Goal: Task Accomplishment & Management: Manage account settings

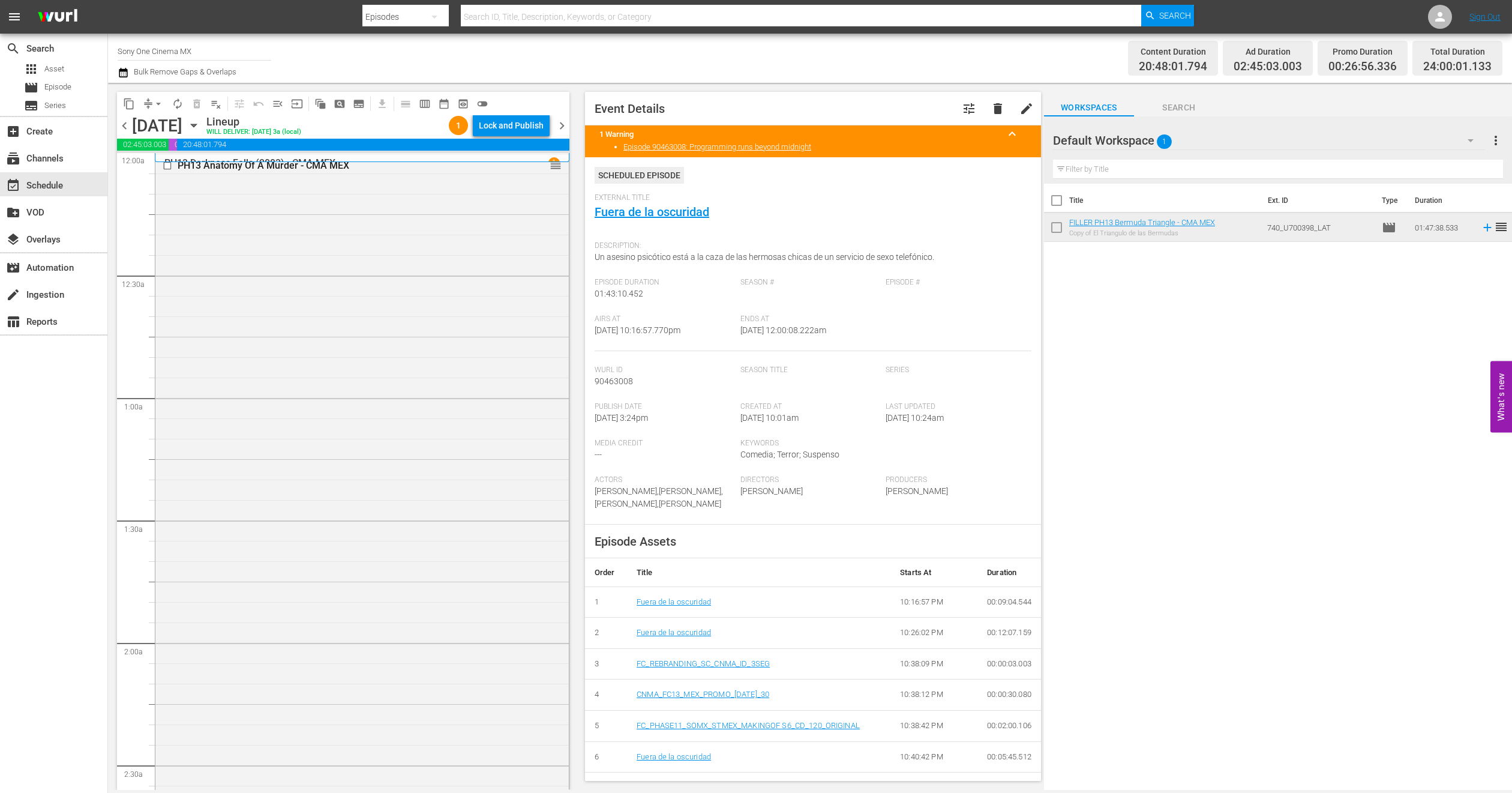
scroll to position [5220, 0]
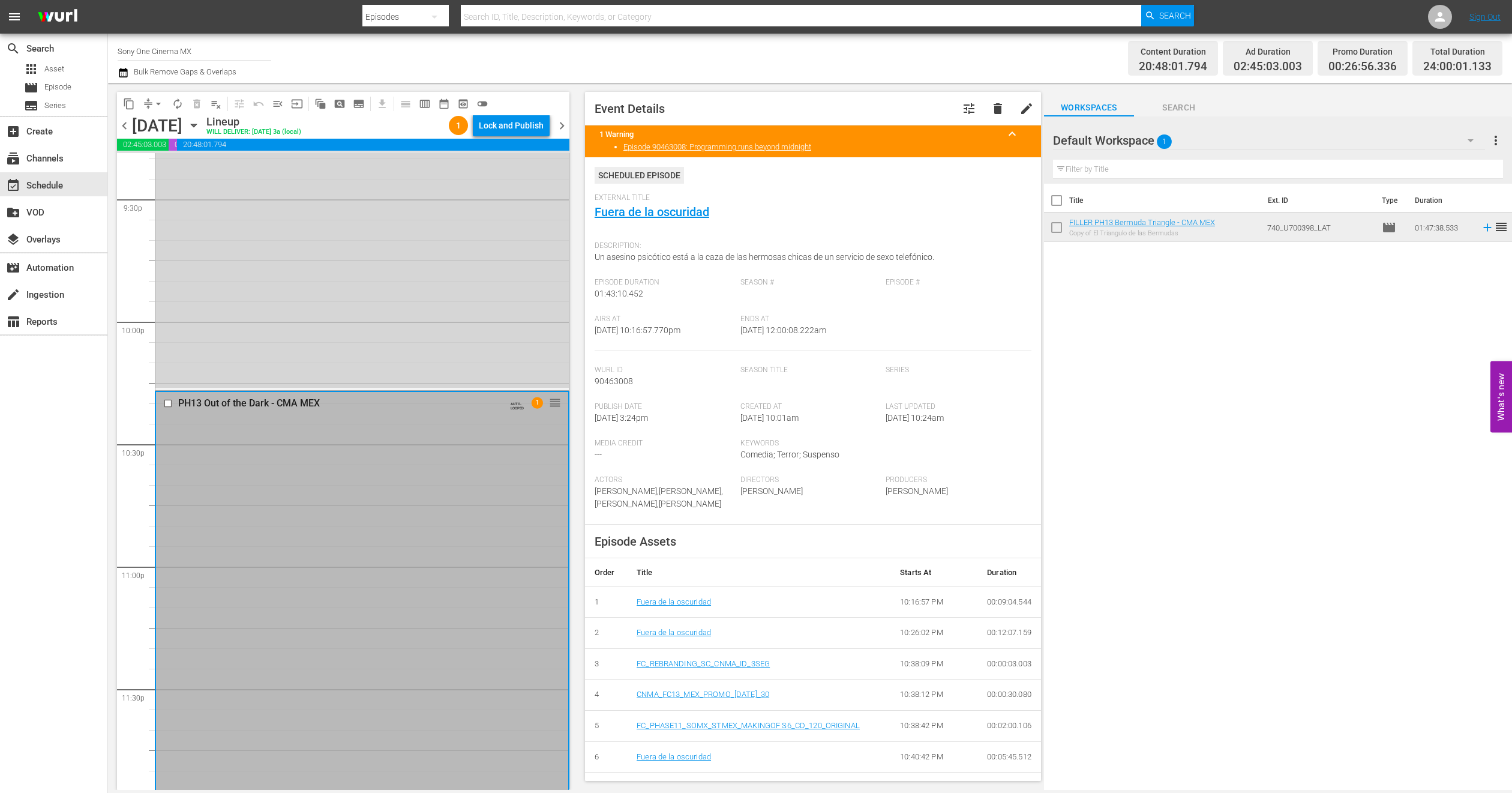
click at [201, 122] on icon "button" at bounding box center [194, 126] width 13 height 13
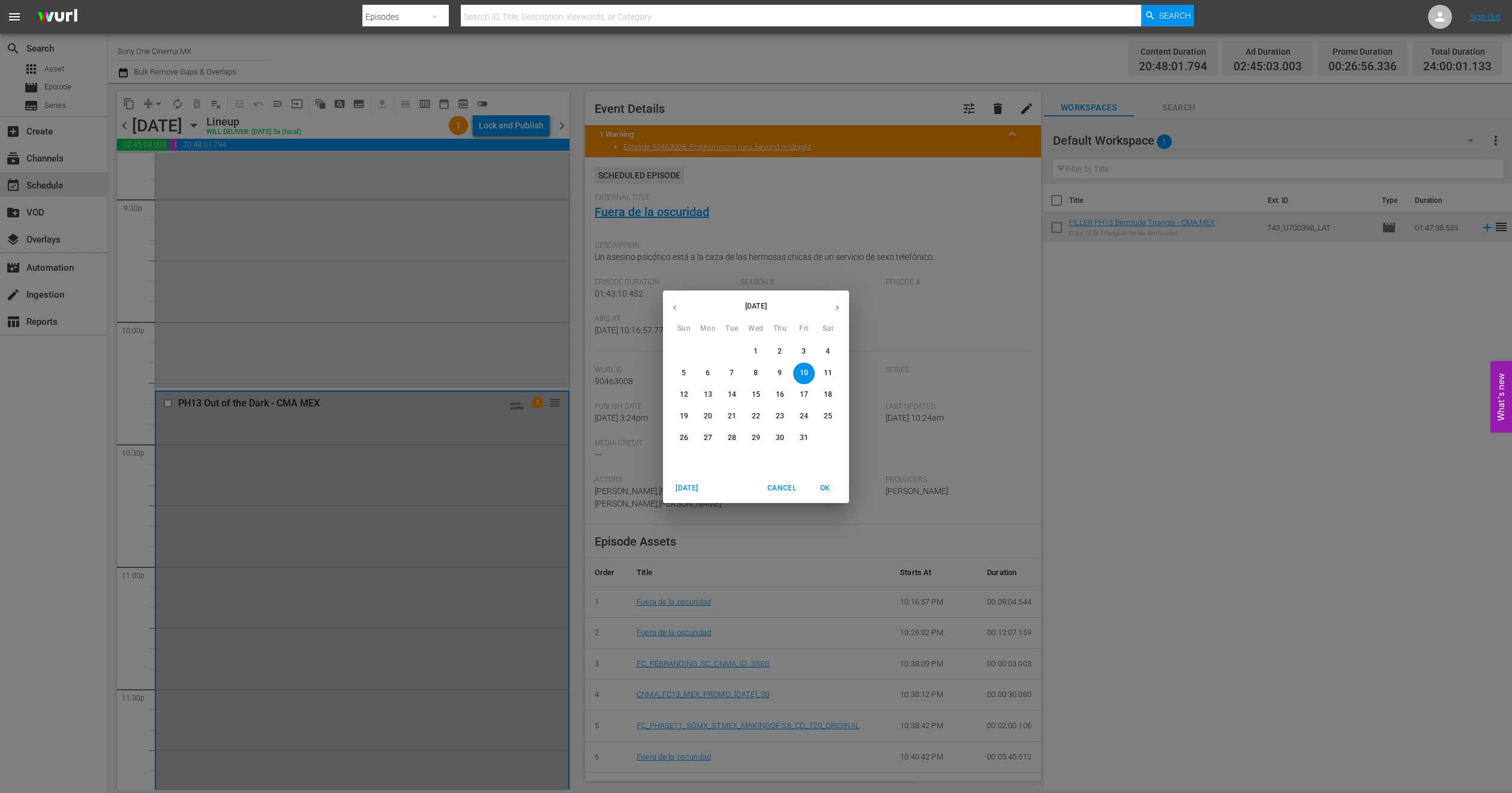
click at [827, 371] on p "11" at bounding box center [828, 373] width 9 height 10
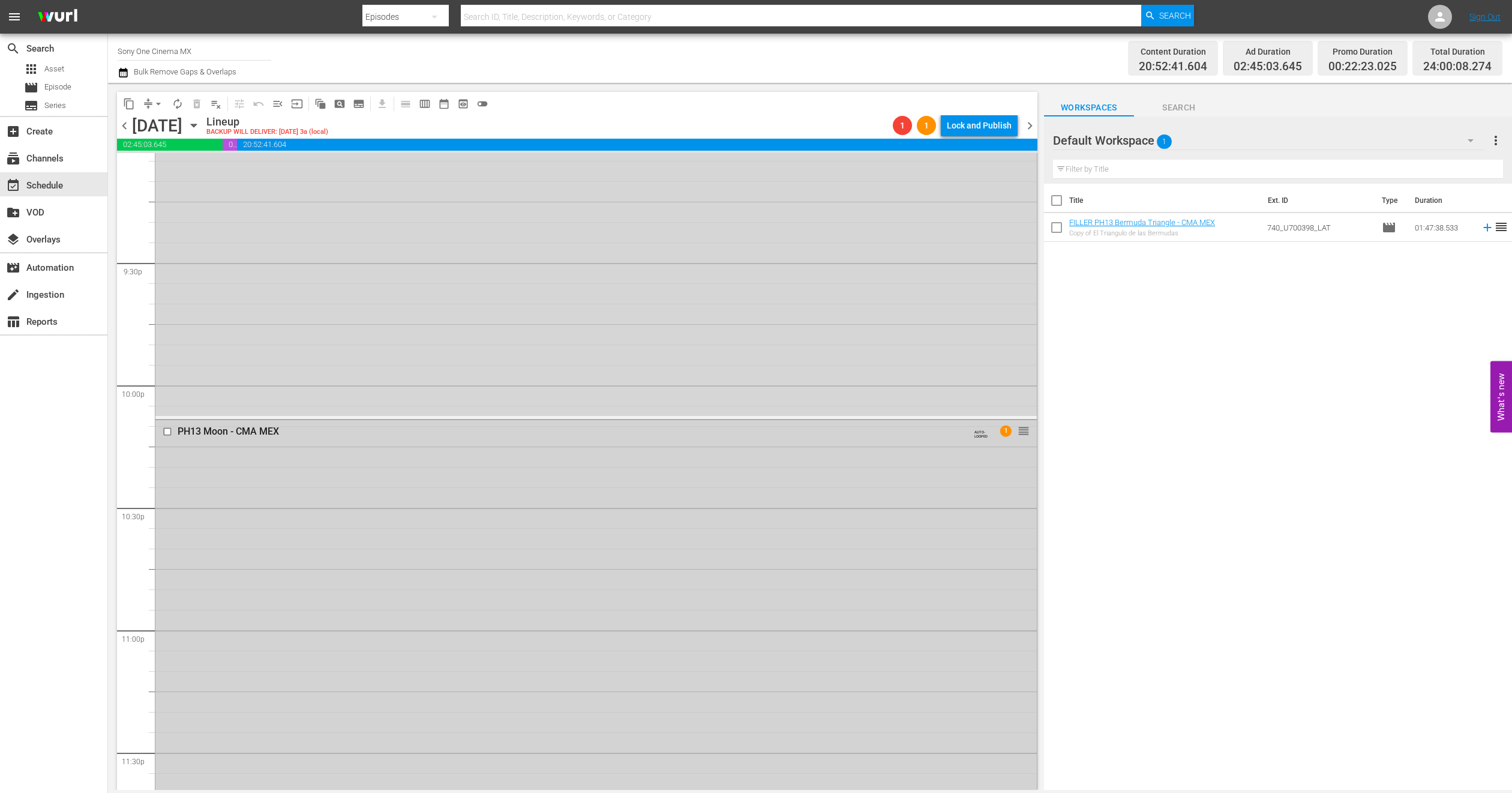
scroll to position [5243, 0]
click at [299, 519] on div "PH13 Moon - CMA MEX AUTO-LOOPED 1 reorder" at bounding box center [596, 560] width 881 height 454
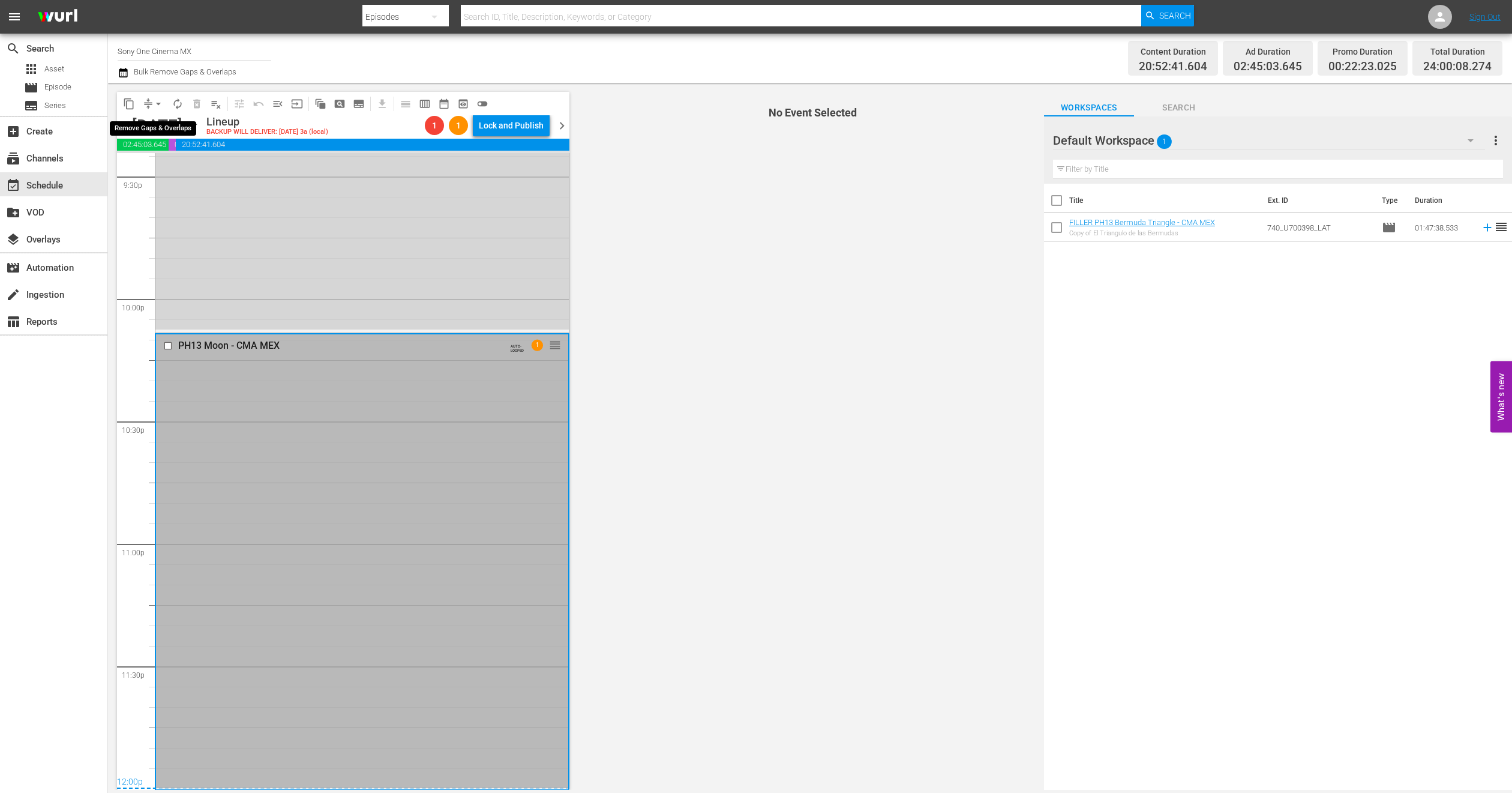
click at [159, 103] on span "arrow_drop_down" at bounding box center [158, 104] width 12 height 12
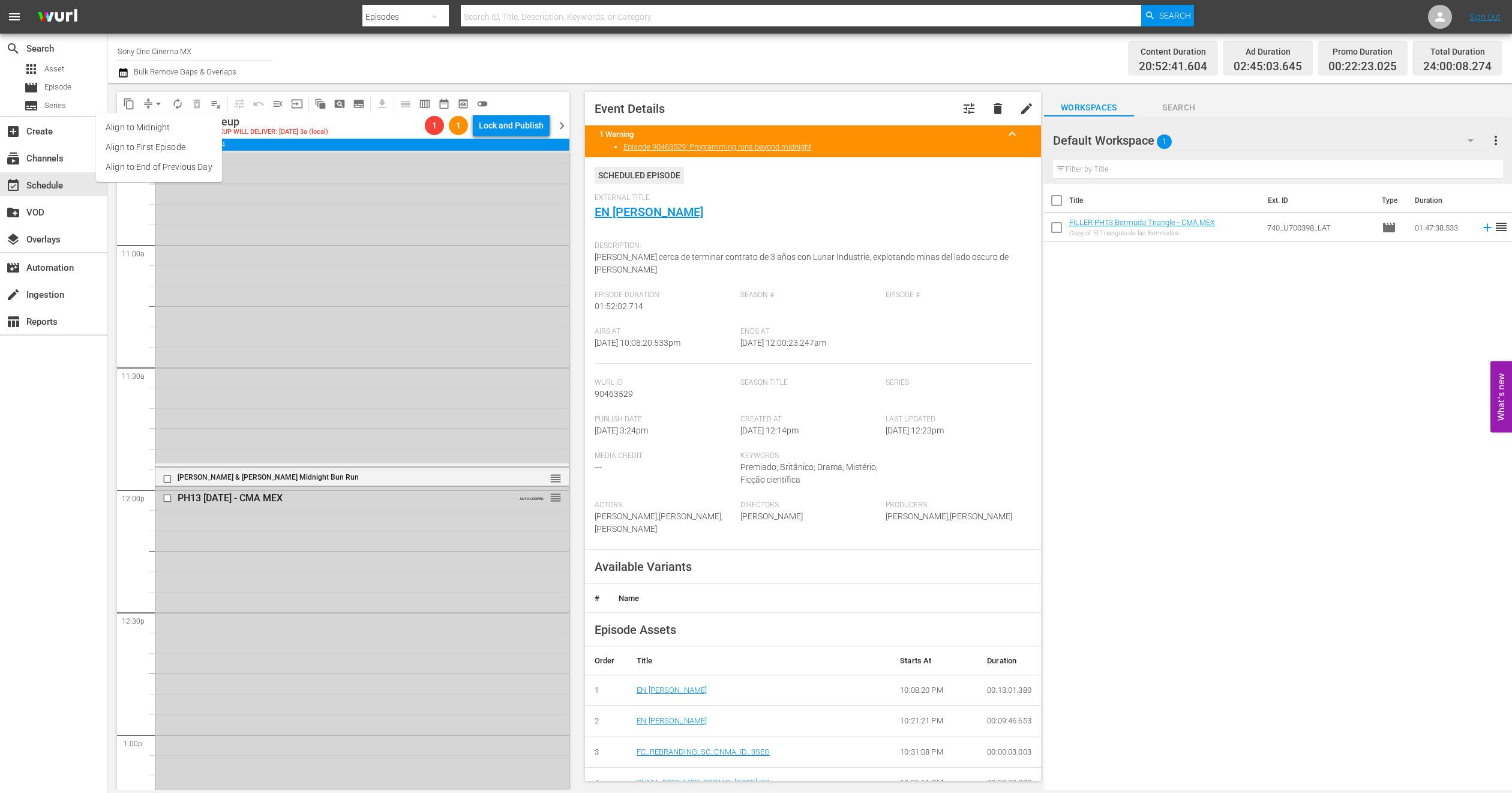
scroll to position [2631, 0]
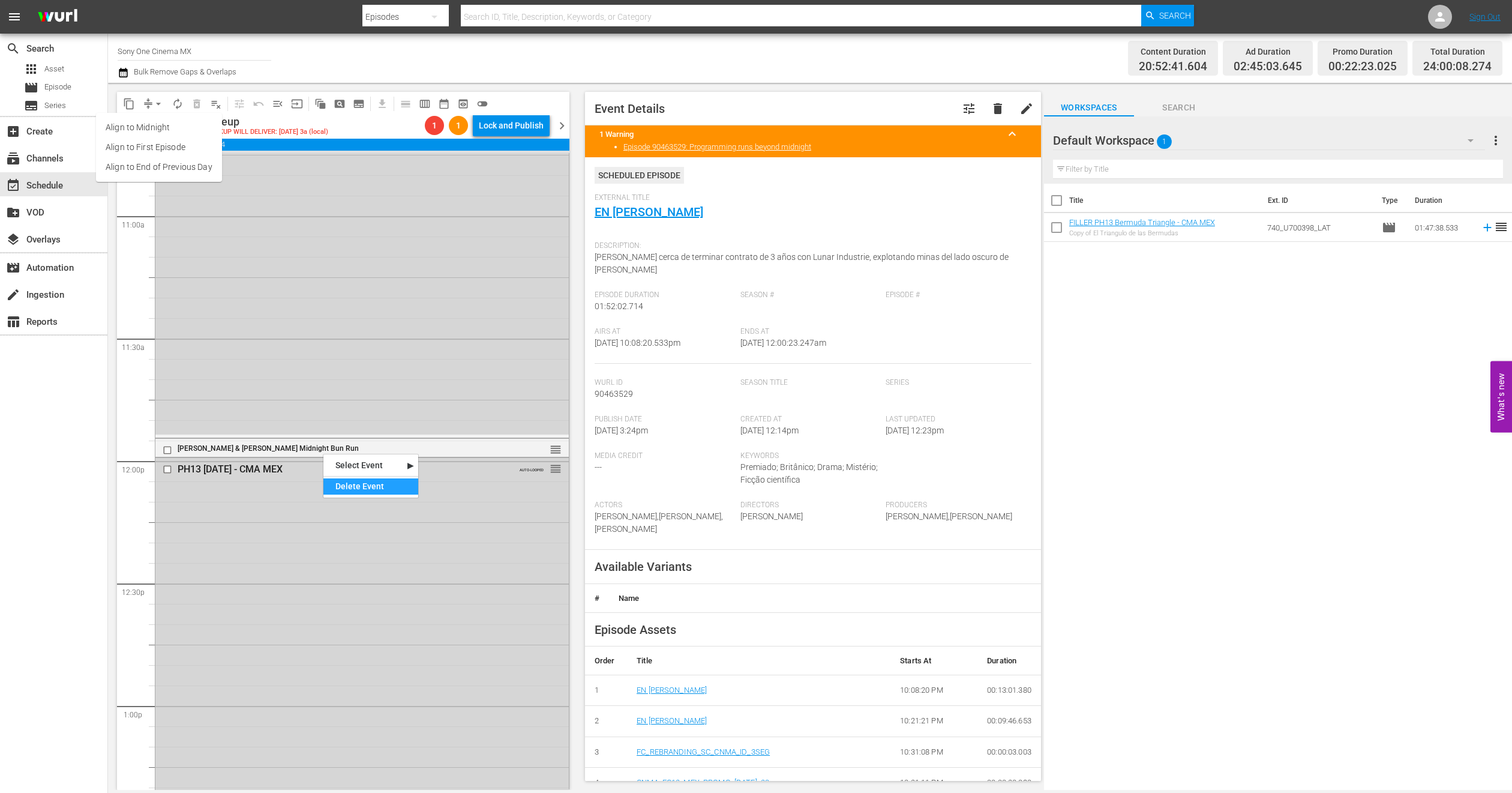
click at [350, 485] on div "Delete Event" at bounding box center [371, 486] width 94 height 16
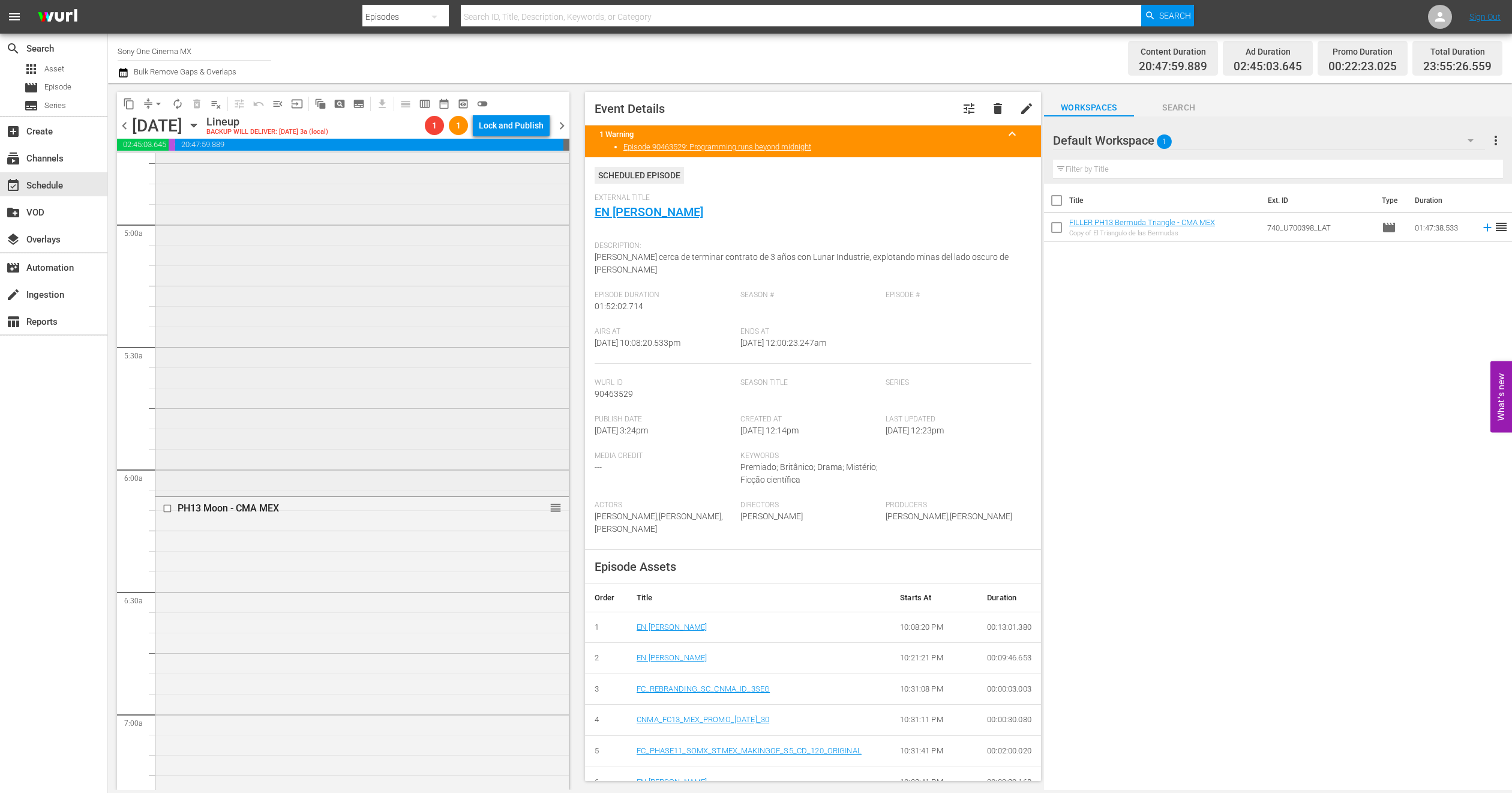
scroll to position [1171, 0]
click at [157, 105] on span "arrow_drop_down" at bounding box center [158, 104] width 12 height 12
click at [159, 173] on li "Align to End of Previous Day" at bounding box center [158, 166] width 126 height 20
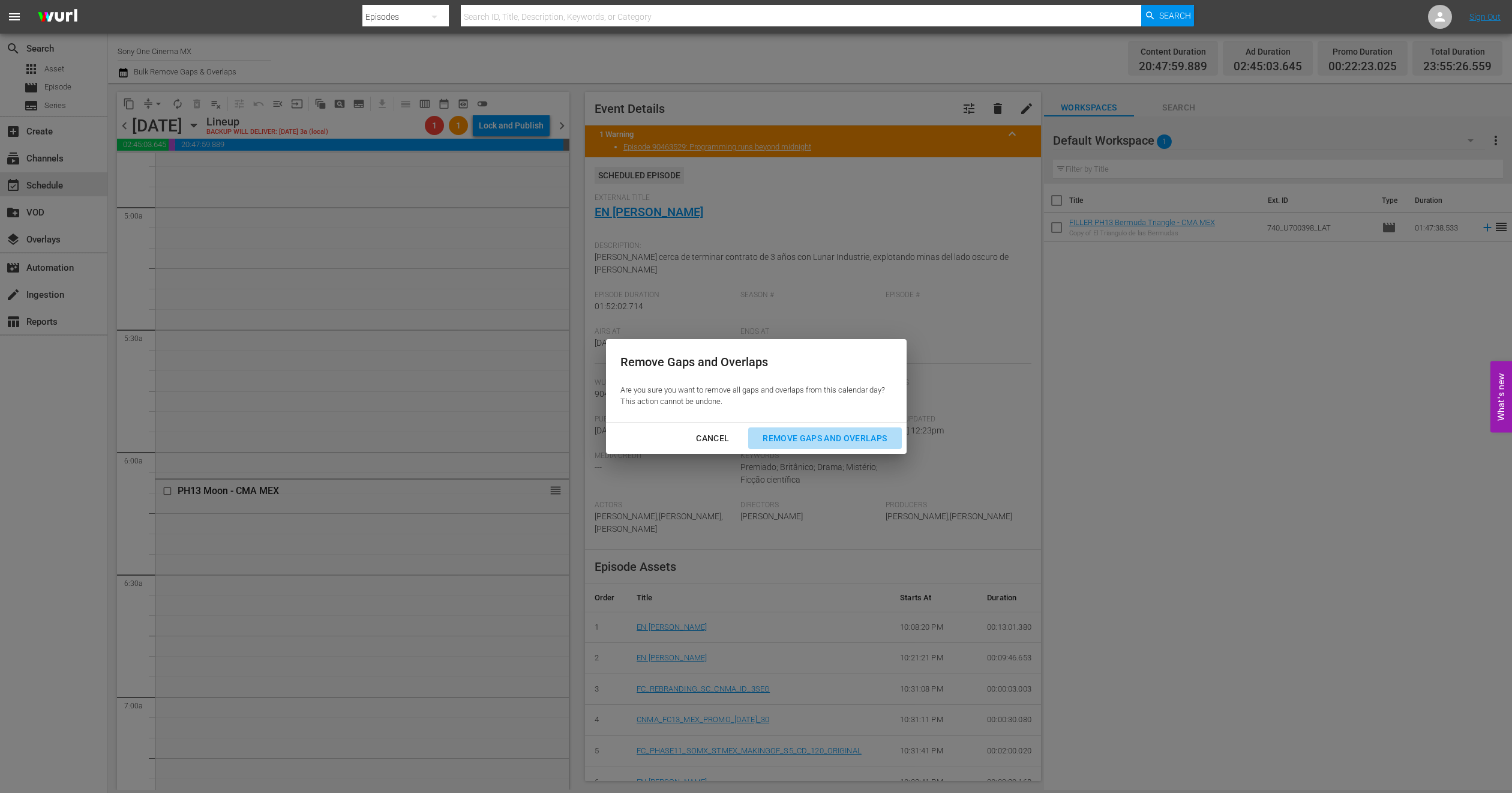
click at [788, 443] on div "Remove Gaps and Overlaps" at bounding box center [825, 438] width 143 height 15
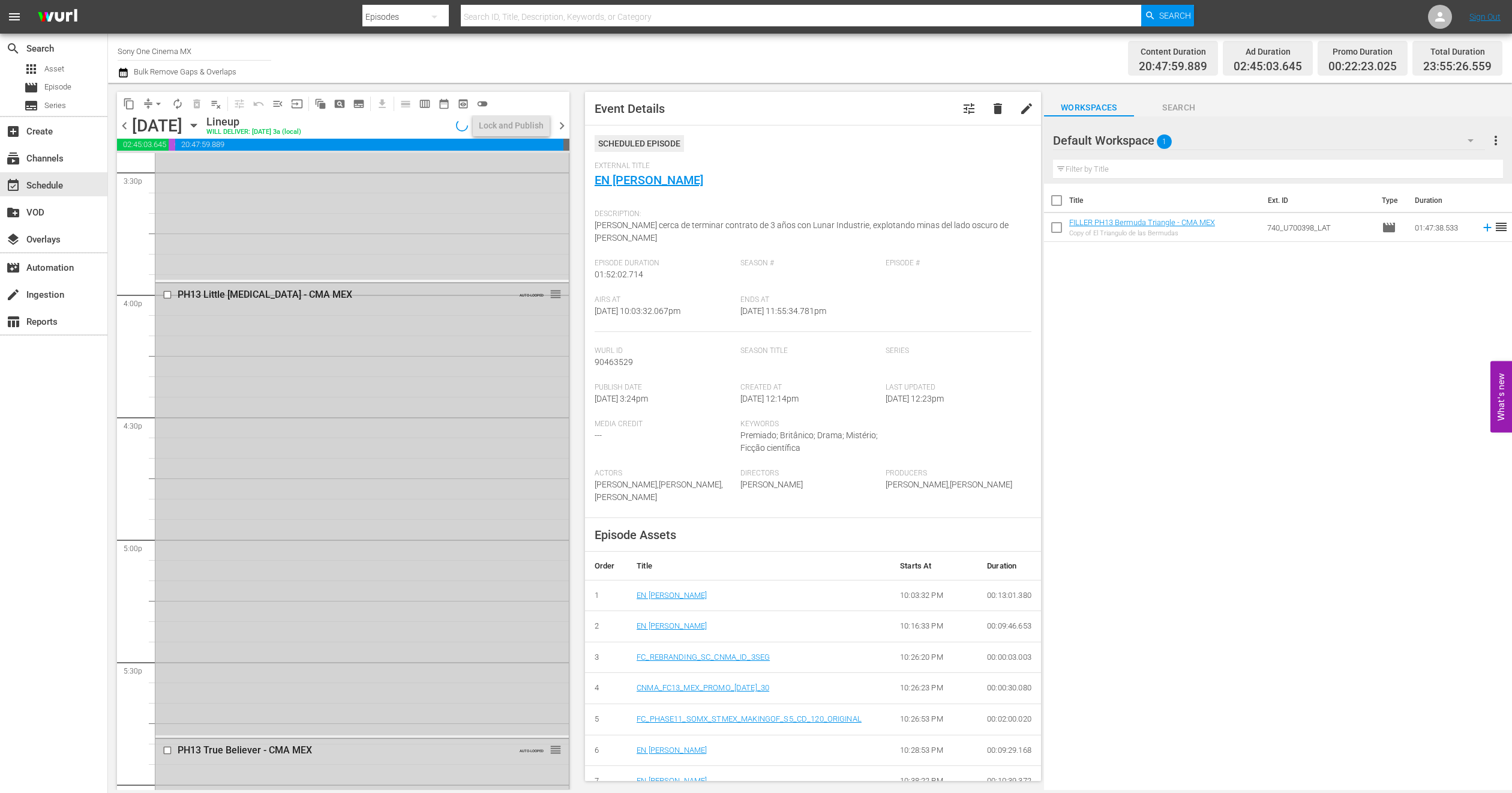
scroll to position [3691, 0]
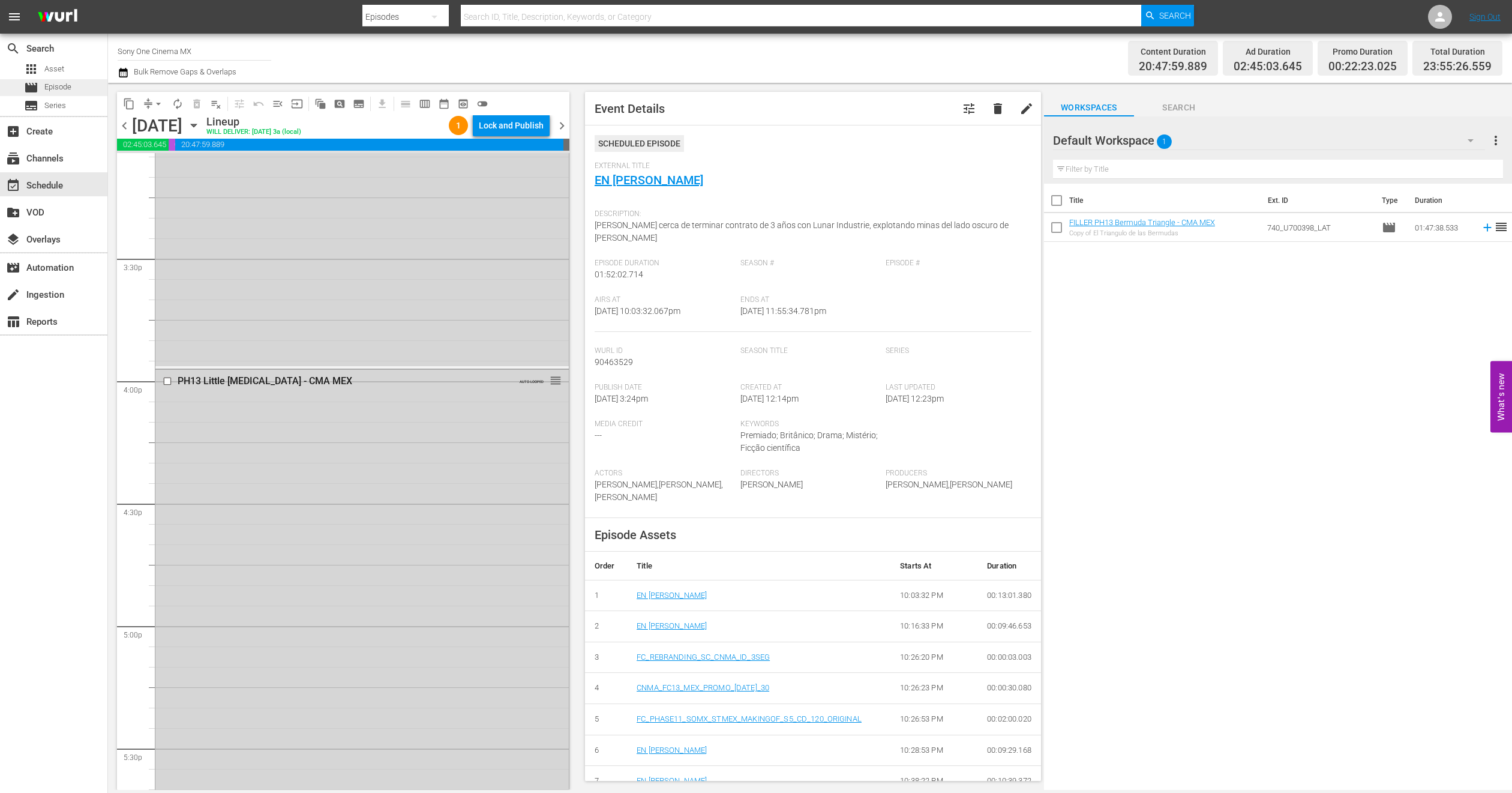
click at [76, 85] on div "movie Episode" at bounding box center [54, 87] width 108 height 17
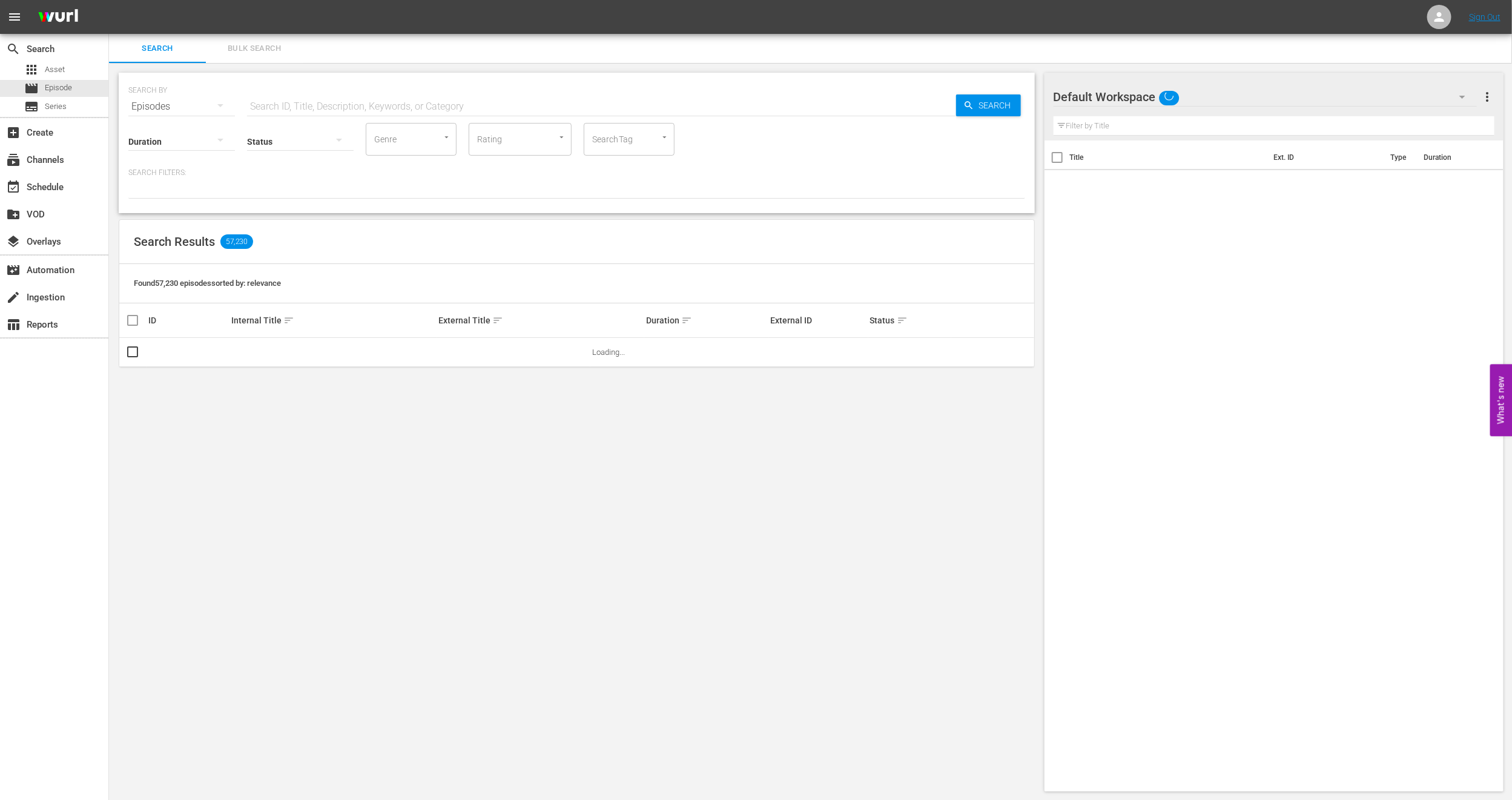
click at [228, 49] on span "Bulk Search" at bounding box center [254, 48] width 82 height 14
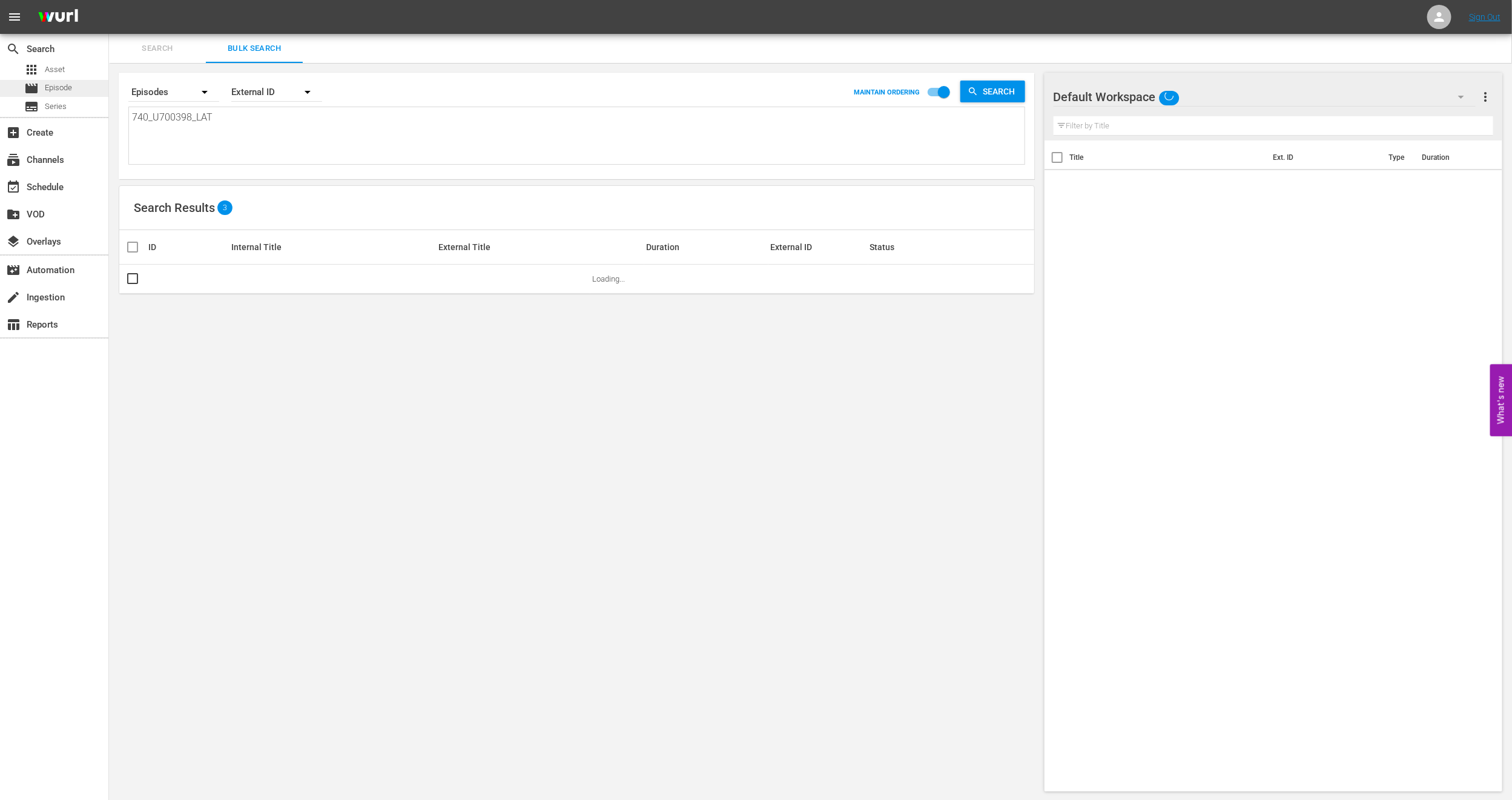
drag, startPoint x: 236, startPoint y: 123, endPoint x: 0, endPoint y: 91, distance: 238.2
click at [109, 0] on div "search Search apps Asset movie Episode subtitles Series add_box Create subscrip…" at bounding box center [811, 0] width 1403 height 0
paste textarea "U7000170C"
type textarea "U7000170C"
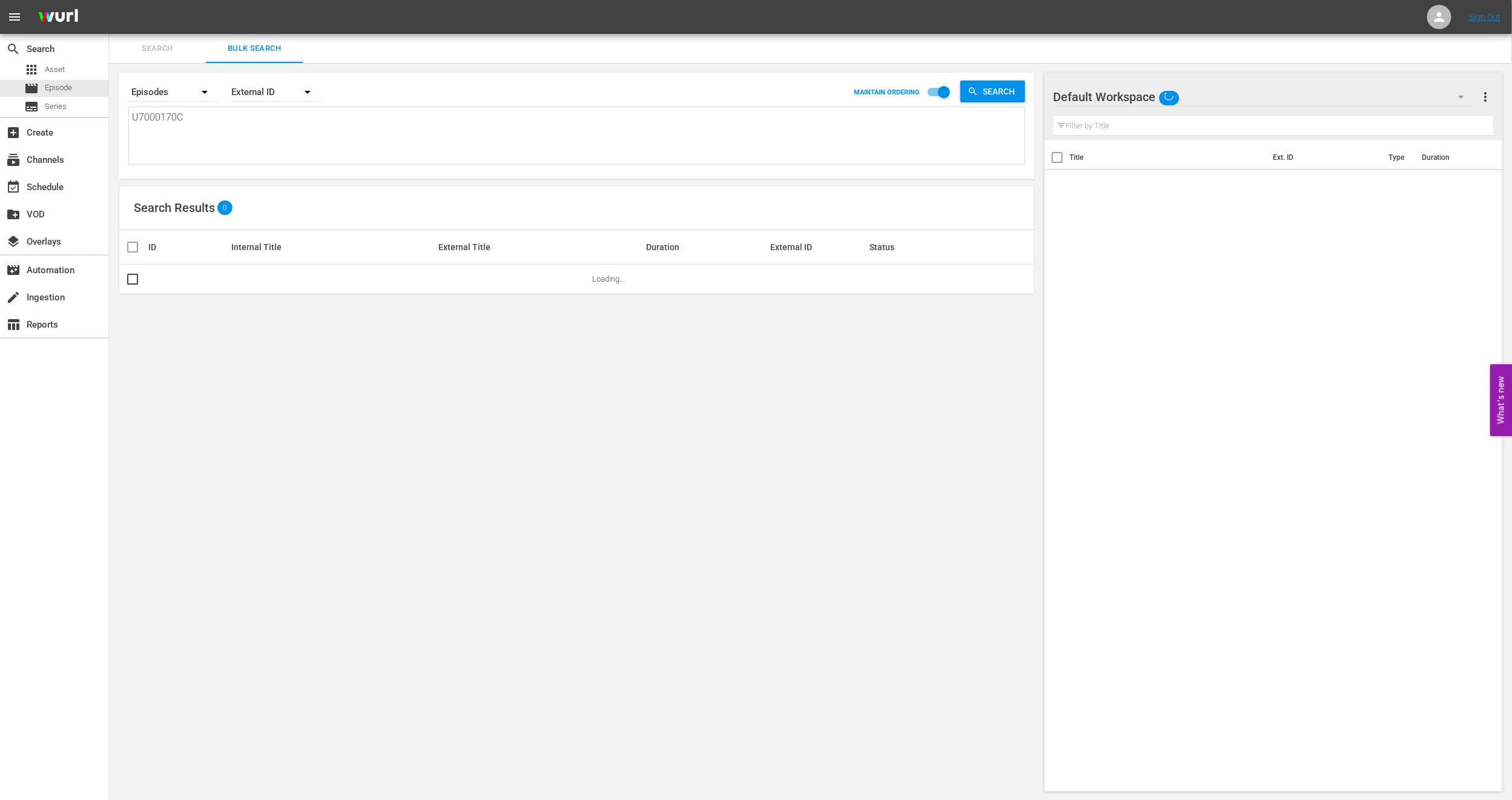
click at [1495, 97] on div "Default Workspace Default more_vert Filter by Title" at bounding box center [1274, 106] width 458 height 68
click at [1490, 97] on span "more_vert" at bounding box center [1486, 97] width 15 height 15
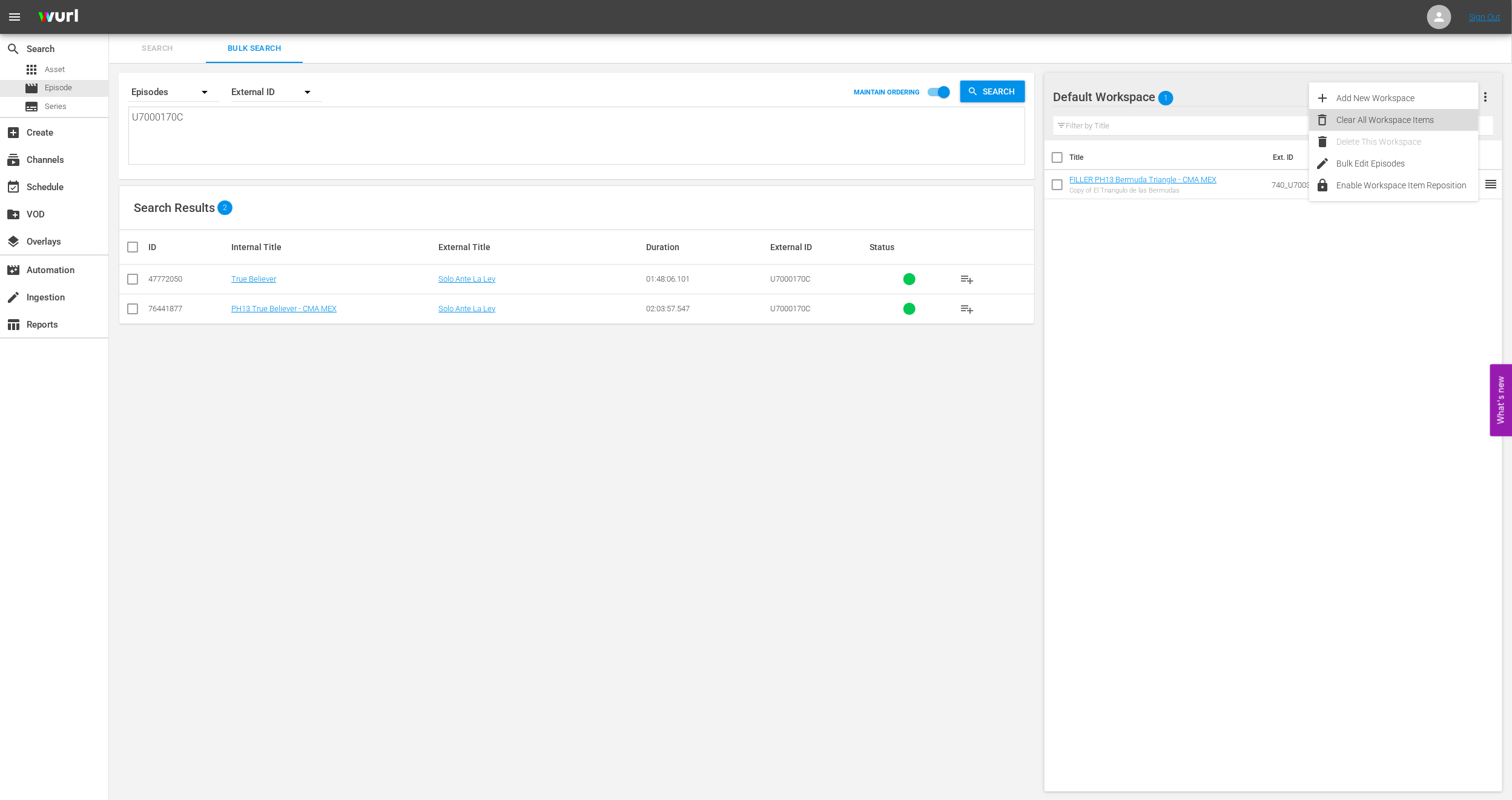
click at [1445, 117] on div "Clear All Workspace Items" at bounding box center [1408, 120] width 142 height 22
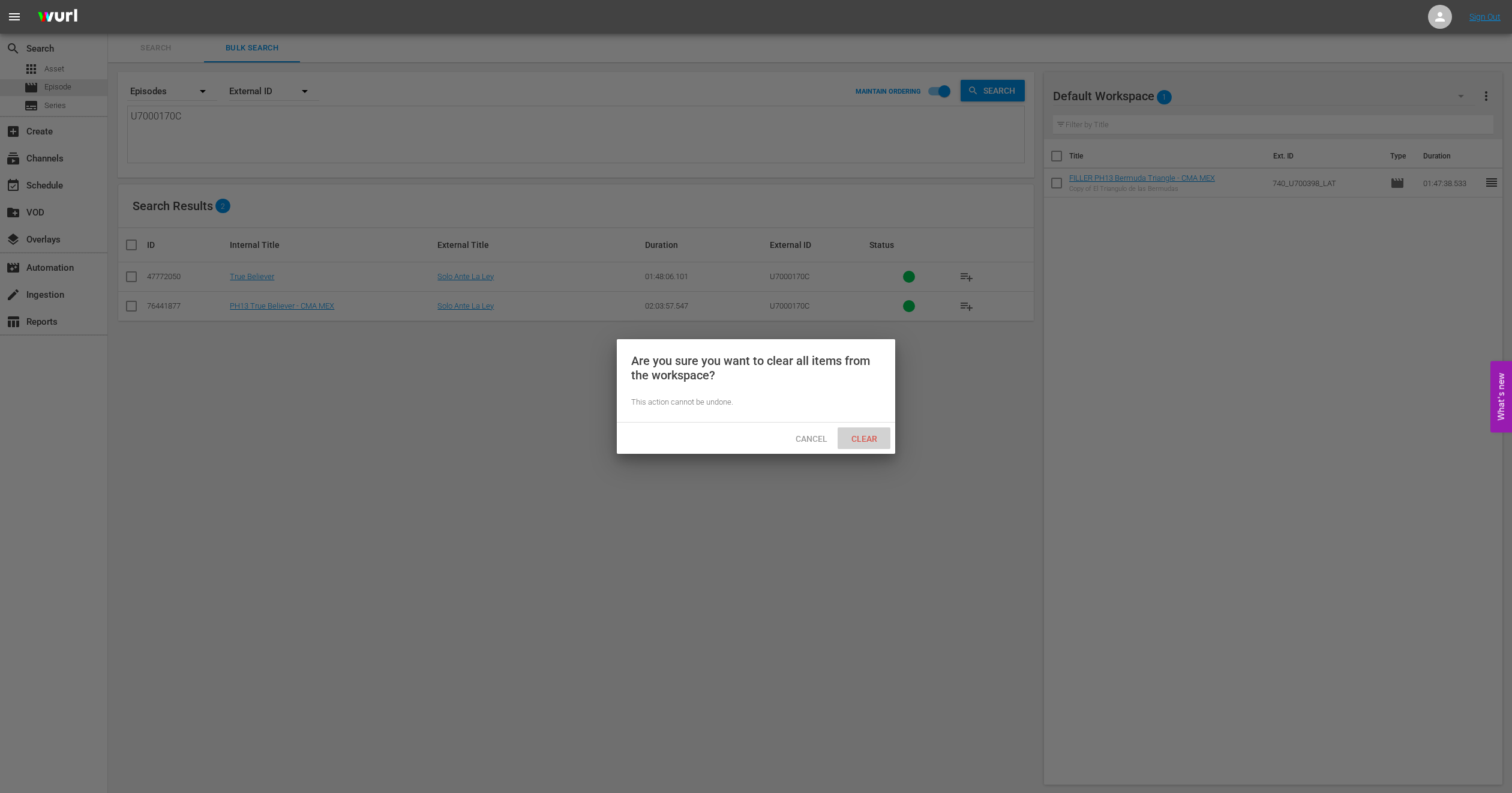
click at [870, 434] on span "Clear" at bounding box center [865, 438] width 45 height 9
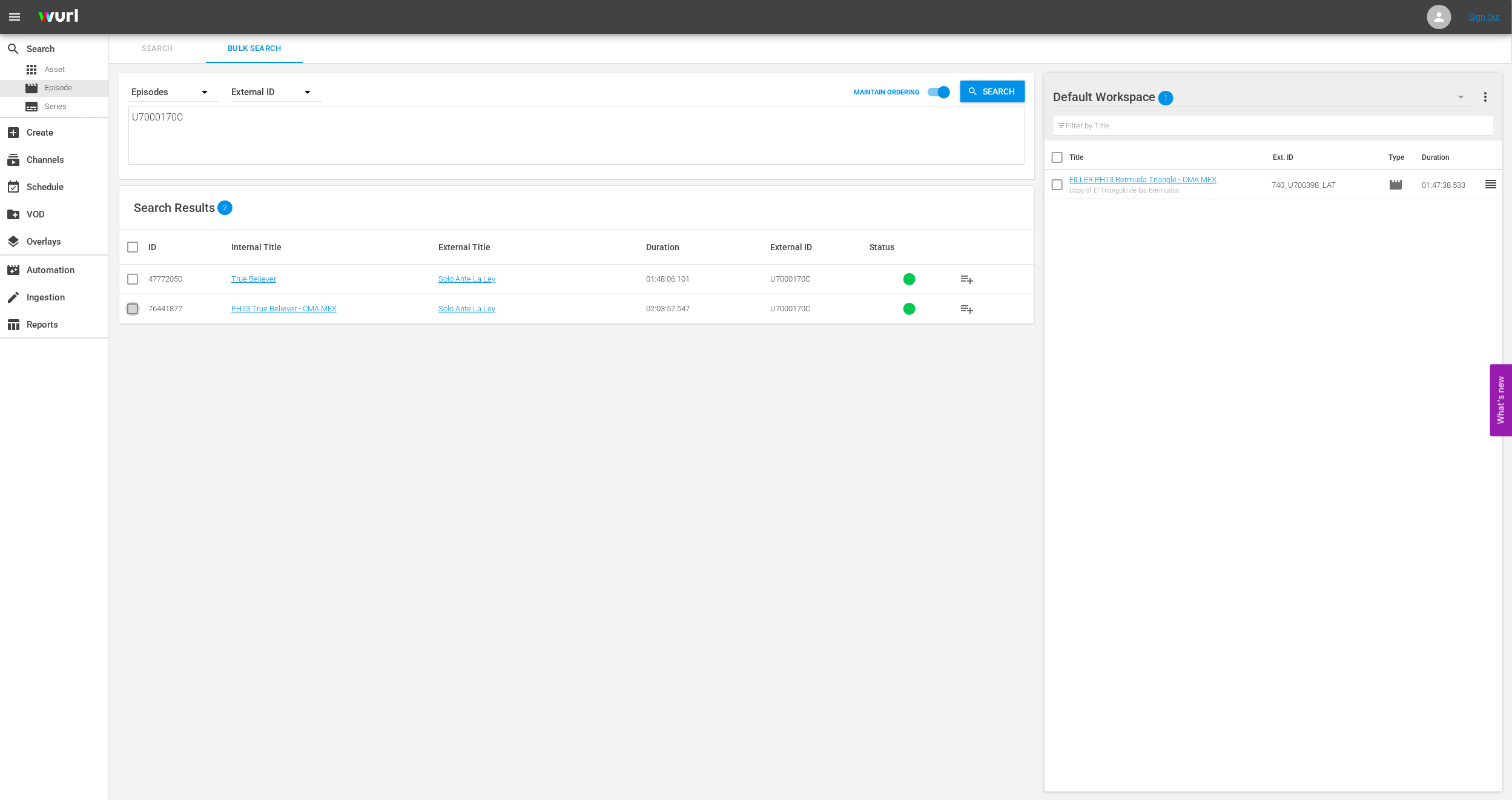
click at [131, 312] on input "checkbox" at bounding box center [133, 312] width 15 height 15
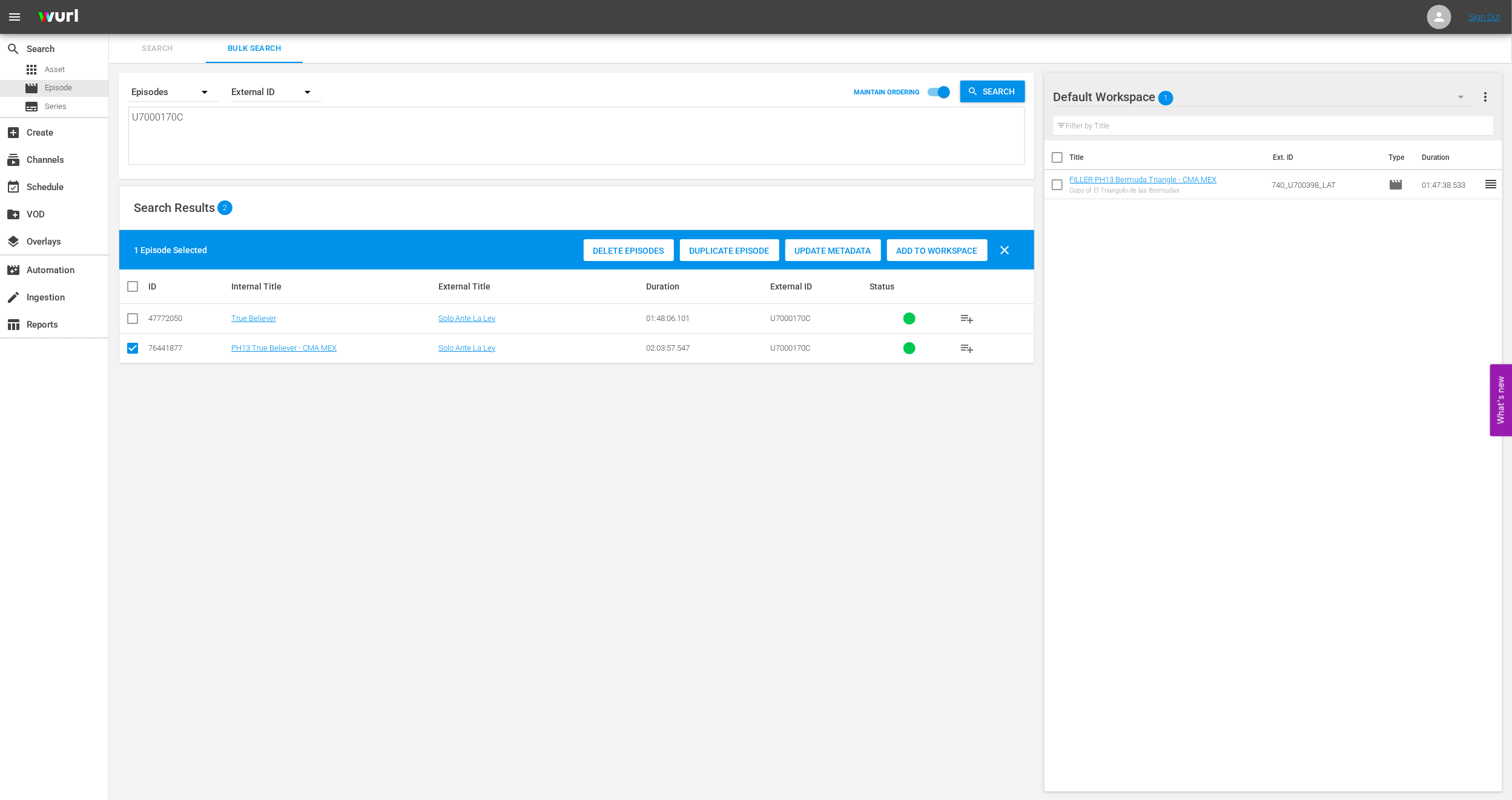
click at [741, 248] on span "Duplicate Episode" at bounding box center [730, 250] width 99 height 10
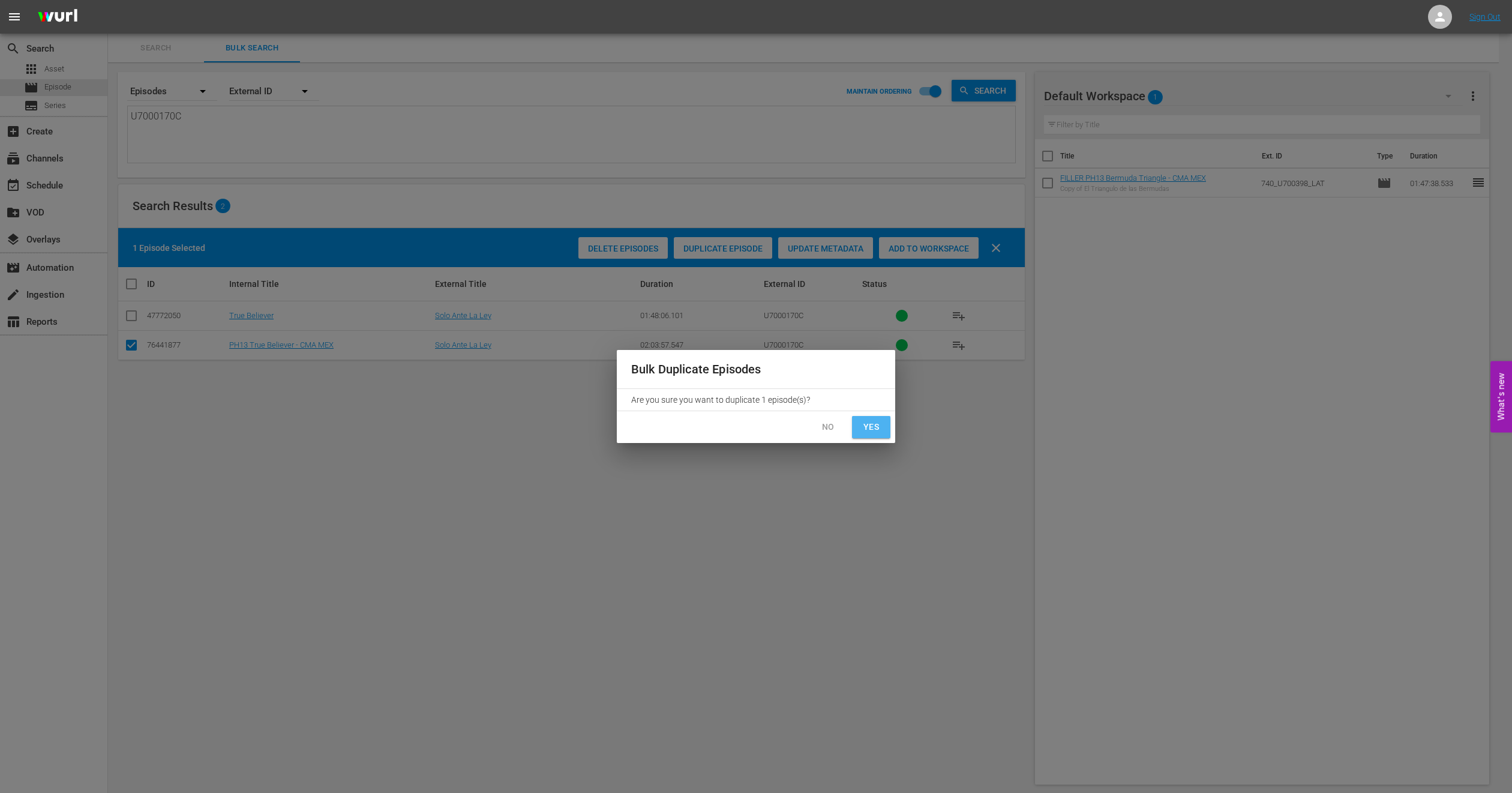
click at [873, 432] on span "Yes" at bounding box center [871, 427] width 19 height 15
checkbox input "false"
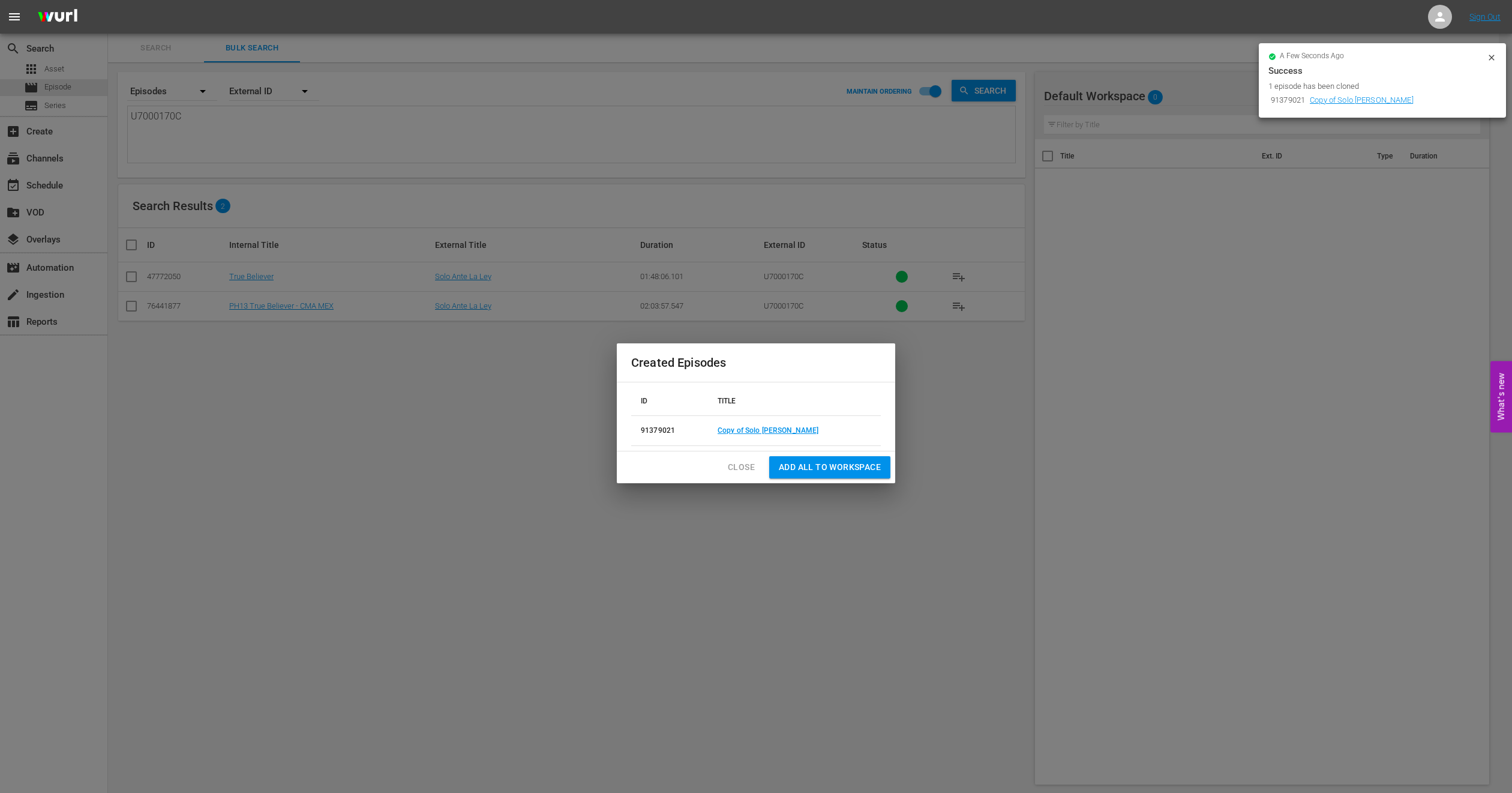
click at [825, 472] on span "Add all to Workspace" at bounding box center [830, 467] width 102 height 15
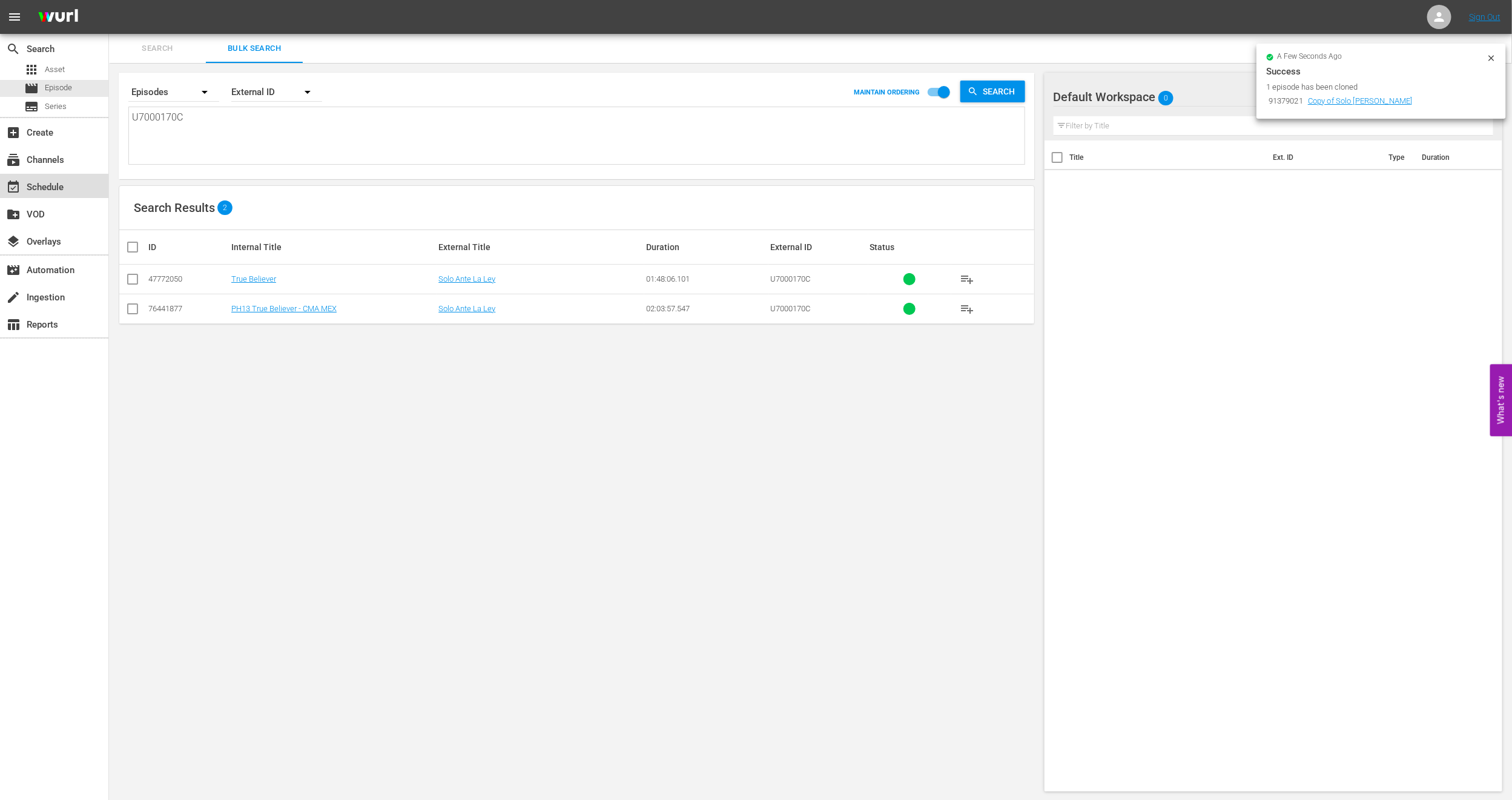
click at [43, 191] on div "event_available Schedule" at bounding box center [34, 185] width 68 height 11
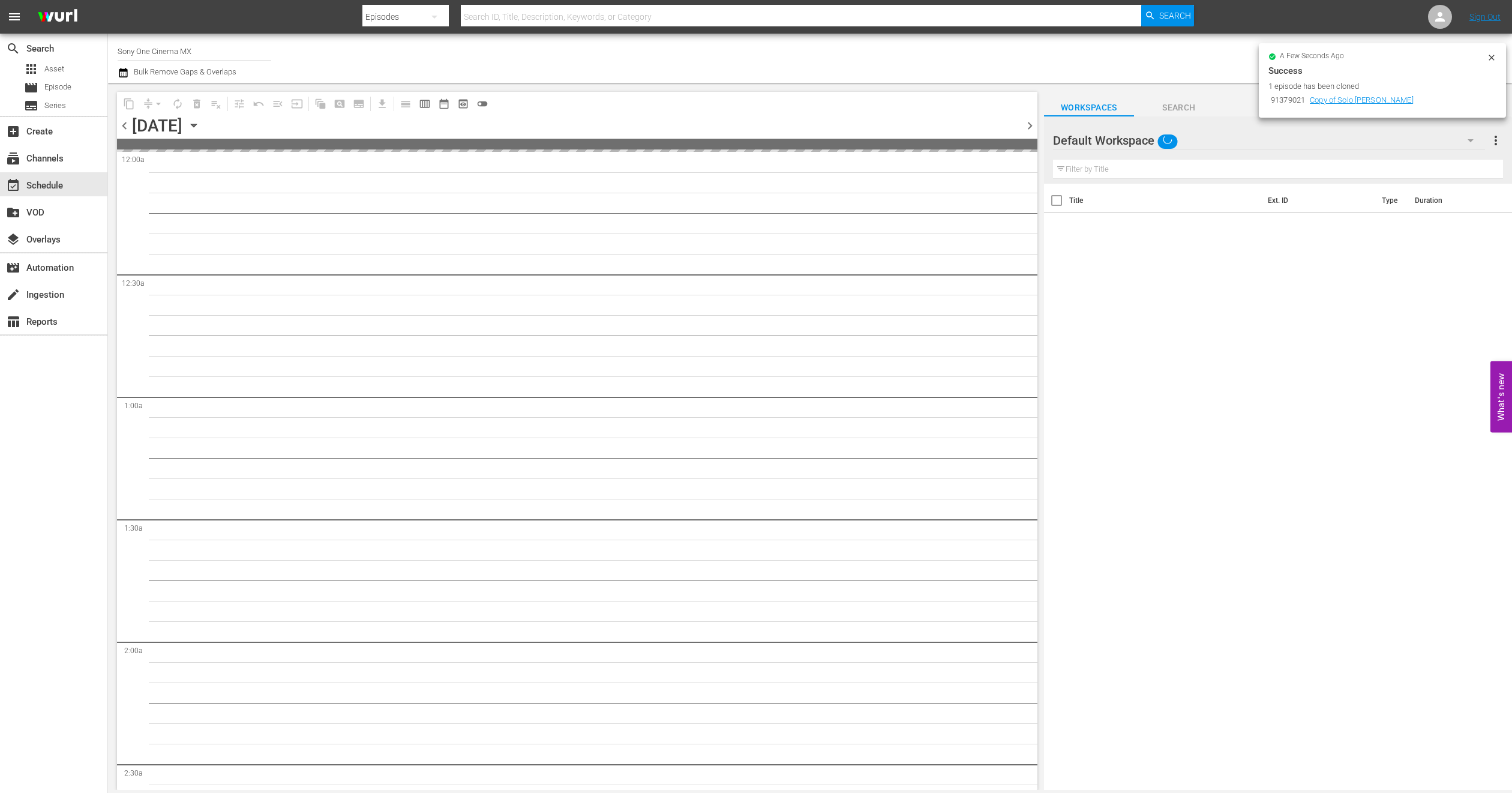
click at [1491, 53] on icon at bounding box center [1492, 57] width 9 height 9
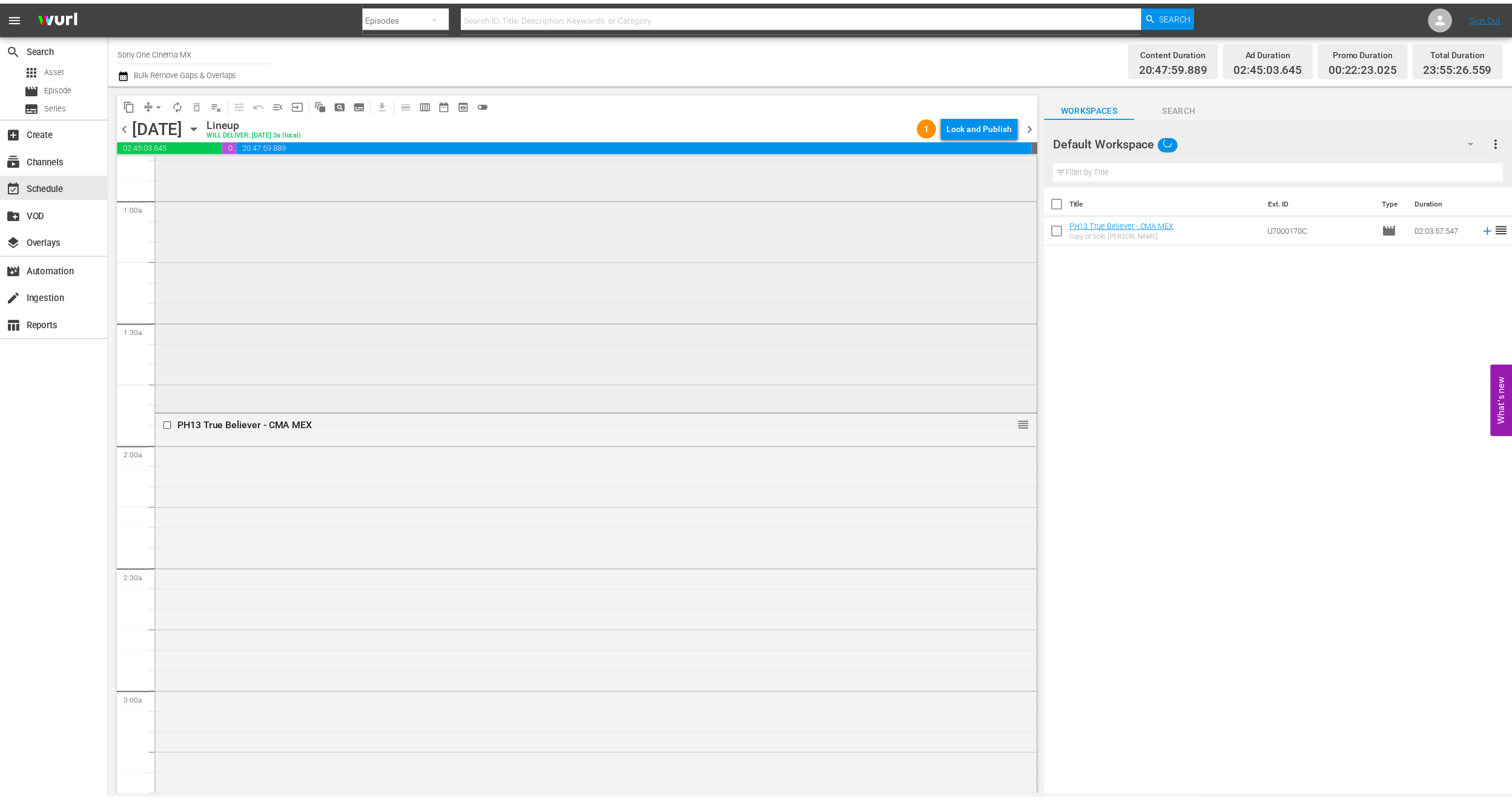
scroll to position [364, 0]
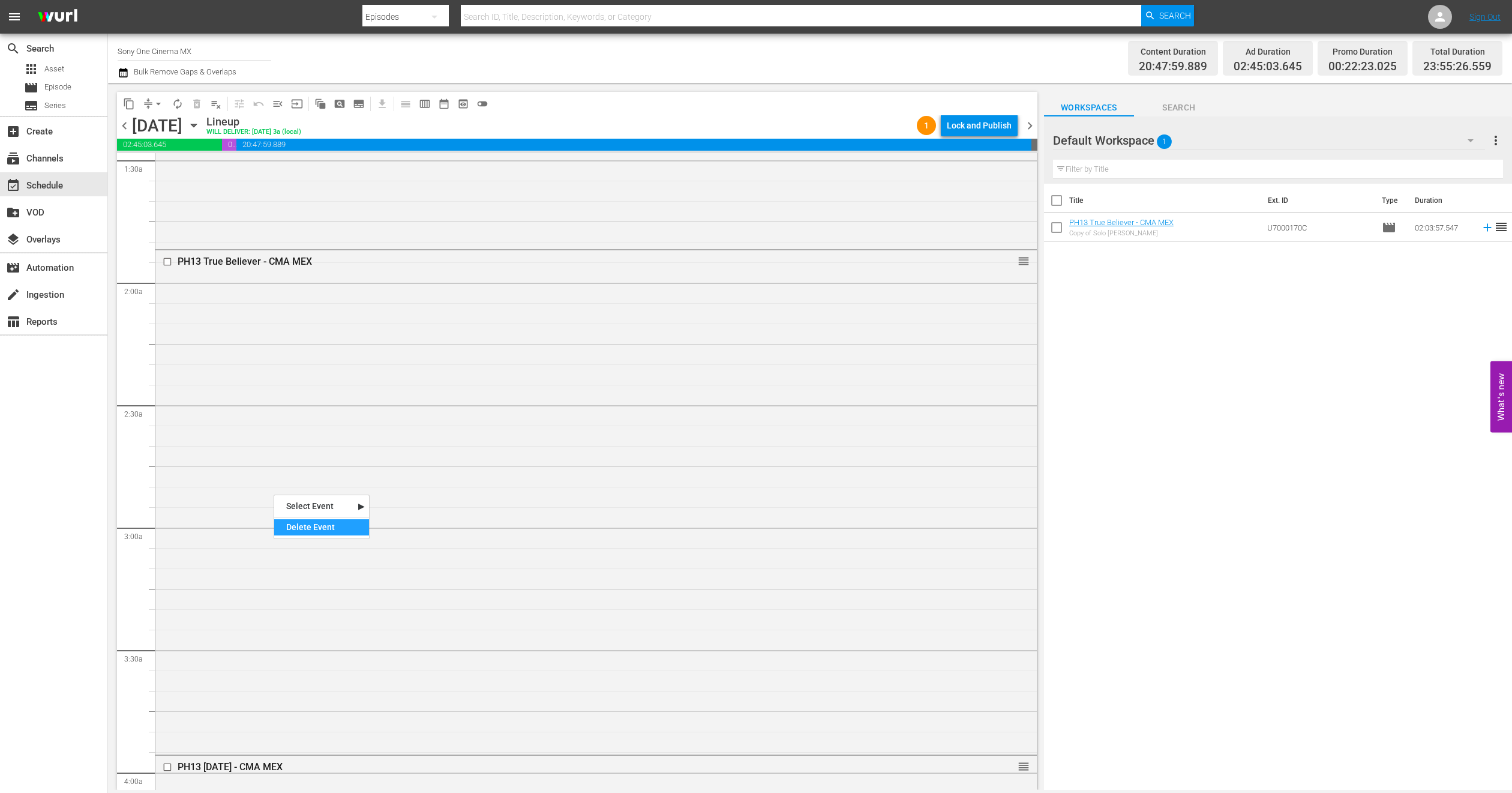
click at [313, 529] on div "Delete Event" at bounding box center [321, 527] width 94 height 16
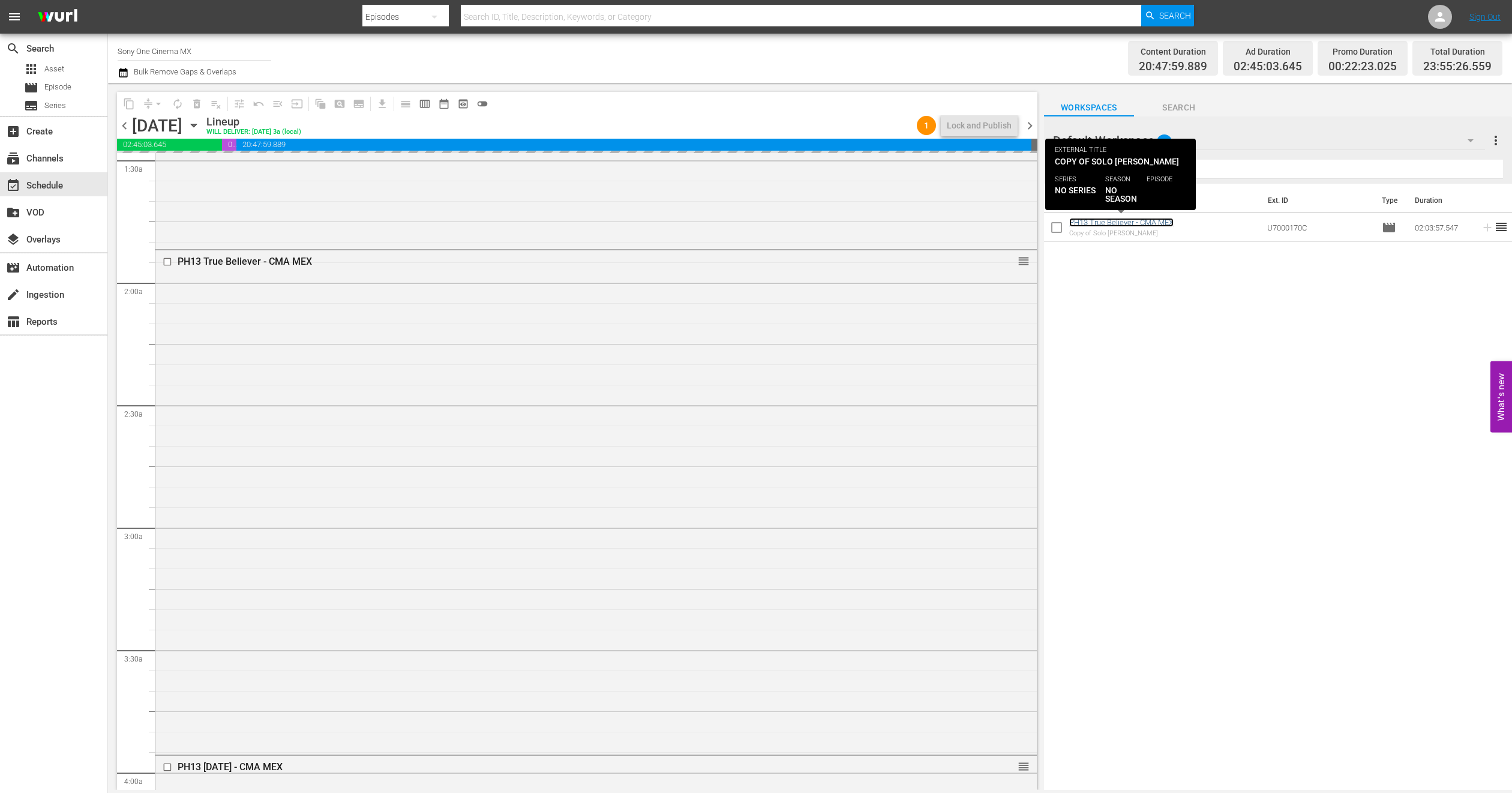
click at [1140, 219] on link "PH13 True Believer - CMA MEX" at bounding box center [1122, 222] width 105 height 9
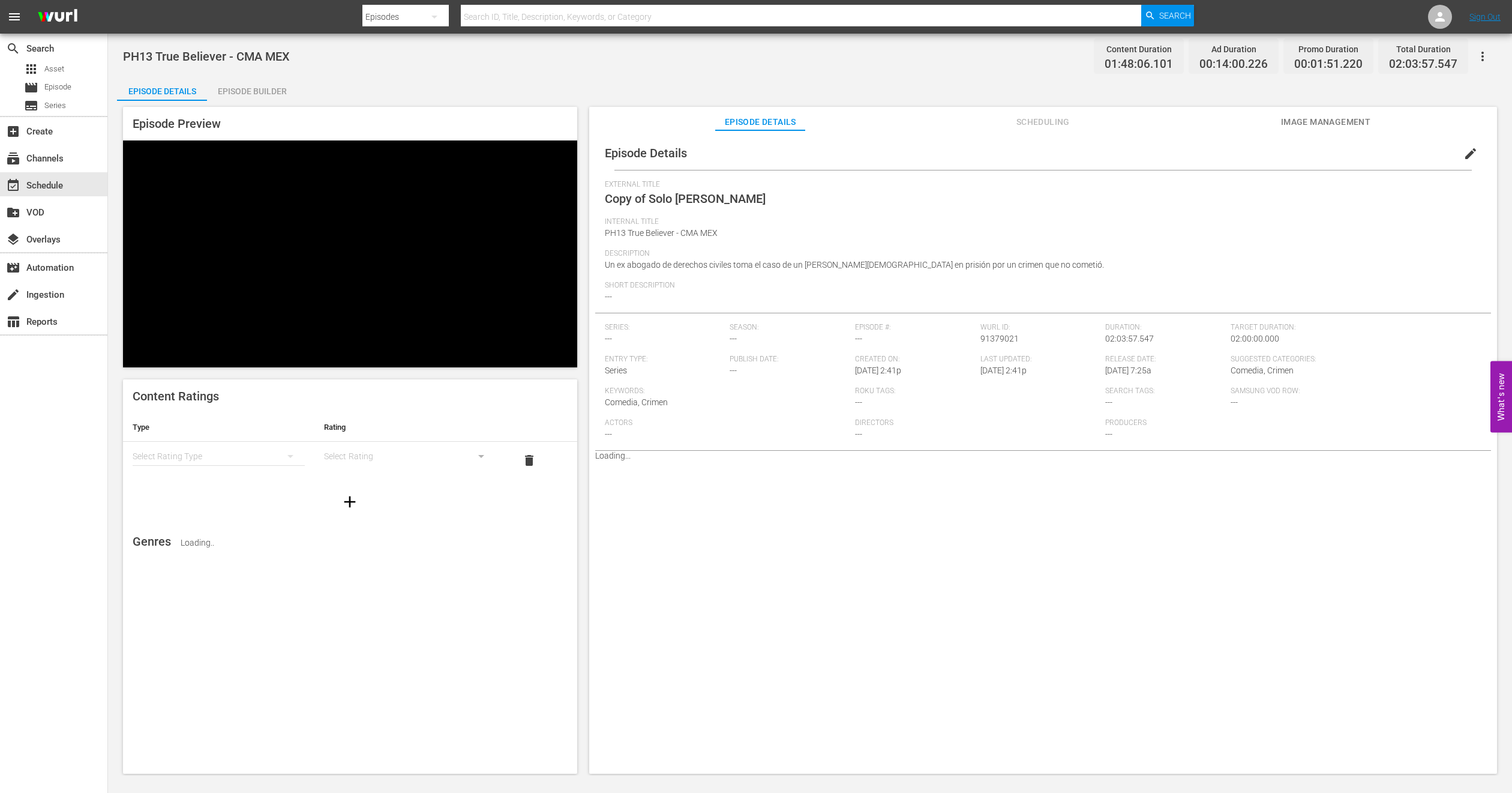
click at [1464, 150] on span "edit" at bounding box center [1471, 154] width 15 height 15
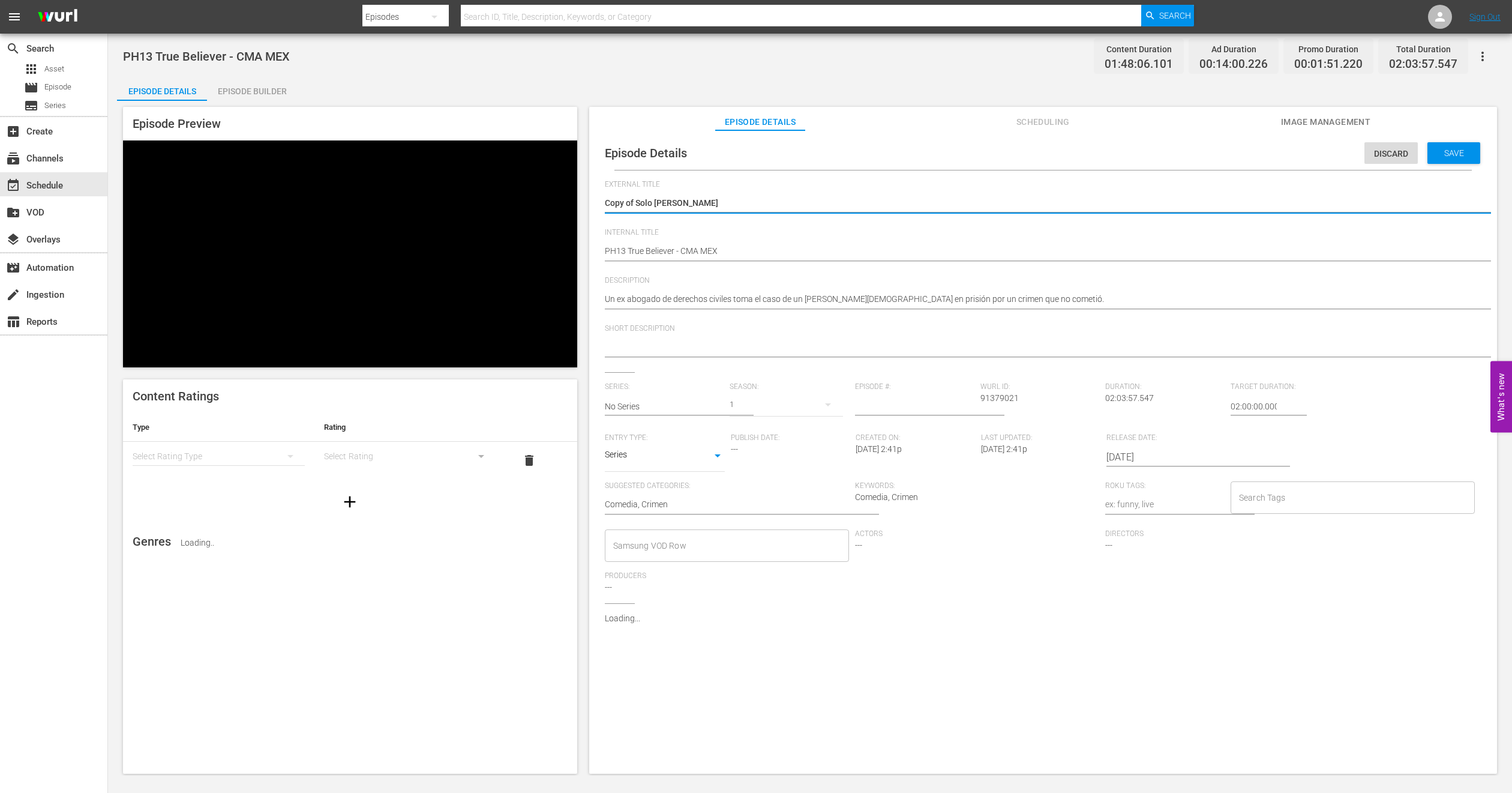
drag, startPoint x: 636, startPoint y: 202, endPoint x: 174, endPoint y: 245, distance: 464.0
click at [174, 245] on div "Episode Preview Content Ratings Type Rating Select Rating Type Select Rating de…" at bounding box center [810, 442] width 1386 height 683
type textarea "Solo Ante La Ley"
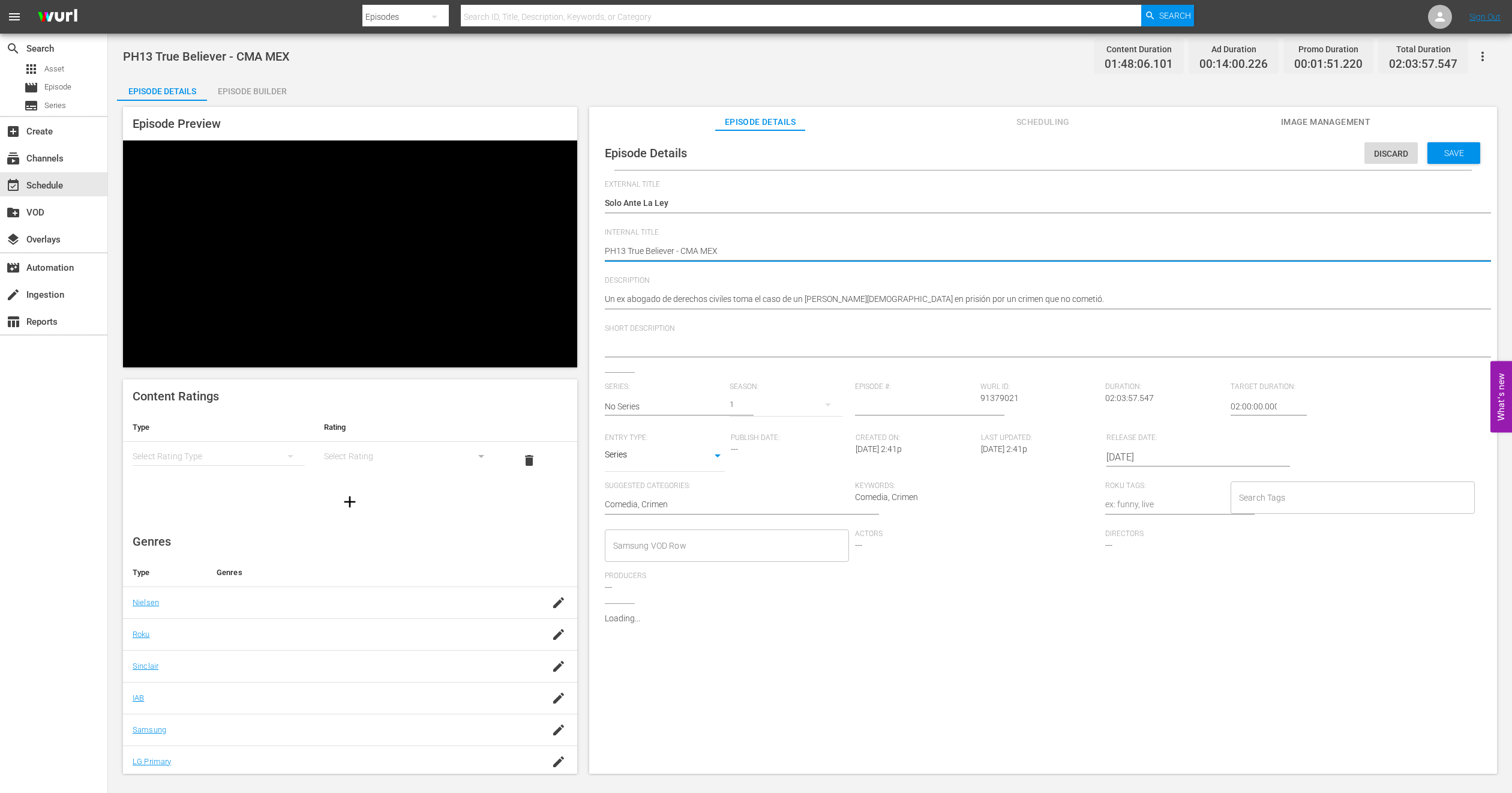
type textarea "FPH13 True Believer - CMA MEX"
type textarea "FIPH13 True Believer - CMA MEX"
type textarea "FILPH13 True Believer - CMA MEX"
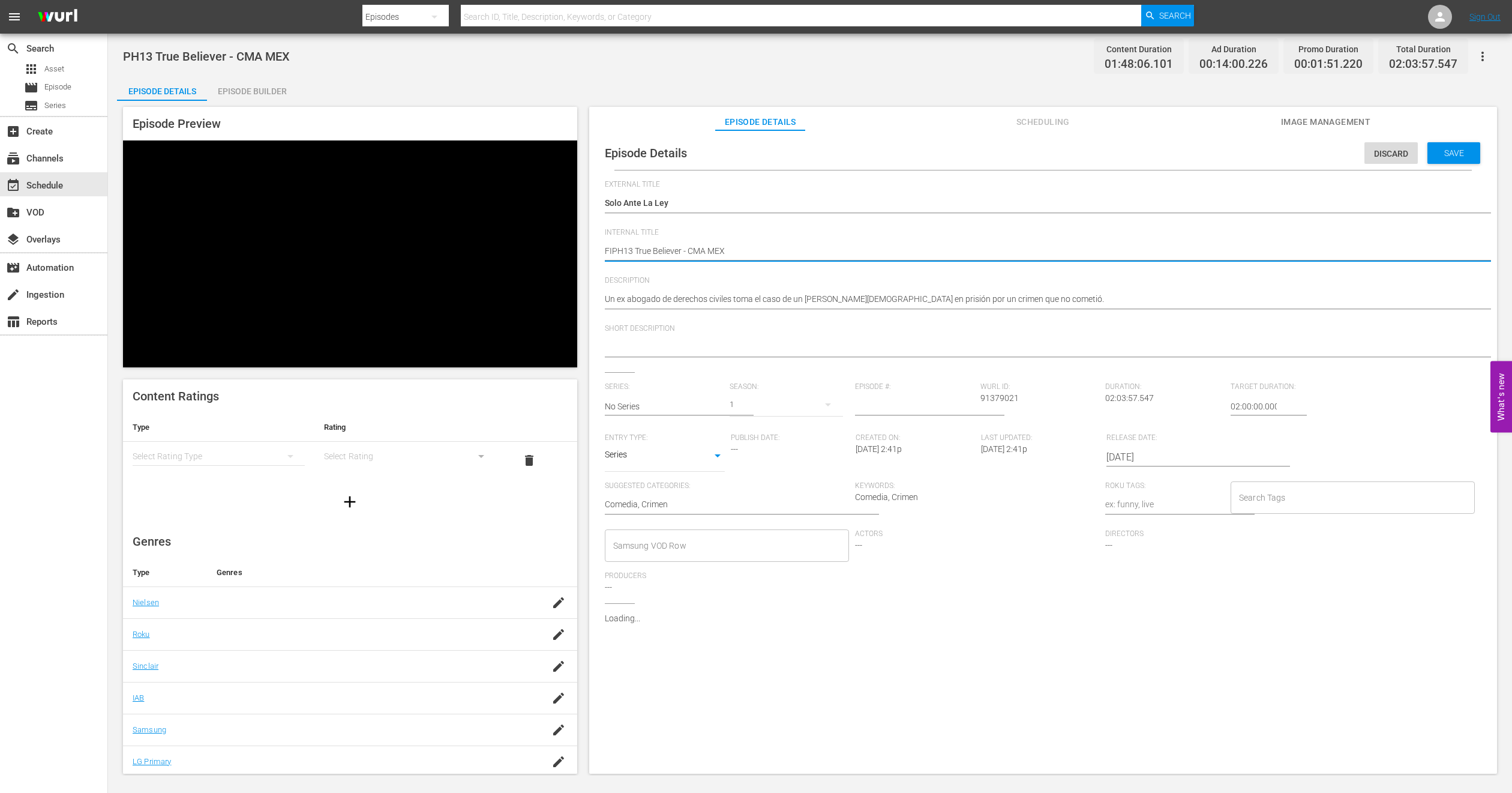
type textarea "FILPH13 True Believer - CMA MEX"
type textarea "FILLPH13 True Believer - CMA MEX"
type textarea "FILLEPH13 True Believer - CMA MEX"
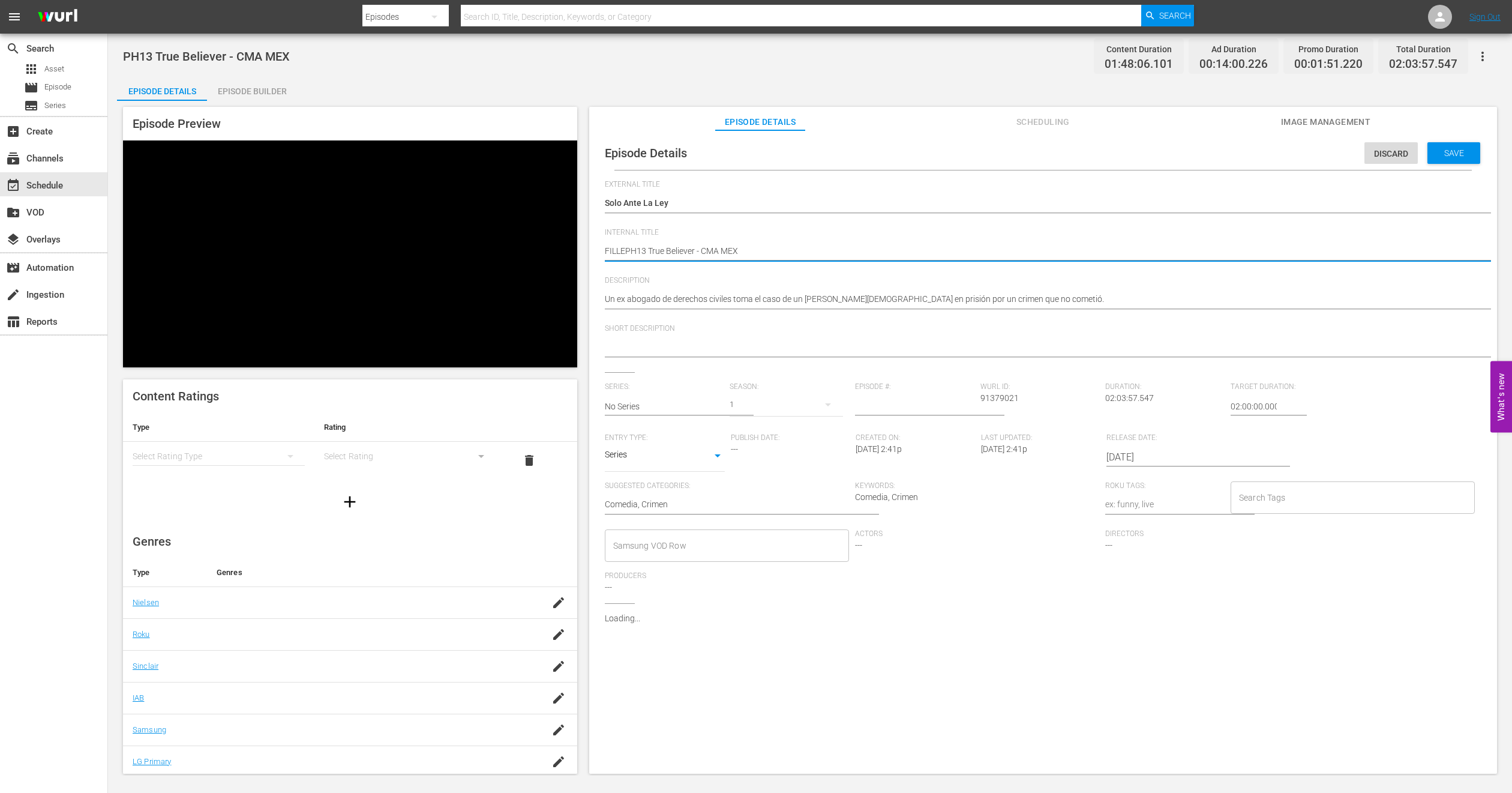
type textarea "FILLERPH13 True Believer - CMA MEX"
type textarea "FILLER PH13 True Believer - CMA MEX"
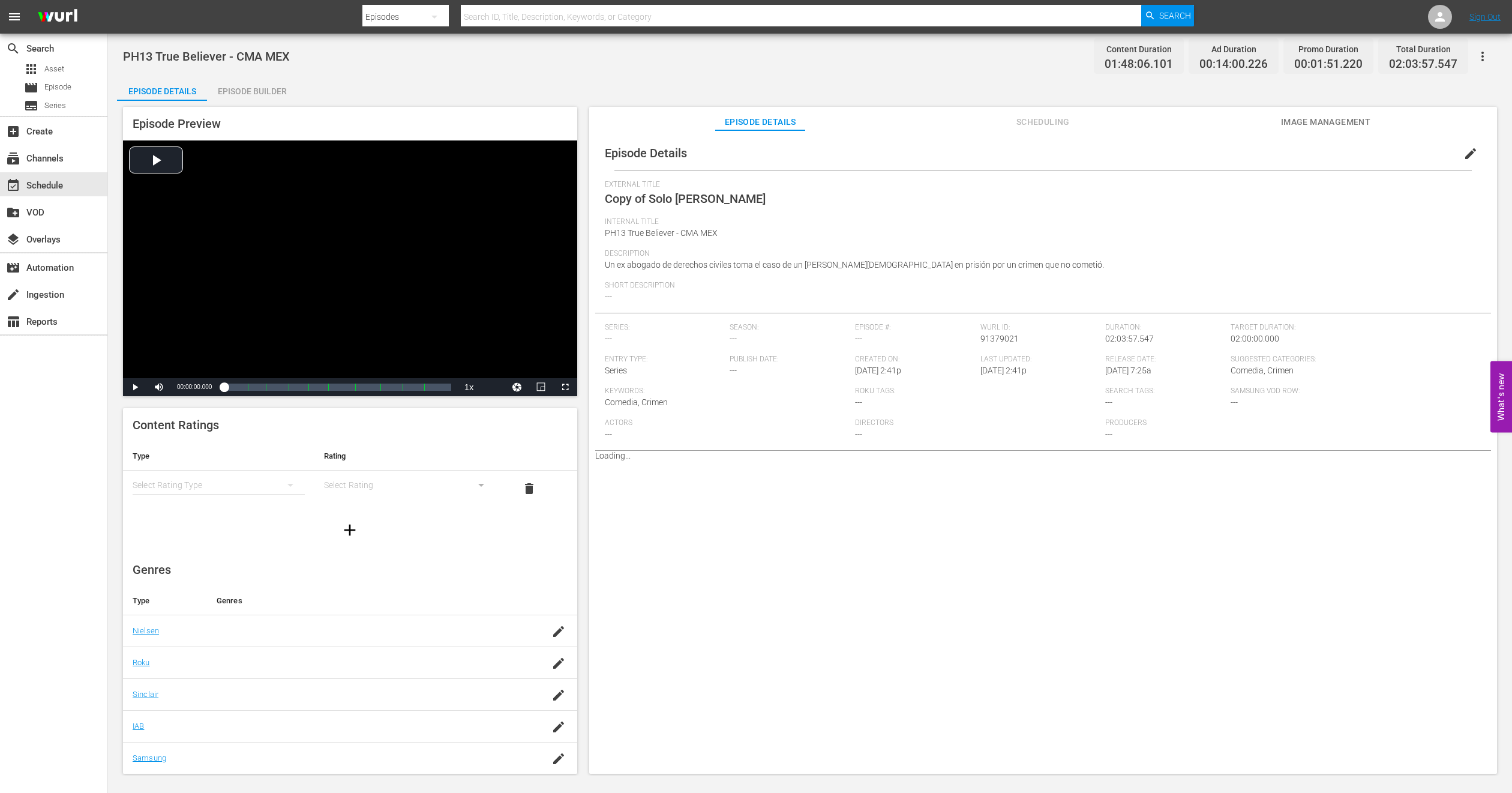
click at [269, 89] on div "Episode Builder" at bounding box center [252, 92] width 90 height 29
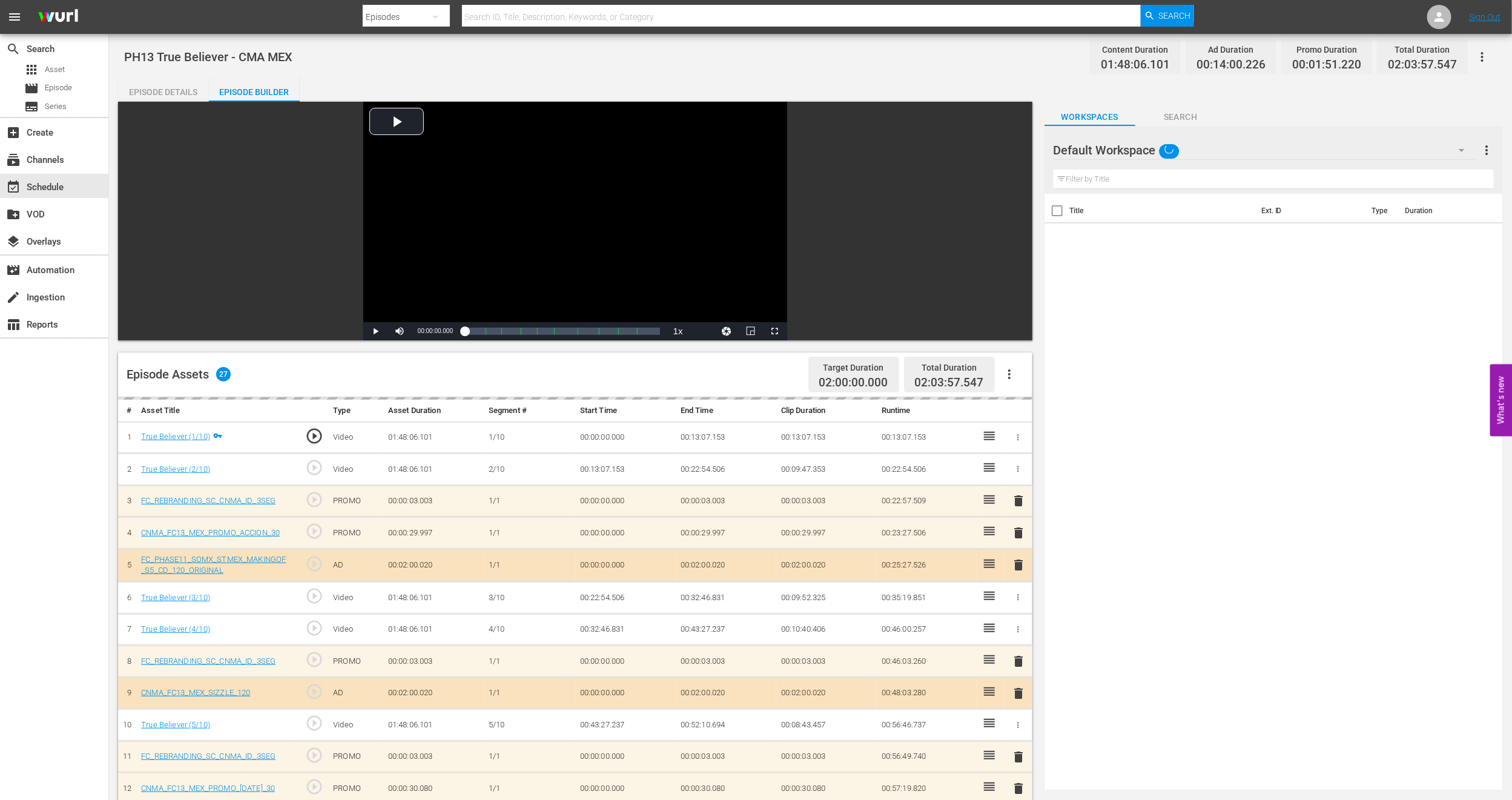
click at [1428, 149] on div "Default Workspace" at bounding box center [1265, 150] width 422 height 34
click at [1150, 226] on div "MEX PH13 Promo Fillers (11)" at bounding box center [1131, 223] width 126 height 19
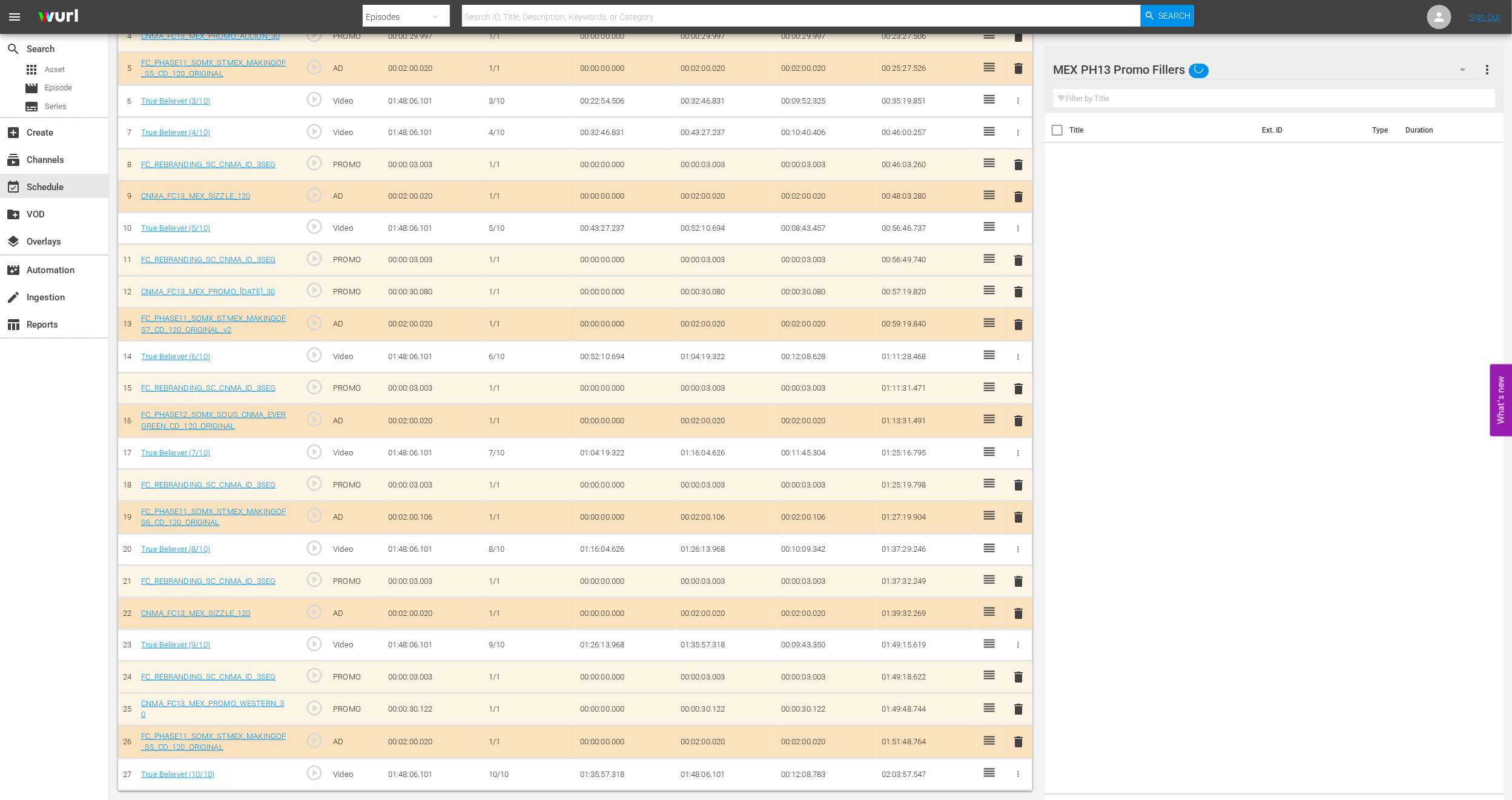
scroll to position [496, 0]
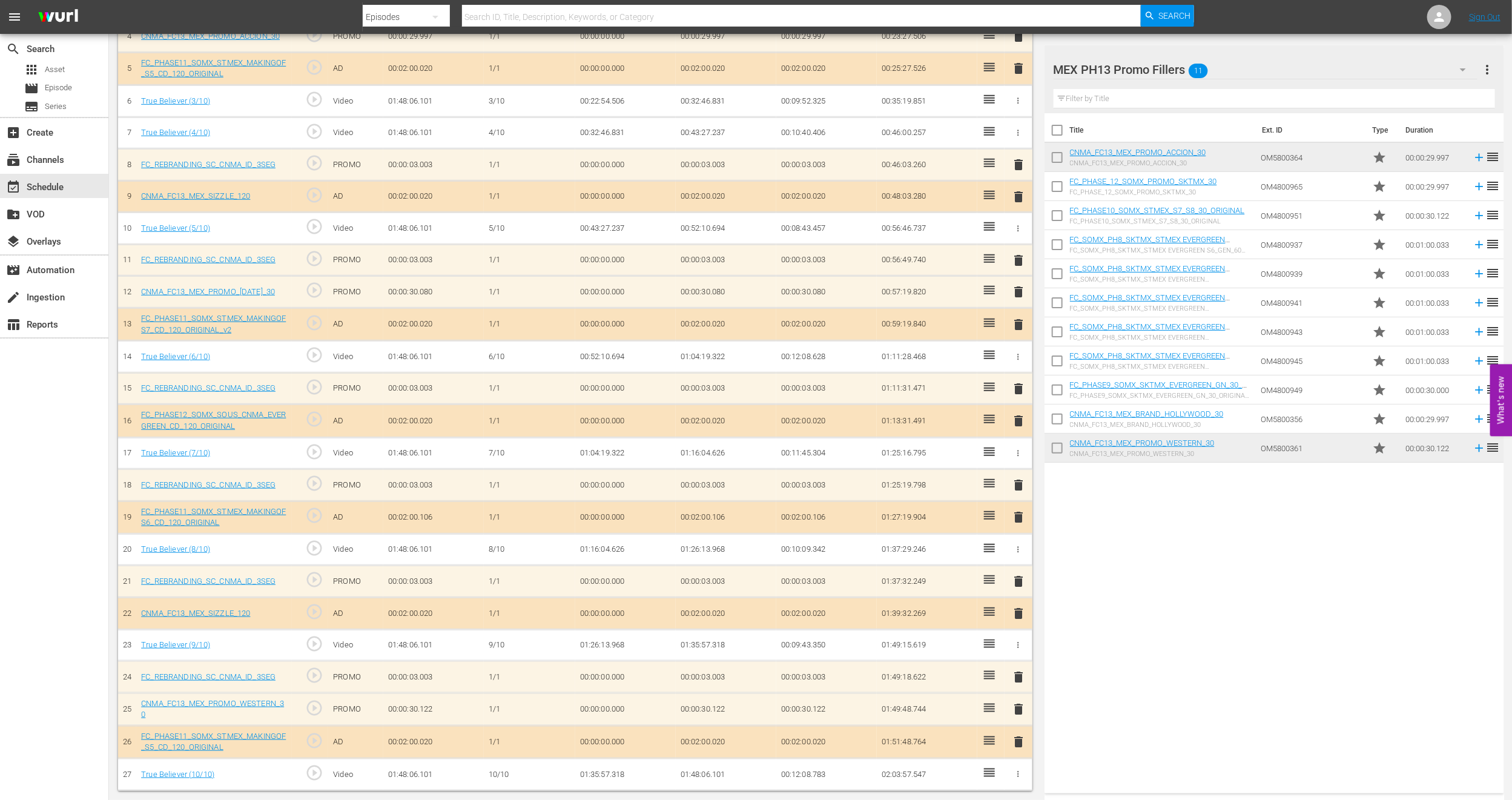
click at [1060, 155] on input "checkbox" at bounding box center [1057, 160] width 26 height 26
checkbox input "true"
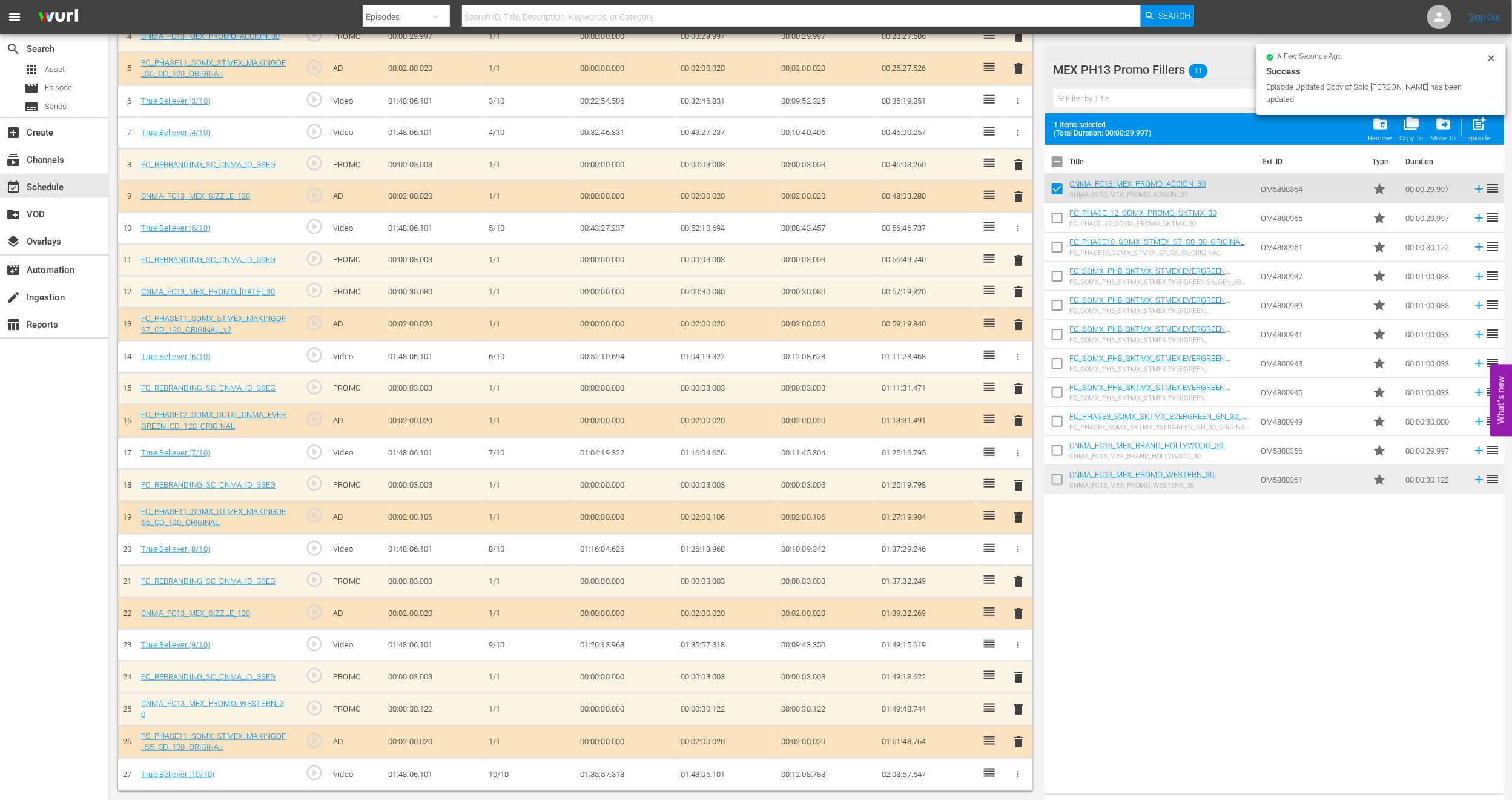
click at [1047, 460] on input "checkbox" at bounding box center [1057, 452] width 26 height 26
checkbox input "true"
click at [1049, 483] on input "checkbox" at bounding box center [1057, 482] width 26 height 26
checkbox input "true"
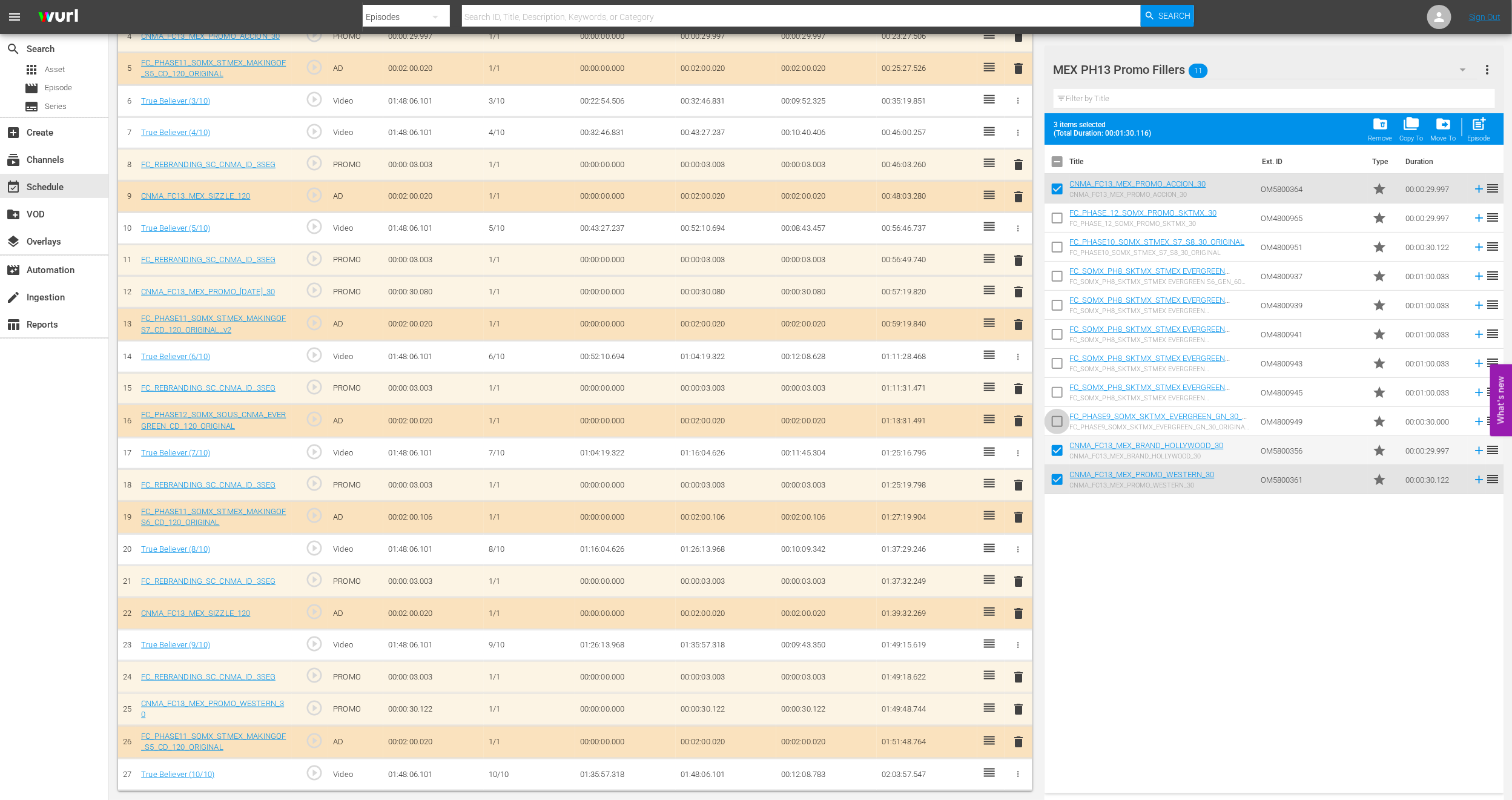
click at [1051, 416] on input "checkbox" at bounding box center [1057, 424] width 26 height 26
checkbox input "true"
click at [1060, 290] on input "checkbox" at bounding box center [1057, 279] width 26 height 26
checkbox input "true"
click at [1052, 360] on input "checkbox" at bounding box center [1057, 366] width 26 height 26
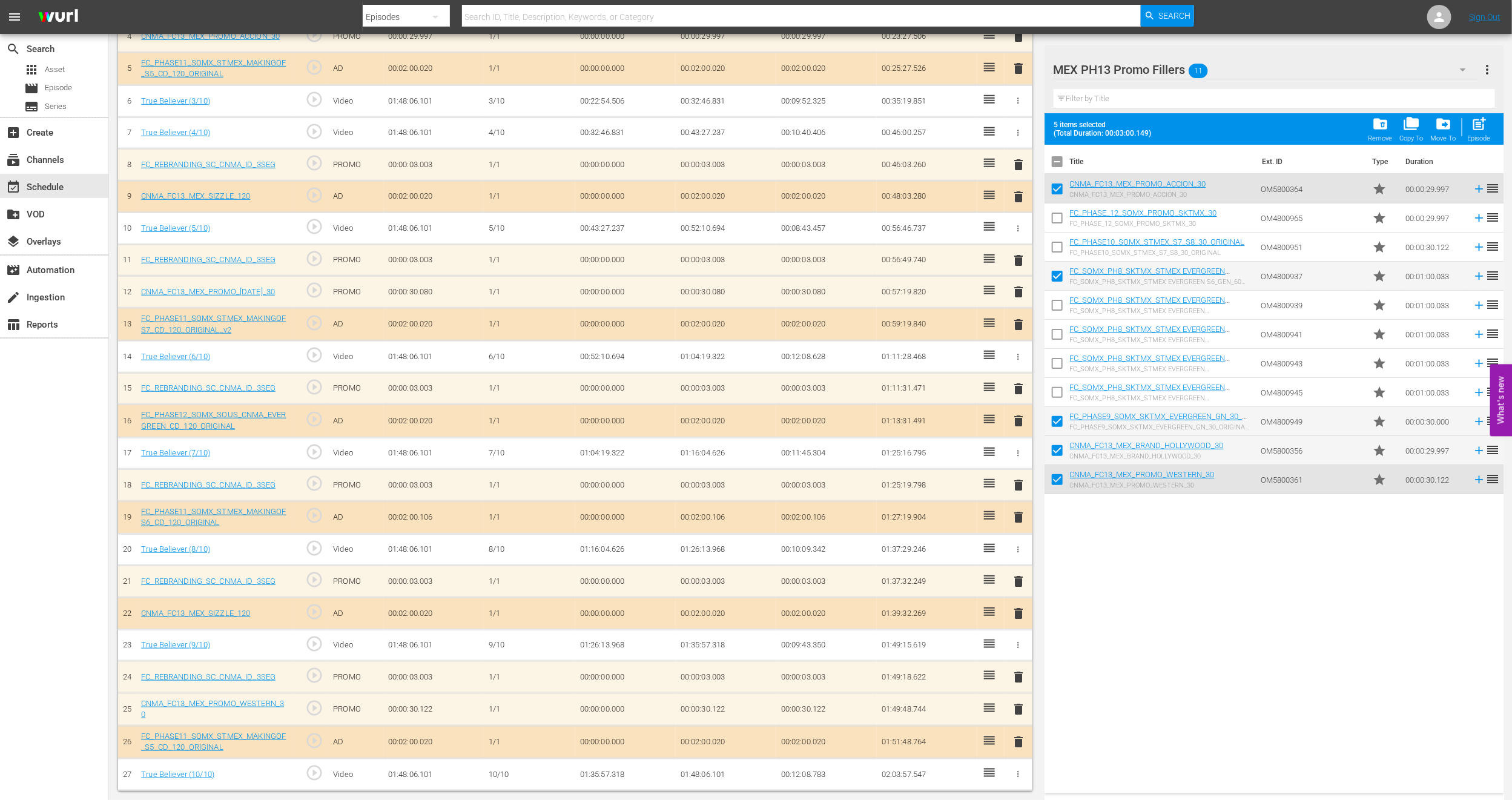
checkbox input "true"
click at [1485, 133] on div "post_add Episode" at bounding box center [1479, 129] width 23 height 26
checkbox input "false"
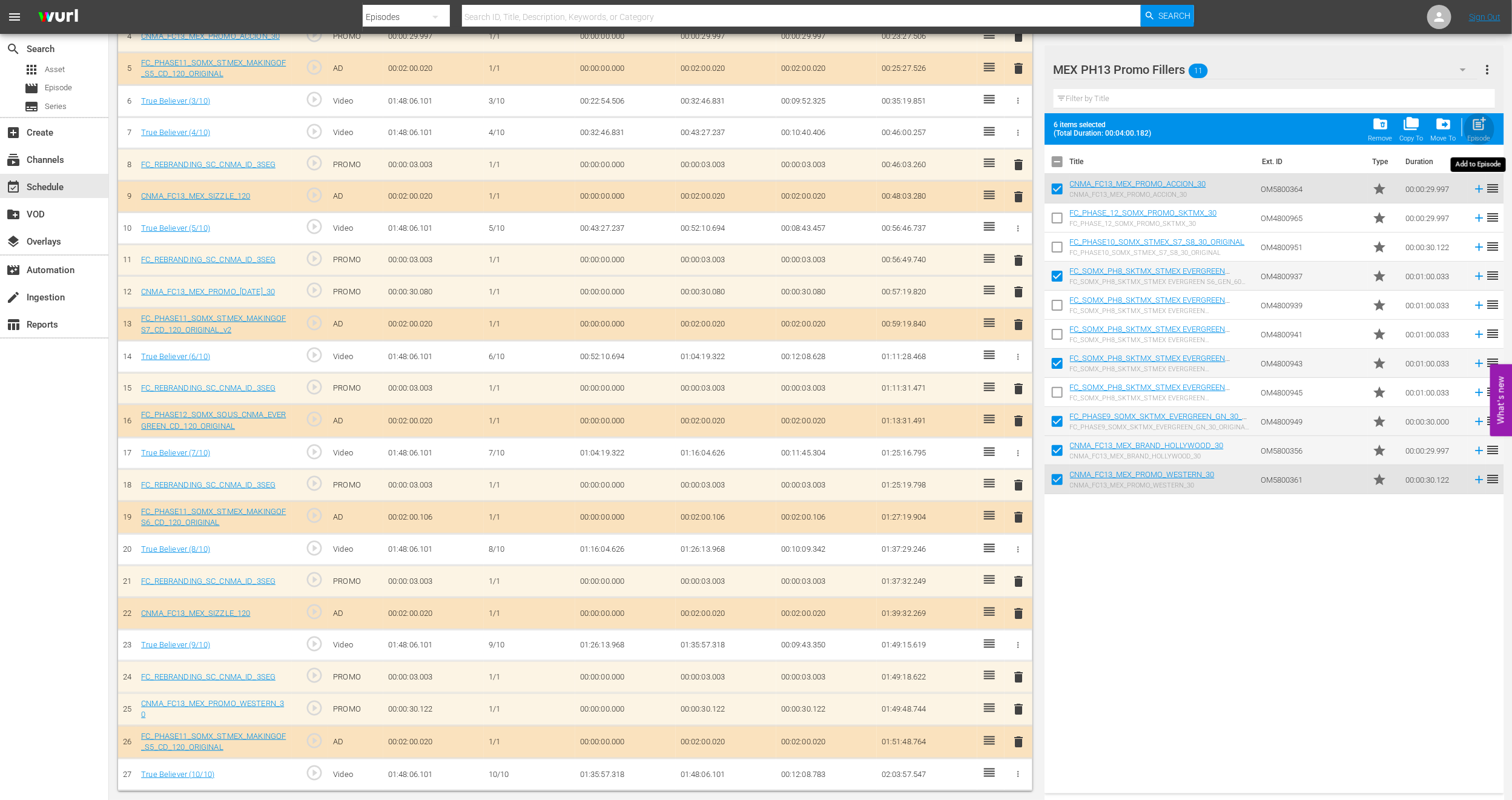
checkbox input "false"
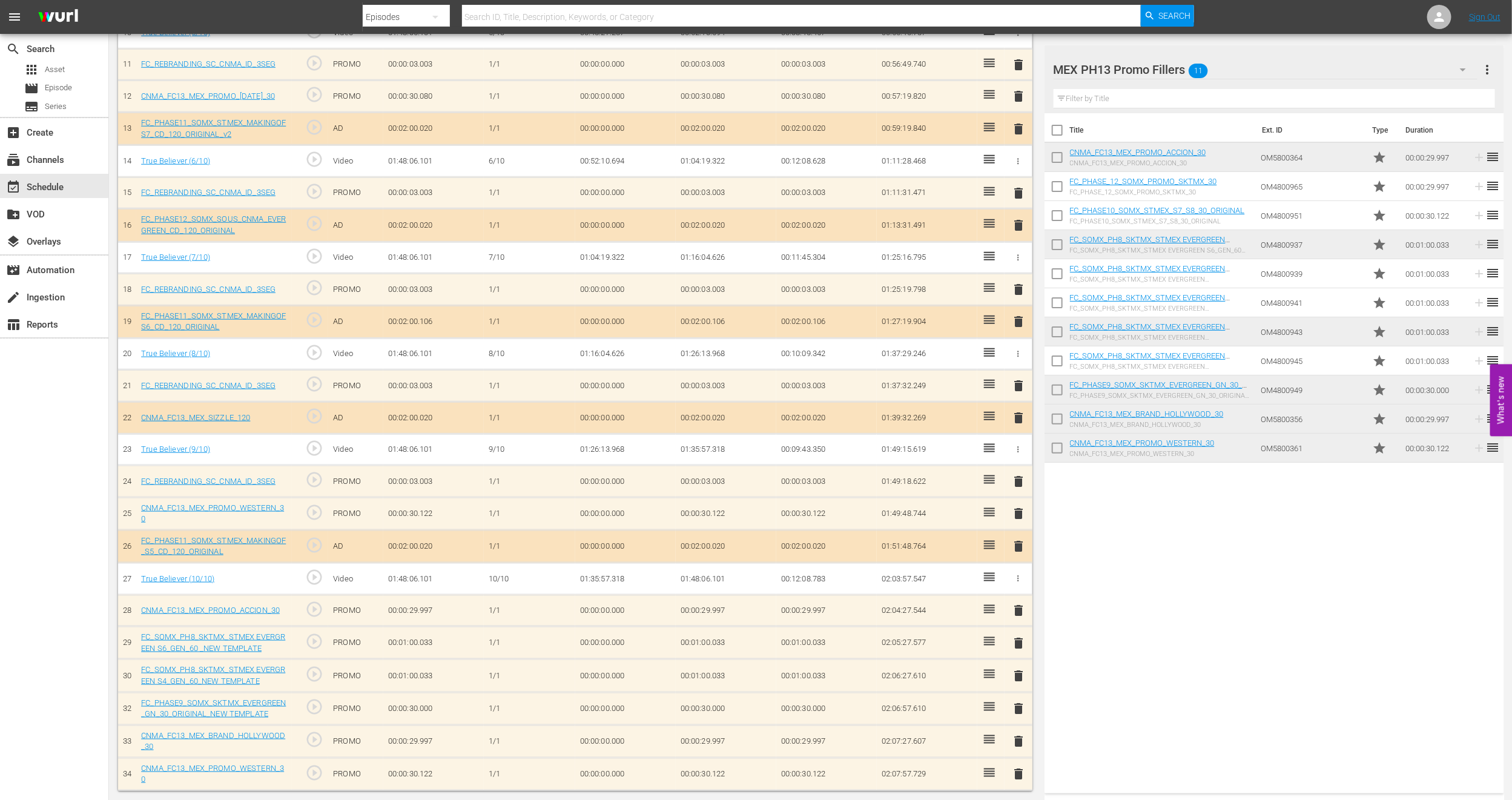
scroll to position [694, 0]
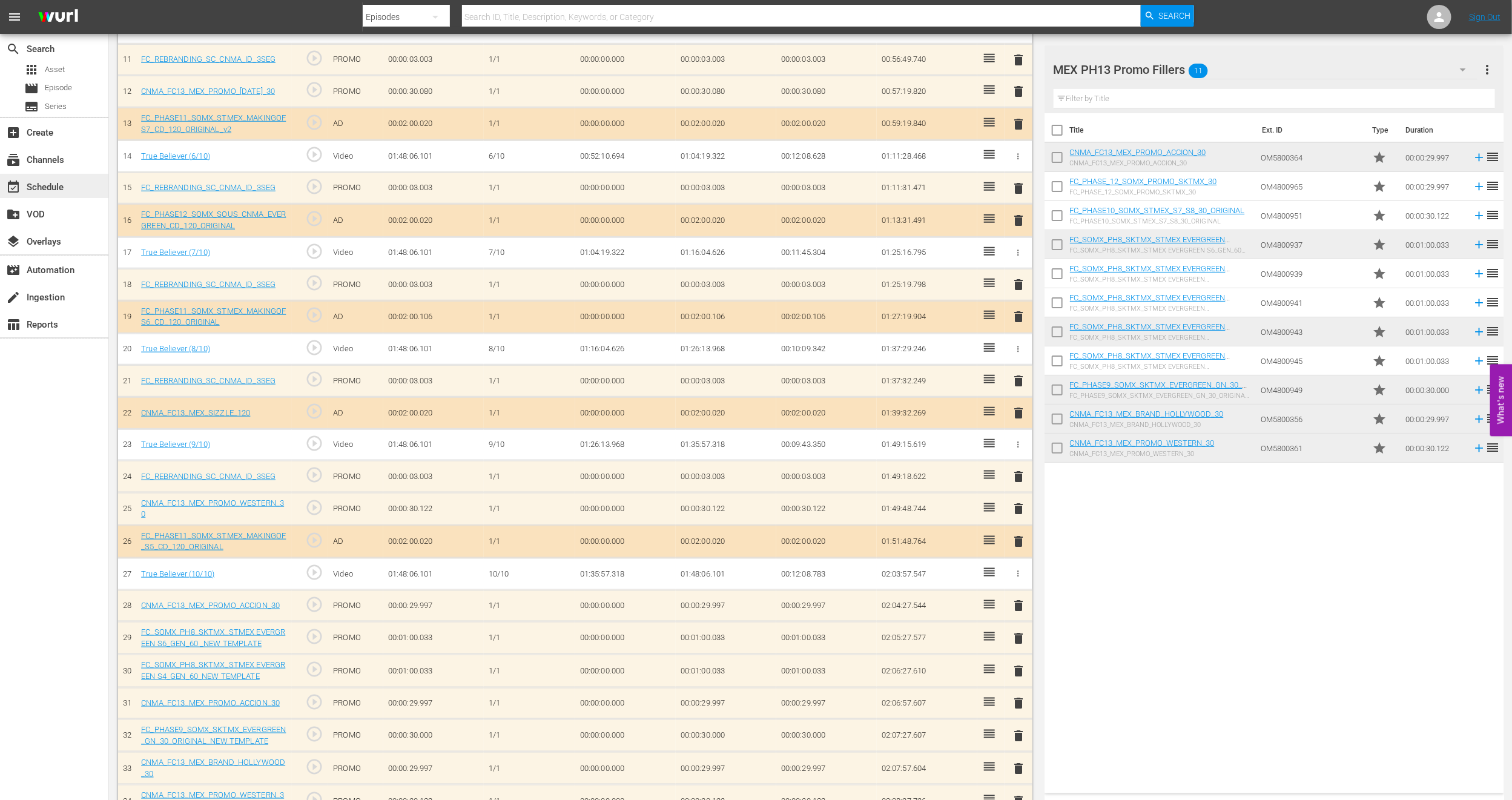
click at [54, 190] on div "event_available Schedule" at bounding box center [34, 185] width 68 height 11
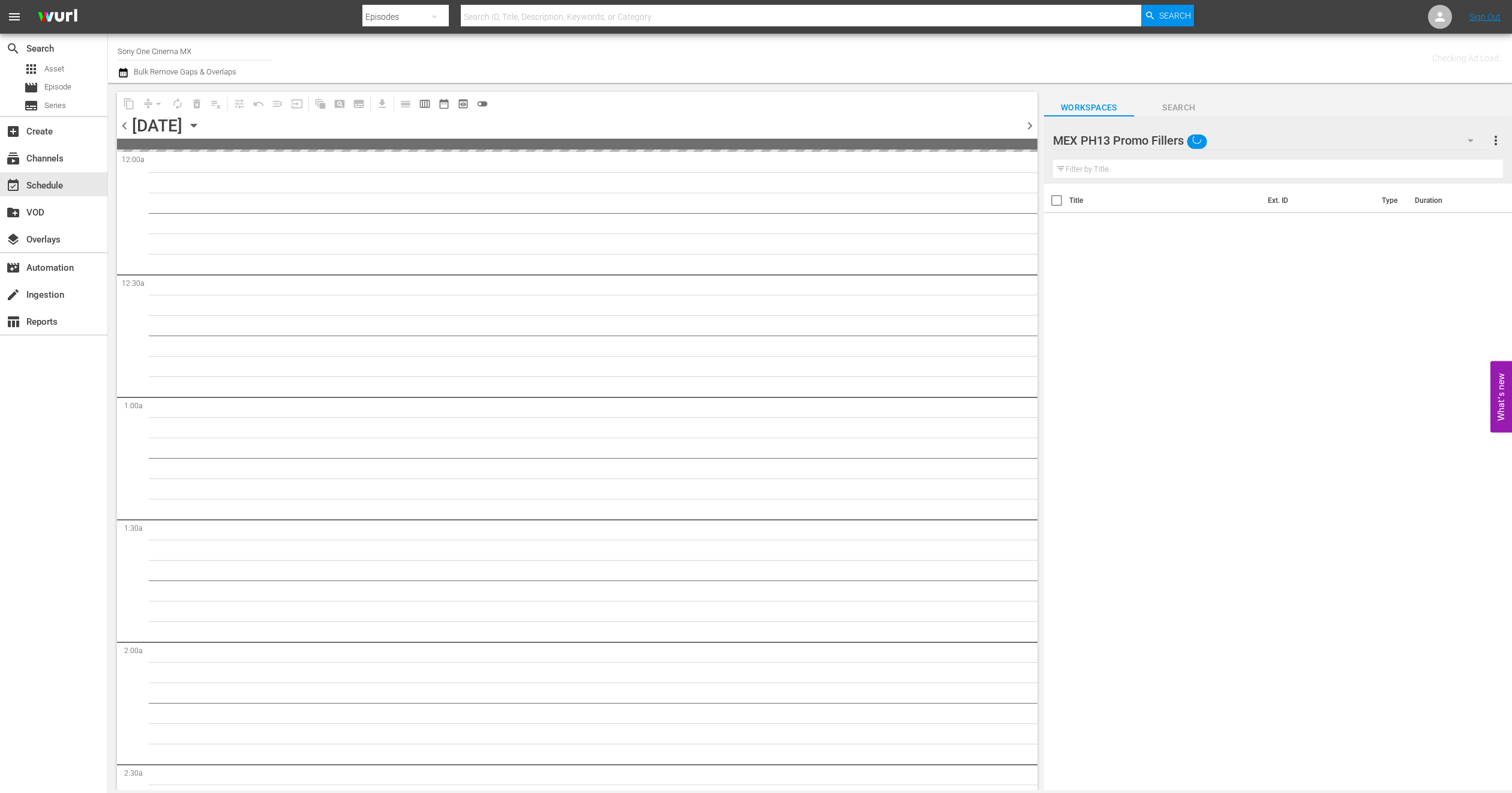
click at [1248, 136] on div "MEX PH13 Promo Fillers" at bounding box center [1269, 140] width 432 height 33
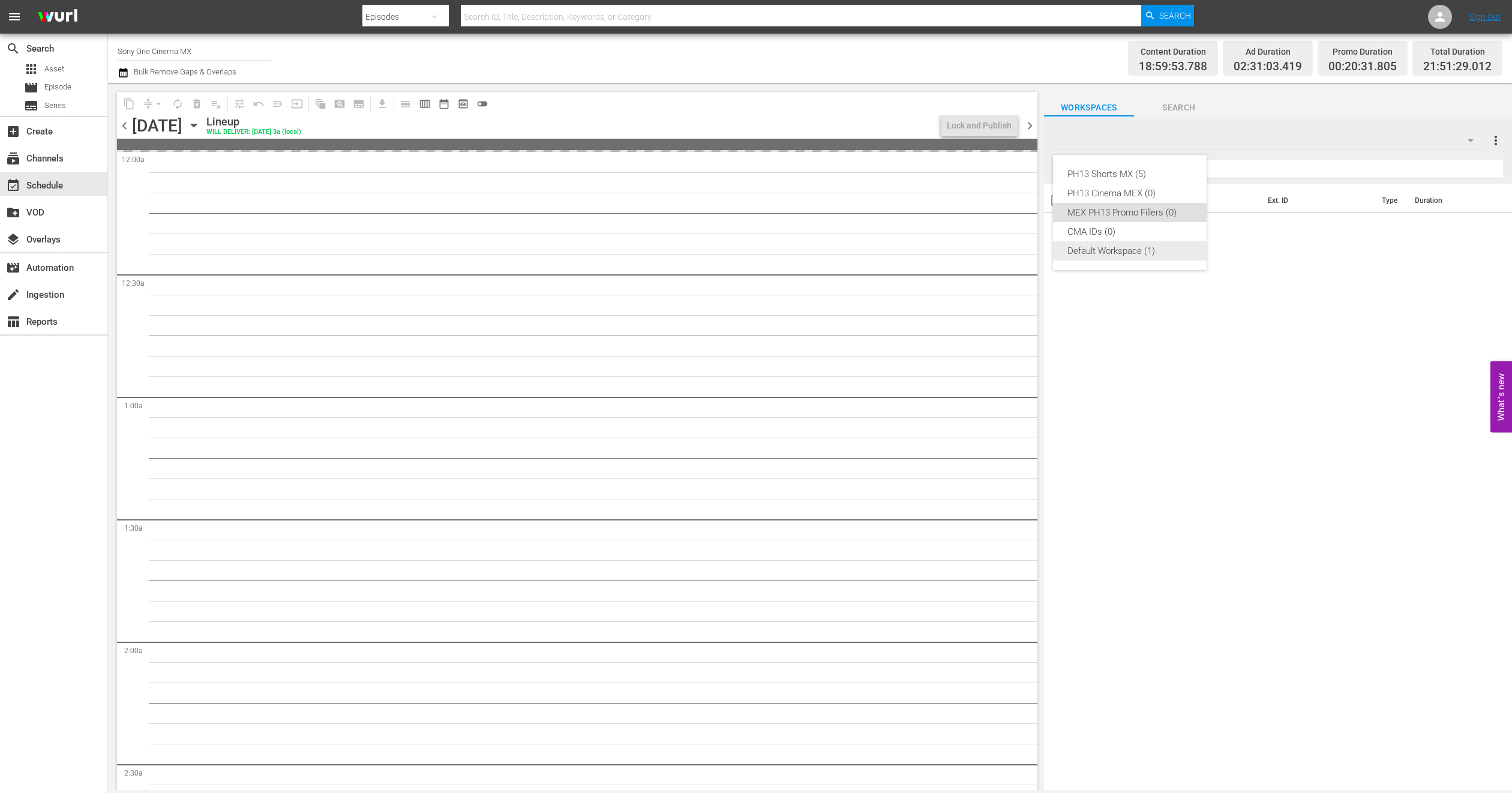
click at [1113, 257] on div "Default Workspace (1)" at bounding box center [1130, 251] width 125 height 19
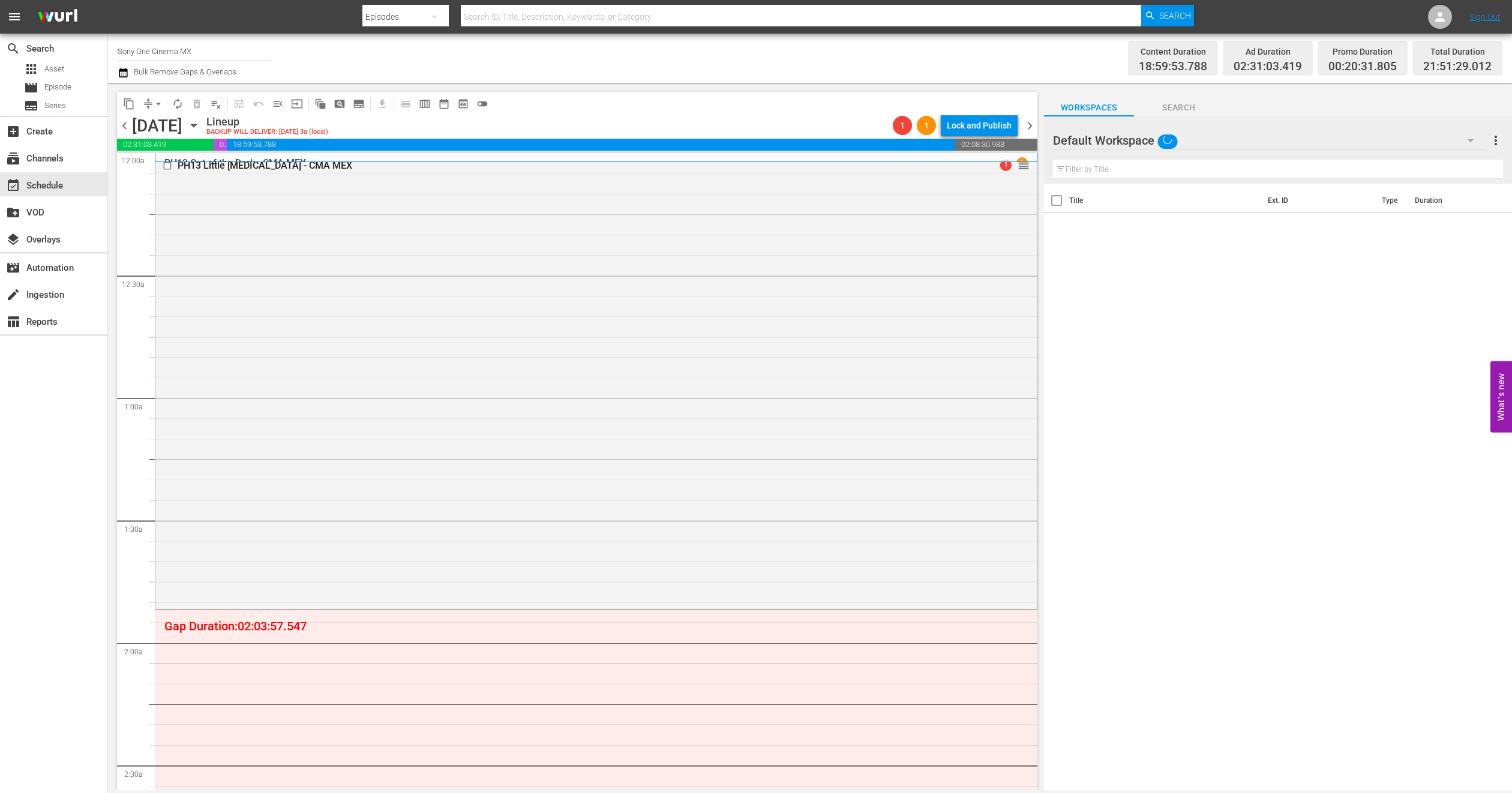
click at [1413, 132] on div "Default Workspace" at bounding box center [1269, 140] width 432 height 33
click at [1349, 319] on div "PH13 Shorts MX (5) PH13 Cinema MEX (0) MEX PH13 Promo Fillers (0) CMA IDs (0) D…" at bounding box center [756, 396] width 1512 height 793
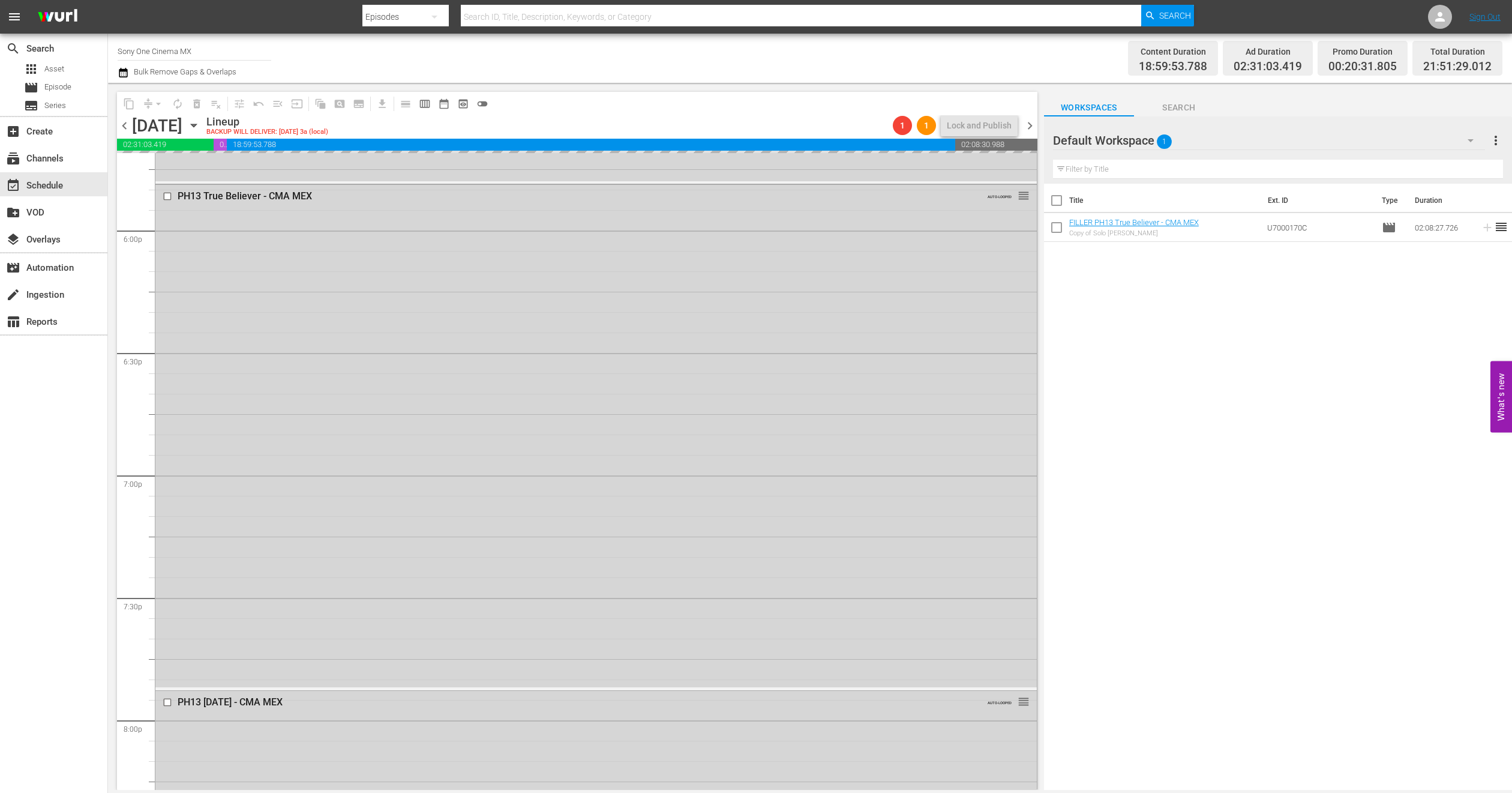
scroll to position [5241, 0]
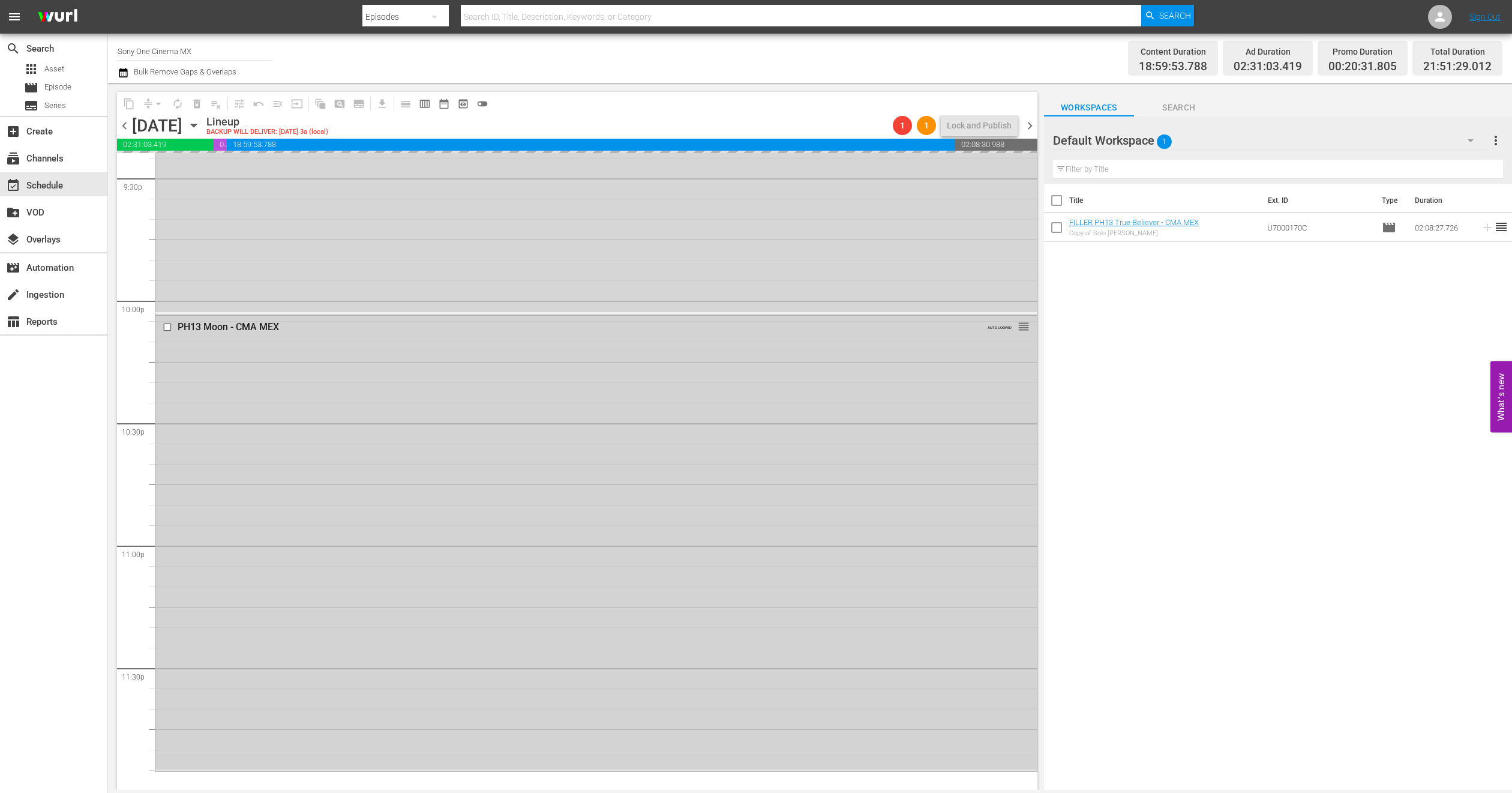
click at [326, 524] on div "PH13 Moon - CMA MEX AUTO-LOOPED reorder" at bounding box center [596, 542] width 881 height 454
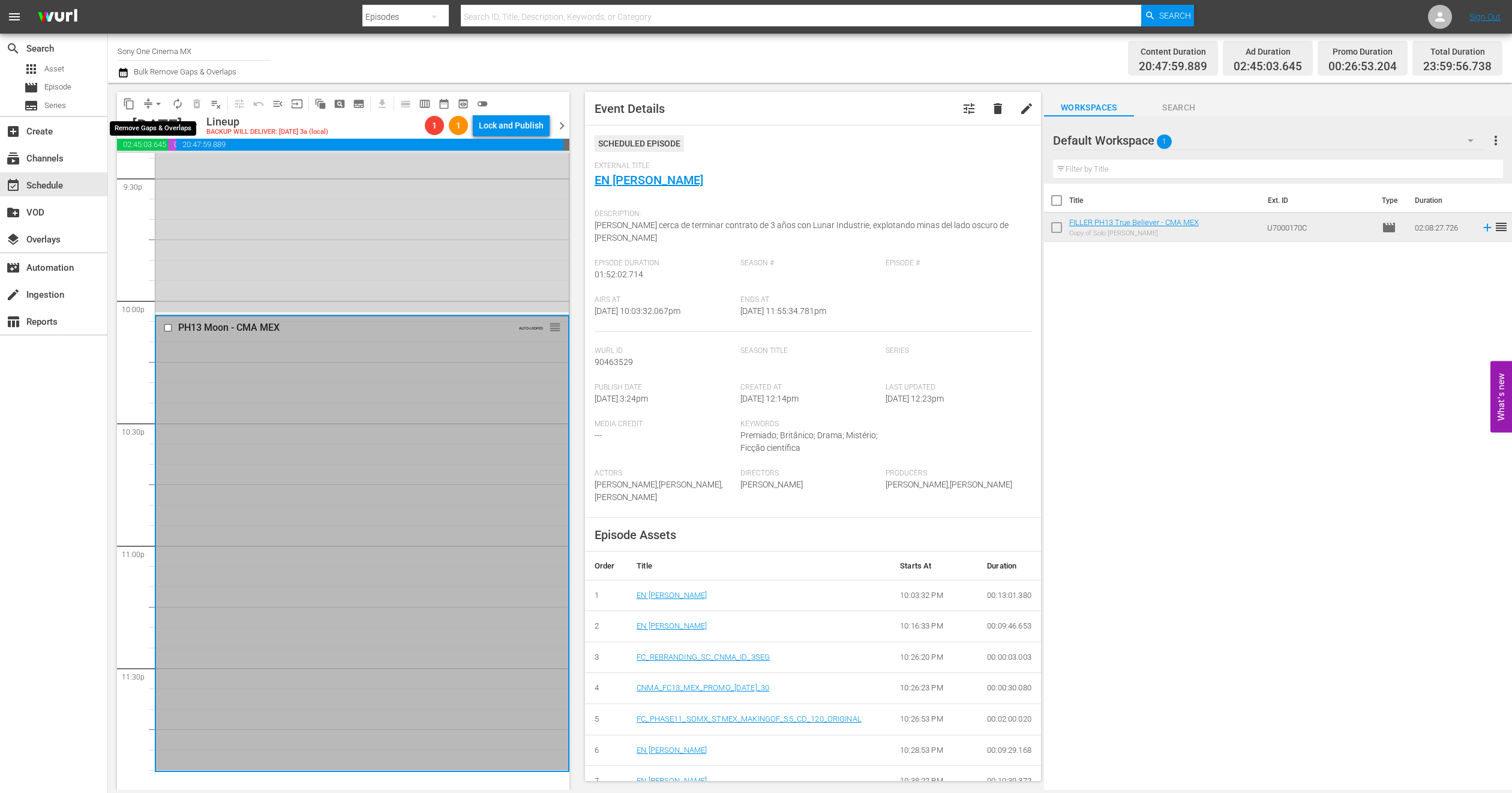
click at [157, 106] on span "arrow_drop_down" at bounding box center [158, 104] width 12 height 12
click at [182, 157] on li "Align to End of Previous Day" at bounding box center [158, 166] width 126 height 20
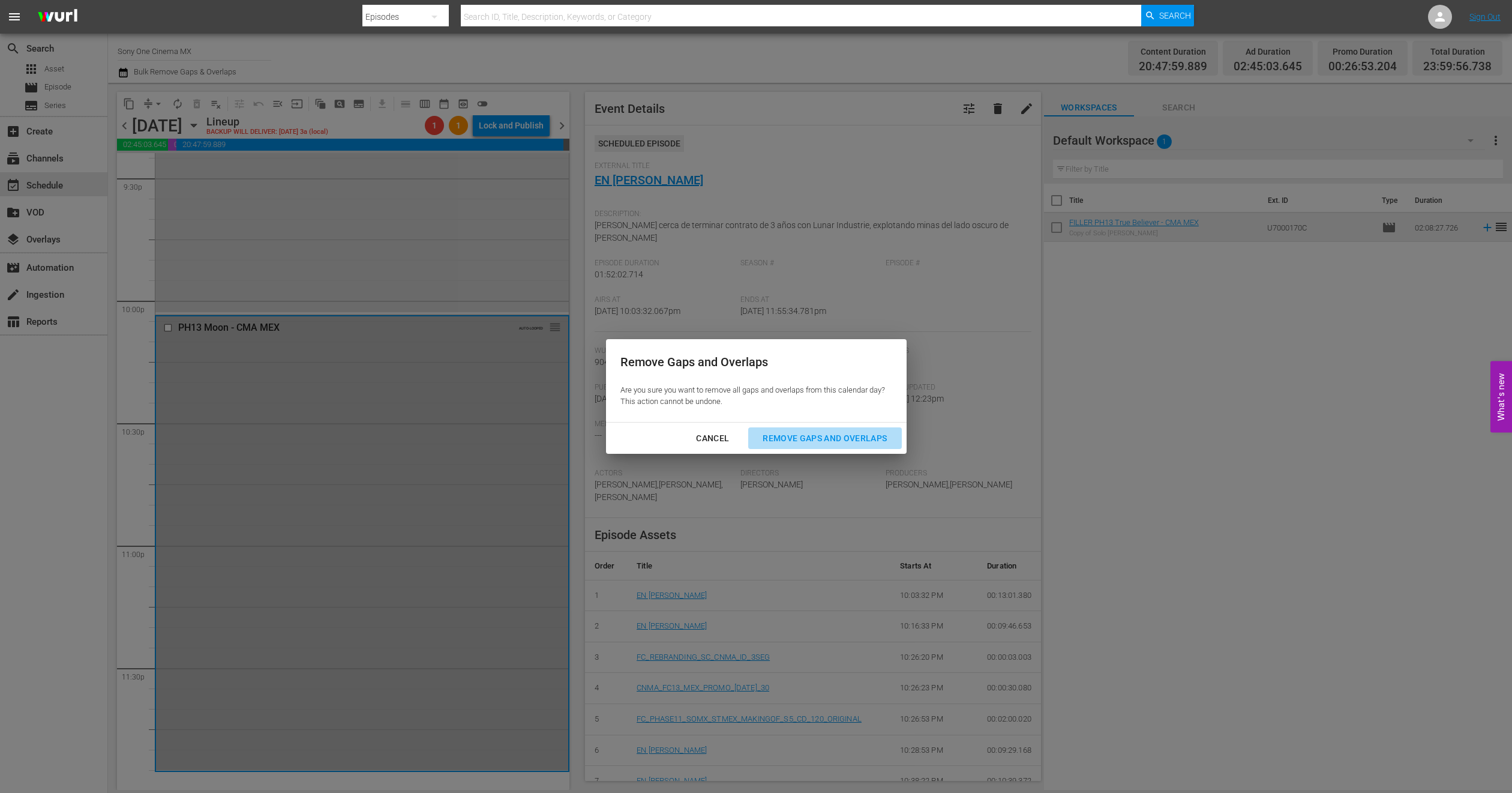
click at [766, 430] on button "Remove Gaps and Overlaps" at bounding box center [825, 438] width 153 height 23
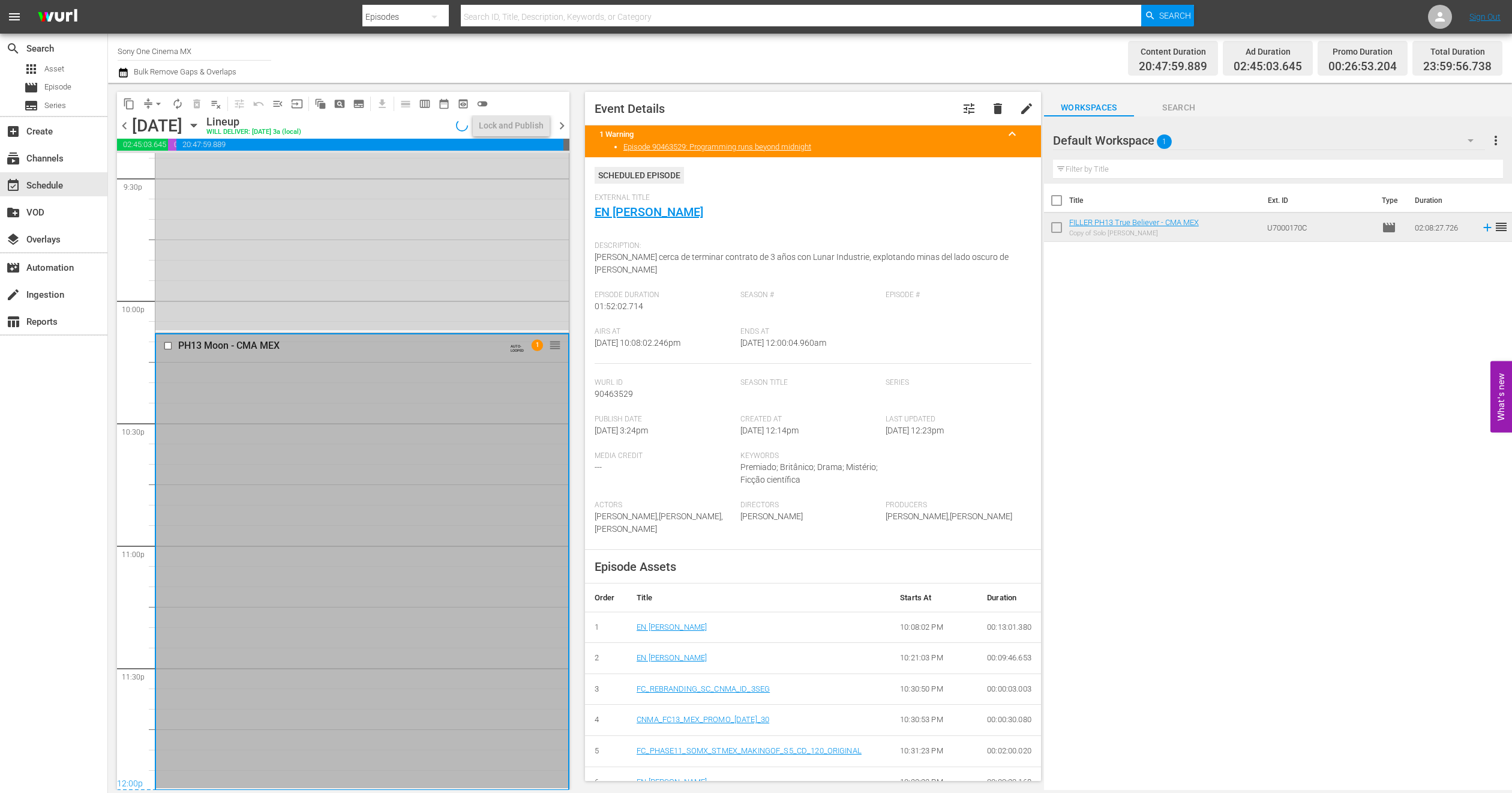
click at [201, 128] on icon "button" at bounding box center [194, 126] width 13 height 13
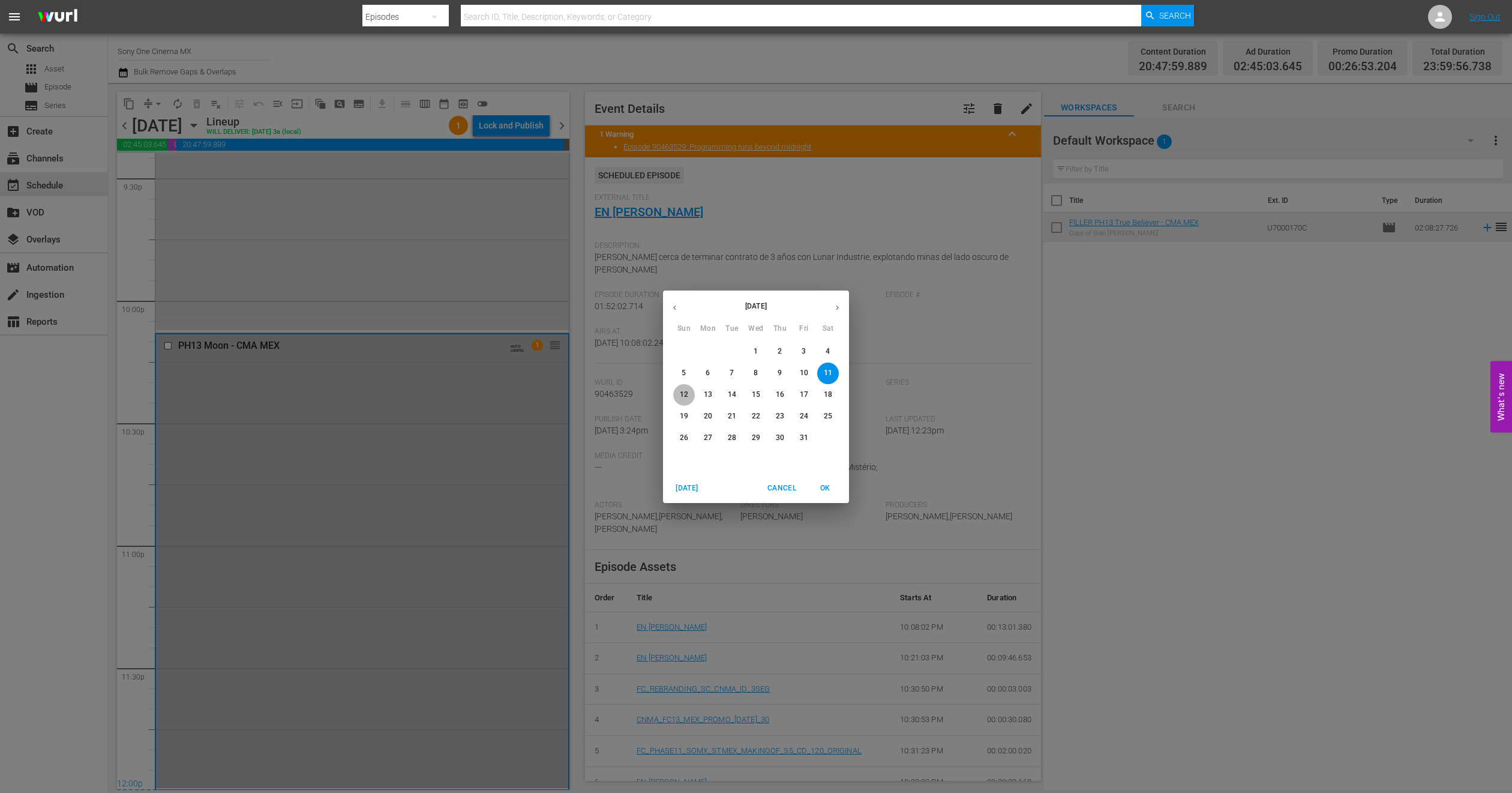
click at [684, 392] on p "12" at bounding box center [684, 395] width 9 height 10
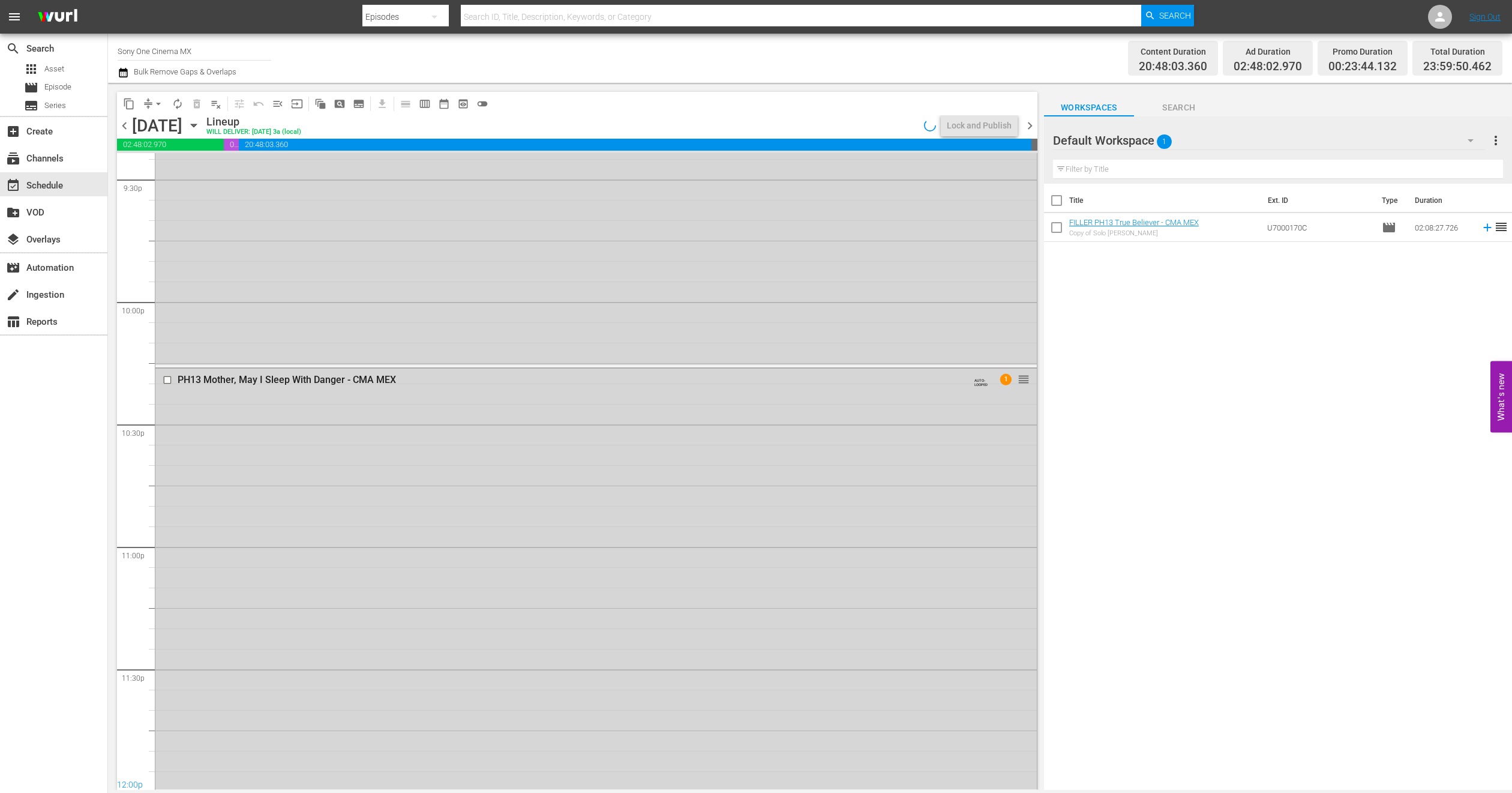
scroll to position [5241, 0]
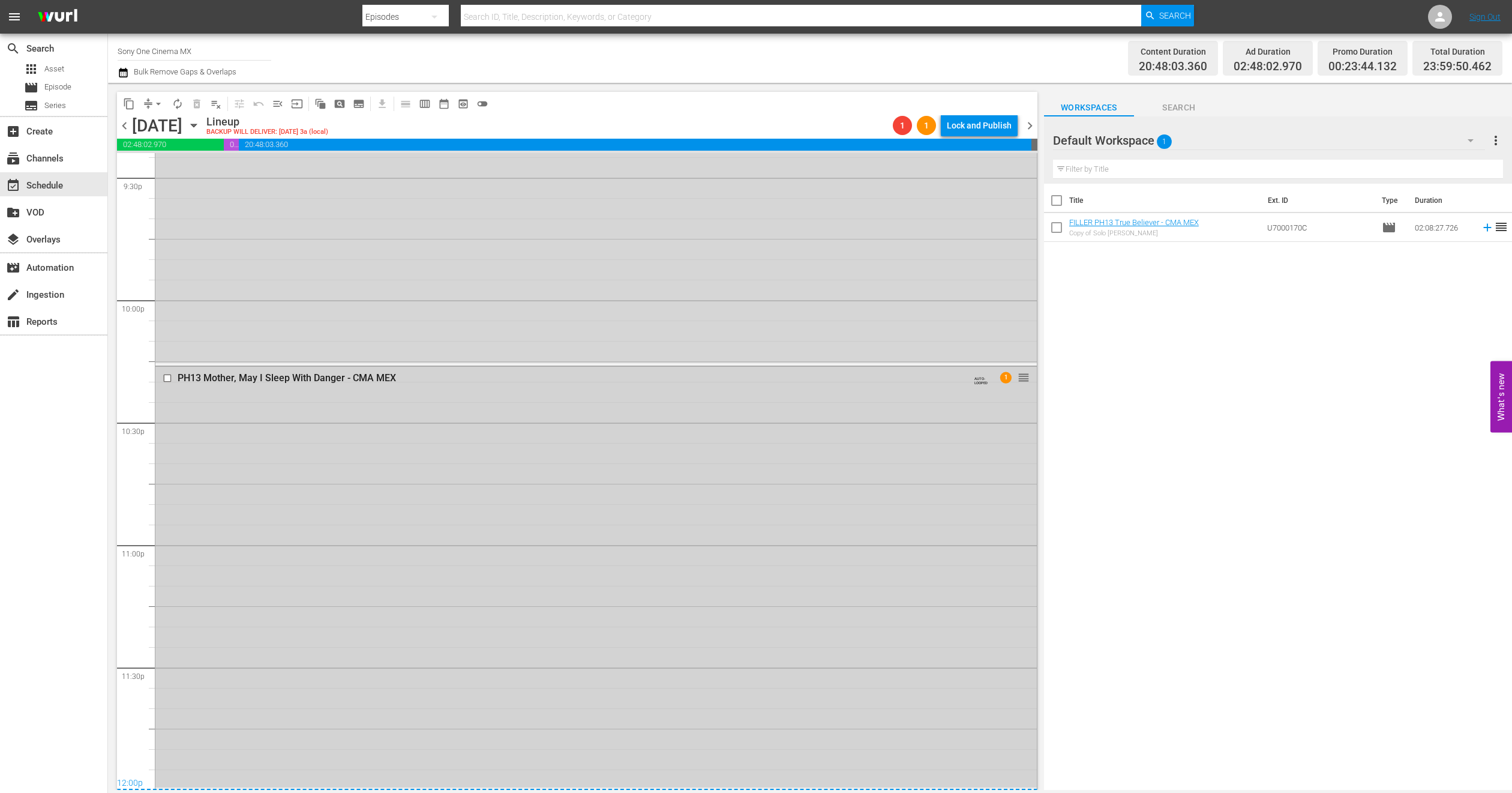
click at [359, 575] on div "PH13 Mother, May I Sleep With Danger - CMA MEX AUTO-LOOPED 1 reorder" at bounding box center [596, 577] width 881 height 421
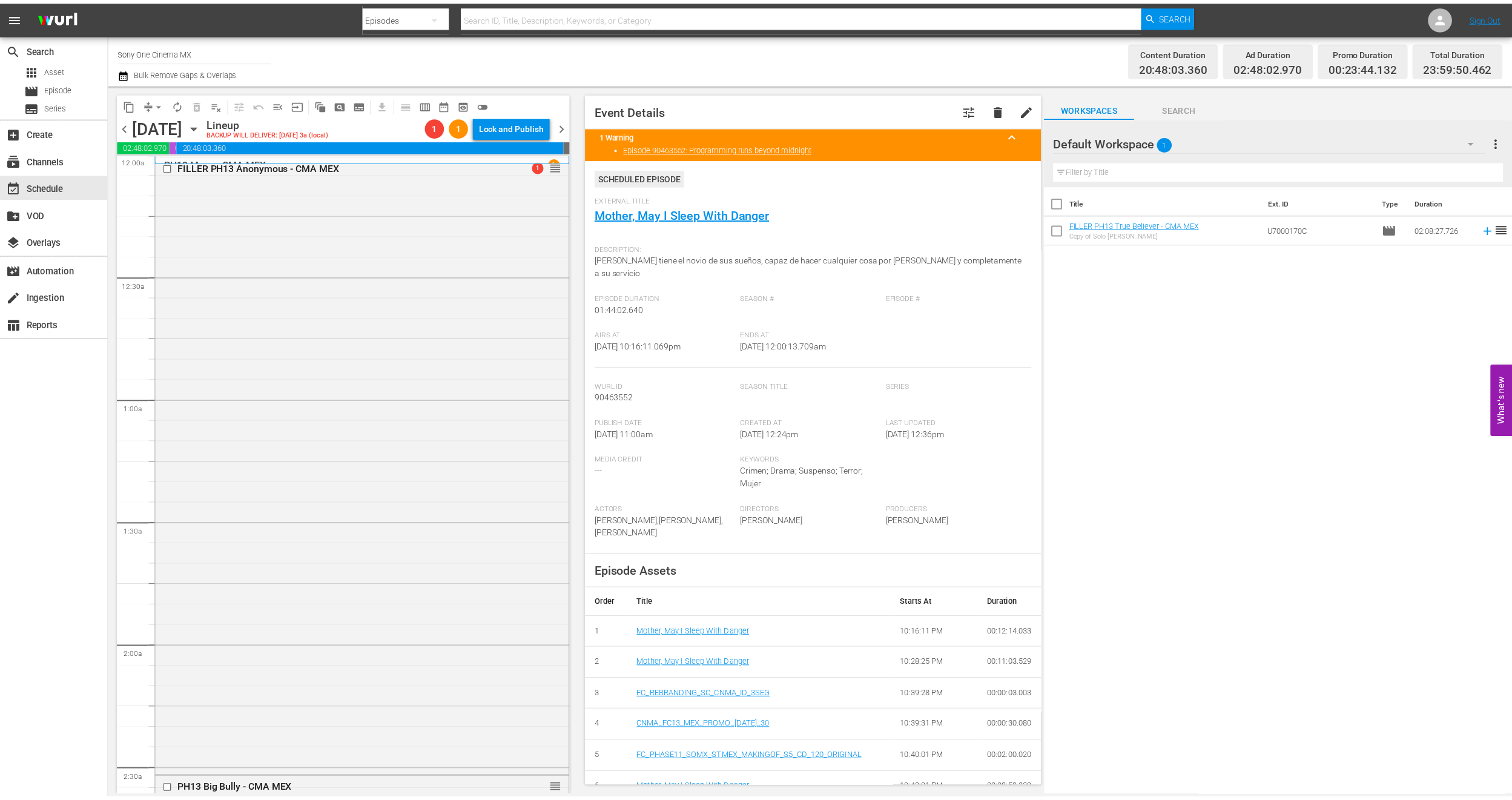
scroll to position [0, 0]
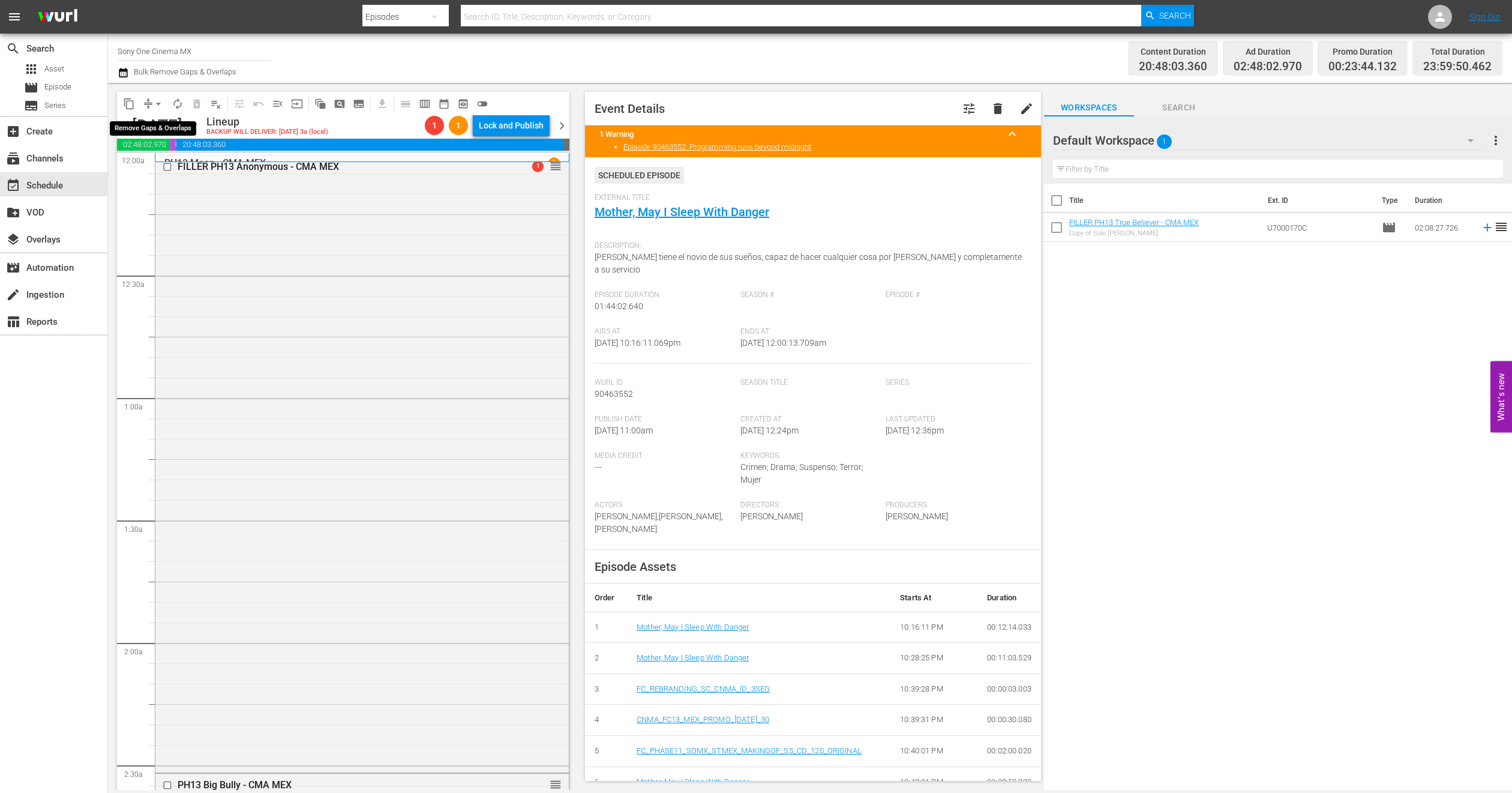
click at [158, 103] on span "arrow_drop_down" at bounding box center [158, 104] width 12 height 12
click at [163, 168] on li "Align to End of Previous Day" at bounding box center [158, 166] width 126 height 20
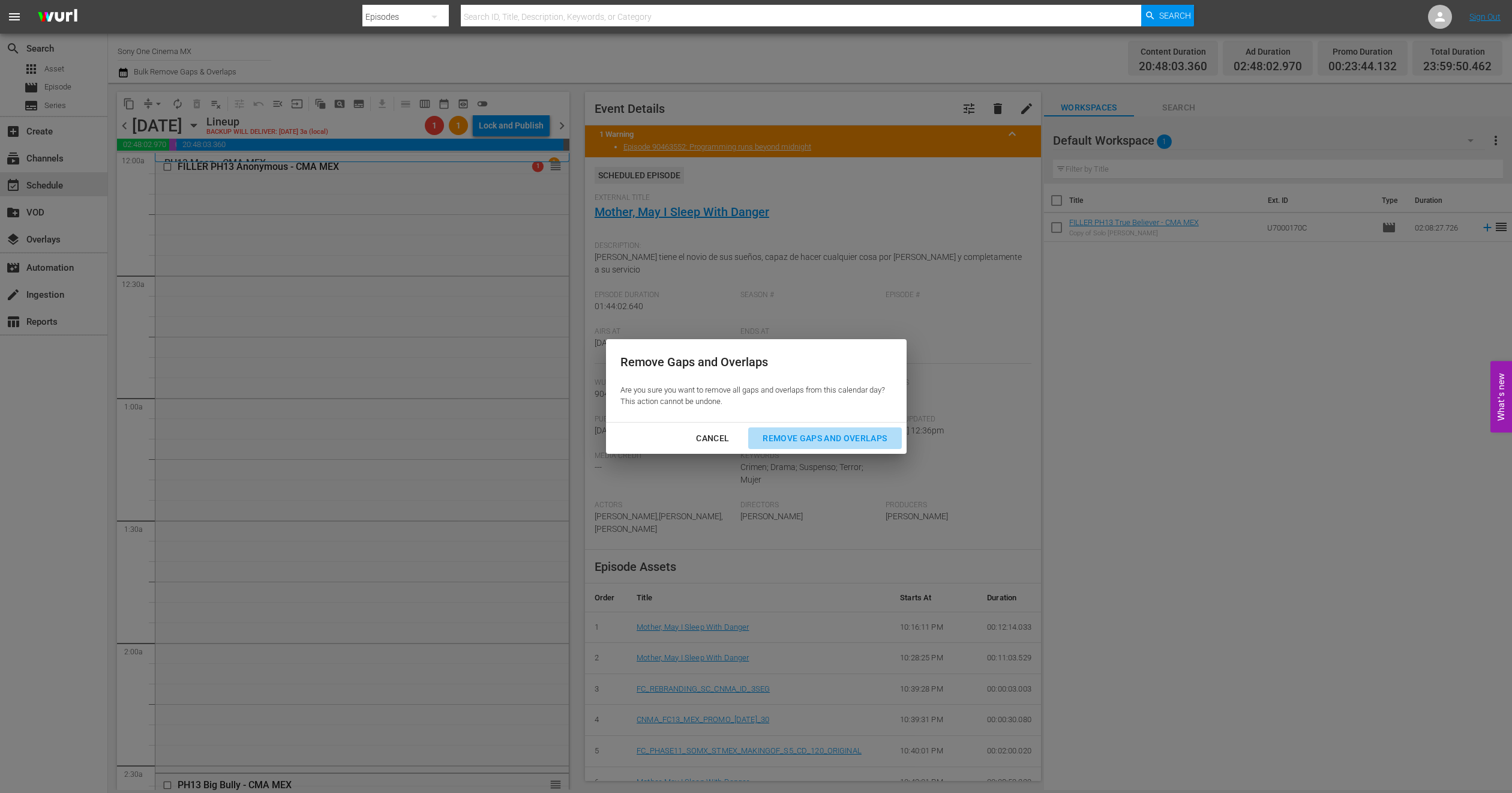
click at [800, 431] on div "Remove Gaps and Overlaps" at bounding box center [825, 438] width 143 height 15
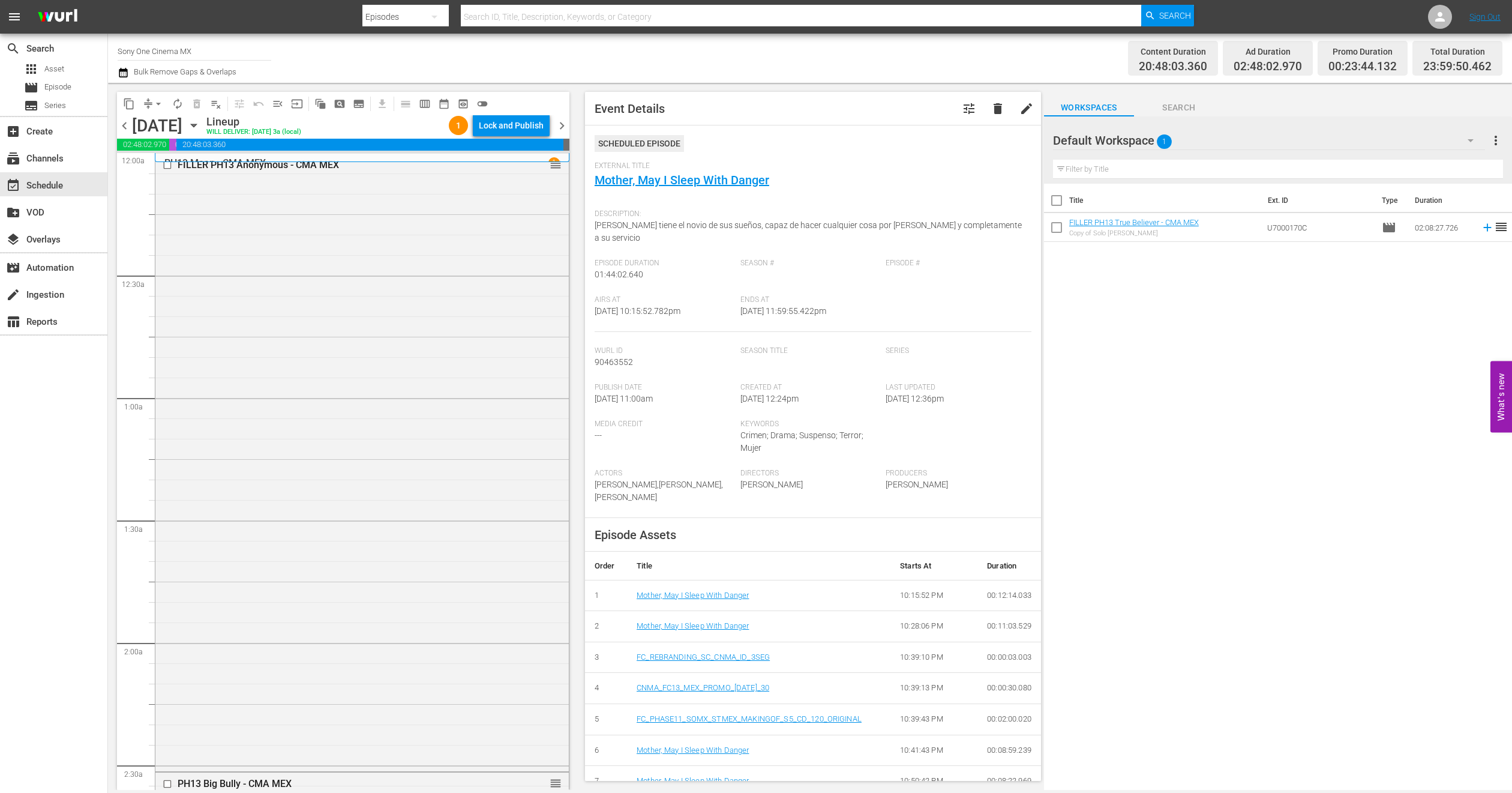
click at [201, 122] on icon "button" at bounding box center [194, 126] width 13 height 13
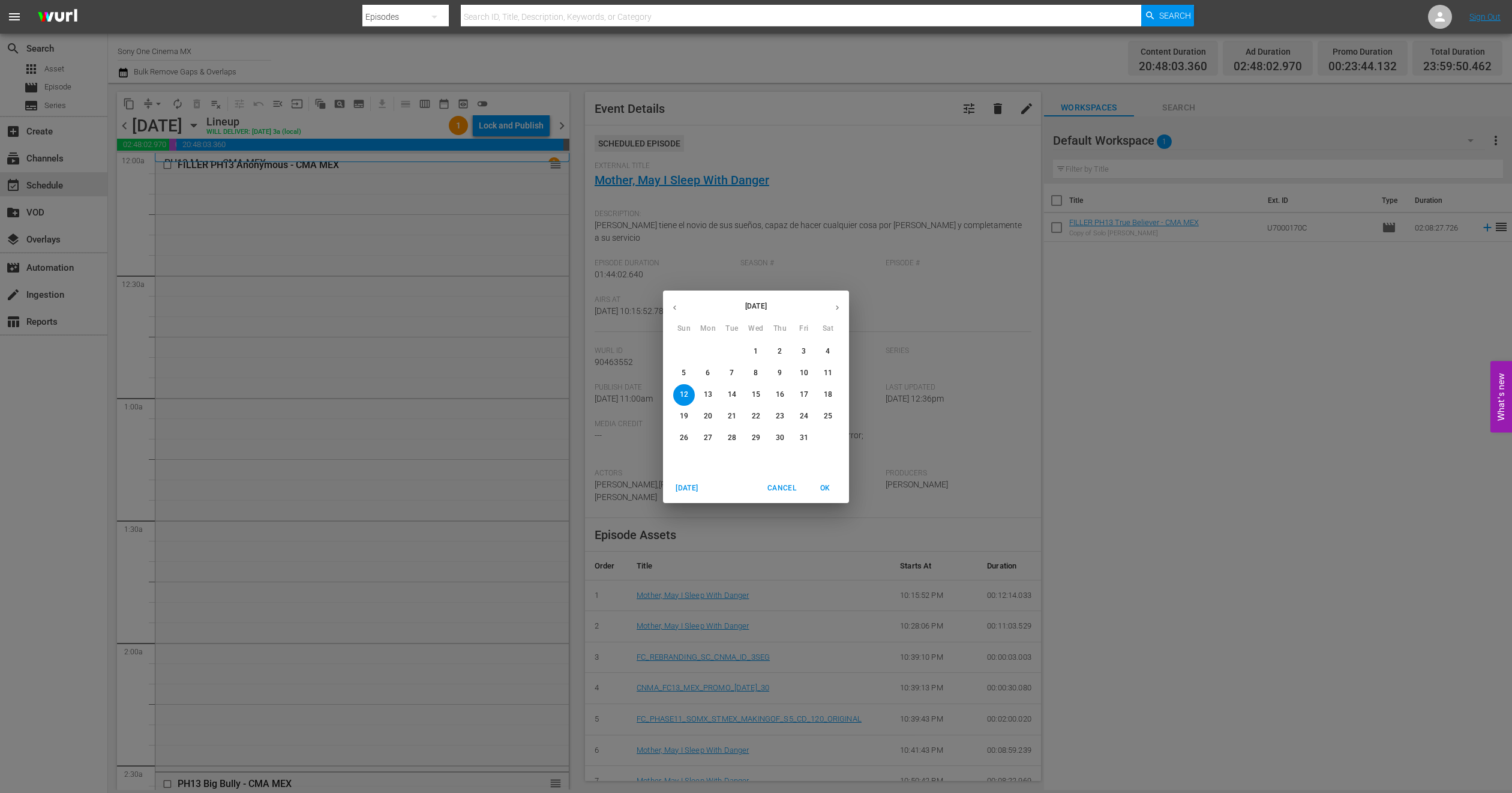
click at [829, 371] on p "11" at bounding box center [828, 373] width 9 height 10
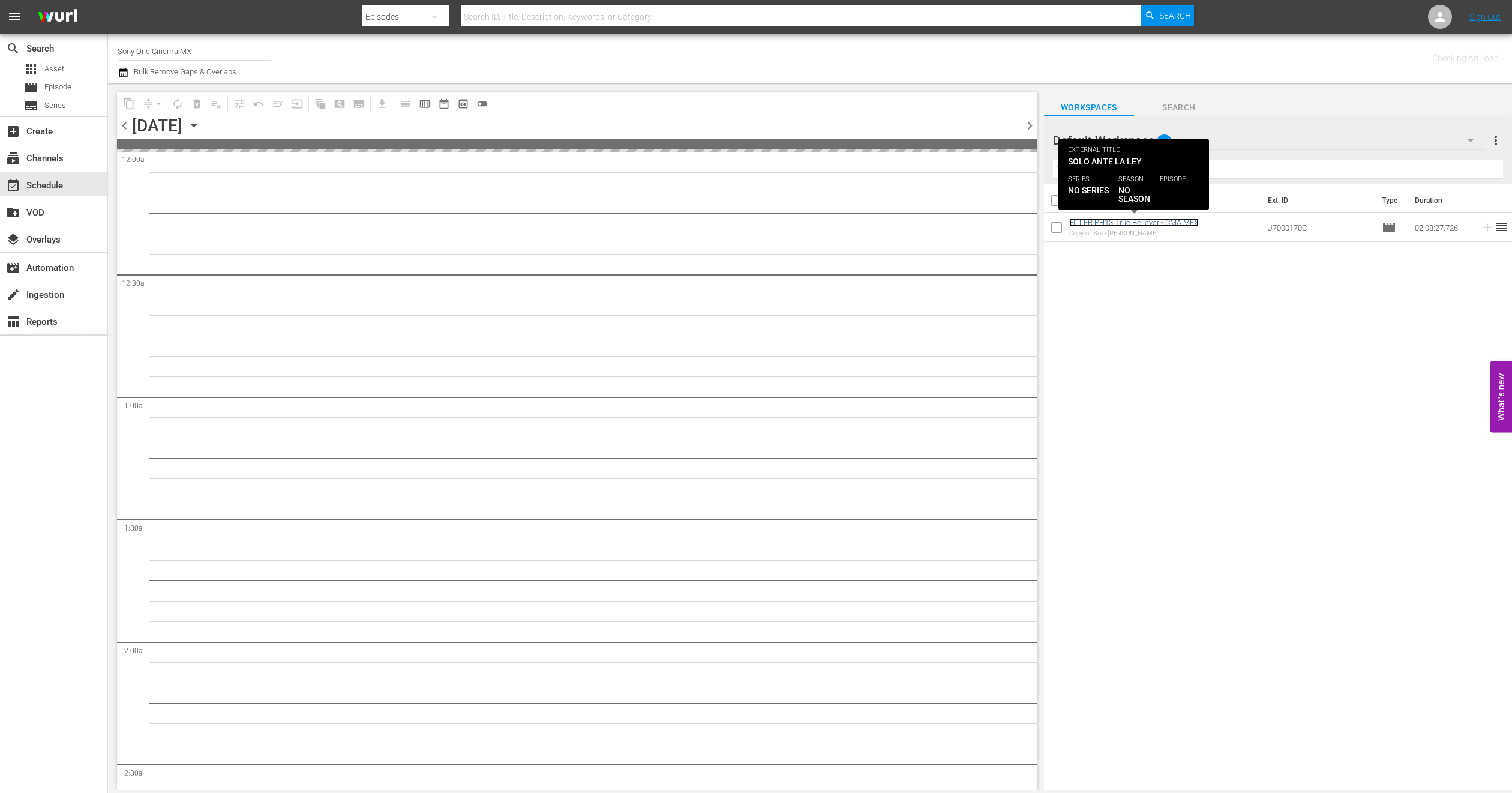
click at [1129, 218] on link "FILLER PH13 True Believer - CMA MEX" at bounding box center [1134, 222] width 129 height 9
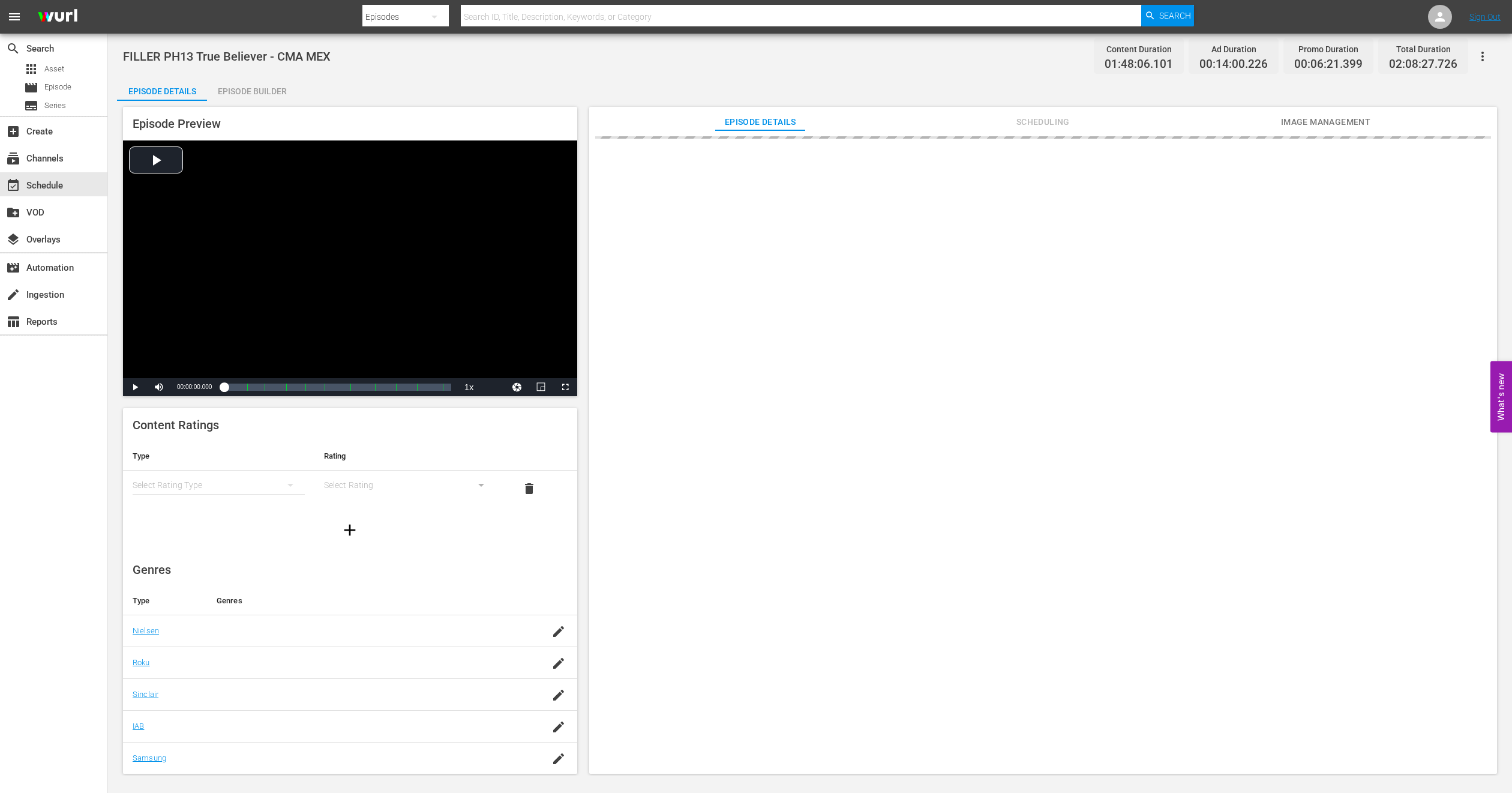
click at [242, 84] on div "Episode Builder" at bounding box center [252, 92] width 90 height 29
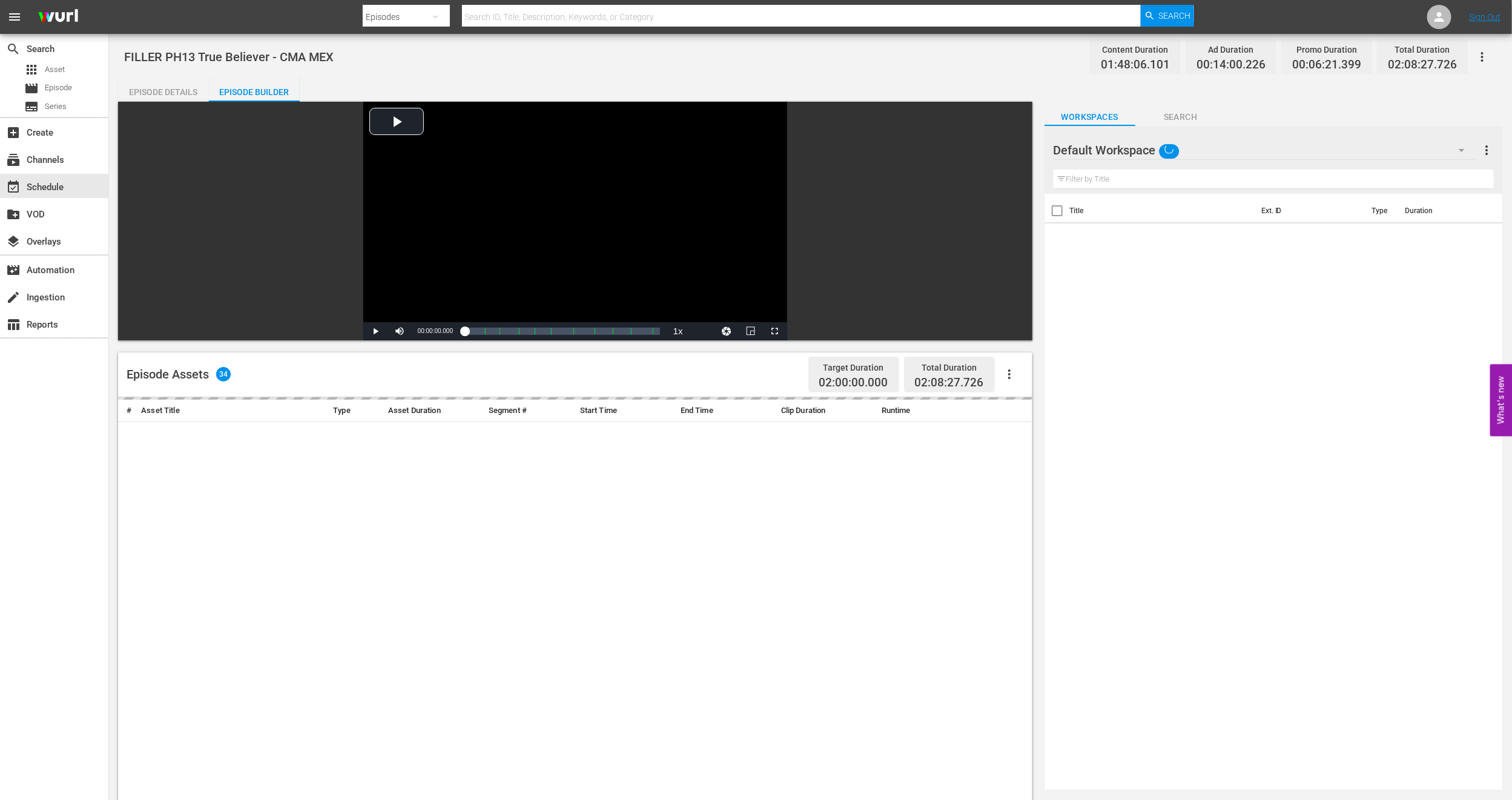
click at [1439, 147] on div "Default Workspace" at bounding box center [1265, 150] width 422 height 34
click at [1157, 236] on div "CMA IDs (4)" at bounding box center [1131, 242] width 126 height 19
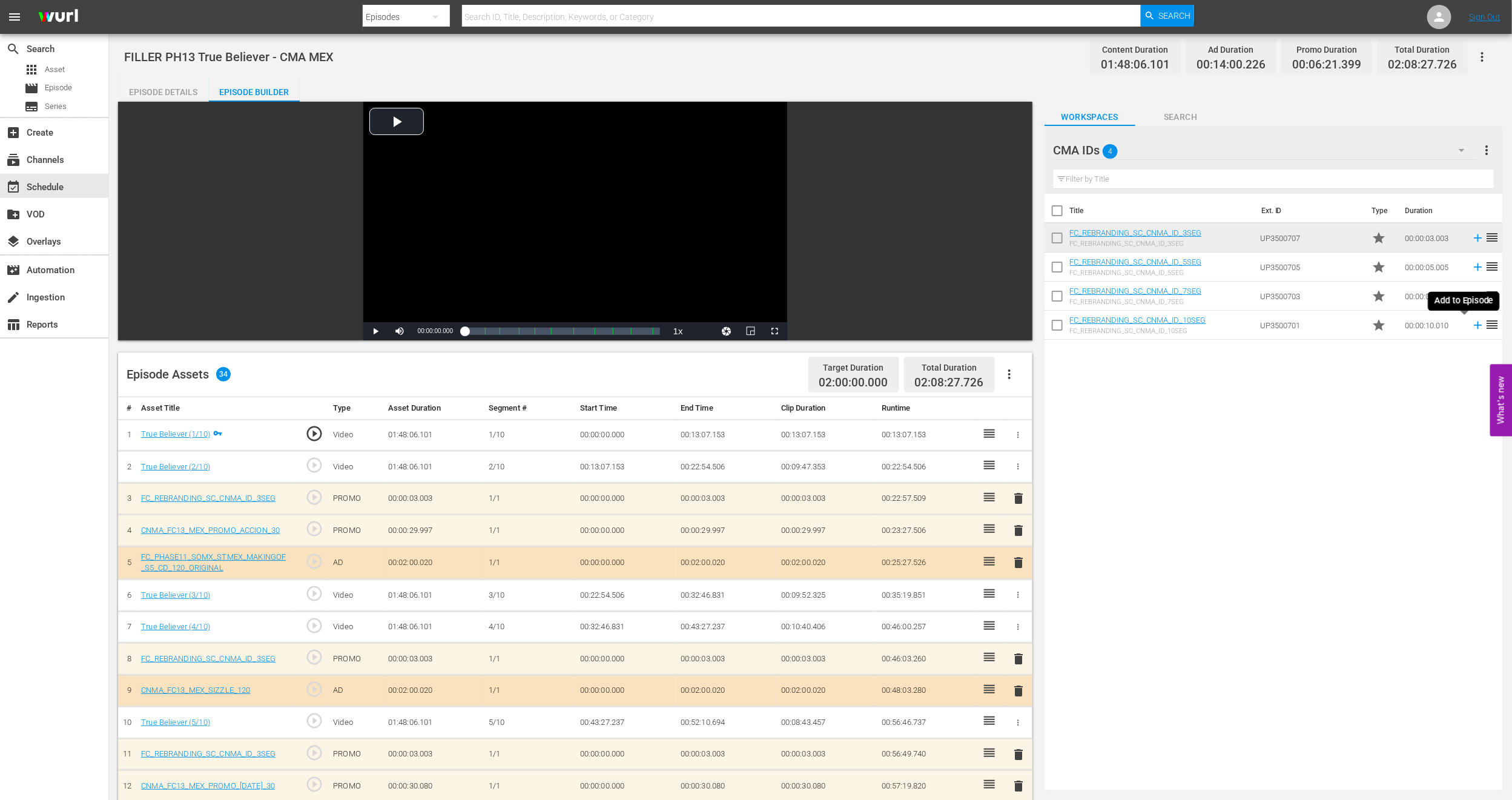
click at [1472, 327] on icon at bounding box center [1478, 325] width 13 height 13
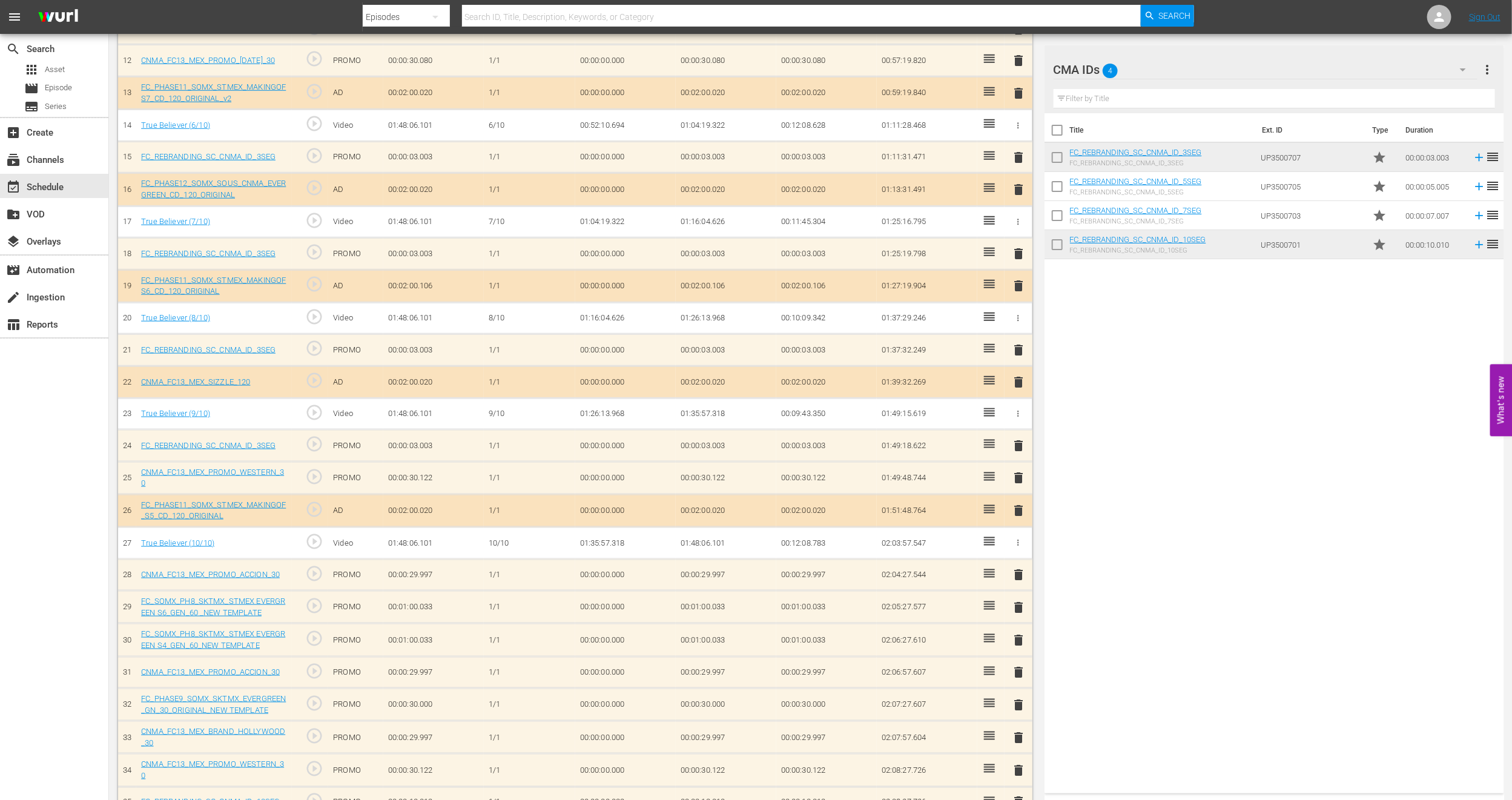
scroll to position [758, 0]
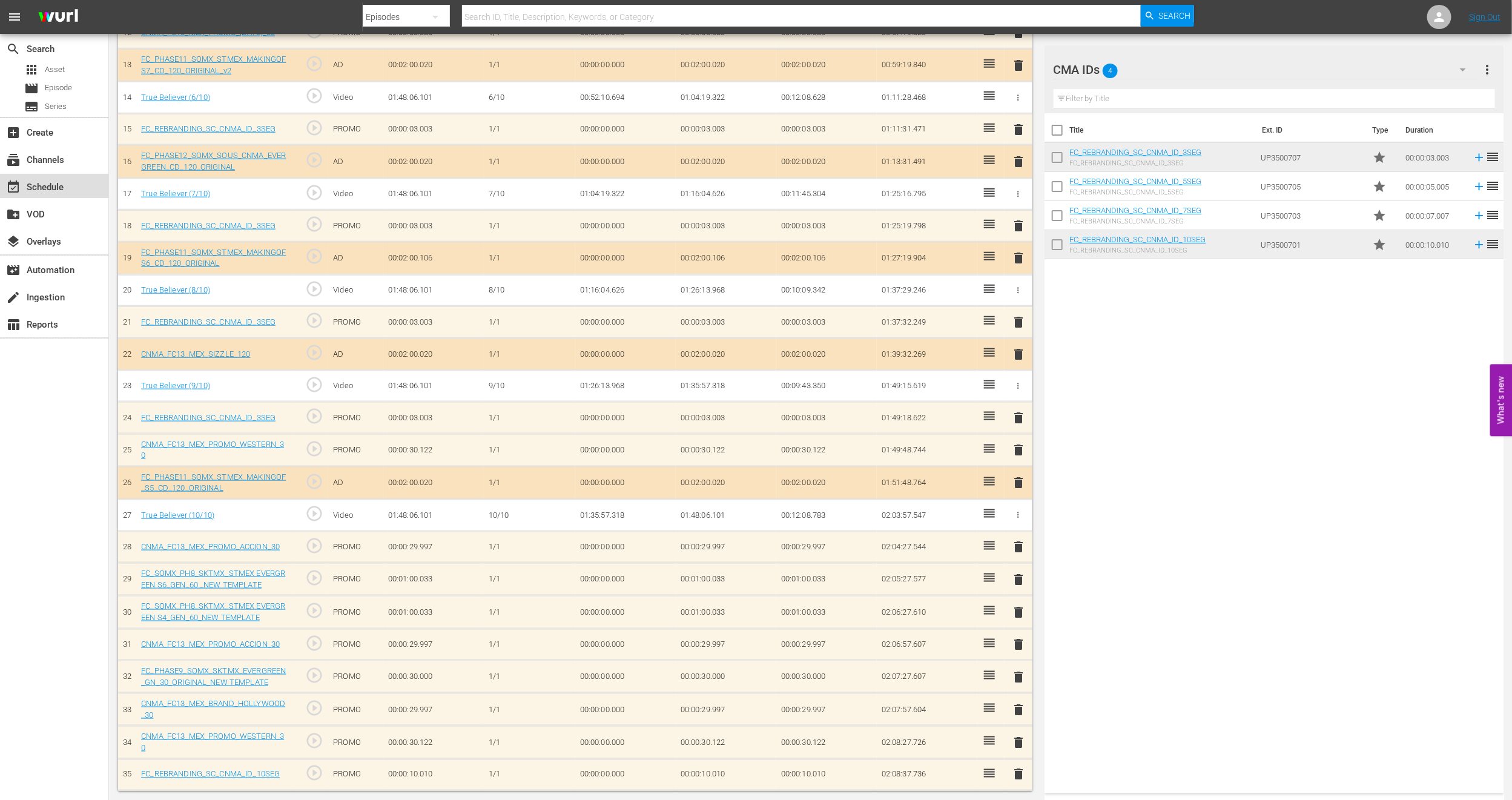
click at [73, 180] on div "event_available Schedule" at bounding box center [54, 186] width 109 height 24
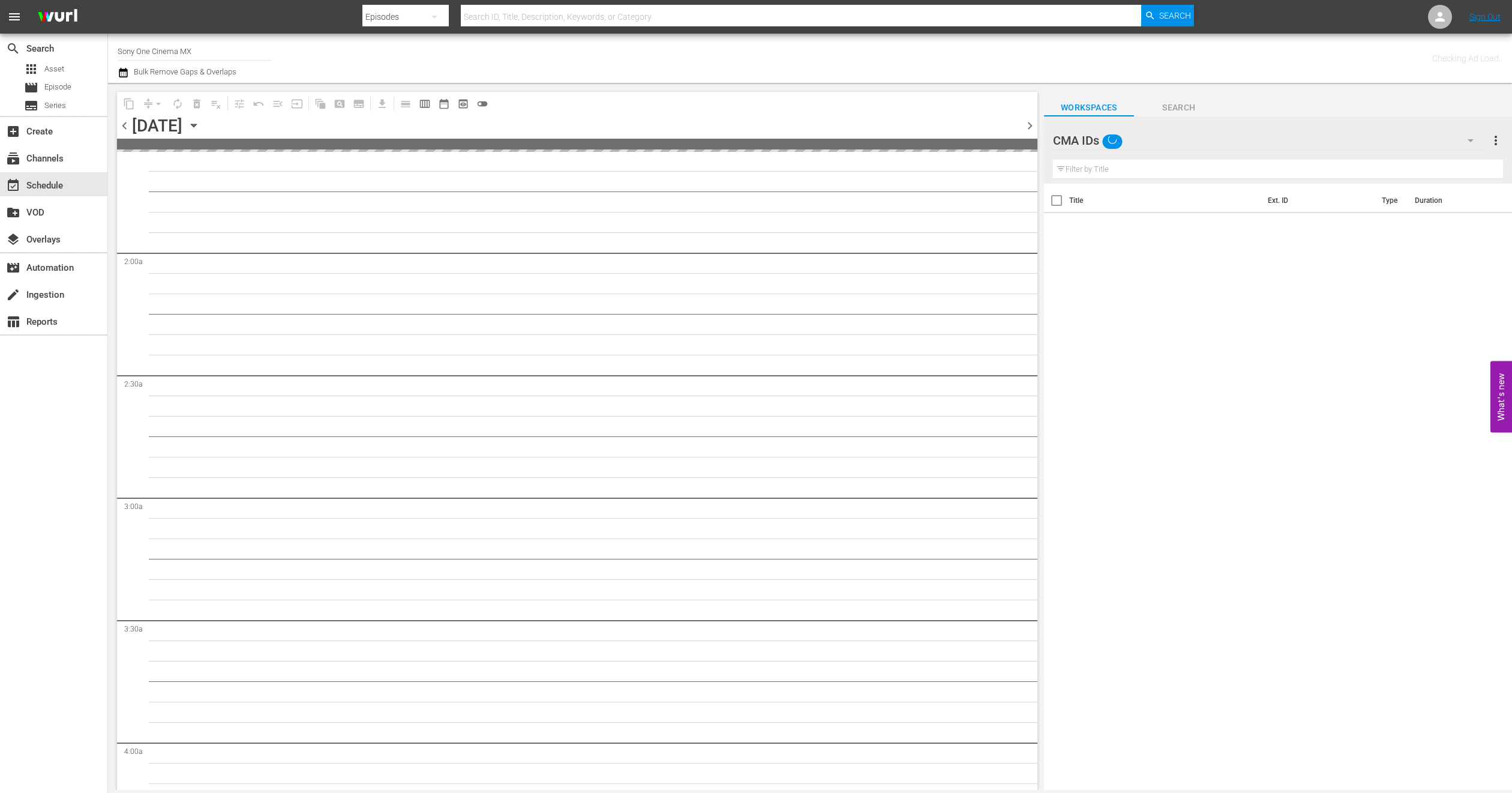
scroll to position [450, 0]
click at [1386, 144] on div "CMA IDs" at bounding box center [1269, 140] width 432 height 33
click at [1169, 254] on div "Default Workspace (1)" at bounding box center [1130, 251] width 125 height 19
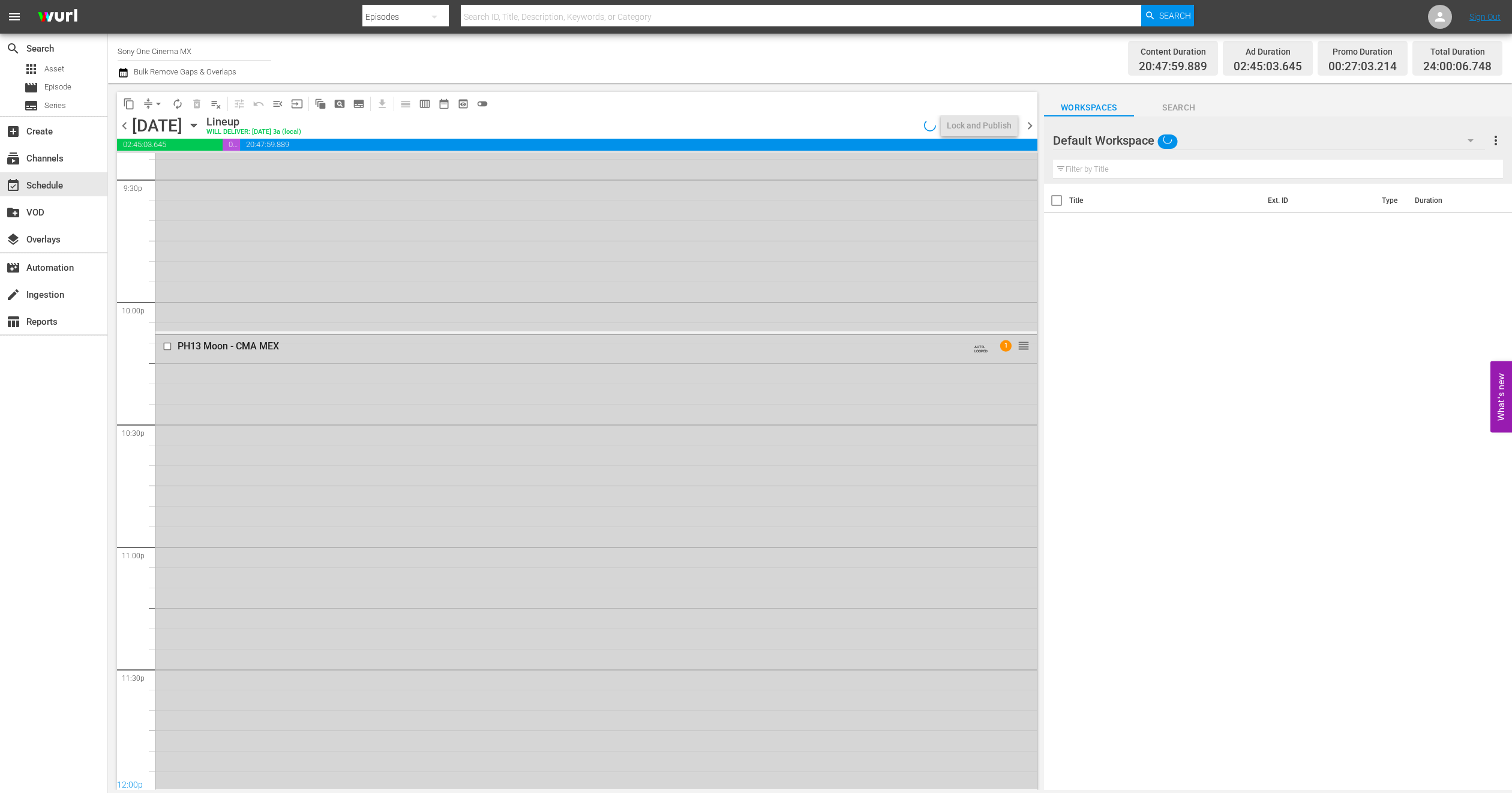
scroll to position [5077, 0]
click at [355, 504] on div "PH13 Moon - CMA MEX" at bounding box center [573, 509] width 791 height 12
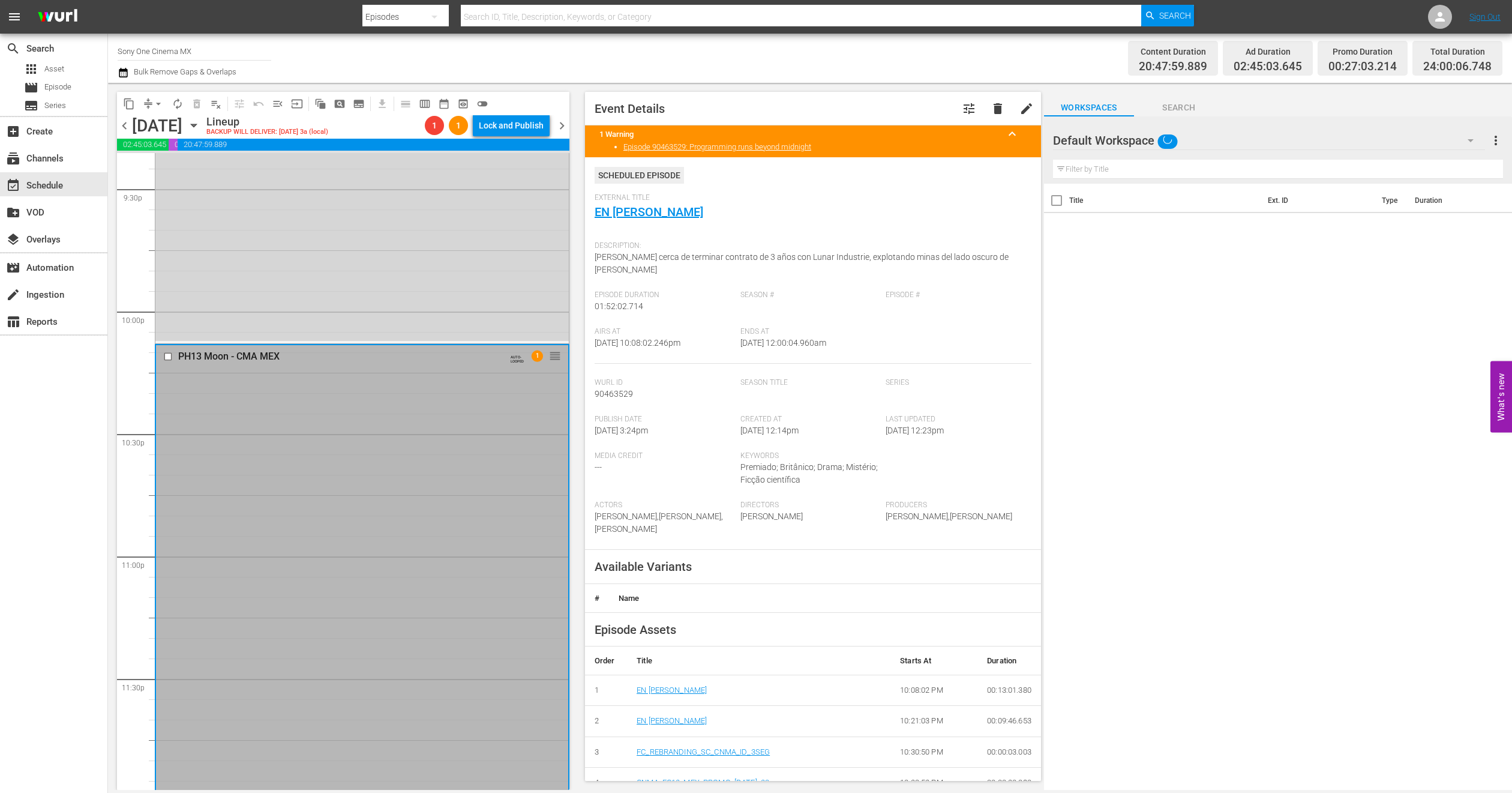
scroll to position [5241, 0]
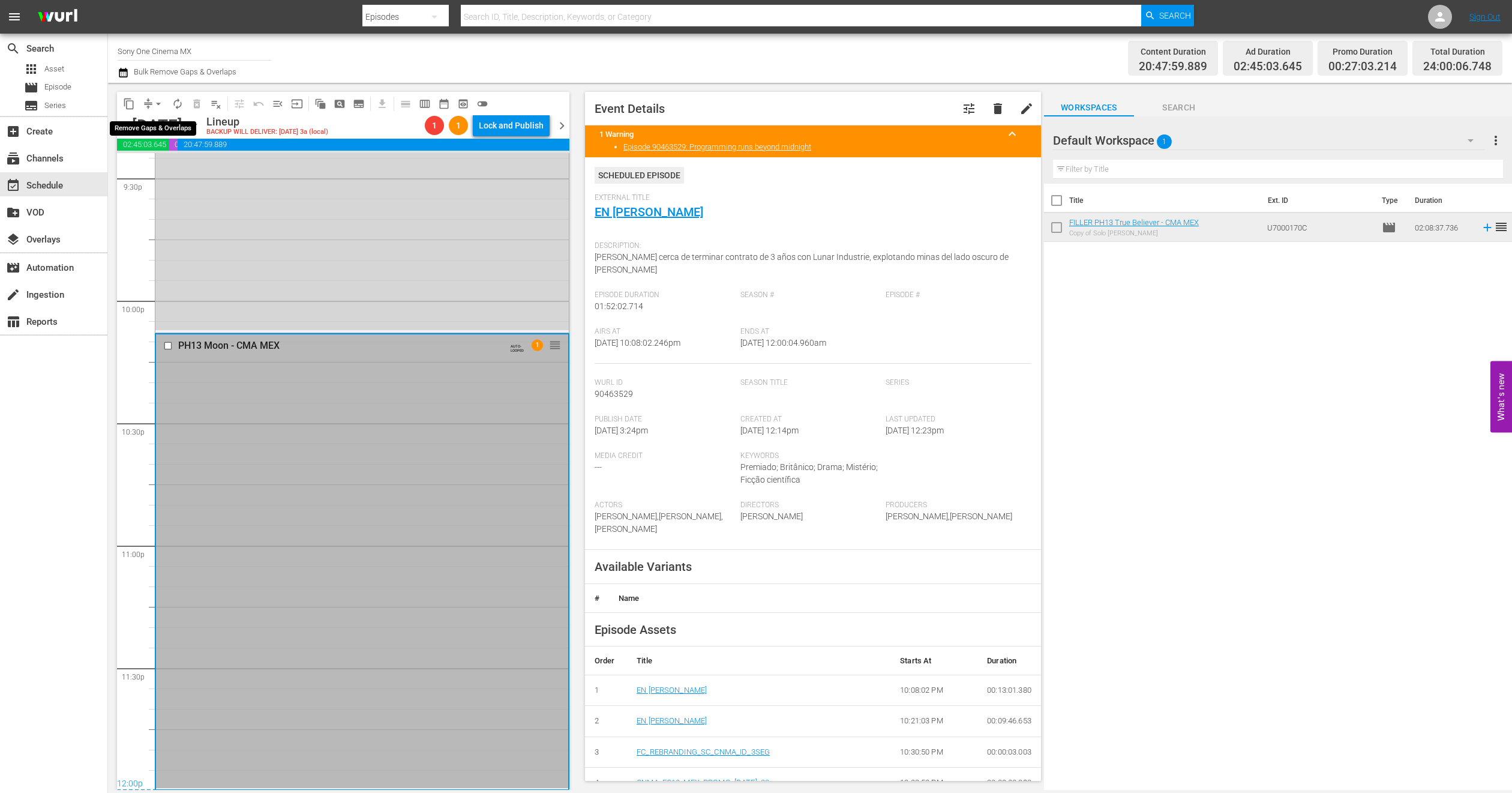
click at [163, 102] on span "arrow_drop_down" at bounding box center [158, 104] width 12 height 12
click at [161, 164] on li "Align to End of Previous Day" at bounding box center [158, 166] width 126 height 20
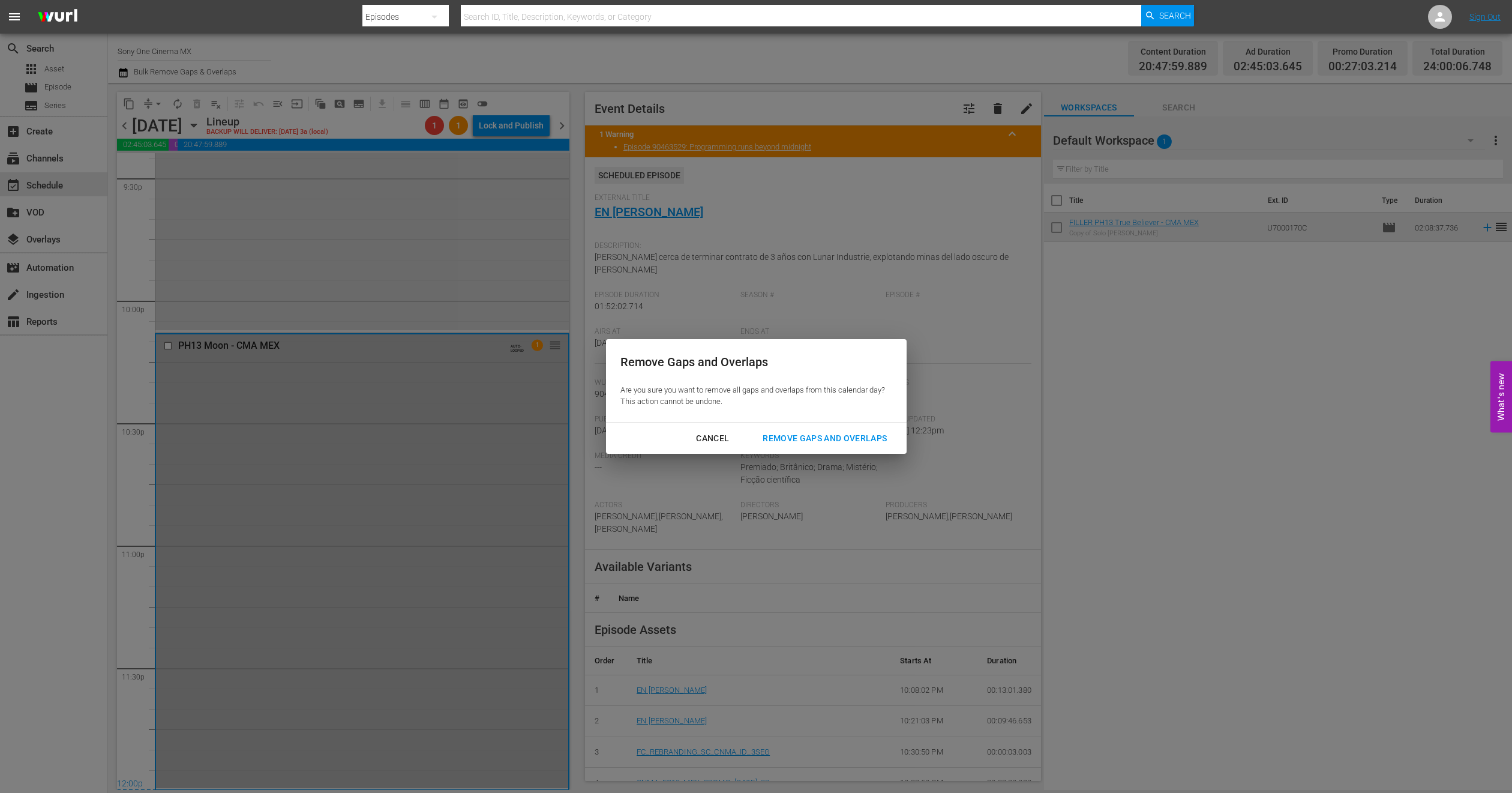
click at [819, 447] on button "Remove Gaps and Overlaps" at bounding box center [825, 438] width 153 height 23
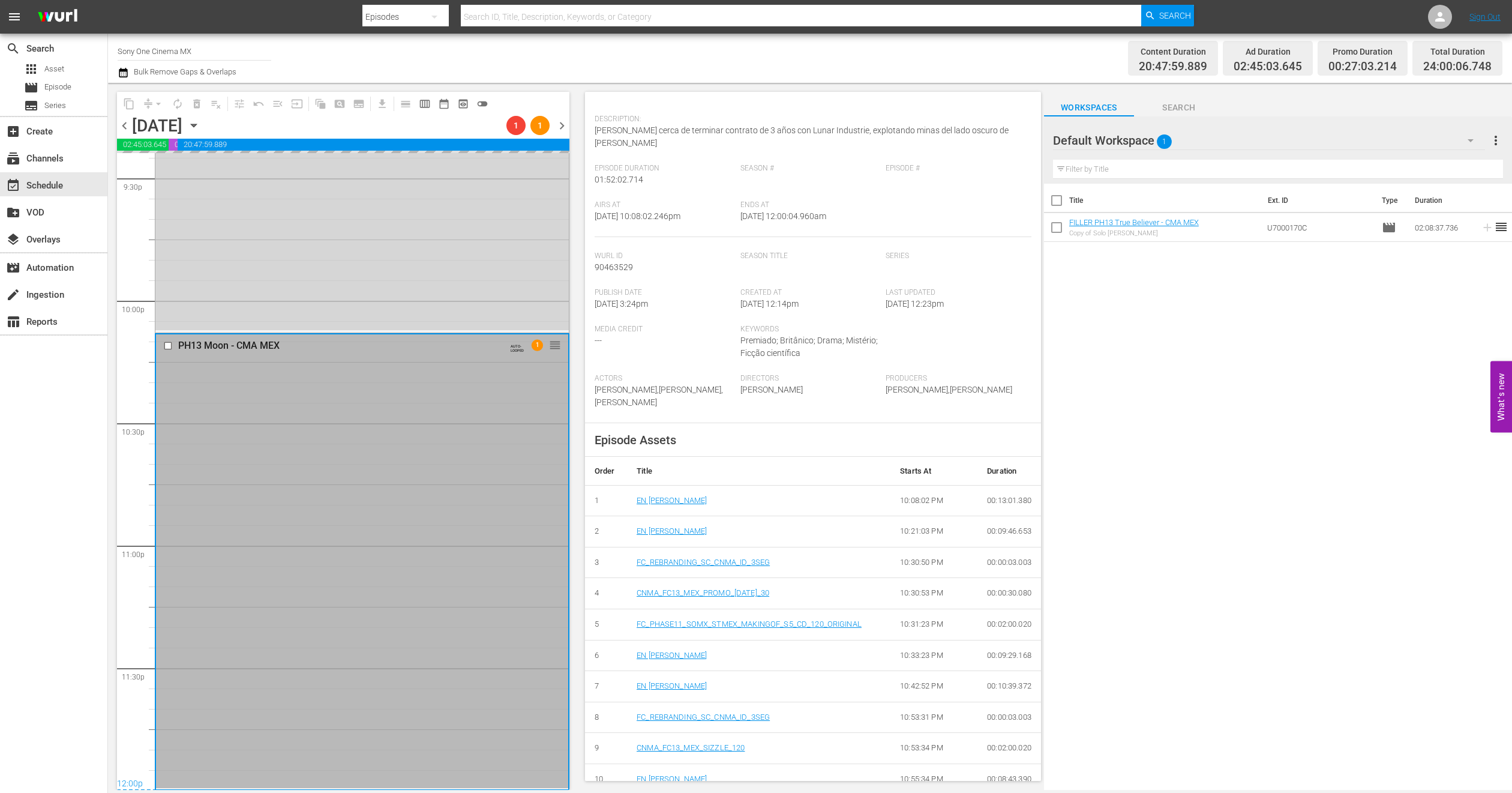
scroll to position [0, 0]
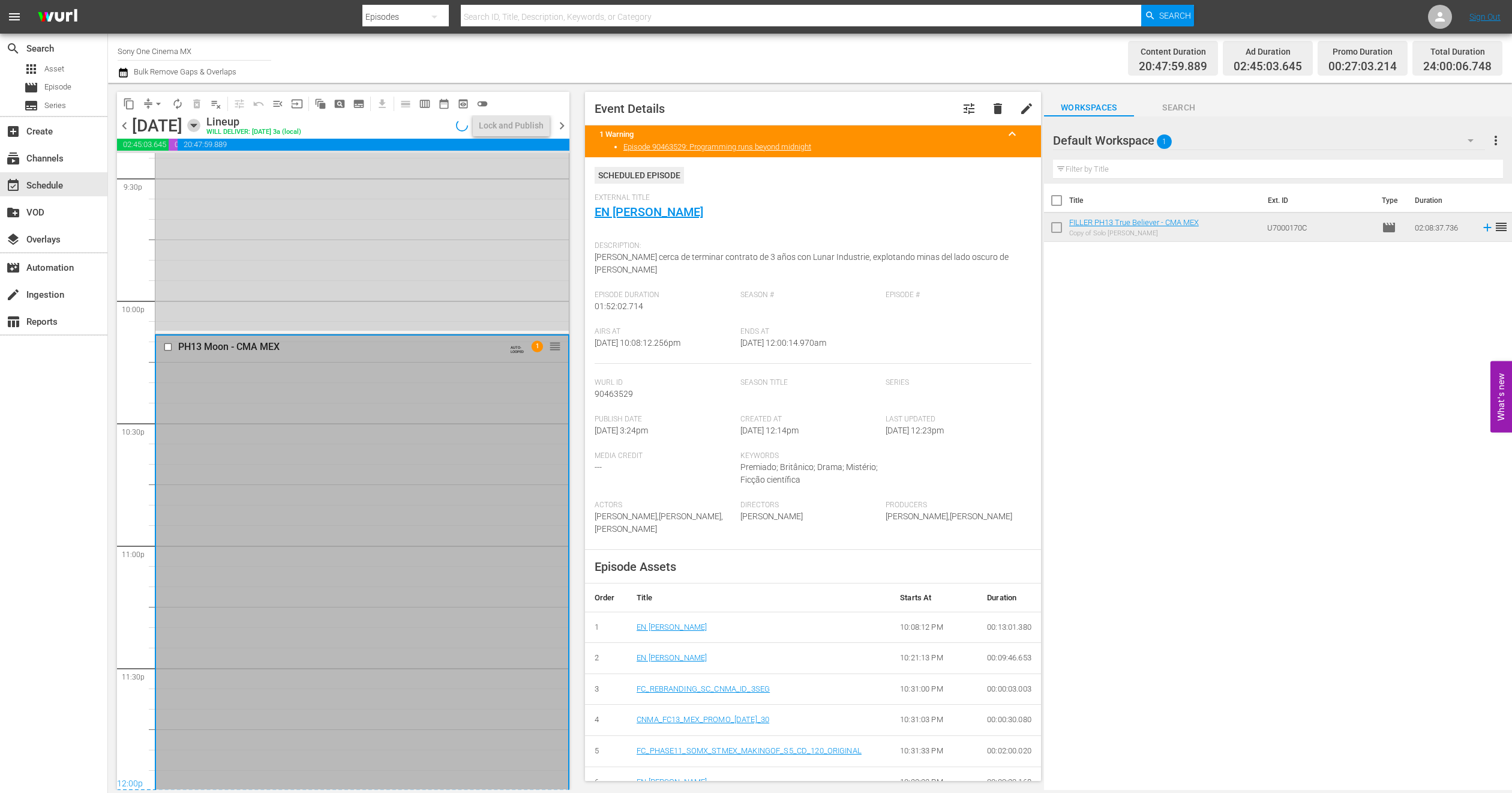
click at [201, 129] on icon "button" at bounding box center [194, 126] width 13 height 13
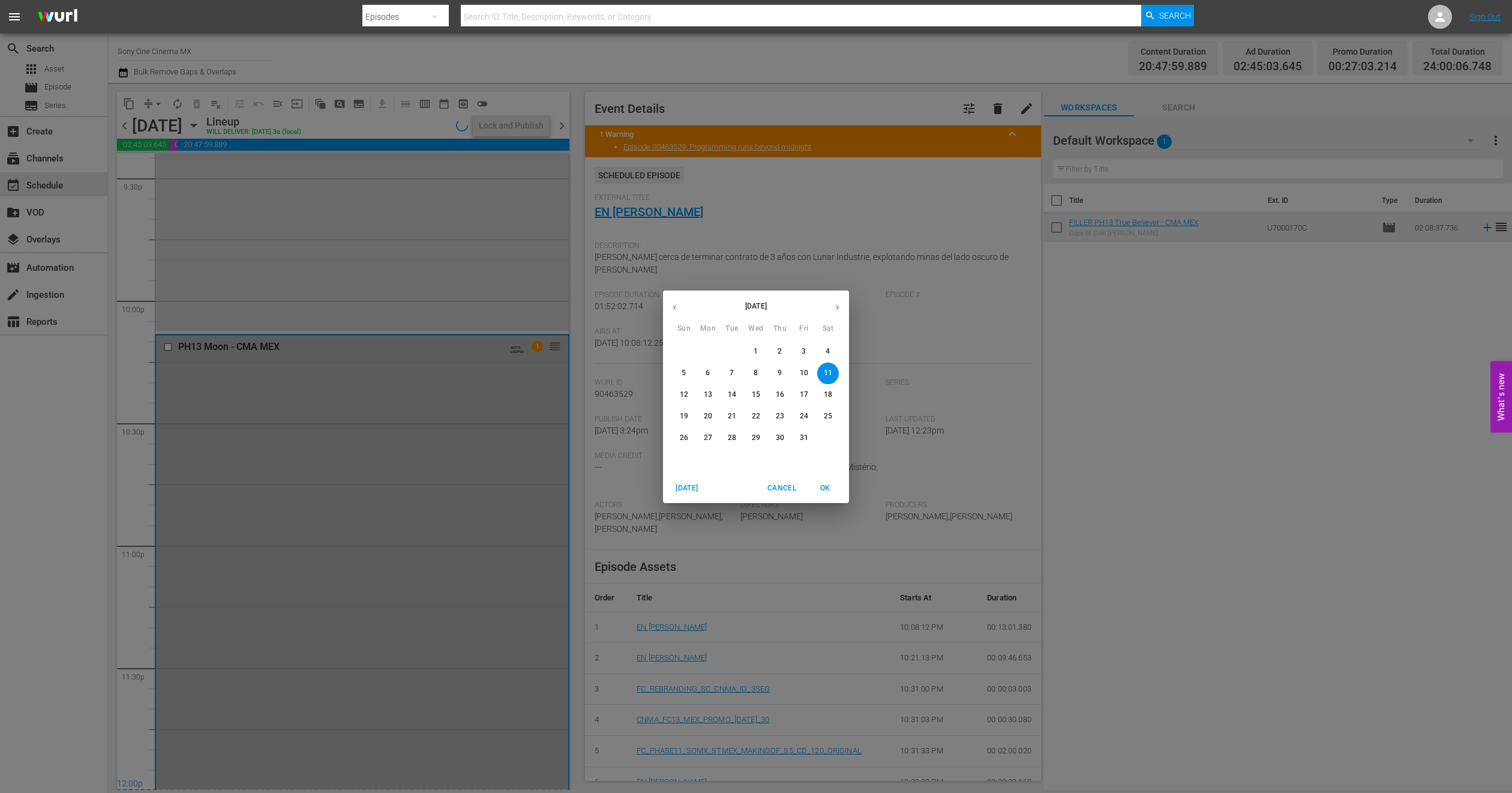
click at [687, 393] on p "12" at bounding box center [684, 395] width 9 height 10
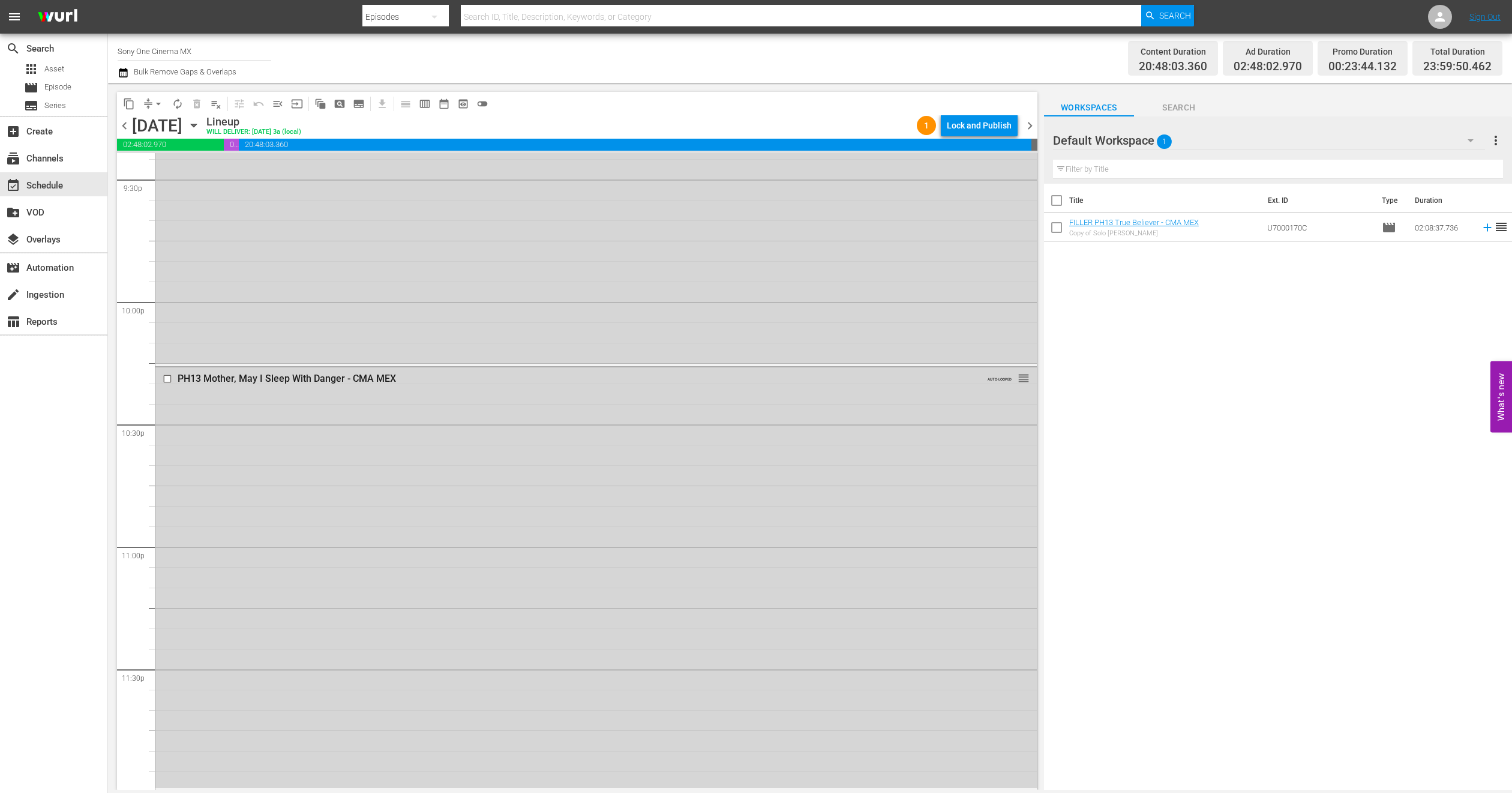
scroll to position [5241, 0]
click at [261, 478] on div "PH13 Mother, May I Sleep With Danger - CMA MEX AUTO-LOOPED reorder" at bounding box center [596, 576] width 881 height 421
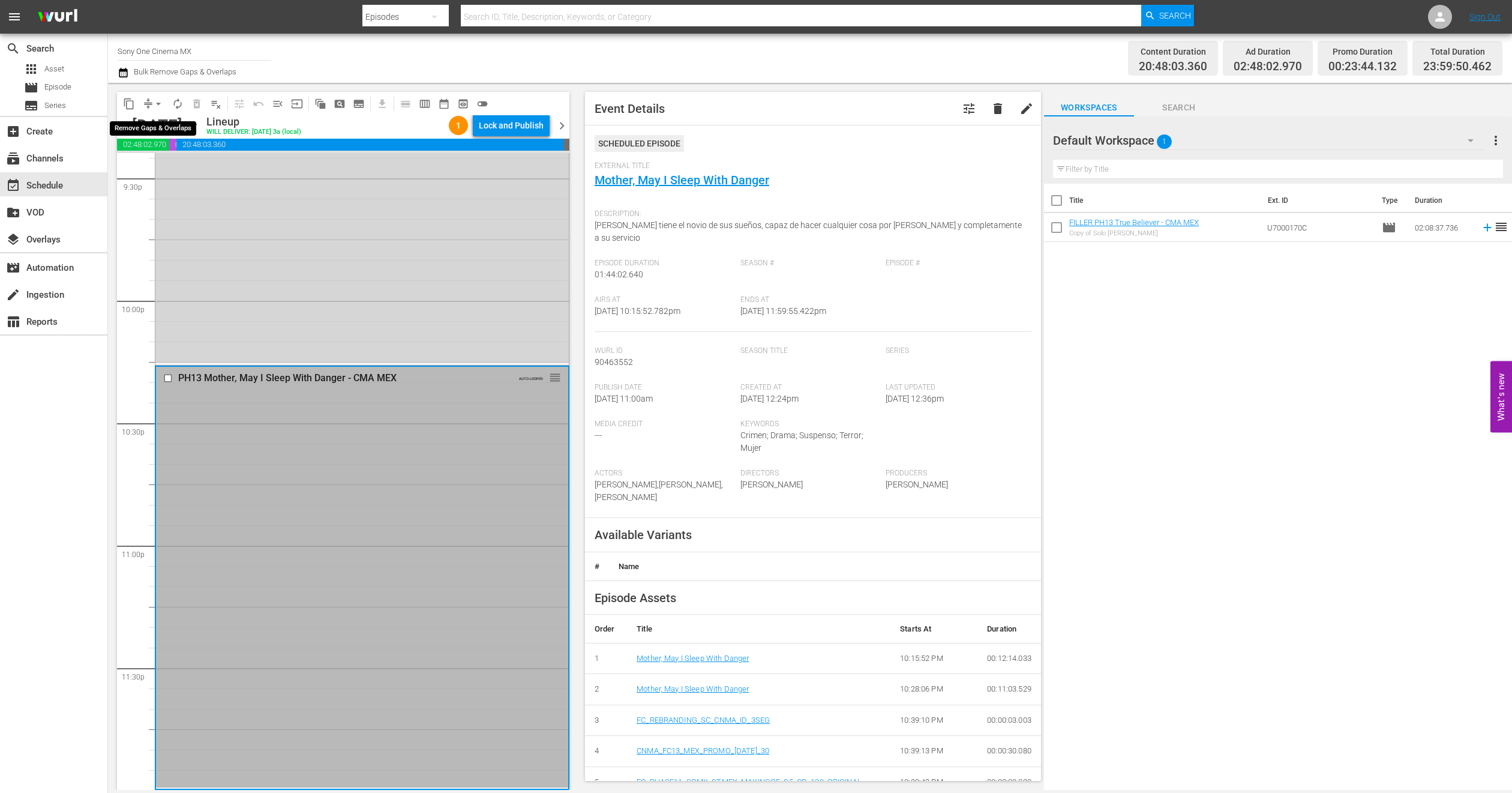
click at [155, 100] on span "arrow_drop_down" at bounding box center [158, 104] width 12 height 12
click at [187, 172] on li "Align to End of Previous Day" at bounding box center [158, 166] width 126 height 20
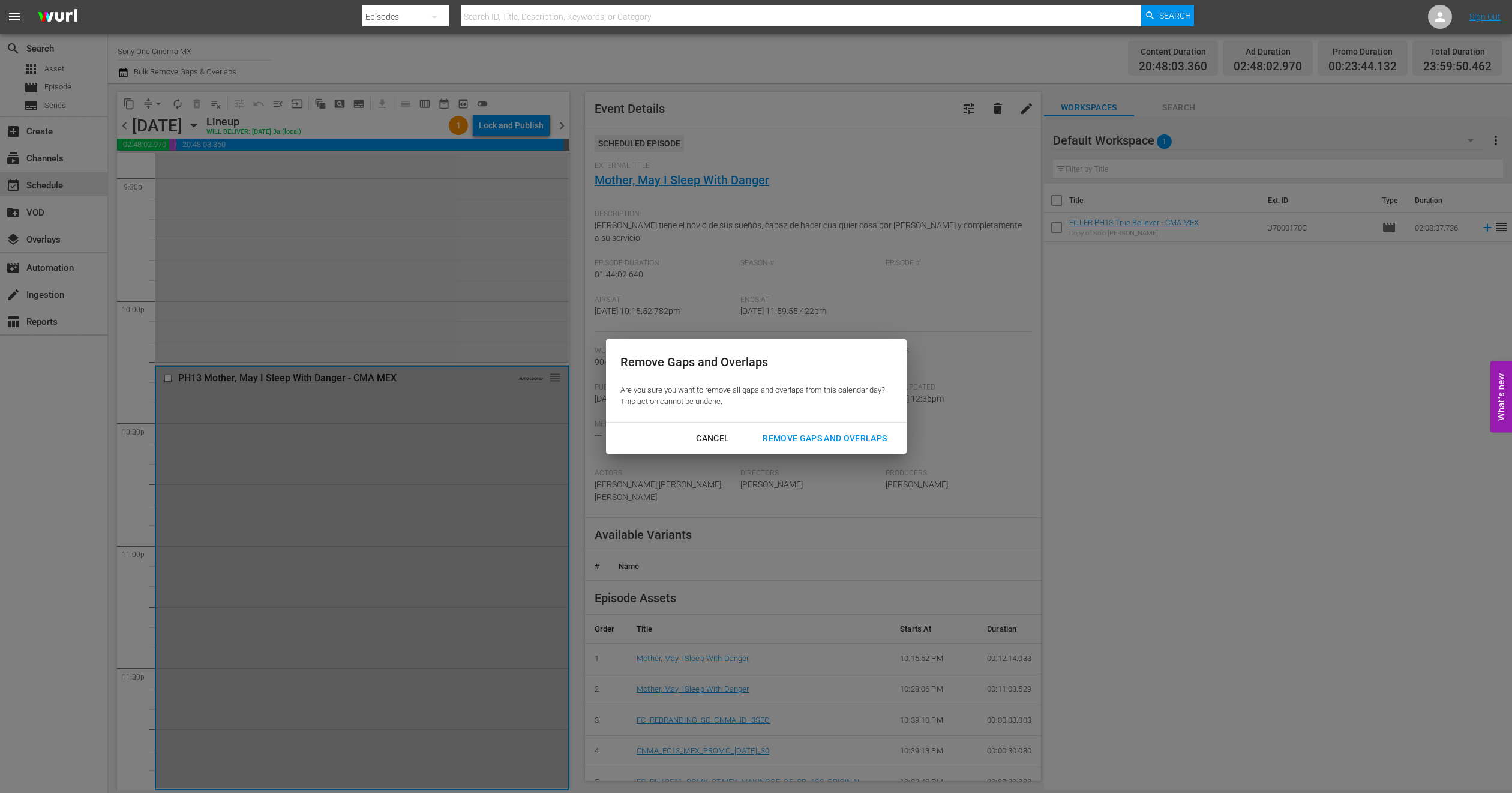
click at [873, 436] on div "Remove Gaps and Overlaps" at bounding box center [825, 438] width 143 height 15
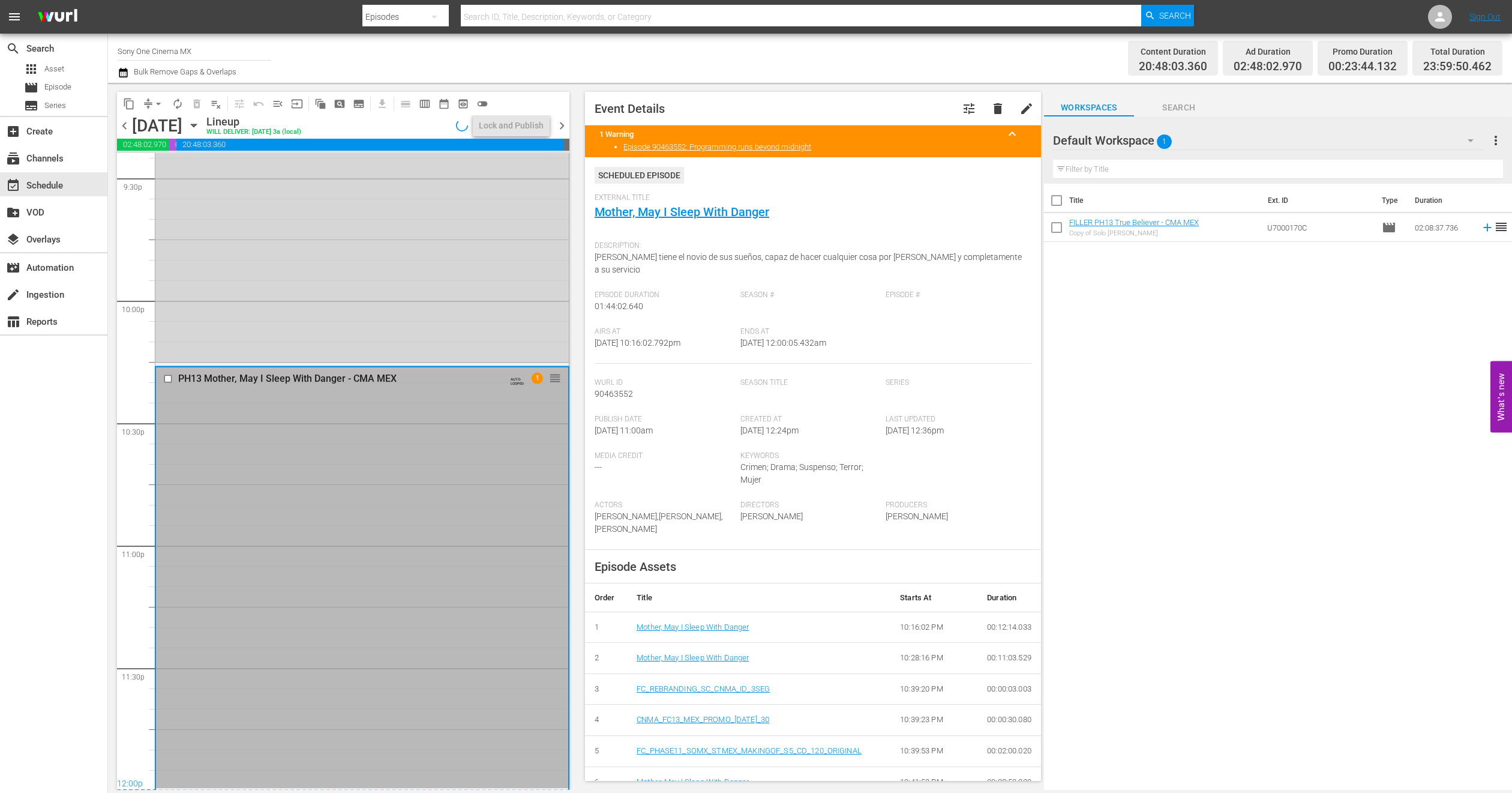
scroll to position [5241, 0]
click at [201, 123] on icon "button" at bounding box center [194, 126] width 13 height 13
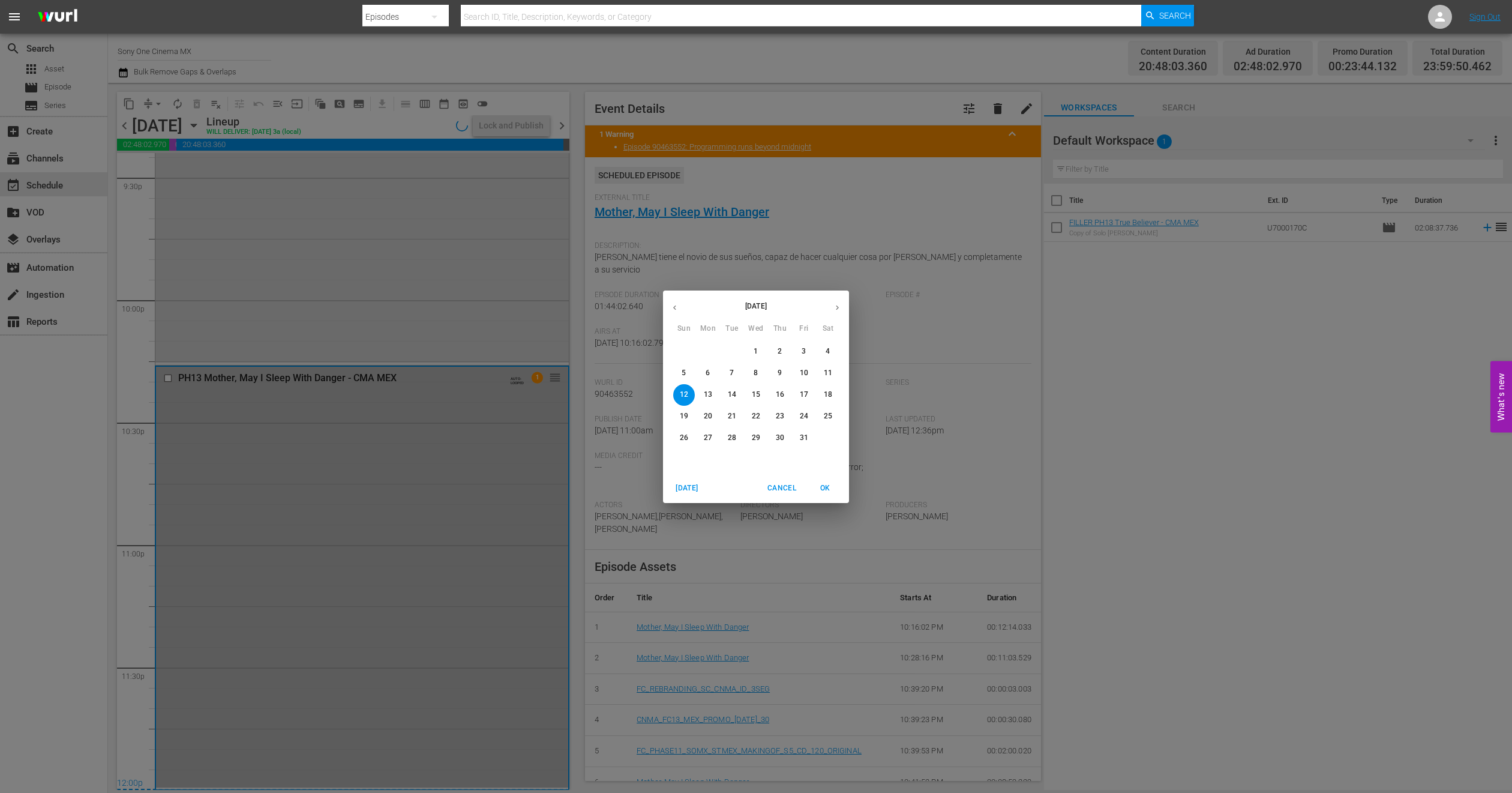
click at [712, 395] on p "13" at bounding box center [708, 395] width 9 height 10
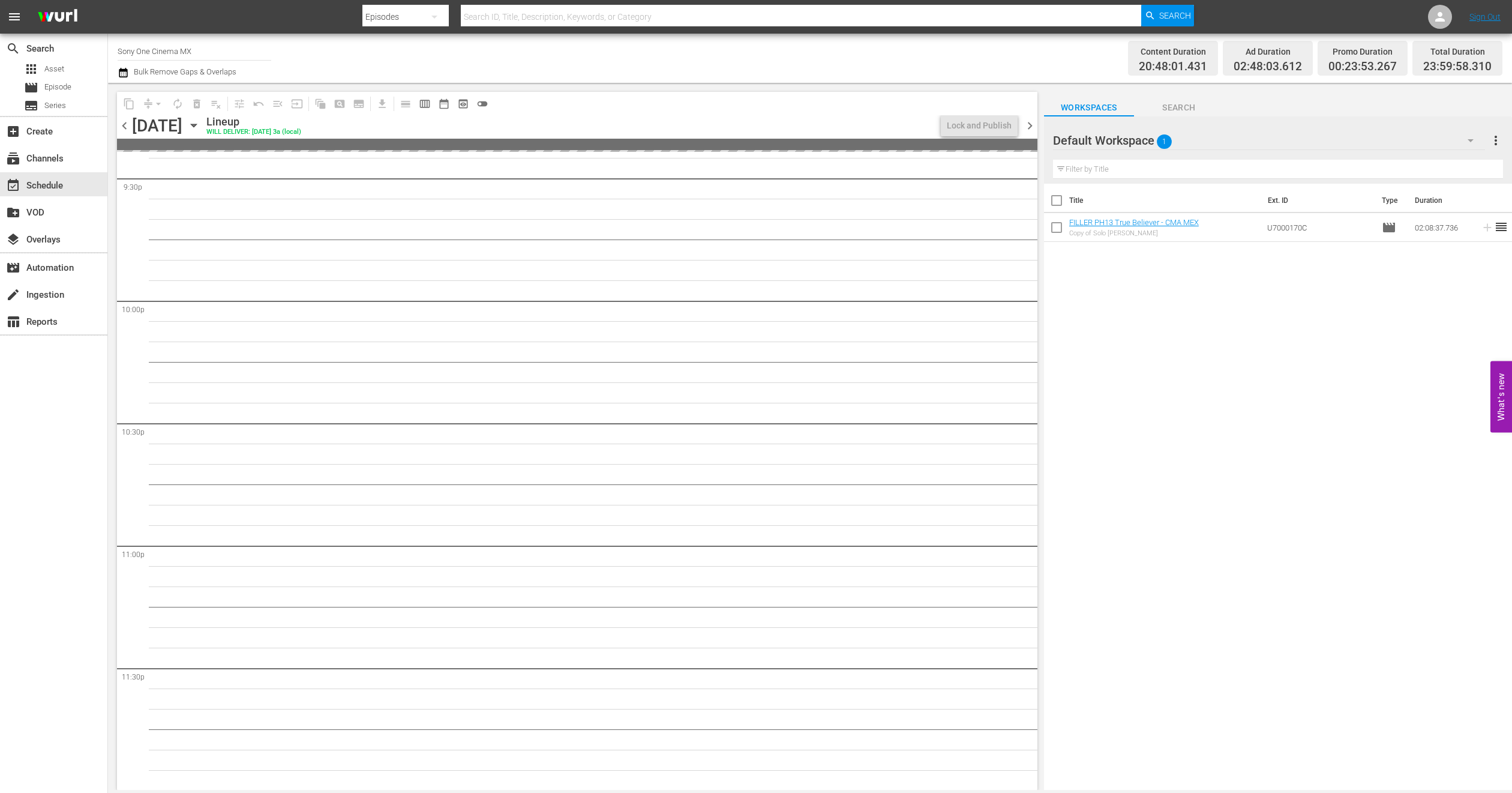
scroll to position [5241, 0]
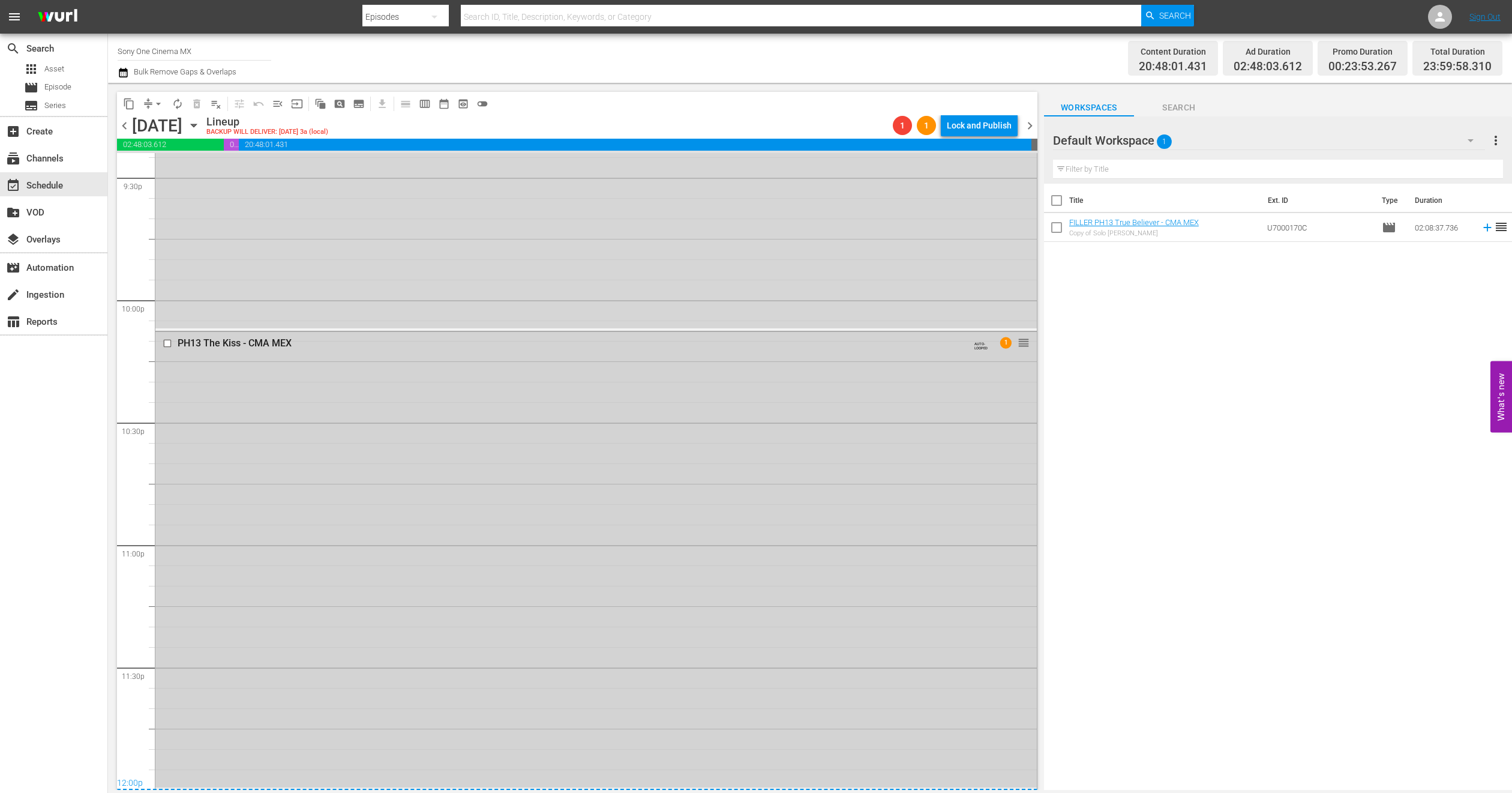
click at [335, 513] on div "PH13 The Kiss - CMA MEX AUTO-LOOPED 1 reorder" at bounding box center [596, 560] width 881 height 456
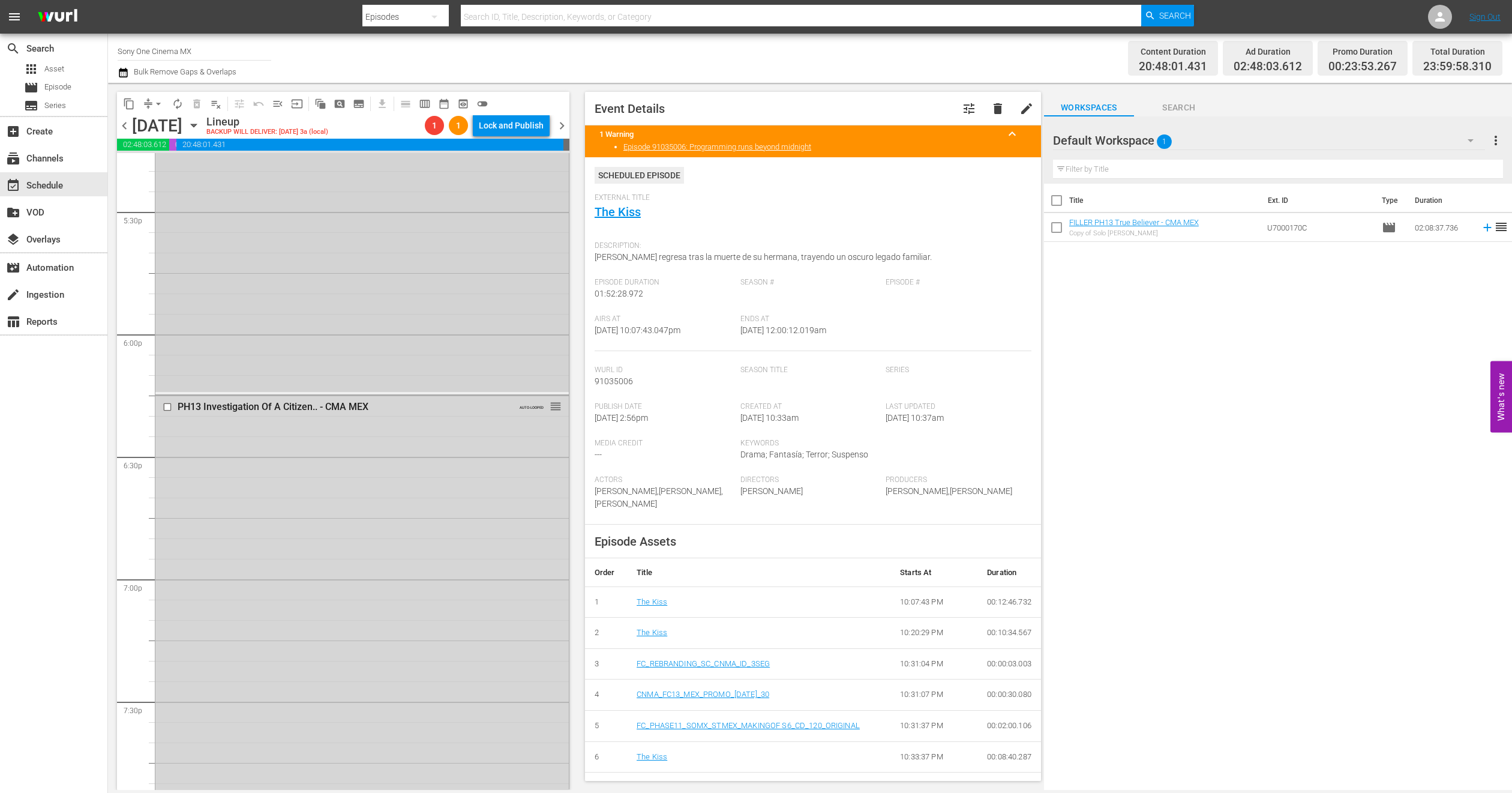
scroll to position [4232, 0]
click at [161, 106] on span "arrow_drop_down" at bounding box center [158, 104] width 12 height 12
click at [180, 166] on li "Align to End of Previous Day" at bounding box center [158, 166] width 126 height 20
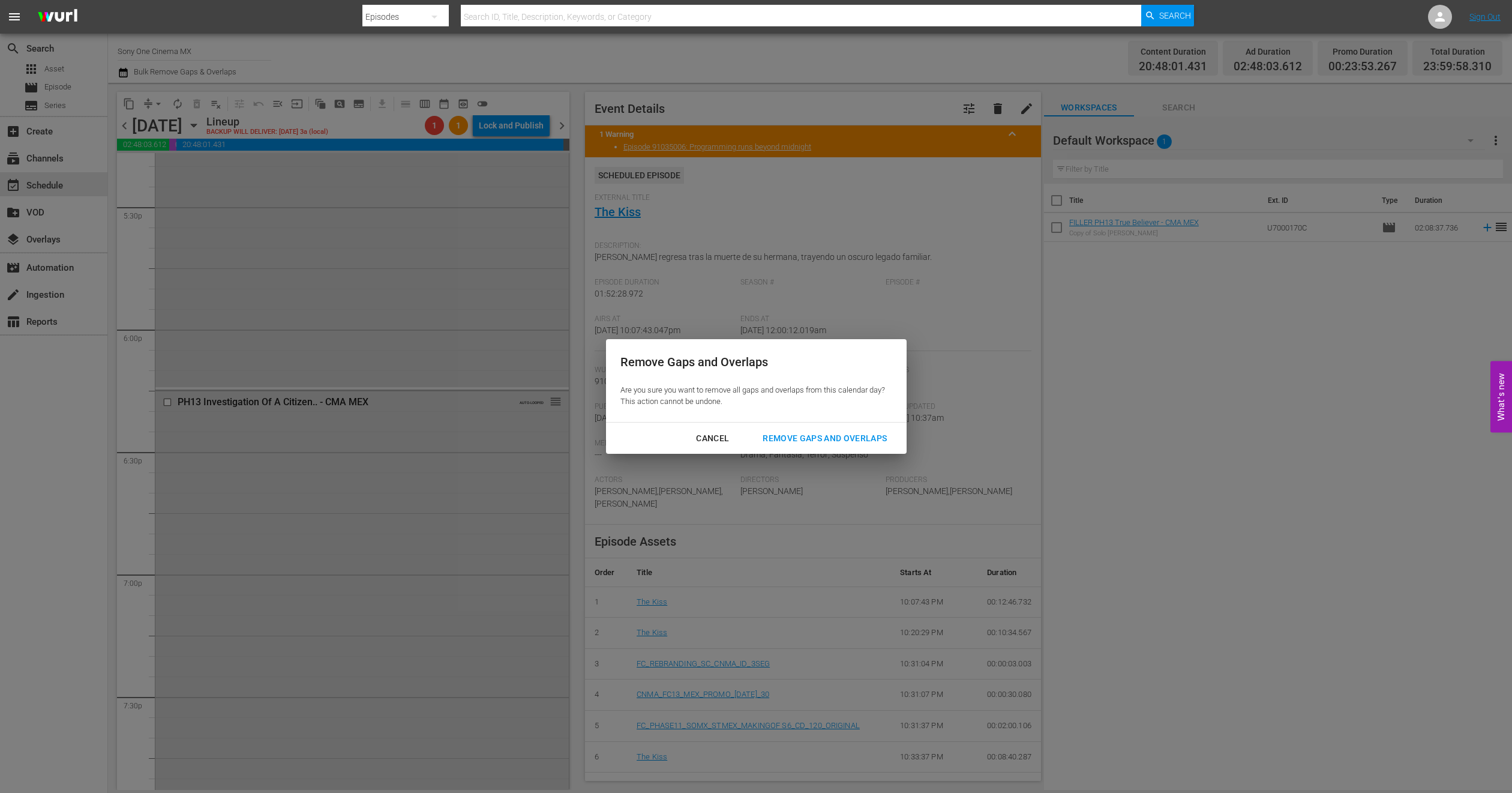
click at [796, 438] on div "Remove Gaps and Overlaps" at bounding box center [825, 438] width 143 height 15
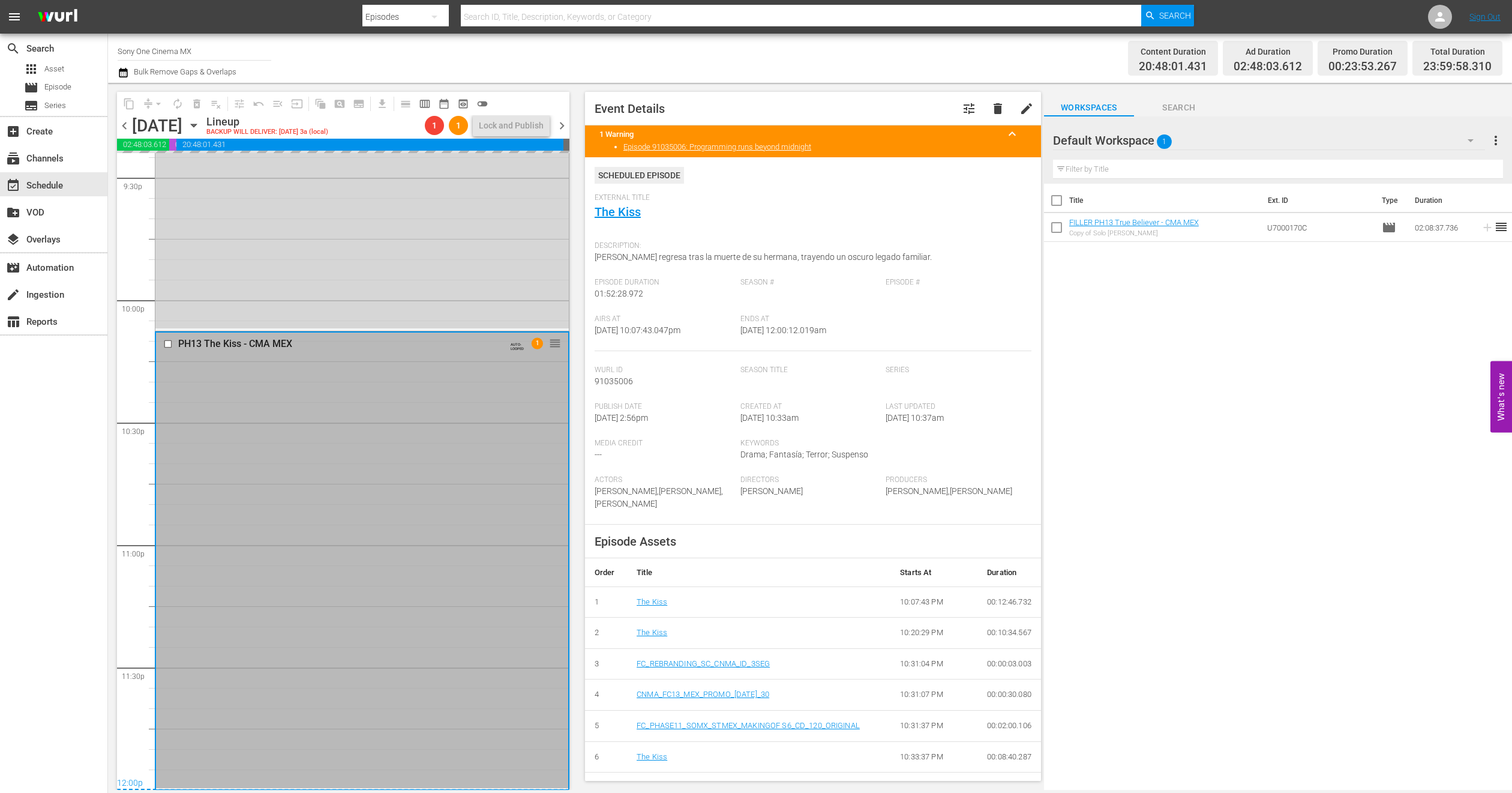
scroll to position [5241, 0]
click at [201, 123] on icon "button" at bounding box center [194, 126] width 13 height 13
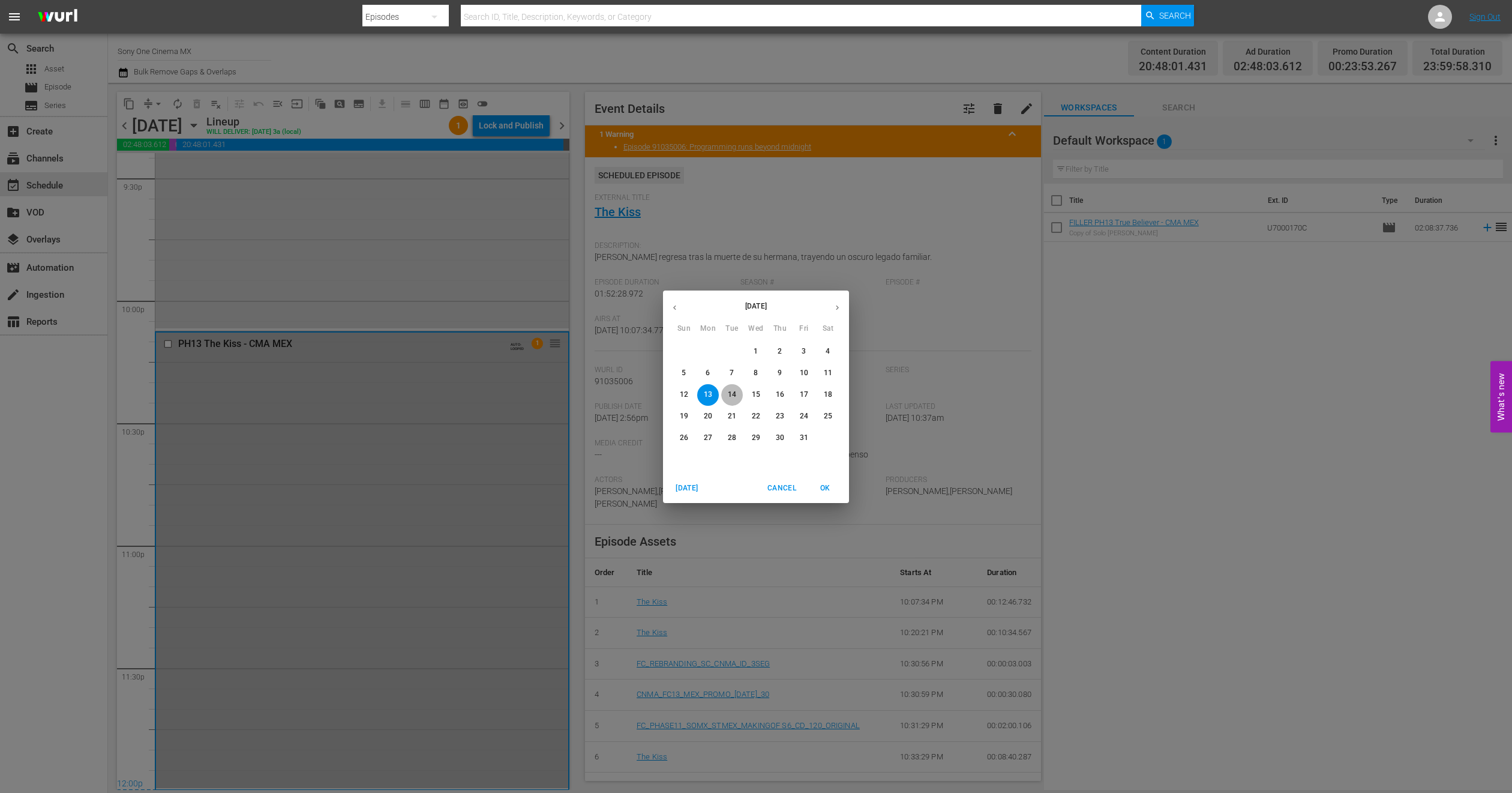
click at [737, 396] on span "14" at bounding box center [732, 395] width 22 height 10
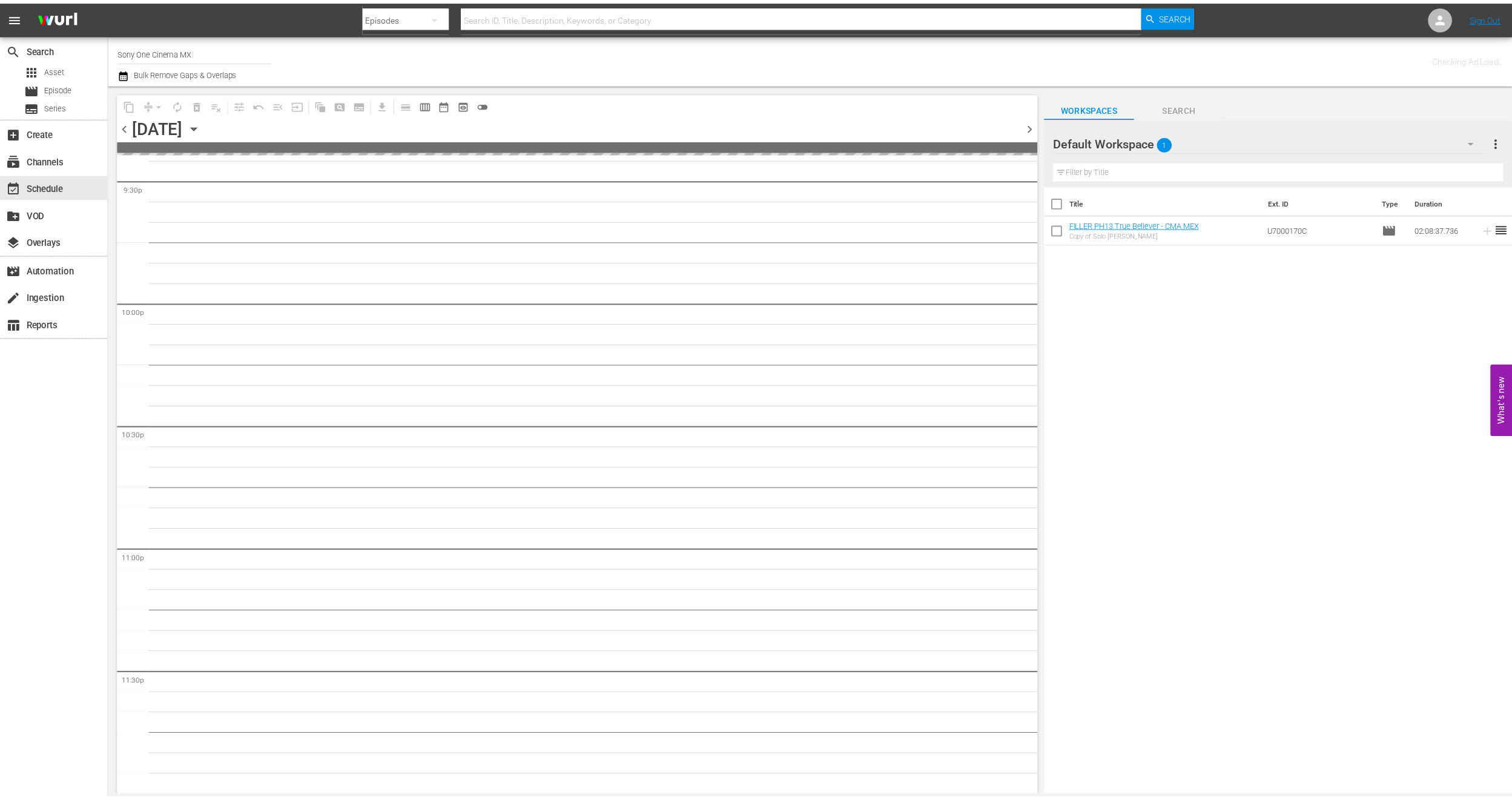
scroll to position [5286, 0]
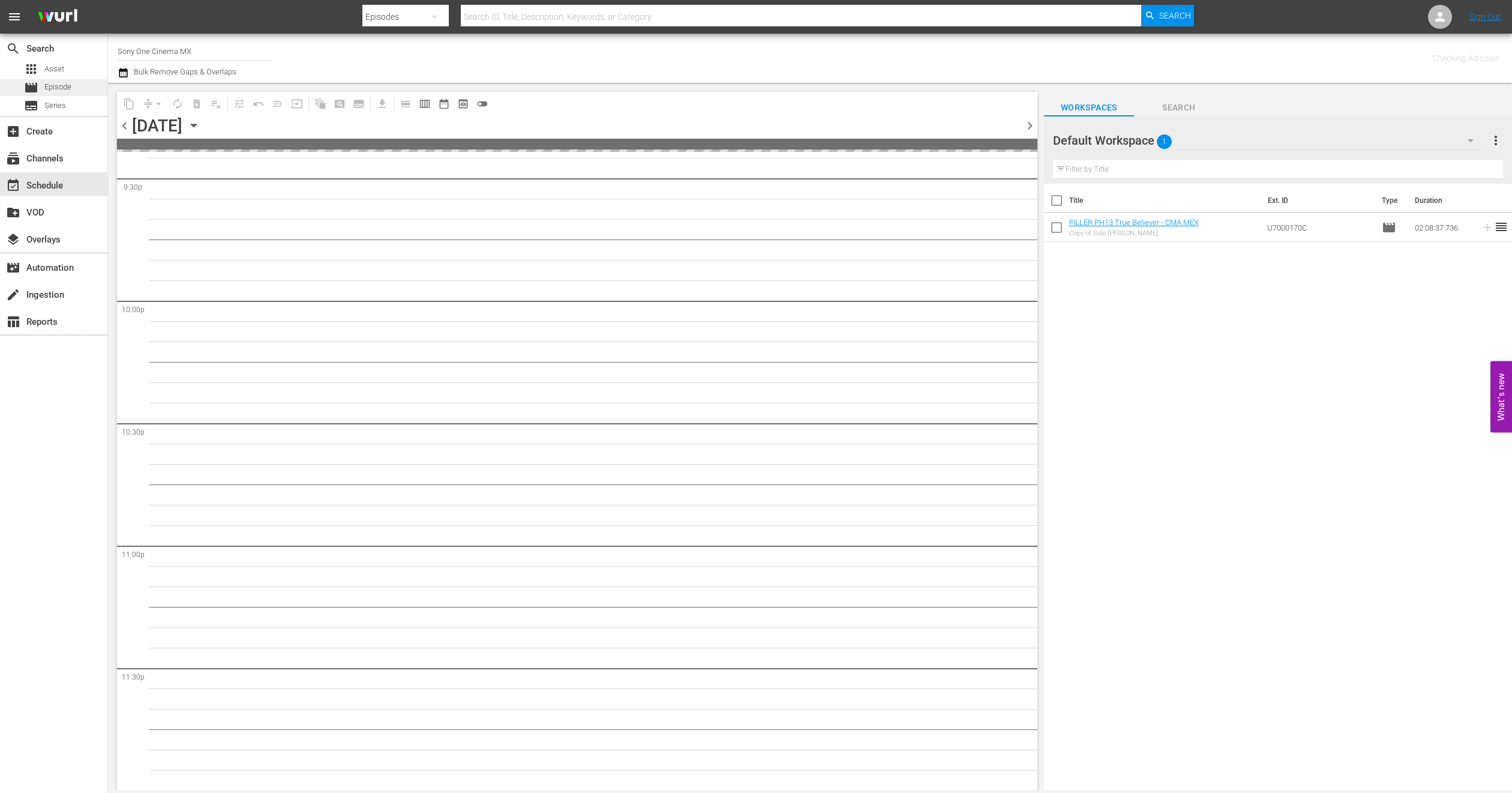
click at [40, 86] on div "movie Episode" at bounding box center [47, 87] width 47 height 17
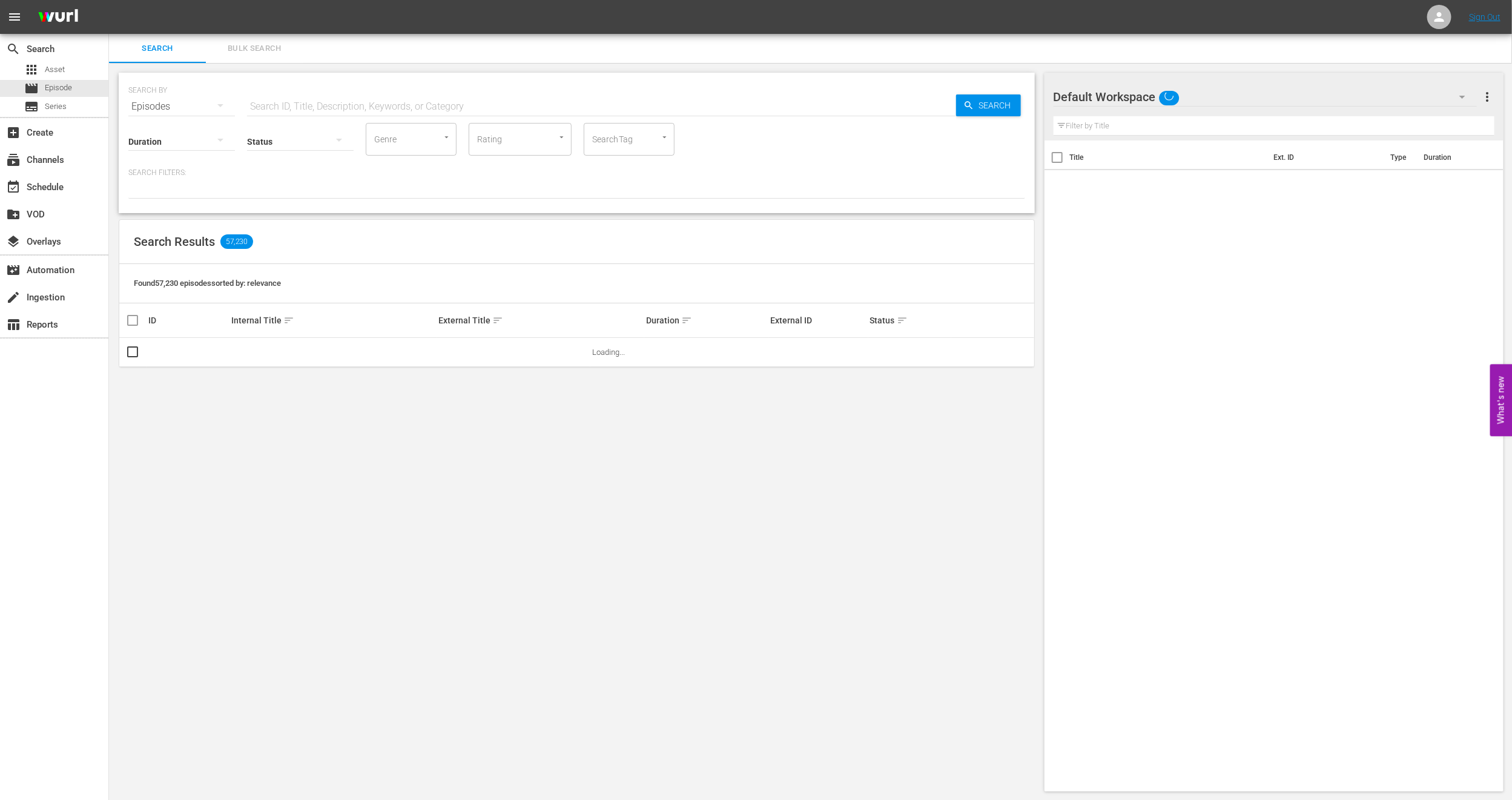
click at [260, 46] on span "Bulk Search" at bounding box center [254, 48] width 82 height 14
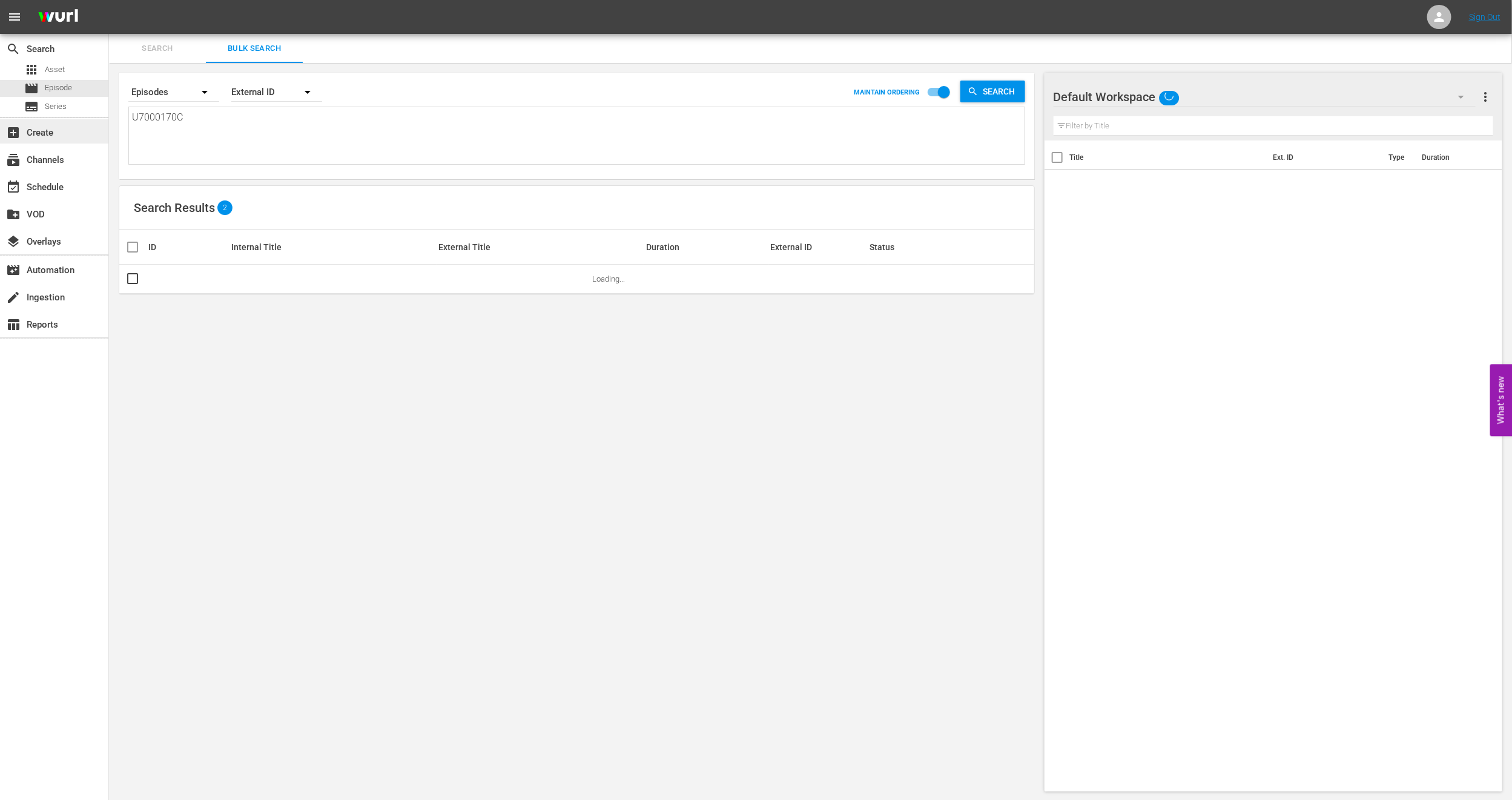
drag, startPoint x: 230, startPoint y: 135, endPoint x: 54, endPoint y: 129, distance: 176.1
click at [109, 0] on div "search Search apps Asset movie Episode subtitles Series add_box Create subscrip…" at bounding box center [811, 0] width 1403 height 0
paste textarea "3647_U700412_LAT 938495_U700355_LAT 32732_U700443_LAT_CEN 909285_U700445_LAT"
type textarea "3647_U700412_LAT 938495_U700355_LAT 32732_U700443_LAT_CEN 909285_U700445_LAT"
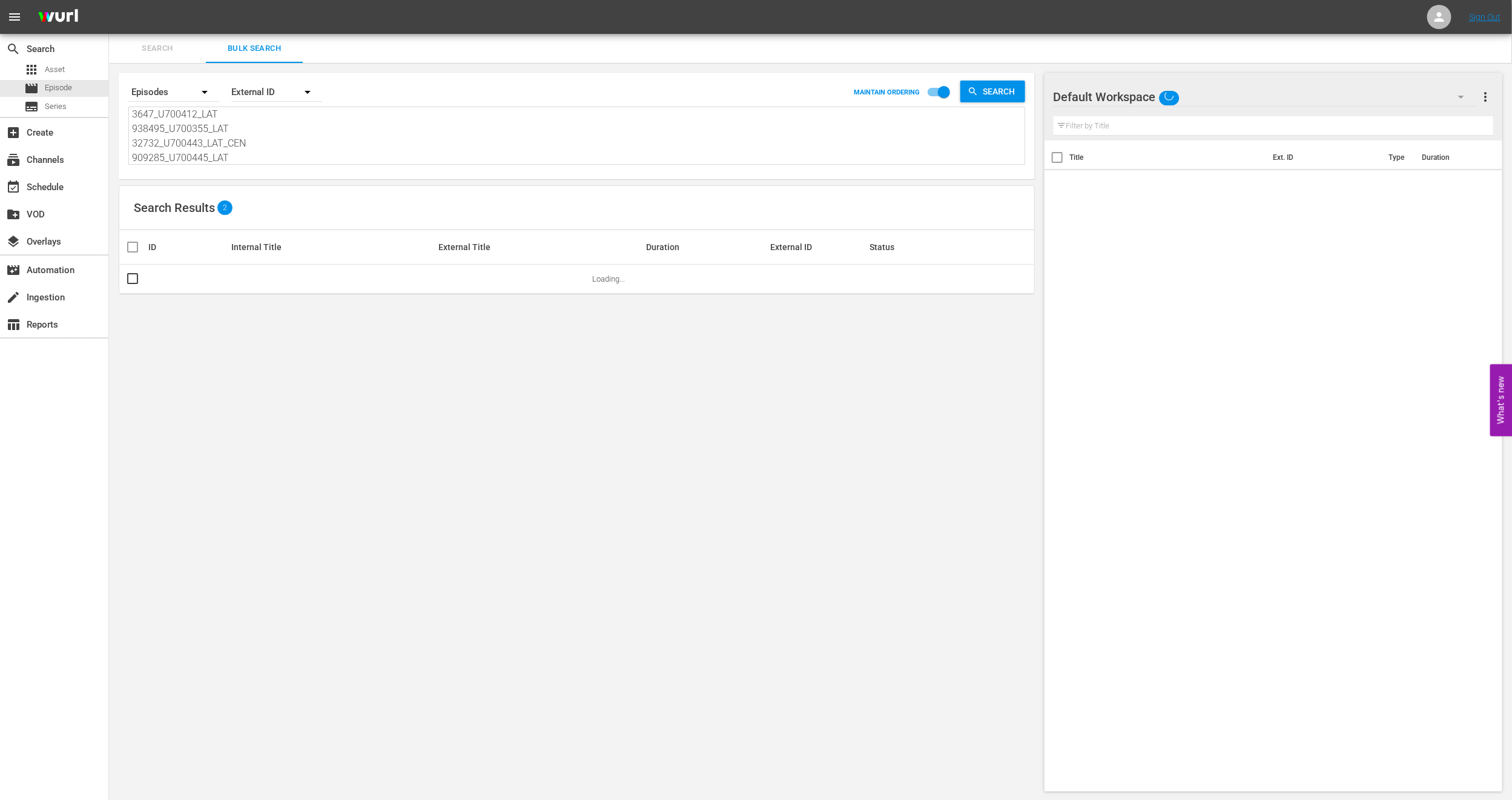
type textarea "3647_U700412_LAT 938495_U700355_LAT 32732_U700443_LAT_CEN 909285_U700445_LAT"
click at [1485, 97] on span "more_vert" at bounding box center [1486, 97] width 15 height 15
click at [1414, 115] on div "Clear All Workspace Items" at bounding box center [1408, 120] width 142 height 22
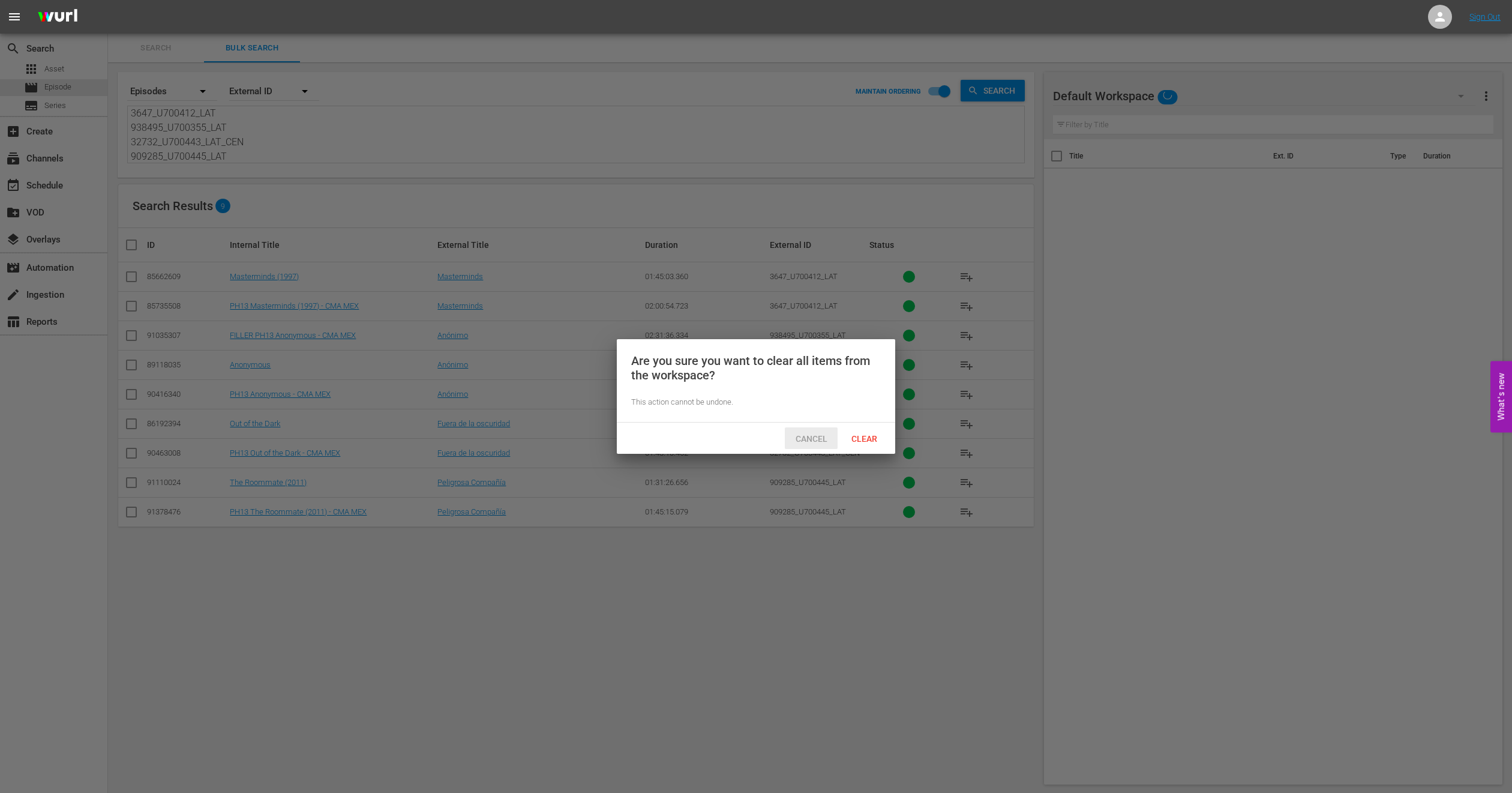
click at [826, 430] on div "Cancel" at bounding box center [811, 438] width 53 height 23
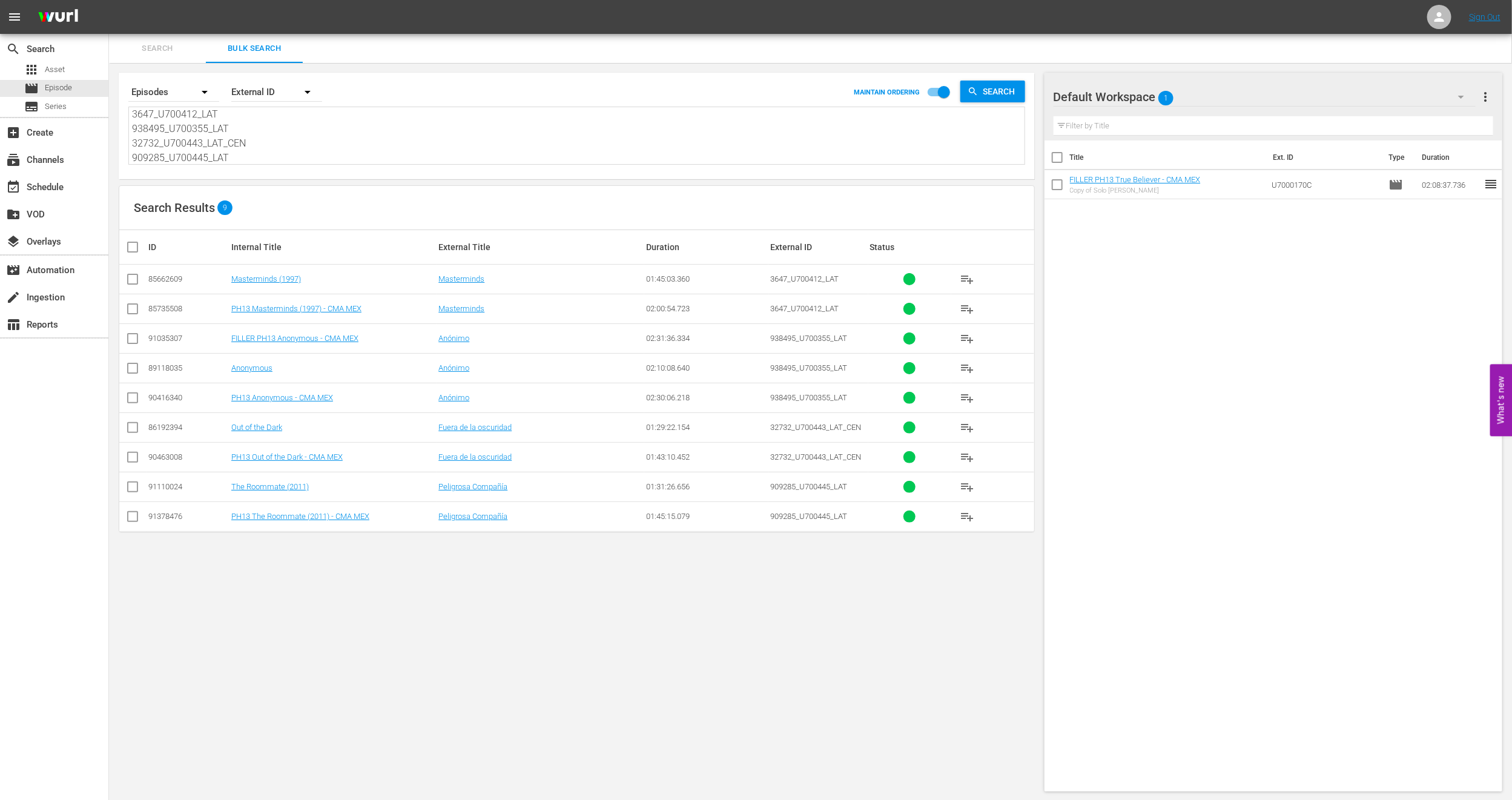
scroll to position [1, 0]
click at [1488, 96] on span "more_vert" at bounding box center [1486, 96] width 15 height 15
click at [1407, 120] on div "Clear All Workspace Items" at bounding box center [1408, 119] width 142 height 22
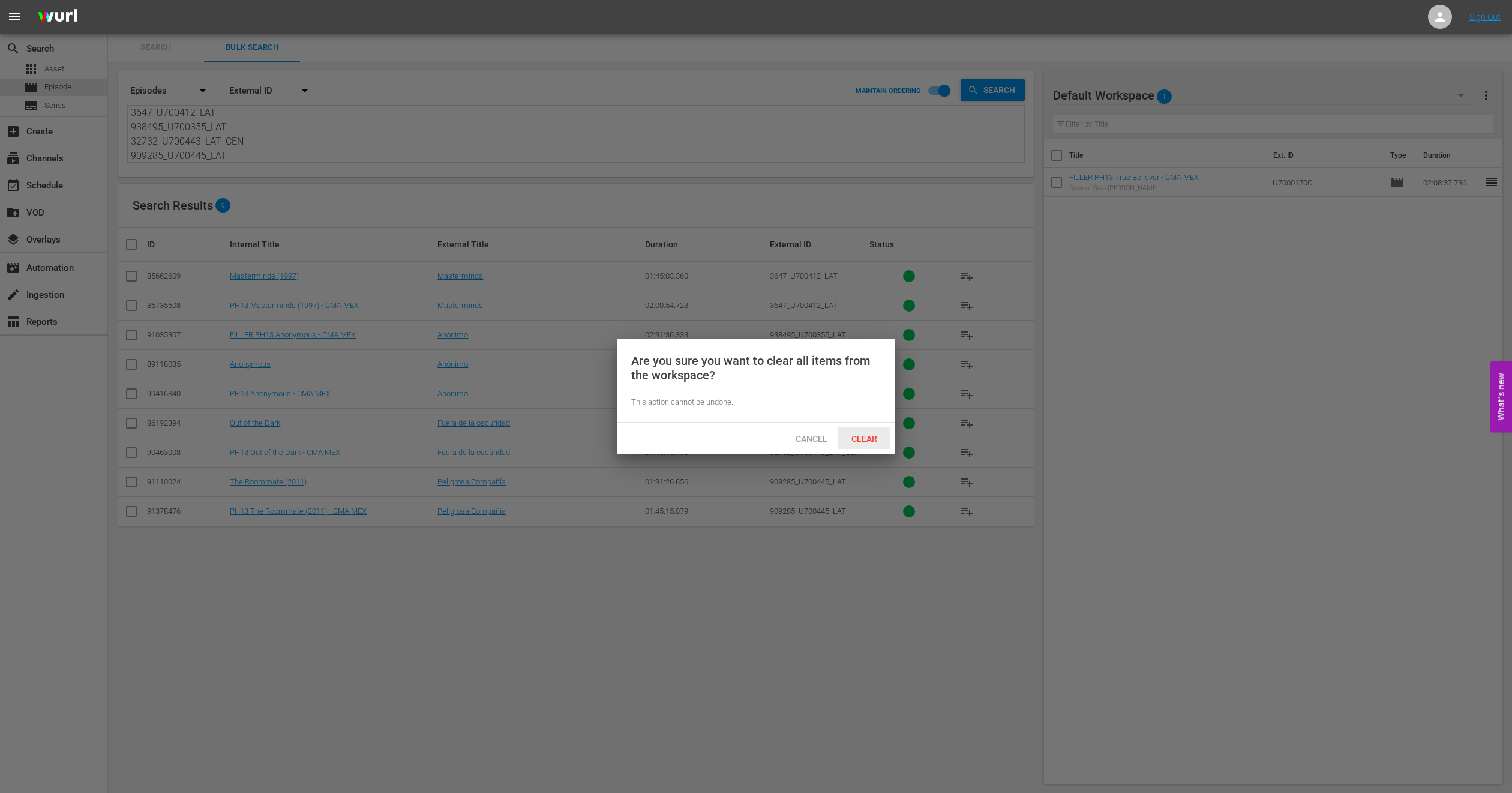
click at [860, 443] on div "Clear" at bounding box center [864, 438] width 53 height 23
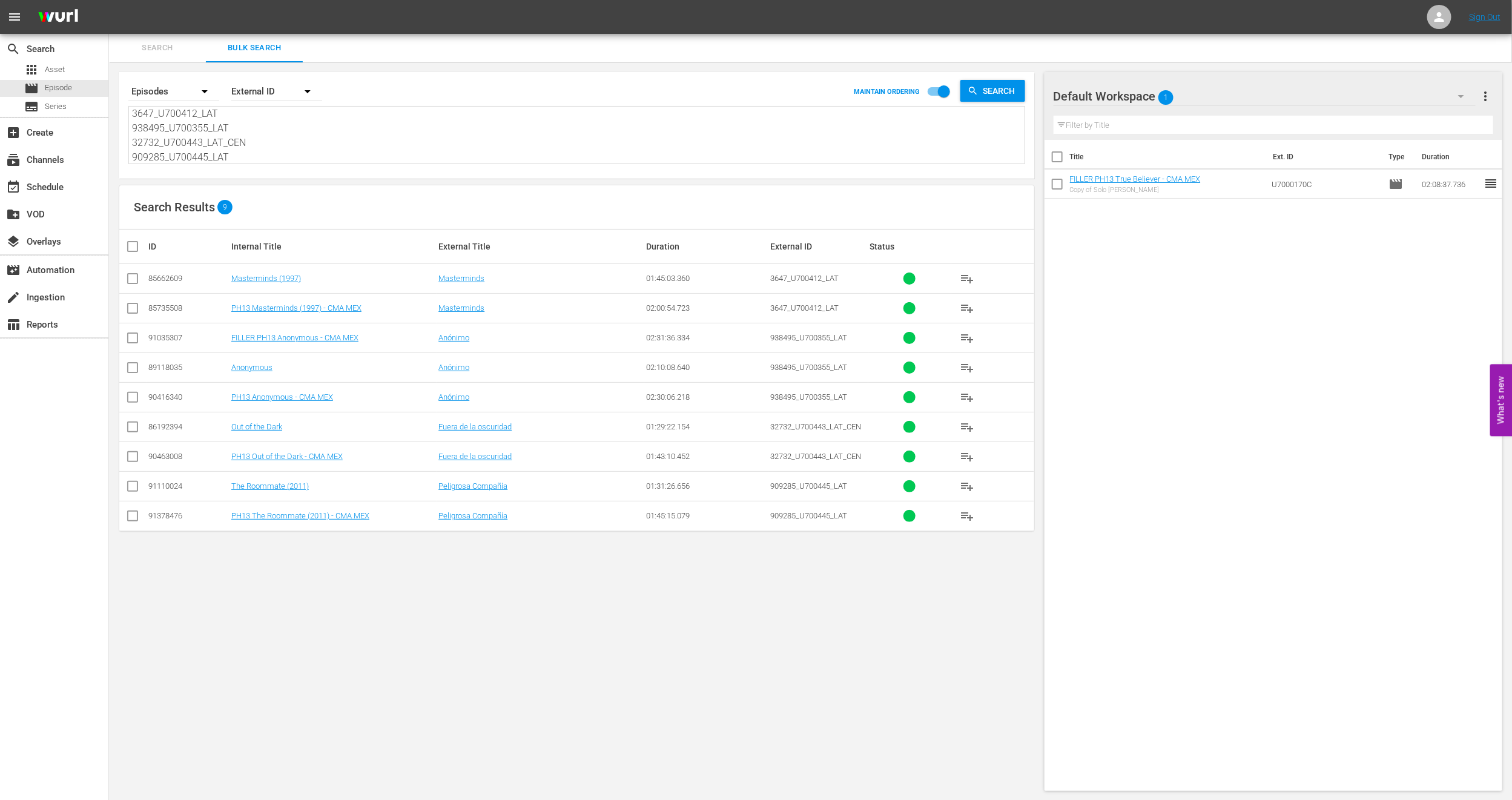
click at [131, 312] on input "checkbox" at bounding box center [133, 311] width 15 height 15
checkbox input "true"
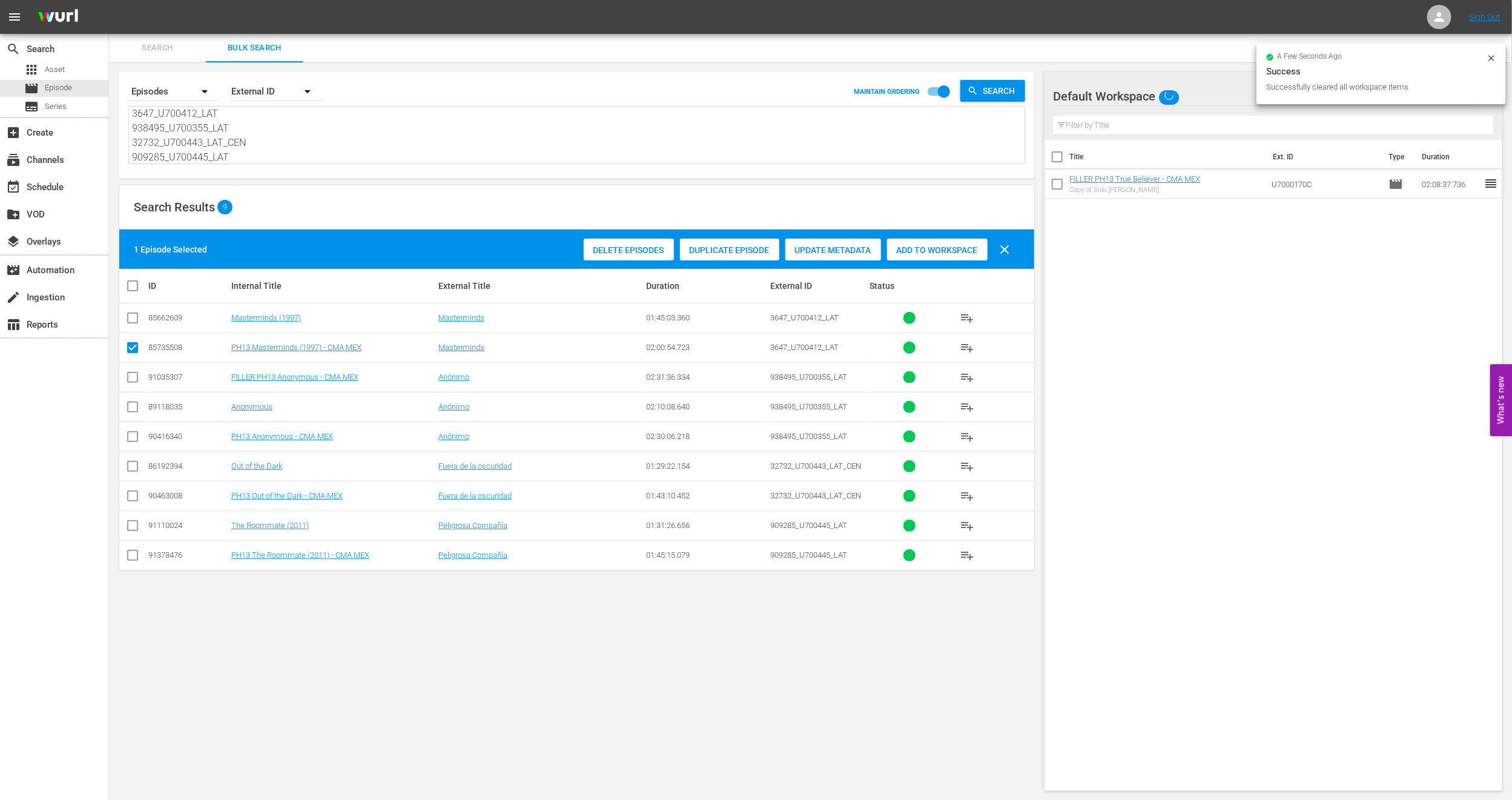
click at [134, 433] on input "checkbox" at bounding box center [133, 439] width 15 height 15
checkbox input "true"
click at [133, 494] on input "checkbox" at bounding box center [133, 499] width 15 height 15
checkbox input "true"
click at [134, 559] on input "checkbox" at bounding box center [133, 558] width 15 height 15
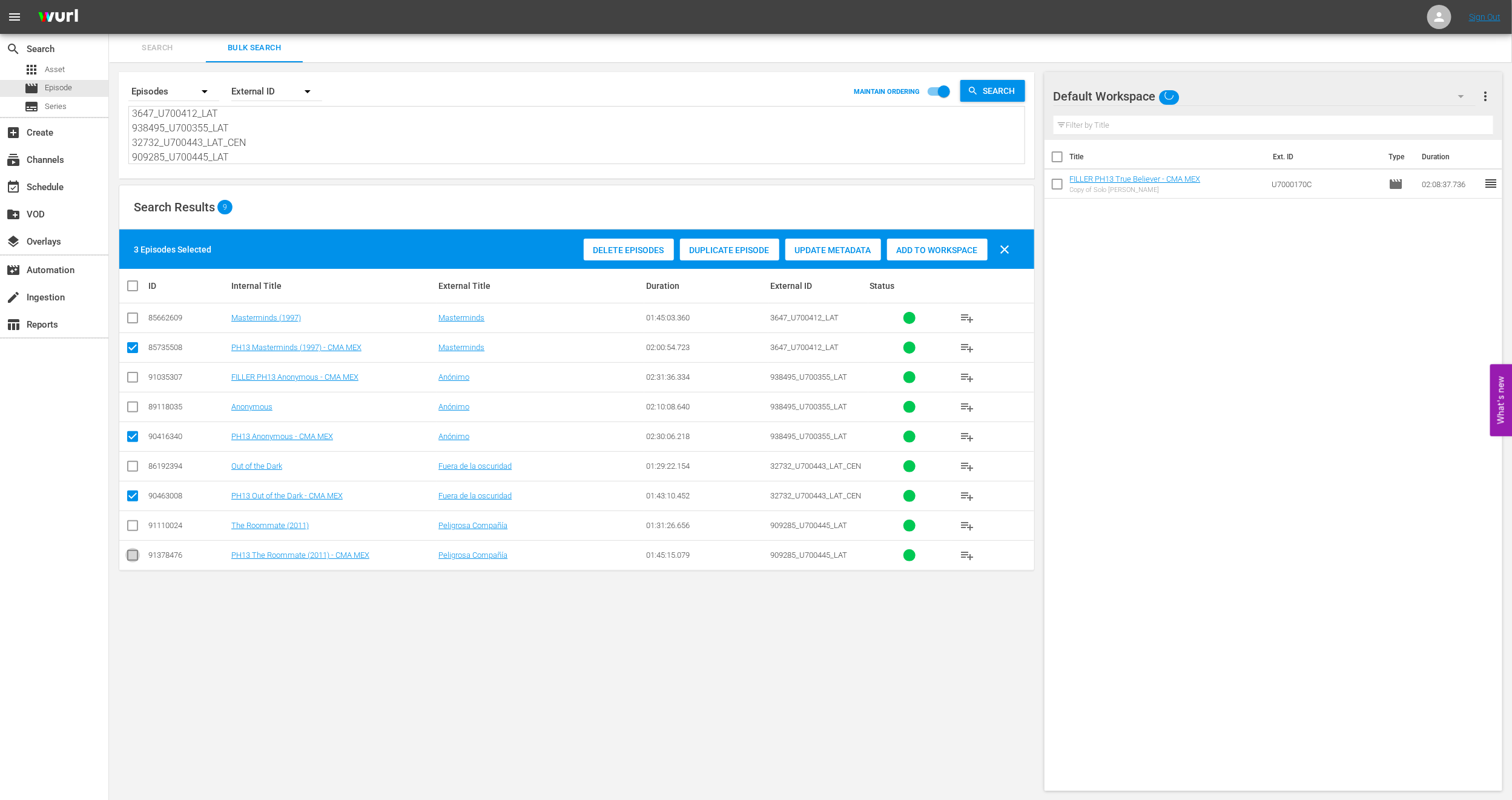
checkbox input "true"
click at [942, 246] on span "Add to Workspace" at bounding box center [937, 249] width 100 height 10
click at [136, 284] on input "checkbox" at bounding box center [137, 286] width 24 height 15
checkbox input "true"
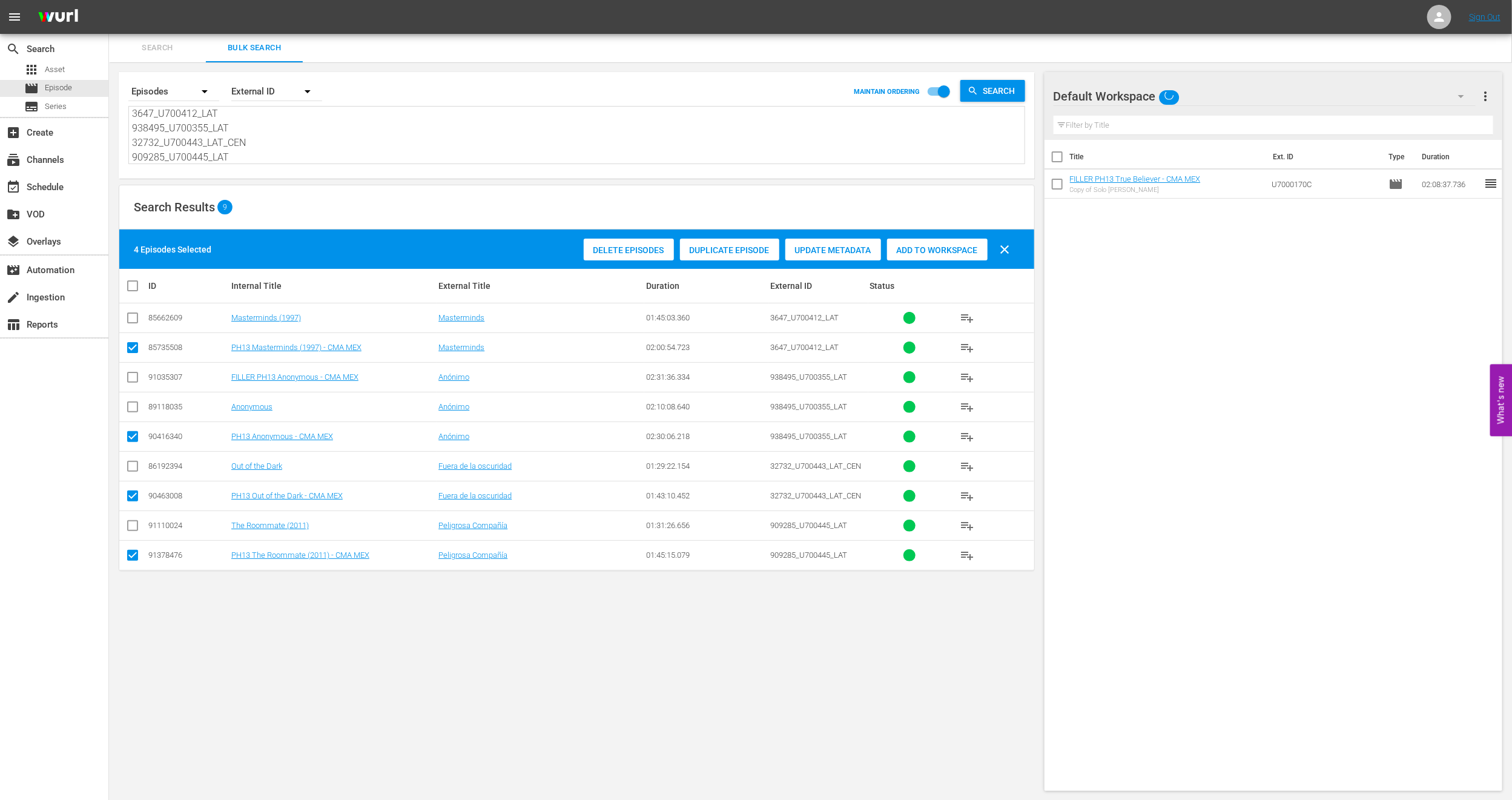
checkbox input "true"
click at [134, 291] on input "checkbox" at bounding box center [137, 286] width 24 height 15
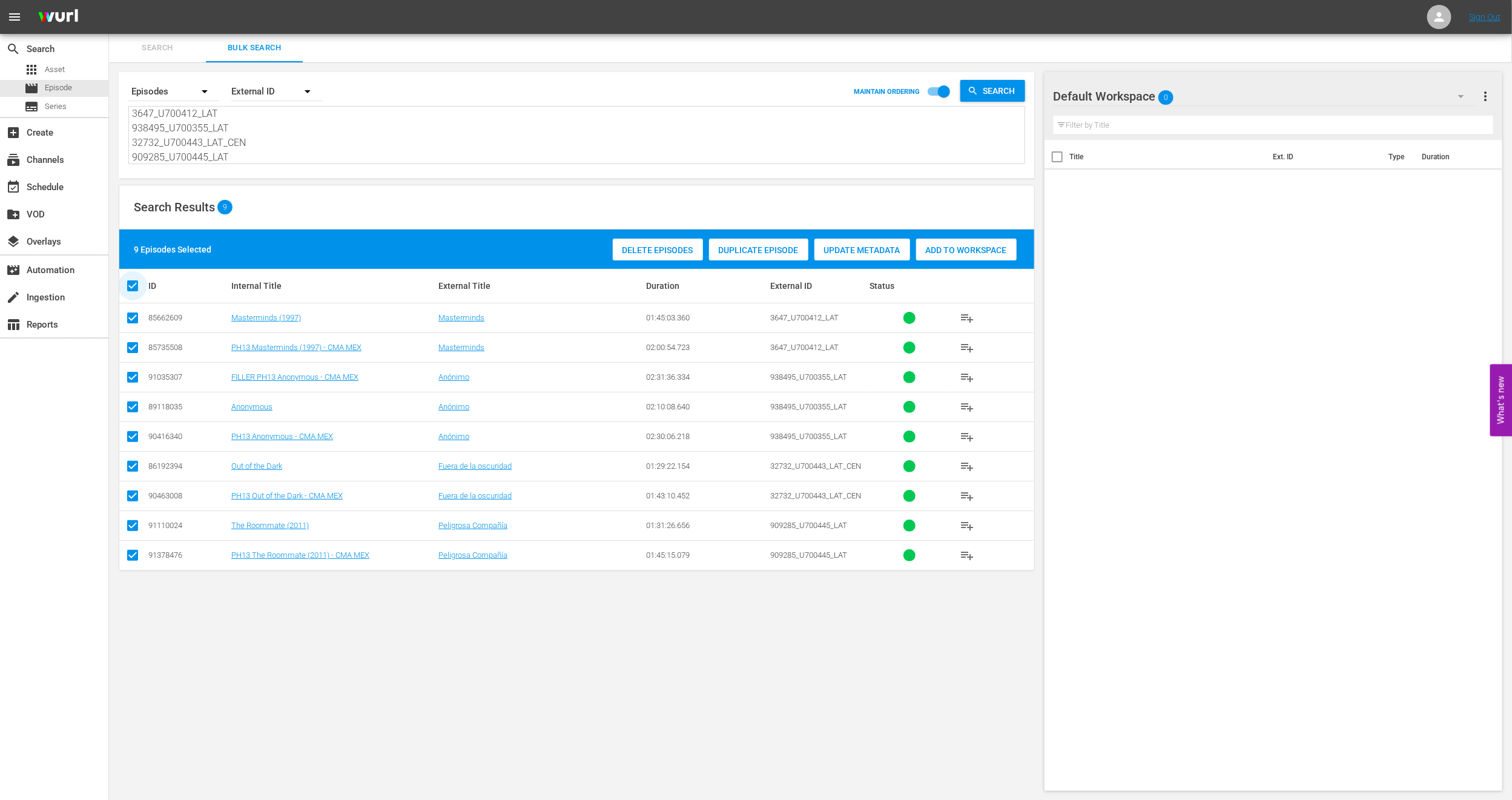
checkbox input "false"
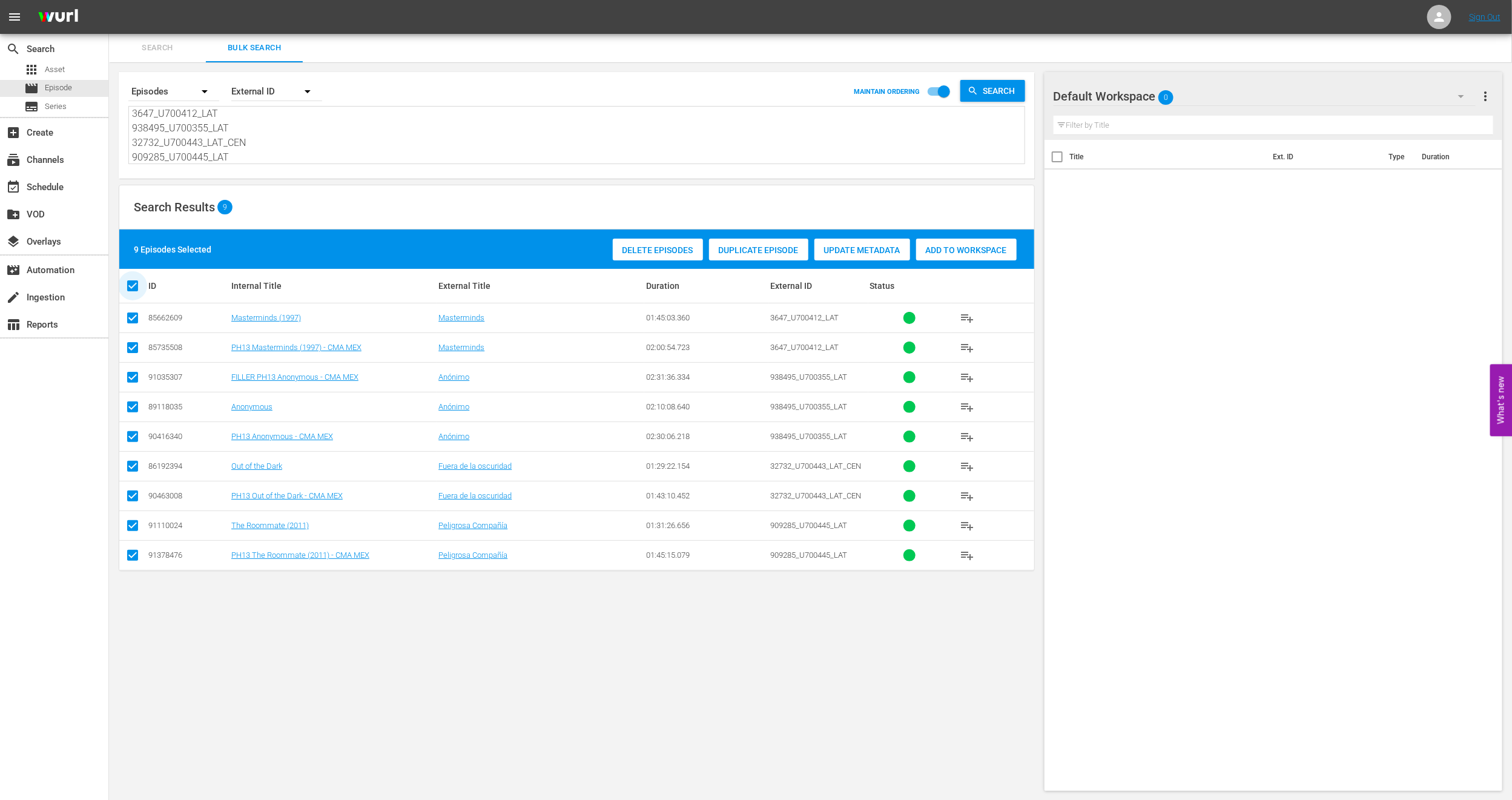
checkbox input "false"
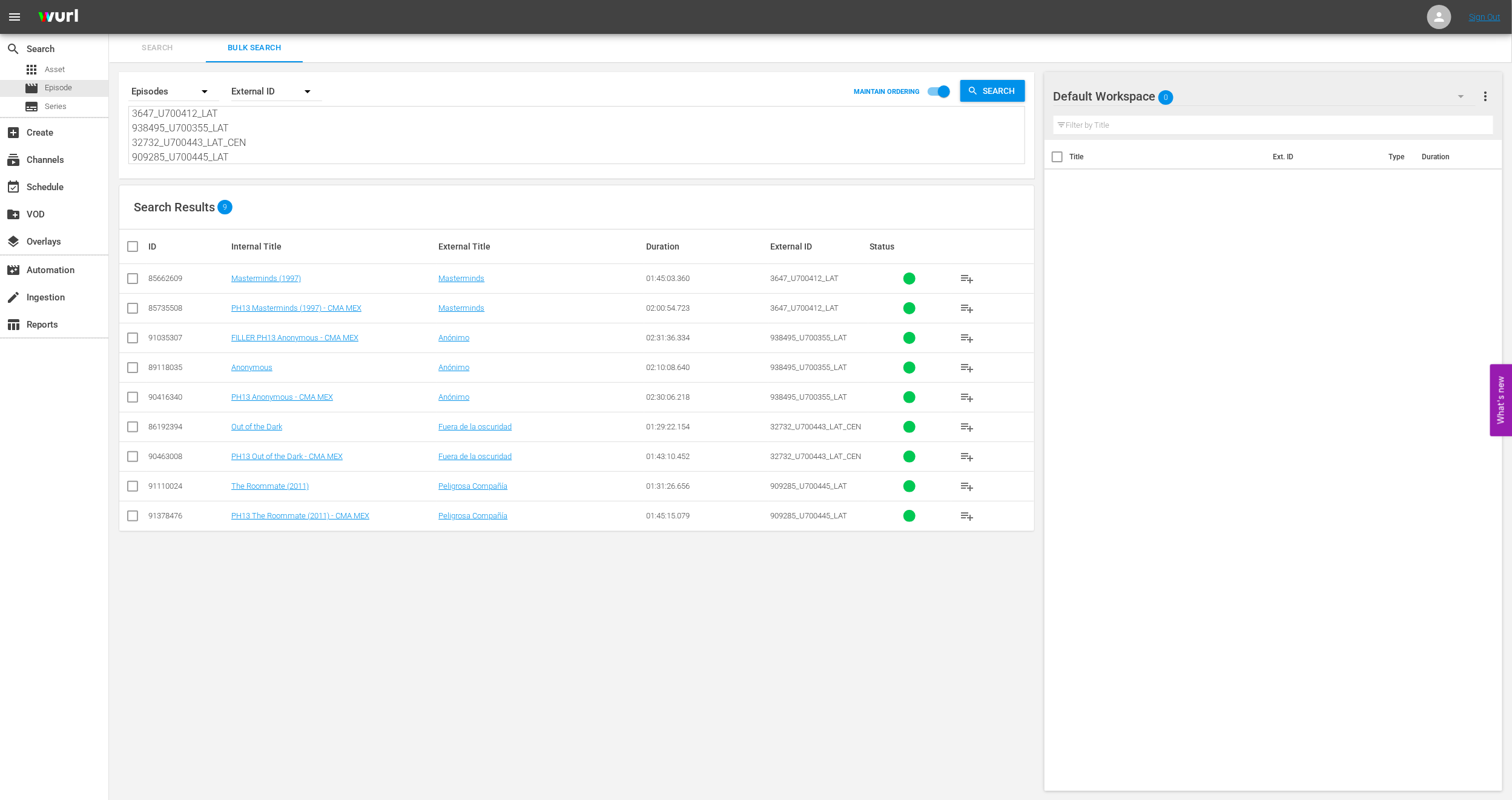
click at [133, 340] on input "checkbox" at bounding box center [133, 340] width 15 height 15
checkbox input "true"
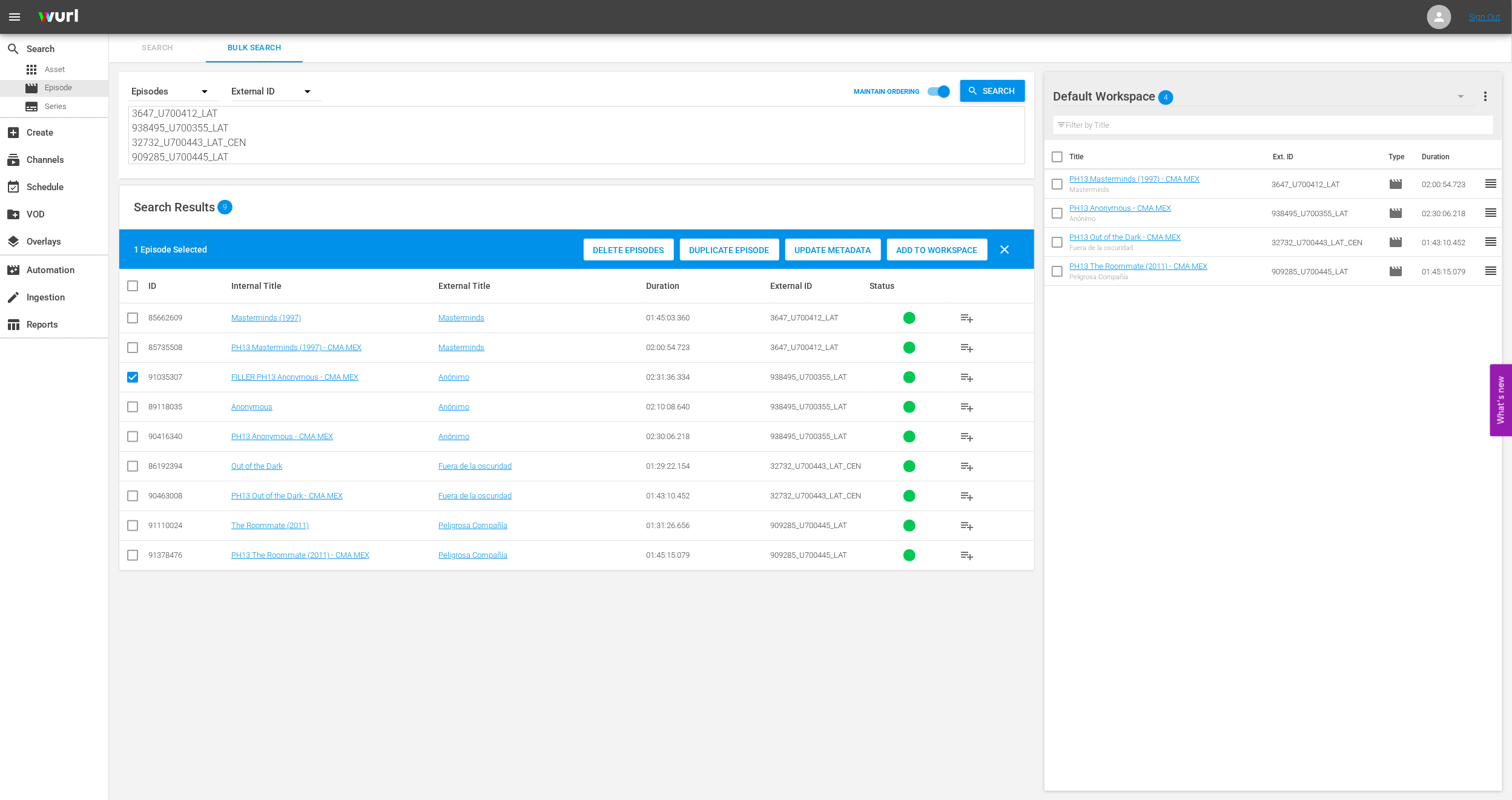
click at [966, 243] on div "Add to Workspace" at bounding box center [937, 249] width 100 height 23
click at [54, 187] on div "event_available Schedule" at bounding box center [34, 185] width 68 height 11
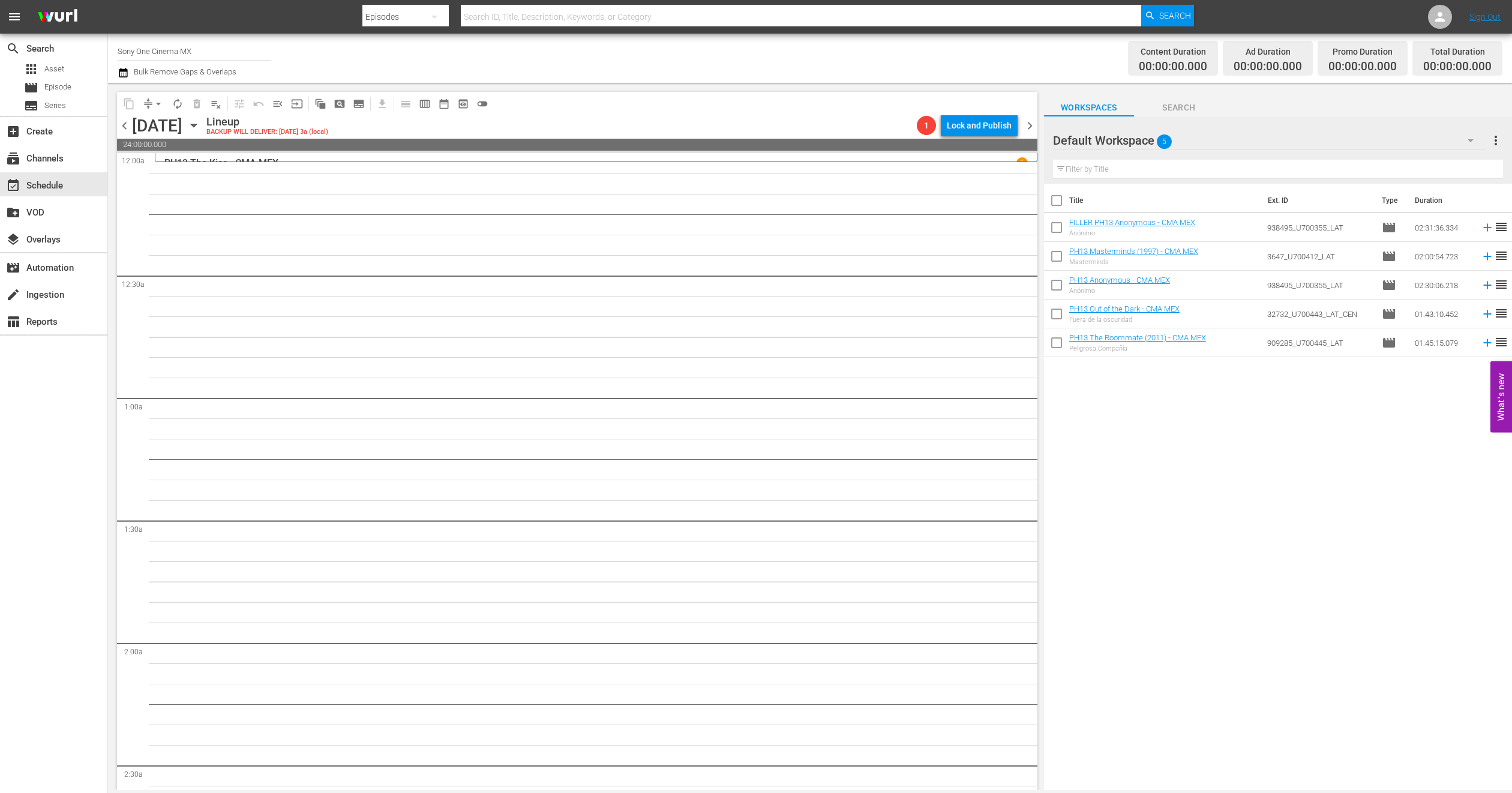
click at [1057, 247] on input "checkbox" at bounding box center [1056, 259] width 25 height 25
checkbox input "true"
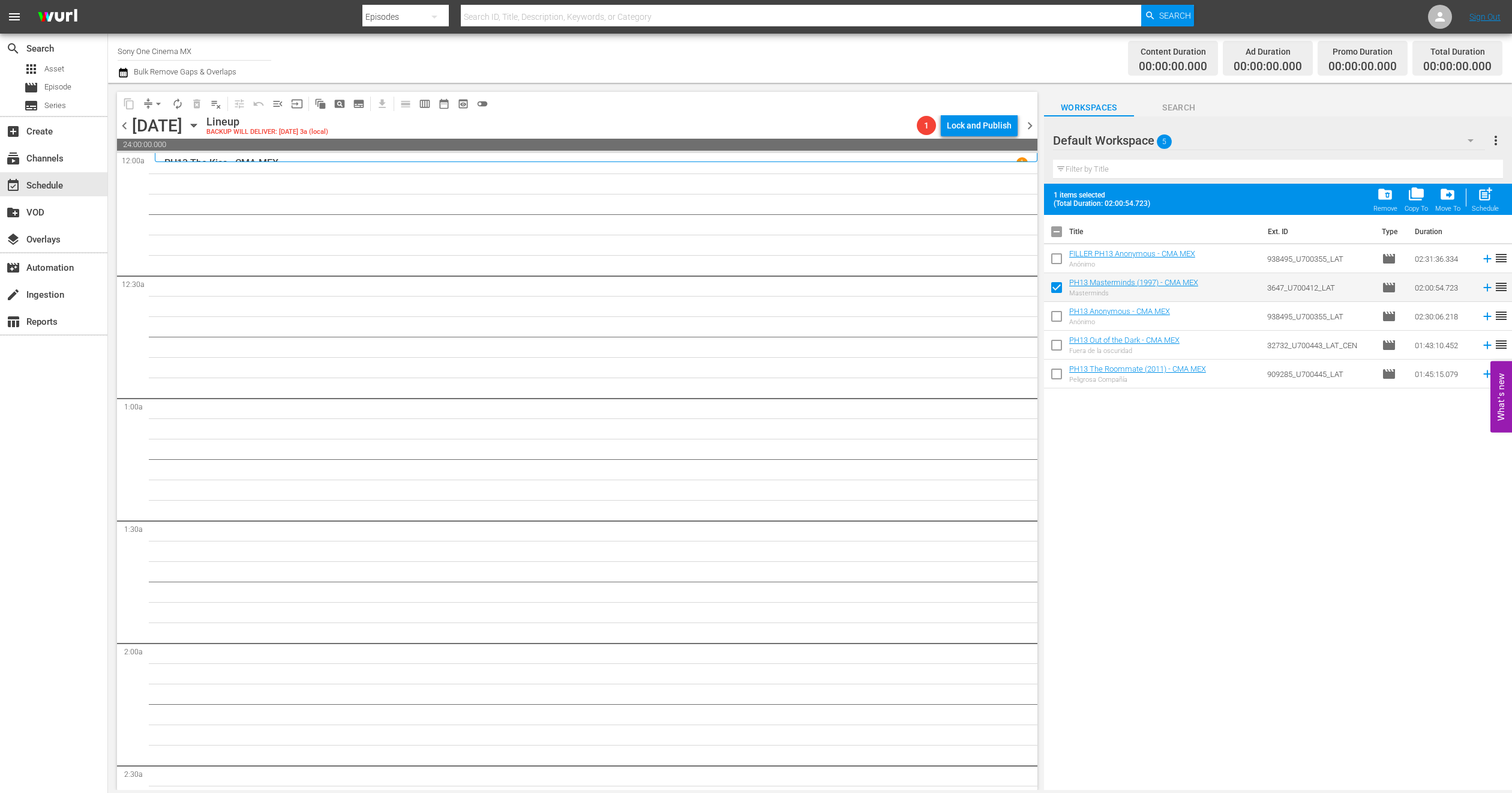
click at [1057, 310] on input "checkbox" at bounding box center [1056, 318] width 25 height 25
checkbox input "true"
click at [1057, 341] on input "checkbox" at bounding box center [1056, 347] width 25 height 25
checkbox input "true"
click at [1064, 377] on input "checkbox" at bounding box center [1056, 377] width 25 height 25
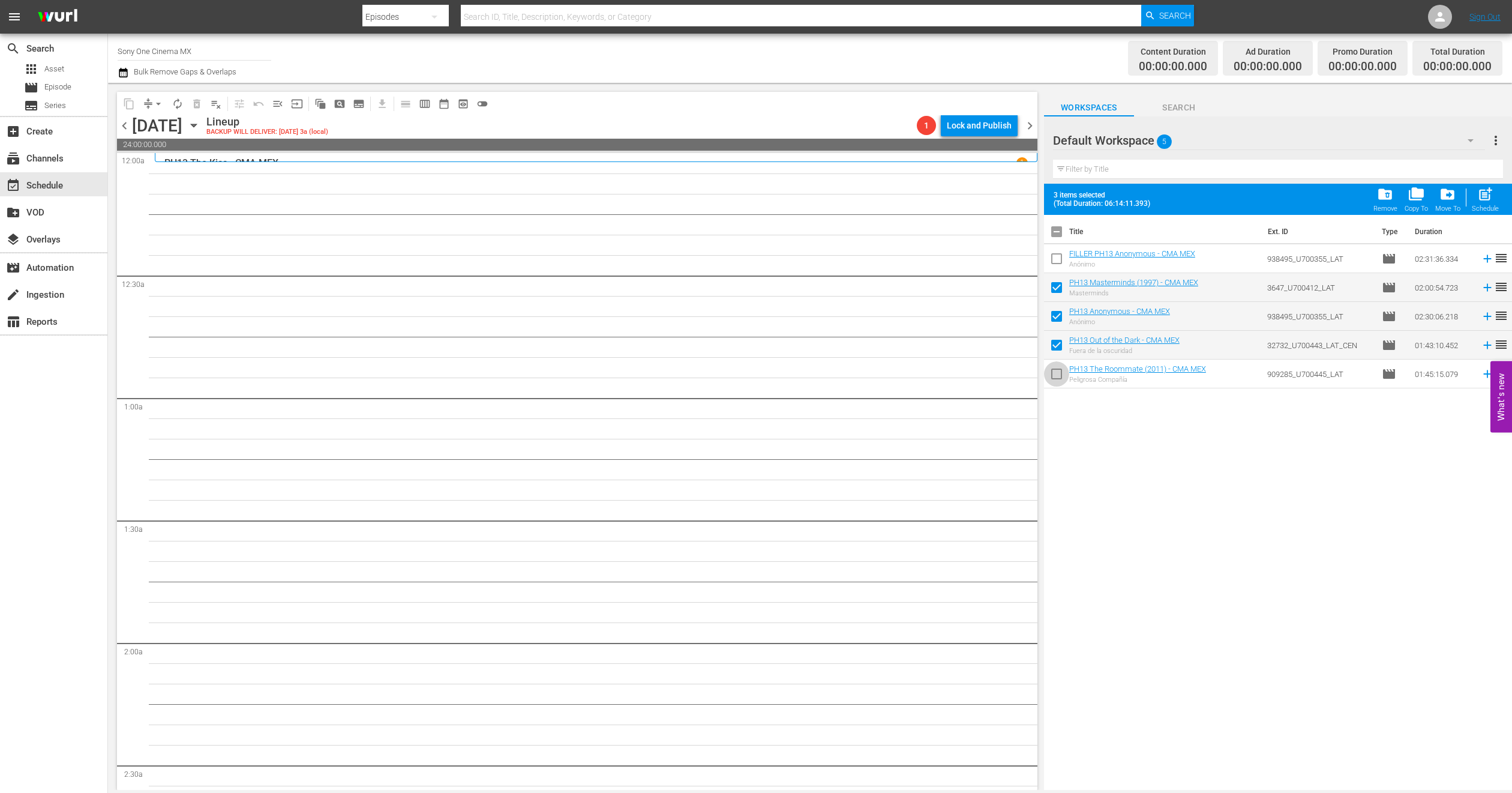
checkbox input "true"
click at [1491, 195] on span "post_add" at bounding box center [1485, 194] width 16 height 16
checkbox input "false"
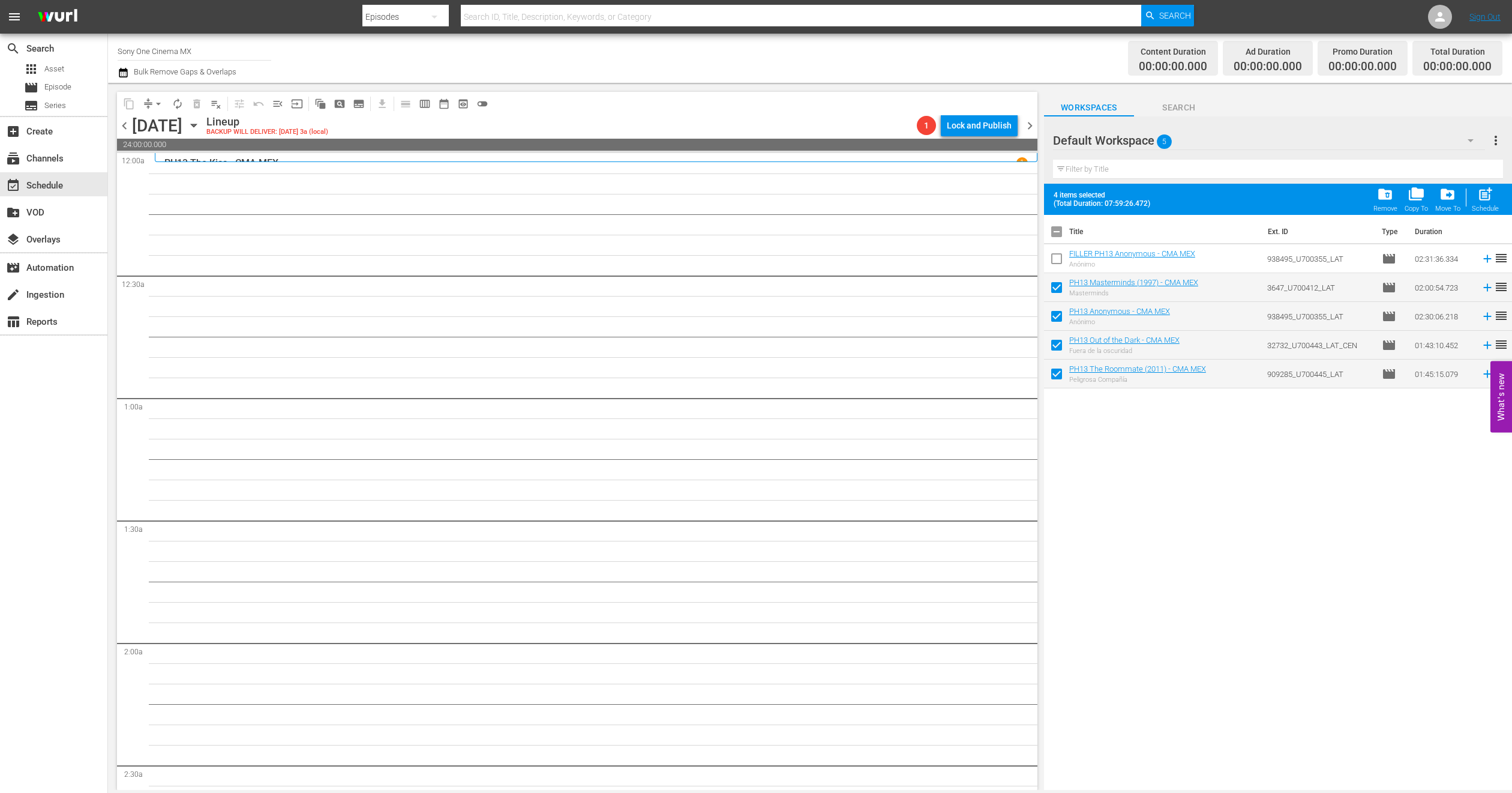
checkbox input "false"
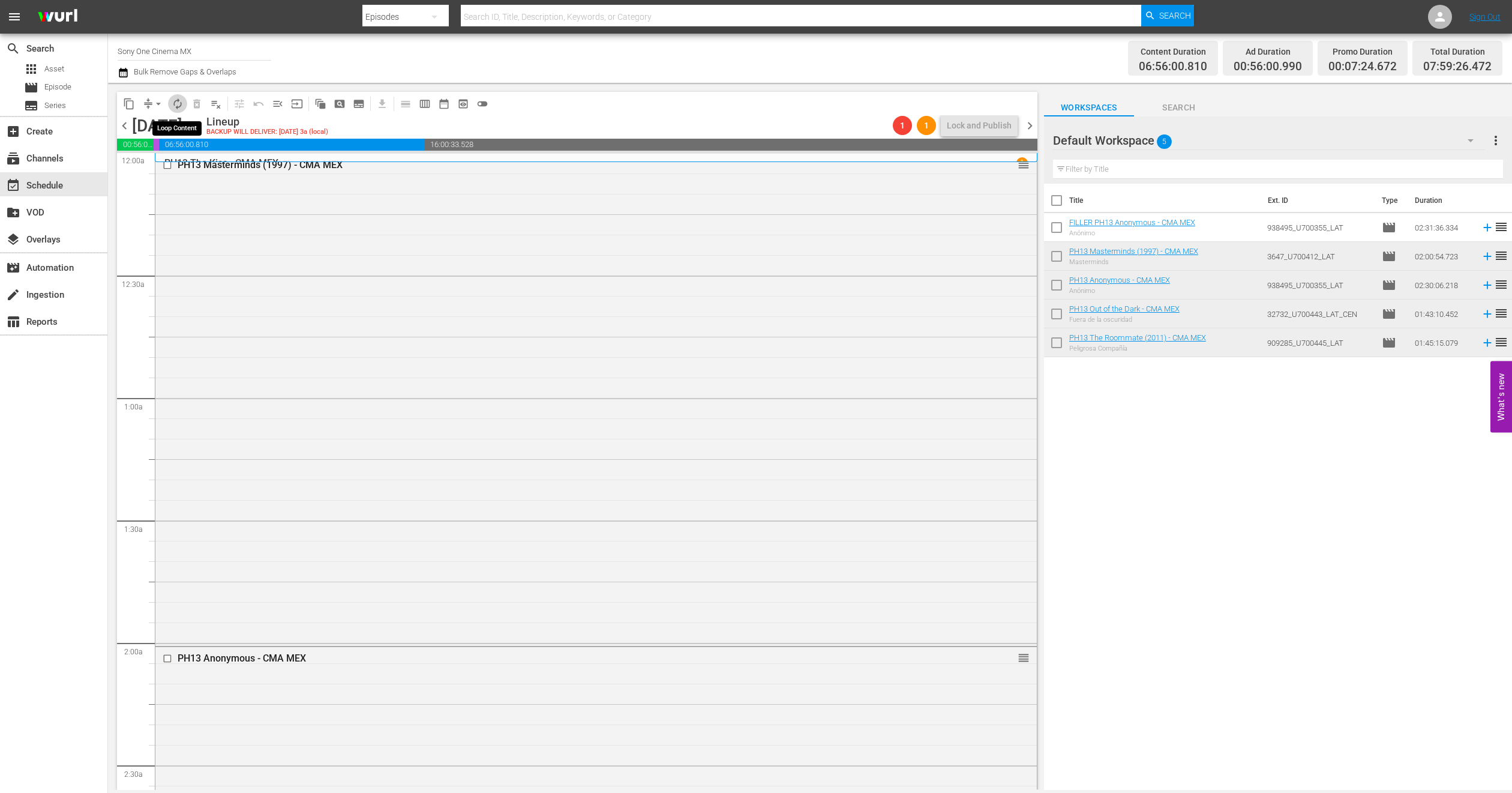
click at [179, 106] on span "autorenew_outlined" at bounding box center [177, 104] width 12 height 12
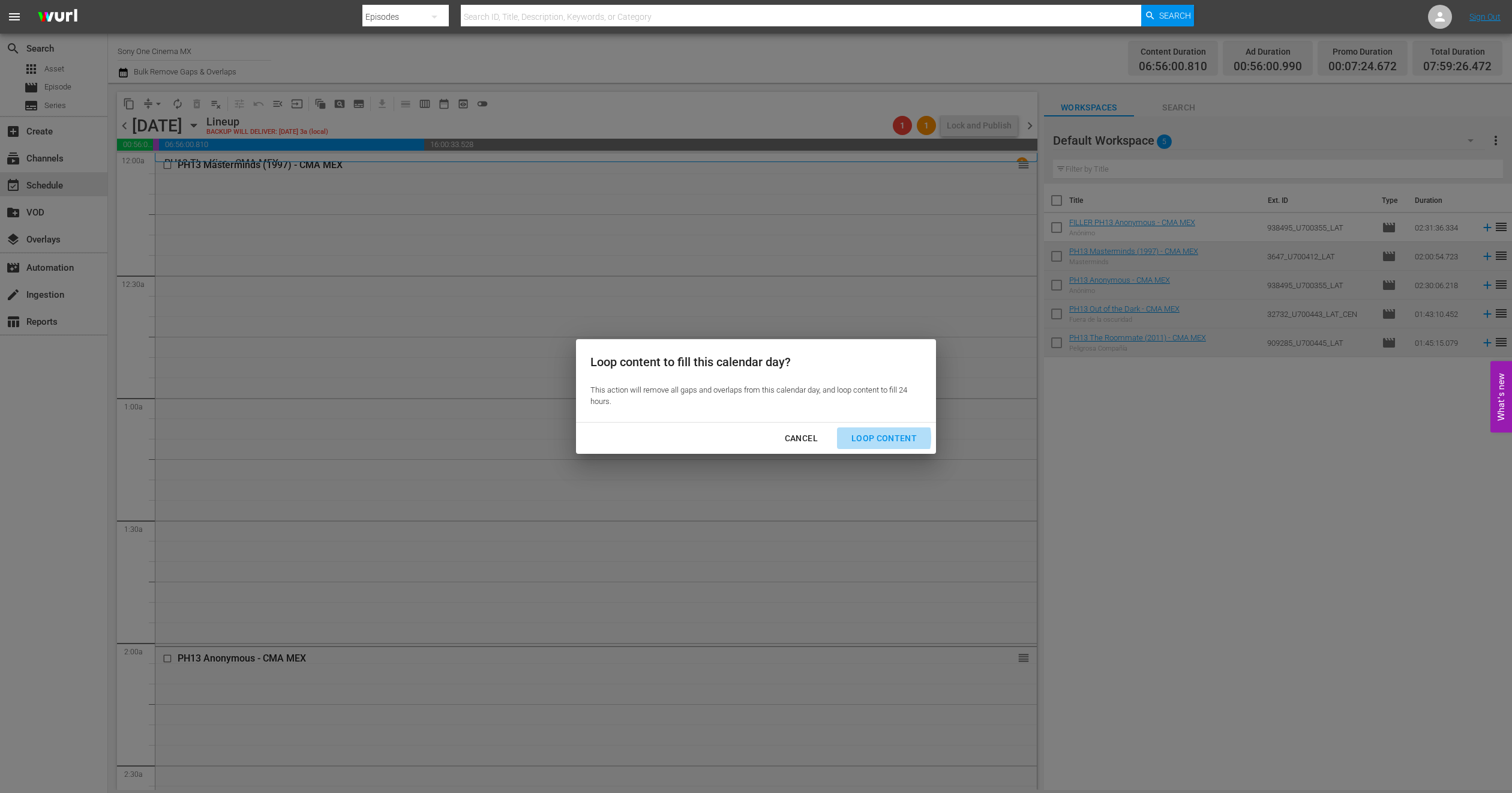
click at [870, 438] on div "Loop Content" at bounding box center [884, 438] width 84 height 15
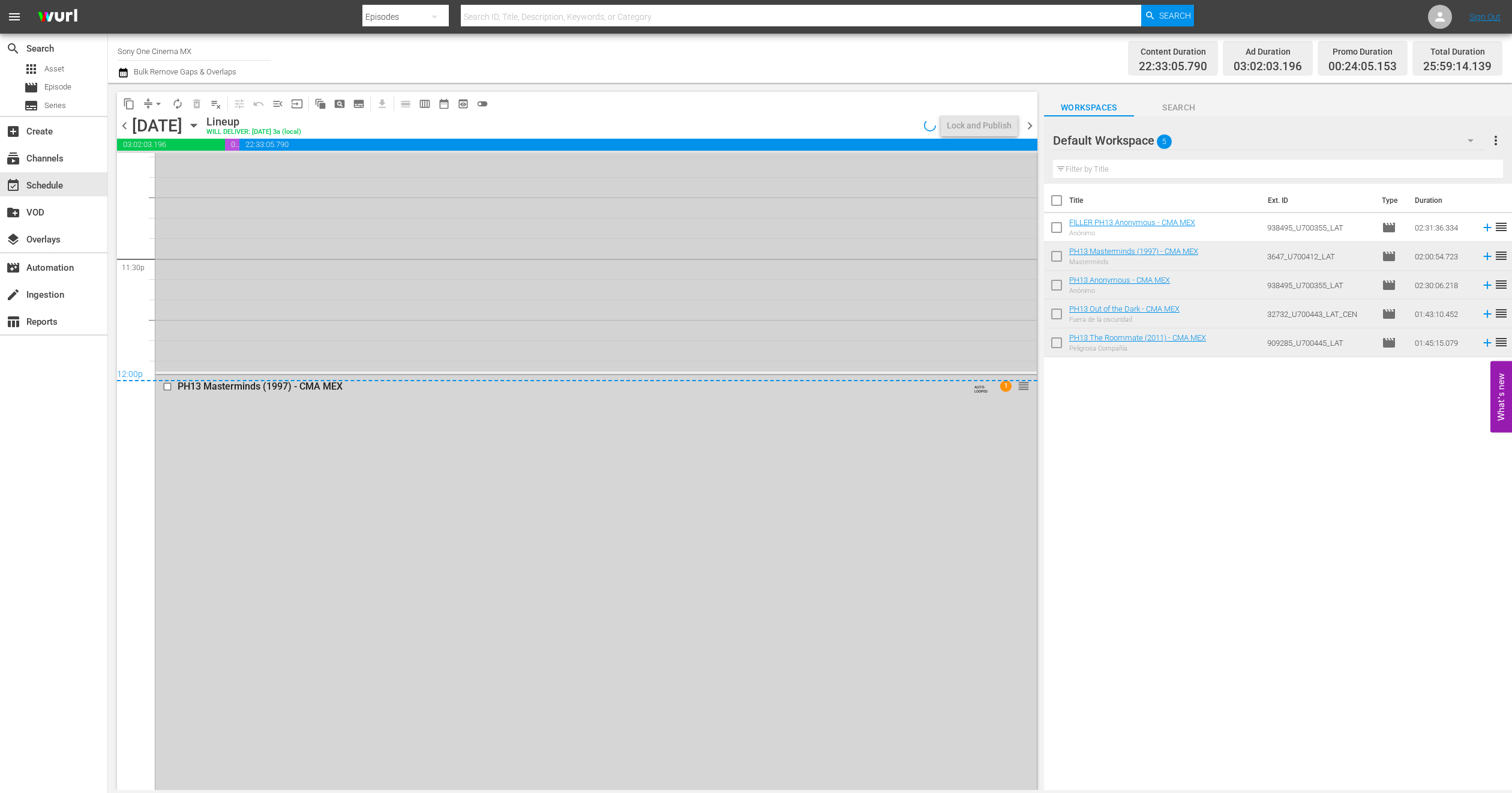
scroll to position [5728, 0]
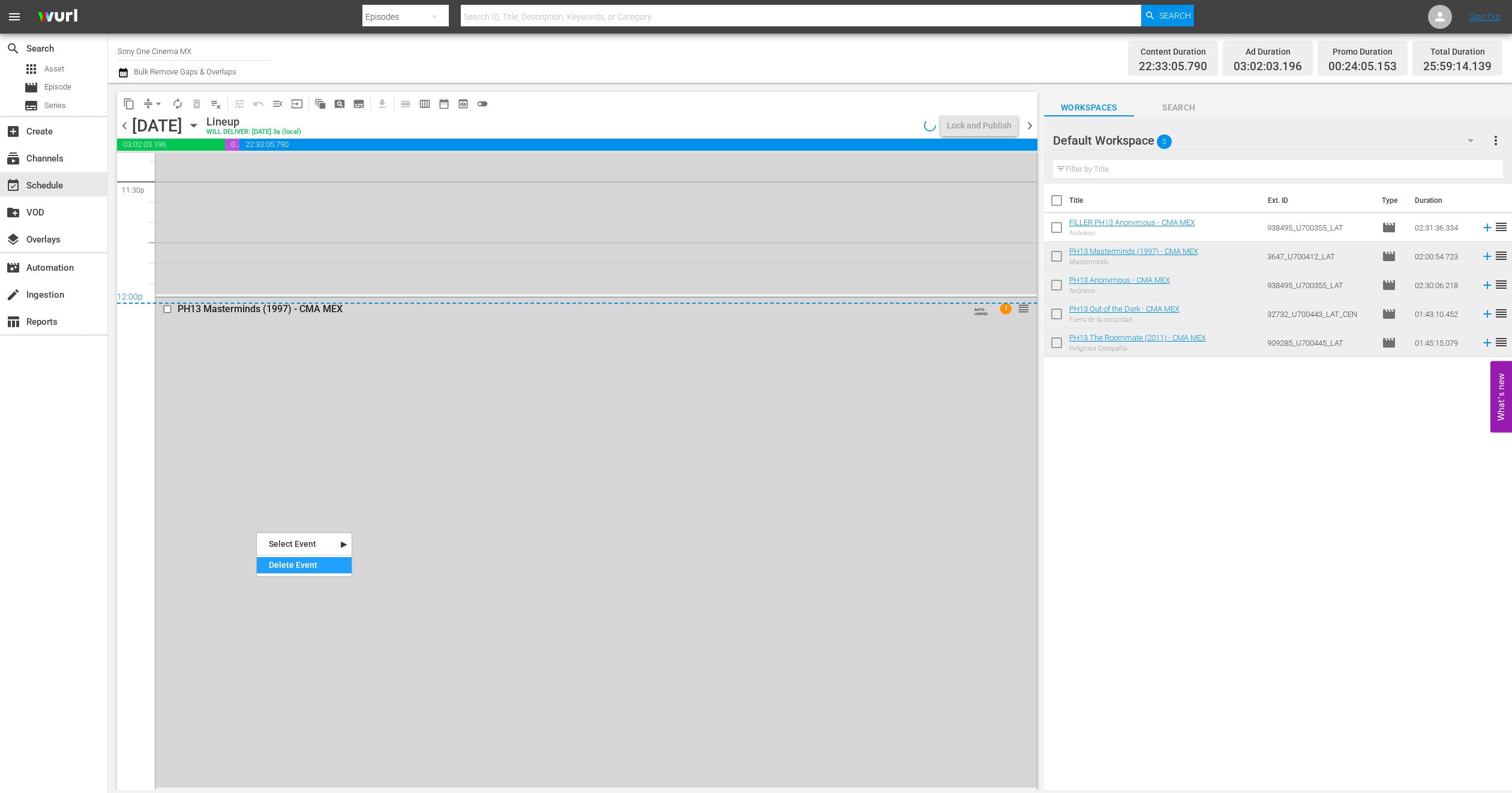
click at [268, 565] on div "Delete Event" at bounding box center [304, 565] width 94 height 16
click at [308, 225] on div "PH13 The Roommate (2011) - CMA MEX AUTO-LOOPED 1 reorder" at bounding box center [596, 81] width 881 height 426
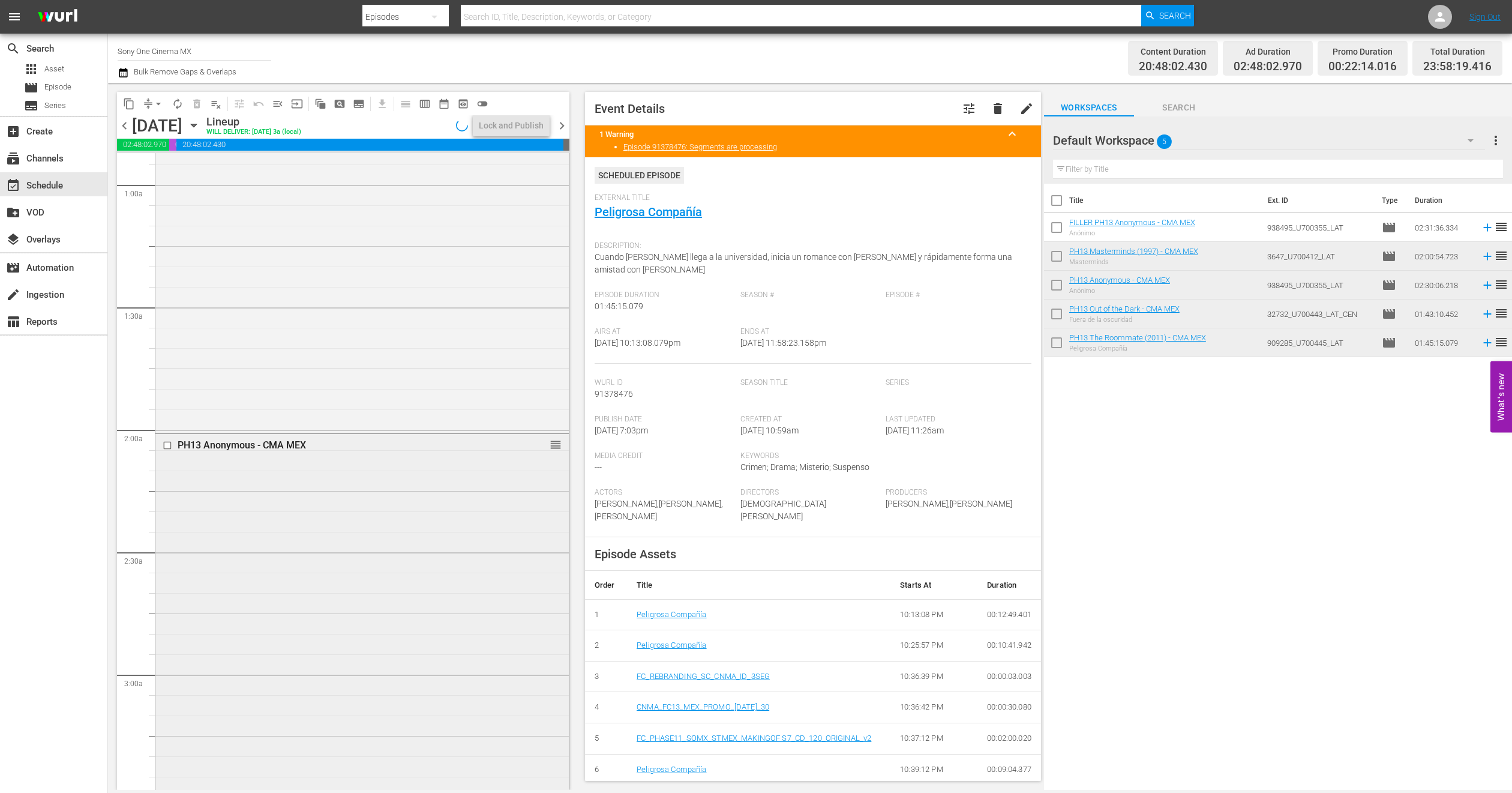
scroll to position [270, 0]
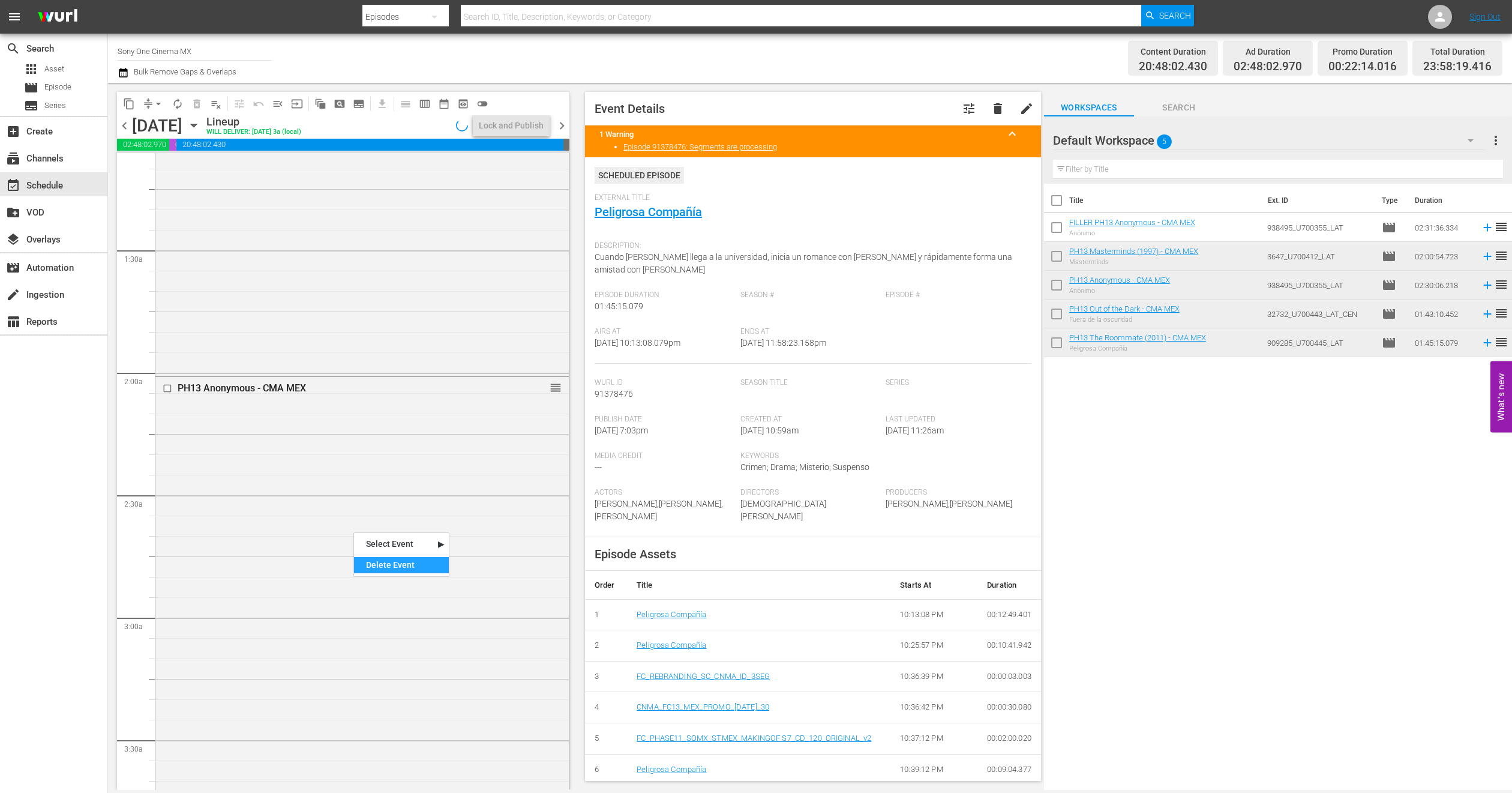
click at [360, 565] on div "Delete Event" at bounding box center [401, 565] width 94 height 16
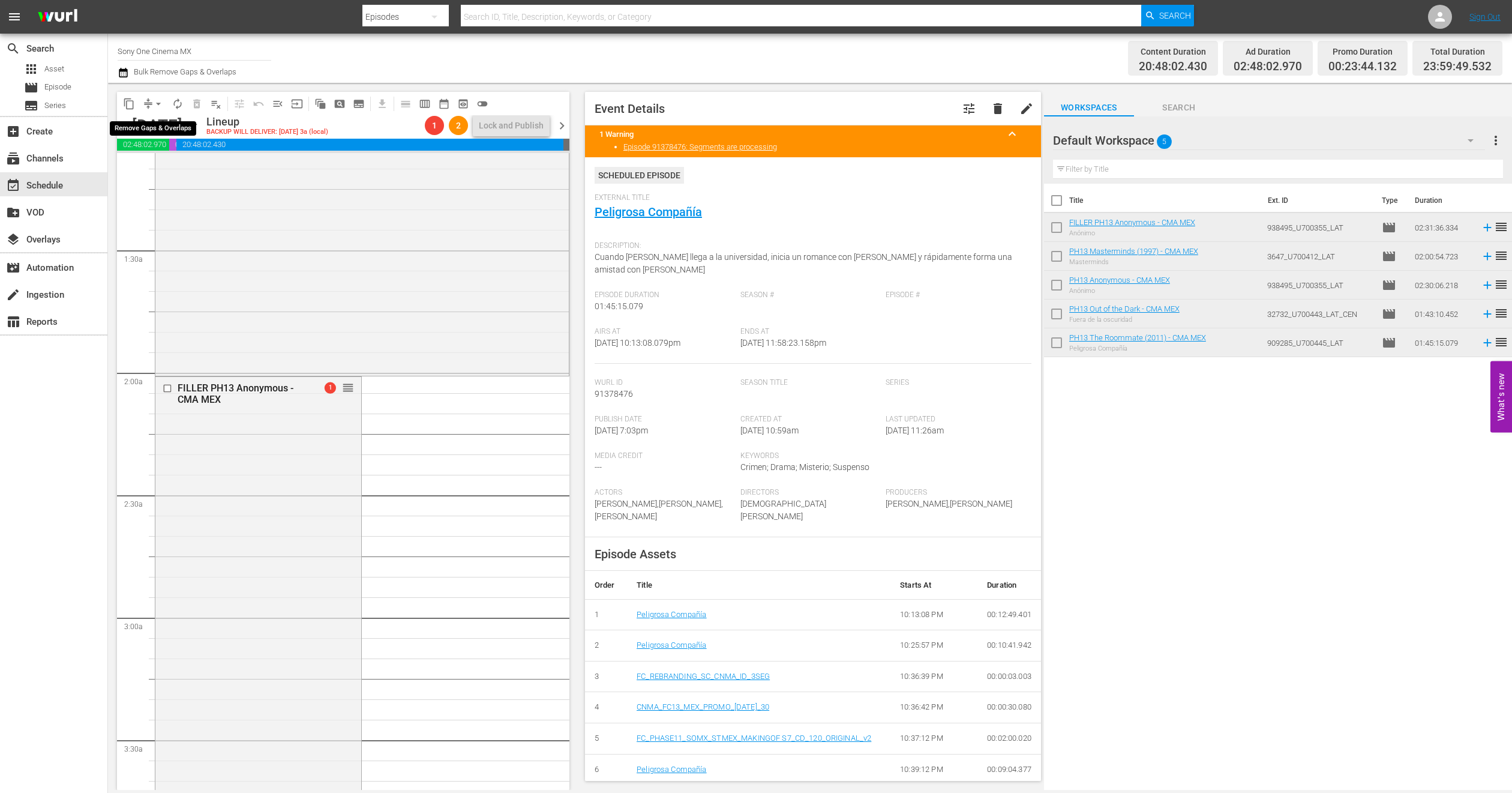
click at [155, 101] on span "arrow_drop_down" at bounding box center [158, 104] width 12 height 12
click at [167, 164] on li "Align to End of Previous Day" at bounding box center [158, 166] width 126 height 20
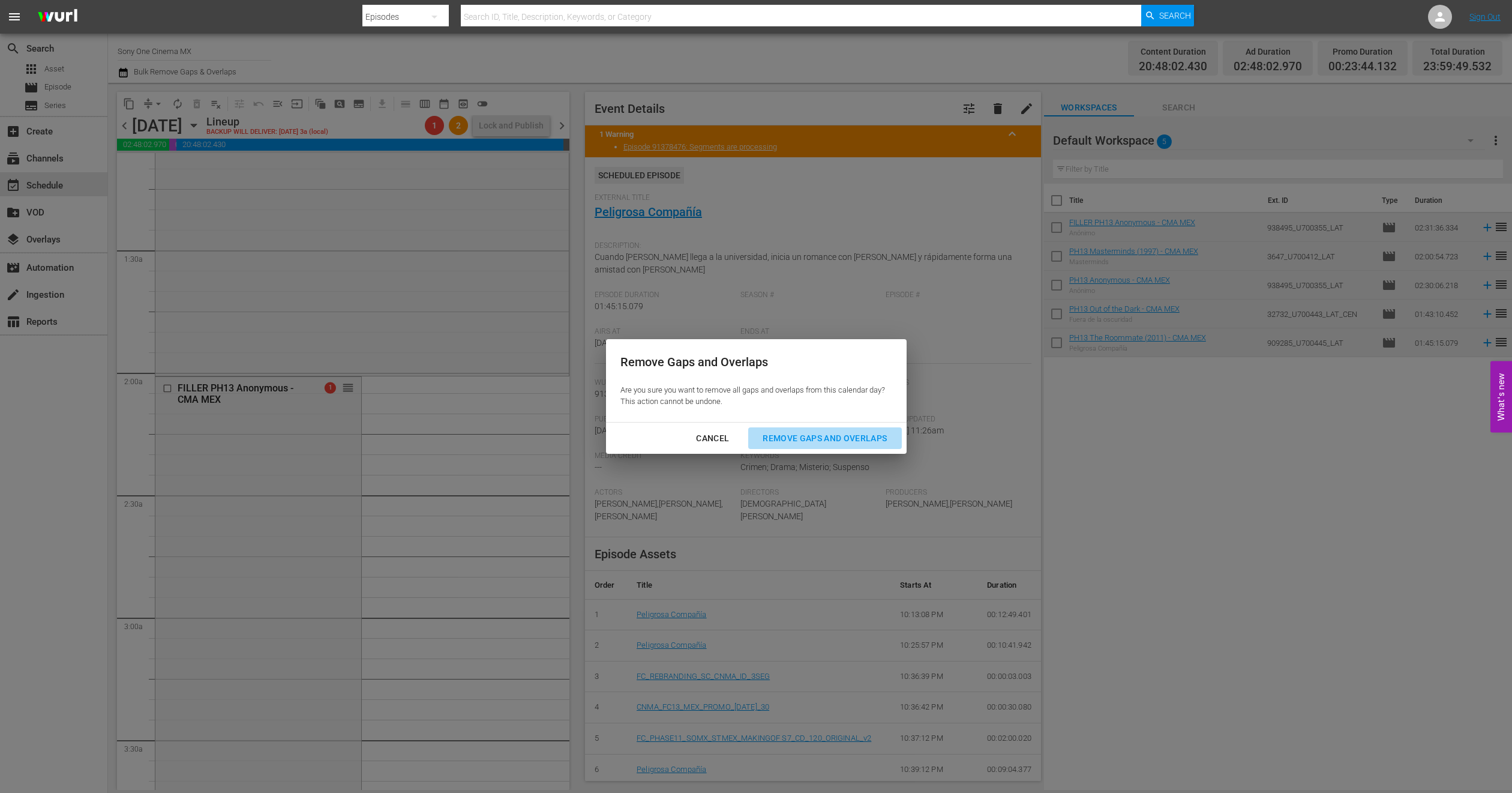
click at [814, 432] on div "Remove Gaps and Overlaps" at bounding box center [825, 438] width 143 height 15
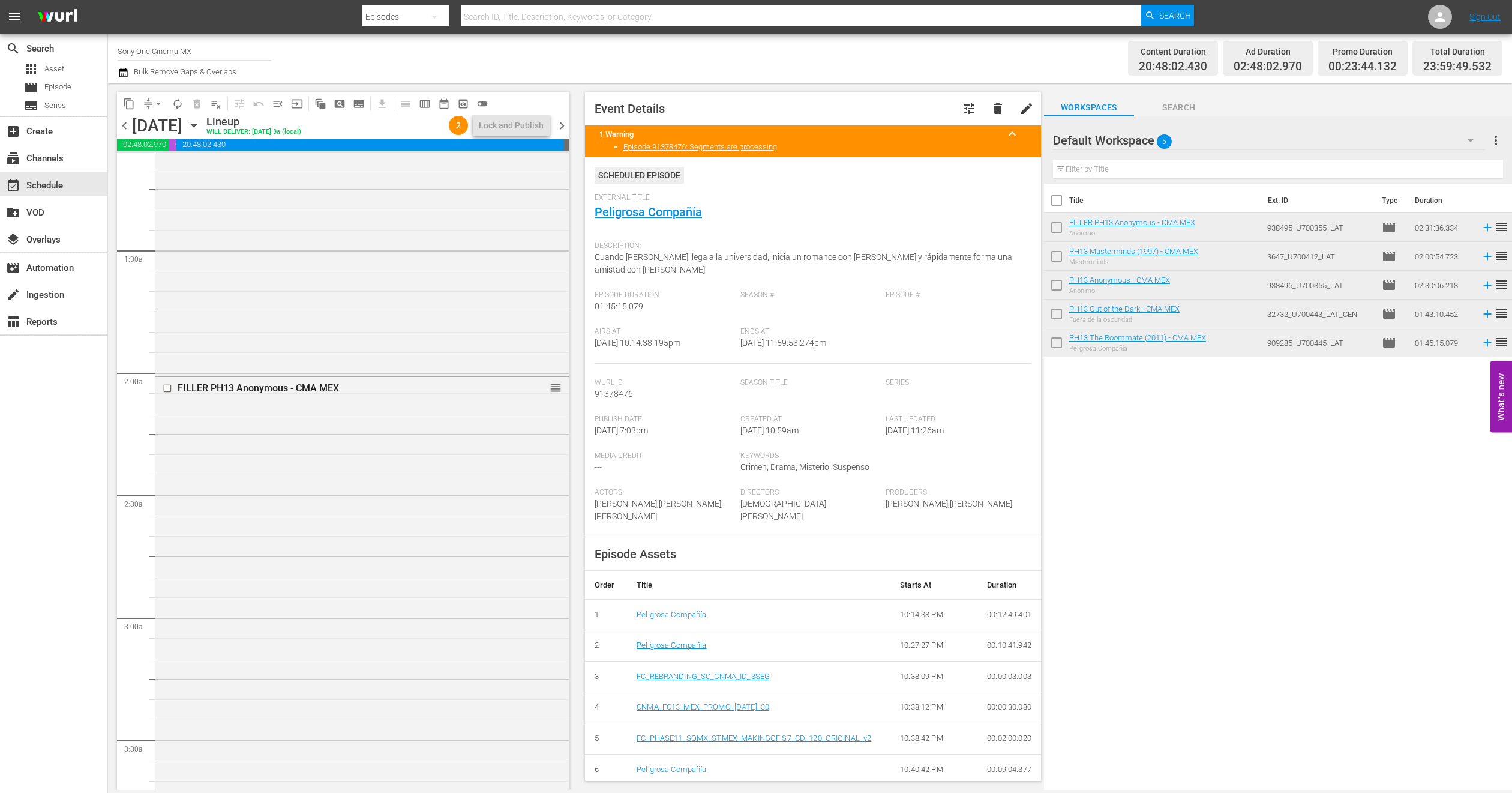
click at [201, 130] on icon "button" at bounding box center [194, 126] width 13 height 13
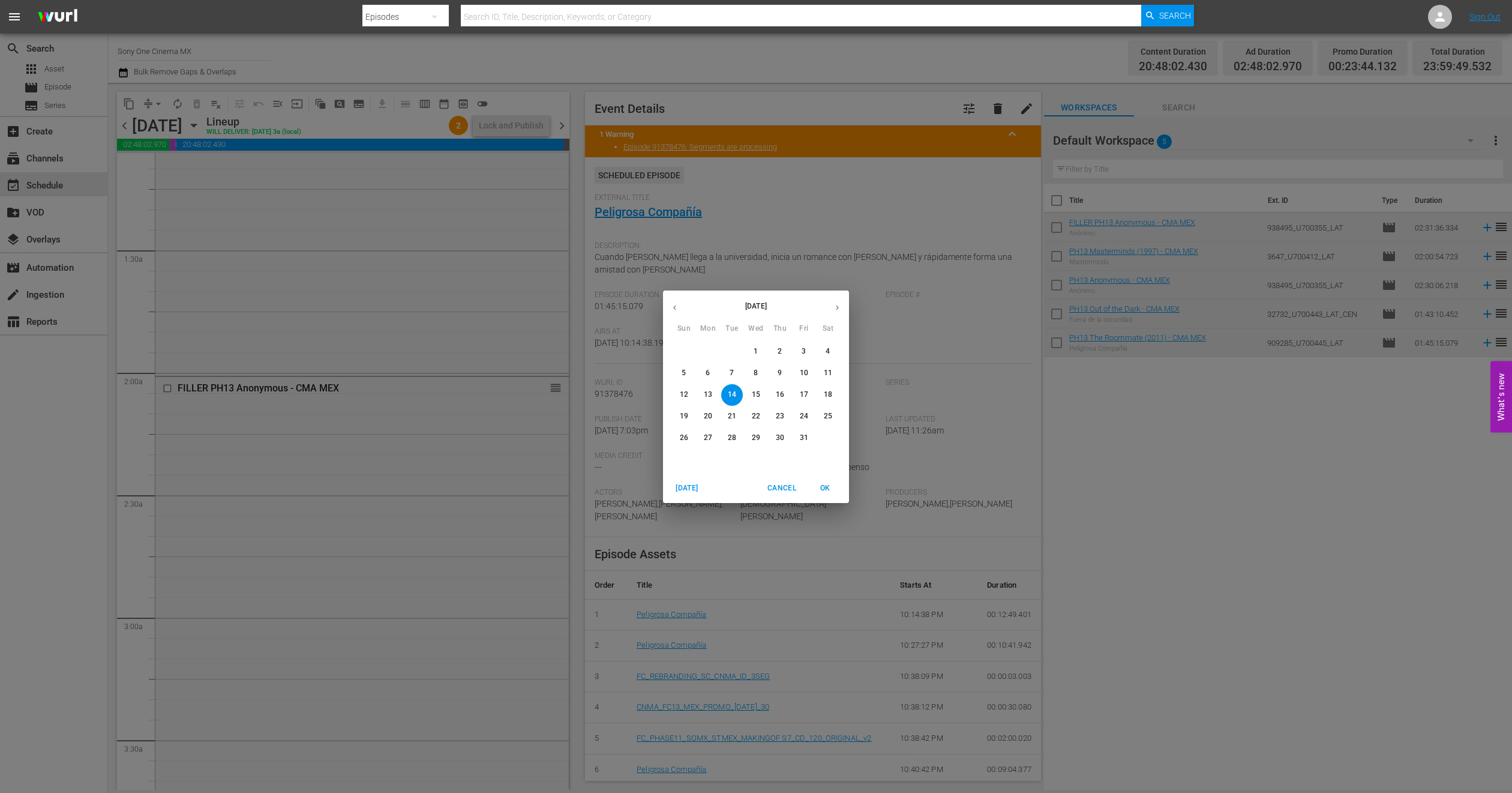
click at [713, 385] on button "13" at bounding box center [708, 395] width 22 height 22
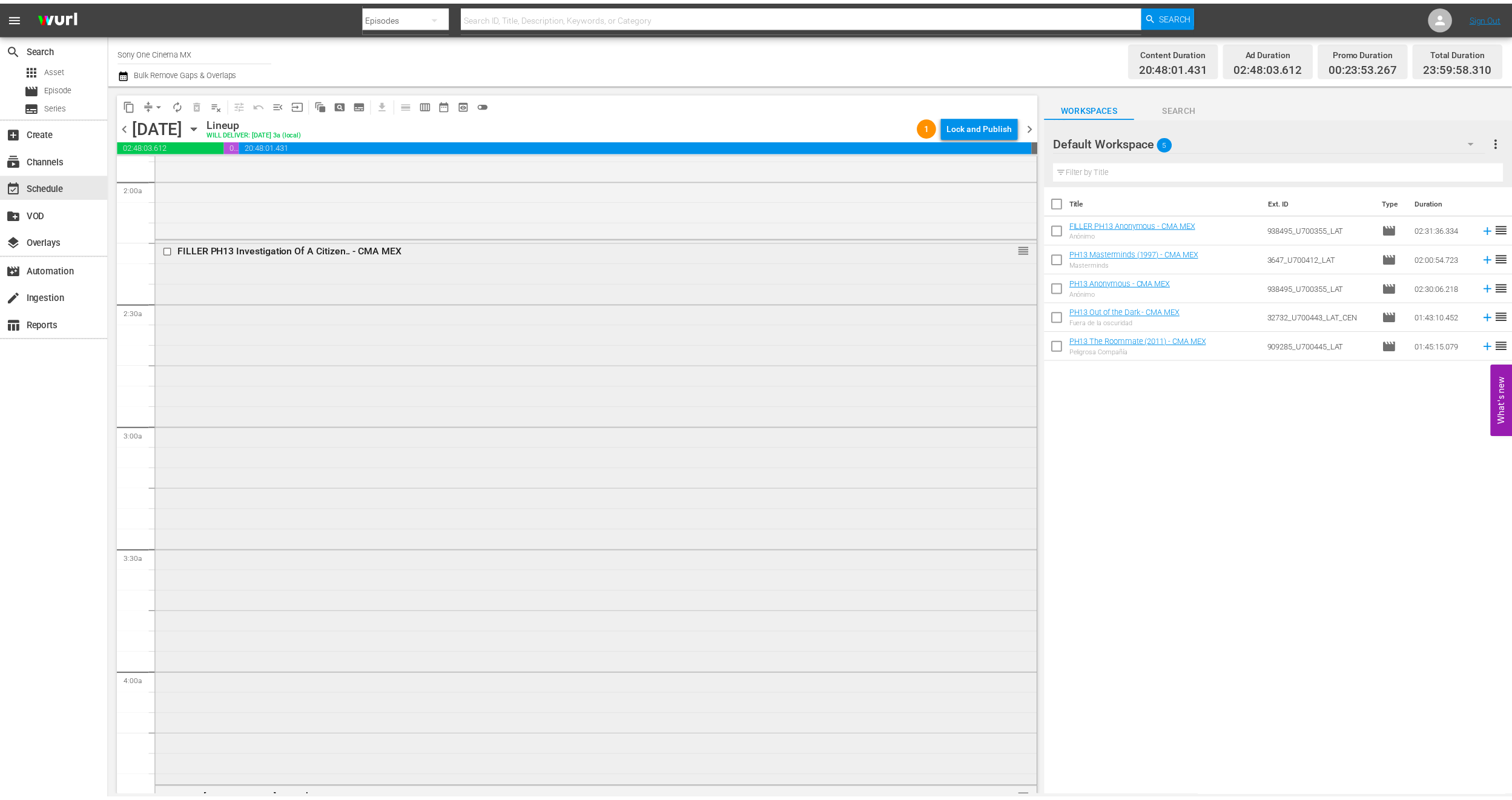
scroll to position [545, 0]
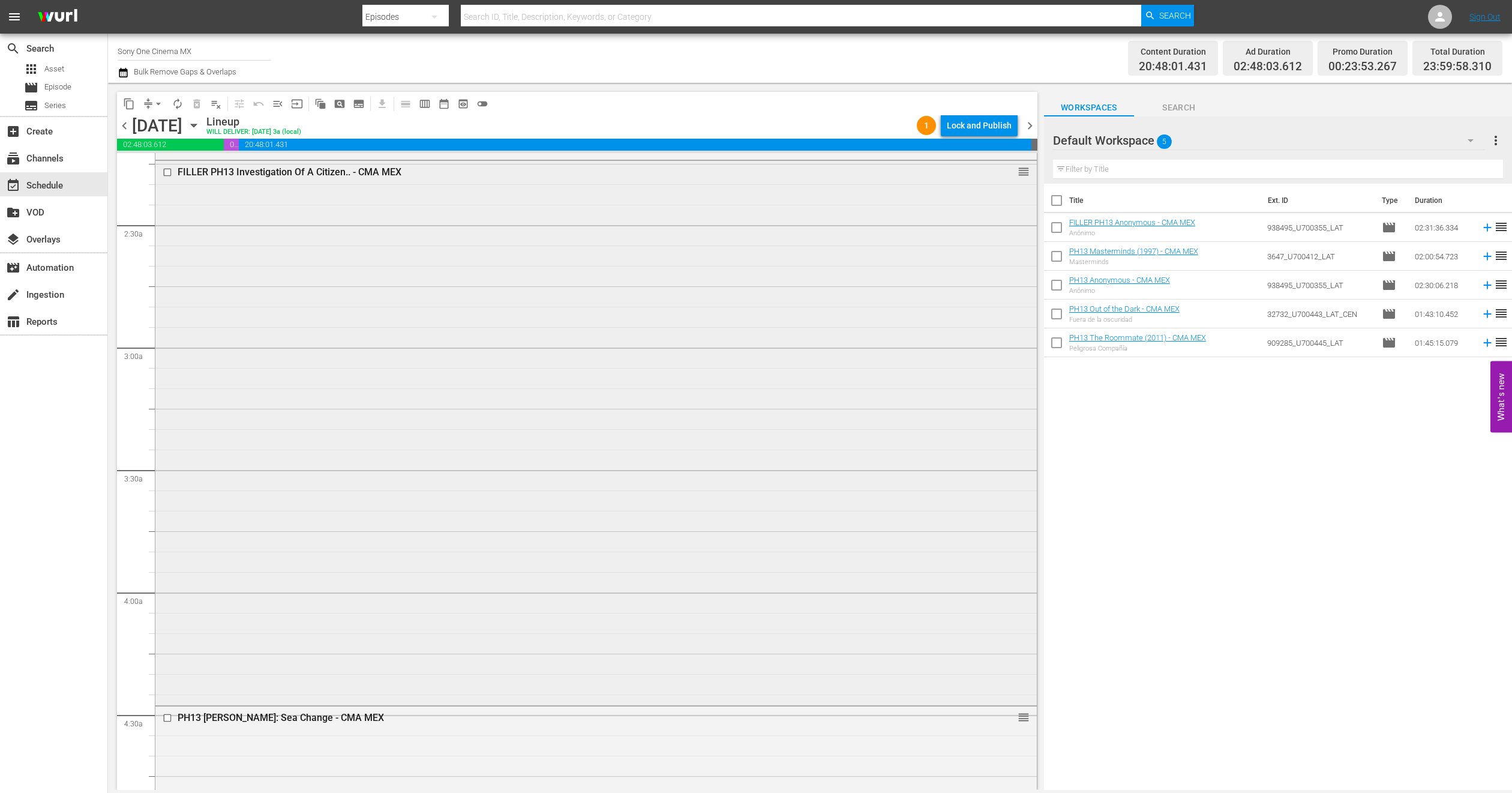
click at [315, 392] on div "FILLER PH13 Investigation Of A Citizen.. - CMA MEX reorder" at bounding box center [596, 432] width 881 height 542
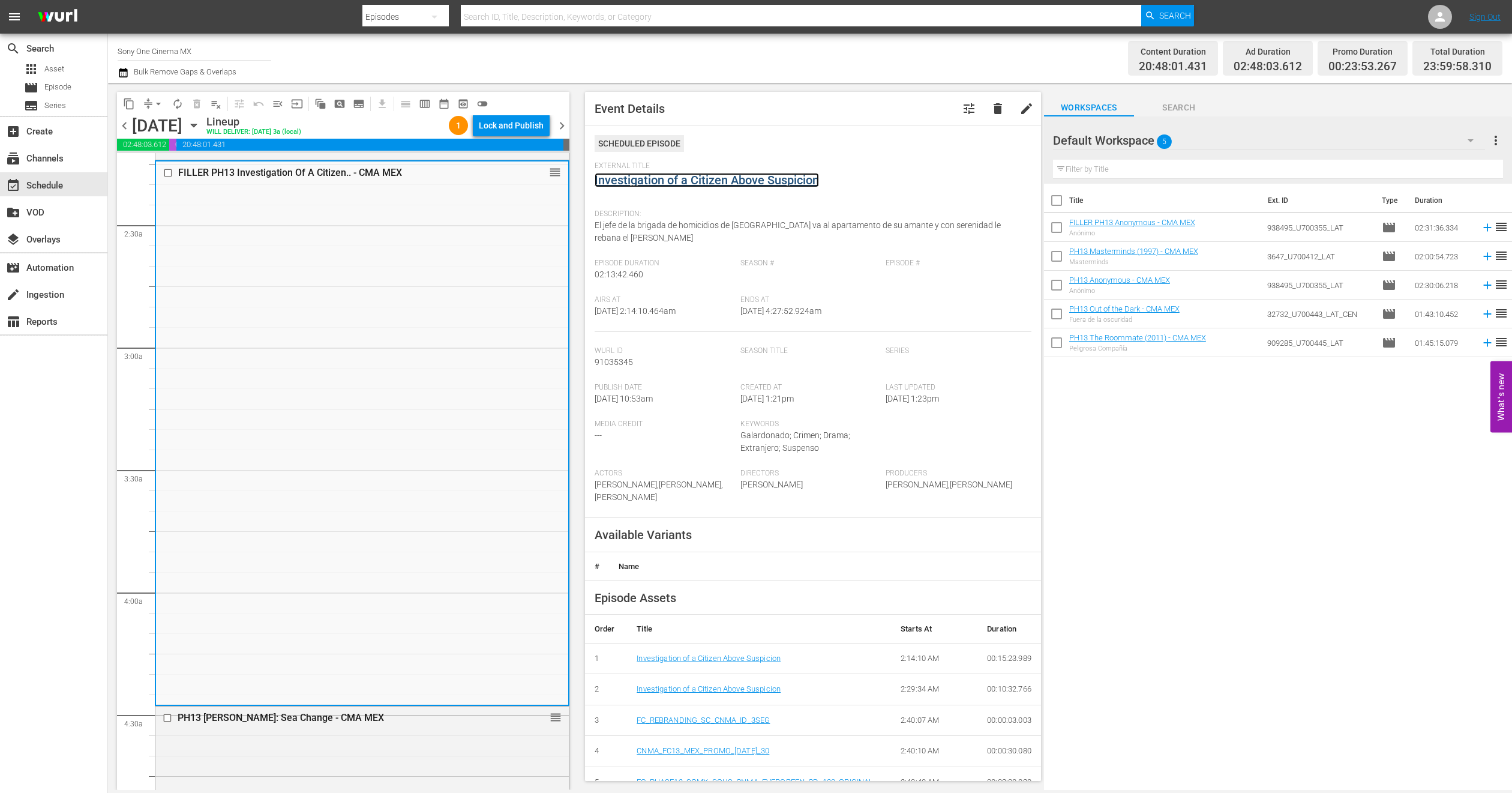
click at [677, 177] on link "Investigation of a Citizen Above Suspicion" at bounding box center [706, 180] width 225 height 15
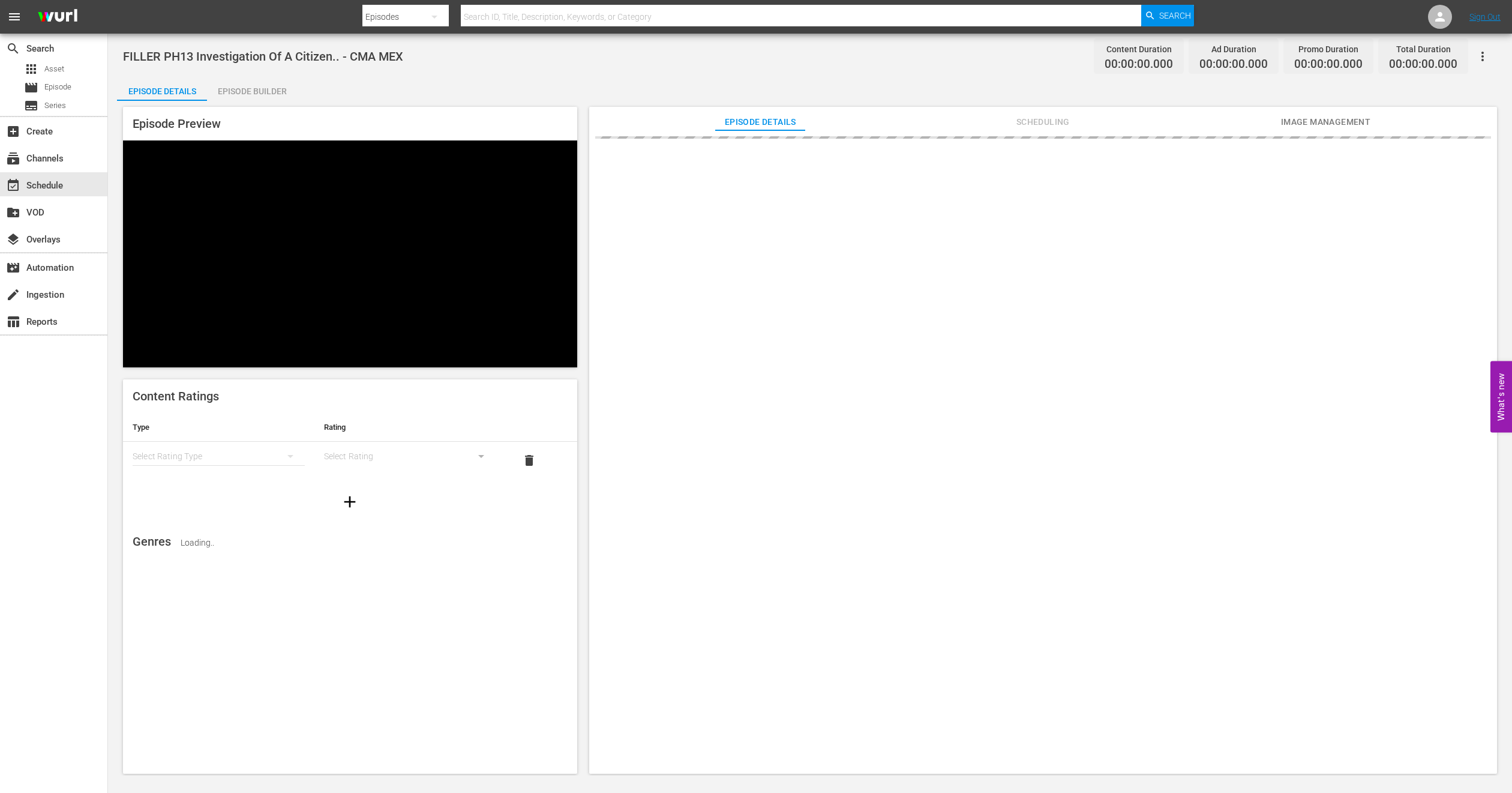
click at [1055, 121] on span "Scheduling" at bounding box center [1043, 122] width 90 height 15
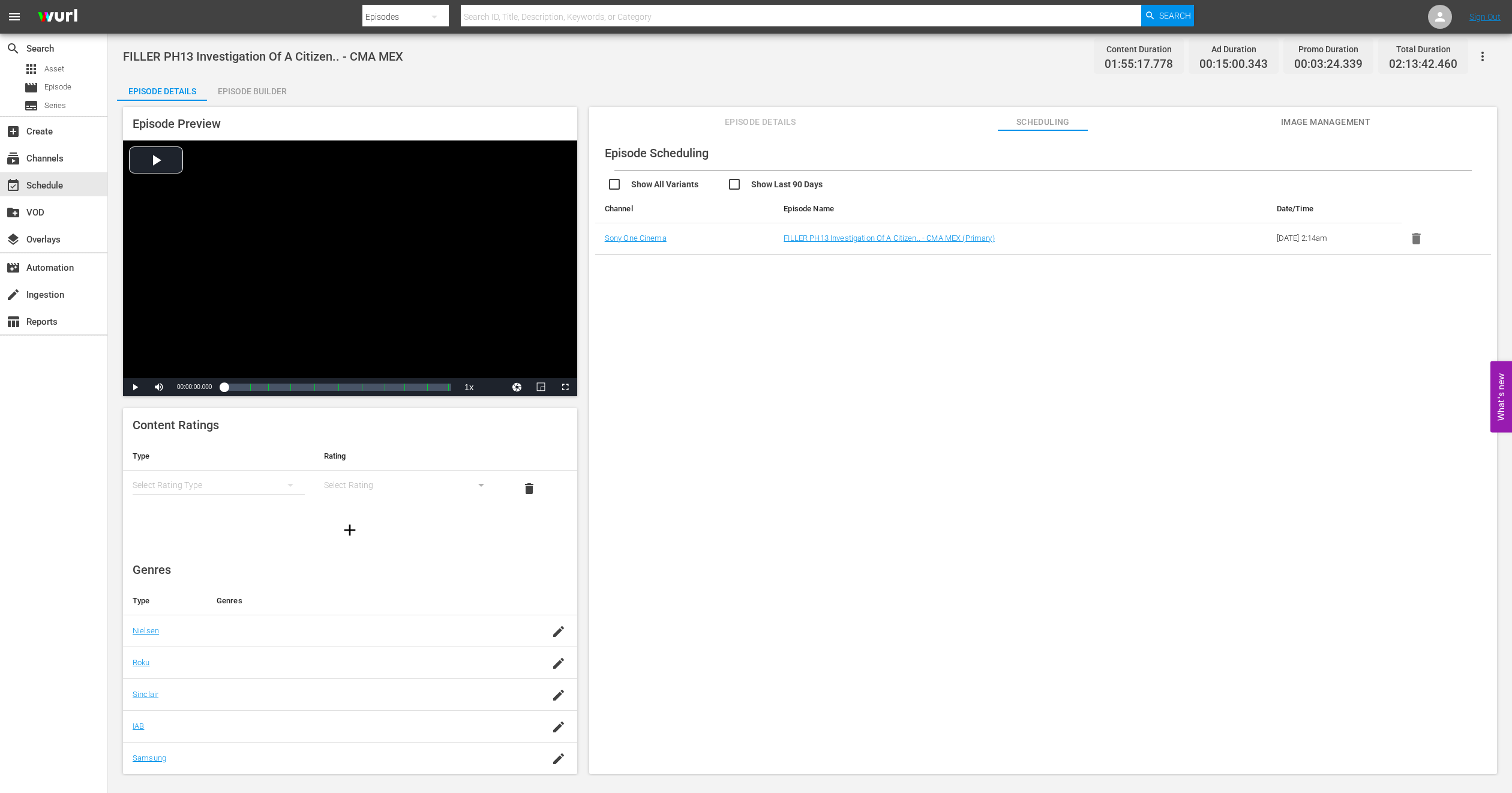
click at [247, 97] on div "Episode Builder" at bounding box center [252, 92] width 90 height 29
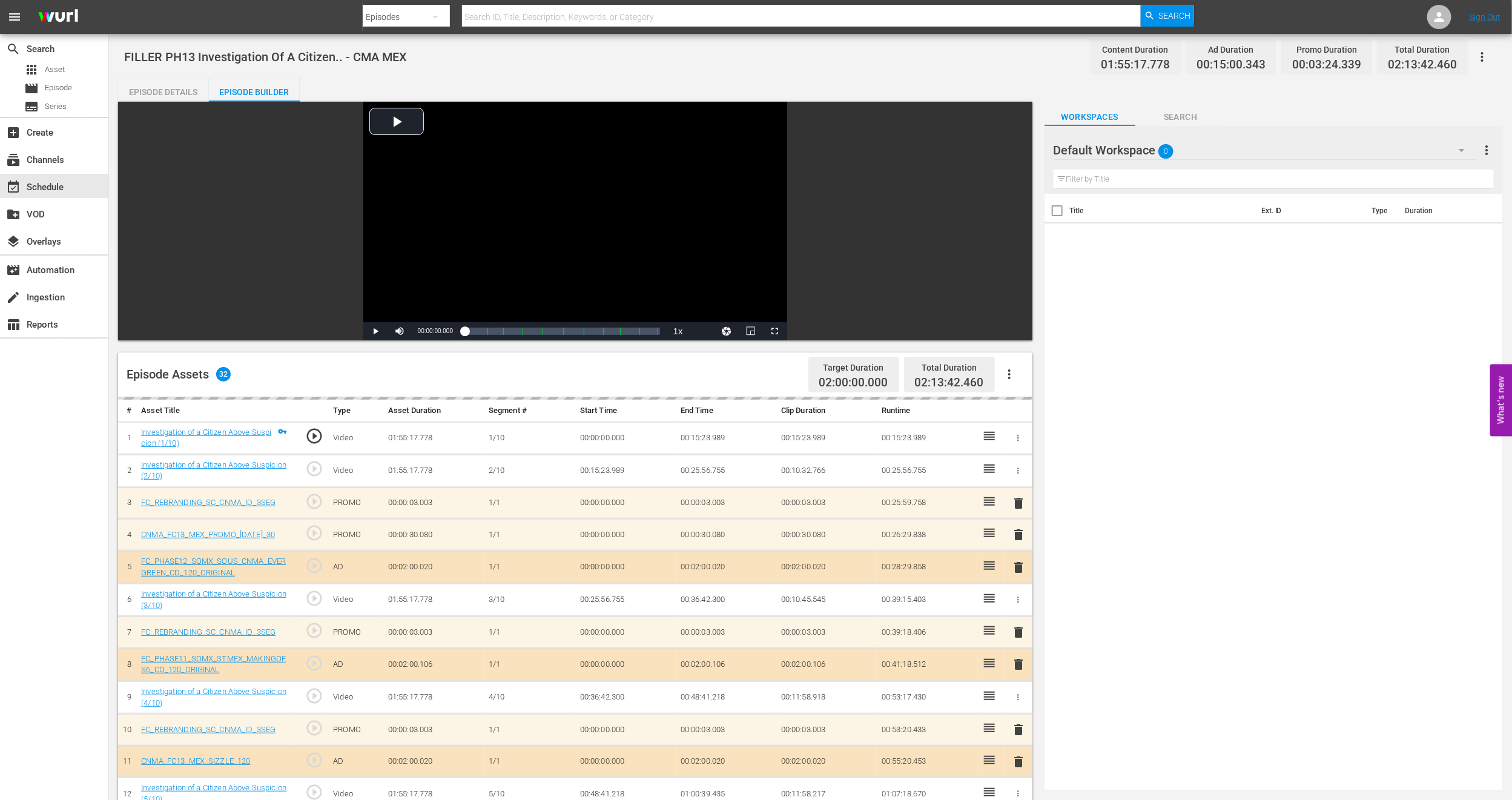
click at [1461, 151] on icon "button" at bounding box center [1462, 150] width 15 height 15
click at [1131, 236] on div "CMA IDs (4)" at bounding box center [1131, 242] width 126 height 19
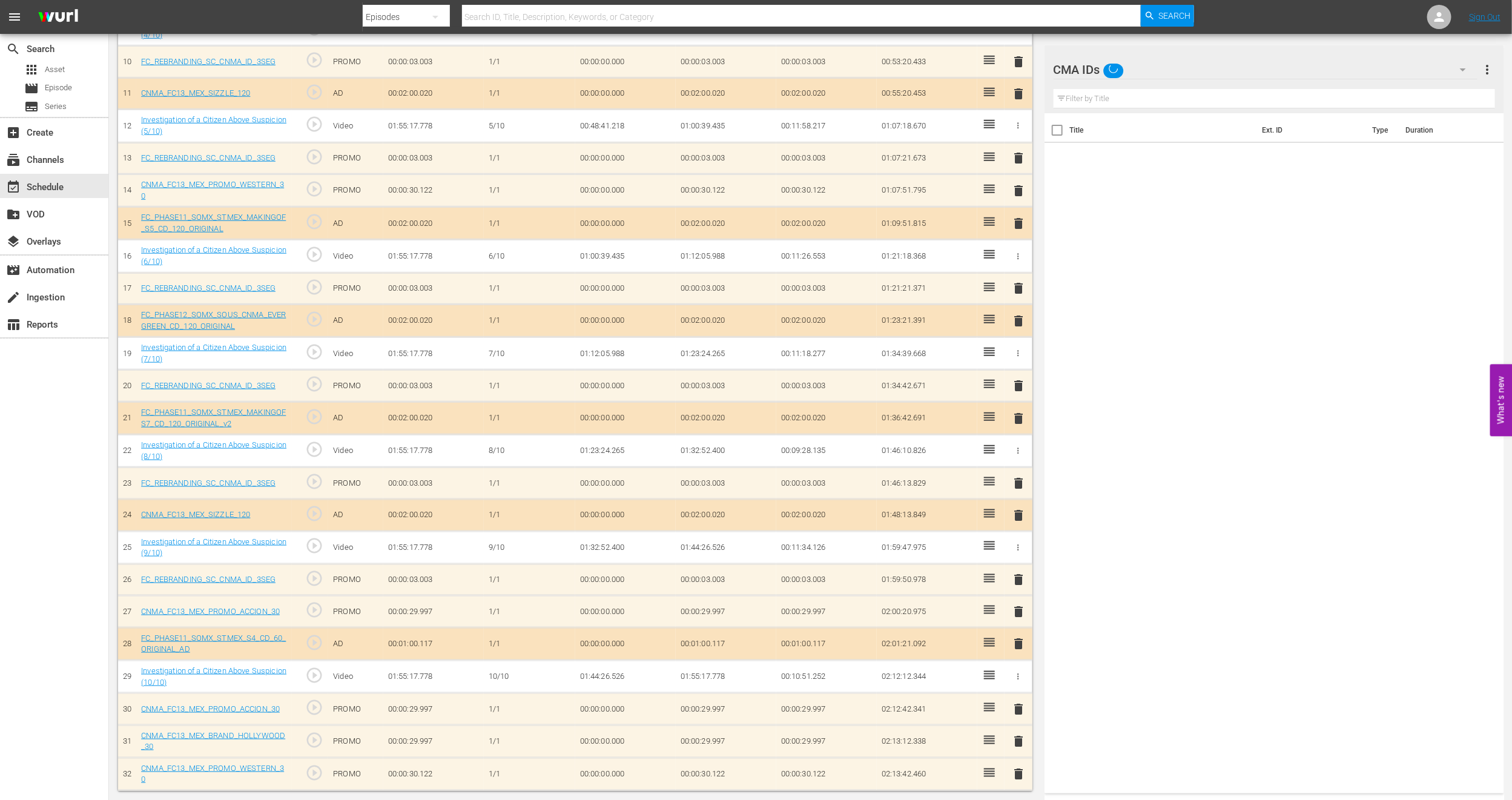
scroll to position [673, 0]
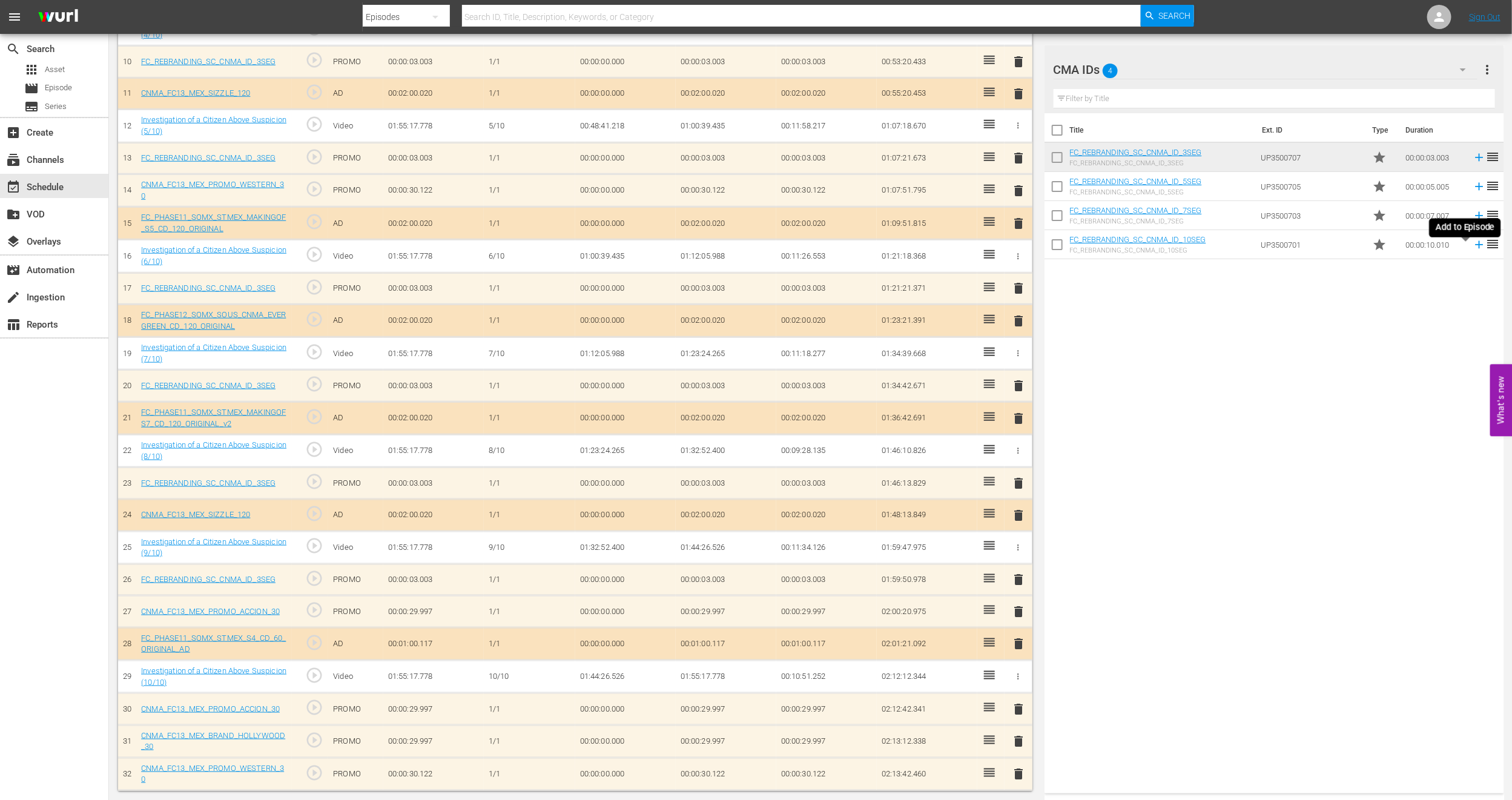
click at [1473, 246] on icon at bounding box center [1480, 245] width 13 height 13
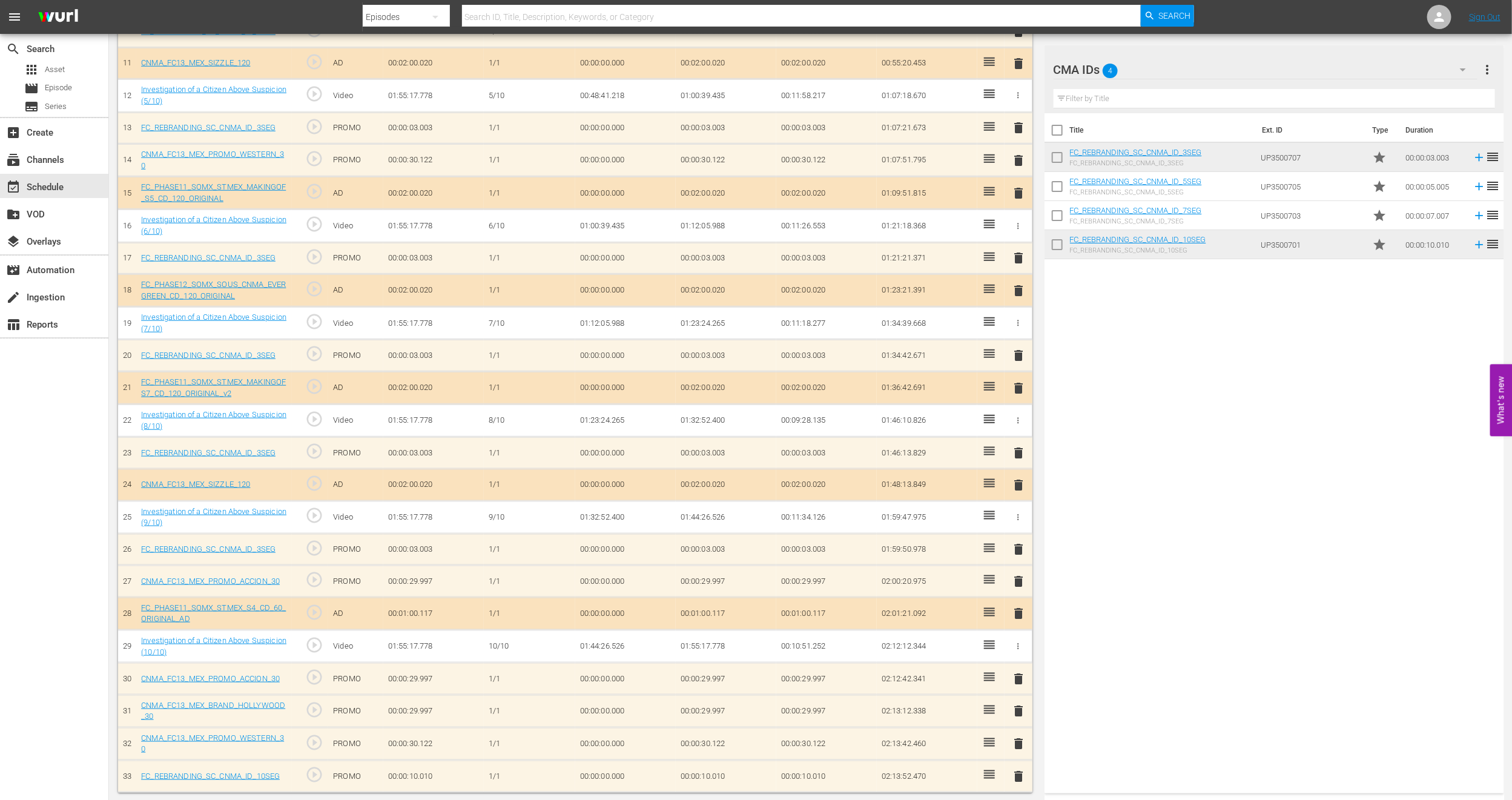
scroll to position [705, 0]
click at [67, 182] on div "event_available Schedule" at bounding box center [34, 185] width 68 height 11
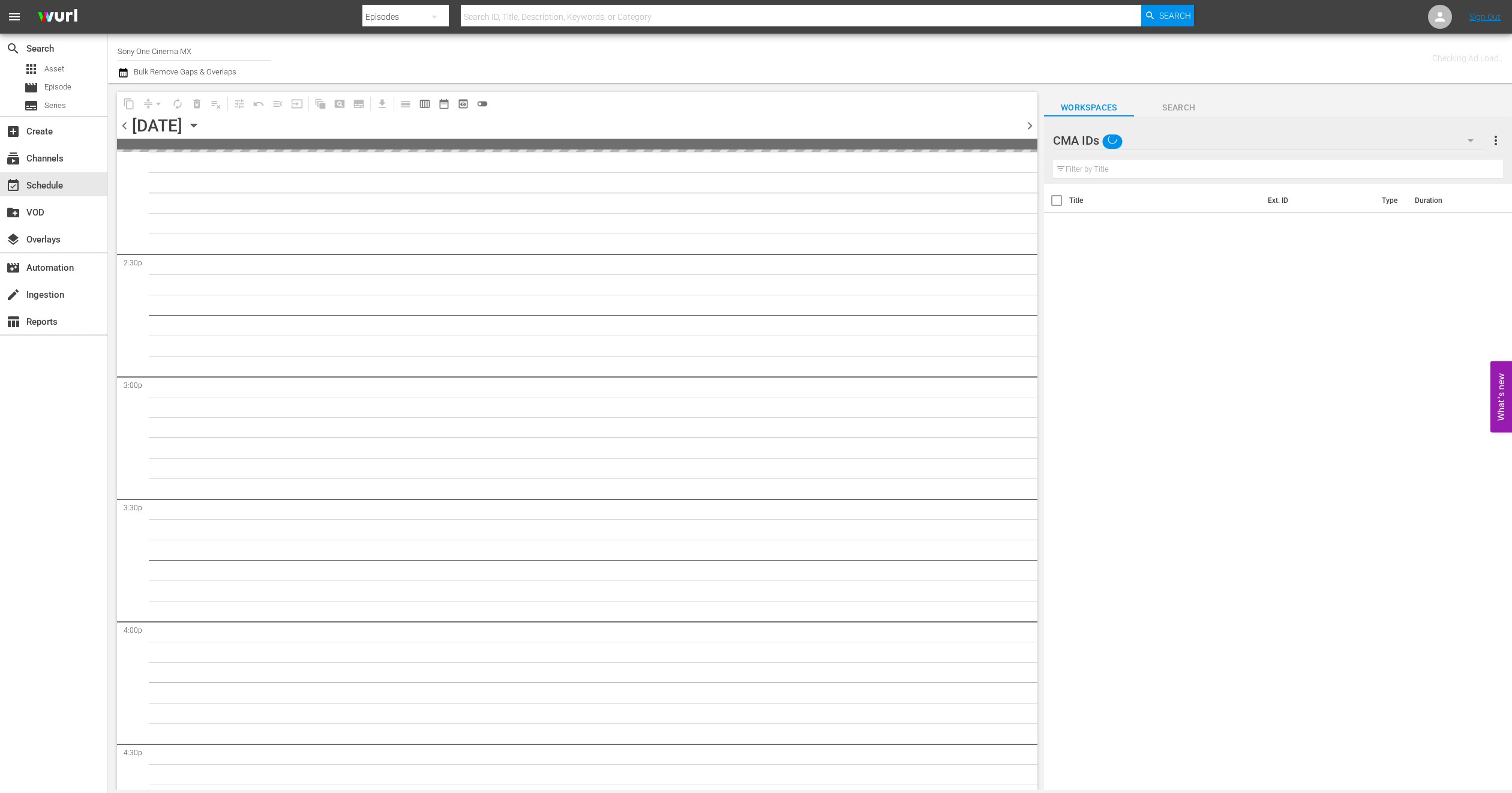
scroll to position [5240, 0]
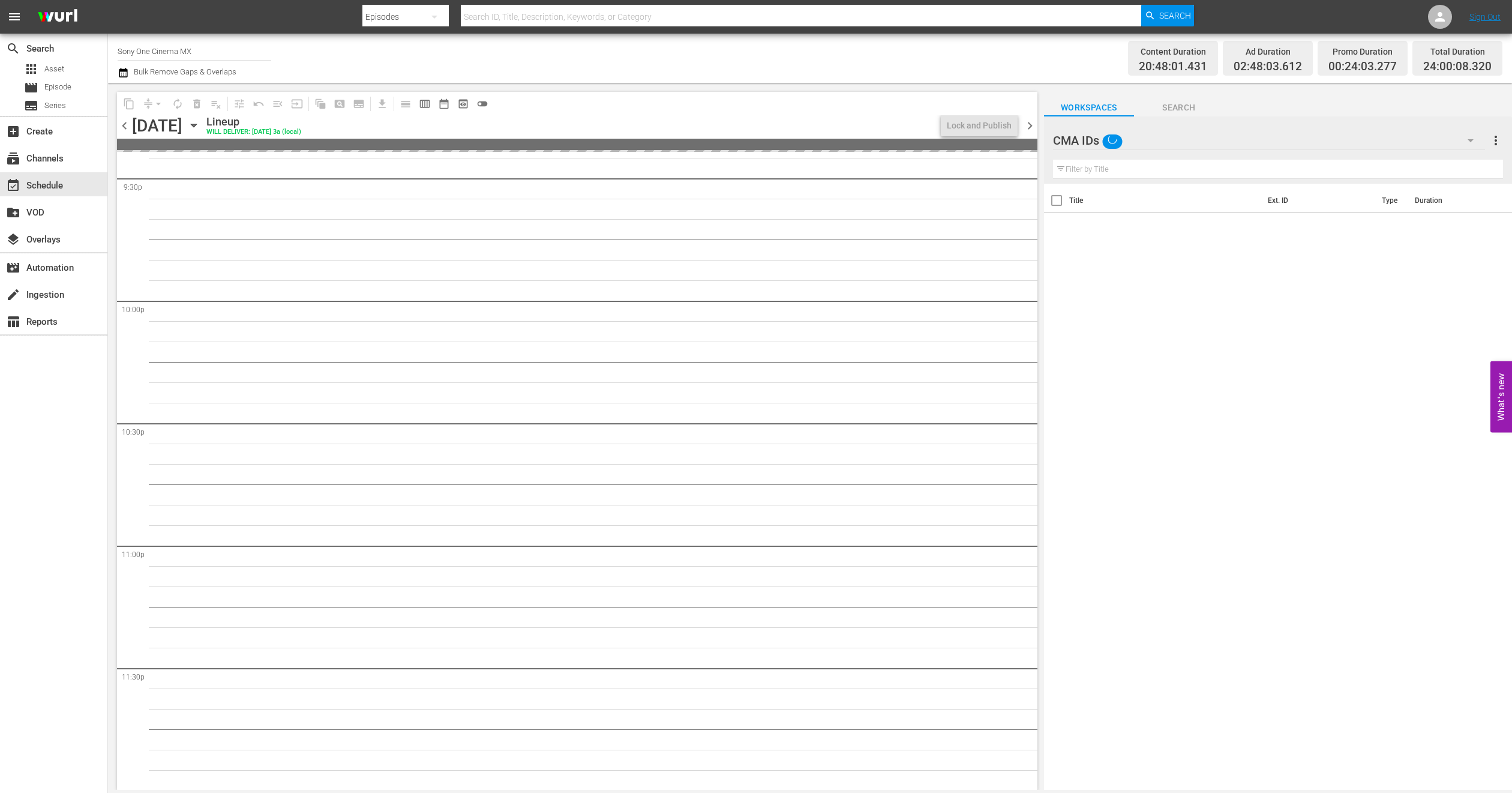
click at [1431, 139] on div "CMA IDs" at bounding box center [1269, 140] width 432 height 33
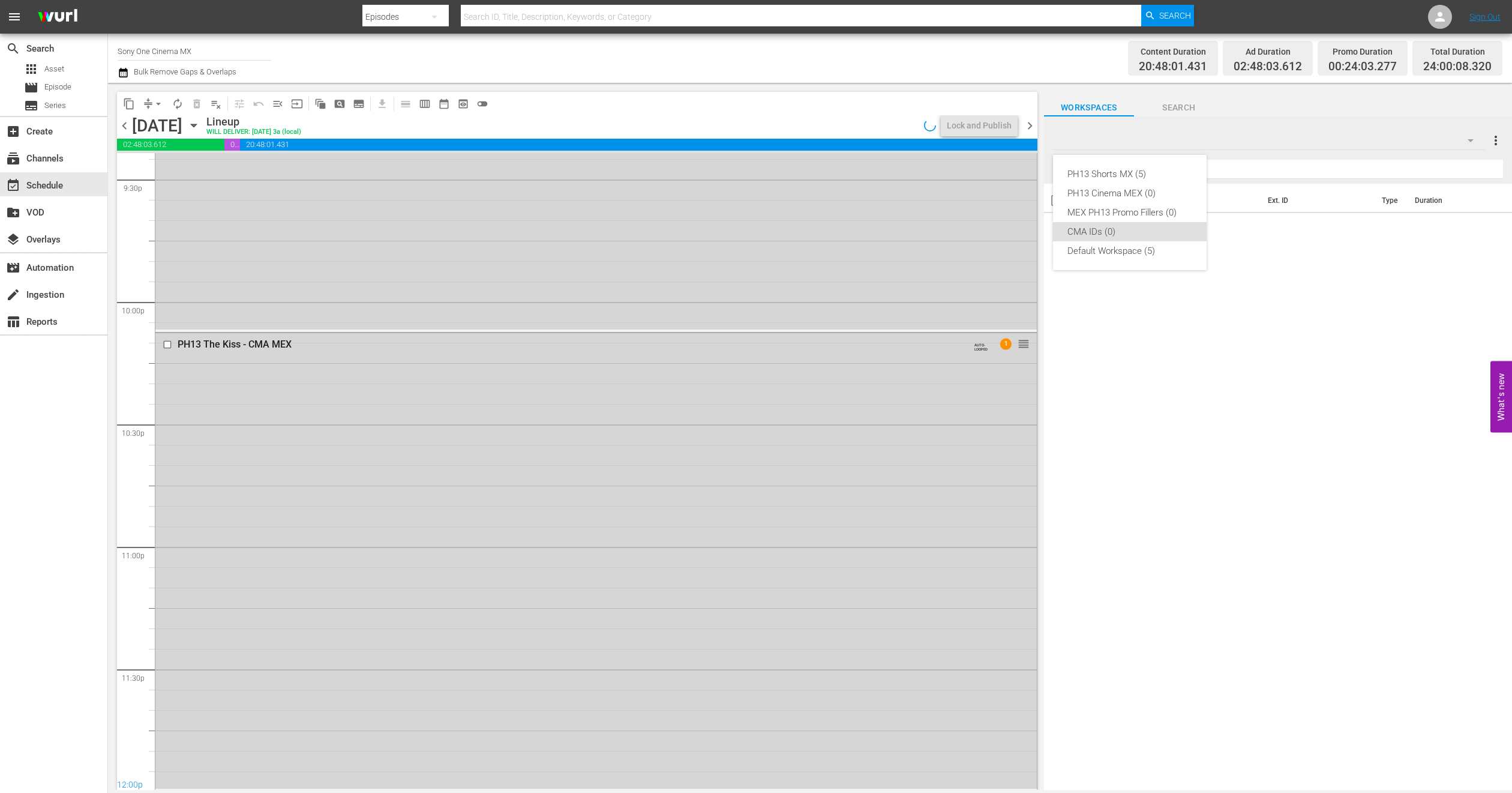
scroll to position [5097, 0]
click at [1115, 249] on div "Default Workspace (5)" at bounding box center [1130, 251] width 125 height 19
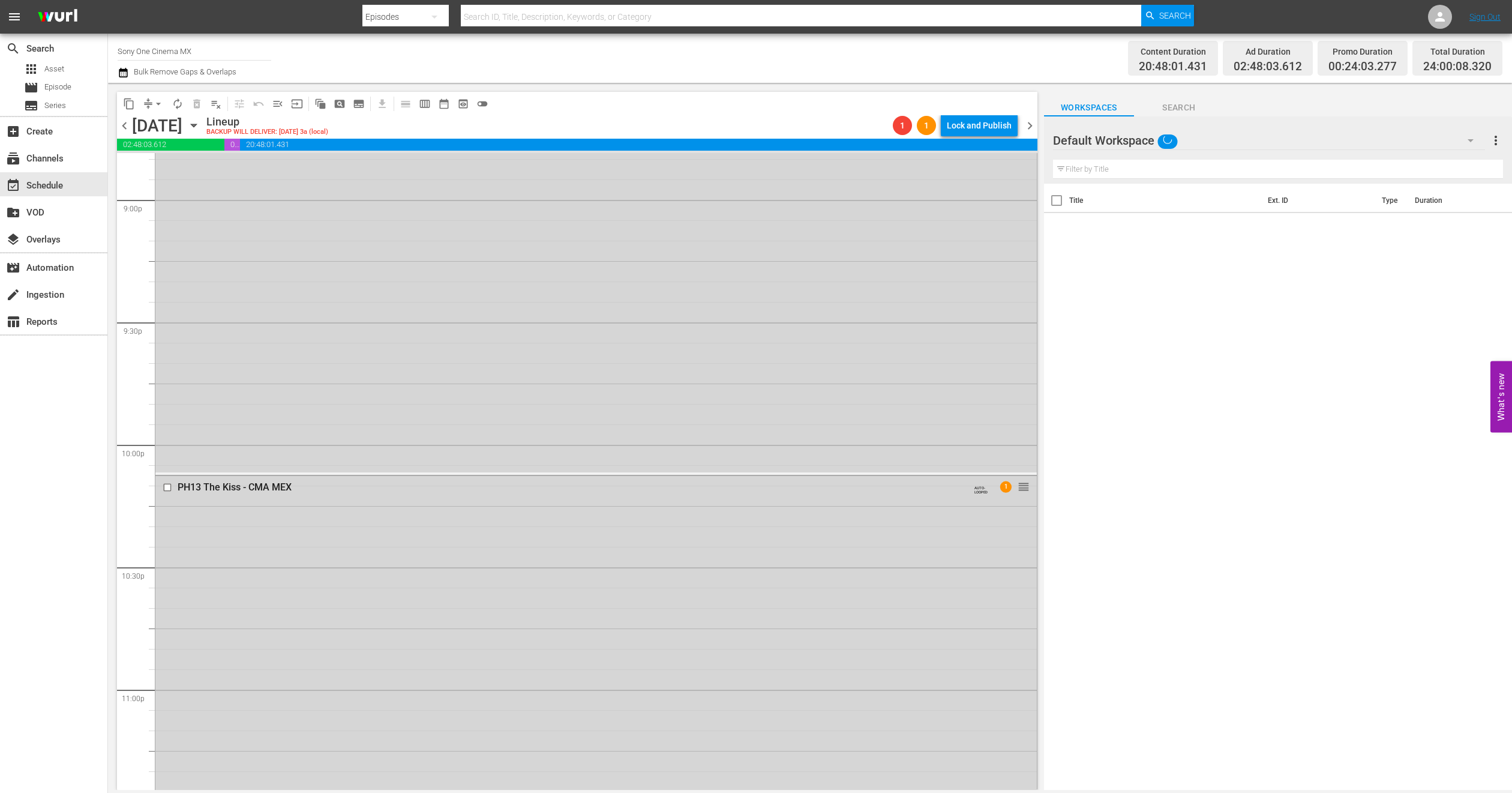
click at [382, 626] on div "PH13 Shorts MX (5) PH13 Cinema MEX (0) MEX PH13 Promo Fillers (0) CMA IDs (0) D…" at bounding box center [756, 396] width 1512 height 793
click at [246, 424] on div "PH13 The Kiss - CMA MEX AUTO-LOOPED 1 reorder" at bounding box center [596, 560] width 881 height 456
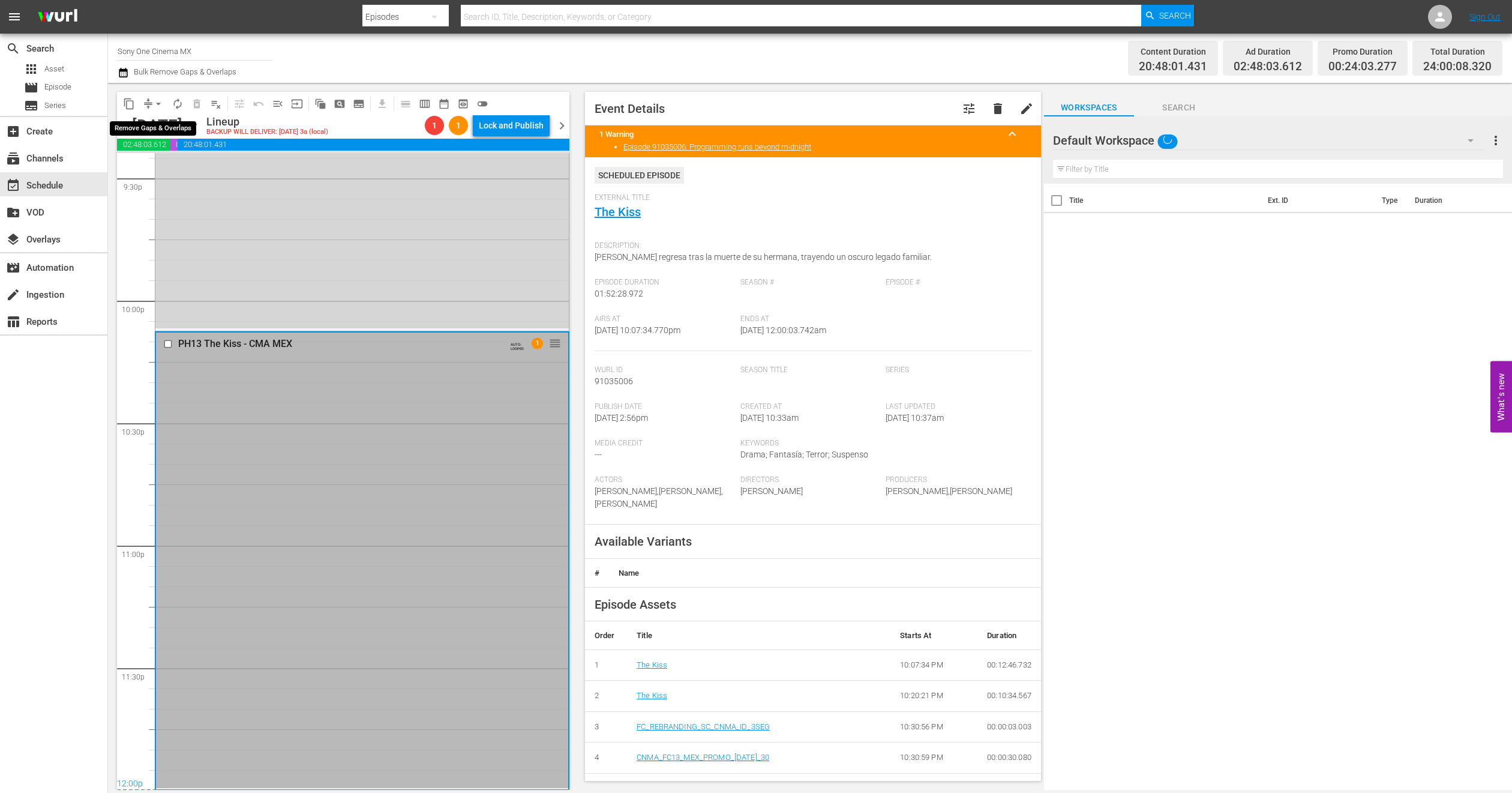
click at [161, 102] on span "arrow_drop_down" at bounding box center [158, 104] width 12 height 12
click at [157, 172] on li "Align to End of Previous Day" at bounding box center [158, 166] width 126 height 20
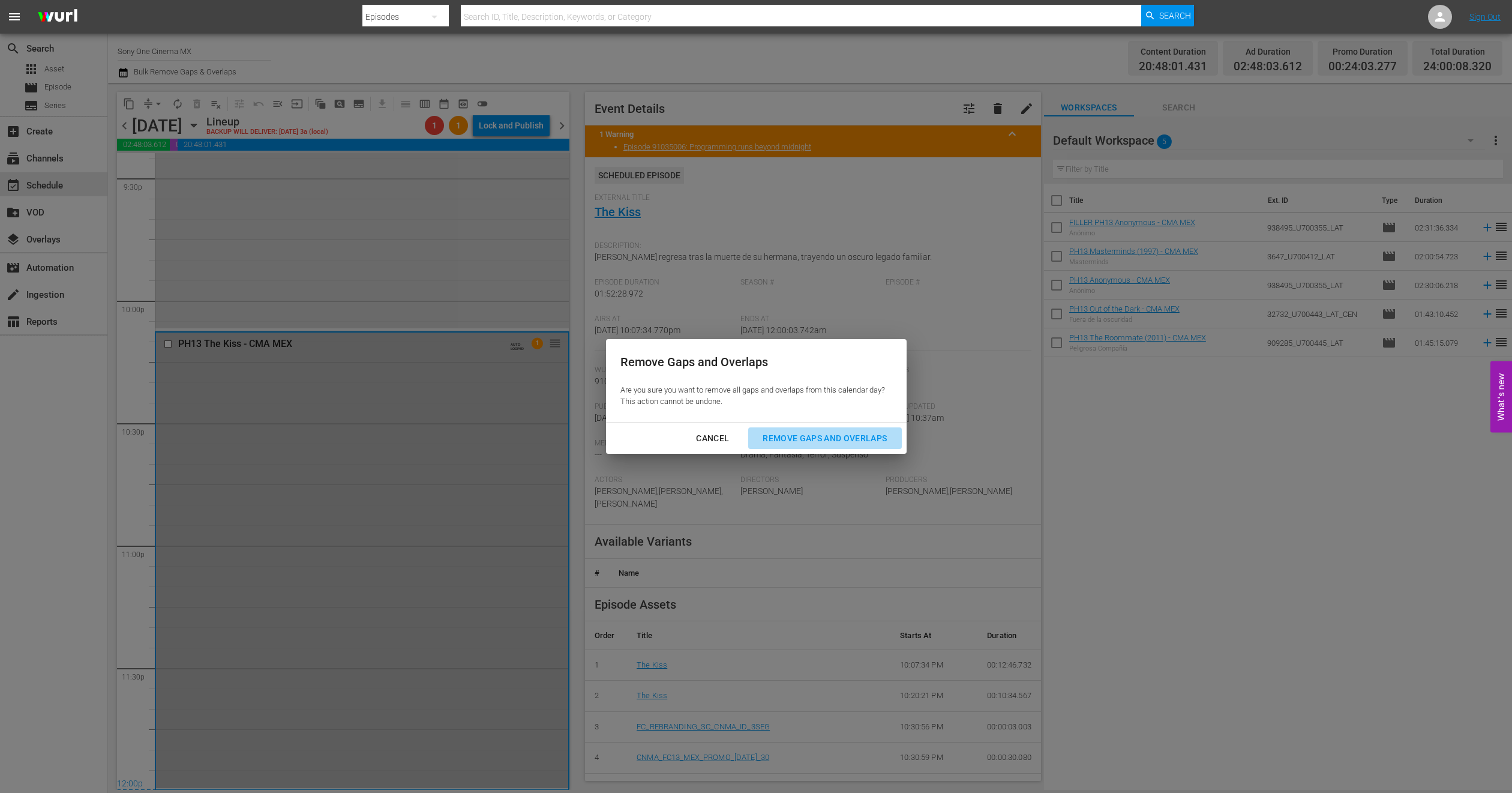
click at [804, 434] on div "Remove Gaps and Overlaps" at bounding box center [825, 438] width 143 height 15
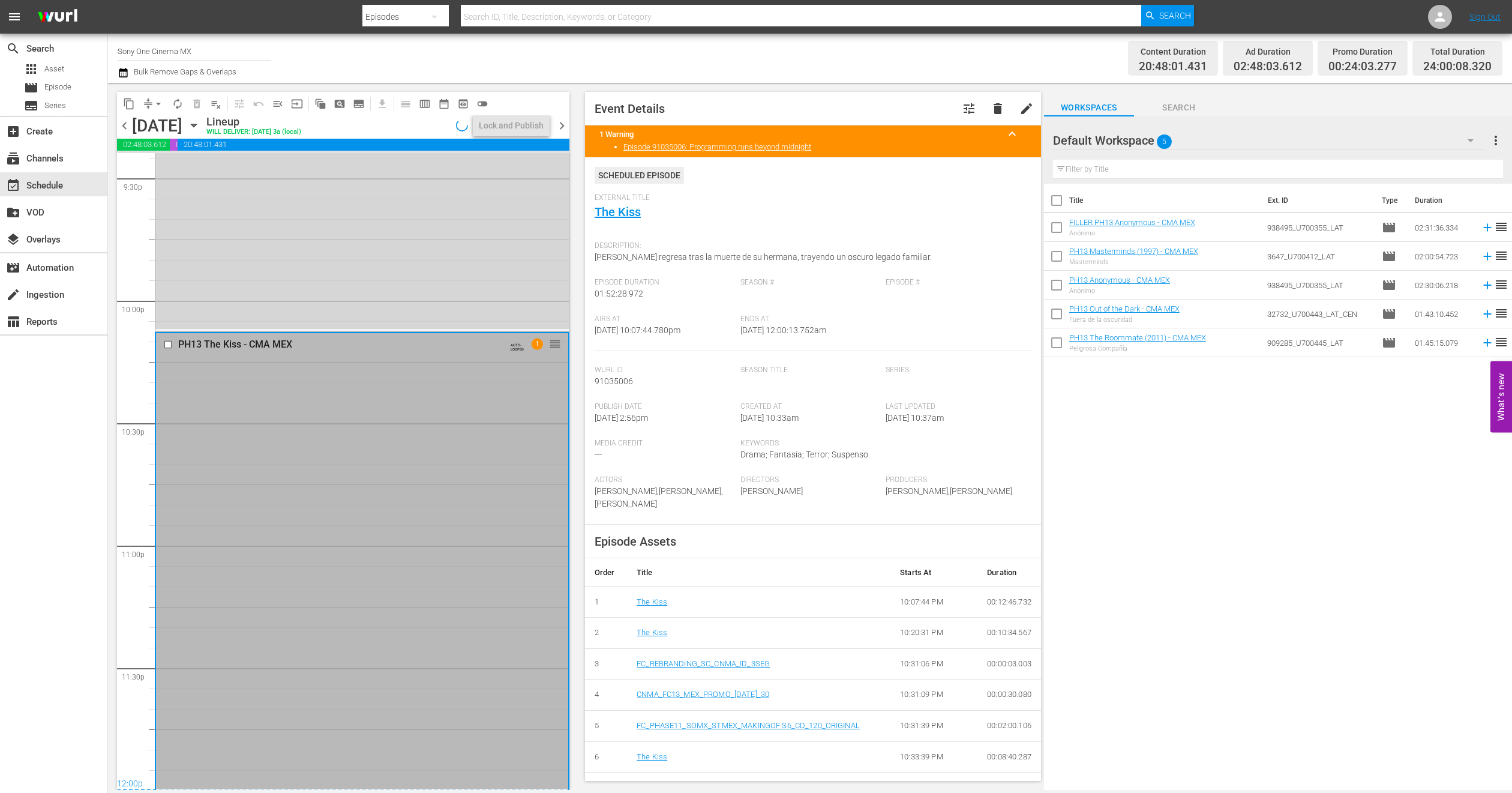
click at [201, 126] on icon "button" at bounding box center [194, 126] width 13 height 13
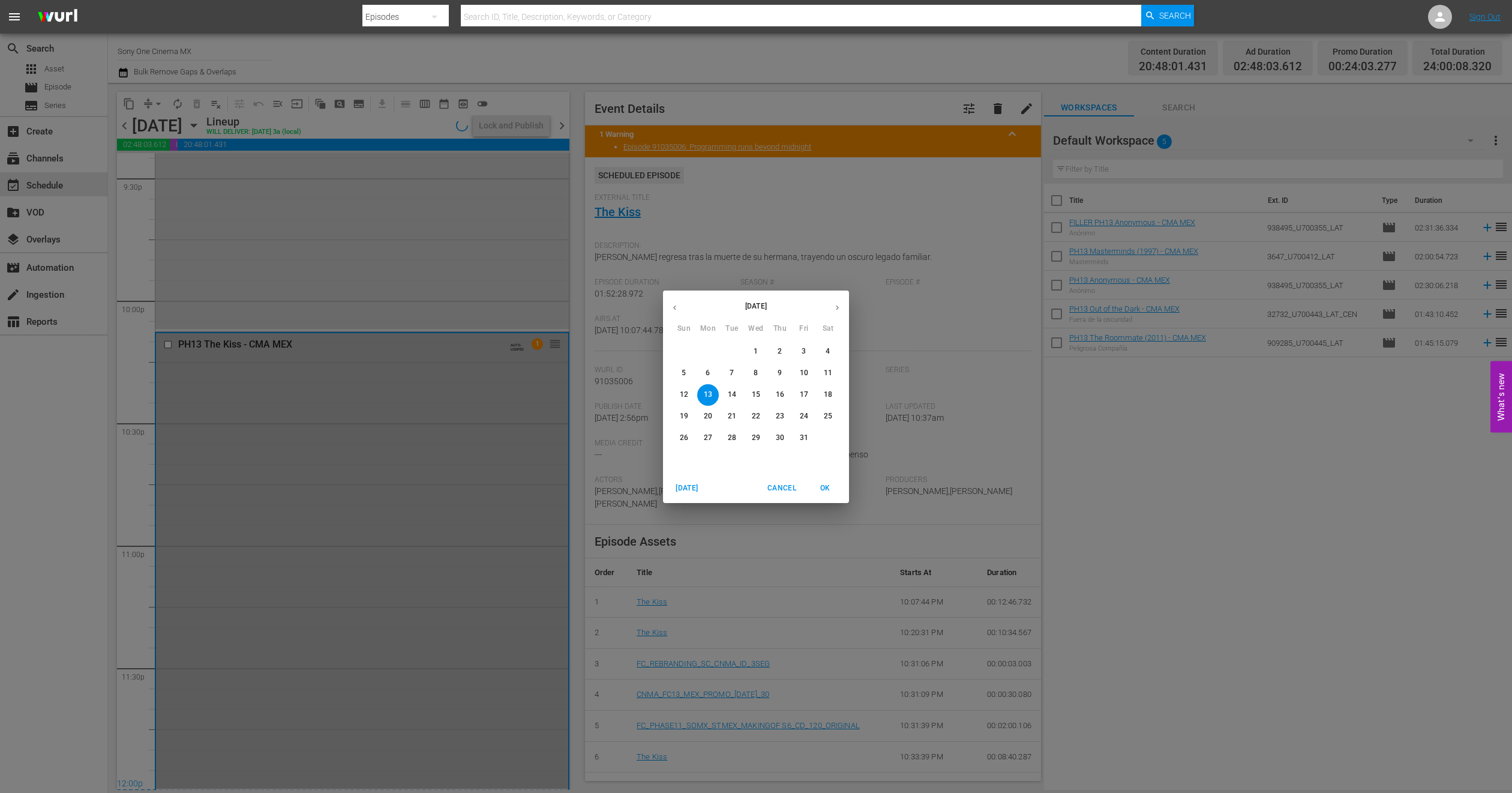
click at [728, 398] on p "14" at bounding box center [732, 395] width 9 height 10
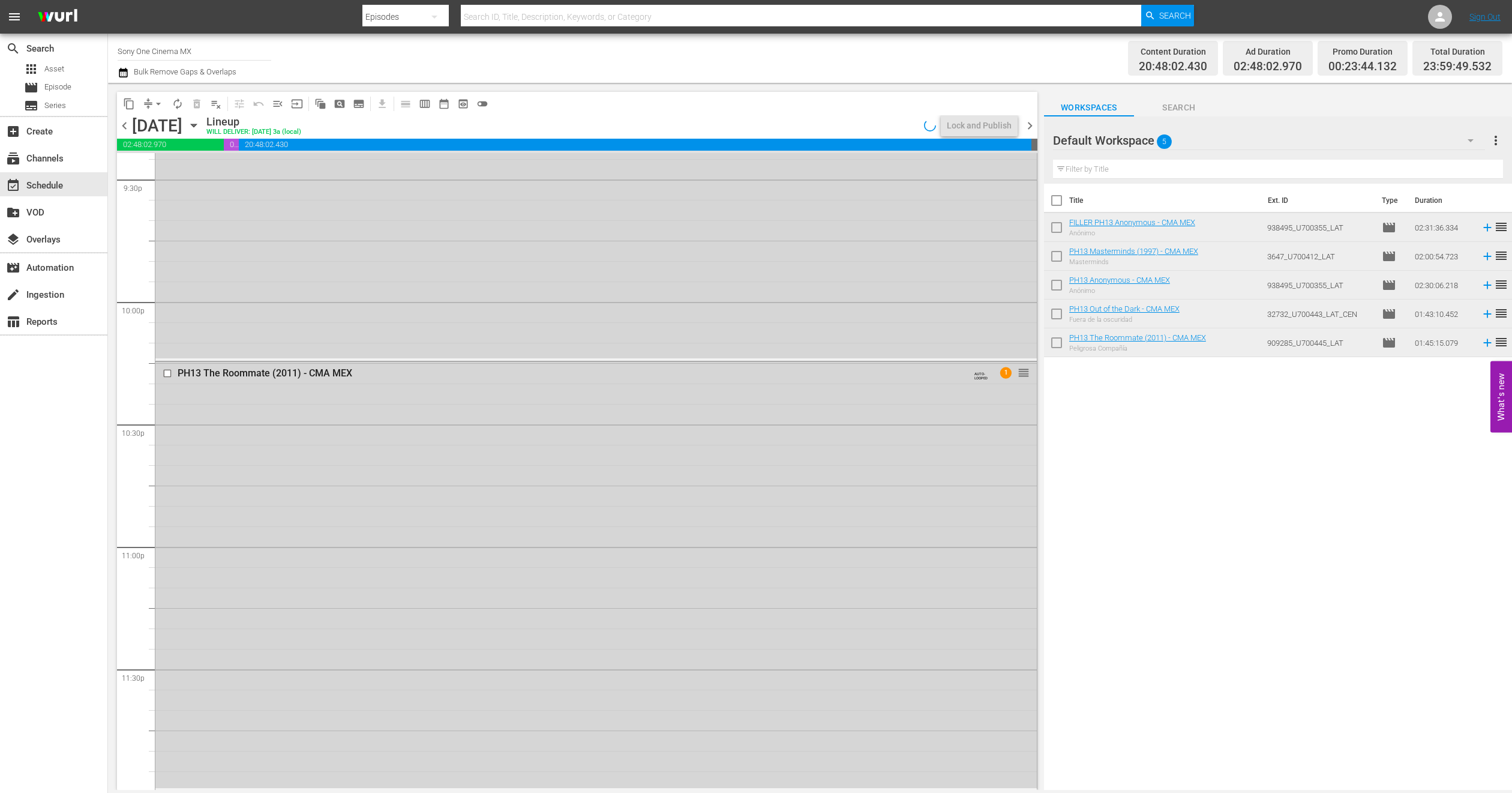
scroll to position [5241, 0]
click at [379, 517] on div "PH13 The Roommate (2011) - CMA MEX AUTO-LOOPED 1 reorder" at bounding box center [596, 573] width 881 height 426
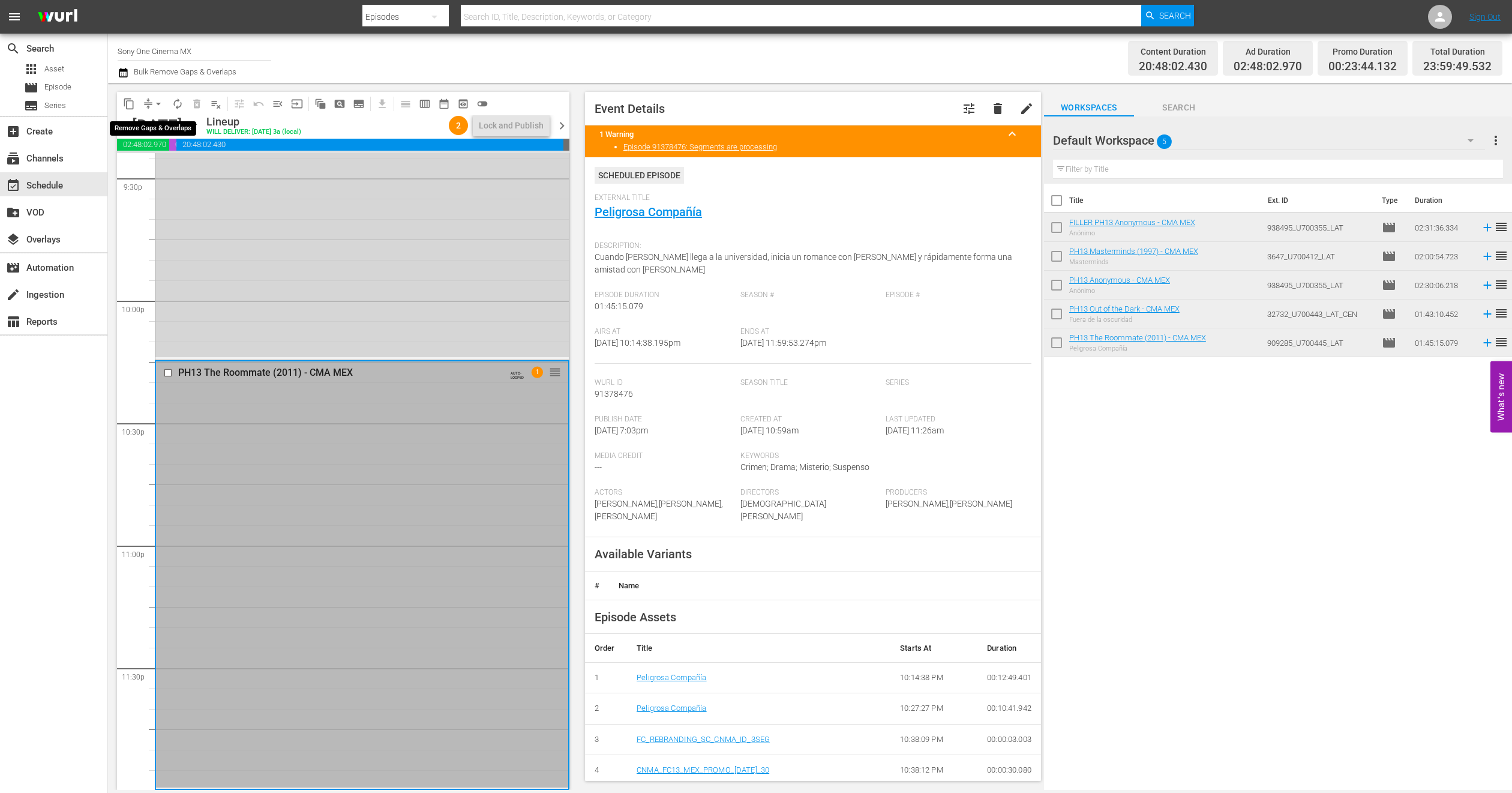
click at [158, 108] on span "arrow_drop_down" at bounding box center [158, 104] width 12 height 12
click at [170, 168] on li "Align to End of Previous Day" at bounding box center [158, 166] width 126 height 20
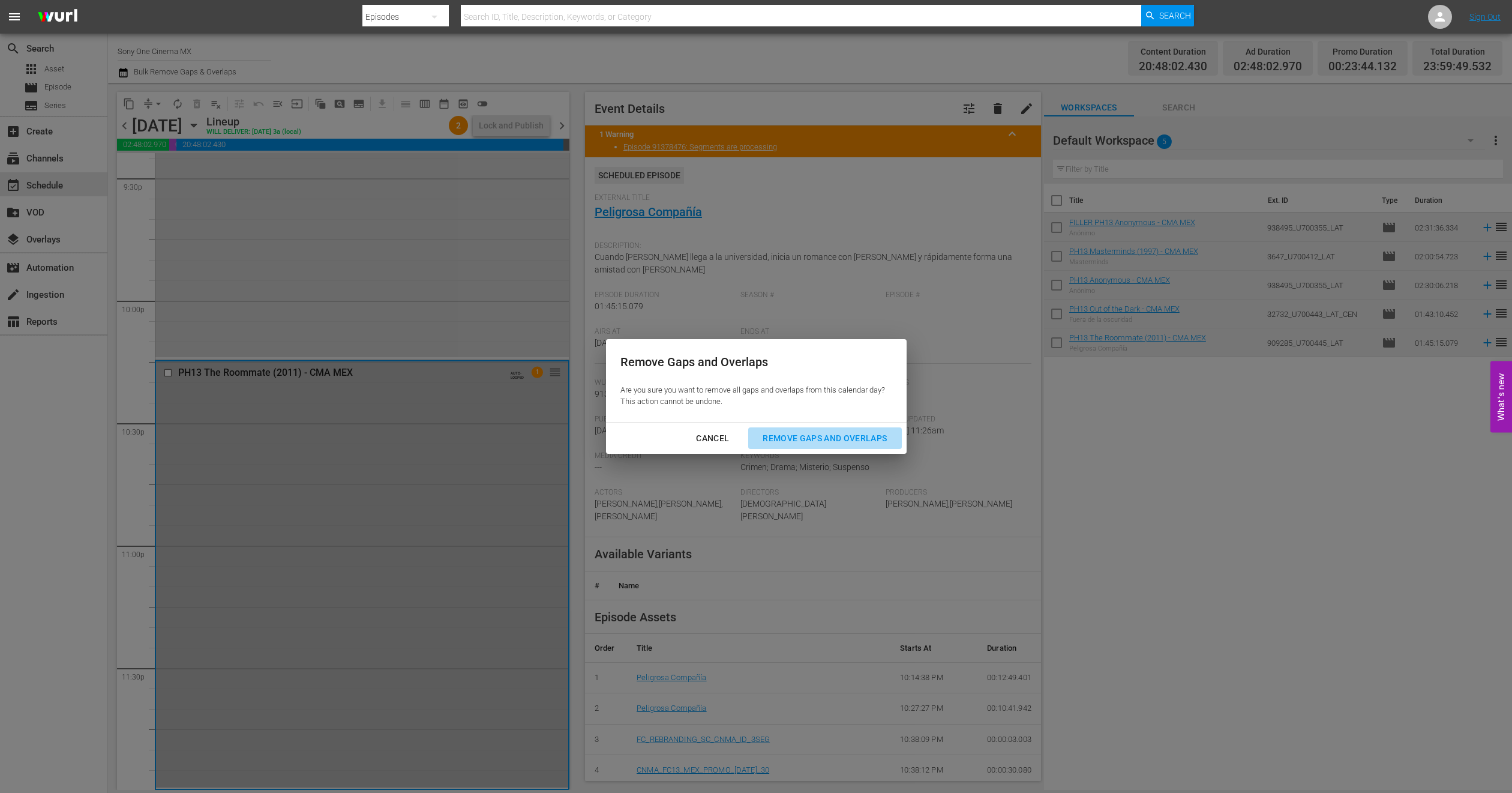
click at [806, 431] on div "Remove Gaps and Overlaps" at bounding box center [825, 438] width 143 height 15
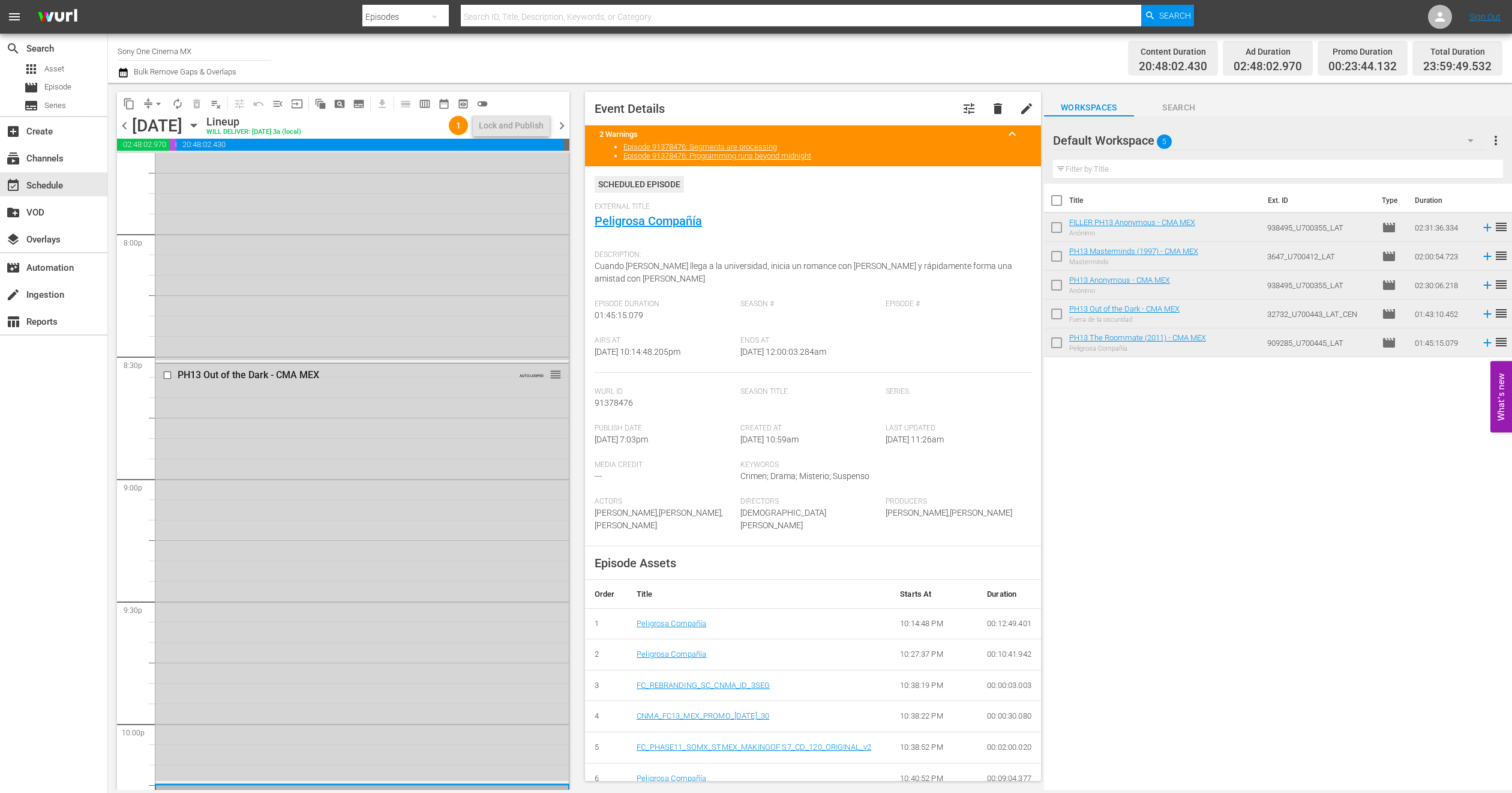
scroll to position [4791, 0]
click at [201, 129] on icon "button" at bounding box center [194, 126] width 13 height 13
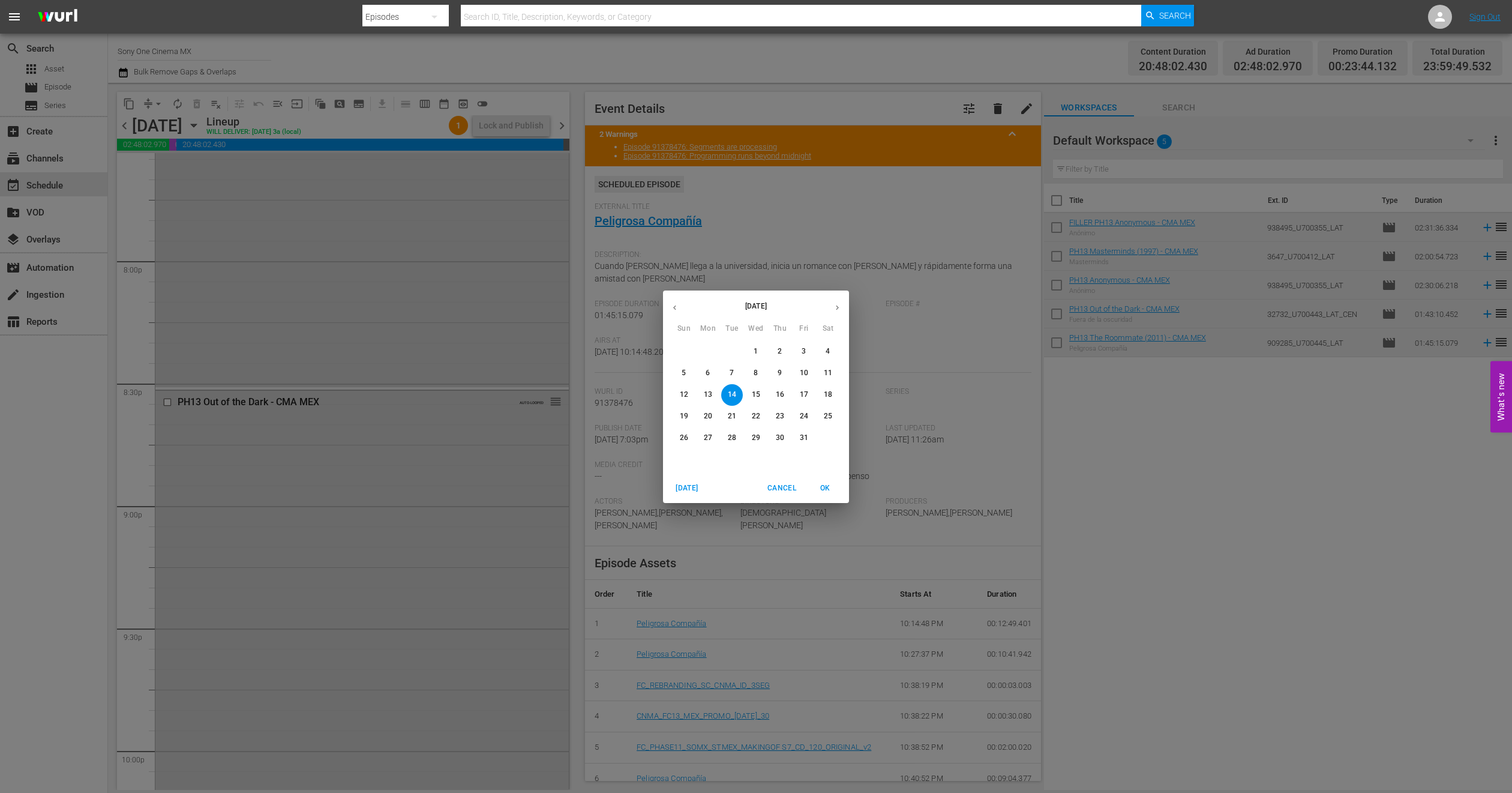
click at [759, 390] on p "15" at bounding box center [756, 395] width 9 height 10
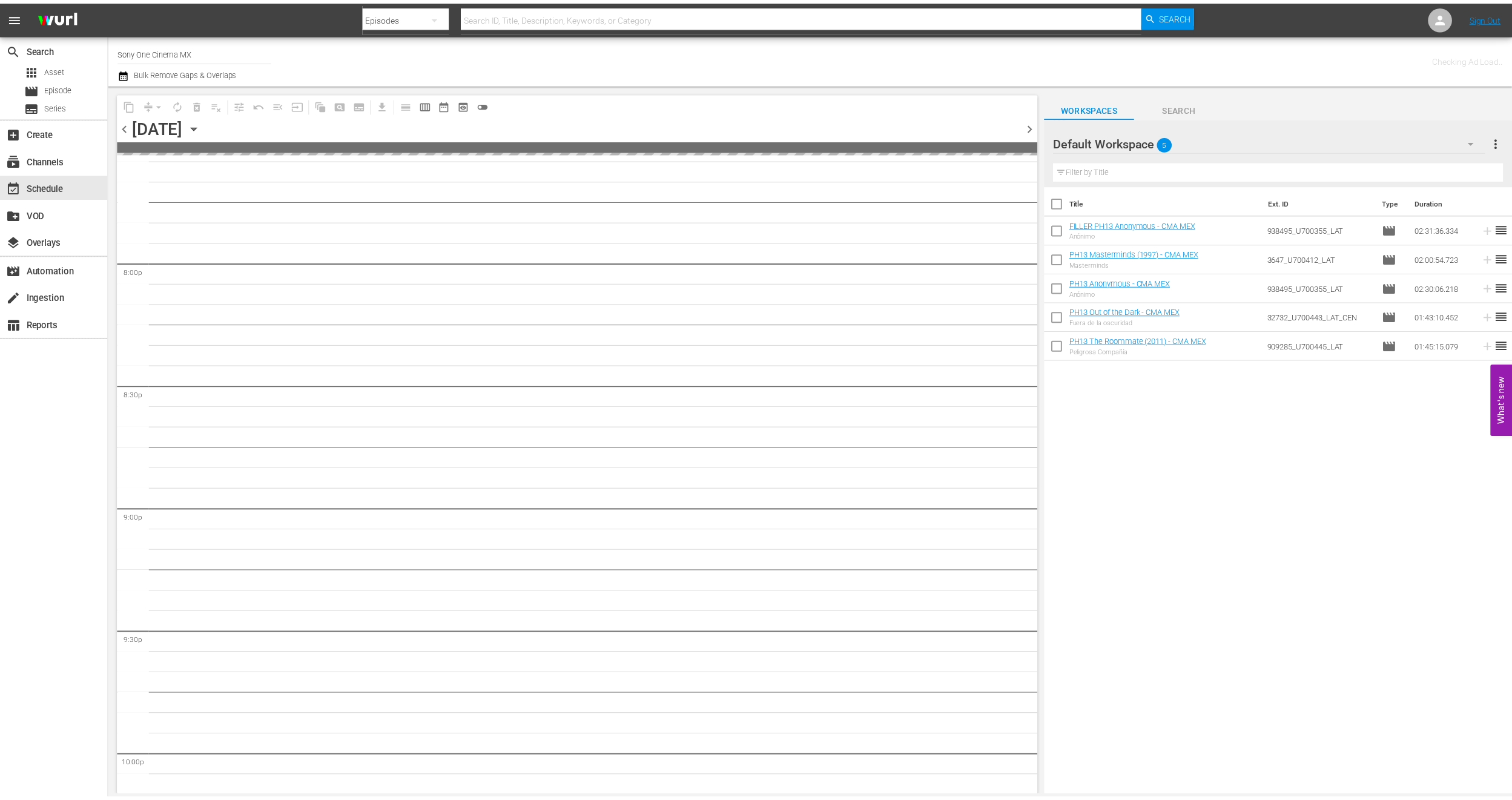
scroll to position [4977, 0]
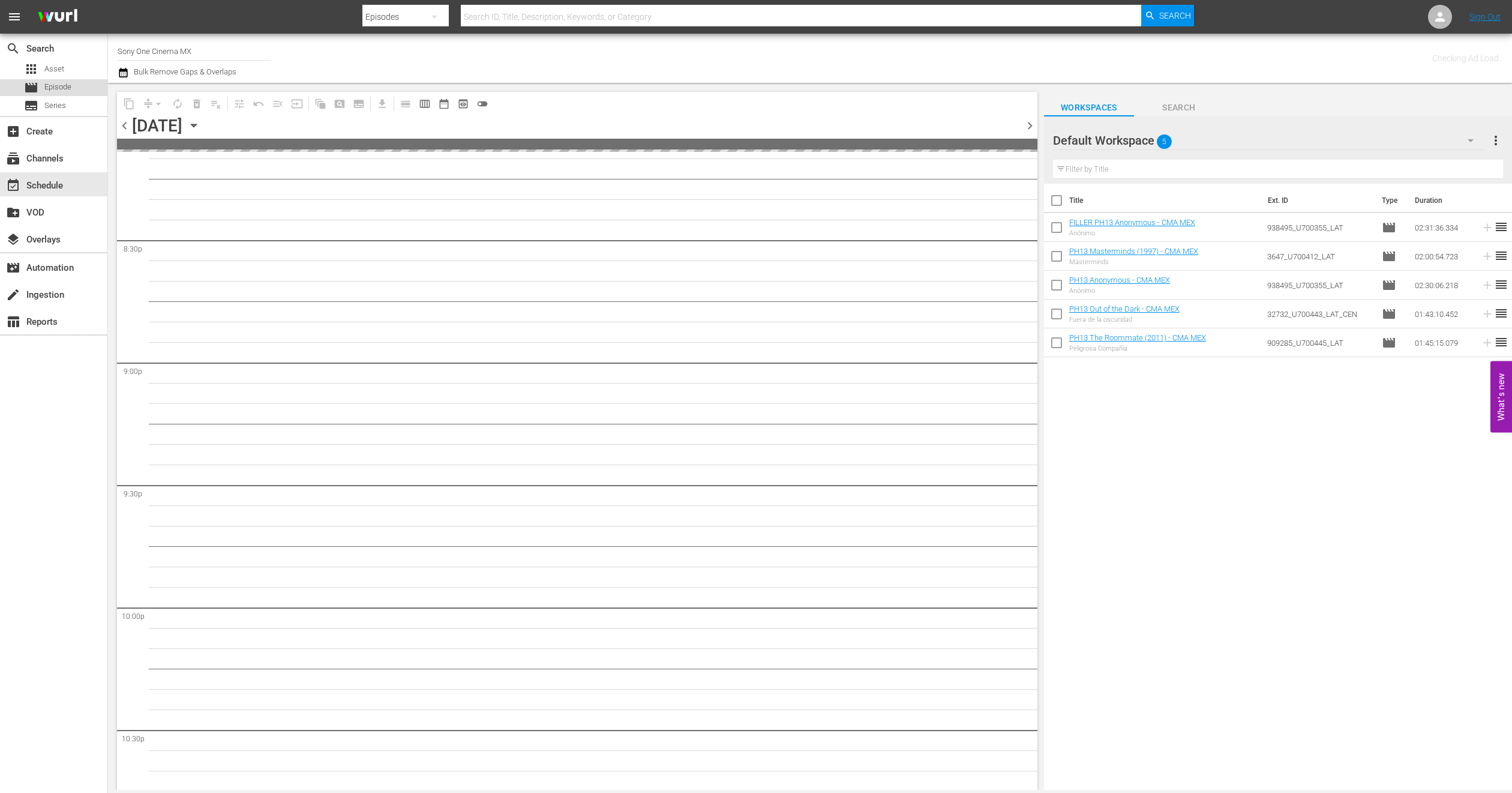
click at [45, 88] on span "Episode" at bounding box center [57, 86] width 27 height 12
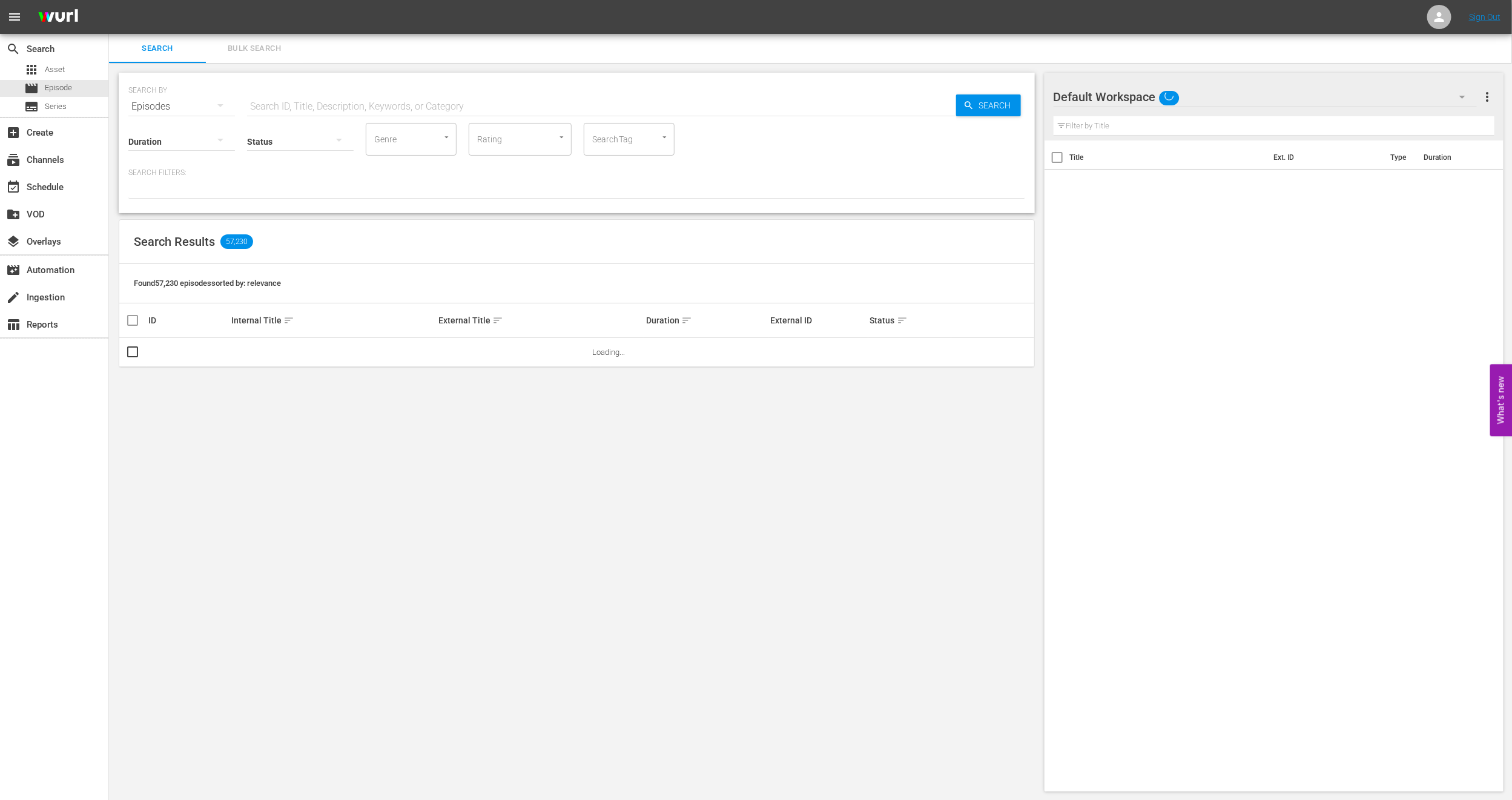
click at [237, 43] on span "Bulk Search" at bounding box center [254, 48] width 82 height 14
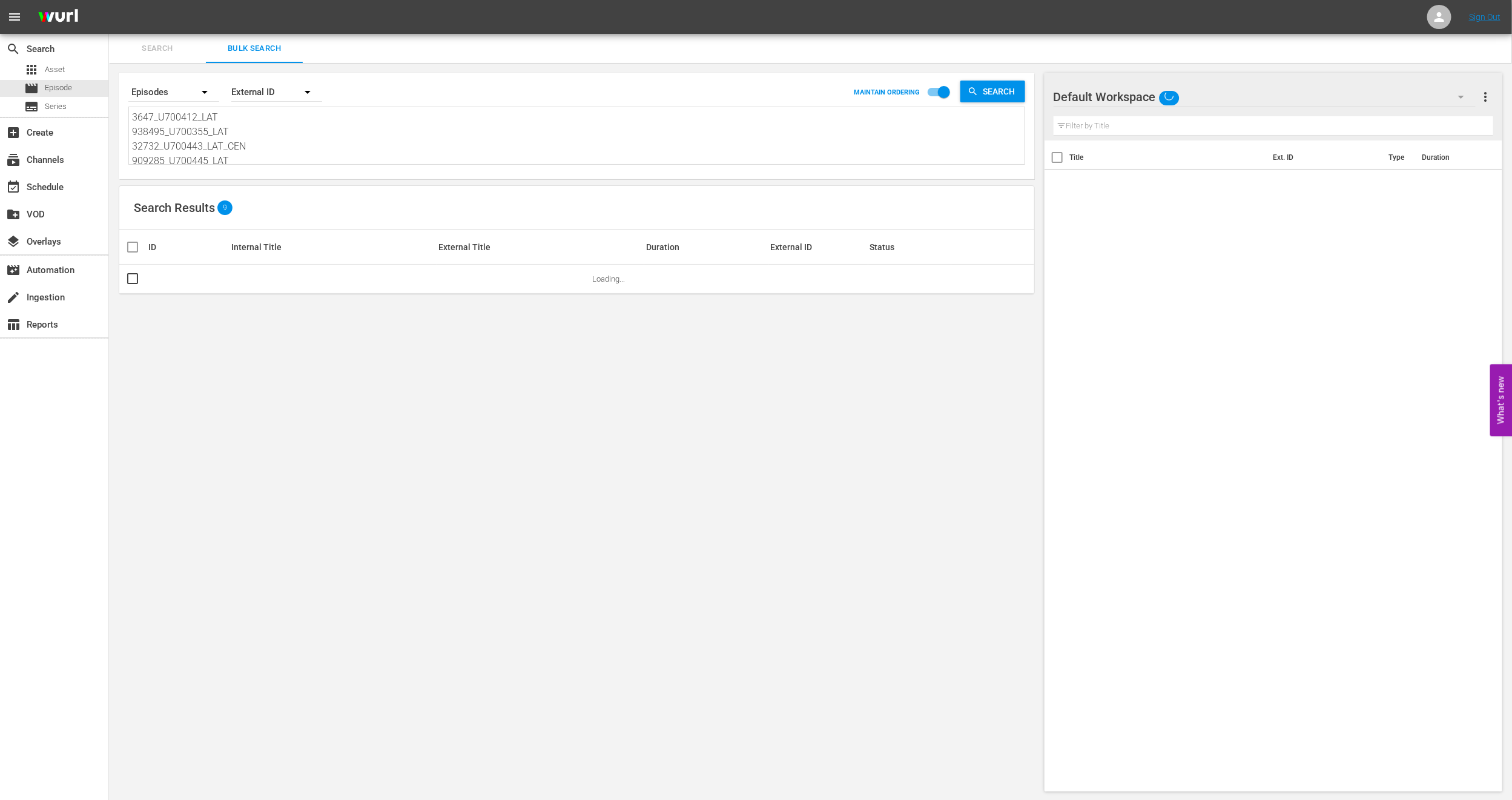
scroll to position [2, 0]
drag, startPoint x: 134, startPoint y: 109, endPoint x: 551, endPoint y: 247, distance: 439.2
click at [551, 246] on div "Search By Episodes Order By External ID MAINTAIN ORDERING Search 3647_U700412_L…" at bounding box center [577, 432] width 936 height 738
paste textarea "U6000220 U7000235_LAT U7000230 132547_U700432_LAT"
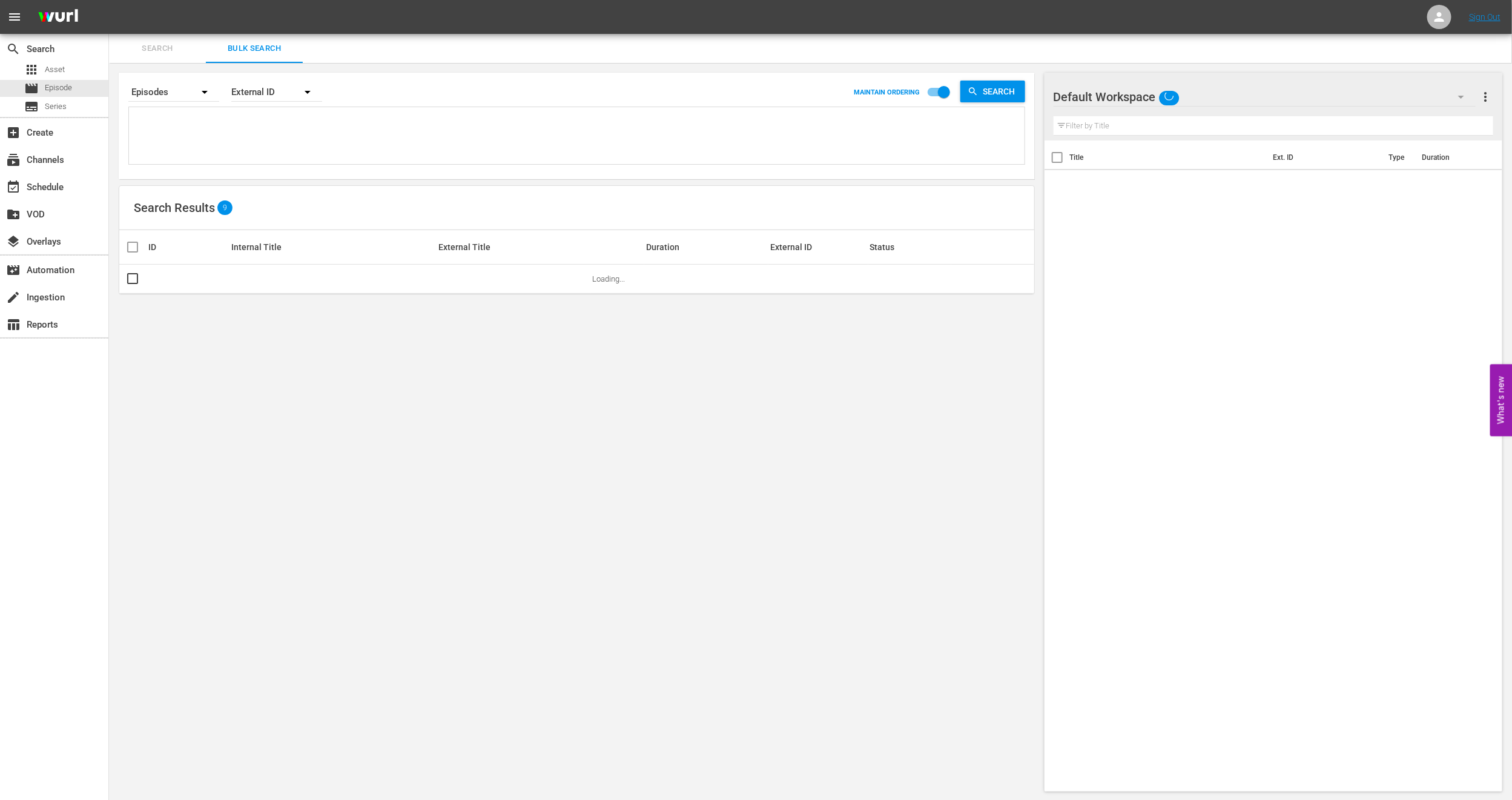
type textarea "U6000220 U7000235_LAT U7000230 132547_U700432_LAT"
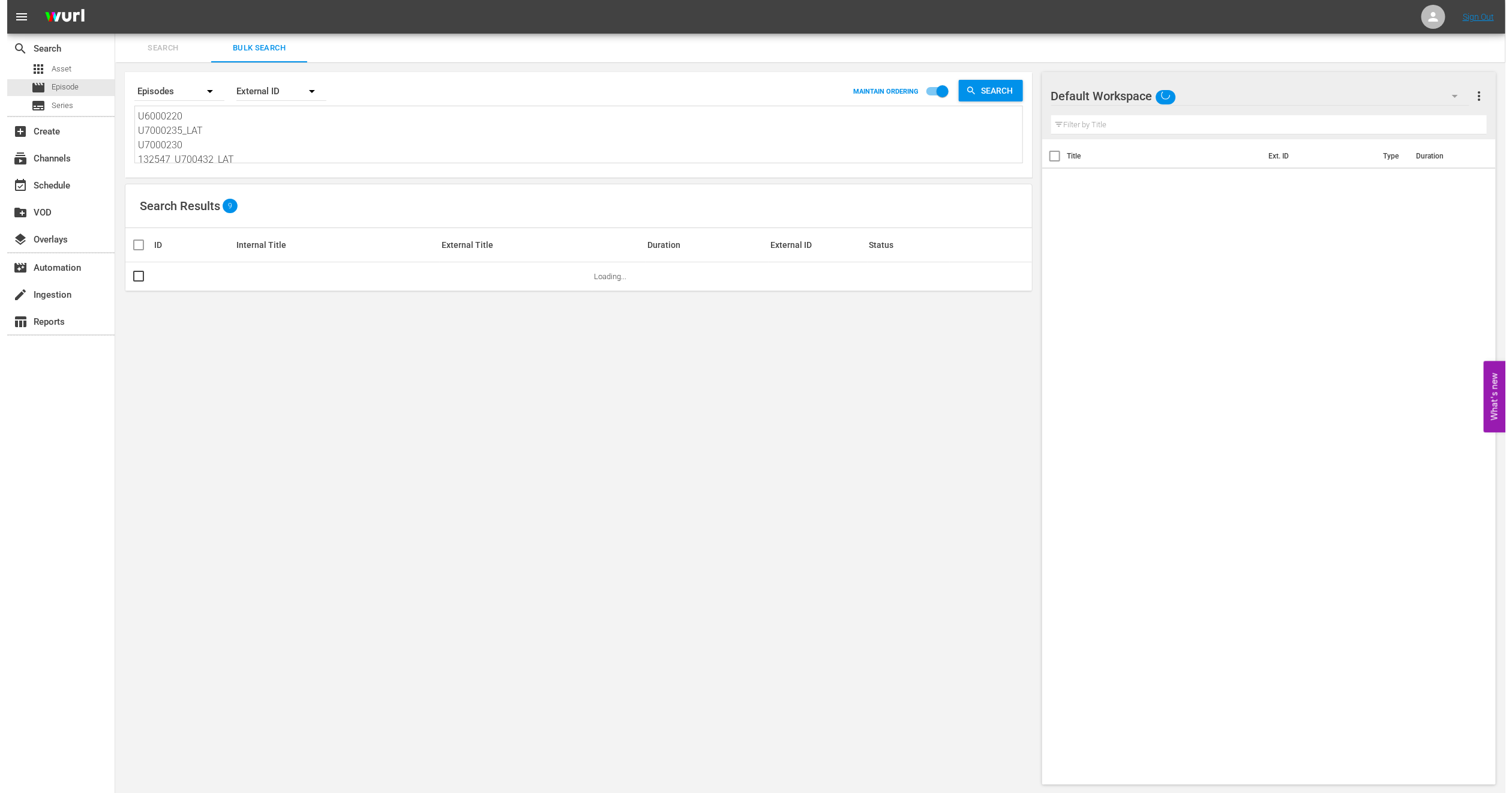
scroll to position [1, 0]
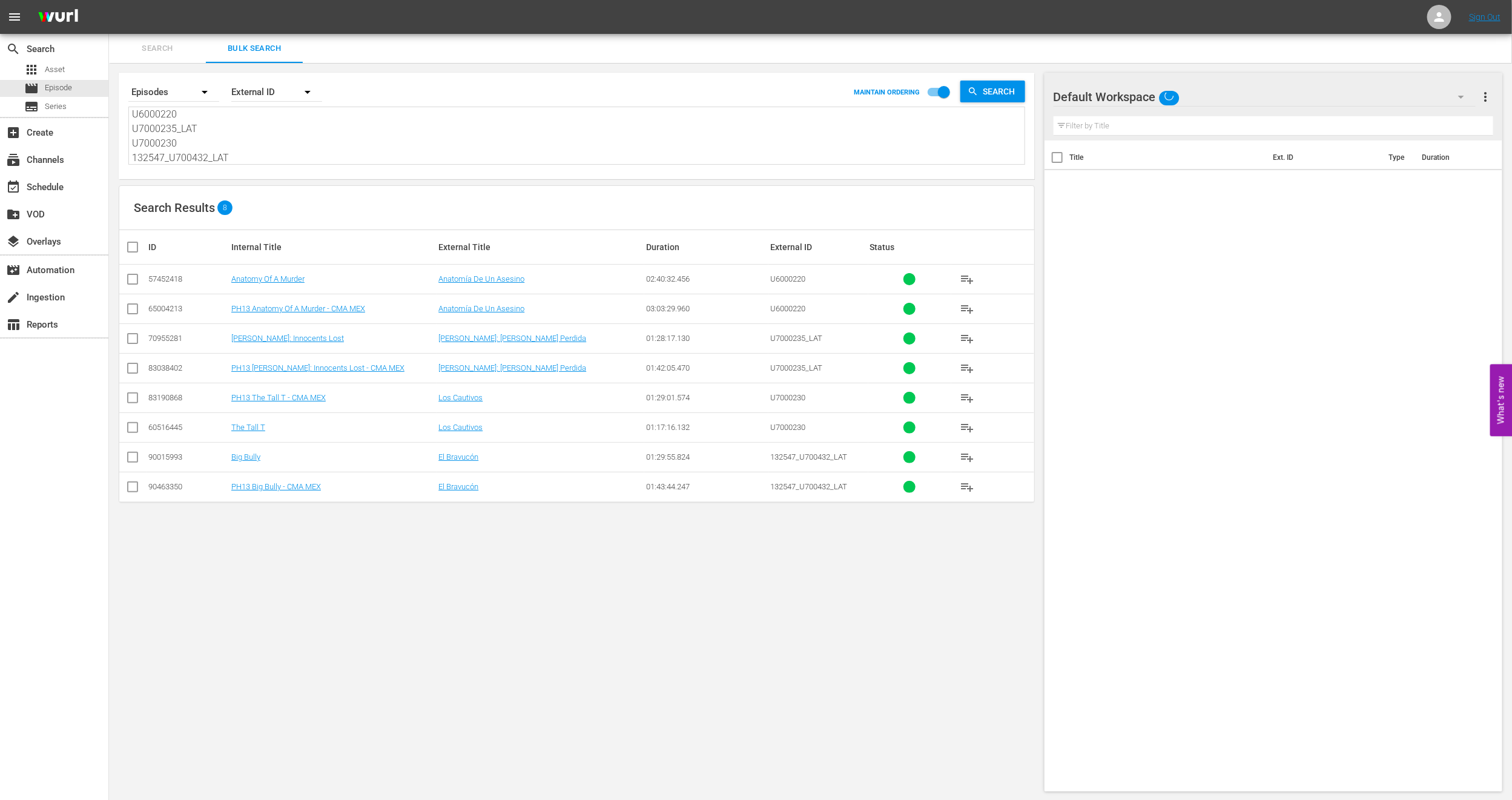
type textarea "U6000220 U7000235_LAT U7000230 132547_U700432_LAT"
click at [131, 309] on input "checkbox" at bounding box center [133, 312] width 15 height 15
checkbox input "true"
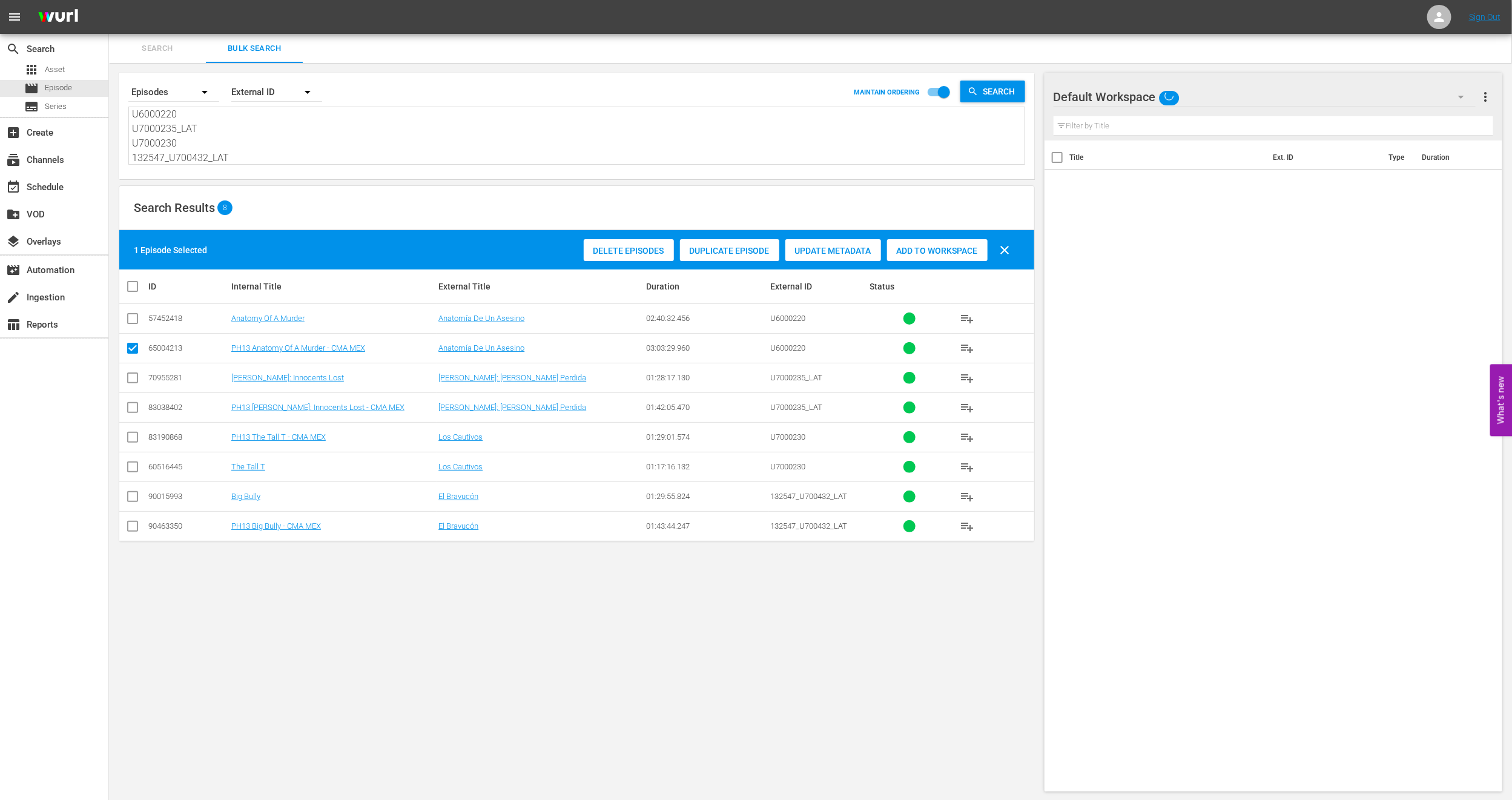
click at [136, 404] on input "checkbox" at bounding box center [133, 410] width 15 height 15
checkbox input "true"
click at [133, 447] on input "checkbox" at bounding box center [133, 440] width 15 height 15
checkbox input "true"
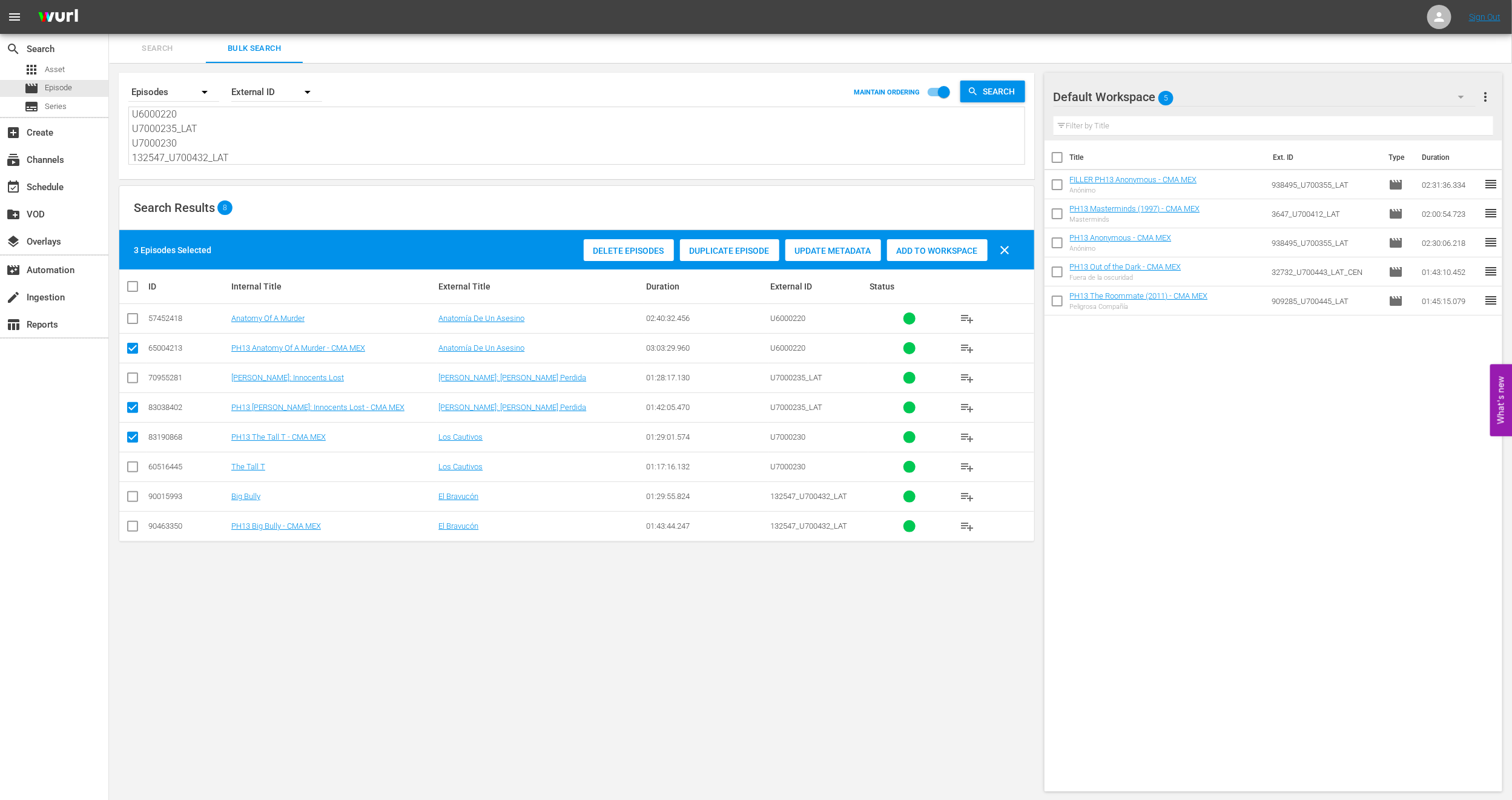
click at [133, 522] on icon at bounding box center [133, 526] width 15 height 15
click at [133, 533] on input "checkbox" at bounding box center [133, 529] width 15 height 15
checkbox input "true"
click at [1488, 95] on span "more_vert" at bounding box center [1486, 97] width 15 height 15
click at [1408, 123] on div "Clear All Workspace Items" at bounding box center [1408, 120] width 142 height 22
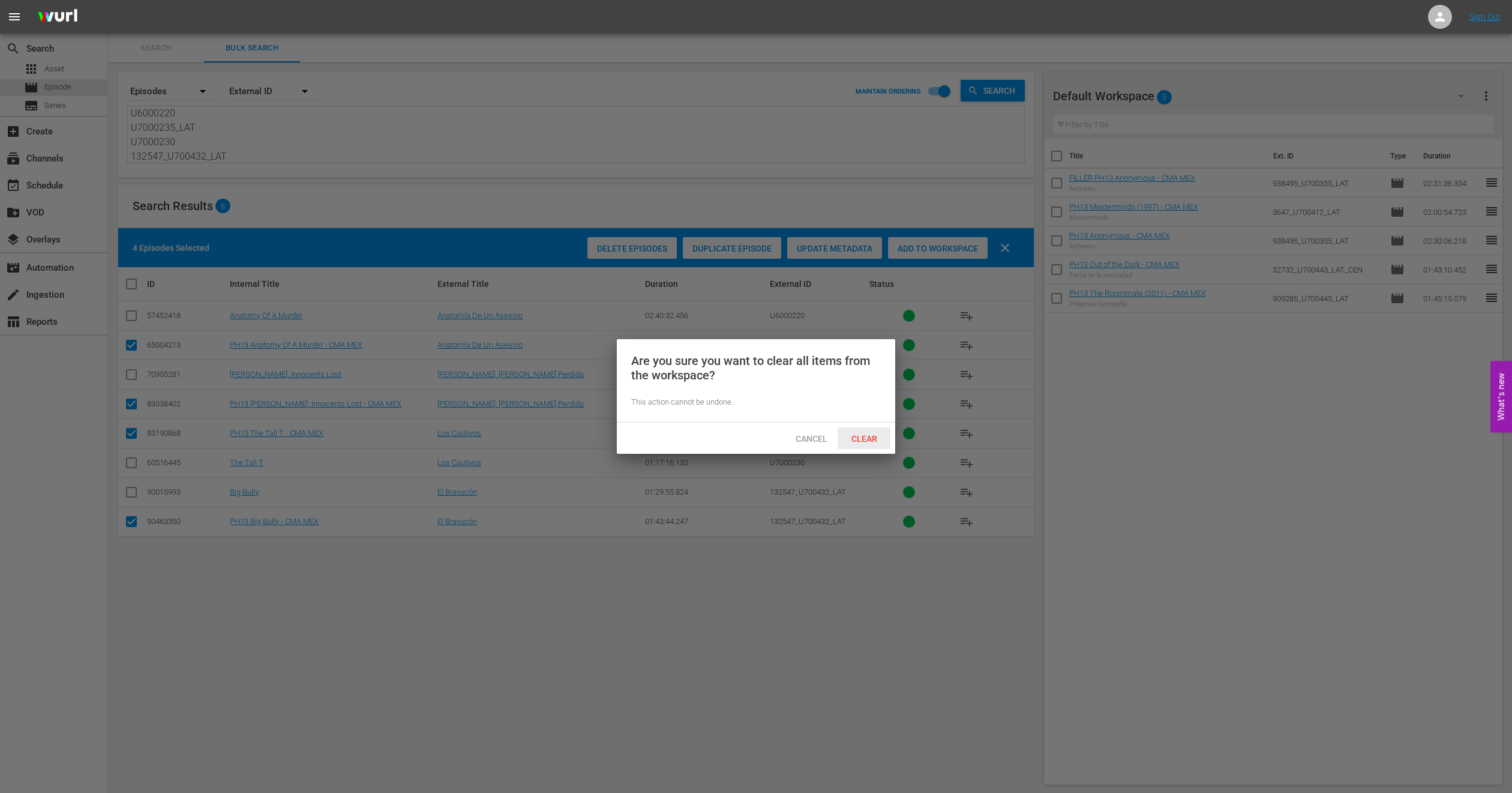
click at [870, 434] on span "Clear" at bounding box center [865, 438] width 45 height 9
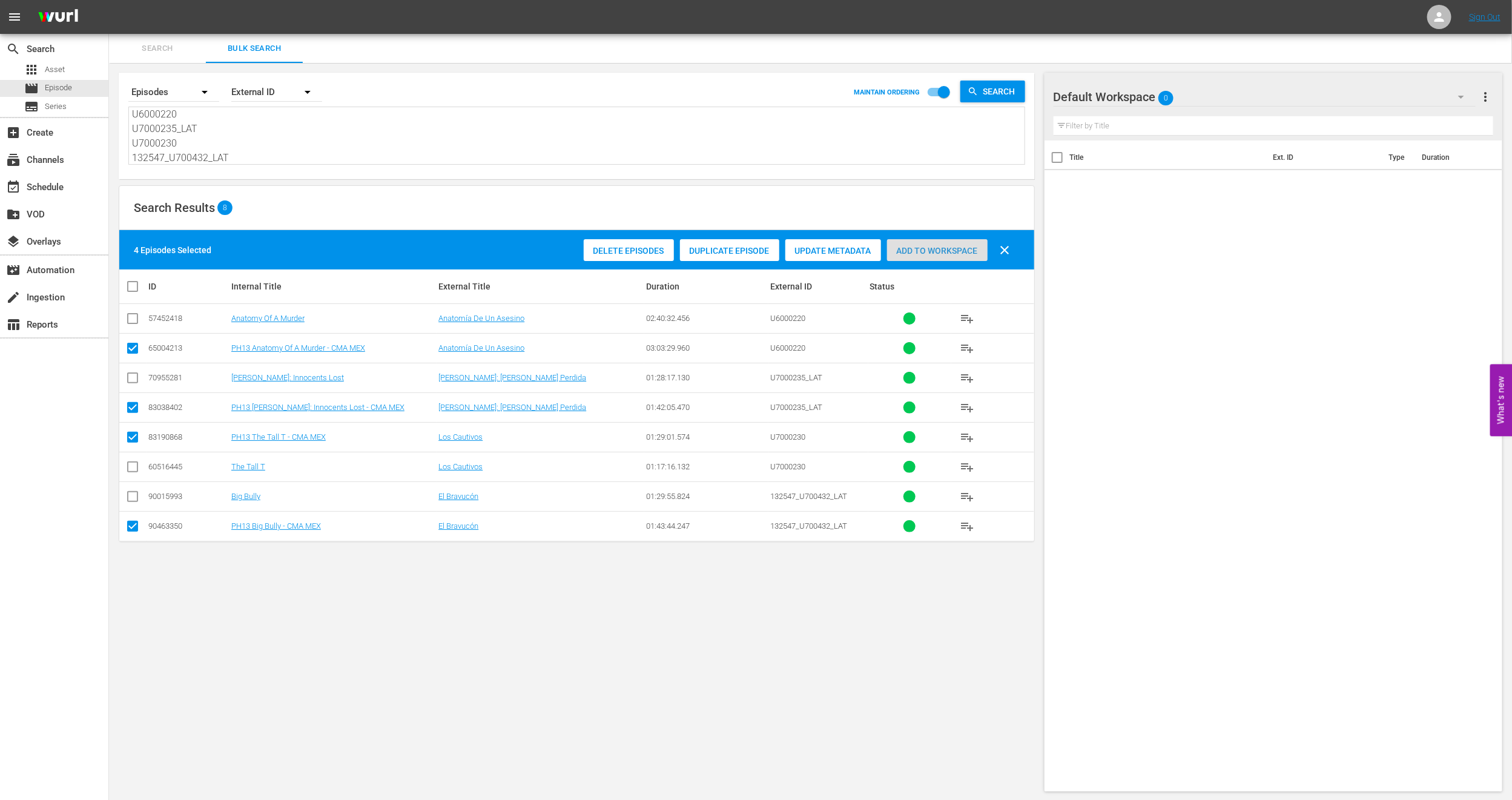
click at [936, 254] on span "Add to Workspace" at bounding box center [937, 250] width 100 height 10
click at [133, 290] on input "checkbox" at bounding box center [137, 287] width 24 height 15
checkbox input "true"
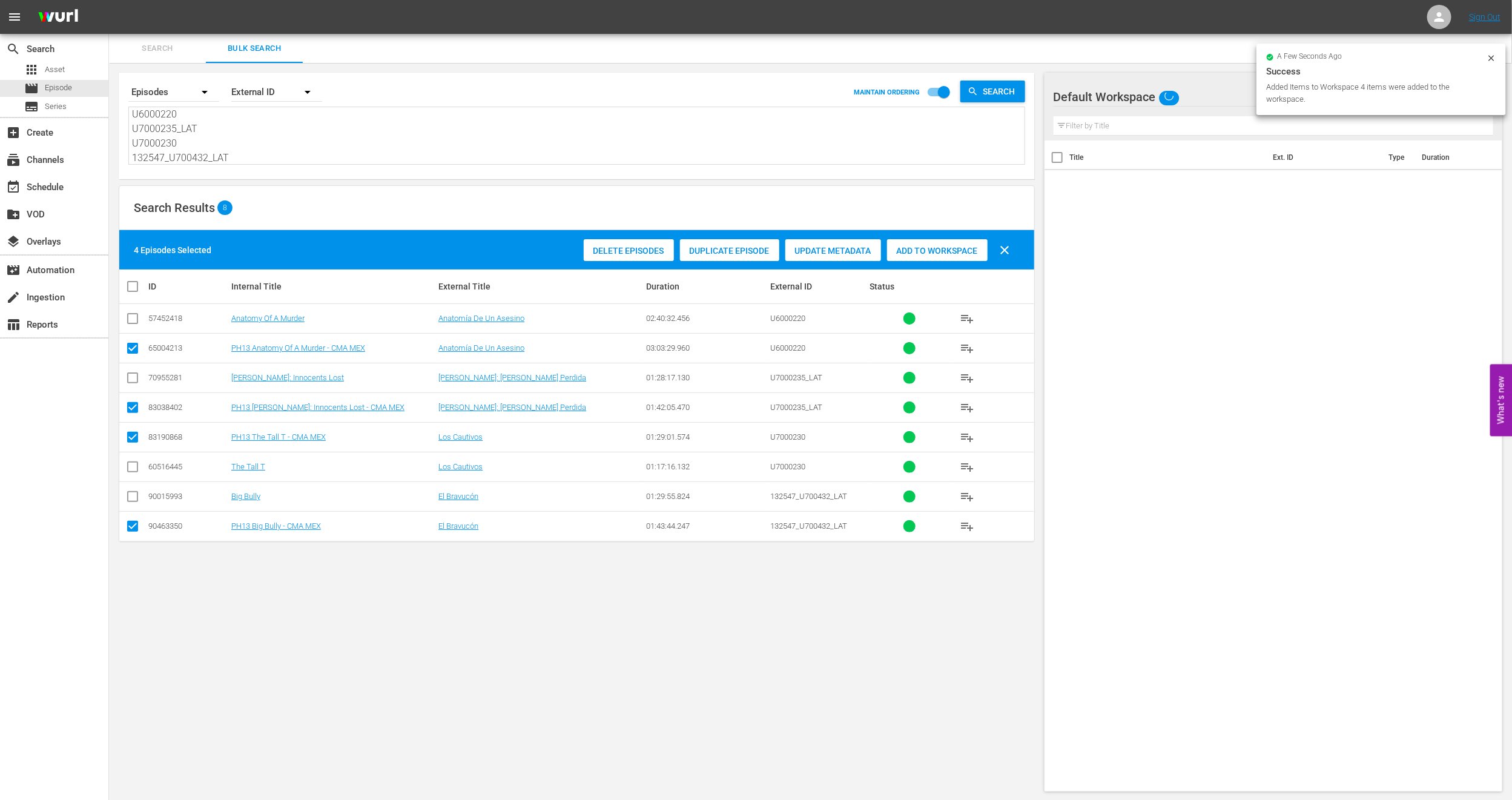
checkbox input "true"
click at [133, 290] on input "checkbox" at bounding box center [137, 287] width 24 height 15
checkbox input "false"
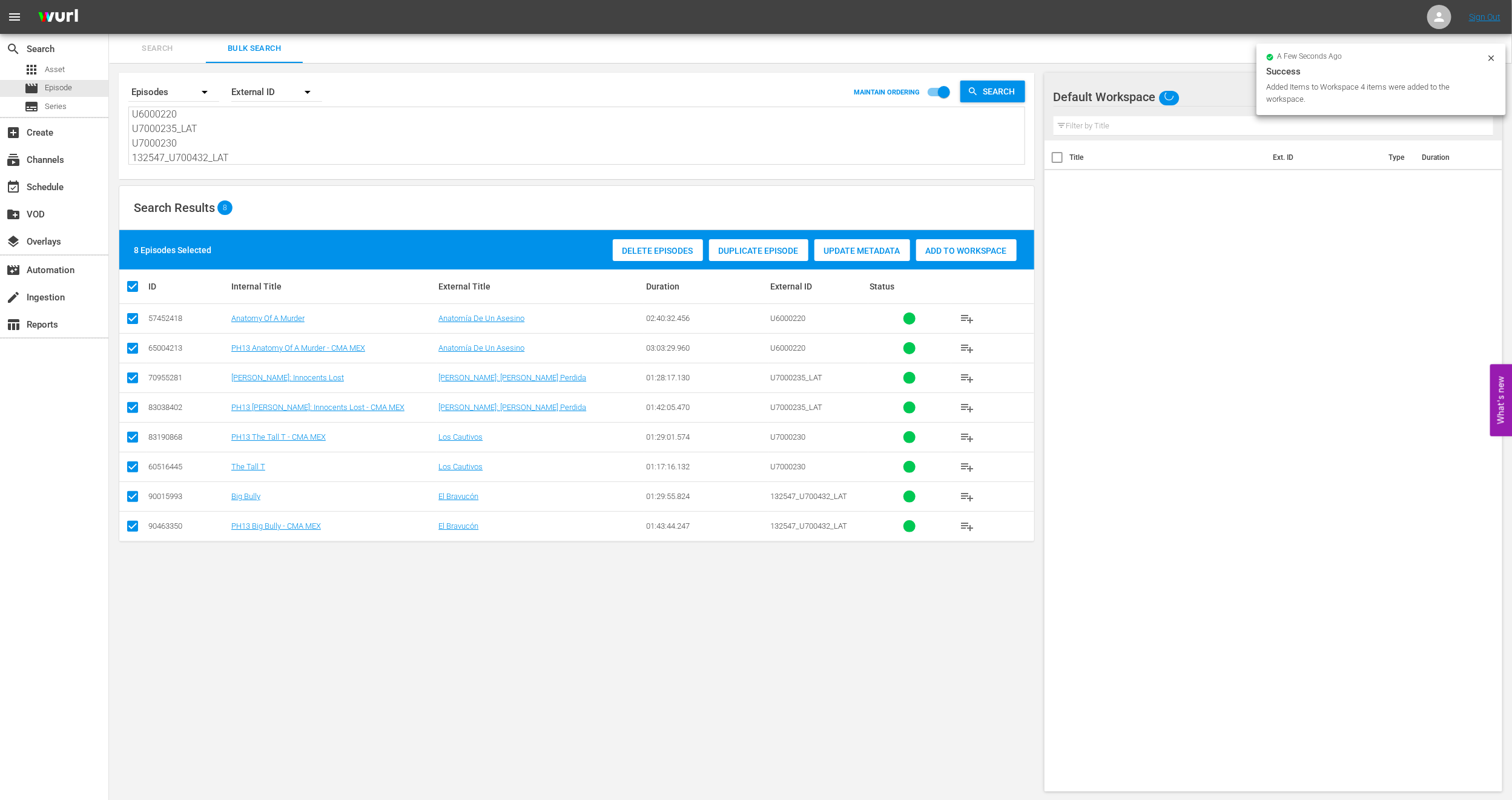
checkbox input "false"
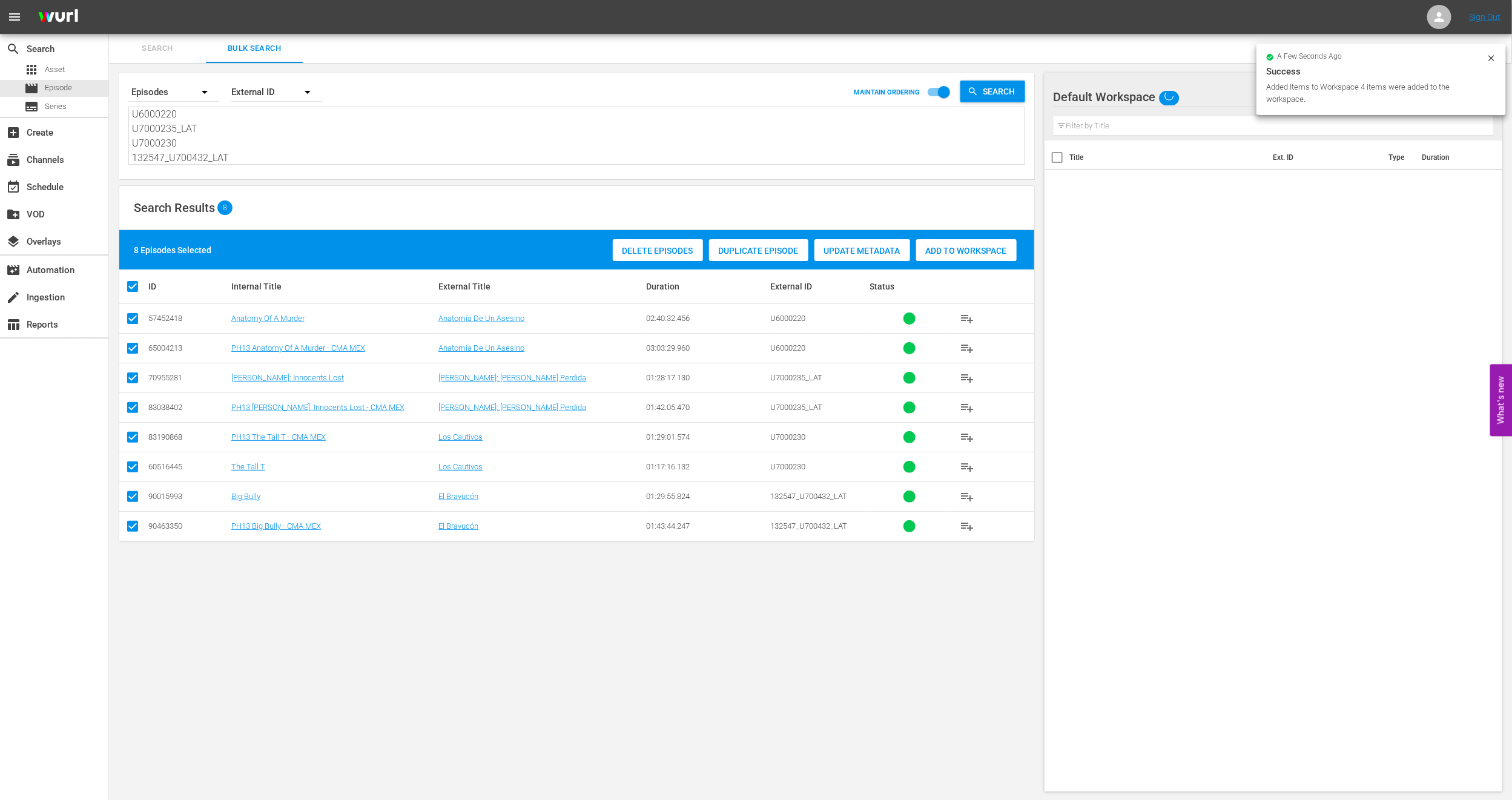
checkbox input "false"
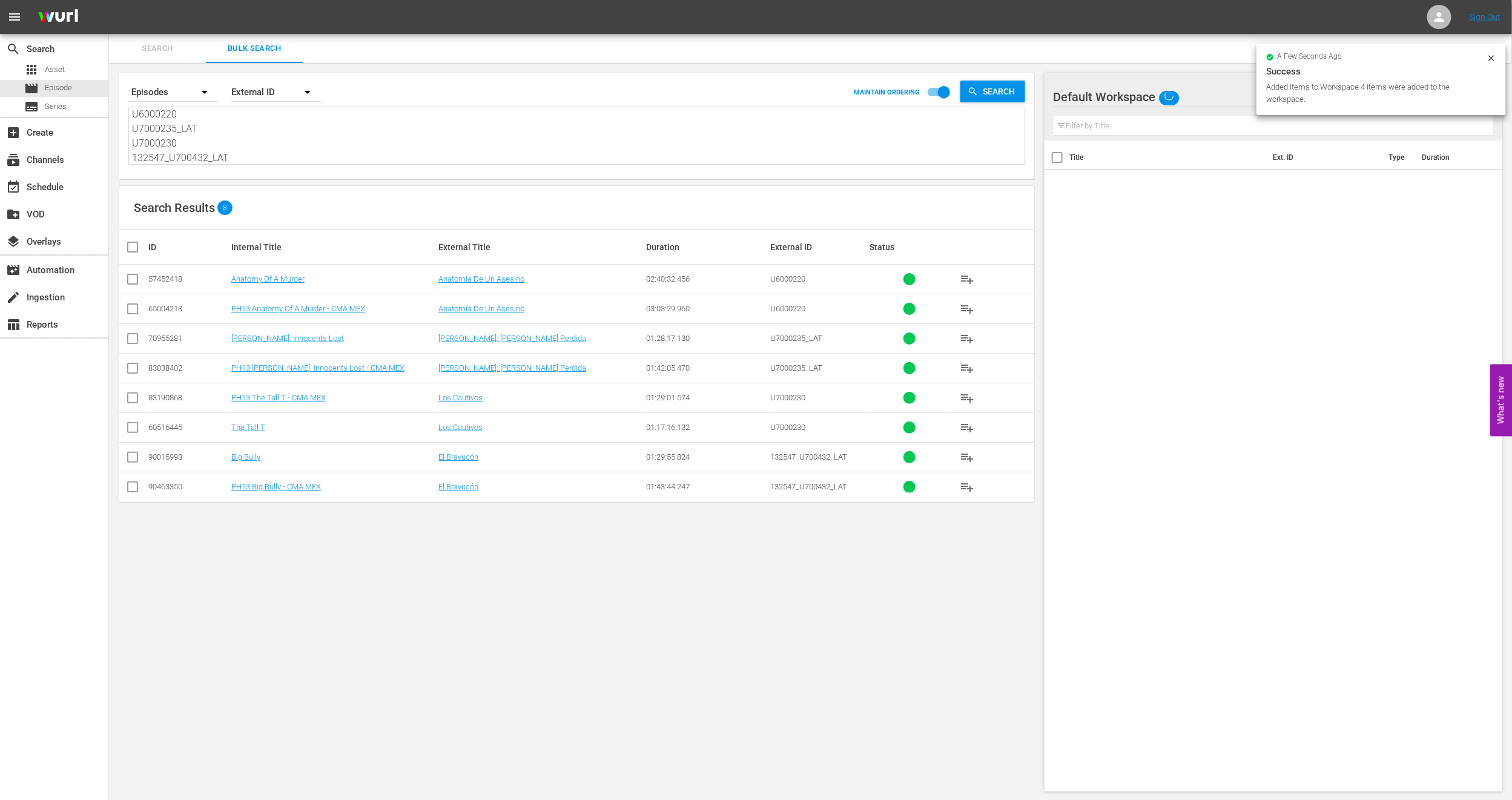
click at [134, 370] on input "checkbox" at bounding box center [133, 371] width 15 height 15
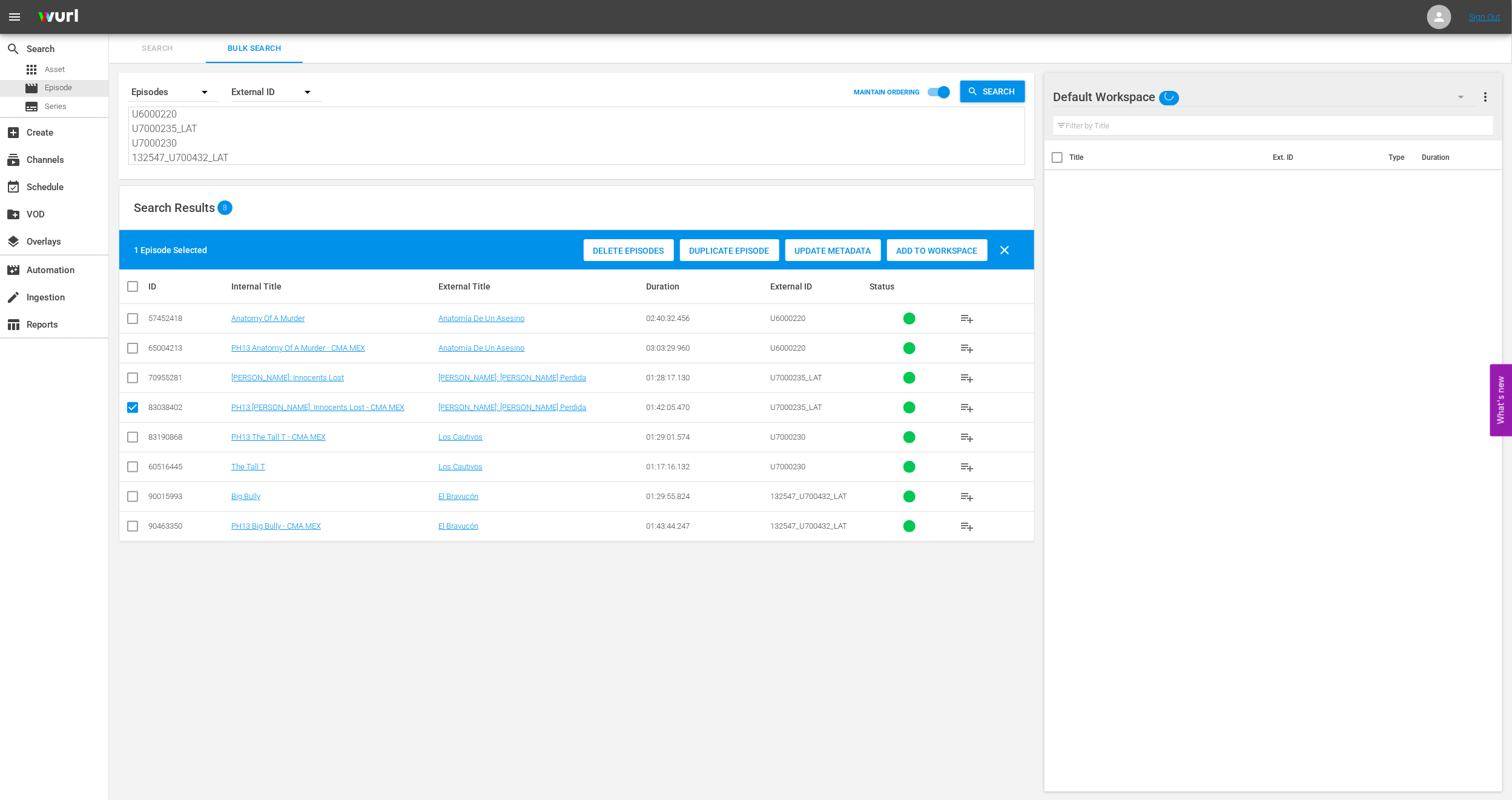
click at [700, 252] on span "Duplicate Episode" at bounding box center [730, 250] width 99 height 10
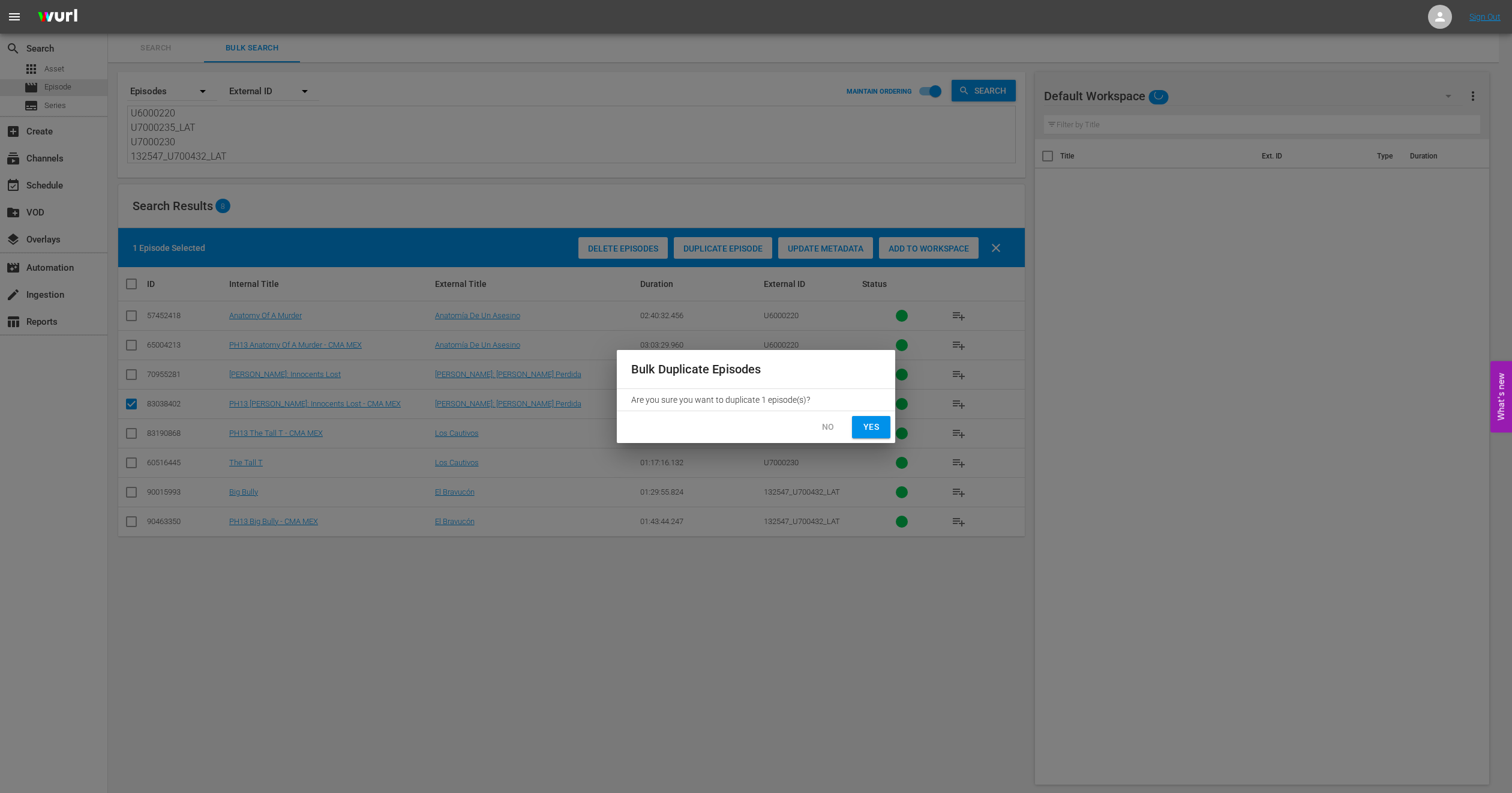
click at [864, 429] on span "Yes" at bounding box center [871, 427] width 19 height 15
checkbox input "false"
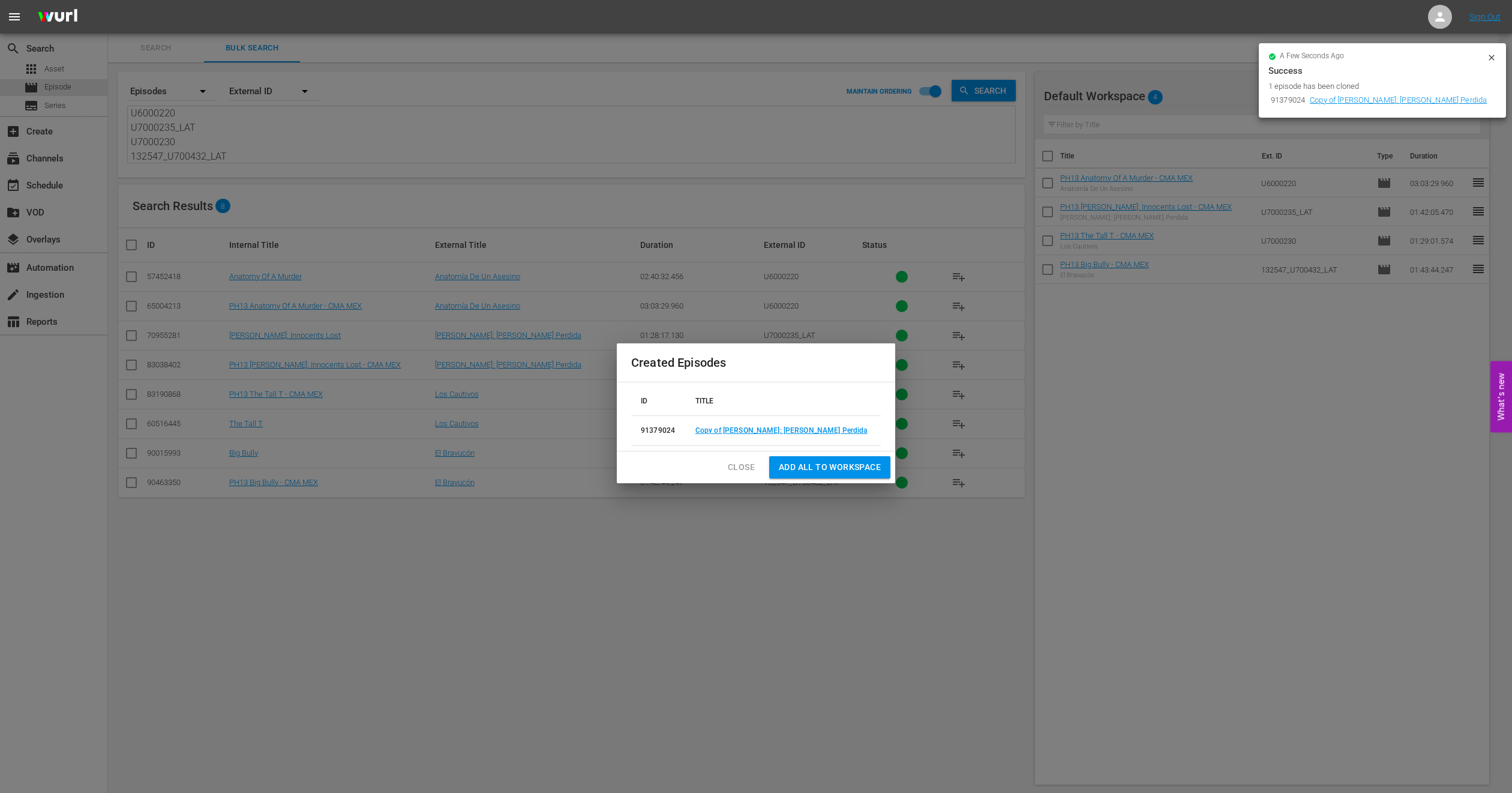
click at [812, 467] on span "Add all to Workspace" at bounding box center [830, 467] width 102 height 15
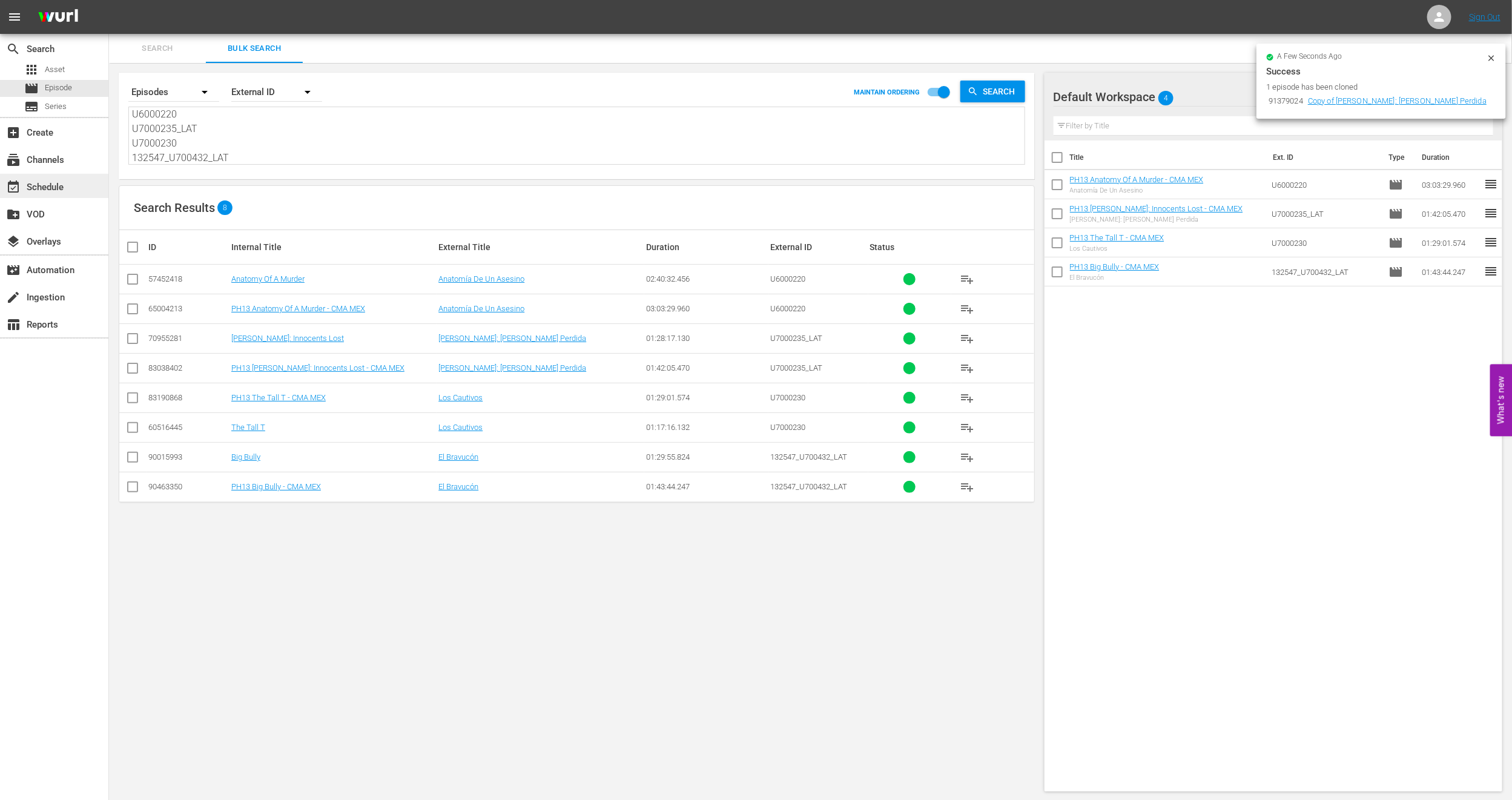
click at [73, 183] on div "event_available Schedule" at bounding box center [54, 186] width 109 height 24
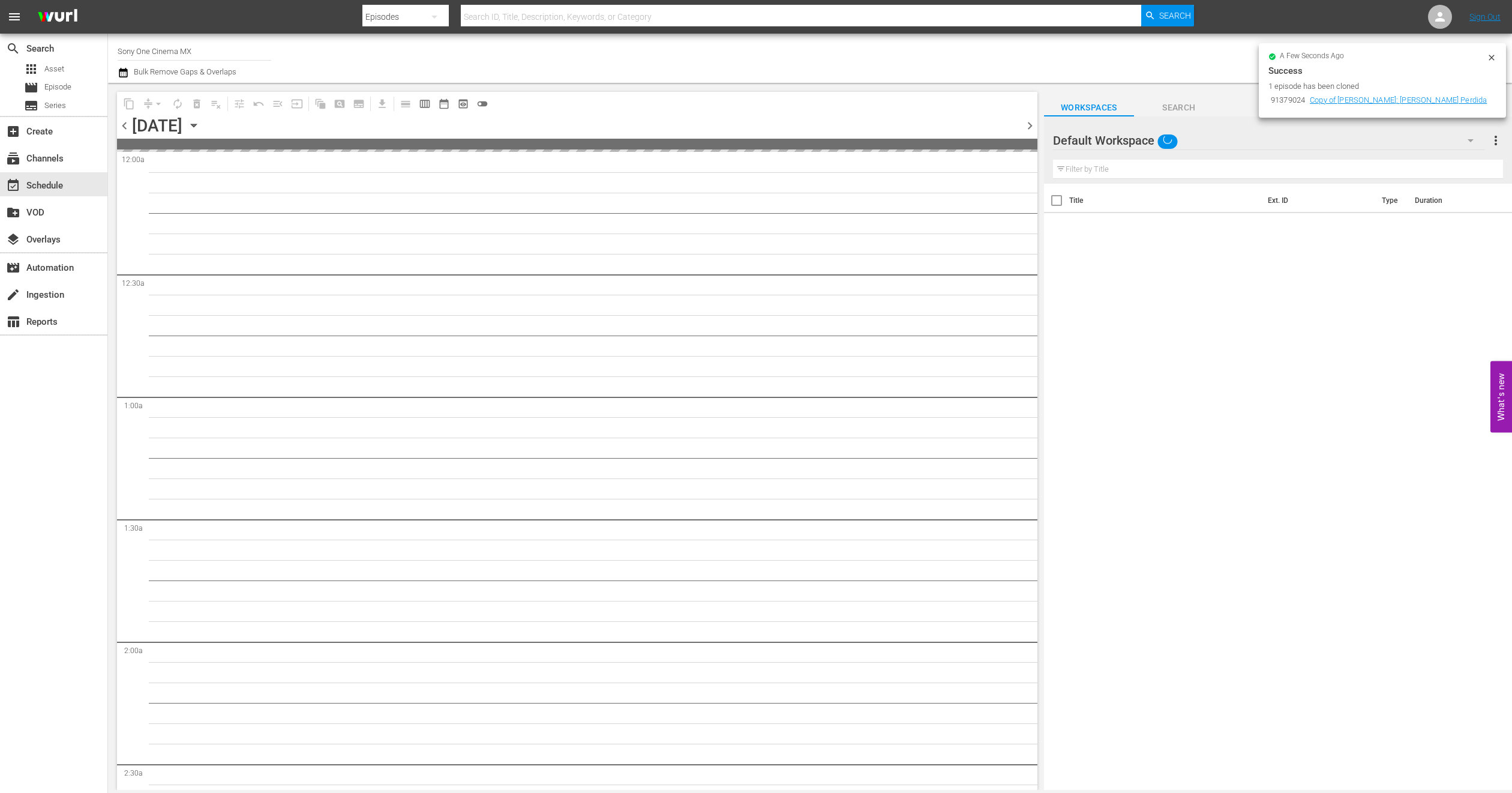
click at [1495, 55] on icon at bounding box center [1491, 57] width 5 height 5
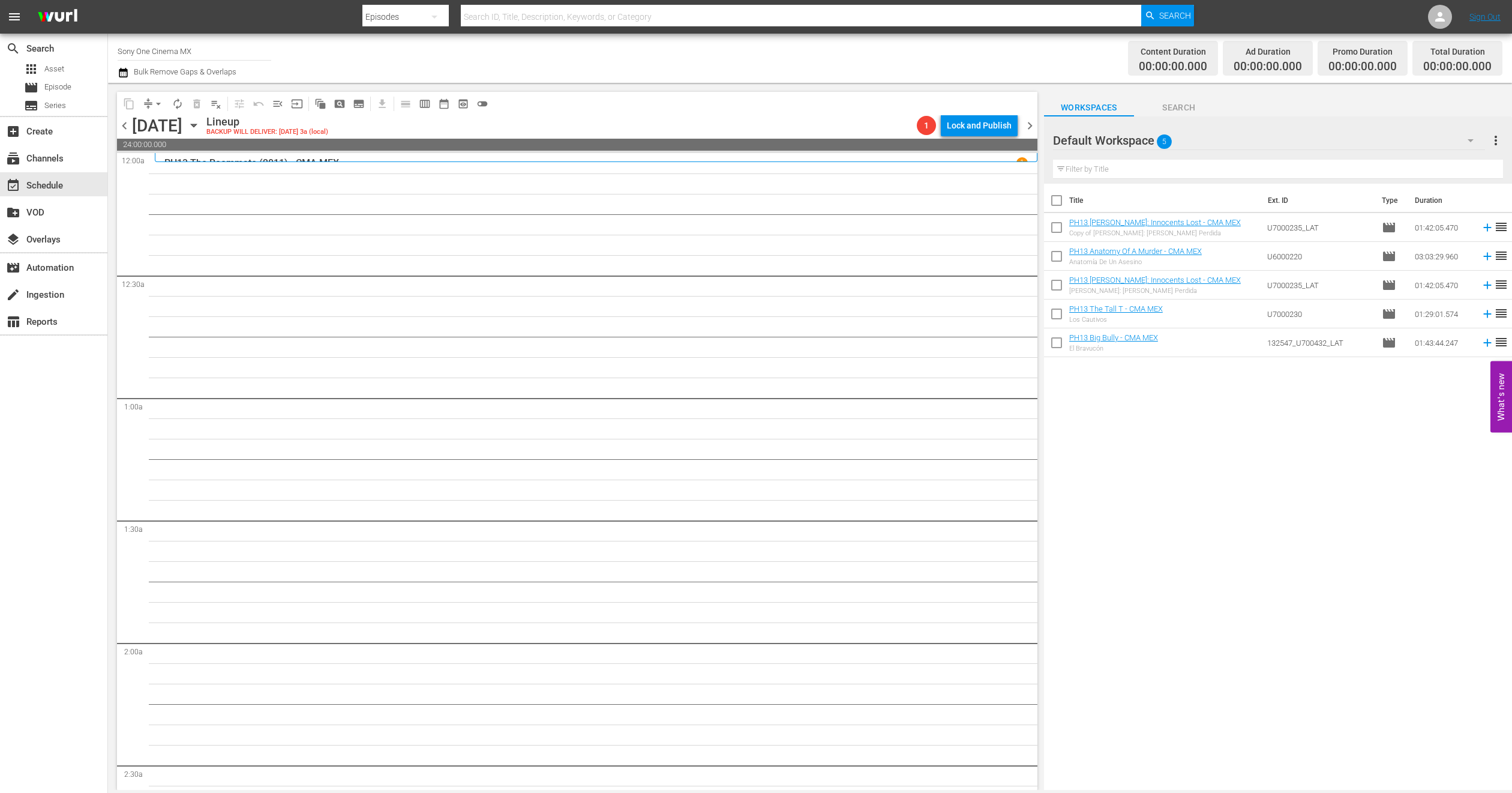
click at [1056, 258] on input "checkbox" at bounding box center [1056, 259] width 25 height 25
checkbox input "true"
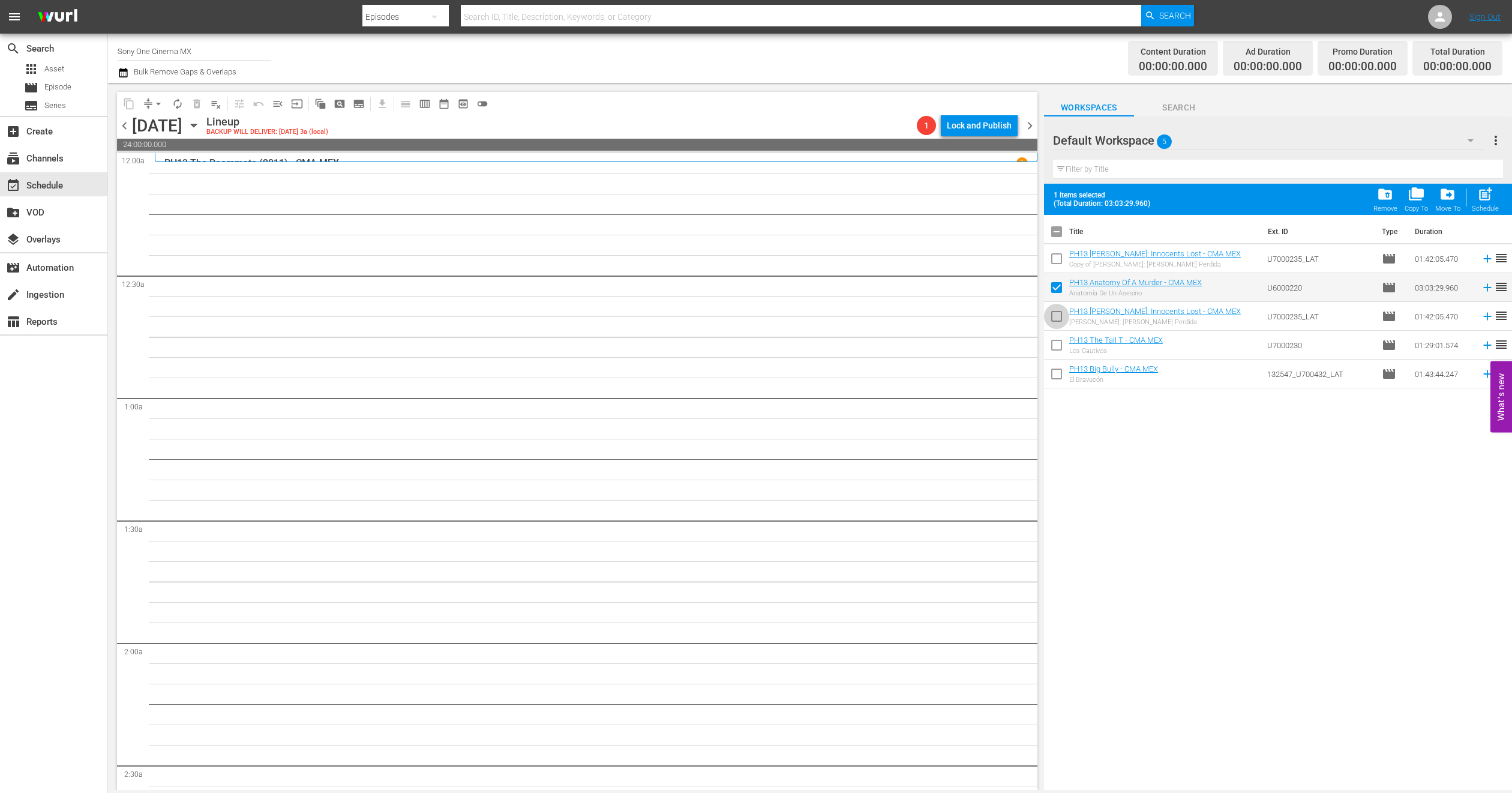
click at [1062, 321] on input "checkbox" at bounding box center [1056, 318] width 25 height 25
checkbox input "true"
click at [1056, 345] on input "checkbox" at bounding box center [1056, 347] width 25 height 25
checkbox input "true"
click at [1064, 371] on input "checkbox" at bounding box center [1056, 377] width 25 height 25
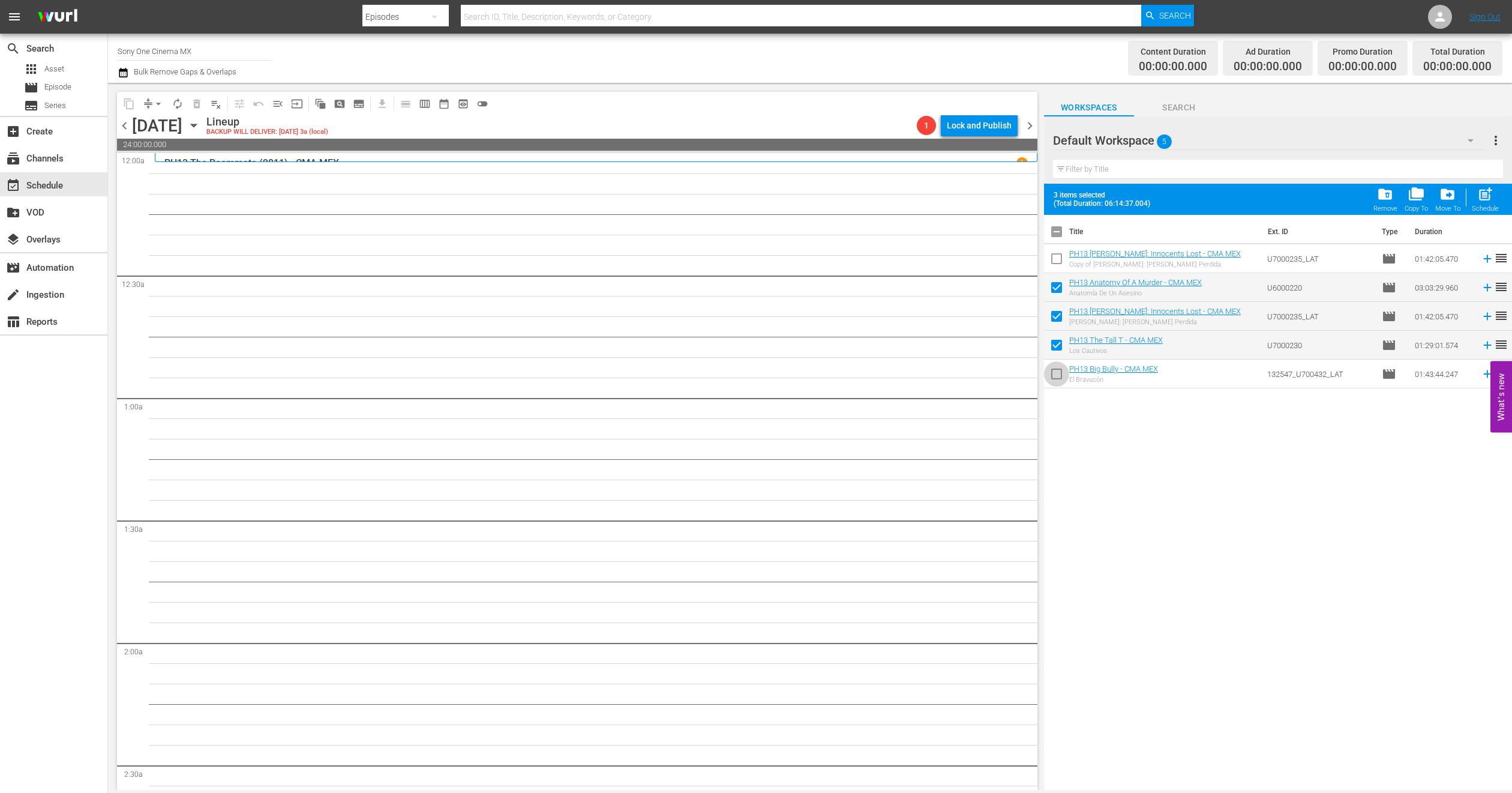
checkbox input "true"
click at [1495, 200] on div "post_add Schedule" at bounding box center [1485, 199] width 27 height 26
checkbox input "false"
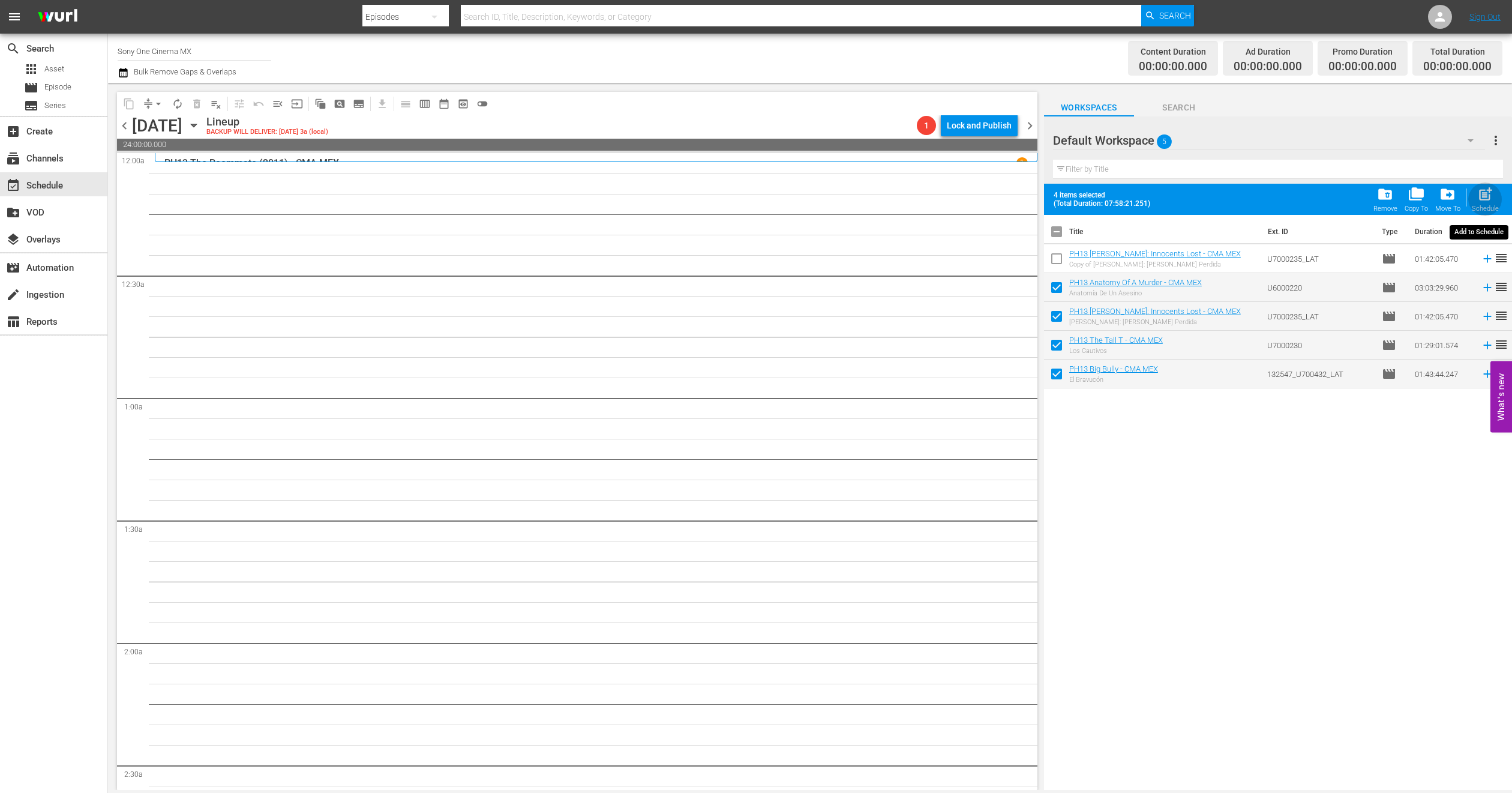
checkbox input "false"
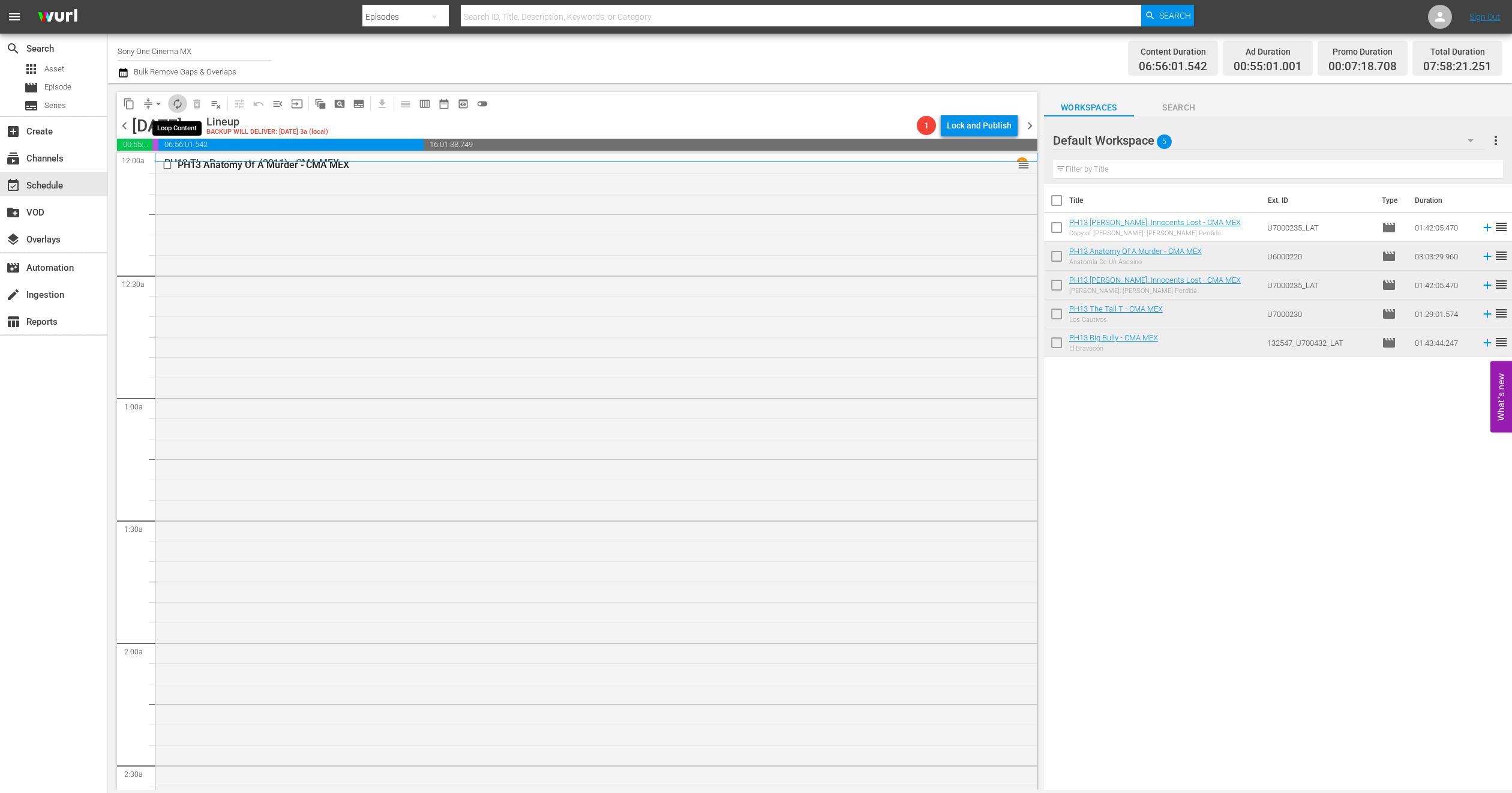
click at [182, 107] on span "autorenew_outlined" at bounding box center [177, 104] width 12 height 12
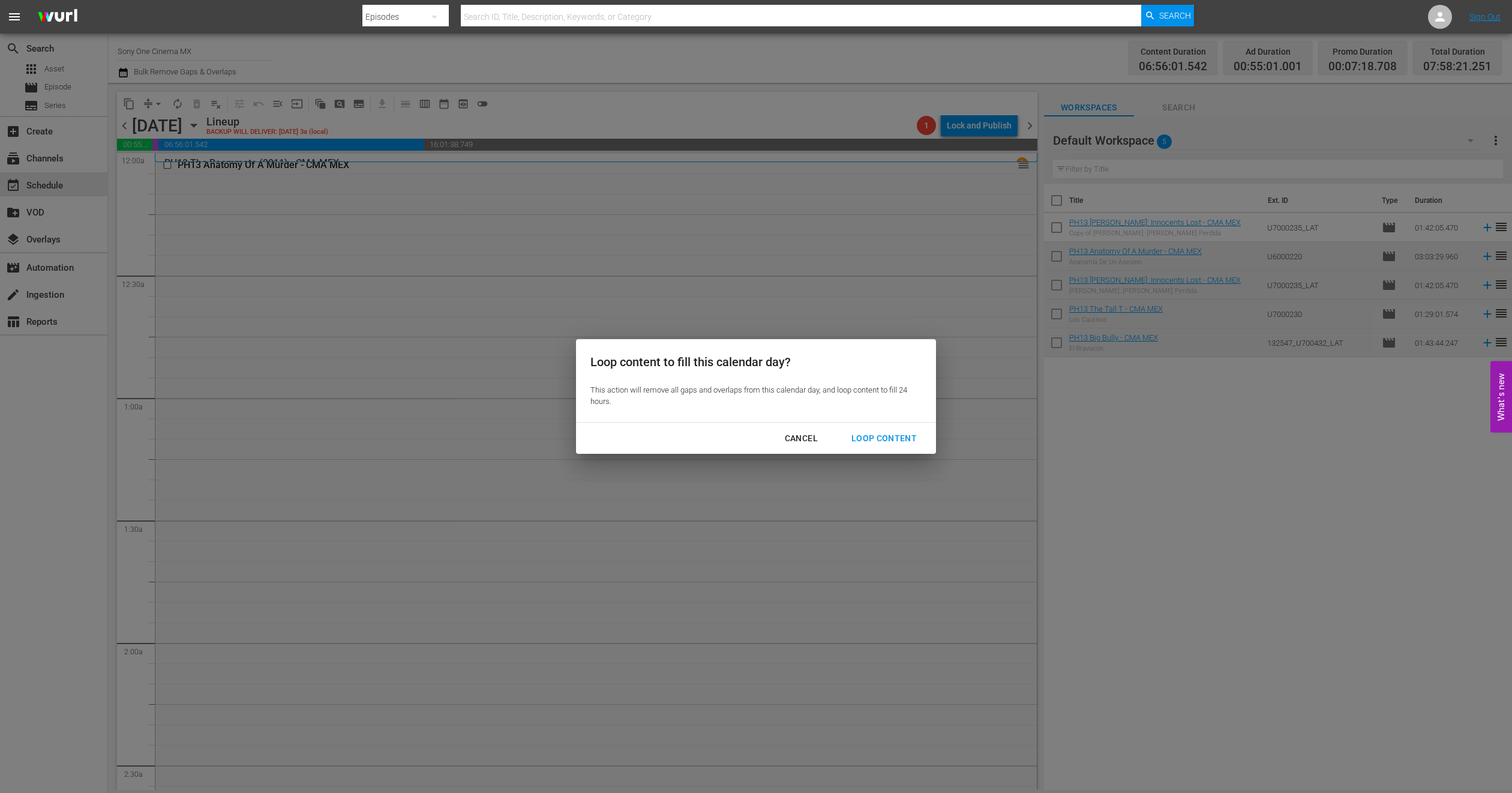
click at [922, 454] on div "Cancel Loop Content" at bounding box center [756, 438] width 360 height 32
click at [915, 442] on div "Loop Content" at bounding box center [884, 438] width 84 height 15
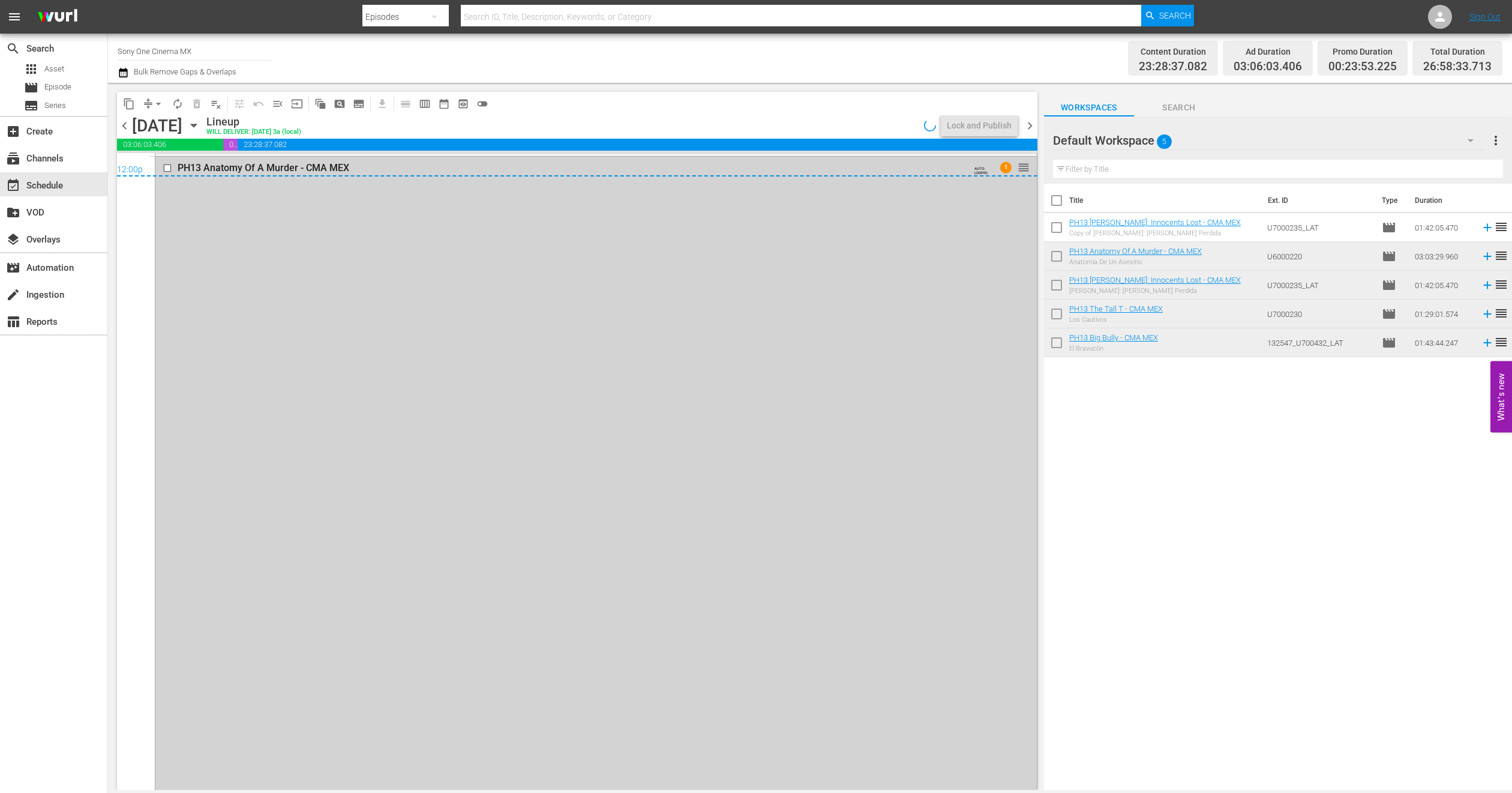
scroll to position [5859, 0]
click at [352, 454] on div "Delete Event" at bounding box center [384, 452] width 94 height 16
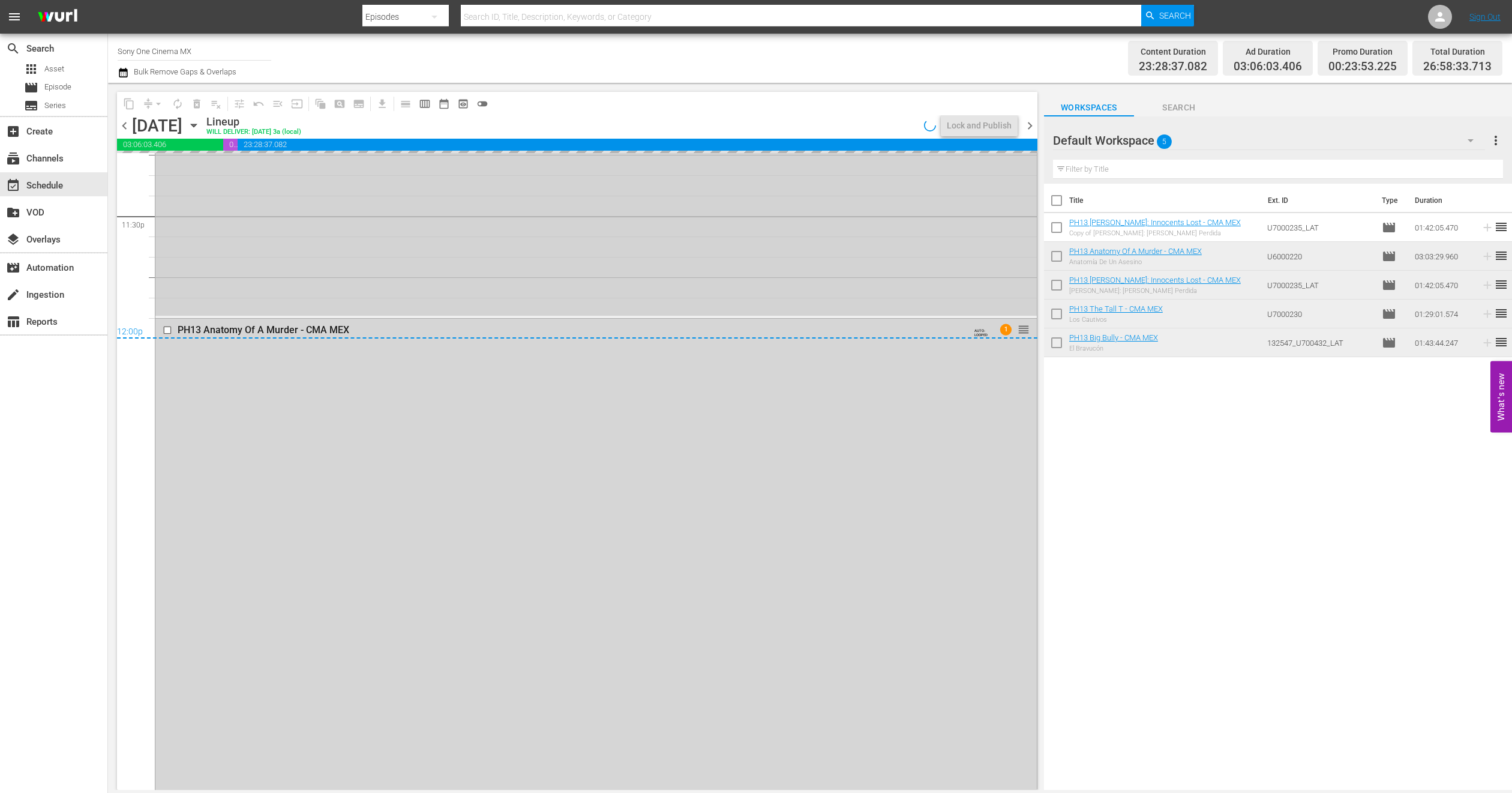
scroll to position [5499, 0]
click at [251, 341] on div "PH13 Big Bully - CMA MEX AUTO-LOOPED reorder" at bounding box center [596, 299] width 881 height 419
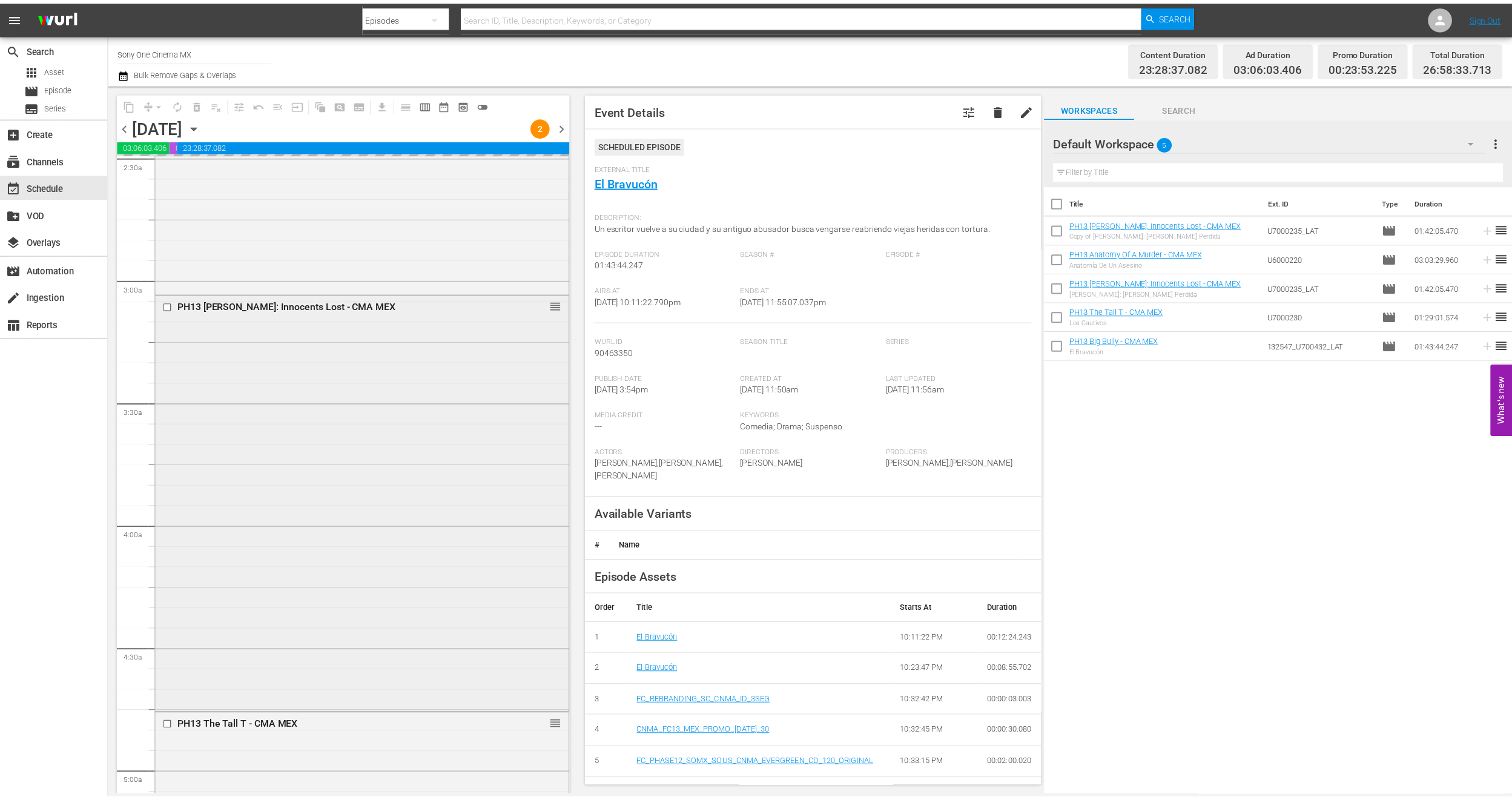
scroll to position [636, 0]
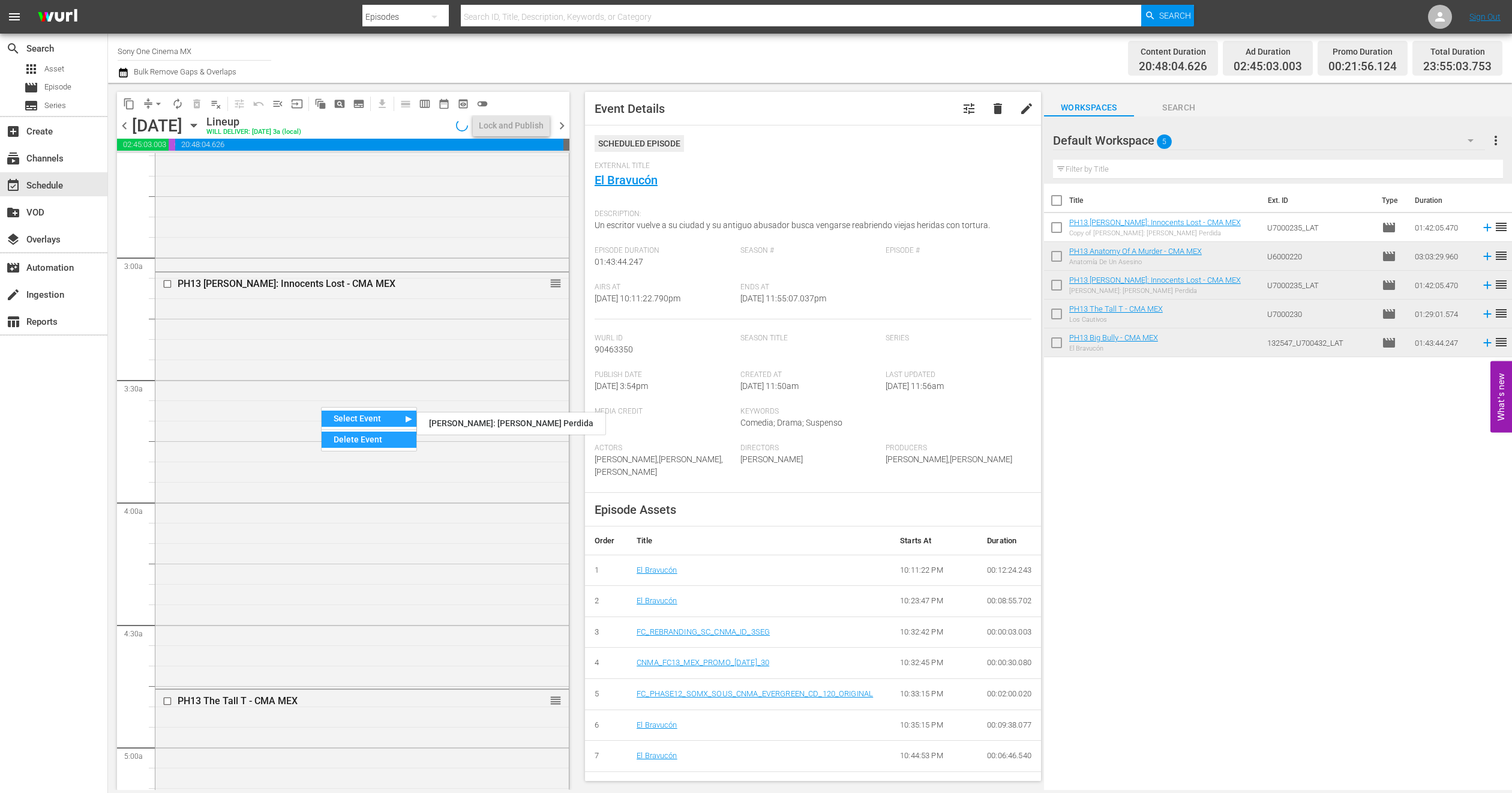
click at [341, 436] on div "Delete Event" at bounding box center [369, 440] width 94 height 16
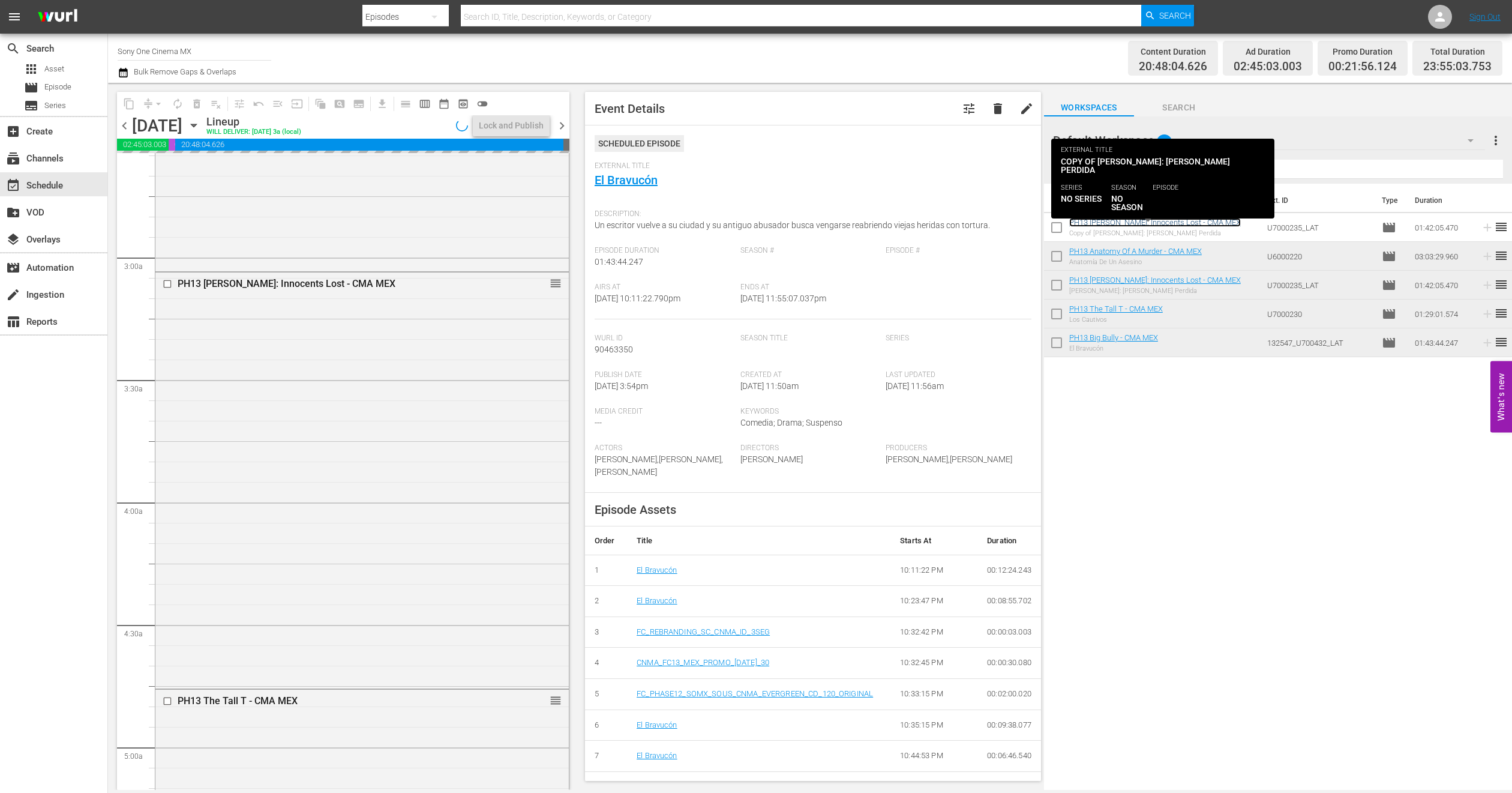
click at [1174, 220] on link "PH13 [PERSON_NAME]: Innocents Lost - CMA MEX" at bounding box center [1155, 222] width 171 height 9
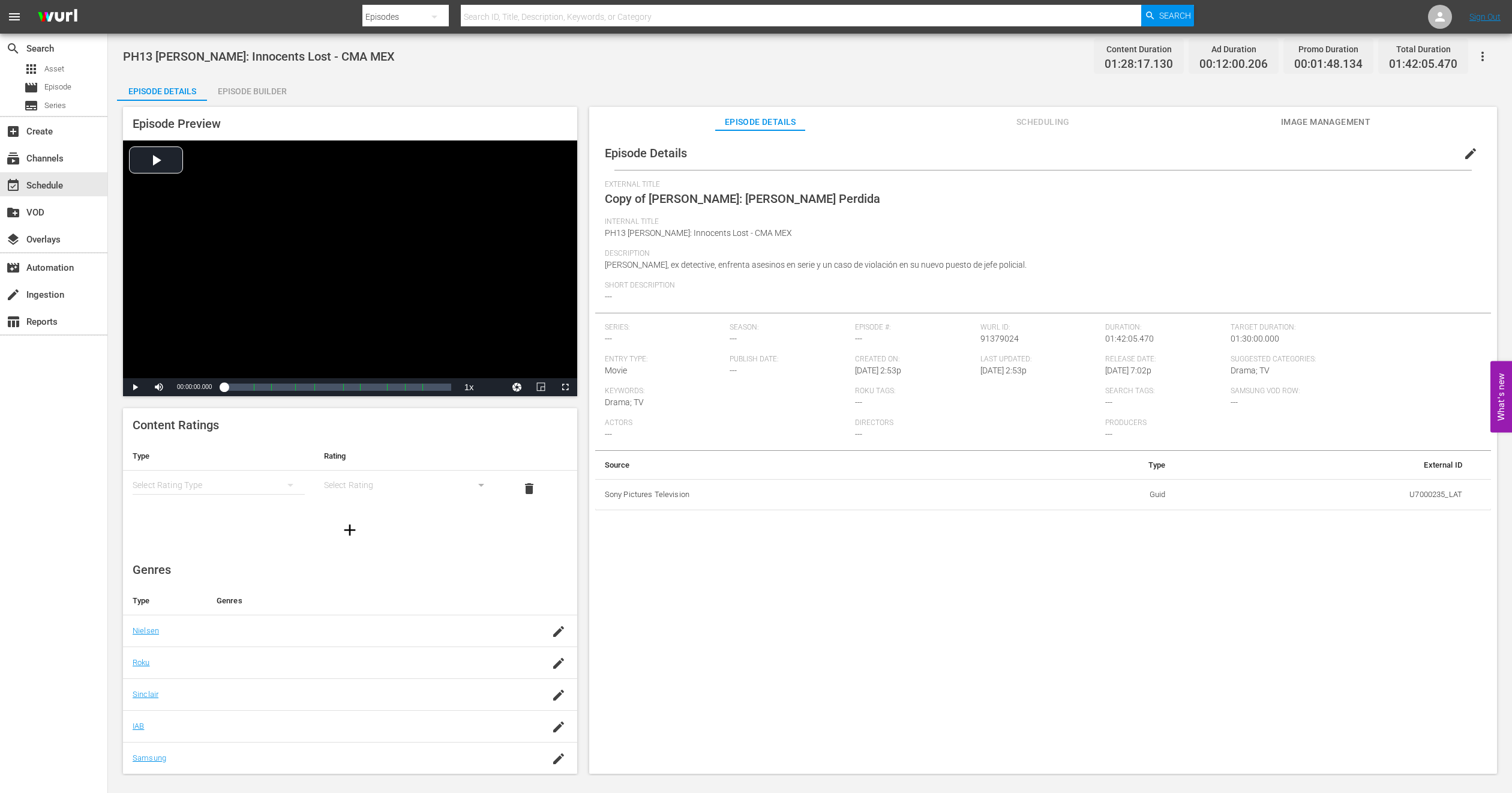
click at [1463, 148] on span "edit" at bounding box center [1471, 154] width 15 height 15
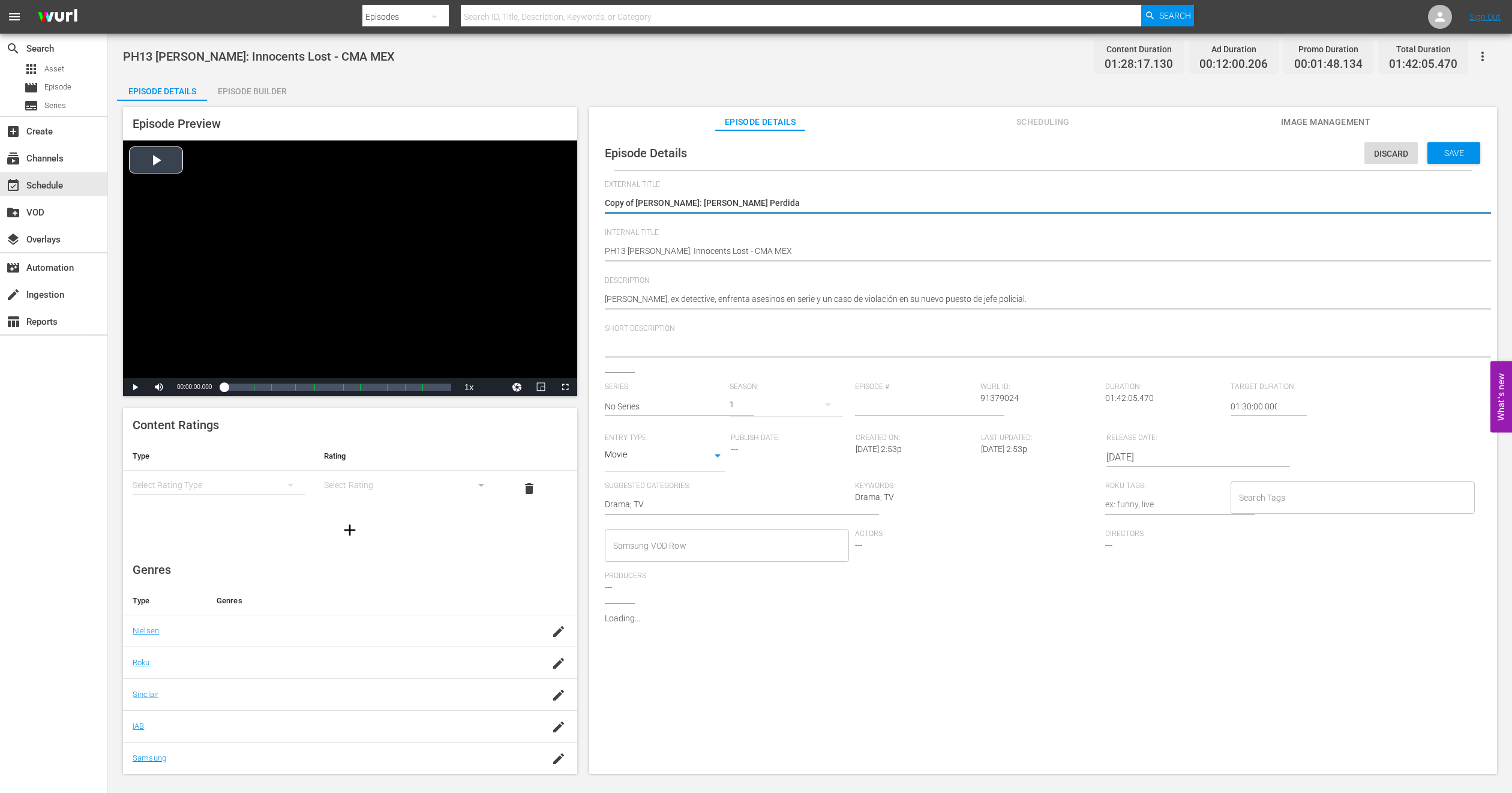
drag, startPoint x: 634, startPoint y: 205, endPoint x: 203, endPoint y: 195, distance: 431.1
click at [203, 195] on div "Episode Preview Video Player is loading. Play Video Play Mute Current Time 00:0…" at bounding box center [810, 442] width 1386 height 683
type textarea "[PERSON_NAME]: [PERSON_NAME] Perdida"
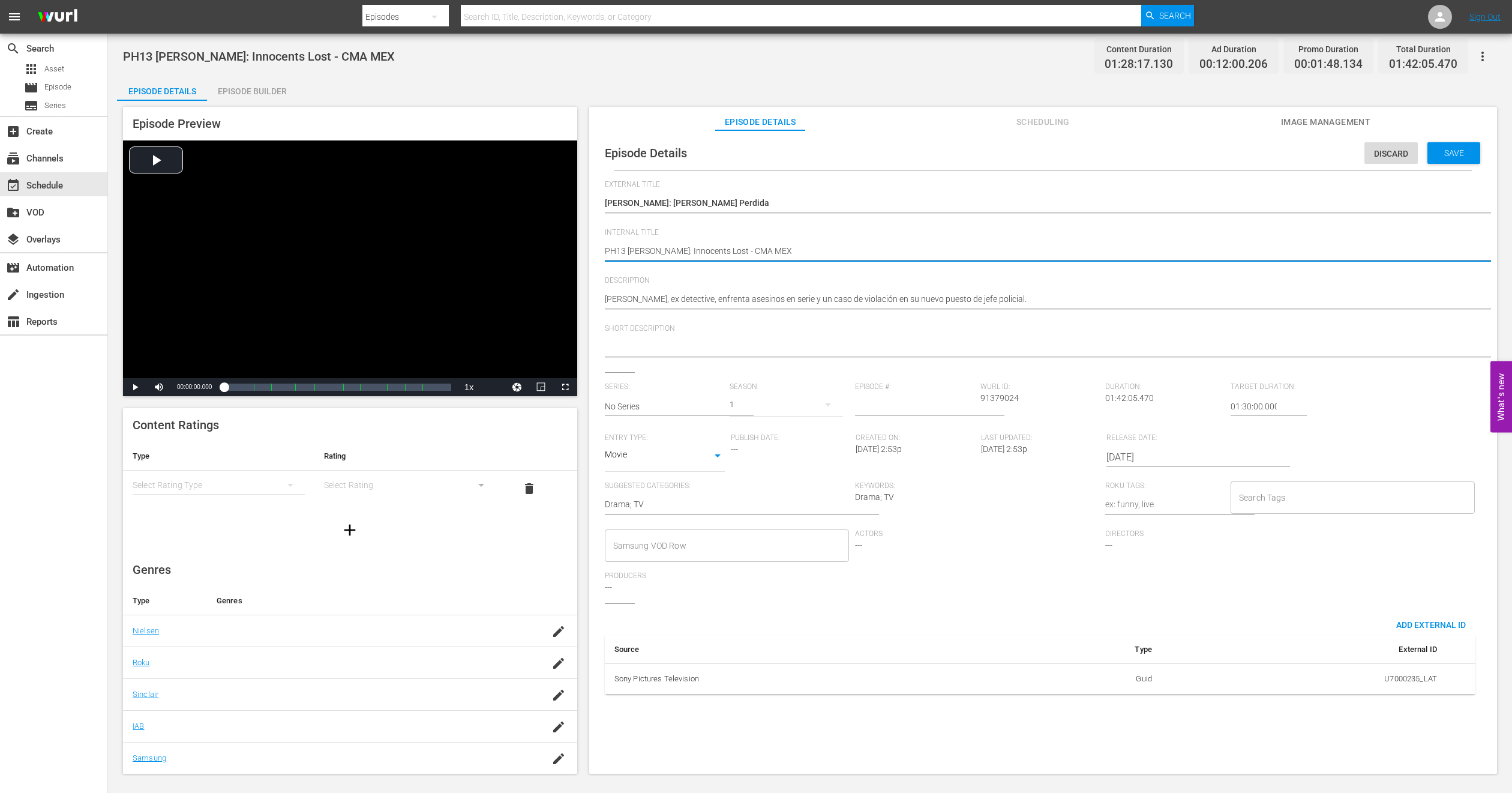
type textarea "FPH13 Jesse Stone: Innocents Lost - CMA MEX"
type textarea "FIPH13 Jesse Stone: Innocents Lost - CMA MEX"
type textarea "FILPH13 Jesse Stone: Innocents Lost - CMA MEX"
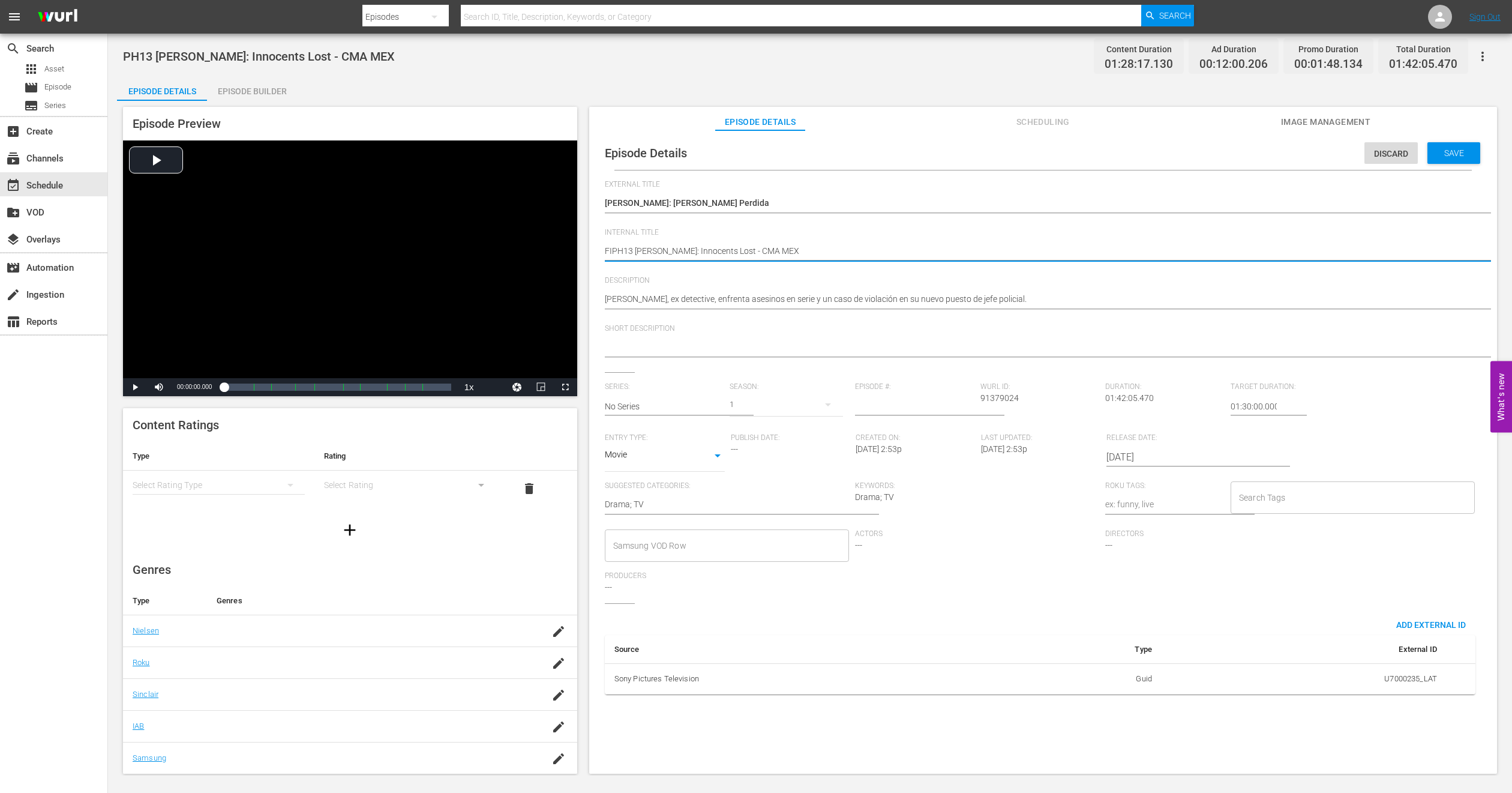
type textarea "FILPH13 Jesse Stone: Innocents Lost - CMA MEX"
type textarea "FILLPH13 Jesse Stone: Innocents Lost - CMA MEX"
type textarea "FILLEPH13 Jesse Stone: Innocents Lost - CMA MEX"
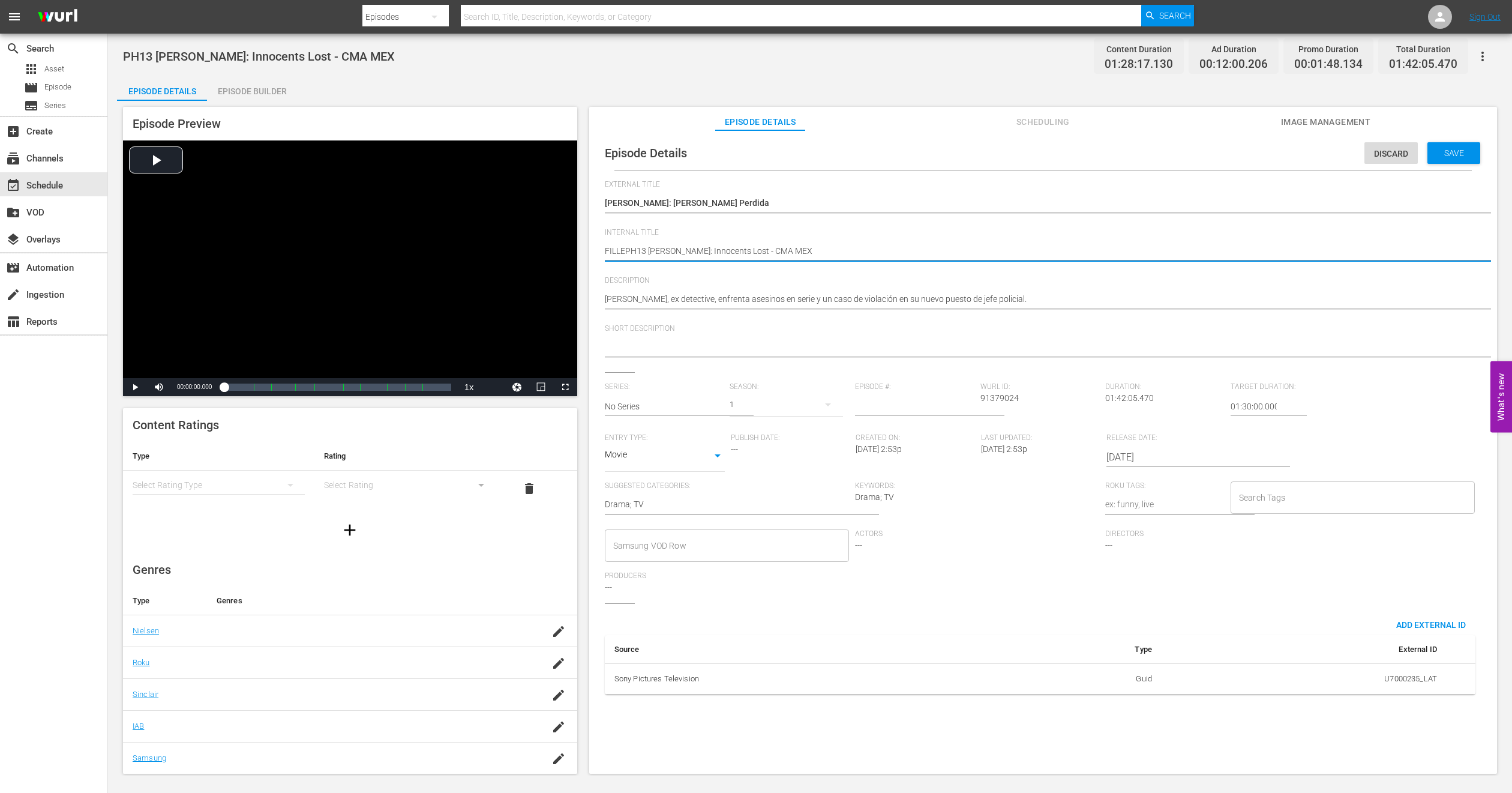
type textarea "FILLERPH13 Jesse Stone: Innocents Lost - CMA MEX"
type textarea "FILLER PH13 [PERSON_NAME]: Innocents Lost - CMA MEX"
click at [1441, 152] on span "Save" at bounding box center [1455, 153] width 39 height 9
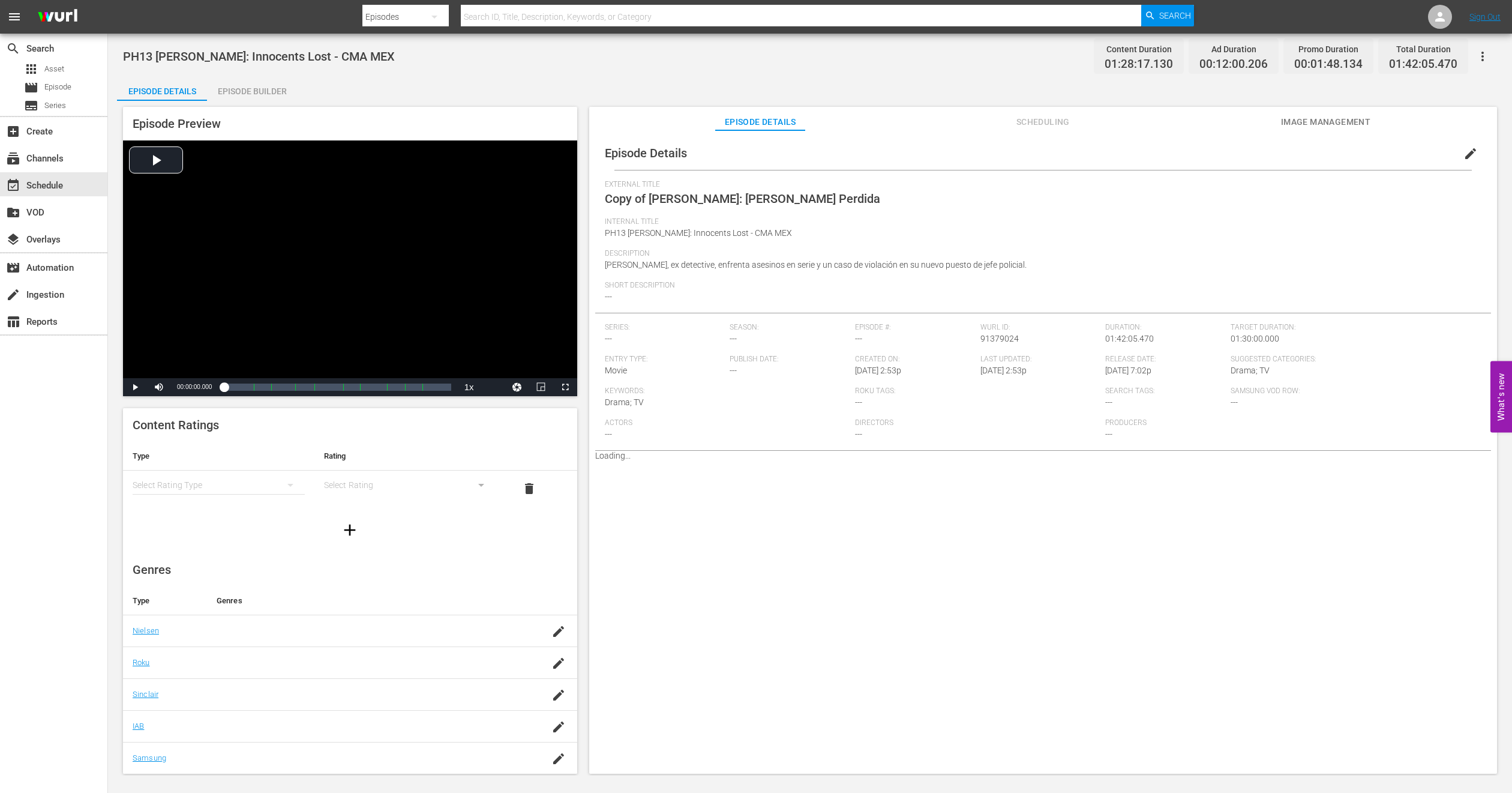
click at [278, 84] on div "Episode Builder" at bounding box center [252, 92] width 90 height 29
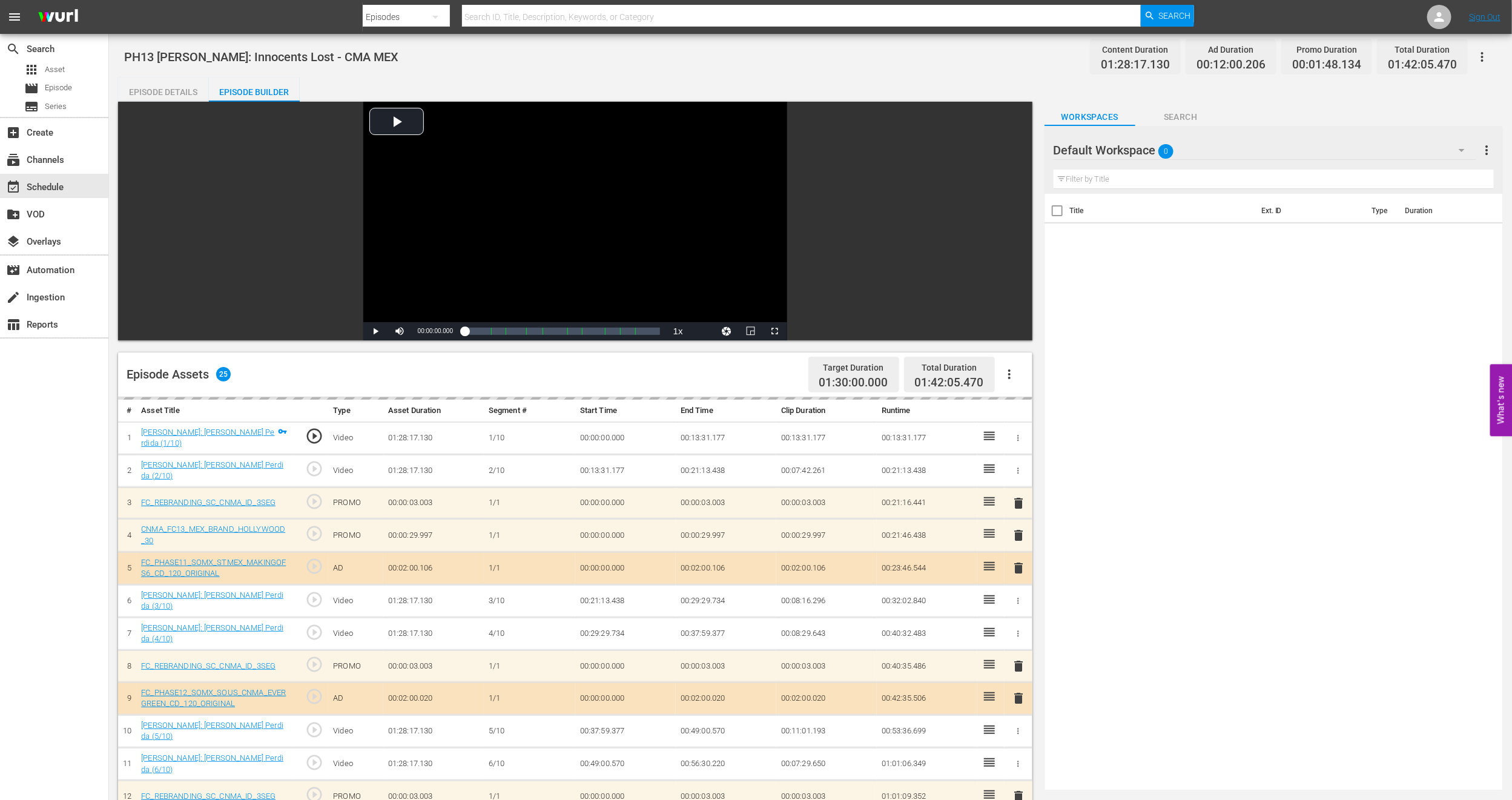
click at [1409, 150] on div "Default Workspace 0" at bounding box center [1265, 150] width 422 height 34
click at [1170, 221] on div "MEX PH13 Promo Fillers (11)" at bounding box center [1131, 223] width 126 height 19
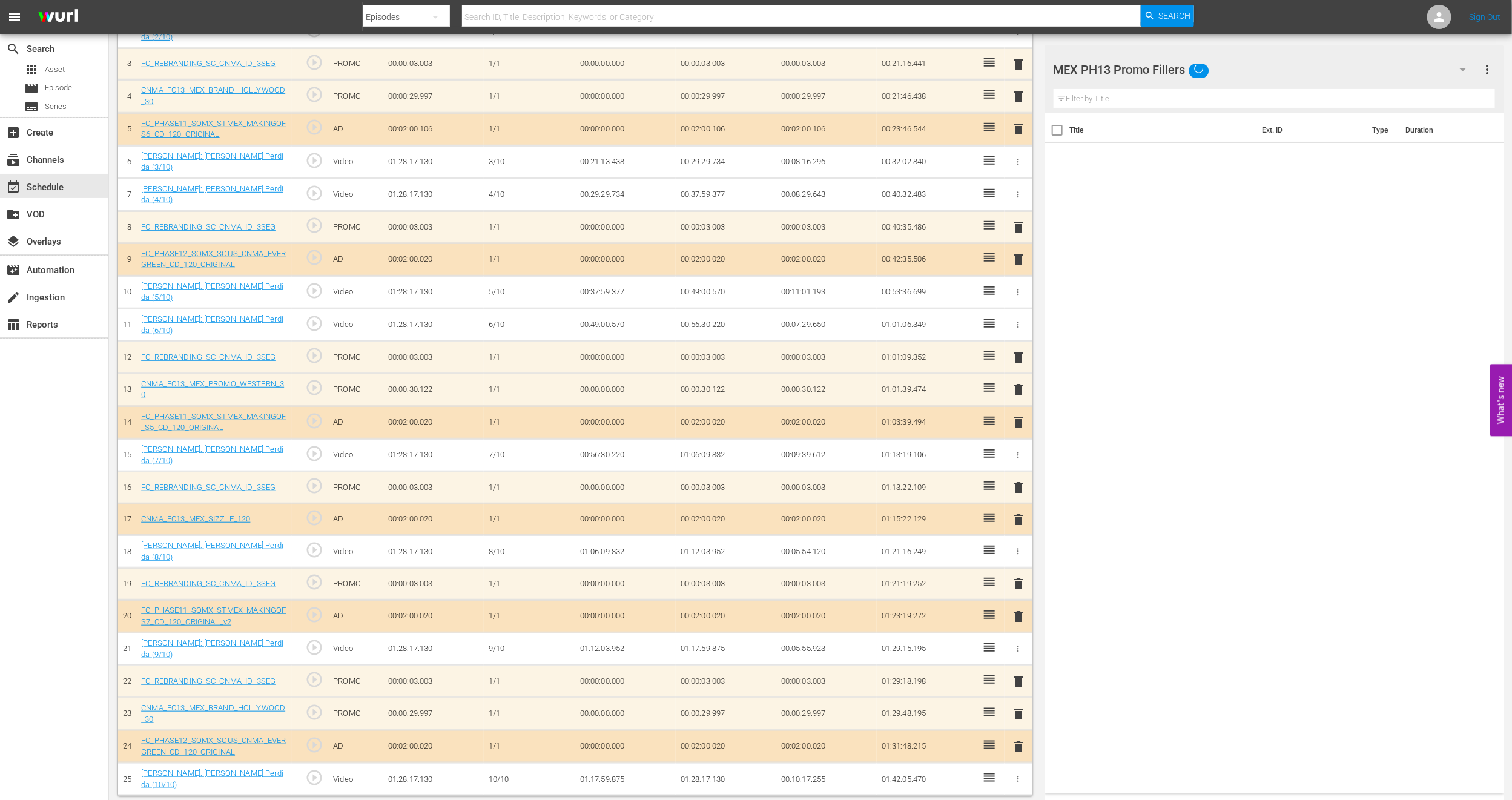
scroll to position [434, 0]
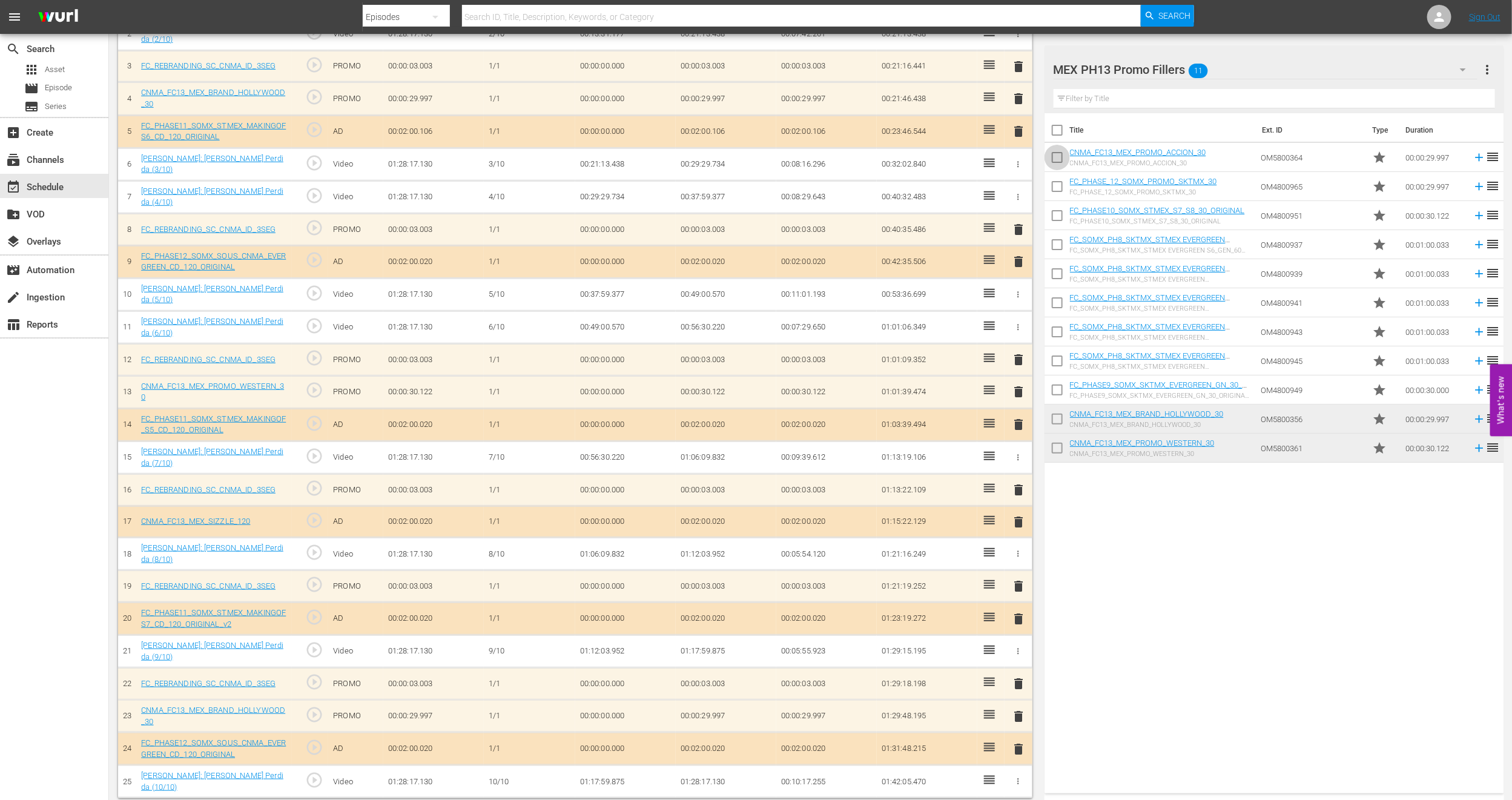
click at [1061, 158] on input "checkbox" at bounding box center [1057, 160] width 26 height 26
checkbox input "true"
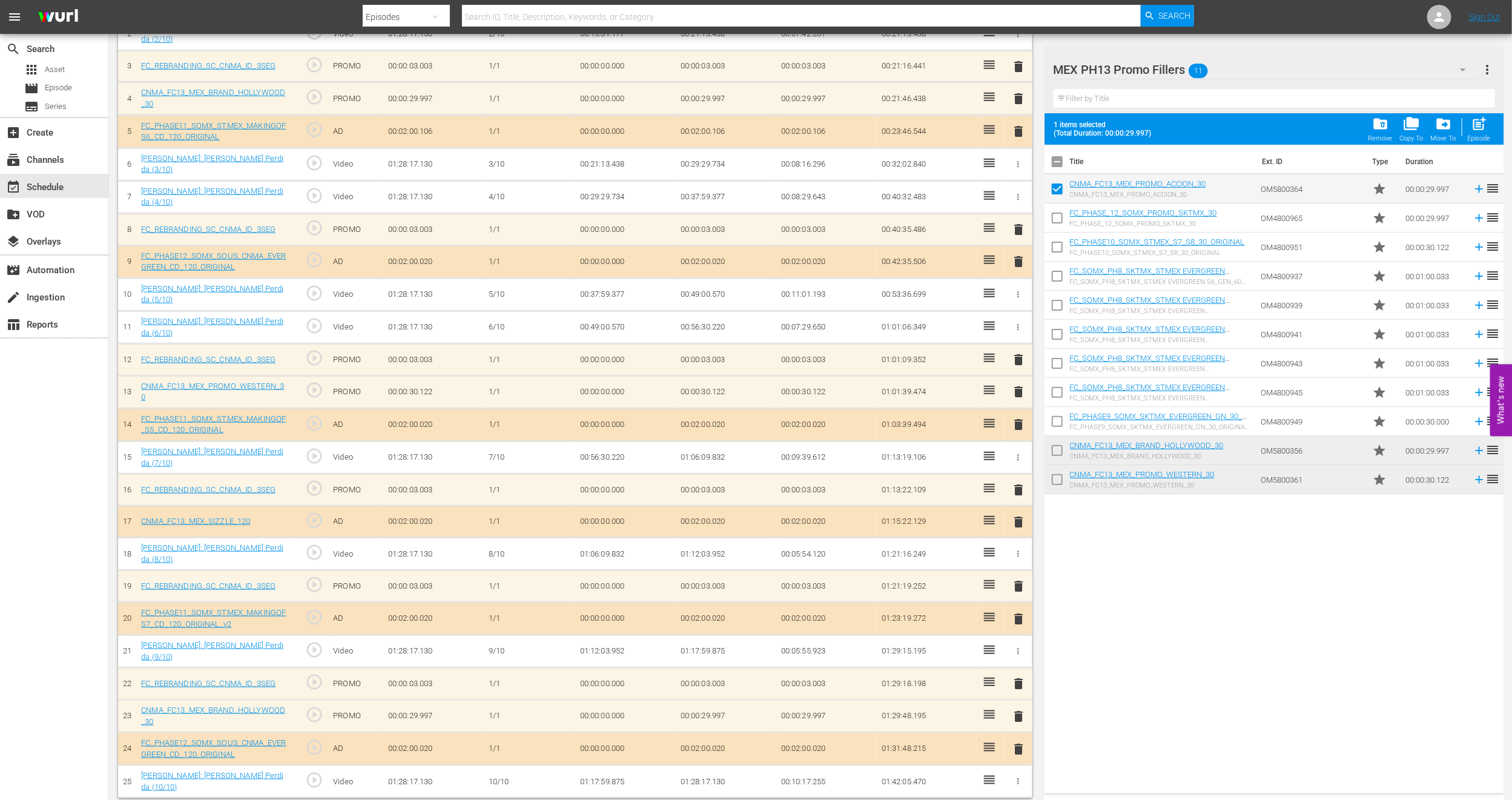
click at [1054, 218] on input "checkbox" at bounding box center [1057, 220] width 26 height 26
checkbox input "true"
click at [1058, 447] on input "checkbox" at bounding box center [1057, 452] width 26 height 26
checkbox input "true"
click at [1054, 476] on input "checkbox" at bounding box center [1057, 482] width 26 height 26
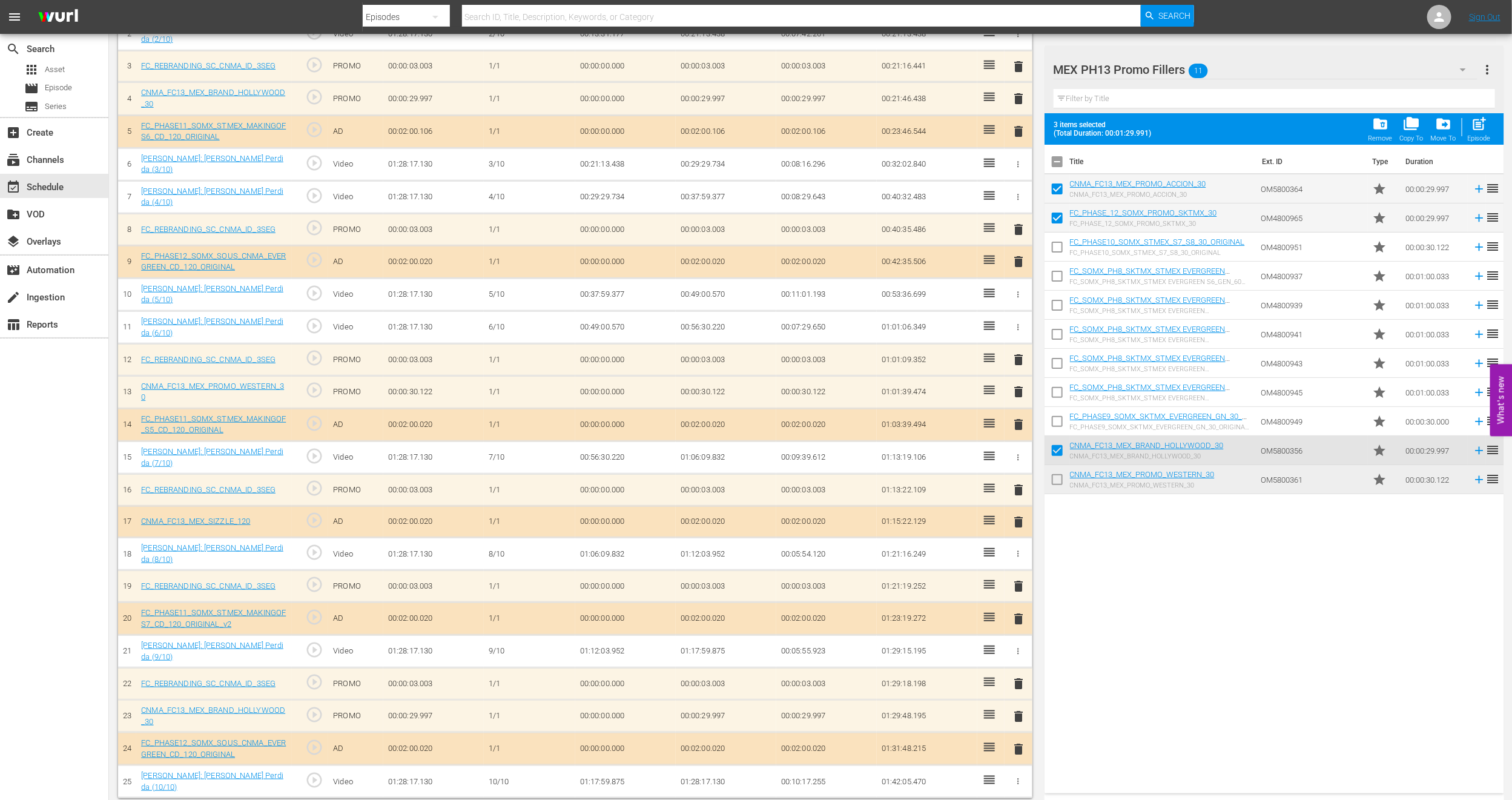
checkbox input "true"
click at [1057, 282] on input "checkbox" at bounding box center [1057, 279] width 26 height 26
checkbox input "true"
click at [1060, 309] on input "checkbox" at bounding box center [1057, 307] width 26 height 26
checkbox input "true"
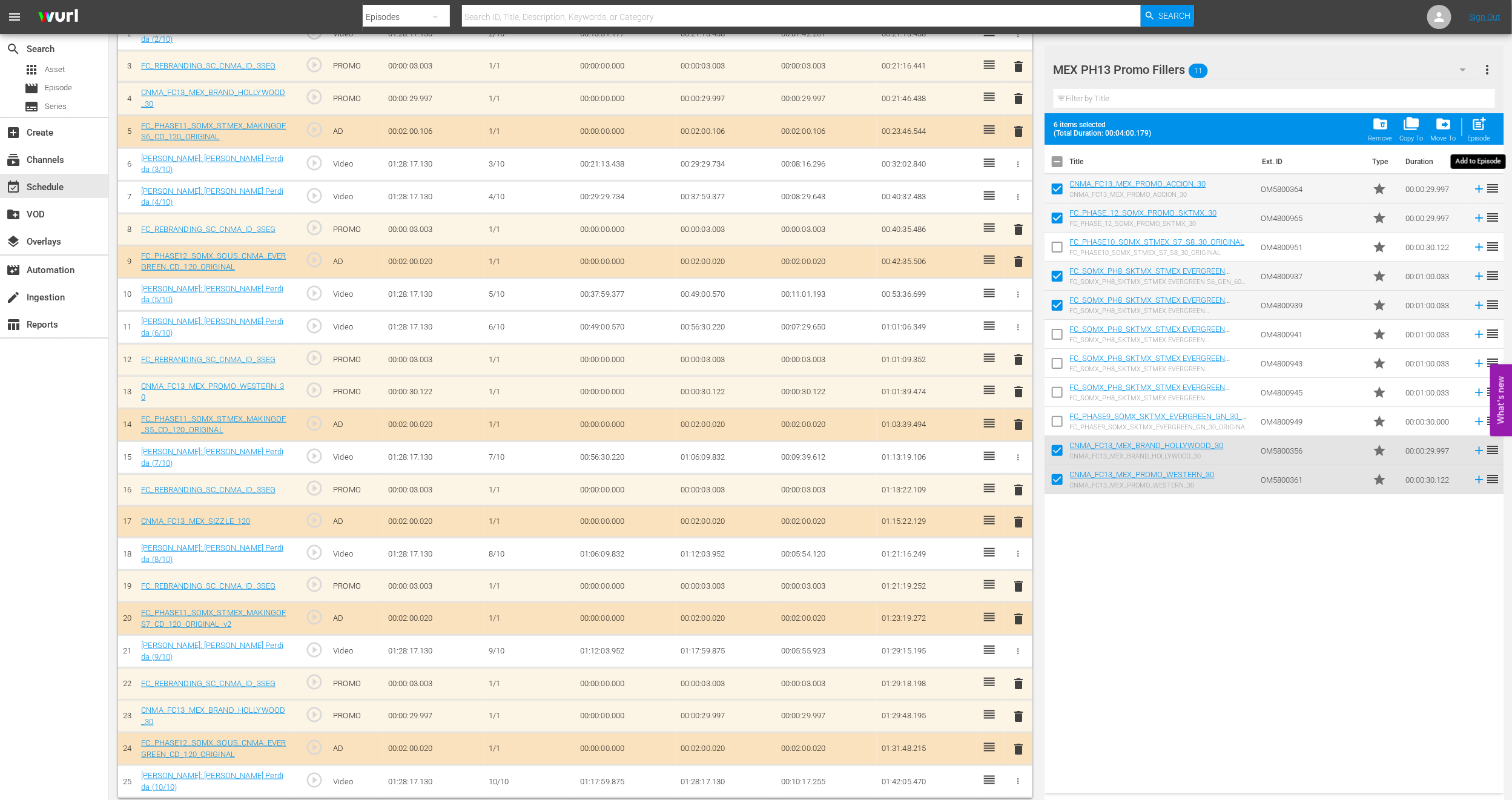
click at [1485, 135] on div "Episode" at bounding box center [1479, 138] width 23 height 8
checkbox input "false"
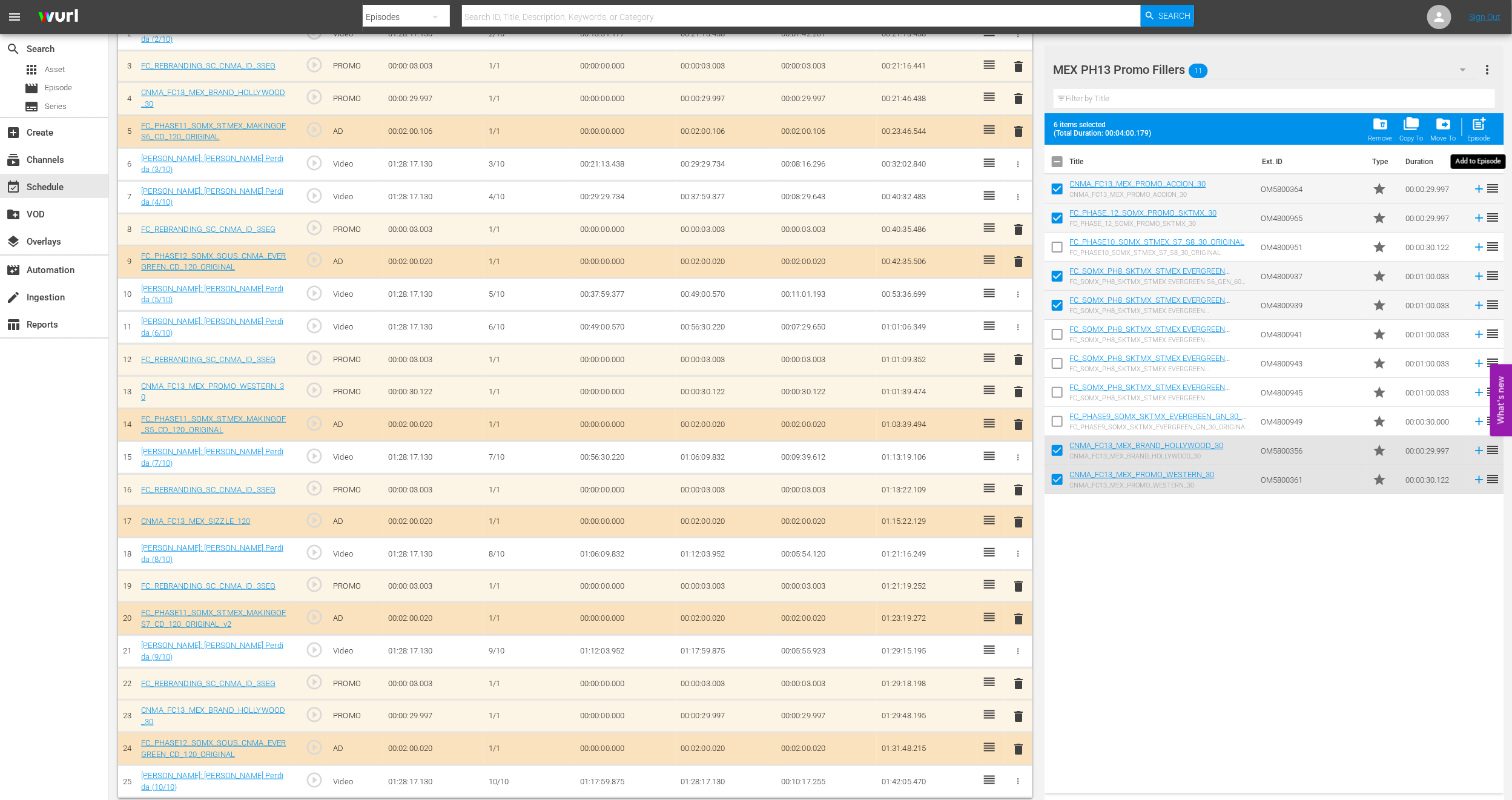
checkbox input "false"
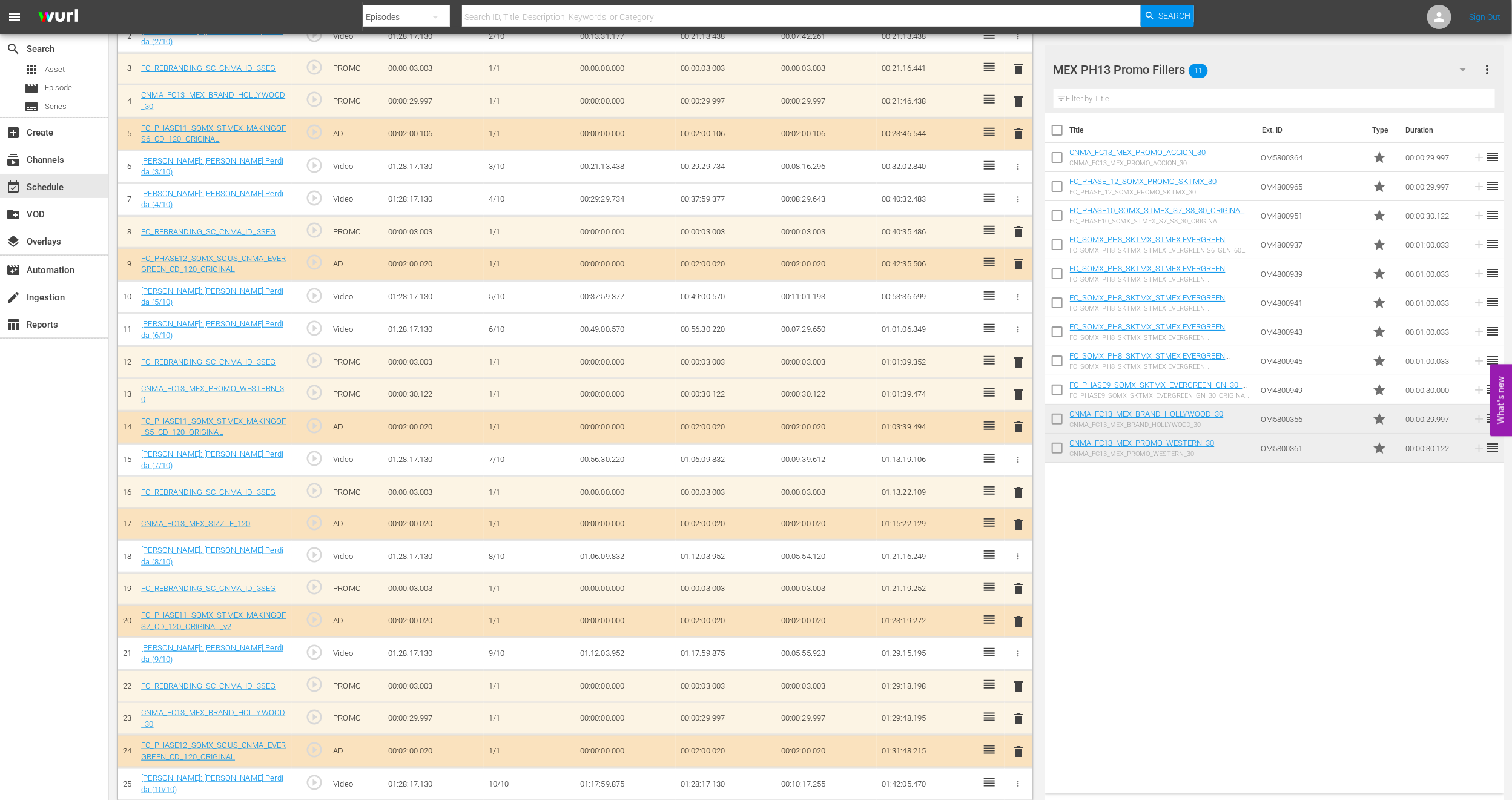
scroll to position [436, 0]
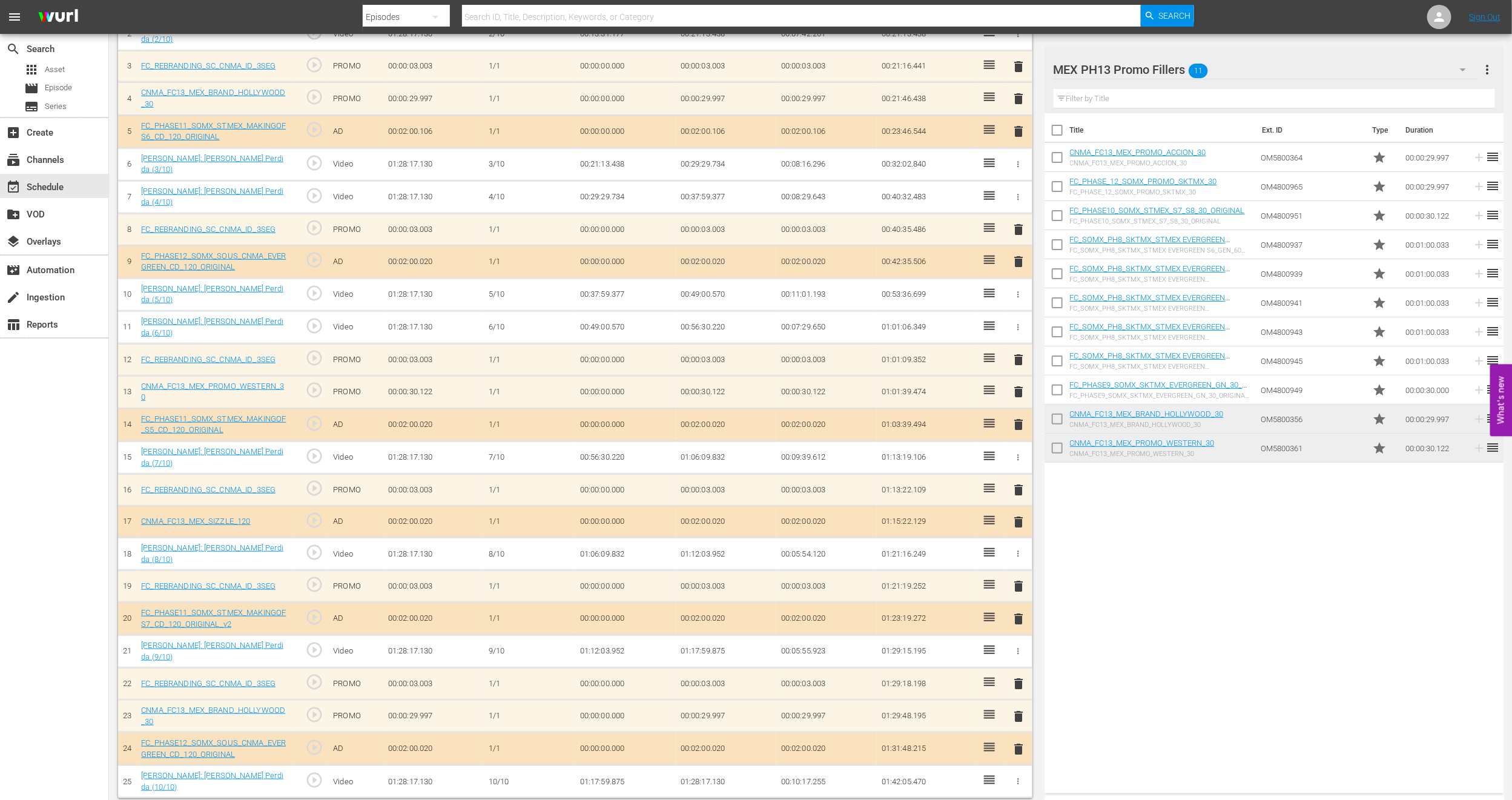
click at [1058, 302] on input "checkbox" at bounding box center [1057, 305] width 26 height 26
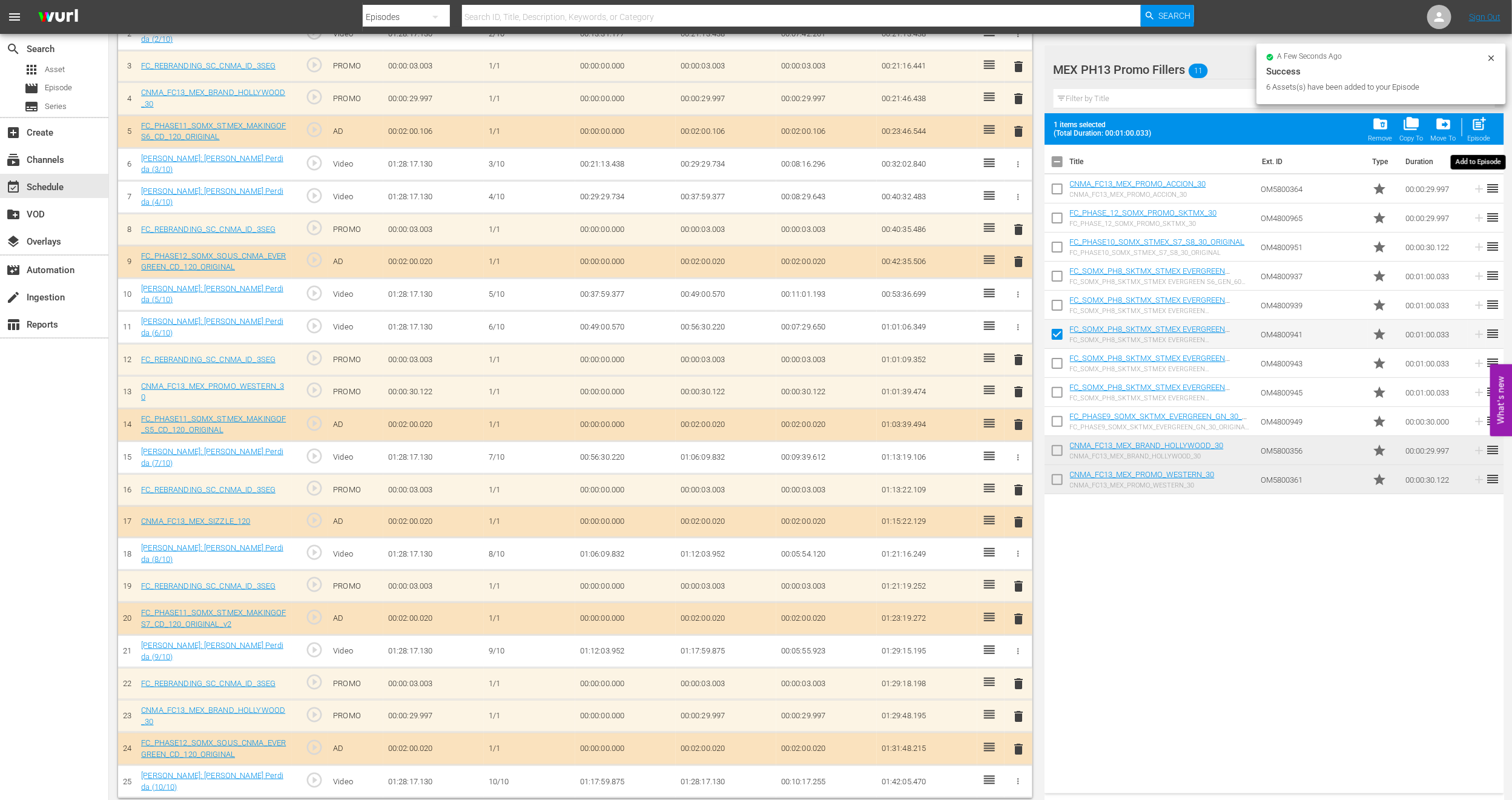
click at [1480, 130] on span "post_add" at bounding box center [1479, 124] width 16 height 16
checkbox input "false"
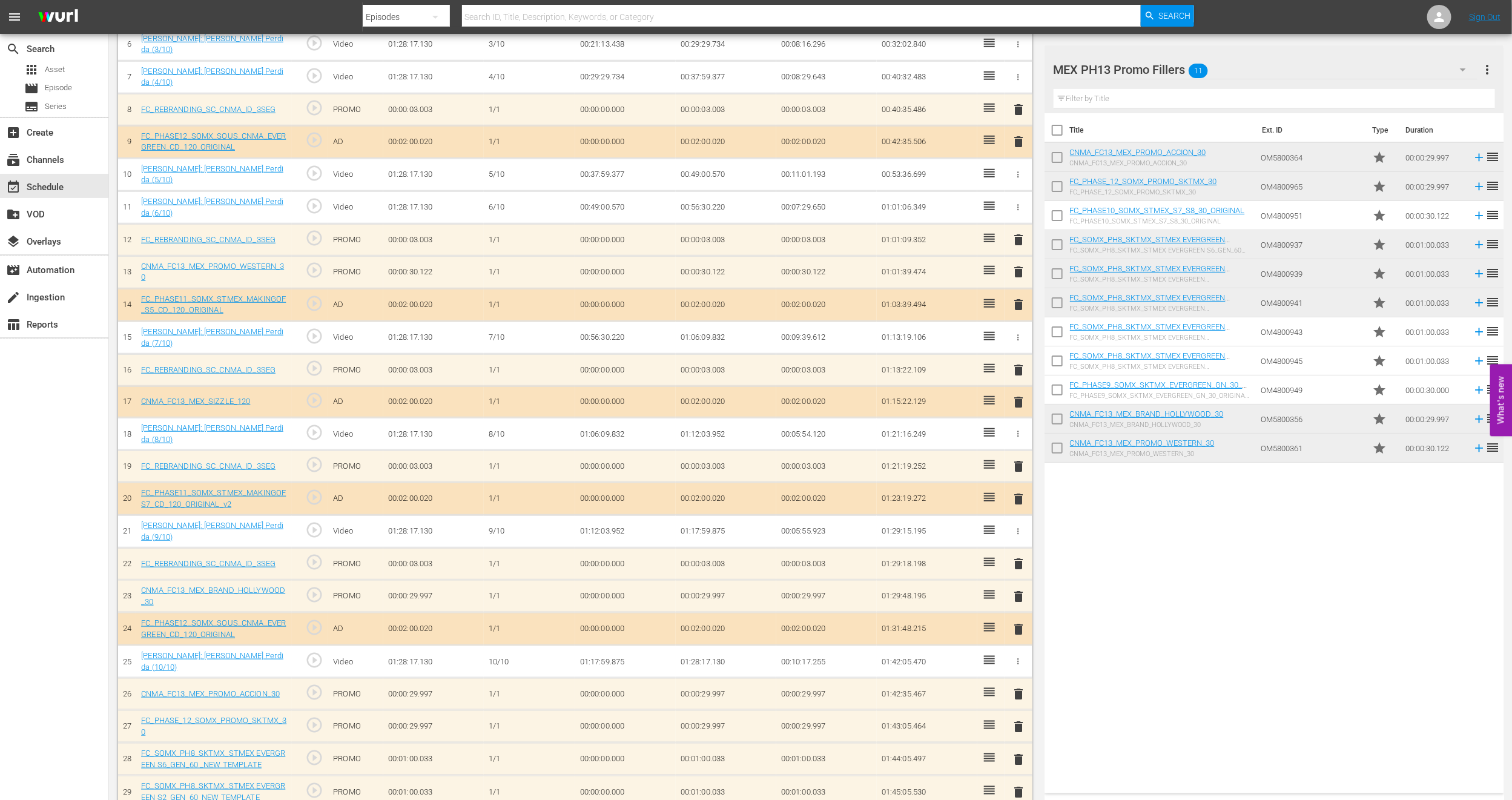
scroll to position [665, 0]
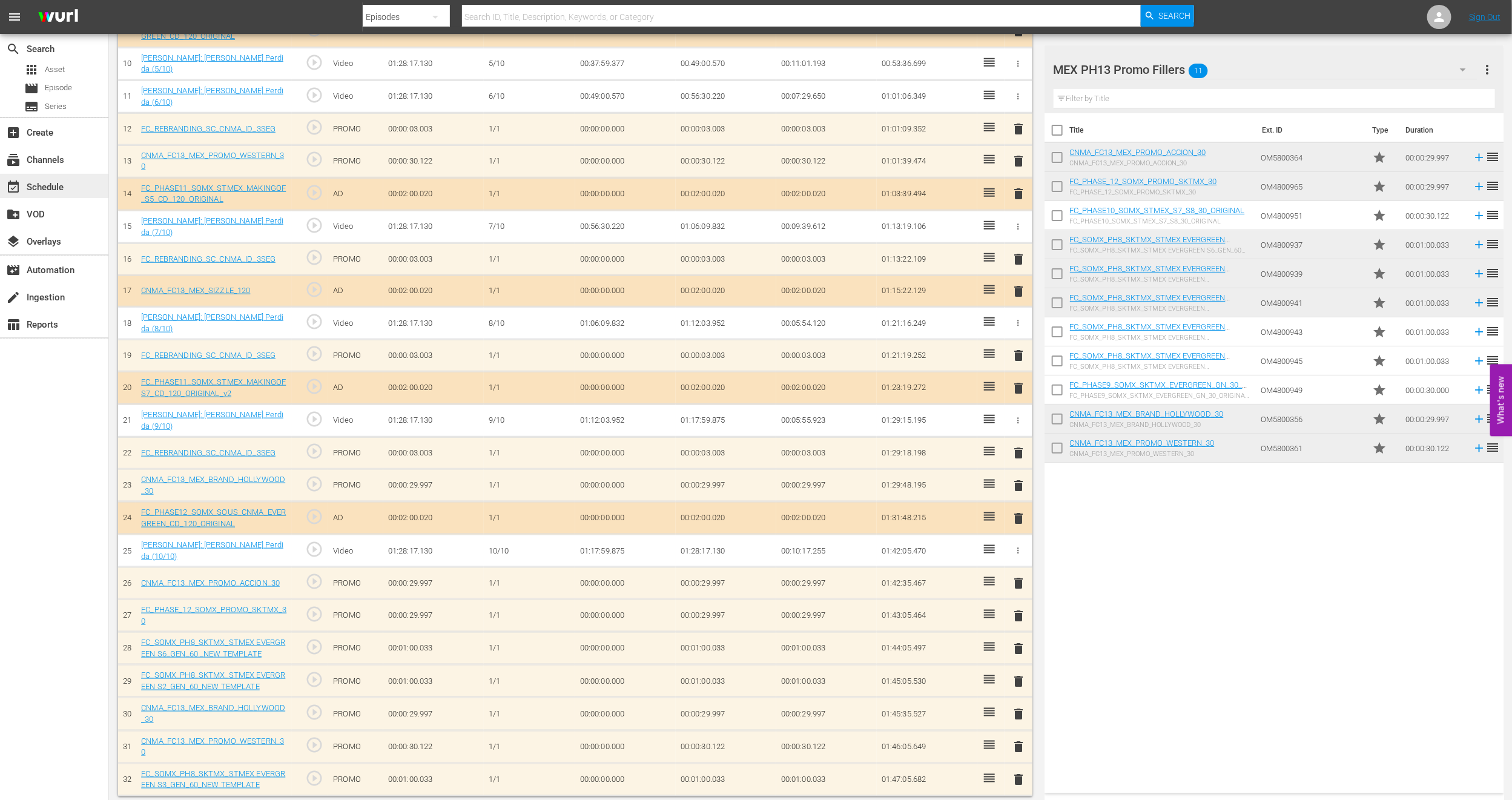
click at [61, 186] on div "event_available Schedule" at bounding box center [34, 185] width 68 height 11
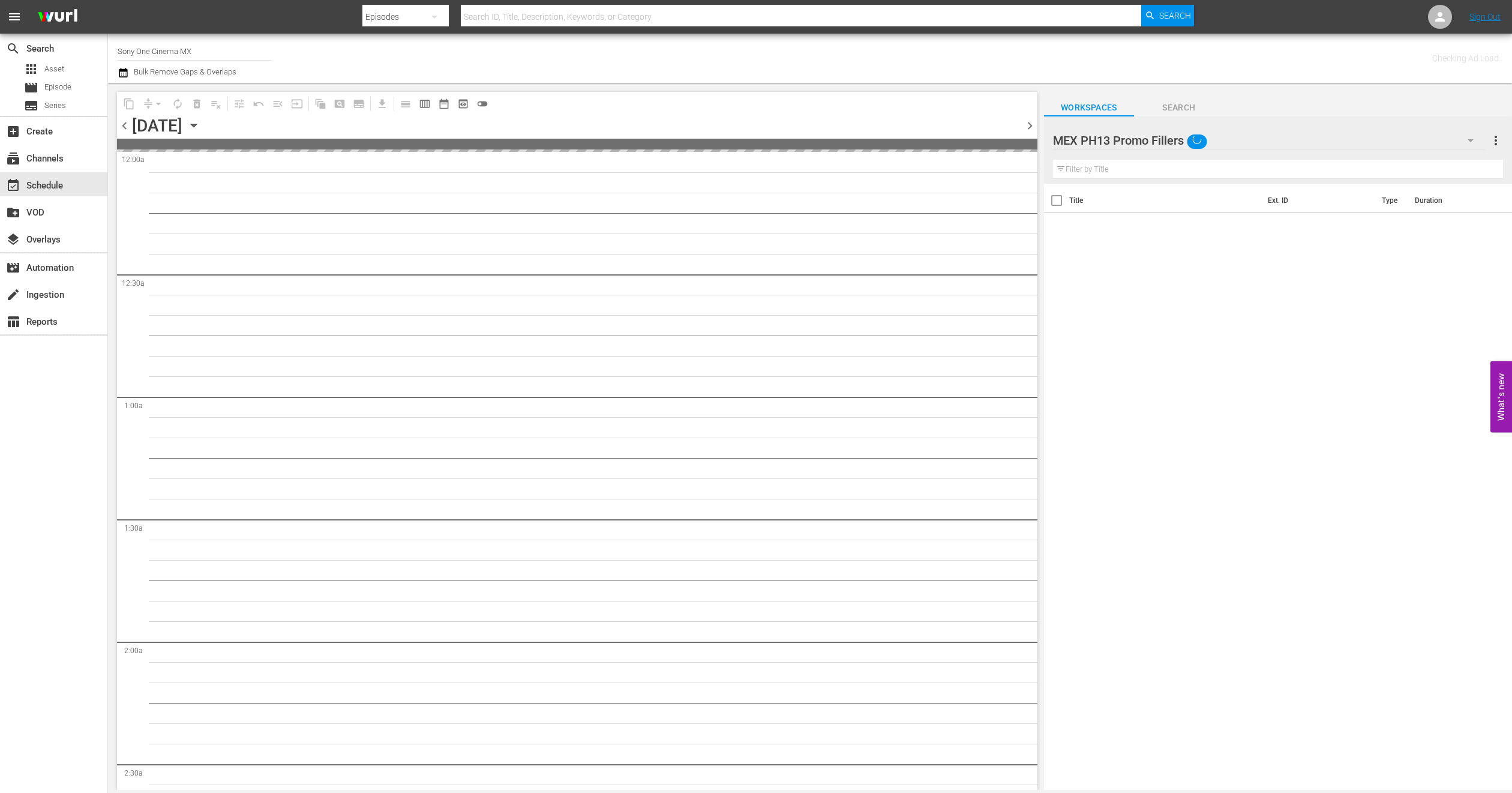
click at [1408, 145] on div "MEX PH13 Promo Fillers" at bounding box center [1269, 140] width 432 height 33
click at [1147, 247] on div "Default Workspace (5)" at bounding box center [1130, 251] width 125 height 19
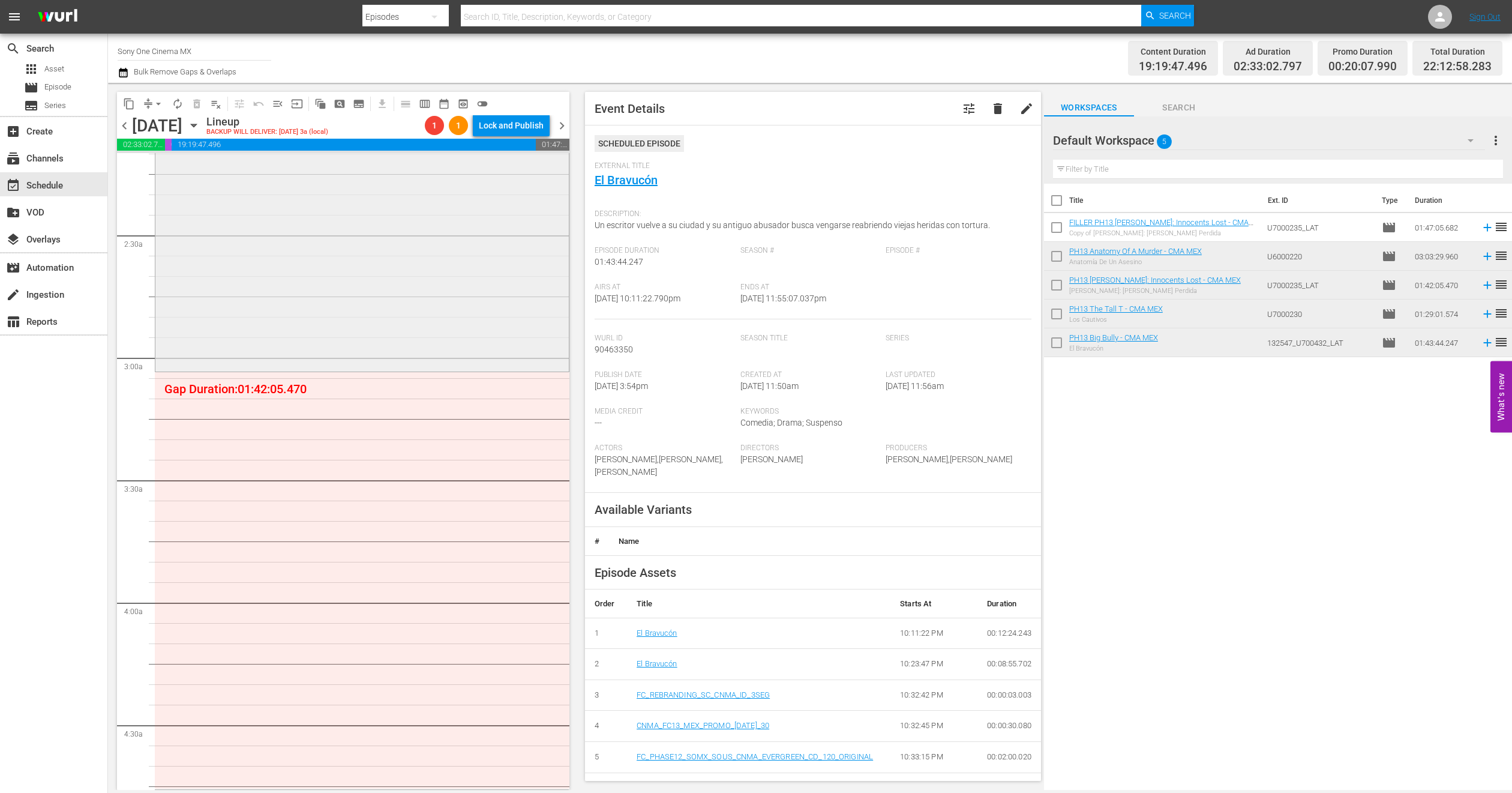
scroll to position [630, 0]
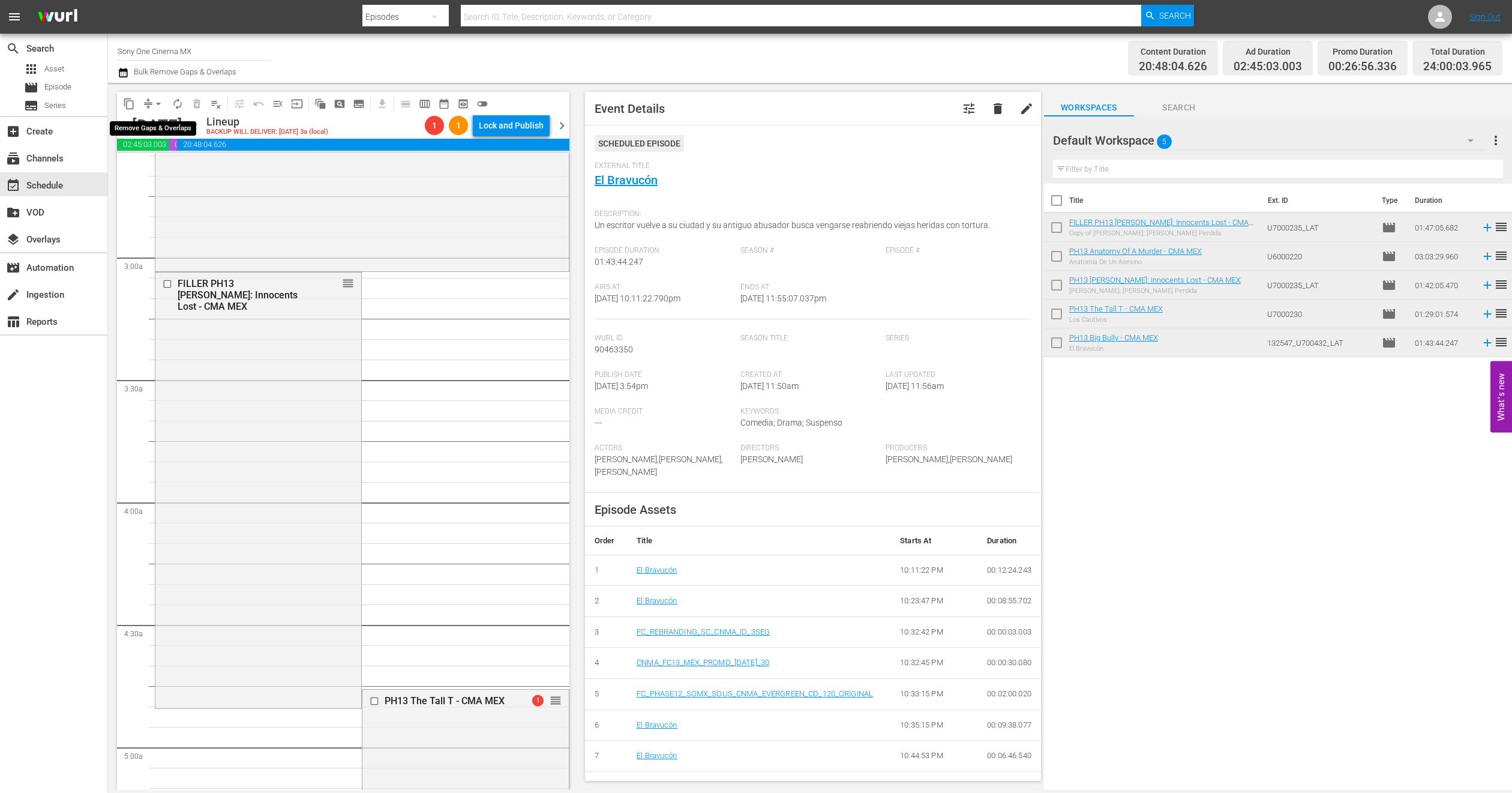
click at [157, 105] on span "arrow_drop_down" at bounding box center [158, 104] width 12 height 12
click at [174, 178] on ul "Align to Midnight Align to First Episode Align to End of Previous Day" at bounding box center [158, 147] width 126 height 69
click at [174, 169] on li "Align to End of Previous Day" at bounding box center [158, 166] width 126 height 20
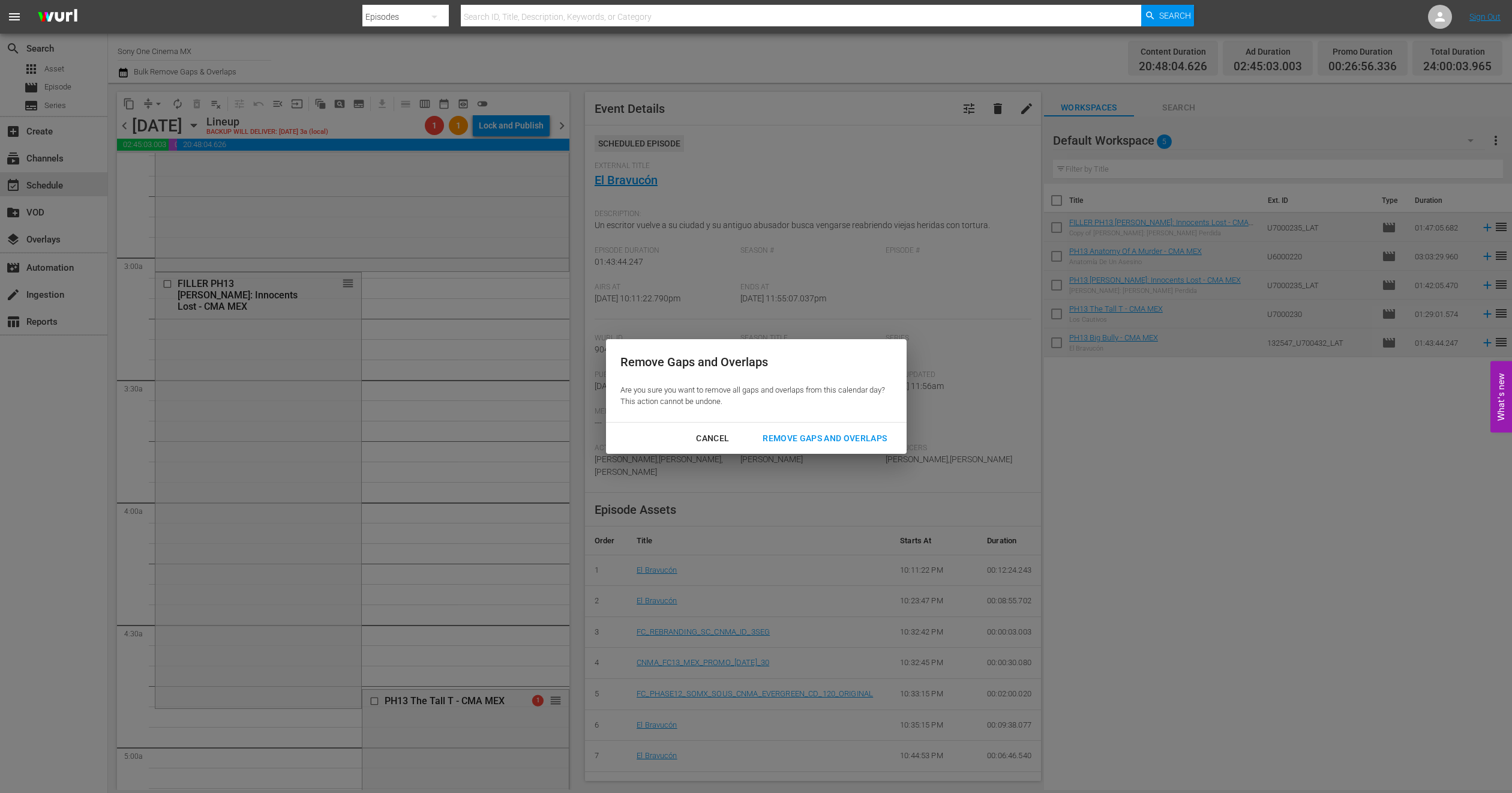
click at [811, 443] on div "Remove Gaps and Overlaps" at bounding box center [825, 438] width 143 height 15
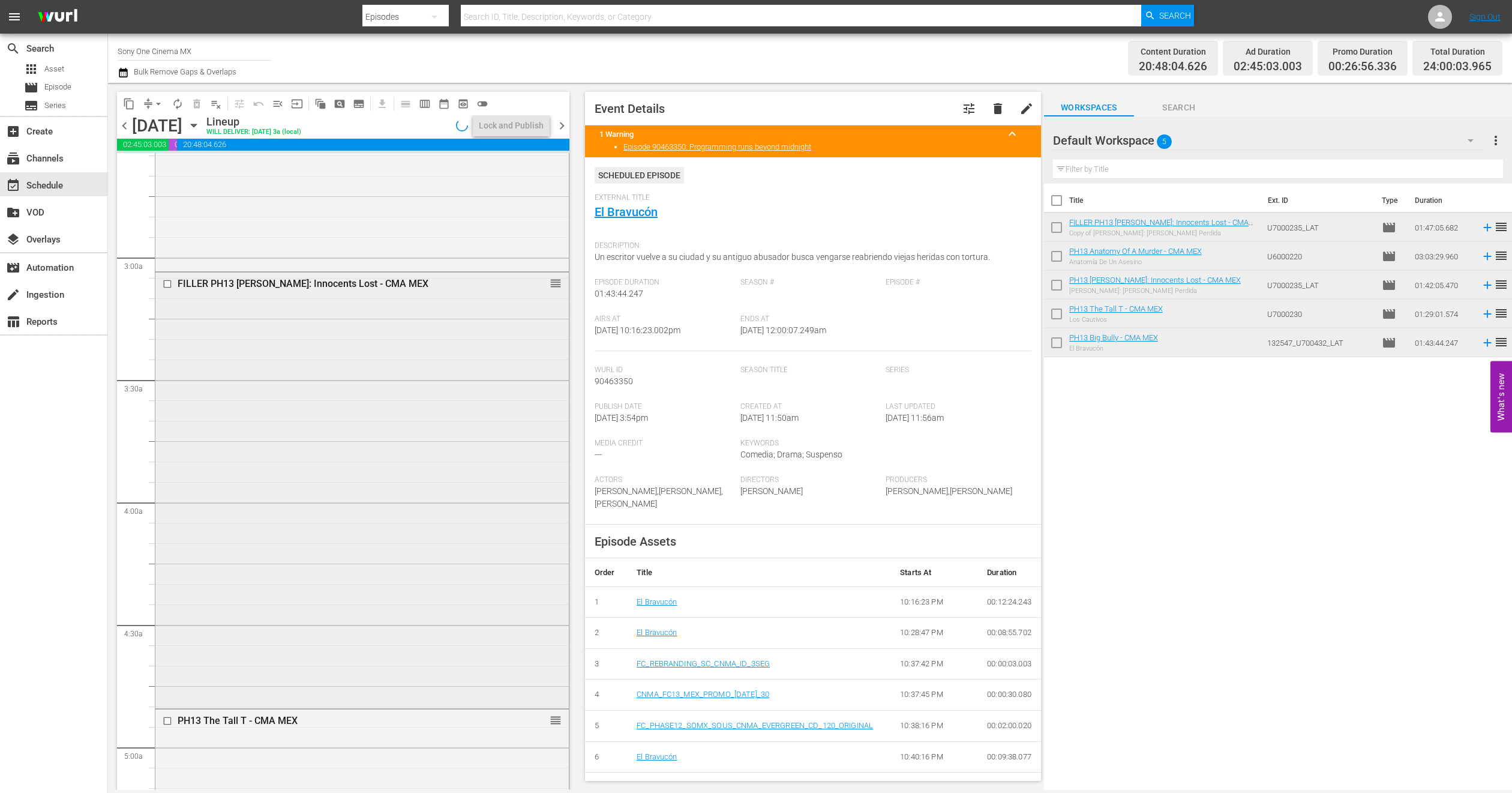
scroll to position [720, 0]
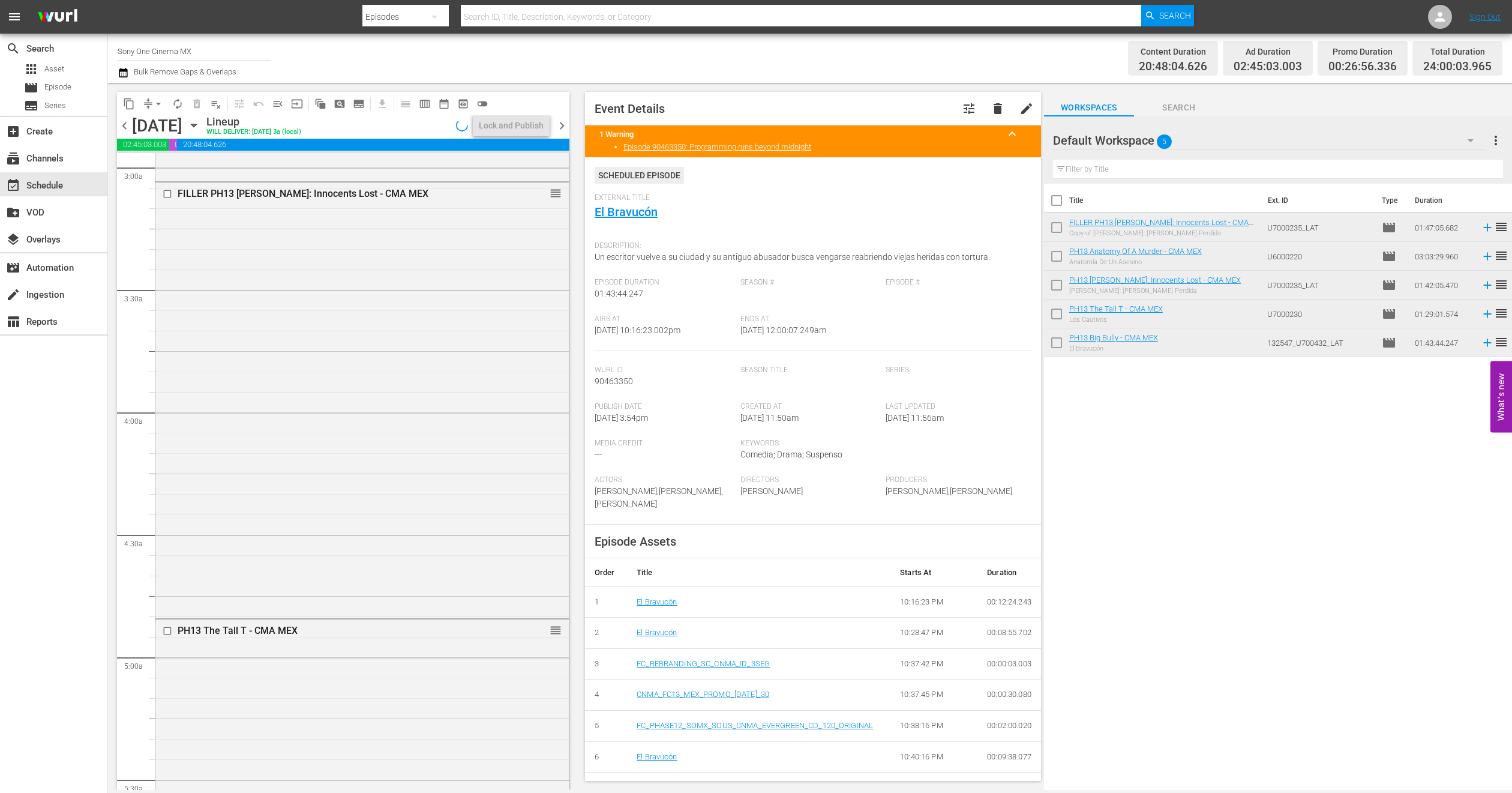
click at [201, 128] on icon "button" at bounding box center [194, 126] width 13 height 13
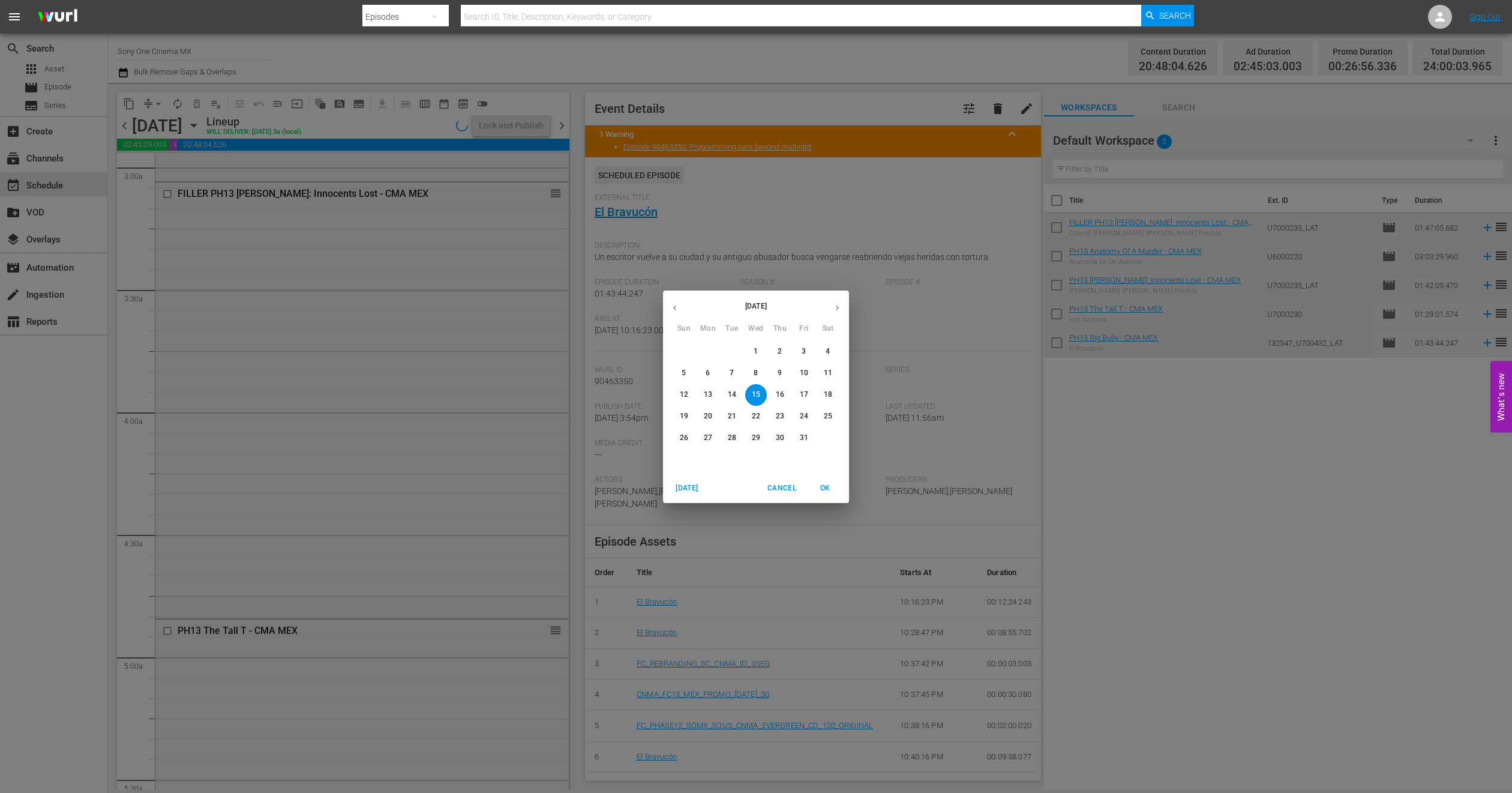
click at [773, 350] on span "2" at bounding box center [780, 352] width 22 height 10
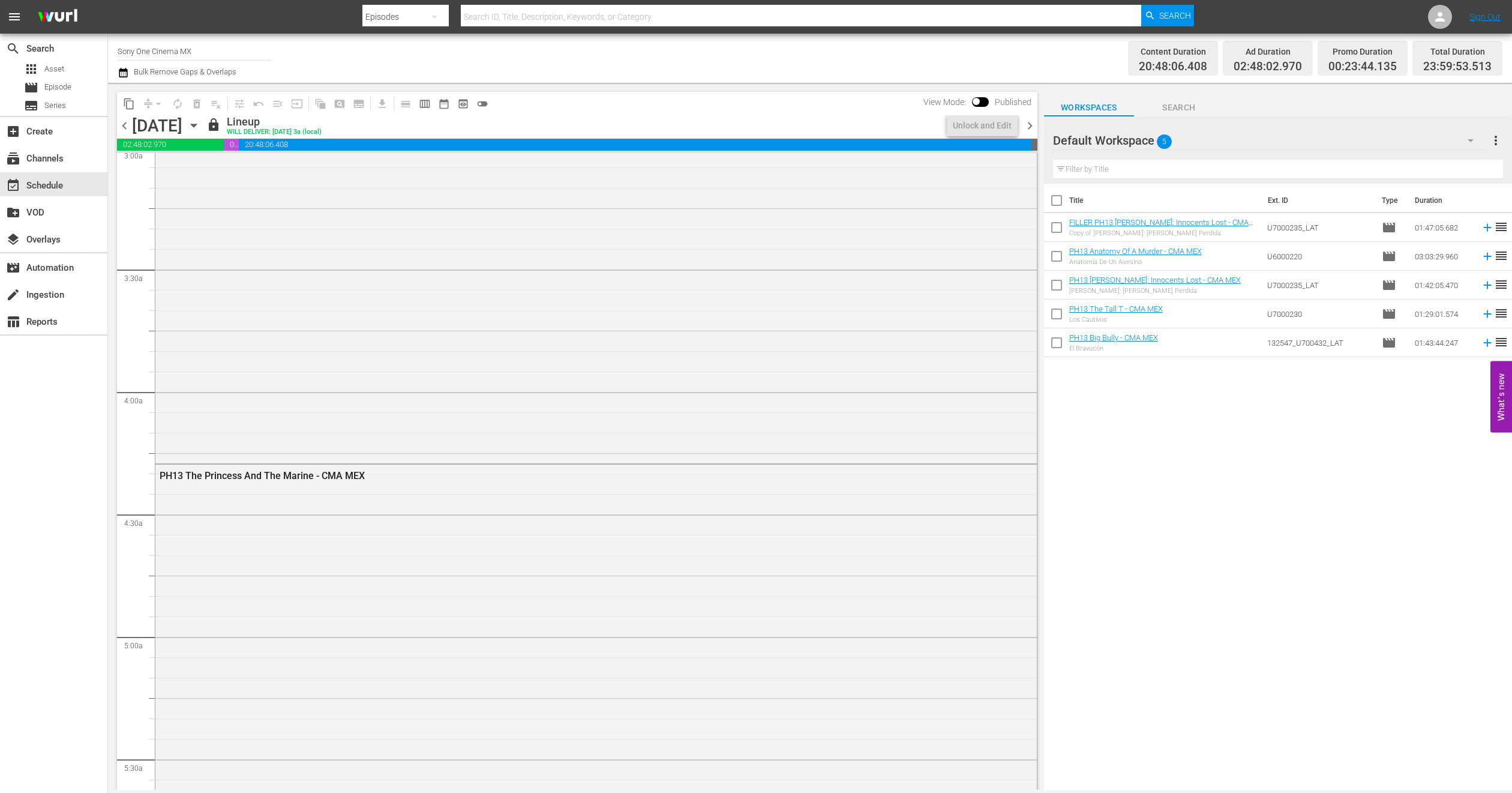
scroll to position [720, 0]
click at [132, 105] on span "content_copy" at bounding box center [129, 104] width 12 height 12
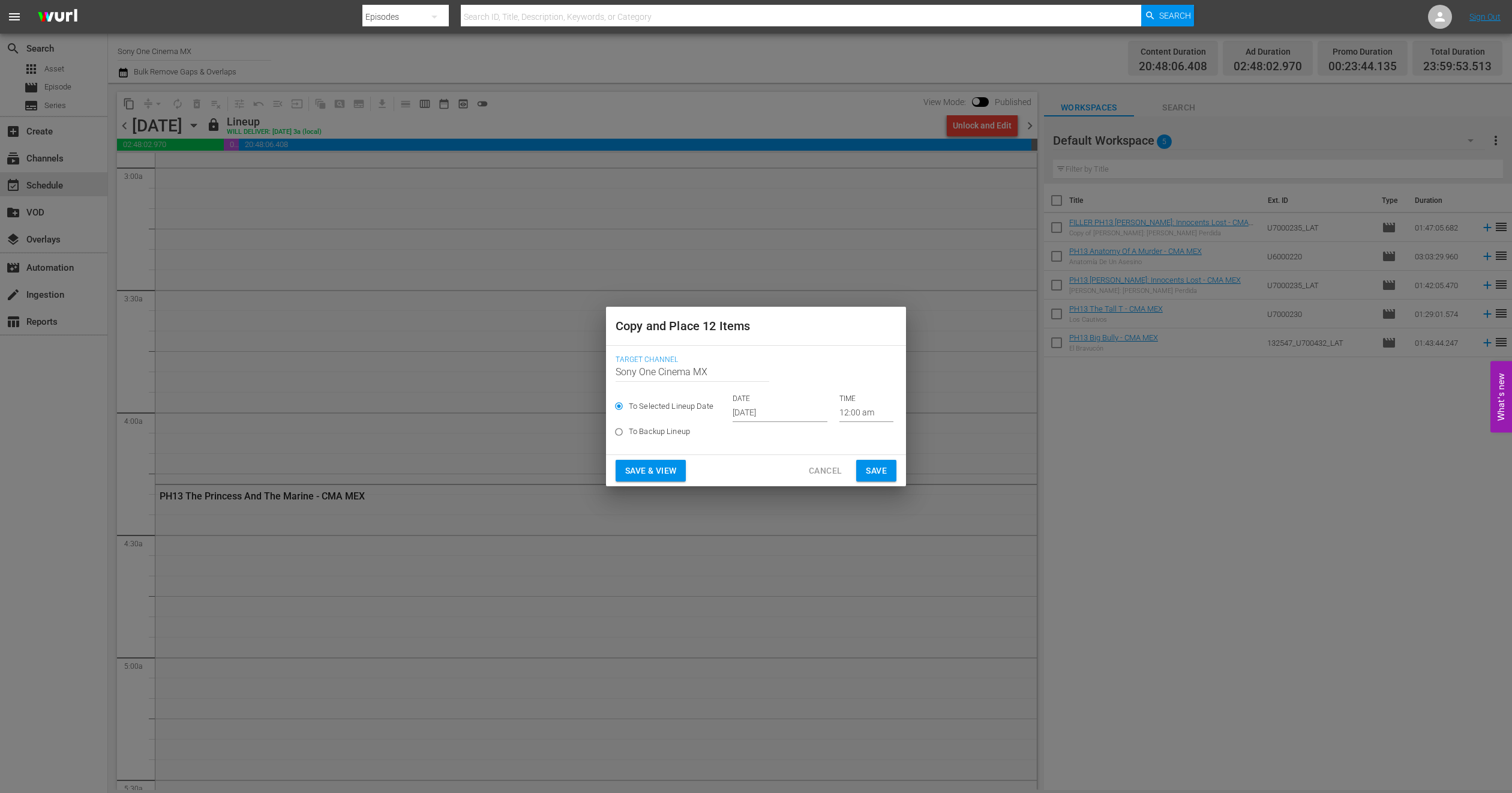
click at [764, 416] on input "Oct 1st 2025" at bounding box center [780, 413] width 94 height 18
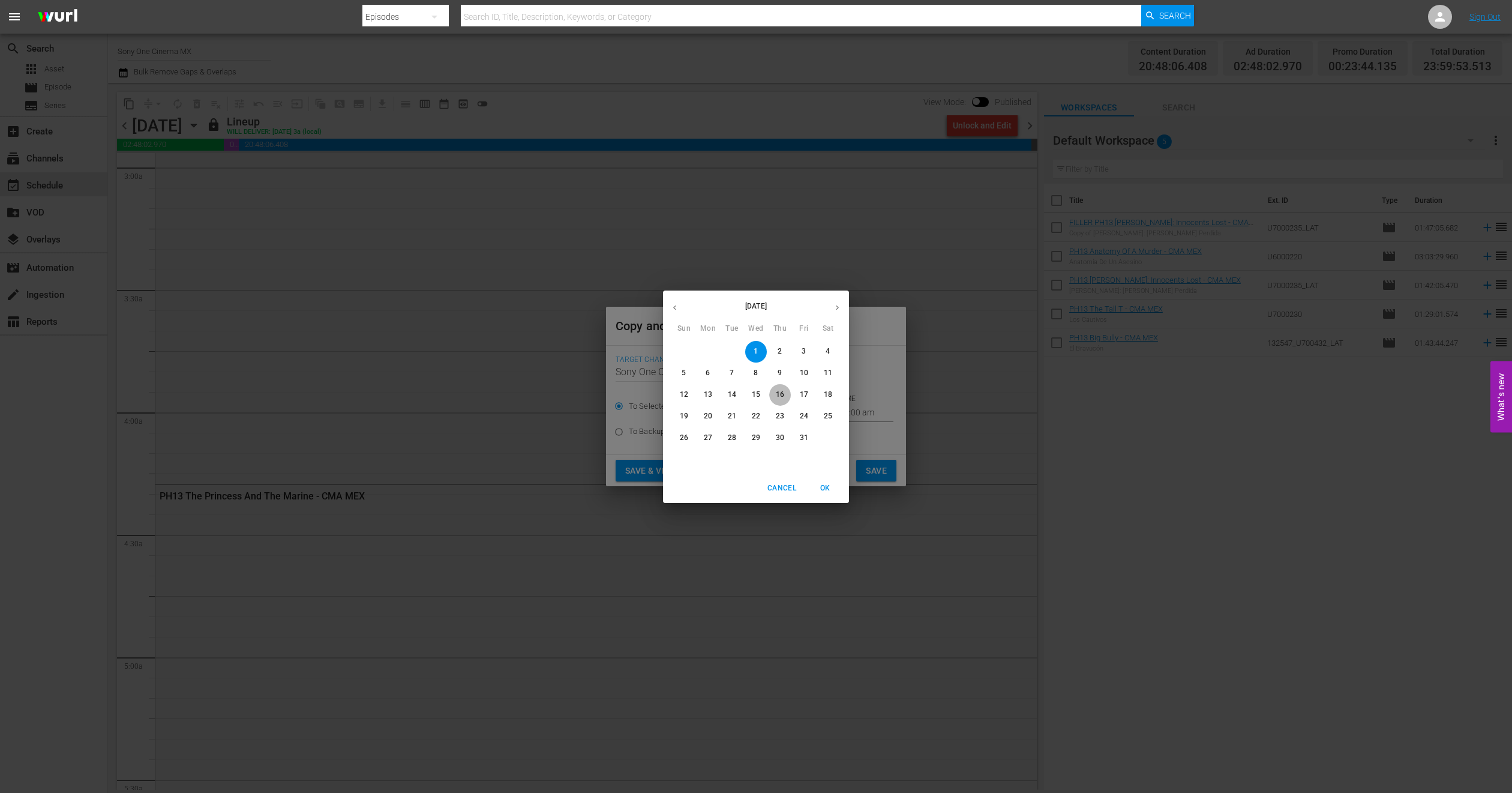
click at [787, 396] on span "16" at bounding box center [780, 395] width 22 height 10
type input "Oct 16th 2025"
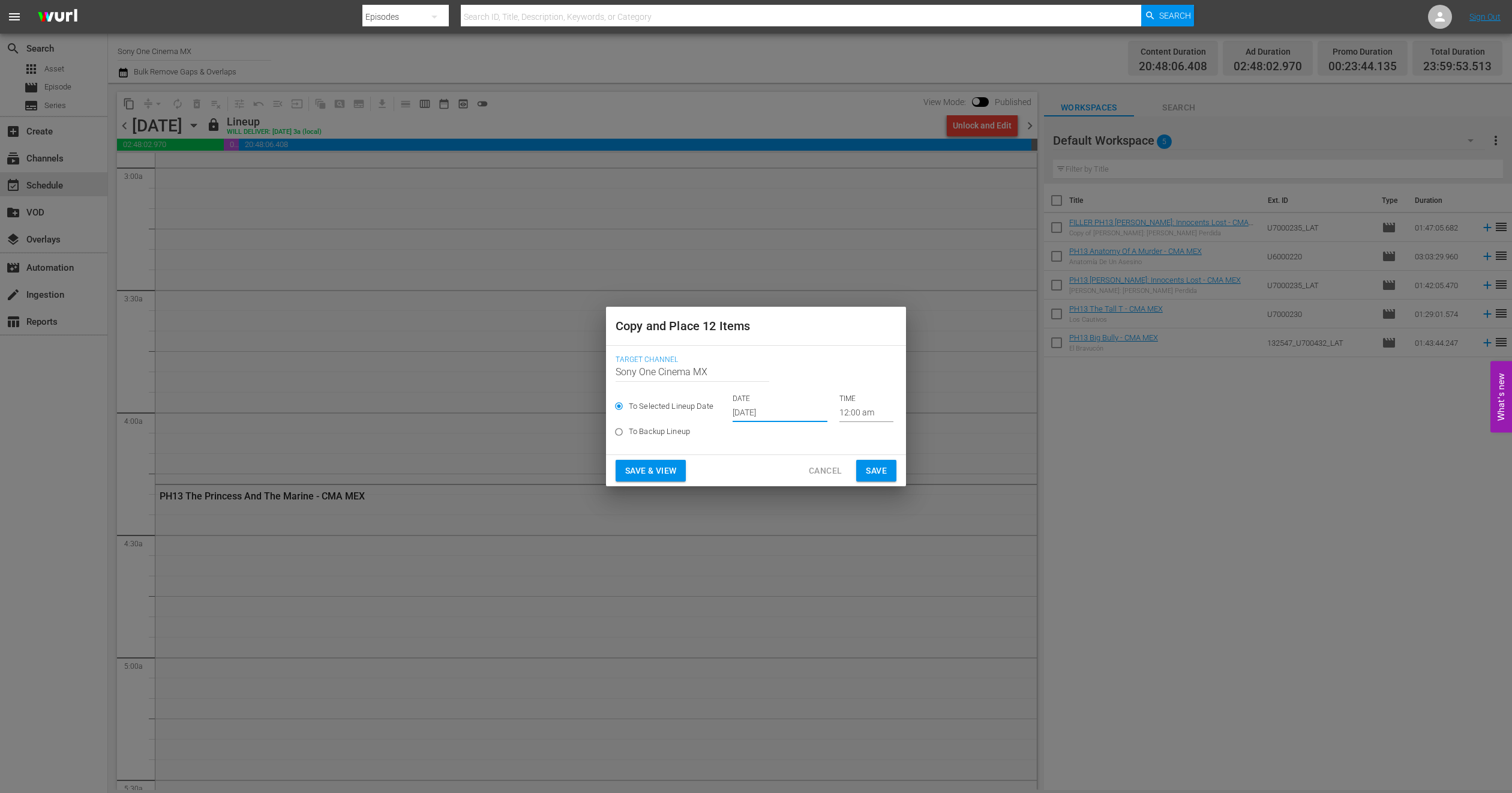
click at [877, 474] on span "Save" at bounding box center [876, 471] width 21 height 15
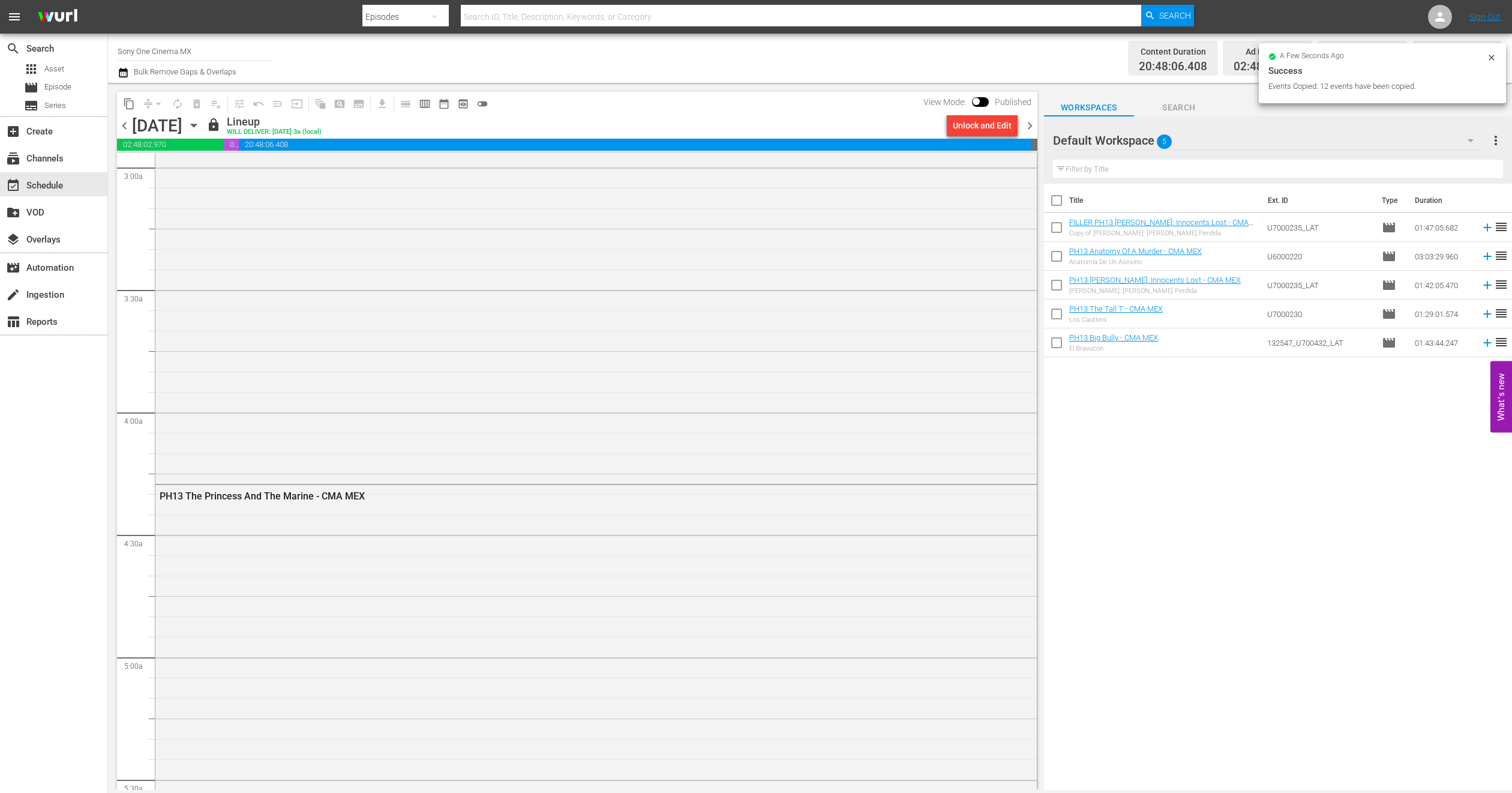
click at [196, 124] on icon "button" at bounding box center [193, 126] width 5 height 3
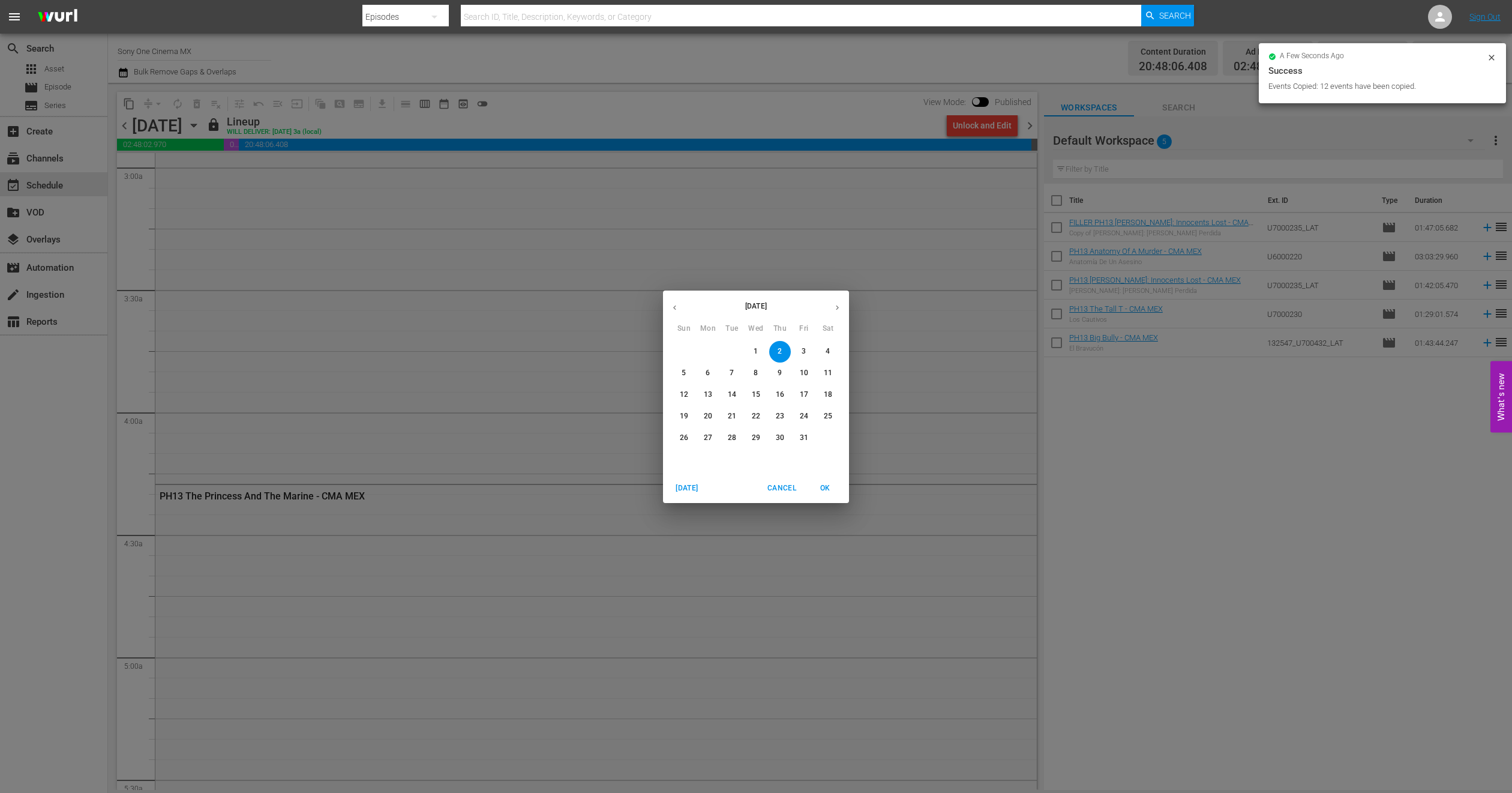
click at [803, 344] on button "3" at bounding box center [804, 352] width 22 height 22
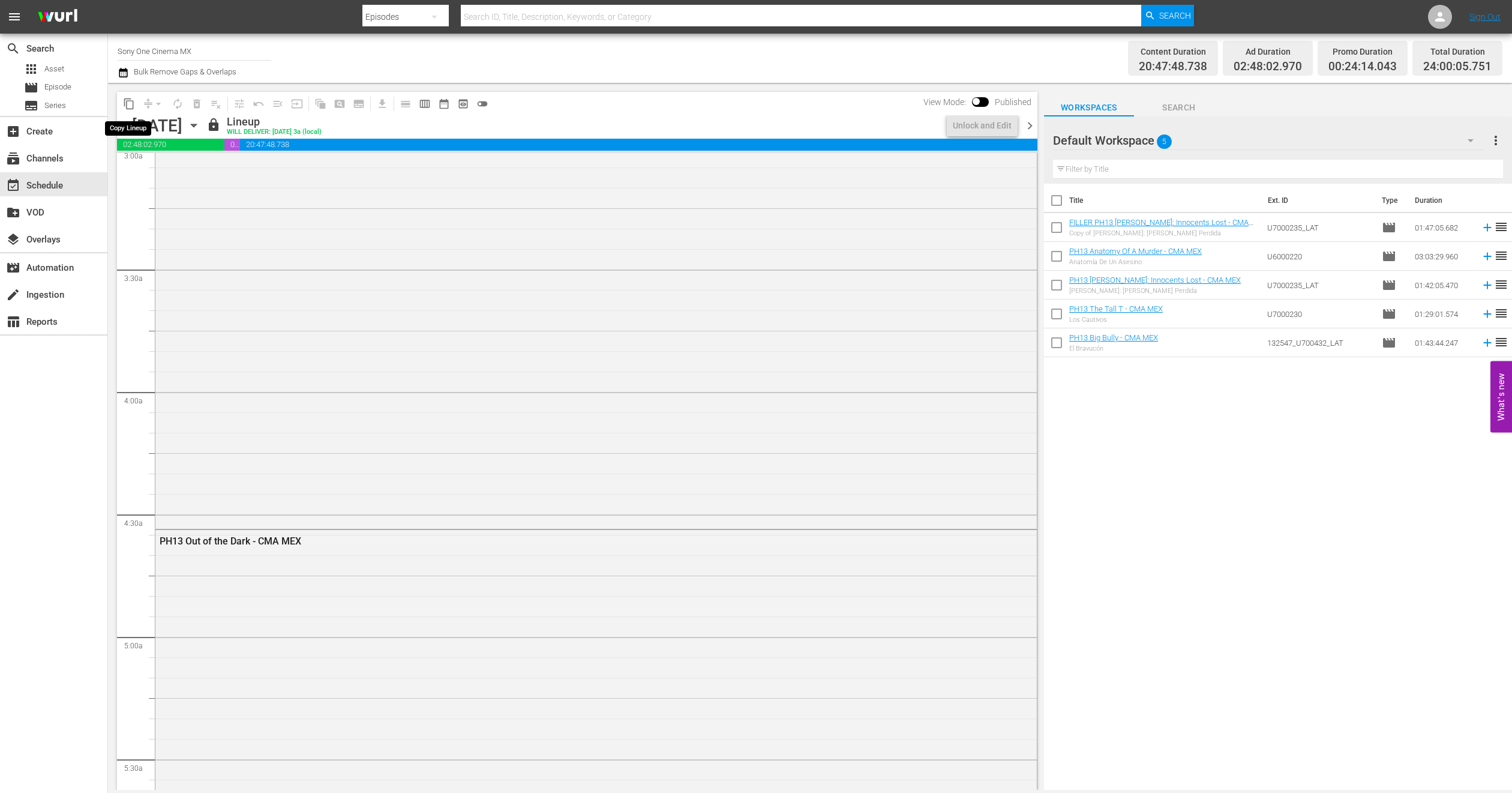
scroll to position [720, 0]
click at [132, 103] on span "content_copy" at bounding box center [129, 104] width 12 height 12
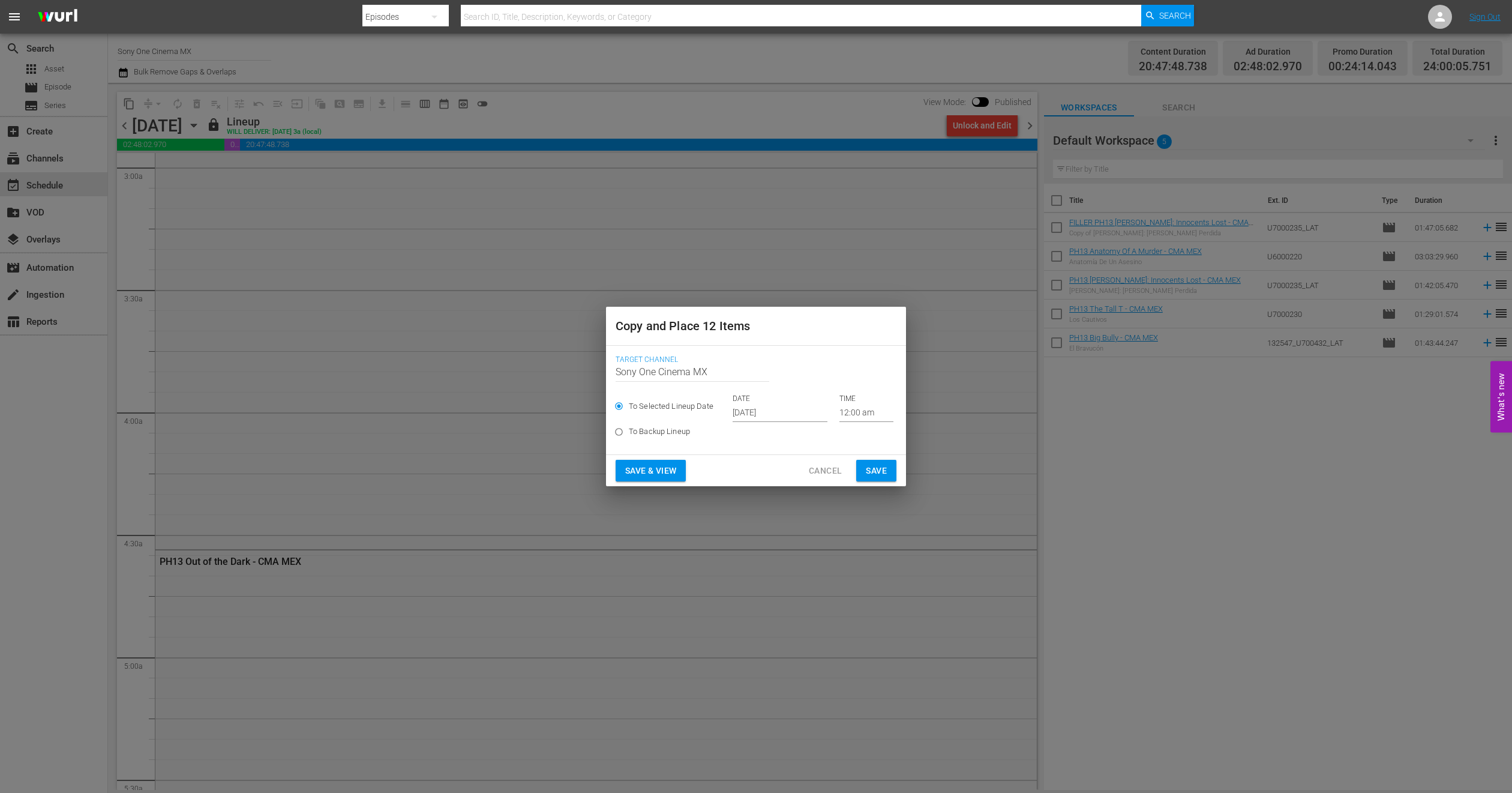
click at [769, 412] on input "Oct 1st 2025" at bounding box center [780, 413] width 94 height 18
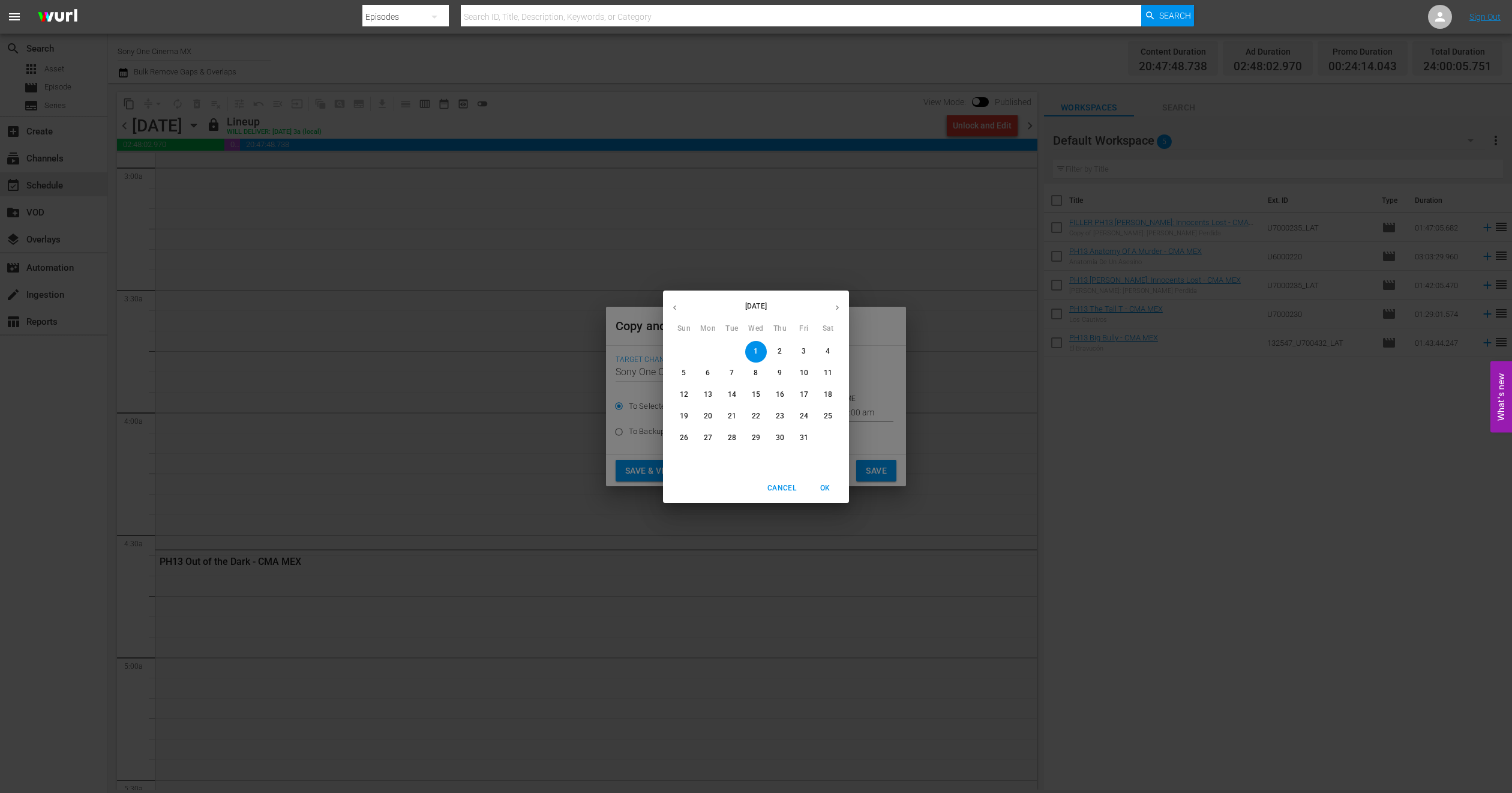
click at [801, 395] on p "17" at bounding box center [804, 395] width 9 height 10
type input "Oct 17th 2025"
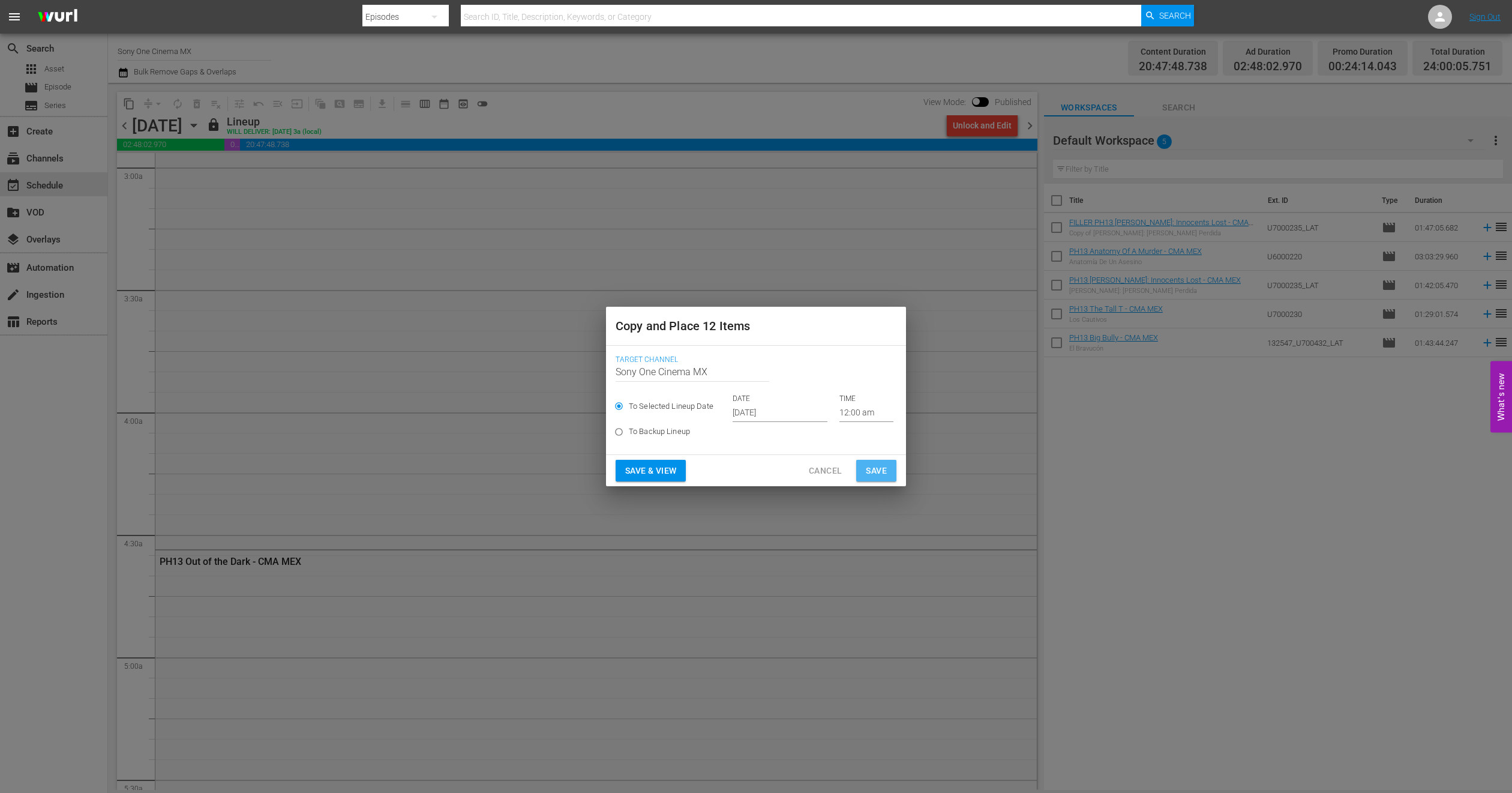
click at [879, 471] on span "Save" at bounding box center [876, 471] width 21 height 15
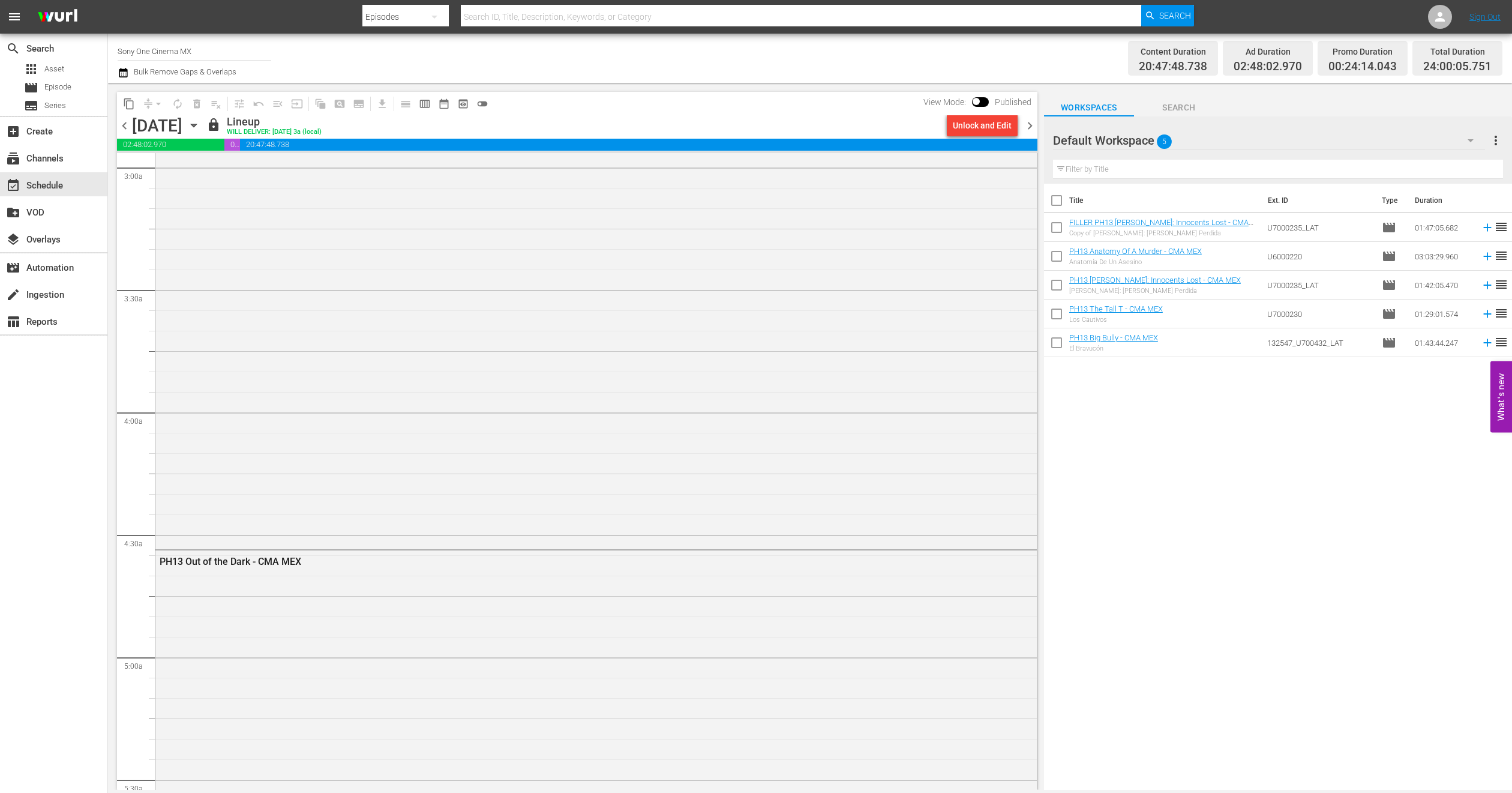
click at [201, 126] on icon "button" at bounding box center [194, 126] width 13 height 13
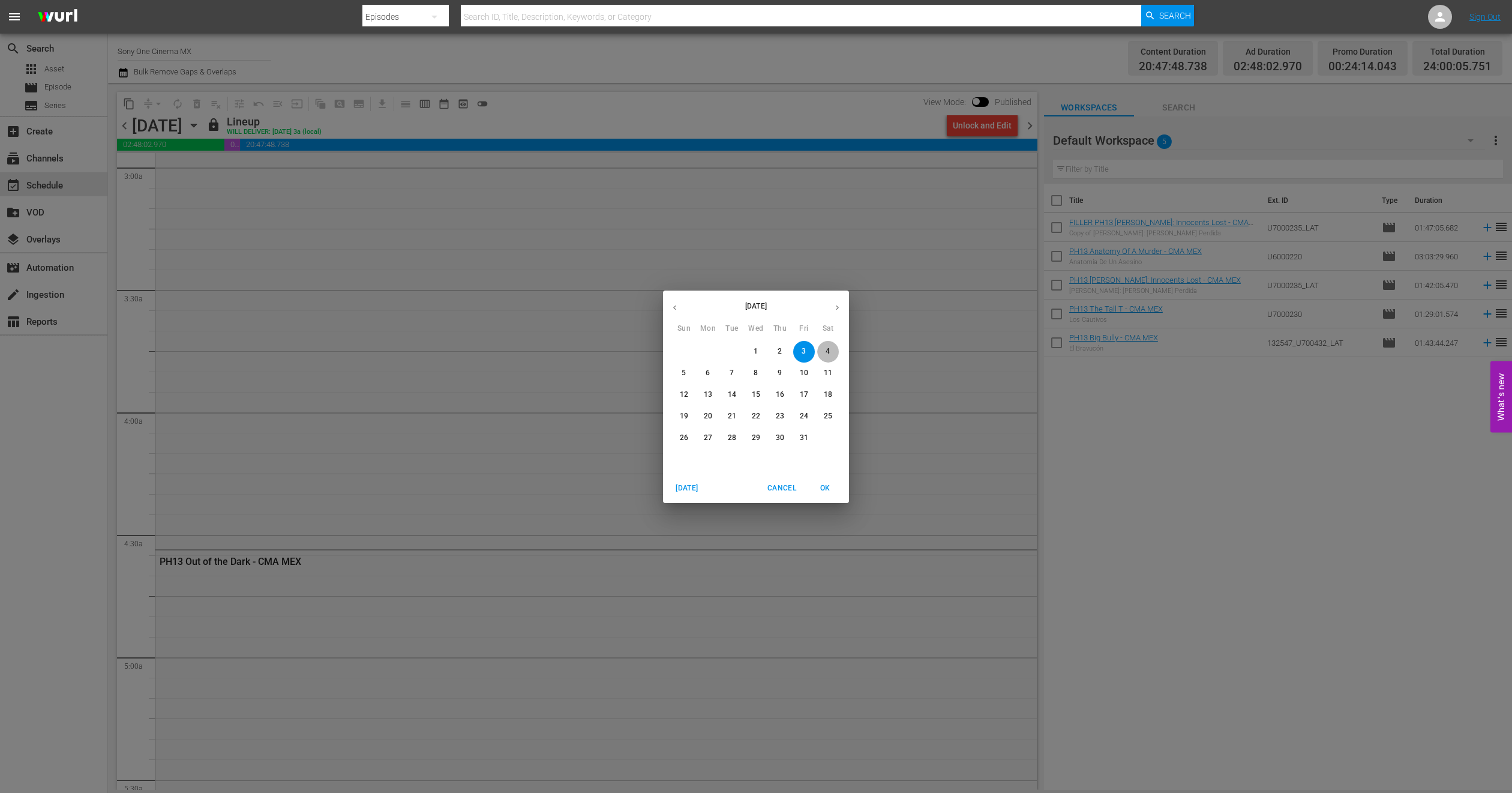
click at [834, 348] on span "4" at bounding box center [828, 352] width 22 height 10
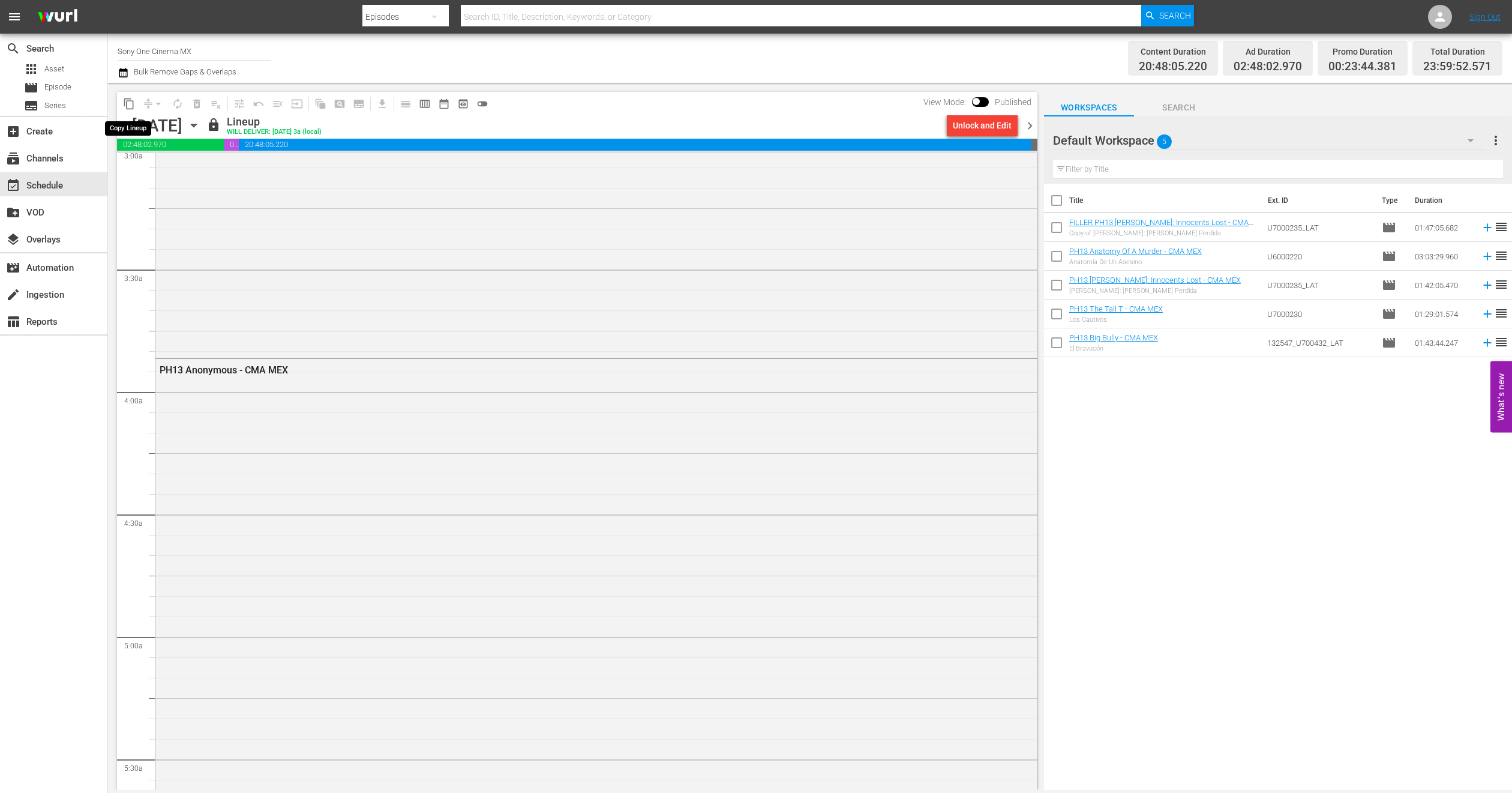
scroll to position [720, 0]
click at [129, 103] on span "content_copy" at bounding box center [129, 104] width 12 height 12
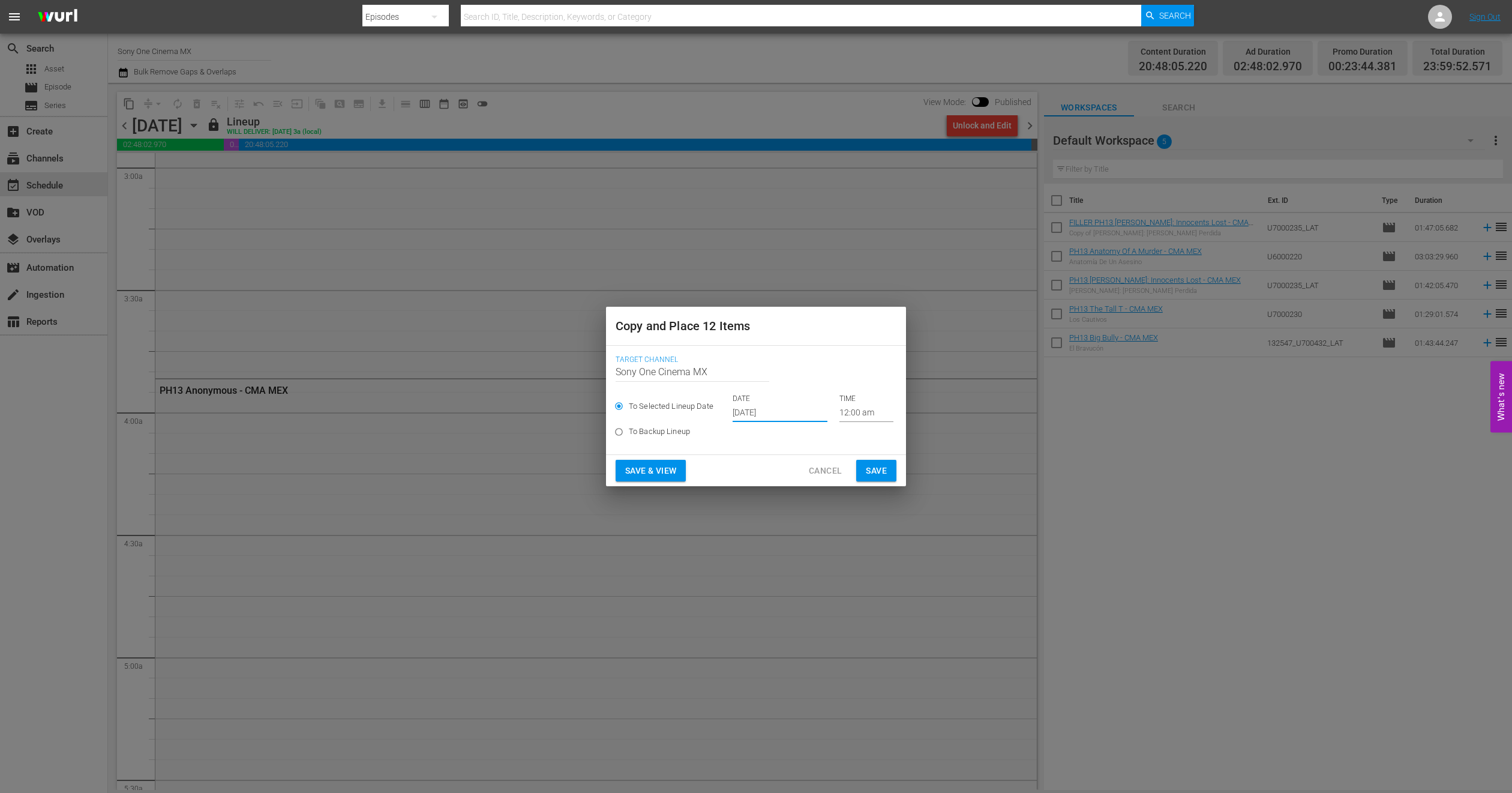
click at [756, 415] on input "Oct 1st 2025" at bounding box center [780, 413] width 94 height 18
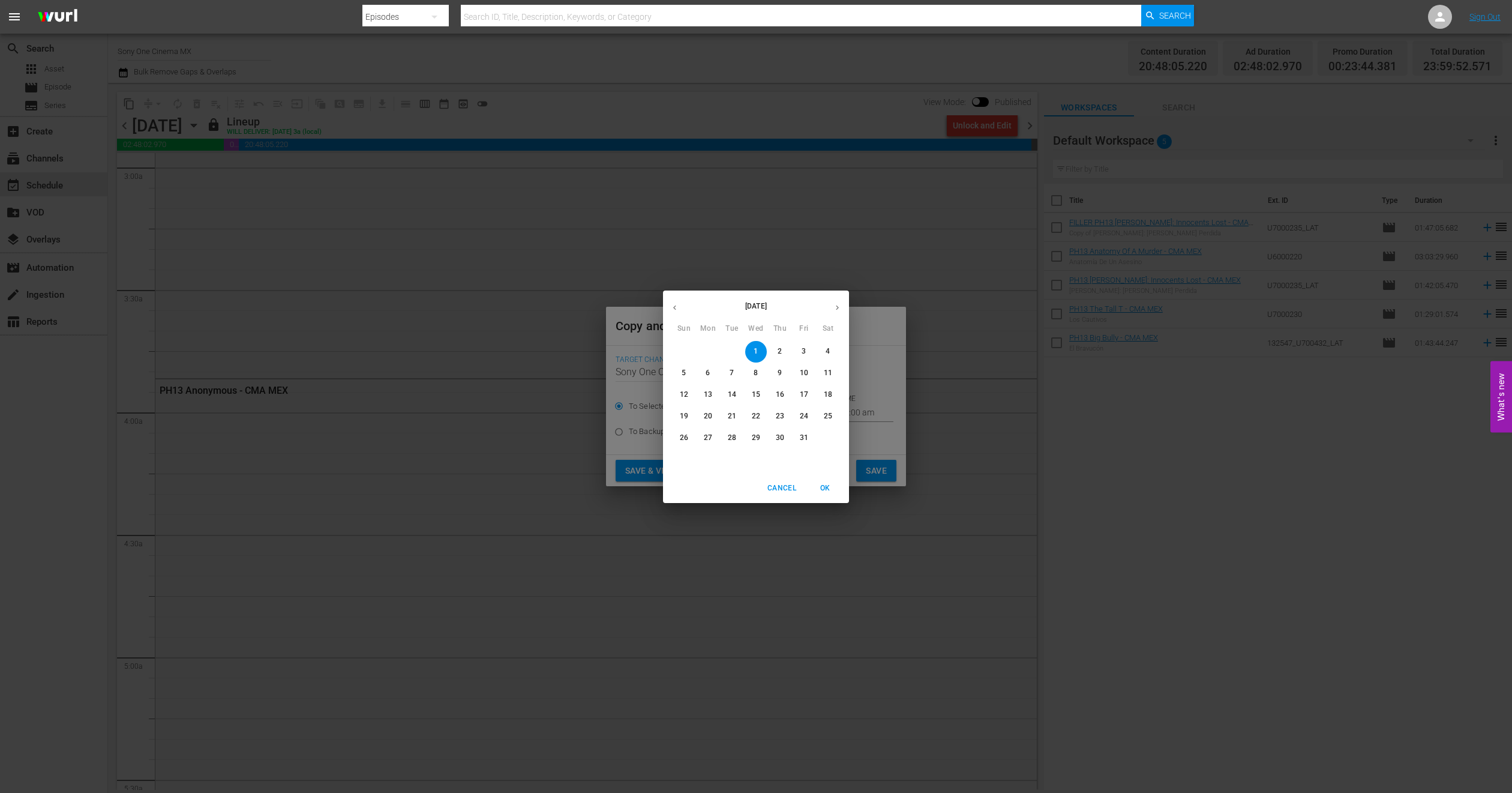
click at [828, 398] on p "18" at bounding box center [828, 395] width 9 height 10
type input "Oct 18th 2025"
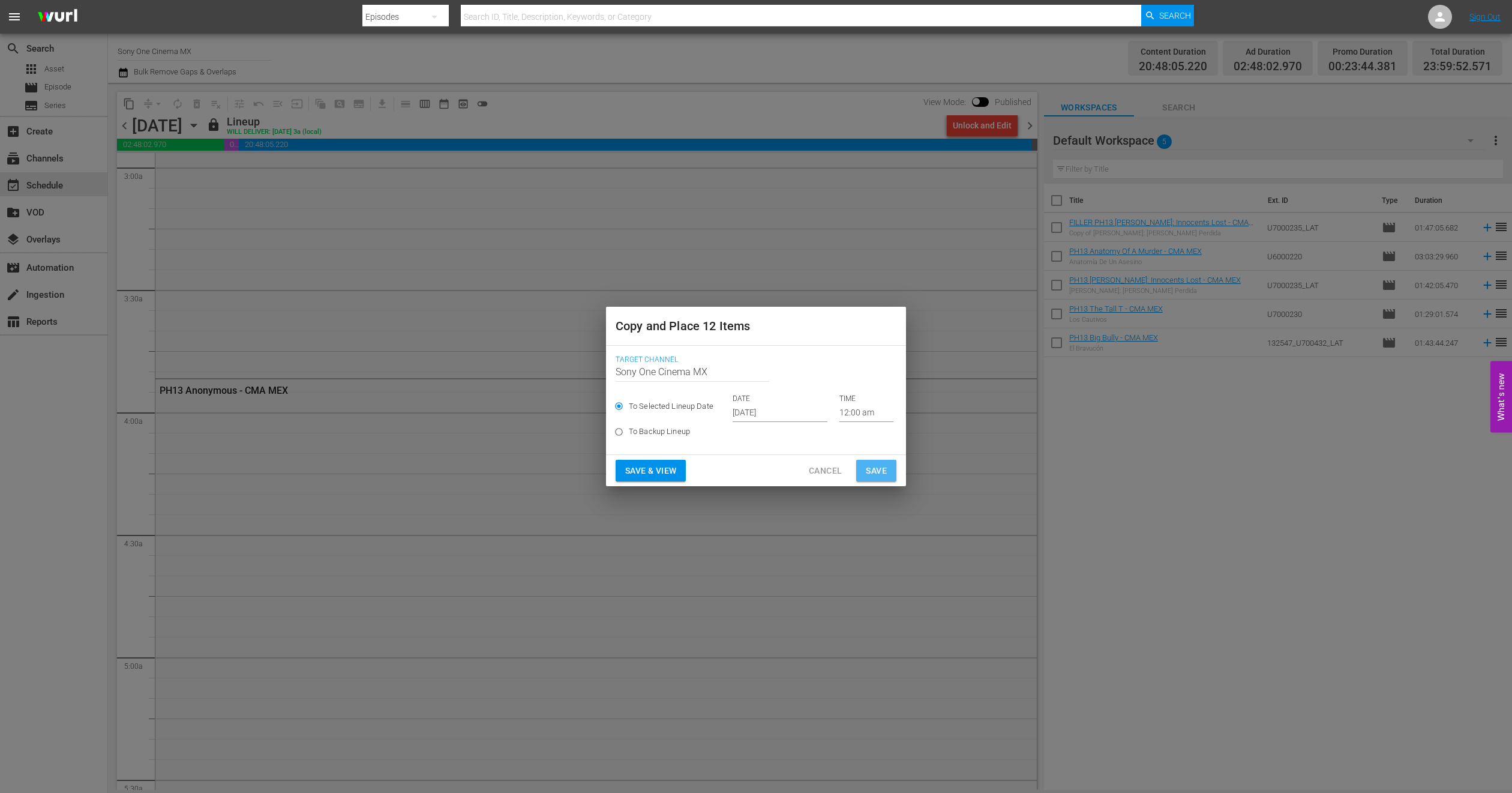
click at [881, 474] on span "Save" at bounding box center [876, 471] width 21 height 15
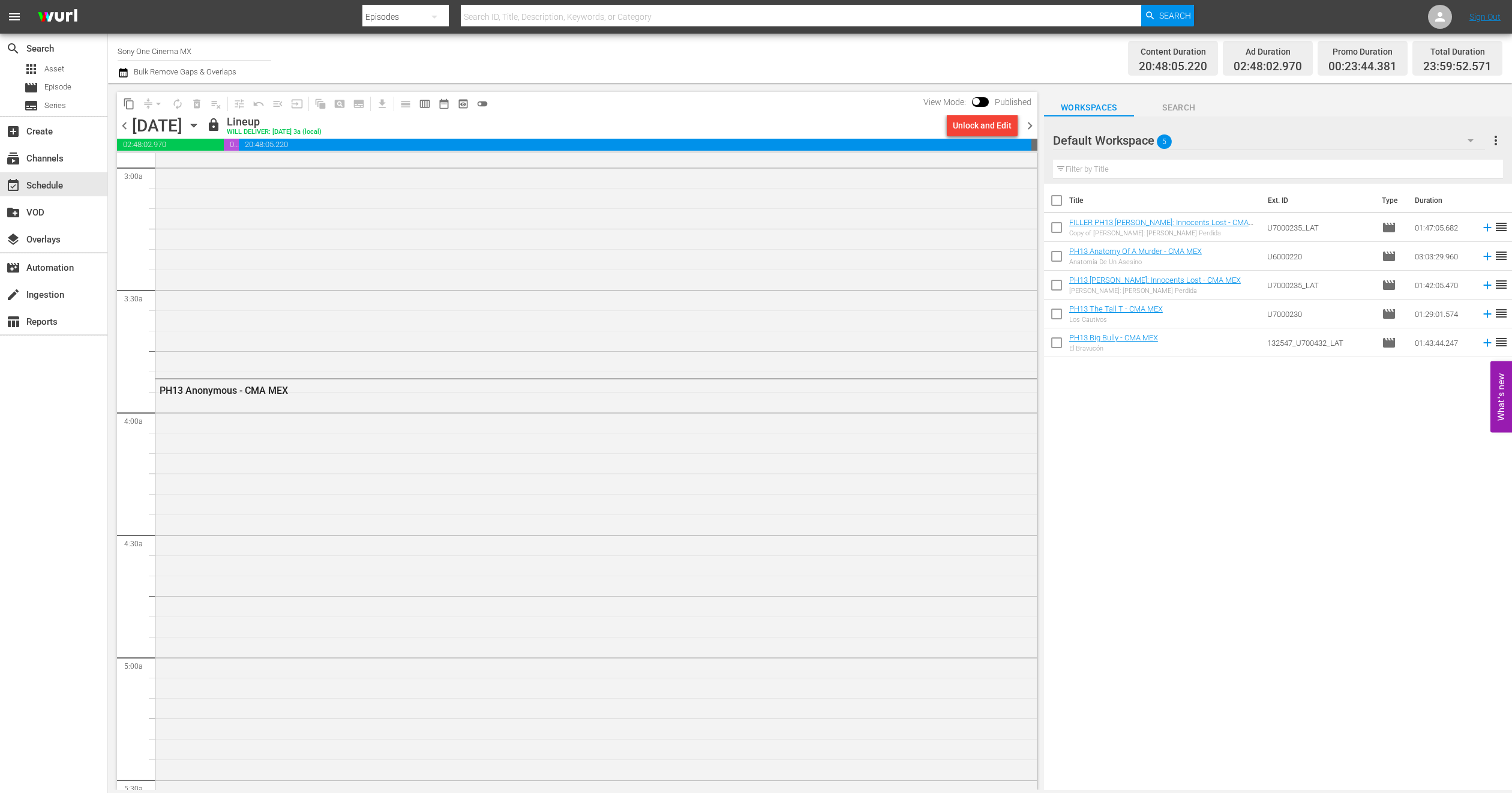
click at [201, 129] on icon "button" at bounding box center [194, 126] width 13 height 13
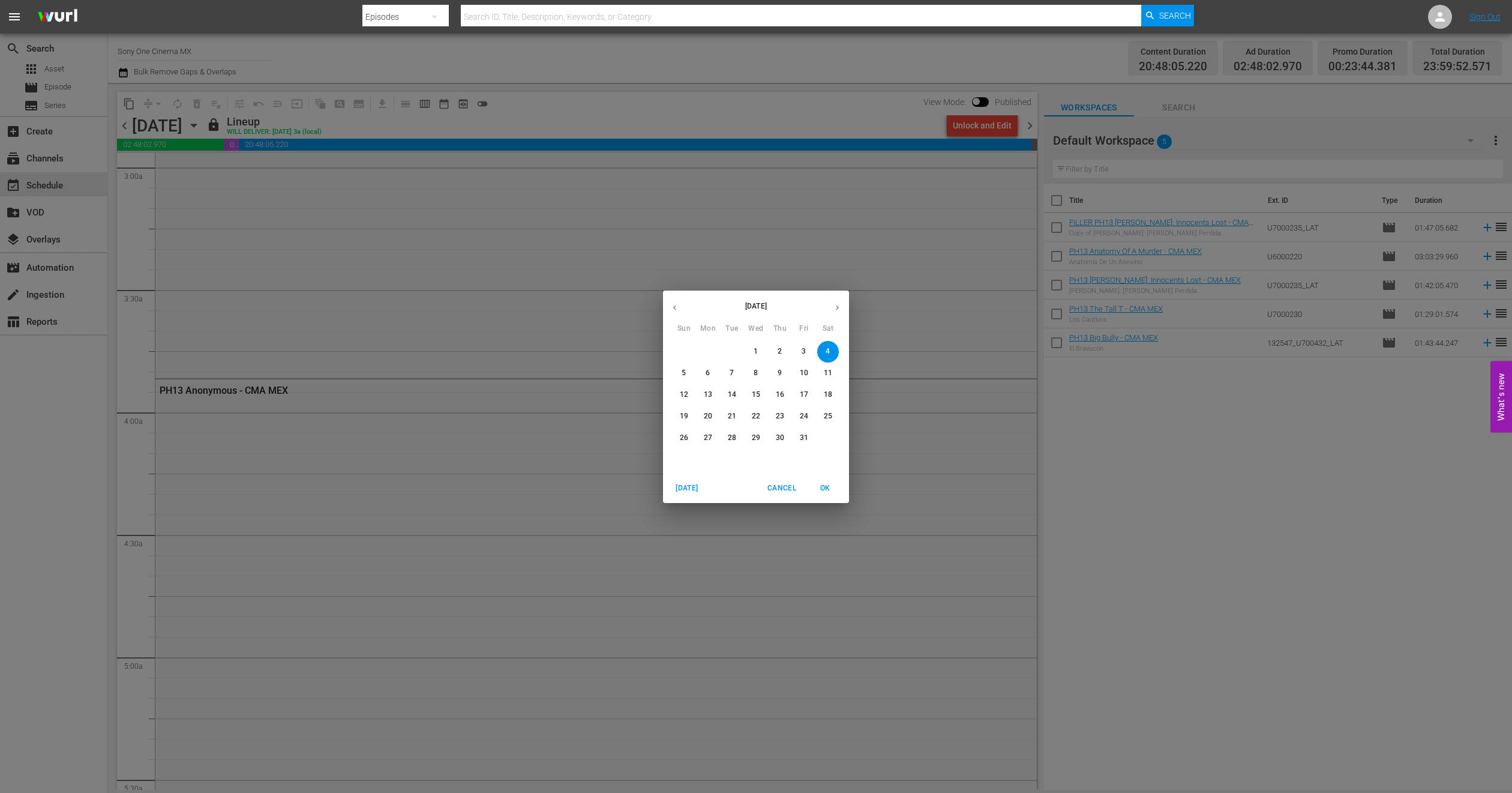
click at [690, 374] on span "5" at bounding box center [684, 373] width 22 height 10
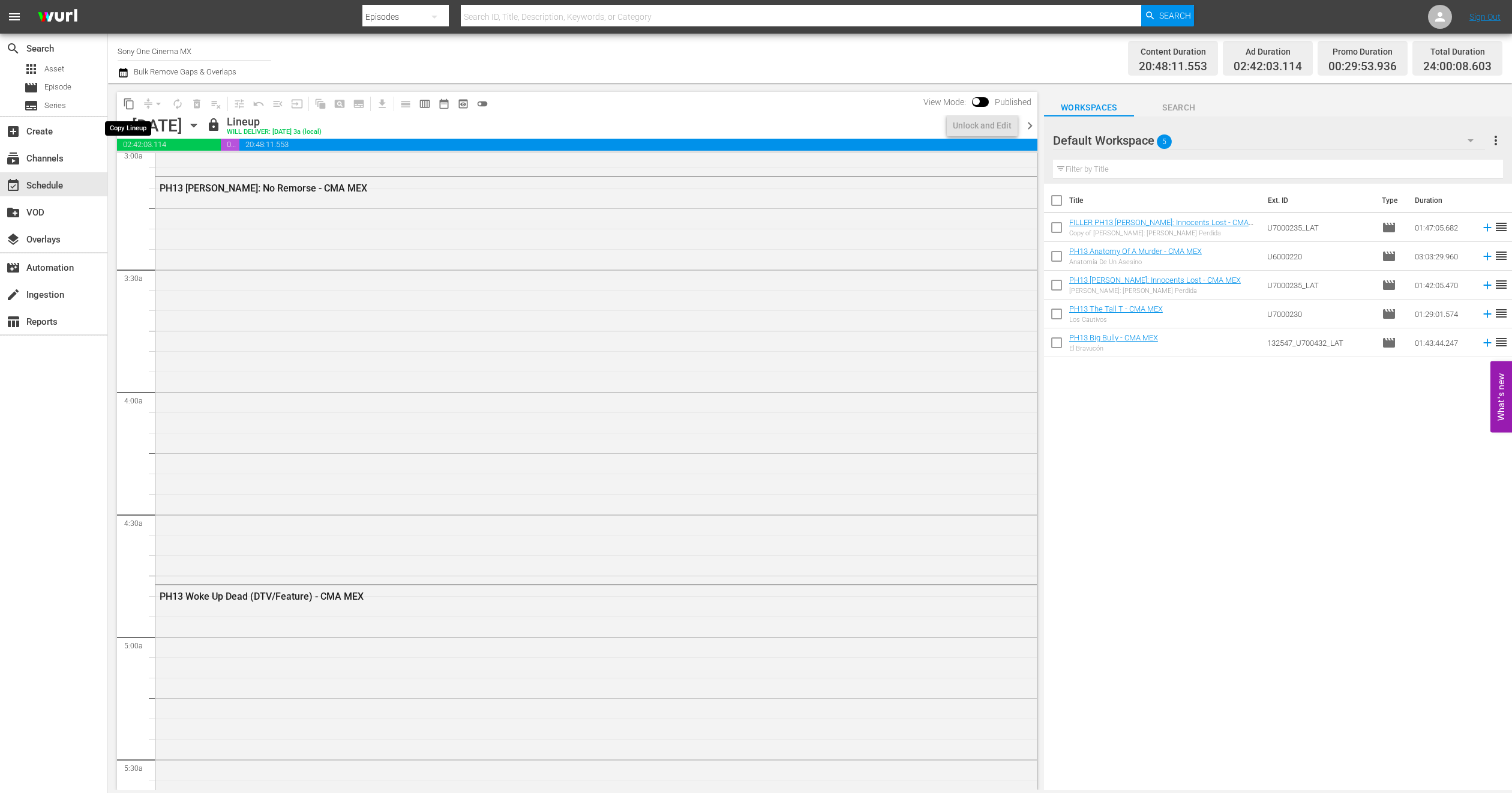
scroll to position [720, 0]
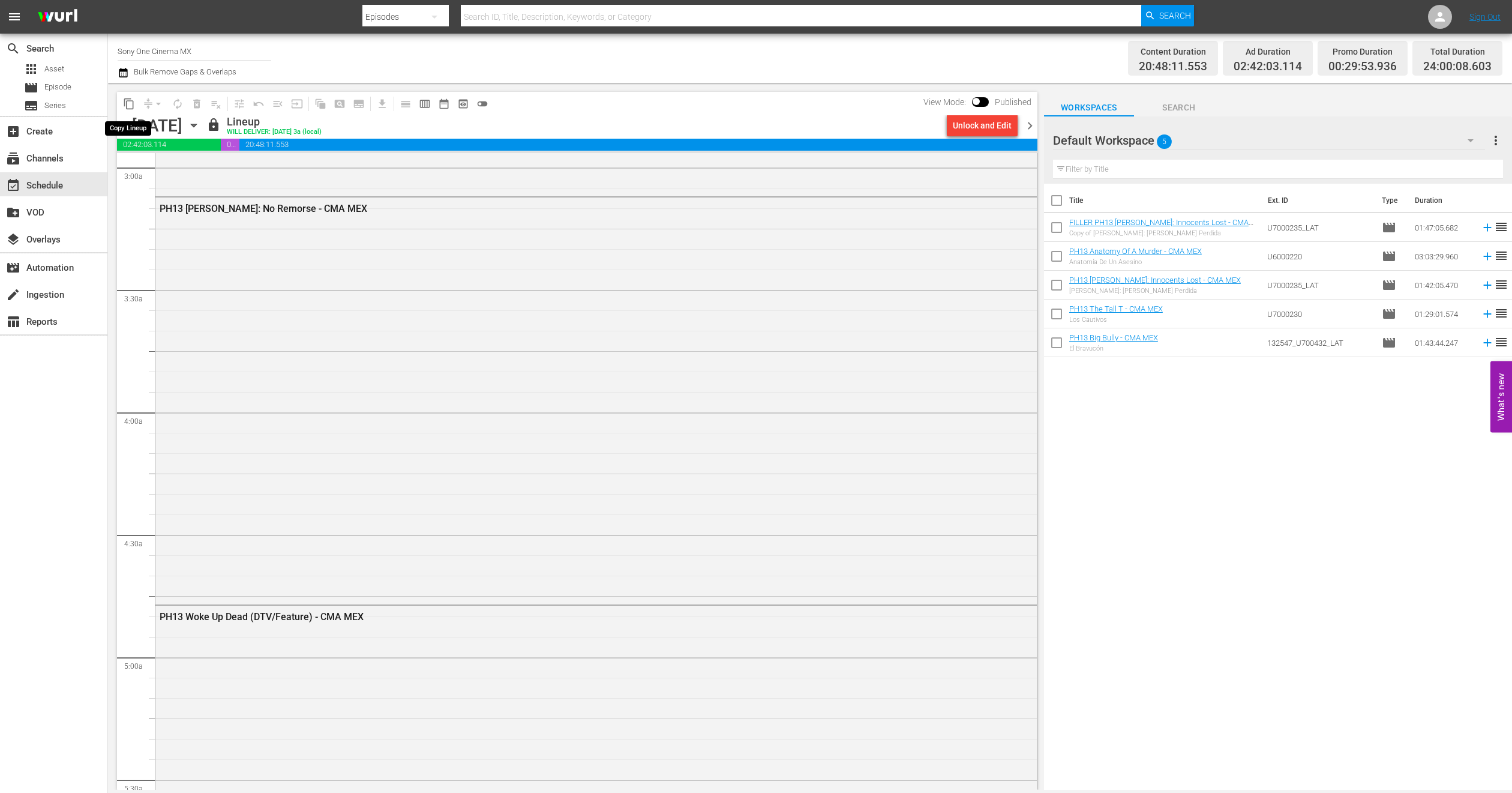
click at [129, 105] on span "content_copy" at bounding box center [129, 104] width 12 height 12
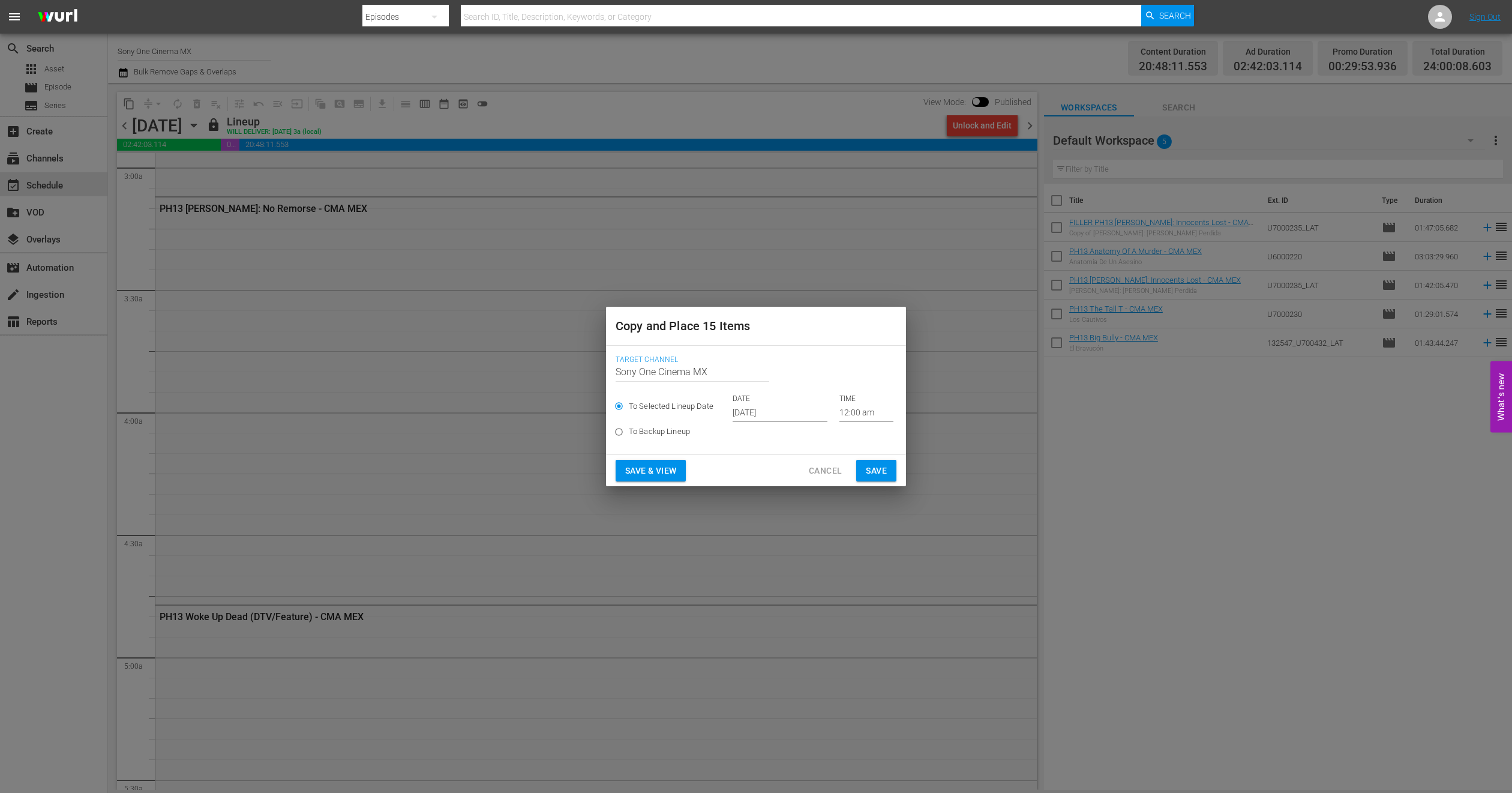
click at [765, 413] on input "Oct 1st 2025" at bounding box center [780, 413] width 94 height 18
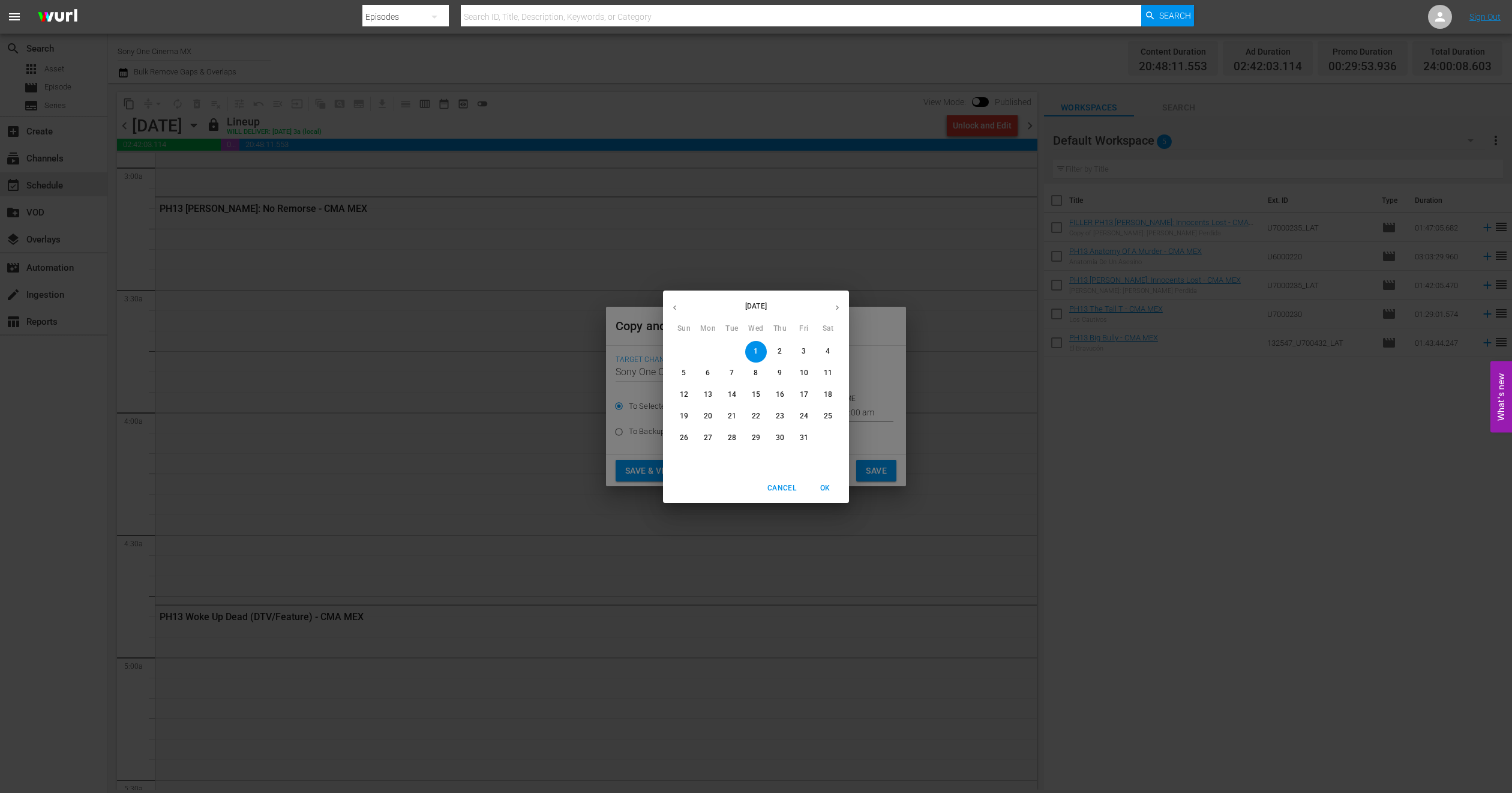
click at [681, 415] on p "19" at bounding box center [684, 416] width 9 height 10
type input "Oct 19th 2025"
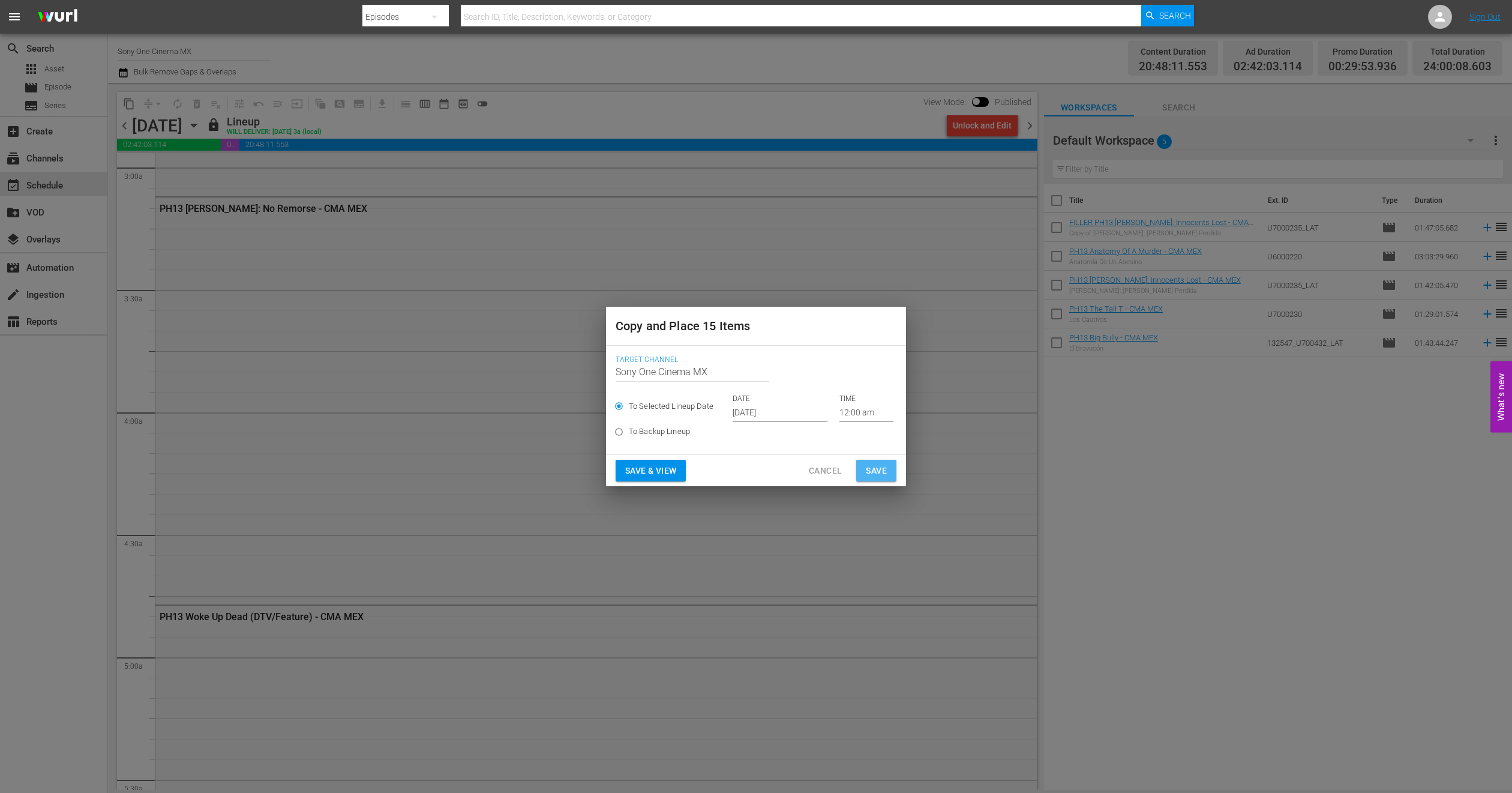
click at [868, 470] on span "Save" at bounding box center [876, 471] width 21 height 15
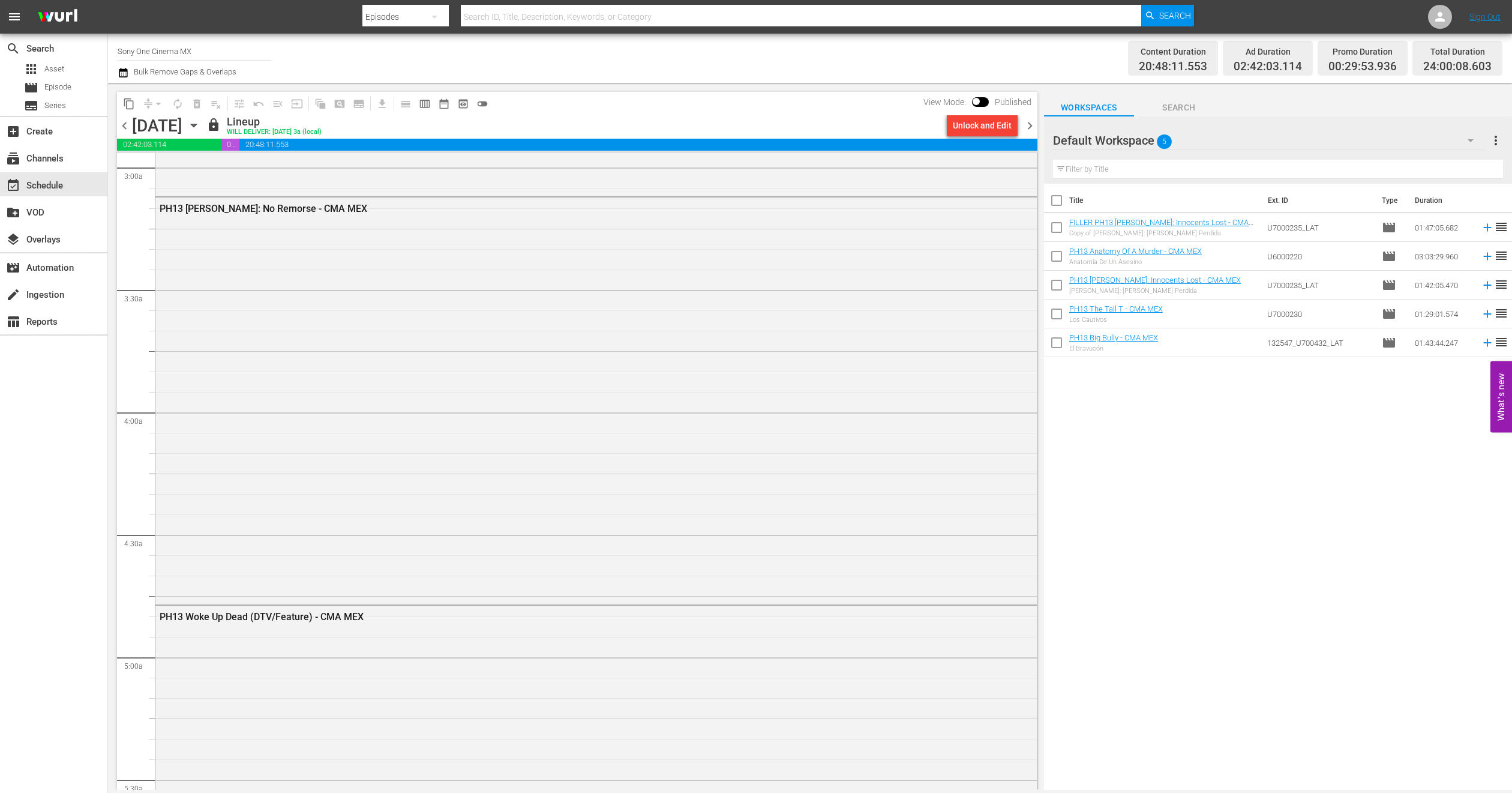
click at [196, 124] on icon "button" at bounding box center [193, 126] width 5 height 3
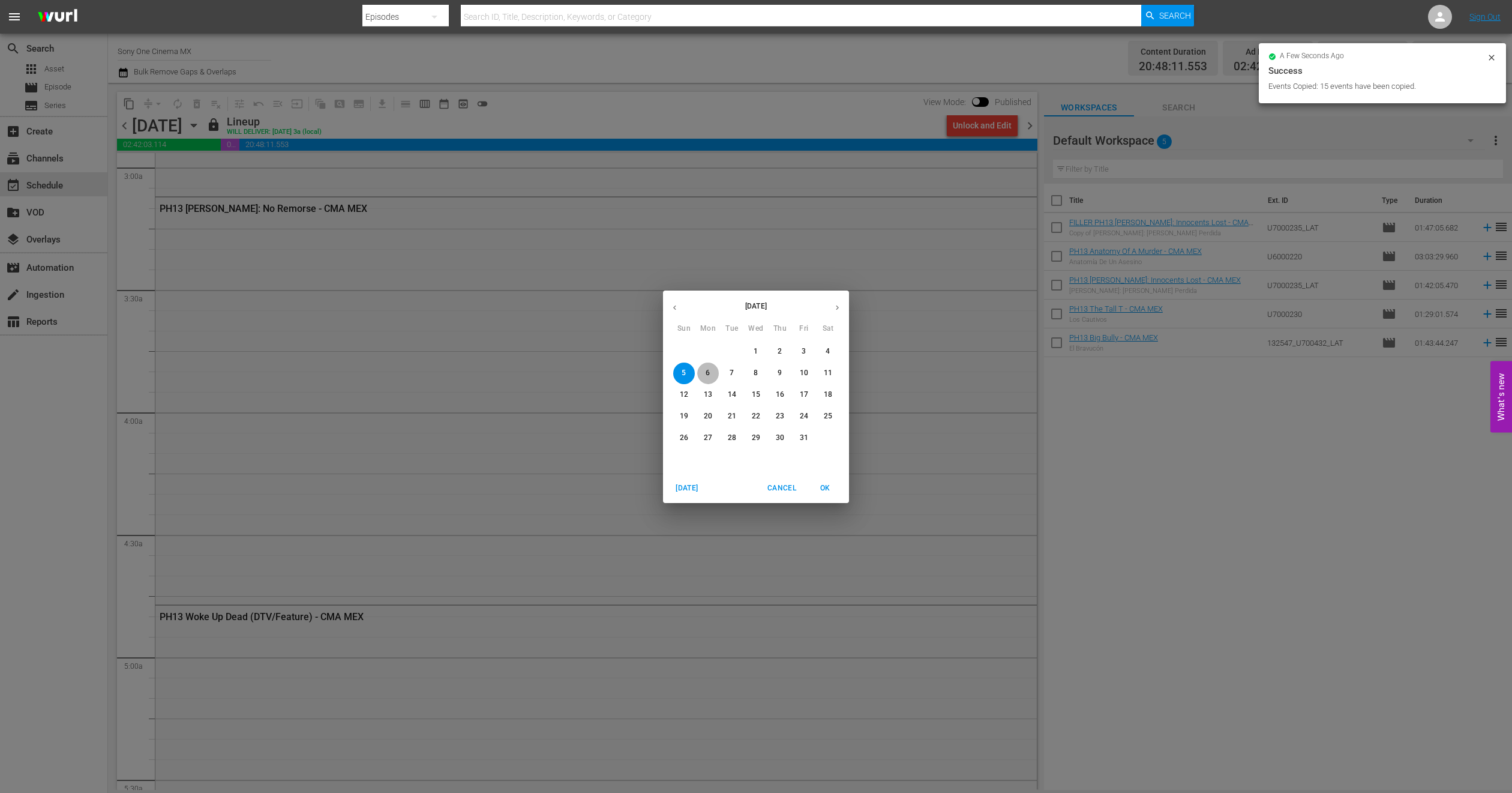
click at [713, 368] on span "6" at bounding box center [708, 373] width 22 height 10
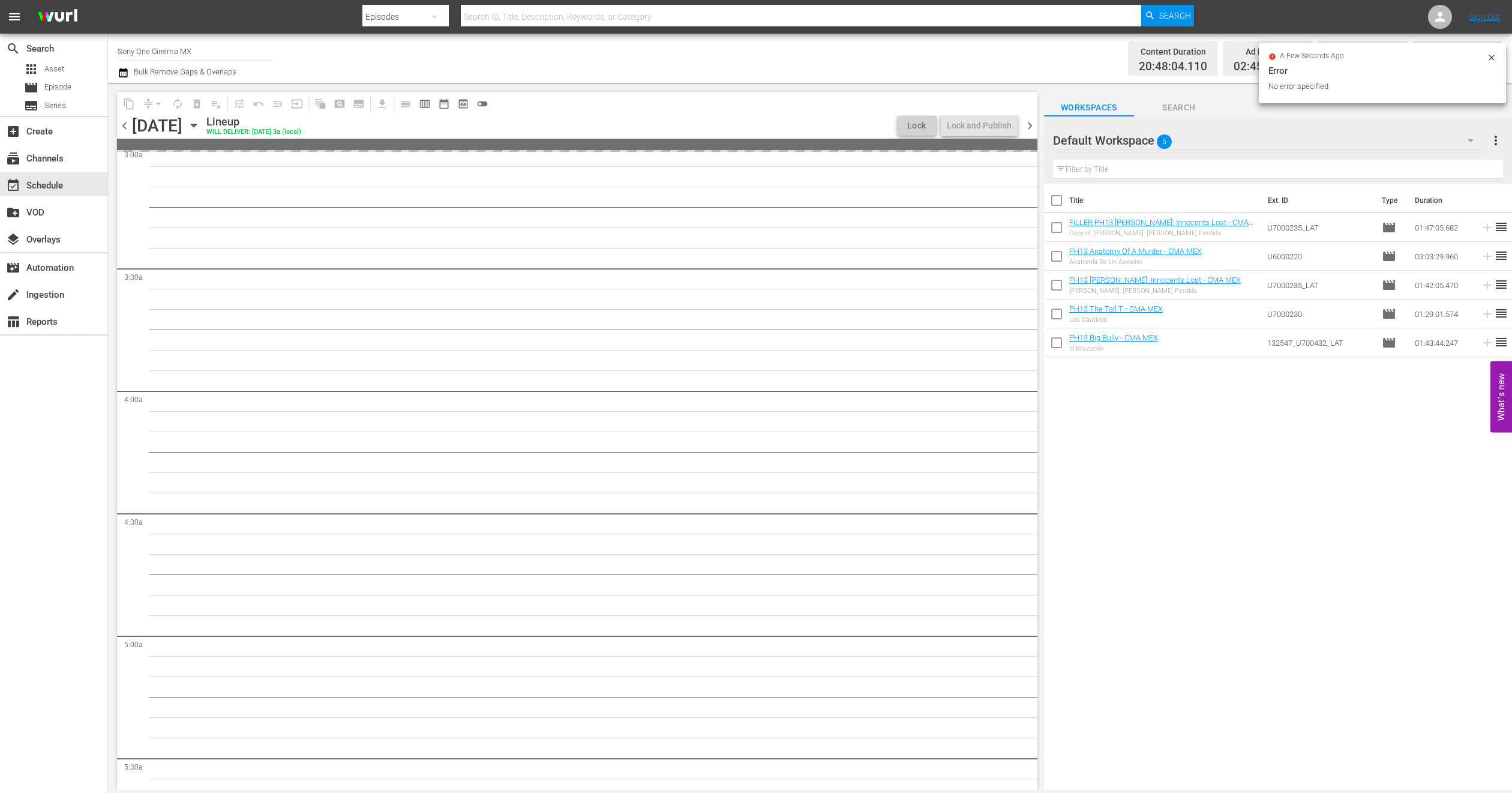
scroll to position [699, 0]
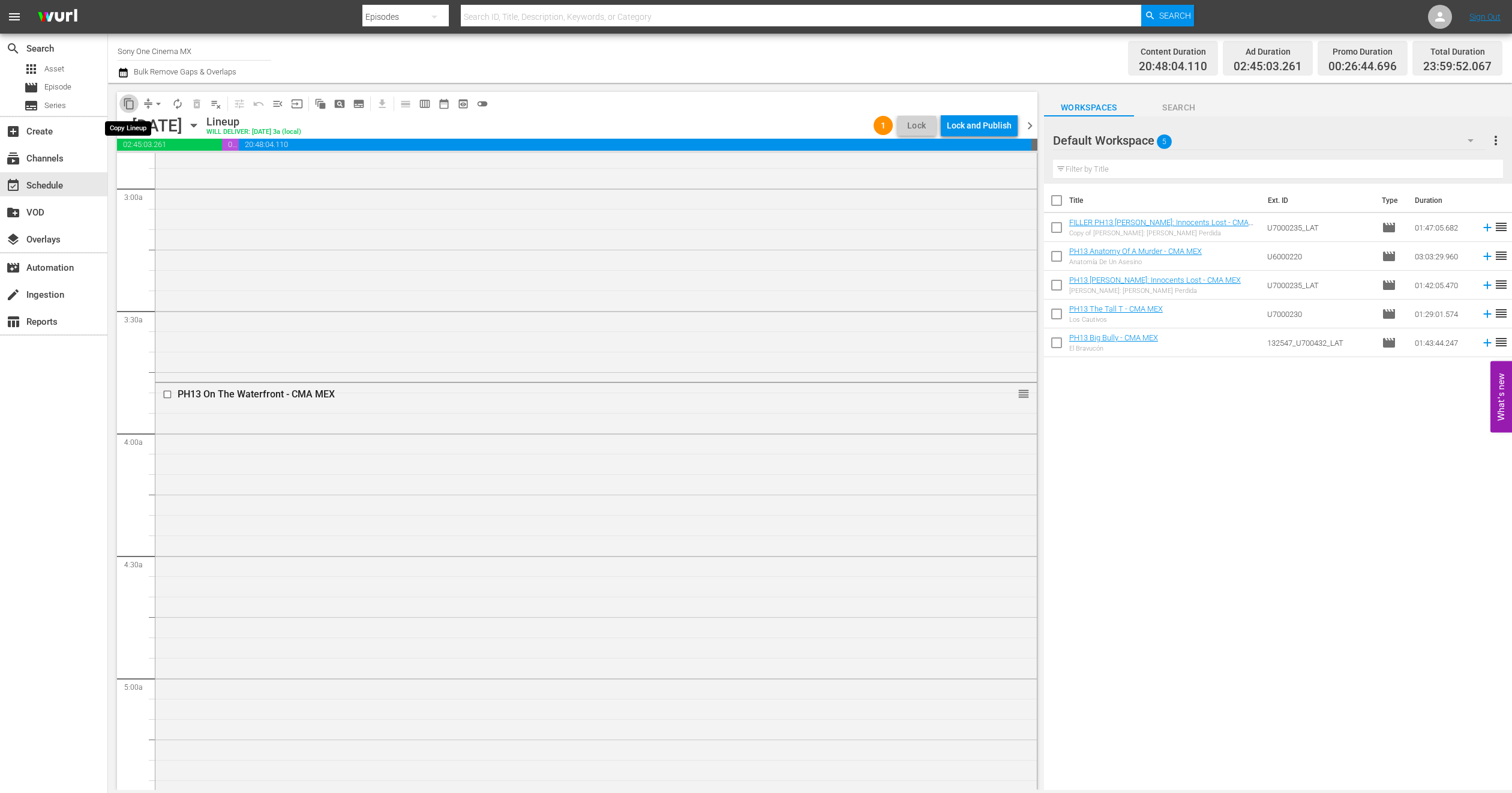
click at [133, 102] on span "content_copy" at bounding box center [129, 104] width 12 height 12
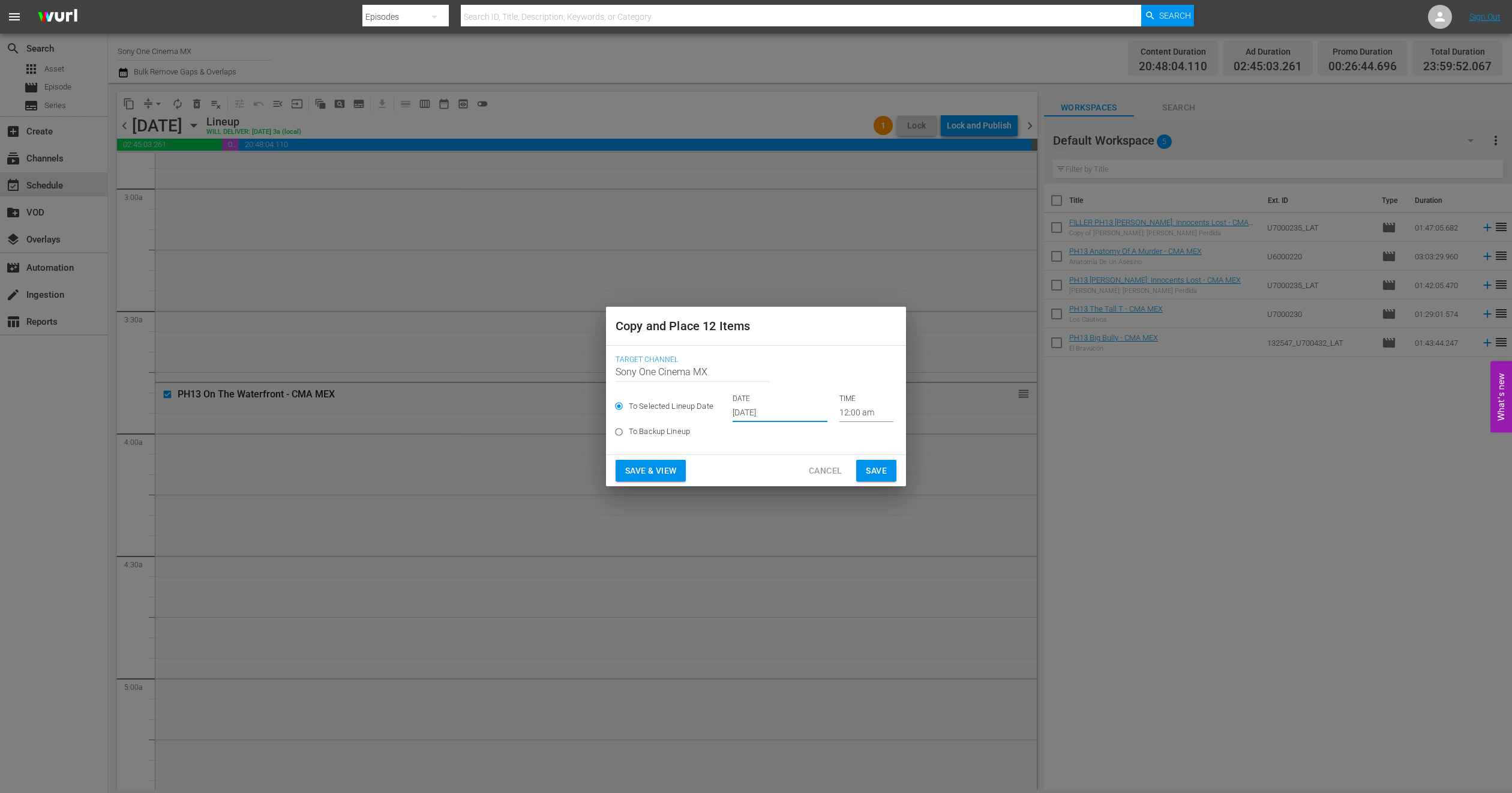
click at [743, 409] on input "Oct 1st 2025" at bounding box center [780, 413] width 94 height 18
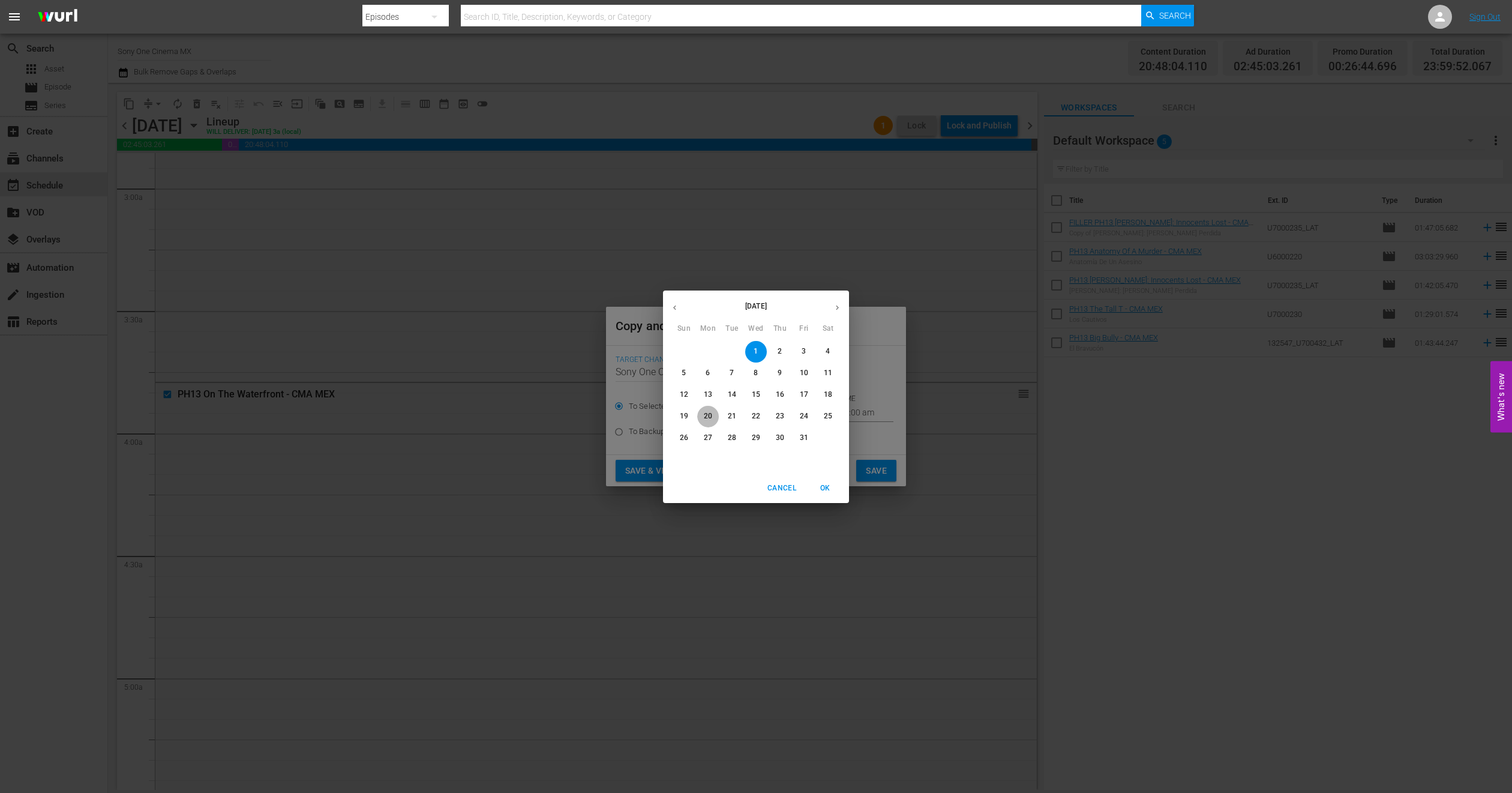
click at [710, 413] on p "20" at bounding box center [708, 416] width 9 height 10
type input "Oct 20th 2025"
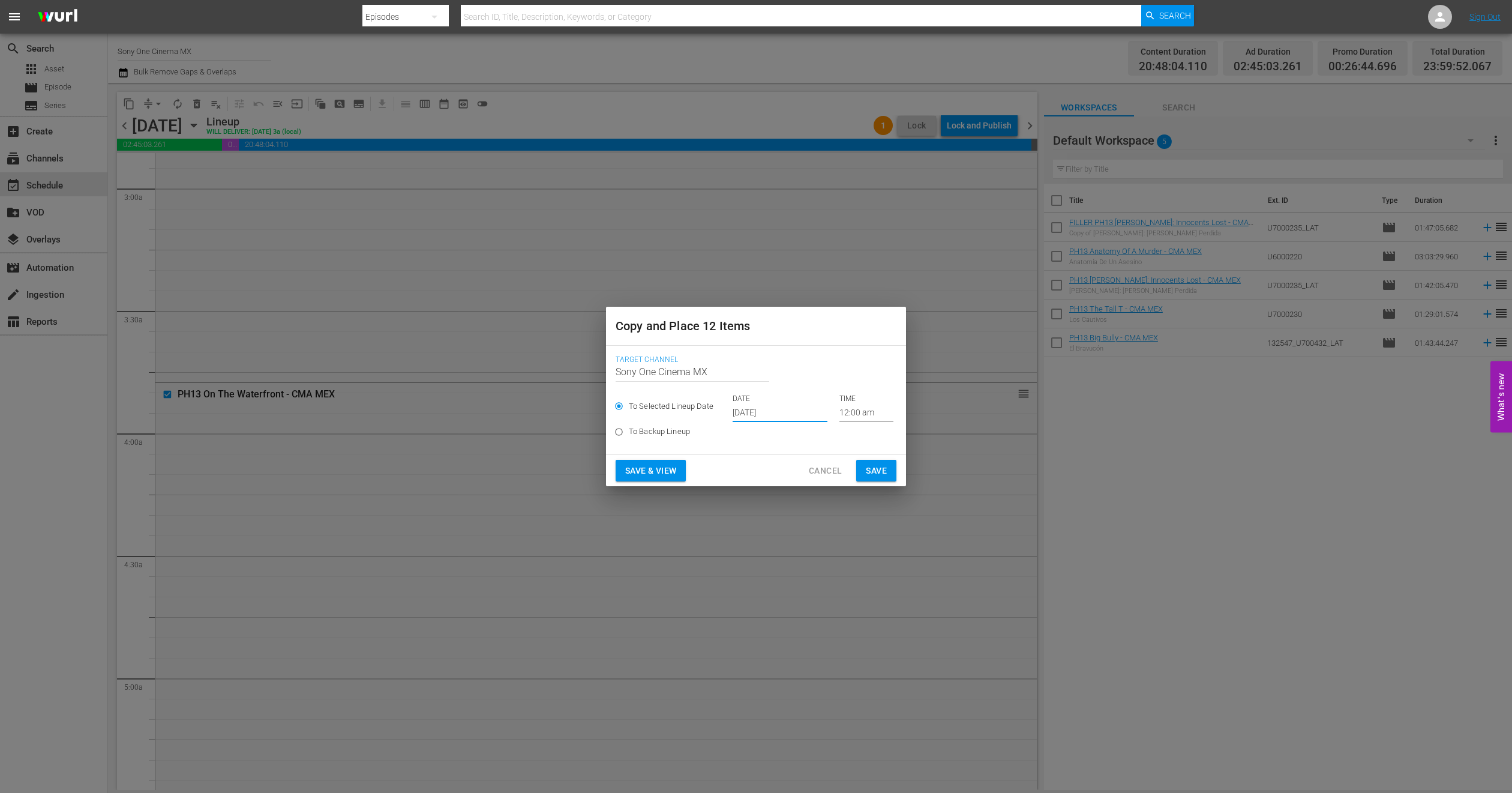
click at [873, 474] on span "Save" at bounding box center [876, 471] width 21 height 15
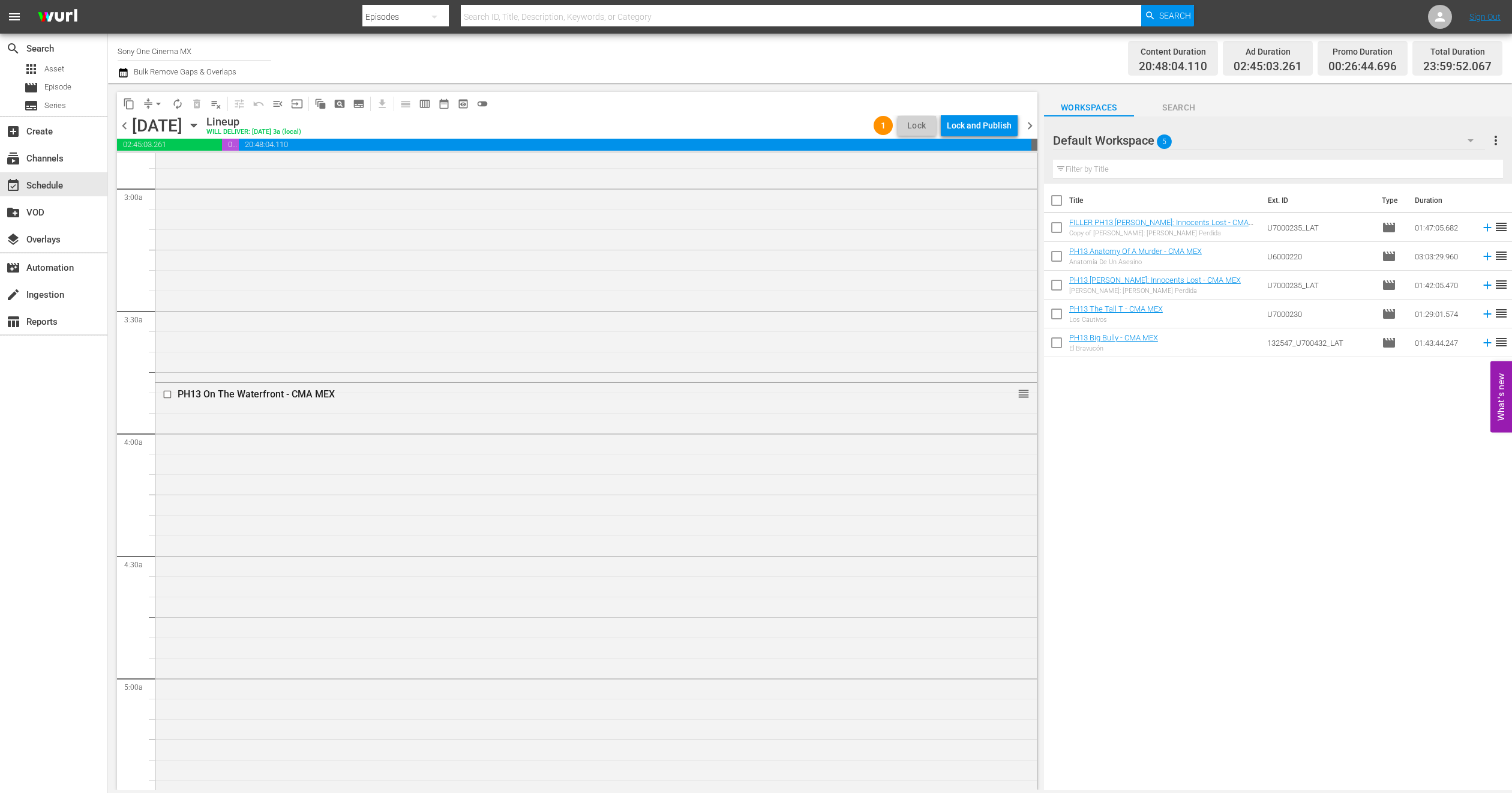
click at [201, 126] on icon "button" at bounding box center [194, 126] width 13 height 13
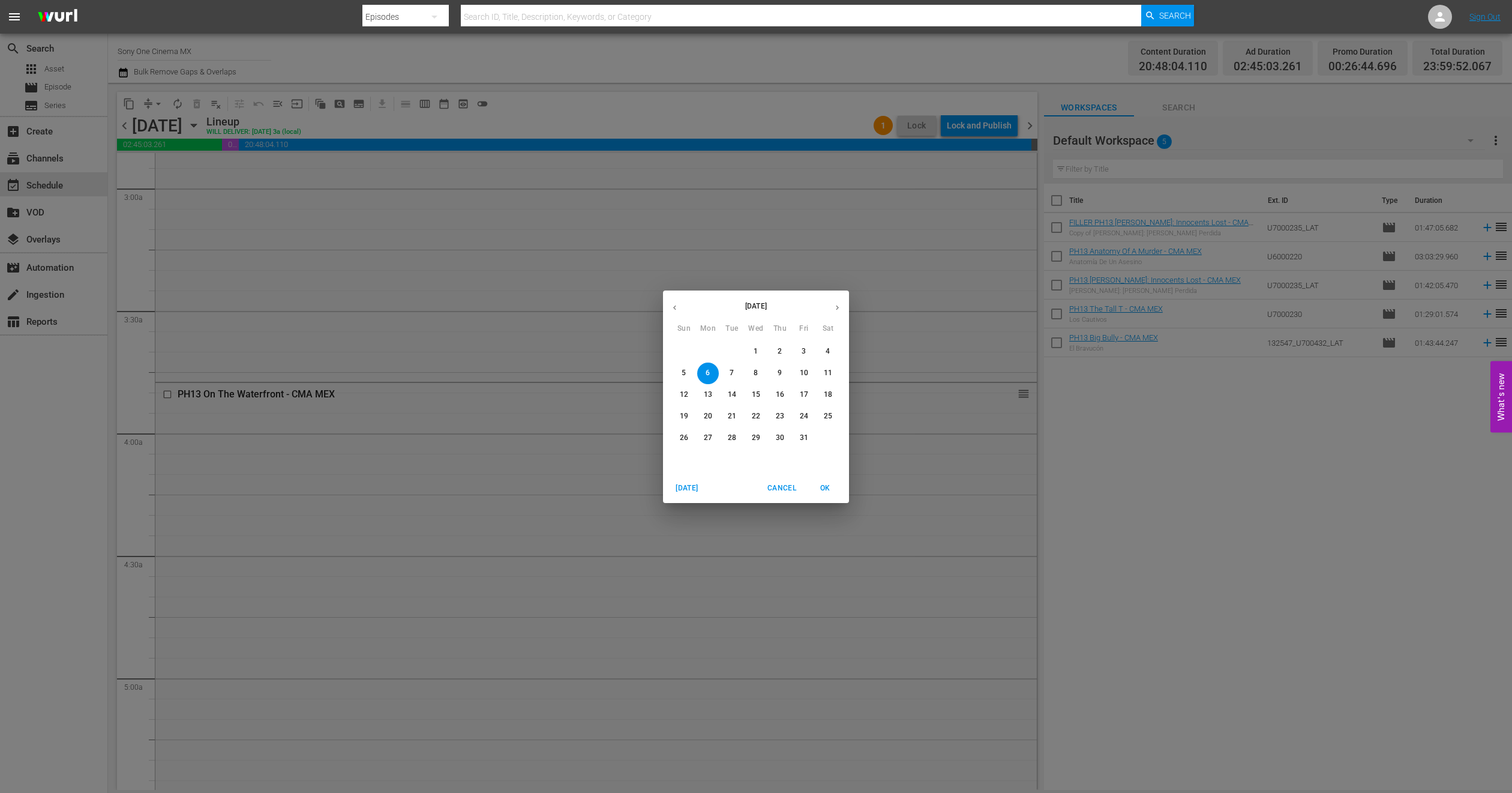
click at [732, 371] on p "7" at bounding box center [732, 373] width 4 height 10
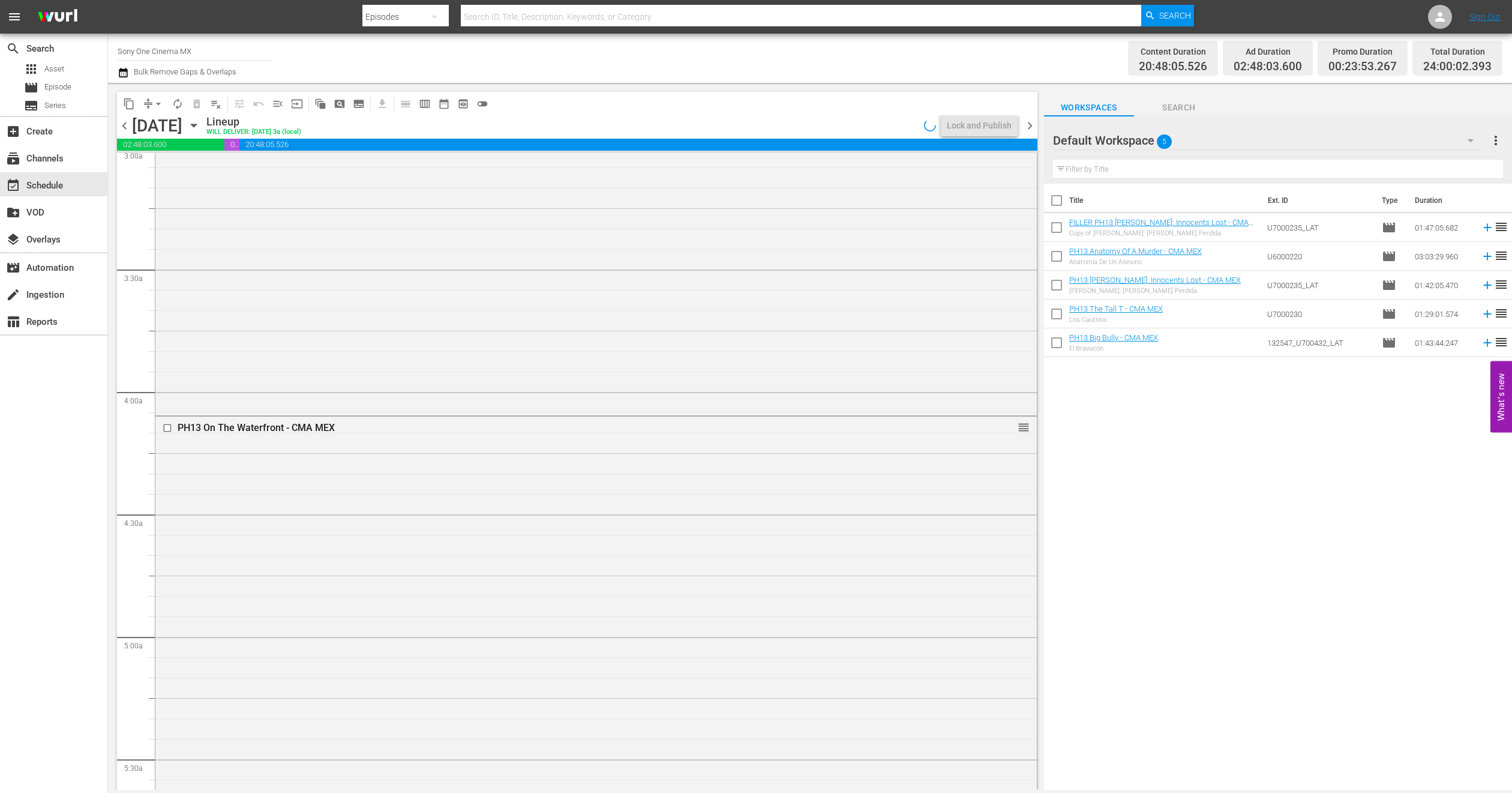
scroll to position [699, 0]
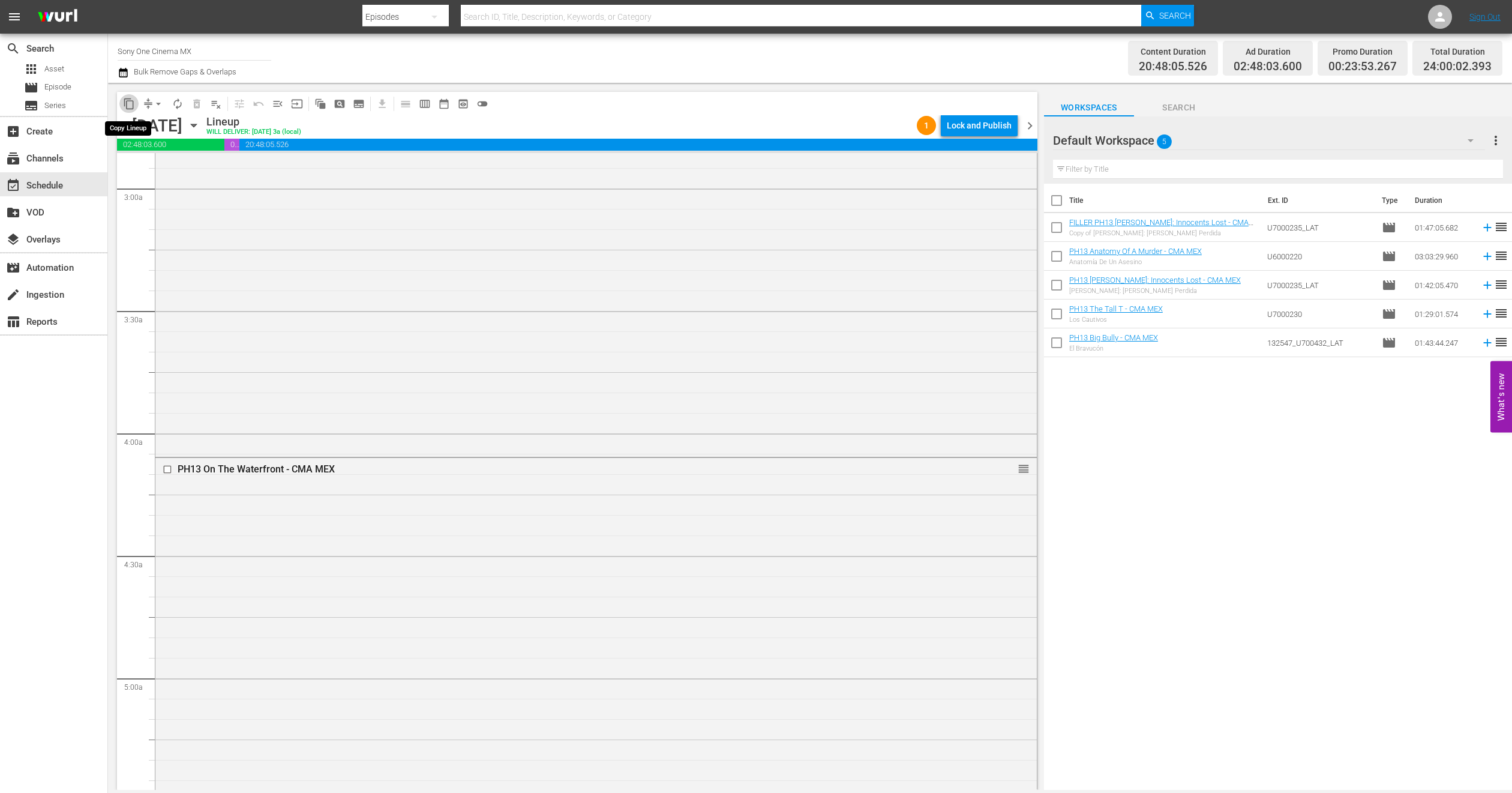
click at [129, 102] on span "content_copy" at bounding box center [129, 104] width 12 height 12
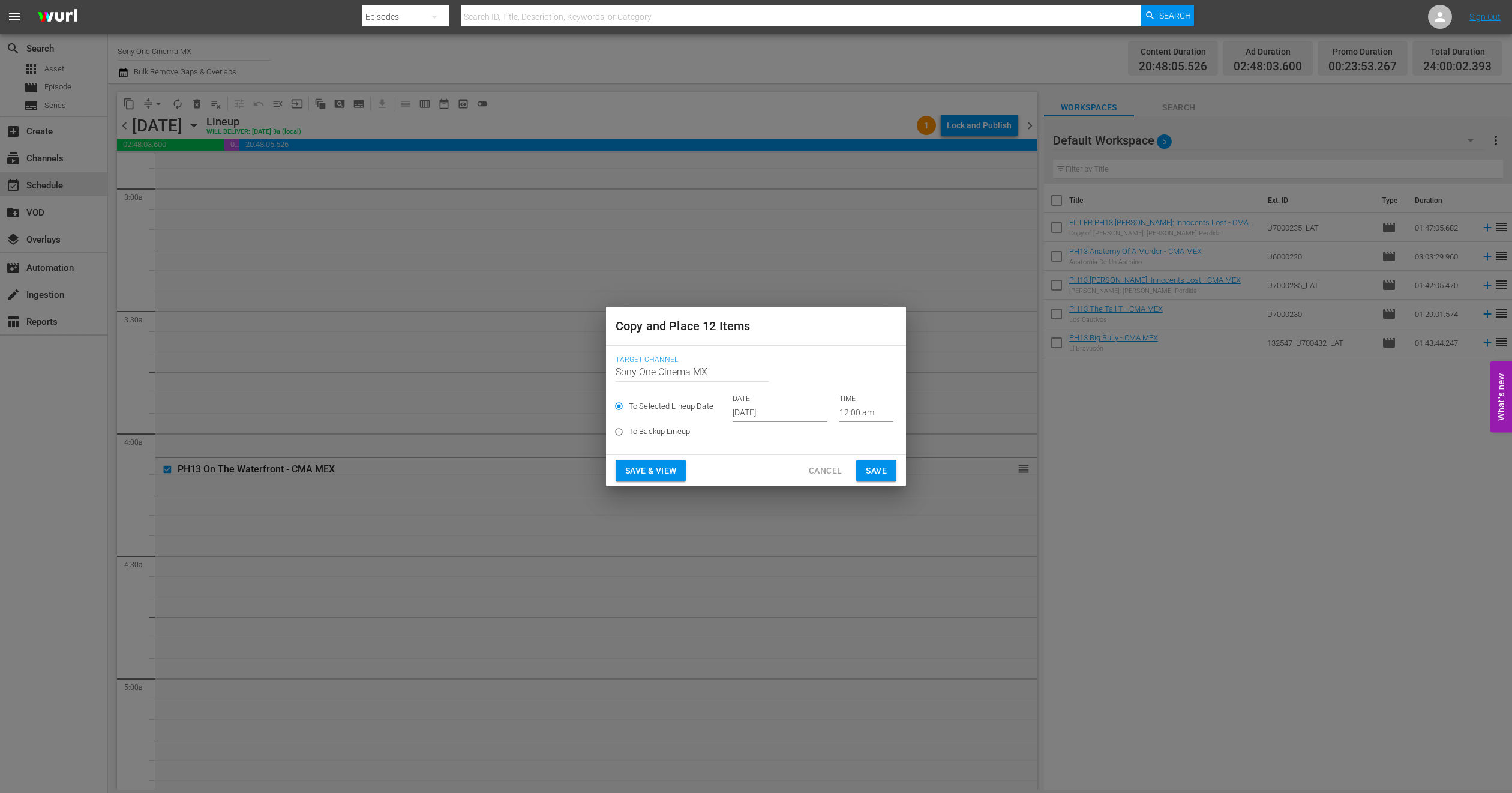
click at [740, 419] on input "Oct 1st 2025" at bounding box center [780, 413] width 94 height 18
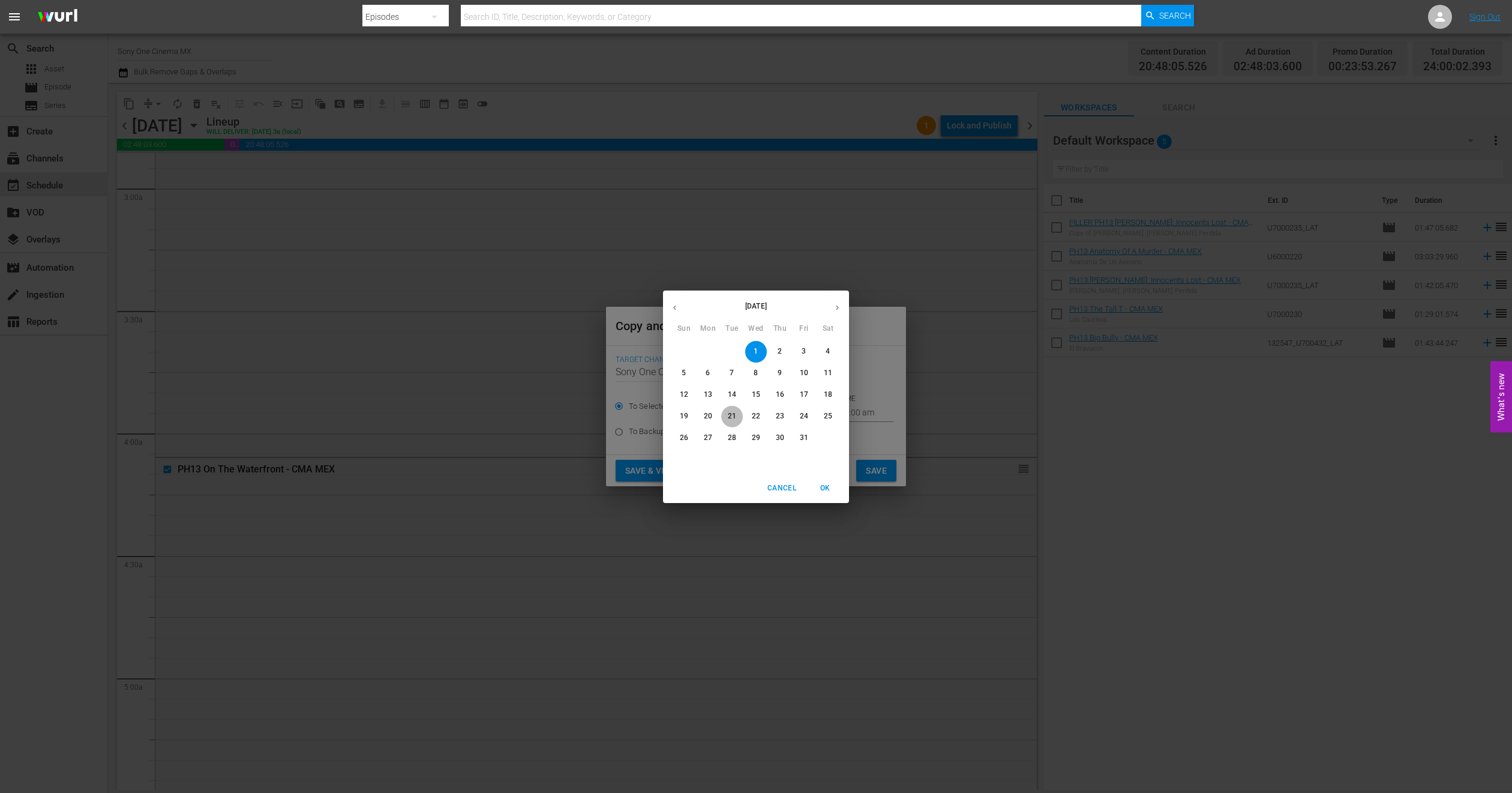
click at [728, 419] on p "21" at bounding box center [732, 416] width 9 height 10
type input "Oct 21st 2025"
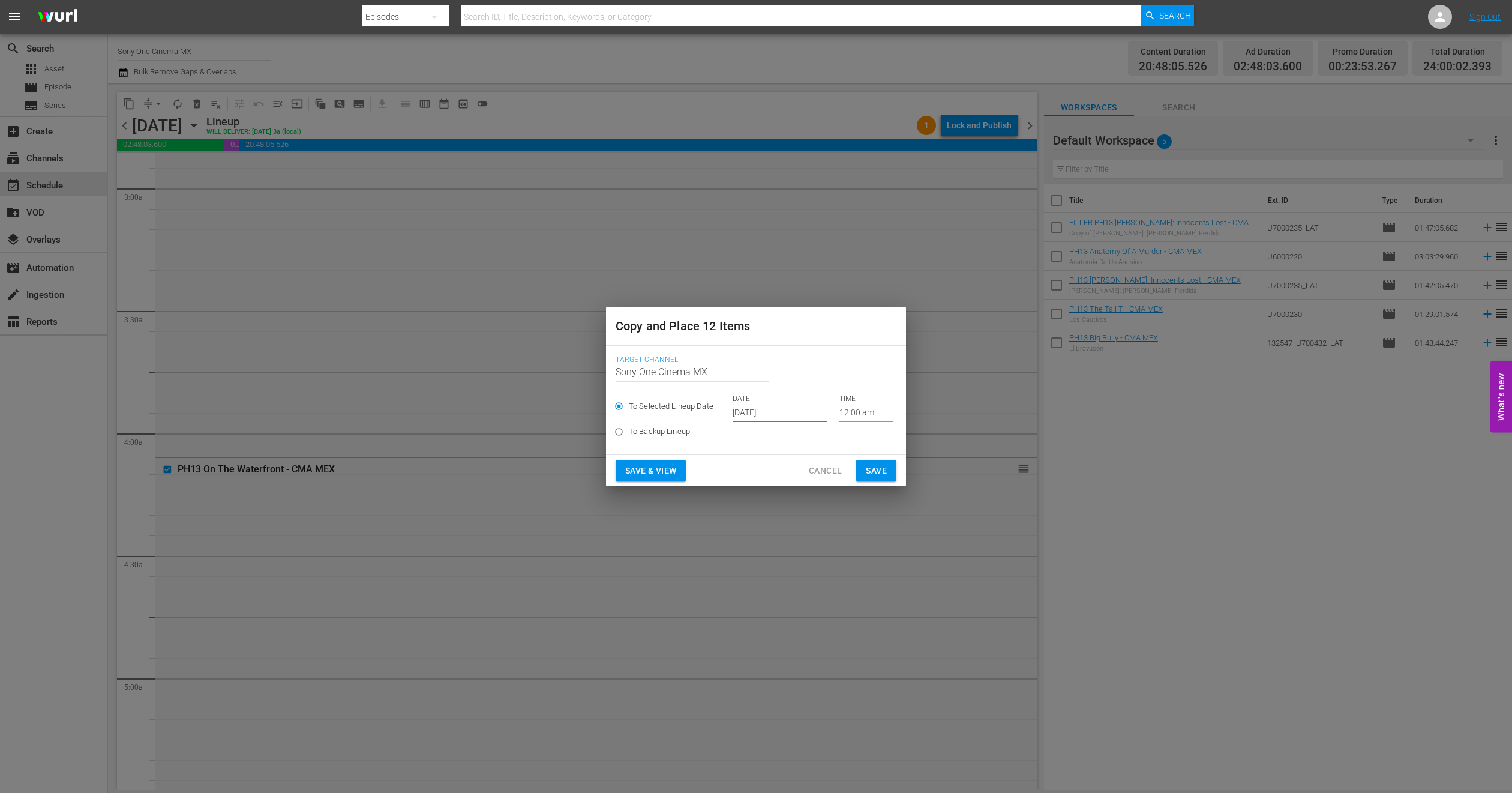
click at [868, 468] on span "Save" at bounding box center [876, 471] width 21 height 15
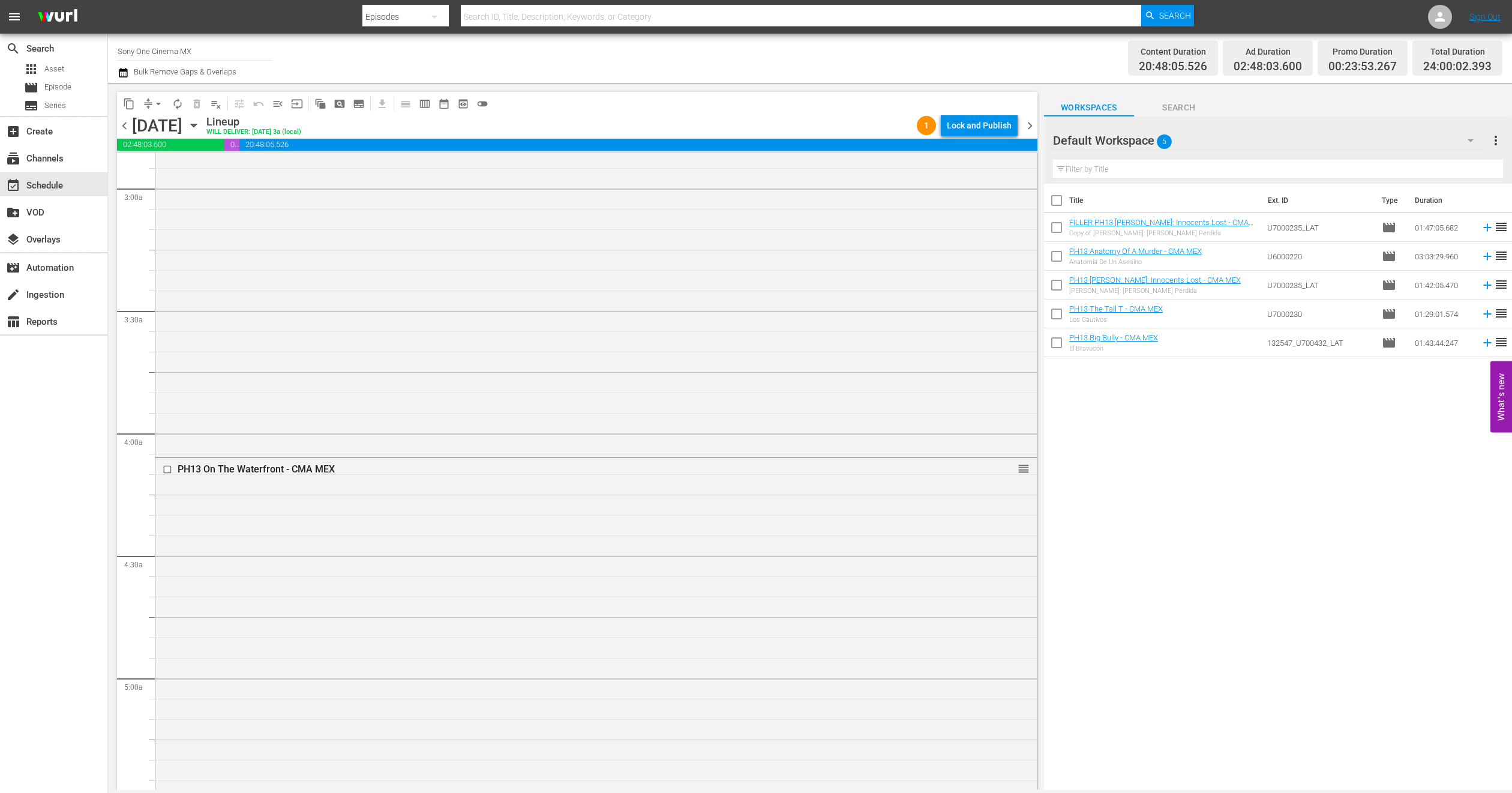
click at [201, 130] on icon "button" at bounding box center [194, 126] width 13 height 13
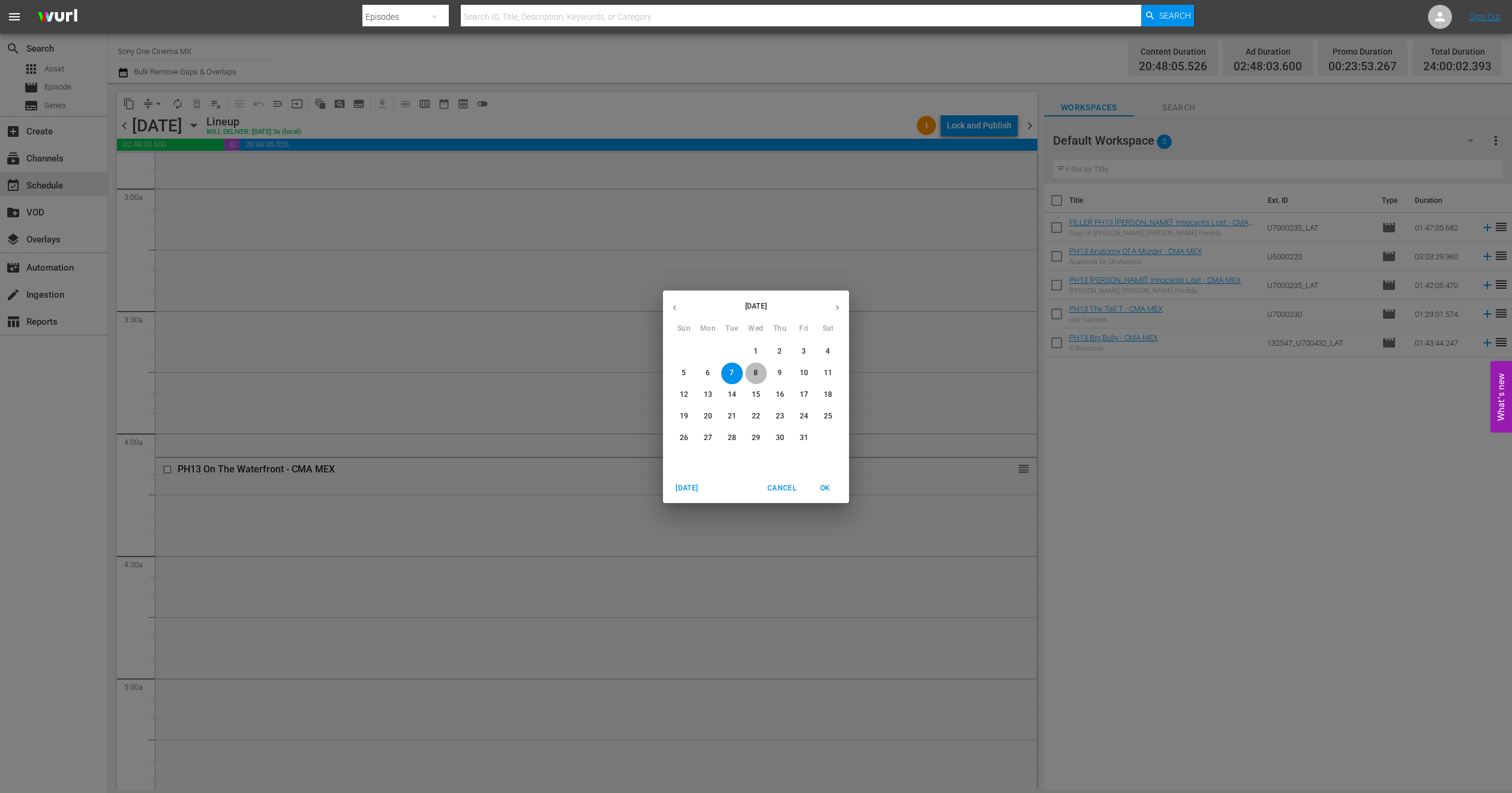
click at [760, 371] on span "8" at bounding box center [756, 373] width 22 height 10
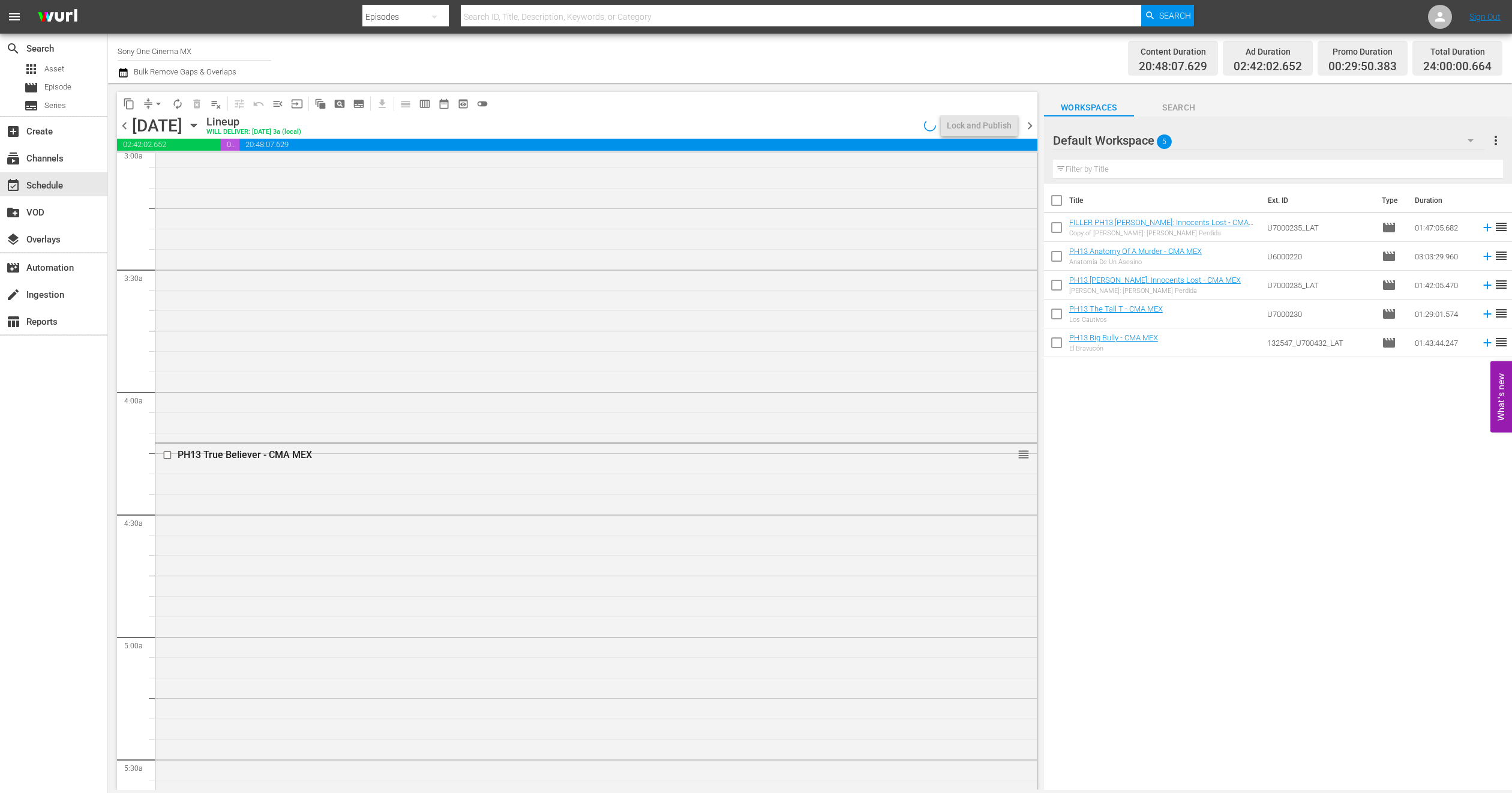
scroll to position [699, 0]
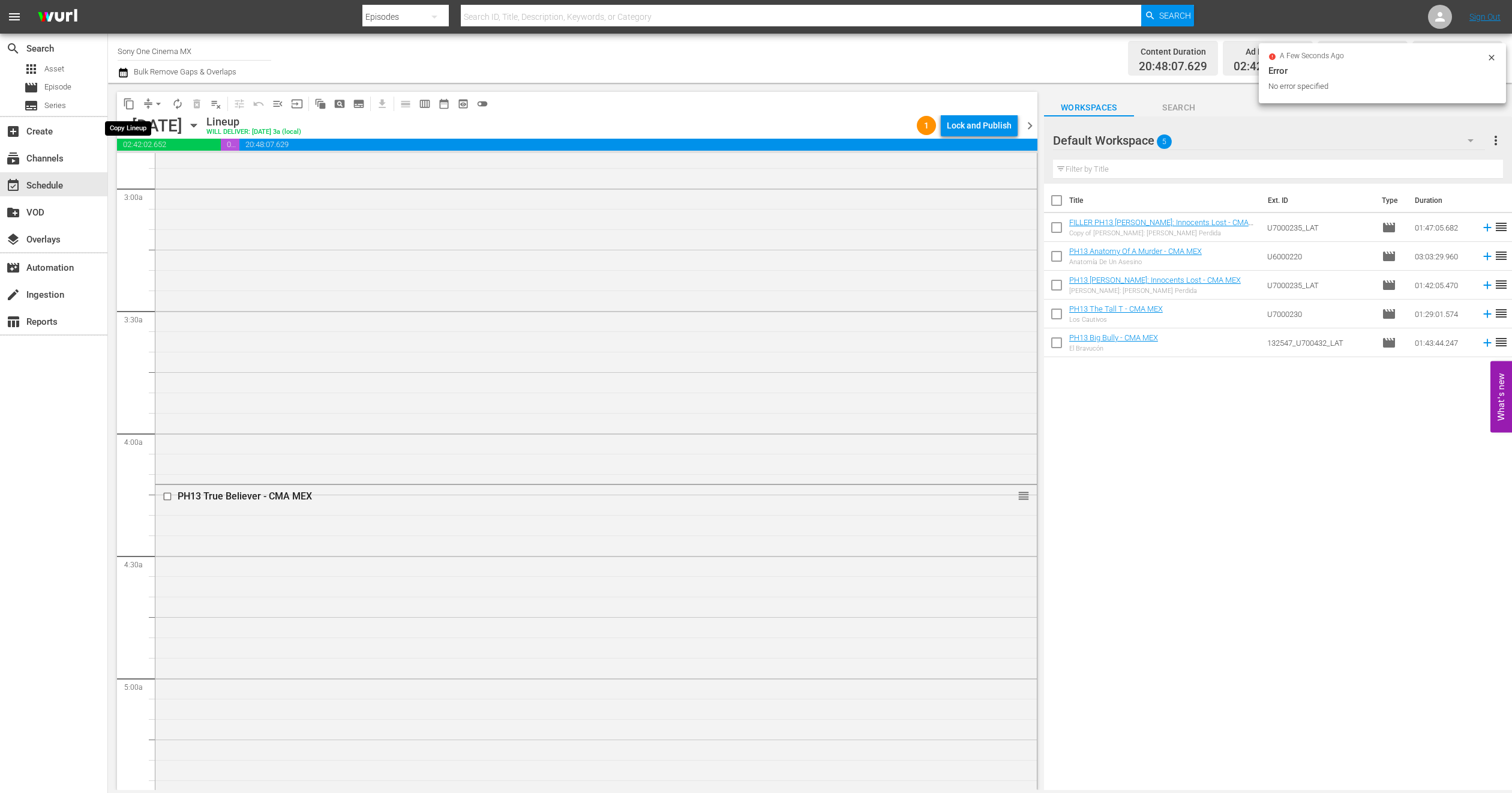
click at [129, 102] on span "content_copy" at bounding box center [129, 104] width 12 height 12
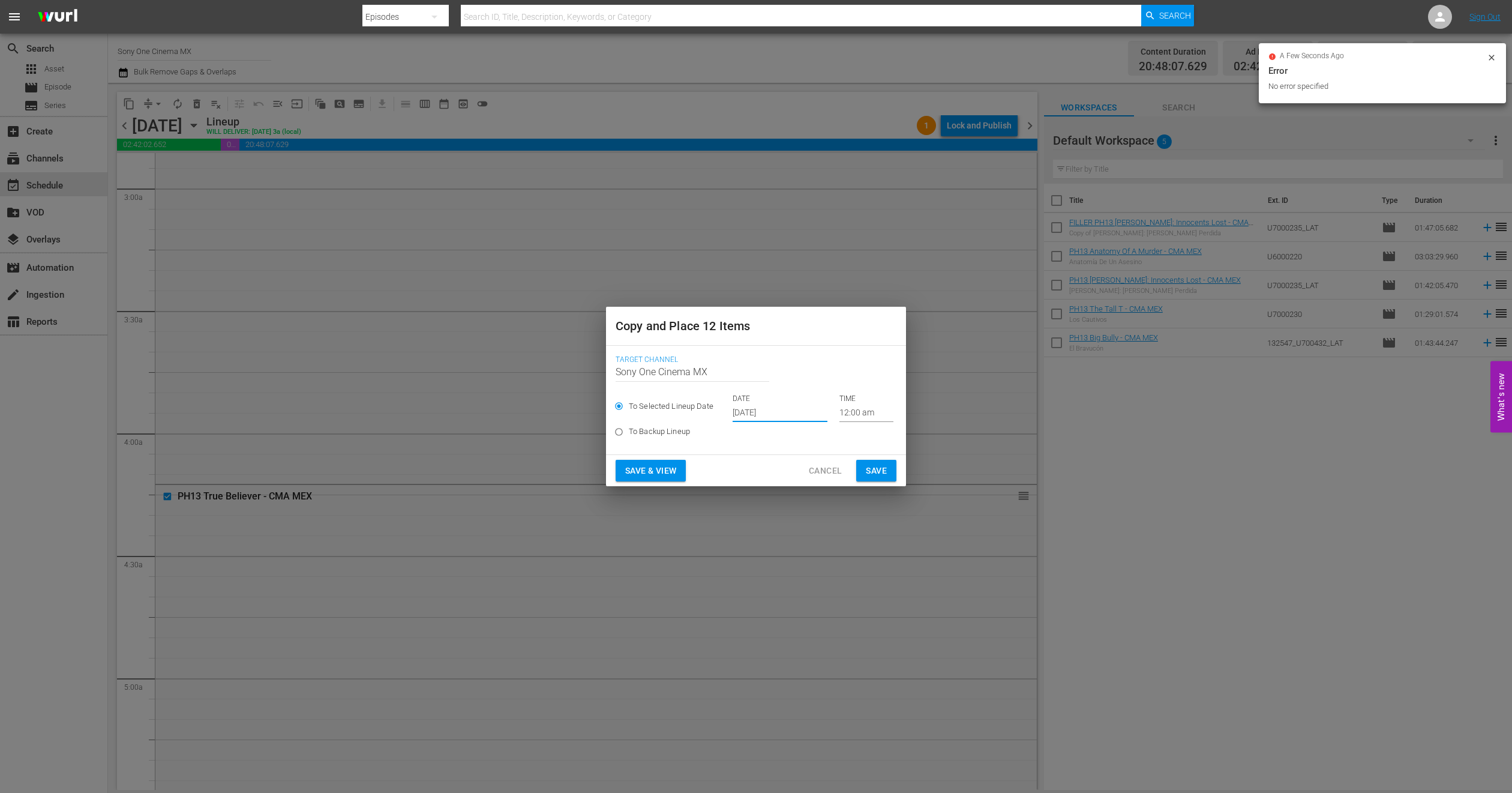
click at [750, 419] on input "Oct 1st 2025" at bounding box center [780, 413] width 94 height 18
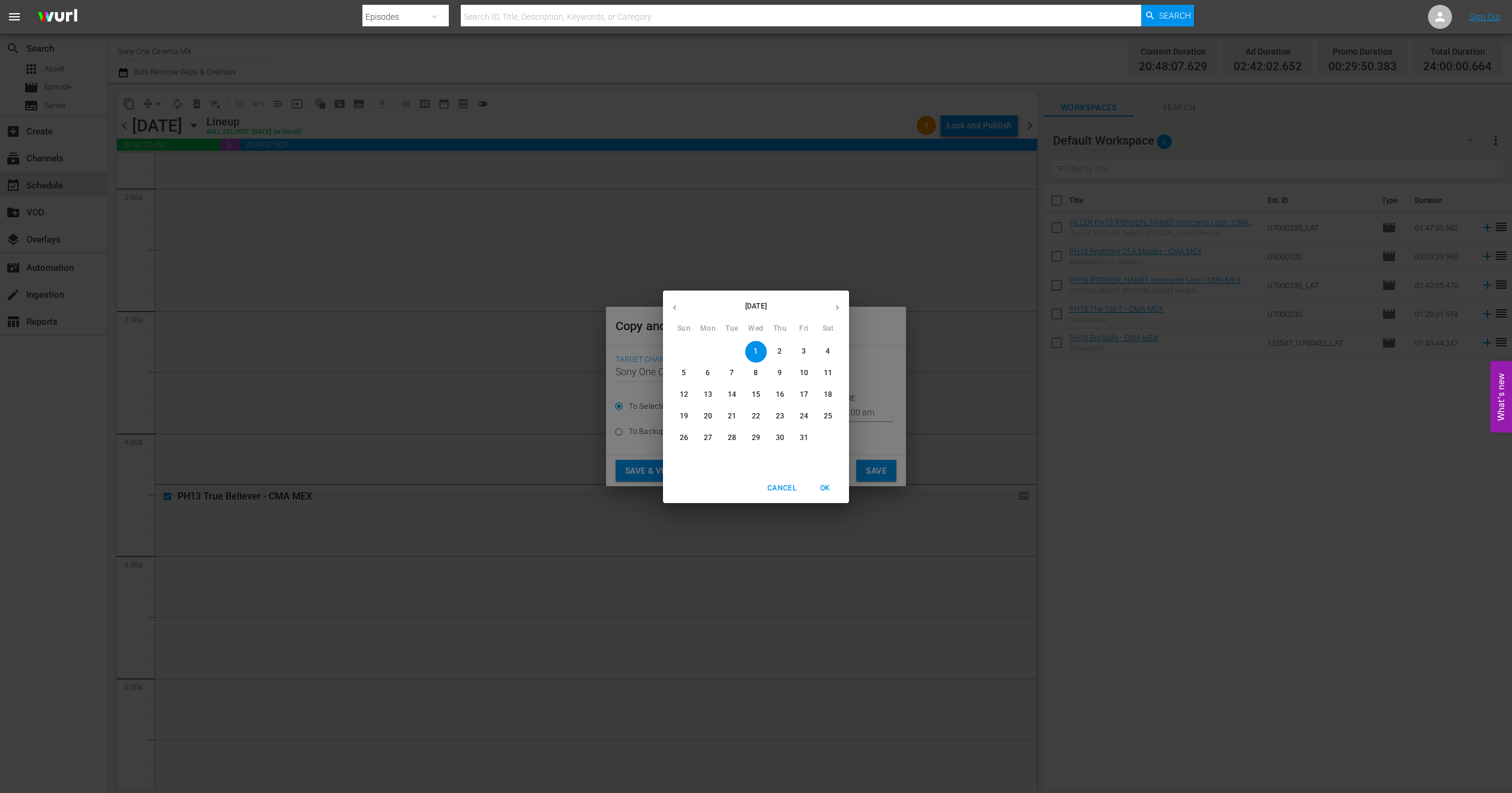
click at [760, 413] on span "22" at bounding box center [756, 416] width 22 height 10
type input "Oct 22nd 2025"
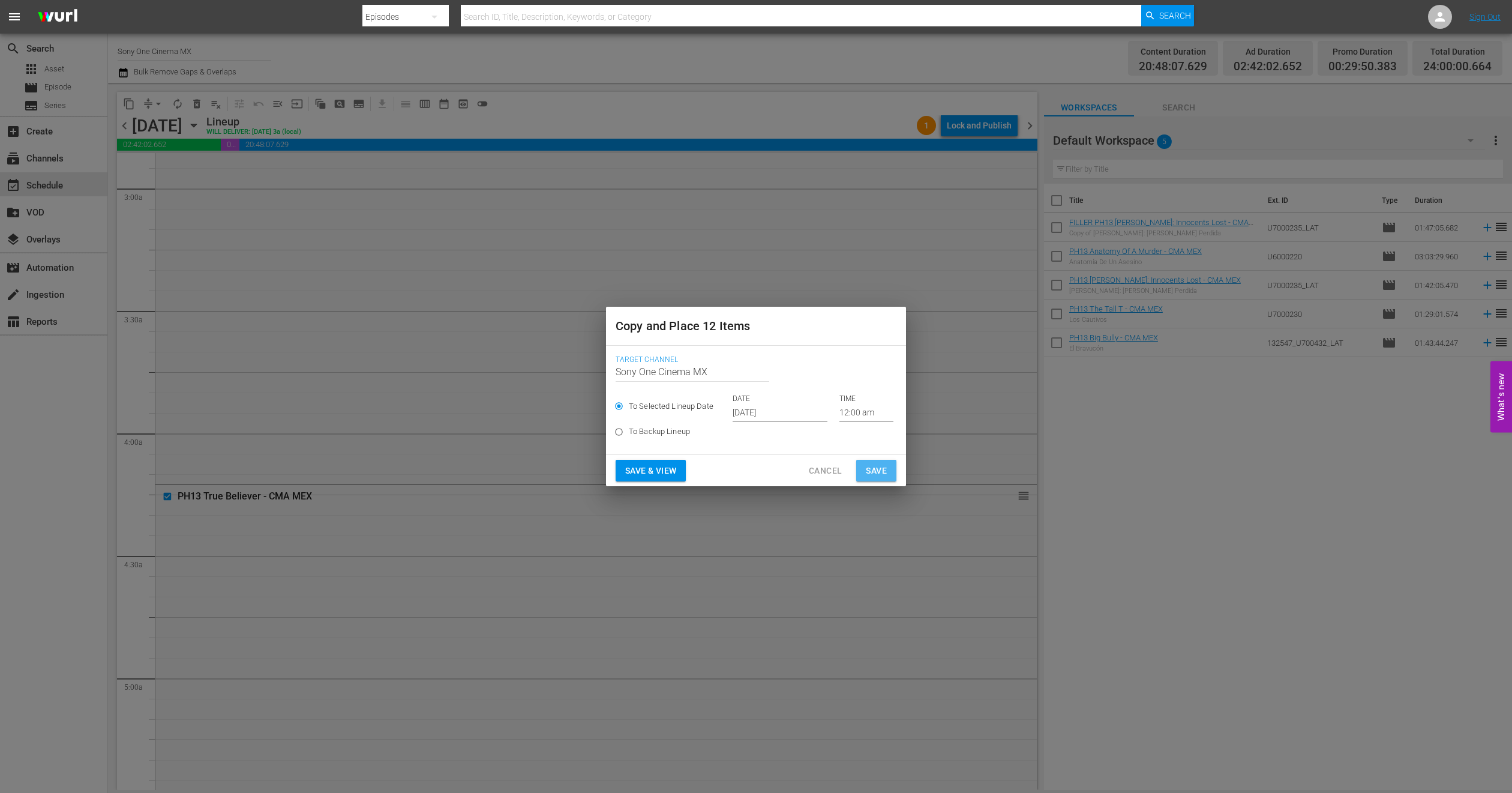
click at [883, 475] on span "Save" at bounding box center [876, 471] width 21 height 15
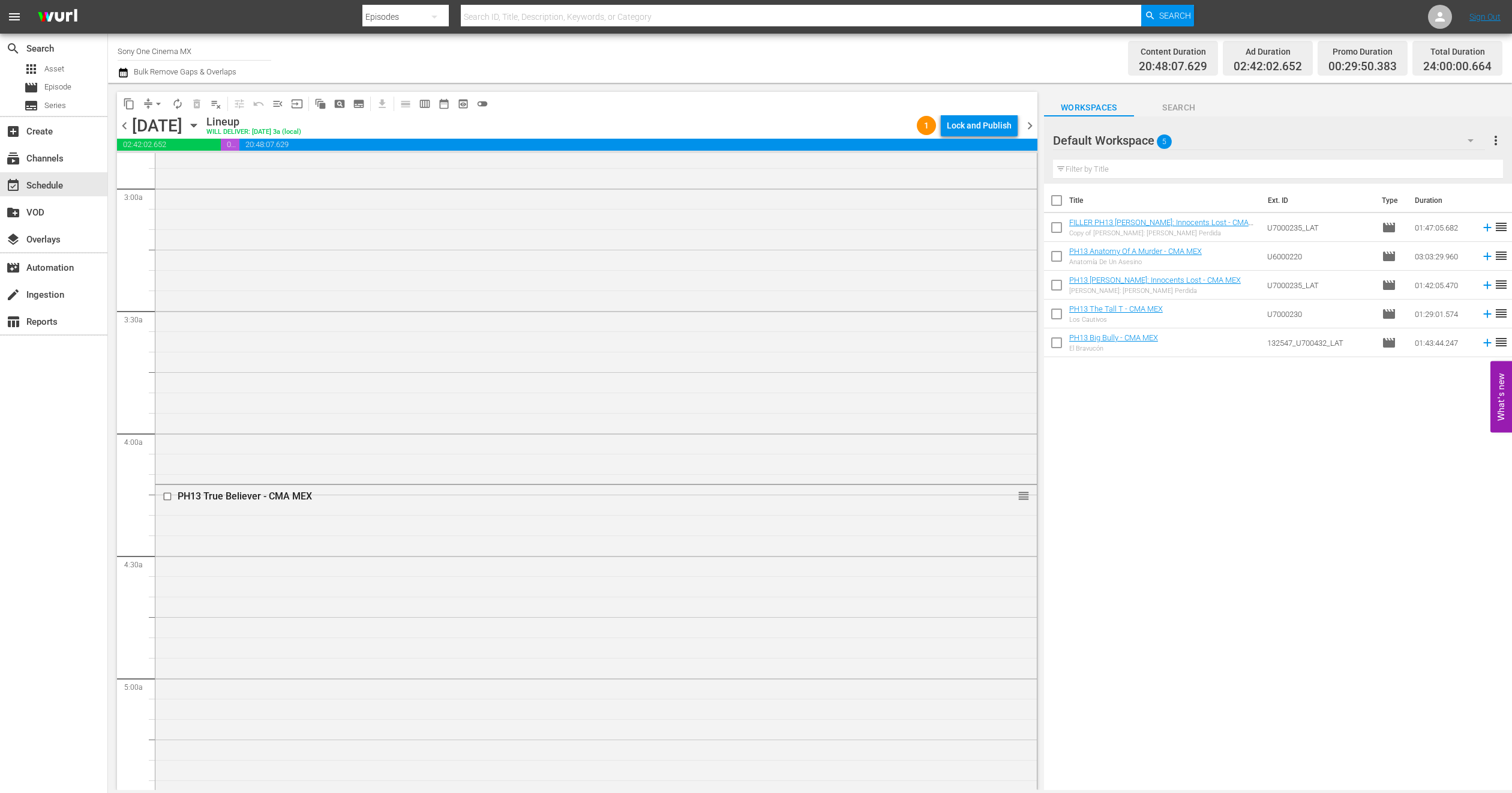
click at [196, 124] on icon "button" at bounding box center [193, 126] width 5 height 3
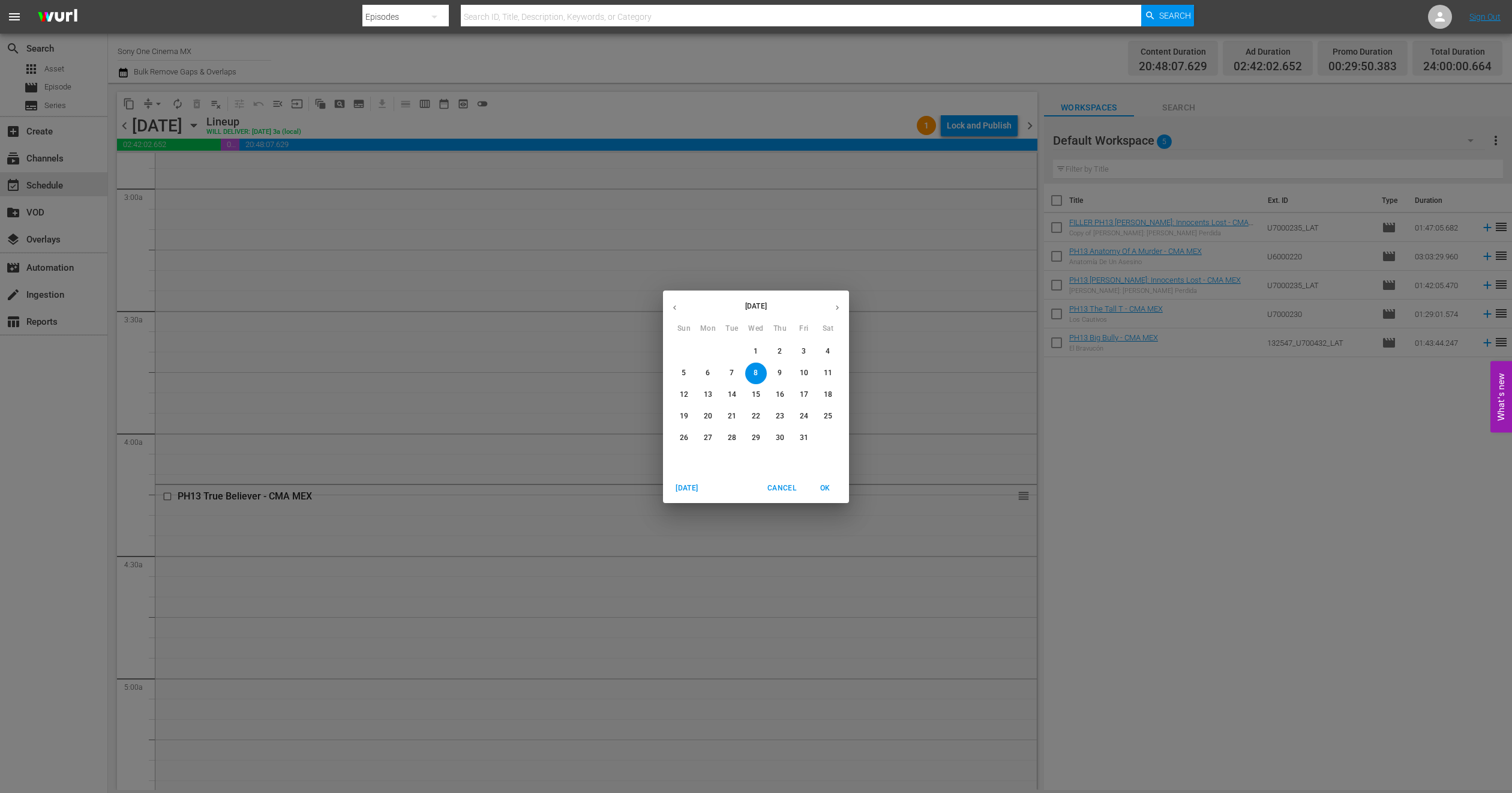
click at [785, 373] on span "9" at bounding box center [780, 373] width 22 height 10
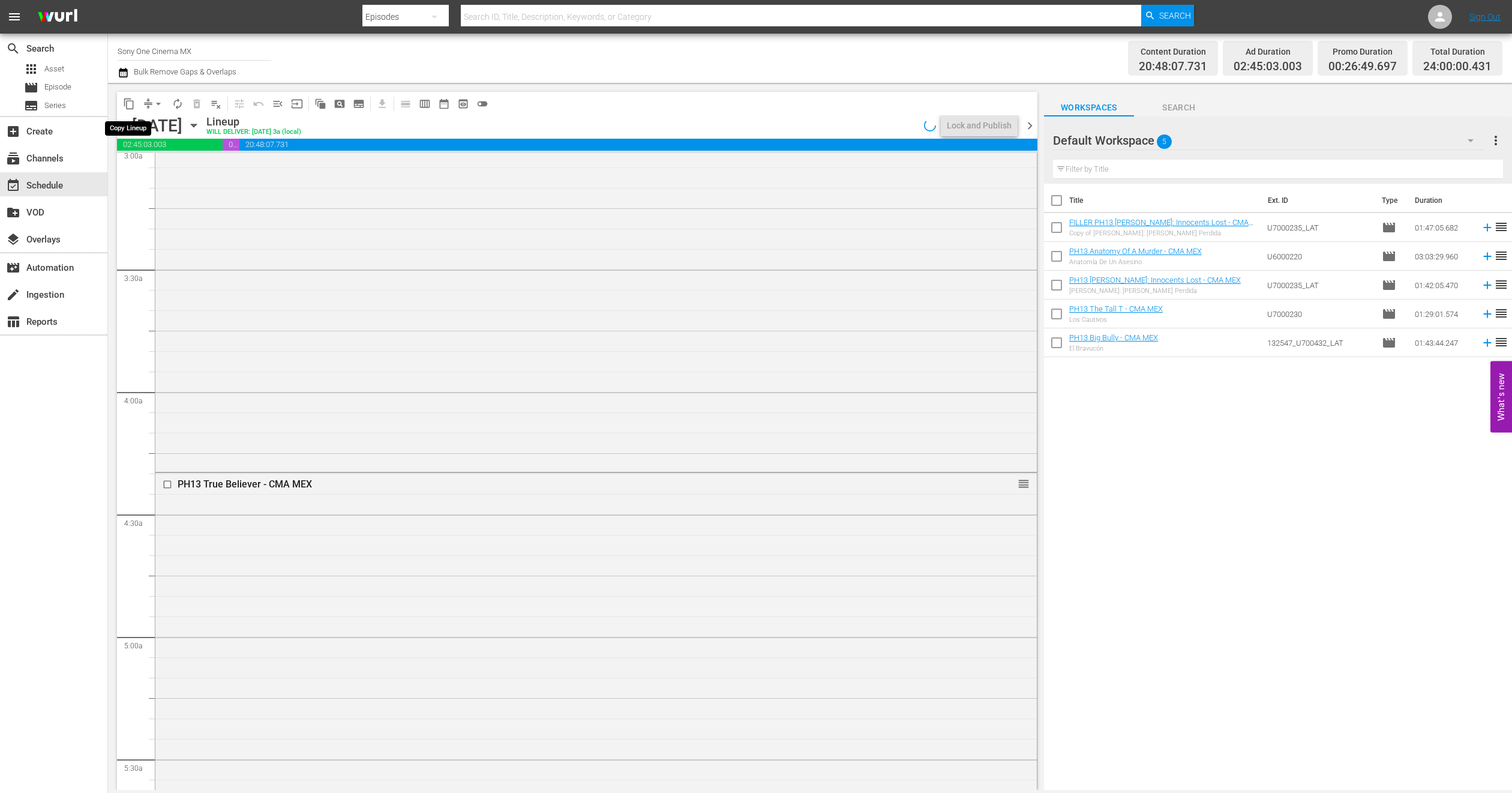
scroll to position [699, 0]
click at [134, 103] on span "content_copy" at bounding box center [129, 104] width 12 height 12
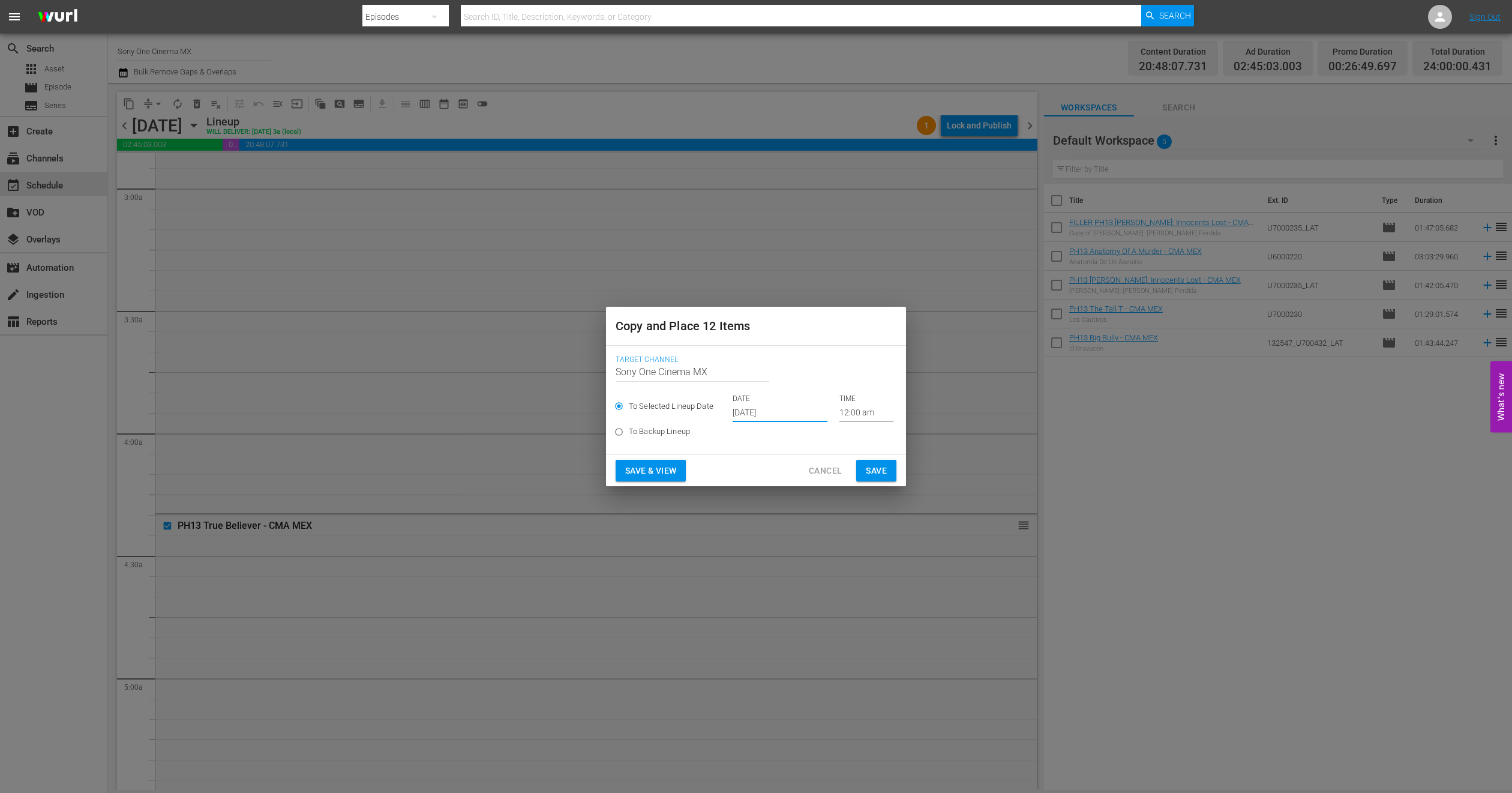
click at [747, 411] on input "Oct 1st 2025" at bounding box center [780, 413] width 94 height 18
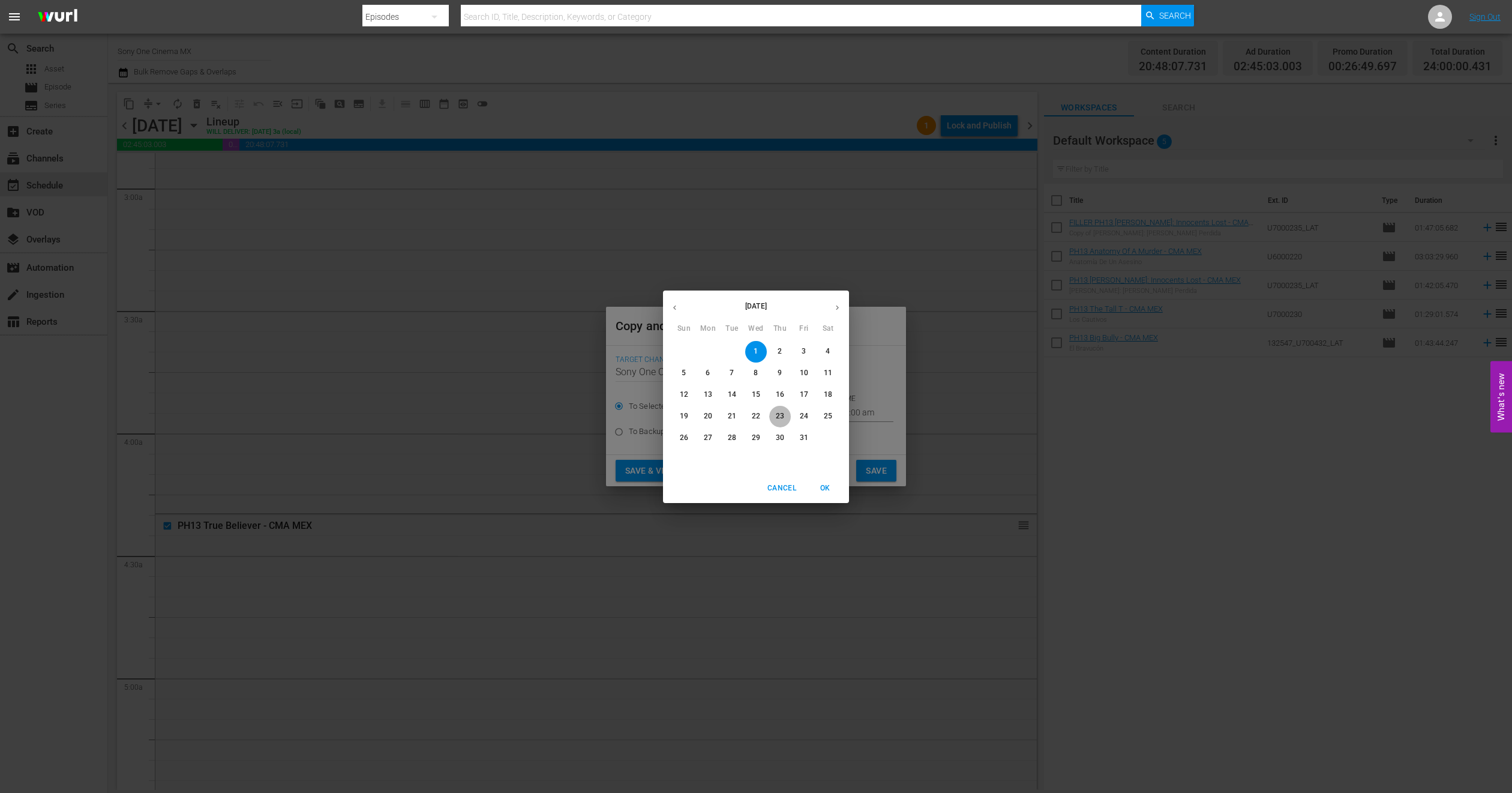
click at [769, 414] on span "23" at bounding box center [780, 416] width 22 height 10
type input "Oct 23rd 2025"
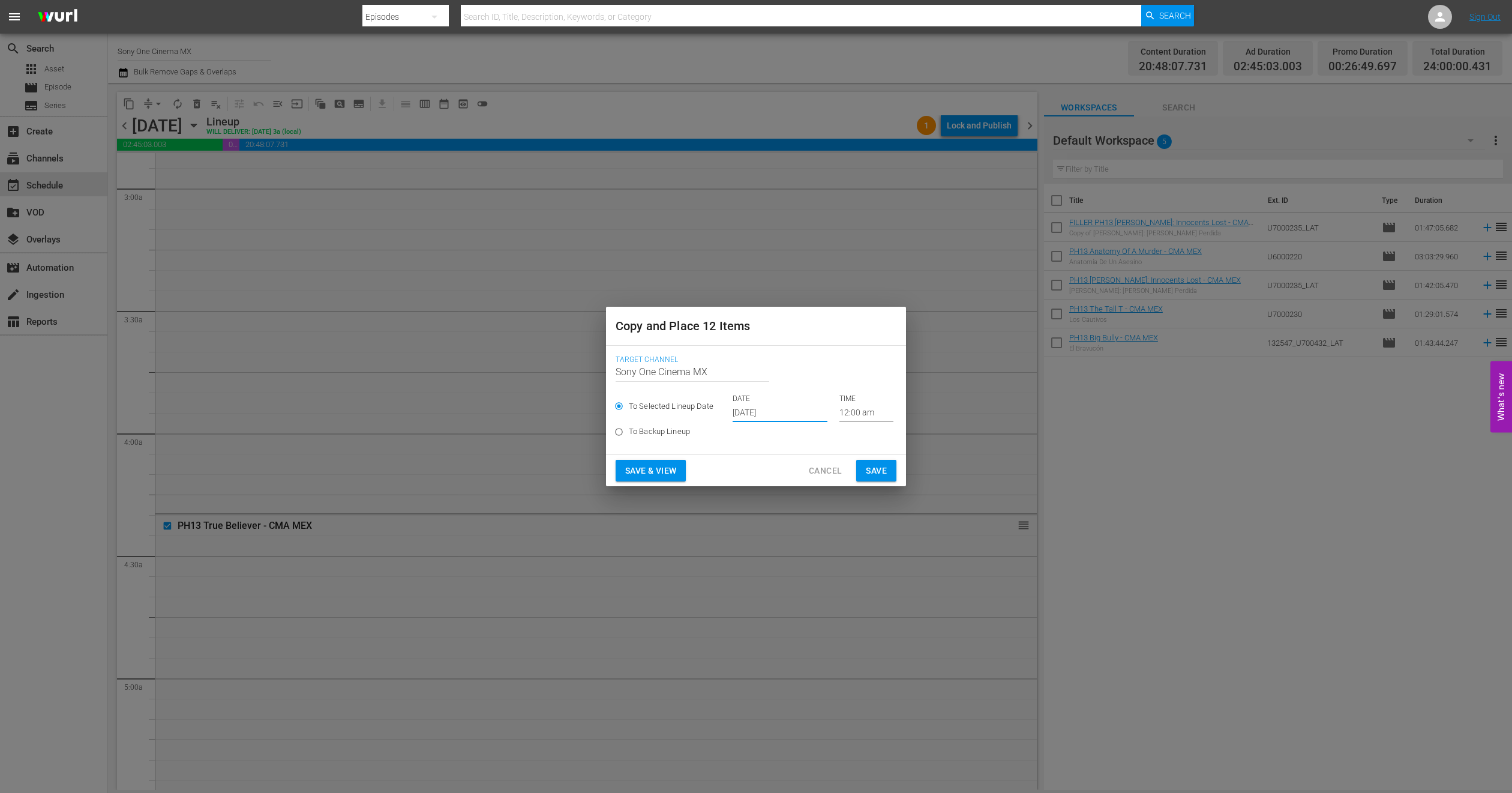
click at [884, 476] on span "Save" at bounding box center [876, 471] width 21 height 15
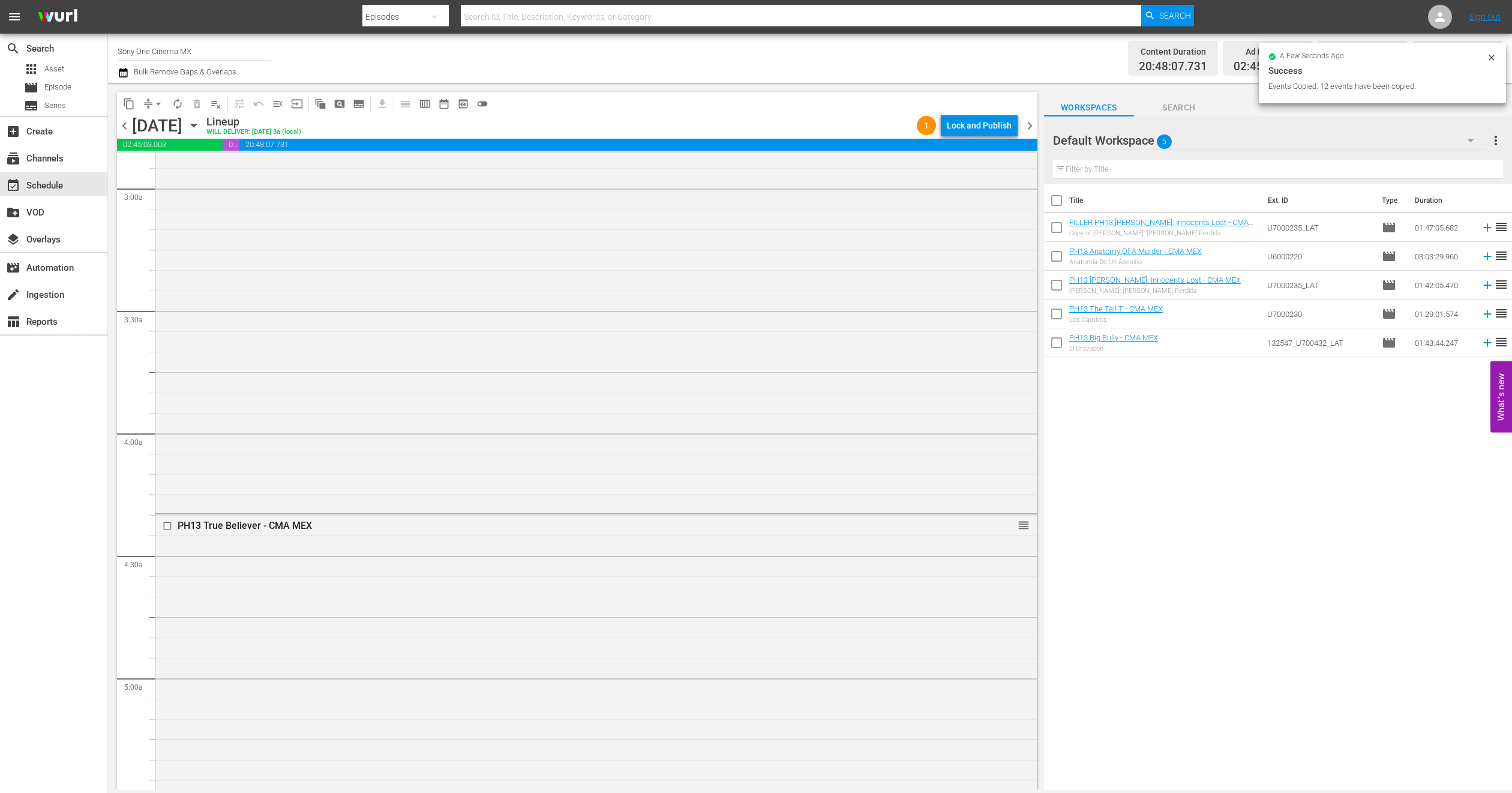
click at [196, 124] on icon "button" at bounding box center [193, 126] width 5 height 3
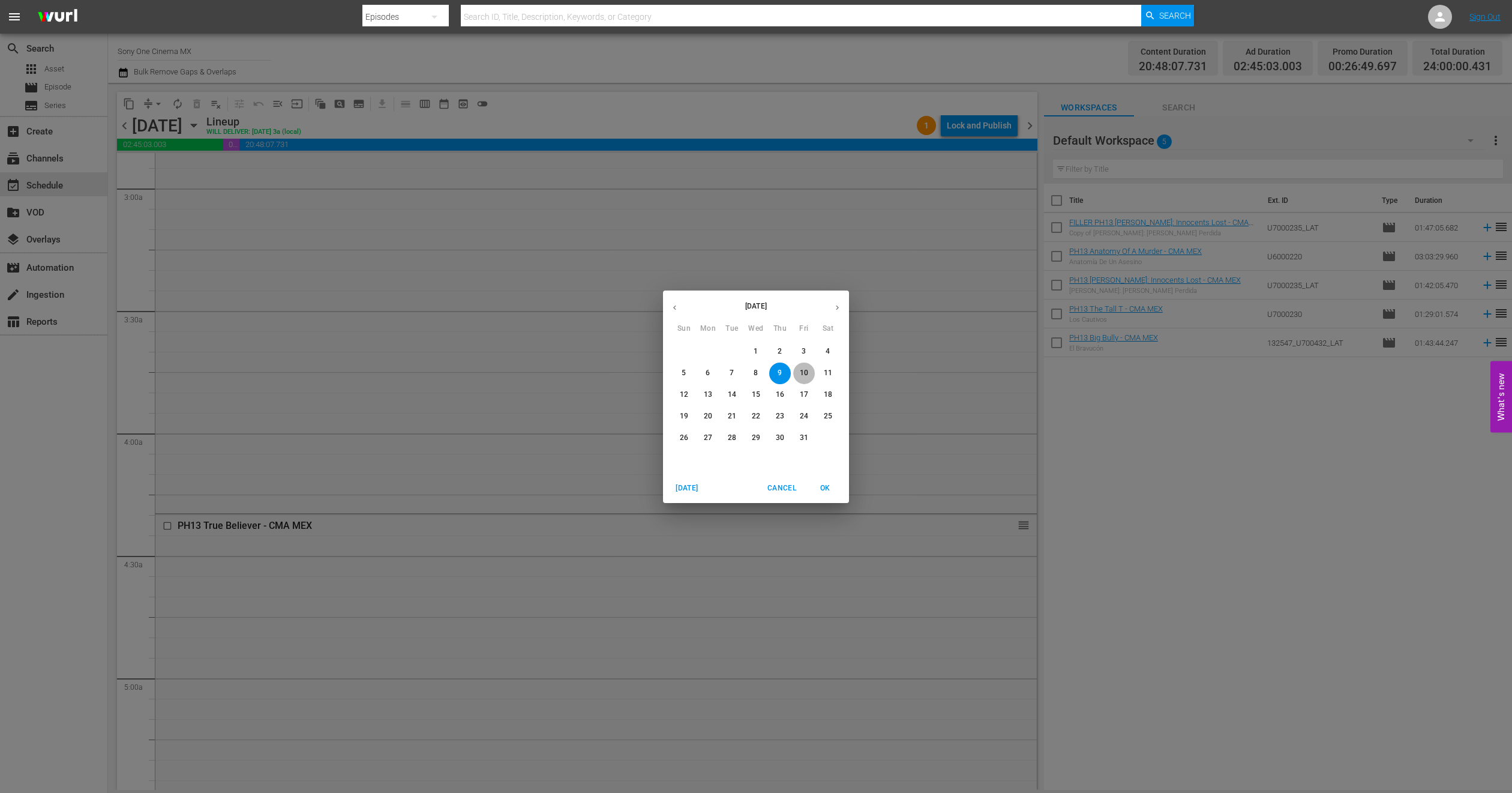
click at [809, 374] on span "10" at bounding box center [804, 373] width 22 height 10
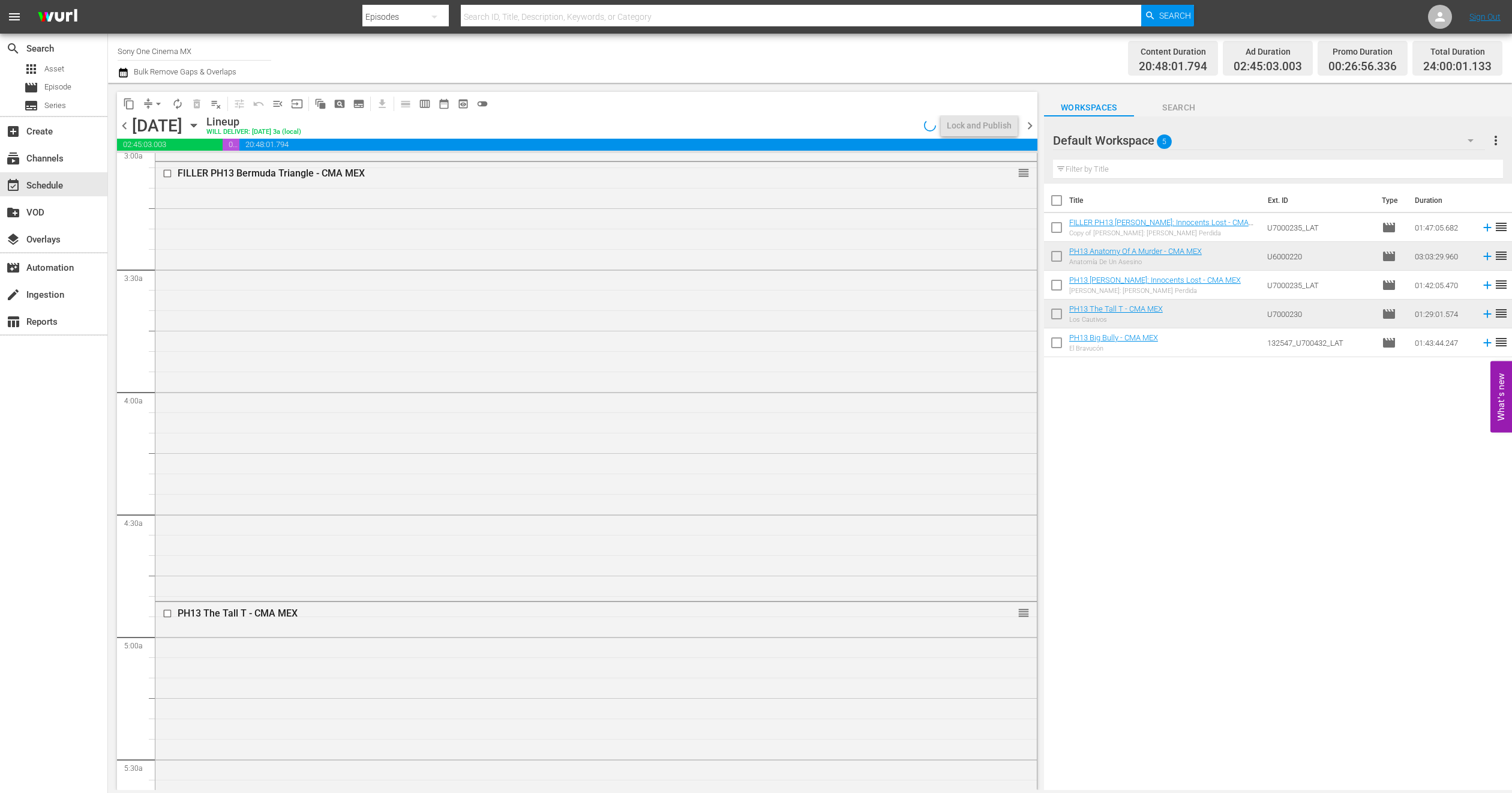
scroll to position [720, 0]
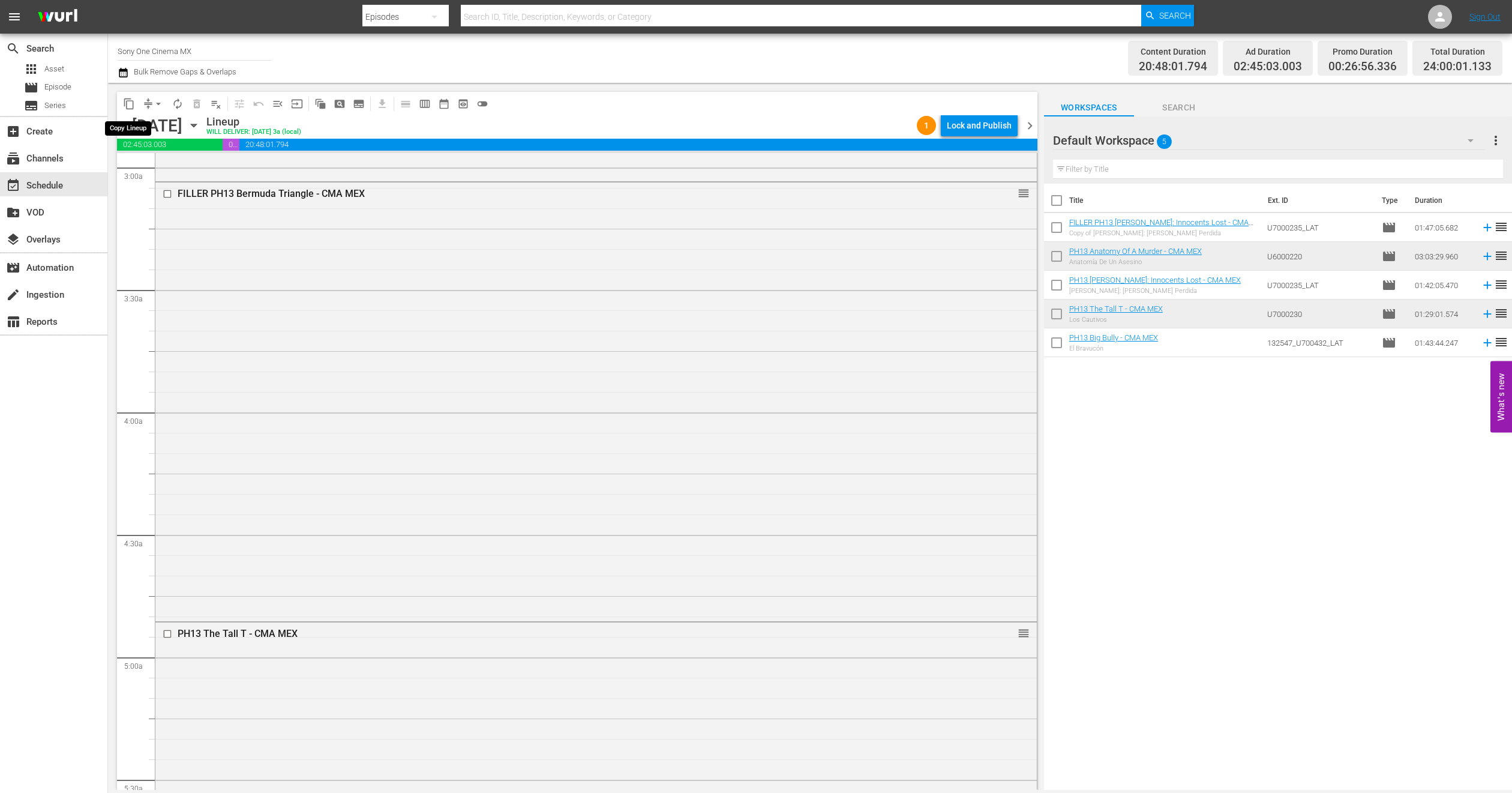
click at [126, 110] on button "content_copy" at bounding box center [129, 104] width 19 height 19
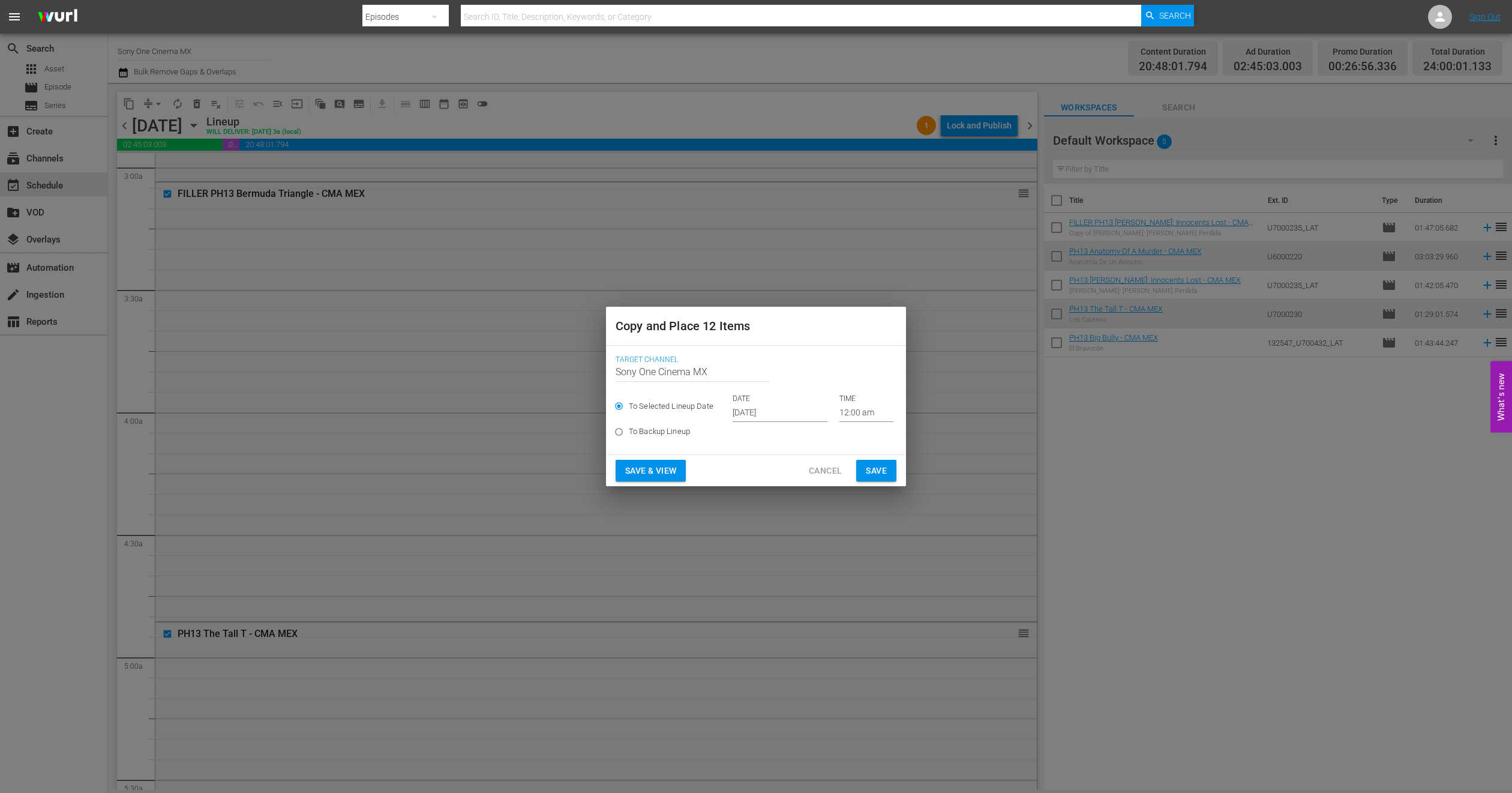
click at [750, 411] on input "Oct 1st 2025" at bounding box center [780, 413] width 94 height 18
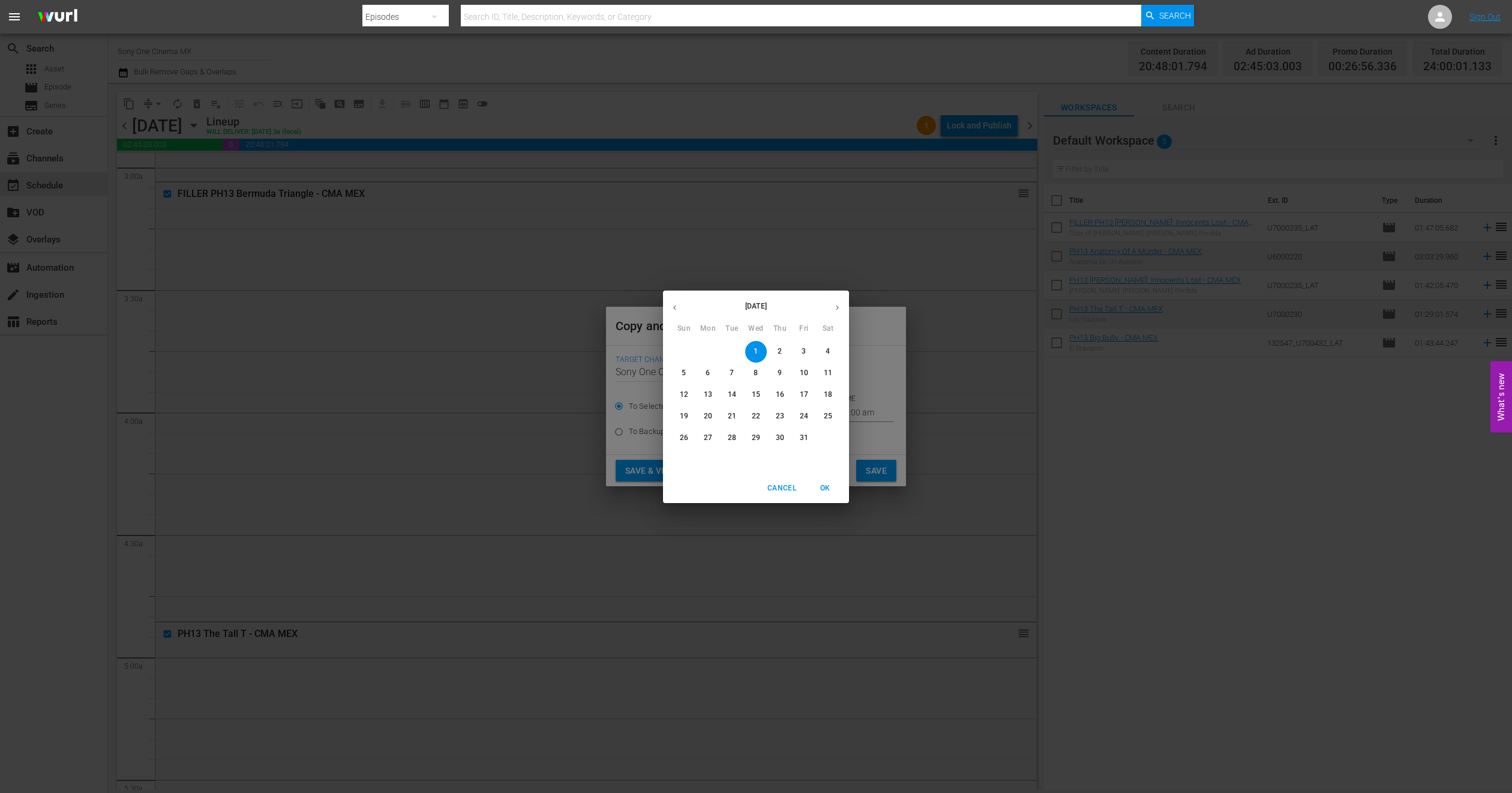
click at [800, 418] on p "24" at bounding box center [804, 416] width 9 height 10
type input "Oct 24th 2025"
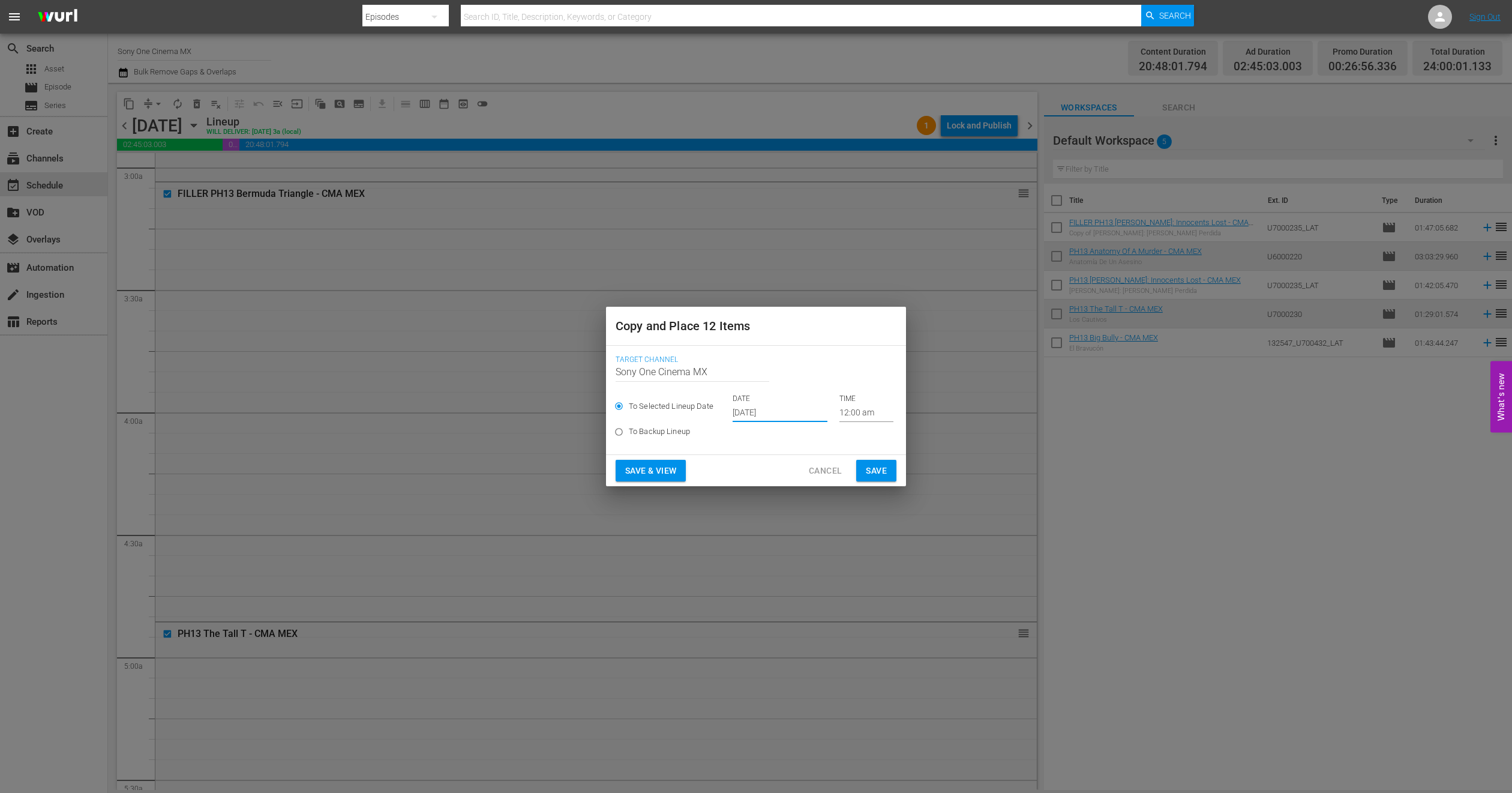
click at [886, 470] on span "Save" at bounding box center [876, 471] width 21 height 15
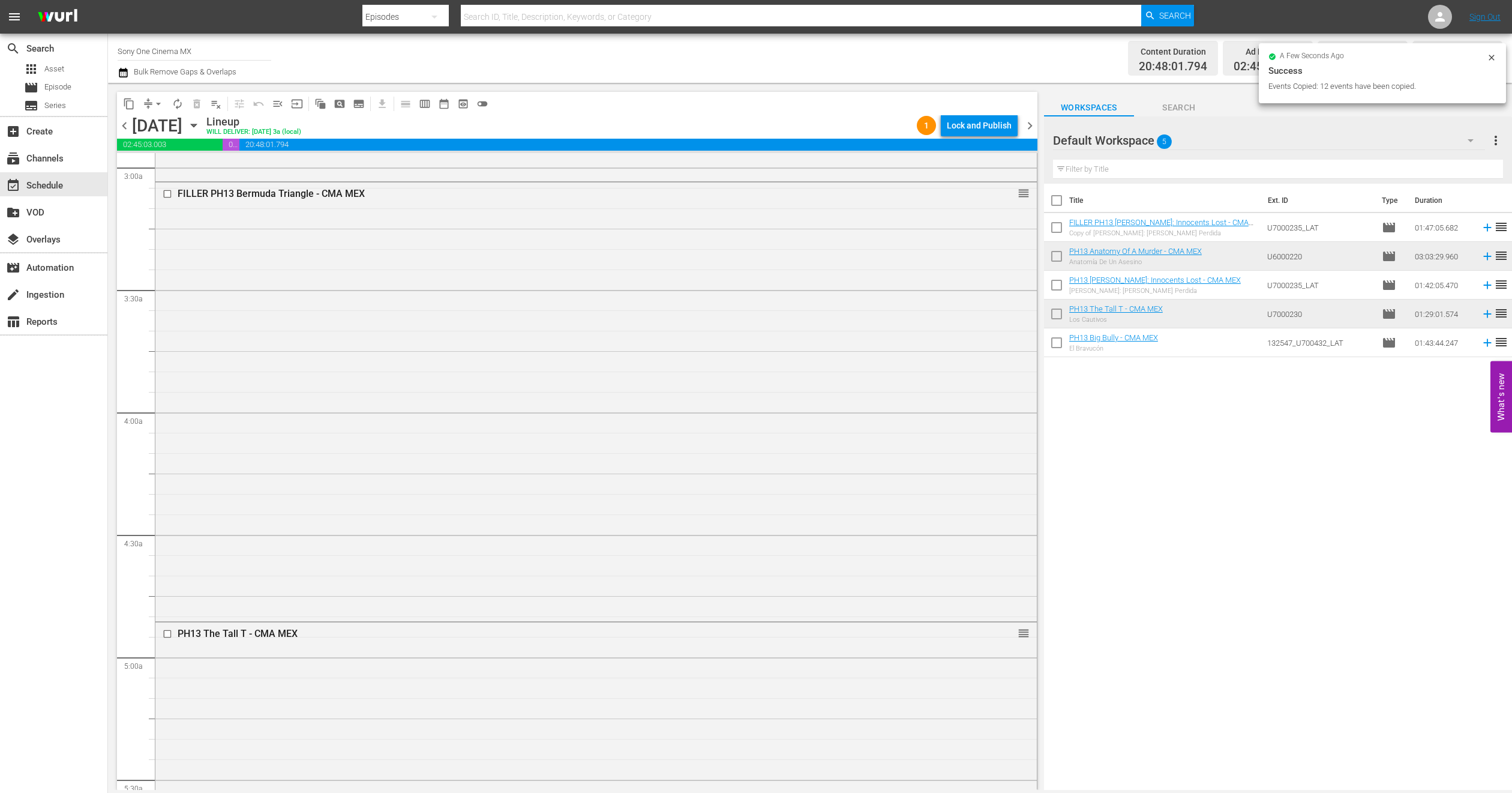
click at [201, 129] on icon "button" at bounding box center [194, 126] width 13 height 13
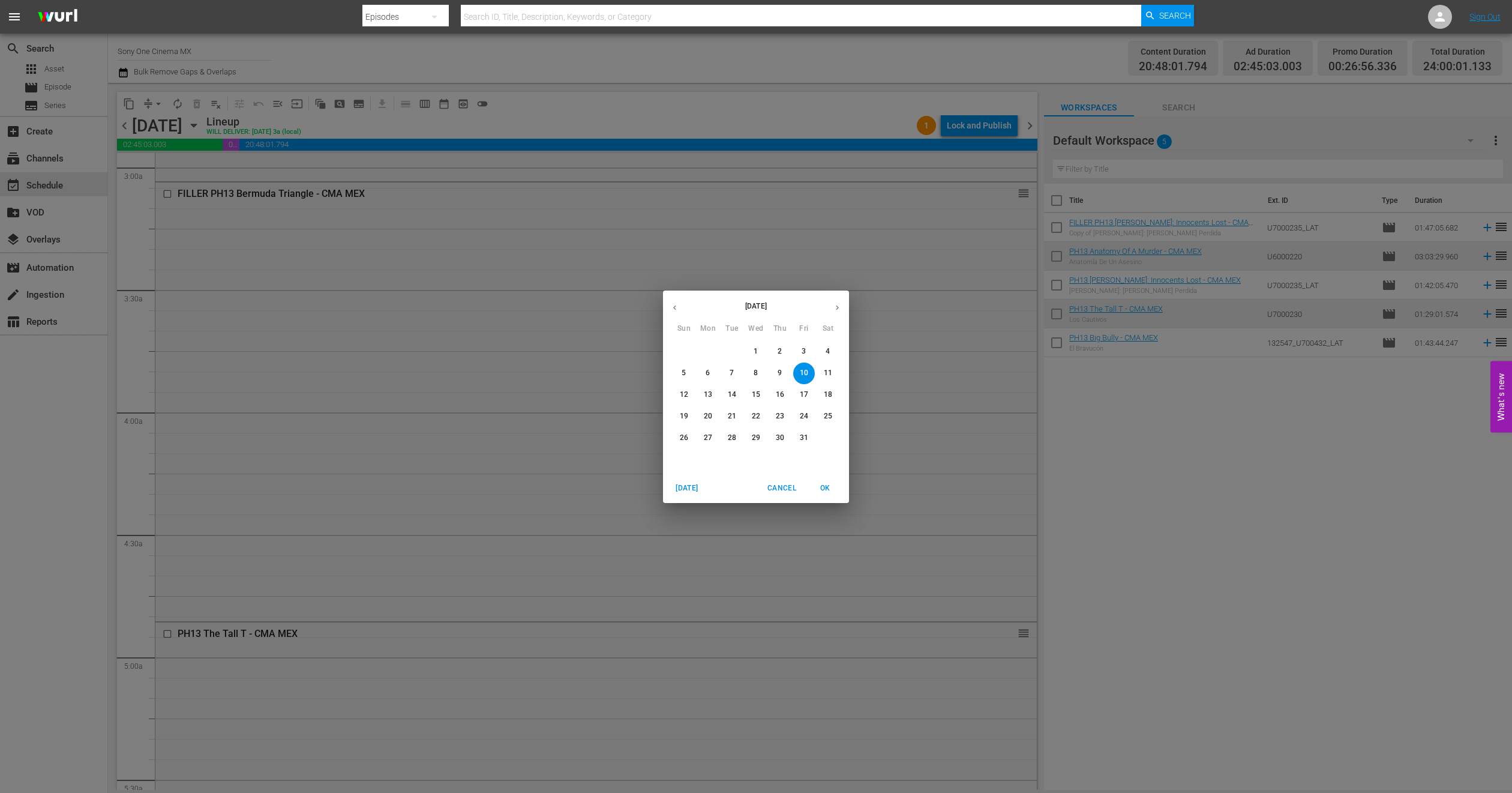
click at [830, 379] on button "11" at bounding box center [828, 374] width 22 height 22
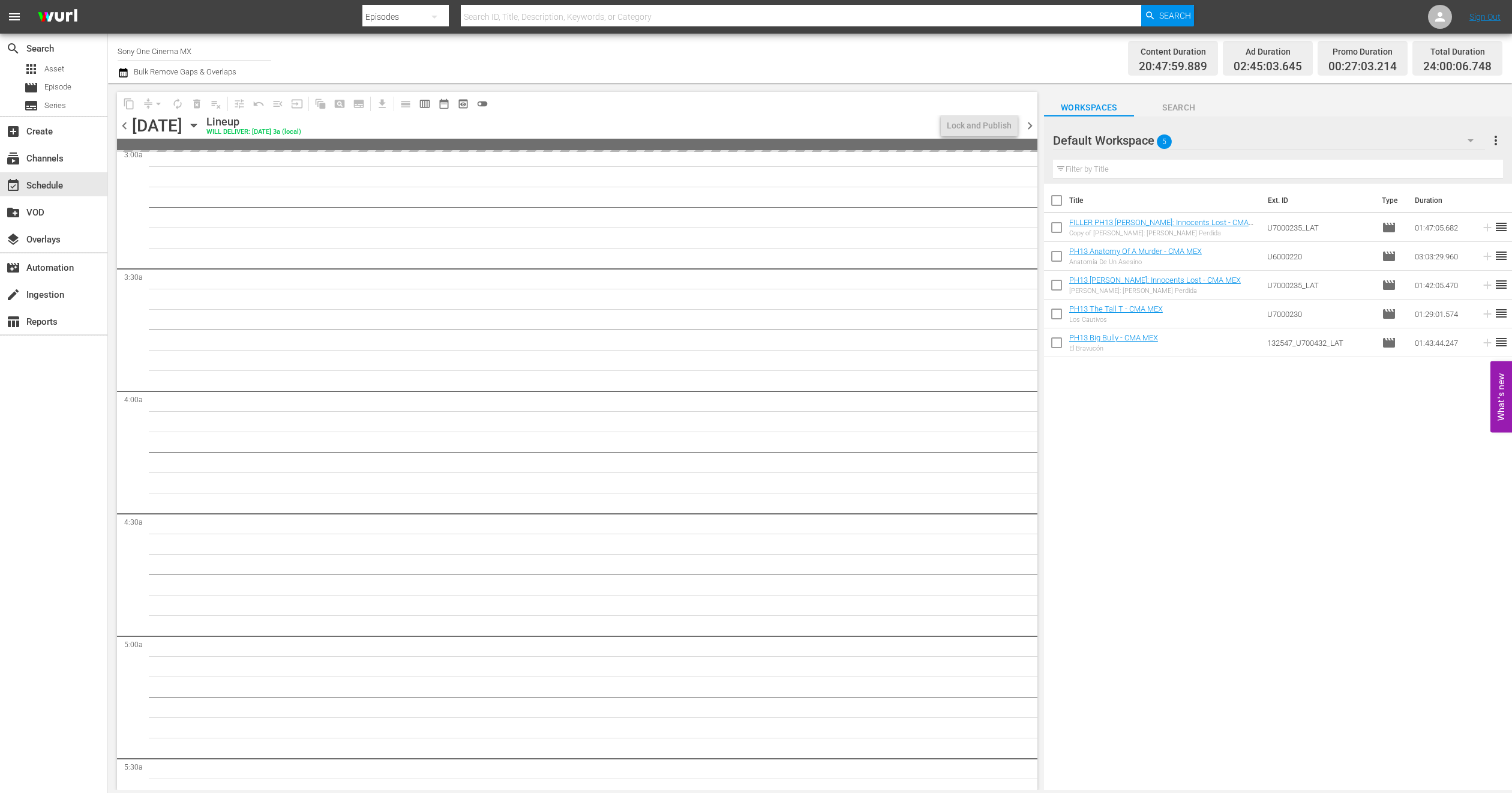
scroll to position [699, 0]
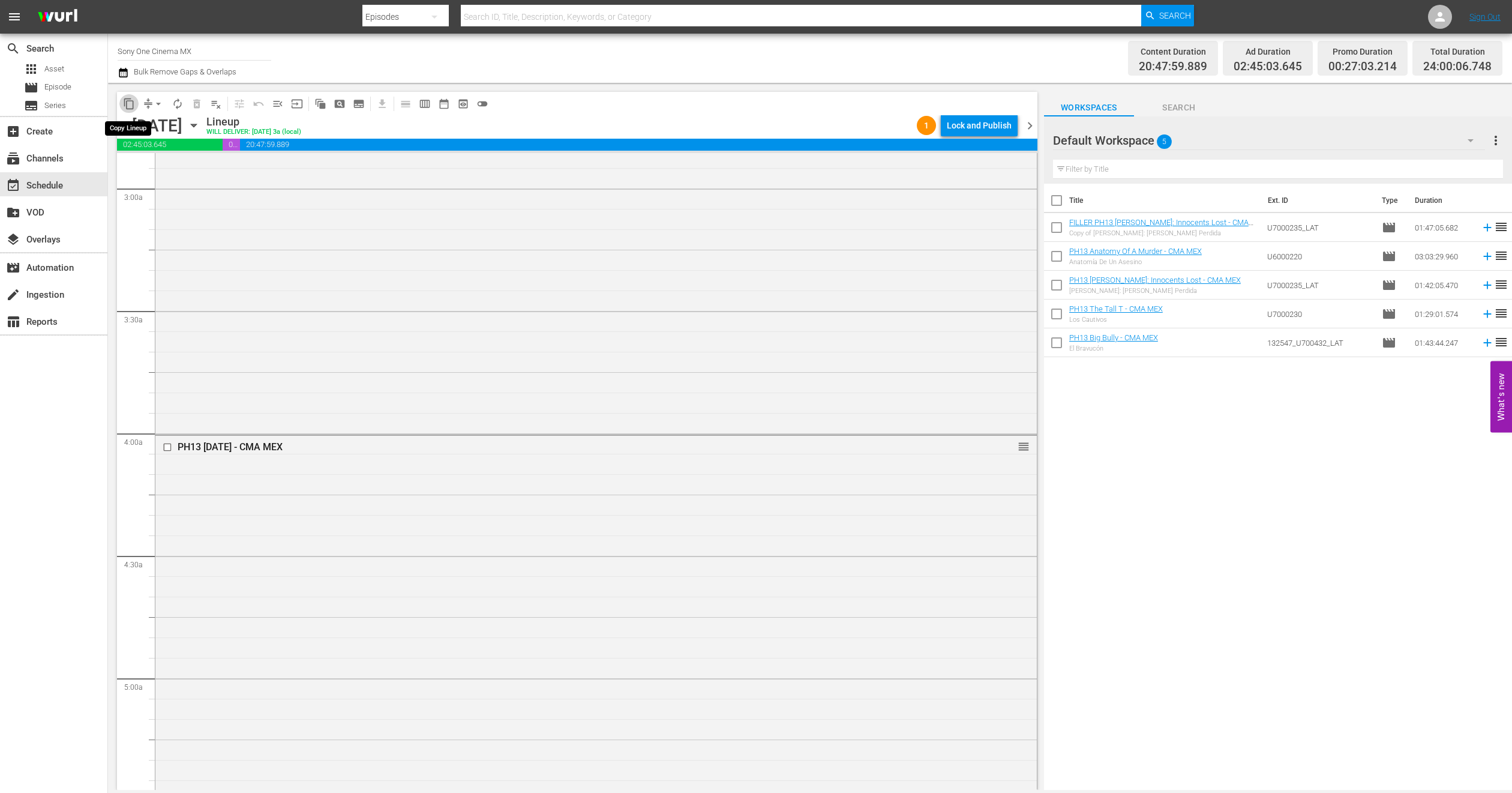
click at [123, 101] on span "content_copy" at bounding box center [129, 104] width 12 height 12
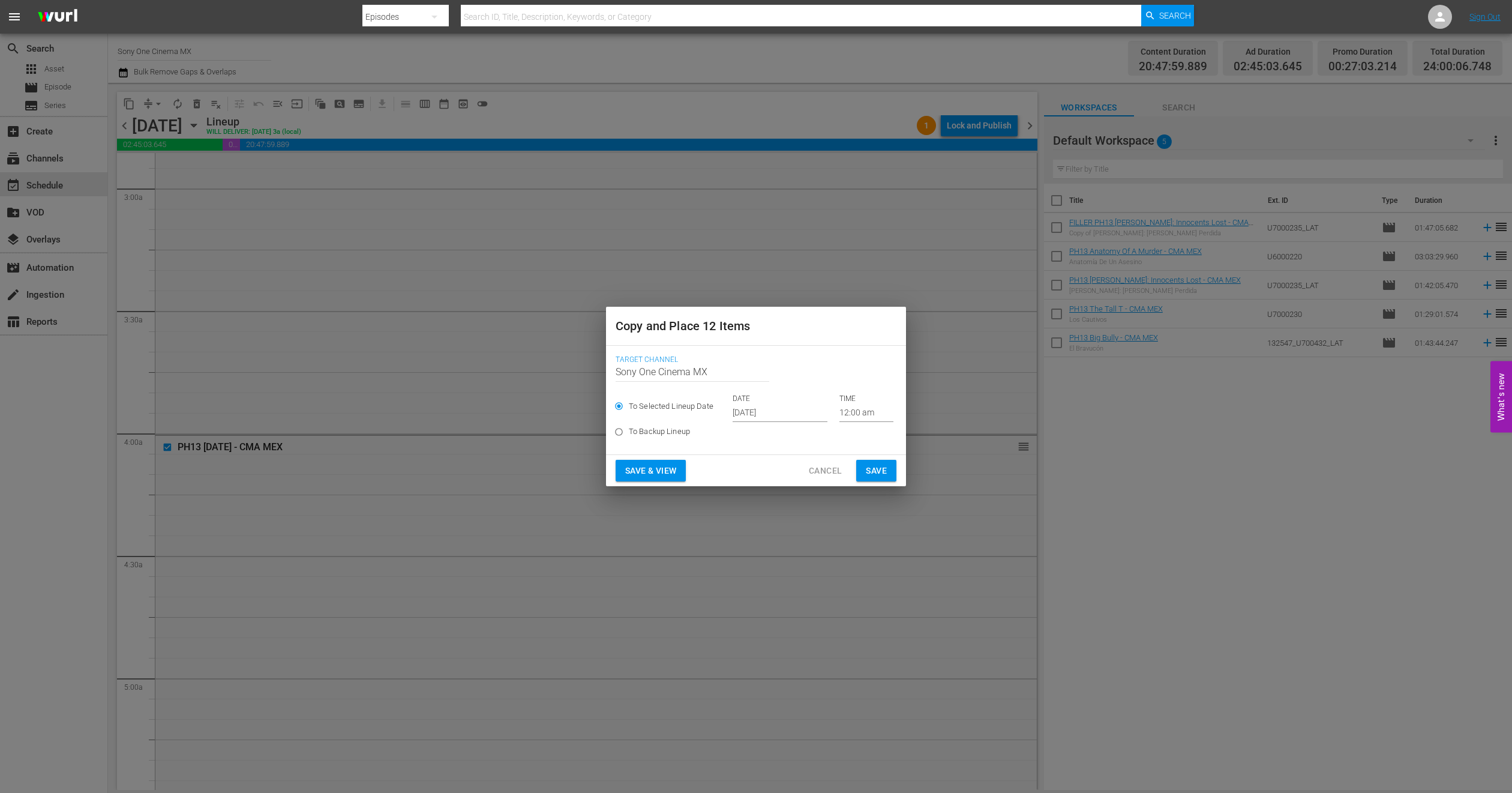
click at [754, 418] on input "Oct 1st 2025" at bounding box center [780, 413] width 94 height 18
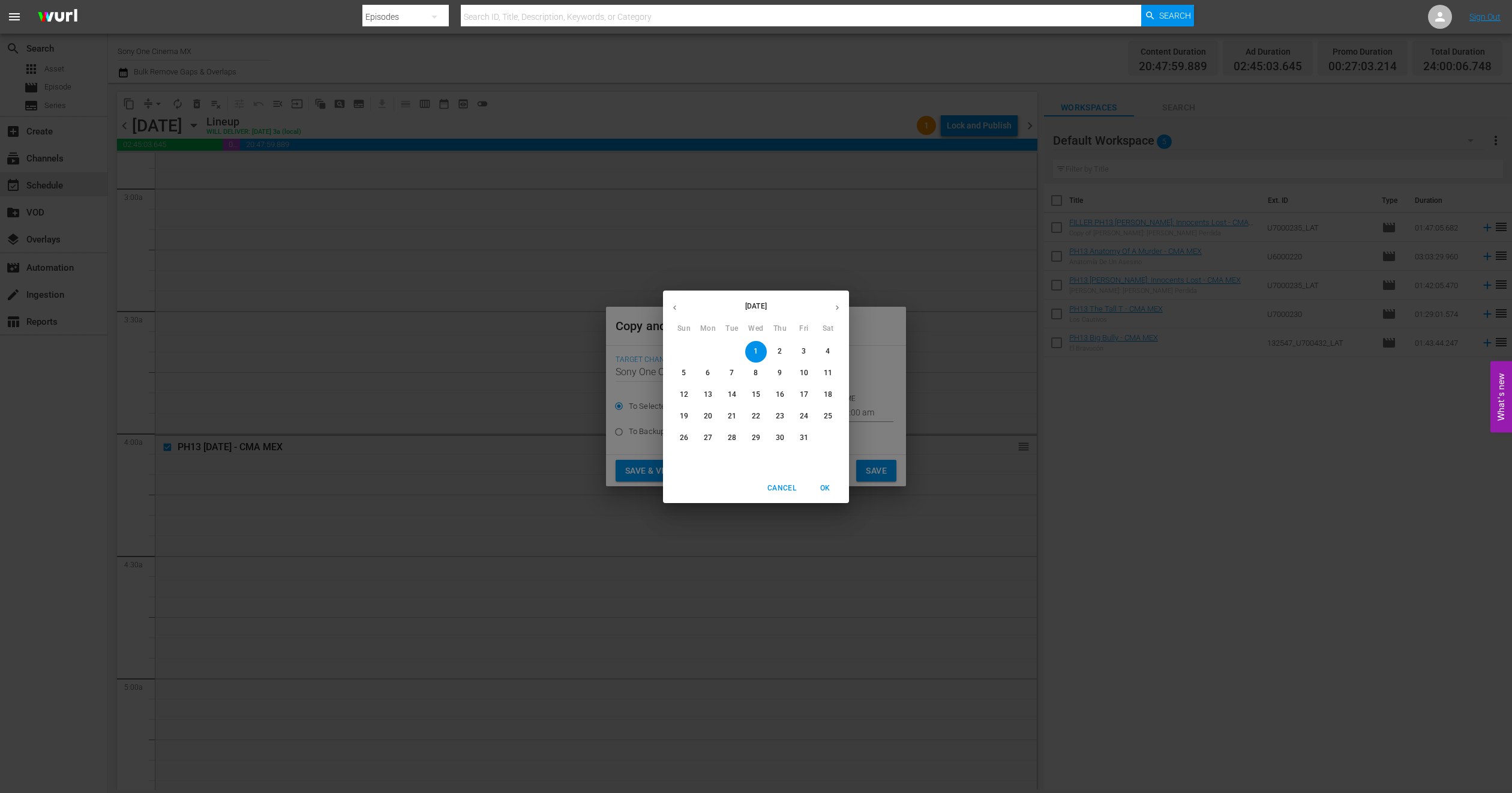
click at [825, 416] on p "25" at bounding box center [828, 416] width 9 height 10
type input "Oct 25th 2025"
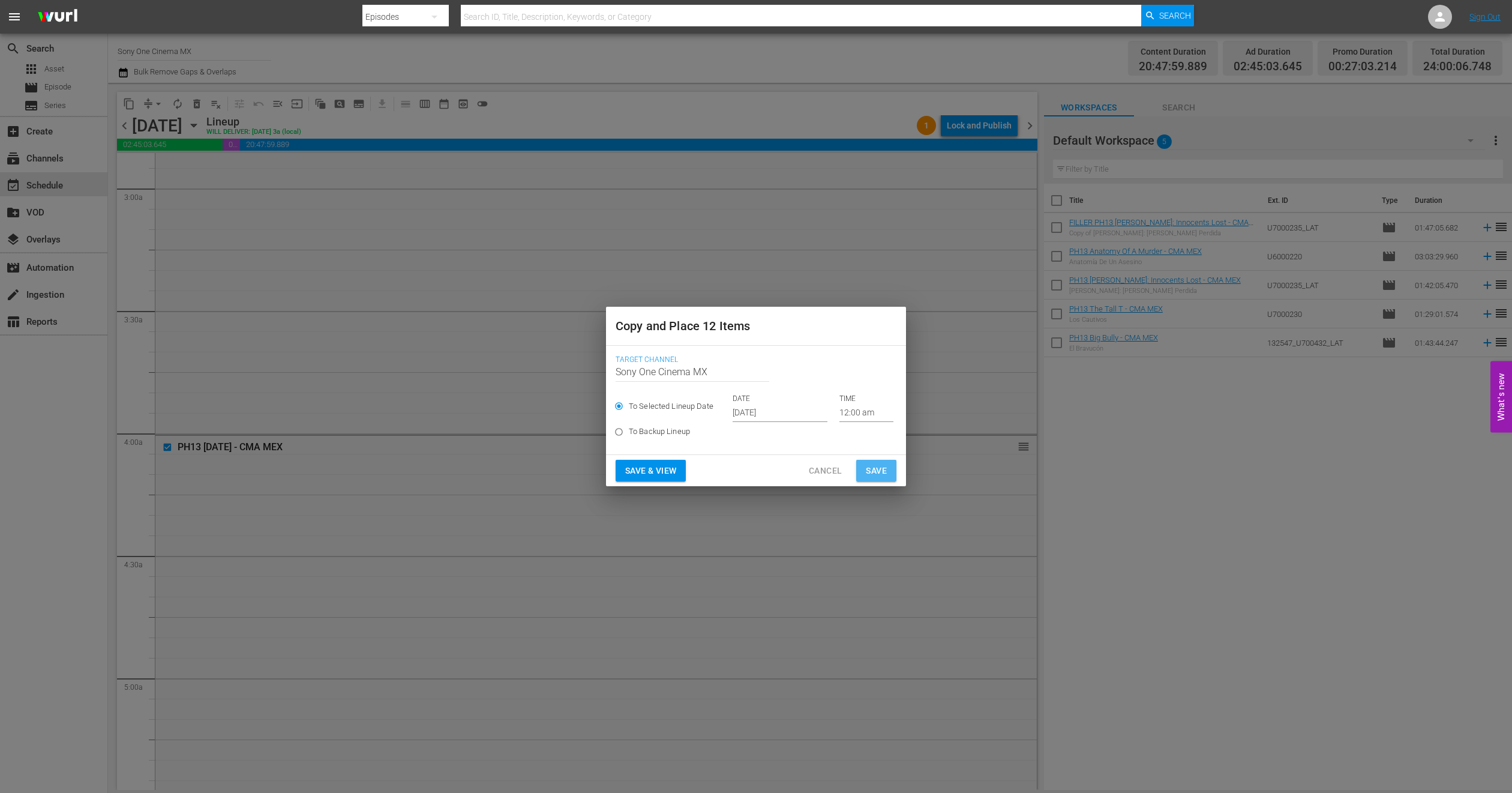
click at [893, 469] on button "Save" at bounding box center [876, 471] width 40 height 23
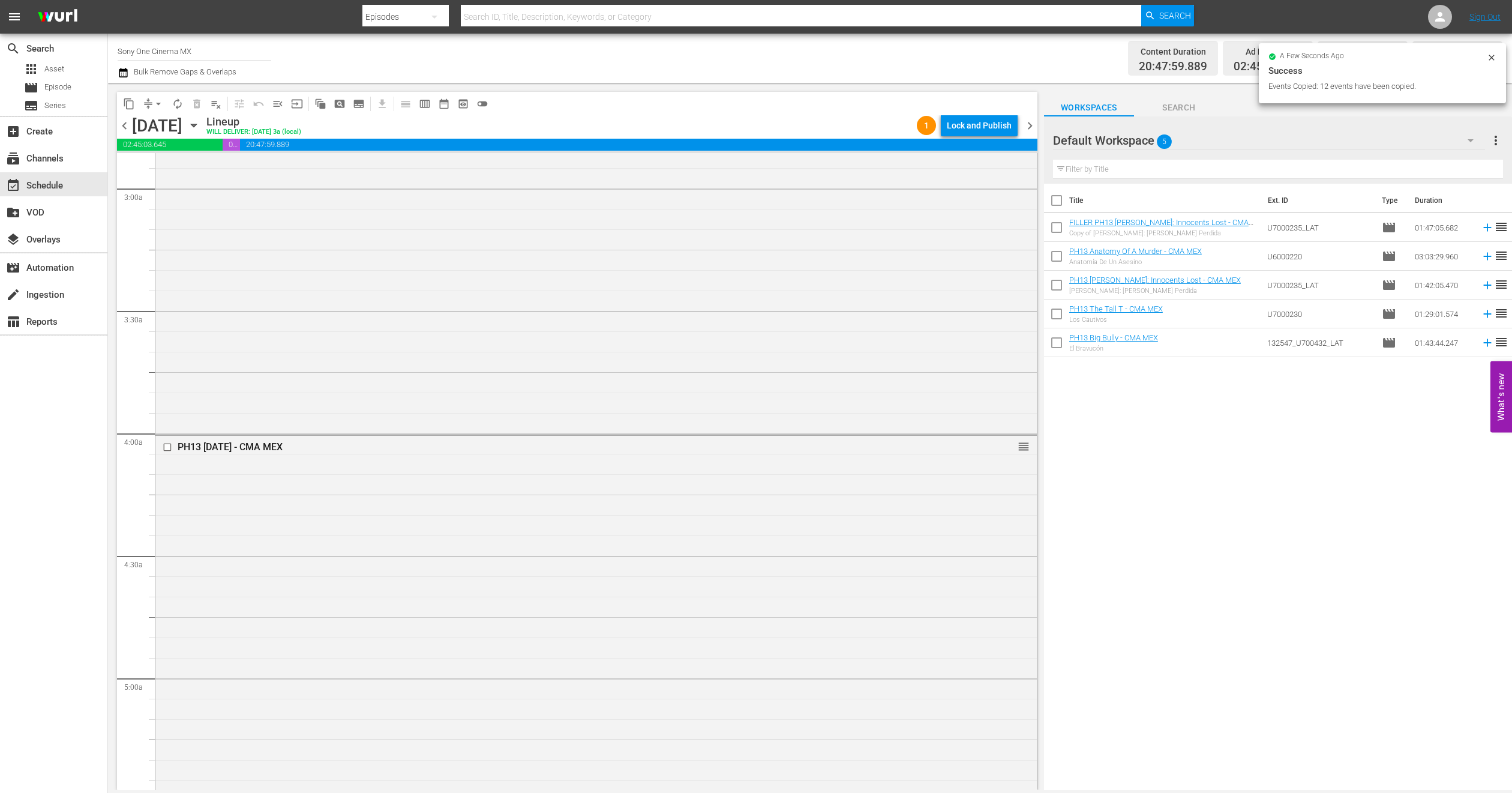
click at [201, 123] on icon "button" at bounding box center [194, 126] width 13 height 13
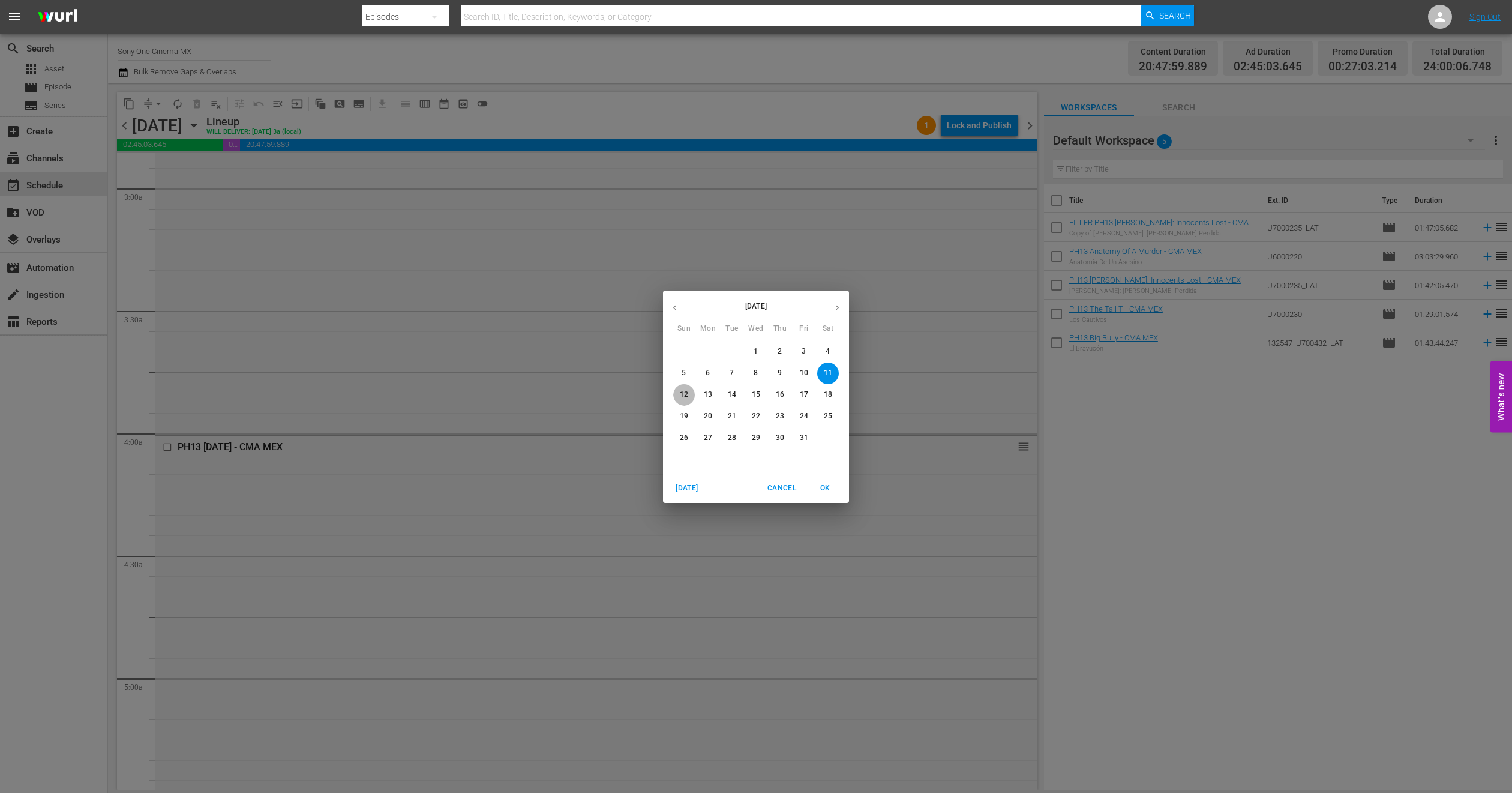
click at [681, 398] on p "12" at bounding box center [684, 395] width 9 height 10
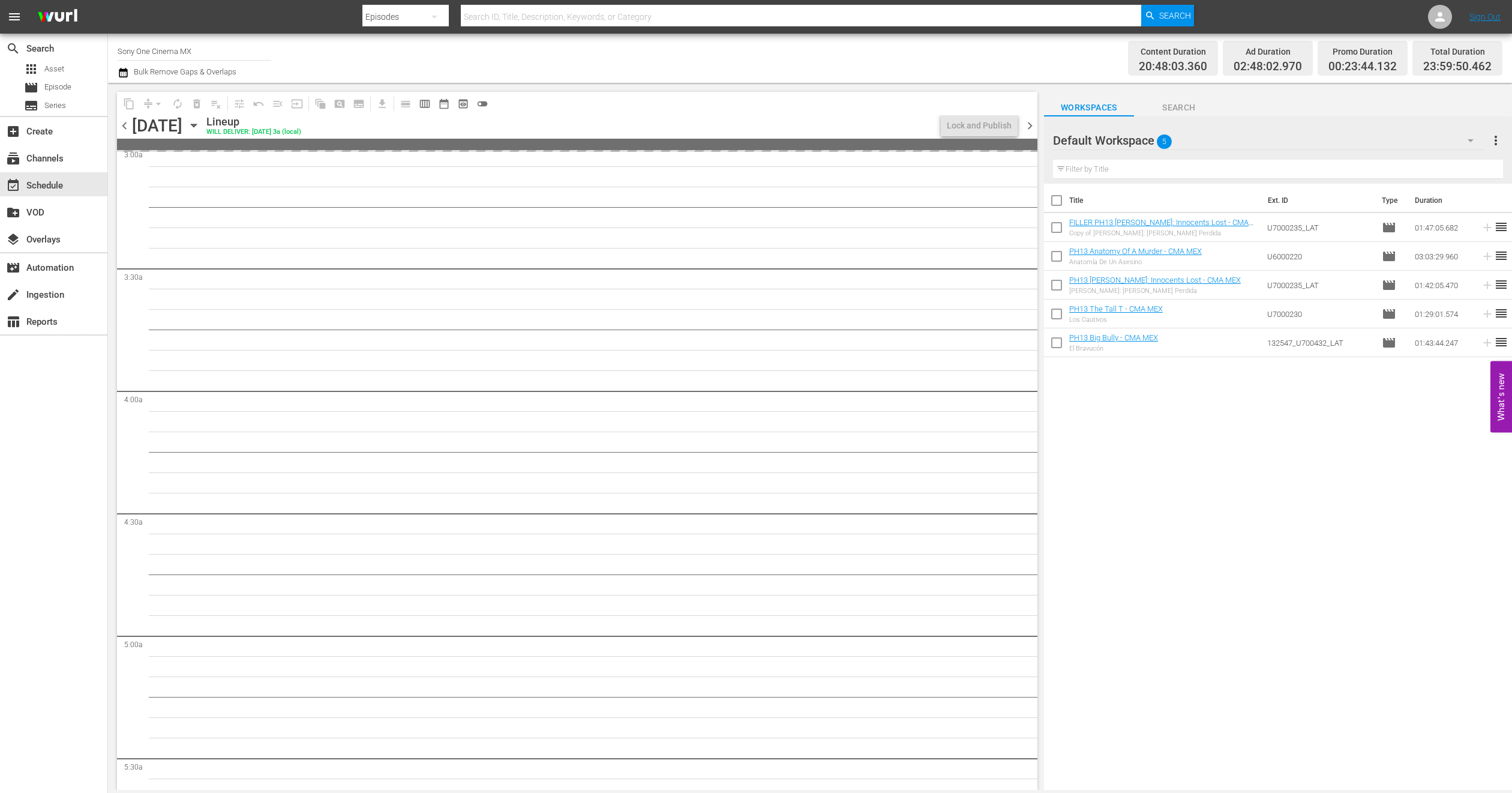
scroll to position [699, 0]
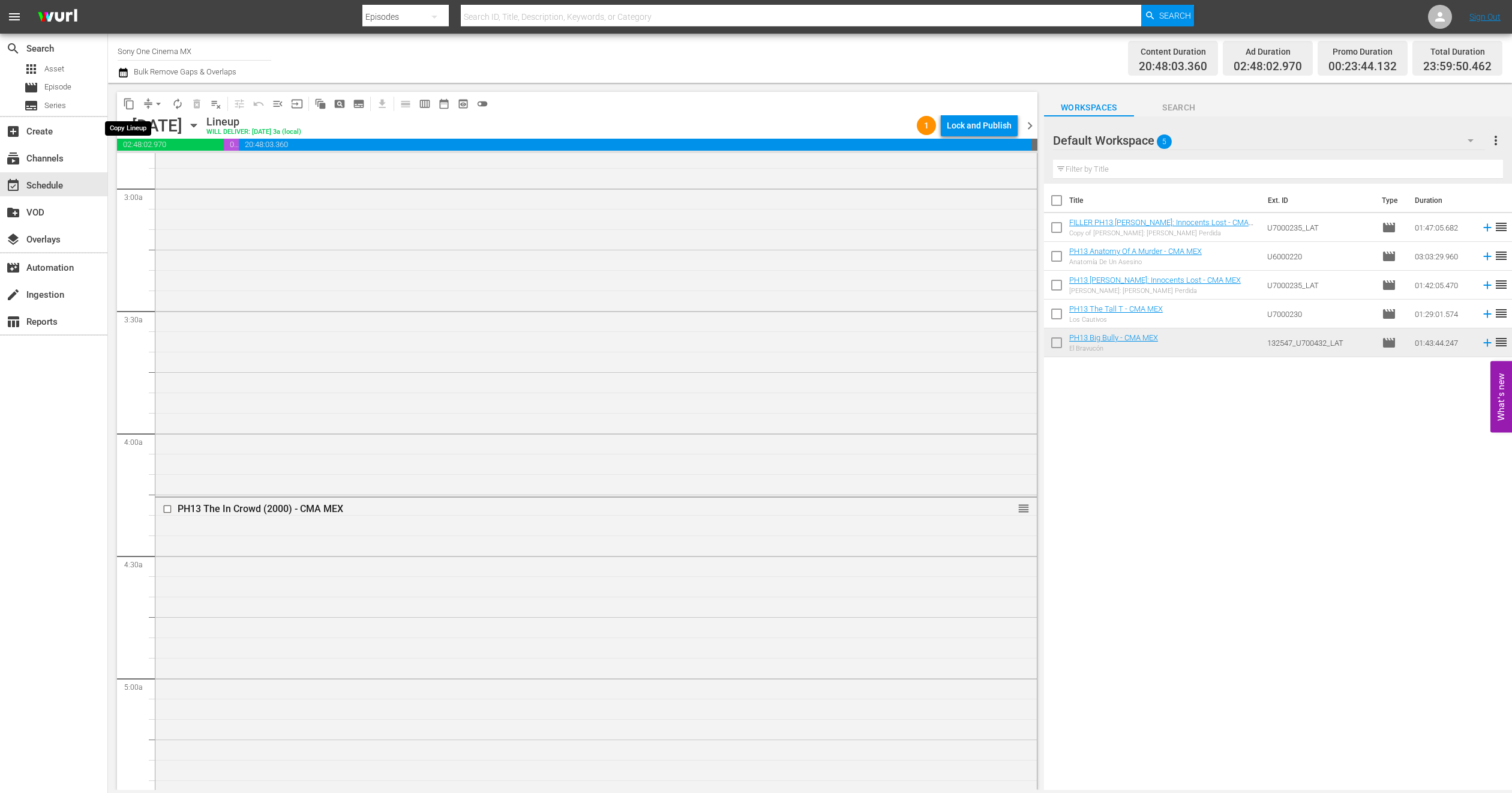
click at [126, 102] on span "content_copy" at bounding box center [129, 104] width 12 height 12
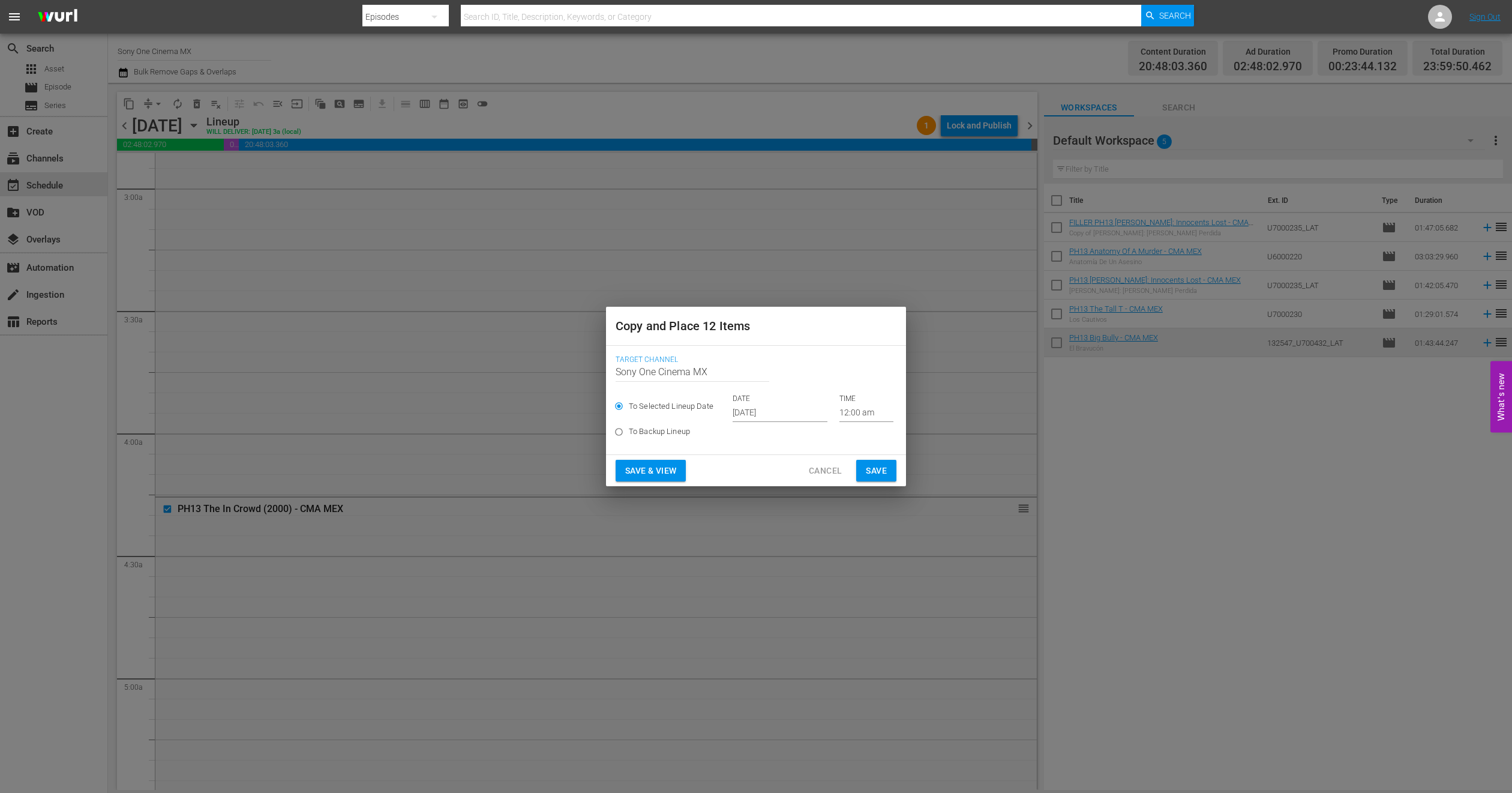
click at [764, 416] on input "Oct 1st 2025" at bounding box center [780, 413] width 94 height 18
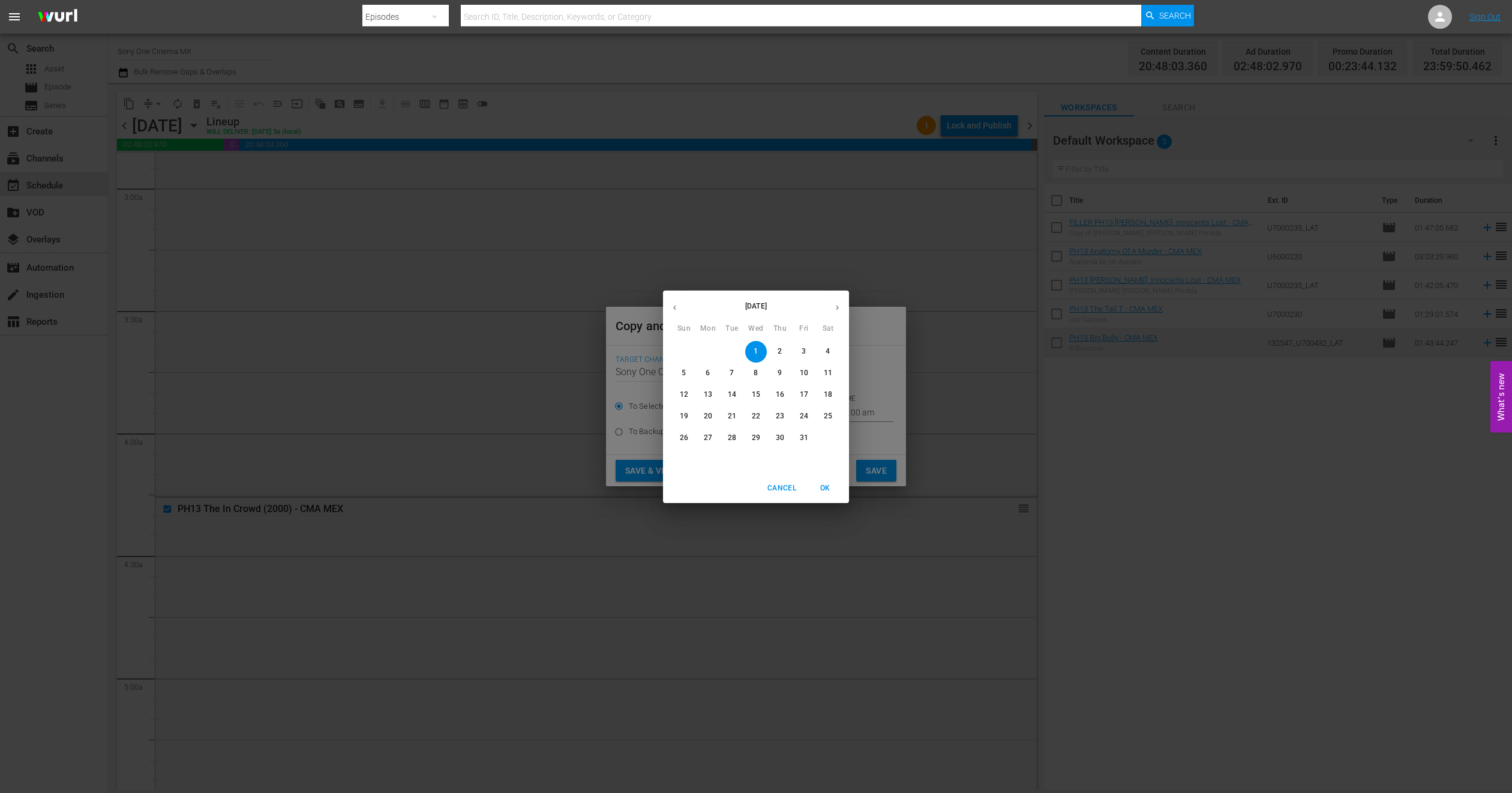
click at [684, 436] on p "26" at bounding box center [684, 438] width 9 height 10
type input "Oct 26th 2025"
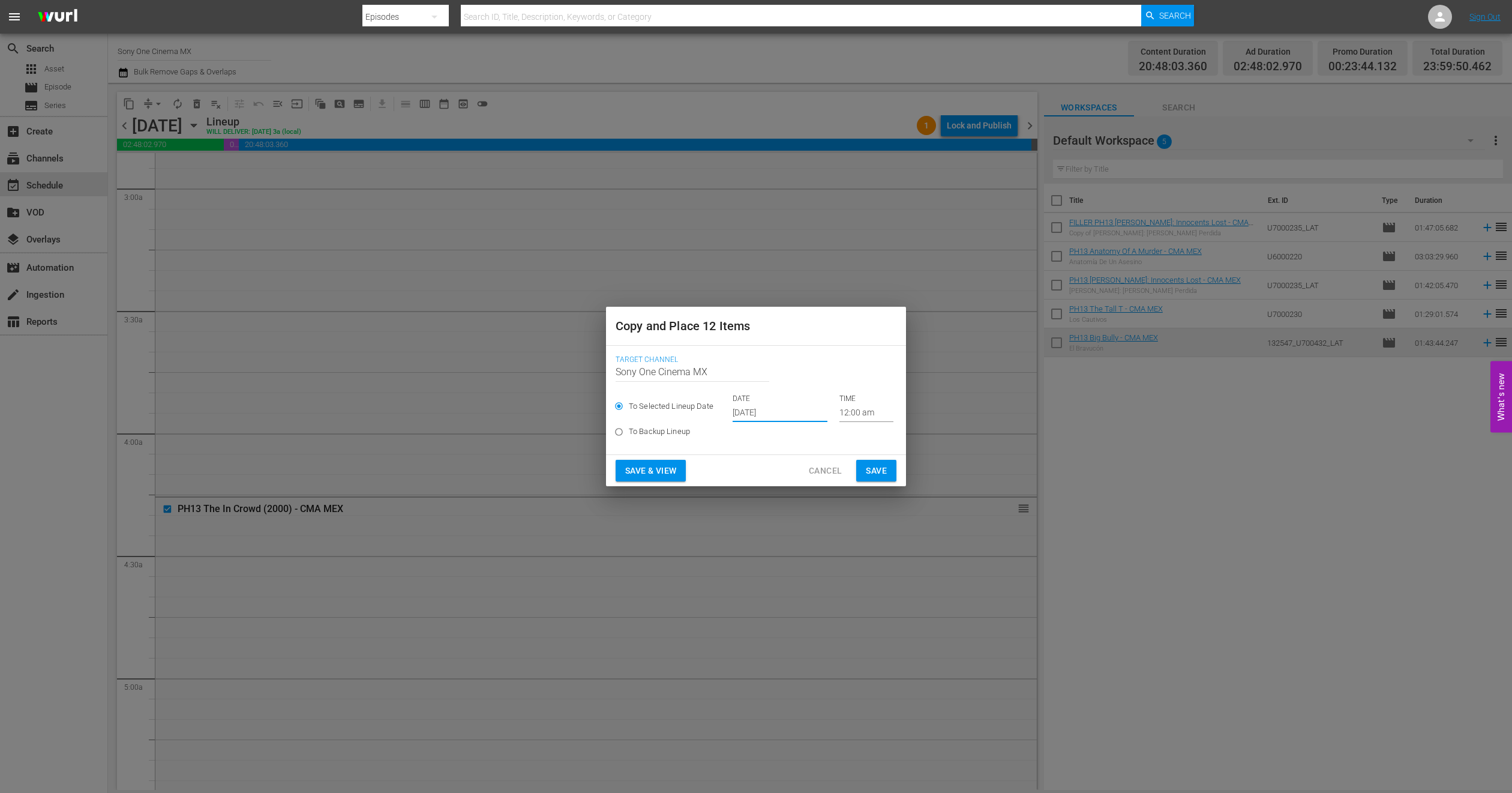
click at [877, 470] on span "Save" at bounding box center [876, 471] width 21 height 15
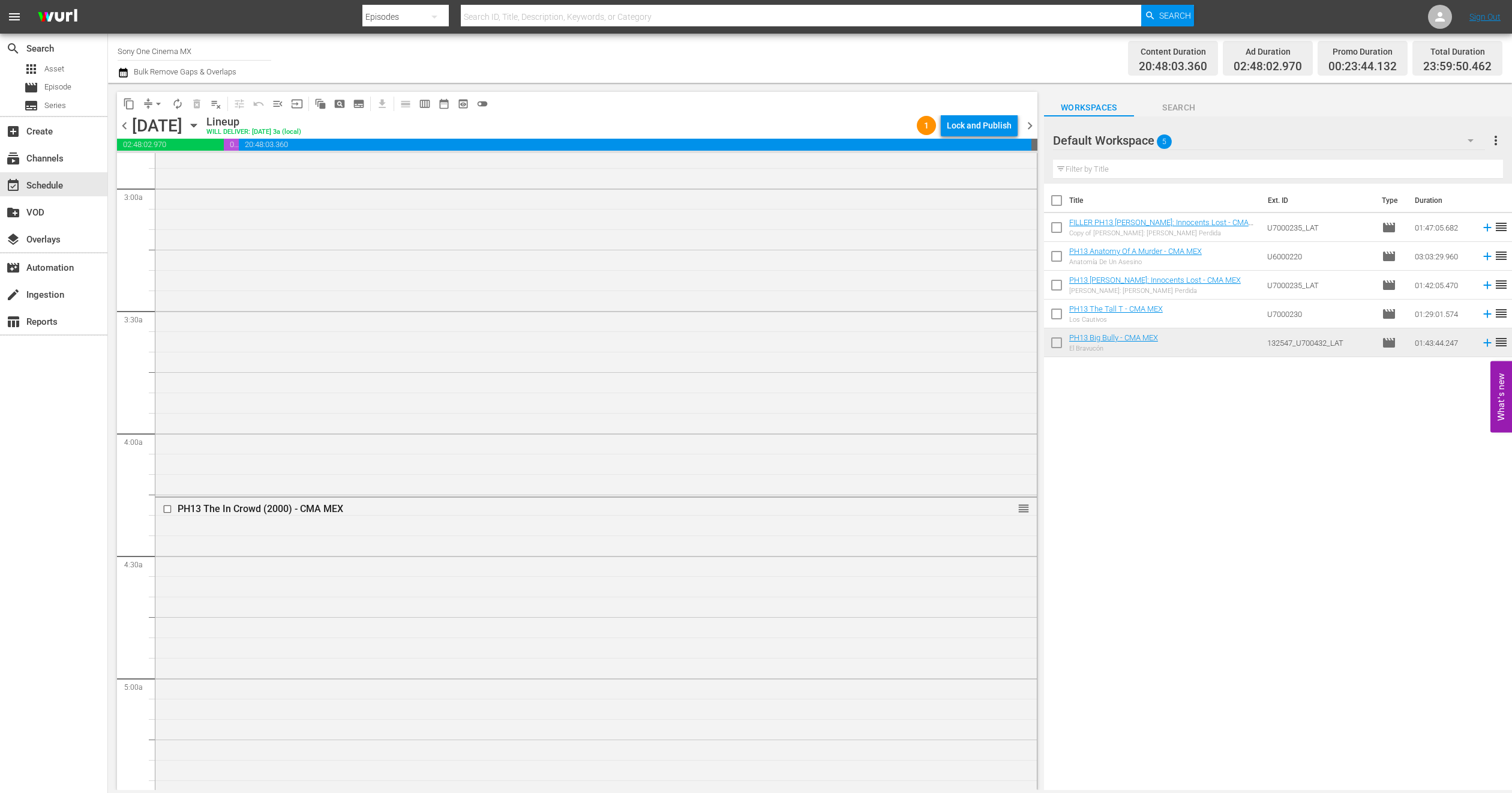
click at [201, 129] on icon "button" at bounding box center [194, 126] width 13 height 13
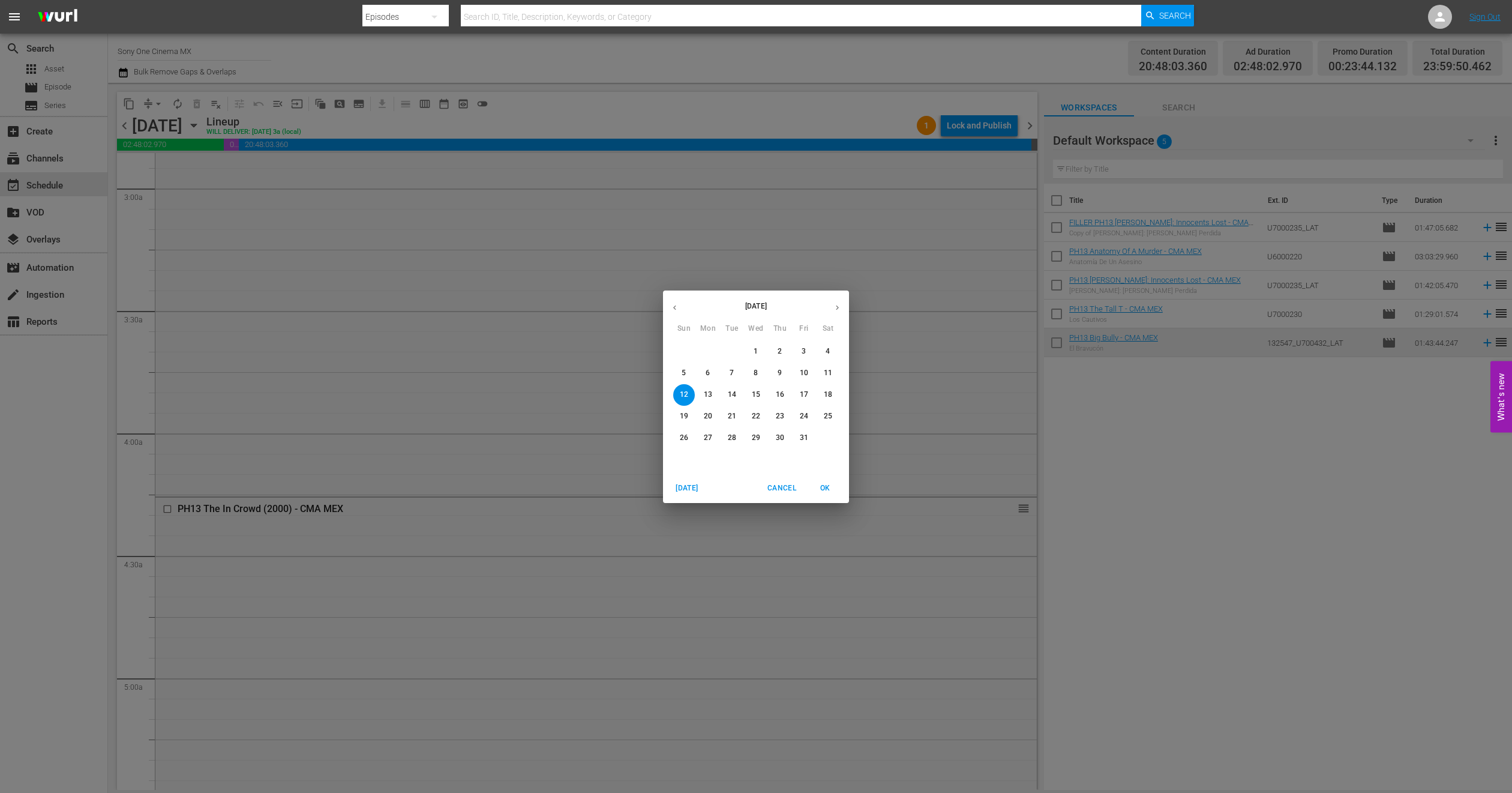
click at [828, 423] on button "25" at bounding box center [828, 416] width 22 height 22
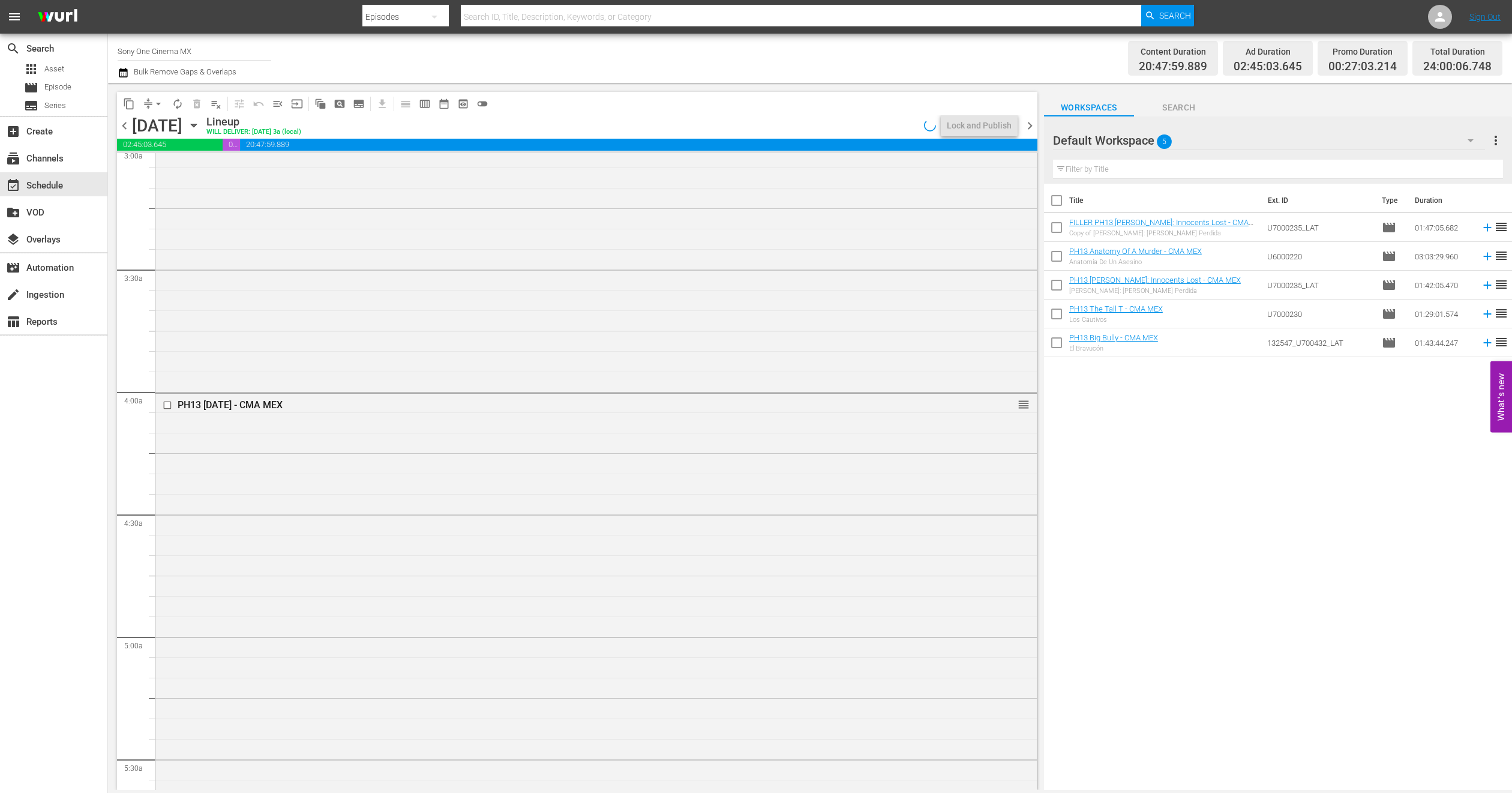
scroll to position [699, 0]
click at [201, 128] on icon "button" at bounding box center [194, 126] width 13 height 13
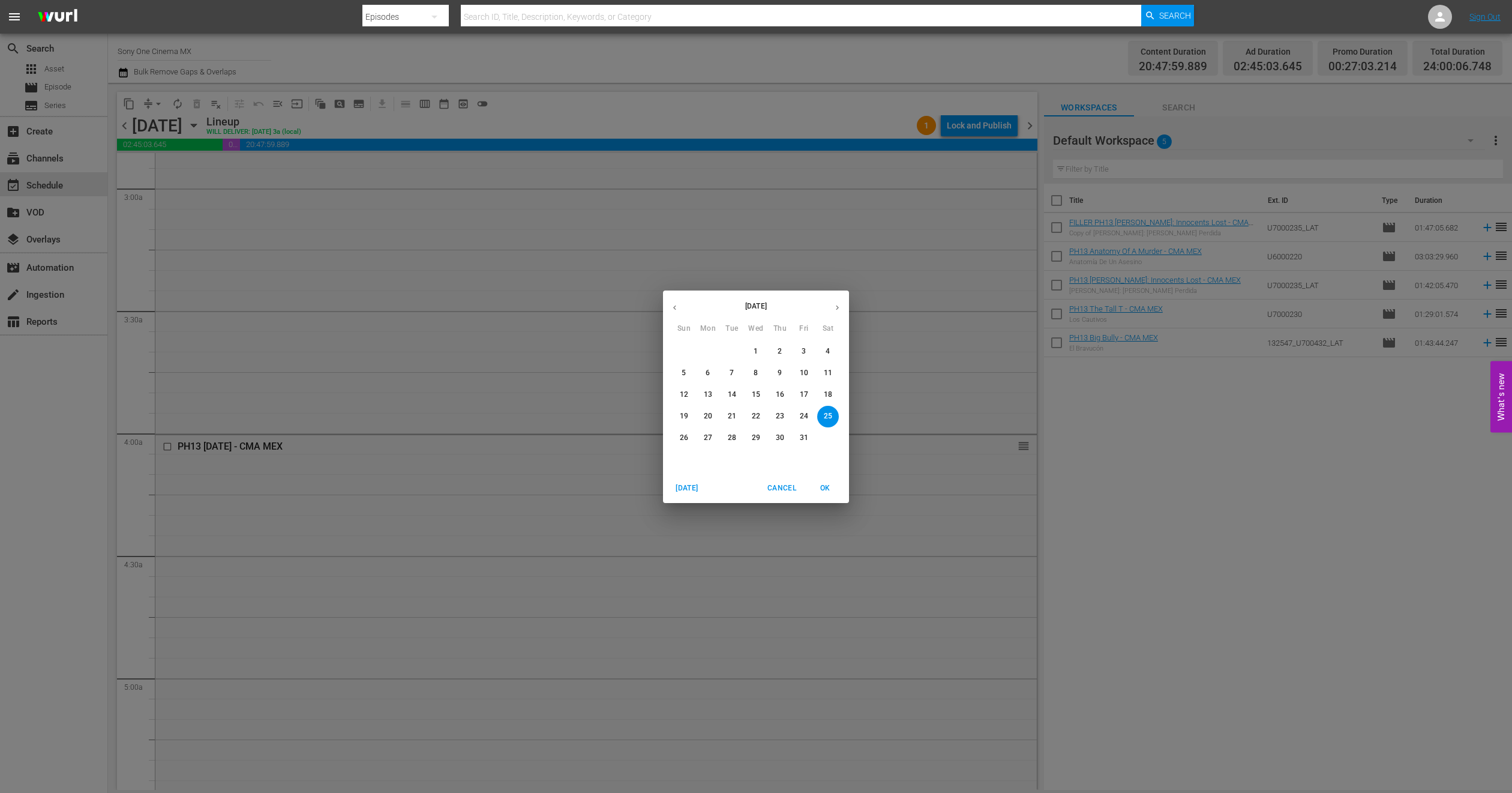
click at [680, 442] on p "26" at bounding box center [684, 438] width 9 height 10
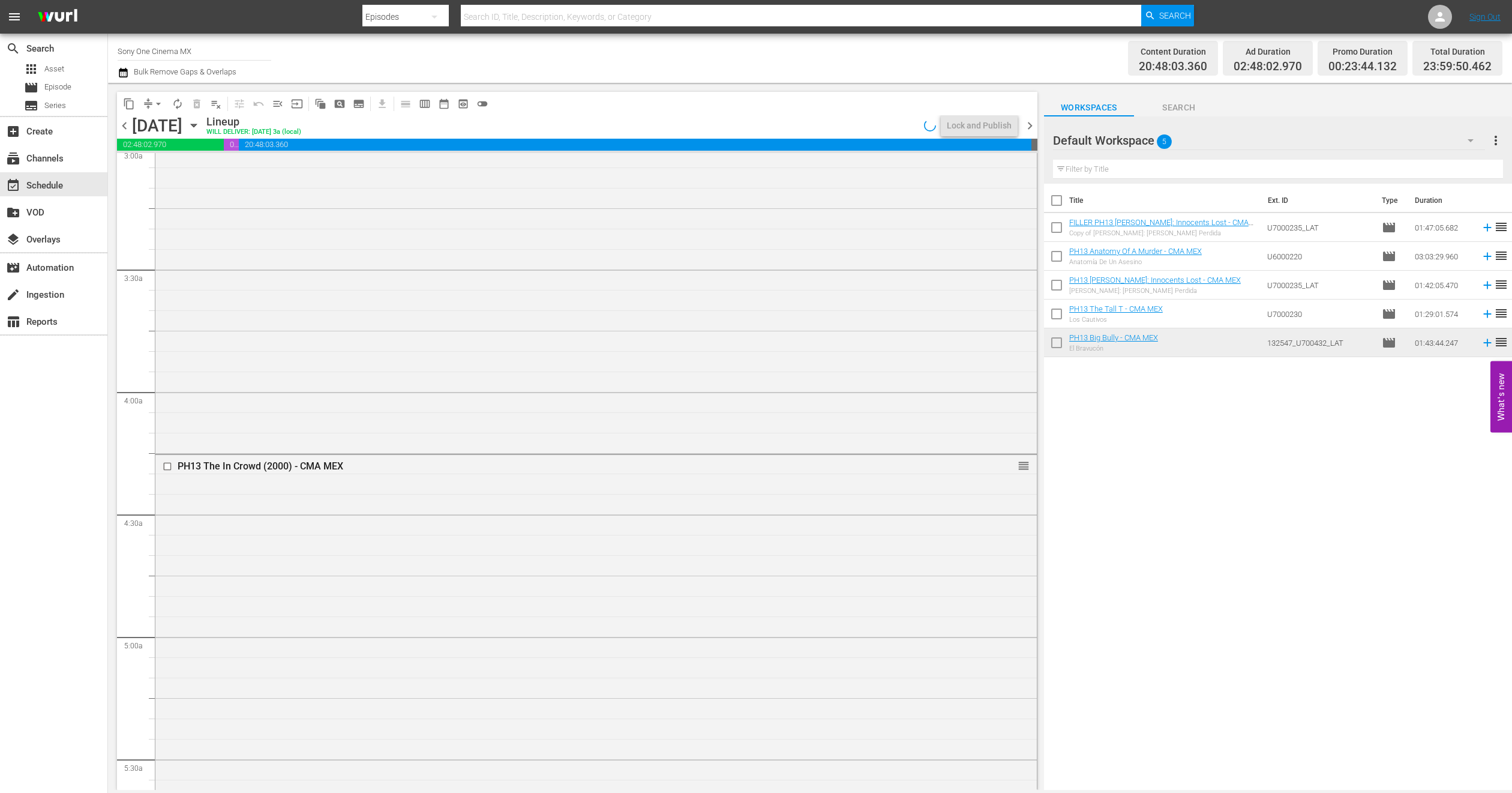
scroll to position [699, 0]
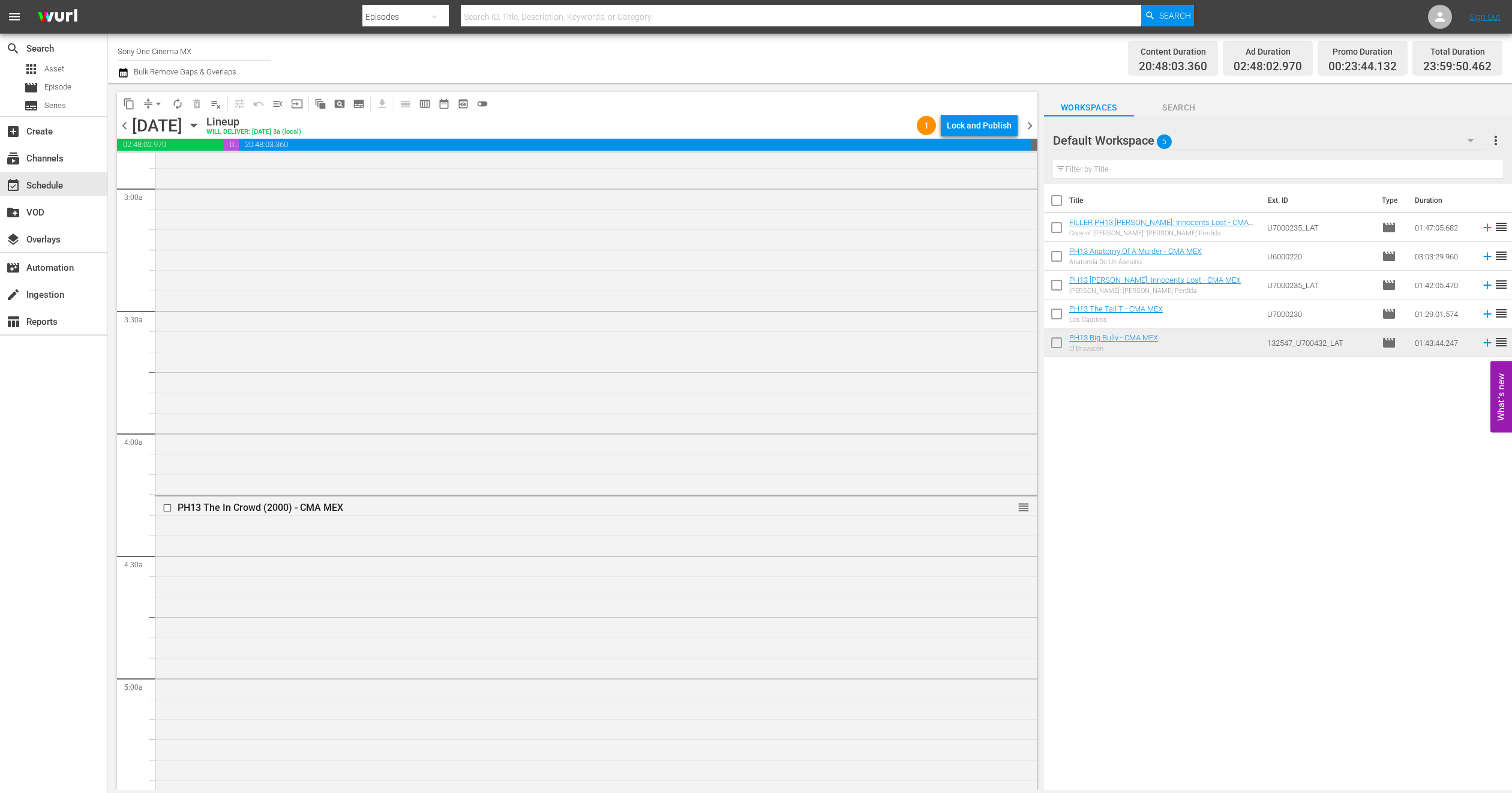
click at [196, 124] on icon "button" at bounding box center [193, 126] width 5 height 3
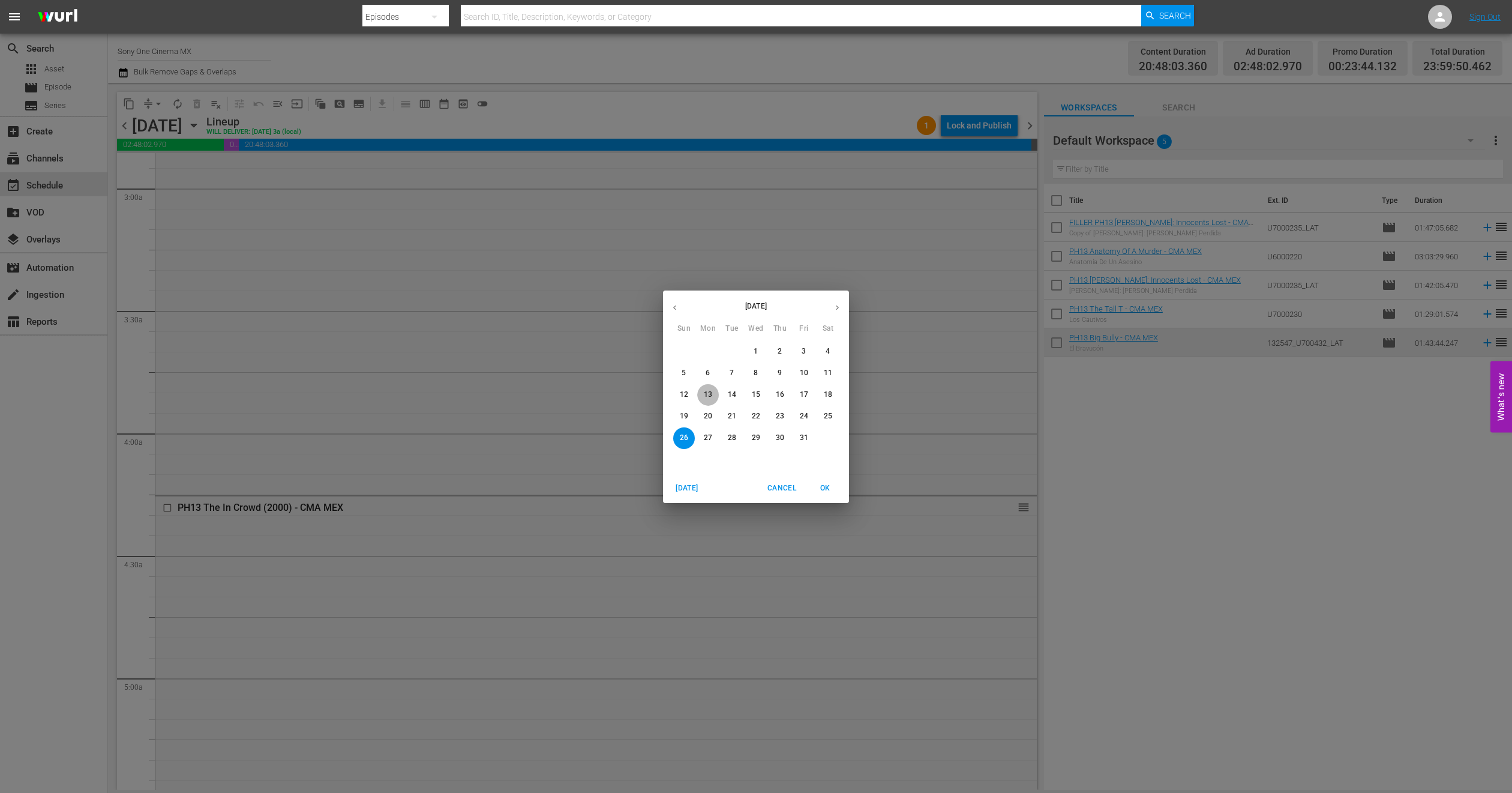
click at [713, 386] on button "13" at bounding box center [708, 395] width 22 height 22
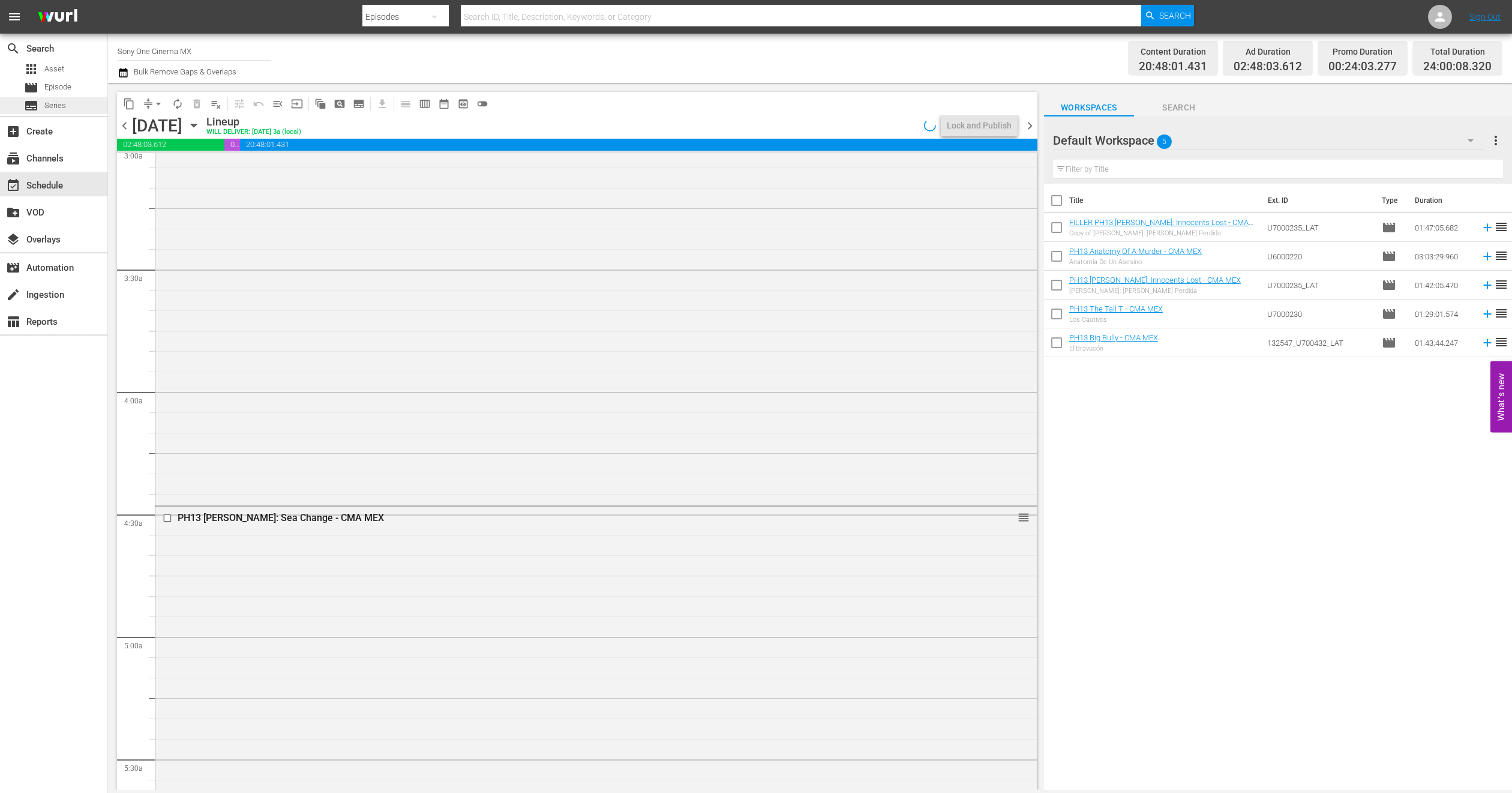
scroll to position [720, 0]
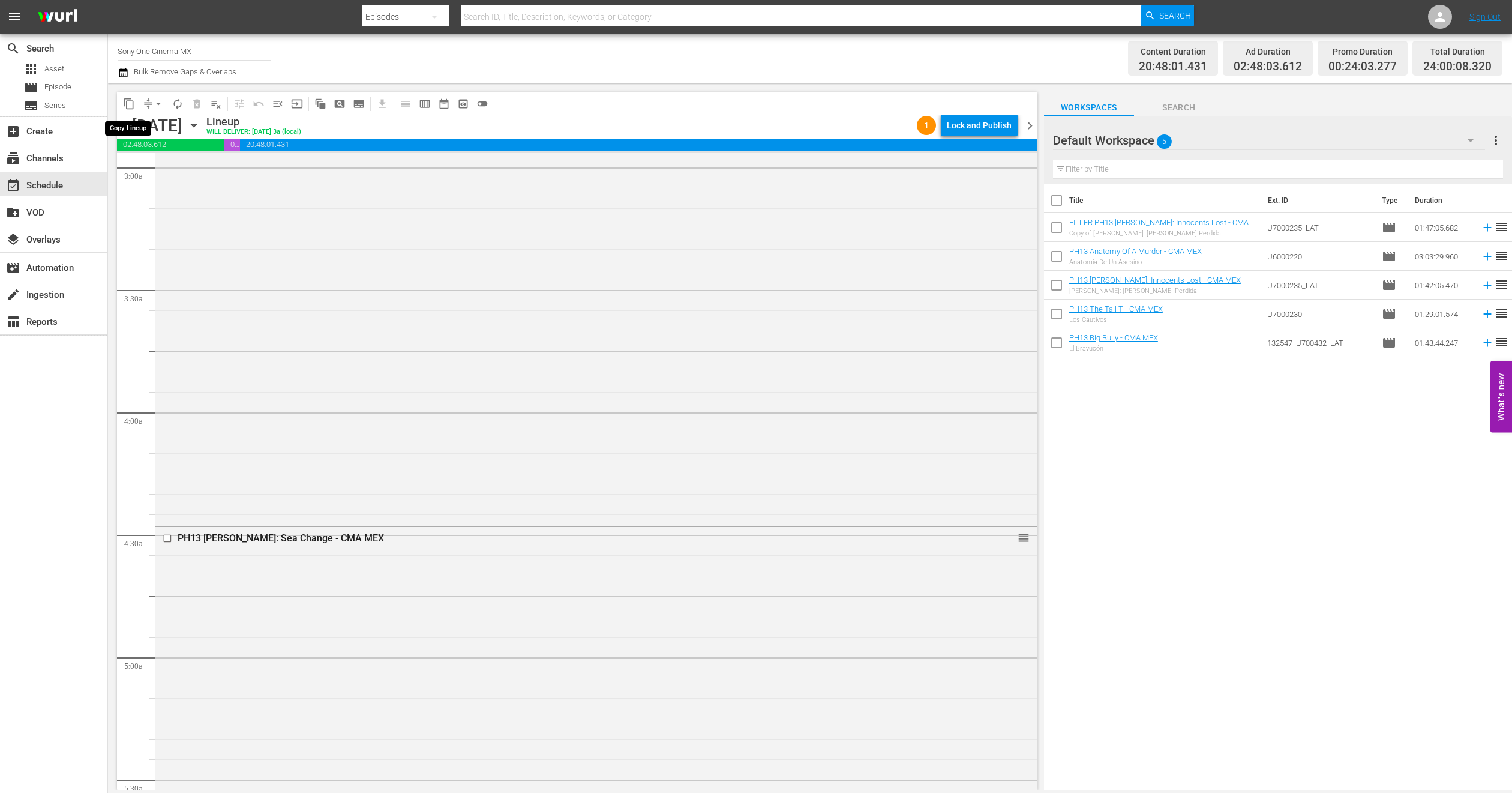
click at [126, 102] on span "content_copy" at bounding box center [129, 104] width 12 height 12
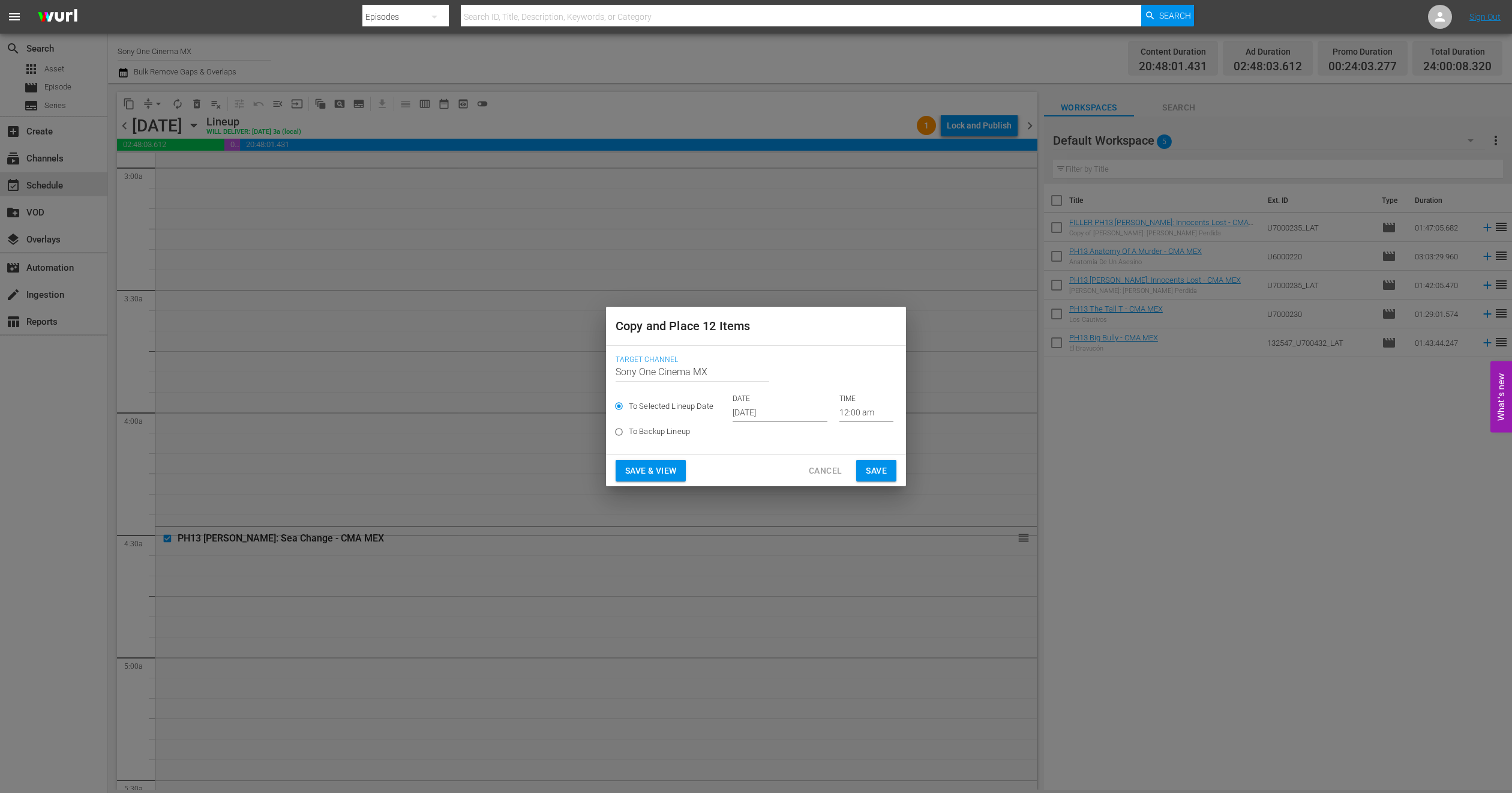
click at [743, 409] on input "Oct 1st 2025" at bounding box center [780, 413] width 94 height 18
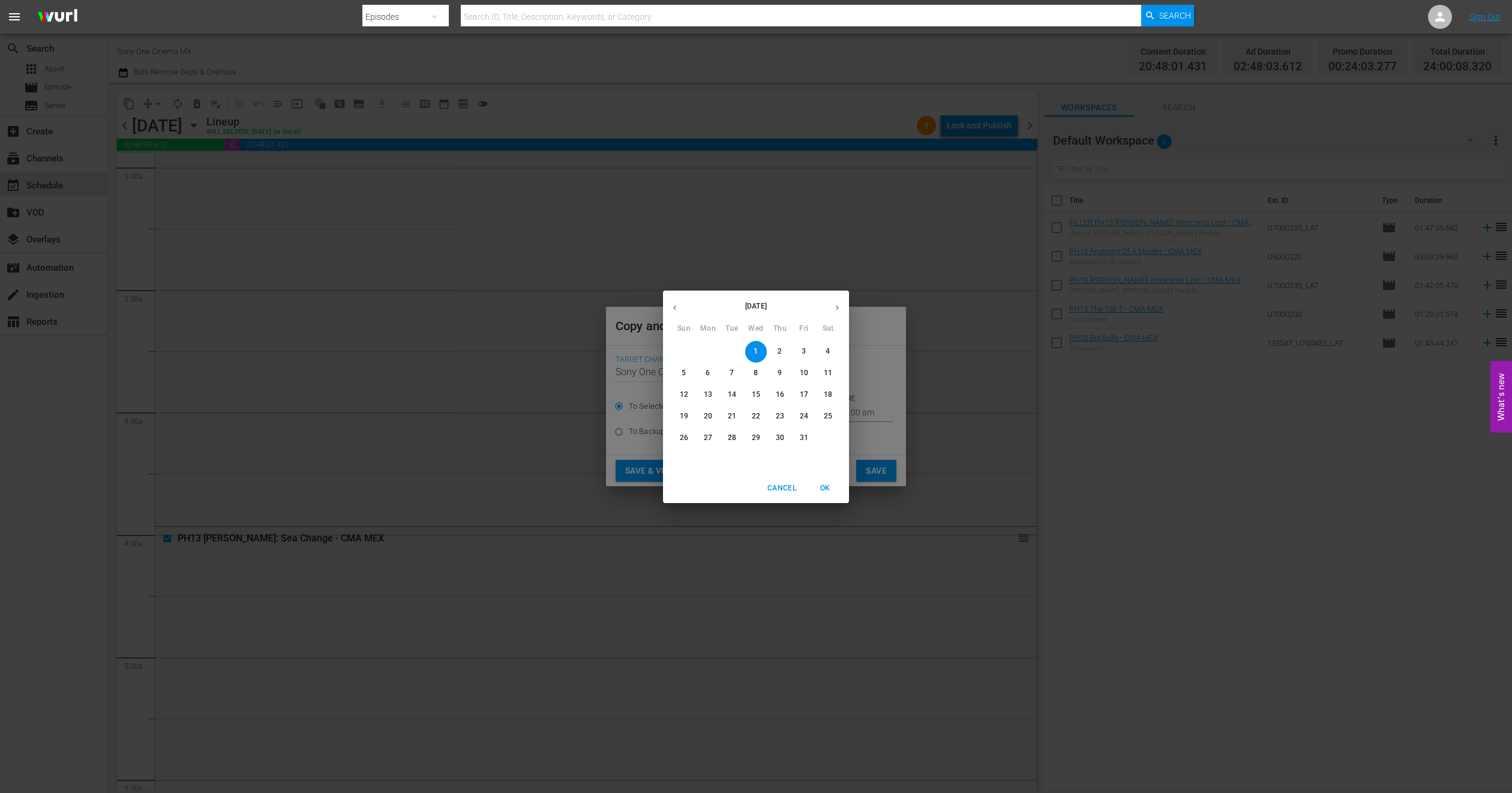
click at [708, 438] on p "27" at bounding box center [708, 438] width 9 height 10
type input "Oct 27th 2025"
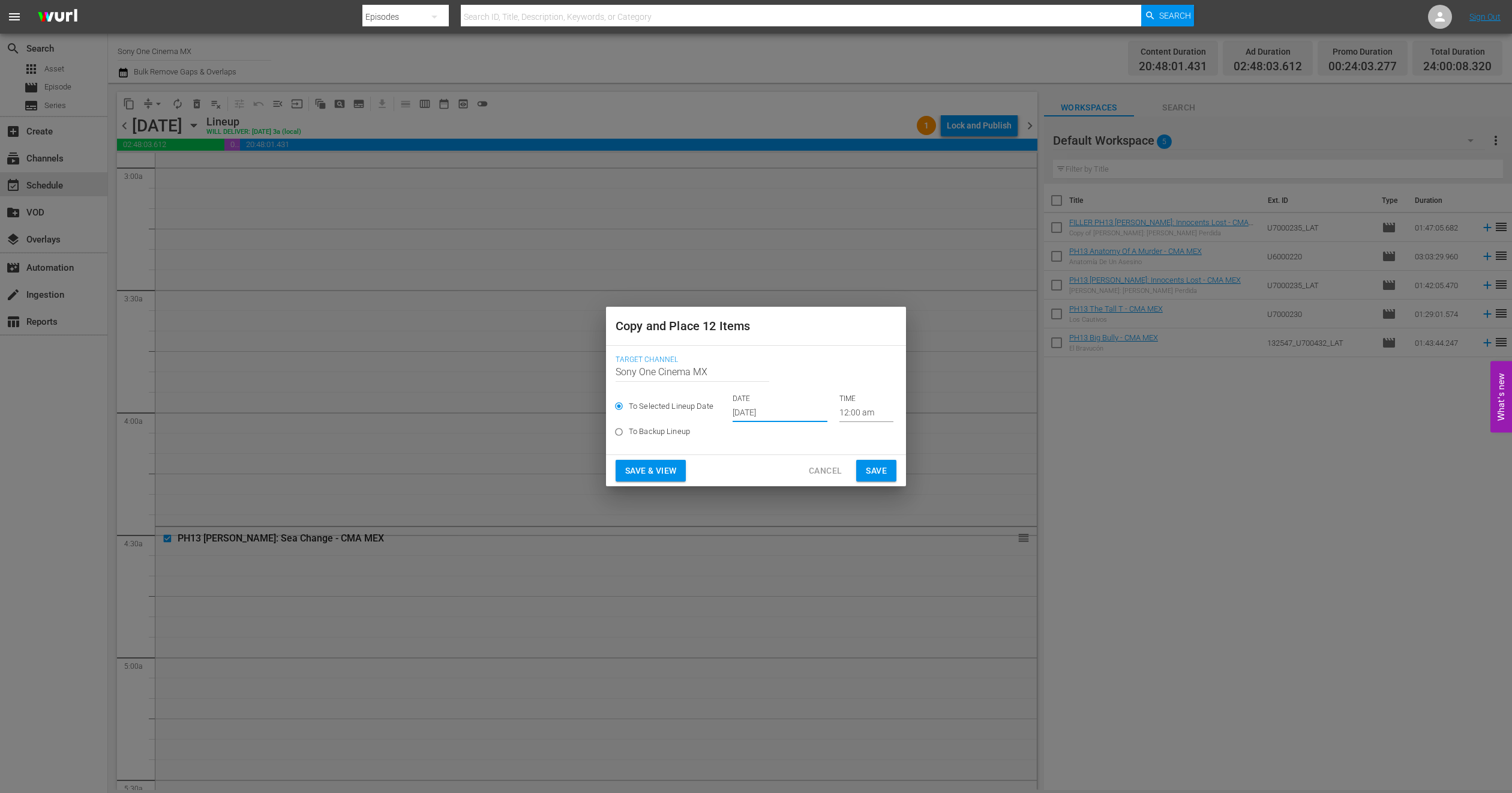
click at [875, 471] on span "Save" at bounding box center [876, 471] width 21 height 15
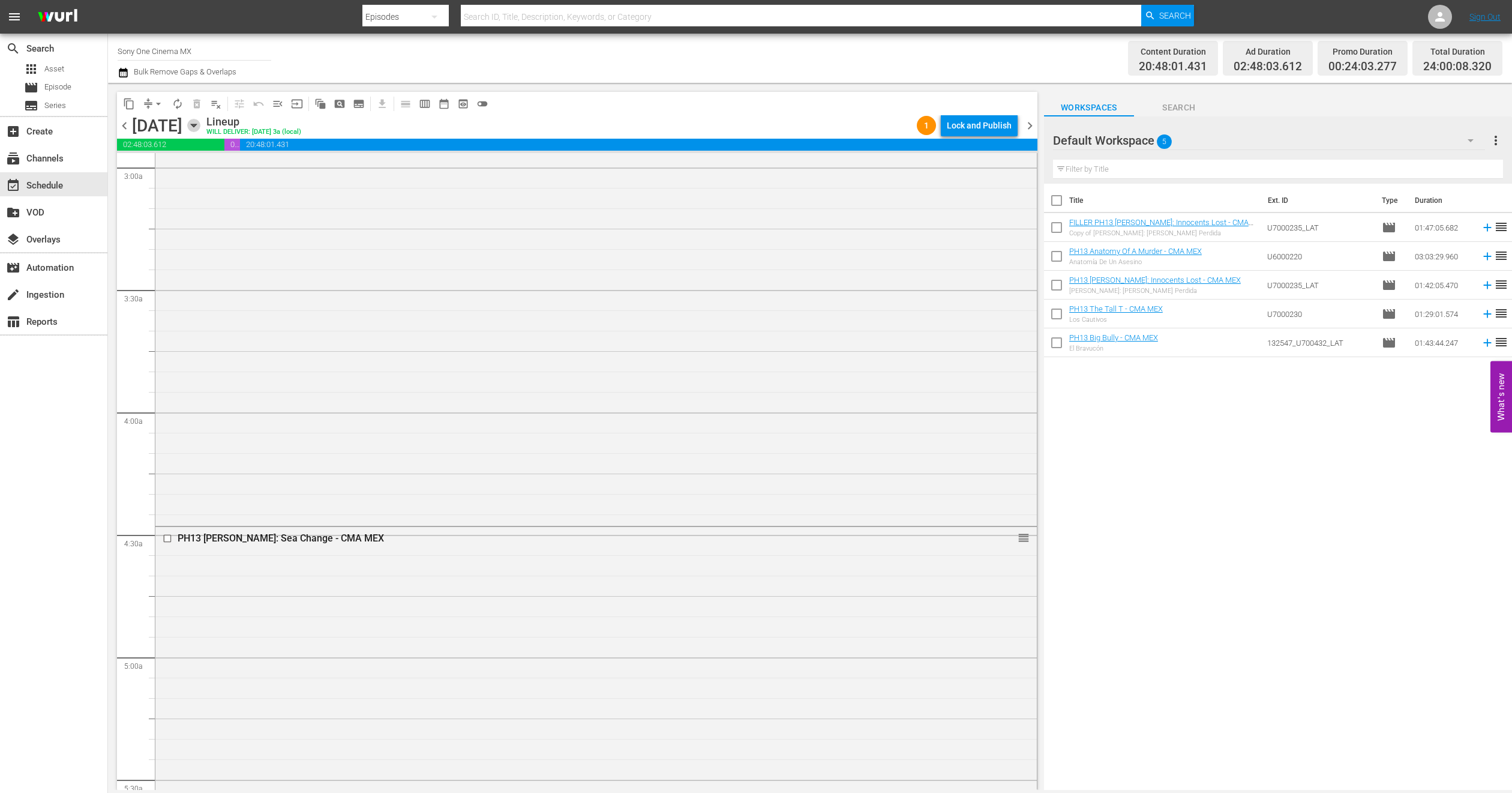
click at [201, 129] on icon "button" at bounding box center [194, 126] width 13 height 13
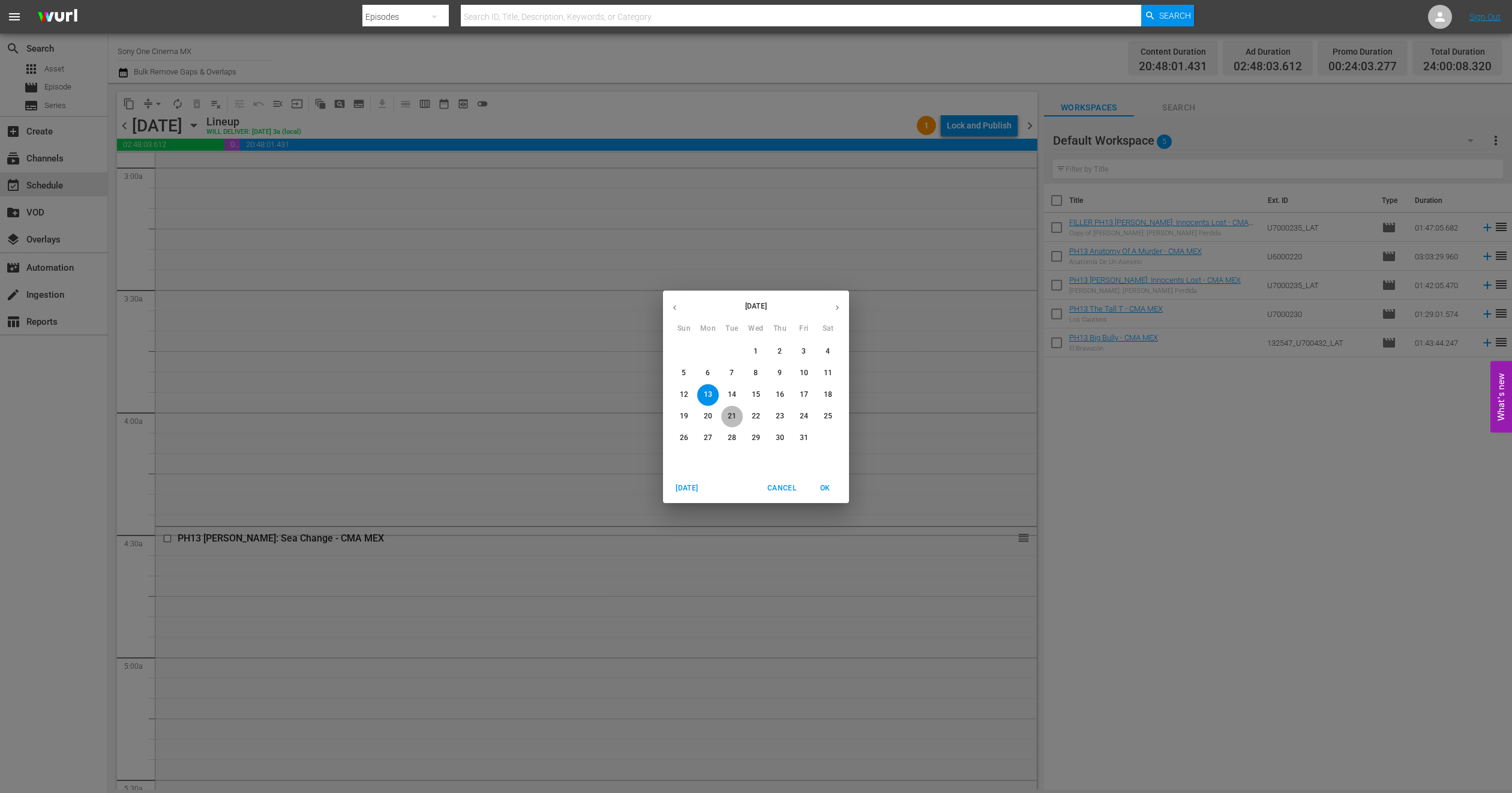
click at [733, 406] on button "21" at bounding box center [732, 416] width 22 height 22
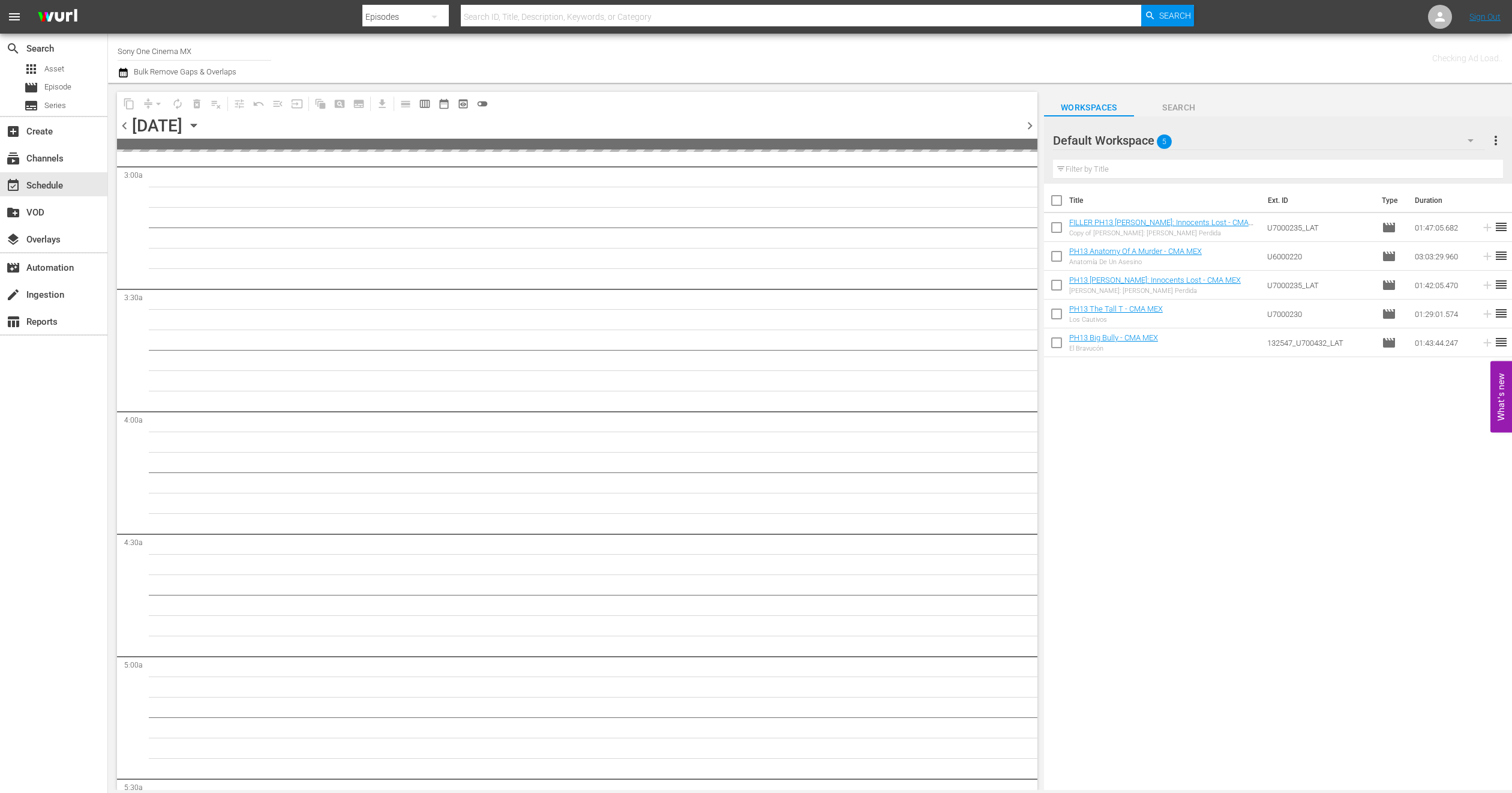
scroll to position [741, 0]
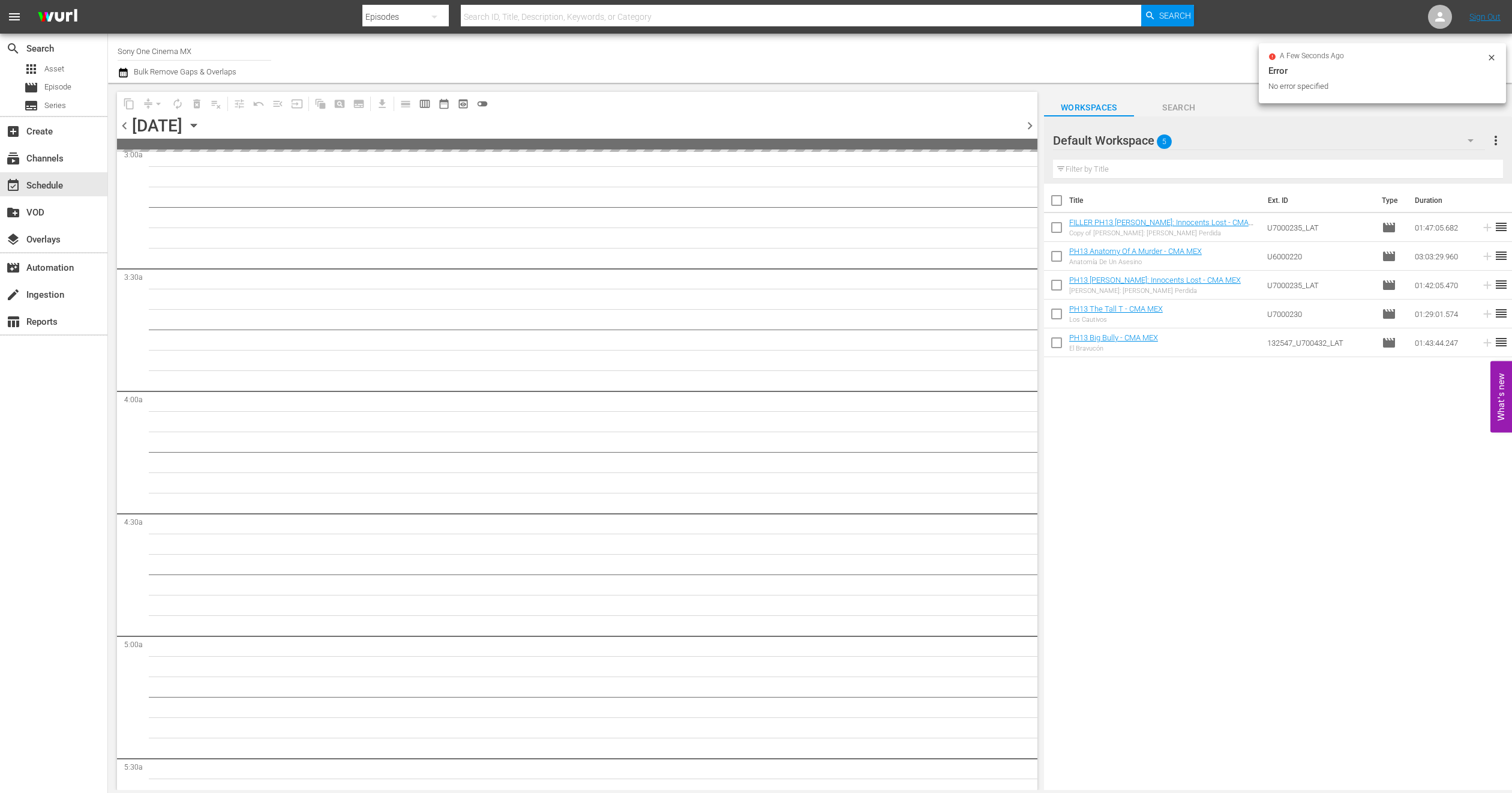
click at [201, 123] on icon "button" at bounding box center [194, 126] width 13 height 13
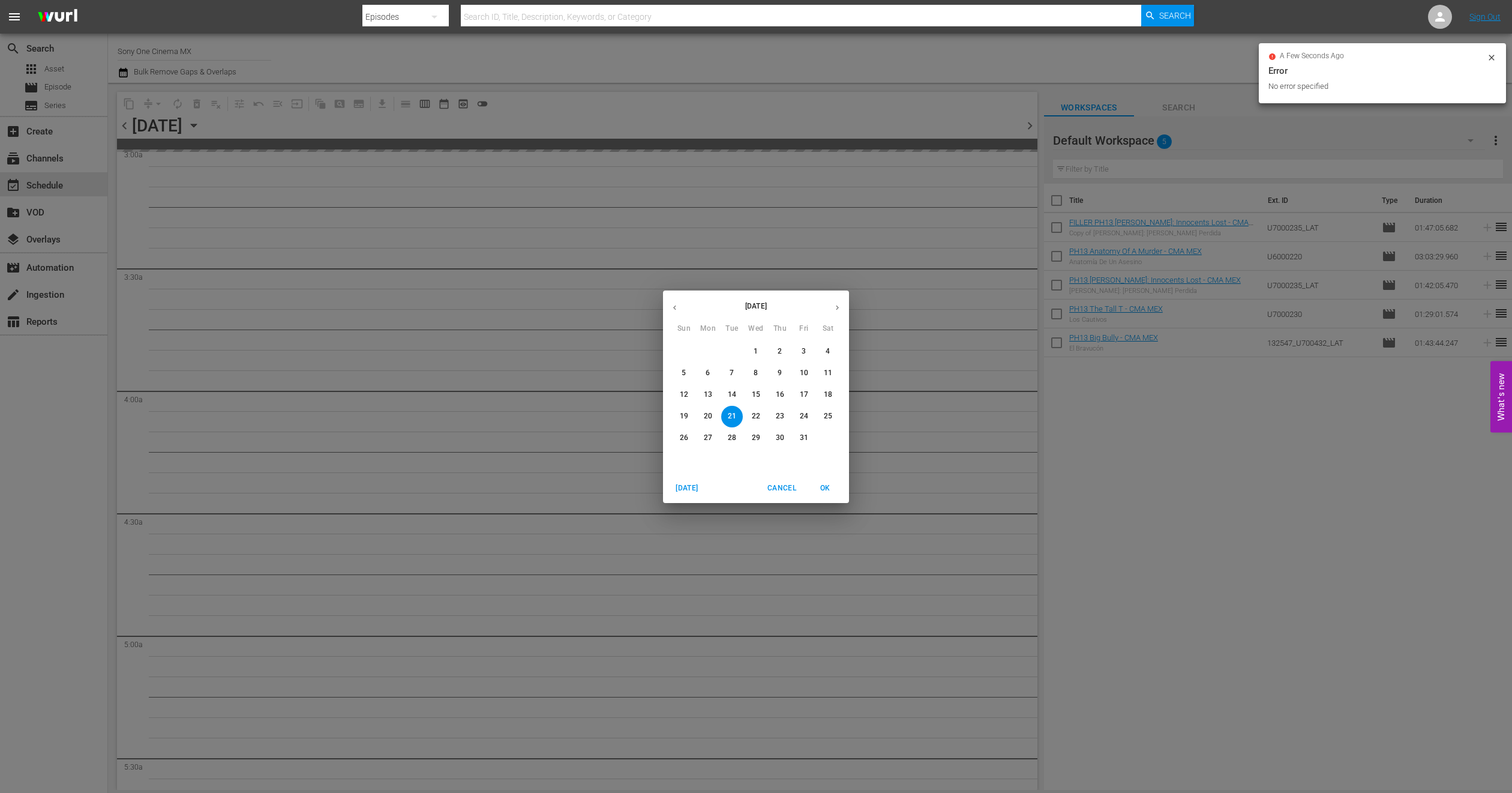
click at [735, 398] on p "14" at bounding box center [732, 395] width 9 height 10
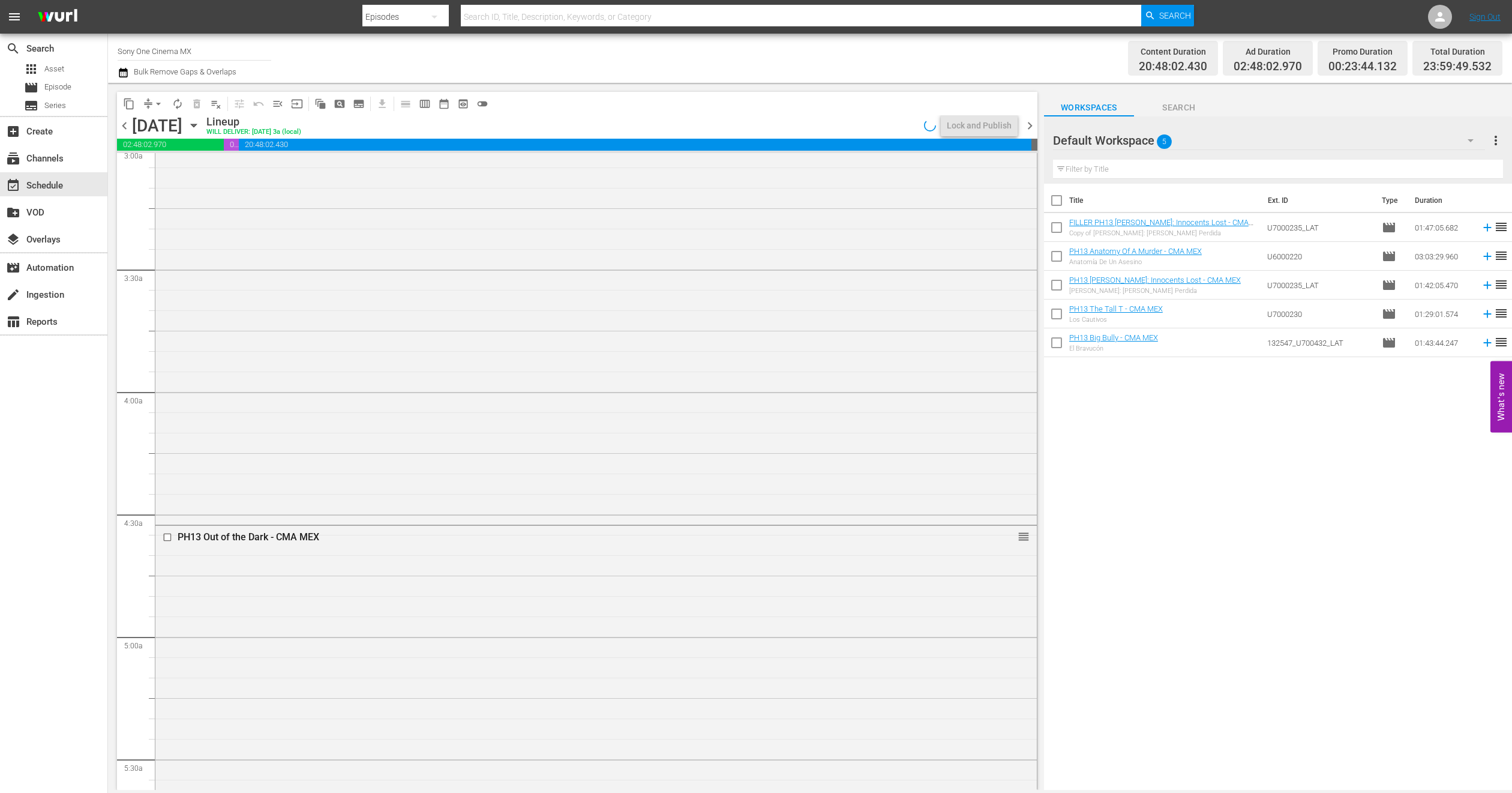
scroll to position [699, 0]
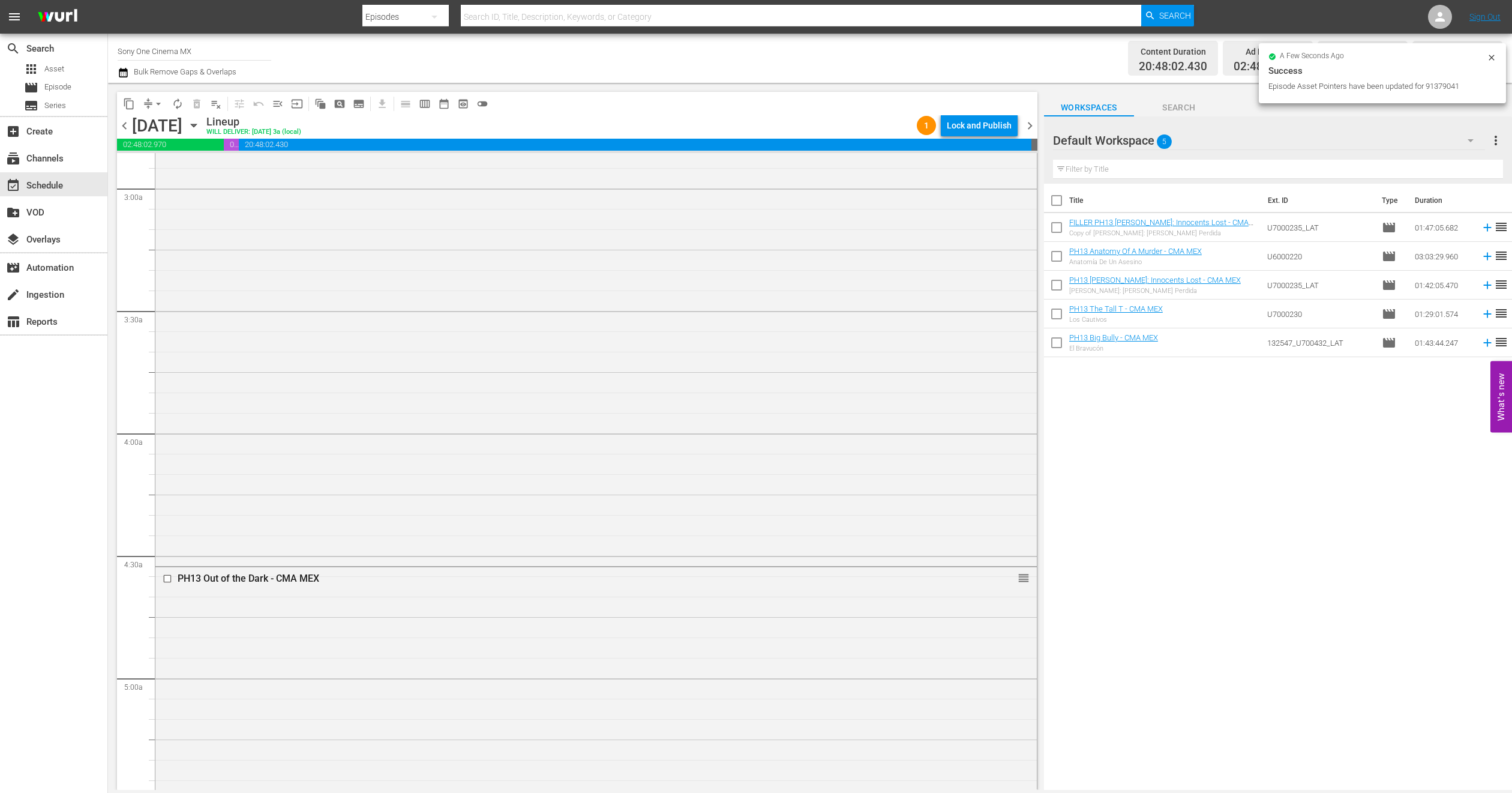
click at [129, 105] on span "content_copy" at bounding box center [129, 104] width 12 height 12
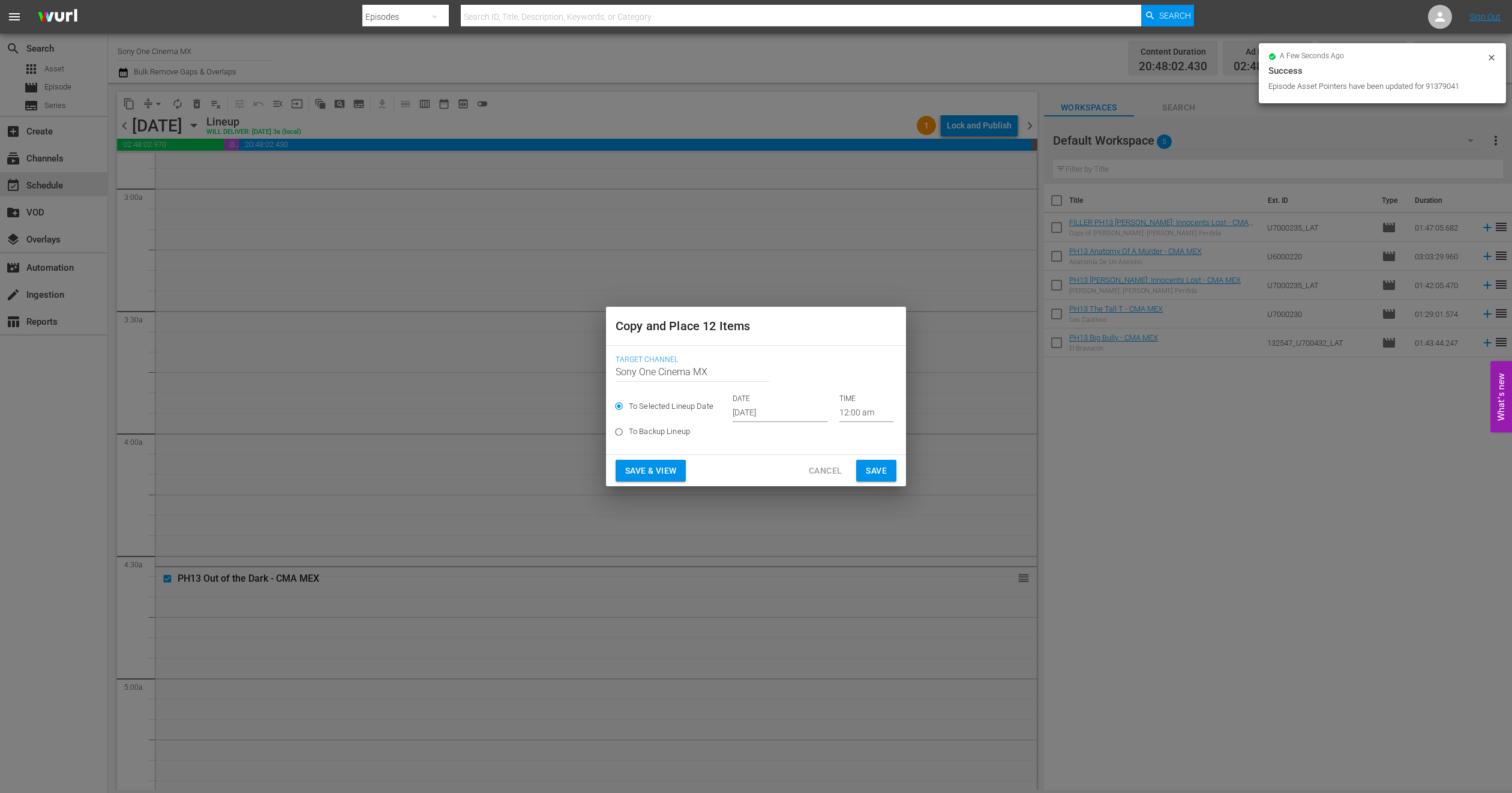
click at [777, 407] on input "Oct 1st 2025" at bounding box center [780, 413] width 94 height 18
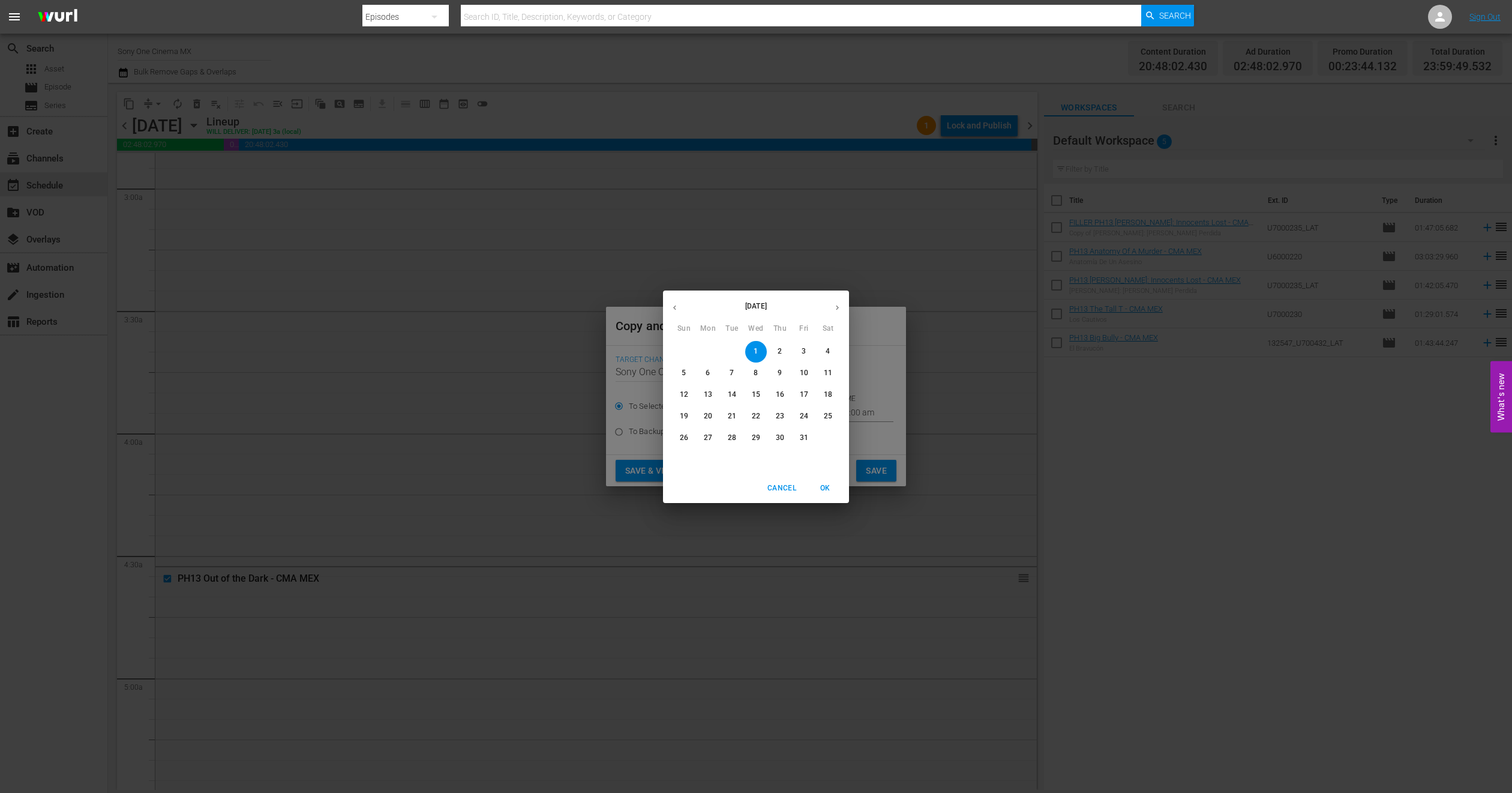
click at [733, 438] on p "28" at bounding box center [732, 438] width 9 height 10
type input "Oct 28th 2025"
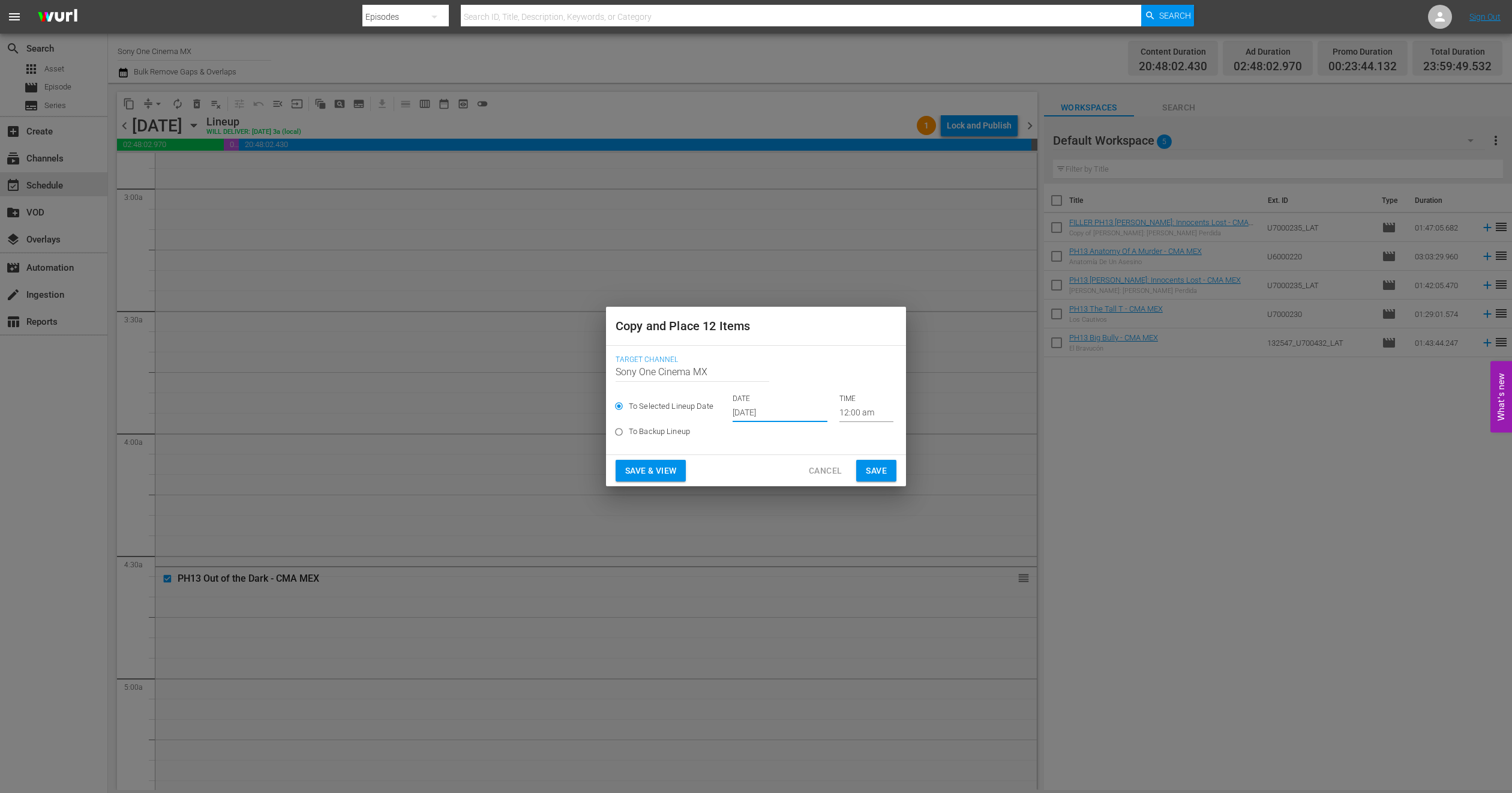
click at [877, 471] on span "Save" at bounding box center [876, 471] width 21 height 15
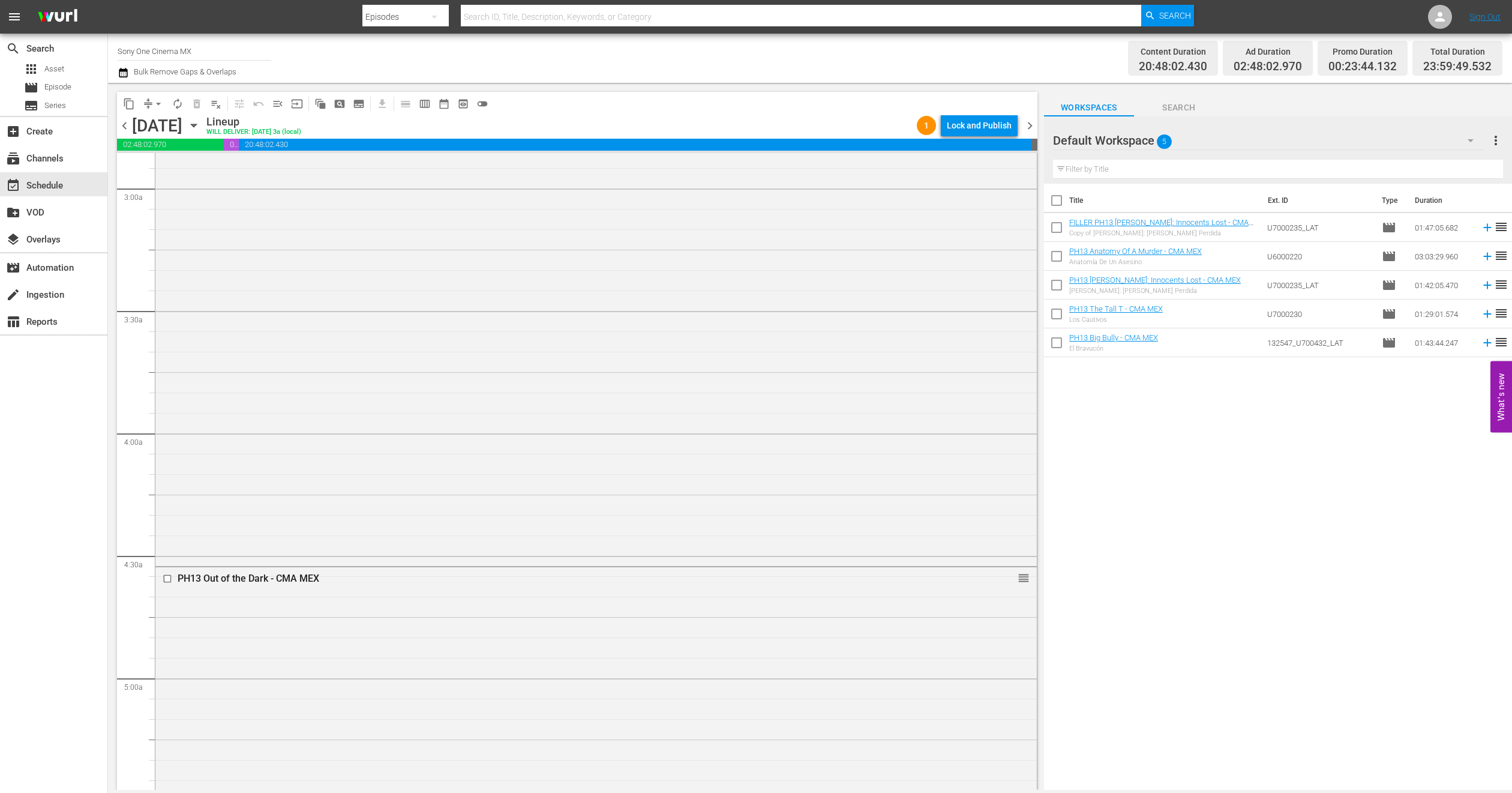
click at [201, 121] on icon "button" at bounding box center [194, 126] width 13 height 13
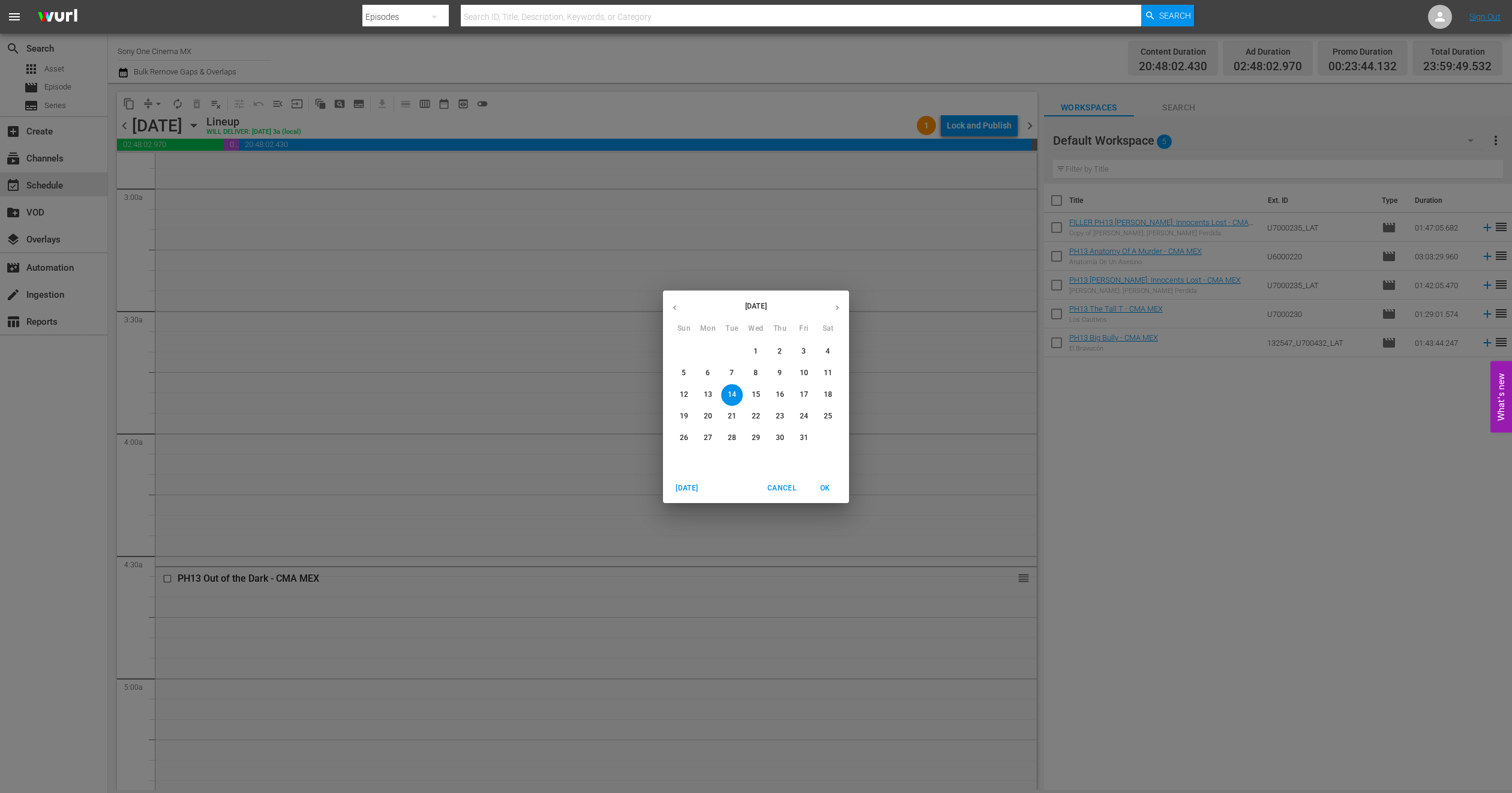
click at [761, 392] on span "15" at bounding box center [756, 395] width 22 height 10
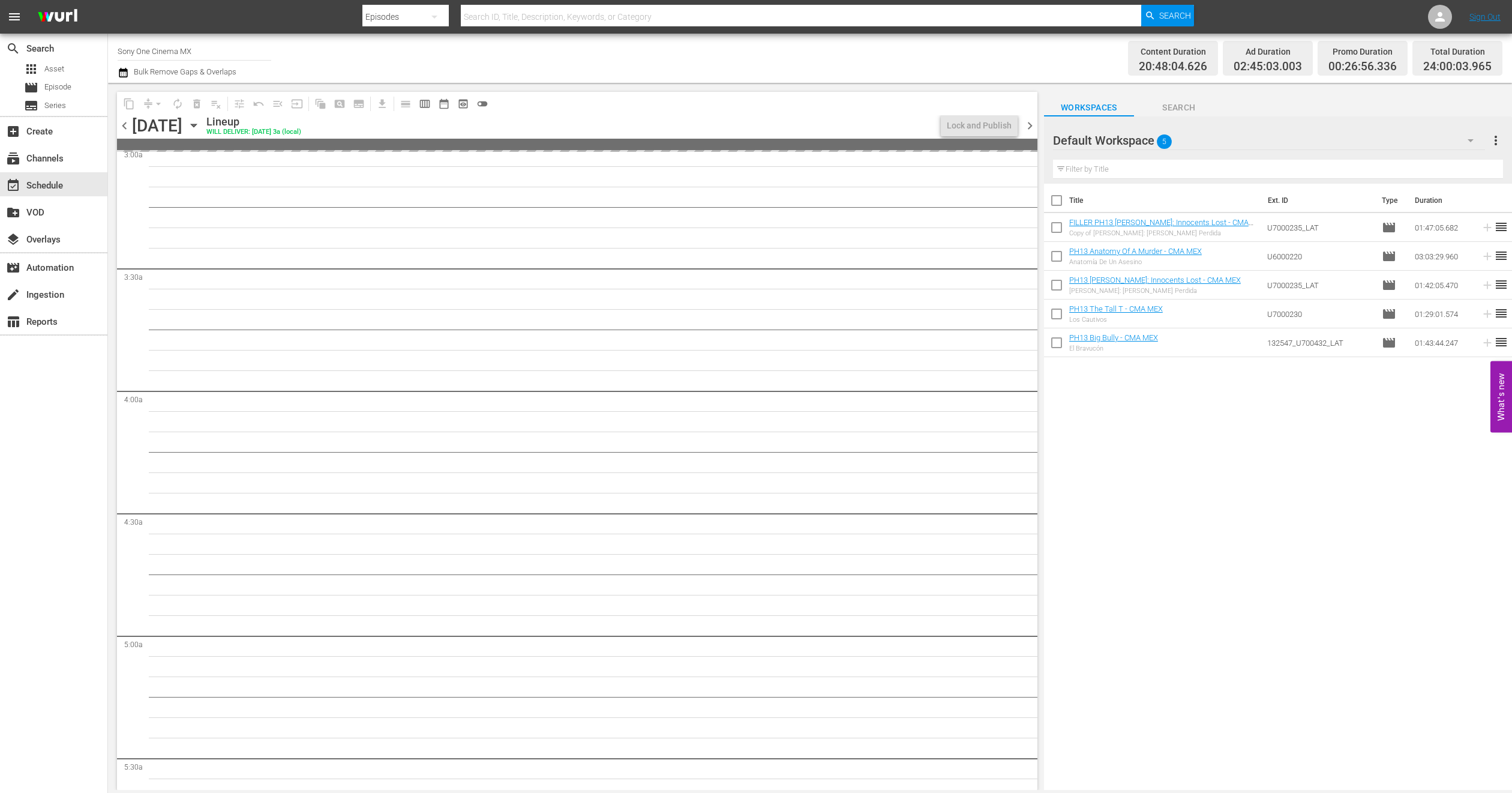
scroll to position [720, 0]
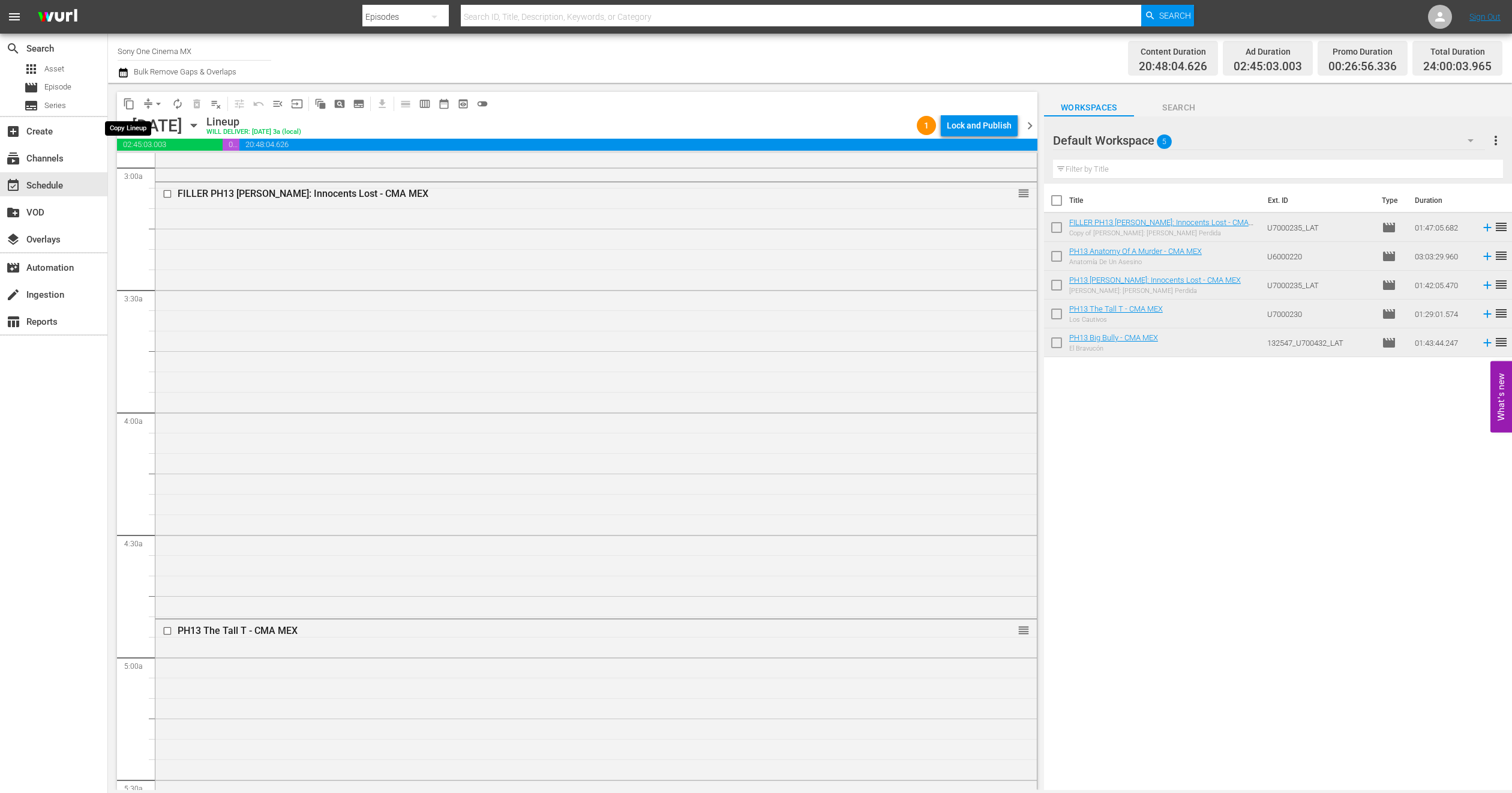
click at [133, 105] on span "content_copy" at bounding box center [129, 104] width 12 height 12
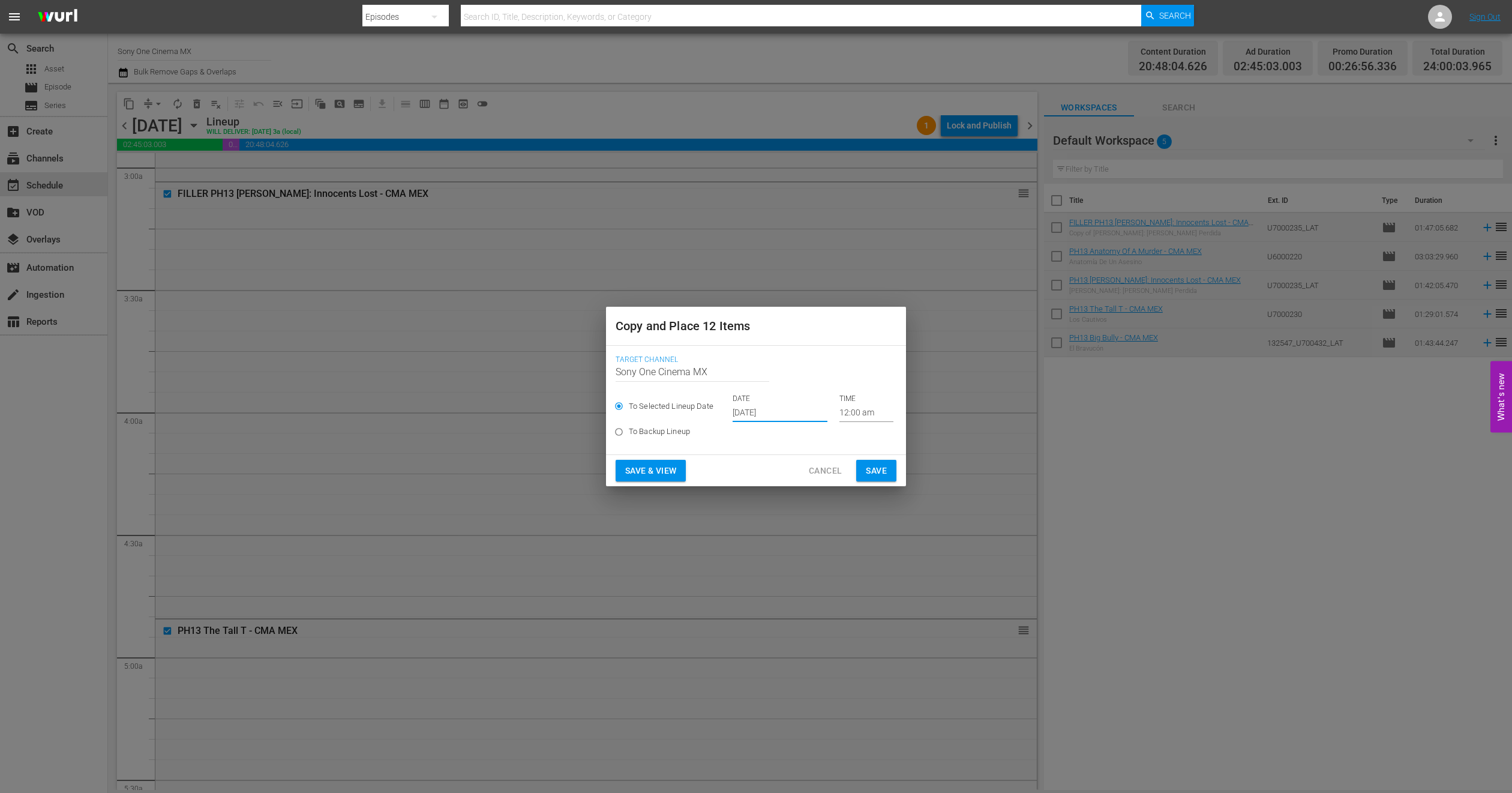
click at [751, 413] on input "Oct 1st 2025" at bounding box center [780, 413] width 94 height 18
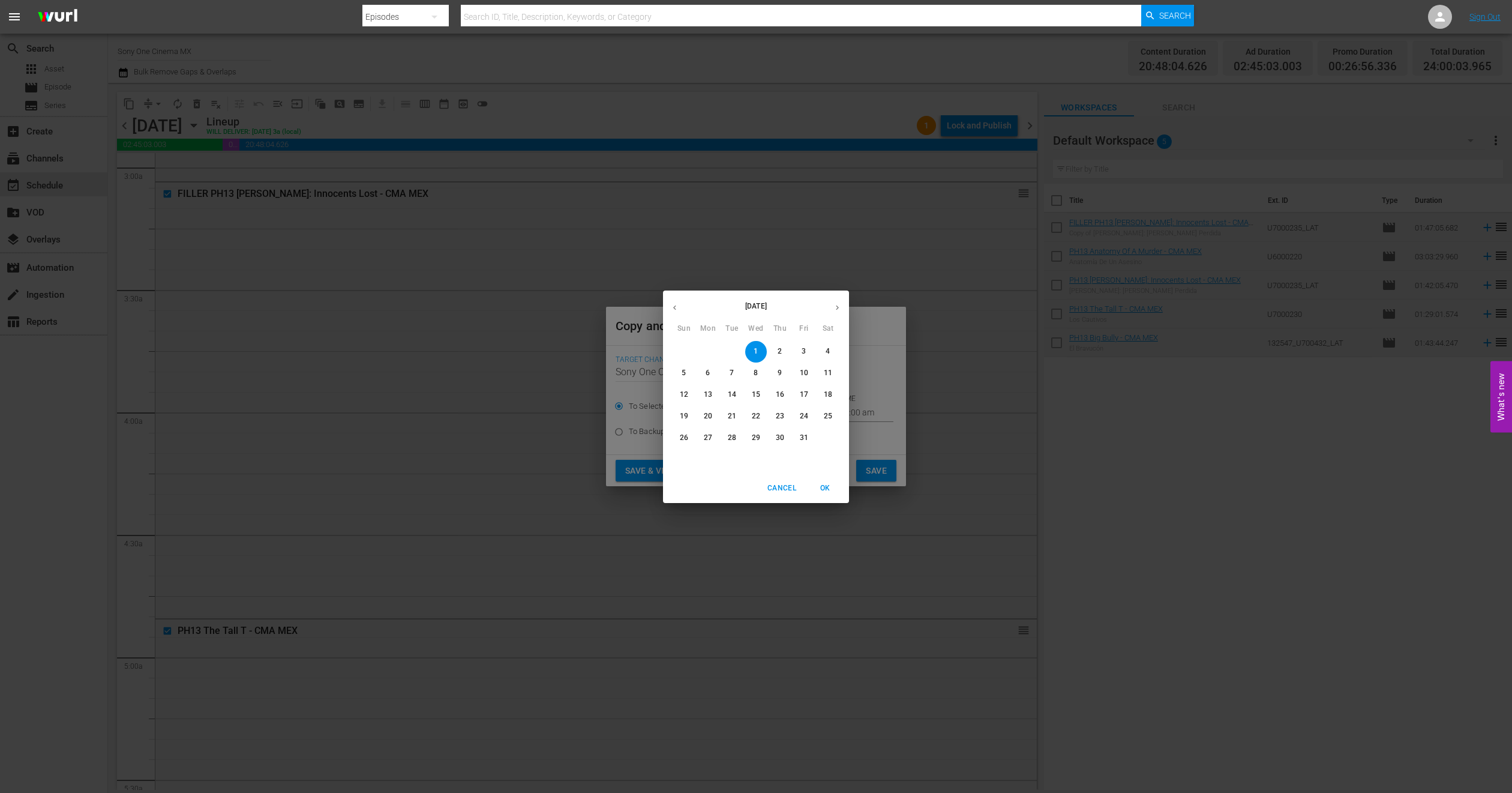
click at [753, 443] on p "29" at bounding box center [756, 438] width 9 height 10
type input "Oct 29th 2025"
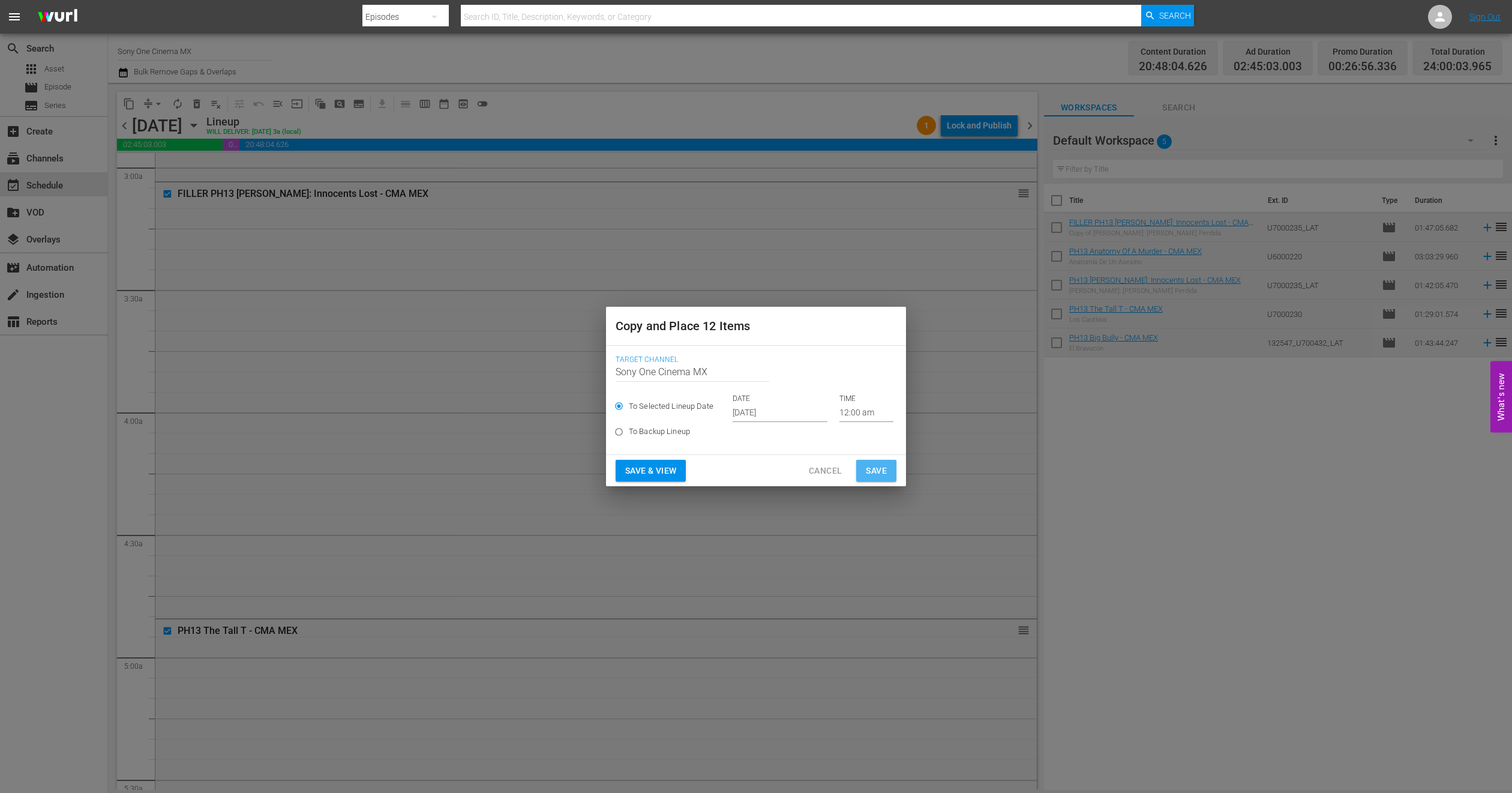
click at [884, 475] on span "Save" at bounding box center [876, 471] width 21 height 15
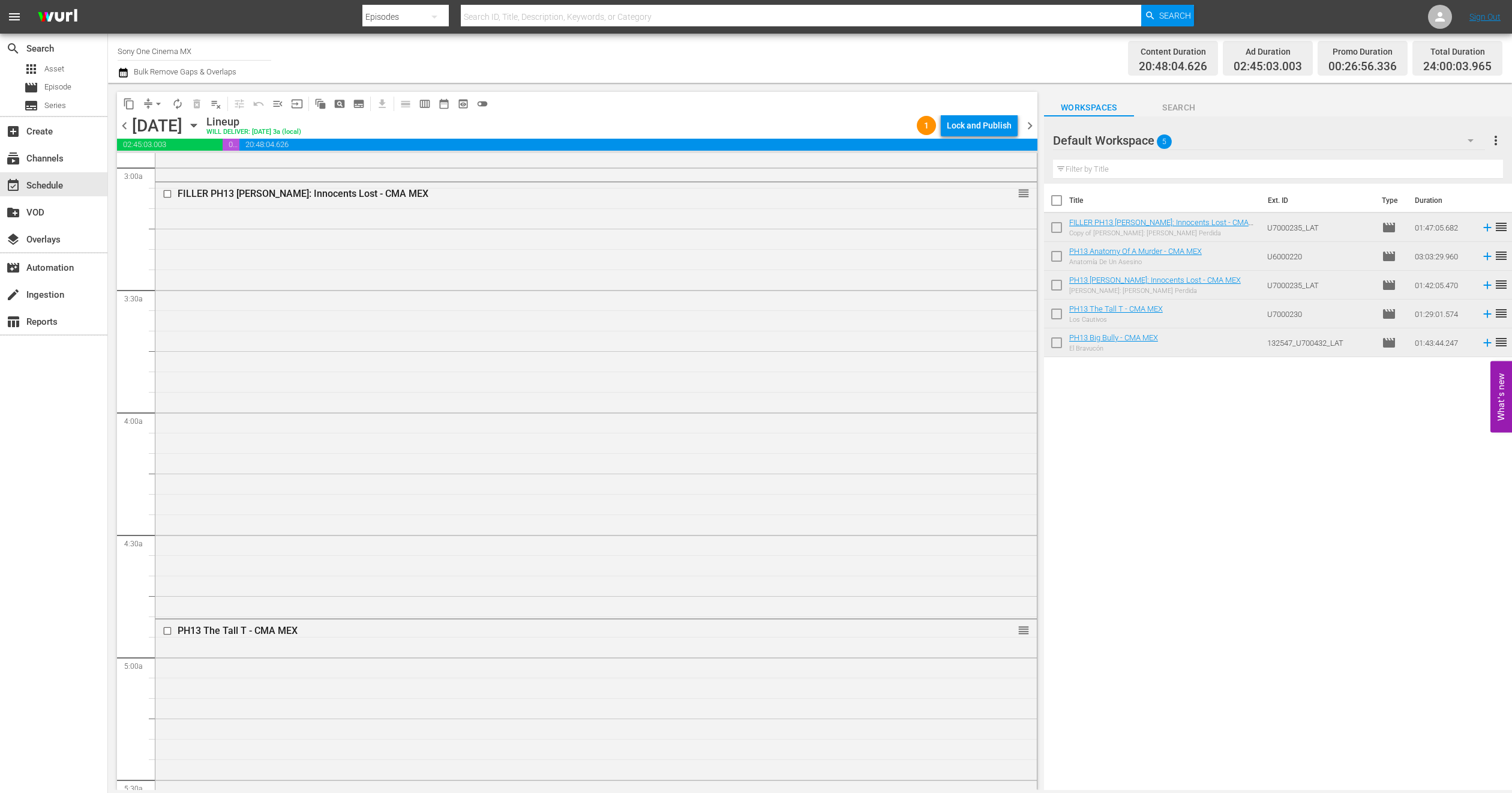
click at [201, 129] on icon "button" at bounding box center [194, 126] width 13 height 13
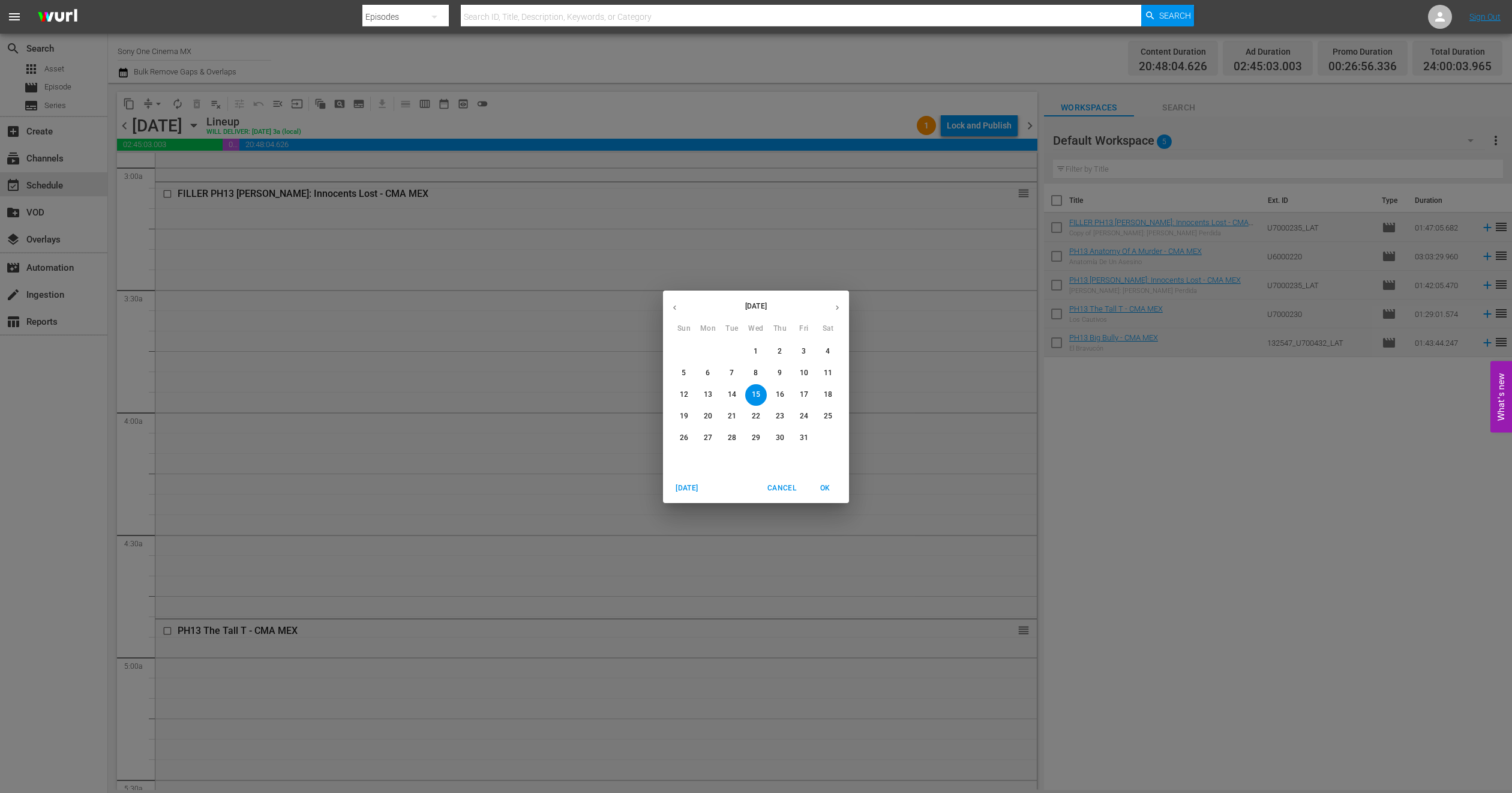
click at [782, 395] on p "16" at bounding box center [780, 395] width 9 height 10
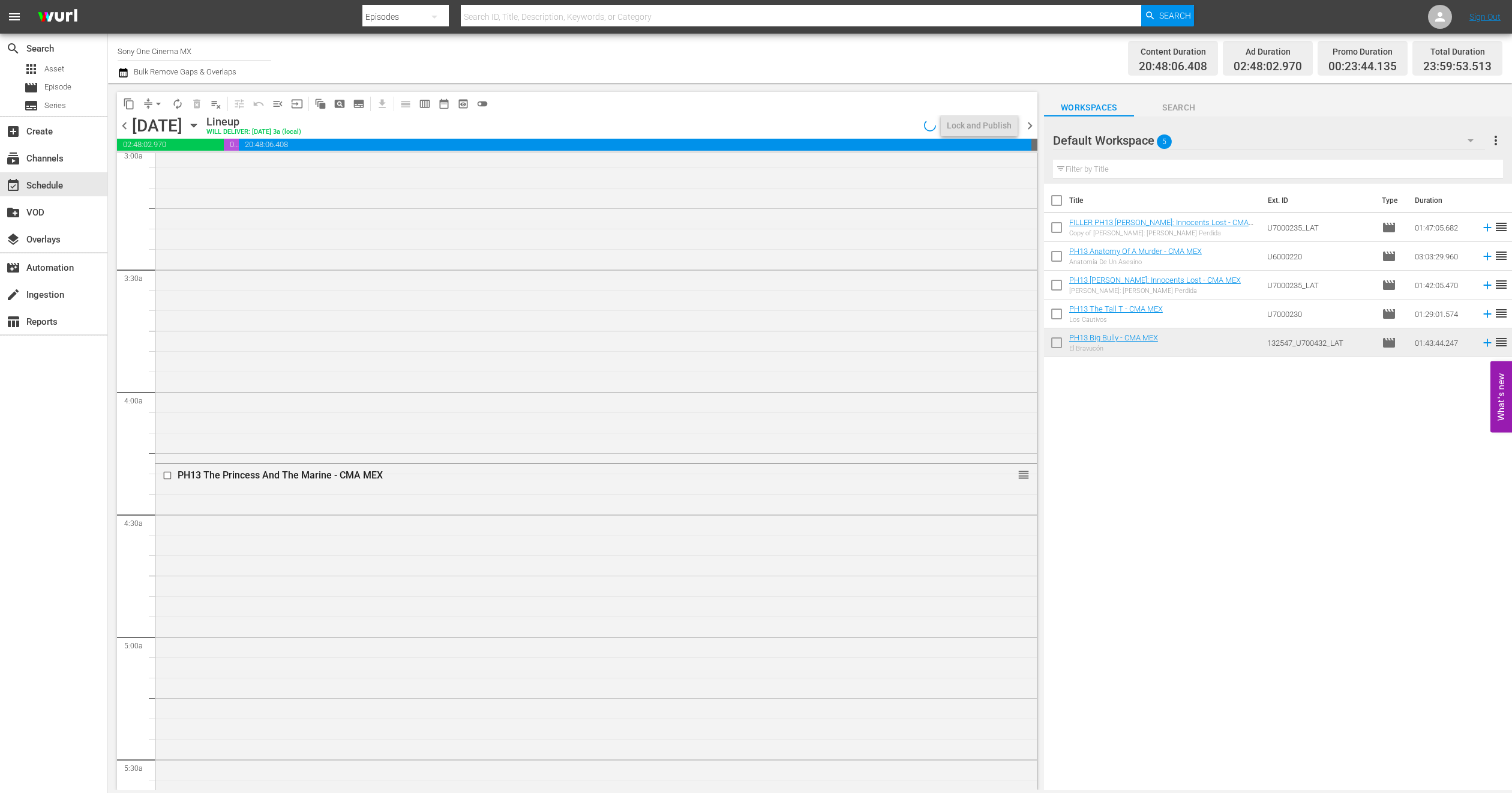
scroll to position [720, 0]
click at [126, 100] on span "content_copy" at bounding box center [129, 104] width 12 height 12
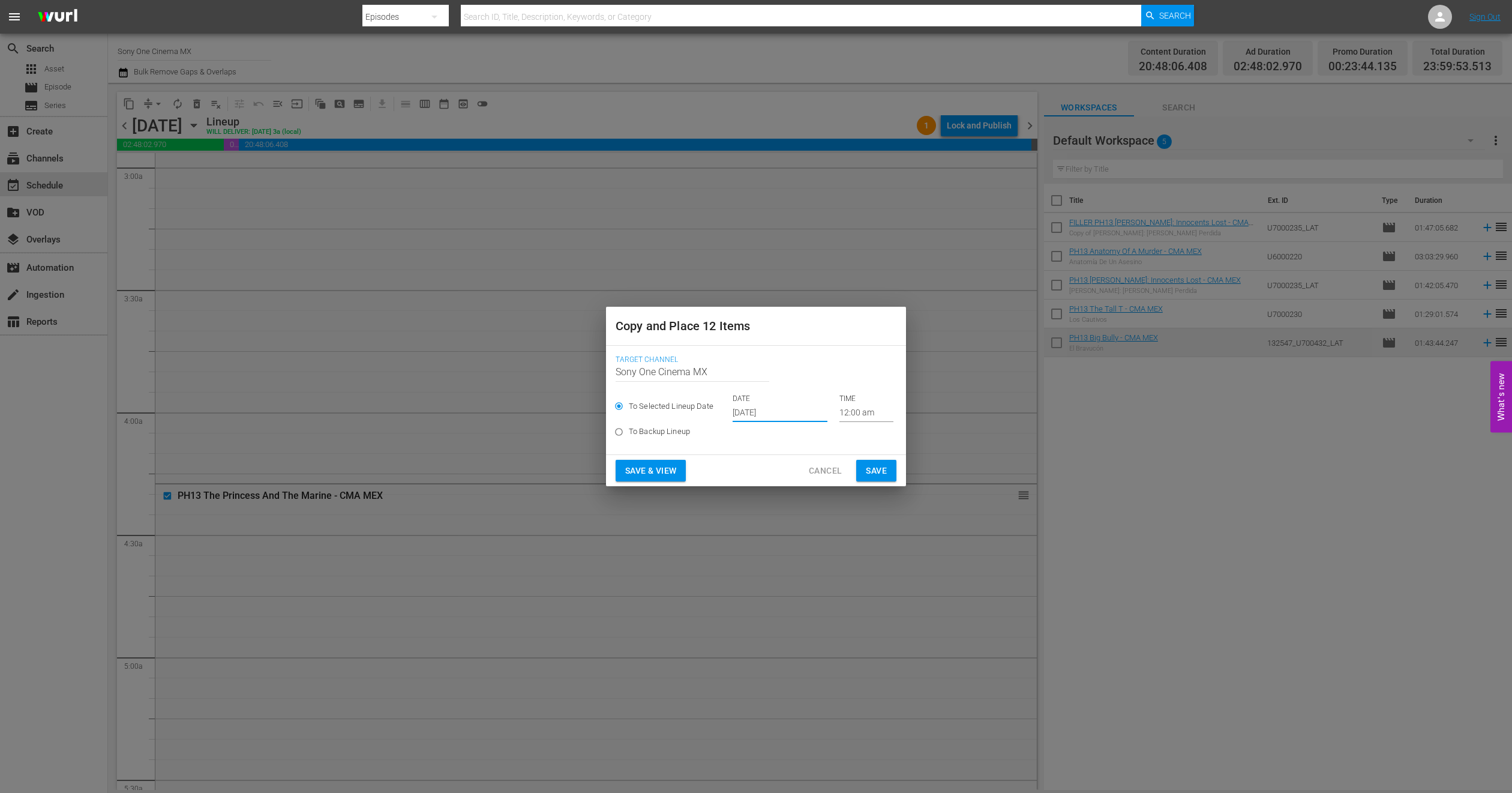
click at [765, 416] on input "Oct 1st 2025" at bounding box center [780, 413] width 94 height 18
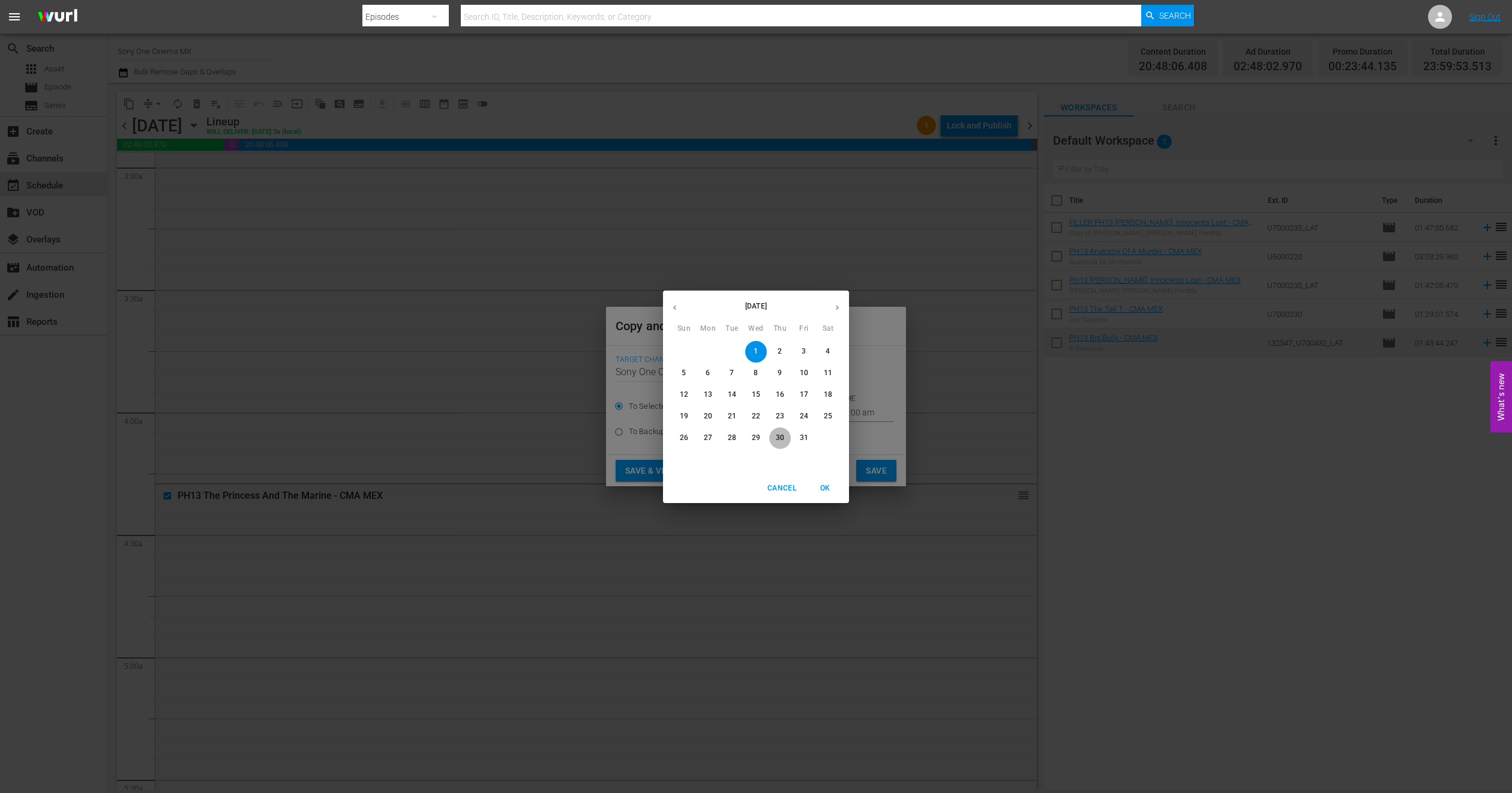
click at [780, 436] on p "30" at bounding box center [780, 438] width 9 height 10
type input "Oct 30th 2025"
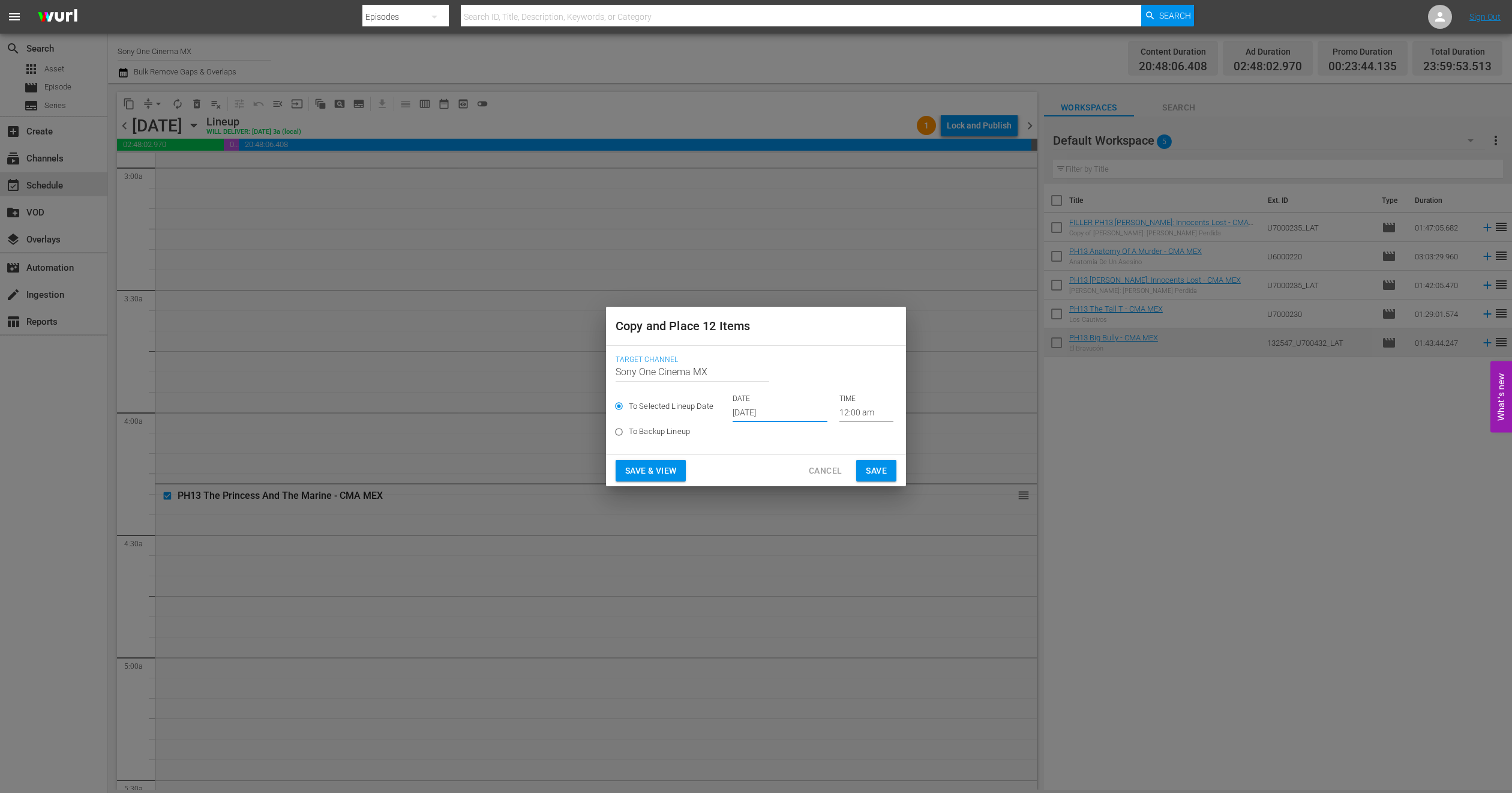
click at [888, 467] on button "Save" at bounding box center [876, 471] width 40 height 23
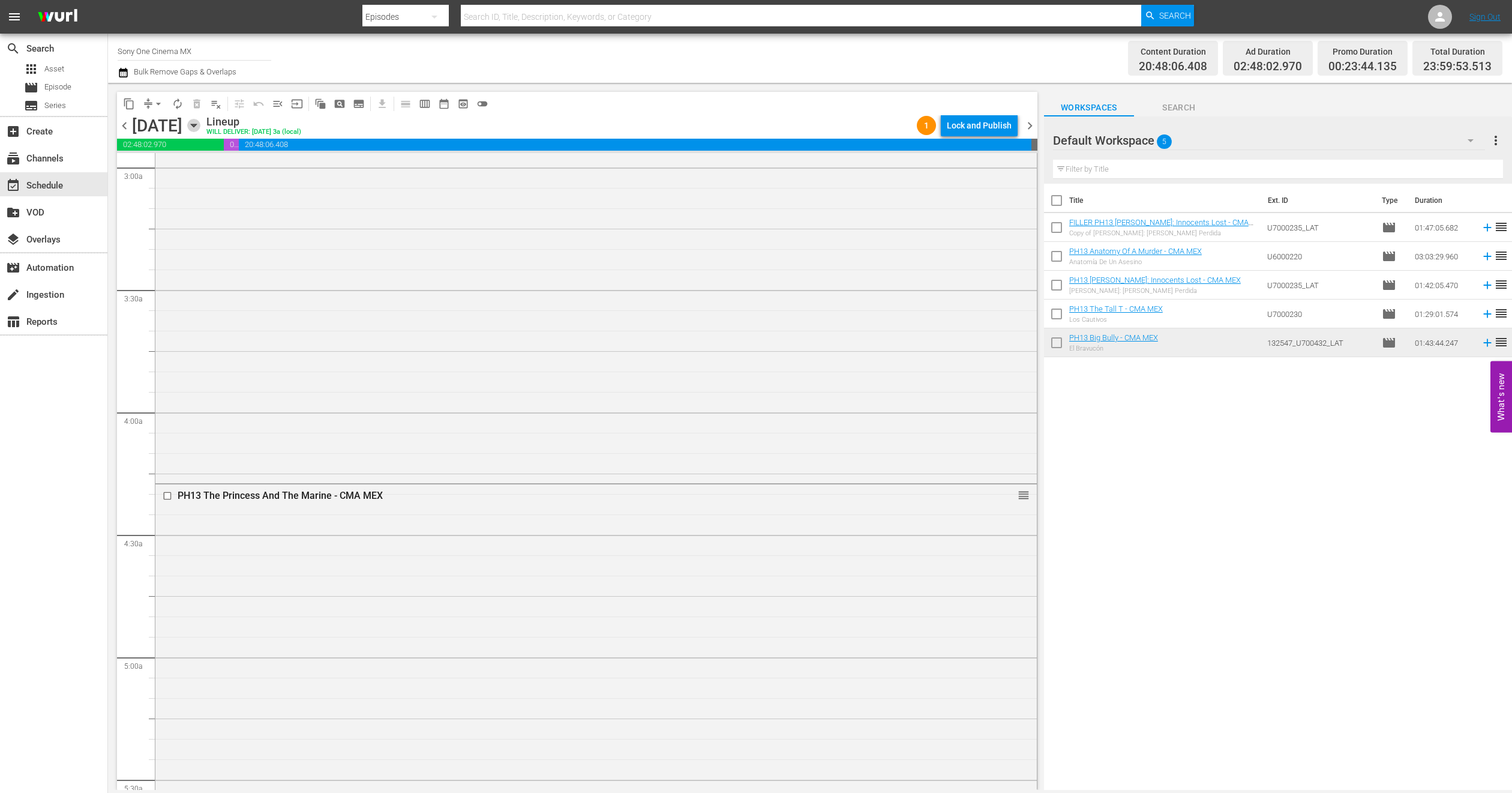
click at [201, 125] on icon "button" at bounding box center [194, 126] width 13 height 13
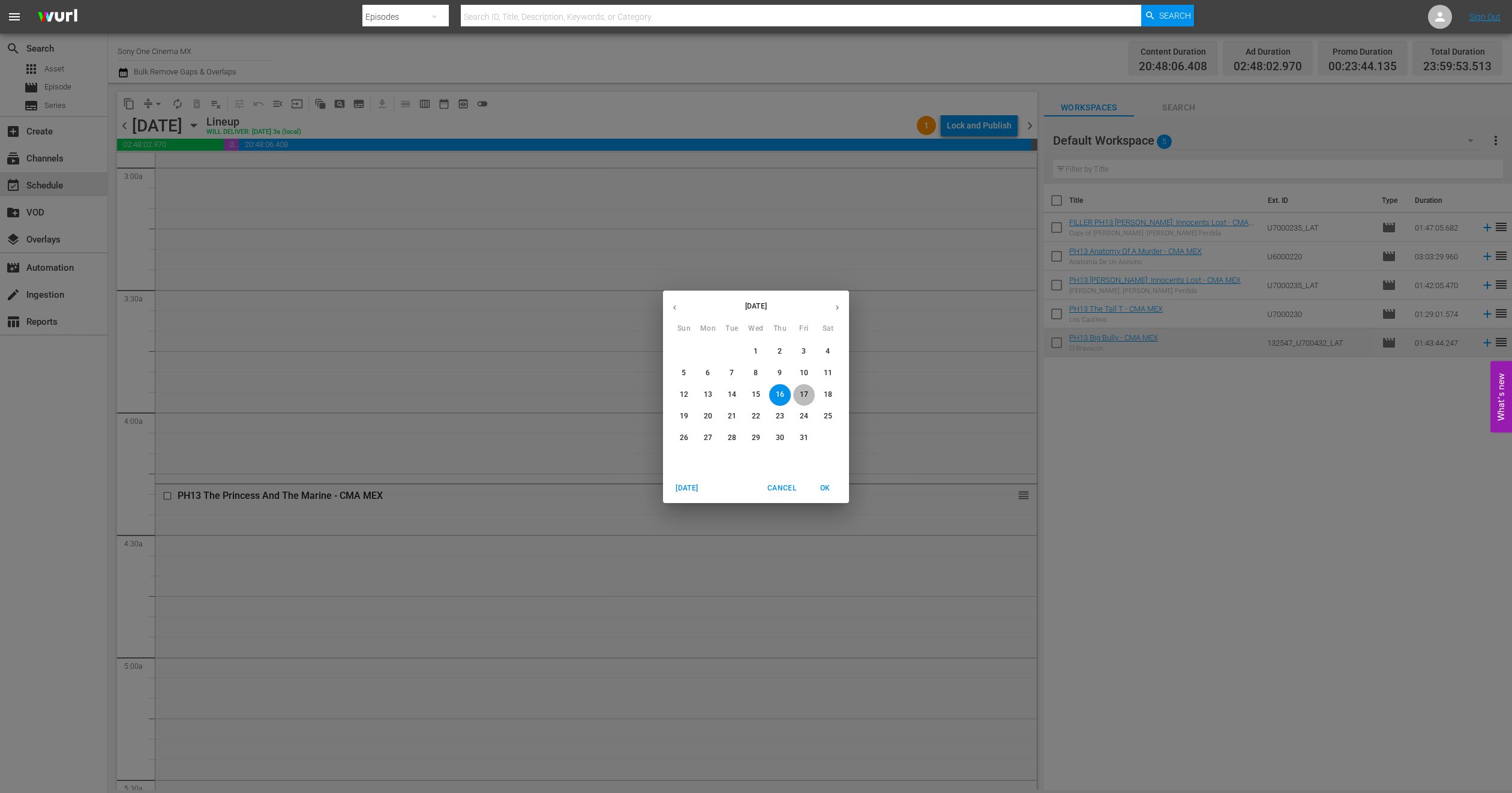
click at [800, 398] on p "17" at bounding box center [804, 395] width 9 height 10
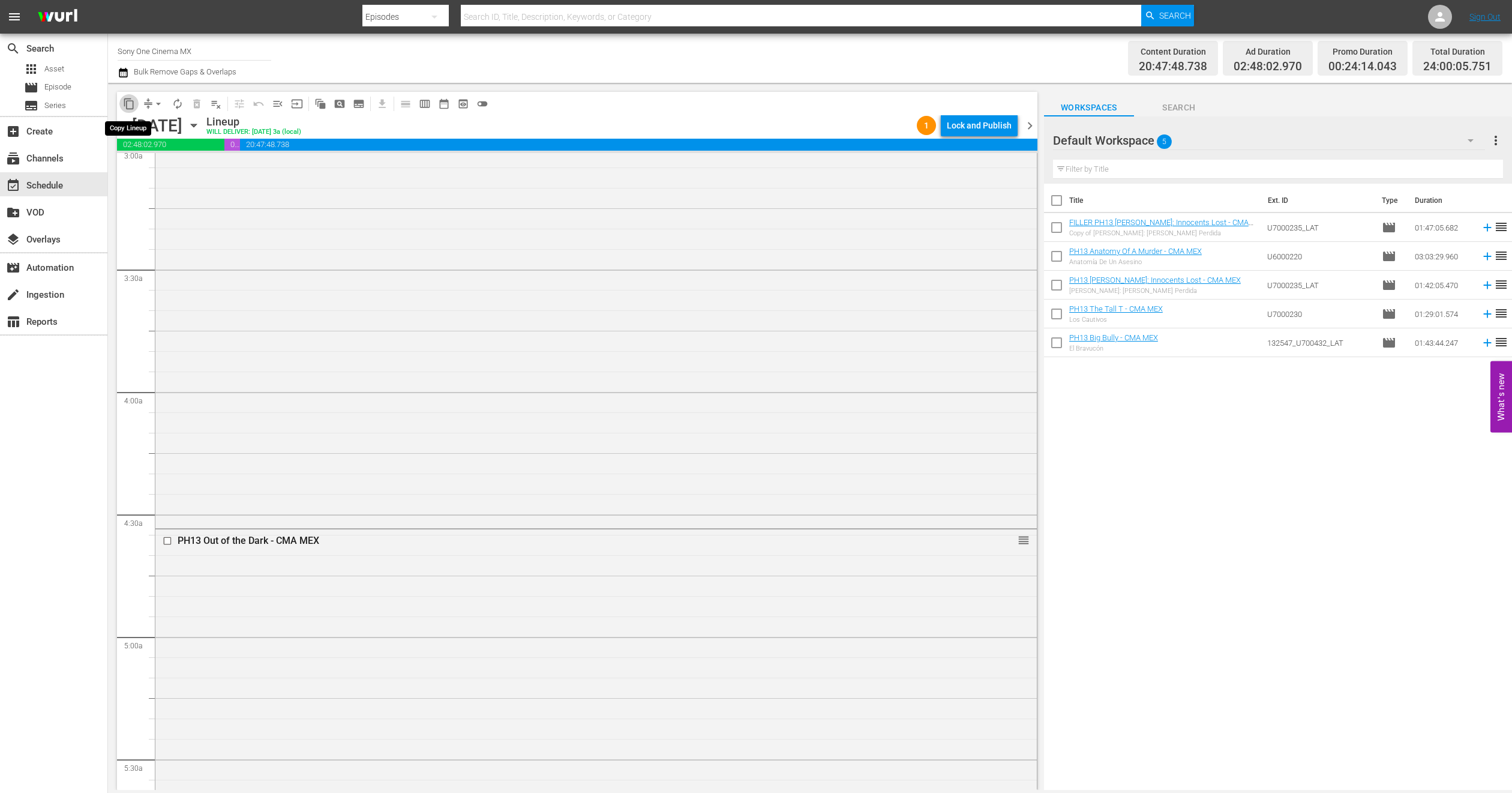
click at [125, 107] on span "content_copy" at bounding box center [129, 104] width 12 height 12
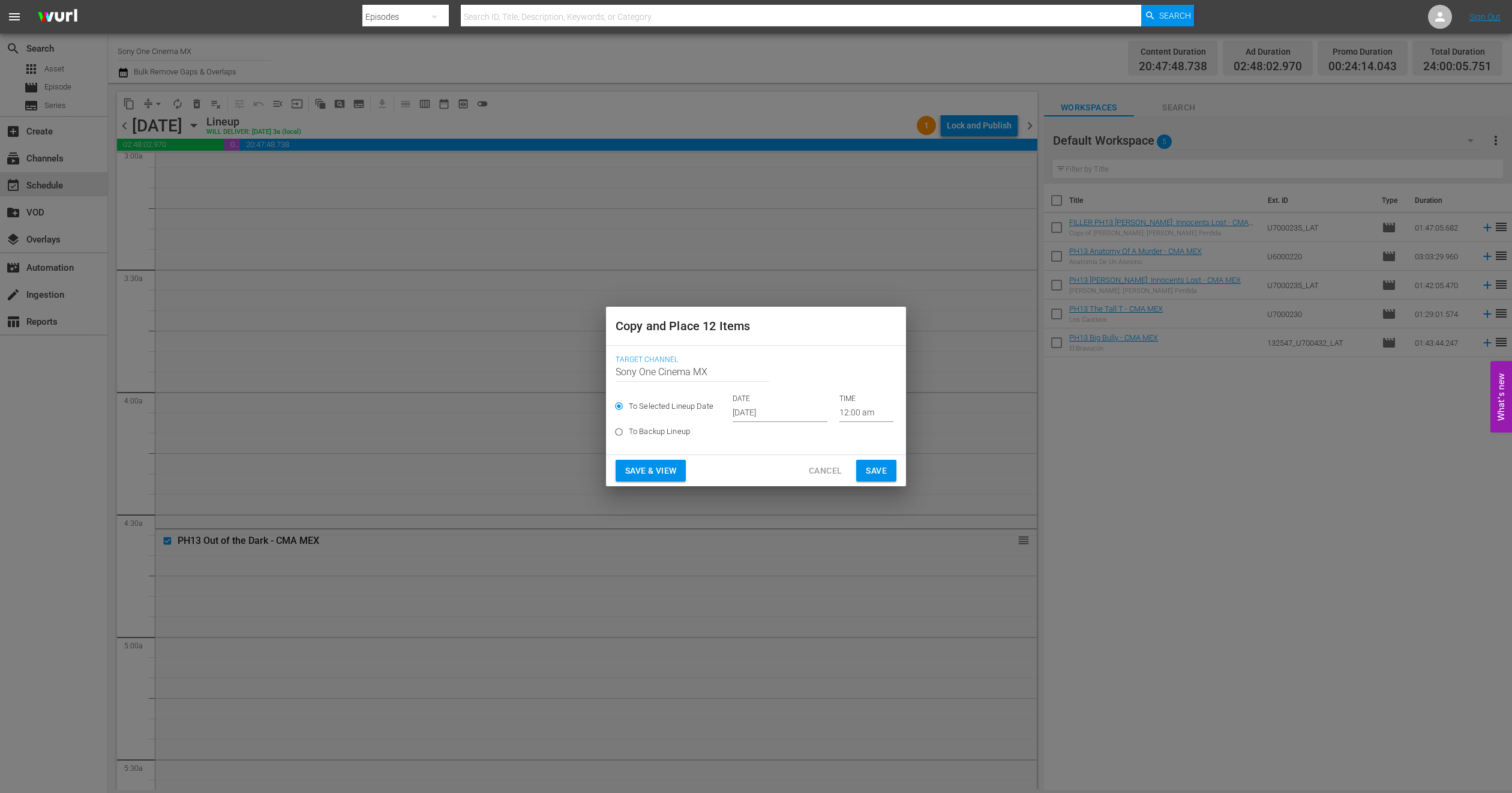
click at [740, 404] on input "Oct 1st 2025" at bounding box center [780, 413] width 94 height 18
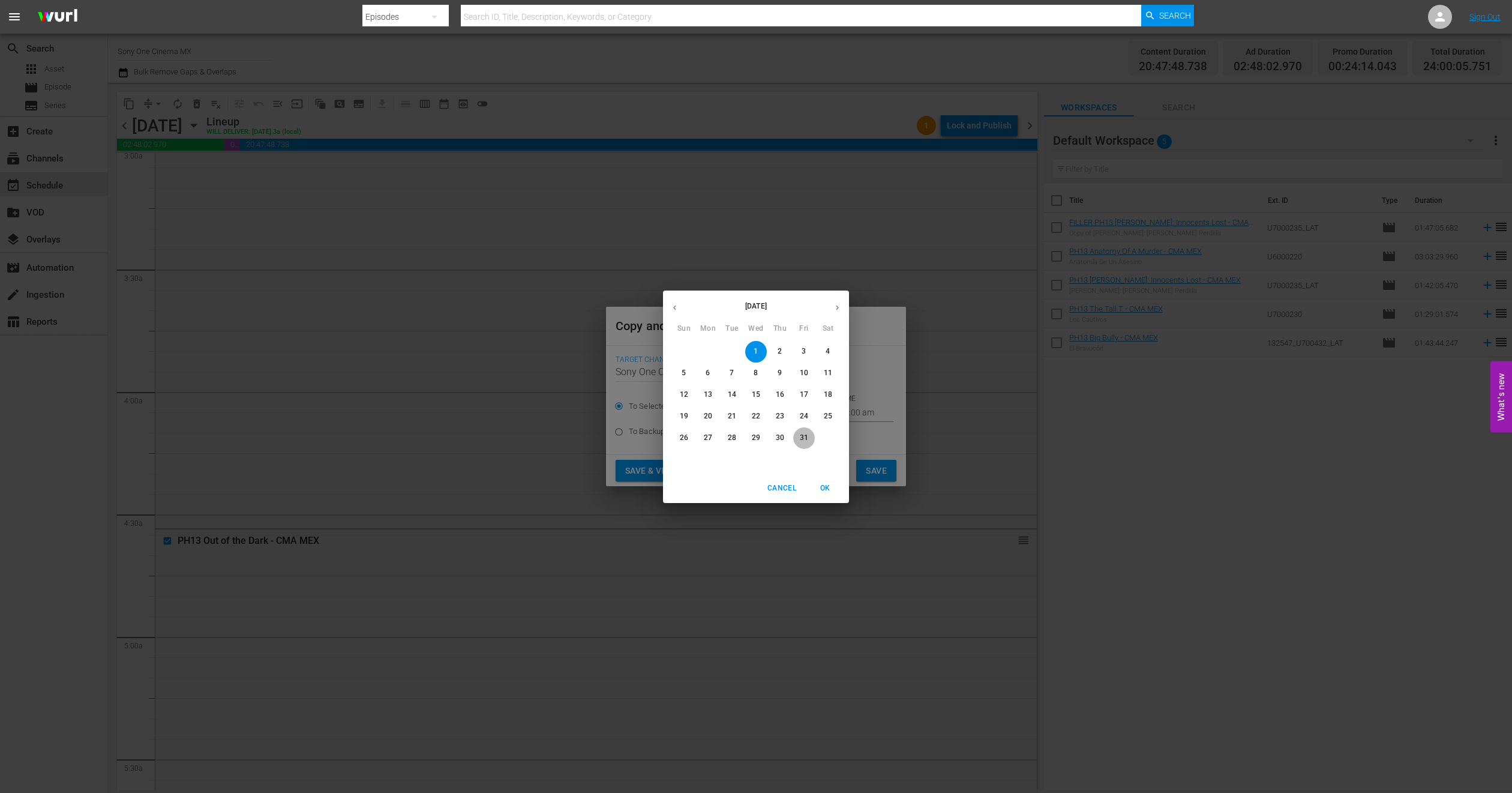
click at [801, 436] on p "31" at bounding box center [804, 438] width 9 height 10
type input "Oct 31st 2025"
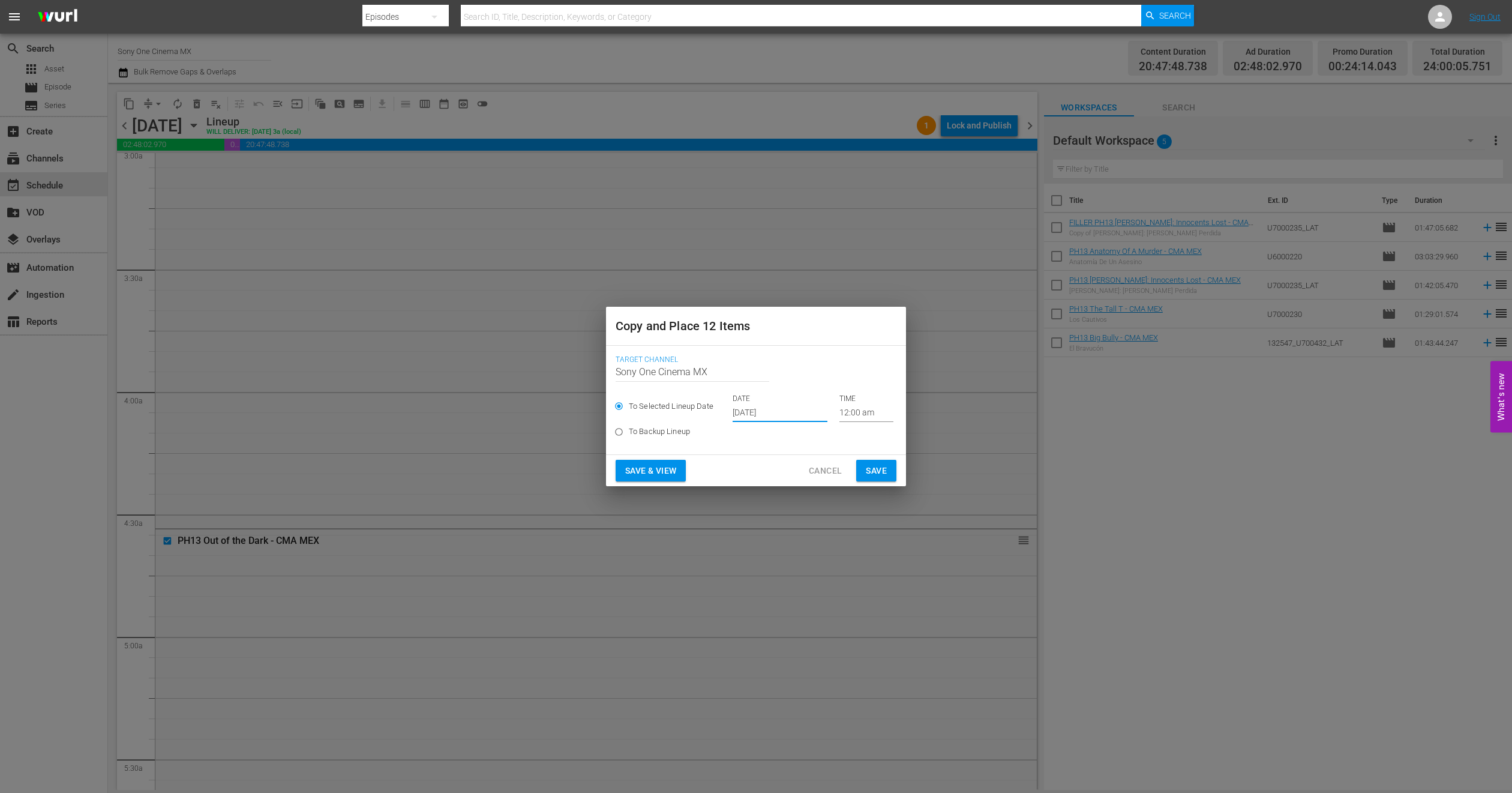
click at [881, 468] on span "Save" at bounding box center [876, 471] width 21 height 15
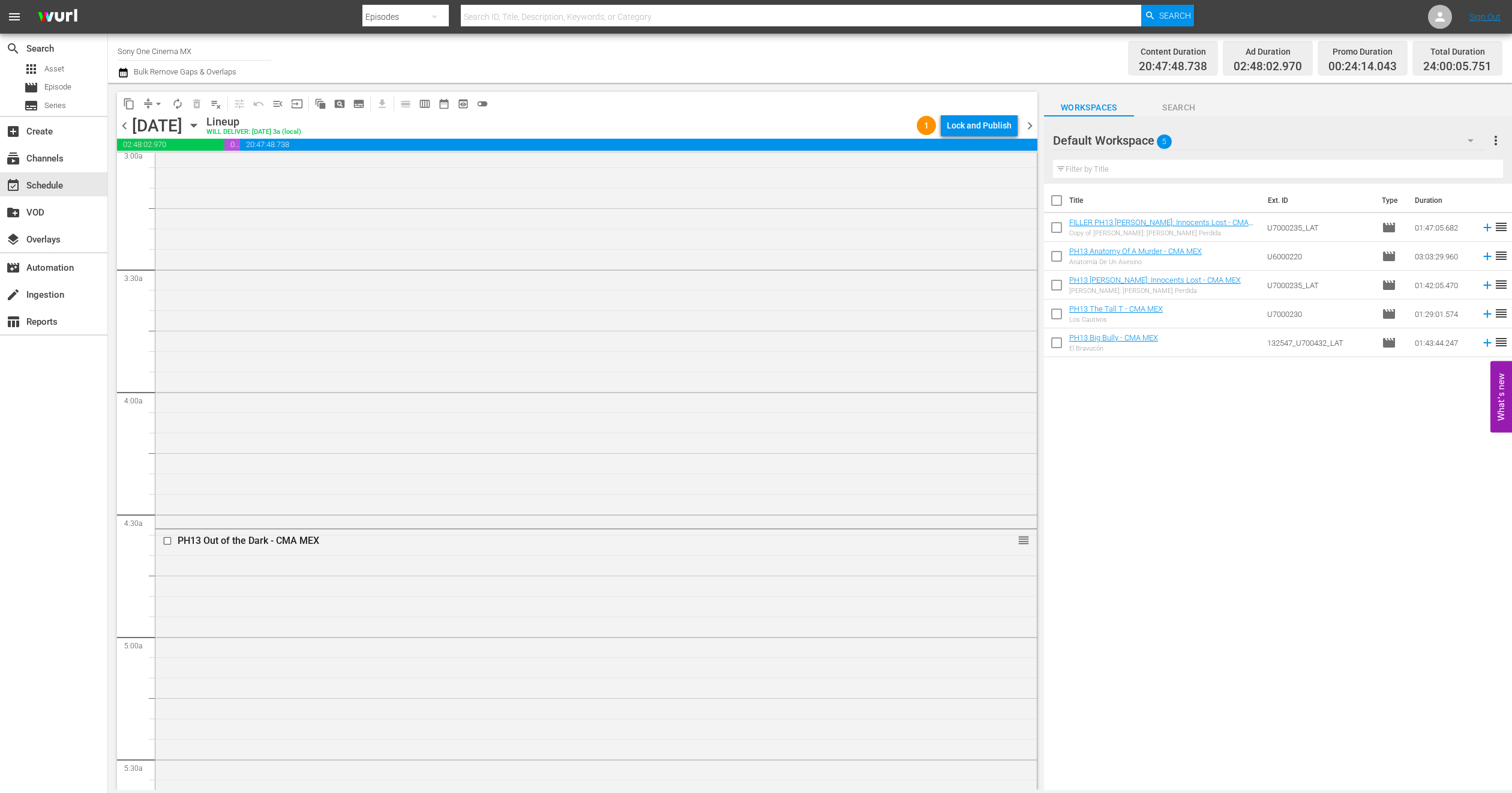
click at [201, 119] on icon "button" at bounding box center [194, 126] width 13 height 13
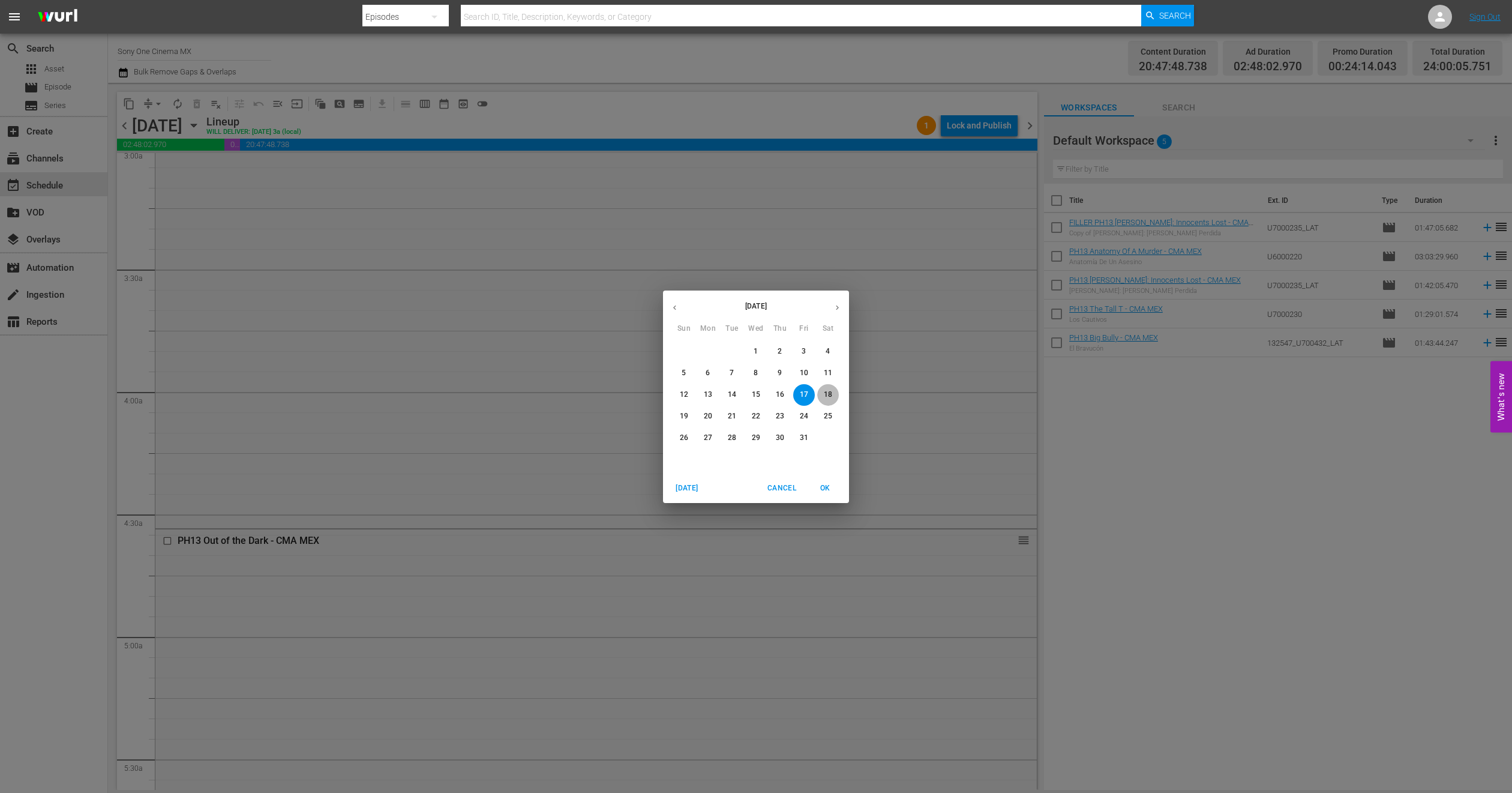
click at [822, 395] on span "18" at bounding box center [828, 395] width 22 height 10
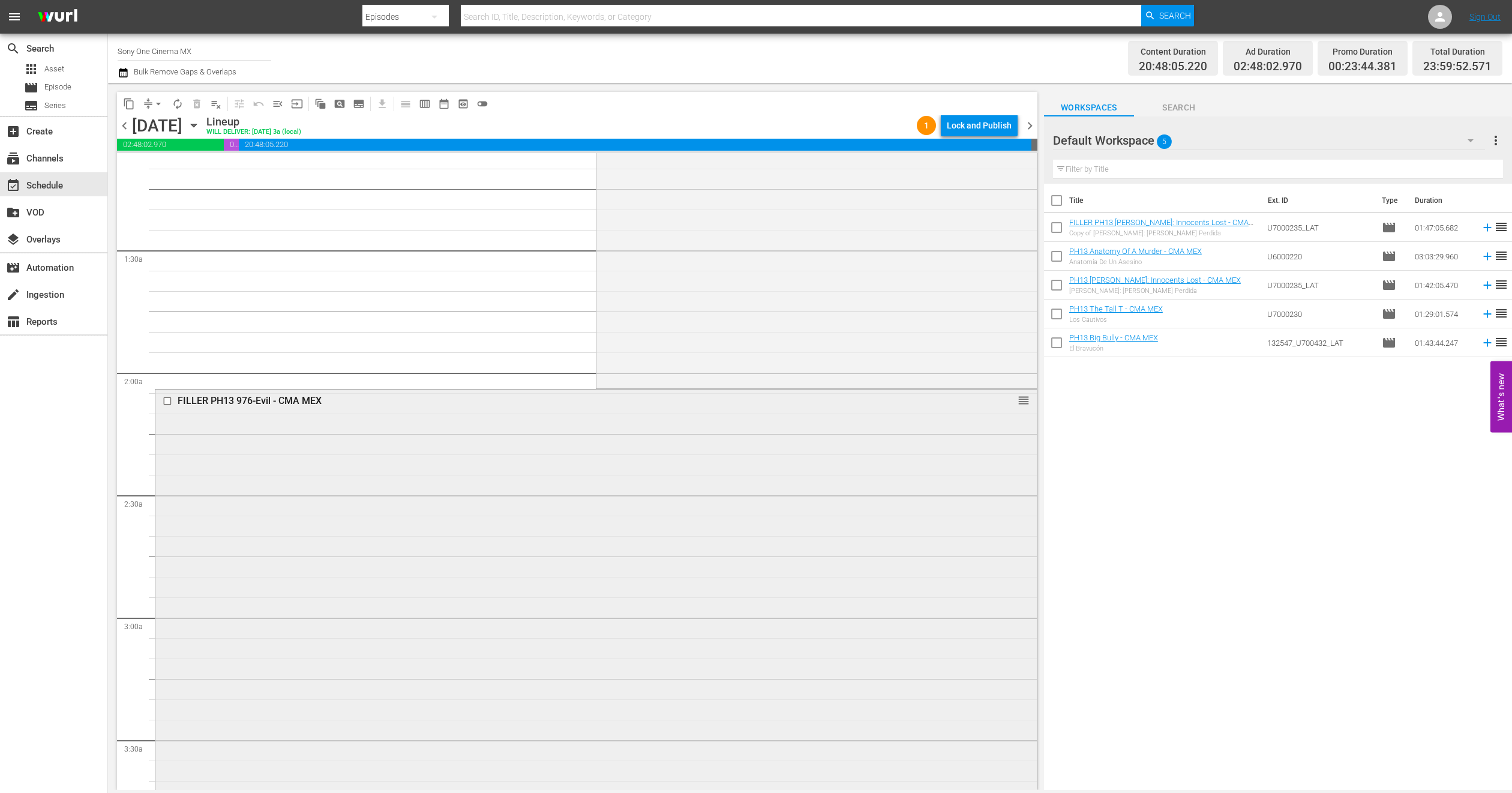
scroll to position [810, 0]
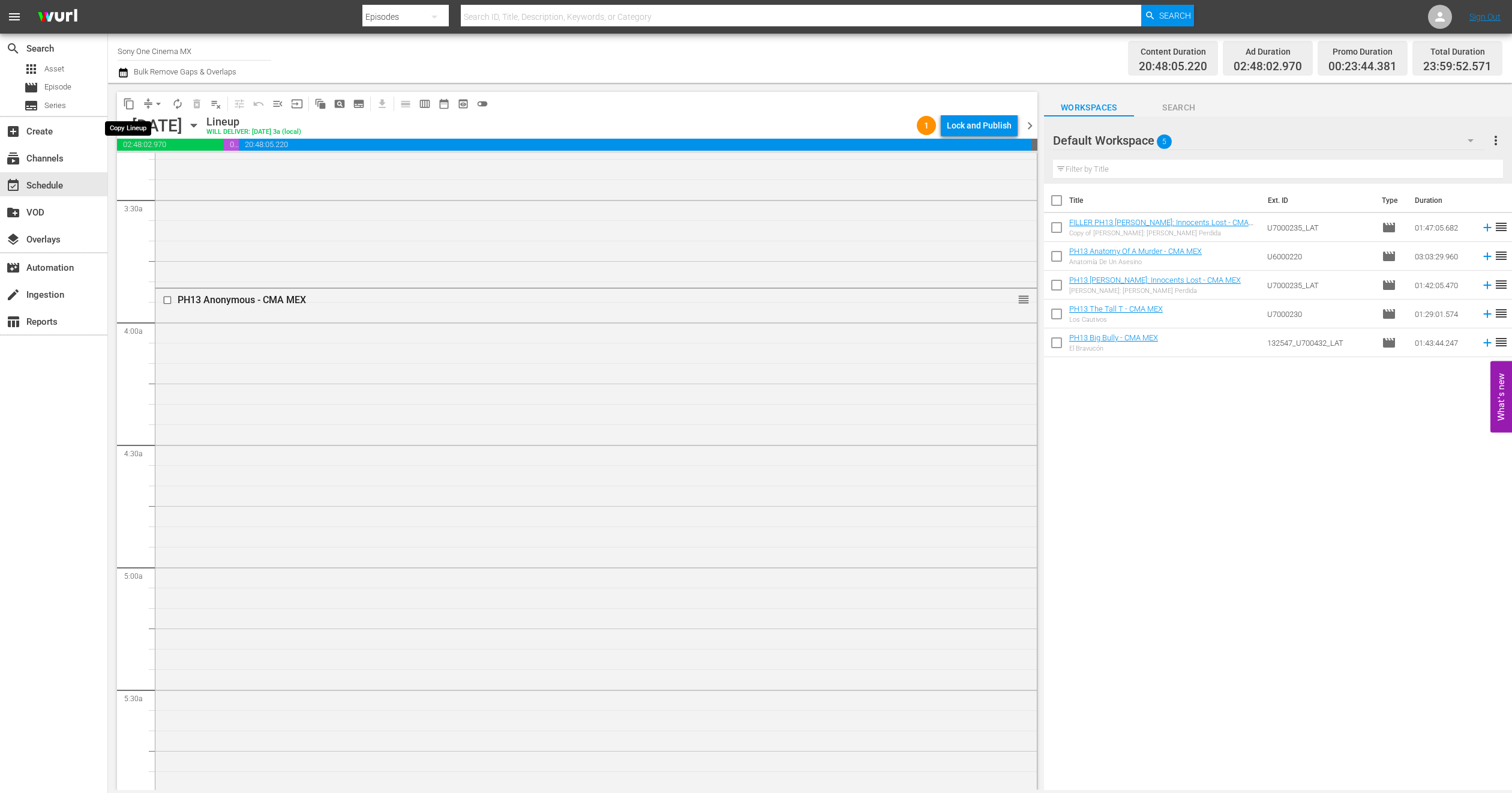
click at [129, 102] on span "content_copy" at bounding box center [129, 104] width 12 height 12
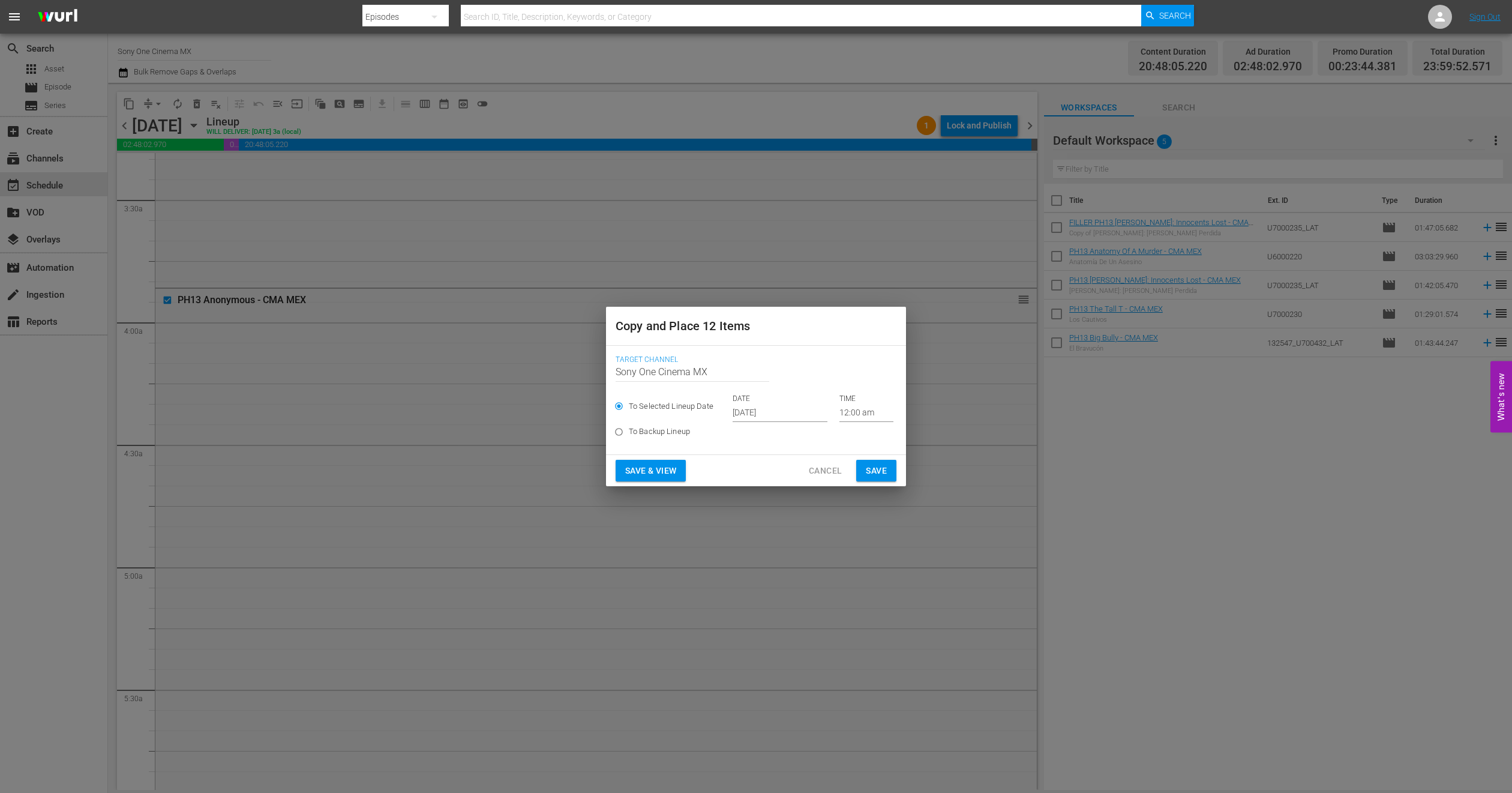
click at [764, 411] on input "Oct 1st 2025" at bounding box center [780, 413] width 94 height 18
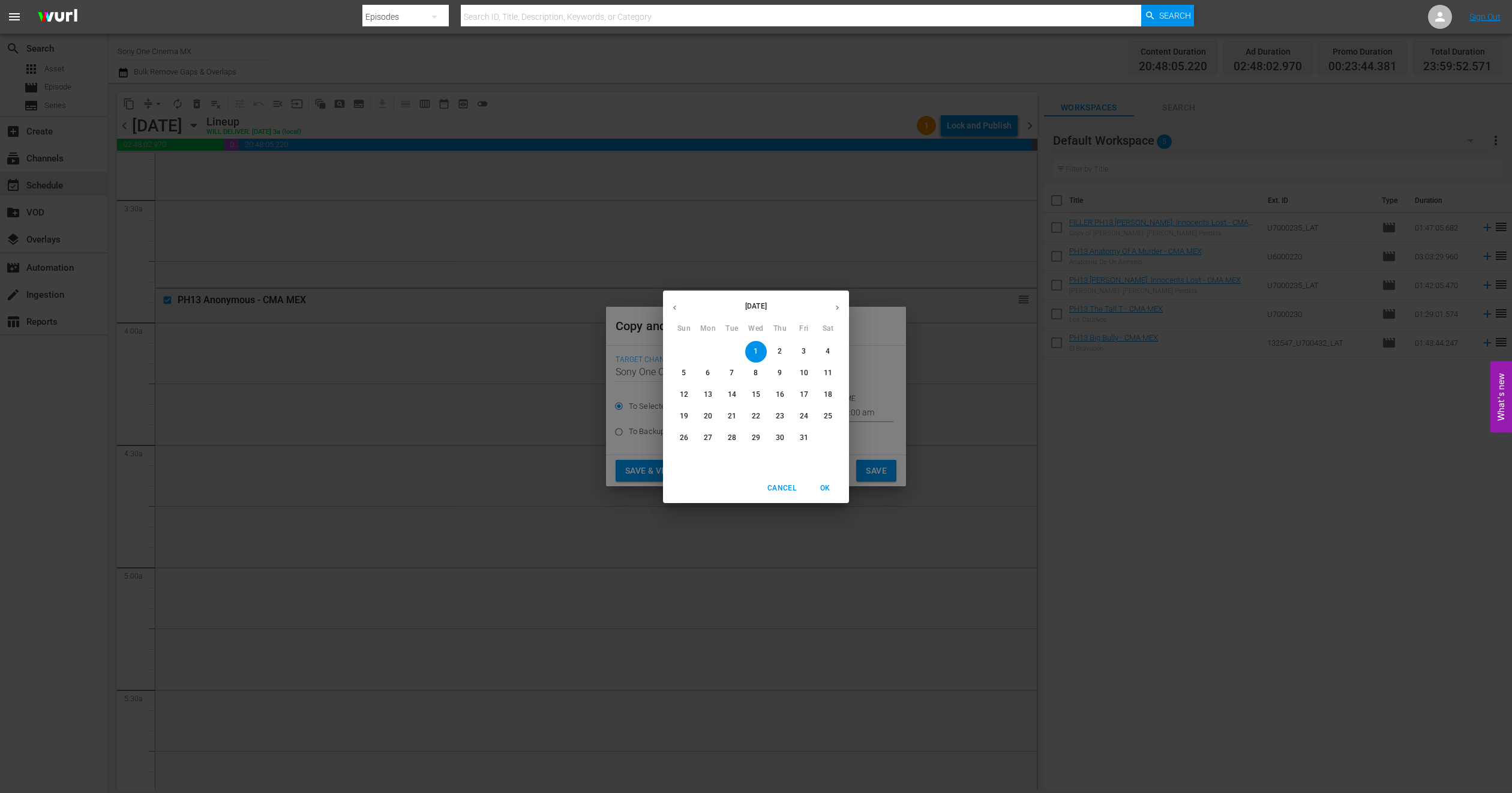
click at [836, 305] on icon "button" at bounding box center [837, 307] width 9 height 9
click at [827, 348] on p "1" at bounding box center [828, 352] width 4 height 10
type input "Nov 1st 2025"
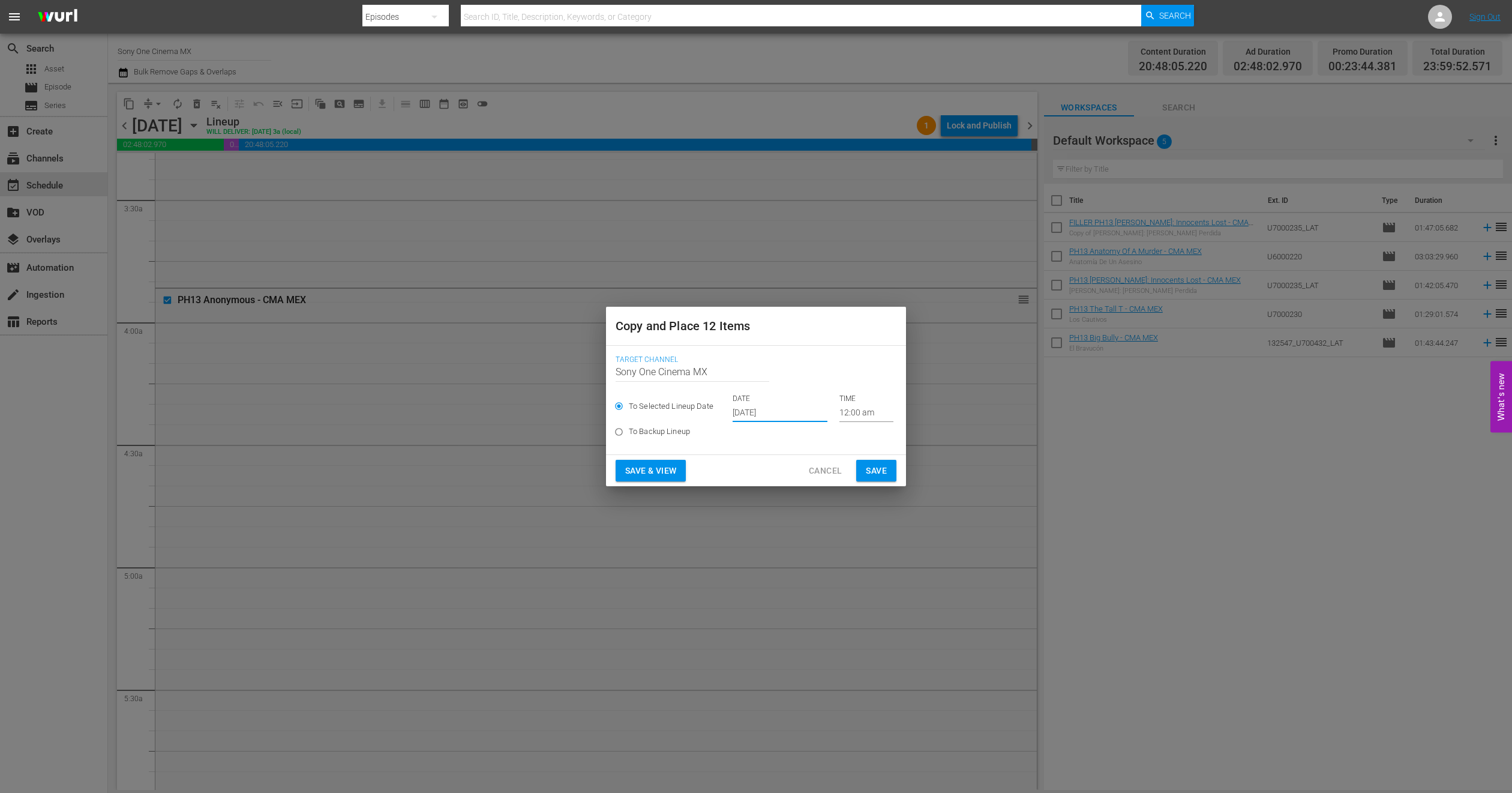
click at [863, 471] on button "Save" at bounding box center [876, 471] width 40 height 23
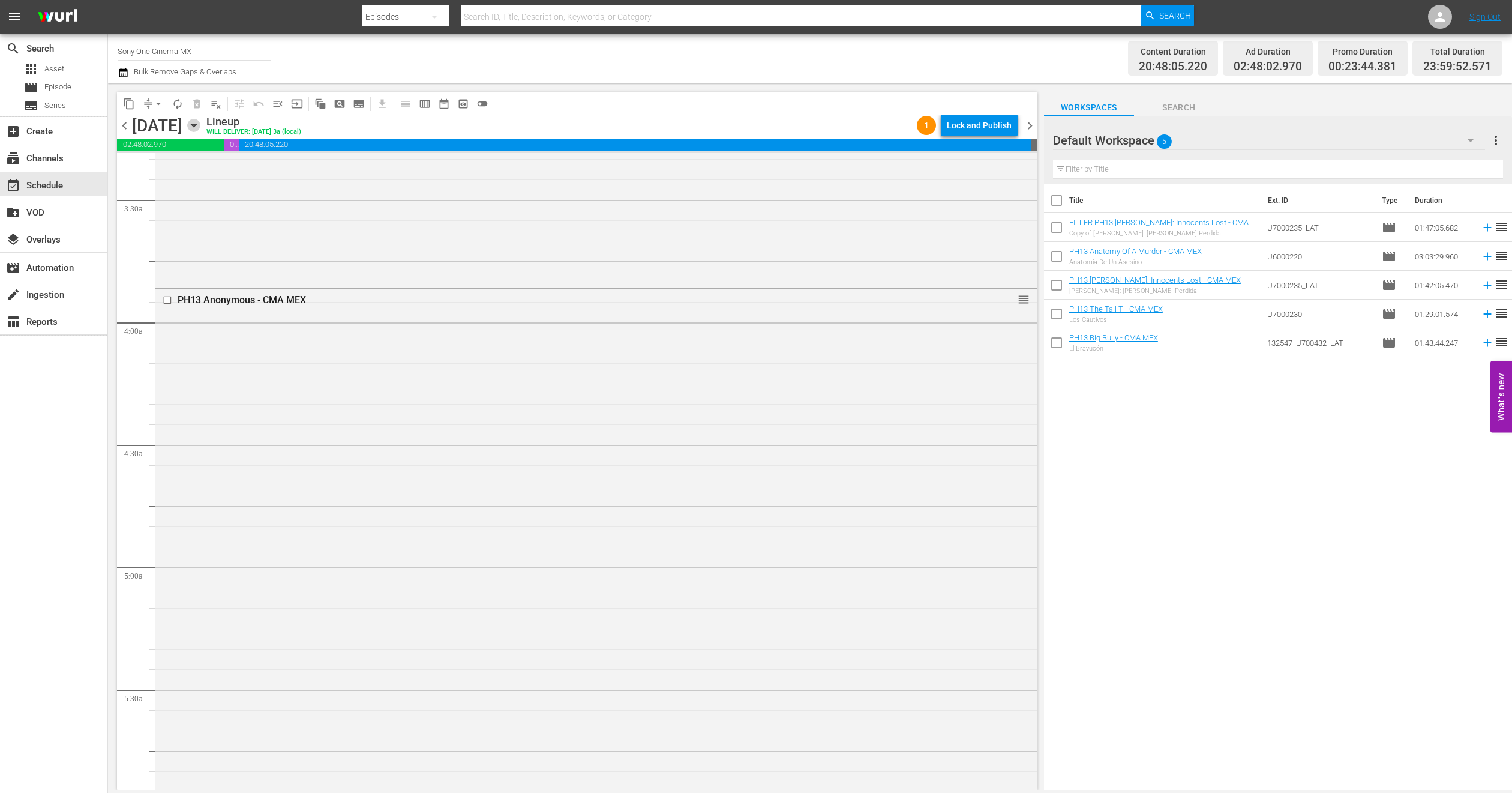
click at [201, 128] on icon "button" at bounding box center [194, 126] width 13 height 13
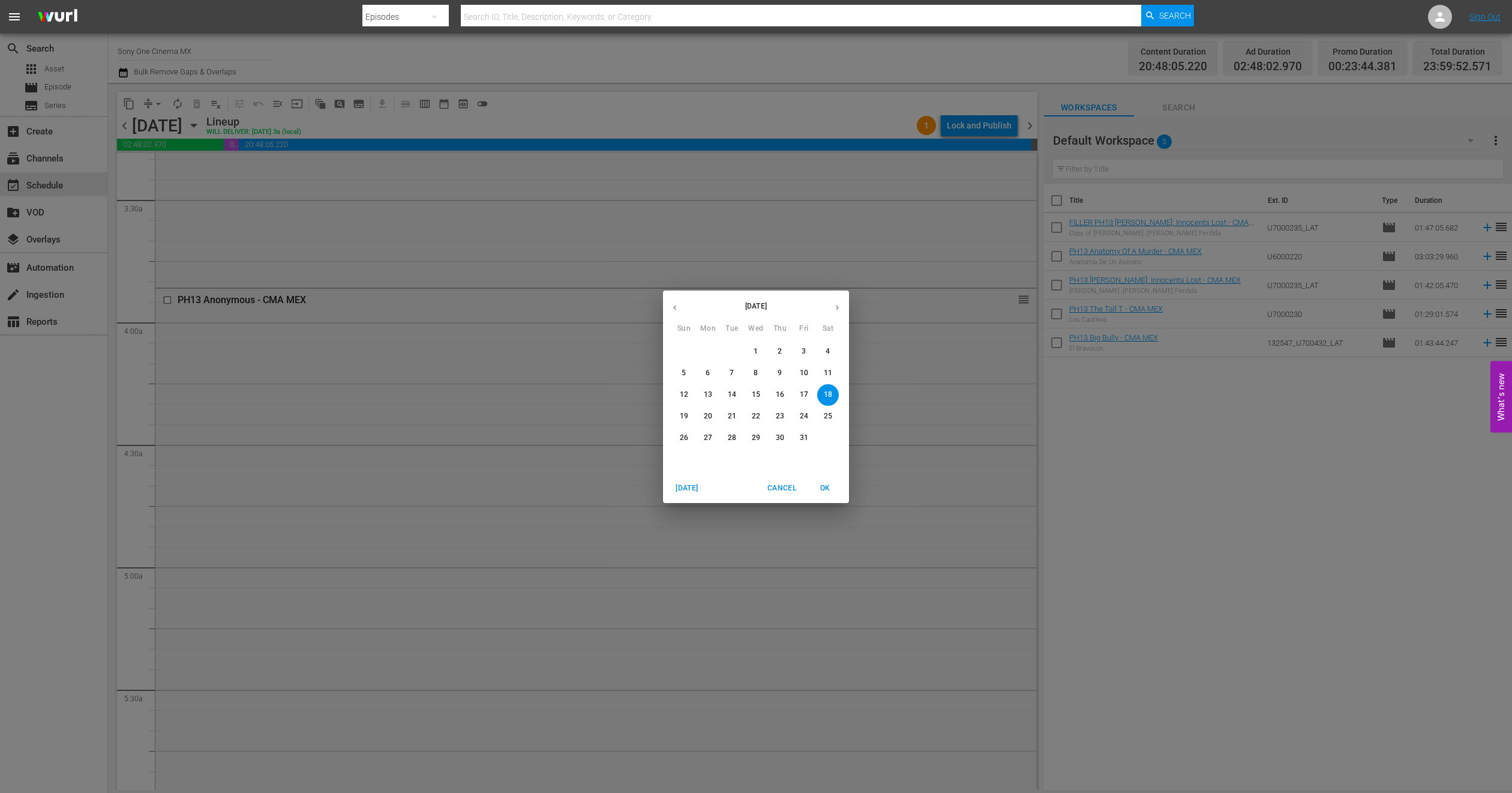
click at [688, 418] on p "19" at bounding box center [684, 416] width 9 height 10
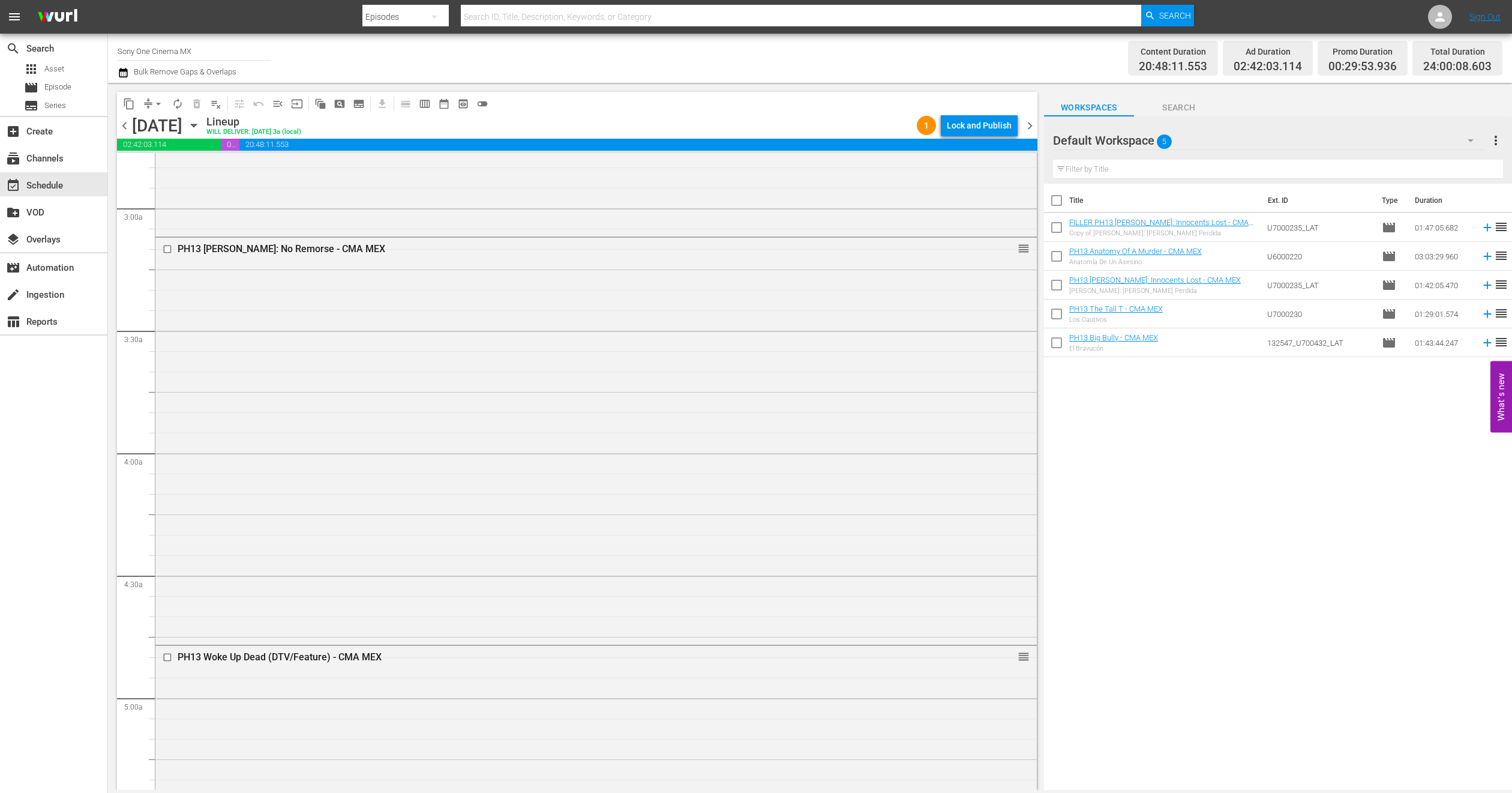
scroll to position [650, 0]
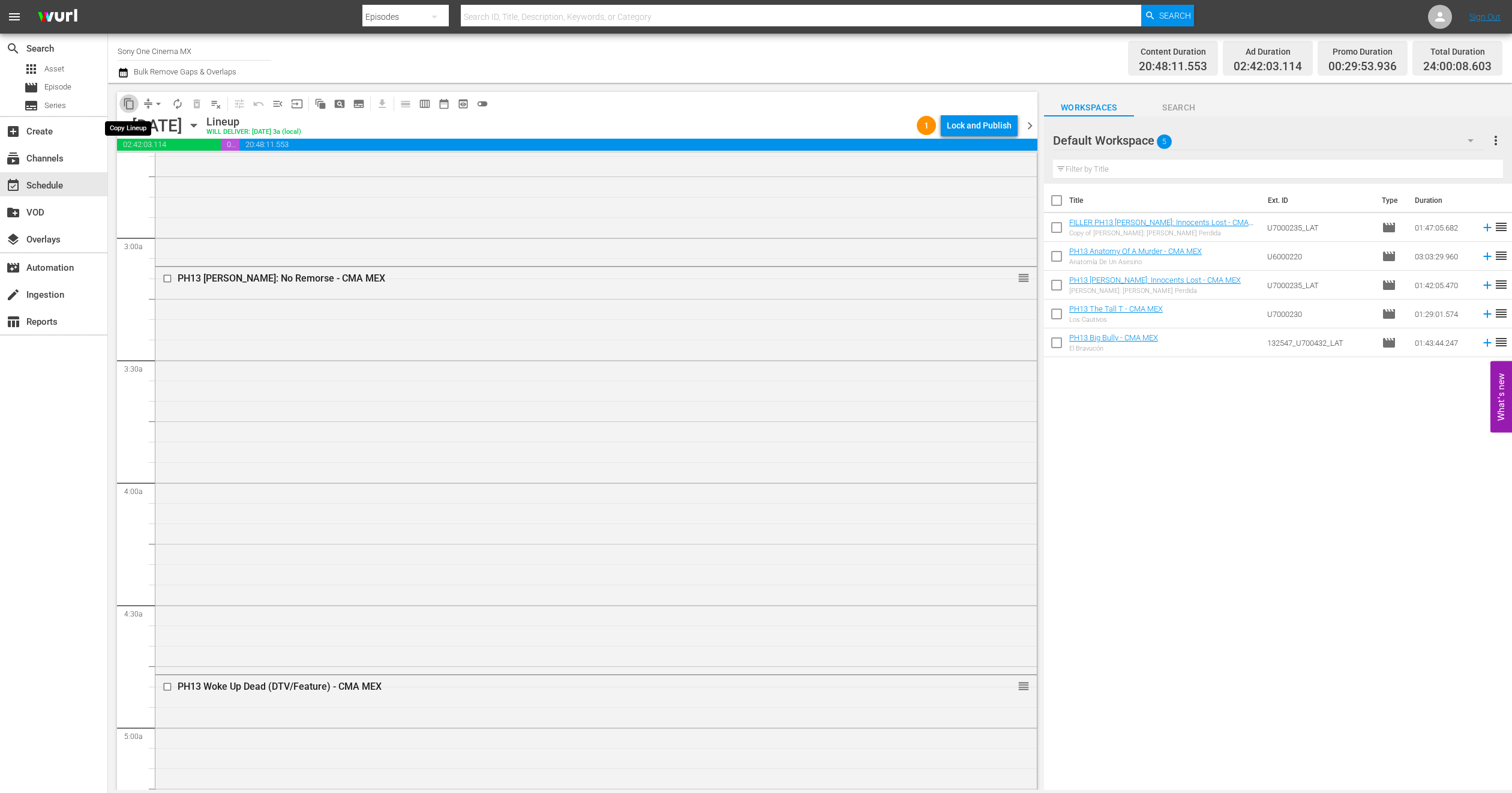
click at [132, 99] on span "content_copy" at bounding box center [129, 104] width 12 height 12
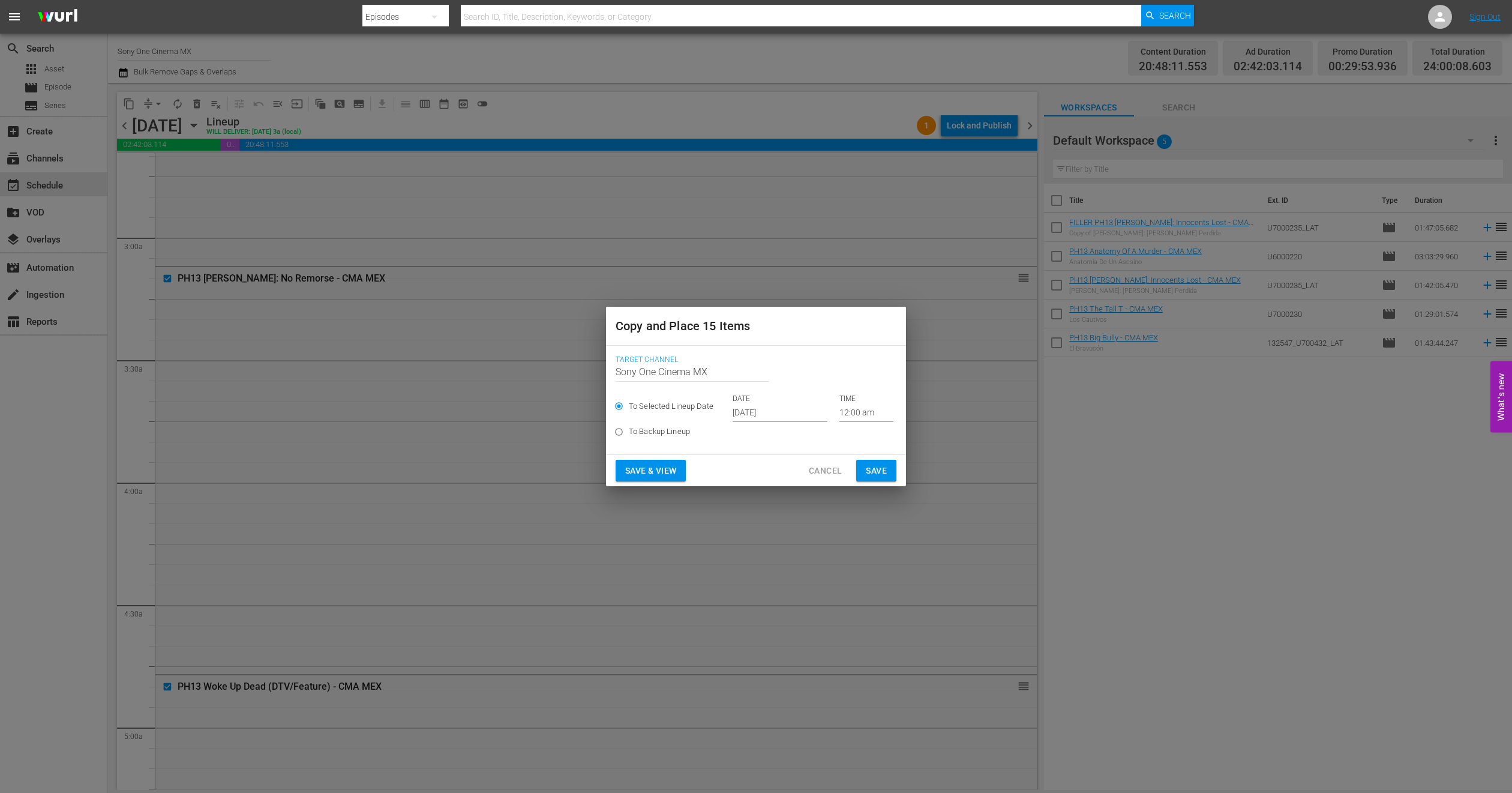
click at [745, 408] on input "Oct 1st 2025" at bounding box center [780, 413] width 94 height 18
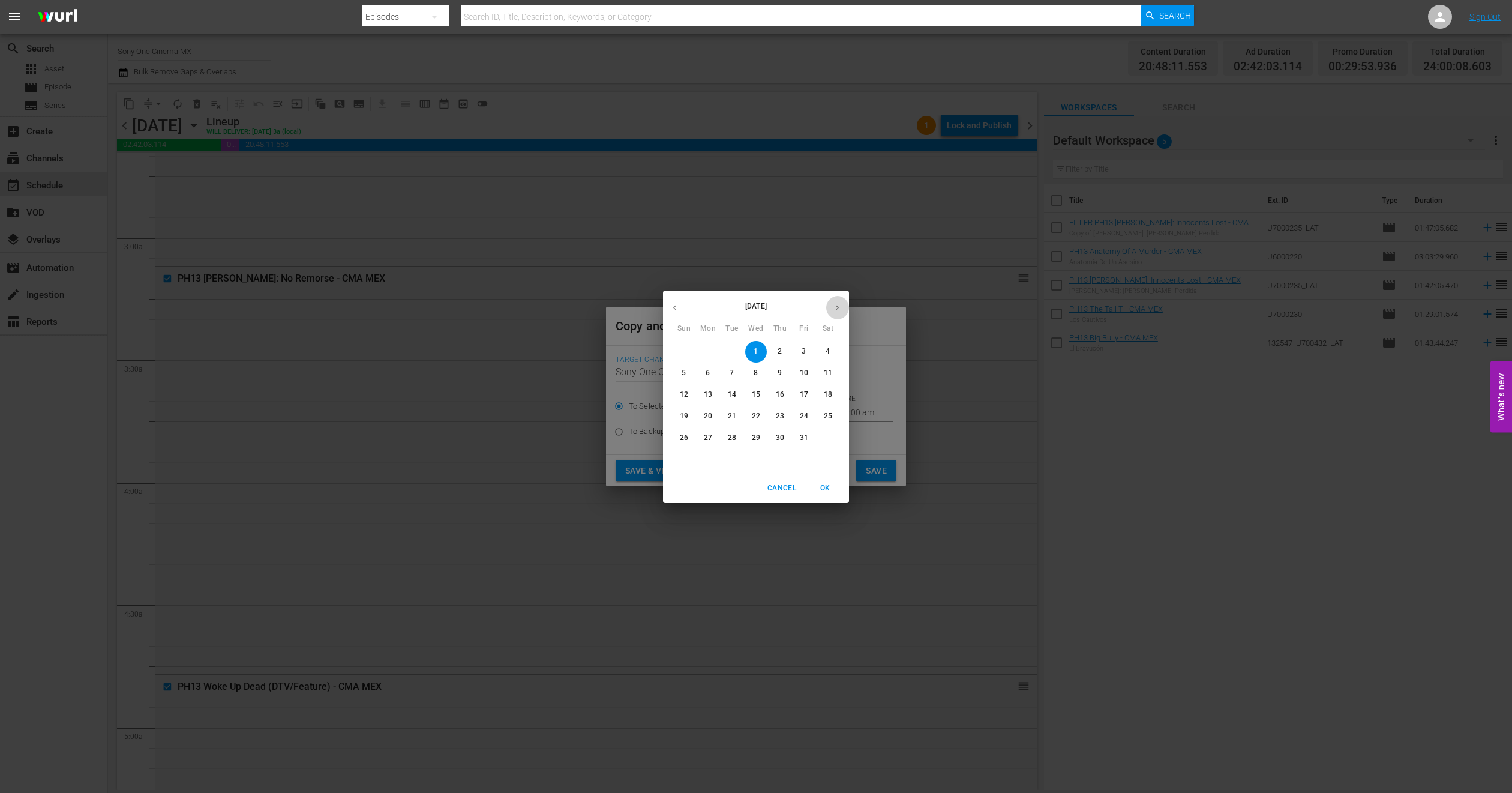
click at [837, 305] on icon "button" at bounding box center [837, 307] width 9 height 9
click at [677, 370] on span "2" at bounding box center [684, 373] width 22 height 10
type input "Nov 2nd 2025"
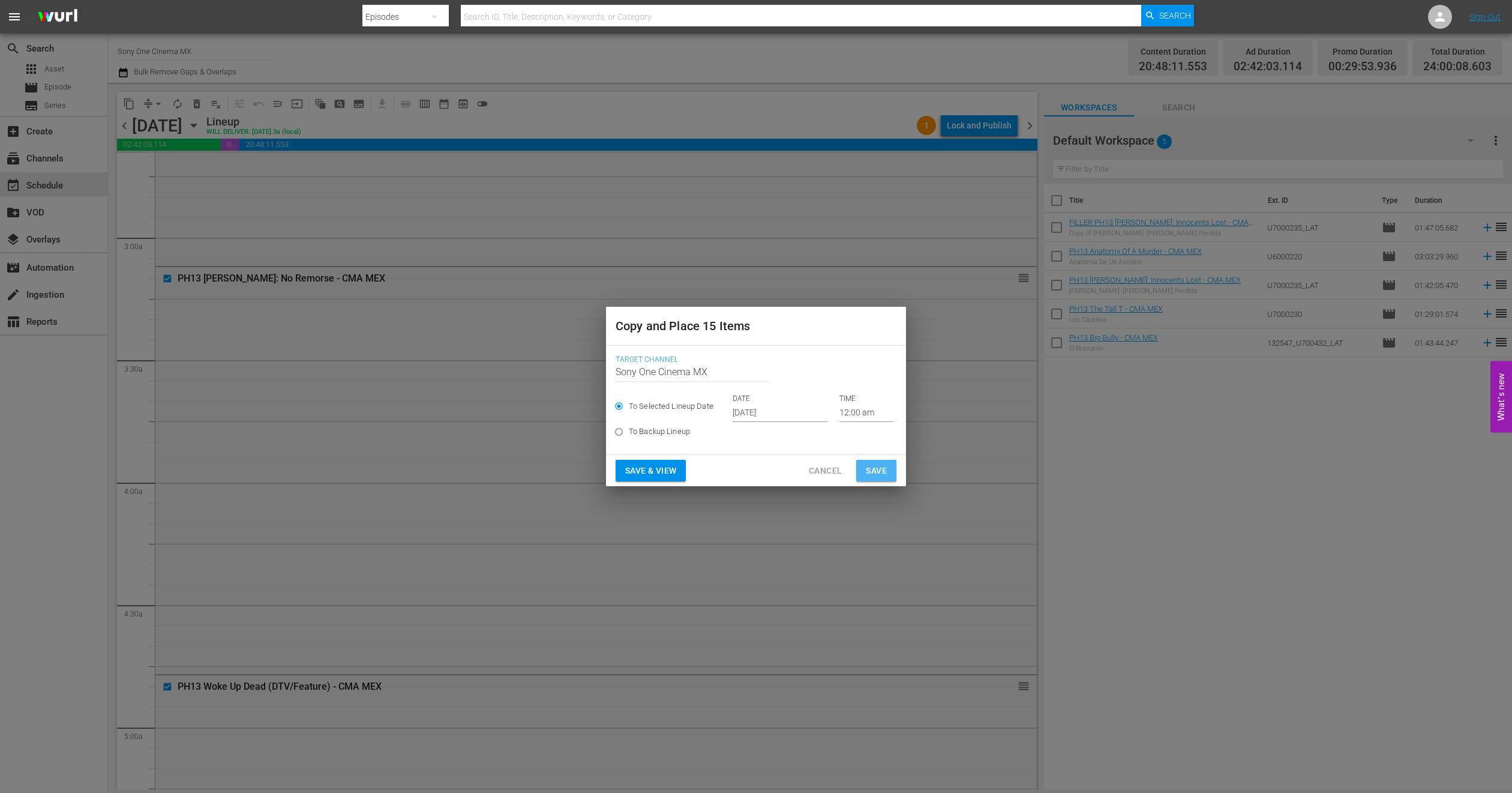
click at [878, 468] on span "Save" at bounding box center [876, 471] width 21 height 15
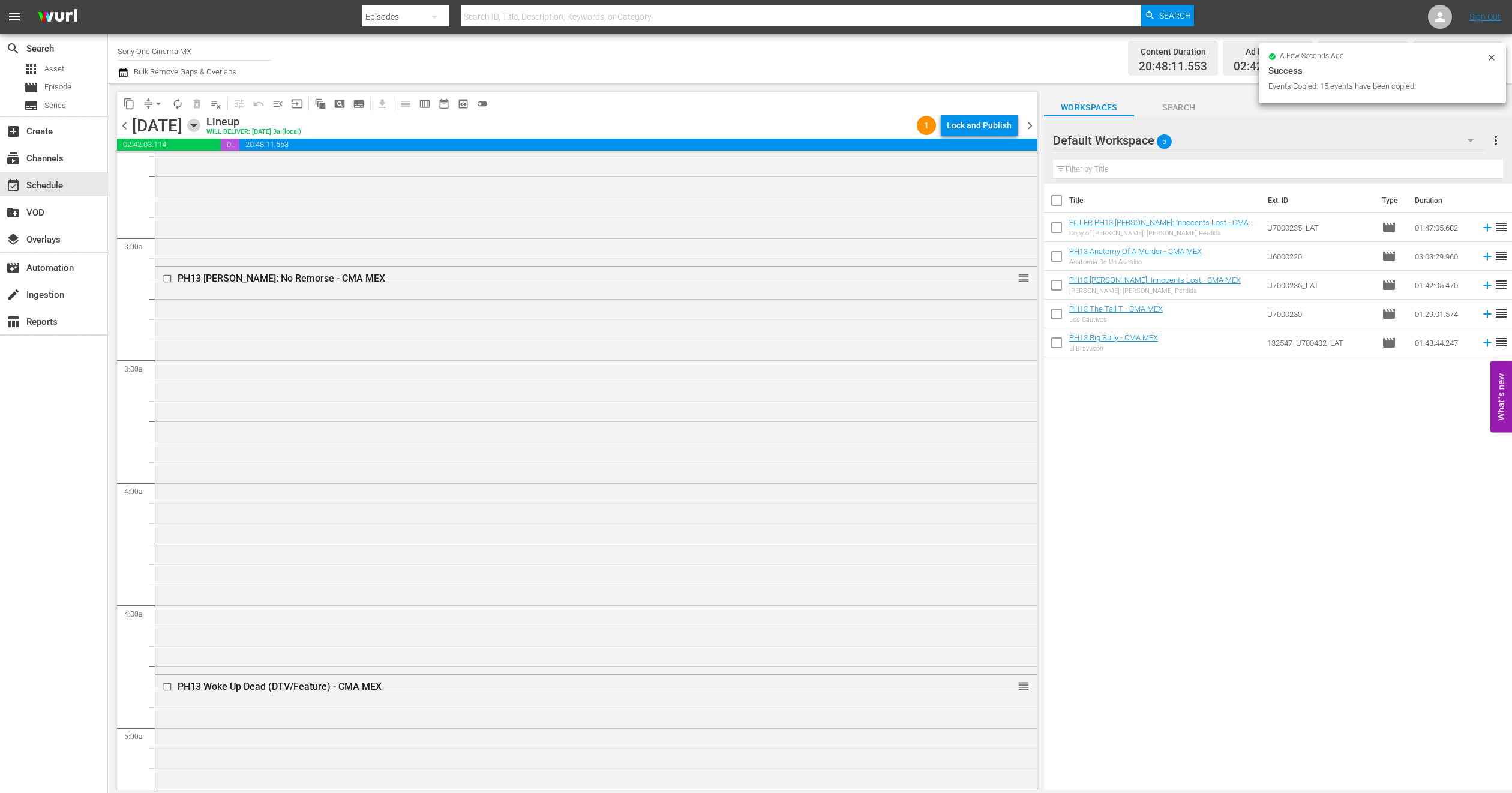
click at [196, 125] on icon "button" at bounding box center [193, 126] width 5 height 3
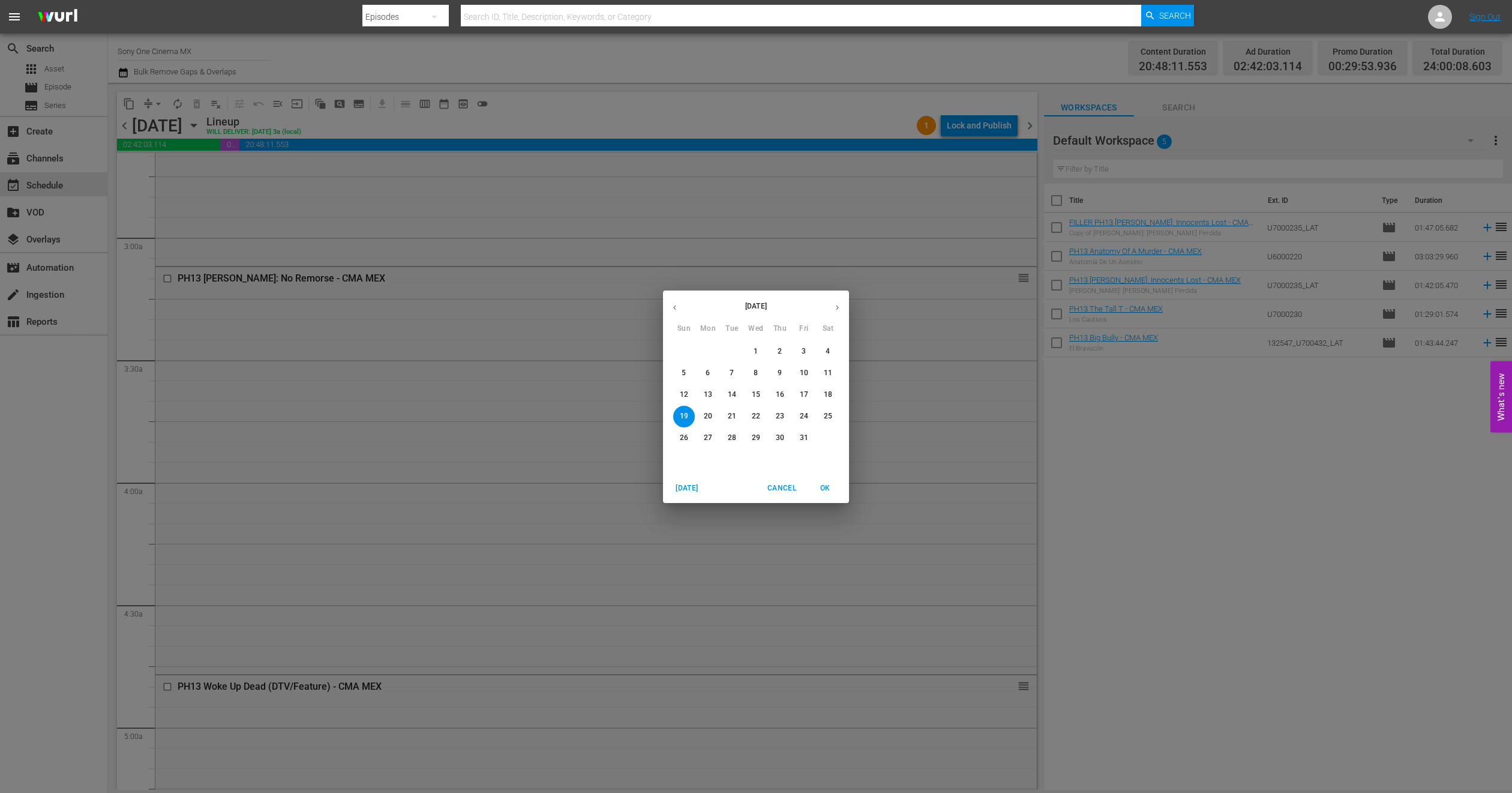
click at [784, 397] on p "16" at bounding box center [780, 395] width 9 height 10
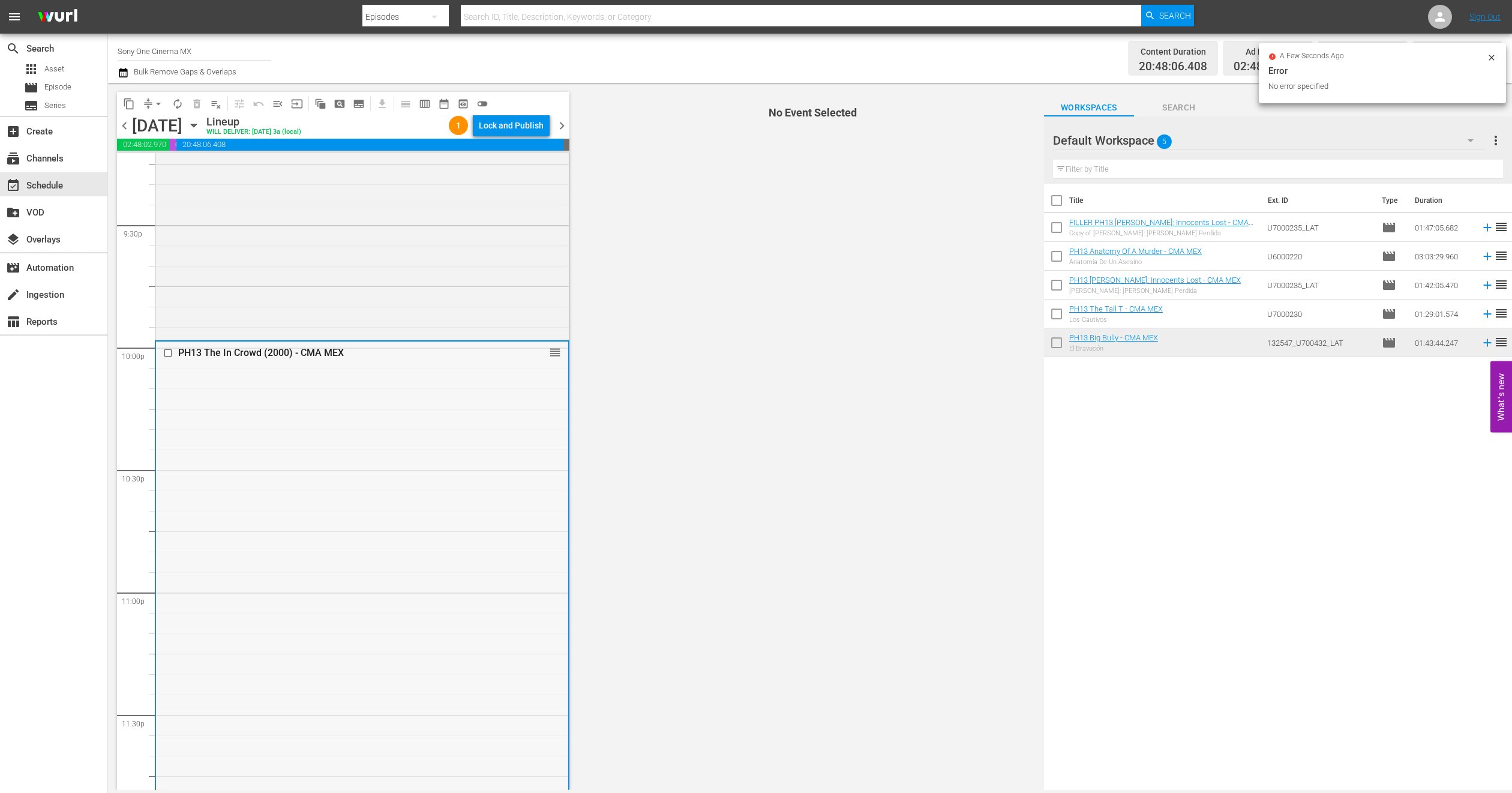
scroll to position [5241, 0]
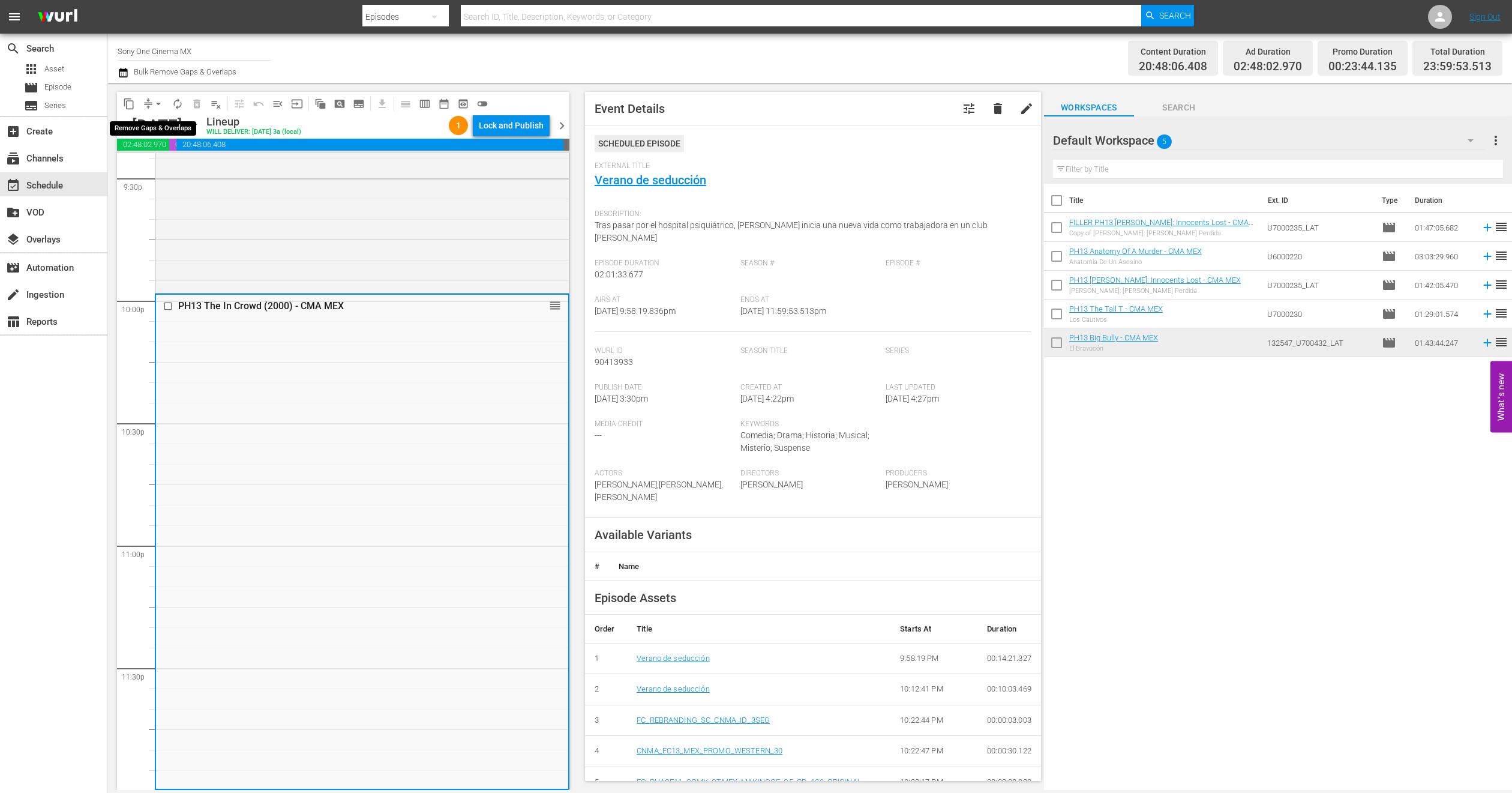
click at [153, 105] on span "arrow_drop_down" at bounding box center [158, 104] width 12 height 12
click at [179, 164] on li "Align to End of Previous Day" at bounding box center [158, 166] width 126 height 20
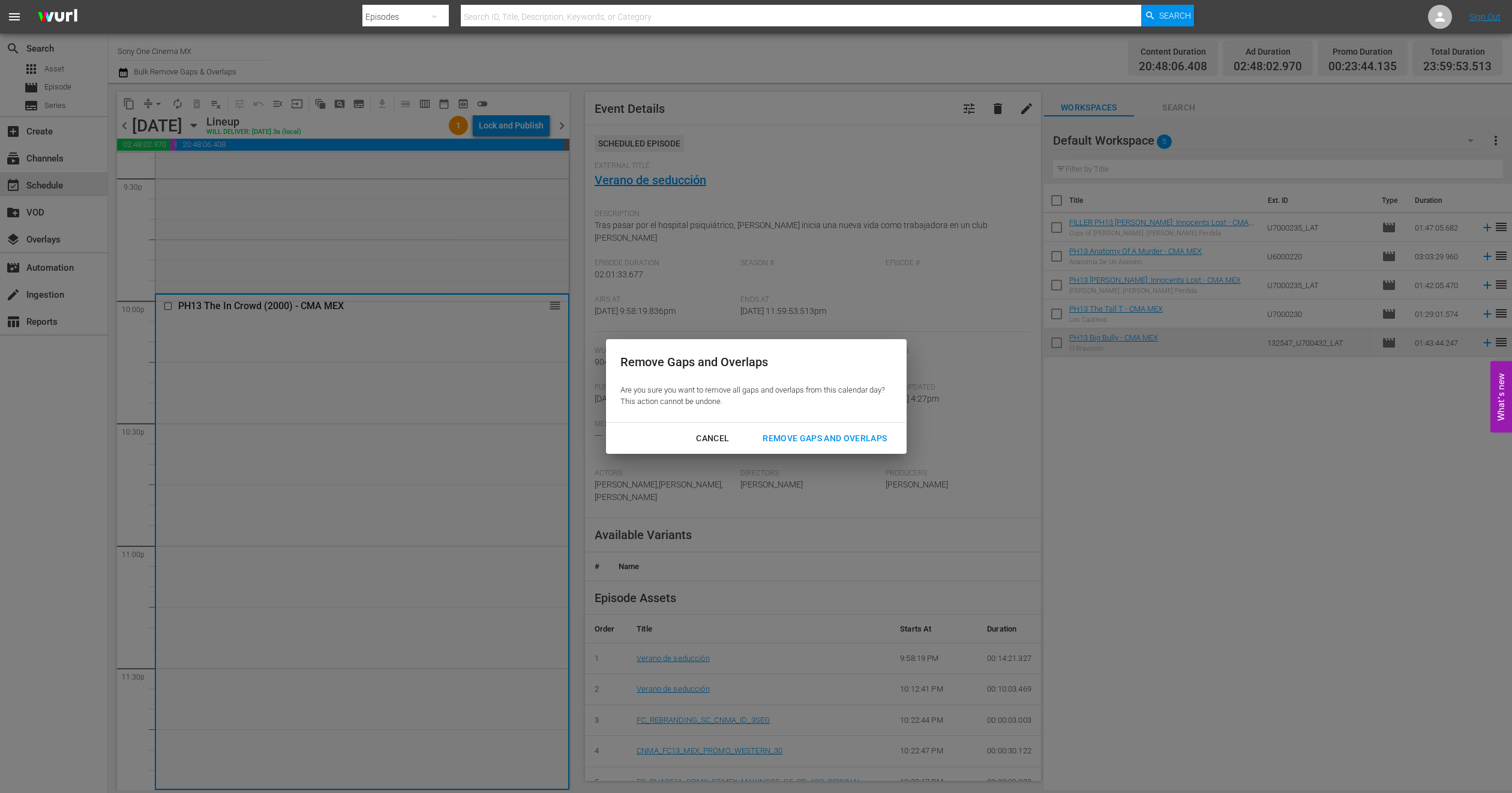
click at [848, 443] on div "Remove Gaps and Overlaps" at bounding box center [825, 438] width 143 height 15
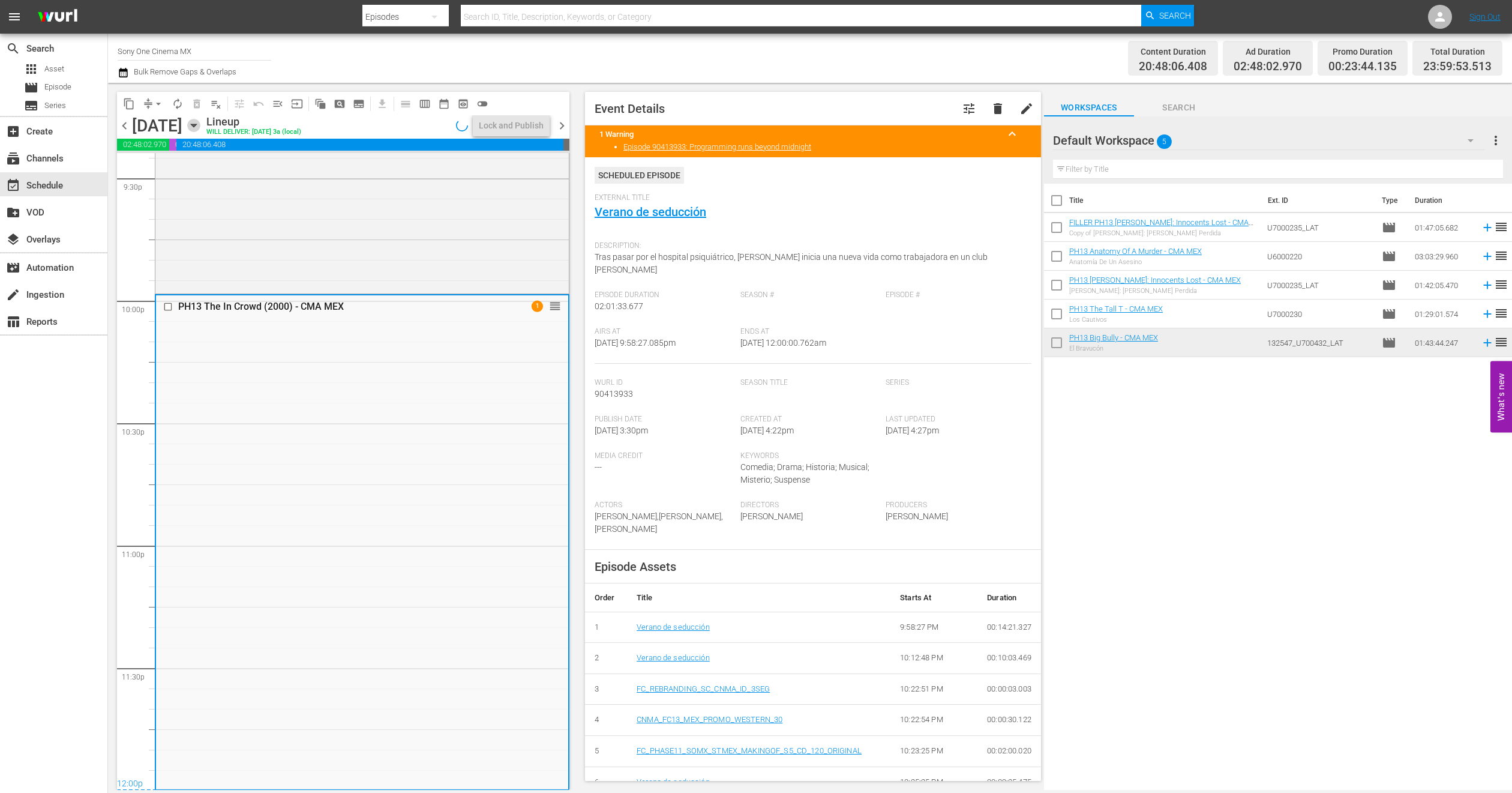
click at [201, 125] on icon "button" at bounding box center [194, 126] width 13 height 13
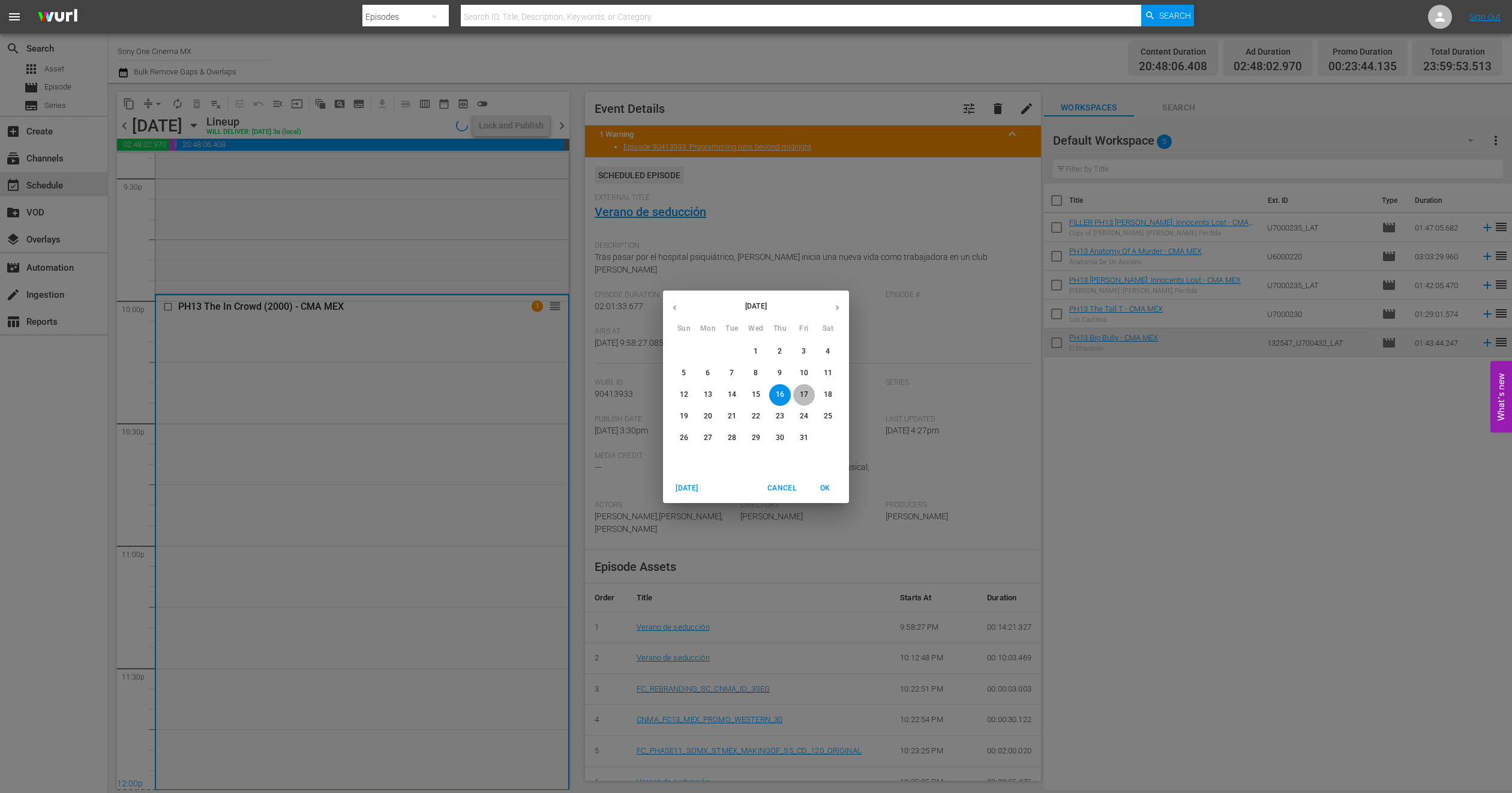
click at [809, 391] on span "17" at bounding box center [804, 395] width 22 height 10
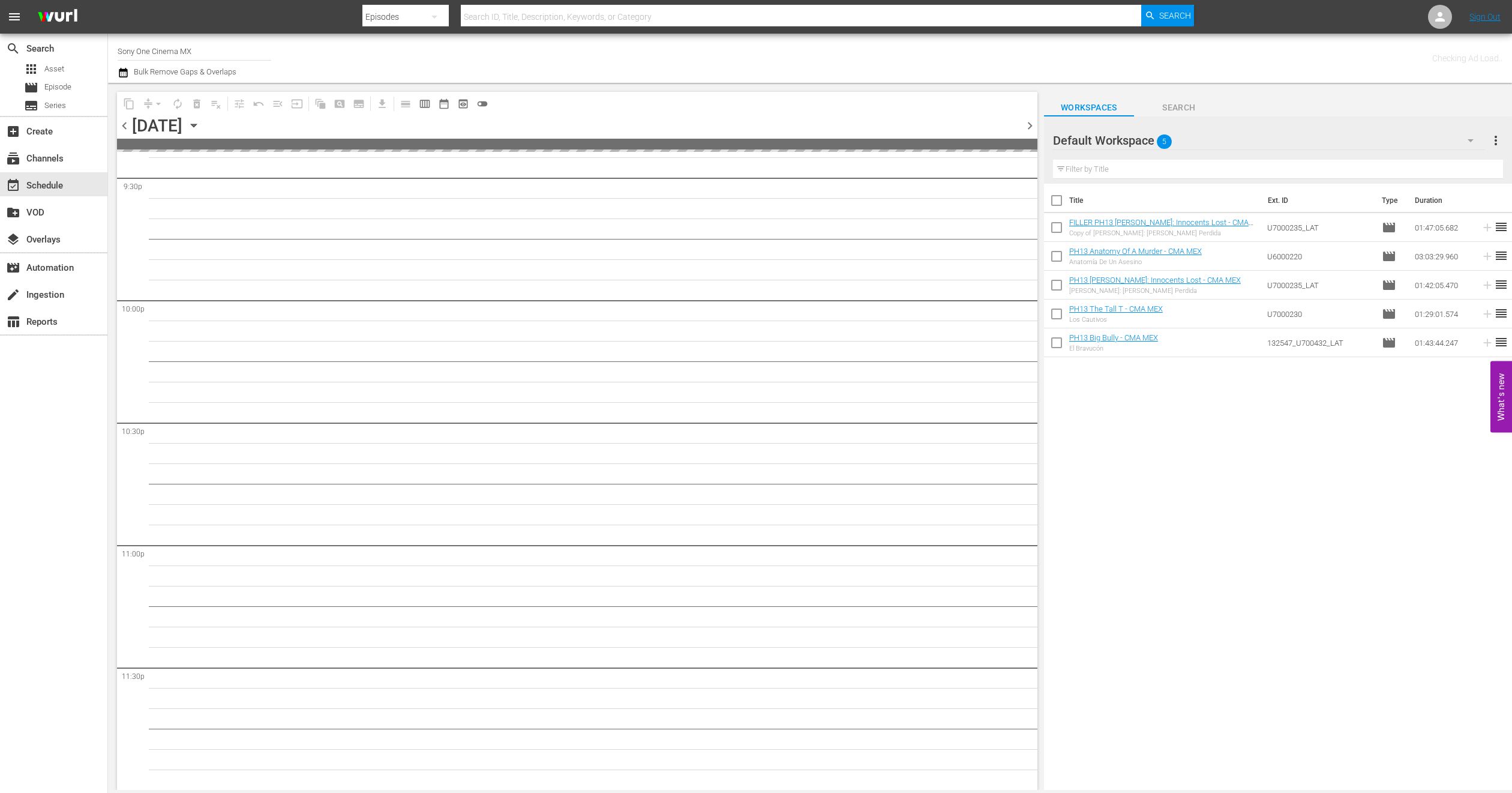
scroll to position [5240, 0]
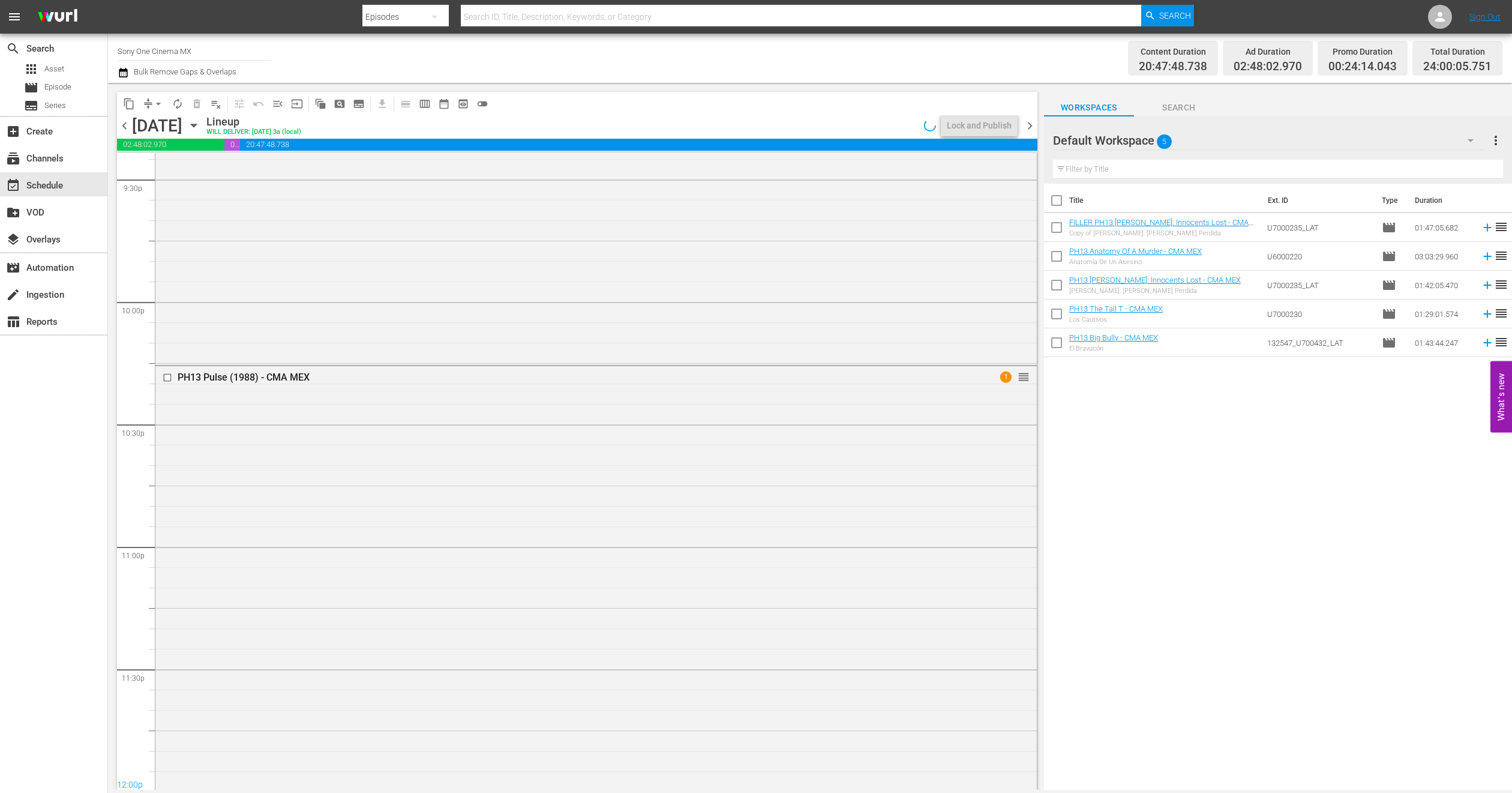
scroll to position [5200, 0]
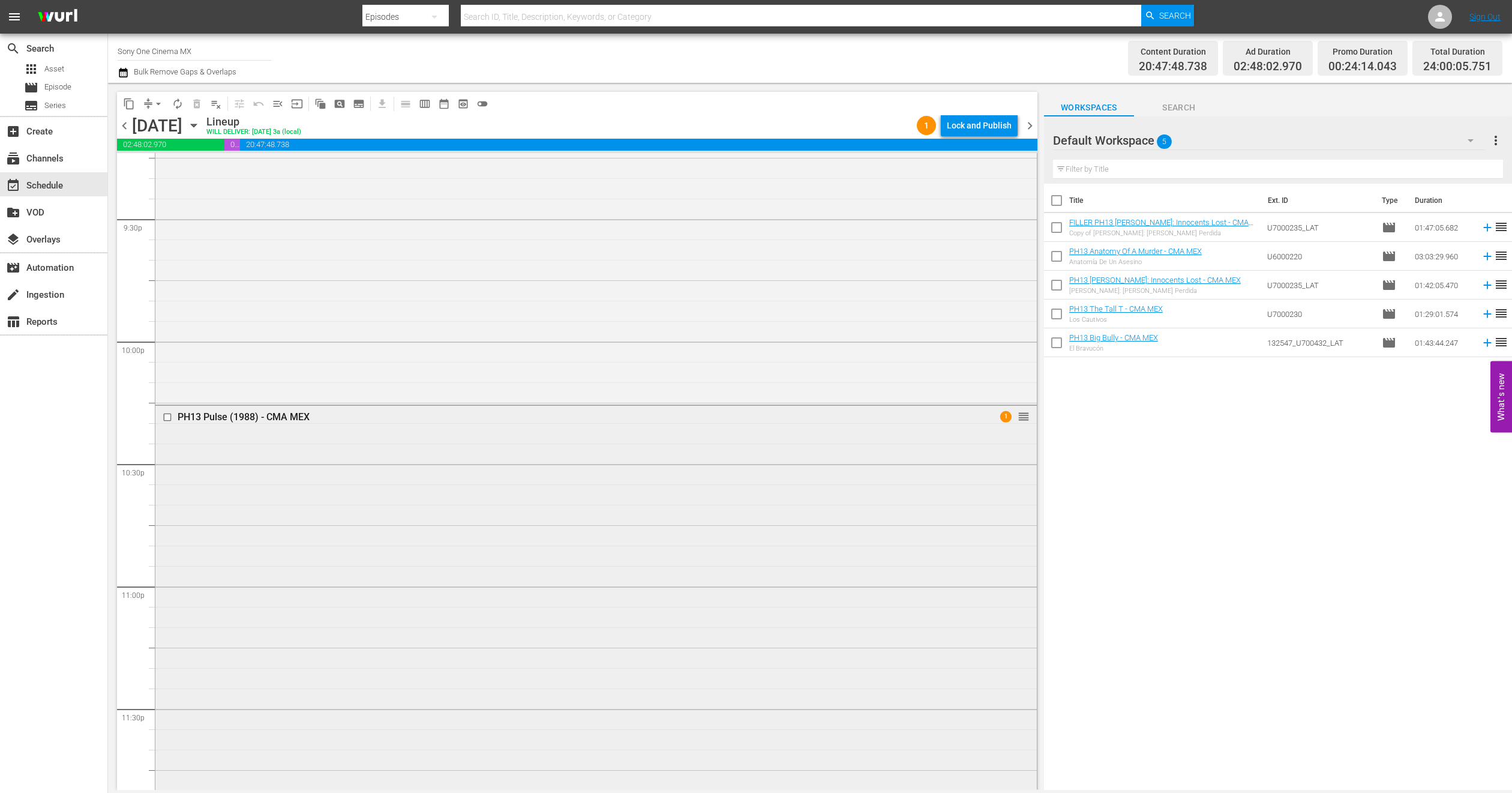
click at [458, 570] on div "PH13 Pulse (1988) - CMA MEX 1 reorder" at bounding box center [596, 617] width 881 height 423
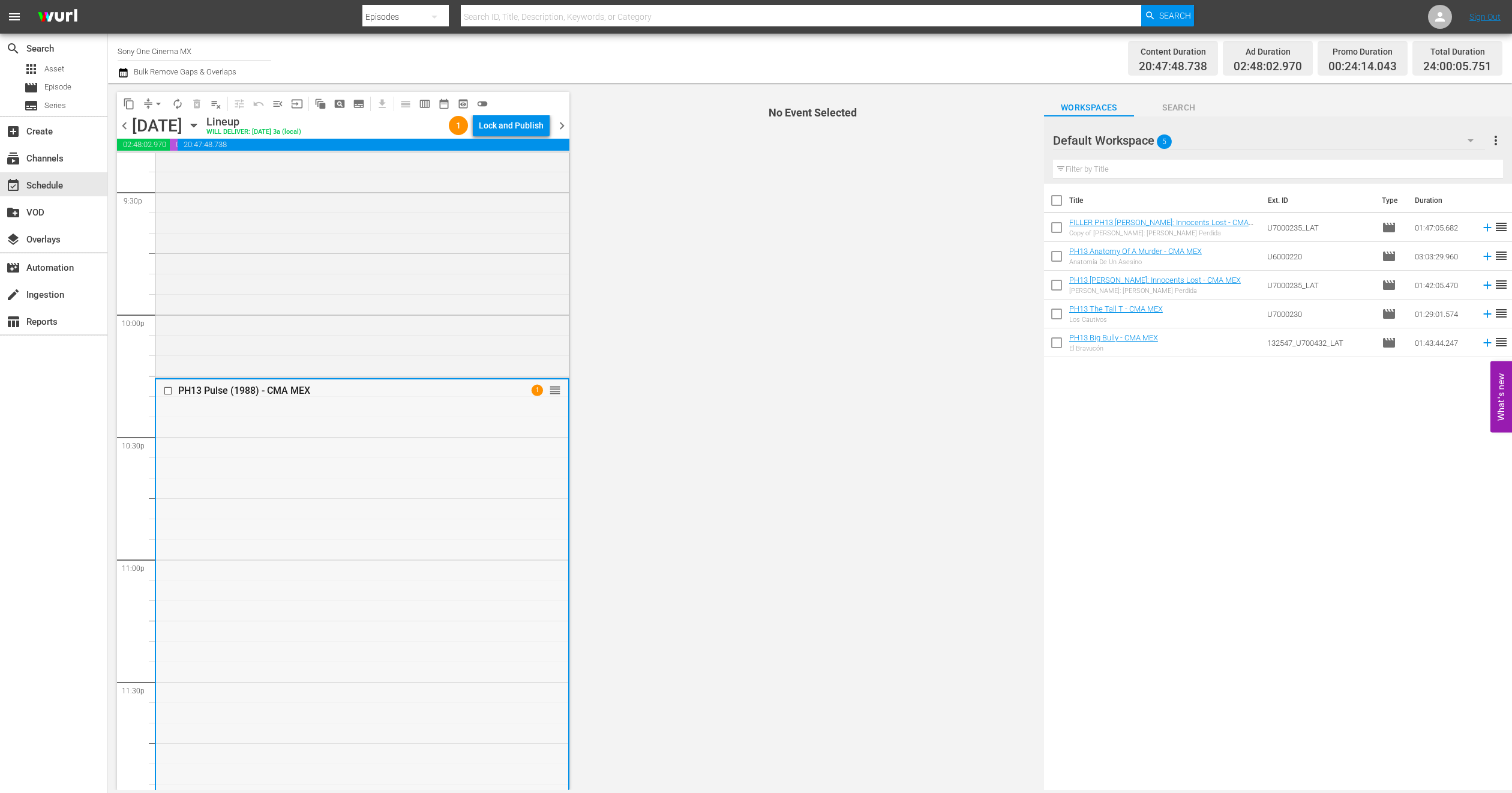
scroll to position [5241, 0]
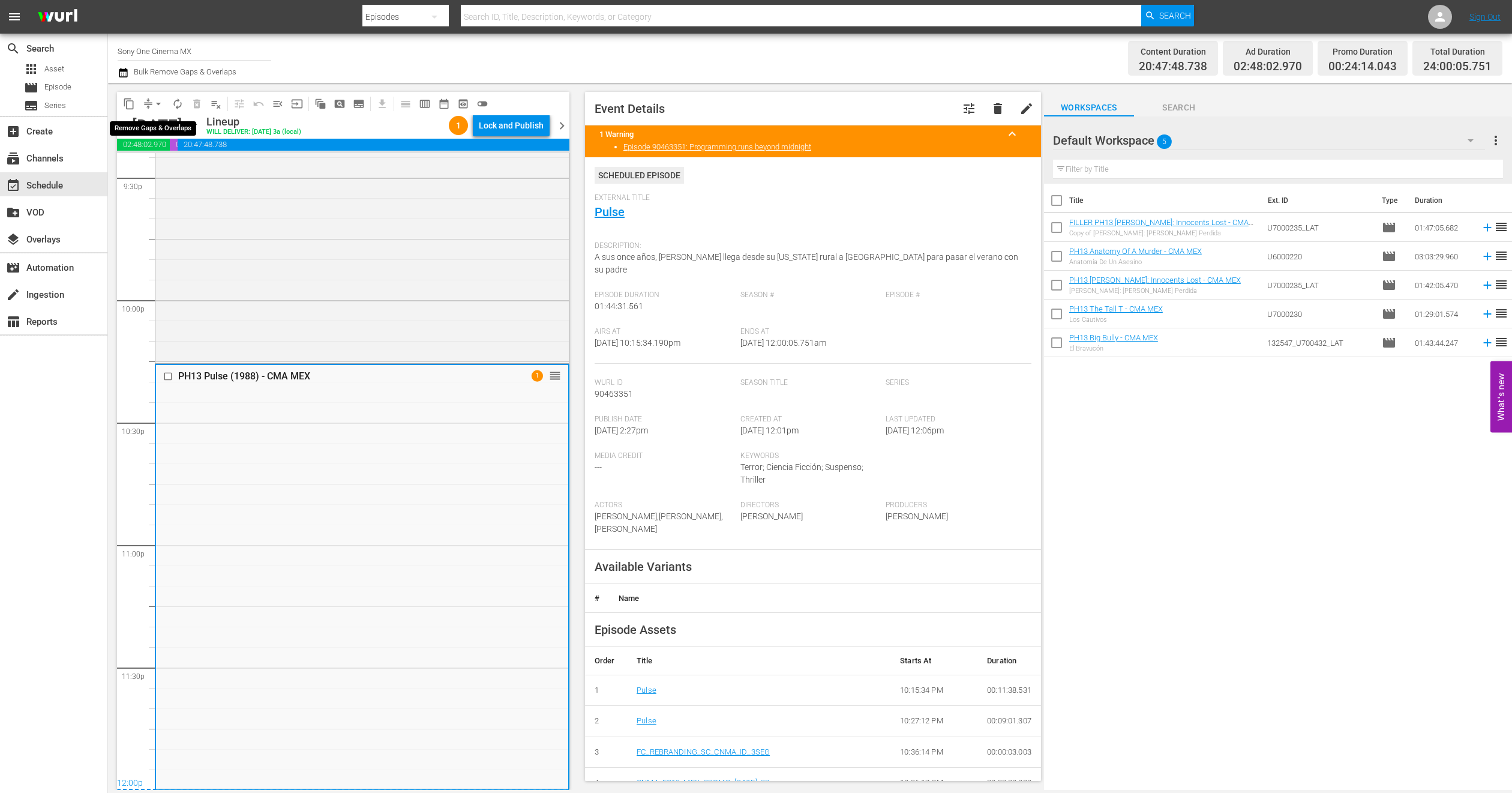
click at [155, 100] on span "arrow_drop_down" at bounding box center [158, 104] width 12 height 12
click at [182, 169] on li "Align to End of Previous Day" at bounding box center [158, 166] width 126 height 20
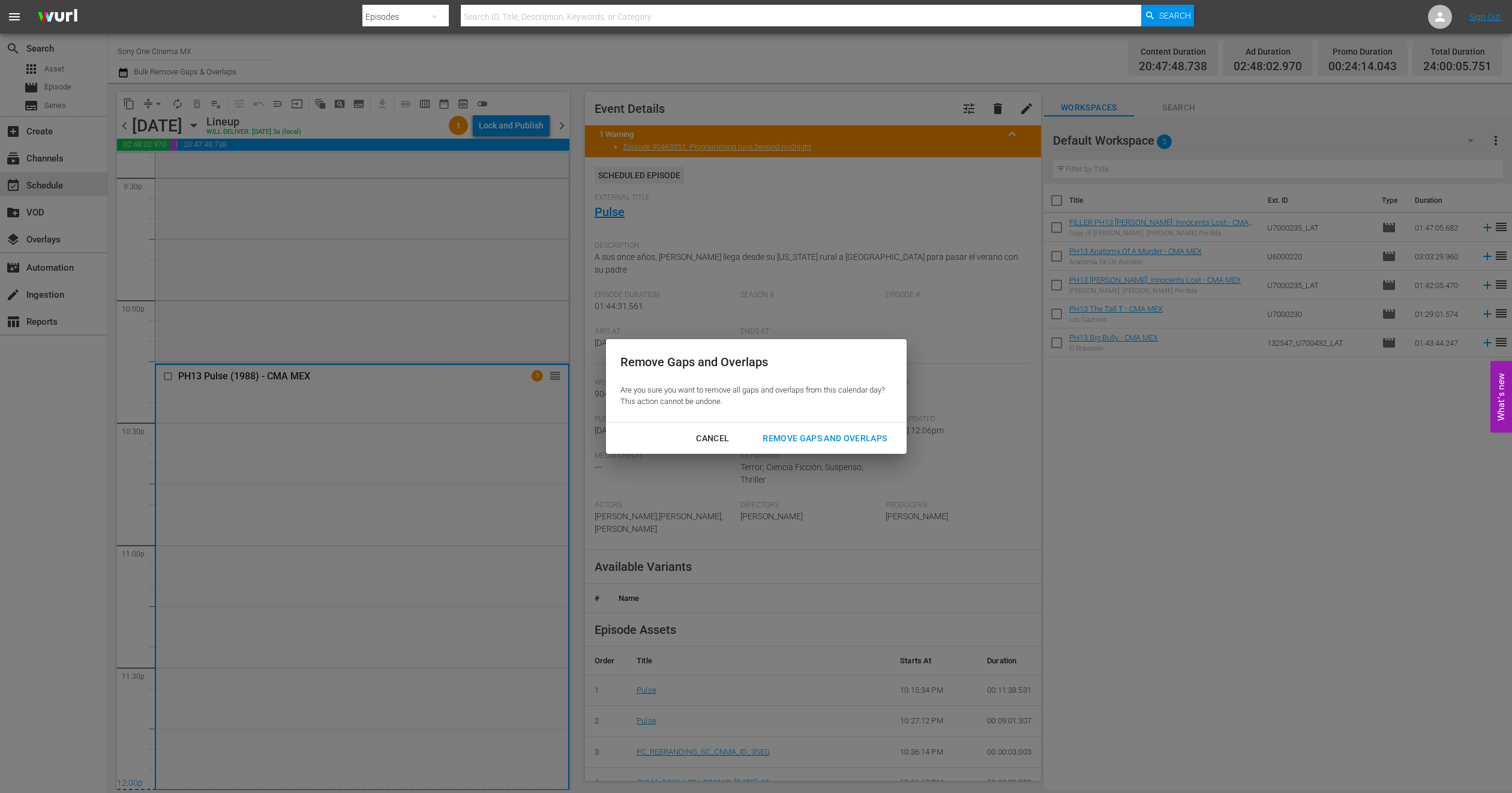
click at [836, 436] on div "Remove Gaps and Overlaps" at bounding box center [825, 438] width 143 height 15
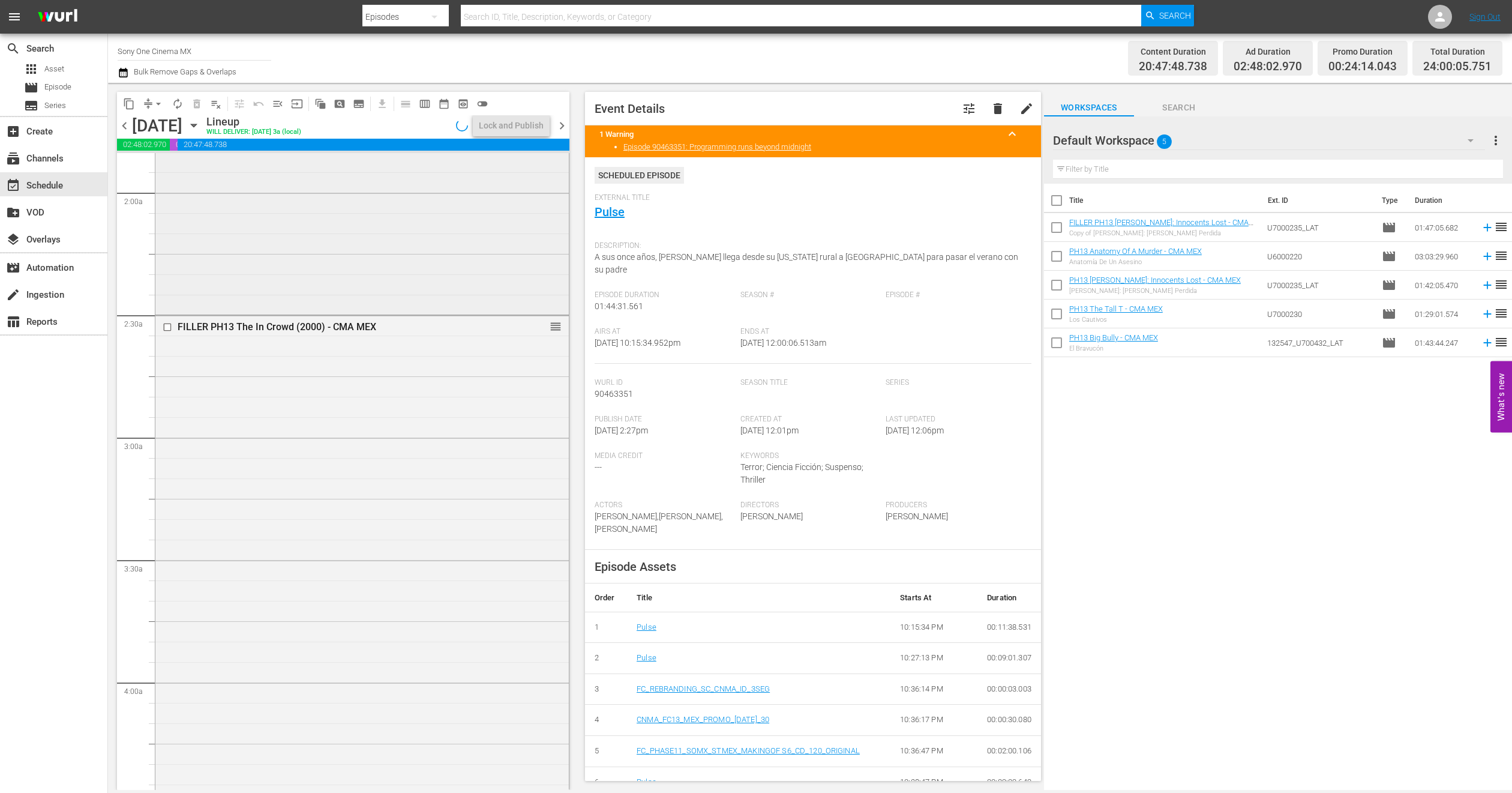
scroll to position [361, 0]
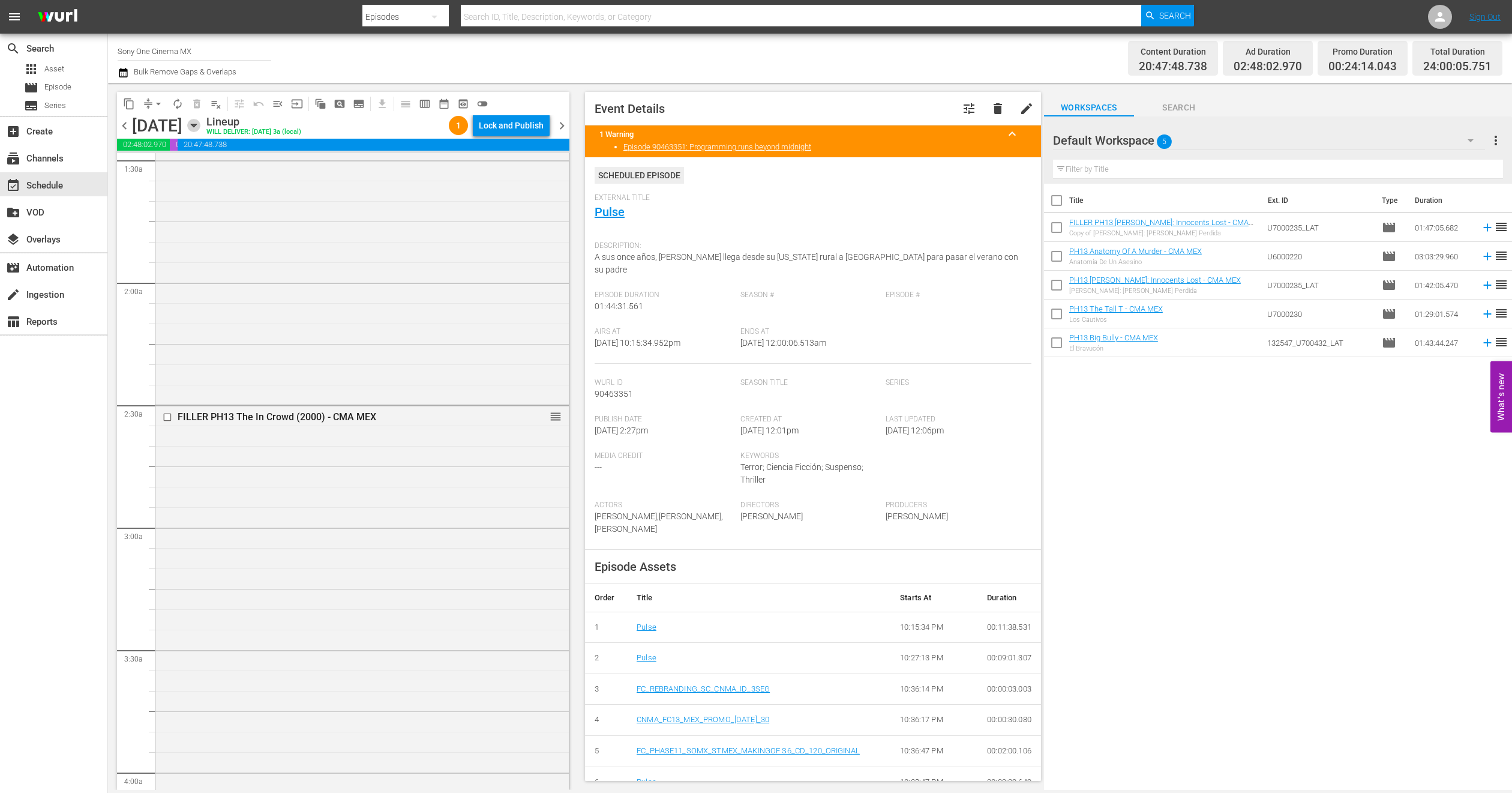
click at [201, 121] on icon "button" at bounding box center [194, 126] width 13 height 13
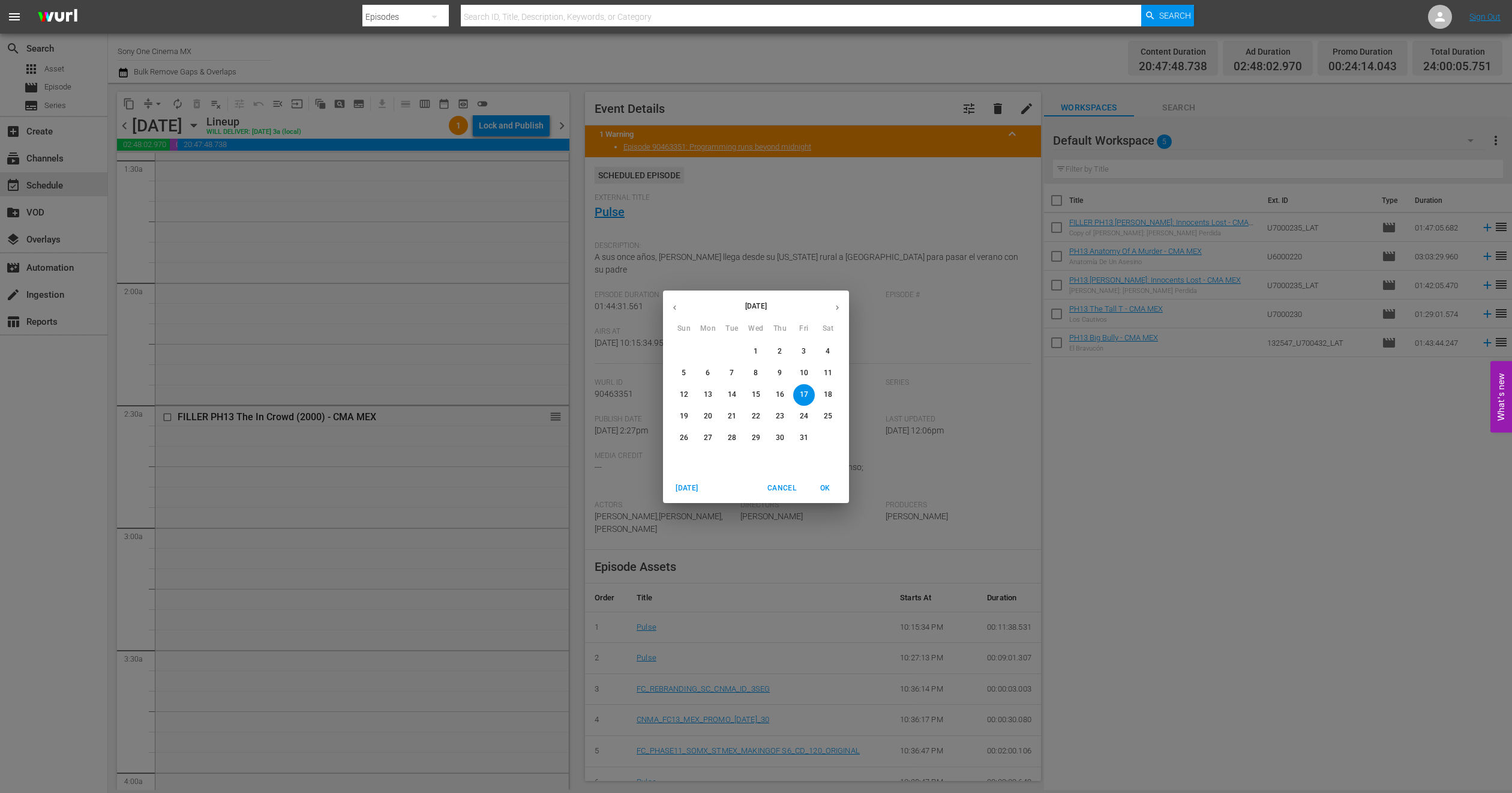
click at [780, 398] on p "16" at bounding box center [780, 395] width 9 height 10
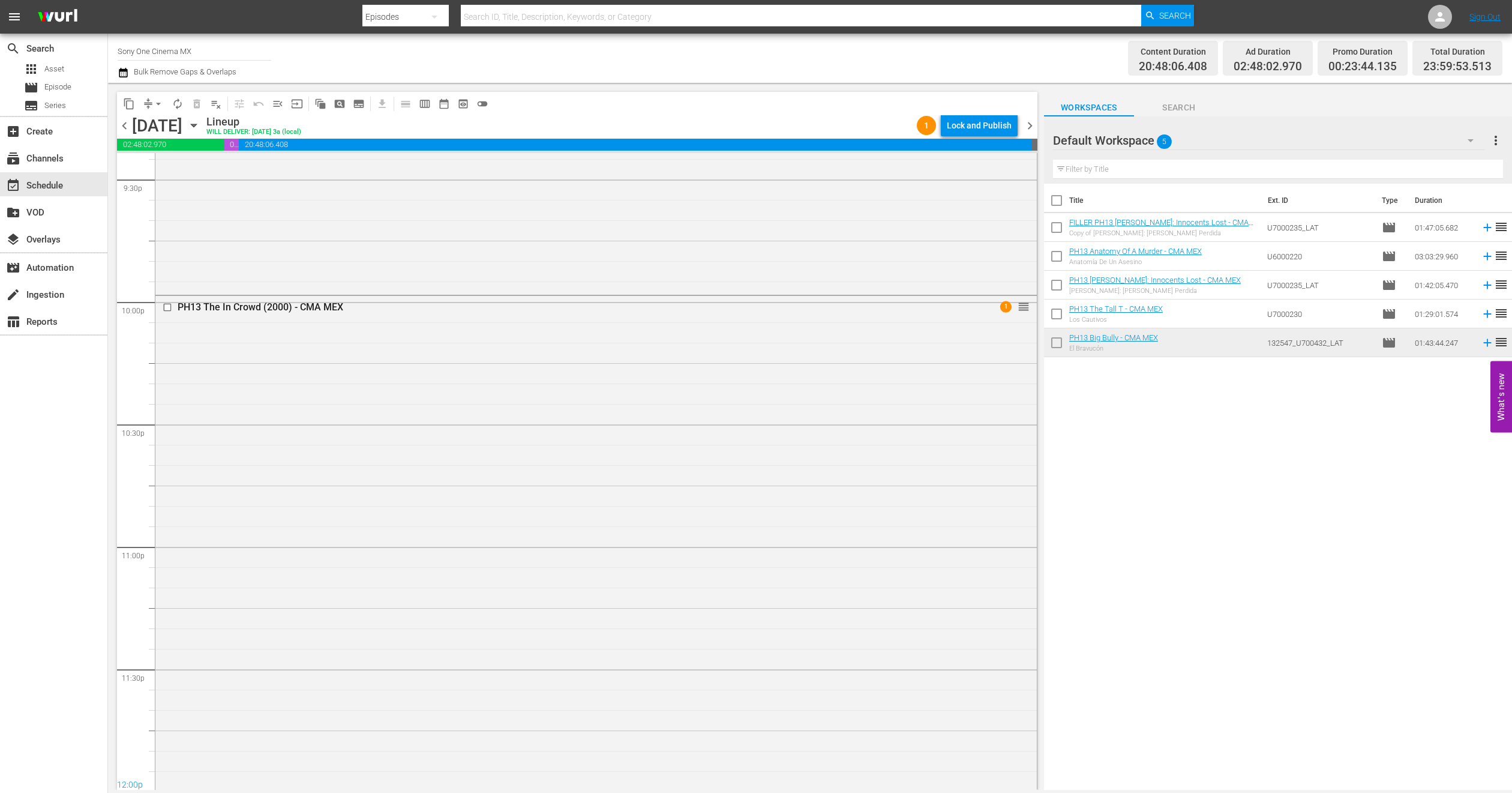
scroll to position [5241, 0]
click at [196, 124] on icon "button" at bounding box center [193, 126] width 5 height 3
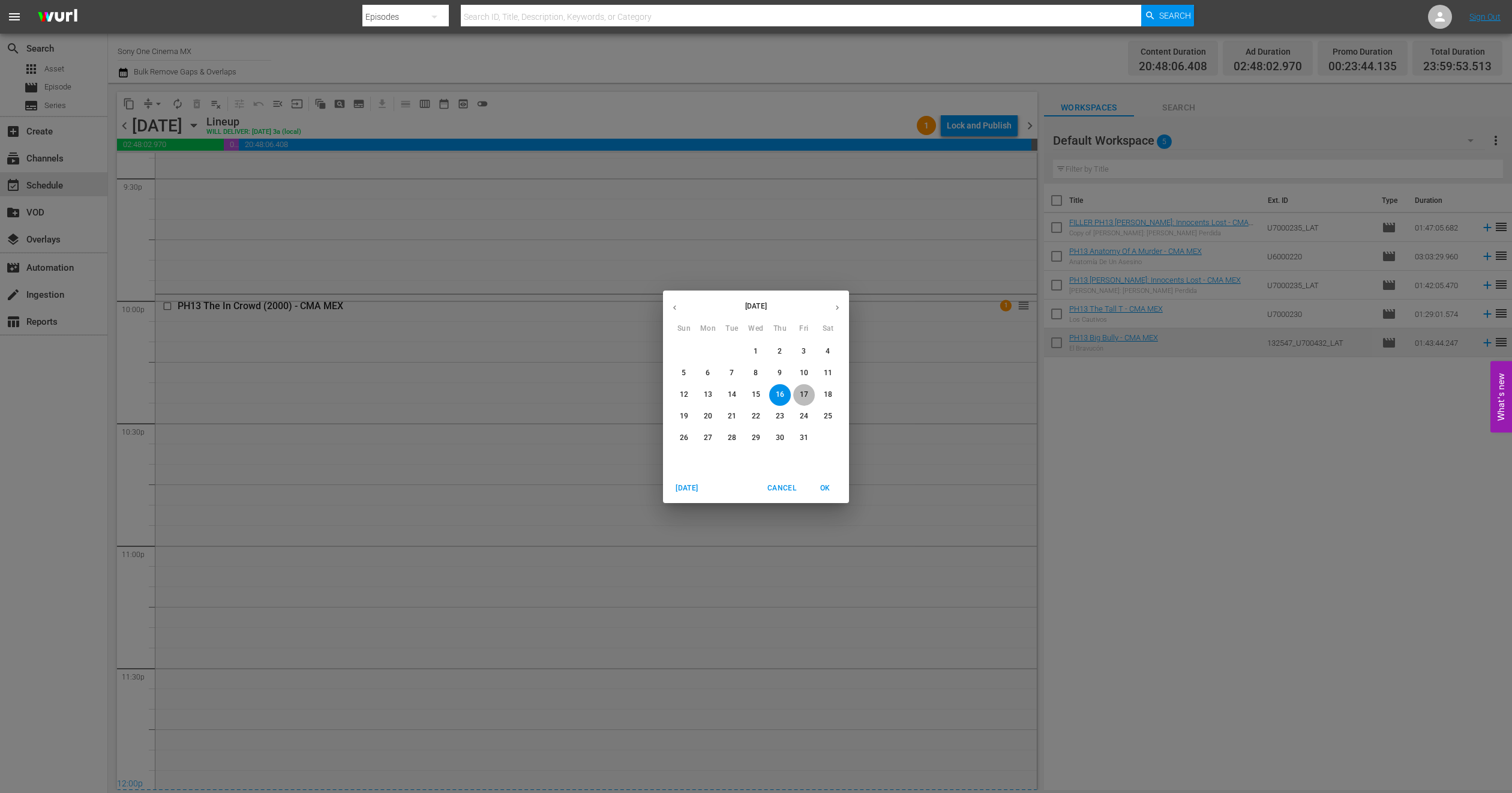
click at [805, 393] on p "17" at bounding box center [804, 395] width 9 height 10
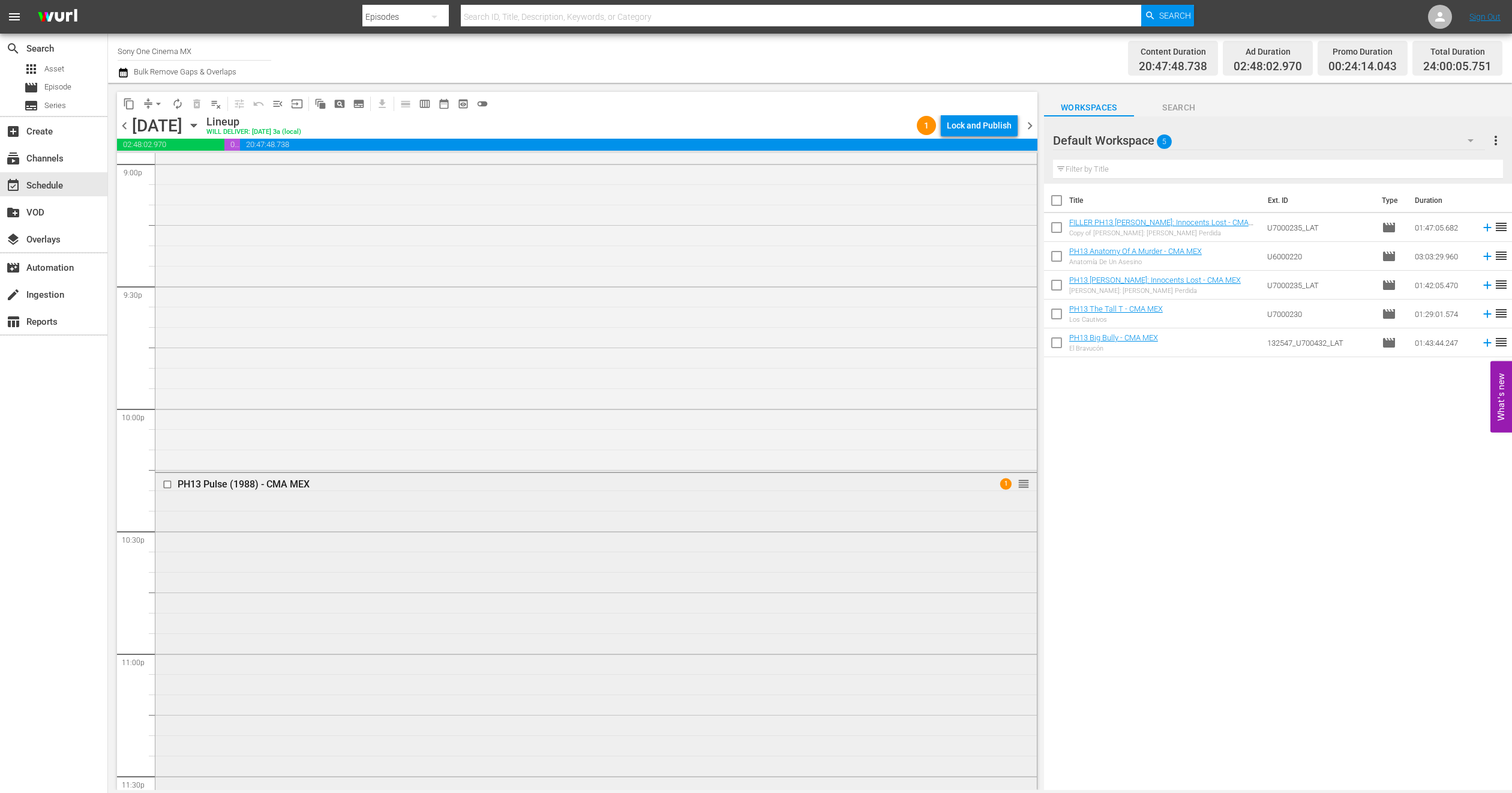
scroll to position [5241, 0]
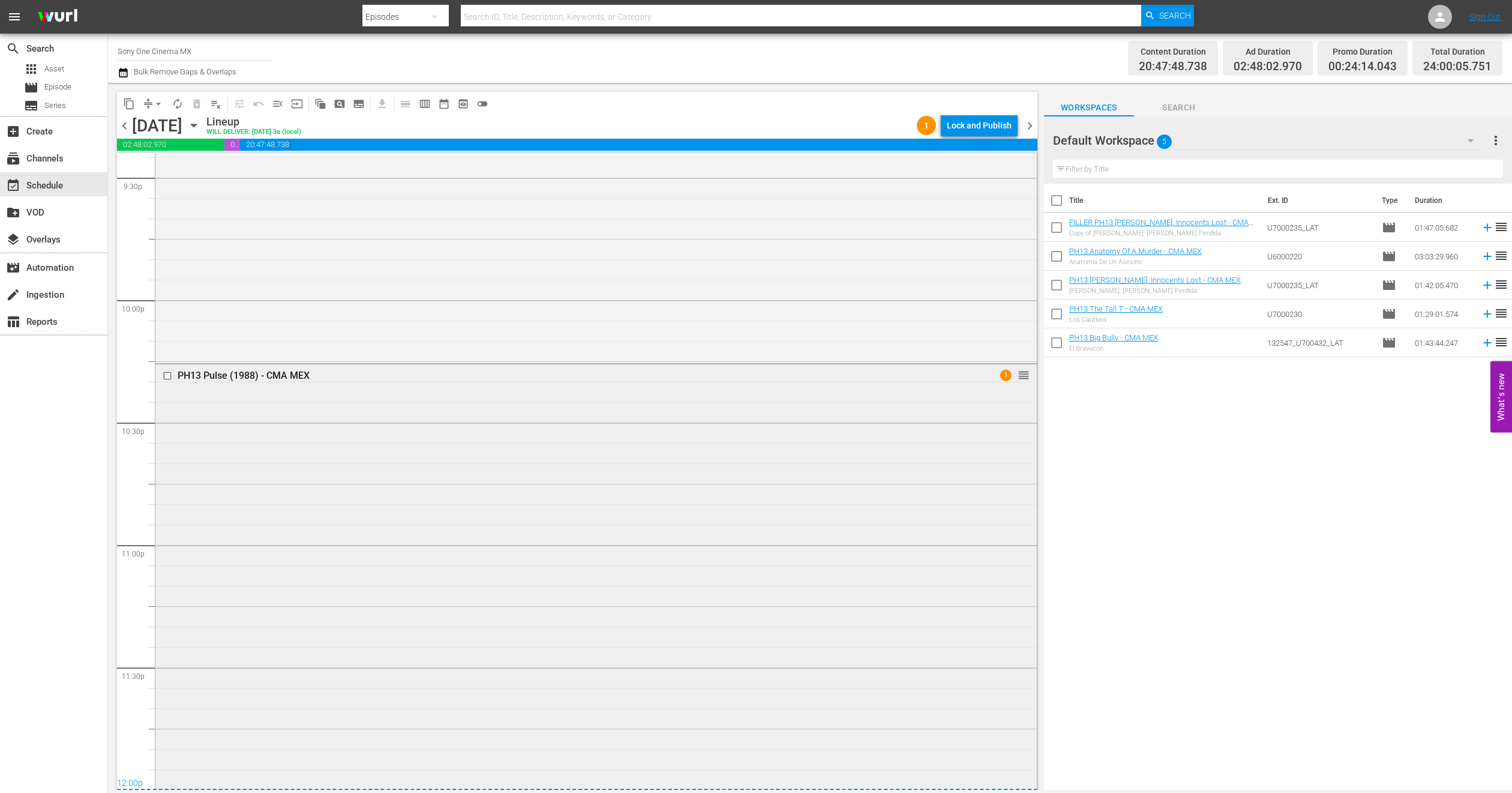
click at [317, 576] on div "PH13 Pulse (1988) - CMA MEX 1 reorder" at bounding box center [596, 576] width 881 height 423
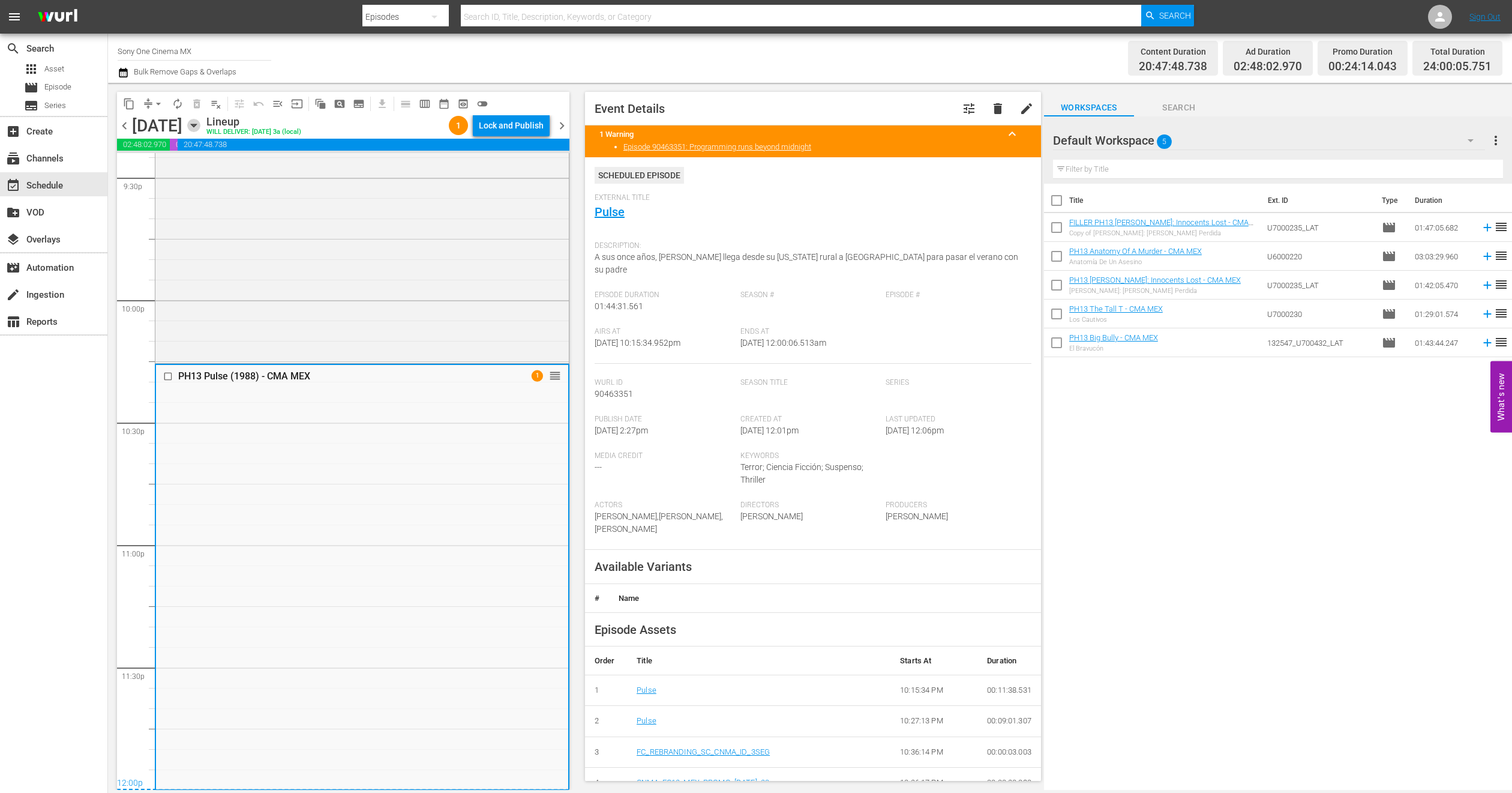
click at [196, 125] on icon "button" at bounding box center [193, 126] width 5 height 3
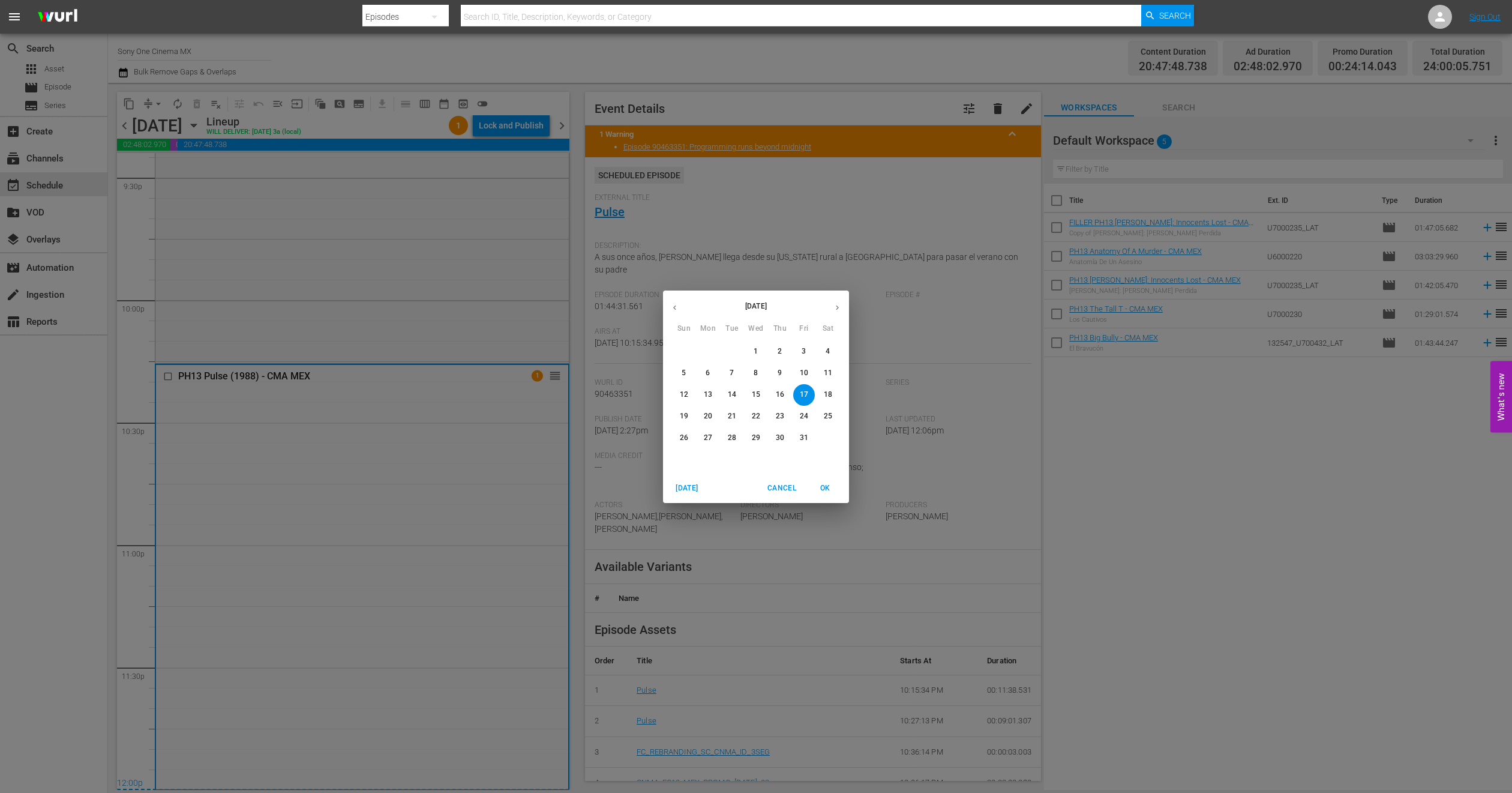
click at [825, 393] on p "18" at bounding box center [828, 395] width 9 height 10
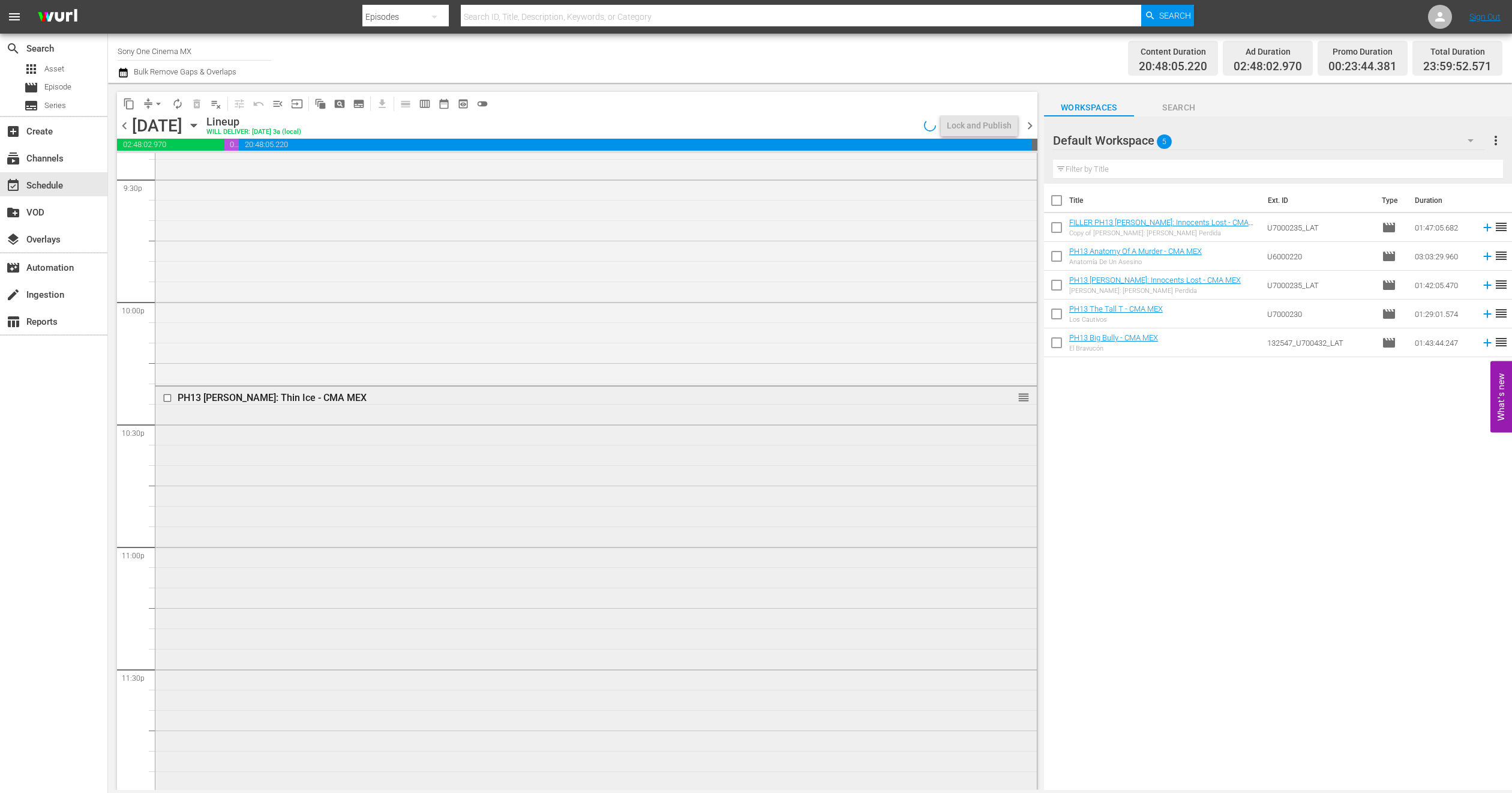
scroll to position [5241, 0]
click at [278, 476] on div "PH13 [PERSON_NAME]: Thin Ice - CMA MEX reorder" at bounding box center [596, 586] width 881 height 402
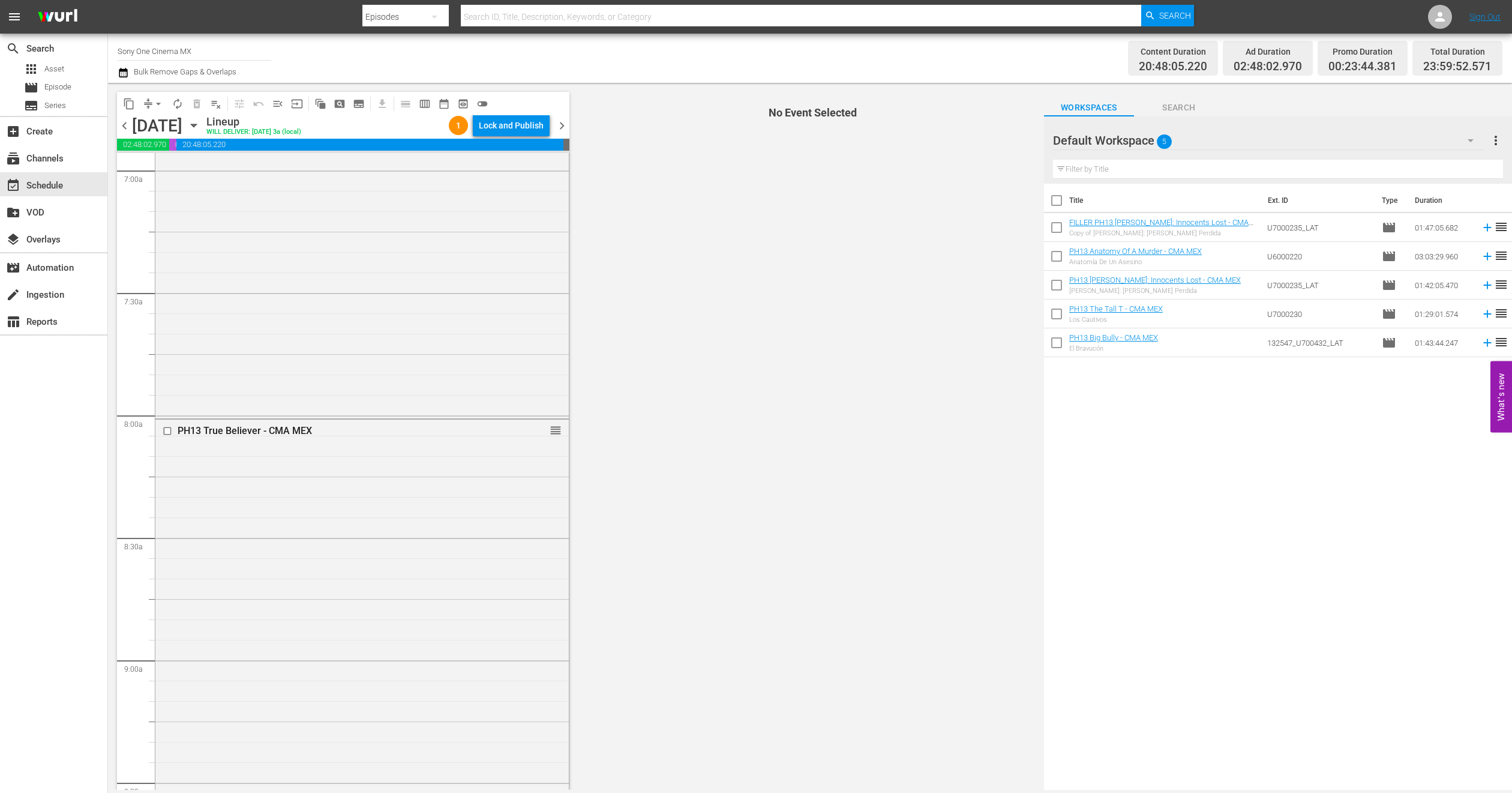
scroll to position [0, 0]
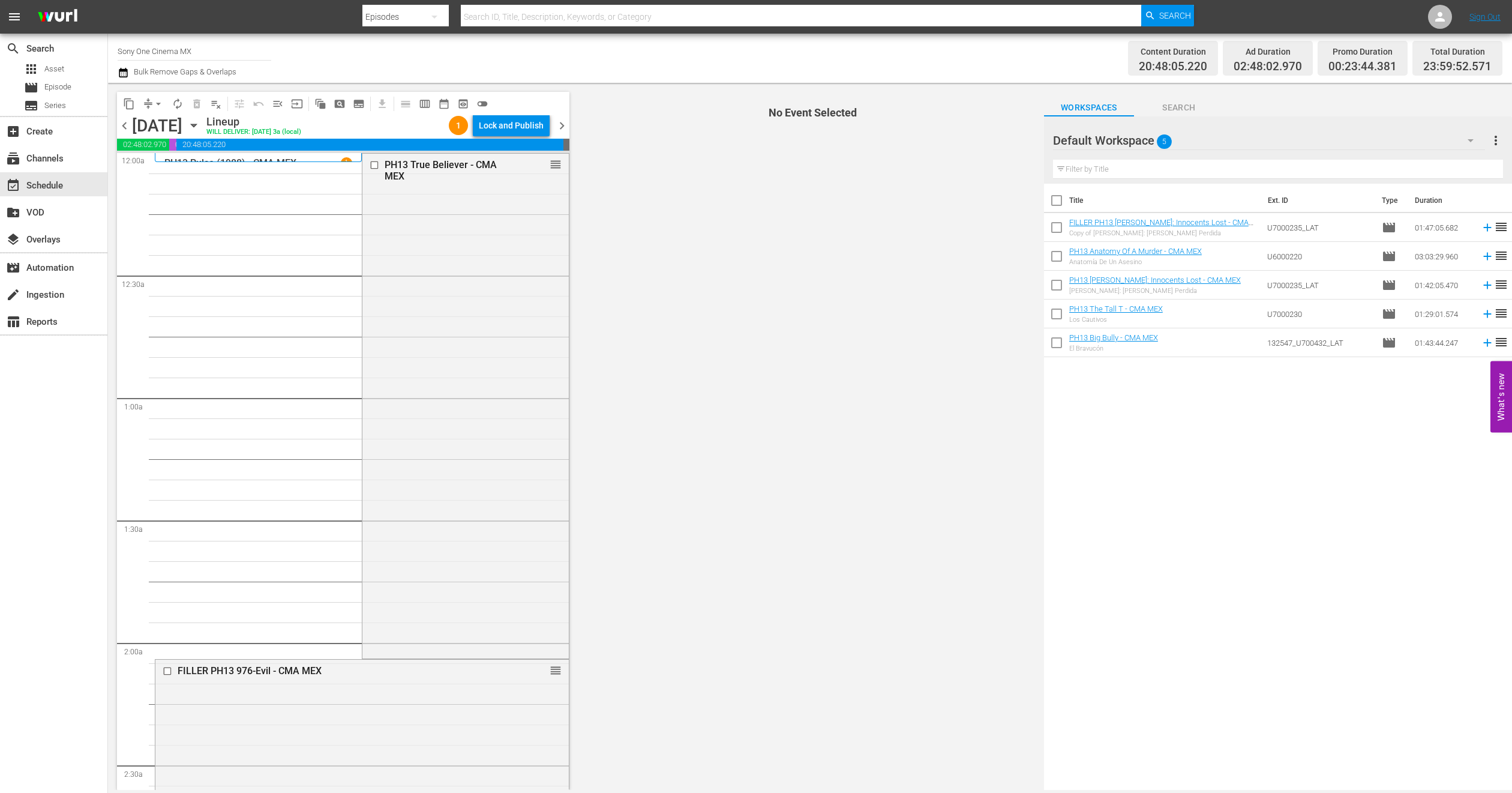
click at [159, 102] on span "arrow_drop_down" at bounding box center [158, 104] width 12 height 12
click at [162, 166] on li "Align to End of Previous Day" at bounding box center [158, 166] width 126 height 20
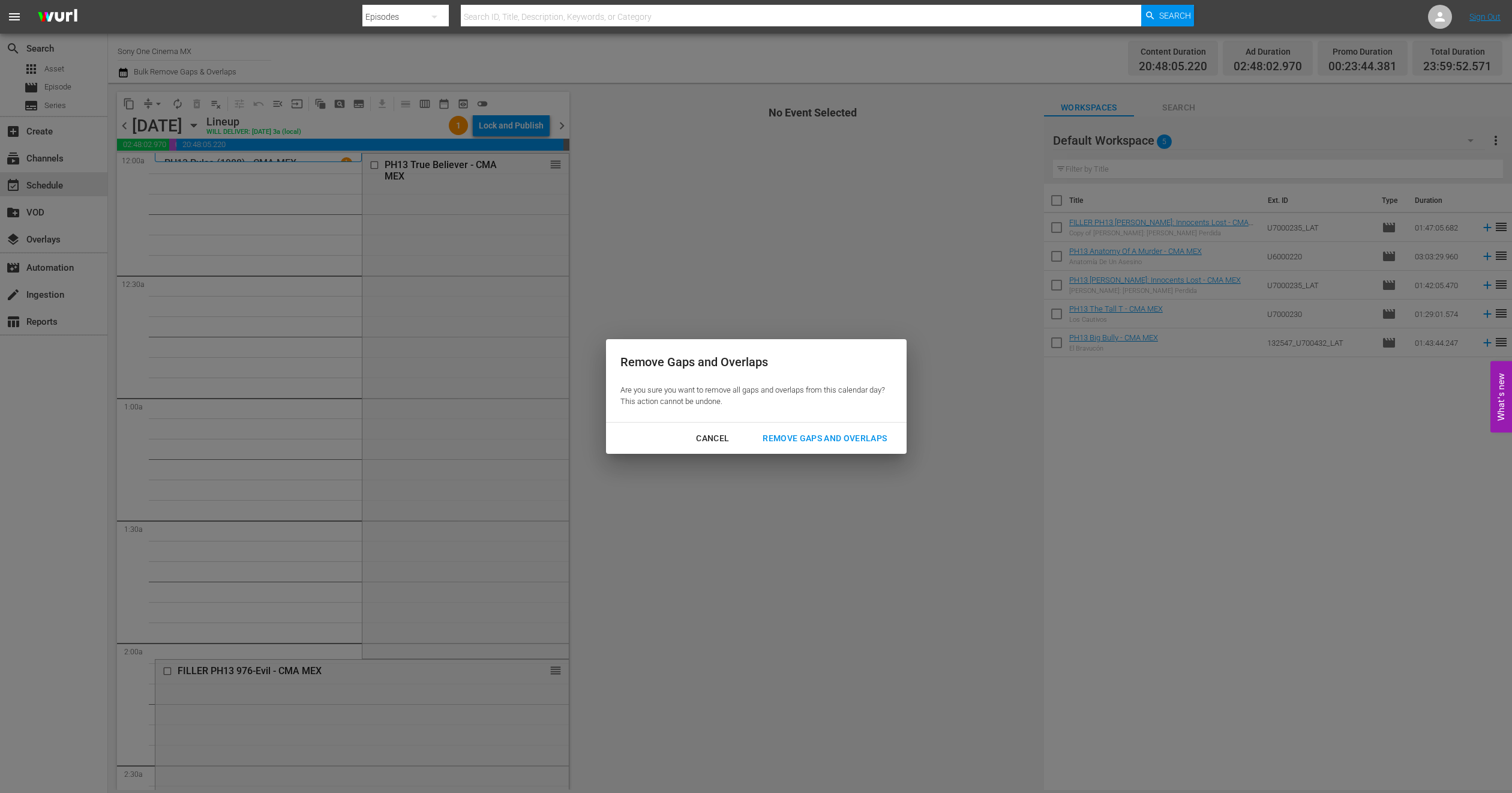
click at [822, 435] on div "Remove Gaps and Overlaps" at bounding box center [825, 438] width 143 height 15
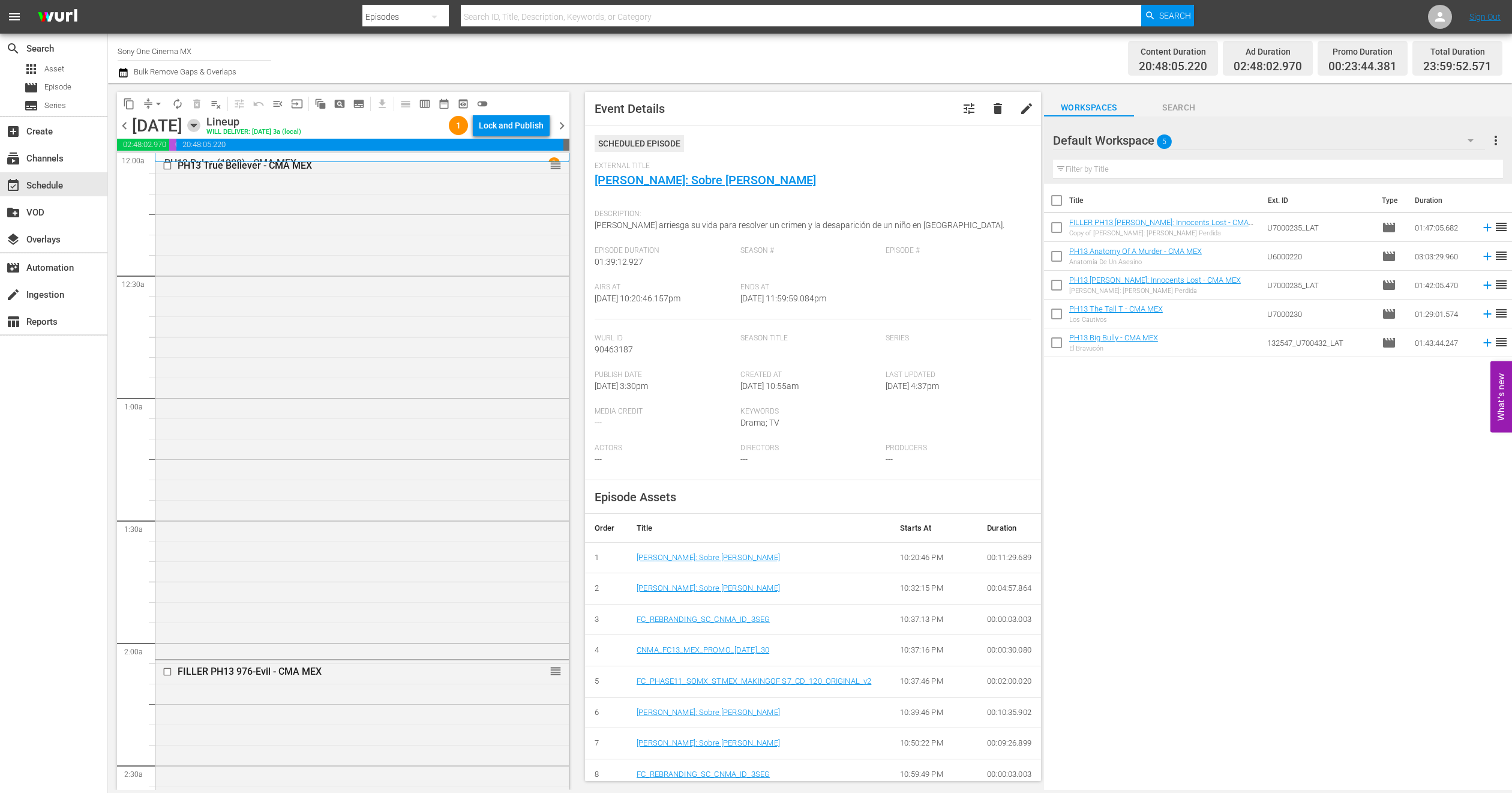
click at [201, 119] on icon "button" at bounding box center [194, 126] width 13 height 13
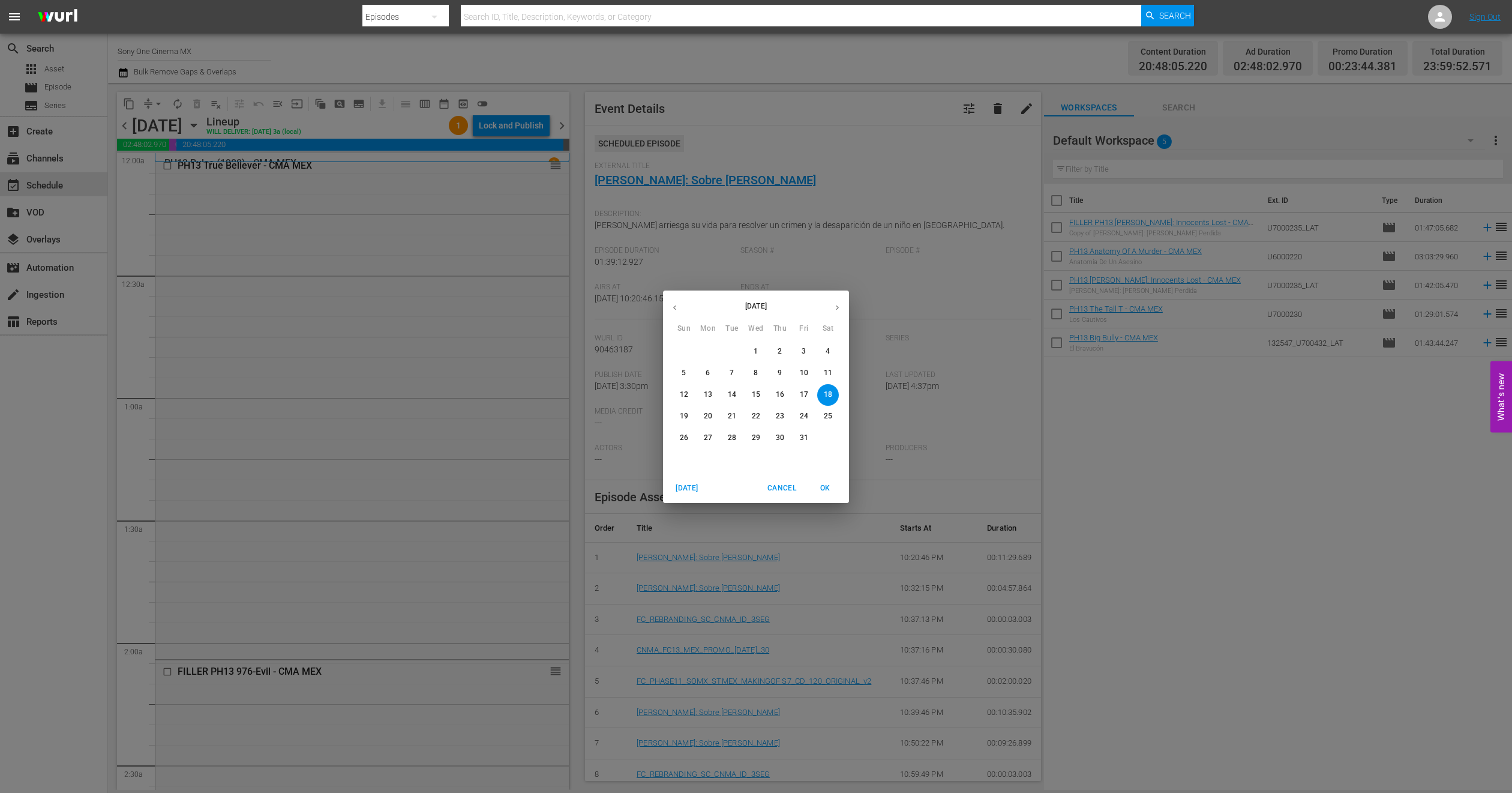
click at [747, 393] on span "15" at bounding box center [756, 395] width 22 height 10
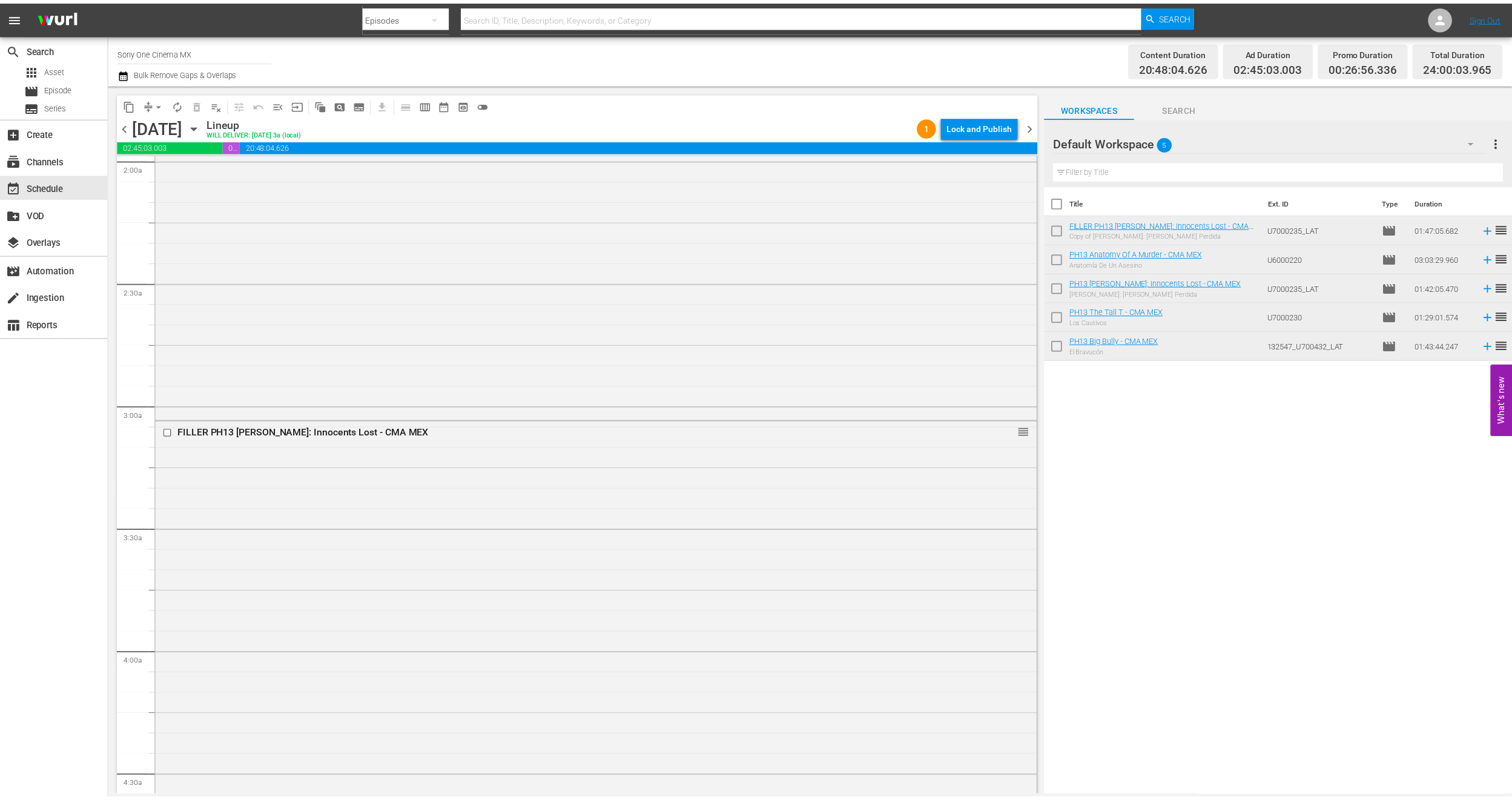
scroll to position [545, 0]
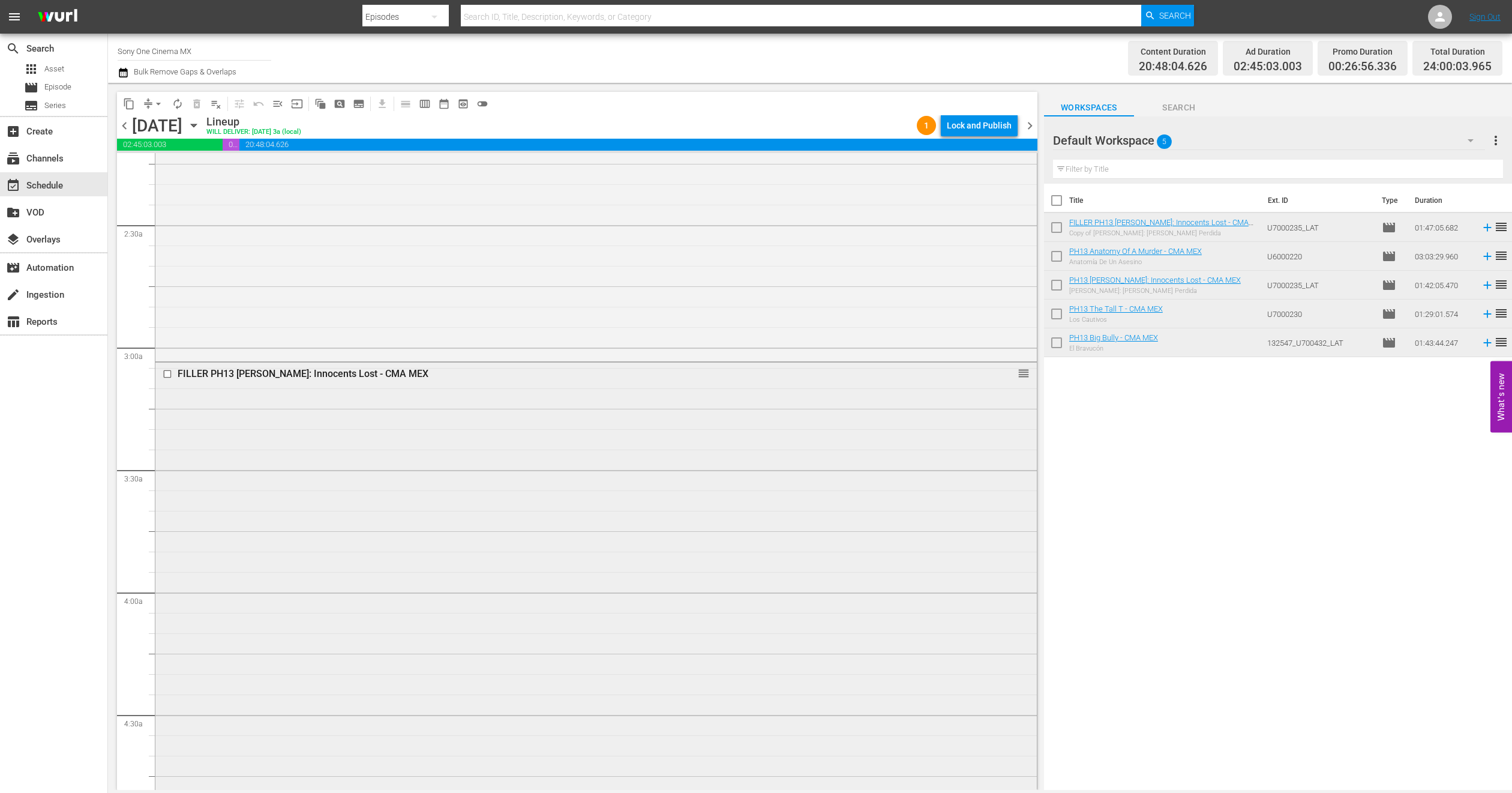
click at [305, 515] on div "FILLER PH13 [PERSON_NAME]: Innocents Lost - CMA MEX reorder" at bounding box center [596, 579] width 881 height 433
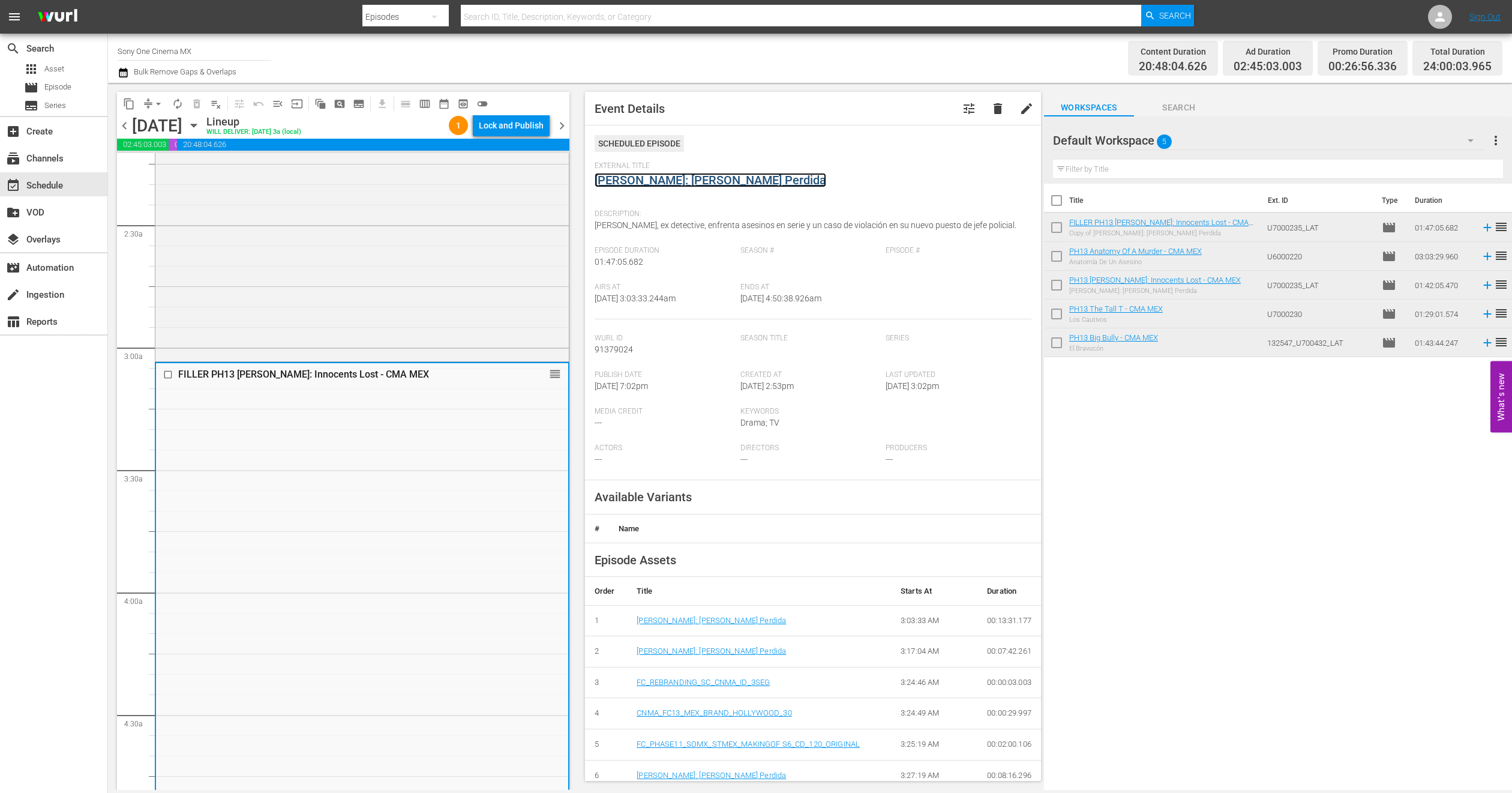
click at [679, 173] on link "[PERSON_NAME]: [PERSON_NAME] Perdida" at bounding box center [710, 180] width 232 height 15
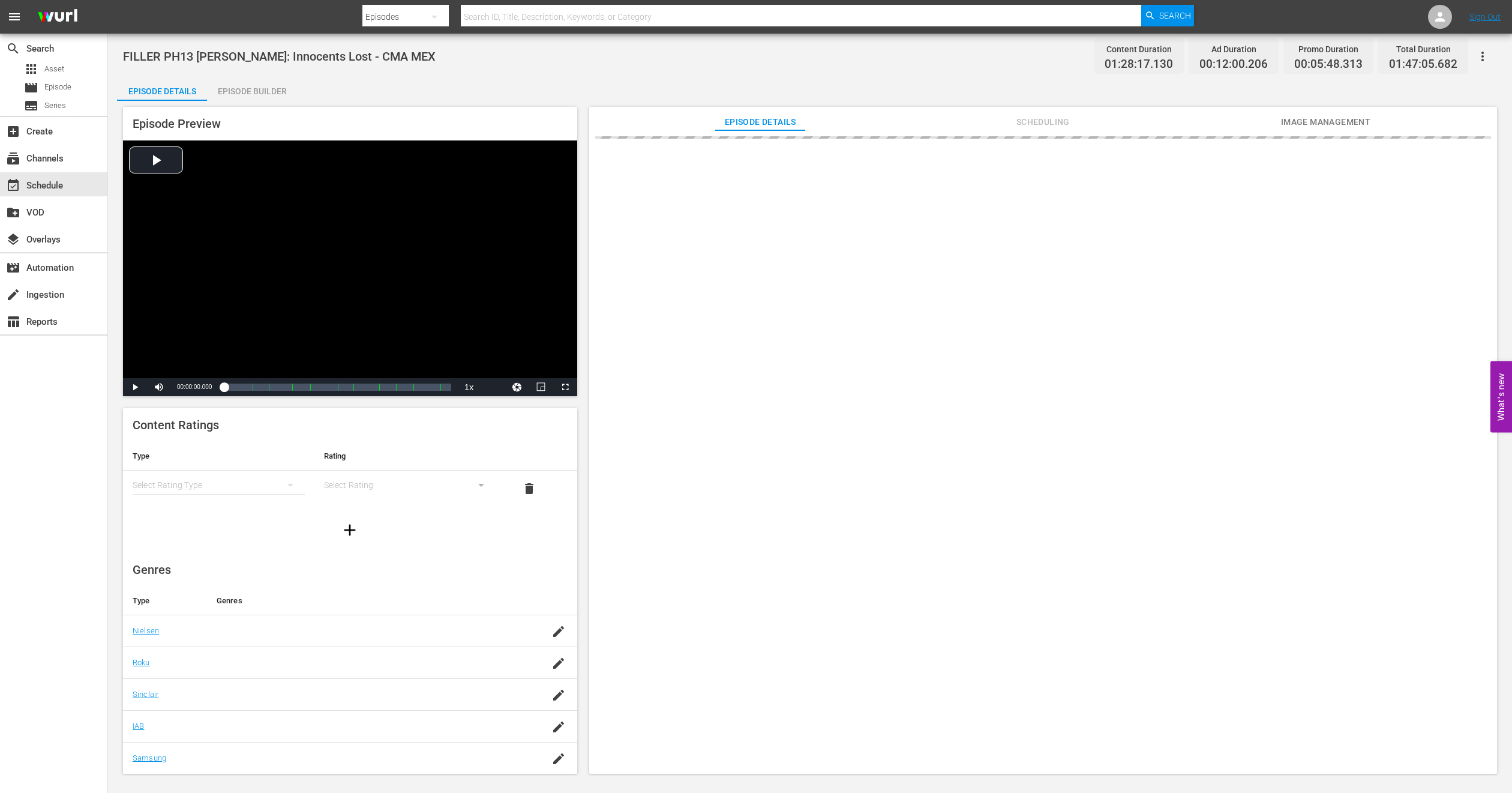
click at [281, 102] on div "Episode Preview Video Player is loading. Play Video Play Mute Current Time 00:0…" at bounding box center [810, 442] width 1386 height 683
click at [280, 98] on div "Episode Builder" at bounding box center [252, 92] width 90 height 29
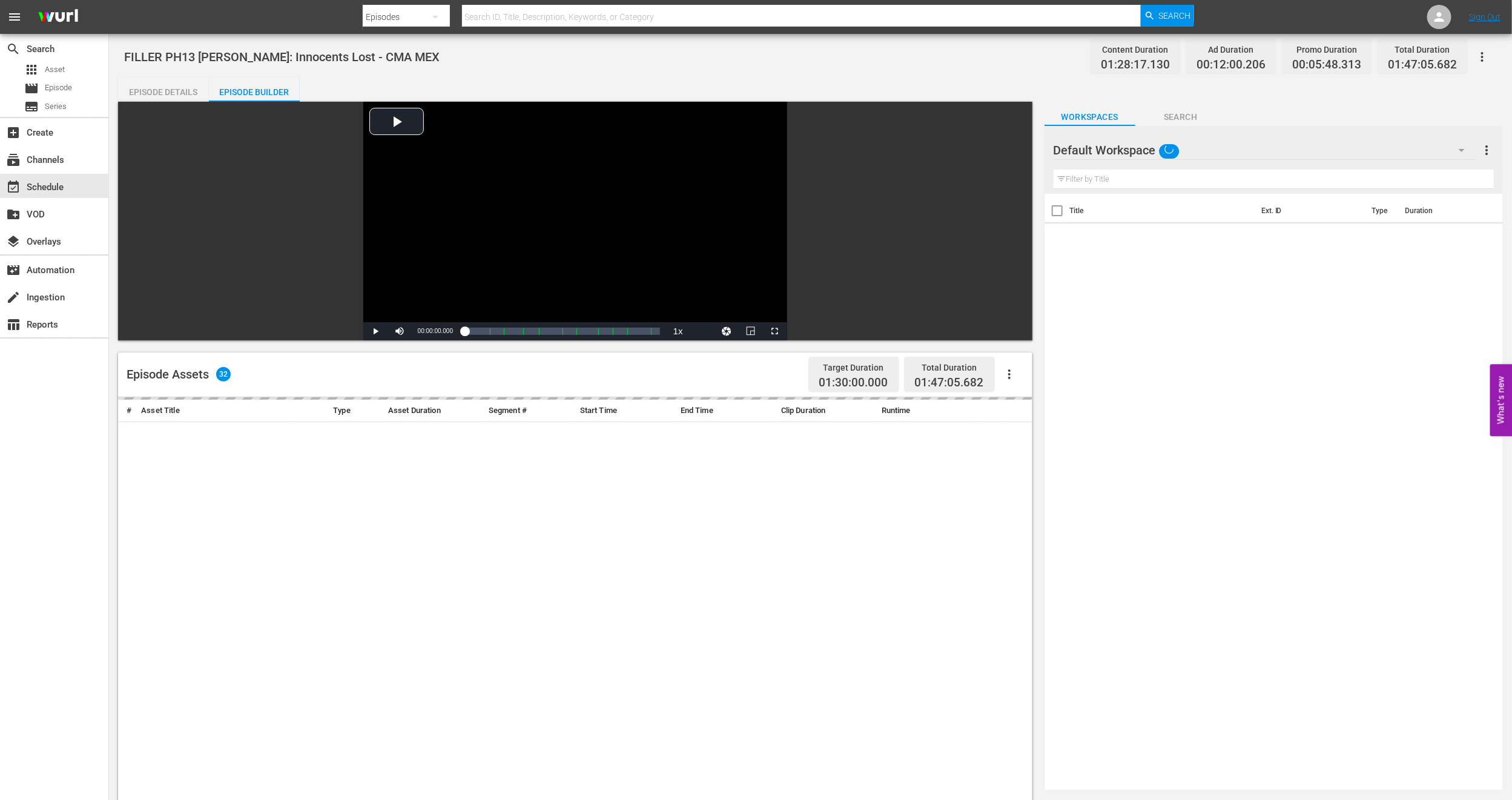
click at [1427, 147] on div "Default Workspace" at bounding box center [1265, 150] width 422 height 34
click at [1130, 241] on div "CMA IDs (4)" at bounding box center [1131, 242] width 126 height 19
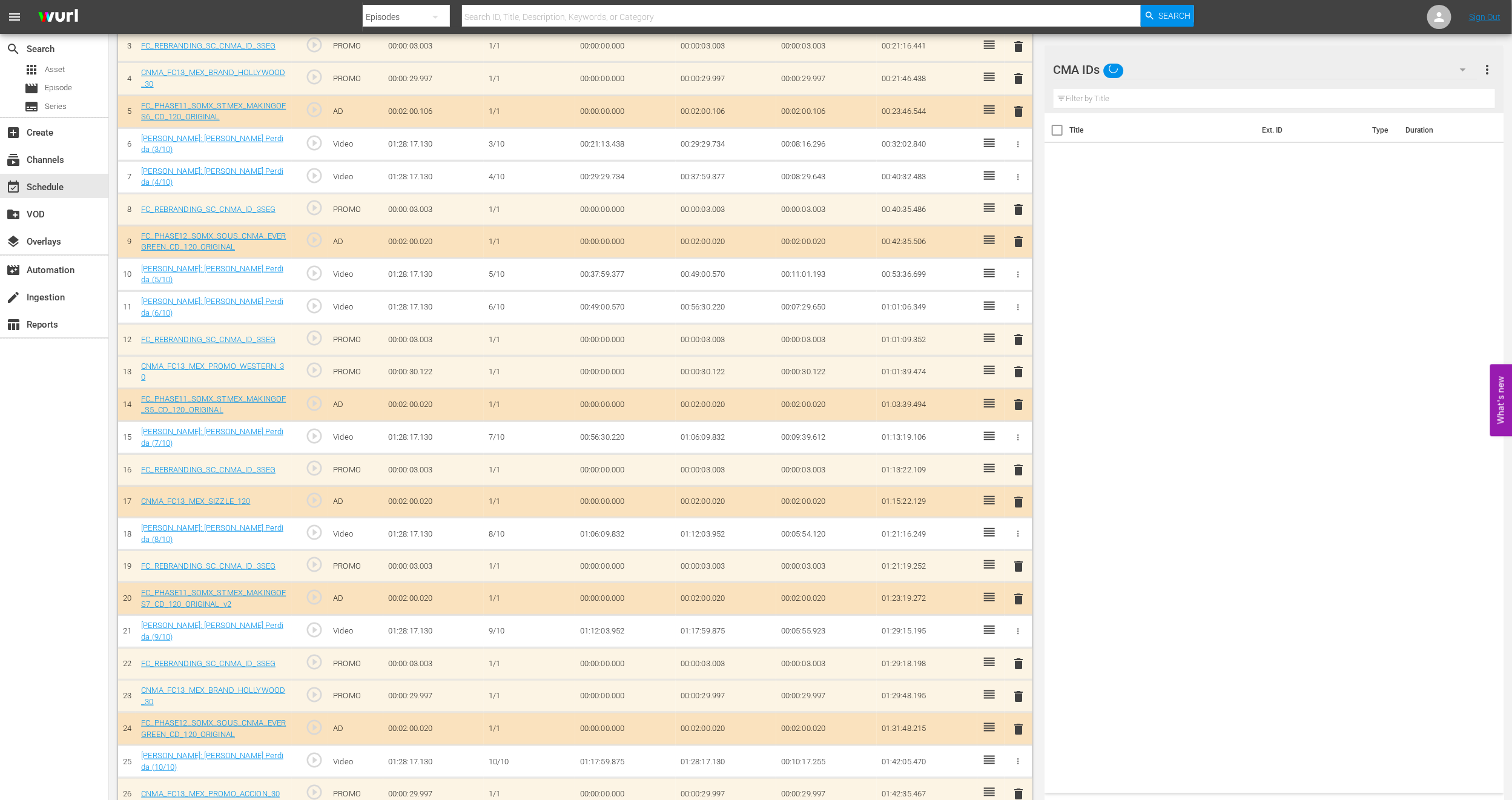
scroll to position [665, 0]
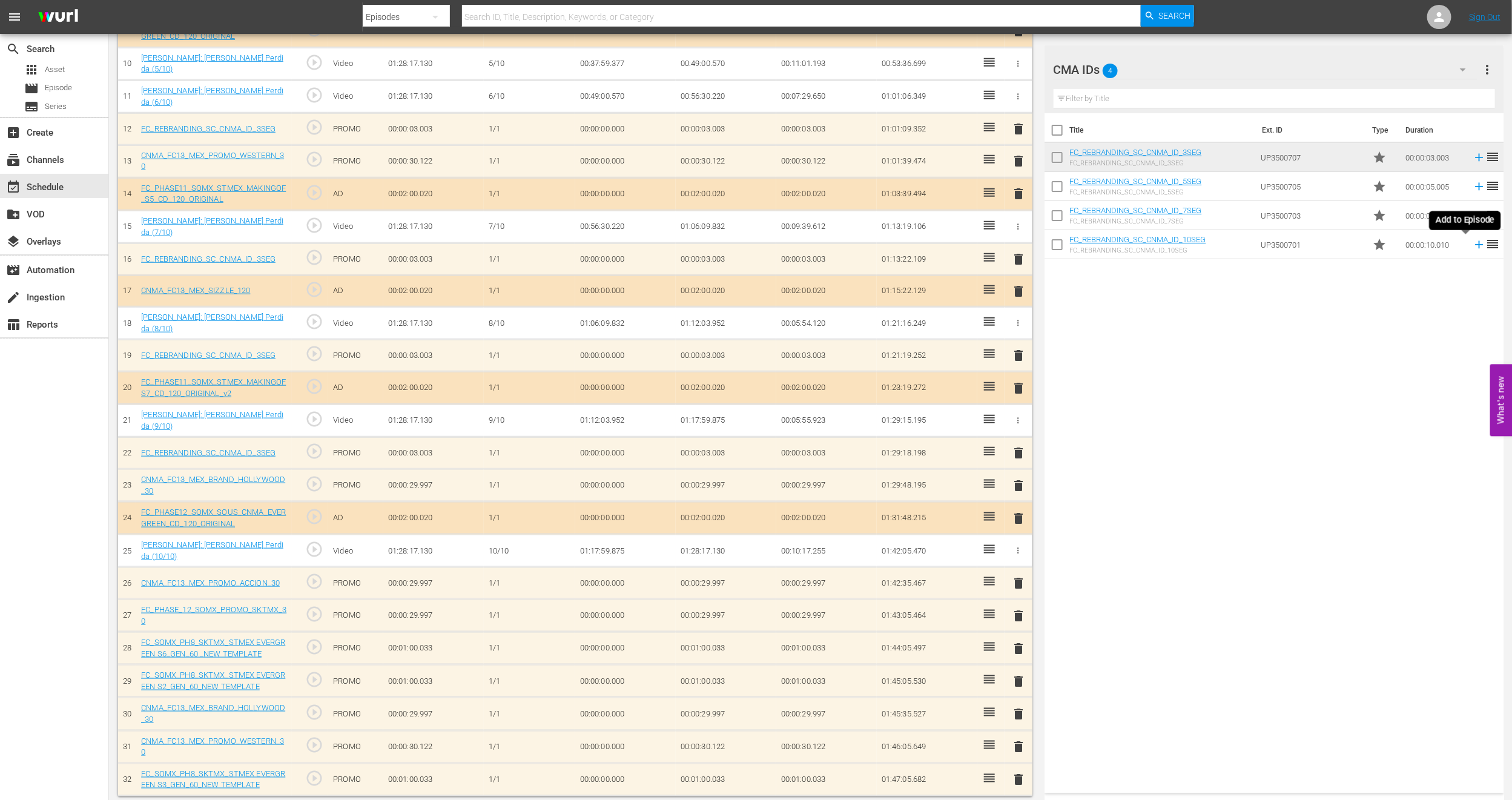
click at [1475, 245] on icon at bounding box center [1479, 245] width 8 height 8
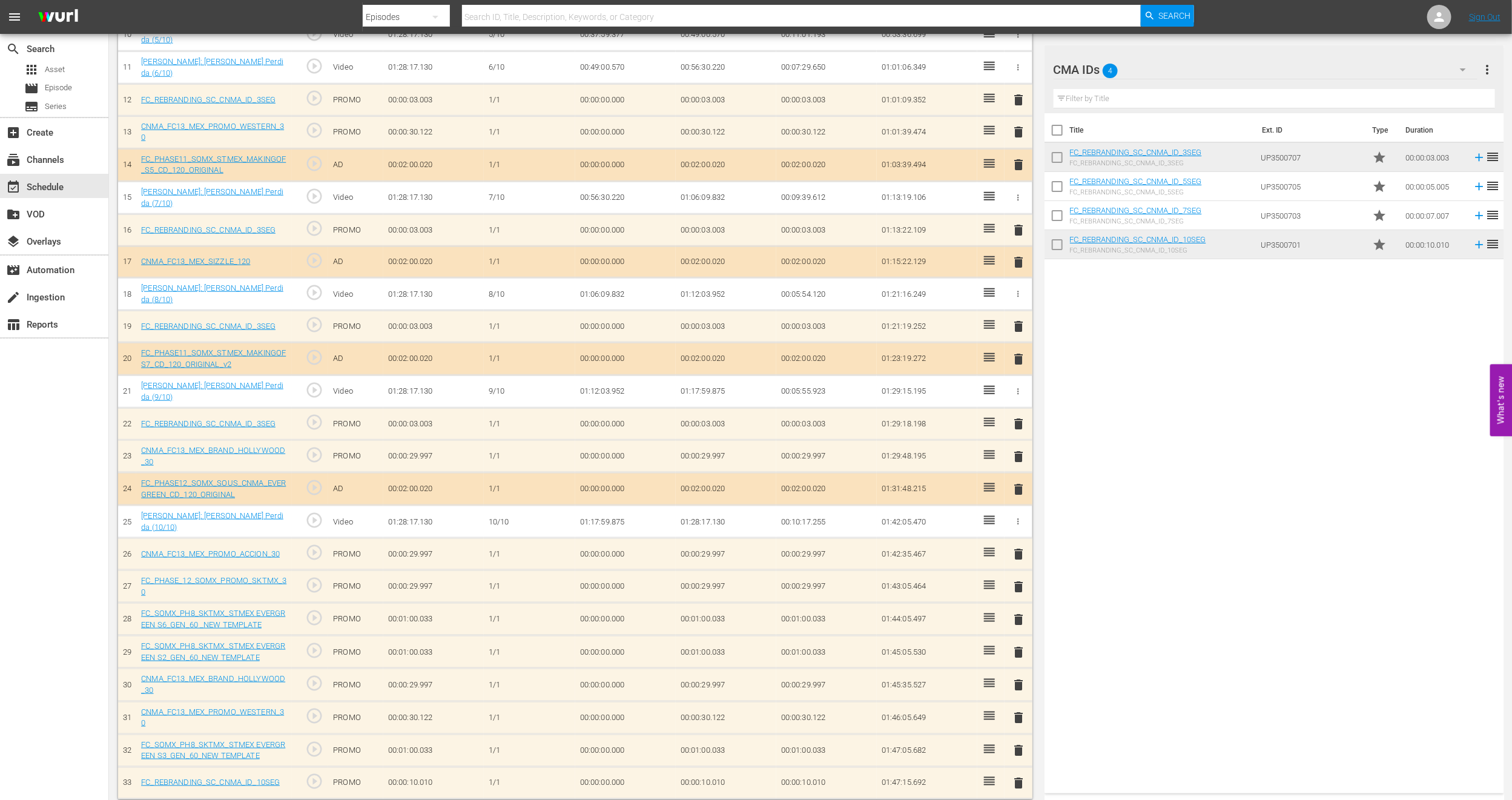
scroll to position [697, 0]
click at [67, 180] on div "event_available Schedule" at bounding box center [34, 185] width 68 height 11
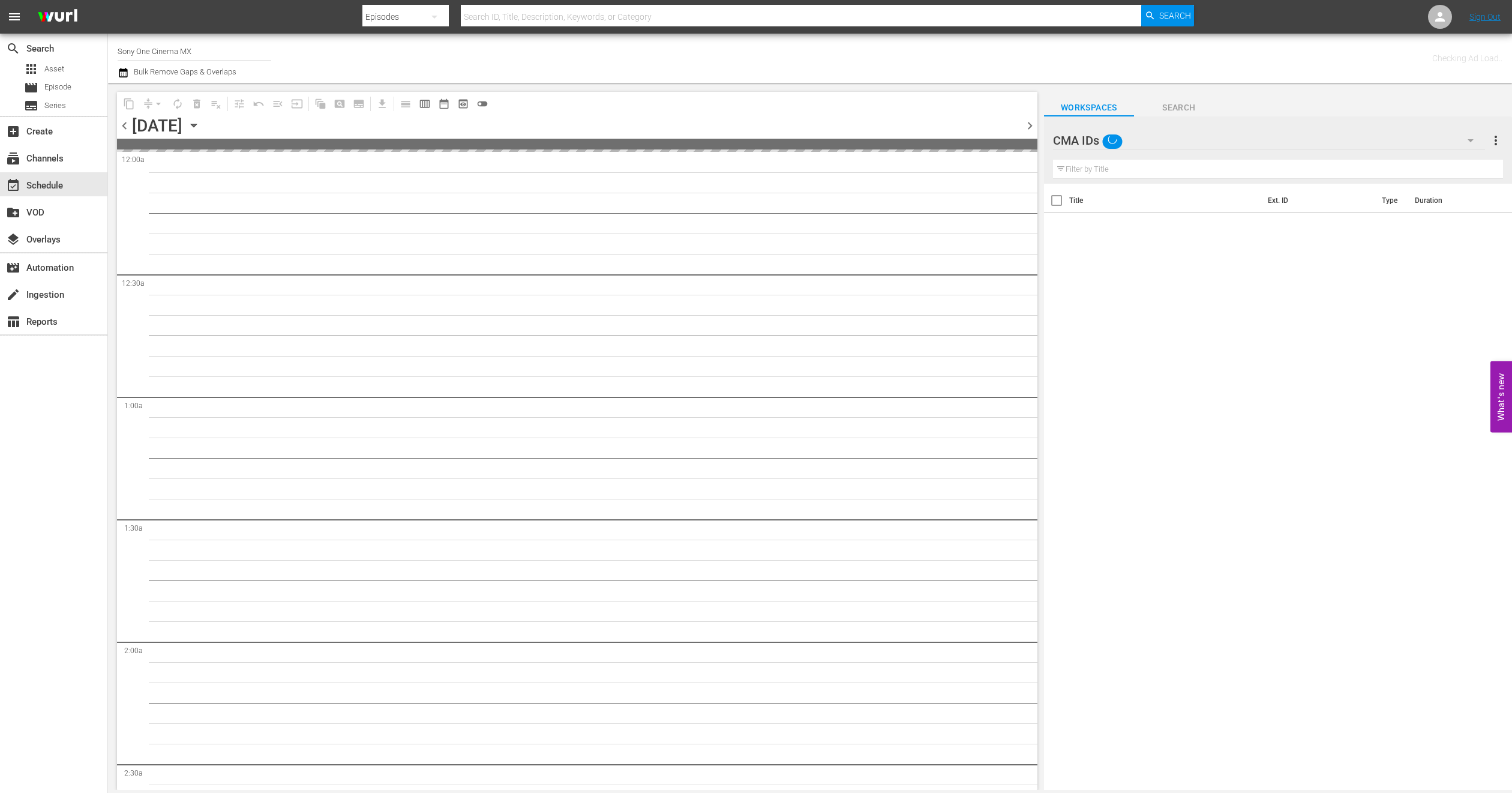
click at [1352, 137] on div "CMA IDs" at bounding box center [1269, 140] width 432 height 33
click at [1171, 250] on div "Default Workspace (5)" at bounding box center [1130, 251] width 125 height 19
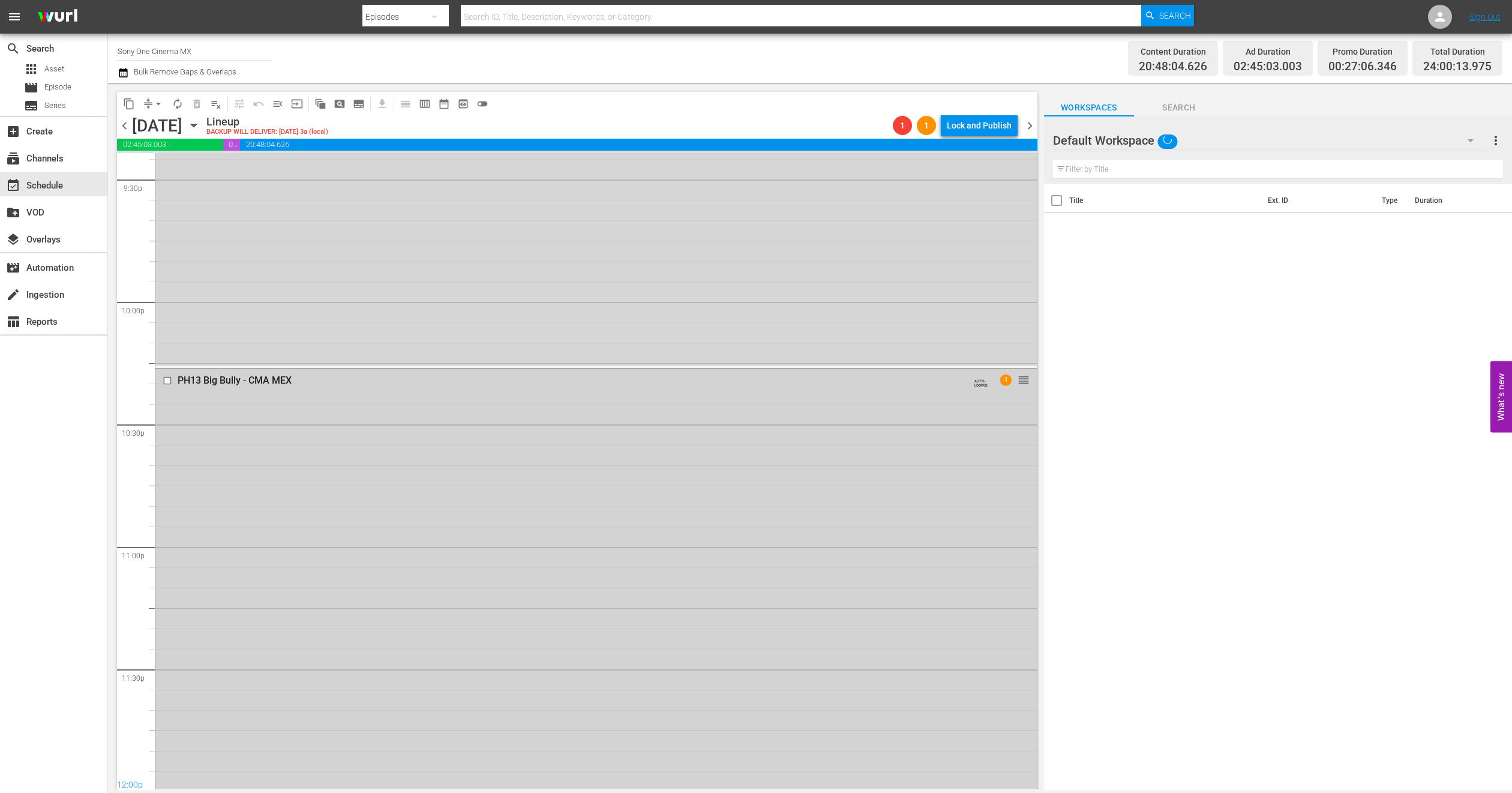
scroll to position [5241, 0]
click at [251, 422] on div "PH13 Big Bully - CMA MEX AUTO-LOOPED 1 reorder" at bounding box center [596, 576] width 881 height 419
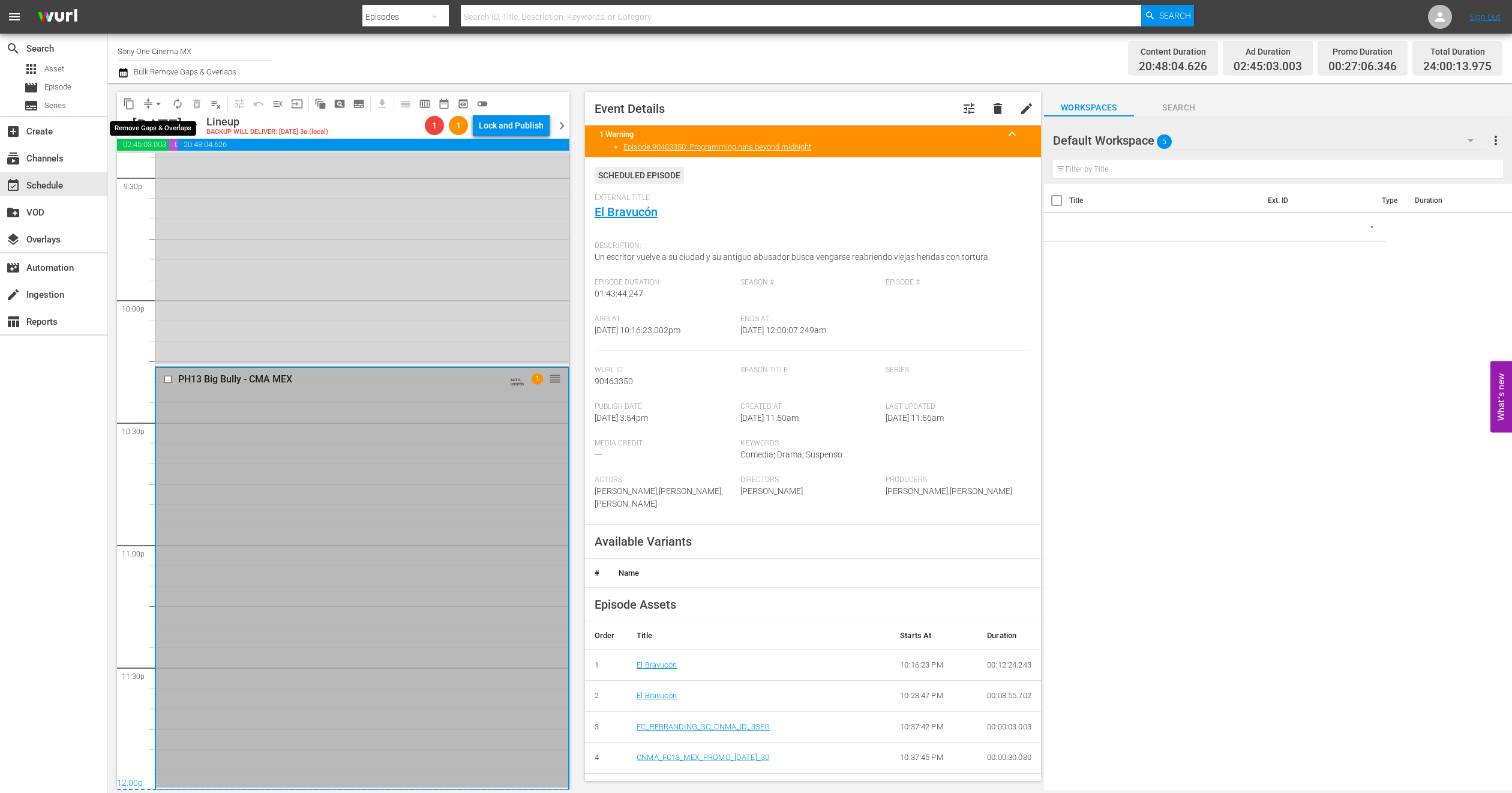
click at [159, 103] on span "arrow_drop_down" at bounding box center [158, 104] width 12 height 12
click at [171, 169] on li "Align to End of Previous Day" at bounding box center [158, 166] width 126 height 20
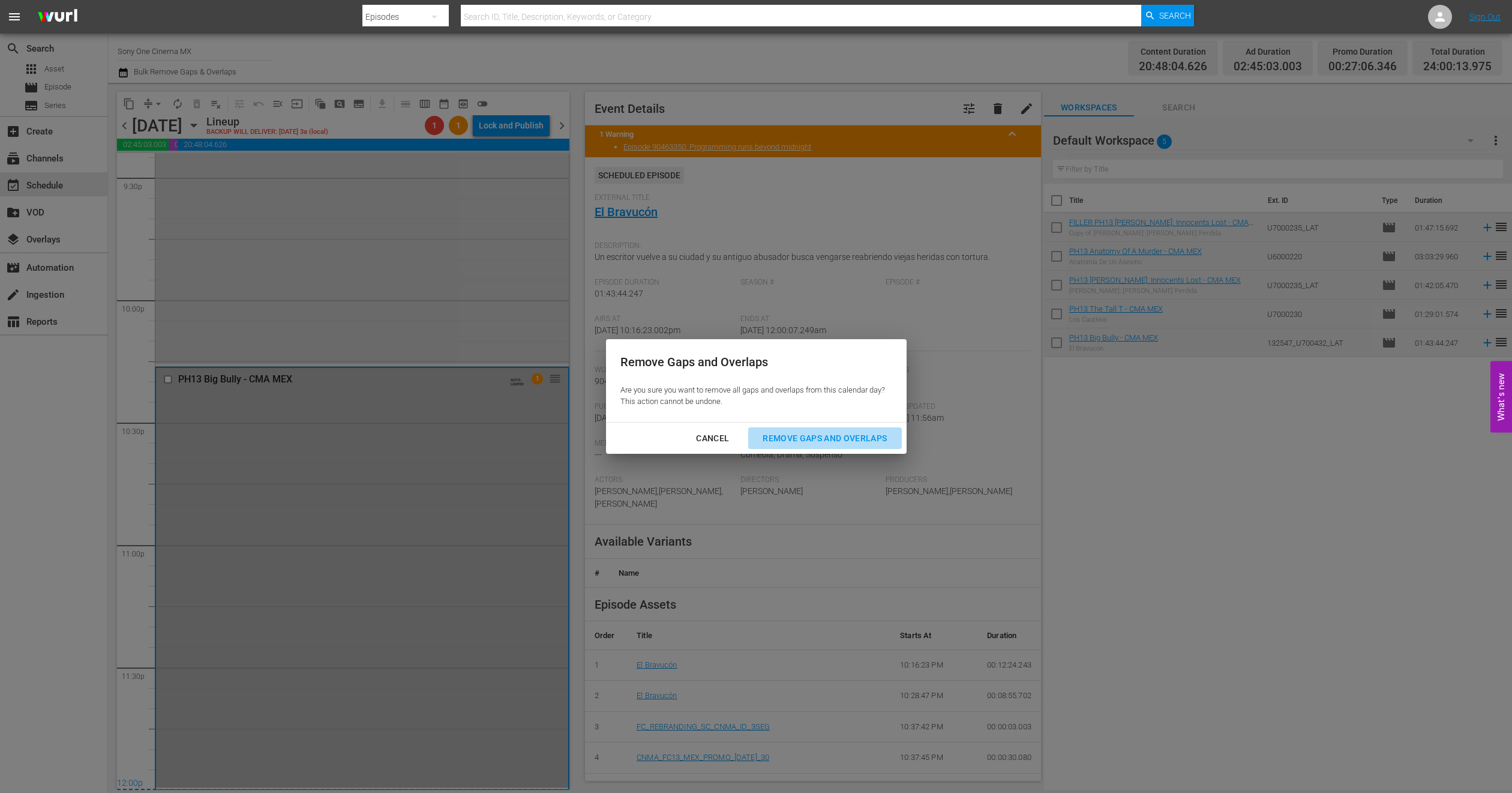
click at [783, 427] on button "Remove Gaps and Overlaps" at bounding box center [825, 438] width 153 height 23
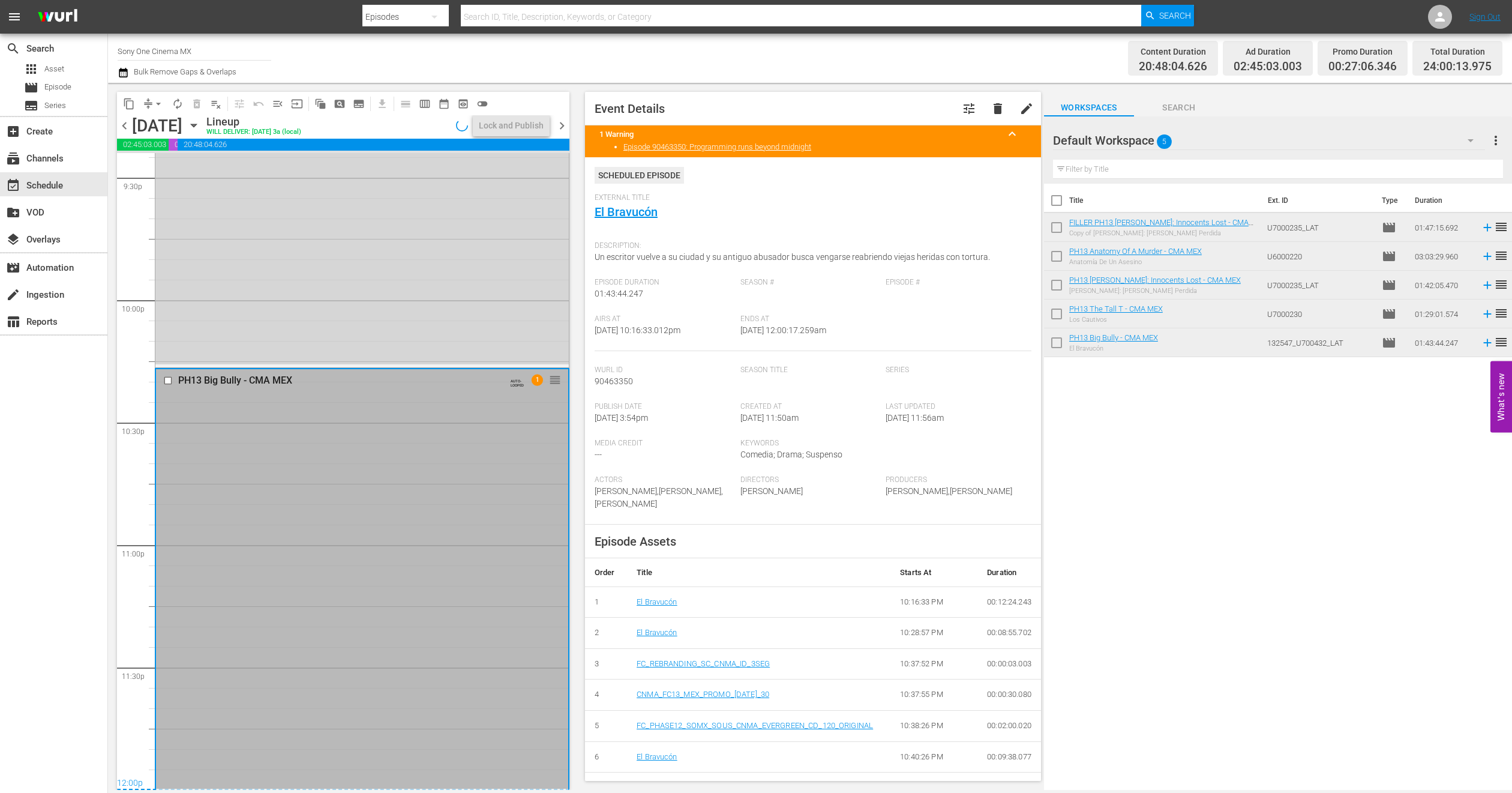
click at [196, 126] on icon "button" at bounding box center [193, 126] width 5 height 3
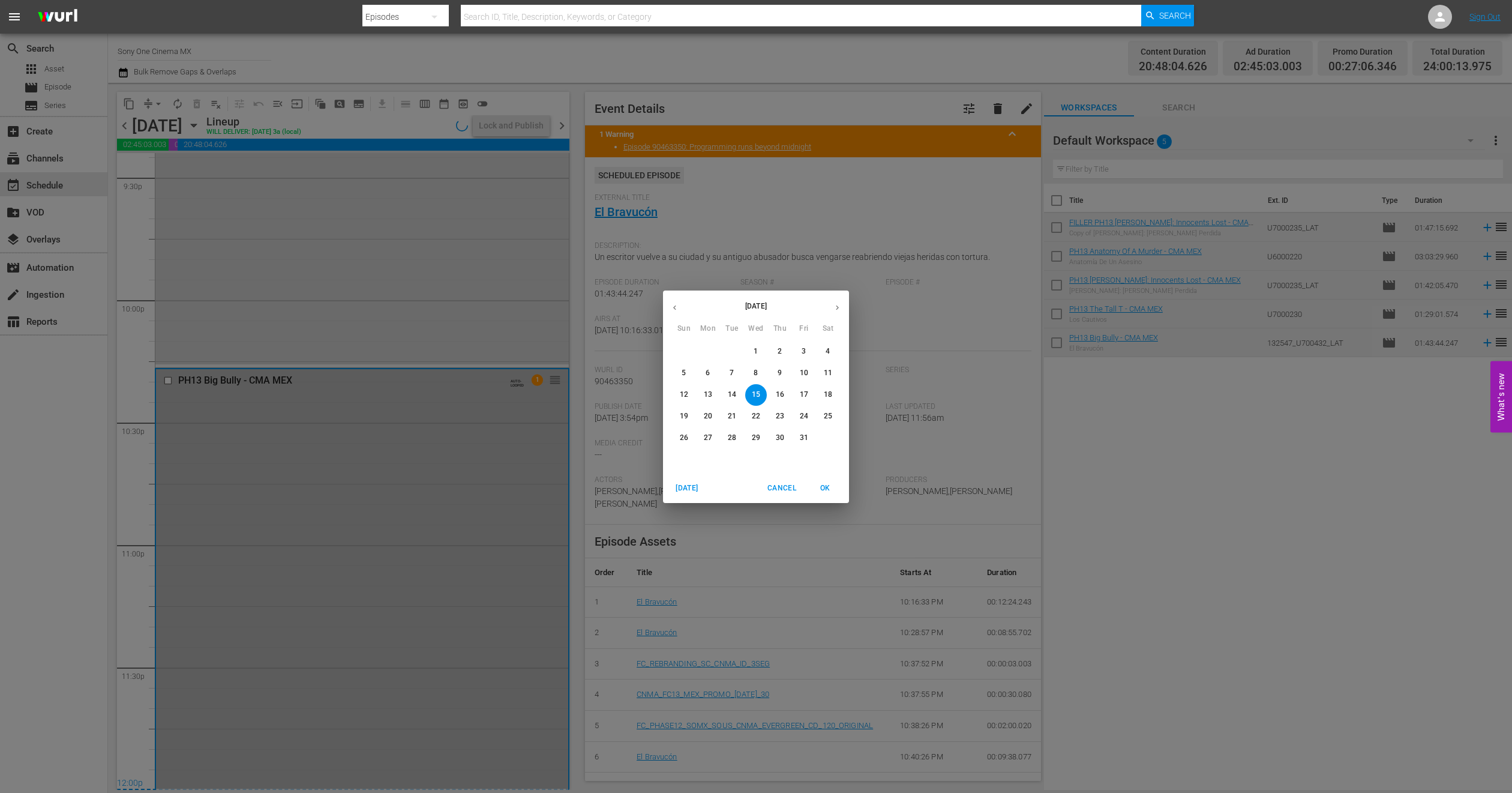
click at [776, 393] on p "16" at bounding box center [780, 395] width 9 height 10
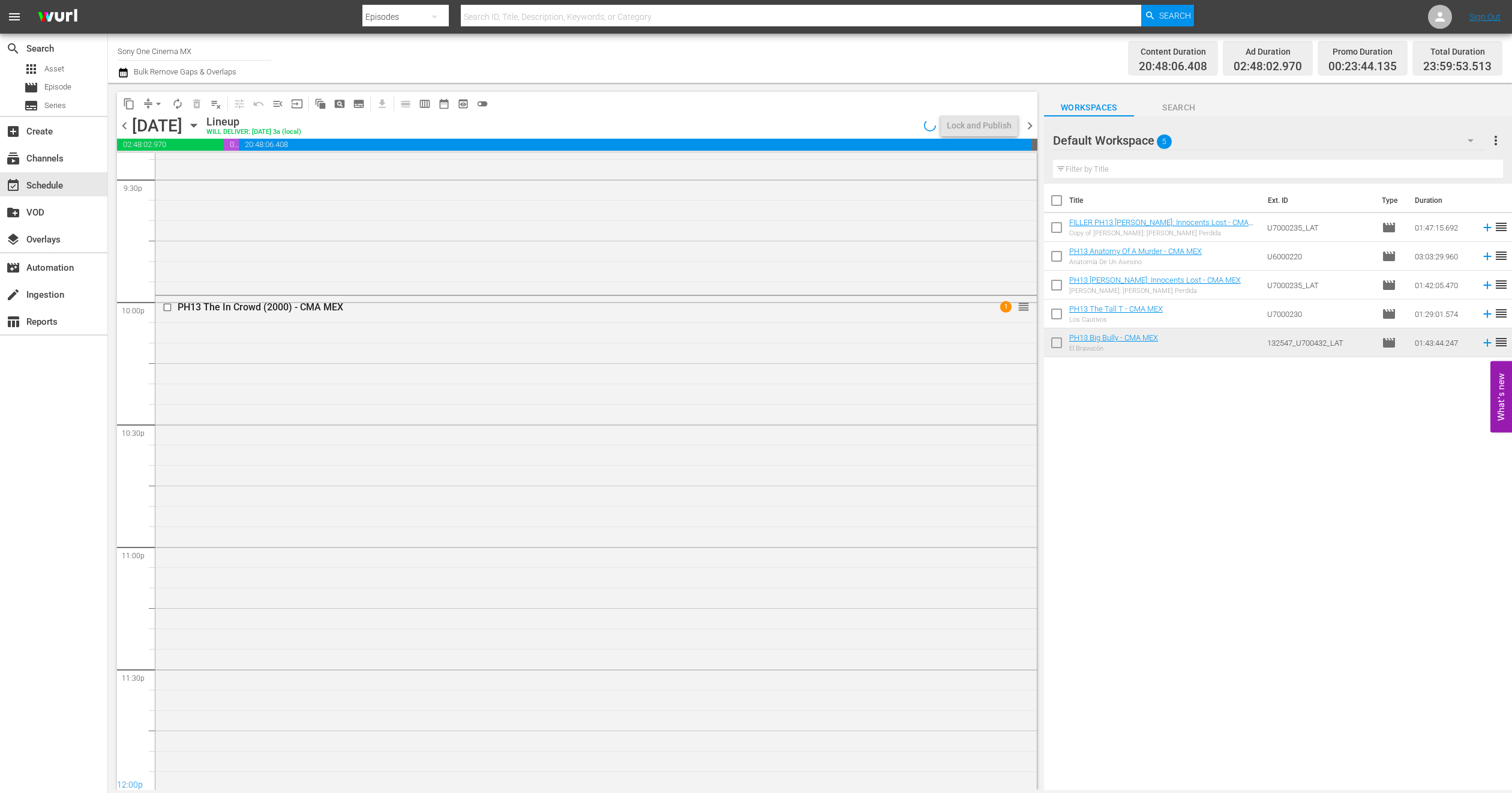
scroll to position [5241, 0]
click at [286, 475] on div "PH13 The In Crowd (2000) - CMA MEX 1 reorder" at bounding box center [596, 542] width 881 height 493
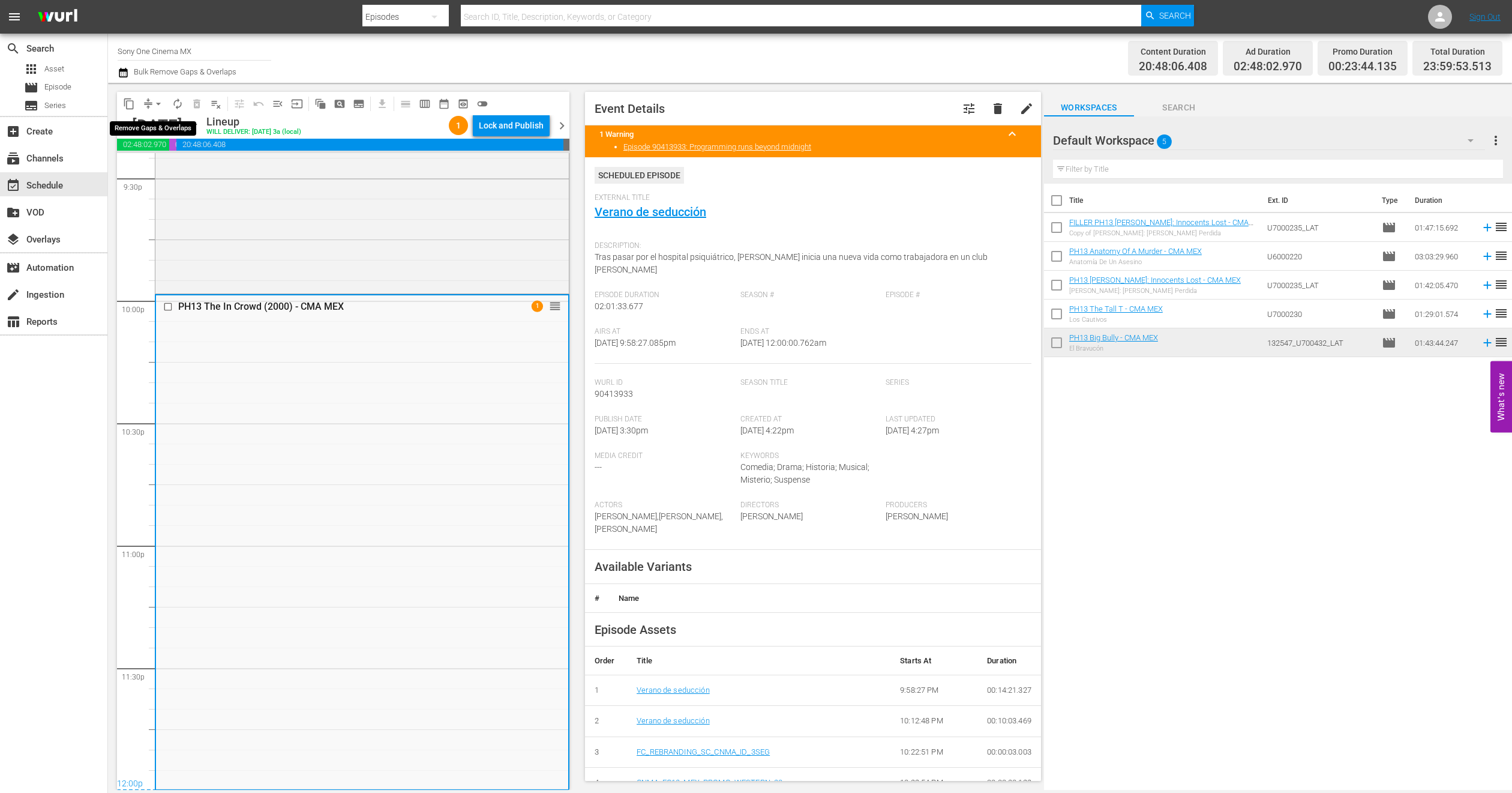
click at [153, 103] on span "arrow_drop_down" at bounding box center [158, 104] width 12 height 12
click at [166, 171] on li "Align to End of Previous Day" at bounding box center [158, 166] width 126 height 20
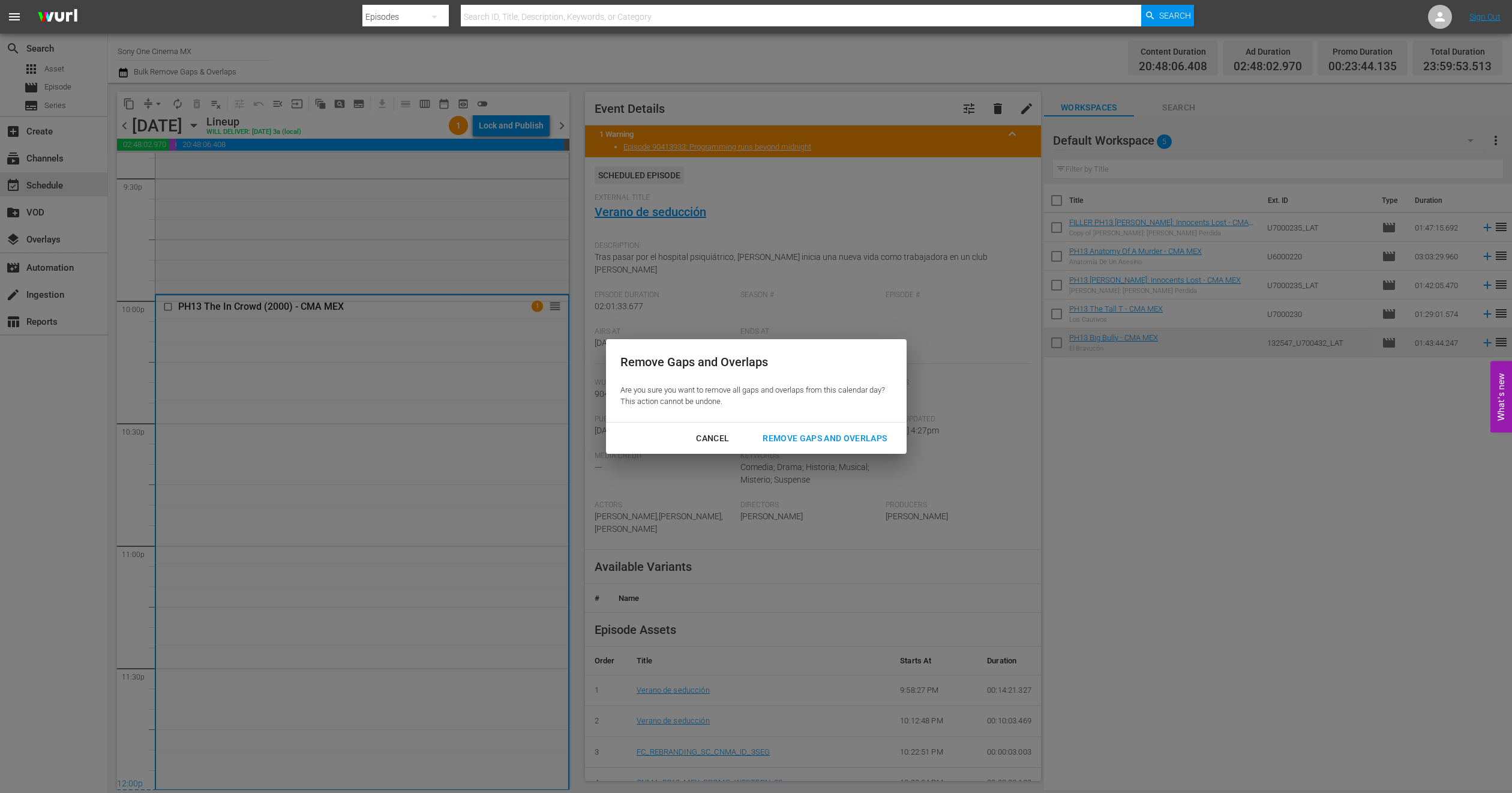
click at [777, 432] on div "Remove Gaps and Overlaps" at bounding box center [825, 438] width 143 height 15
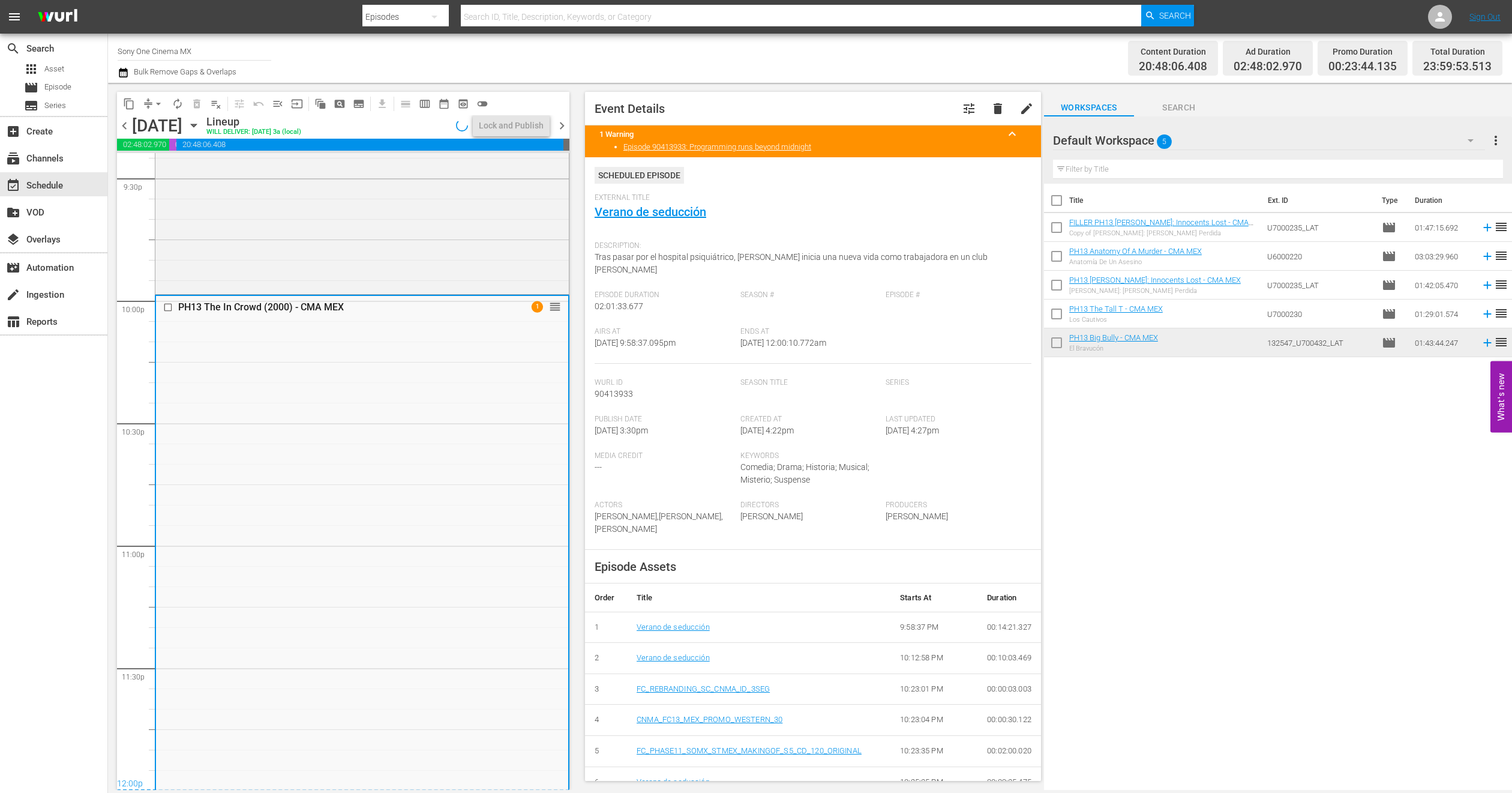
scroll to position [5241, 0]
click at [201, 122] on icon "button" at bounding box center [194, 126] width 13 height 13
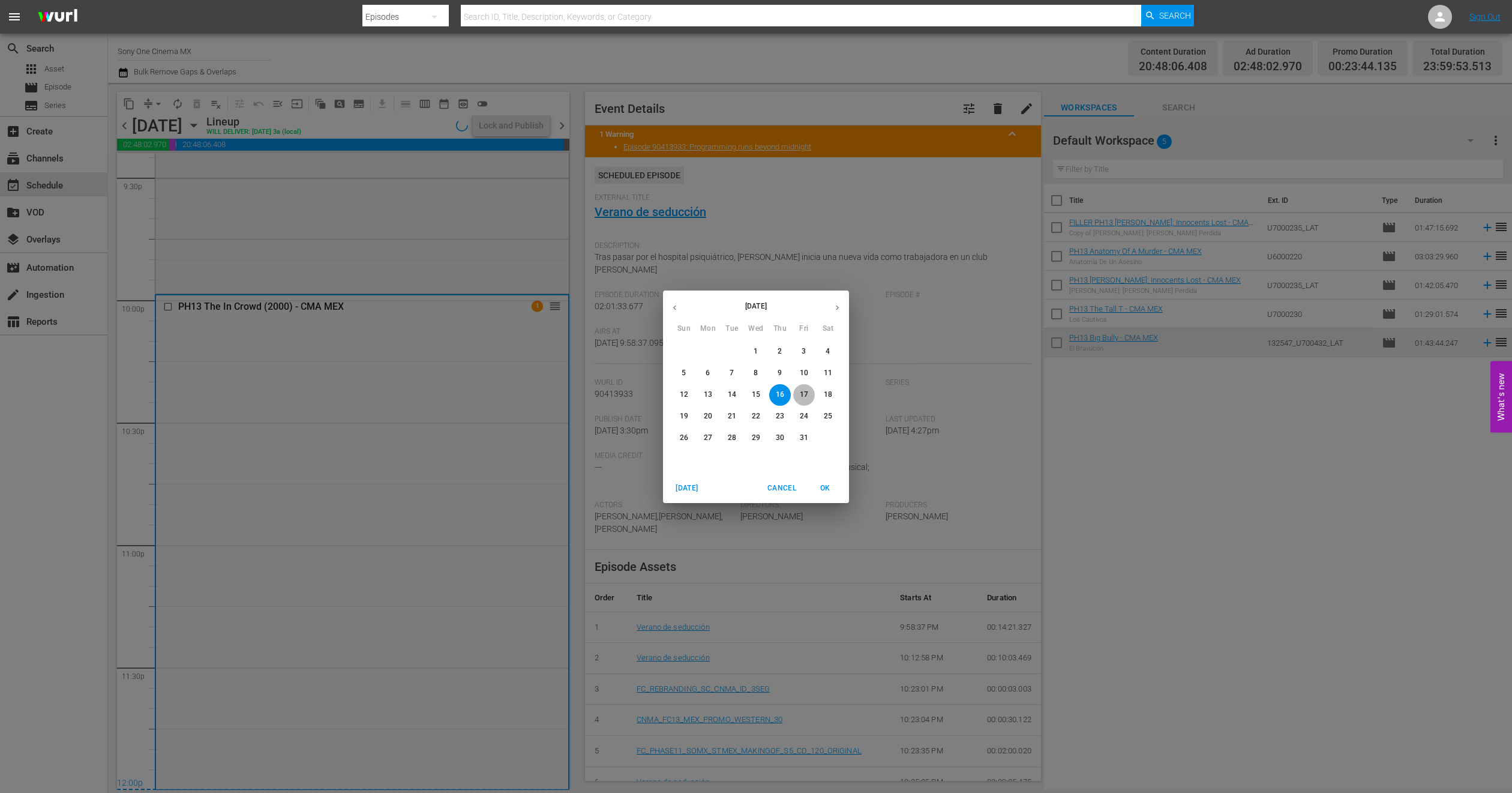
click at [798, 395] on span "17" at bounding box center [804, 395] width 22 height 10
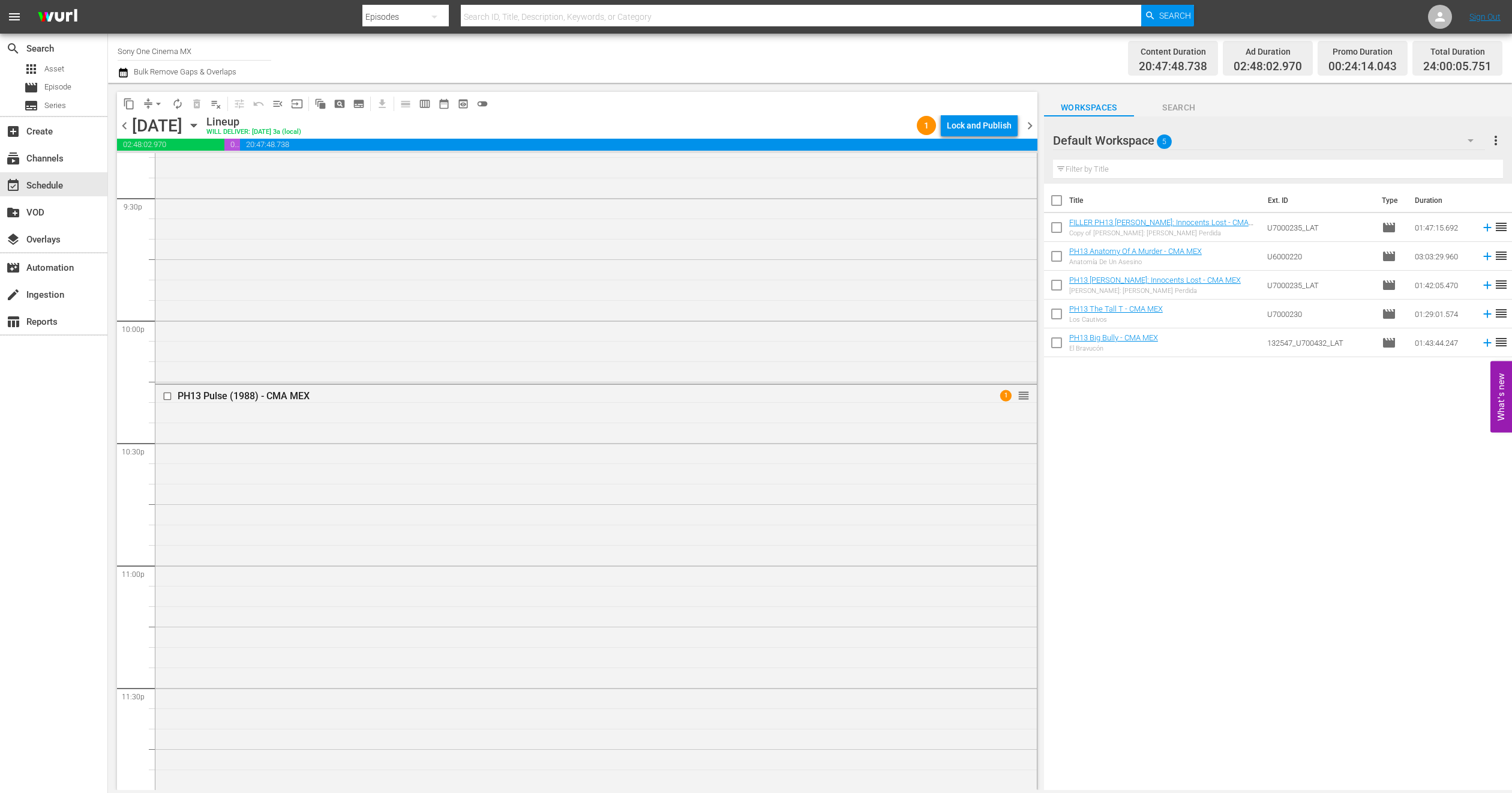
scroll to position [5241, 0]
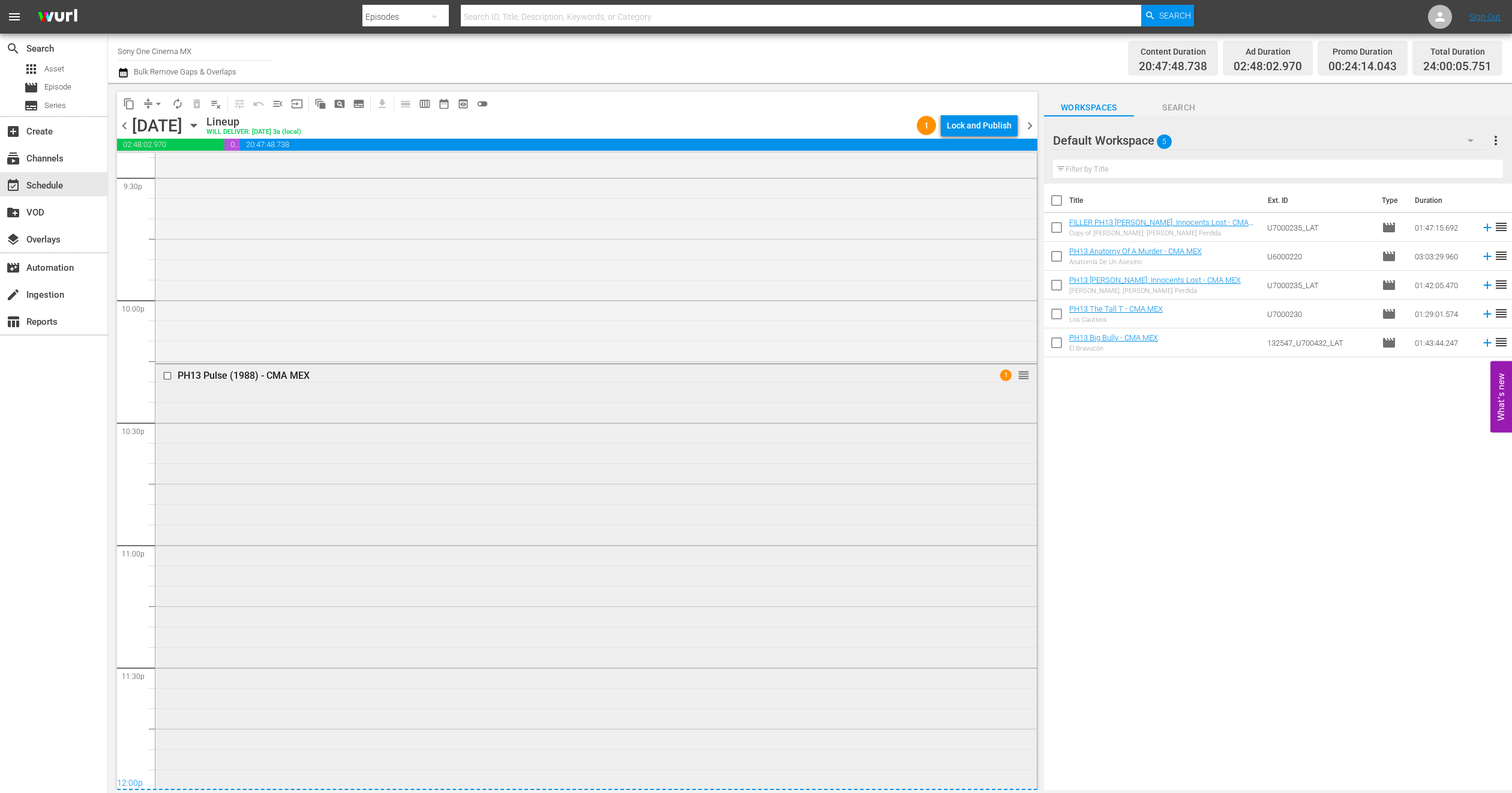
click at [278, 531] on div "PH13 Pulse (1988) - CMA MEX 1 reorder" at bounding box center [596, 576] width 881 height 423
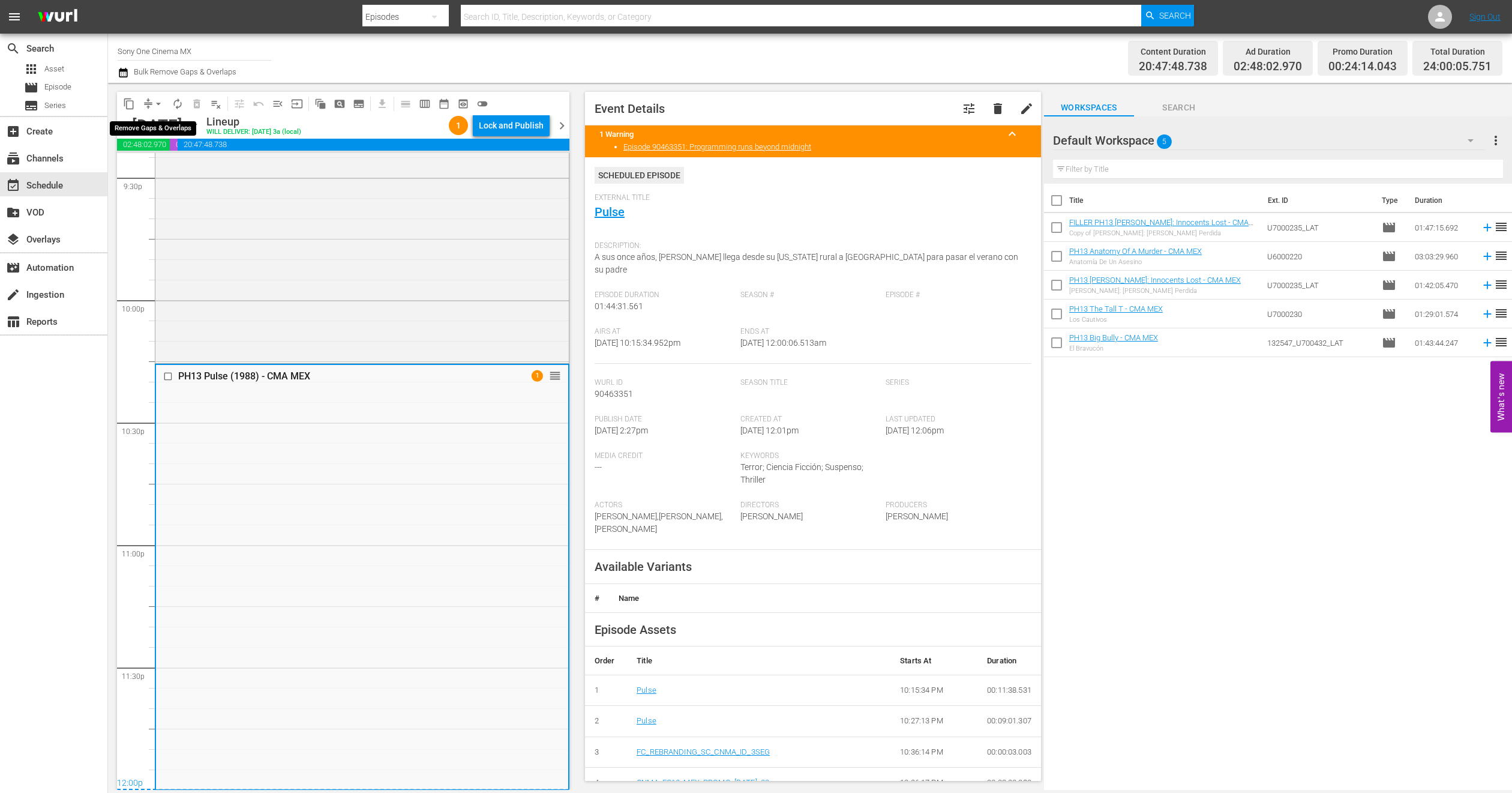
click at [157, 105] on span "arrow_drop_down" at bounding box center [158, 104] width 12 height 12
click at [200, 163] on li "Align to End of Previous Day" at bounding box center [158, 166] width 126 height 20
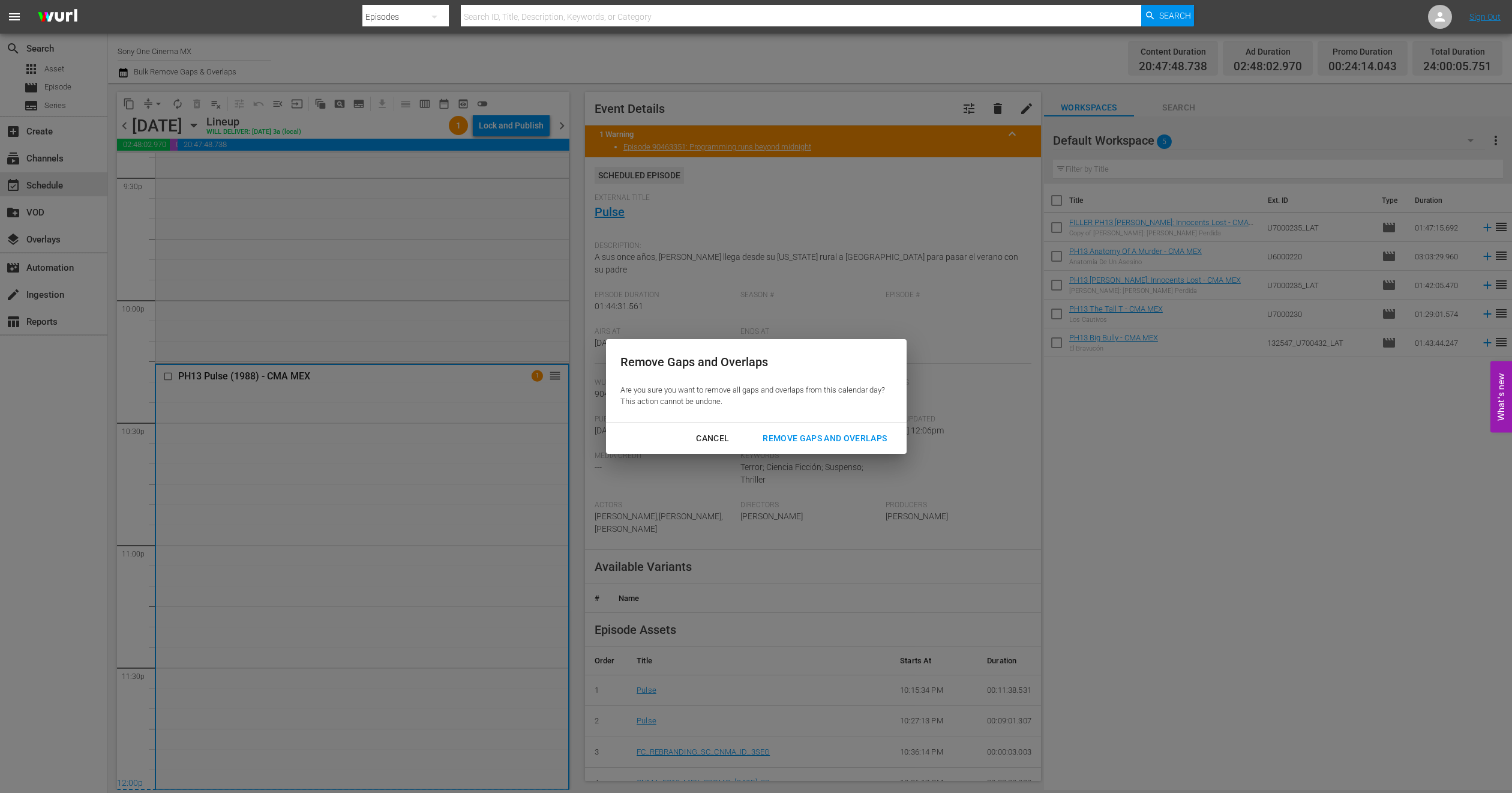
click at [830, 440] on div "Remove Gaps and Overlaps" at bounding box center [825, 438] width 143 height 15
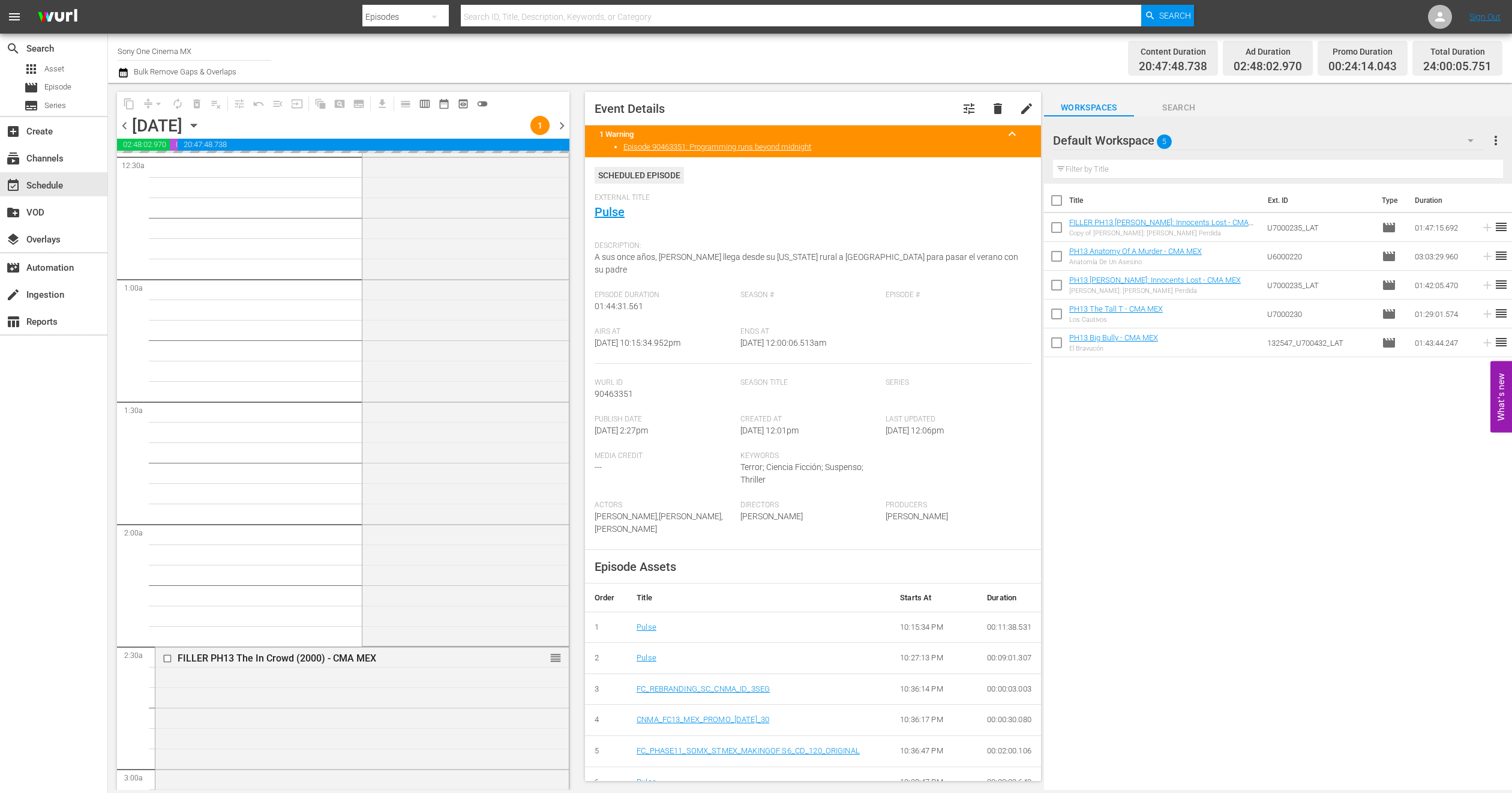
scroll to position [0, 0]
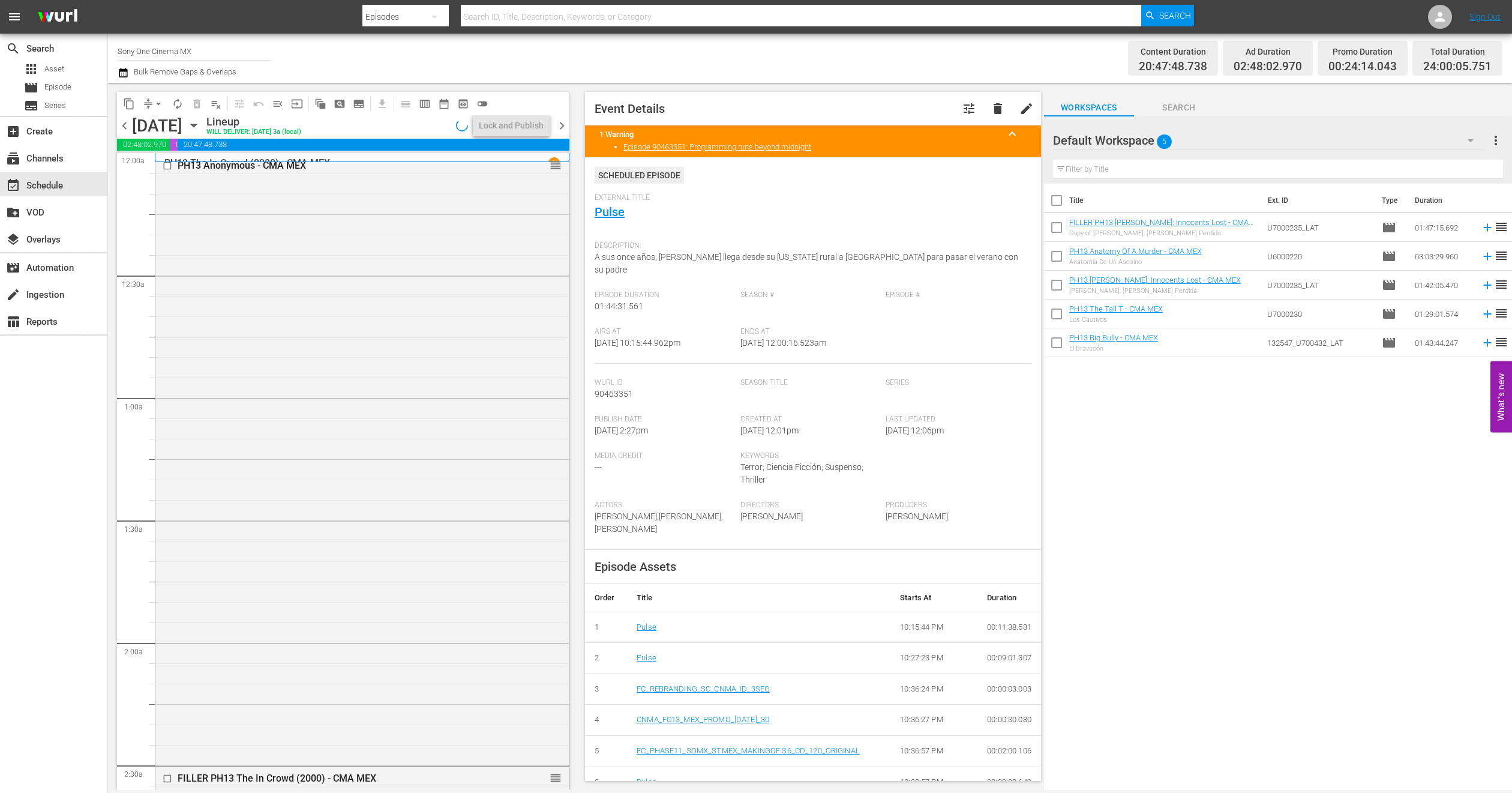
click at [201, 121] on icon "button" at bounding box center [194, 126] width 13 height 13
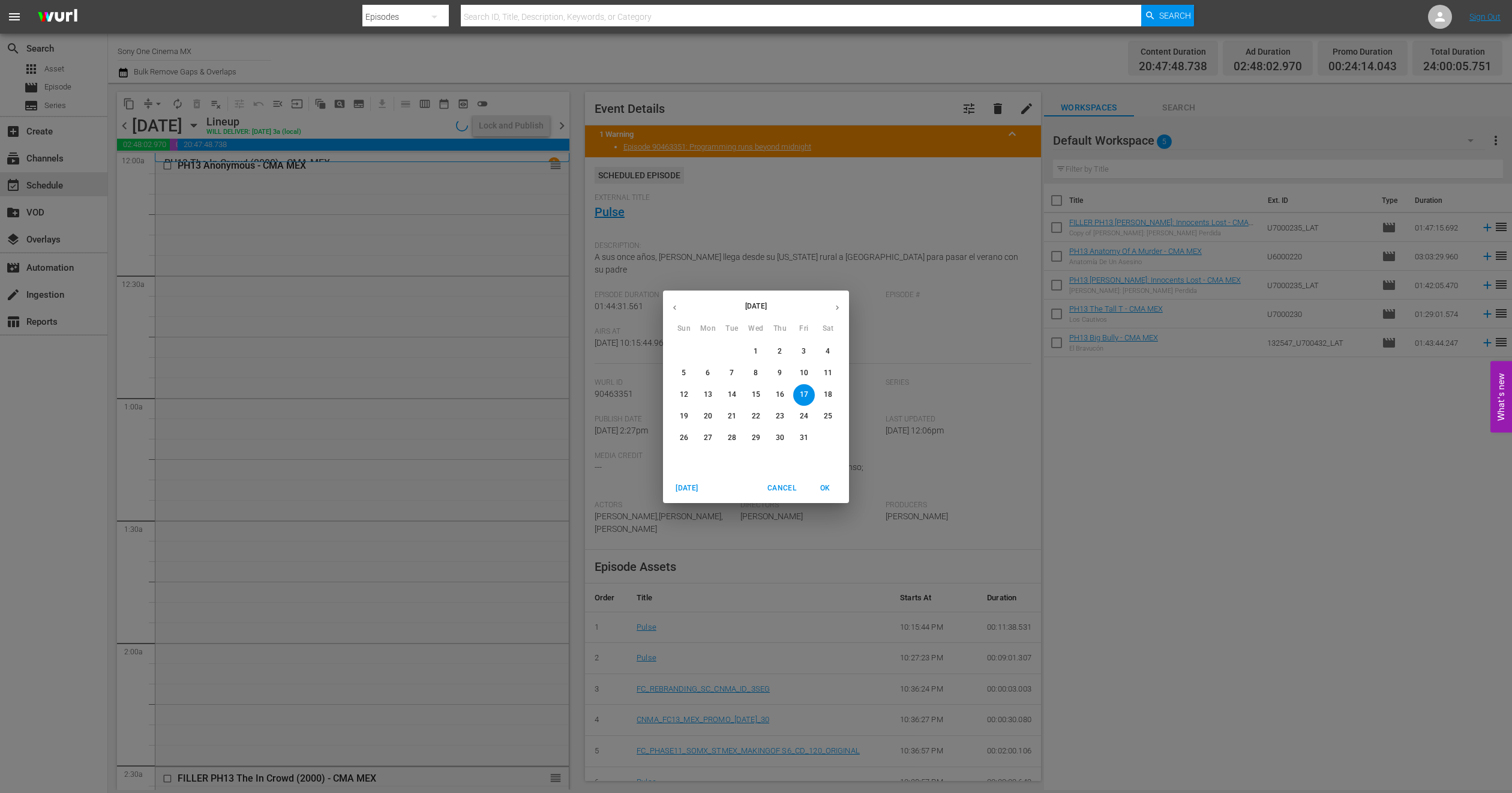
click at [830, 397] on p "18" at bounding box center [828, 395] width 9 height 10
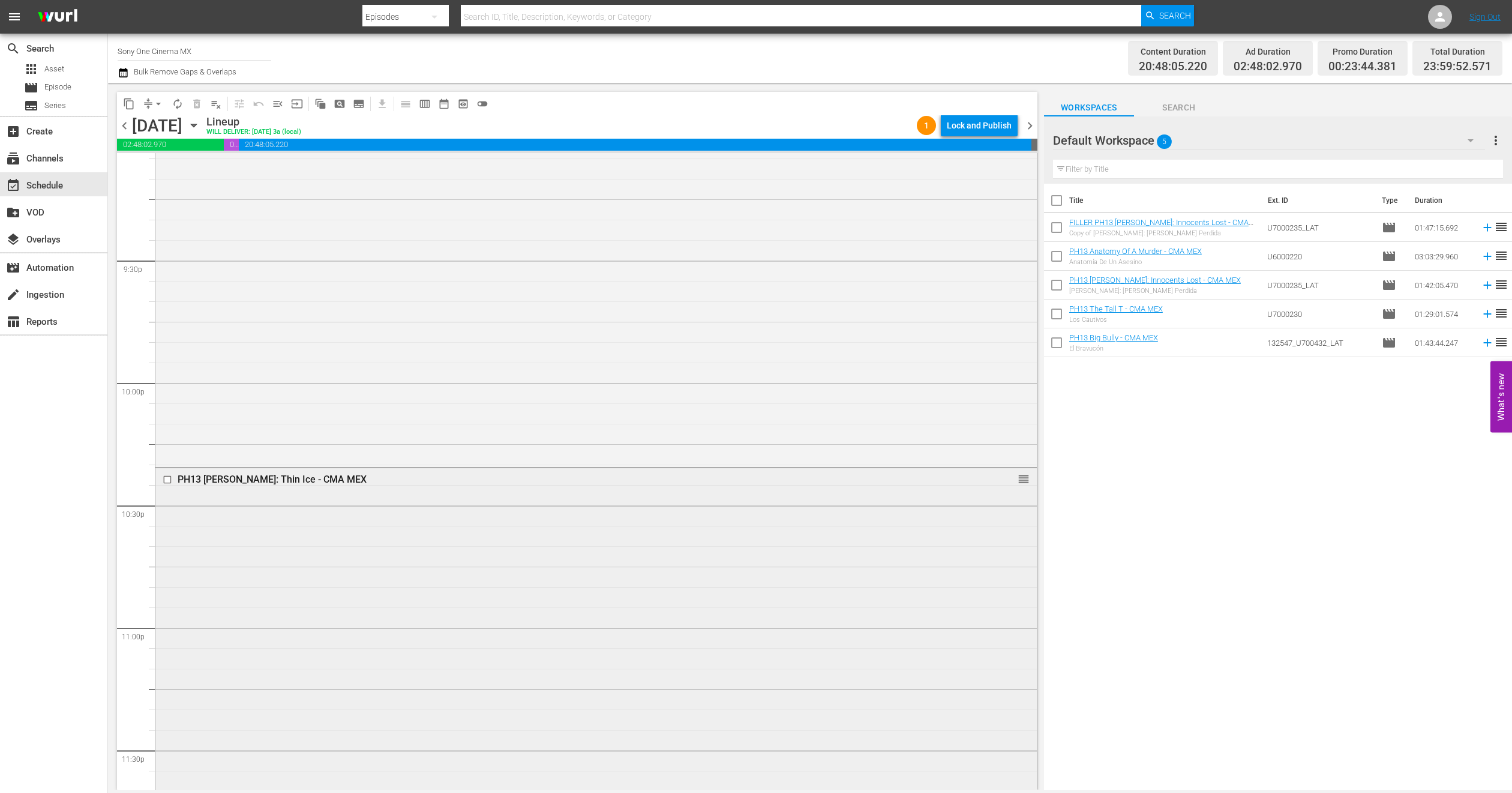
scroll to position [5241, 0]
click at [292, 539] on div "PH13 [PERSON_NAME]: Thin Ice - CMA MEX reorder" at bounding box center [596, 587] width 881 height 402
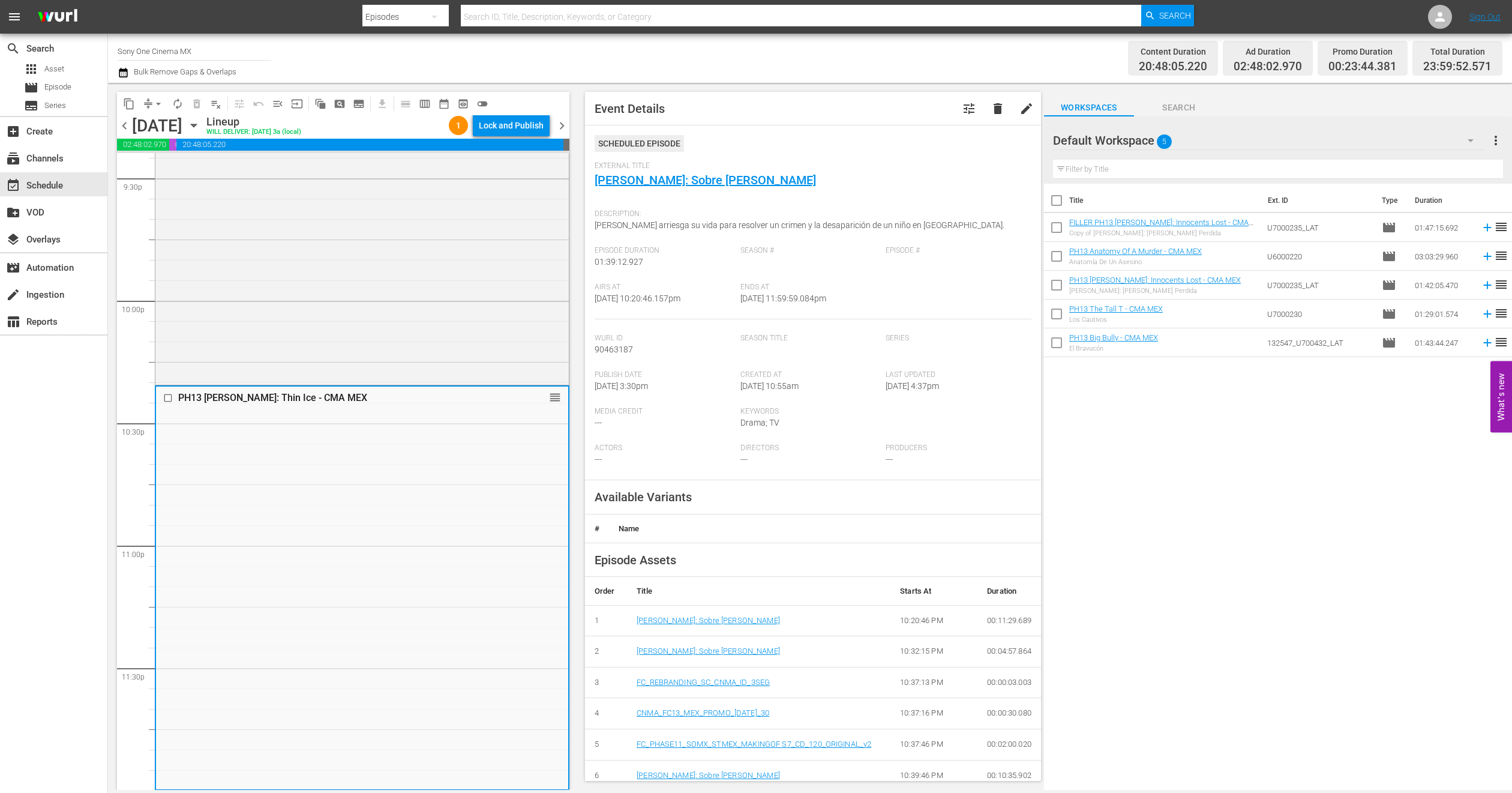
click at [163, 101] on span "arrow_drop_down" at bounding box center [158, 104] width 12 height 12
click at [175, 174] on li "Align to End of Previous Day" at bounding box center [158, 166] width 126 height 20
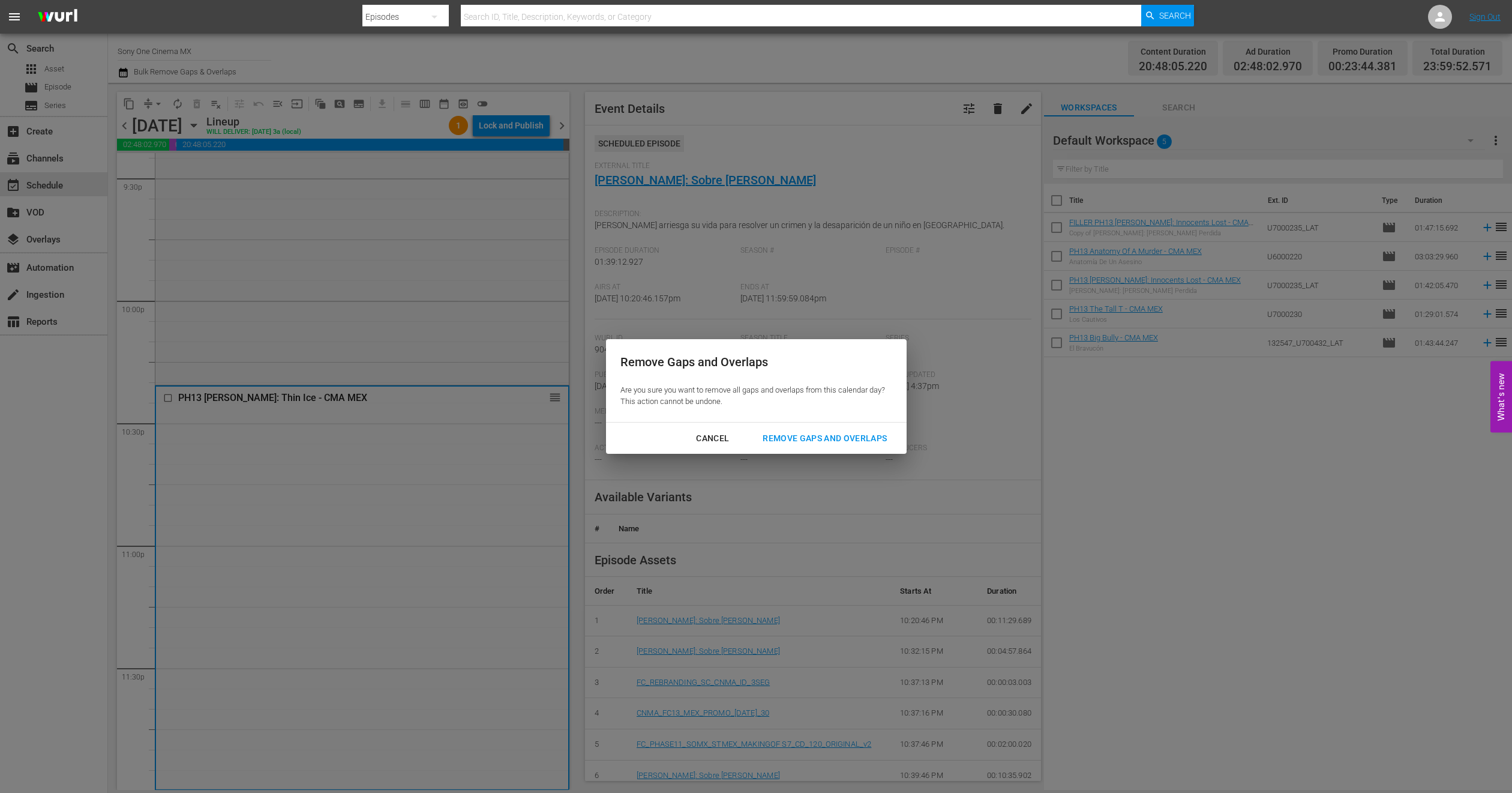
click at [806, 435] on div "Remove Gaps and Overlaps" at bounding box center [825, 438] width 143 height 15
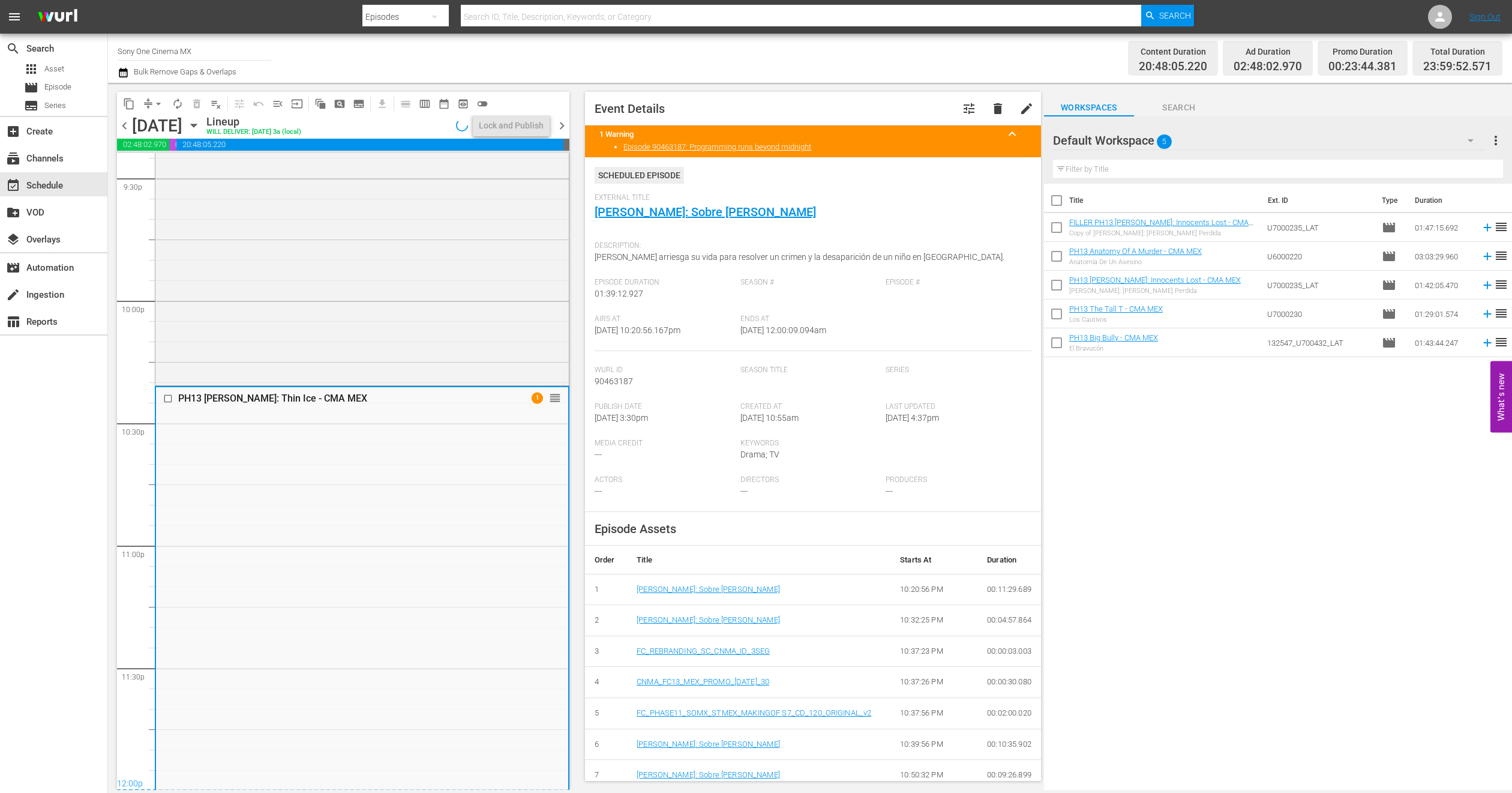
click at [196, 124] on icon "button" at bounding box center [193, 126] width 5 height 3
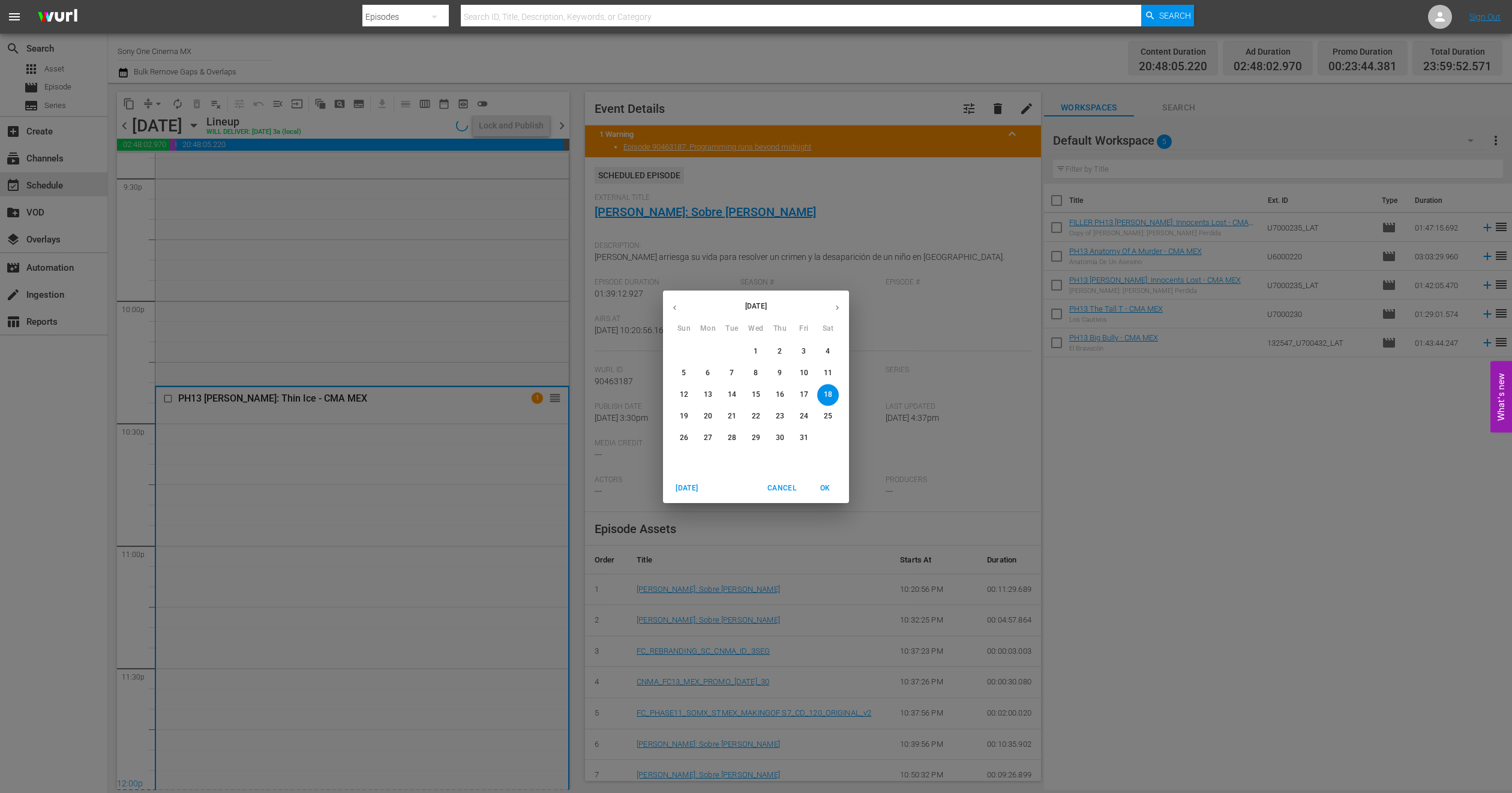
click at [682, 419] on p "19" at bounding box center [684, 416] width 9 height 10
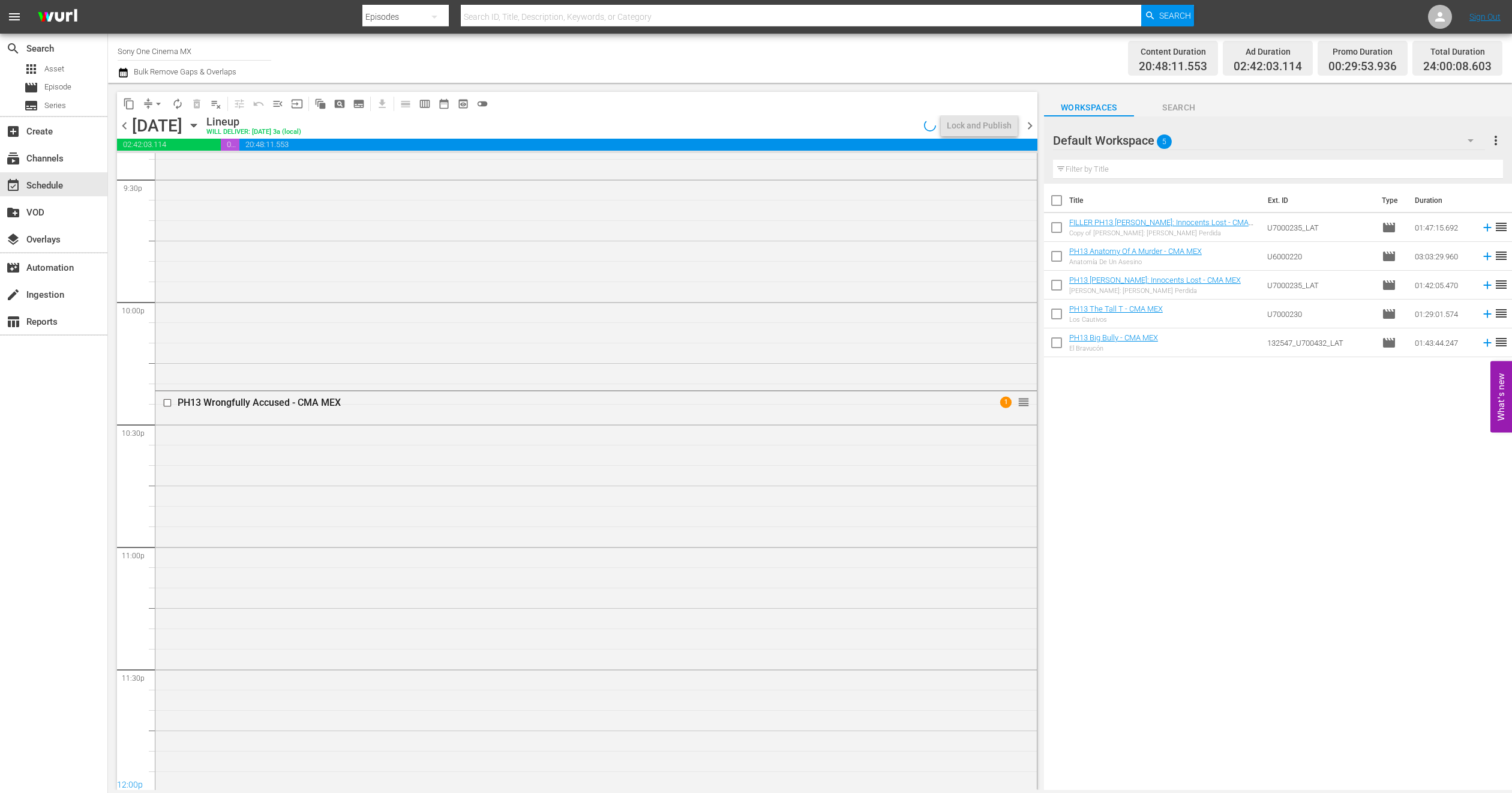
scroll to position [5158, 0]
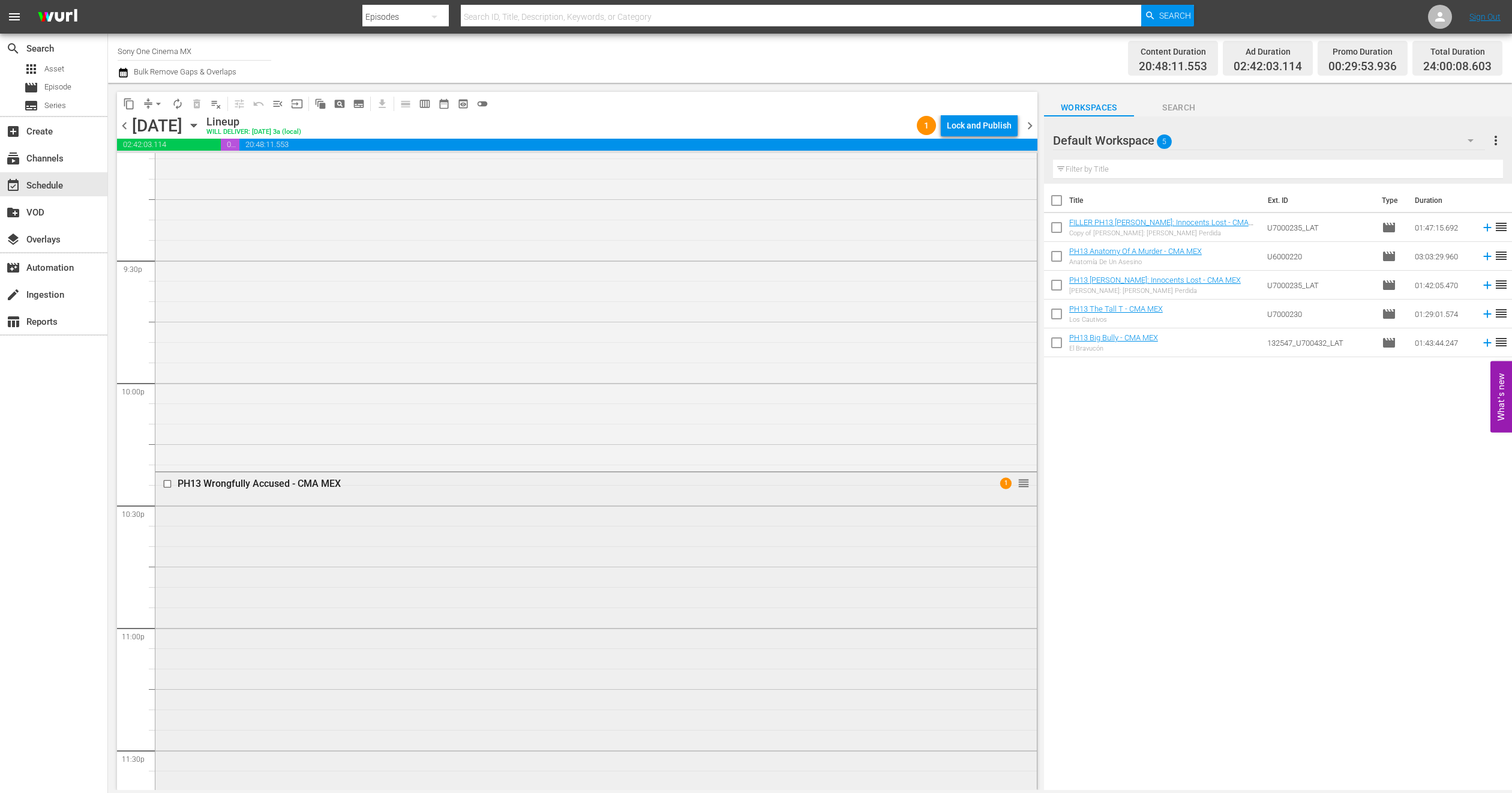
click at [319, 586] on div "PH13 Wrongfully Accused - CMA MEX 1 reorder" at bounding box center [596, 672] width 881 height 398
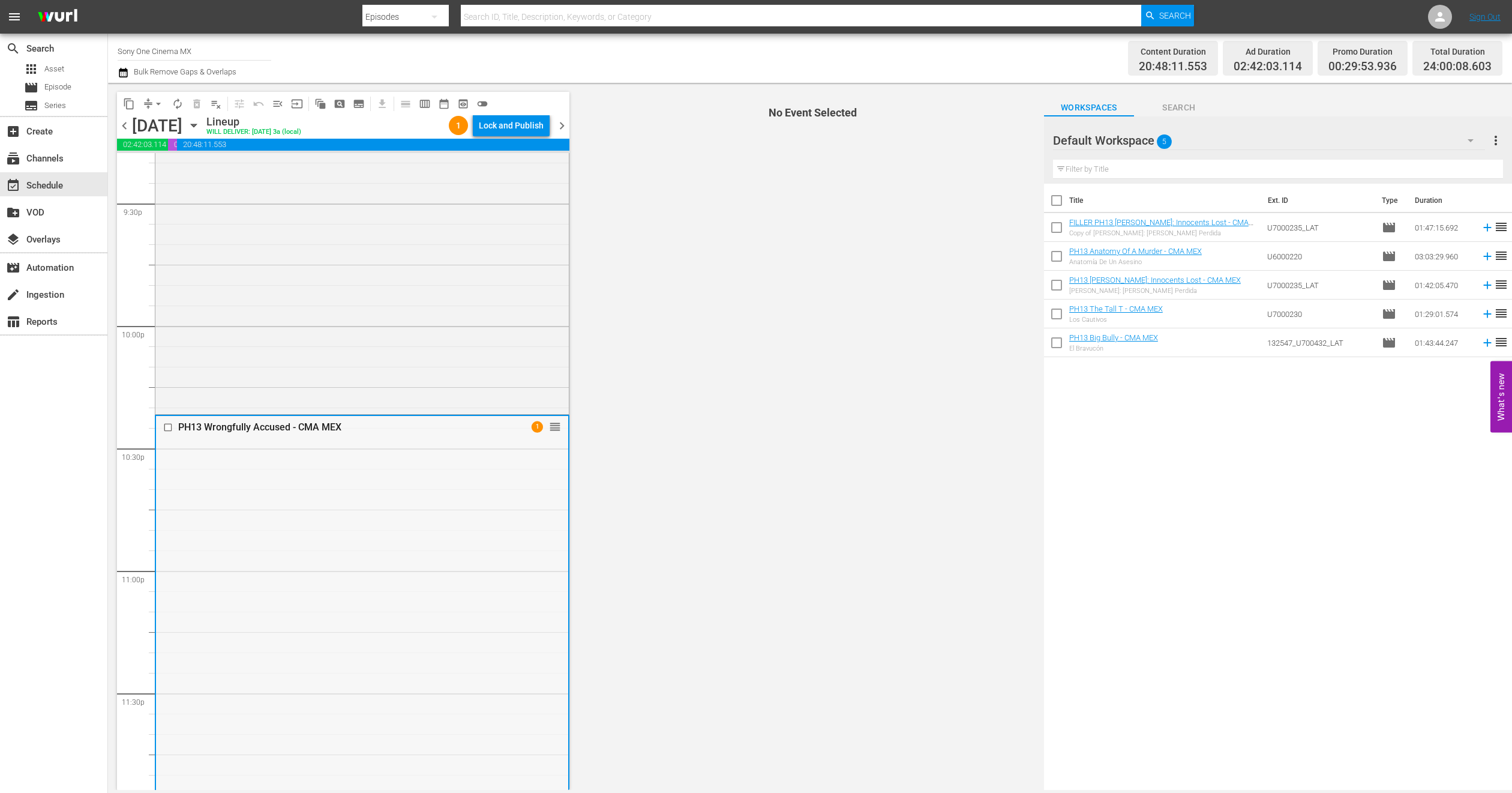
scroll to position [5241, 0]
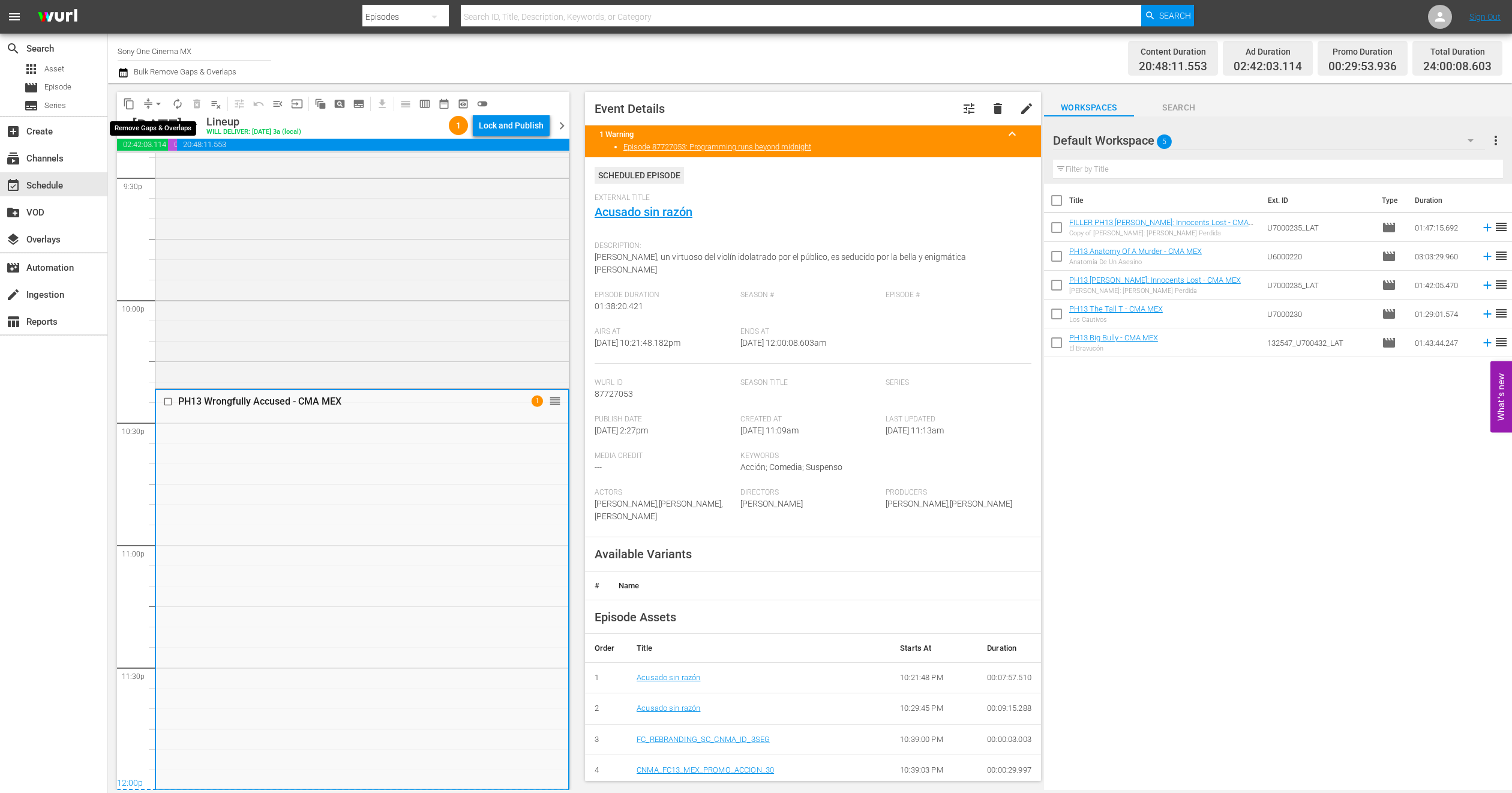
click at [157, 103] on span "arrow_drop_down" at bounding box center [158, 104] width 12 height 12
click at [197, 169] on li "Align to End of Previous Day" at bounding box center [158, 166] width 126 height 20
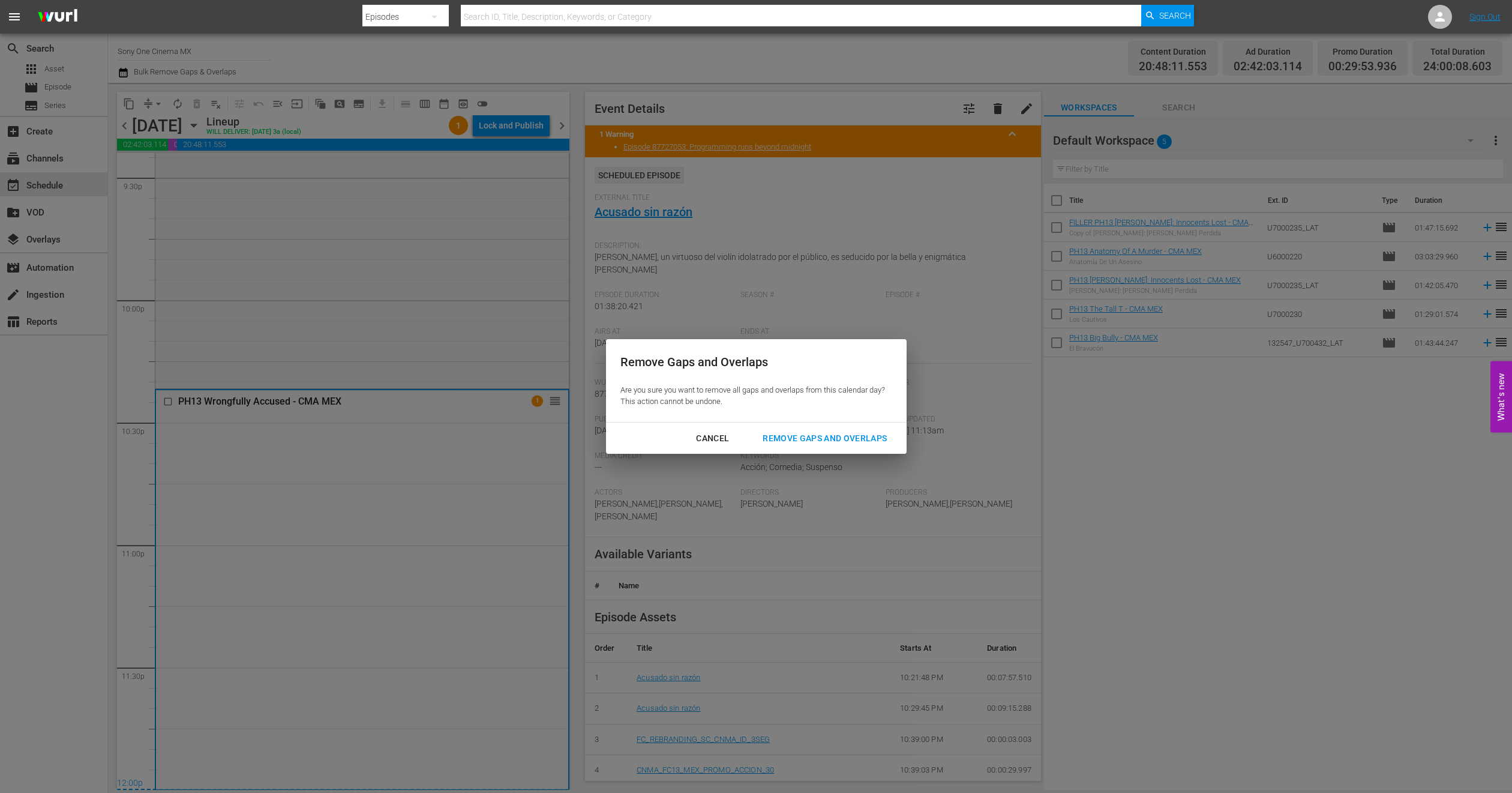
click at [792, 427] on button "Remove Gaps and Overlaps" at bounding box center [825, 438] width 153 height 23
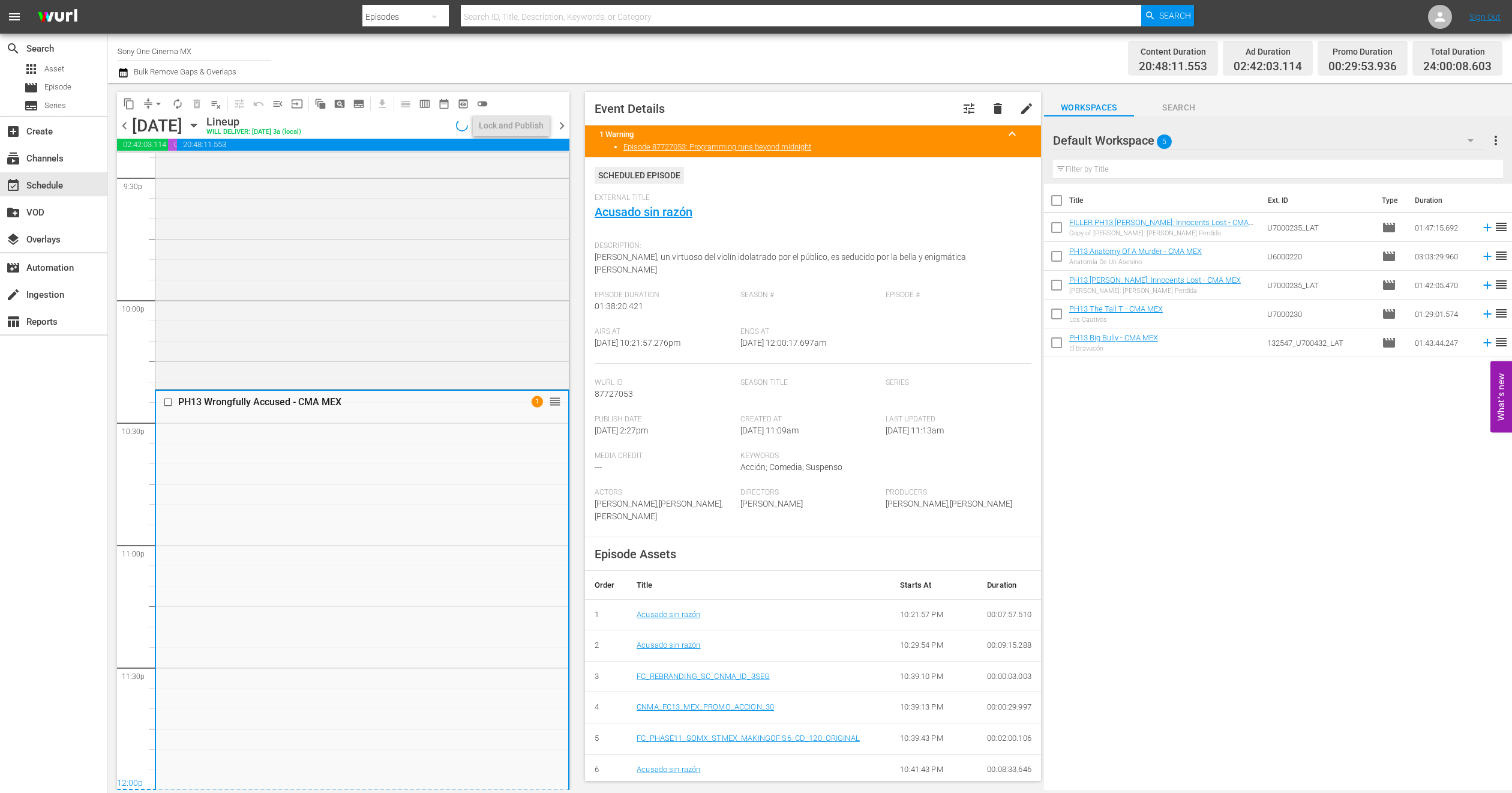
click at [201, 129] on icon "button" at bounding box center [194, 126] width 13 height 13
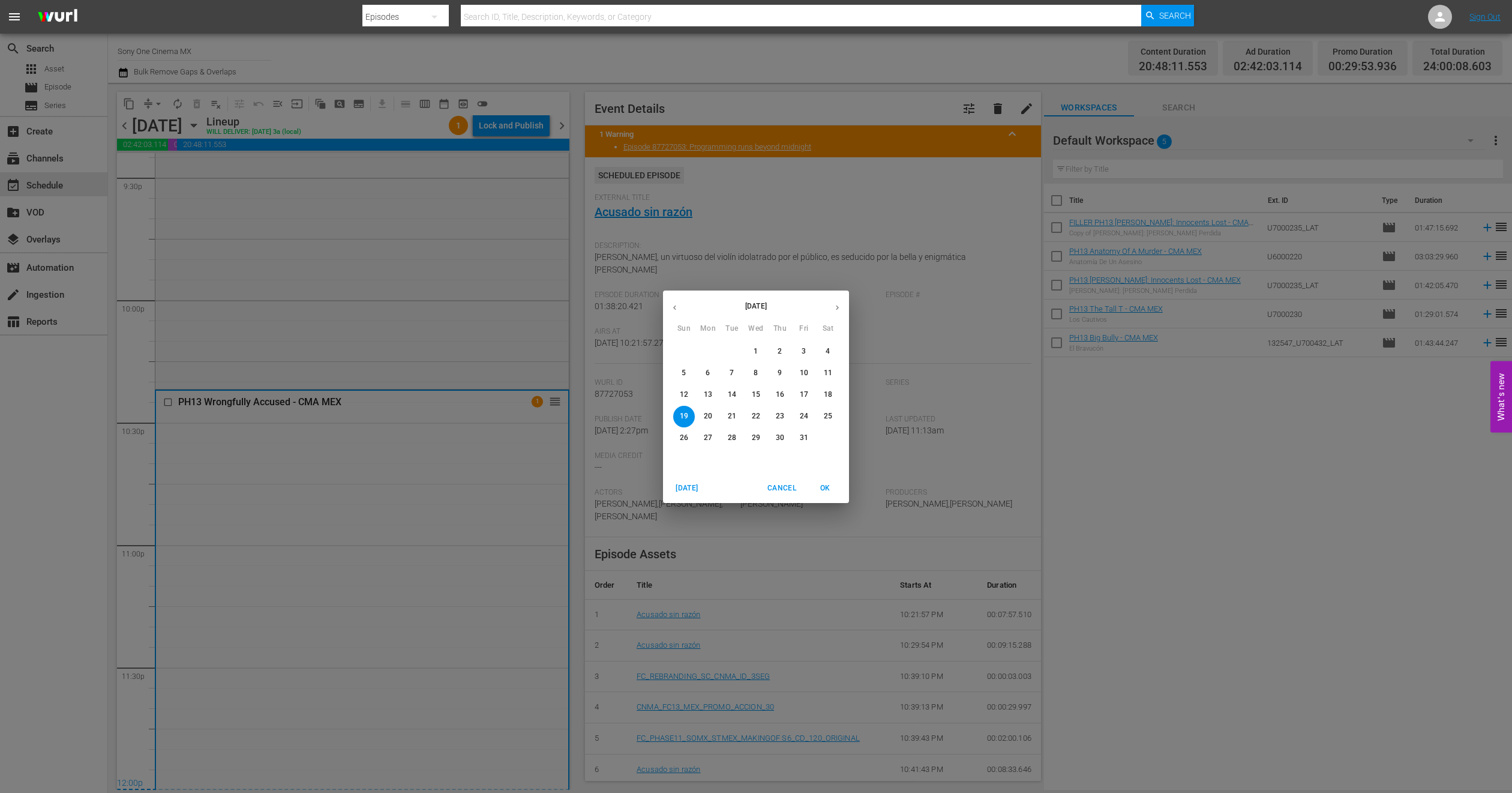
click at [706, 416] on p "20" at bounding box center [708, 416] width 9 height 10
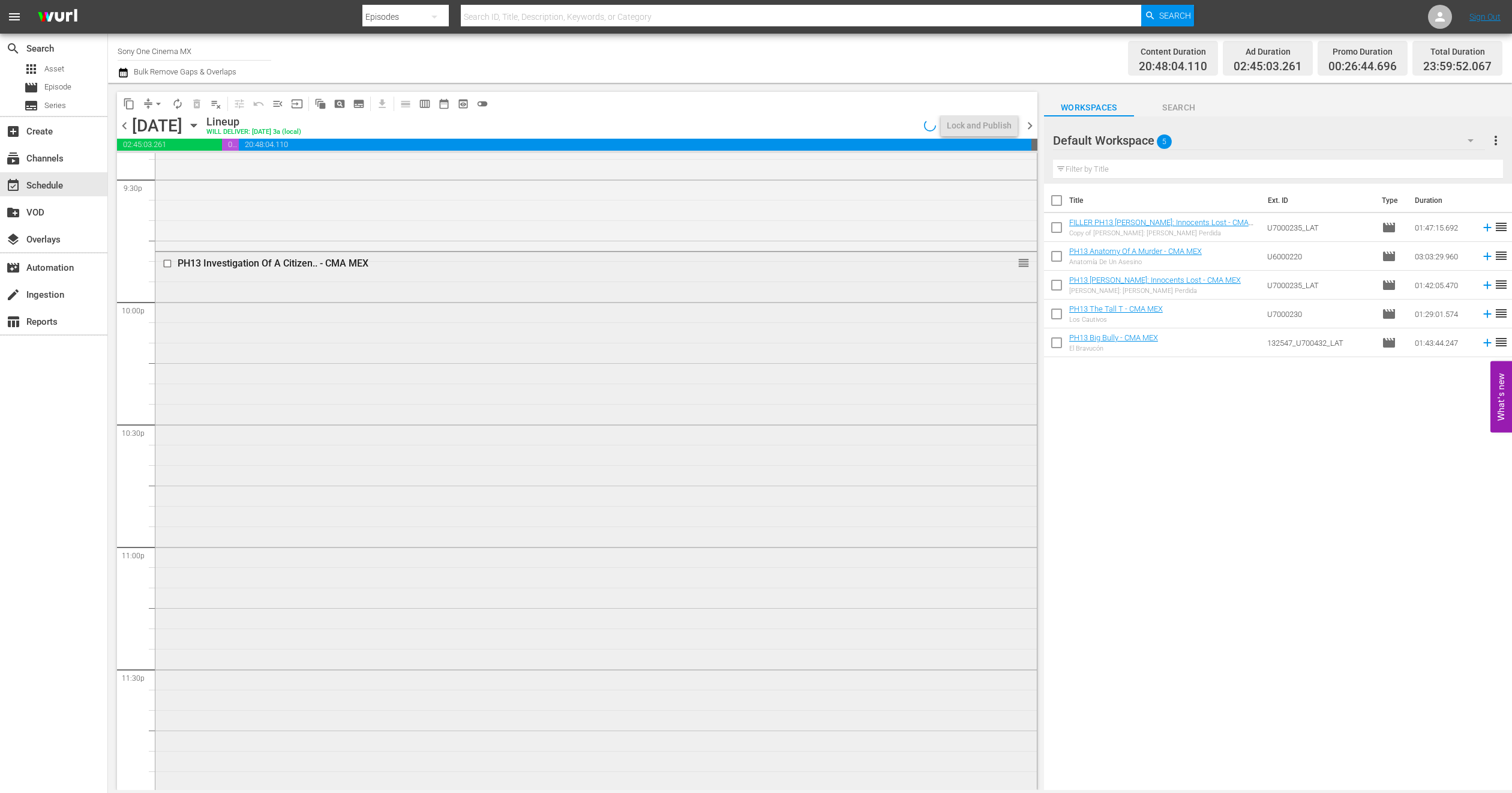
scroll to position [5241, 0]
click at [315, 551] on div "PH13 Investigation Of A Citizen.. - CMA MEX reorder" at bounding box center [596, 519] width 881 height 536
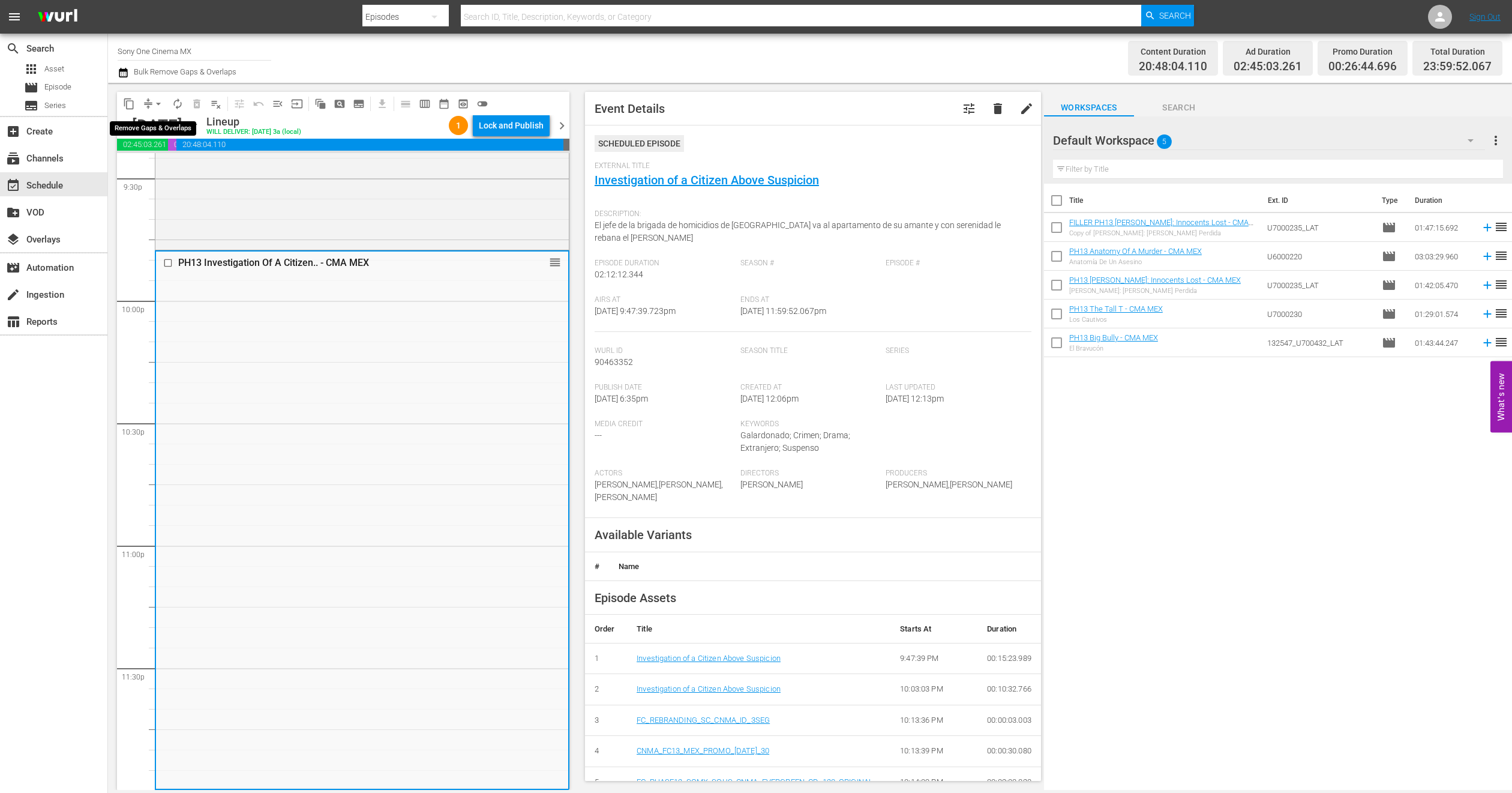
click at [157, 102] on span "arrow_drop_down" at bounding box center [158, 104] width 12 height 12
click at [196, 169] on li "Align to End of Previous Day" at bounding box center [158, 166] width 126 height 20
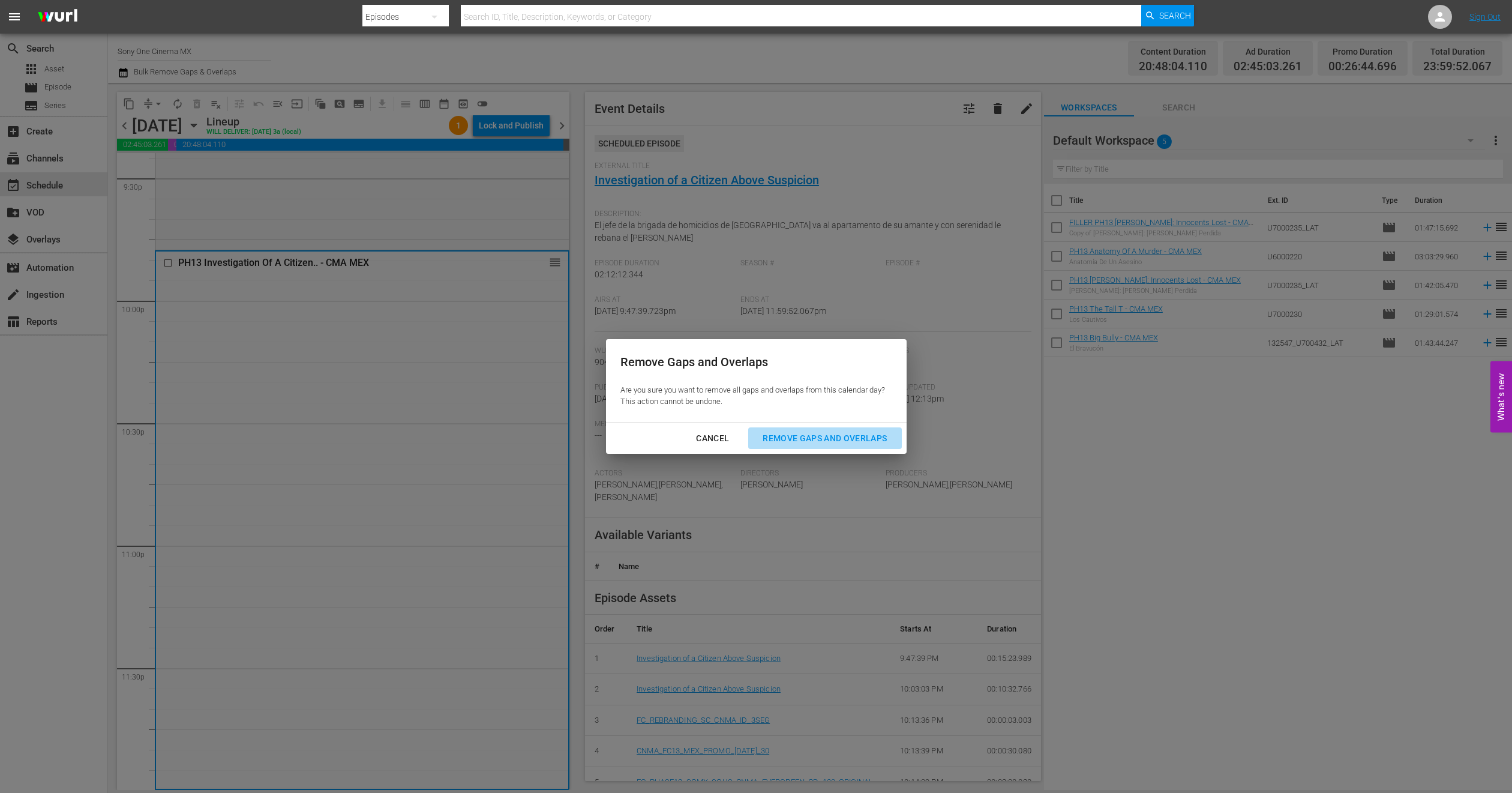
click at [795, 429] on button "Remove Gaps and Overlaps" at bounding box center [825, 438] width 153 height 23
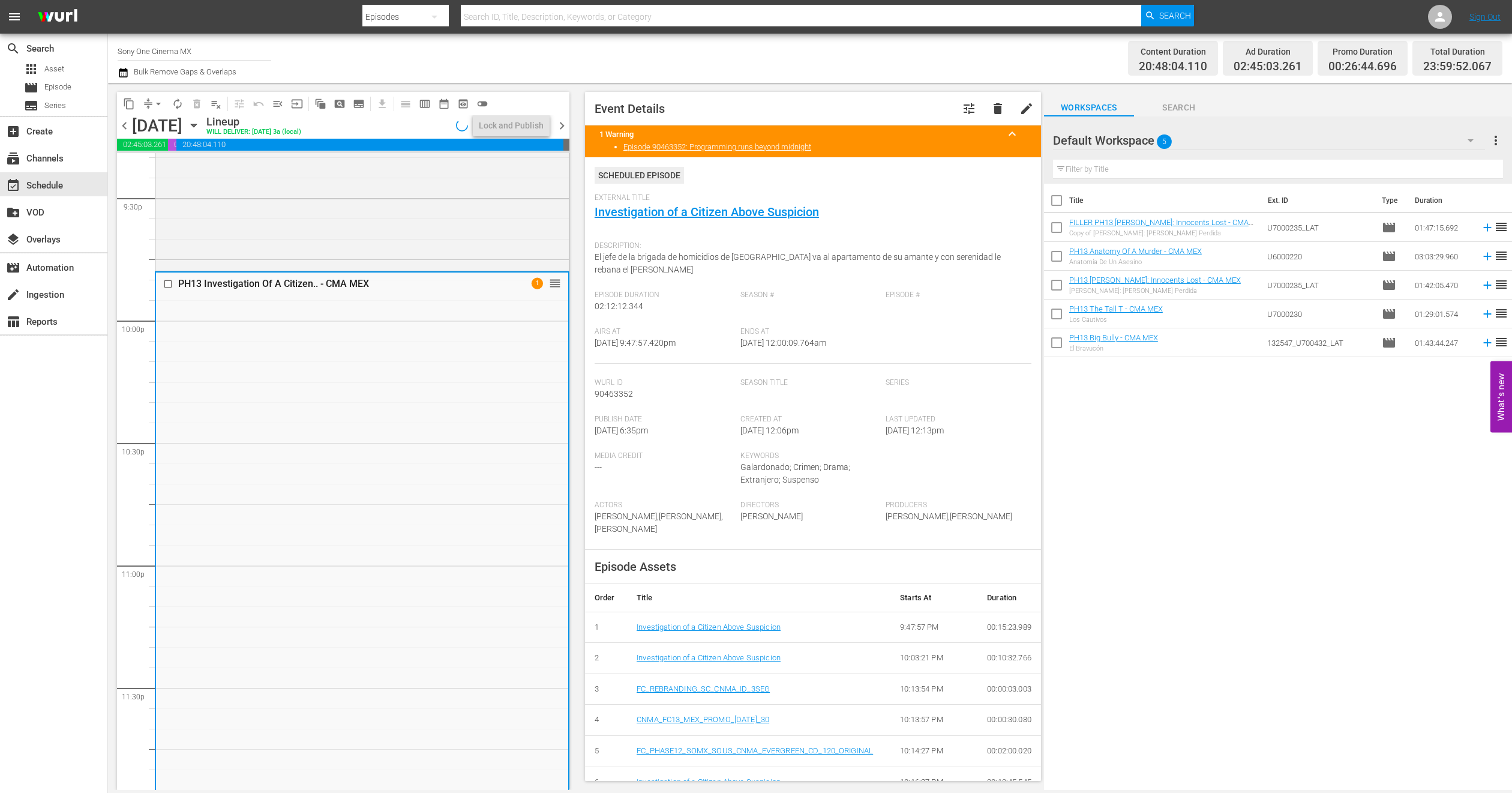
scroll to position [5241, 0]
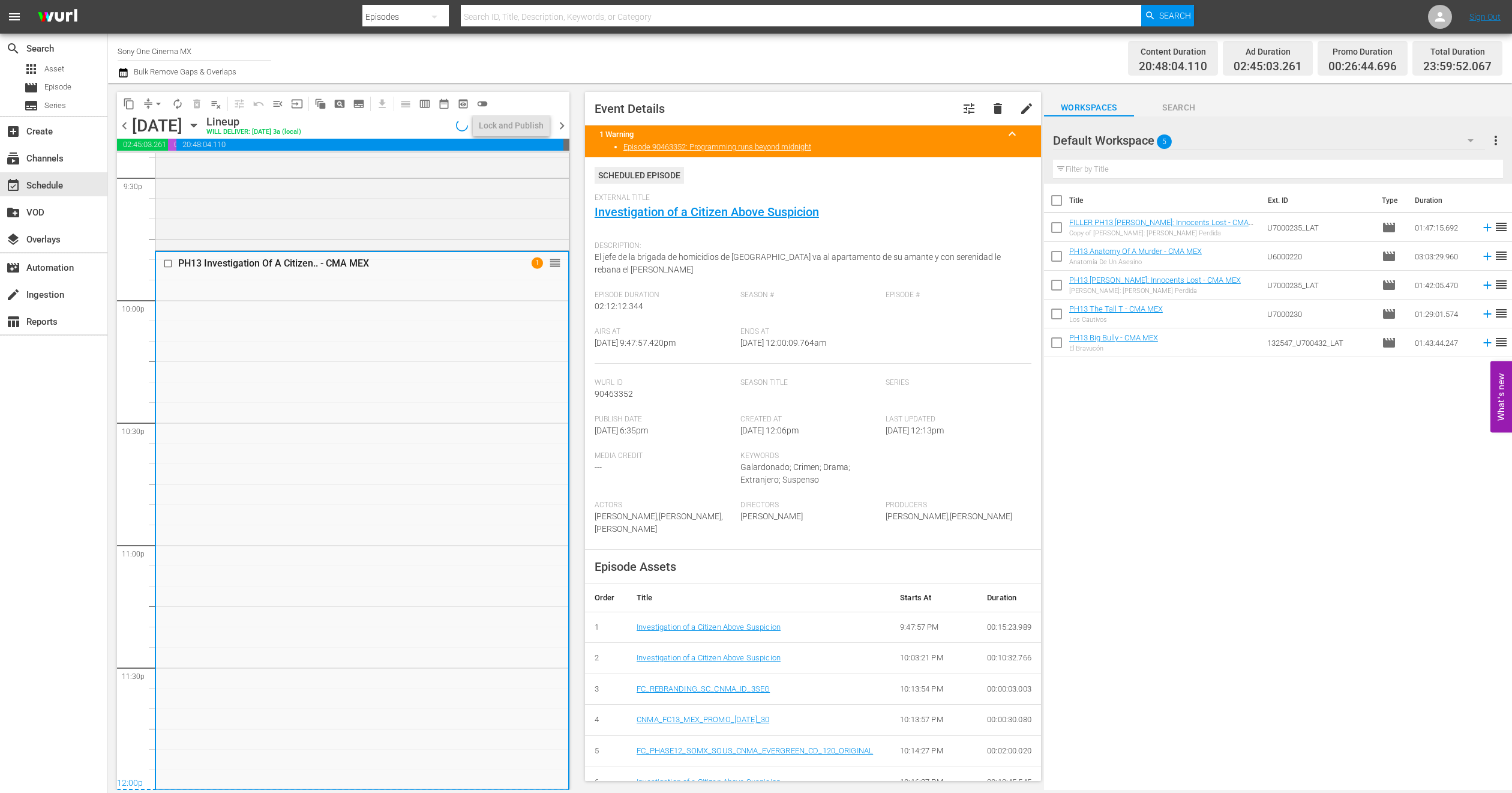
click at [201, 126] on icon "button" at bounding box center [194, 126] width 13 height 13
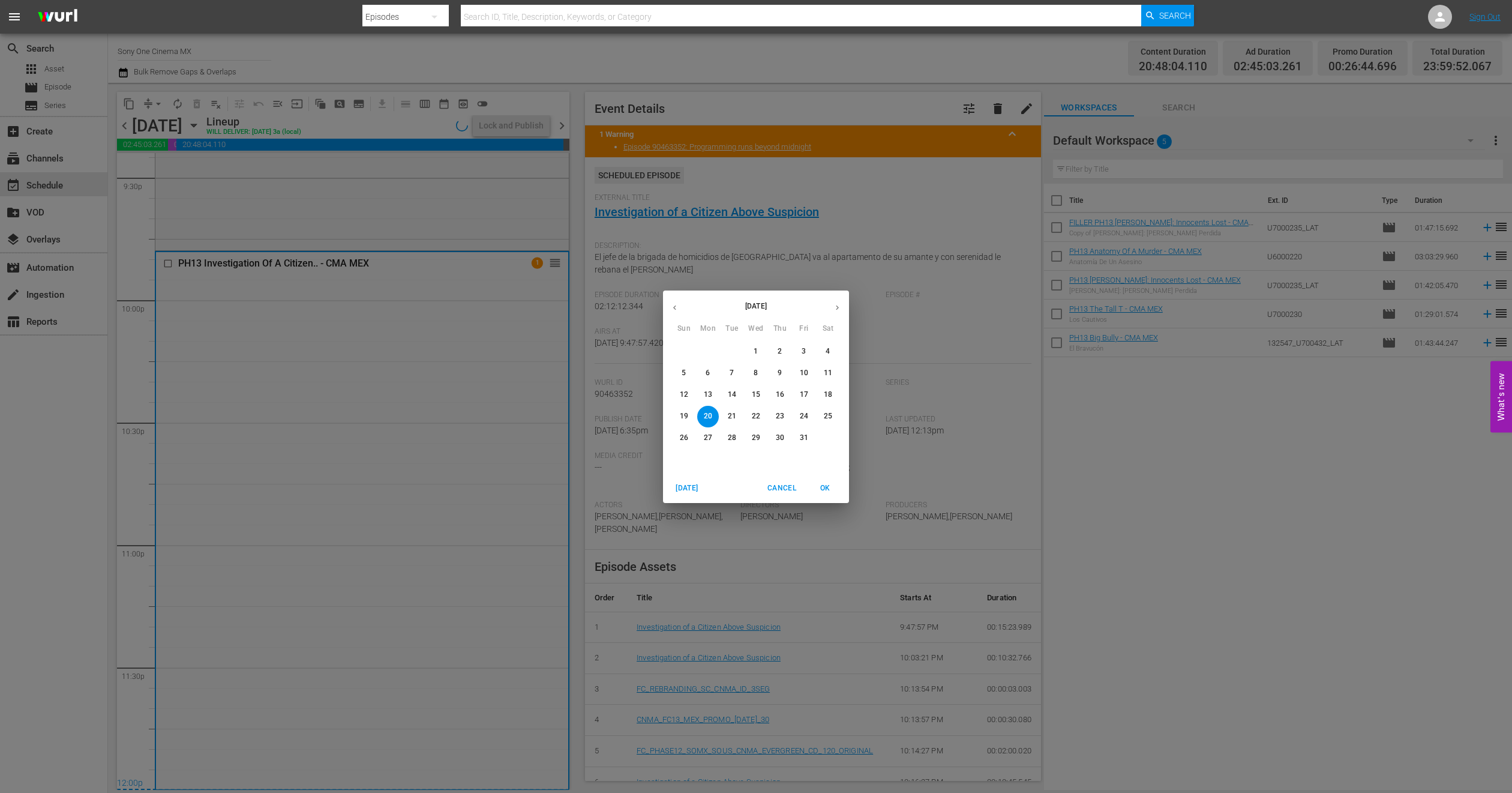
click at [729, 415] on p "21" at bounding box center [732, 416] width 9 height 10
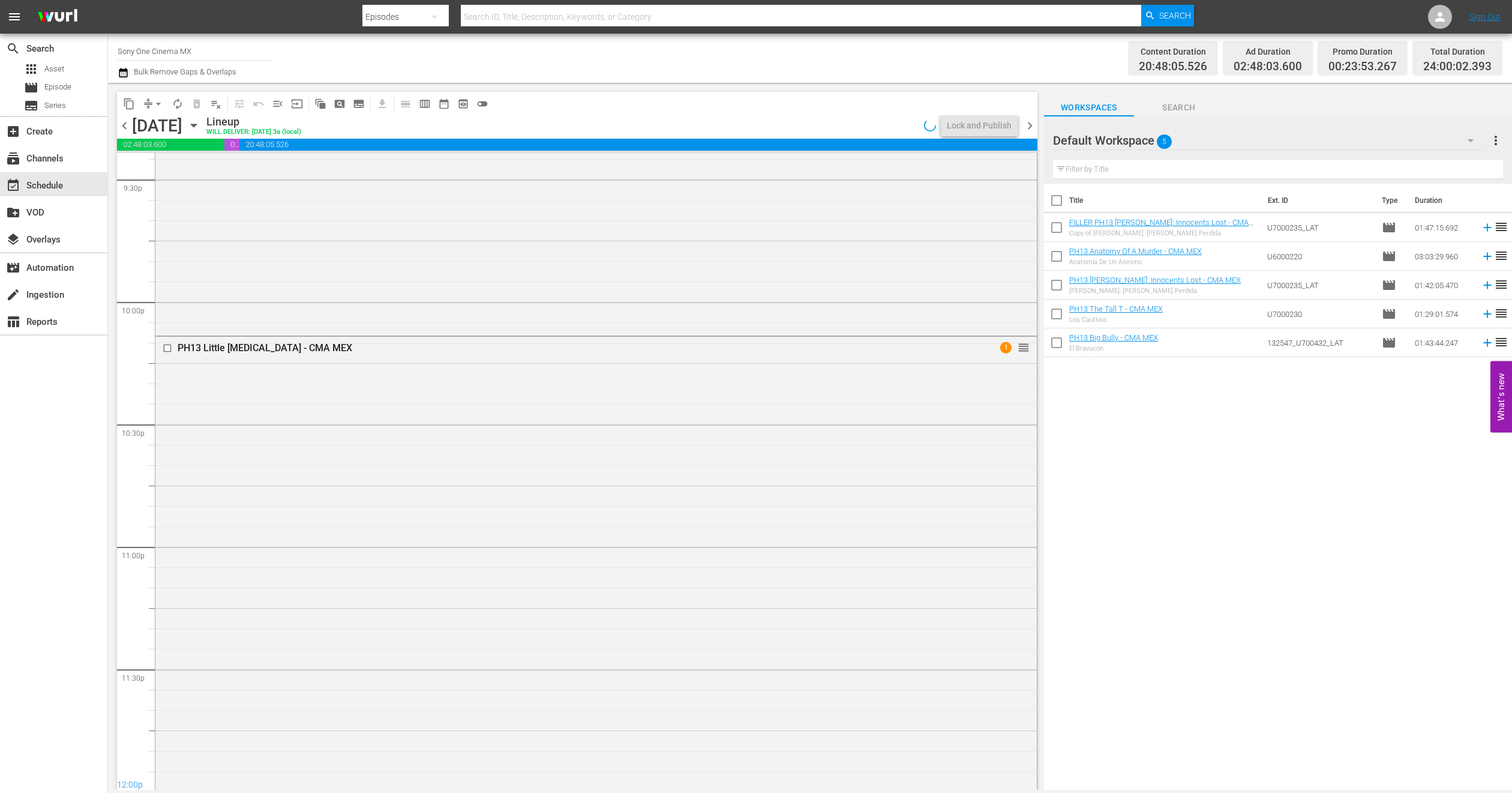
scroll to position [5241, 0]
click at [295, 604] on div "PH13 Little [MEDICAL_DATA] - CMA MEX 1 reorder" at bounding box center [596, 562] width 881 height 453
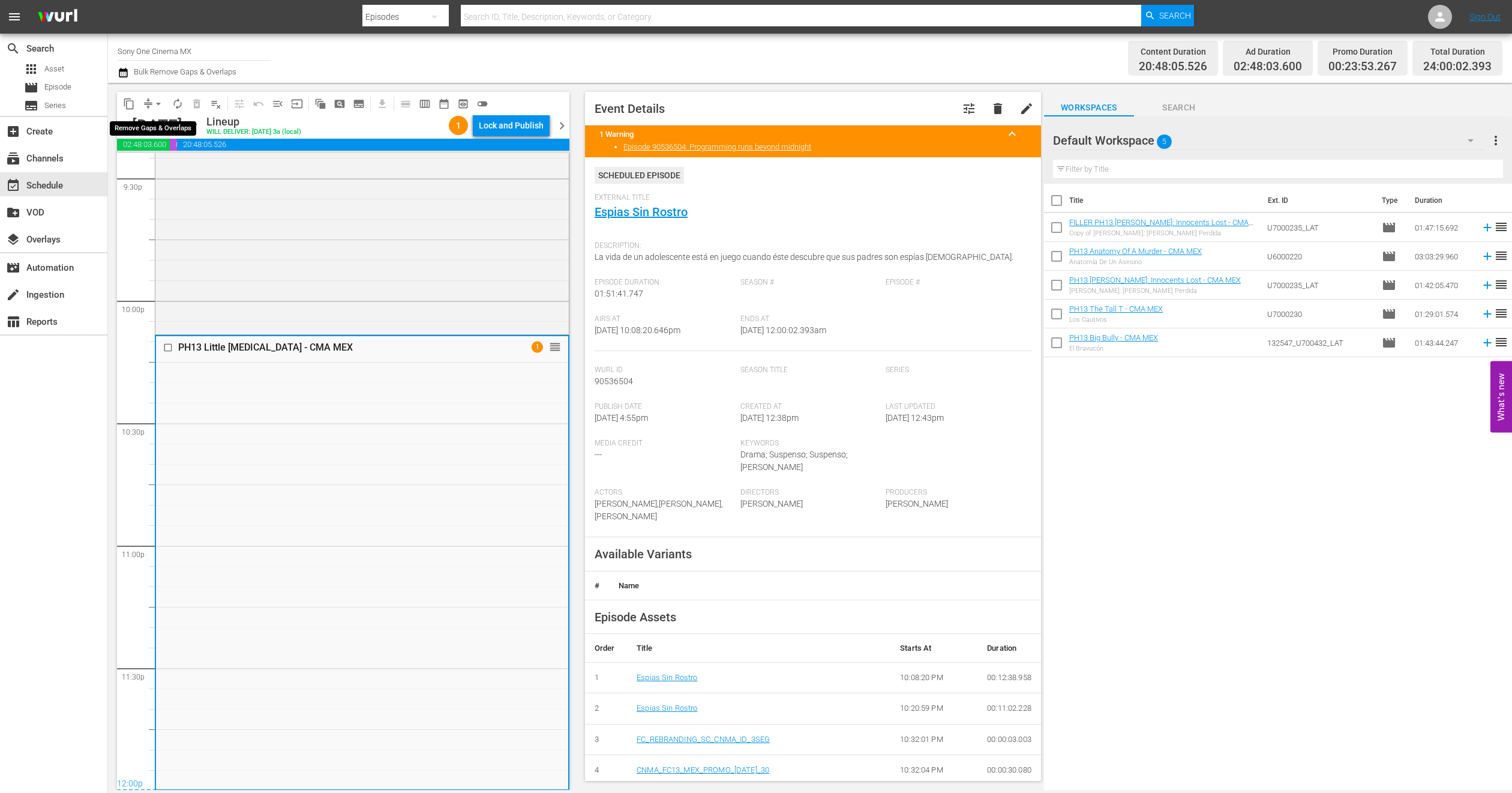
click at [155, 99] on span "arrow_drop_down" at bounding box center [158, 104] width 12 height 12
click at [169, 169] on li "Align to End of Previous Day" at bounding box center [158, 166] width 126 height 20
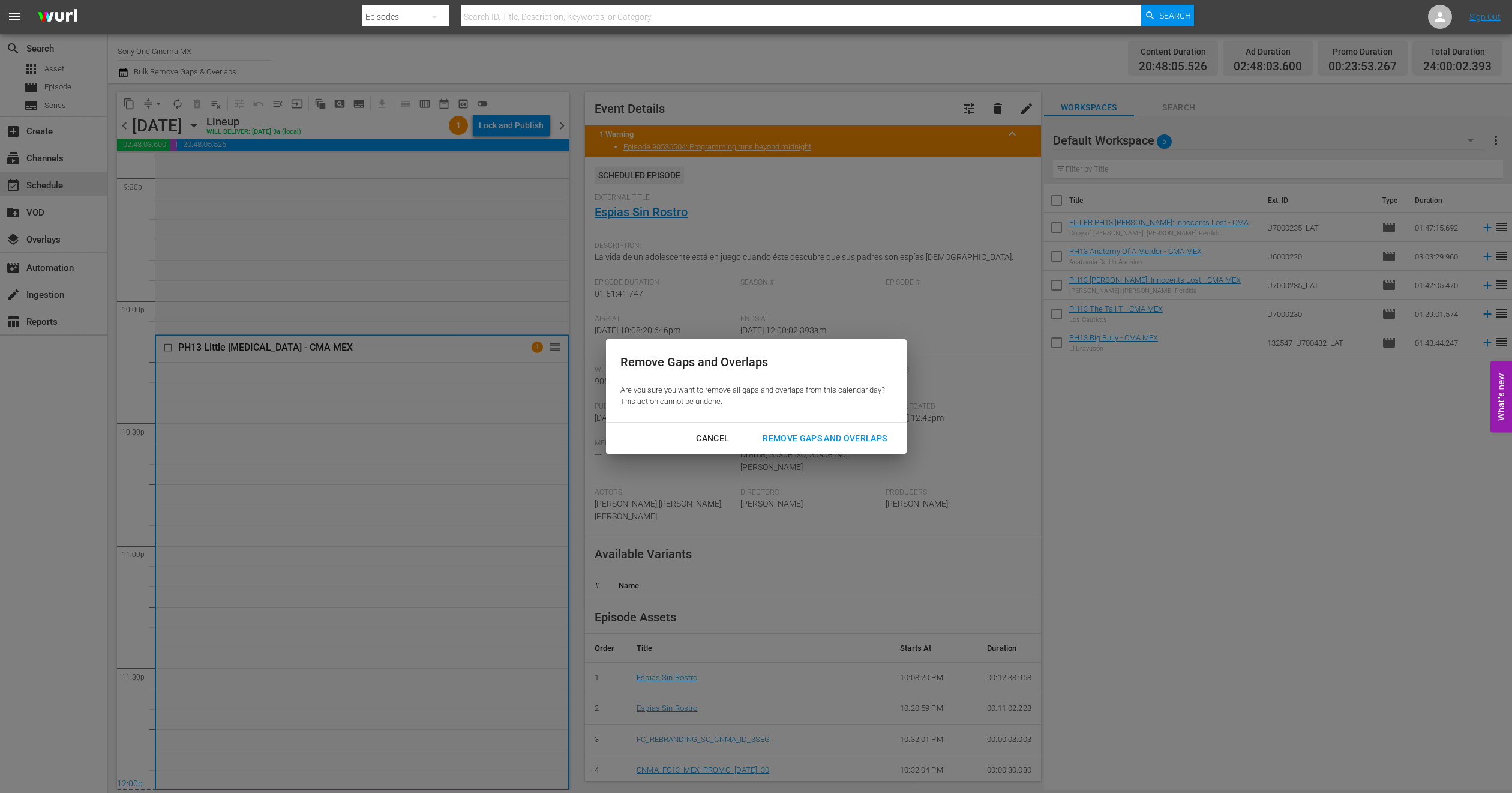
click at [792, 446] on button "Remove Gaps and Overlaps" at bounding box center [825, 438] width 153 height 23
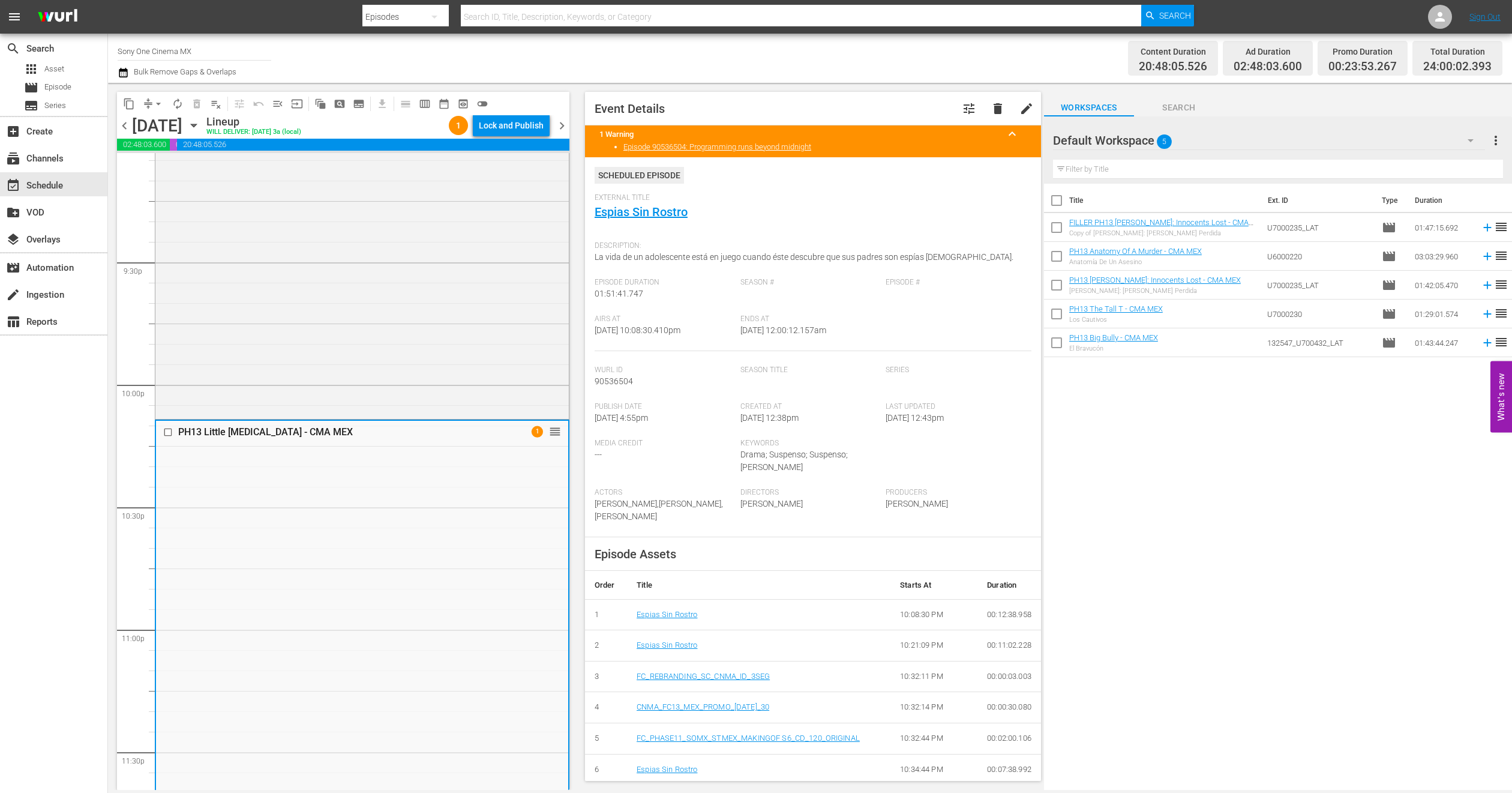
scroll to position [5241, 0]
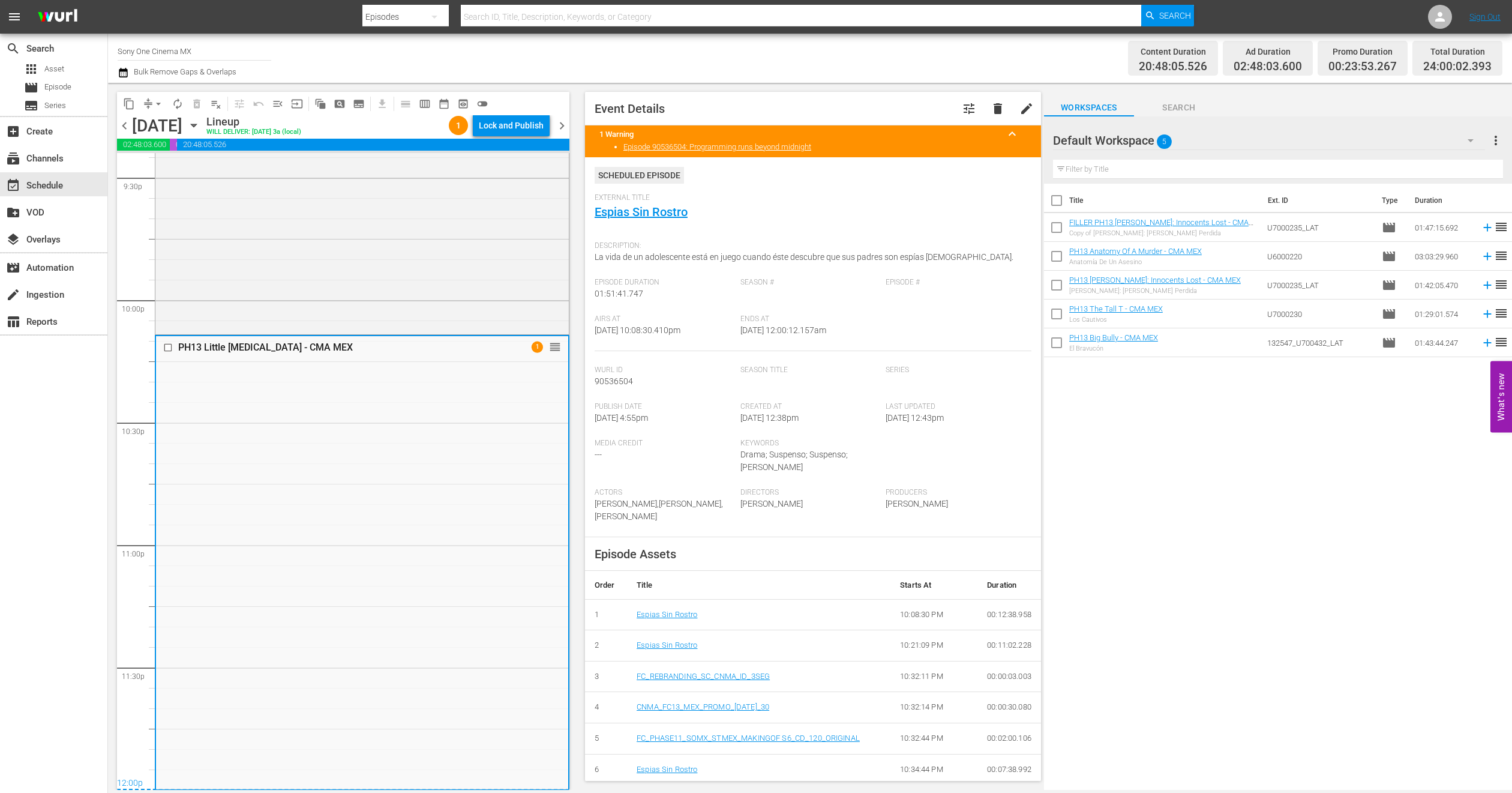
click at [196, 124] on icon "button" at bounding box center [193, 126] width 5 height 3
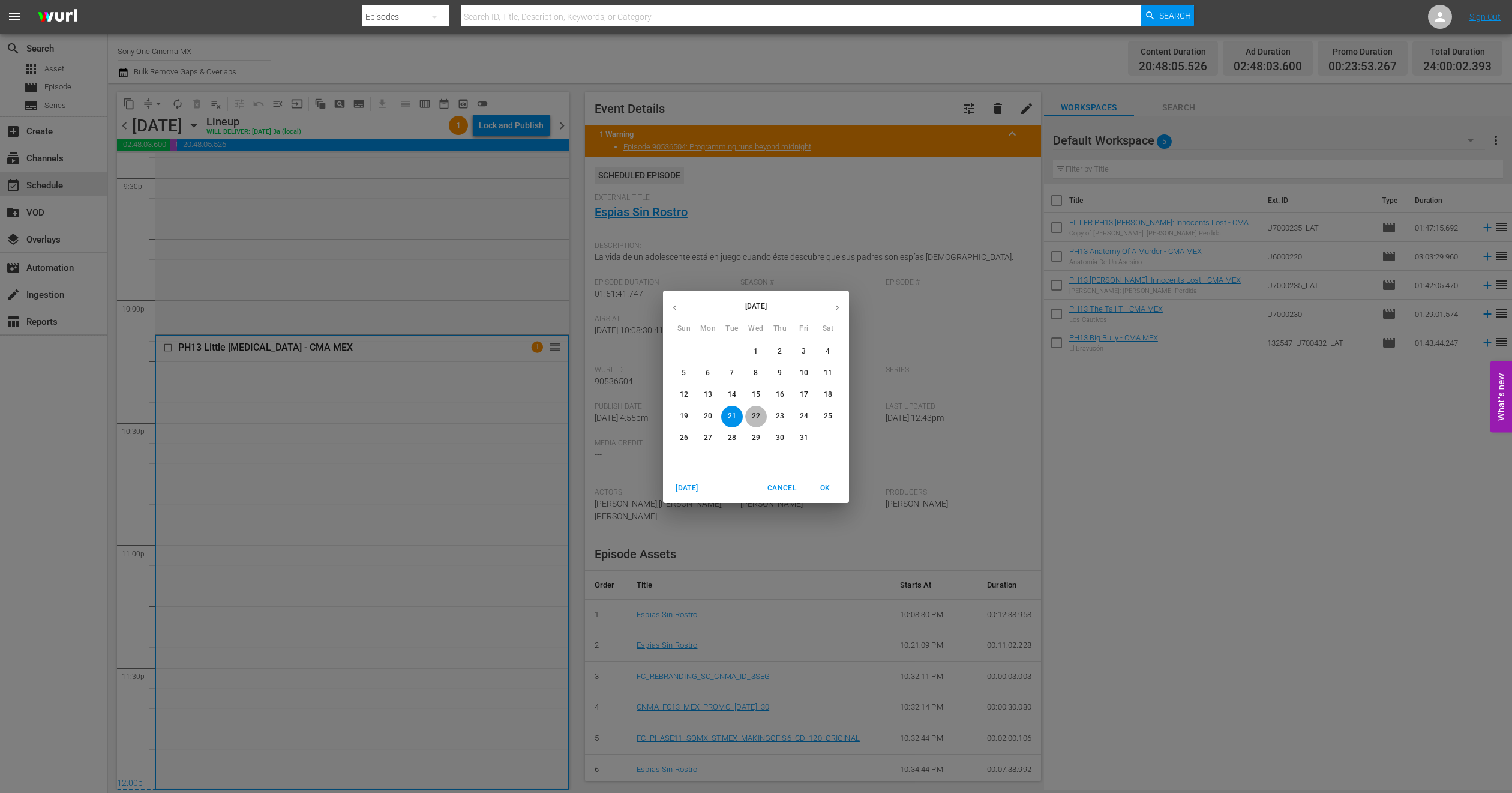
click at [758, 414] on p "22" at bounding box center [756, 416] width 9 height 10
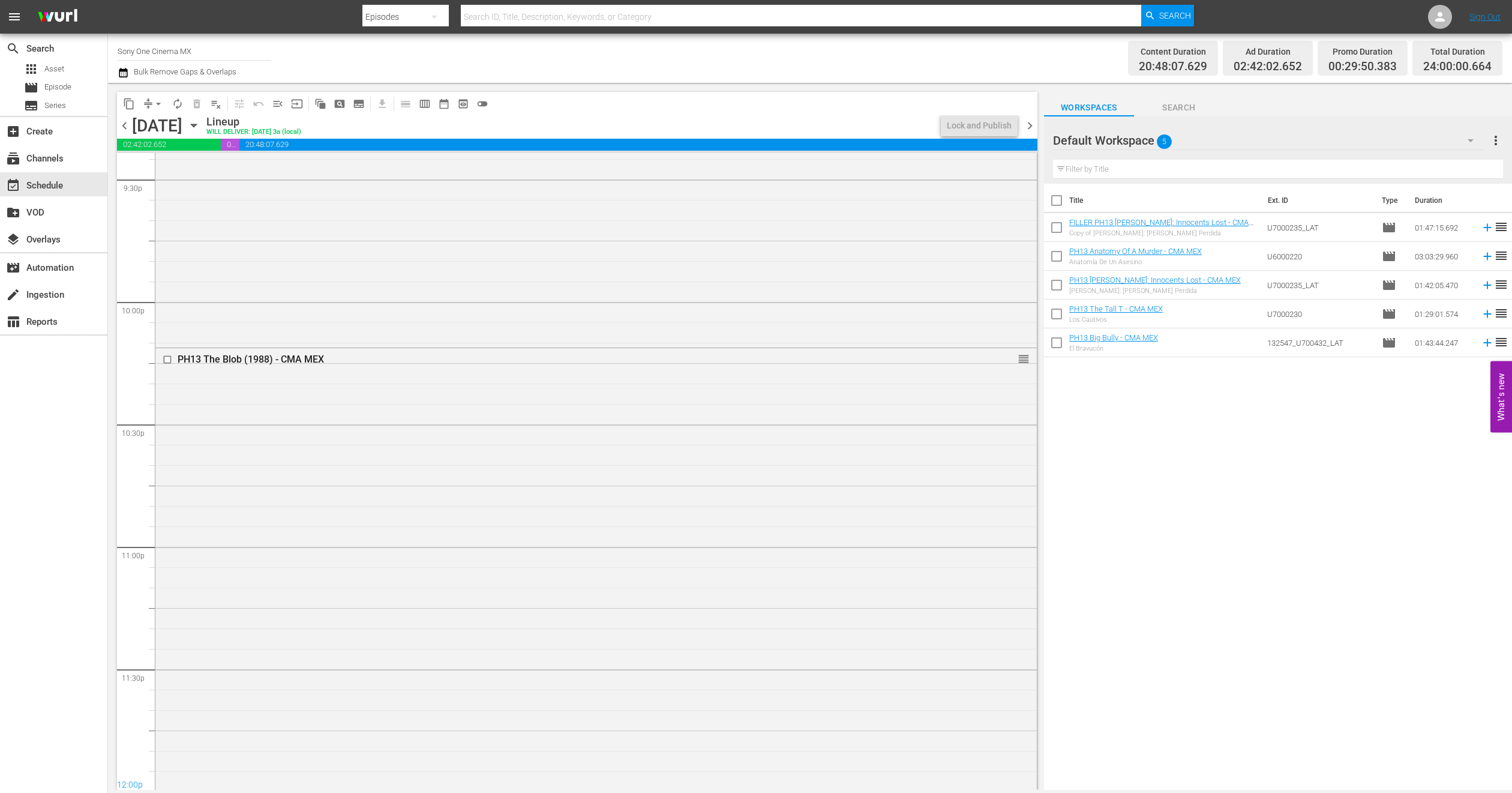
scroll to position [5201, 0]
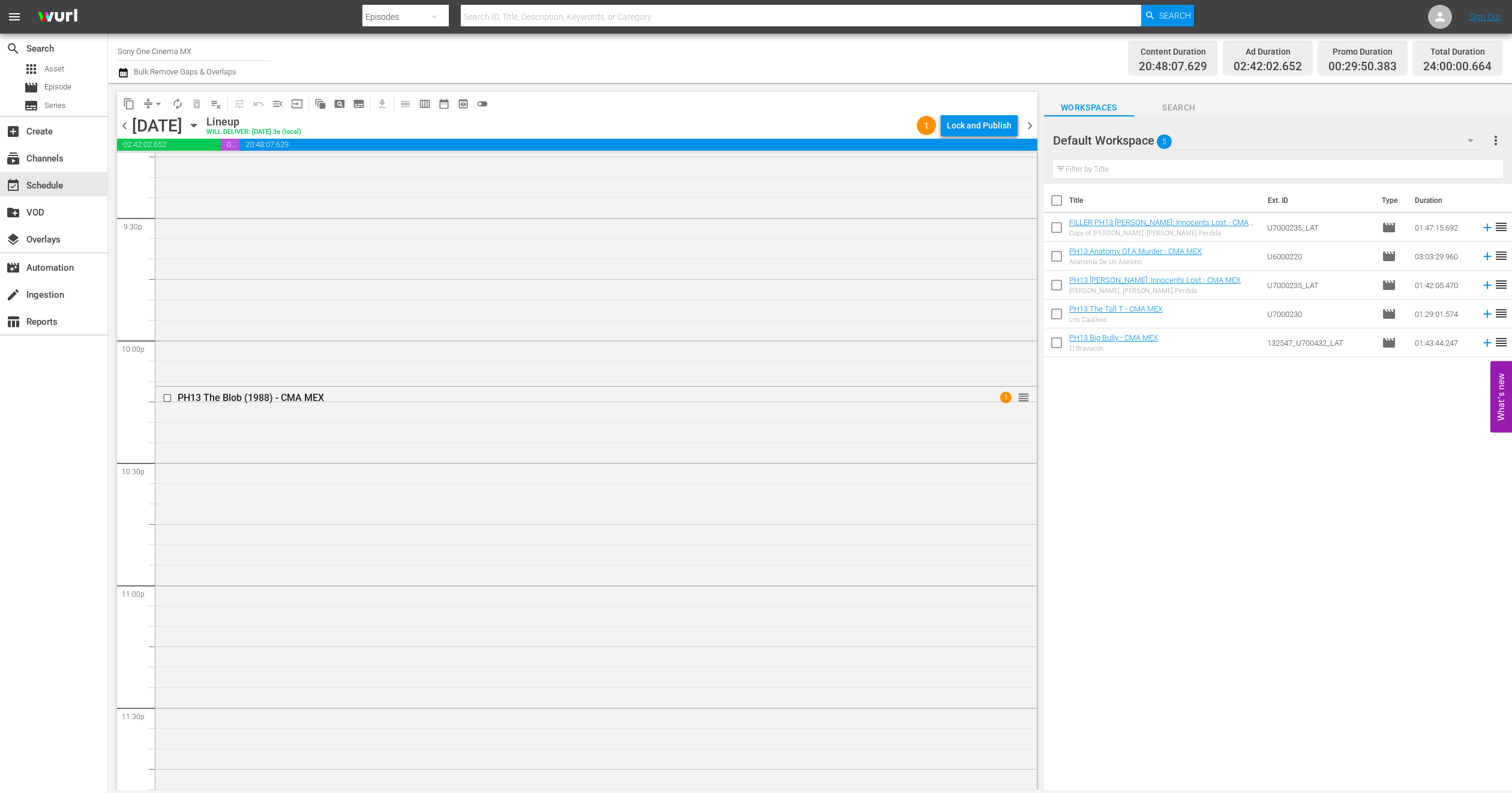
click at [336, 521] on div "PH13 The Blob (1988) - CMA MEX 1 reorder" at bounding box center [596, 607] width 881 height 440
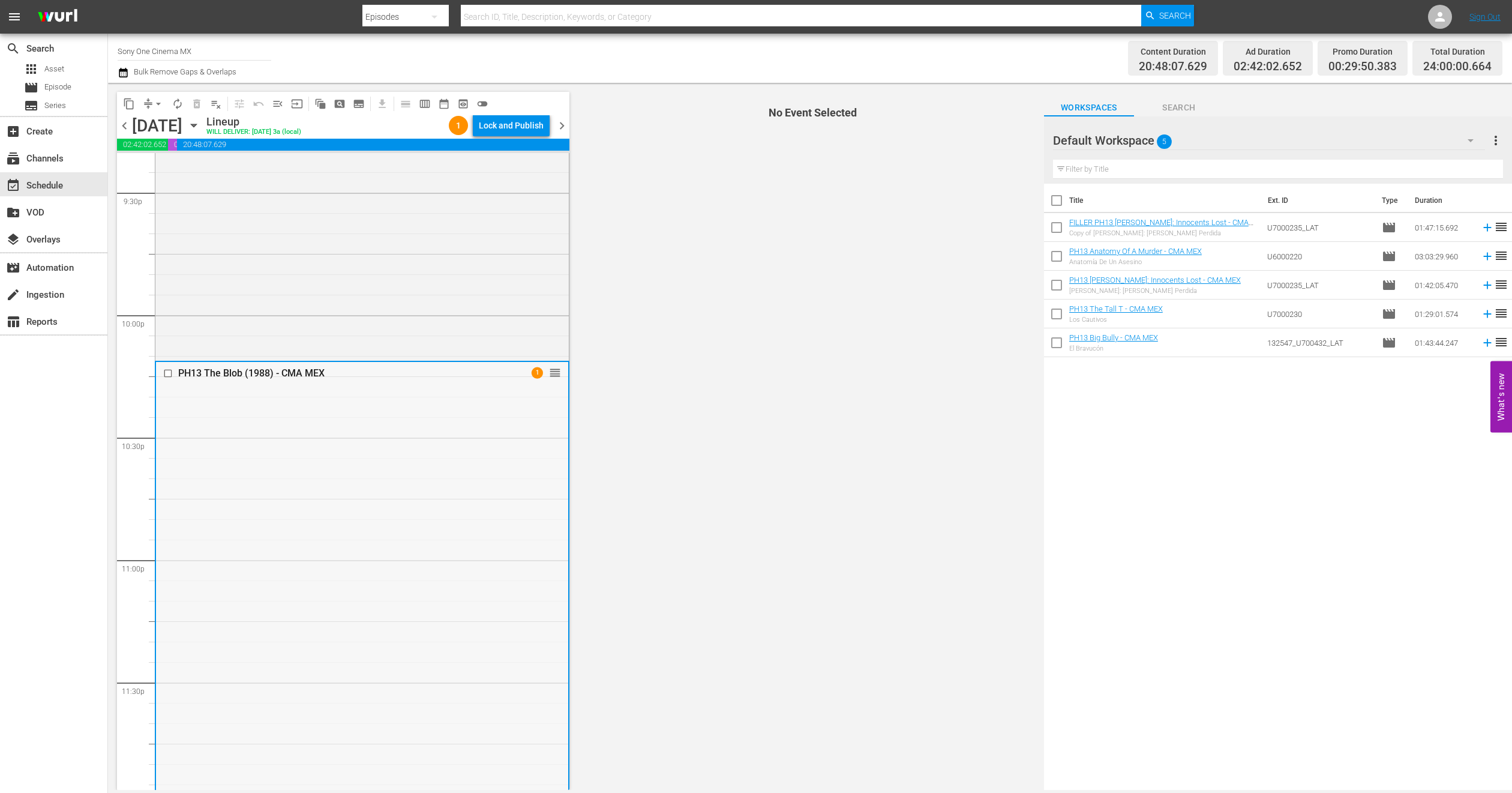
scroll to position [5241, 0]
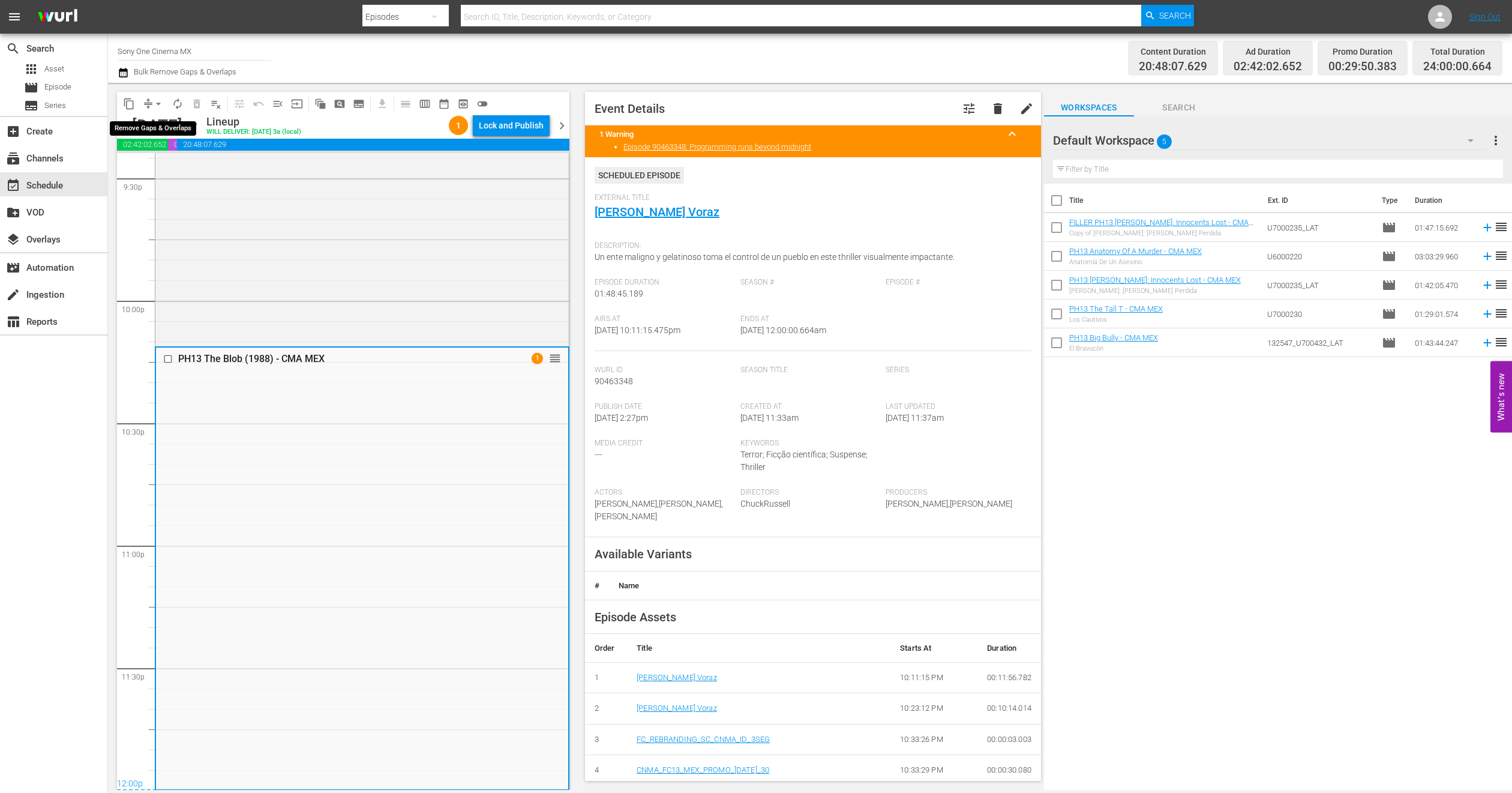
click at [161, 105] on span "arrow_drop_down" at bounding box center [158, 104] width 12 height 12
click at [189, 164] on li "Align to End of Previous Day" at bounding box center [158, 166] width 126 height 20
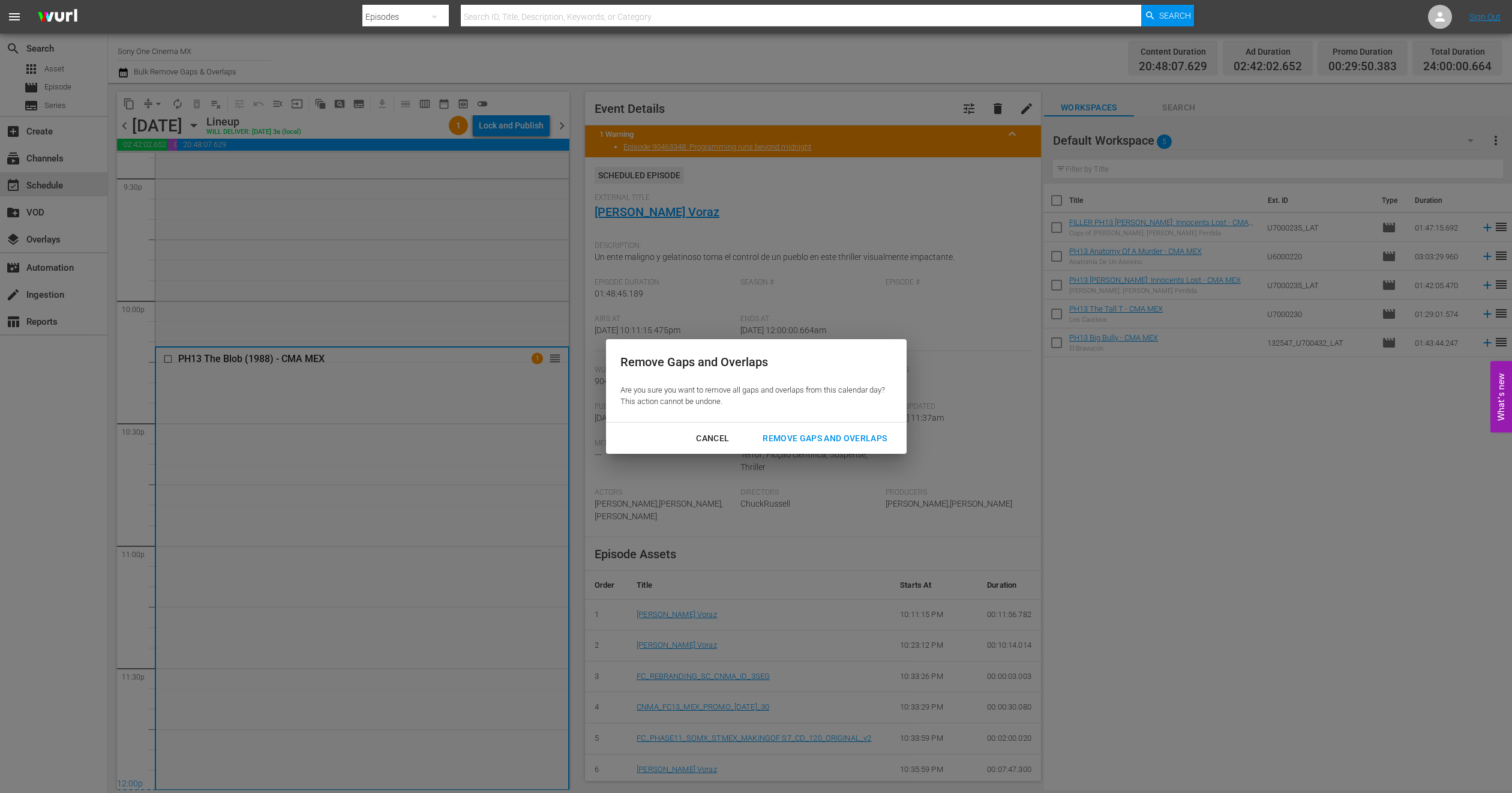
click at [804, 432] on div "Remove Gaps and Overlaps" at bounding box center [825, 438] width 143 height 15
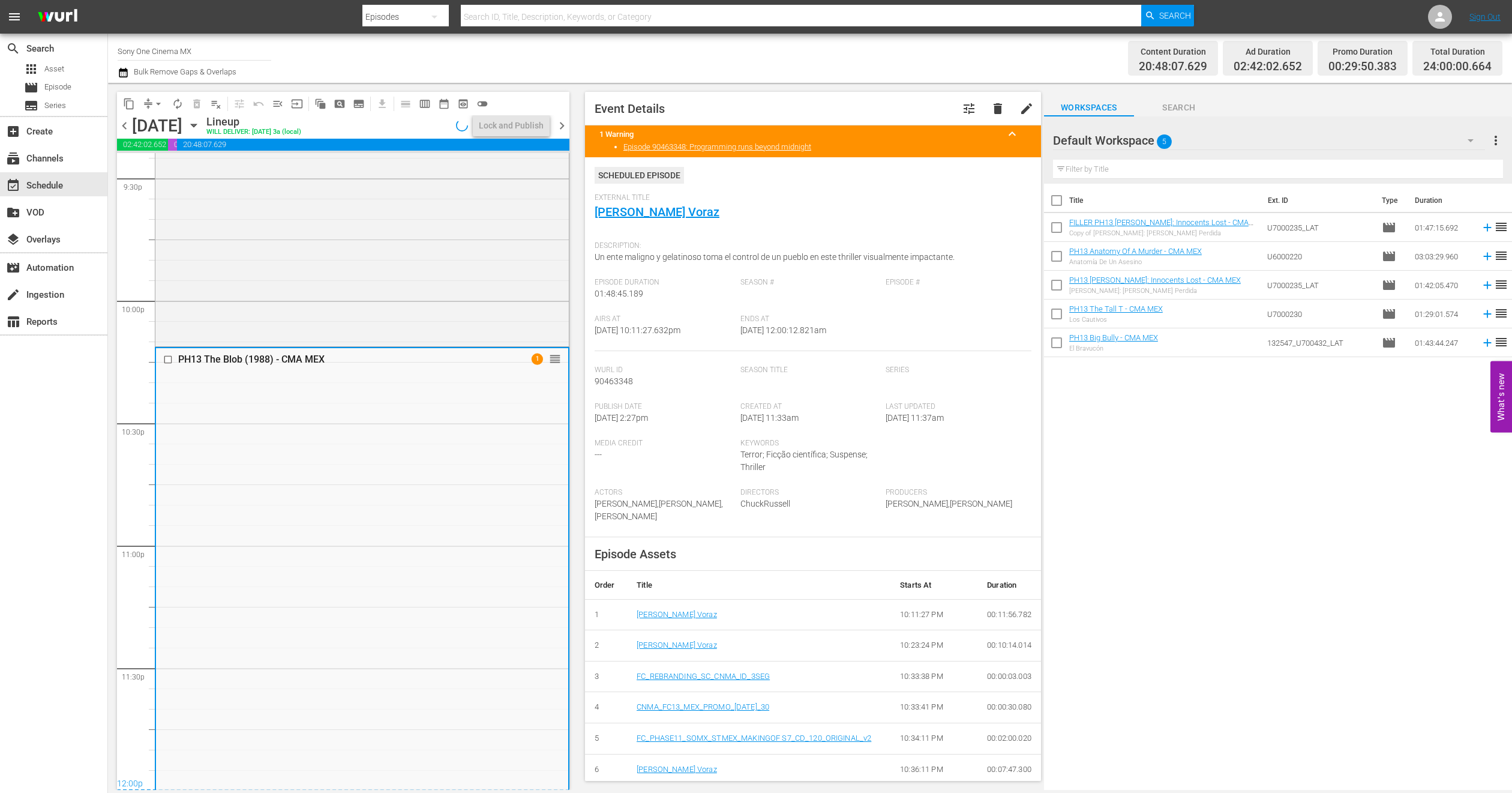
scroll to position [5241, 0]
click at [201, 122] on icon "button" at bounding box center [194, 126] width 13 height 13
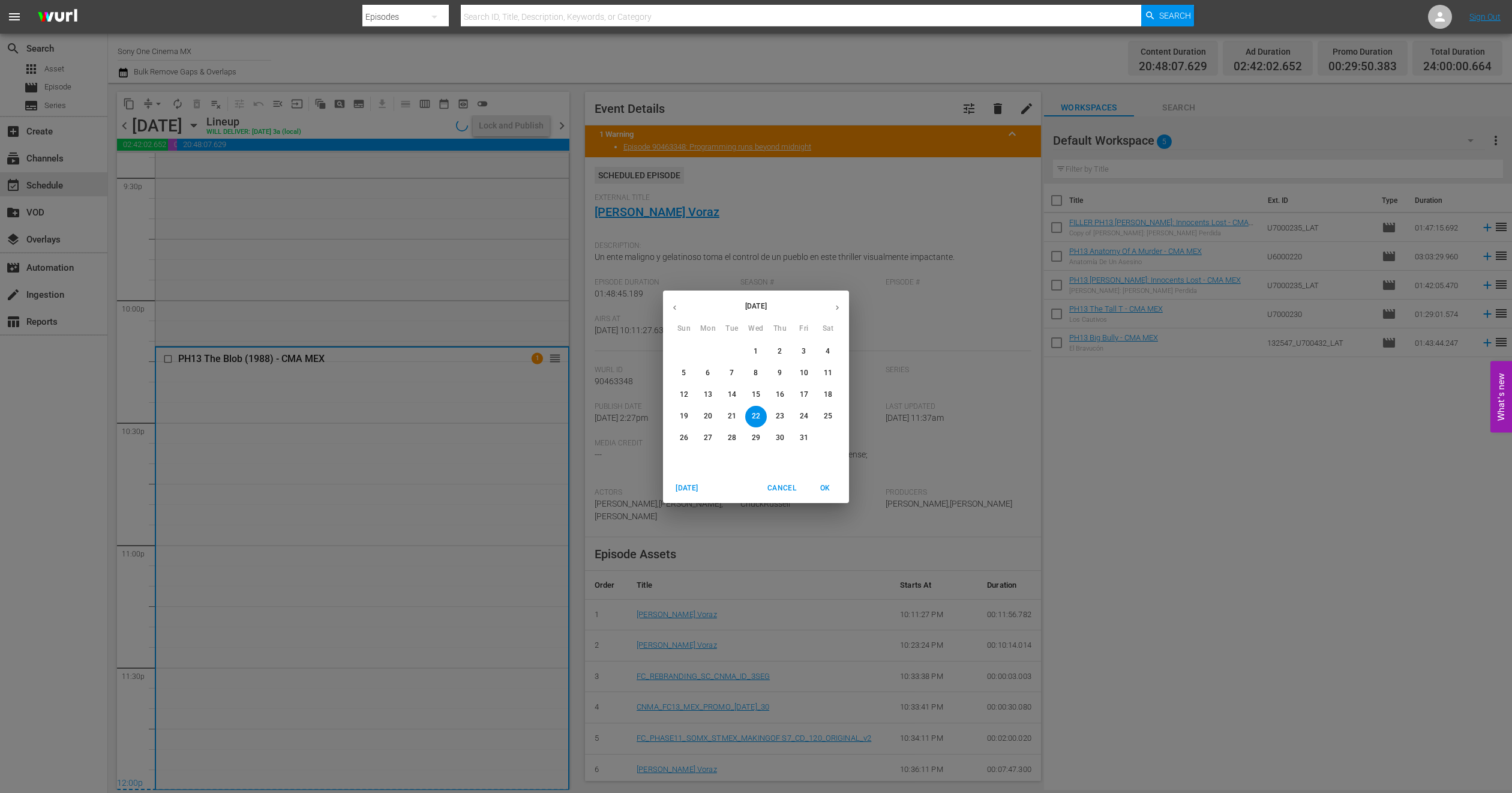
click at [772, 416] on span "23" at bounding box center [780, 416] width 22 height 10
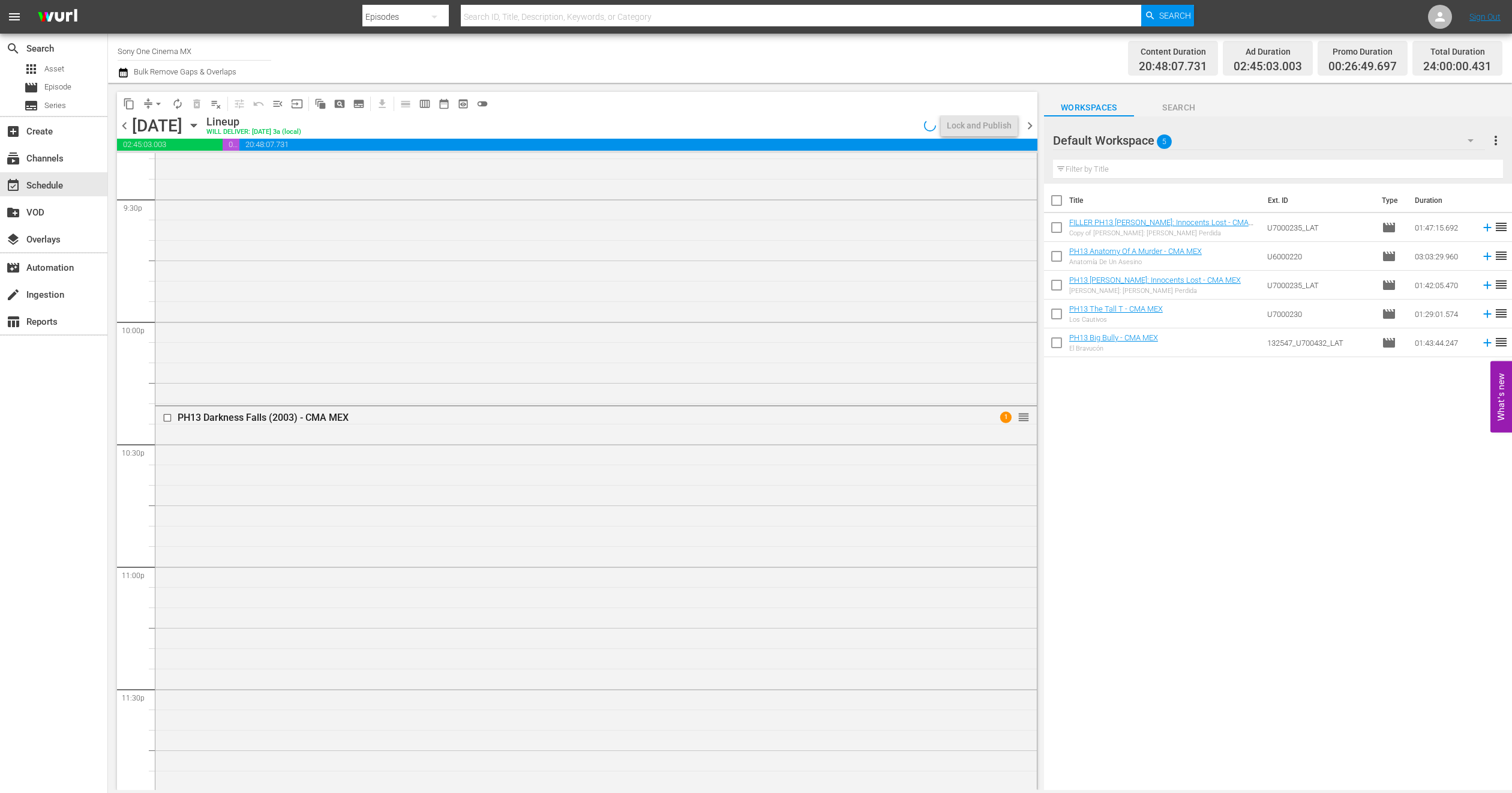
scroll to position [5241, 0]
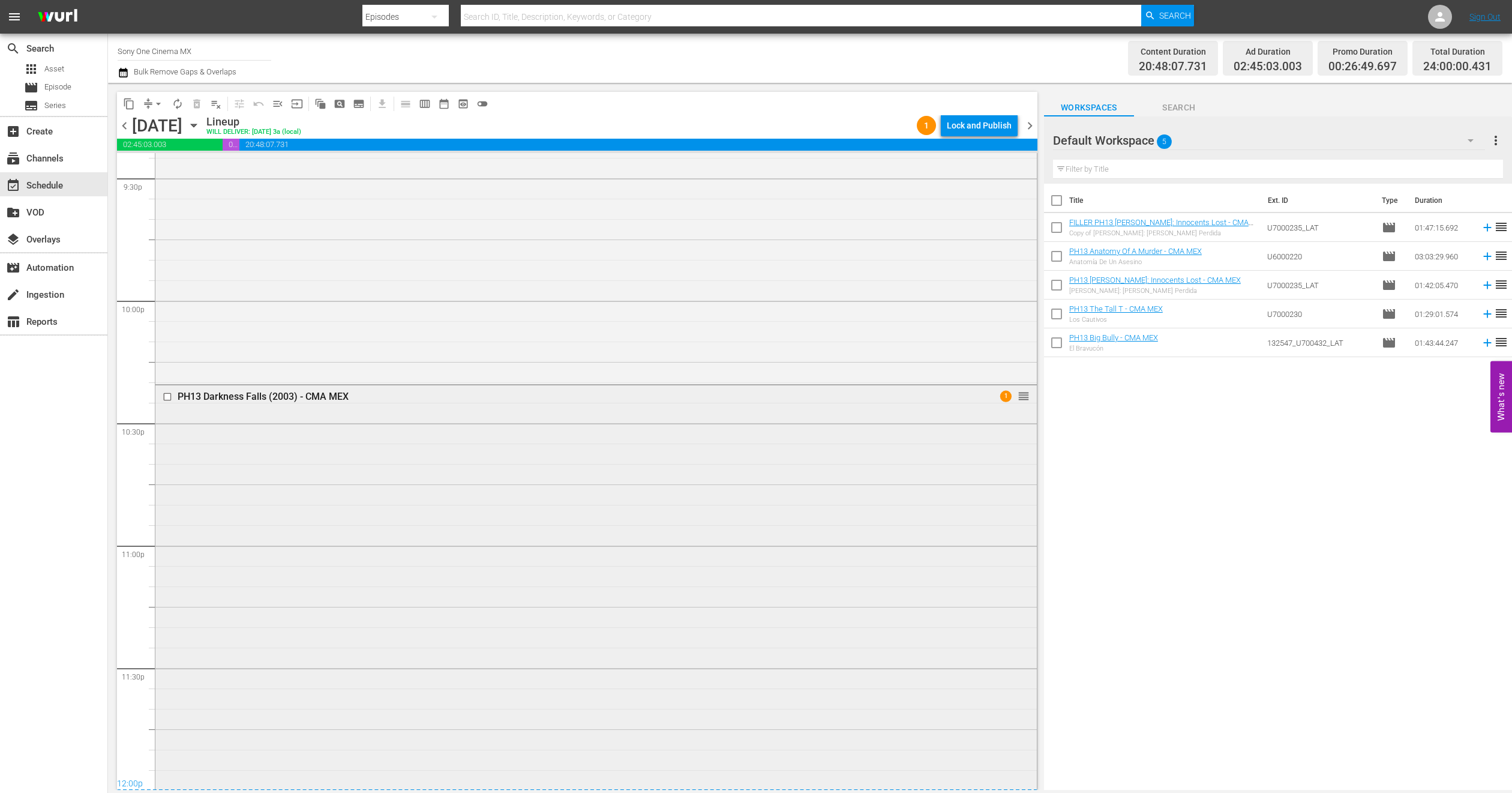
click at [299, 530] on div "PH13 Darkness Falls (2003) - CMA MEX 1 reorder" at bounding box center [596, 586] width 881 height 402
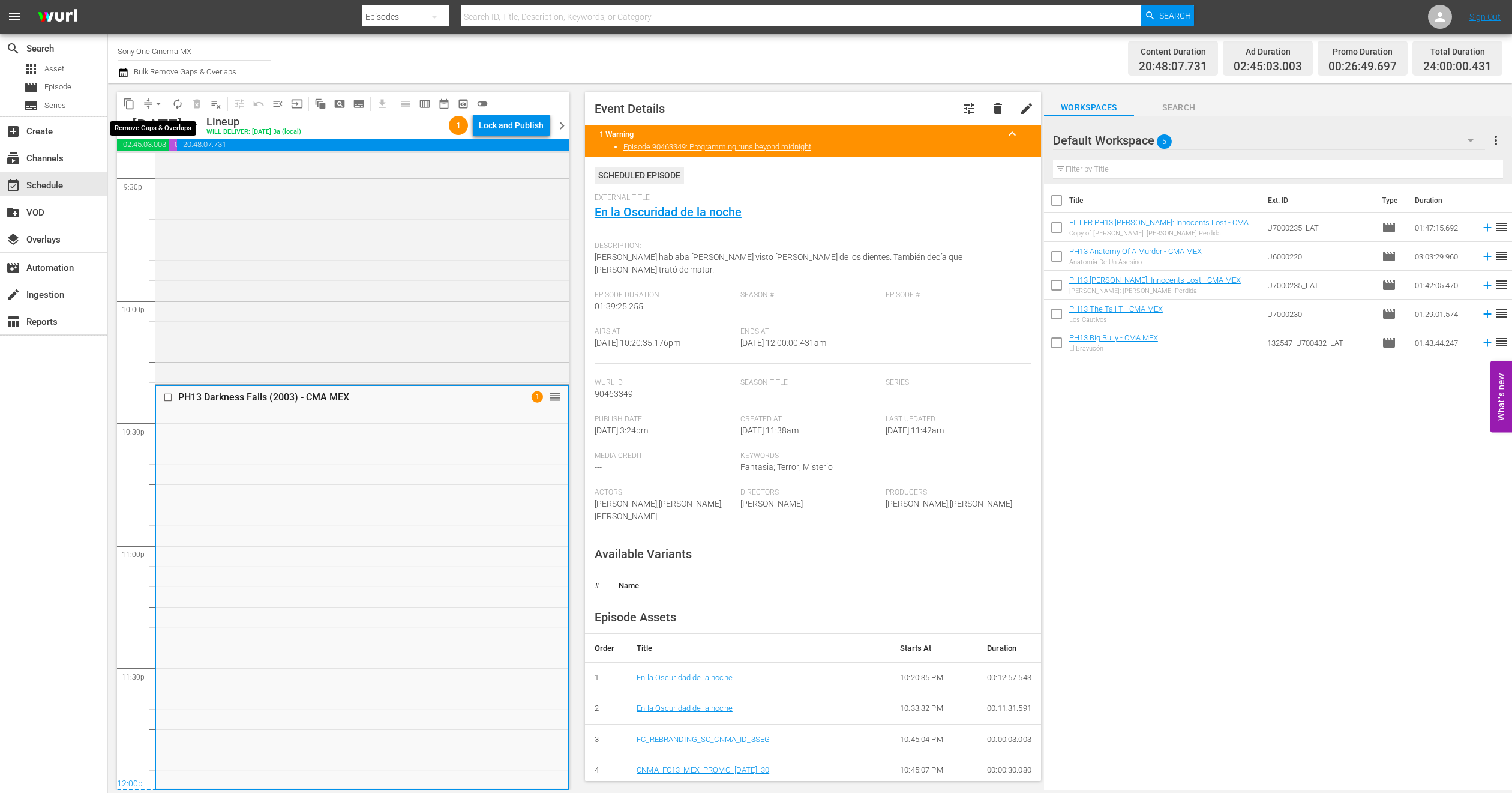
click at [155, 106] on span "arrow_drop_down" at bounding box center [158, 104] width 12 height 12
click at [174, 167] on li "Align to End of Previous Day" at bounding box center [158, 166] width 126 height 20
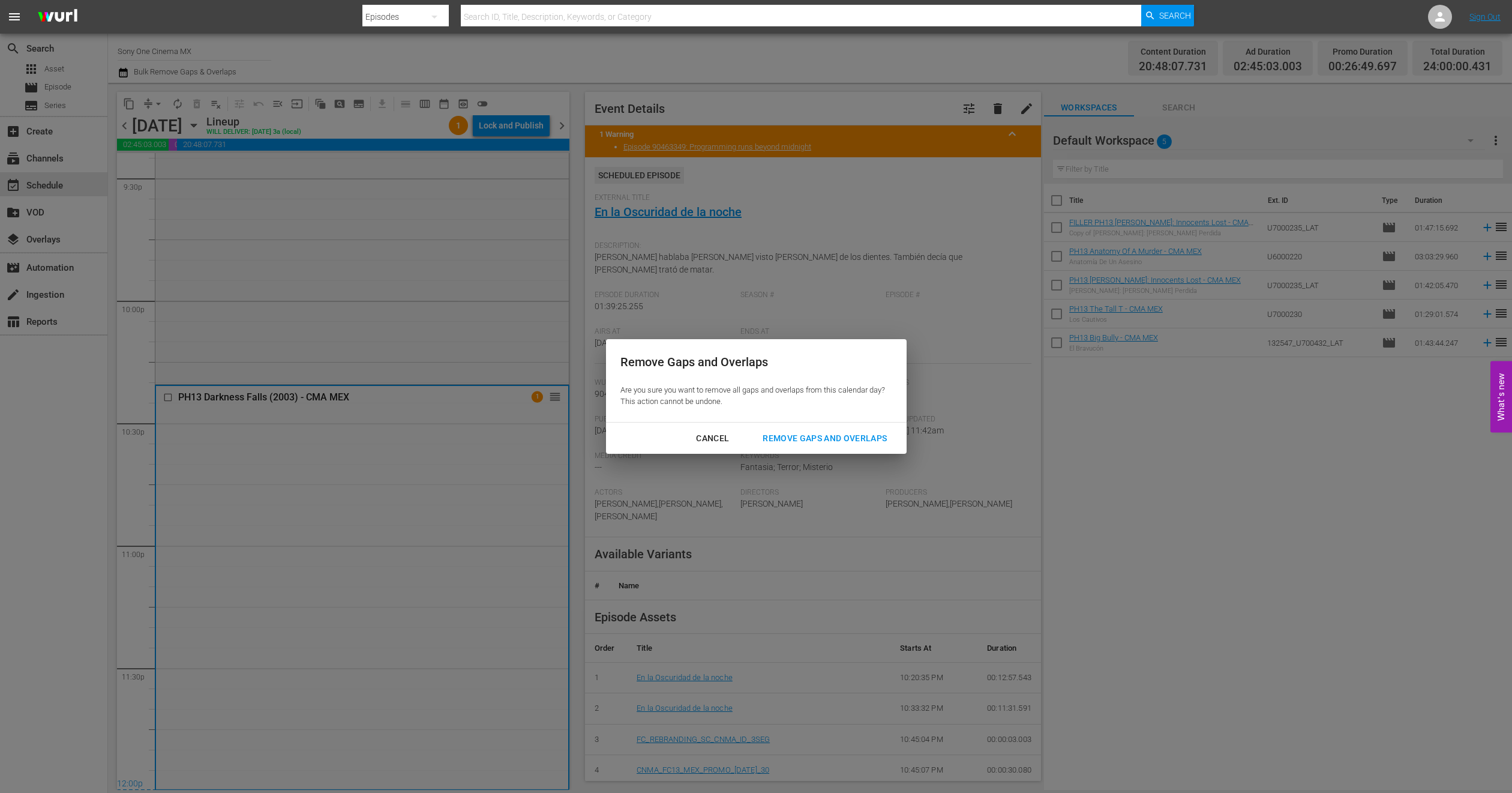
click at [828, 431] on div "Remove Gaps and Overlaps" at bounding box center [825, 438] width 143 height 15
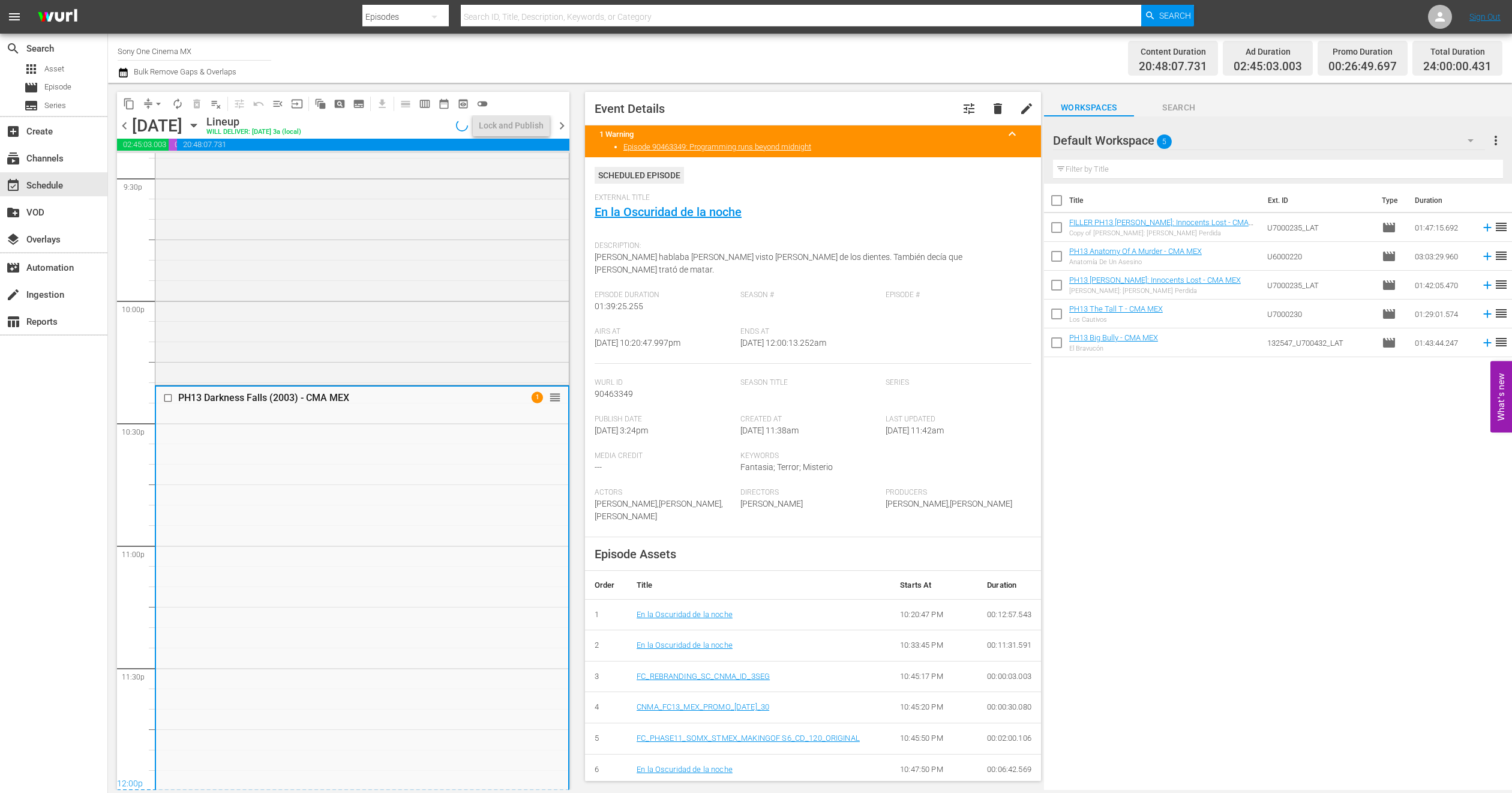
click at [201, 128] on icon "button" at bounding box center [194, 126] width 13 height 13
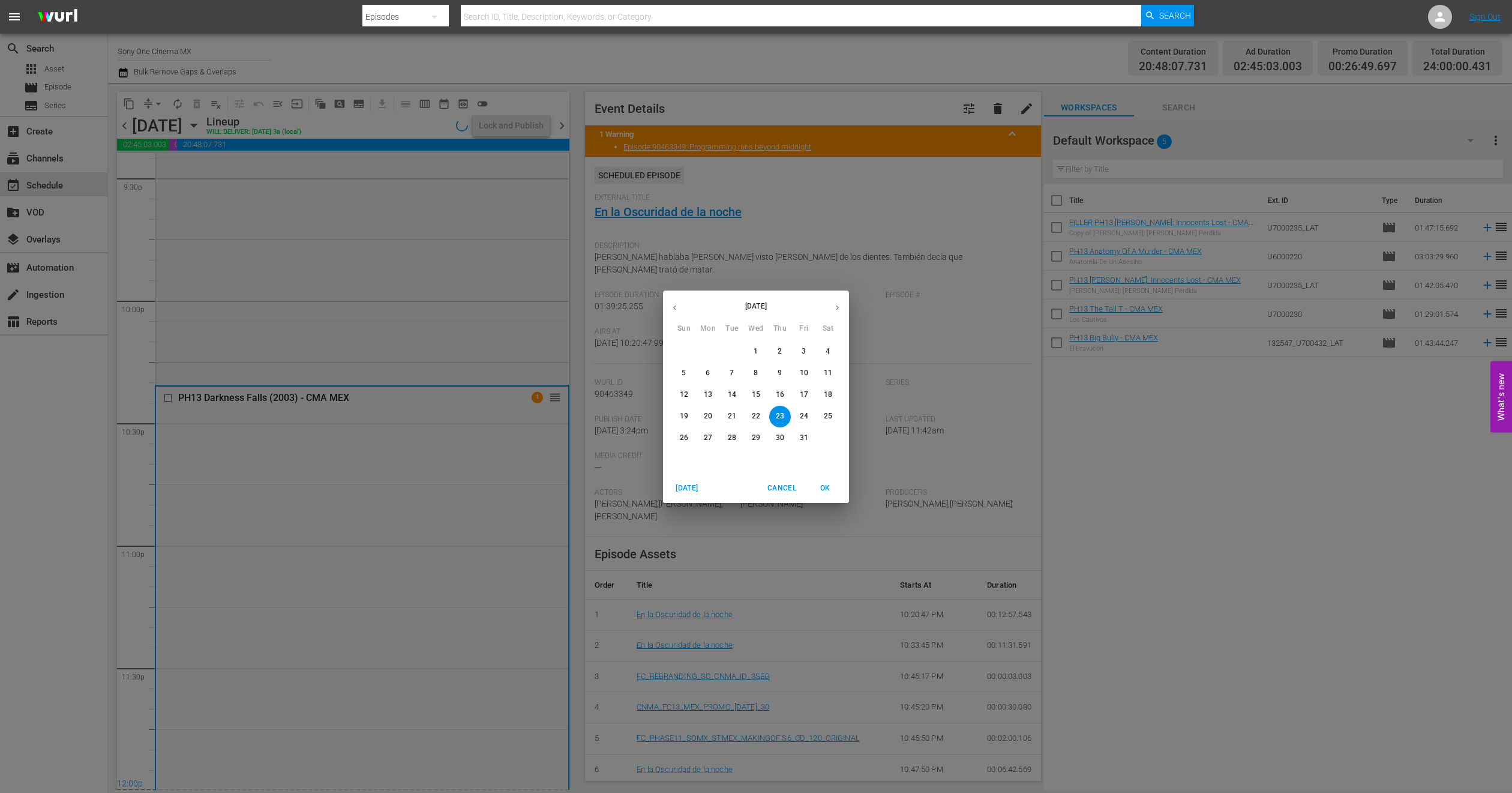
click at [798, 416] on span "24" at bounding box center [804, 416] width 22 height 10
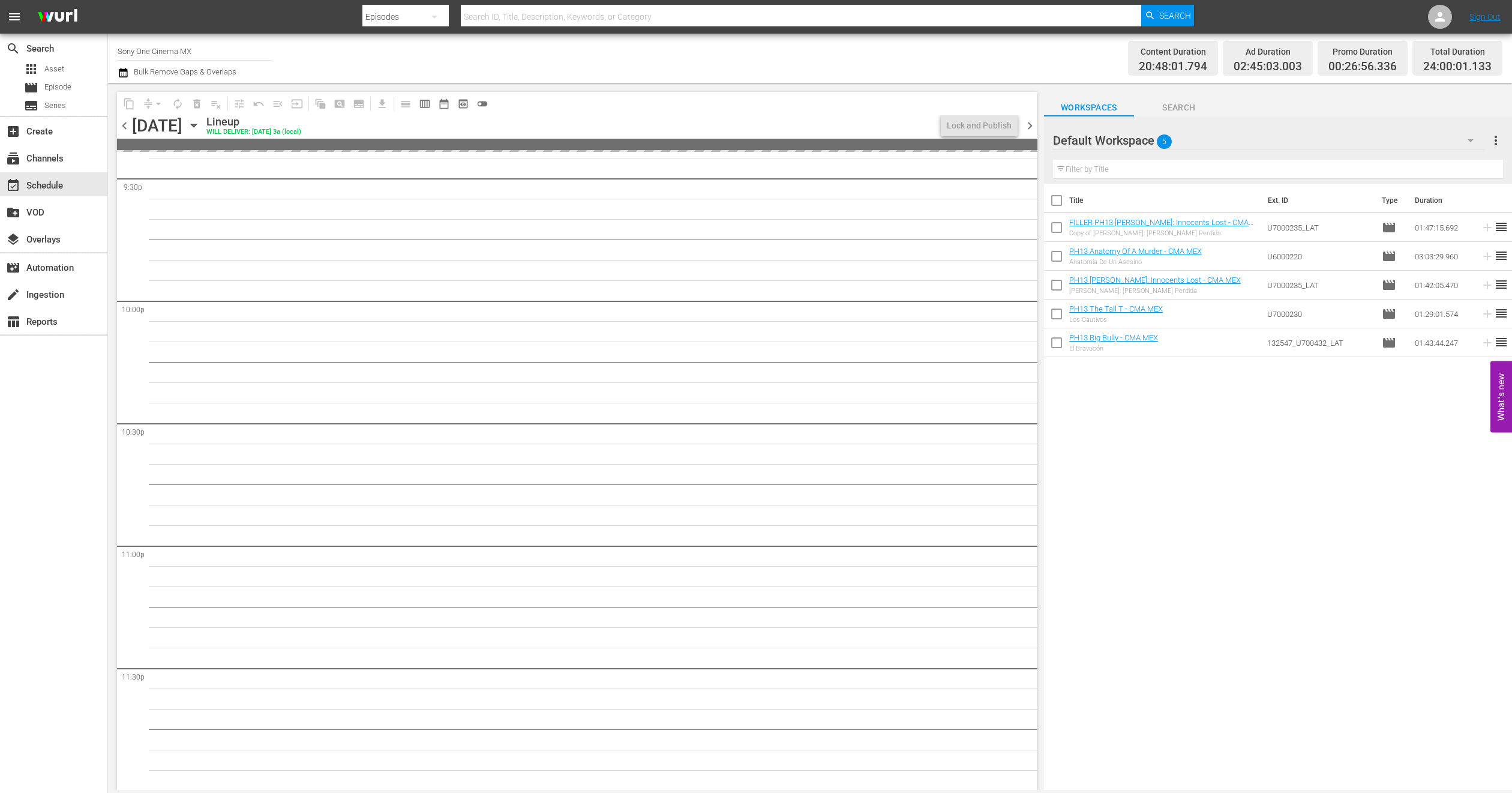
scroll to position [5241, 0]
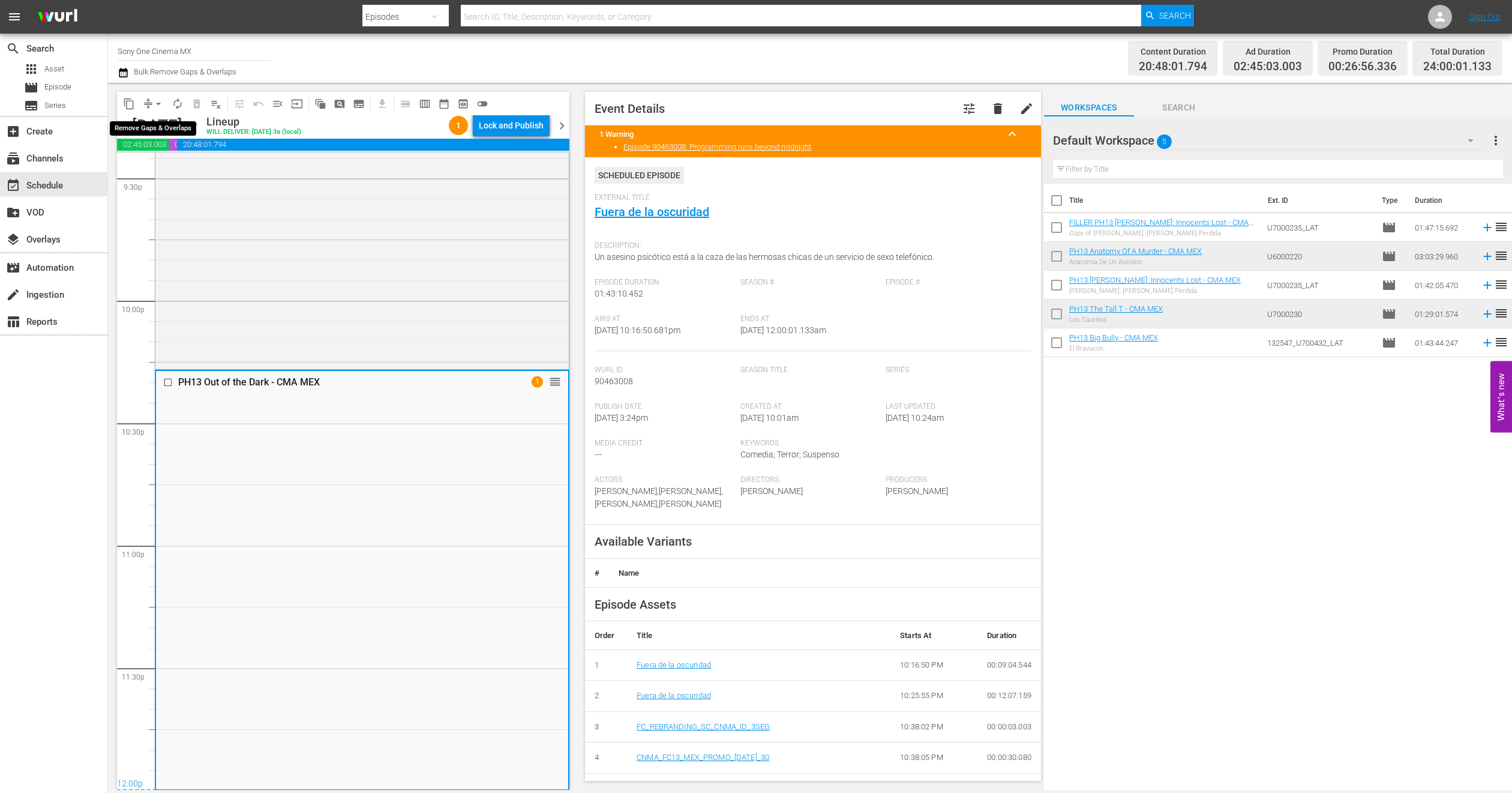
click at [159, 99] on span "arrow_drop_down" at bounding box center [158, 104] width 12 height 12
click at [180, 172] on li "Align to End of Previous Day" at bounding box center [158, 166] width 126 height 20
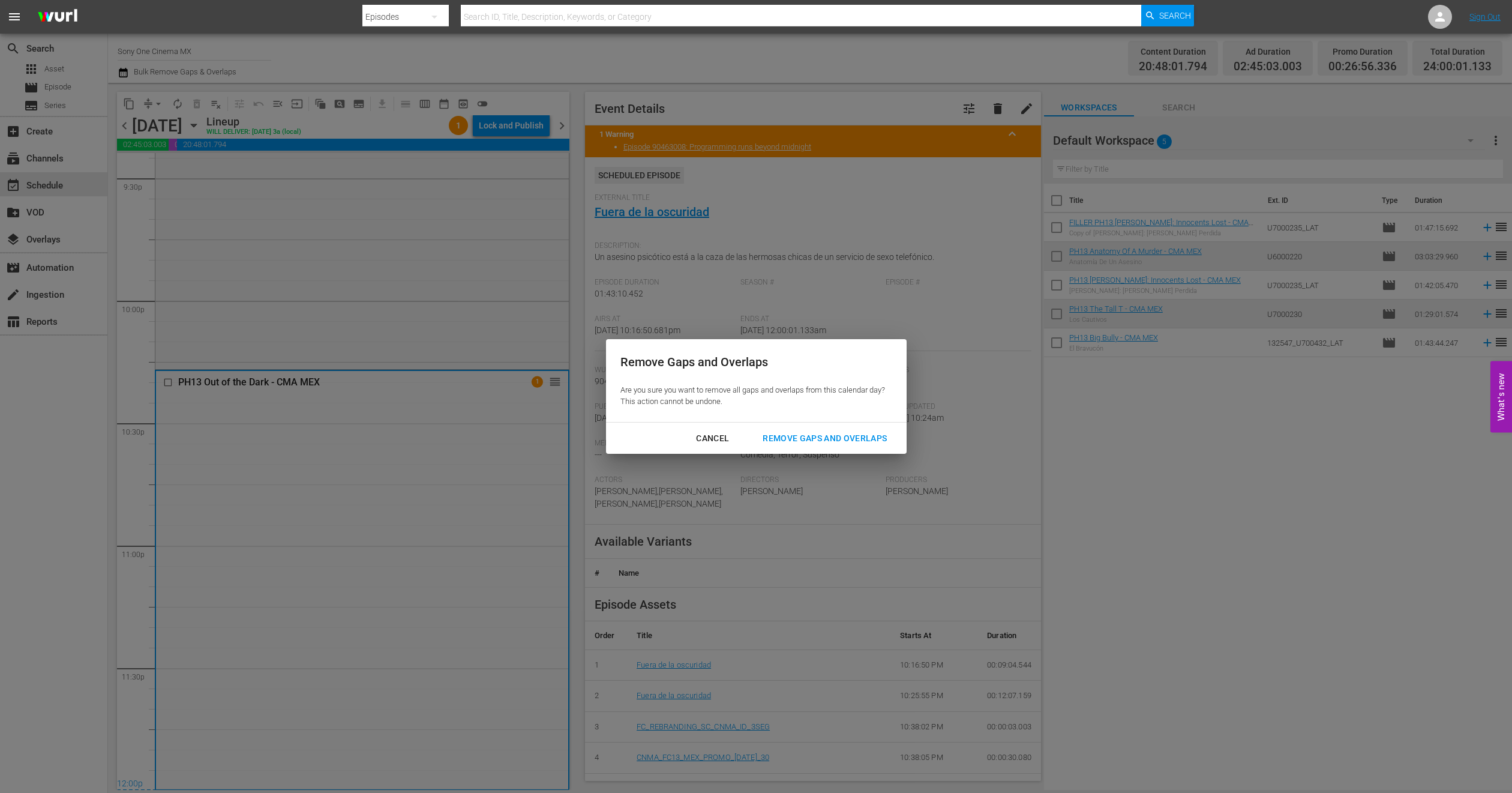
click at [773, 440] on div "Remove Gaps and Overlaps" at bounding box center [825, 438] width 143 height 15
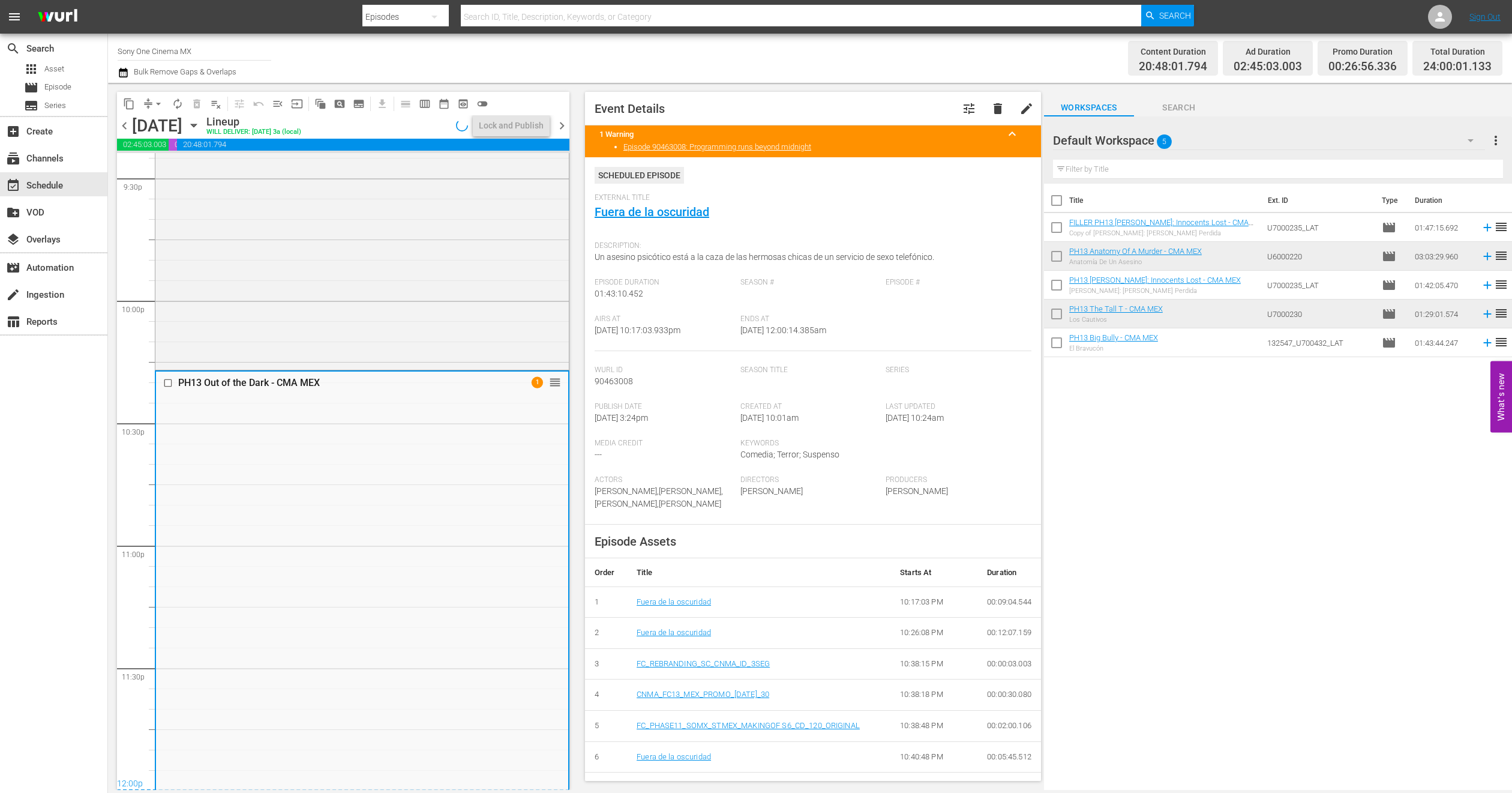
scroll to position [5241, 0]
click at [201, 121] on icon "button" at bounding box center [194, 126] width 13 height 13
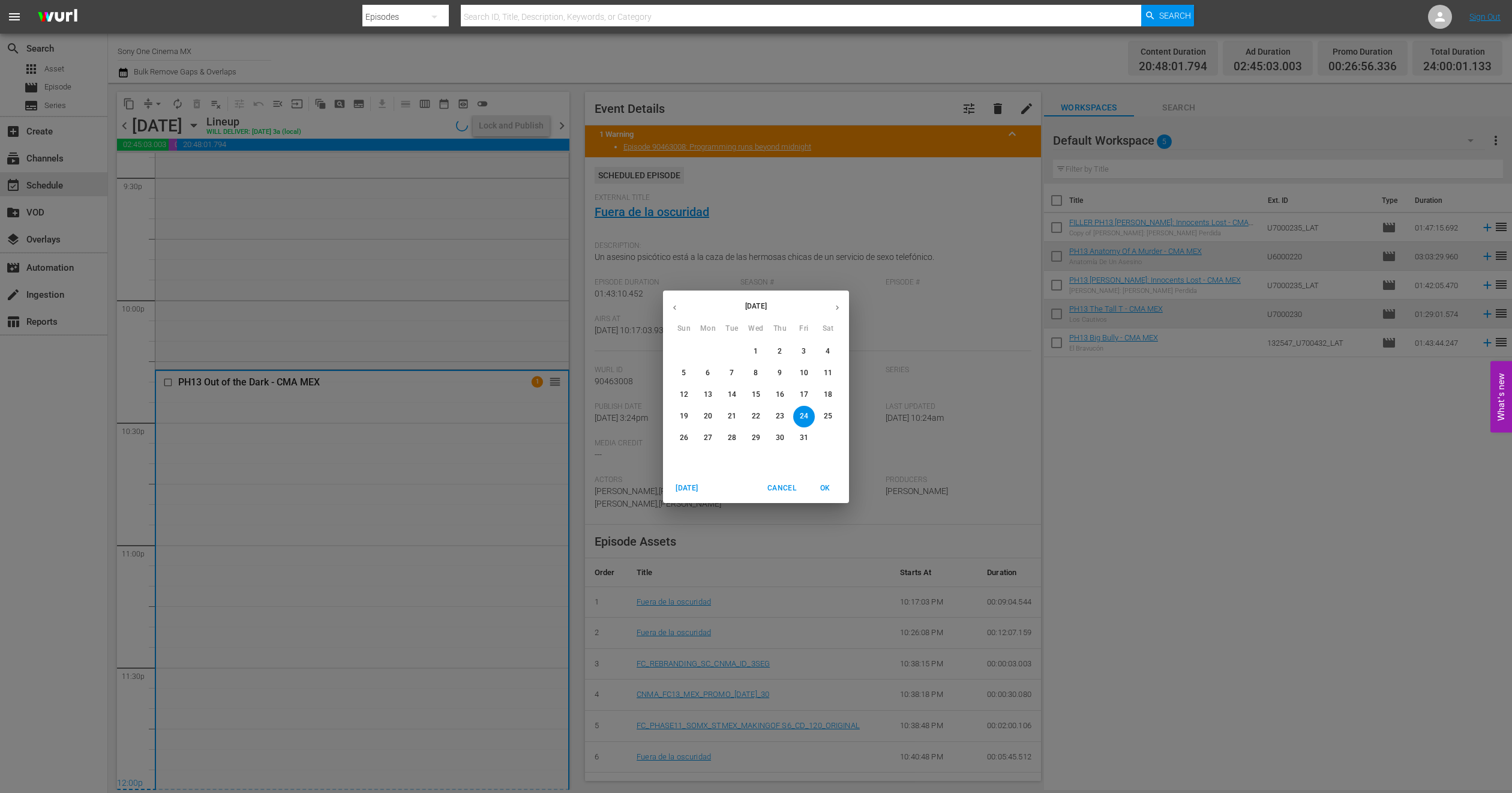
click at [834, 414] on span "25" at bounding box center [828, 416] width 22 height 10
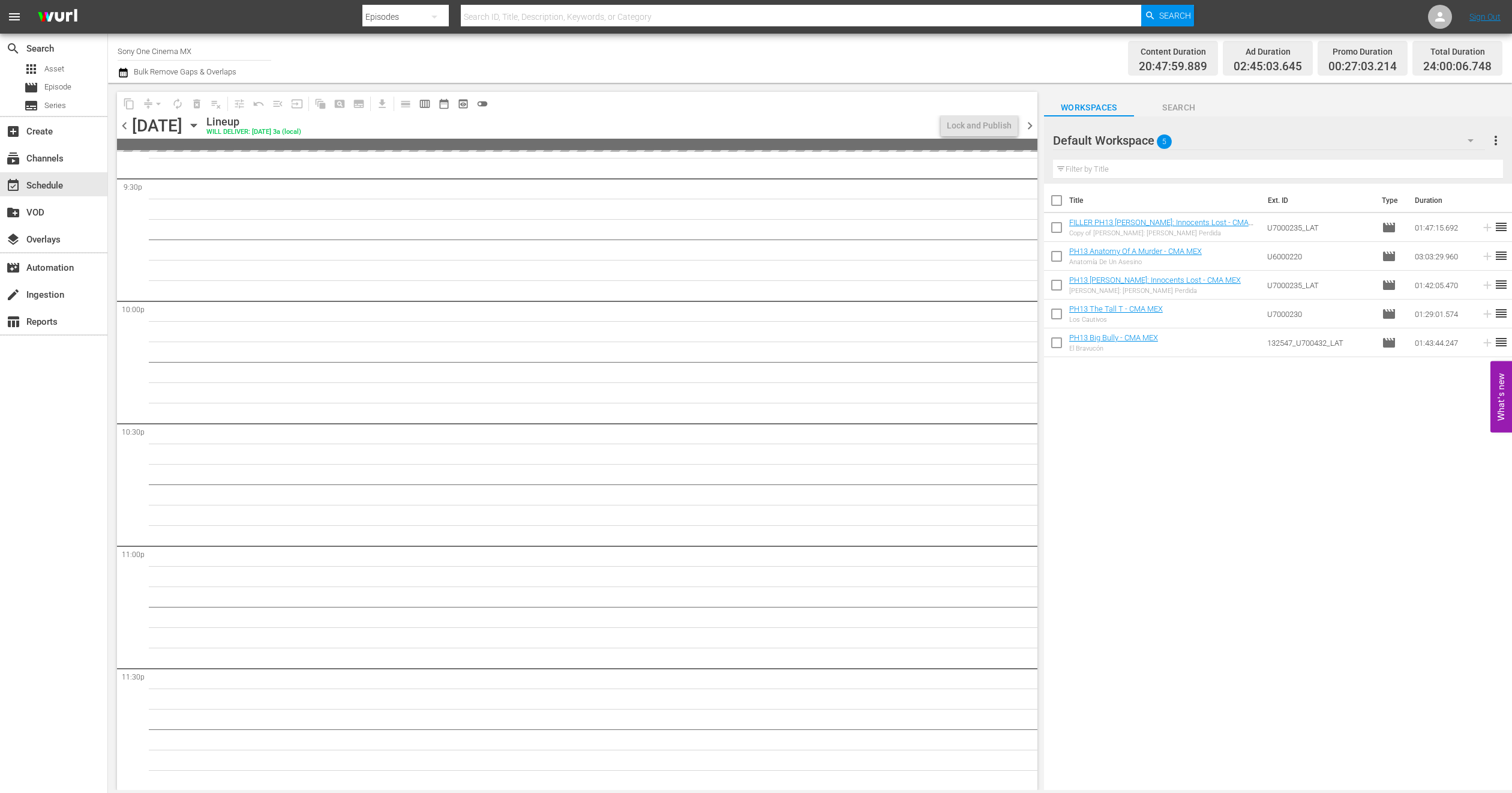
scroll to position [5241, 0]
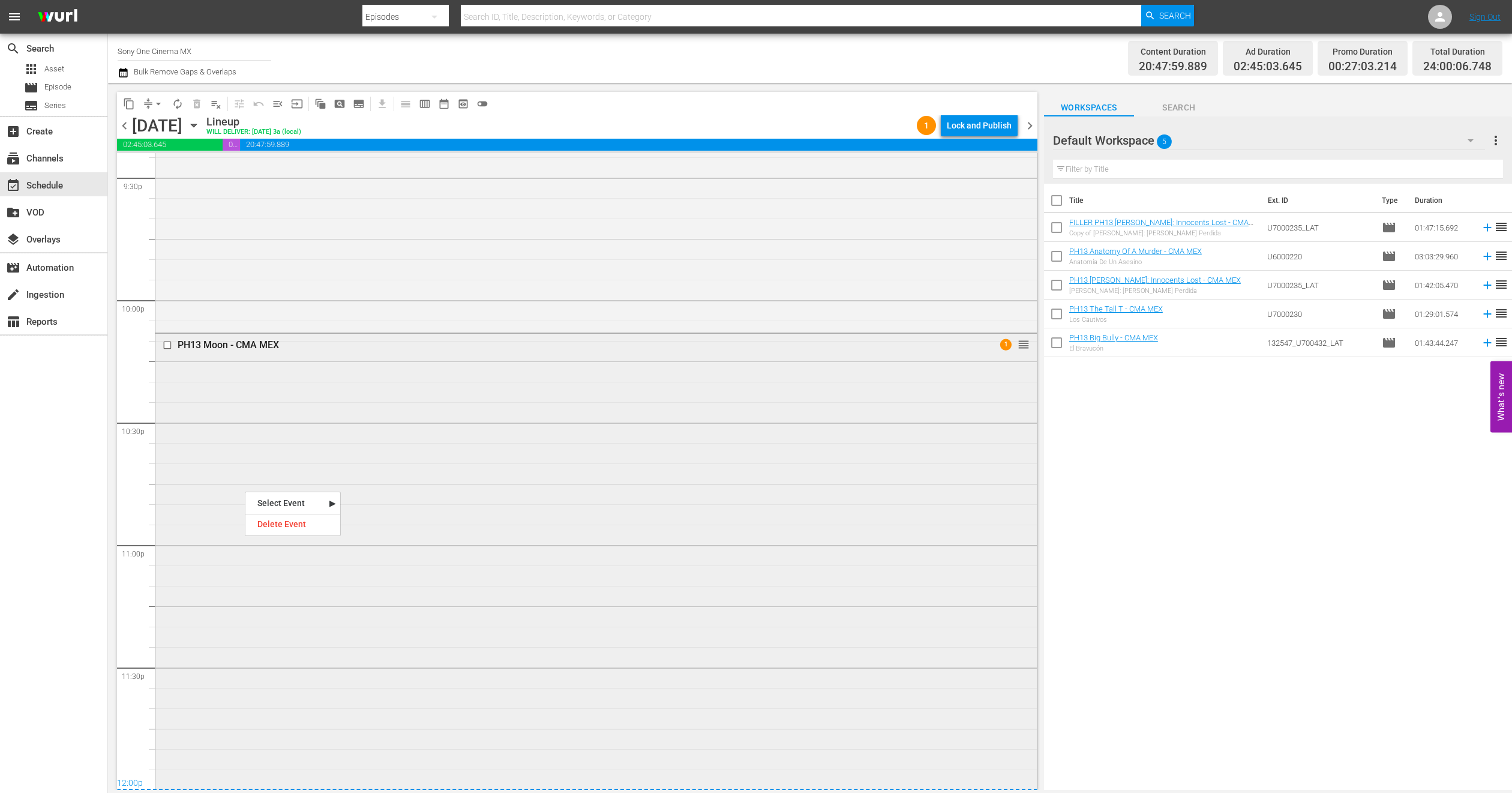
click at [275, 391] on div "PH13 Moon - CMA MEX 1 reorder" at bounding box center [596, 560] width 881 height 454
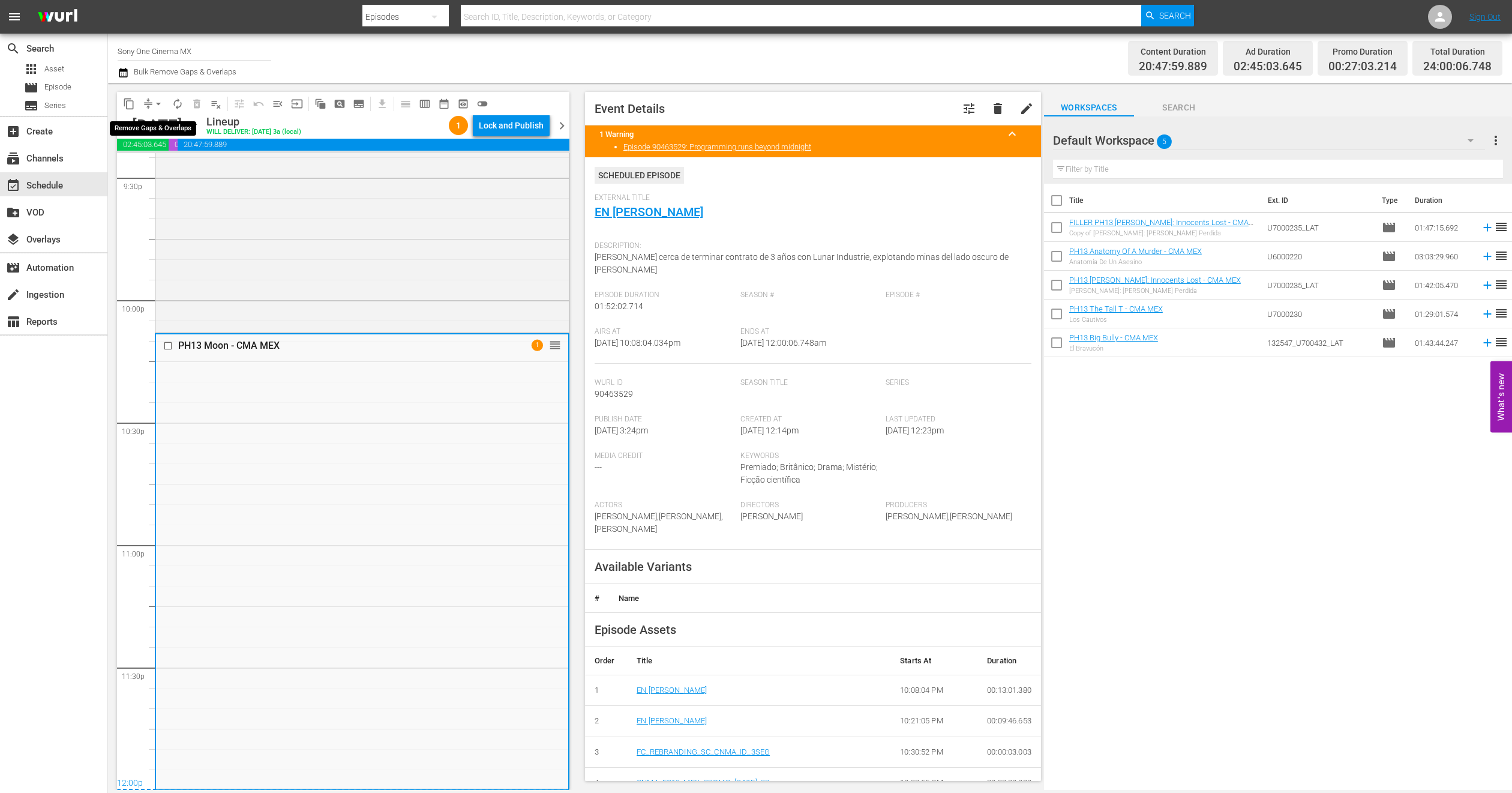
click at [155, 103] on span "arrow_drop_down" at bounding box center [158, 104] width 12 height 12
click at [177, 164] on li "Align to End of Previous Day" at bounding box center [158, 166] width 126 height 20
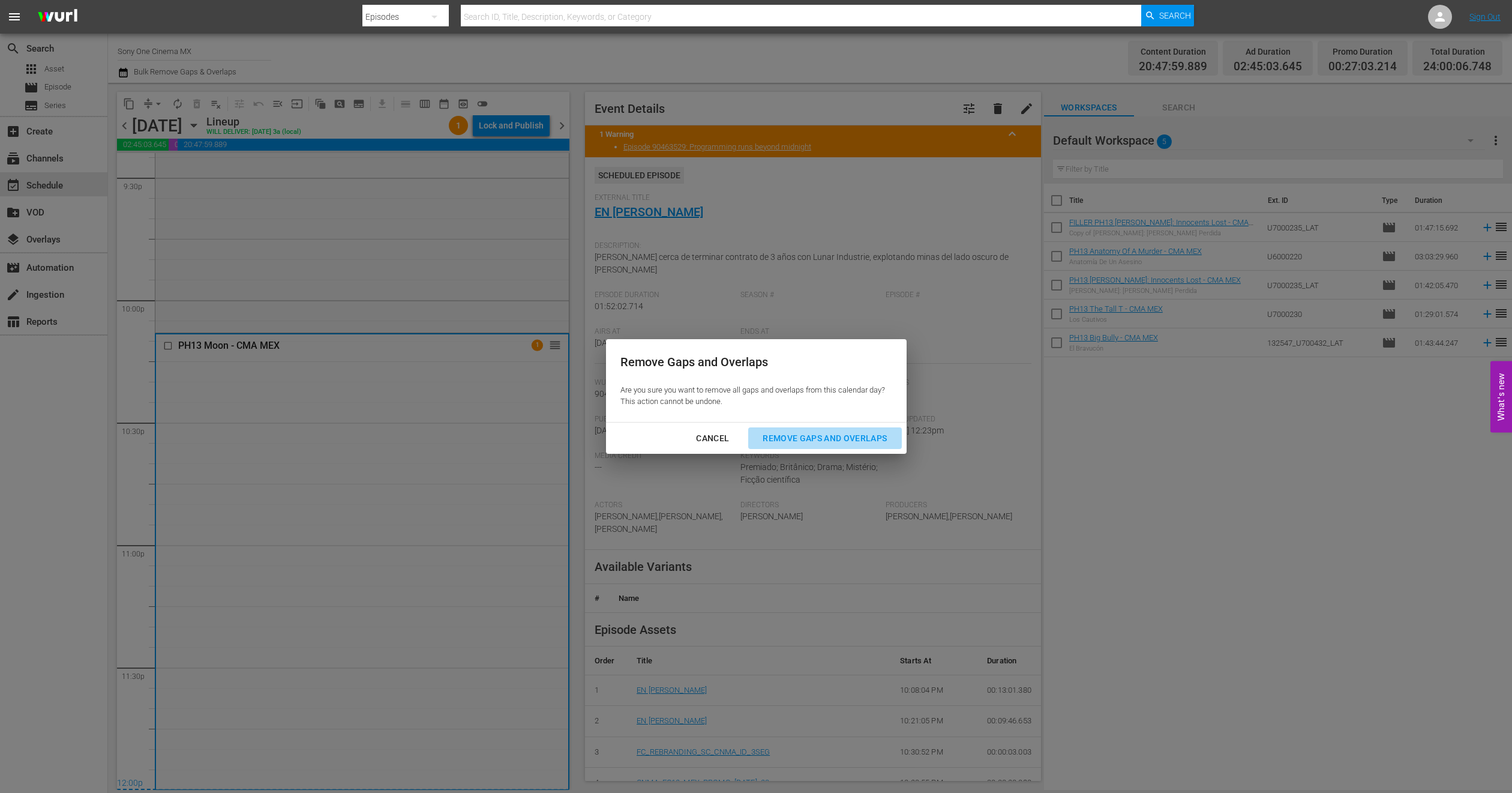
click at [874, 442] on div "Remove Gaps and Overlaps" at bounding box center [825, 438] width 143 height 15
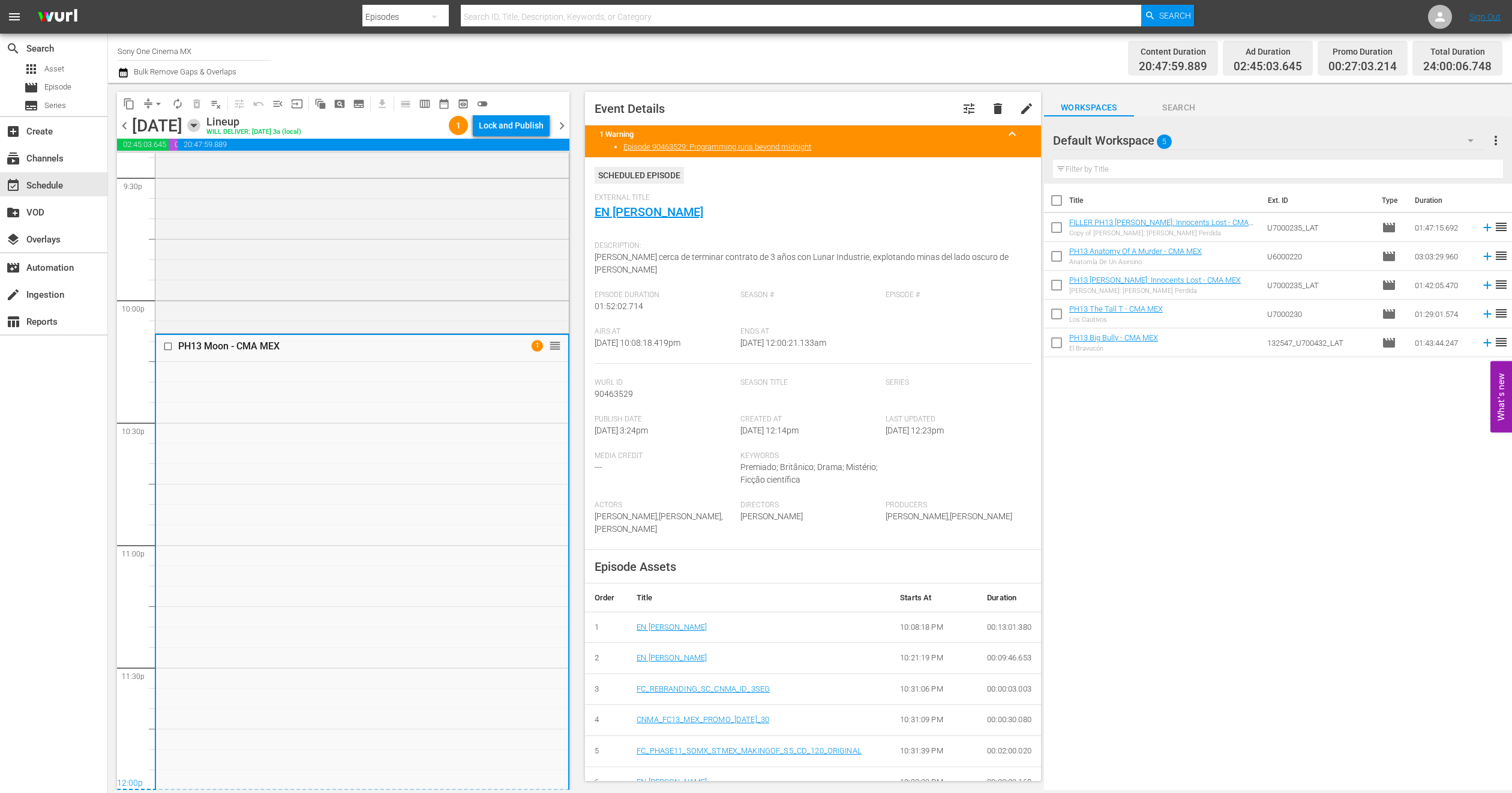
click at [196, 126] on icon "button" at bounding box center [193, 126] width 5 height 3
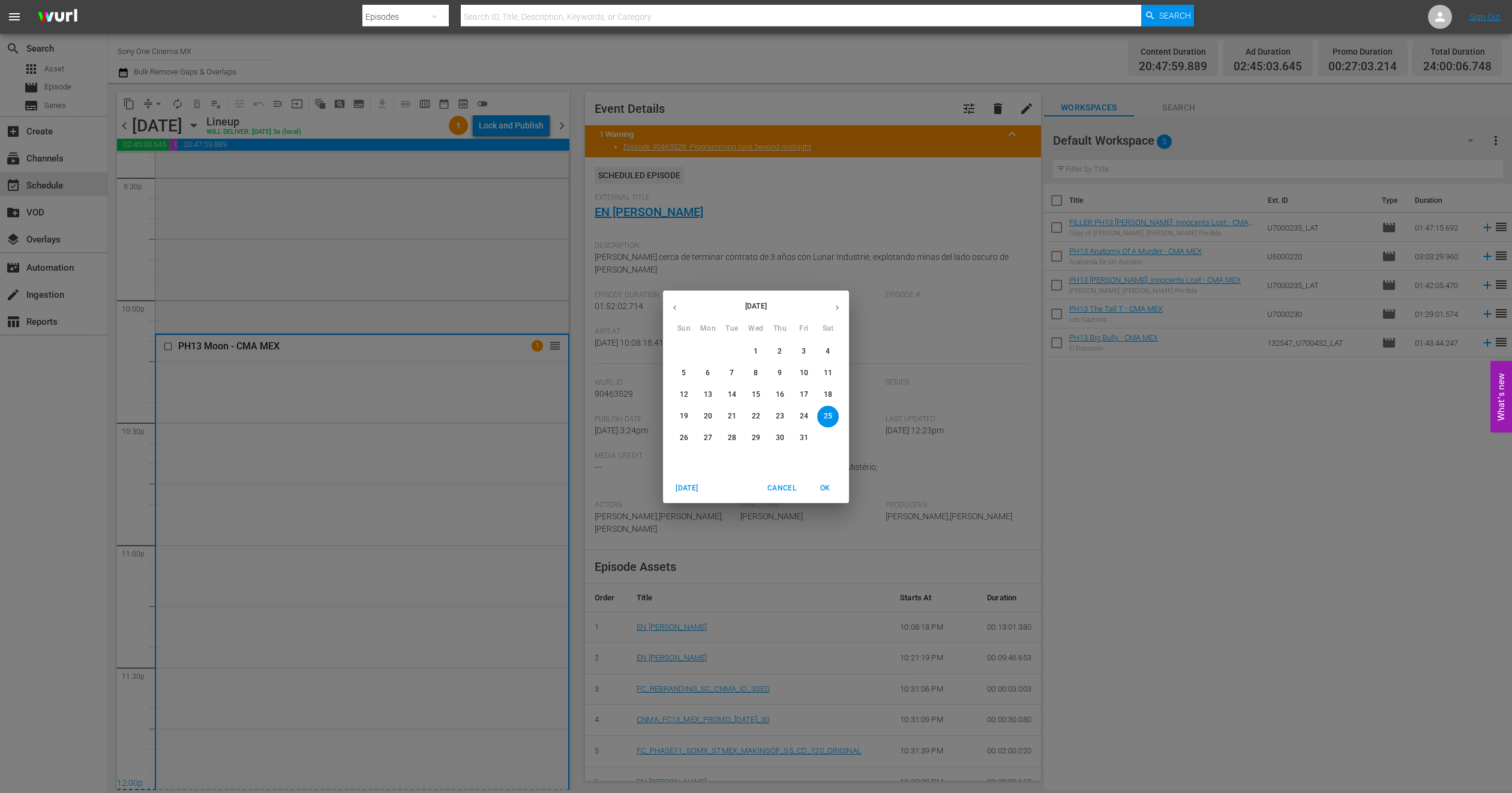
click at [682, 442] on p "26" at bounding box center [684, 438] width 9 height 10
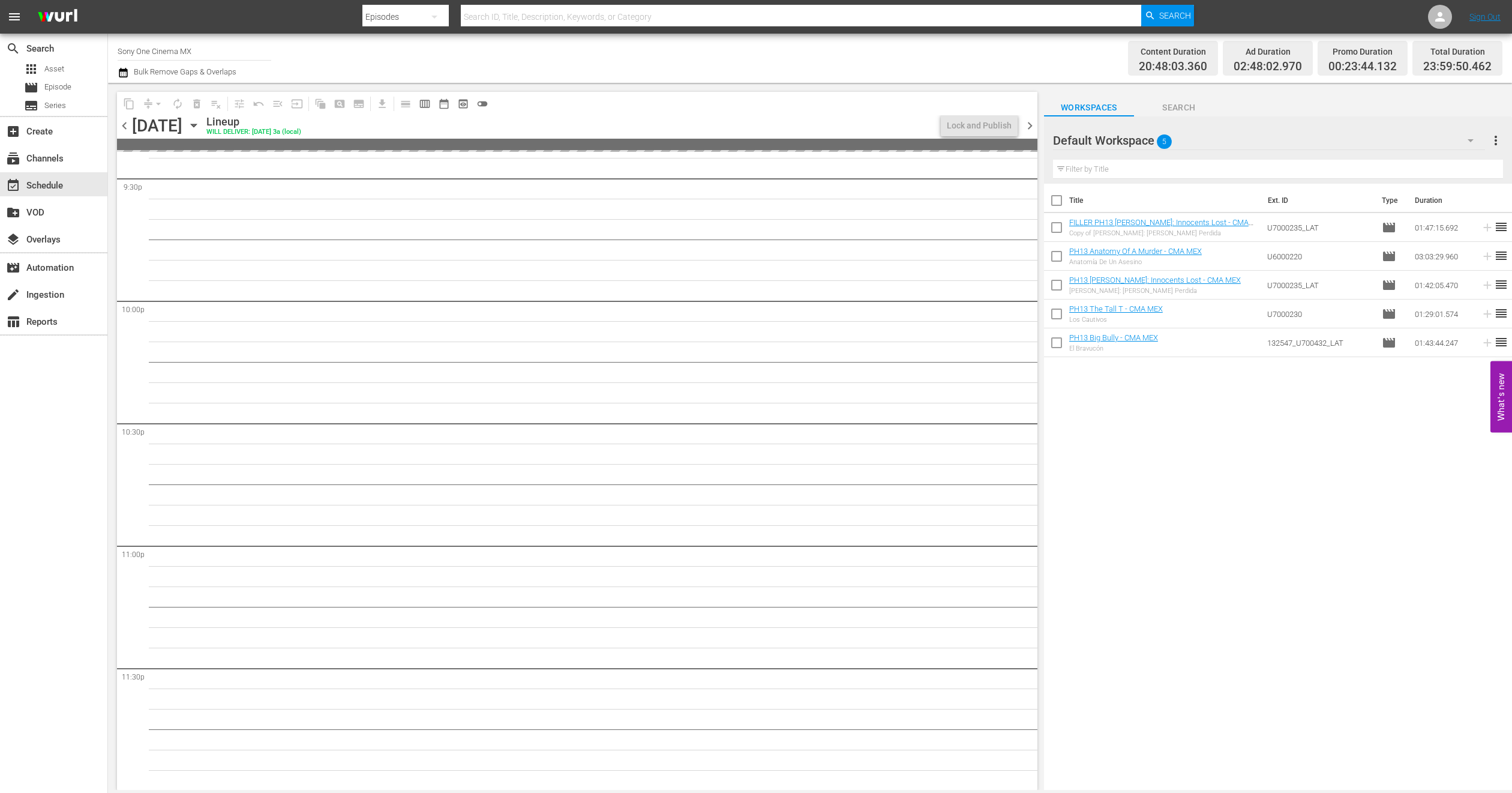
scroll to position [5241, 0]
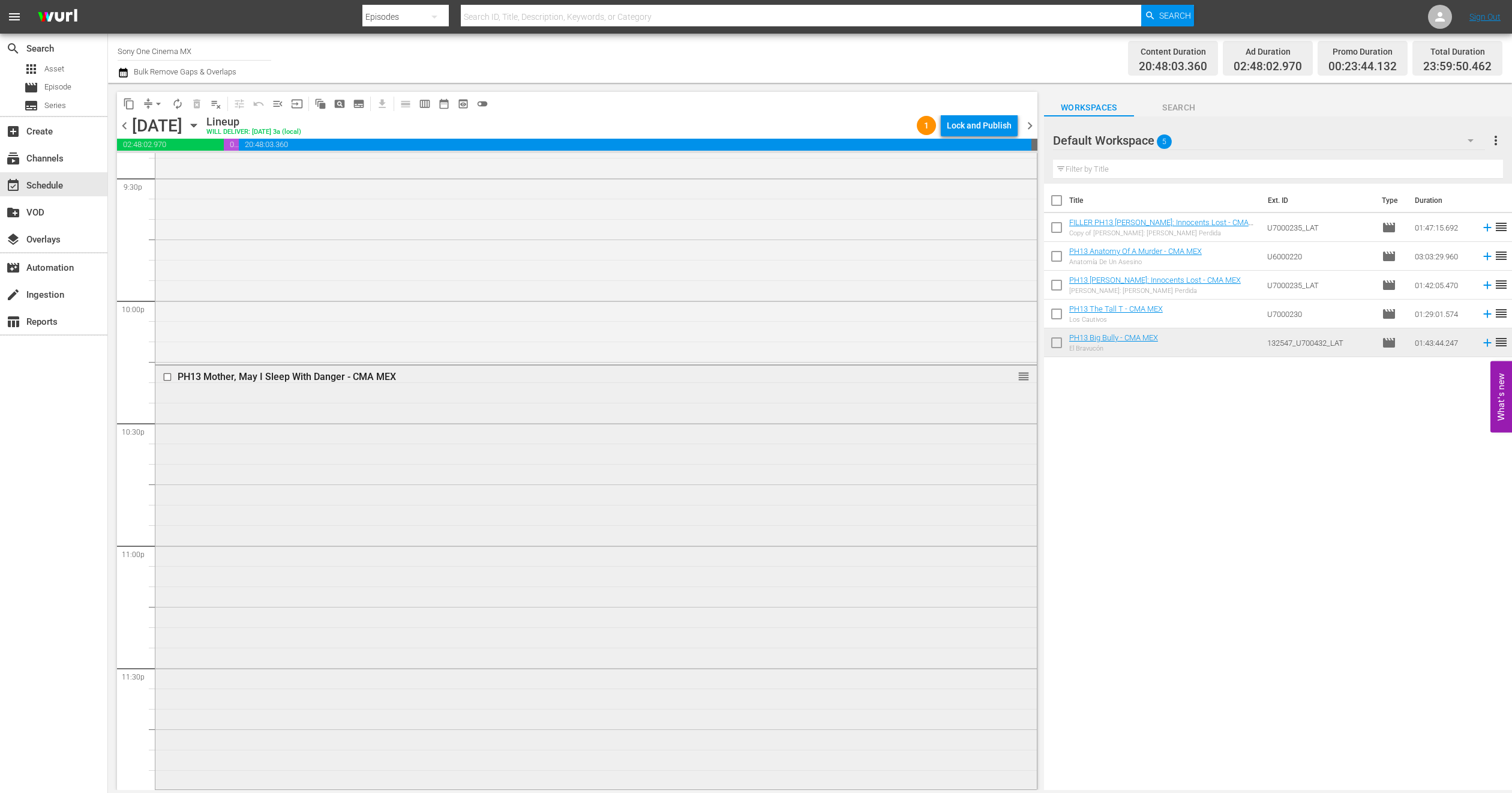
click at [265, 467] on div "PH13 Mother, May I Sleep With Danger - CMA MEX reorder" at bounding box center [596, 576] width 881 height 421
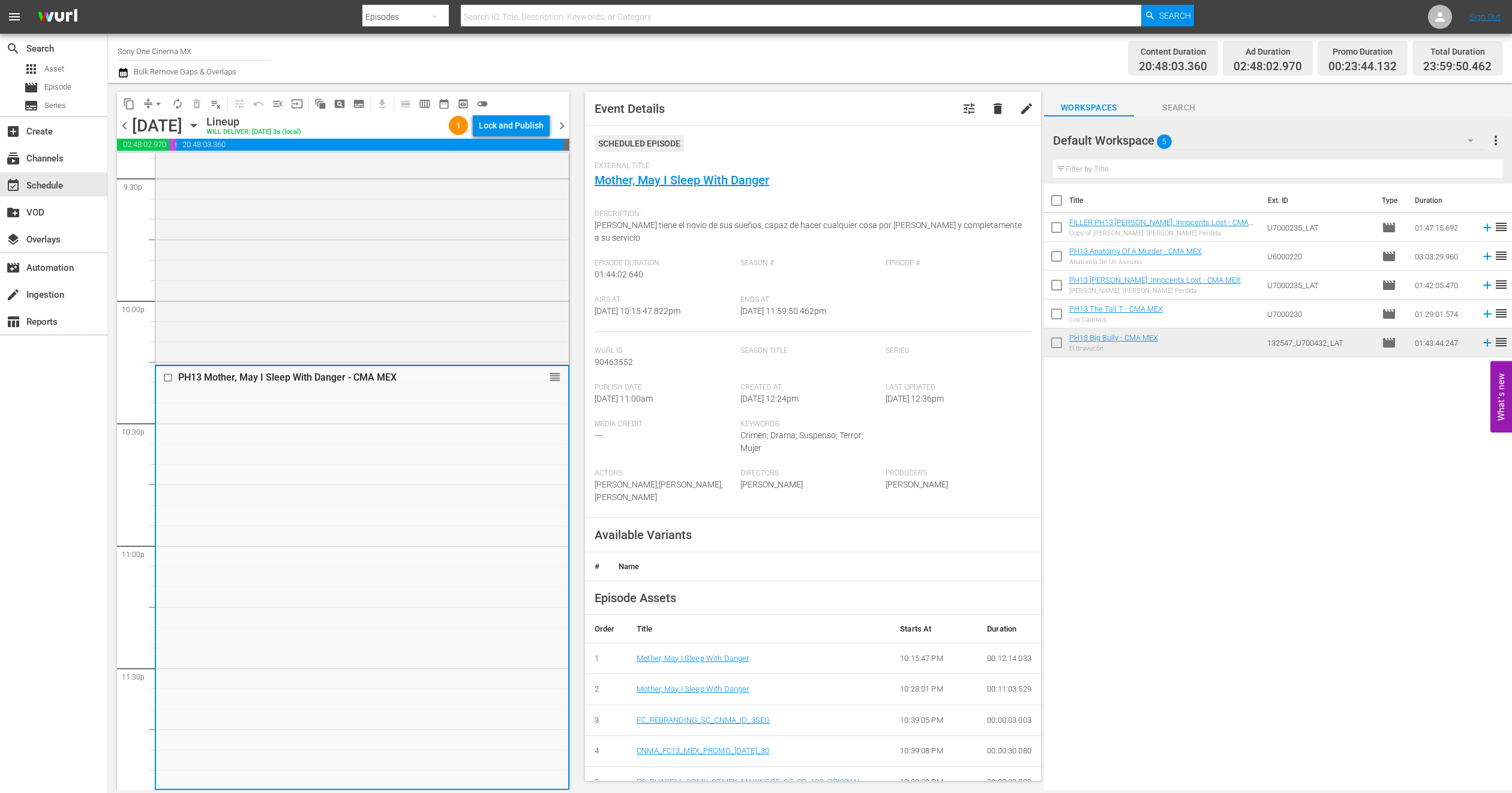
click at [201, 126] on icon "button" at bounding box center [194, 126] width 13 height 13
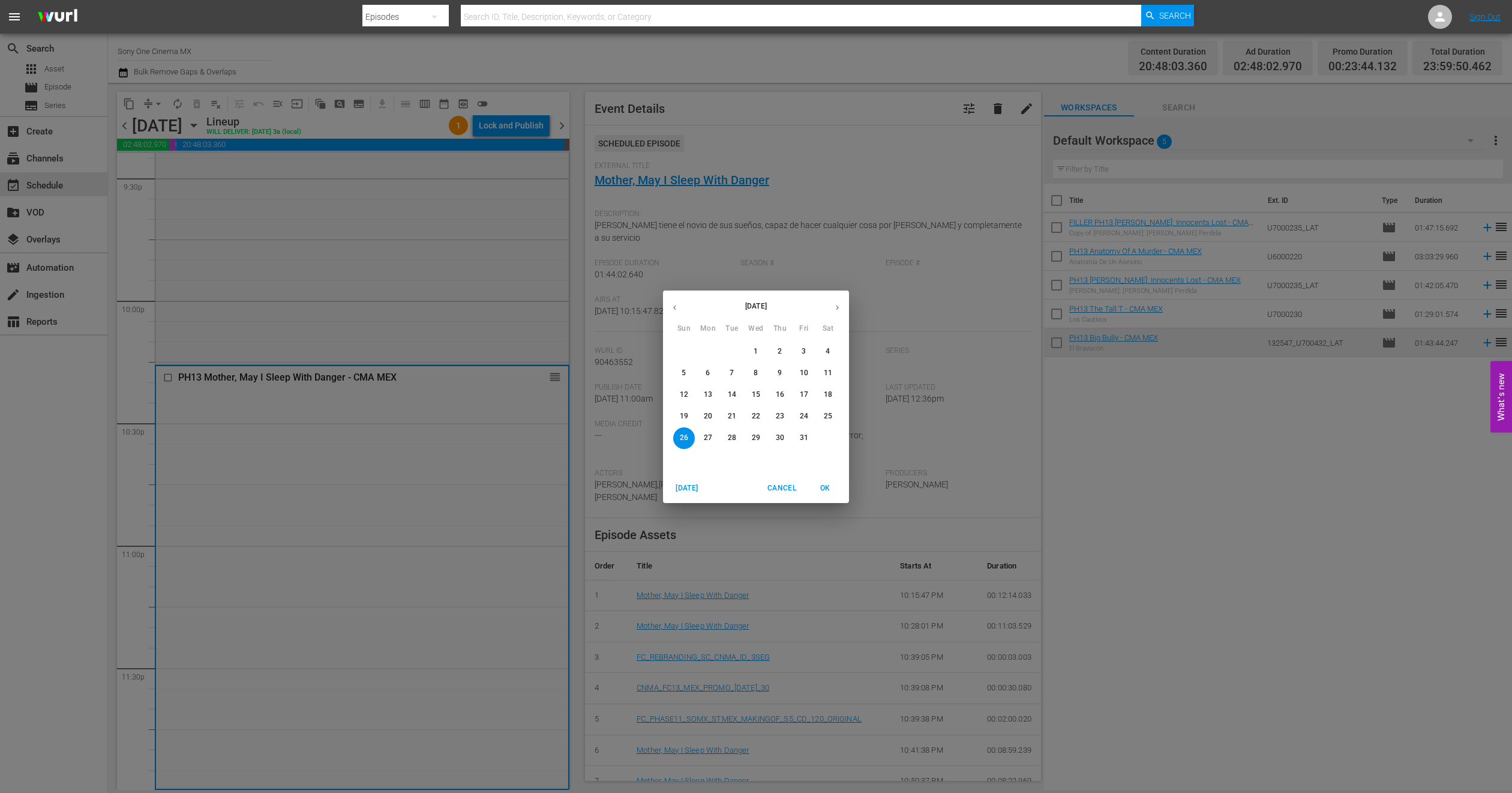
click at [159, 136] on div "[DATE] Sun Mon Tue Wed Thu Fri Sat 28 29 30 1 2 3 4 5 6 7 8 9 10 11 12 13 14 15…" at bounding box center [756, 396] width 1512 height 793
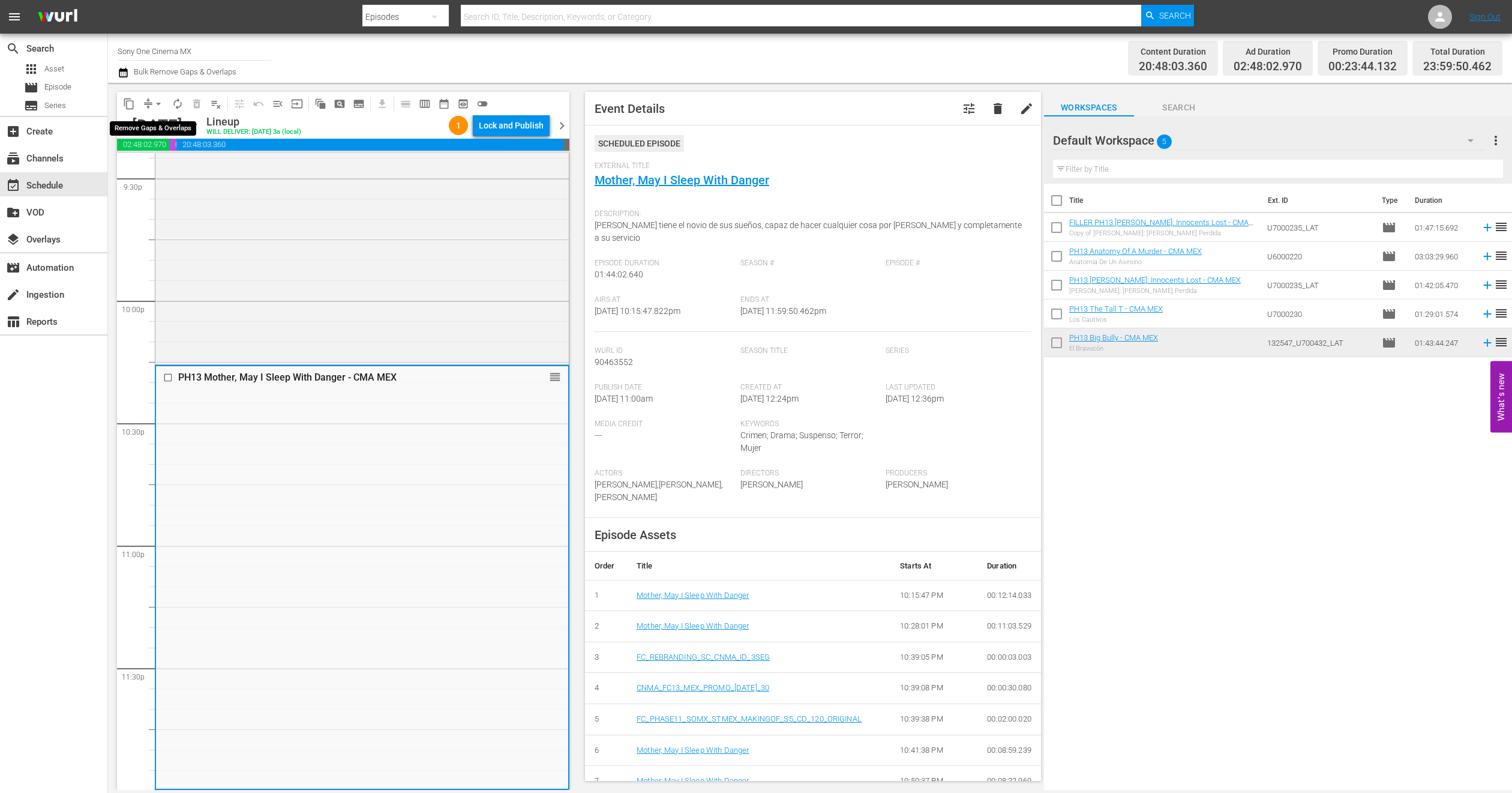
click at [161, 99] on span "arrow_drop_down" at bounding box center [158, 104] width 12 height 12
click at [173, 164] on li "Align to End of Previous Day" at bounding box center [158, 166] width 126 height 20
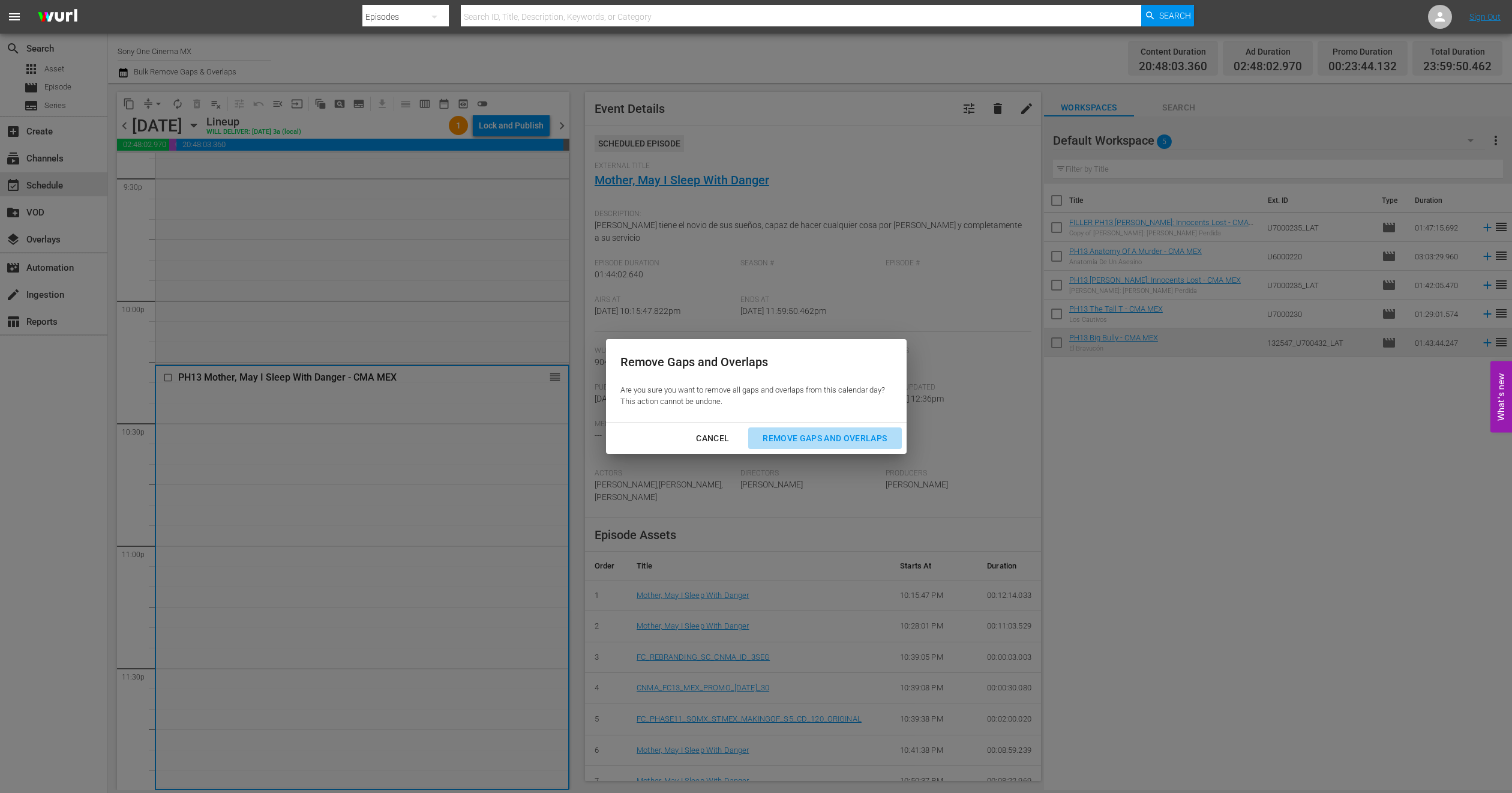
click at [794, 427] on button "Remove Gaps and Overlaps" at bounding box center [825, 438] width 153 height 23
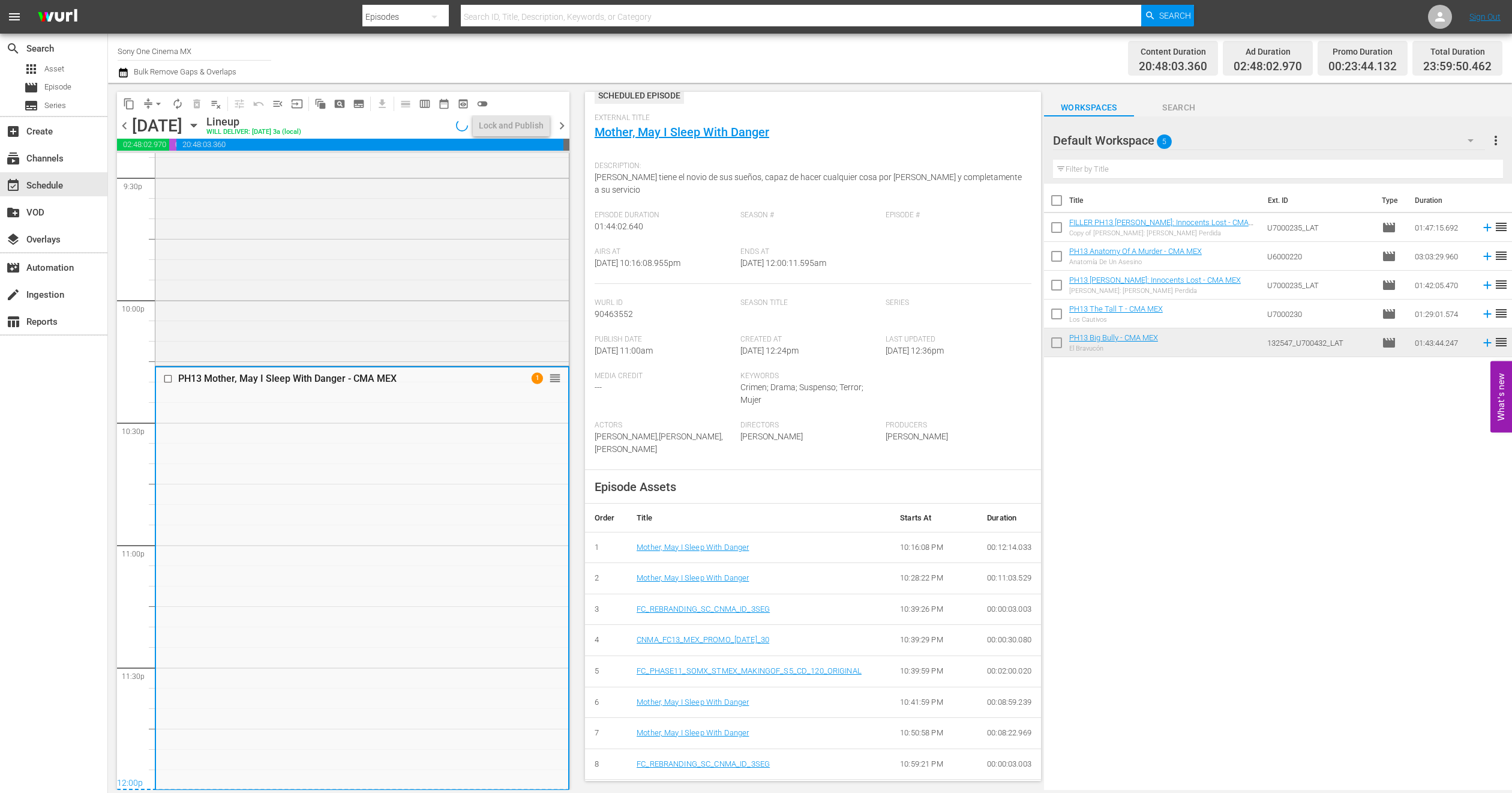
scroll to position [0, 0]
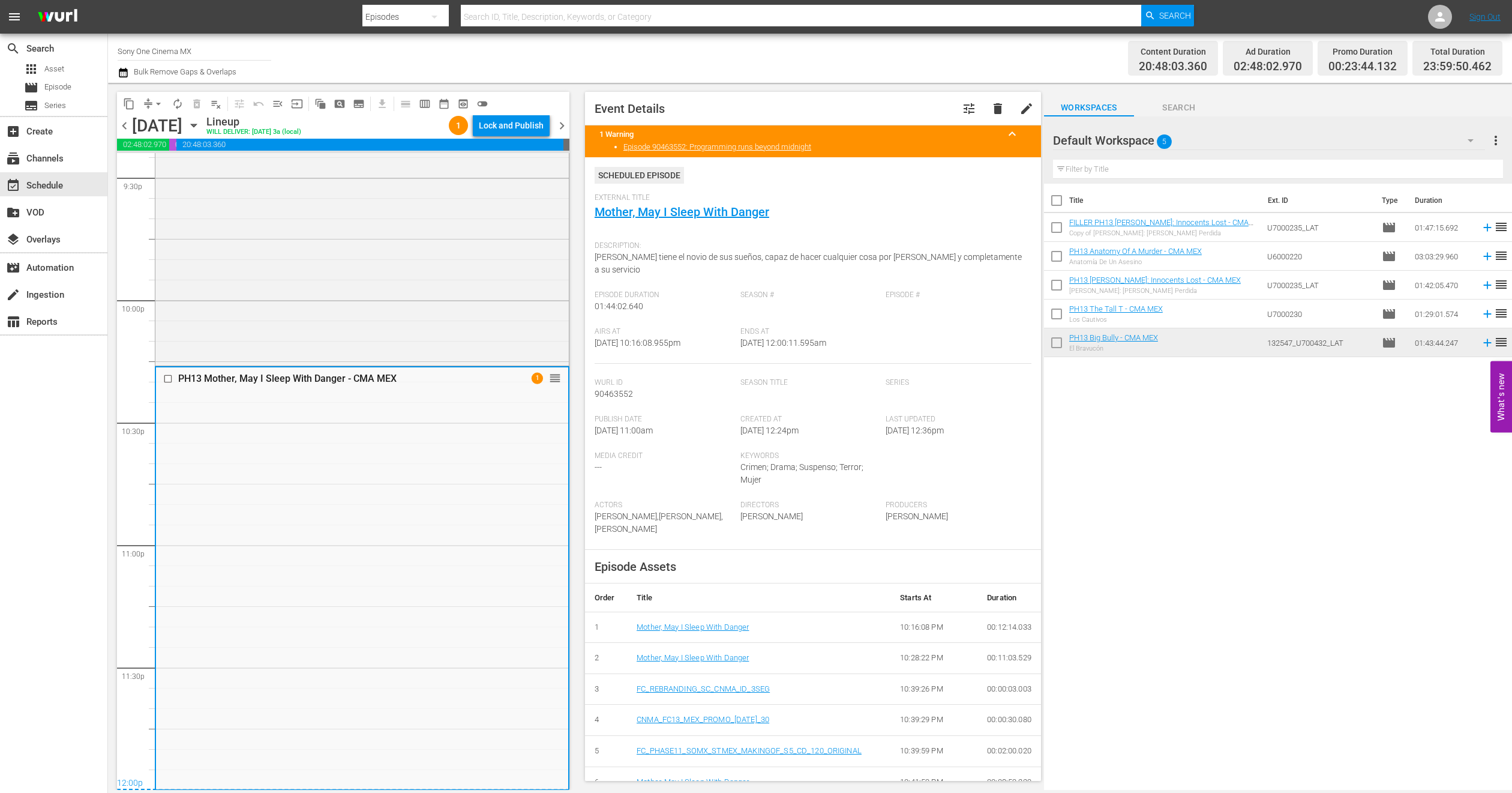
click at [203, 125] on div "[DATE] [DATE]" at bounding box center [168, 125] width 71 height 20
click at [201, 128] on icon "button" at bounding box center [194, 126] width 13 height 13
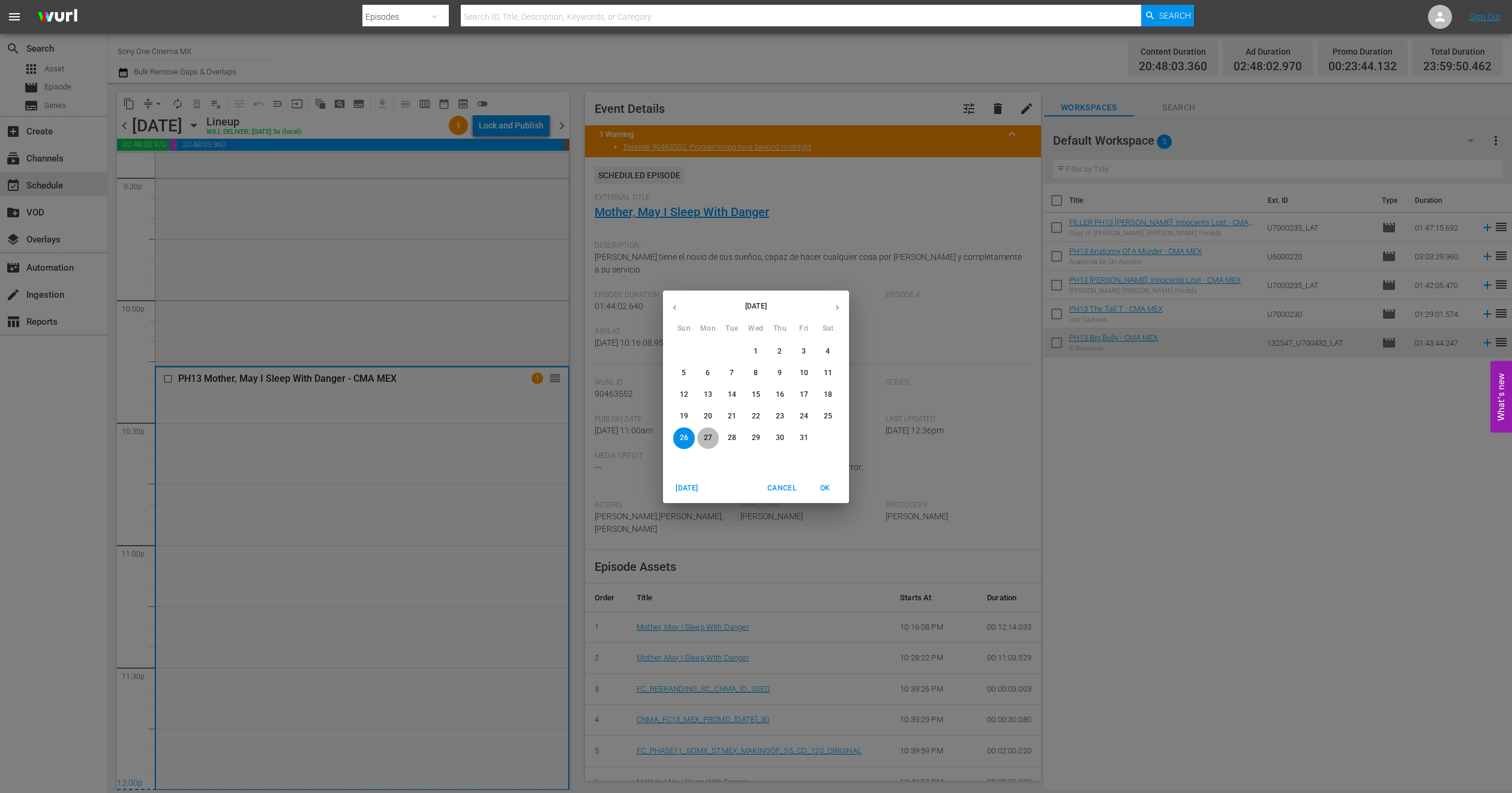
click at [708, 440] on p "27" at bounding box center [708, 438] width 9 height 10
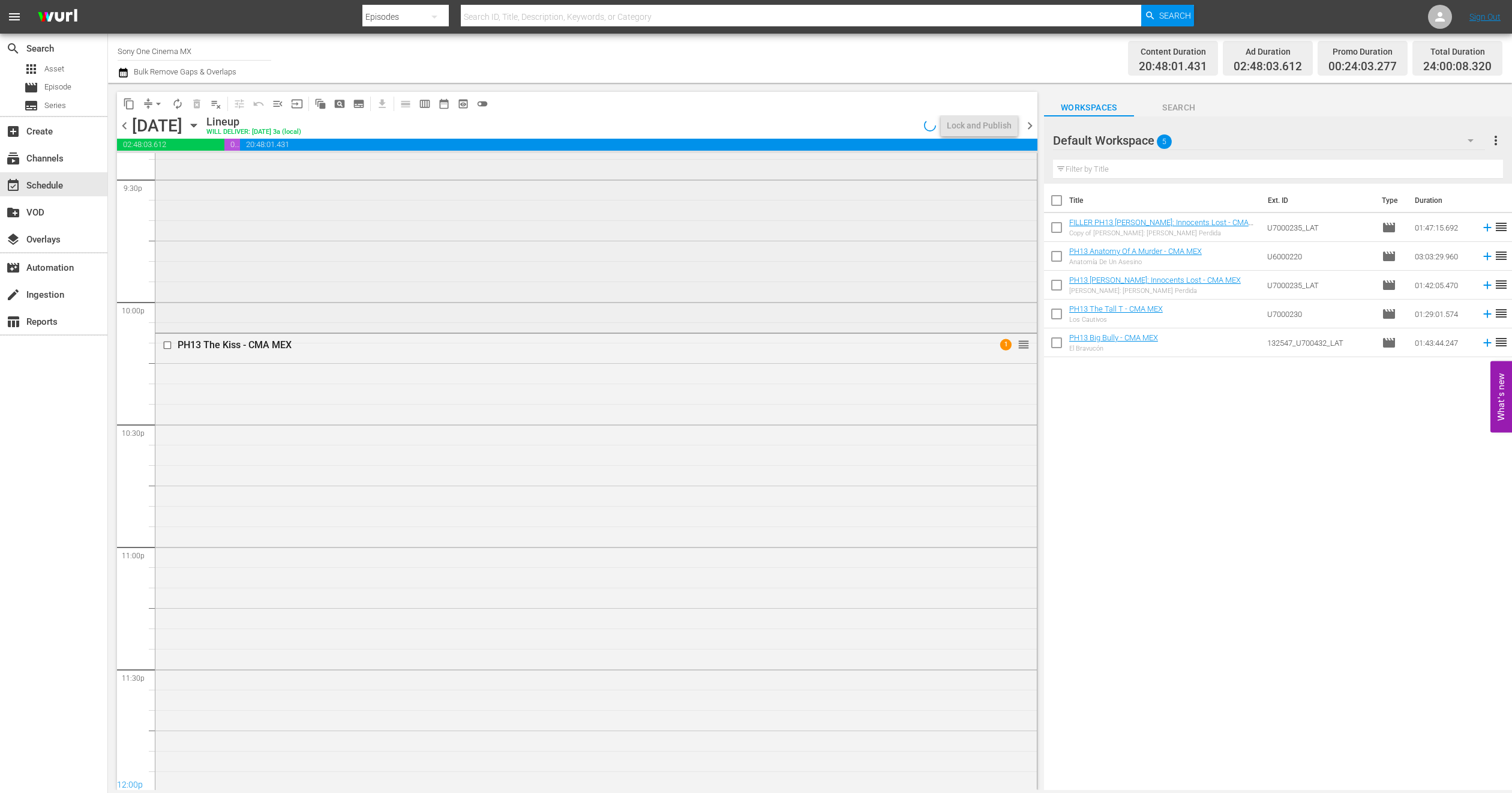
scroll to position [5241, 0]
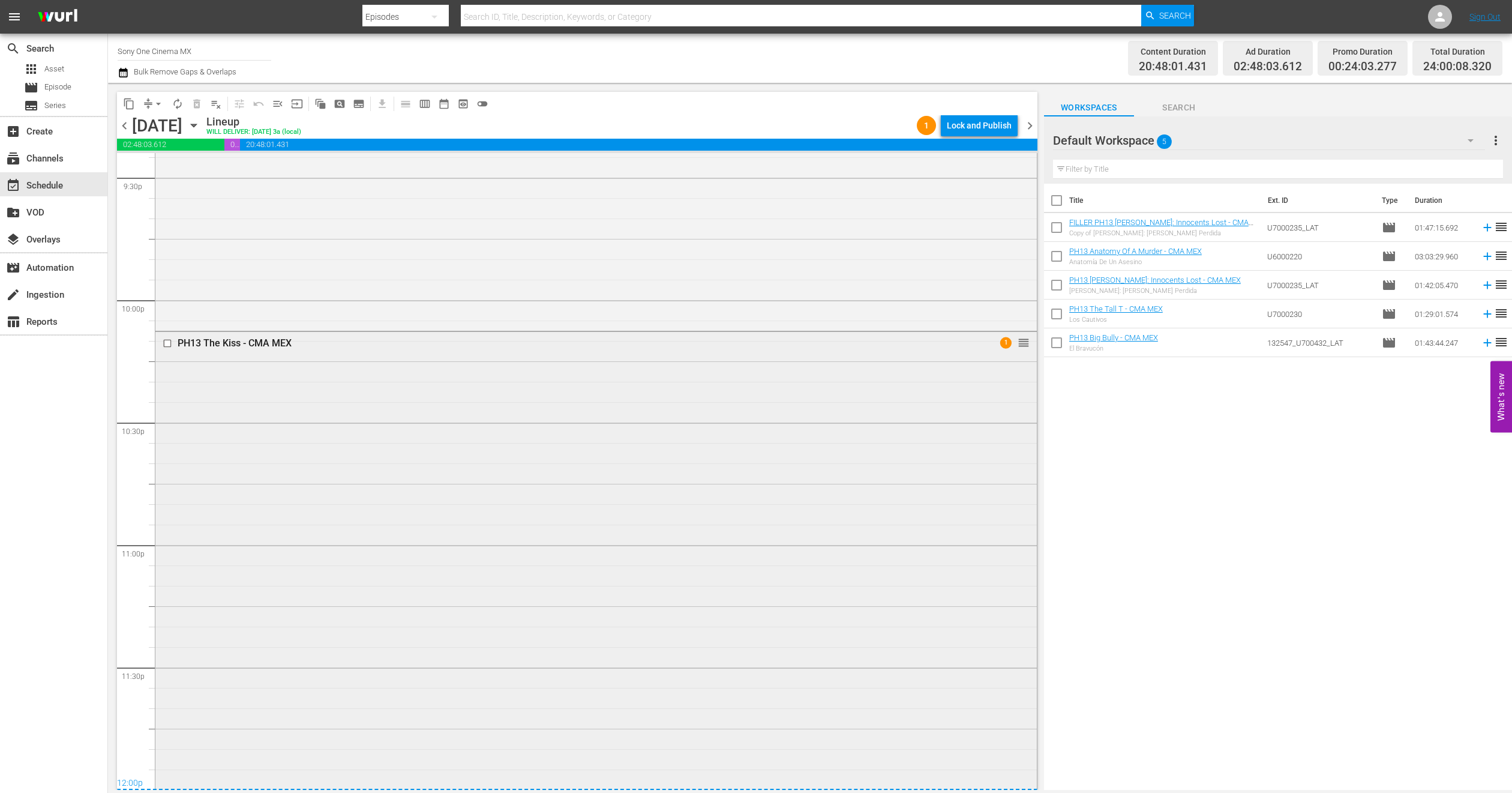
click at [348, 496] on div "PH13 The Kiss - CMA MEX 1 reorder" at bounding box center [596, 560] width 881 height 456
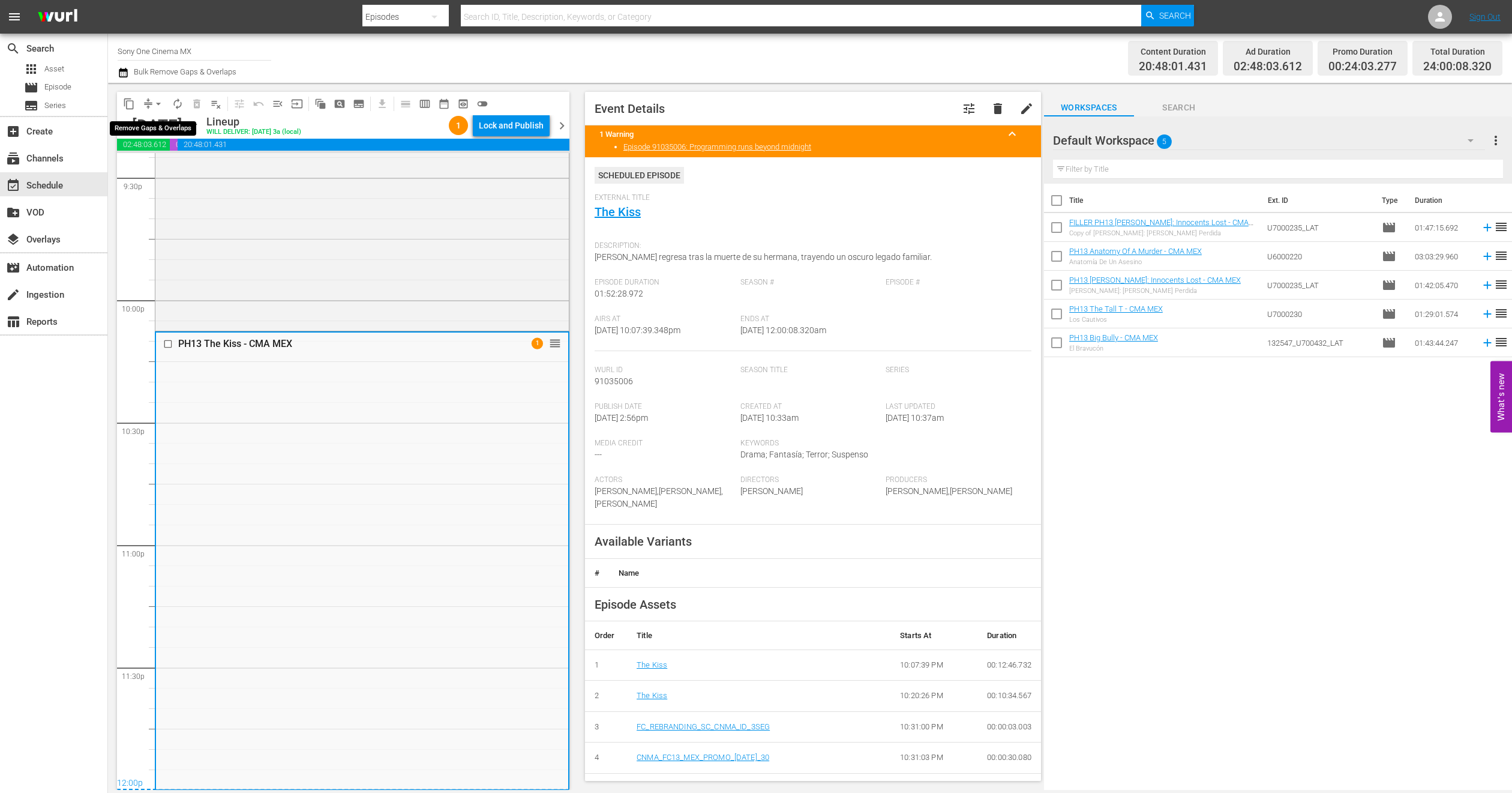
click at [162, 105] on span "arrow_drop_down" at bounding box center [158, 104] width 12 height 12
click at [171, 164] on li "Align to End of Previous Day" at bounding box center [158, 166] width 126 height 20
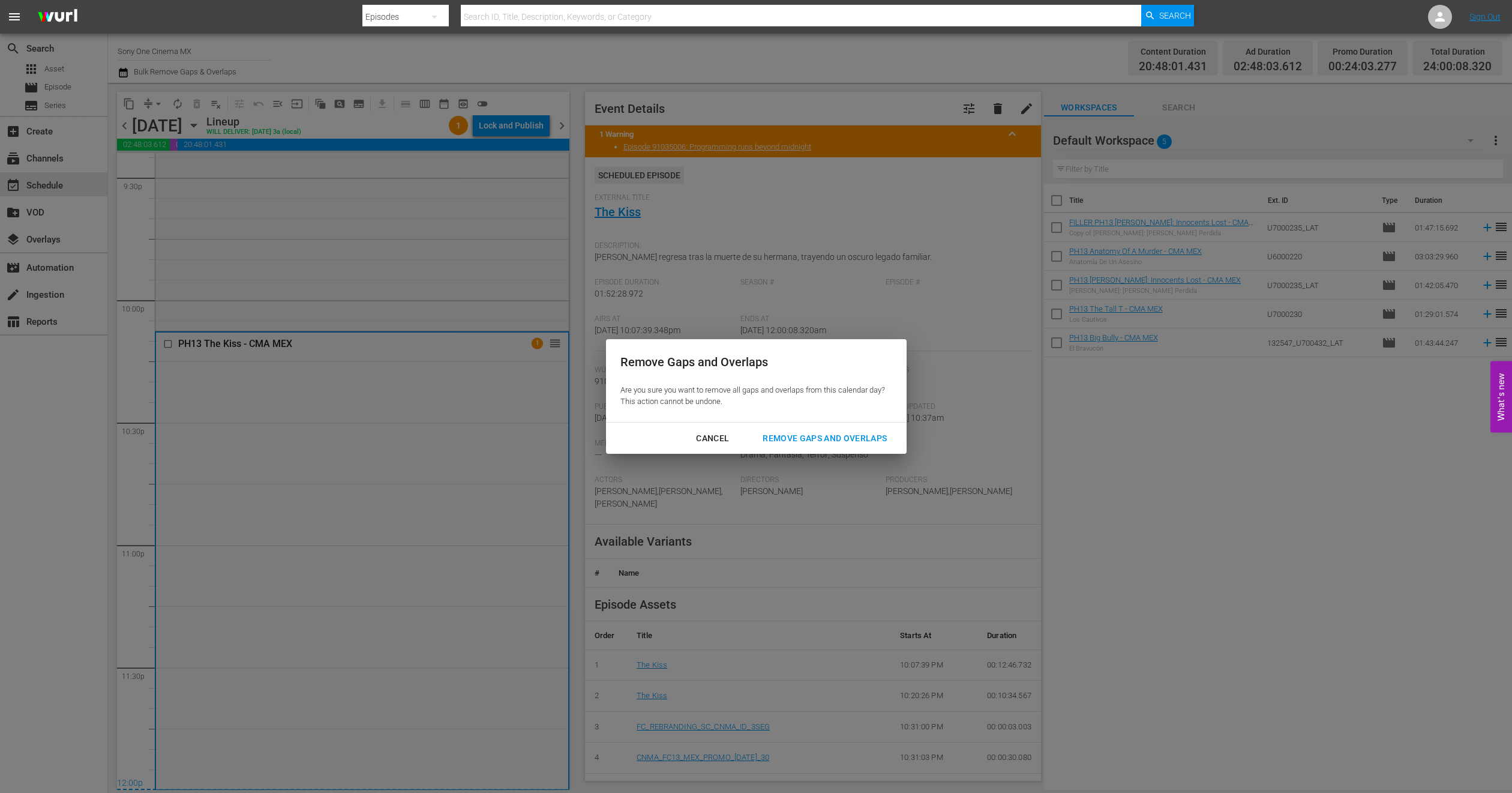
click at [775, 440] on div "Remove Gaps and Overlaps" at bounding box center [825, 438] width 143 height 15
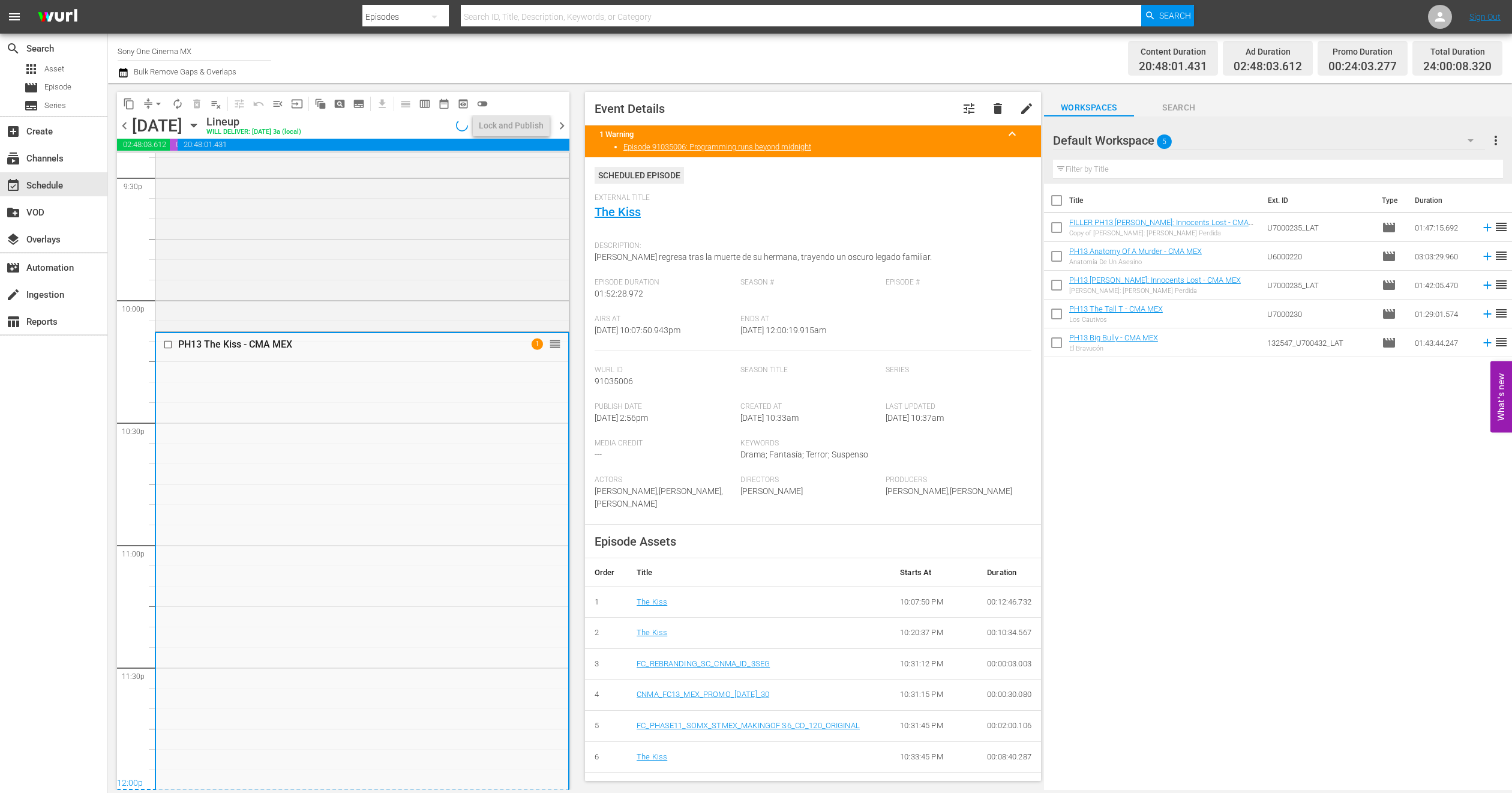
click at [201, 121] on icon "button" at bounding box center [194, 126] width 13 height 13
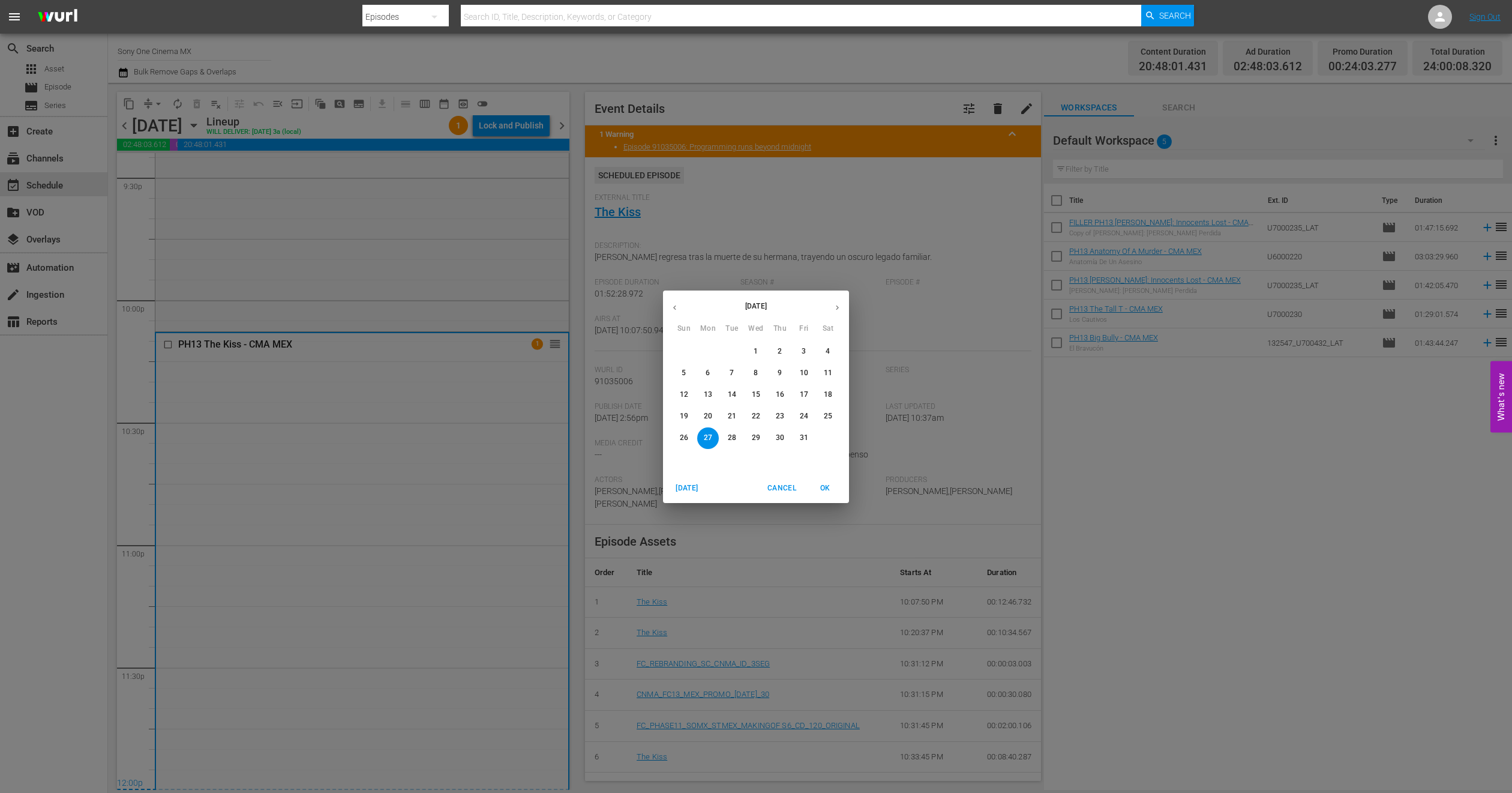
click at [728, 441] on p "28" at bounding box center [732, 438] width 9 height 10
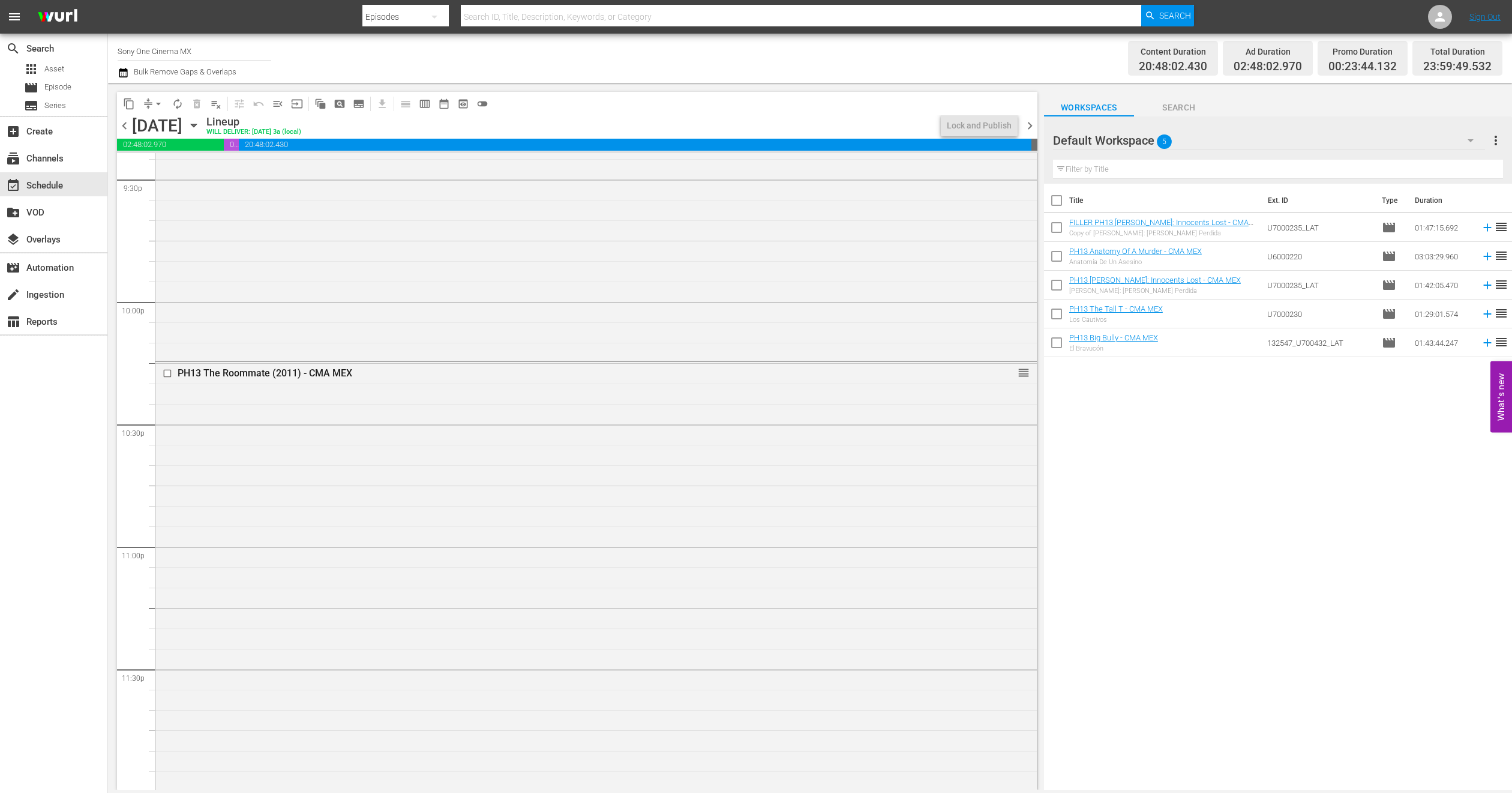
scroll to position [5241, 0]
click at [398, 481] on div "PH13 The Roommate (2011) - CMA MEX reorder" at bounding box center [596, 573] width 881 height 426
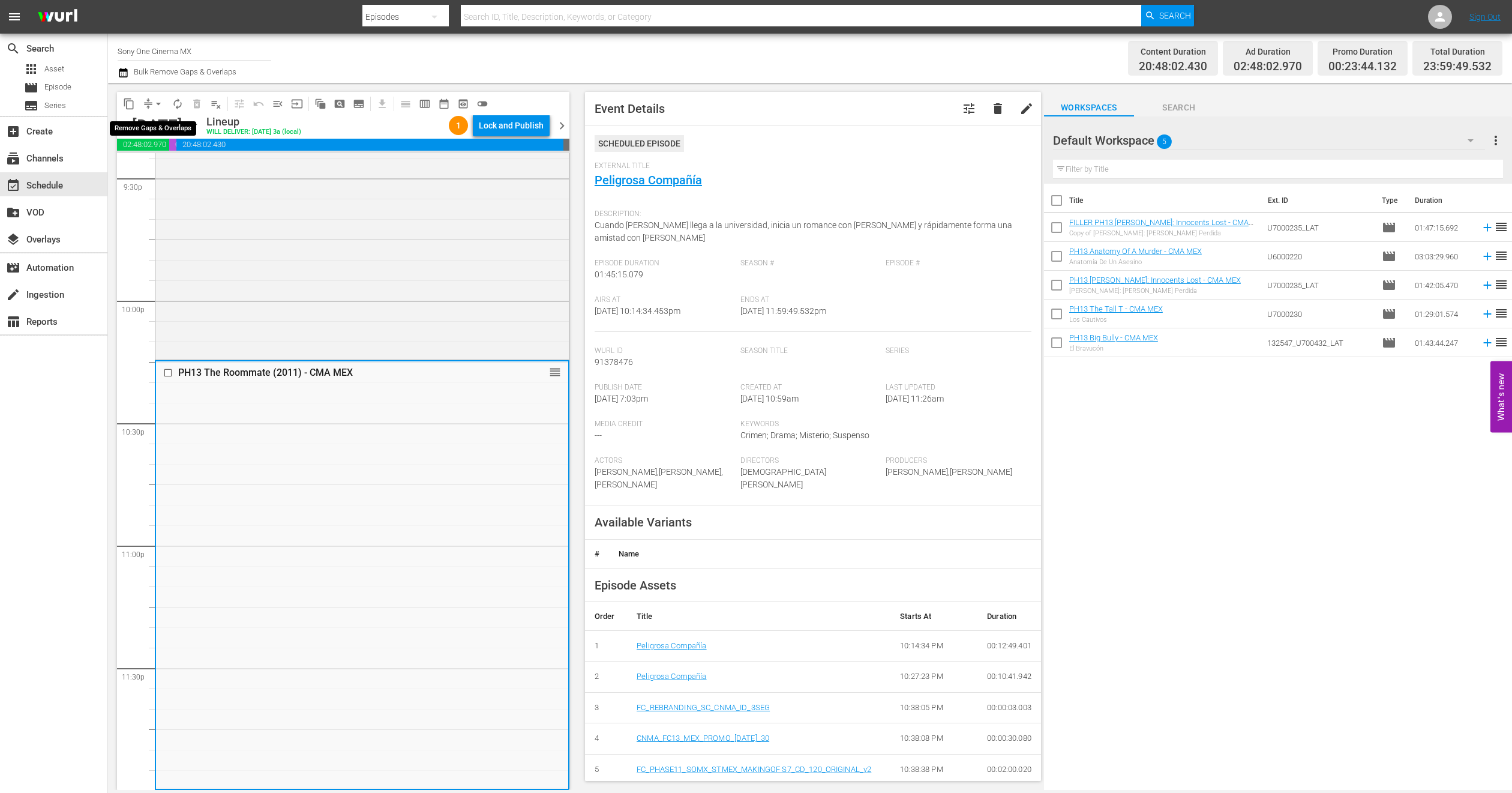
click at [153, 102] on span "arrow_drop_down" at bounding box center [158, 104] width 12 height 12
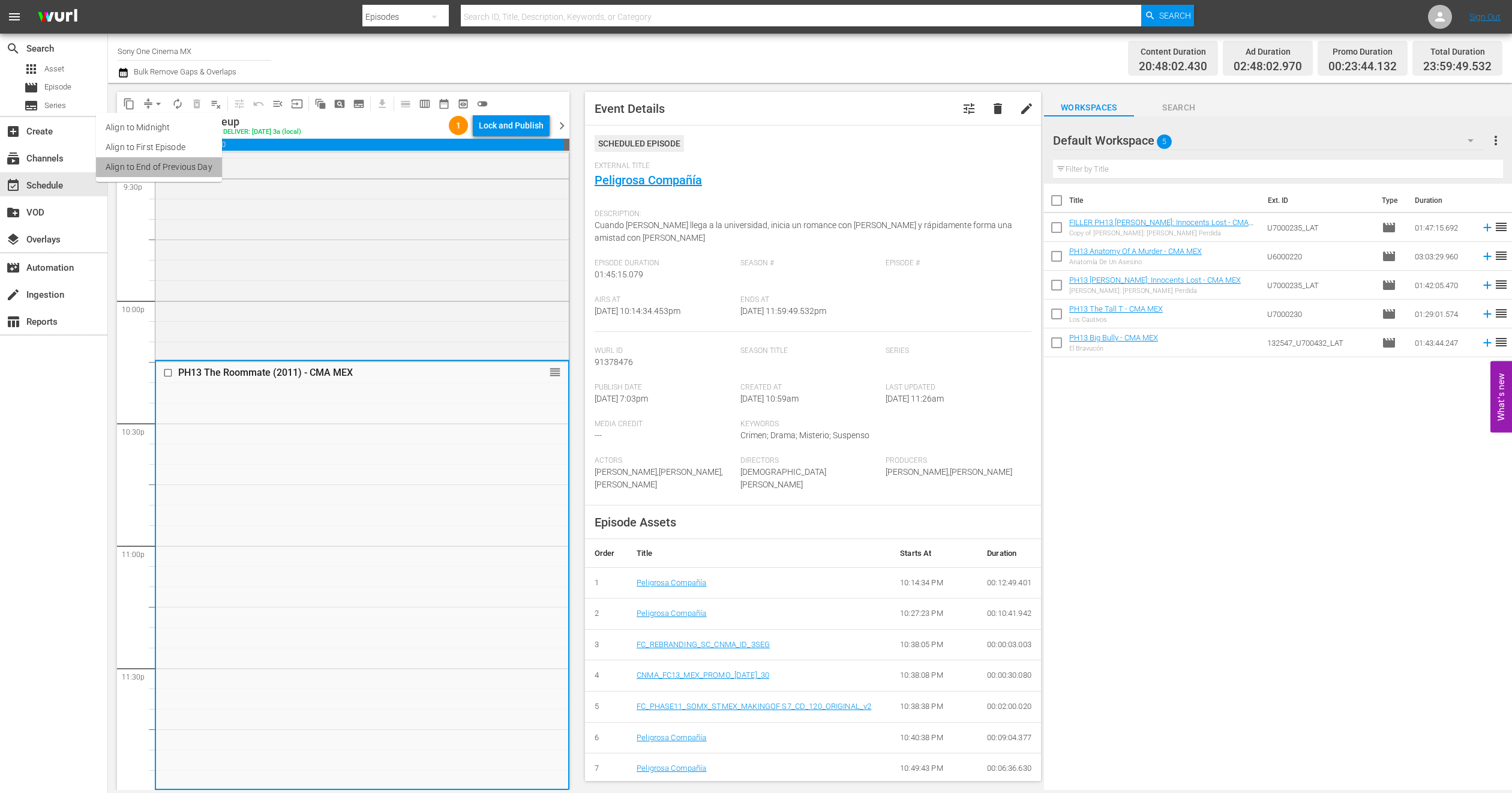
click at [205, 161] on li "Align to End of Previous Day" at bounding box center [158, 166] width 126 height 20
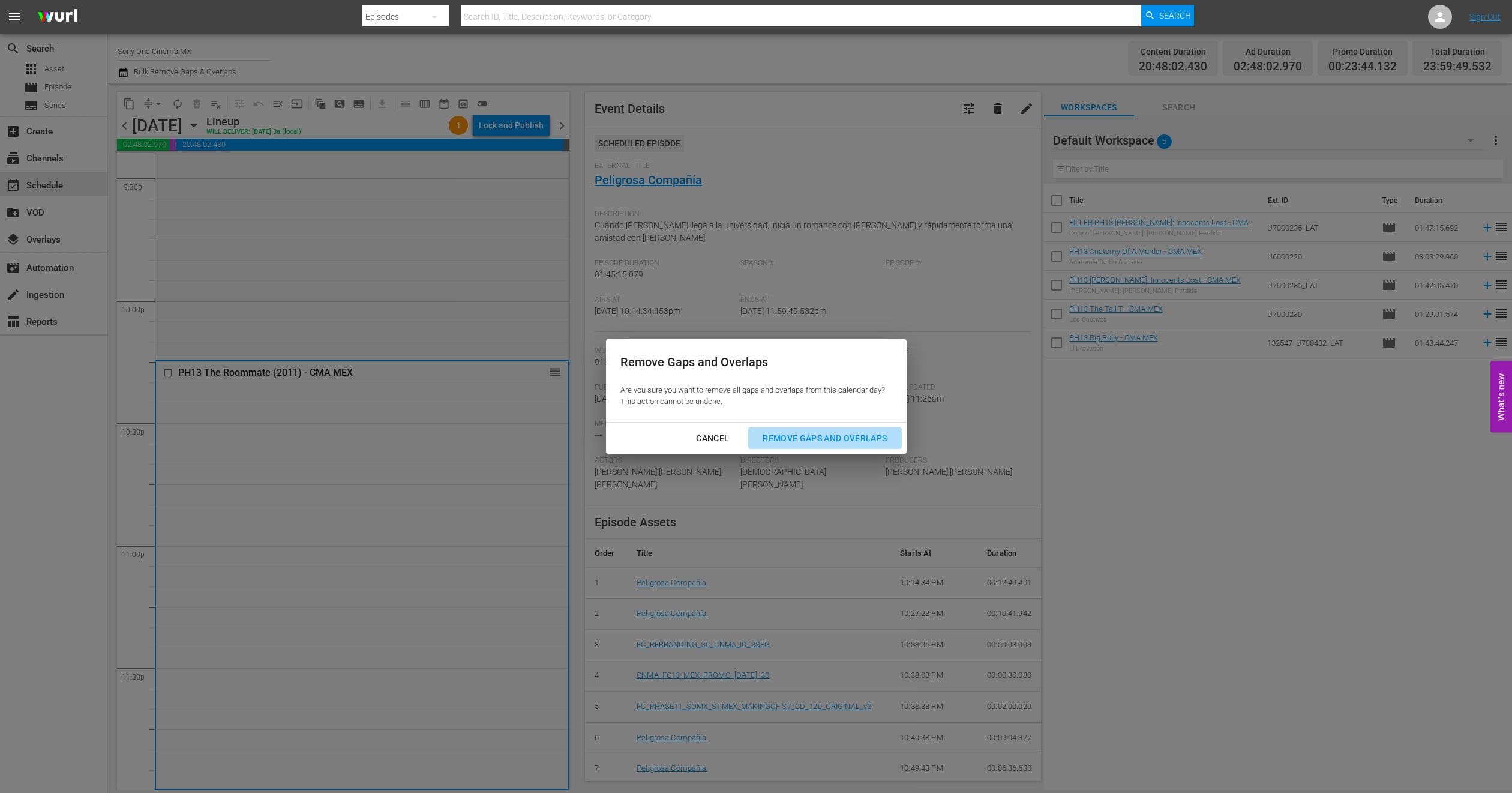
click at [792, 435] on div "Remove Gaps and Overlaps" at bounding box center [825, 438] width 143 height 15
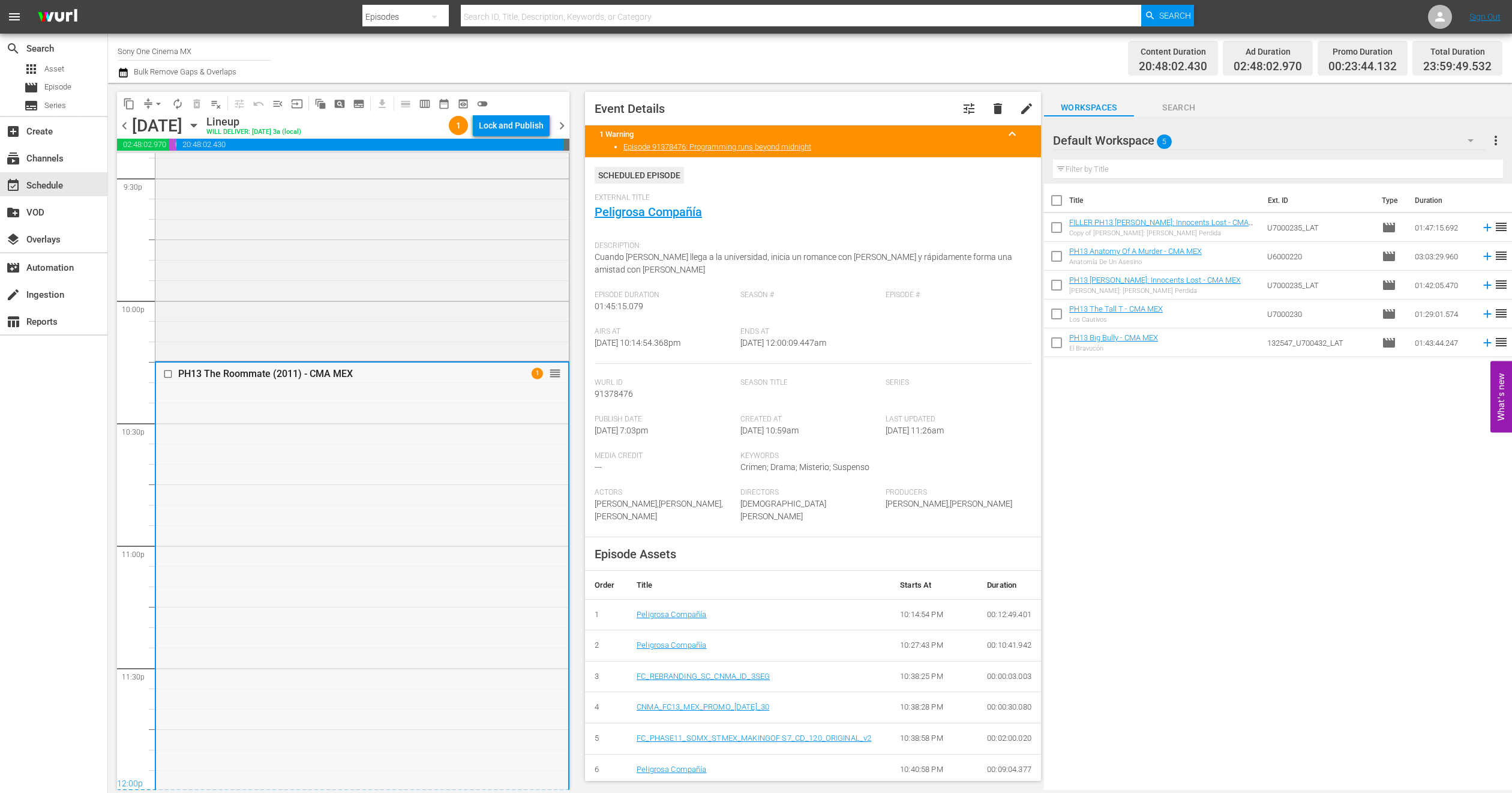
scroll to position [5241, 0]
click at [201, 121] on icon "button" at bounding box center [194, 126] width 13 height 13
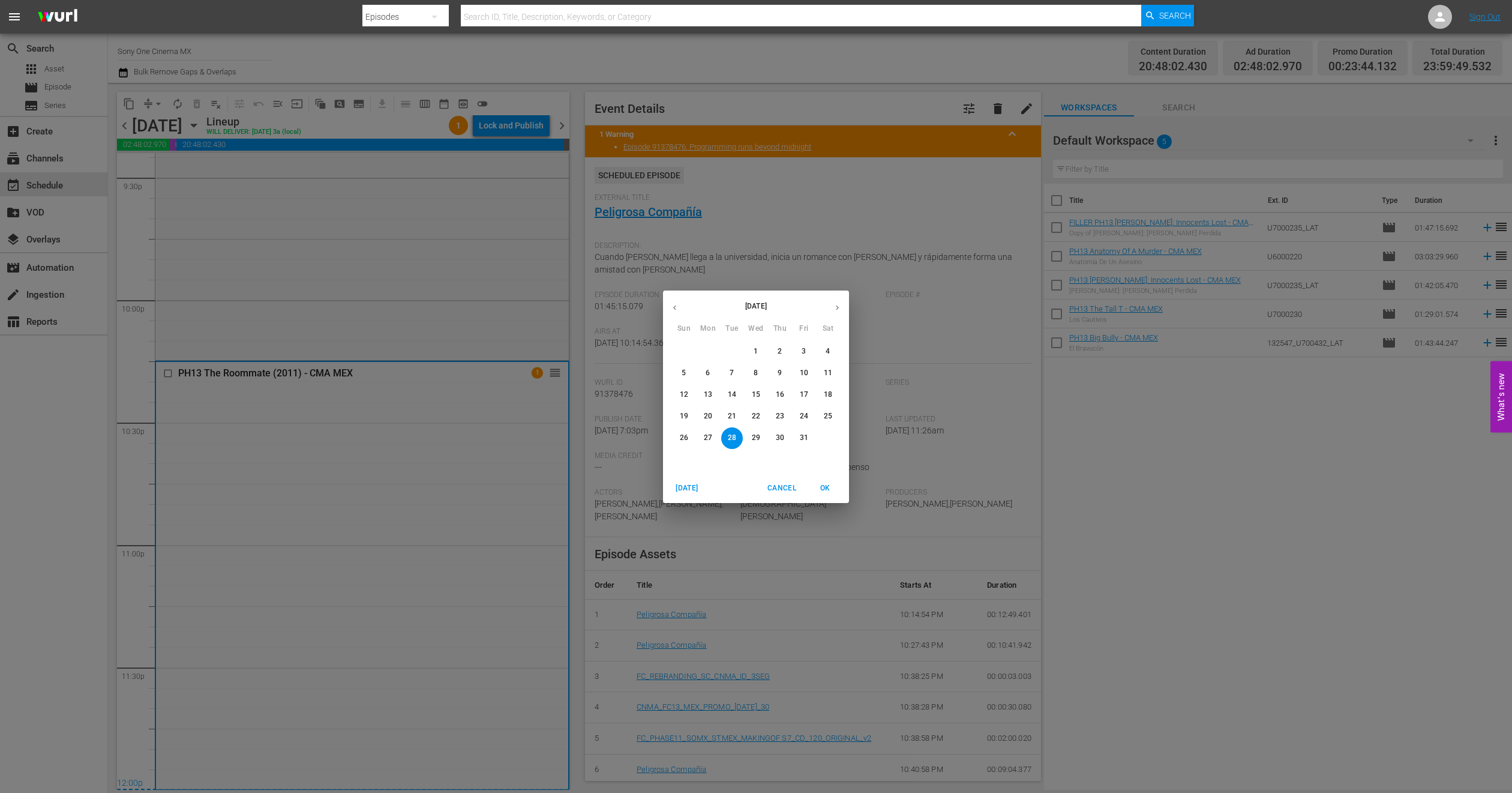
click at [764, 435] on span "29" at bounding box center [756, 438] width 22 height 10
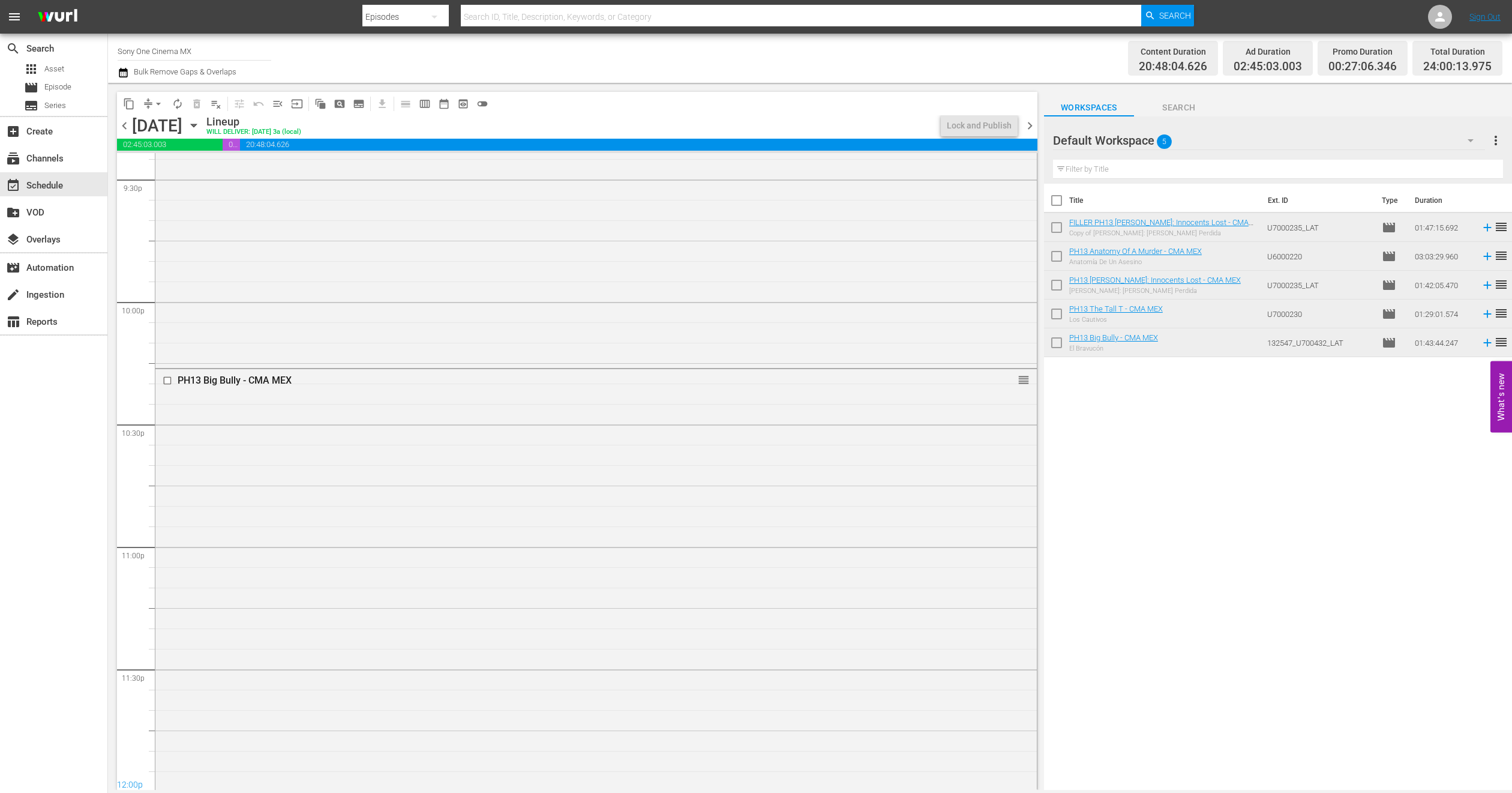
scroll to position [5241, 0]
click at [270, 544] on div "PH13 Big Bully - CMA MEX 1 reorder" at bounding box center [596, 577] width 881 height 419
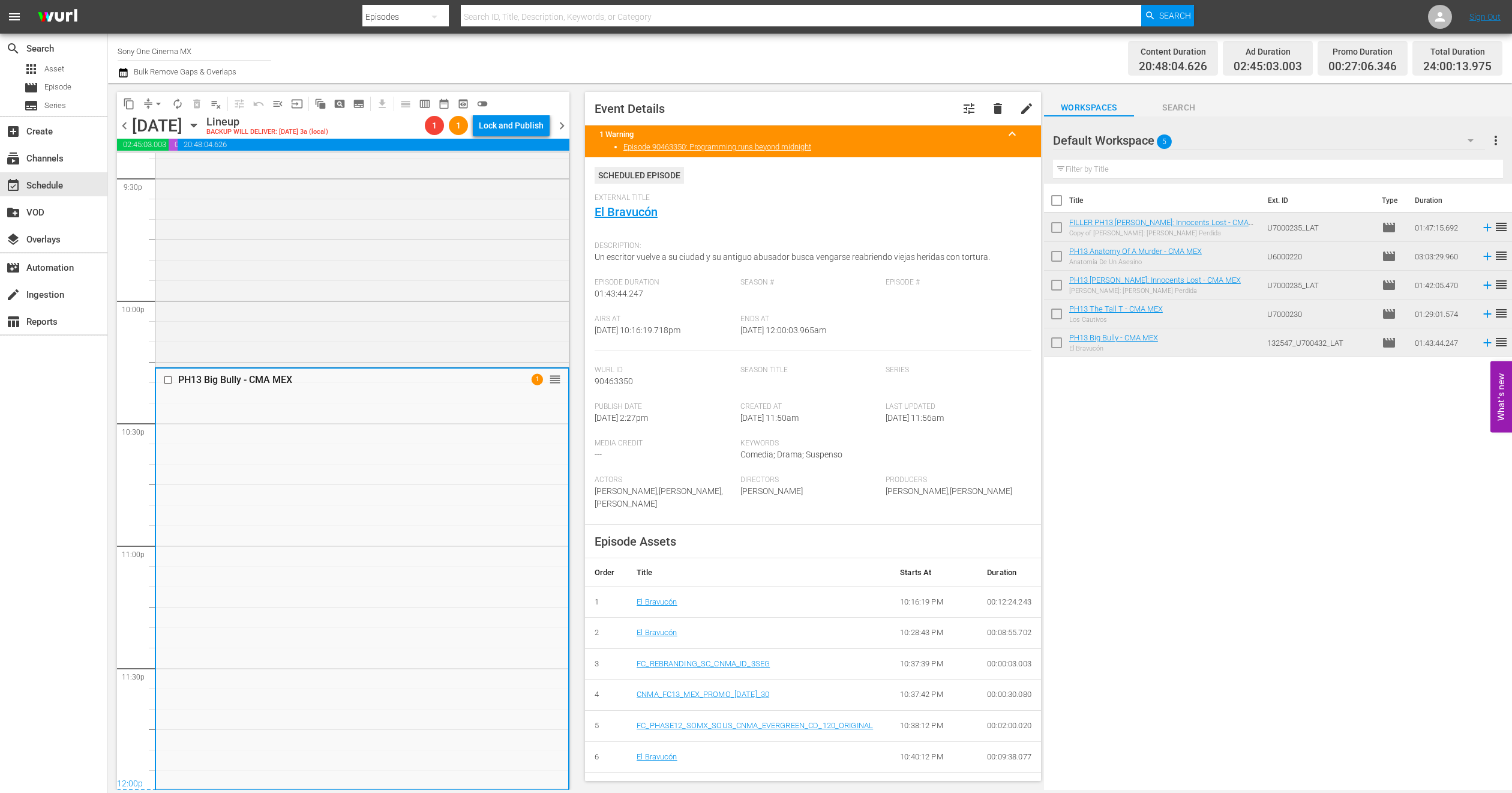
click at [196, 125] on icon "button" at bounding box center [193, 126] width 5 height 3
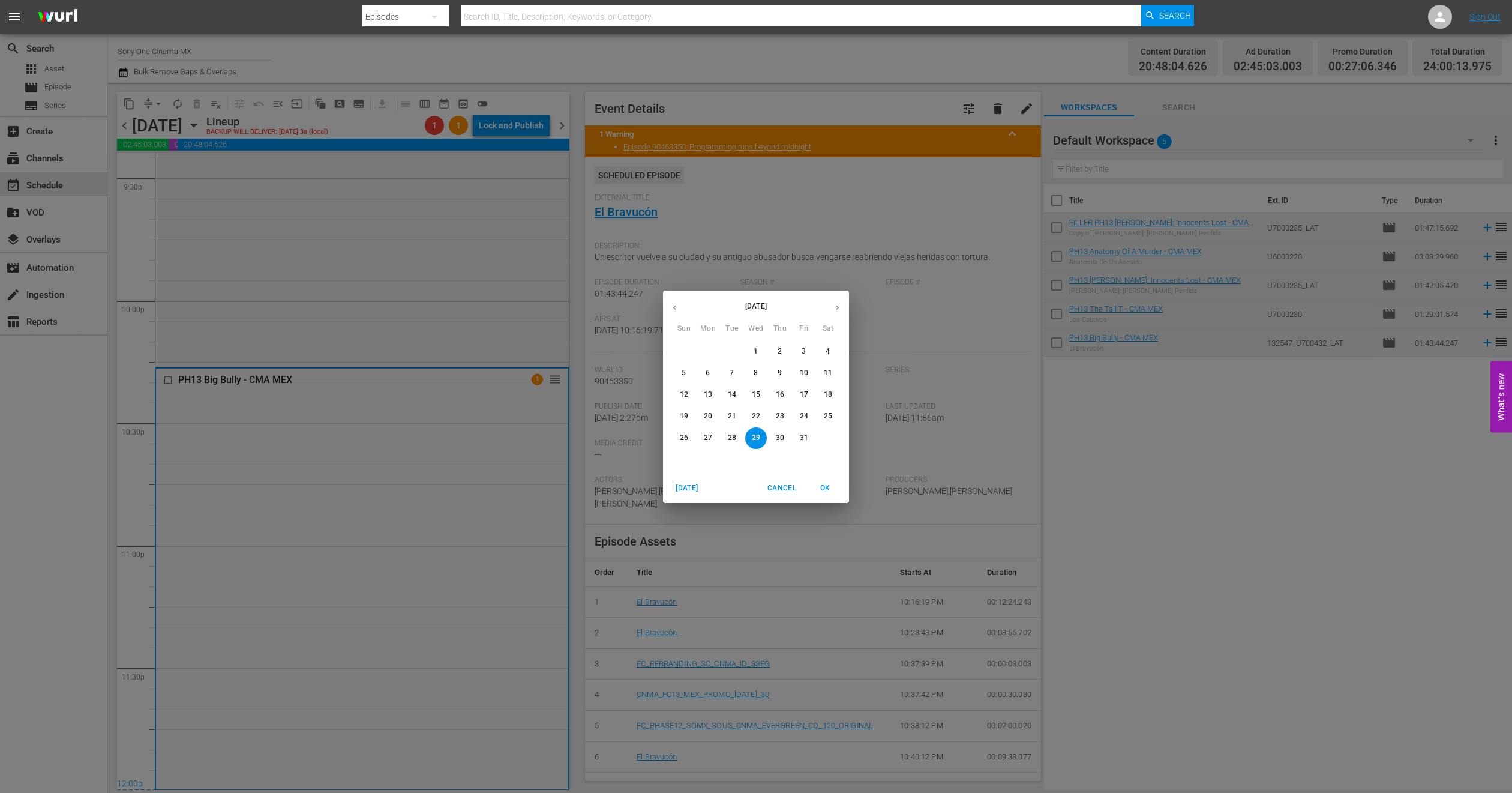
click at [744, 562] on div "[DATE] Sun Mon Tue Wed Thu Fri Sat 28 29 30 1 2 3 4 5 6 7 8 9 10 11 12 13 14 15…" at bounding box center [756, 396] width 1512 height 793
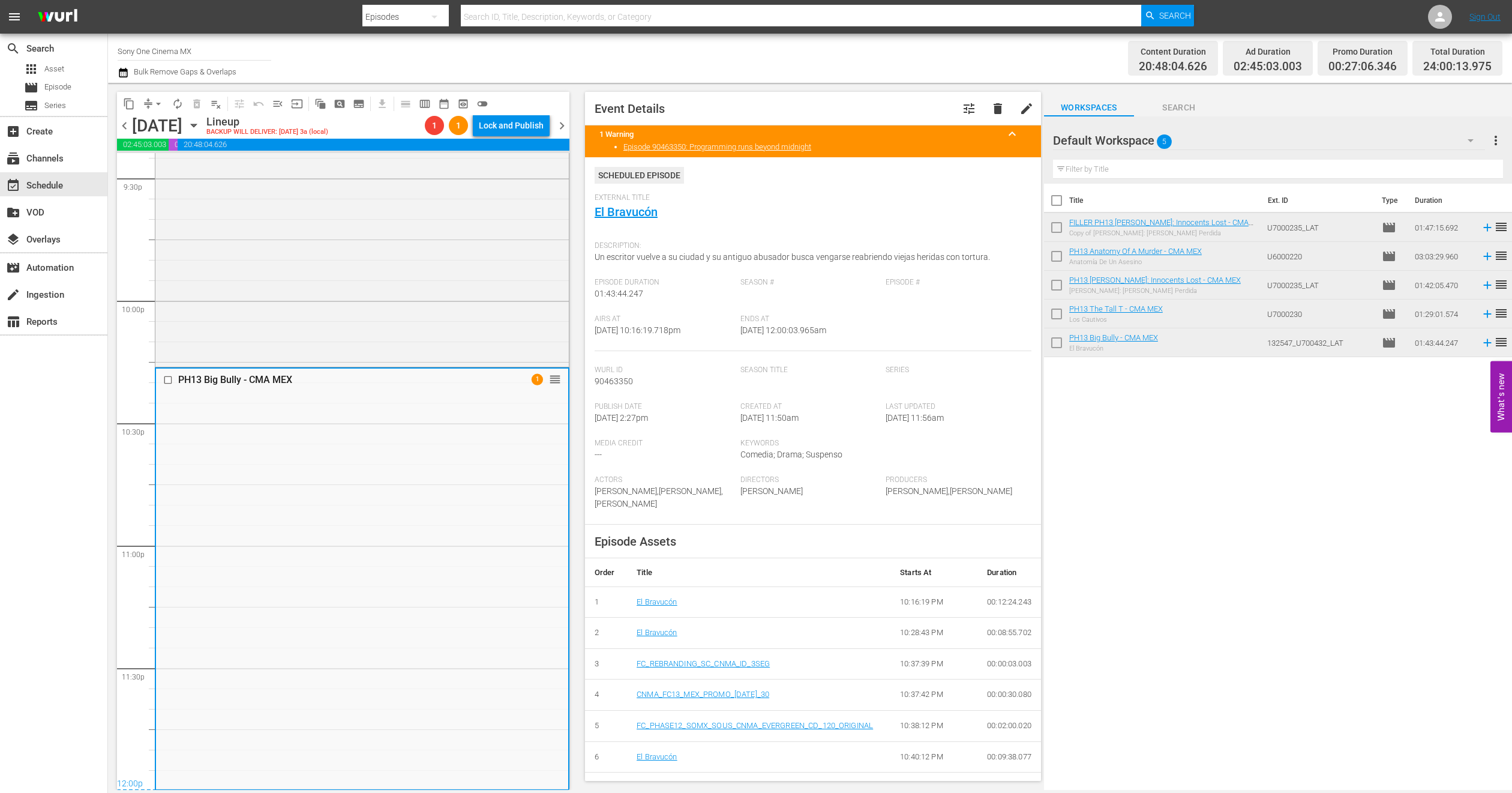
click at [155, 105] on span "arrow_drop_down" at bounding box center [158, 104] width 12 height 12
click at [185, 171] on li "Align to End of Previous Day" at bounding box center [158, 166] width 126 height 20
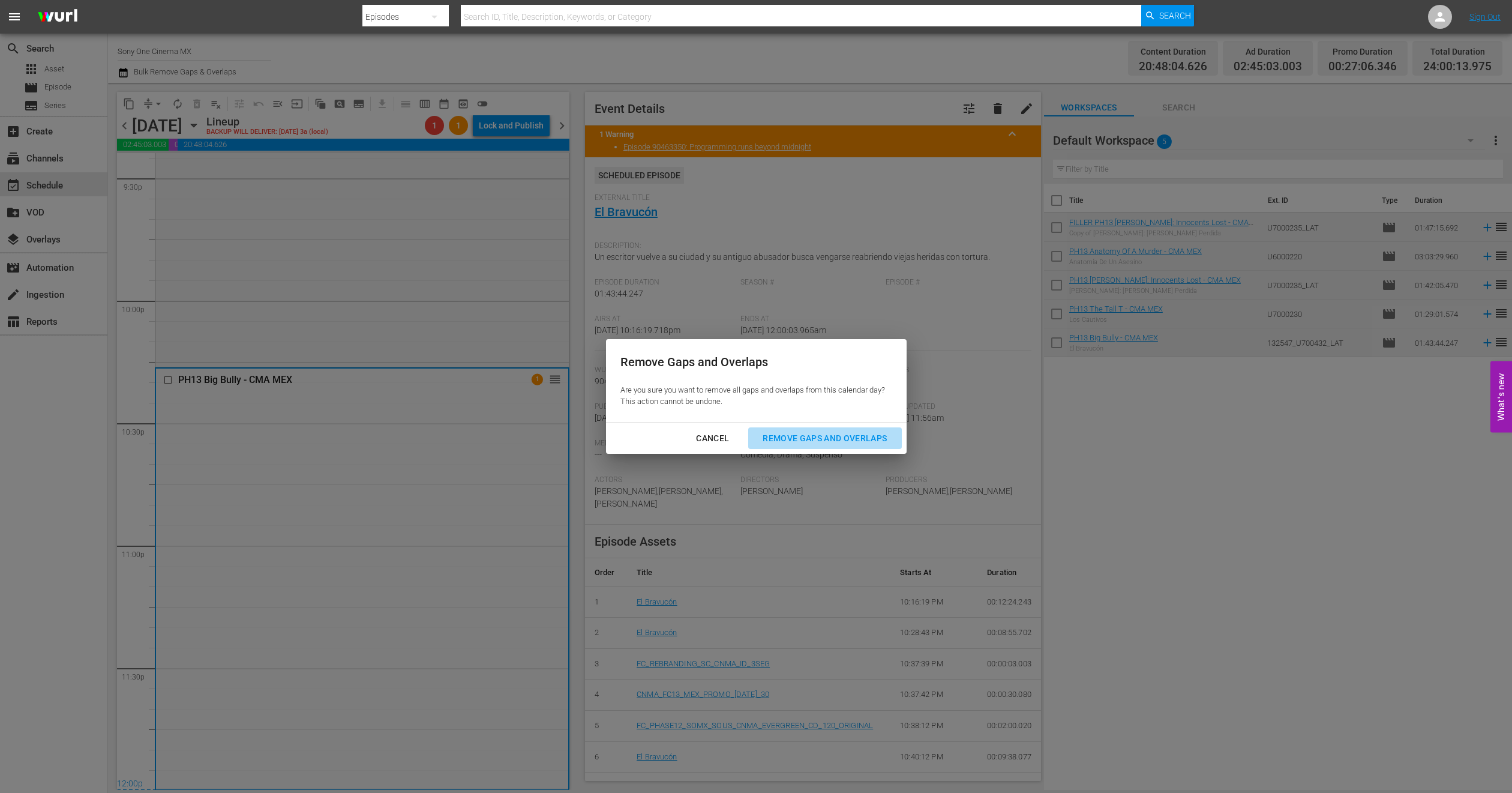
click at [783, 436] on div "Remove Gaps and Overlaps" at bounding box center [825, 438] width 143 height 15
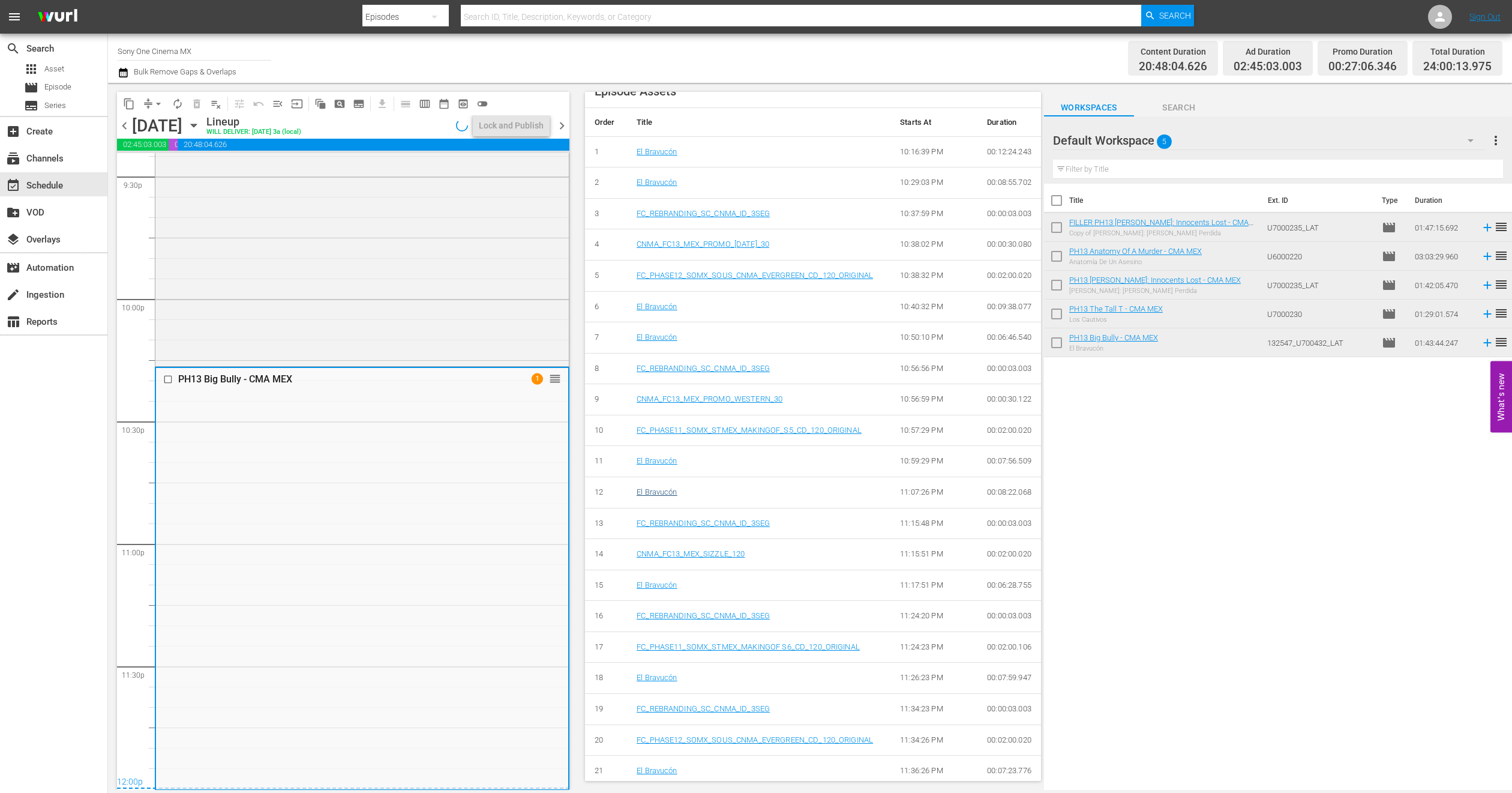
scroll to position [0, 0]
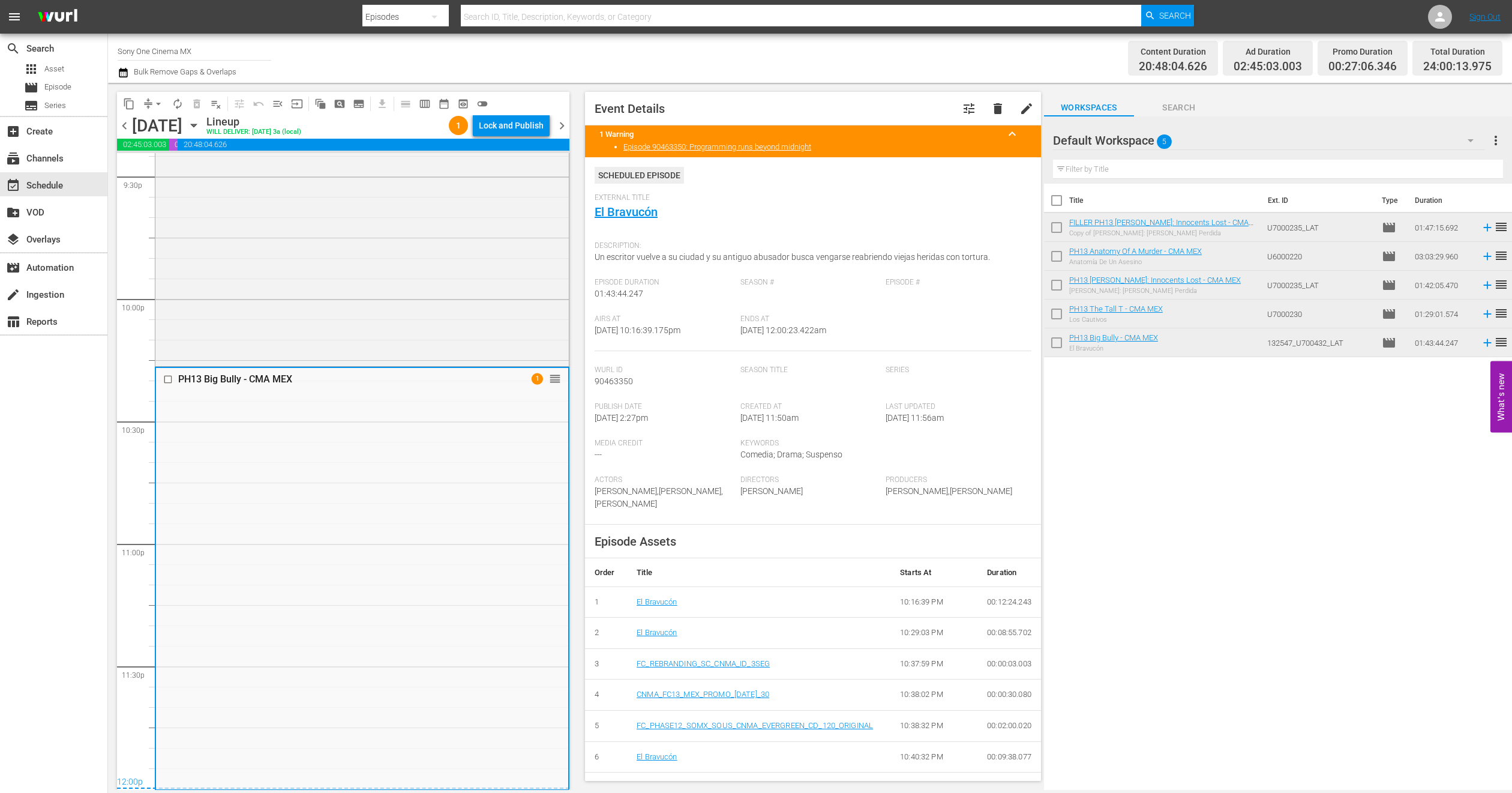
click at [201, 121] on icon "button" at bounding box center [194, 126] width 13 height 13
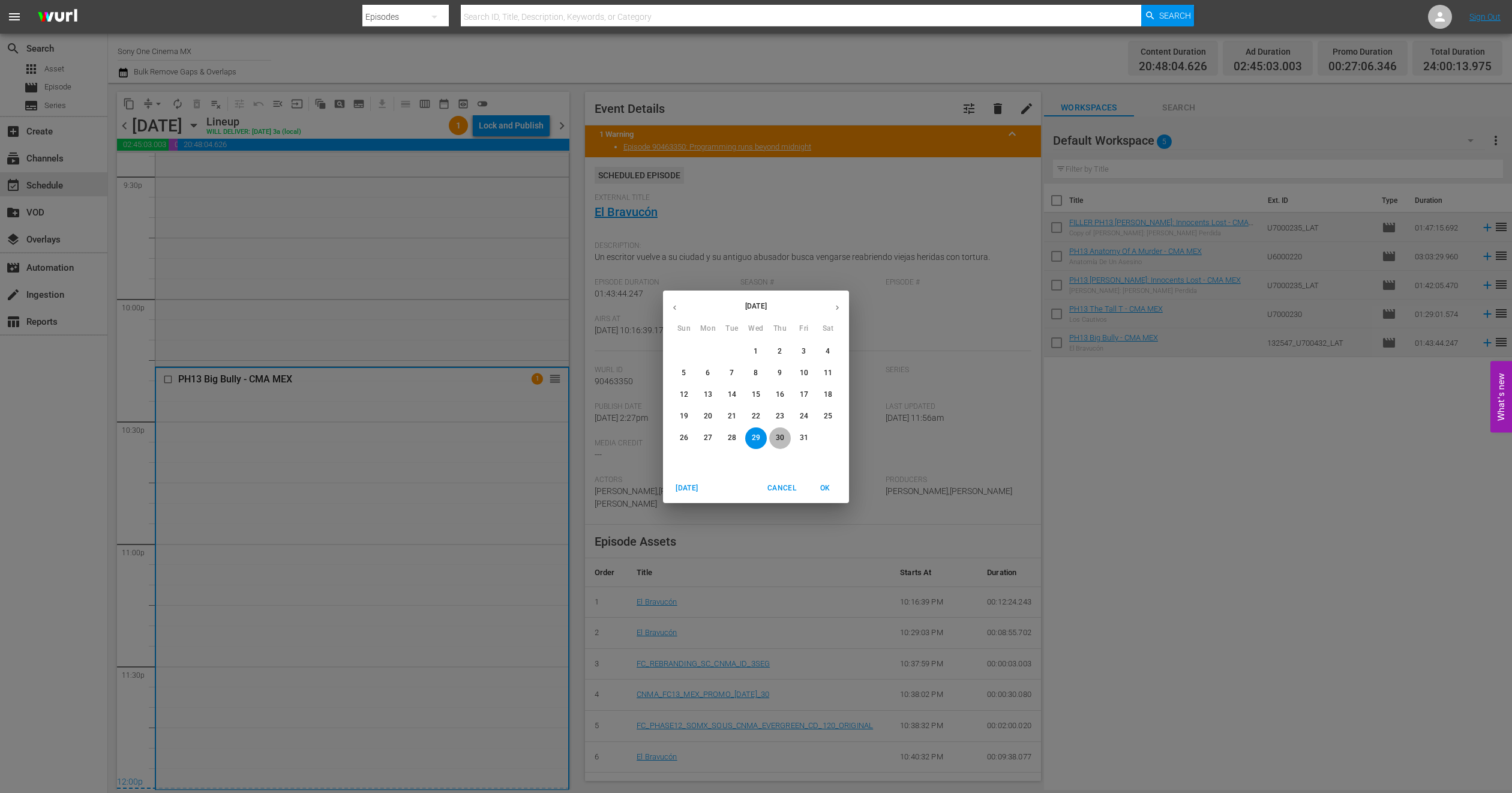
click at [780, 431] on button "30" at bounding box center [780, 438] width 22 height 22
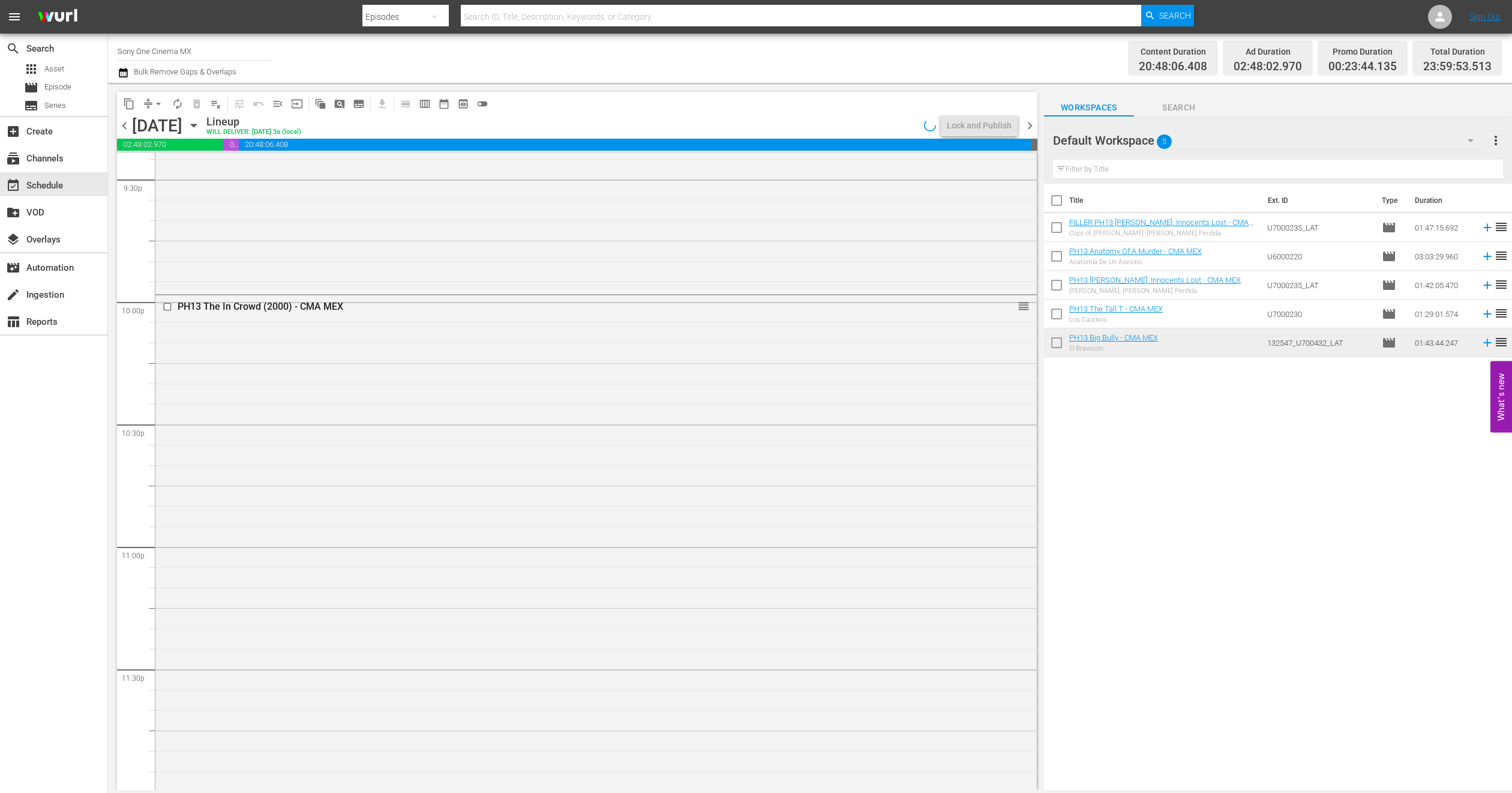
scroll to position [5241, 0]
click at [385, 485] on div "PH13 The In Crowd (2000) - CMA MEX reorder" at bounding box center [596, 541] width 881 height 493
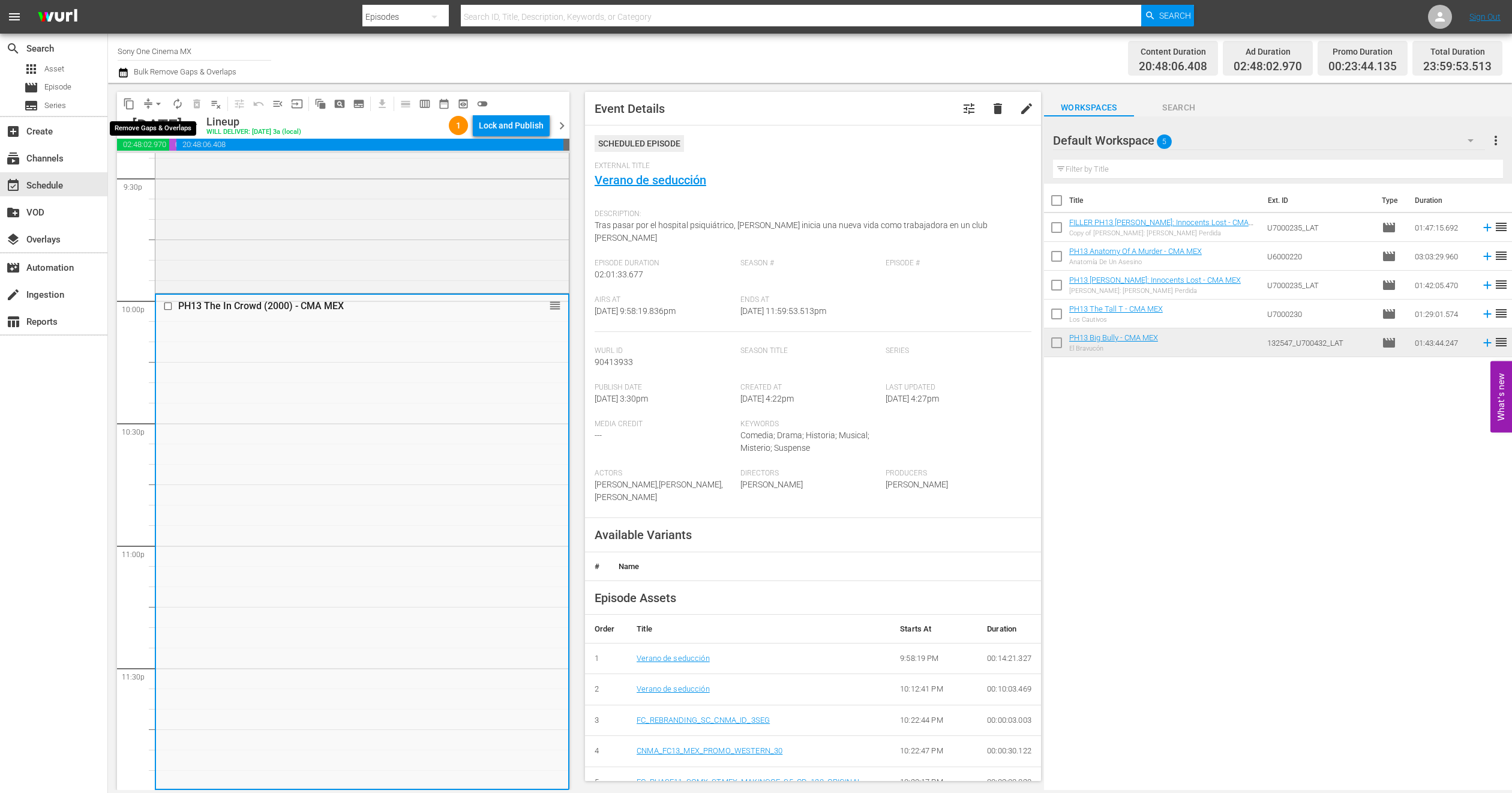
click at [155, 105] on span "arrow_drop_down" at bounding box center [158, 104] width 12 height 12
click at [179, 159] on li "Align to End of Previous Day" at bounding box center [158, 166] width 126 height 20
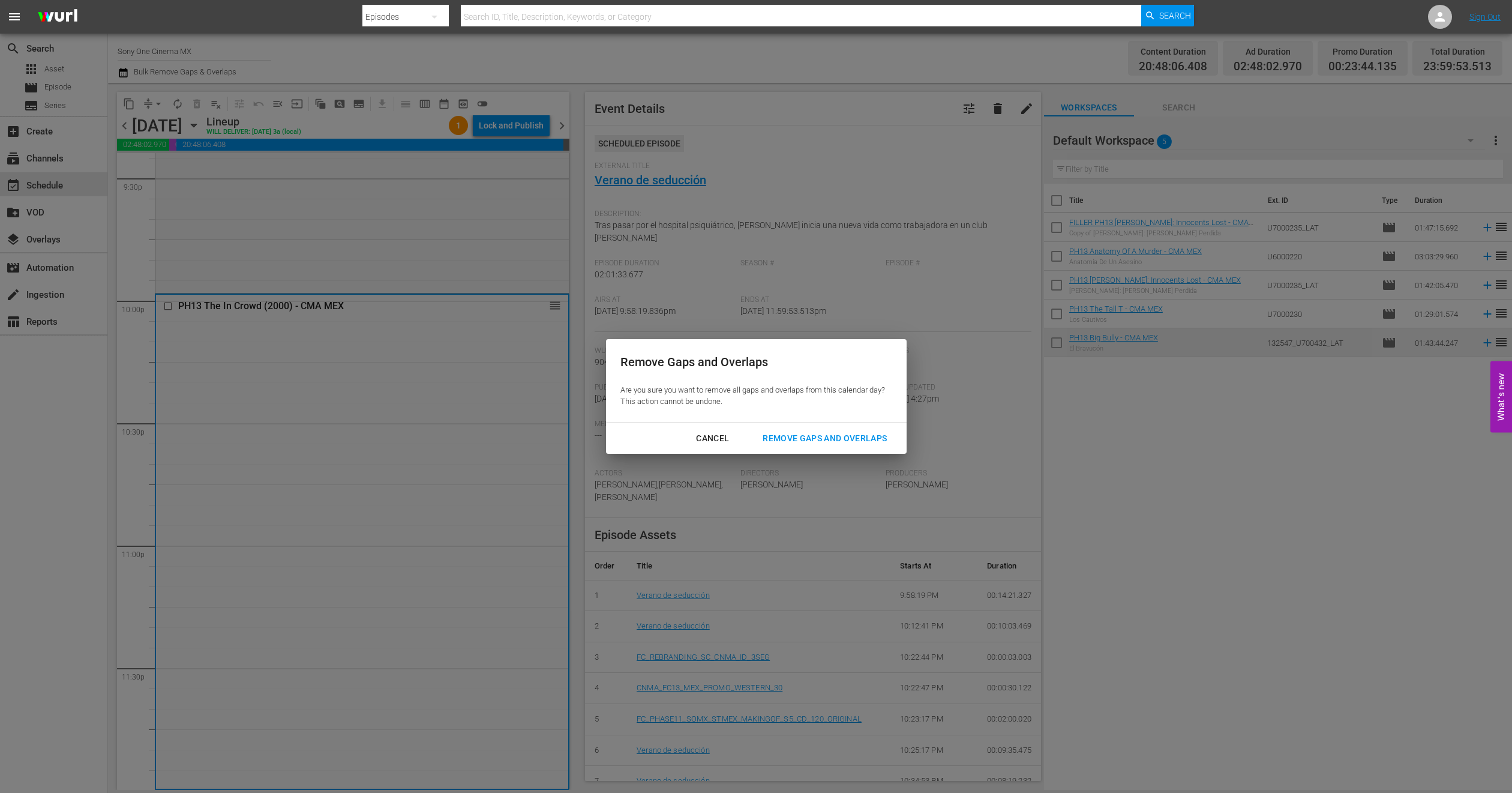
click at [823, 423] on div "Cancel Remove Gaps and Overlaps" at bounding box center [756, 438] width 301 height 32
click at [812, 441] on div "Remove Gaps and Overlaps" at bounding box center [825, 438] width 143 height 15
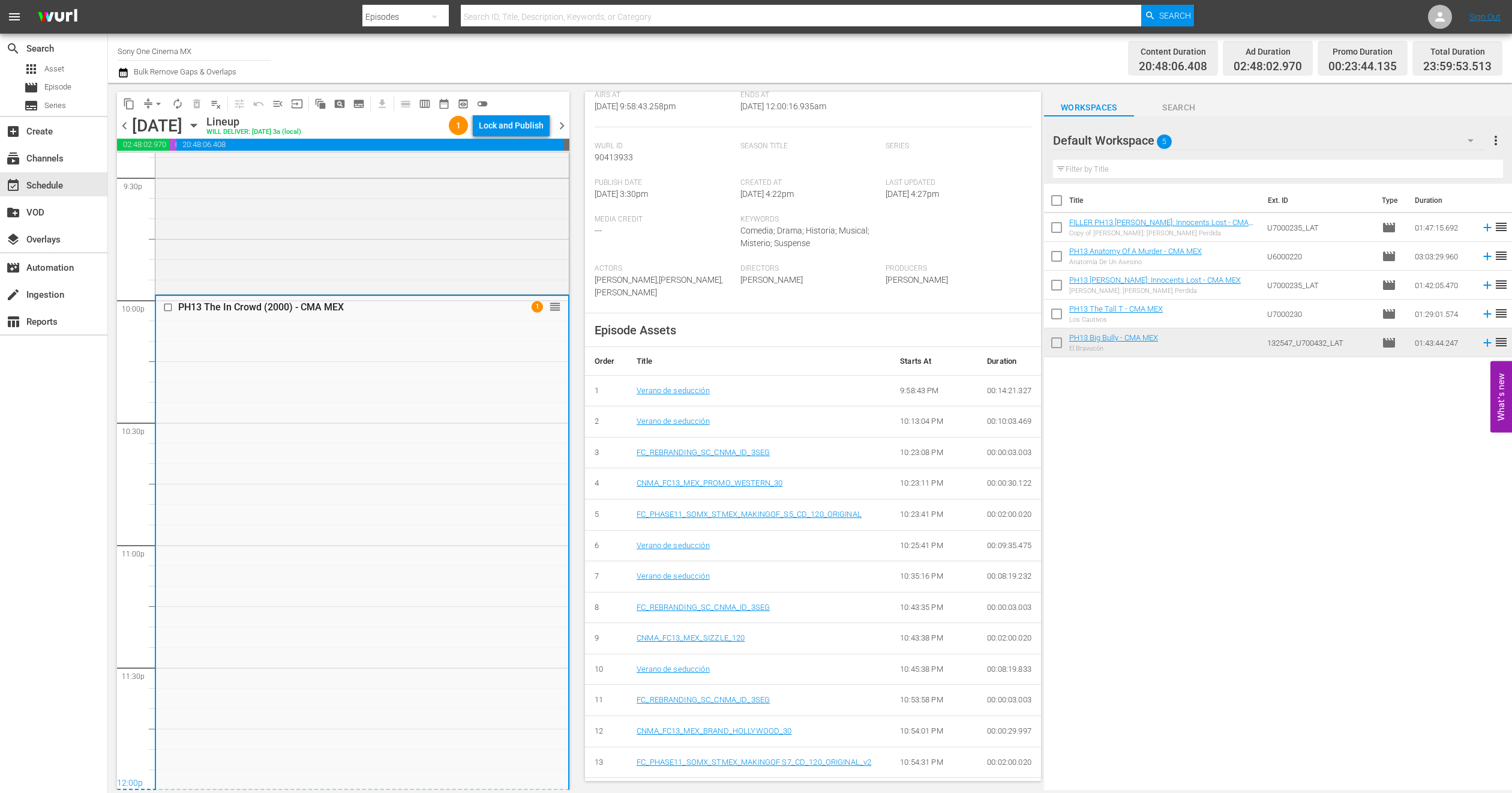
scroll to position [0, 0]
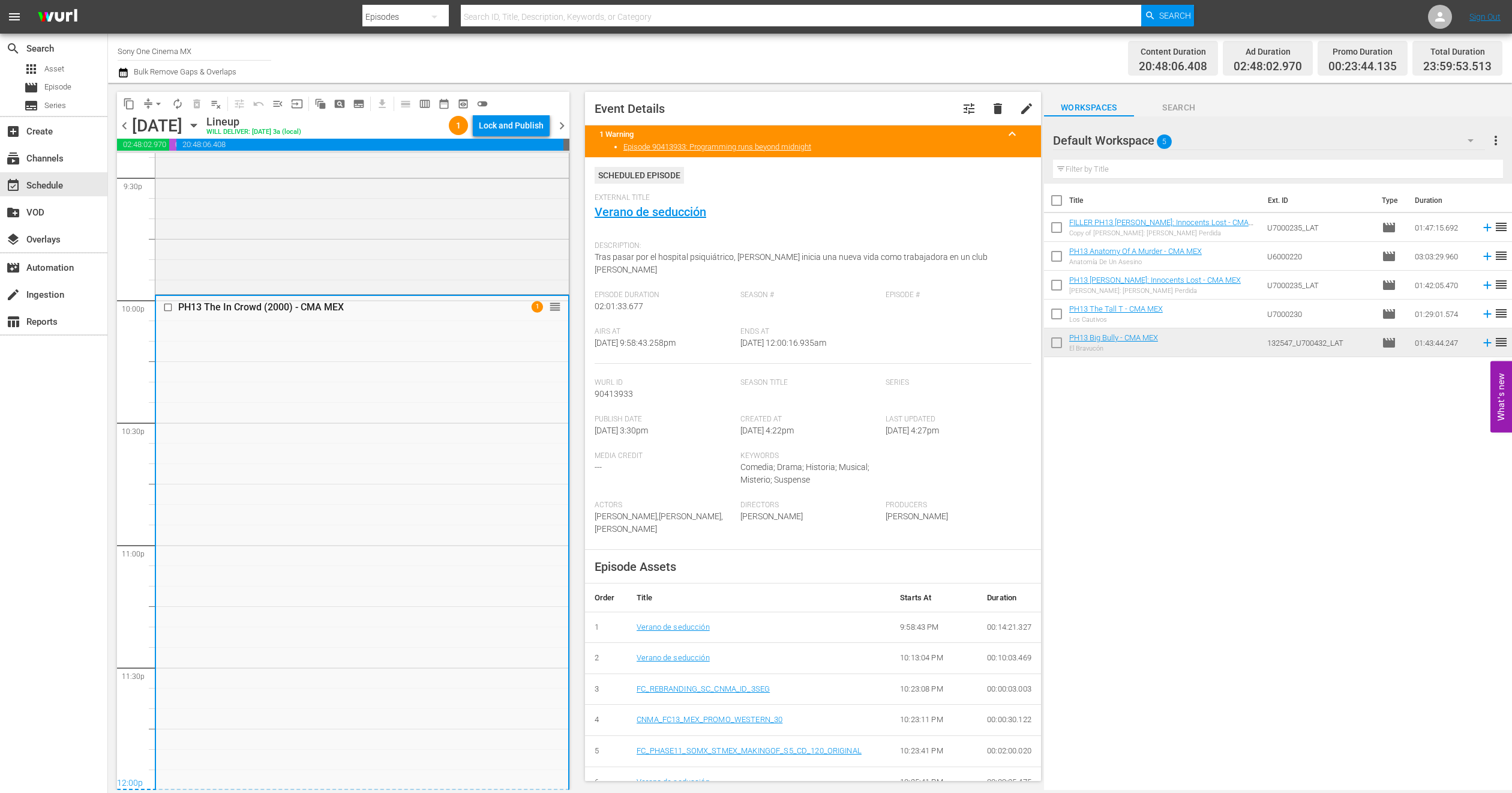
click at [196, 125] on icon "button" at bounding box center [193, 126] width 5 height 3
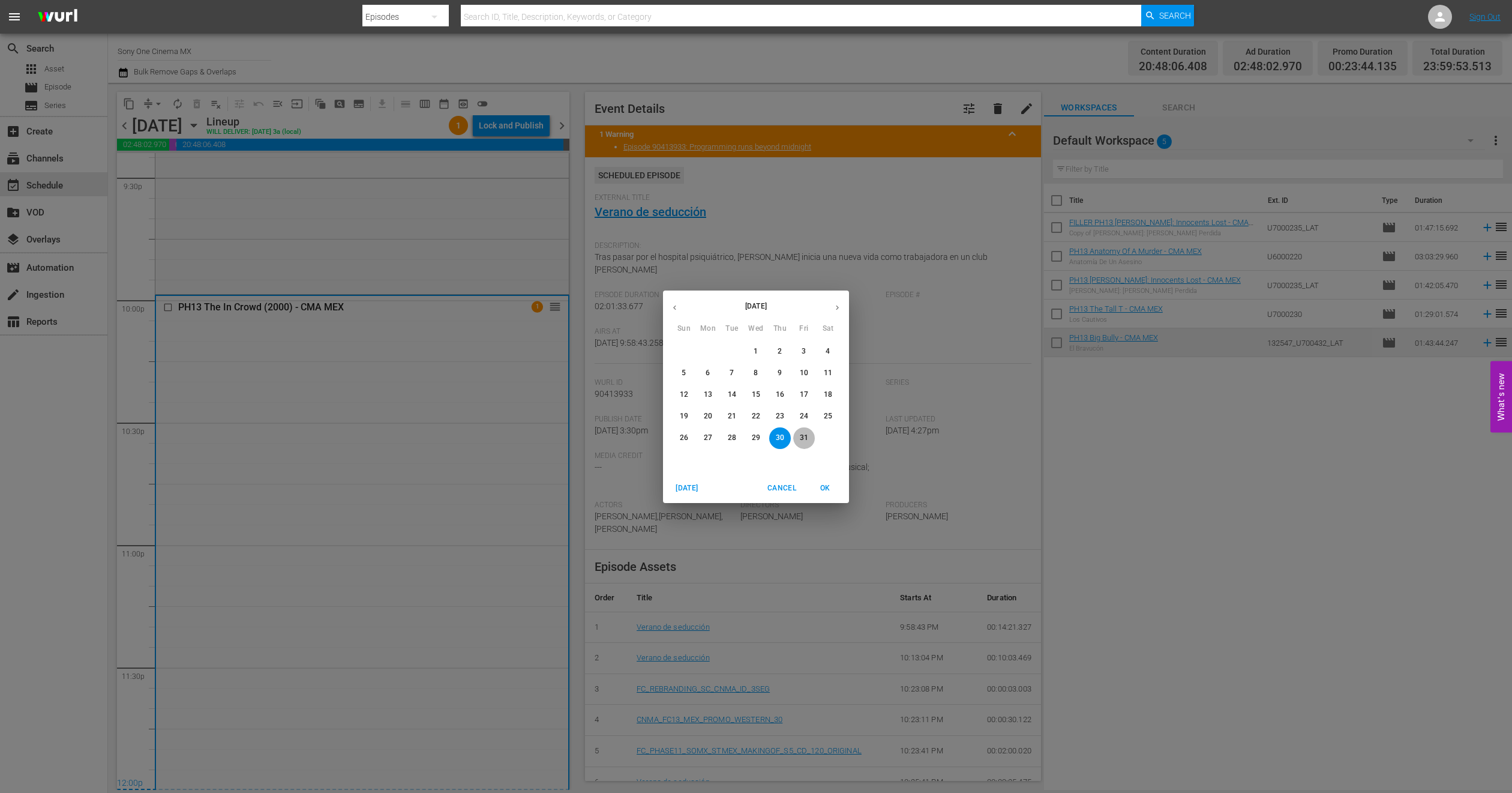
click at [805, 436] on p "31" at bounding box center [804, 438] width 9 height 10
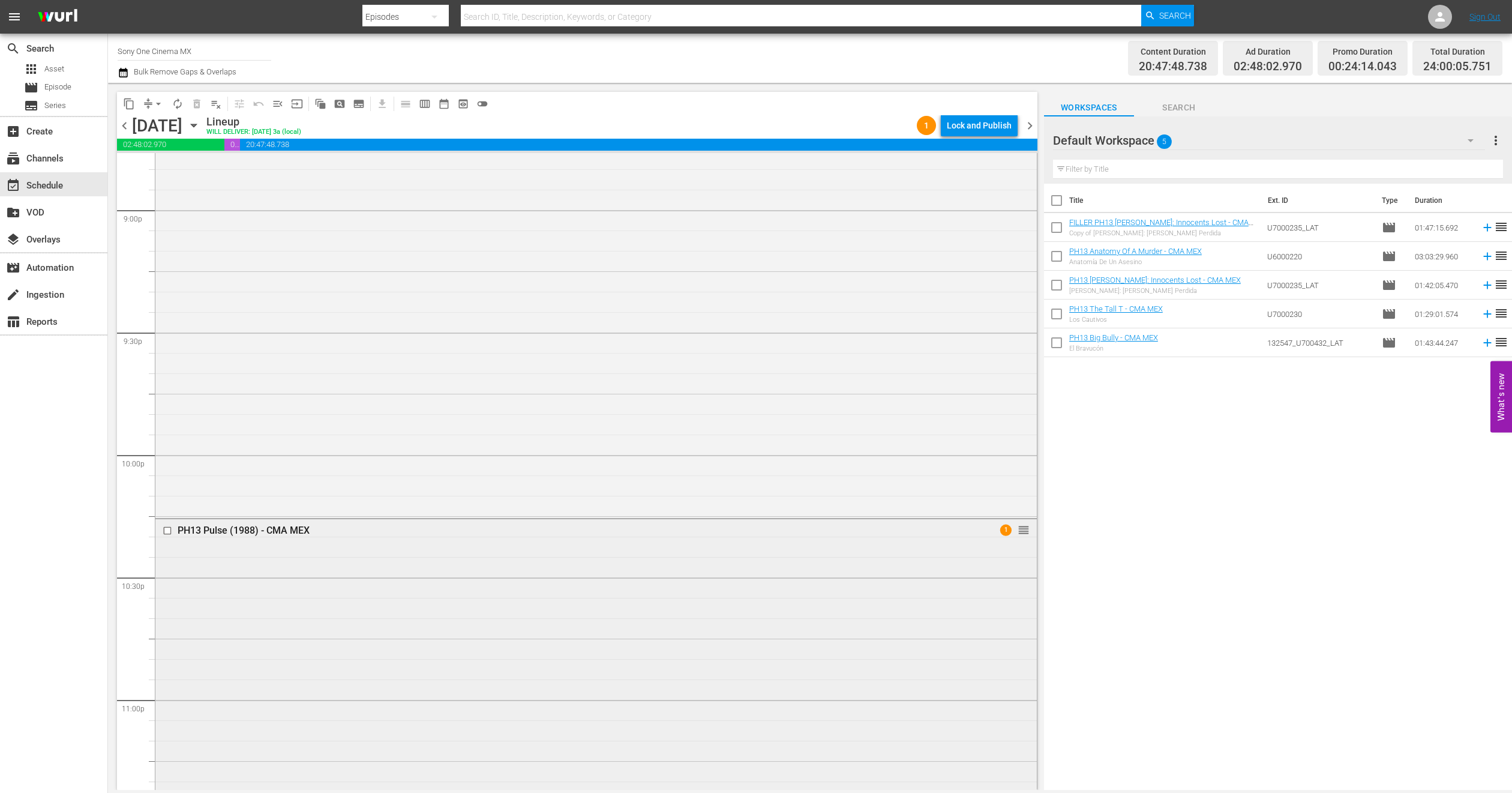
scroll to position [5241, 0]
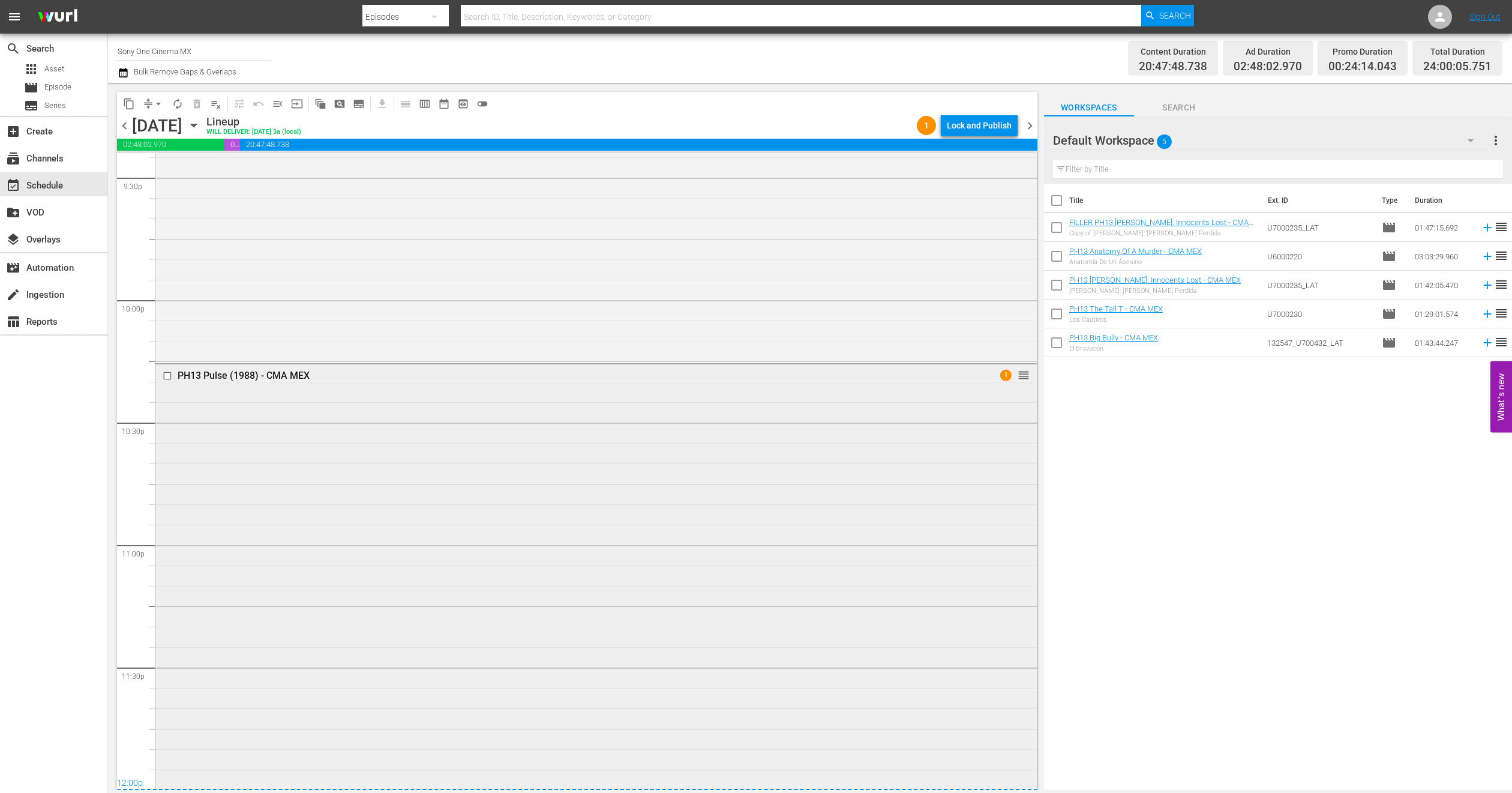
click at [380, 520] on div "PH13 Pulse (1988) - CMA MEX 1 reorder" at bounding box center [596, 576] width 881 height 423
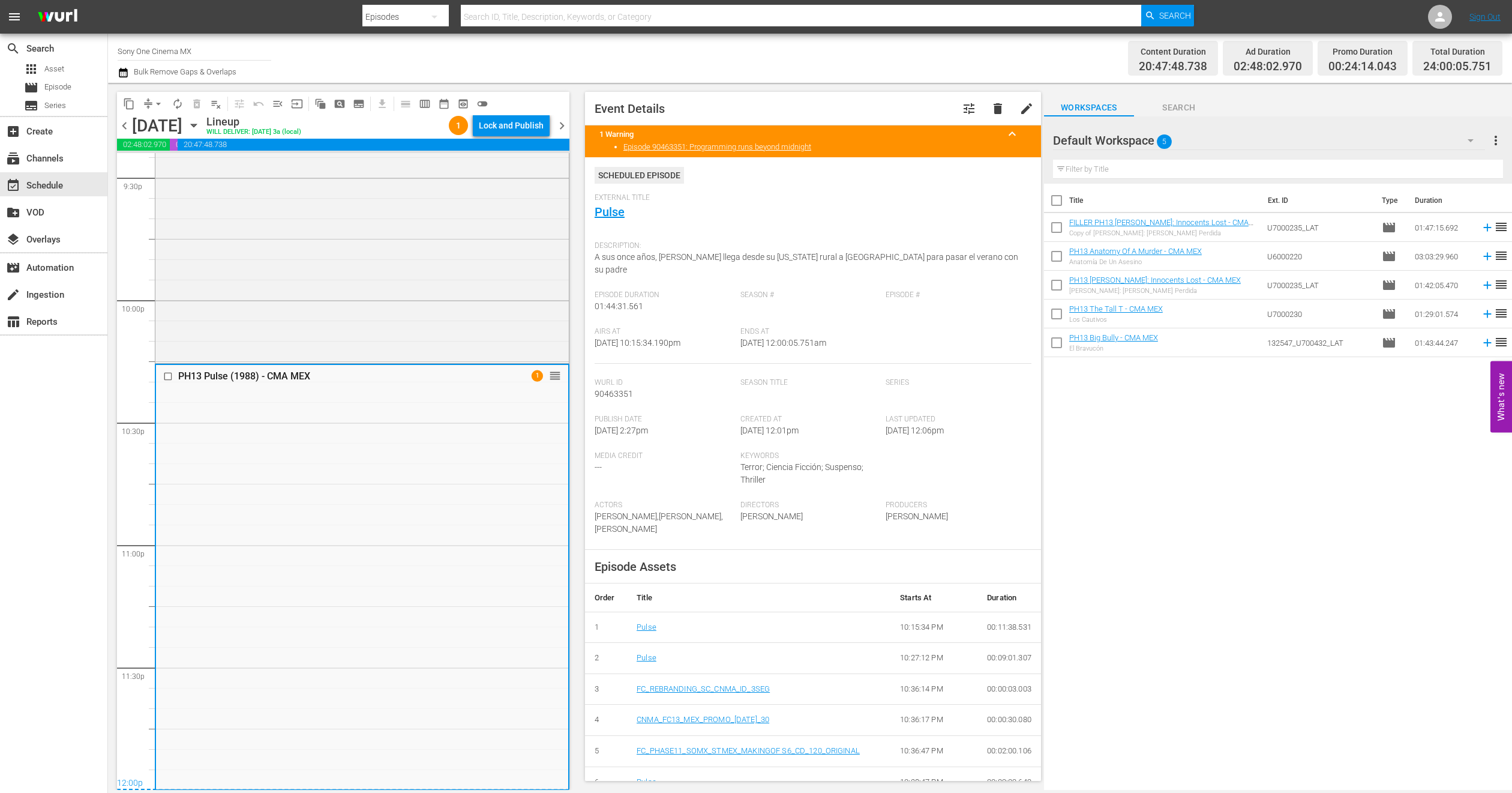
click at [201, 124] on icon "button" at bounding box center [194, 126] width 13 height 13
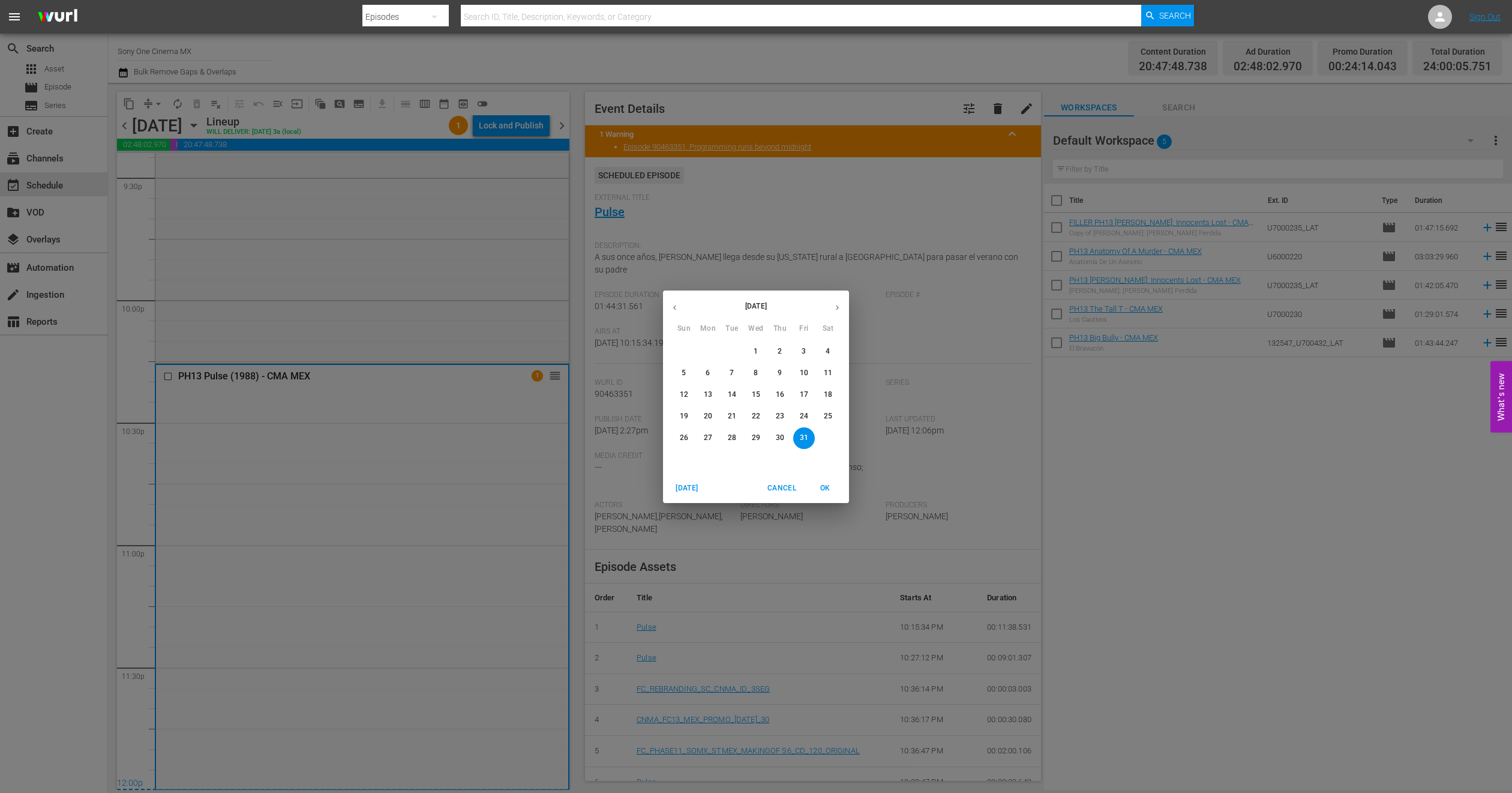
click at [497, 464] on div "[DATE] Sun Mon Tue Wed Thu Fri Sat 28 29 30 1 2 3 4 5 6 7 8 9 10 11 12 13 14 15…" at bounding box center [756, 396] width 1512 height 793
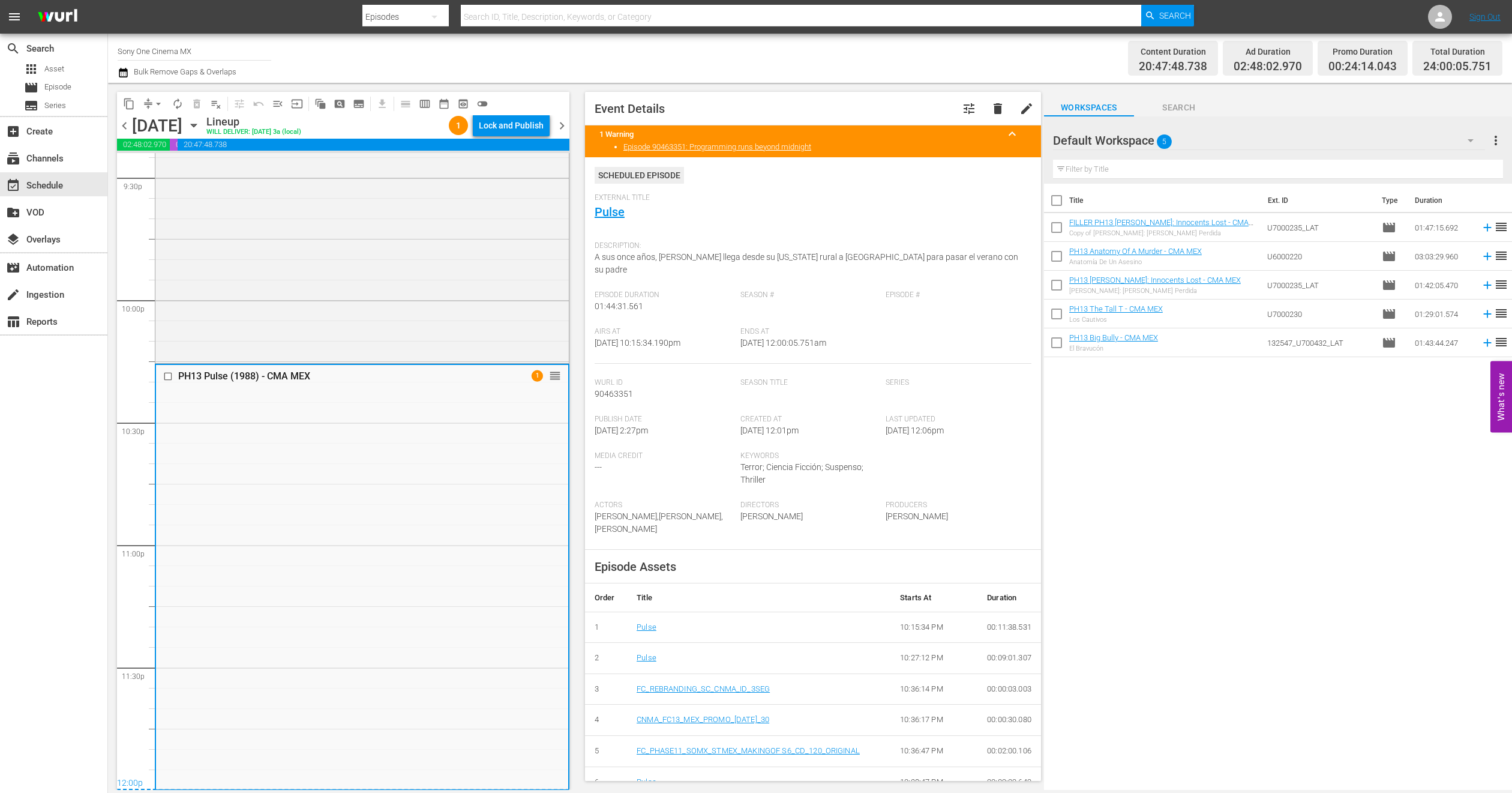
click at [153, 94] on button "arrow_drop_down" at bounding box center [158, 104] width 19 height 19
click at [173, 162] on li "Align to End of Previous Day" at bounding box center [158, 166] width 126 height 20
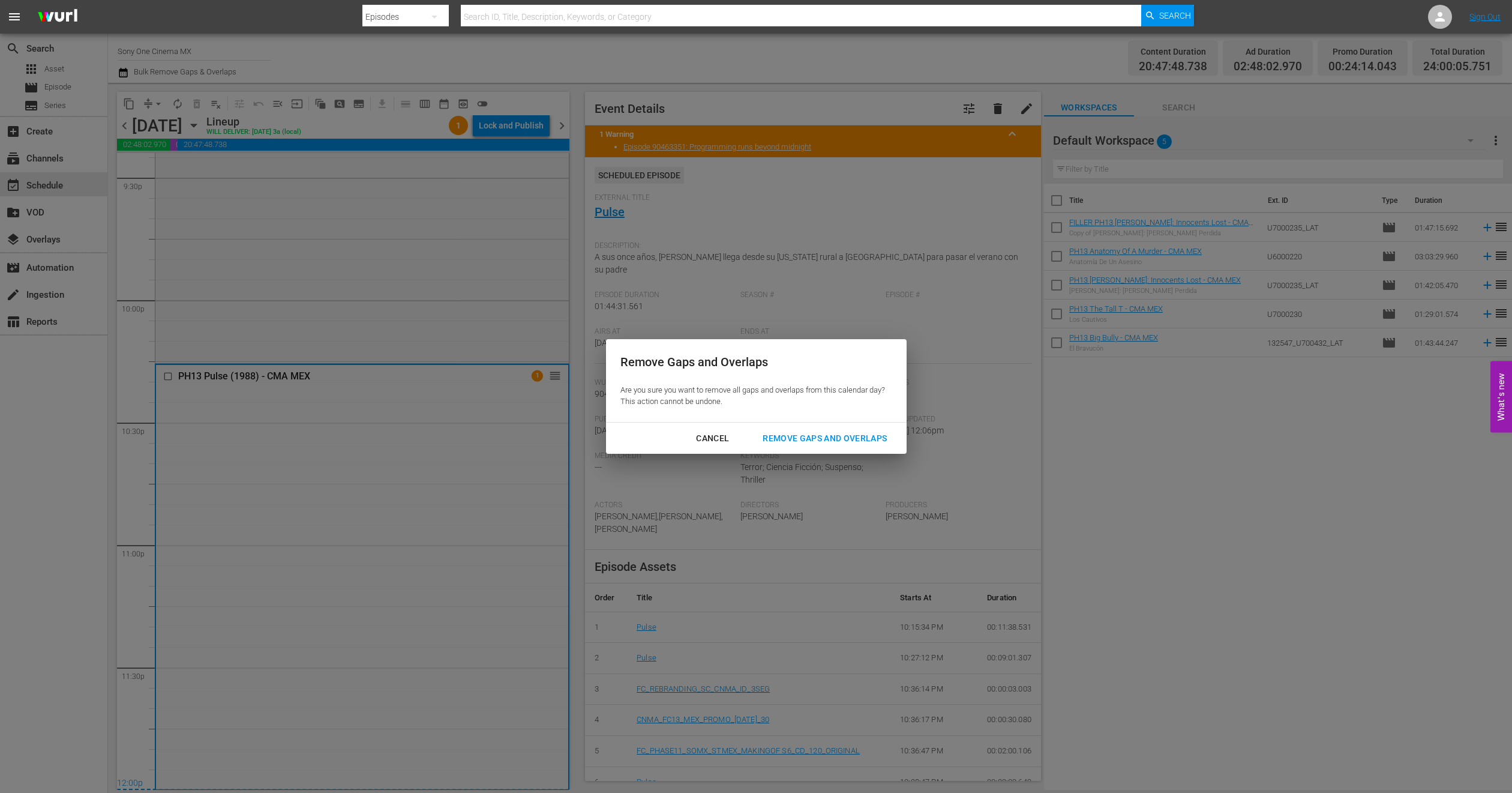
click at [776, 443] on div "Remove Gaps and Overlaps" at bounding box center [825, 438] width 143 height 15
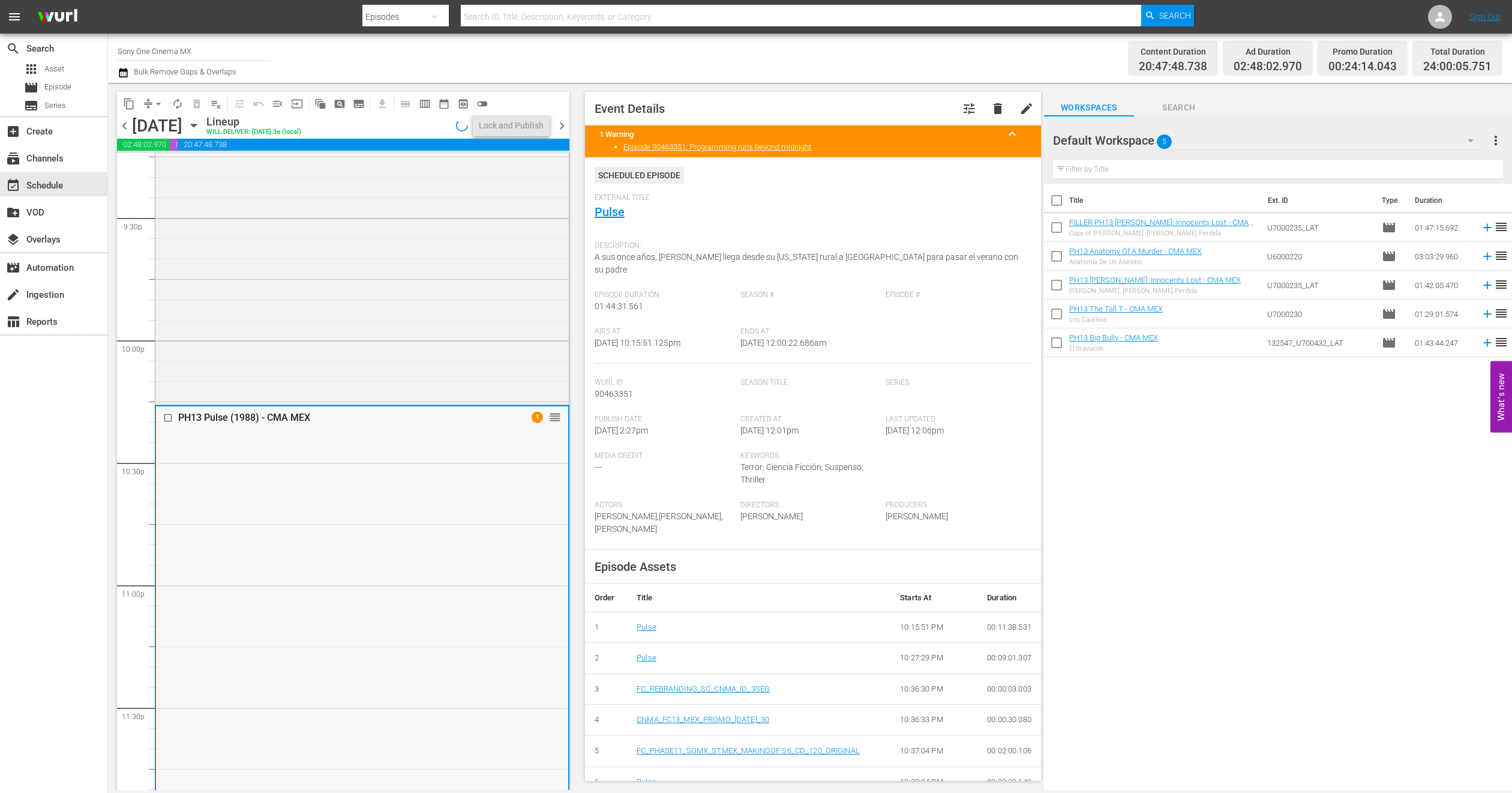
scroll to position [5243, 0]
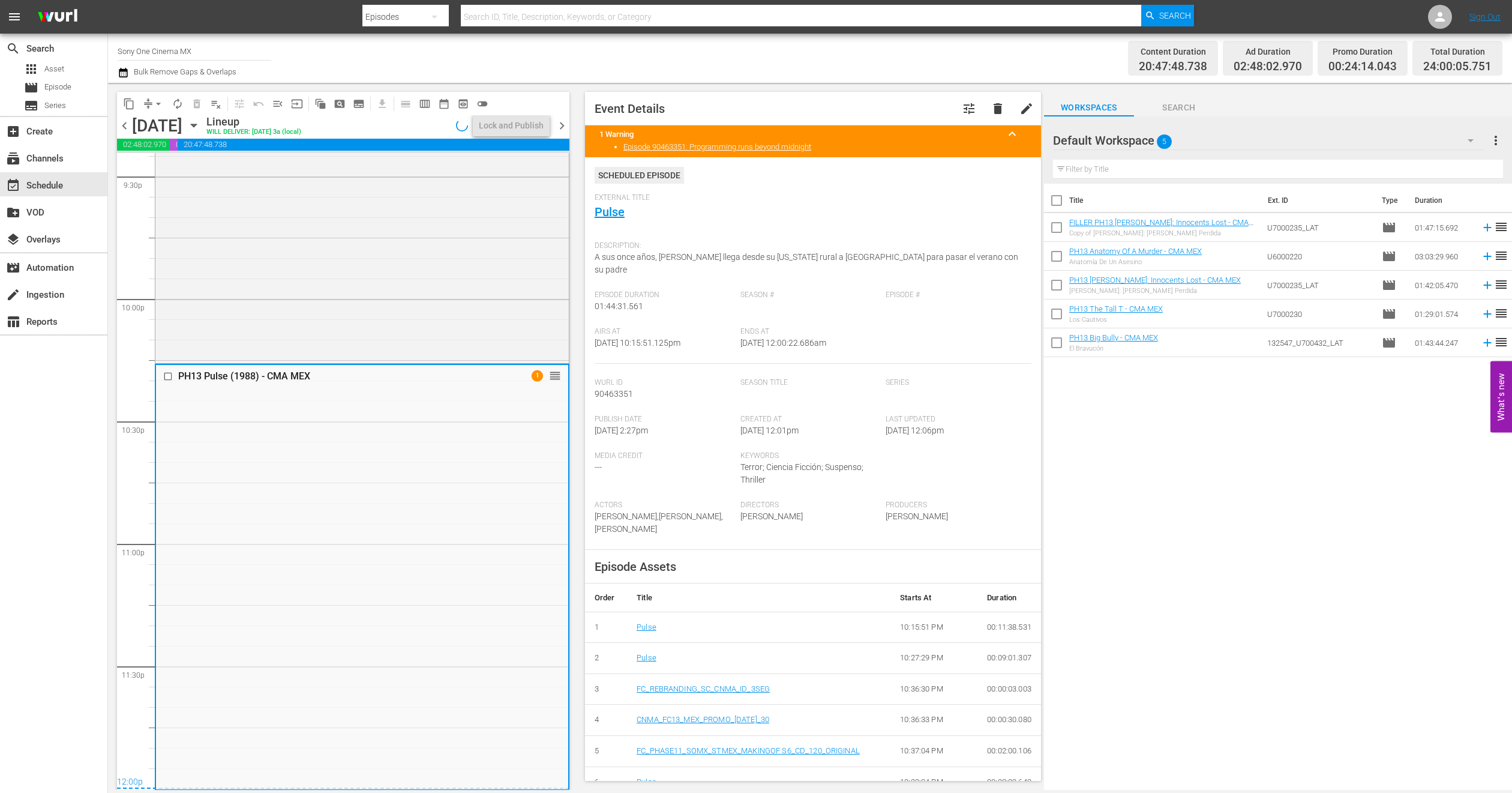
click at [196, 126] on icon "button" at bounding box center [193, 126] width 5 height 3
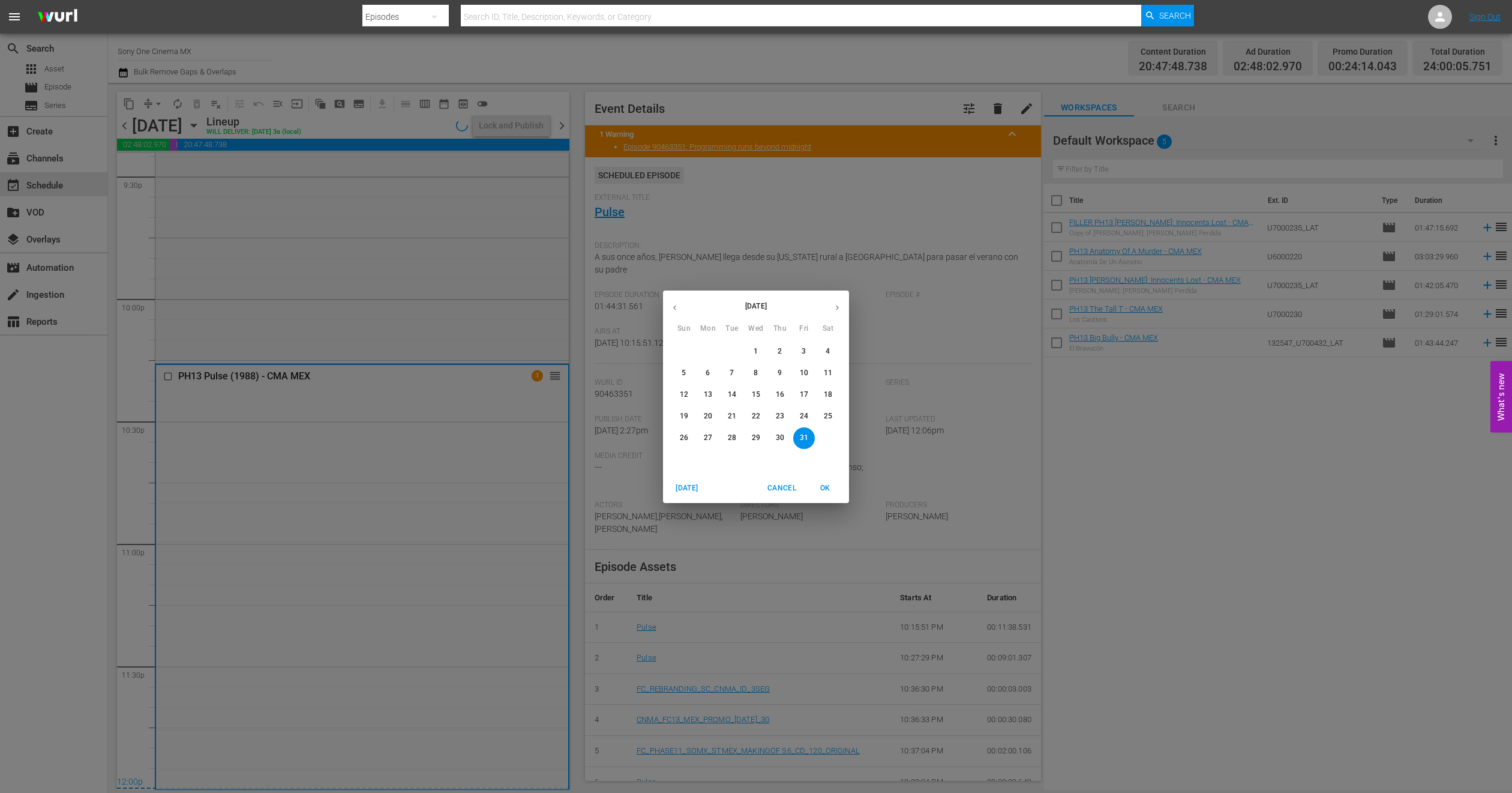
click at [314, 279] on div "[DATE] Sun Mon Tue Wed Thu Fri Sat 28 29 30 1 2 3 4 5 6 7 8 9 10 11 12 13 14 15…" at bounding box center [756, 396] width 1512 height 793
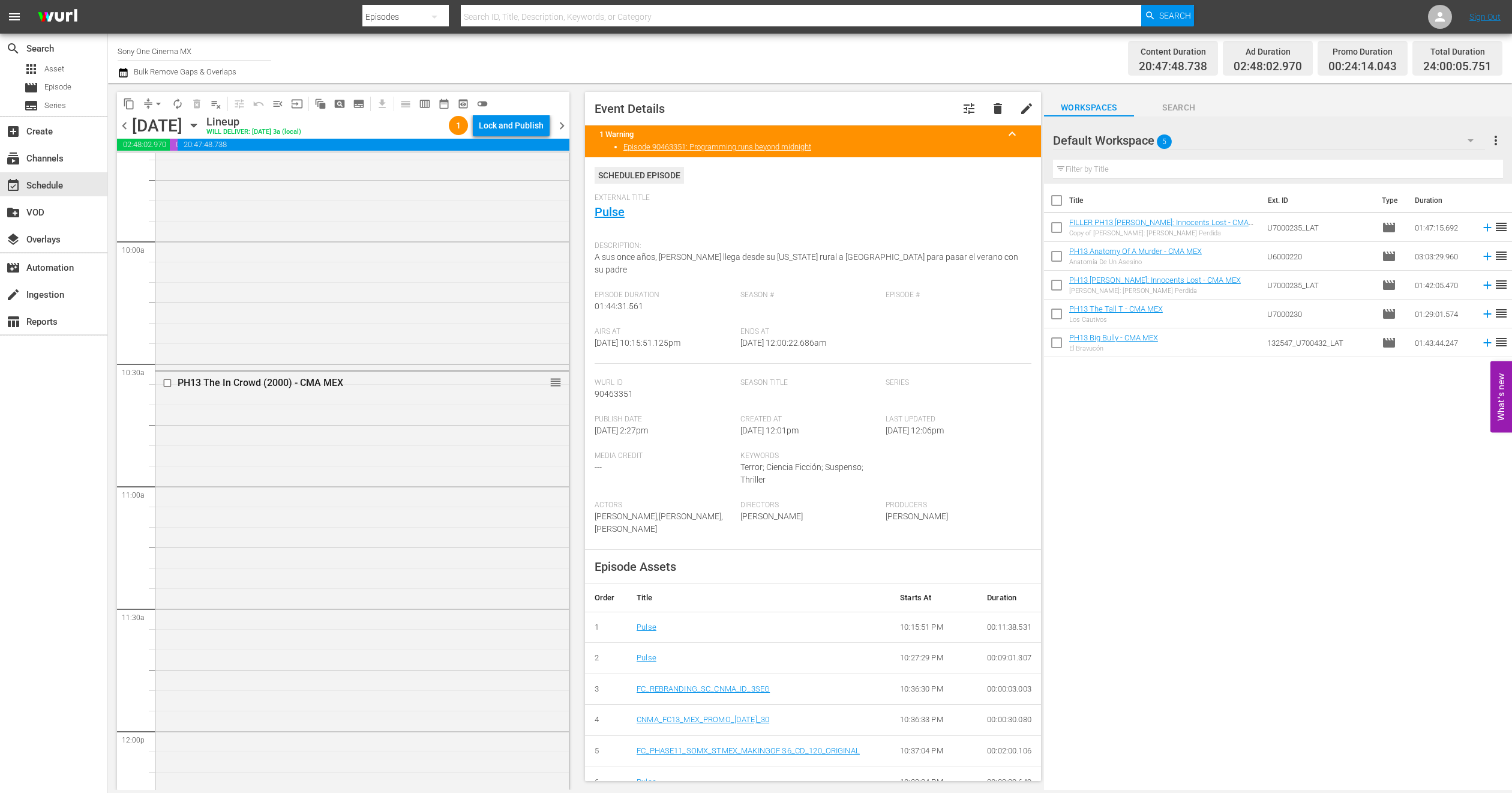
scroll to position [2811, 0]
click at [201, 121] on icon "button" at bounding box center [194, 126] width 13 height 13
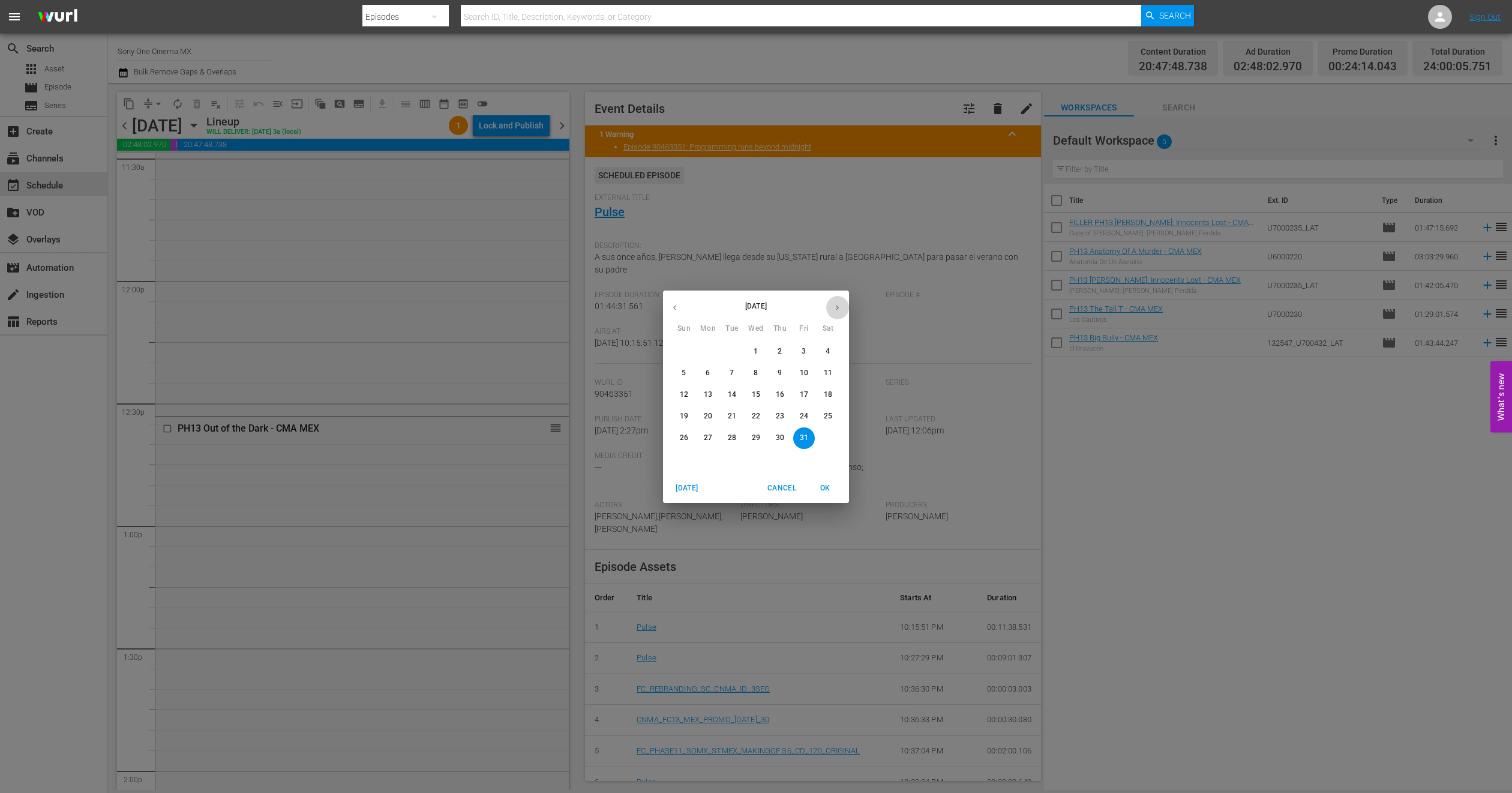
click at [832, 303] on button "button" at bounding box center [837, 307] width 23 height 23
click at [825, 351] on p "1" at bounding box center [828, 352] width 4 height 10
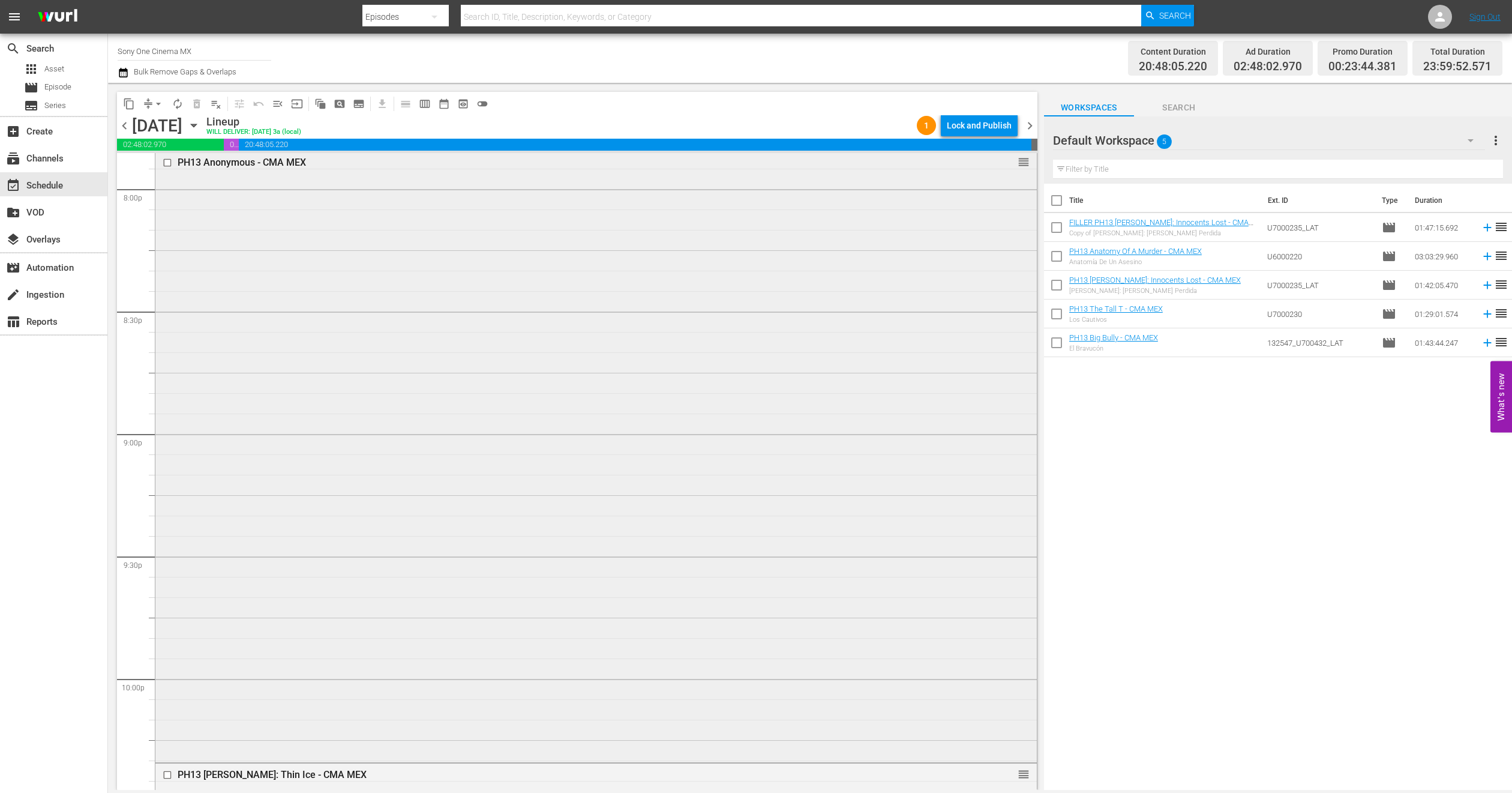
scroll to position [5241, 0]
click at [333, 526] on div "PH13 [PERSON_NAME]: Thin Ice - CMA MEX reorder" at bounding box center [596, 586] width 881 height 402
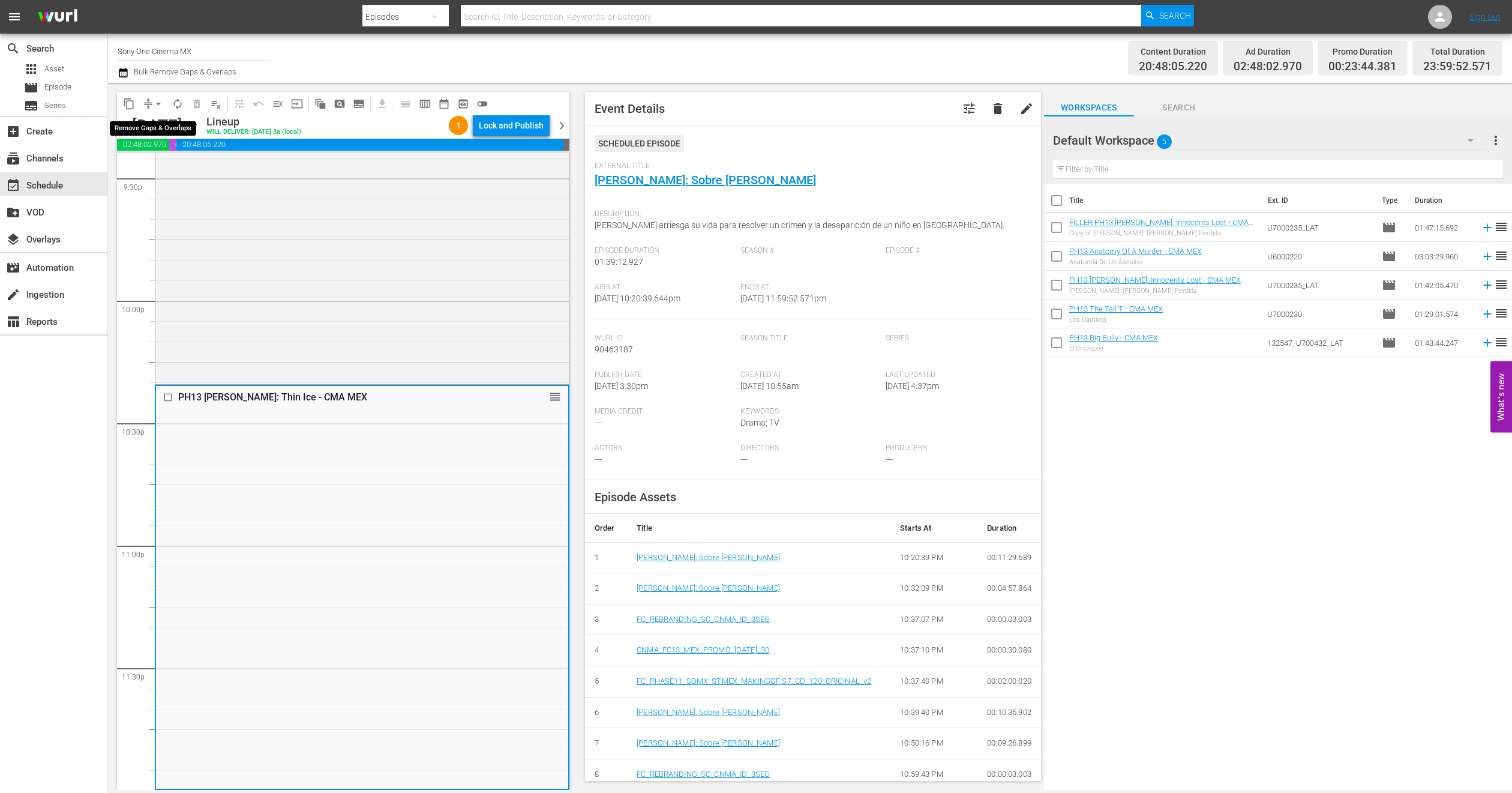
click at [162, 101] on span "arrow_drop_down" at bounding box center [158, 104] width 12 height 12
click at [182, 164] on li "Align to End of Previous Day" at bounding box center [158, 166] width 126 height 20
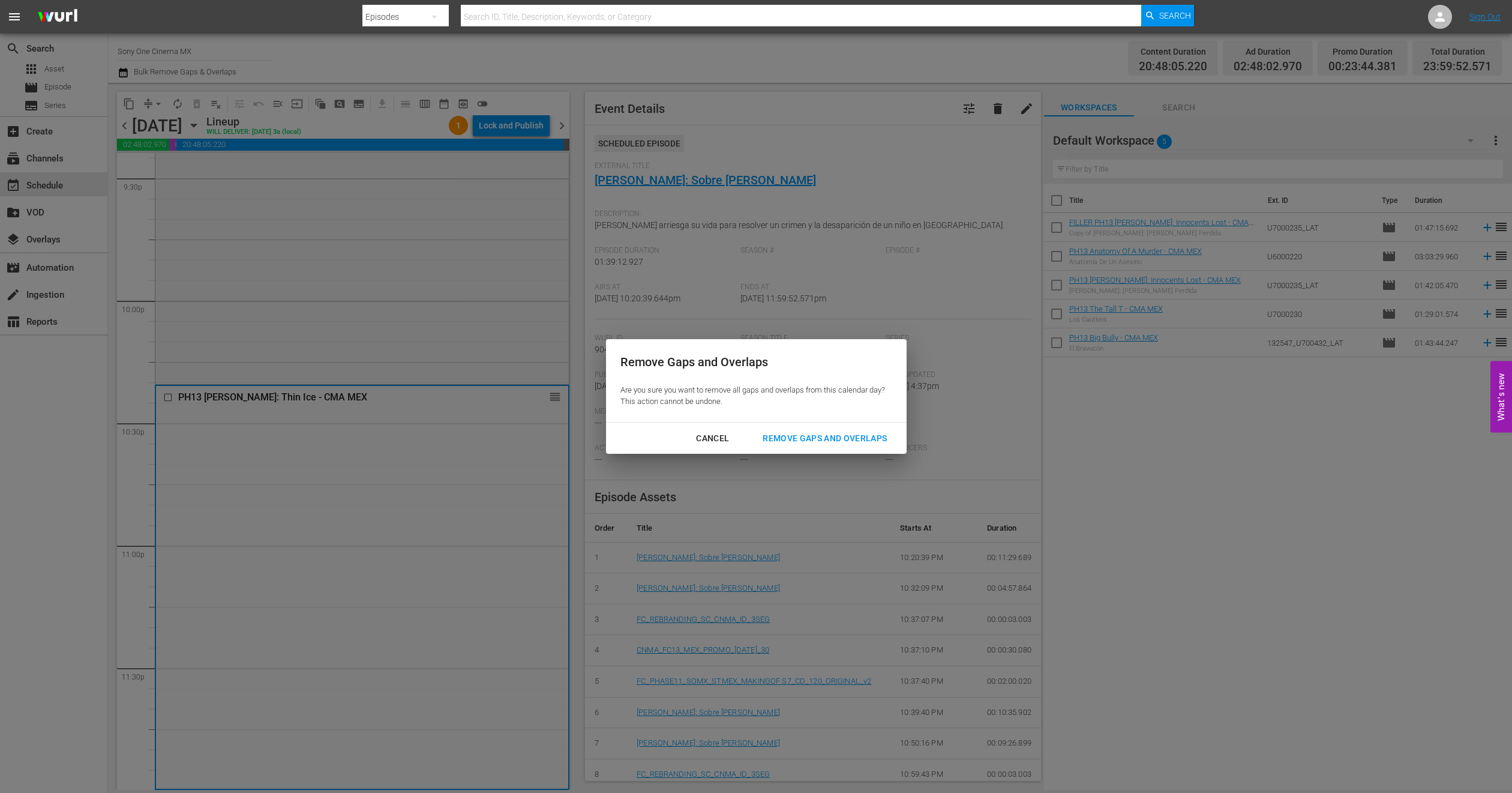
click at [816, 438] on div "Remove Gaps and Overlaps" at bounding box center [825, 438] width 143 height 15
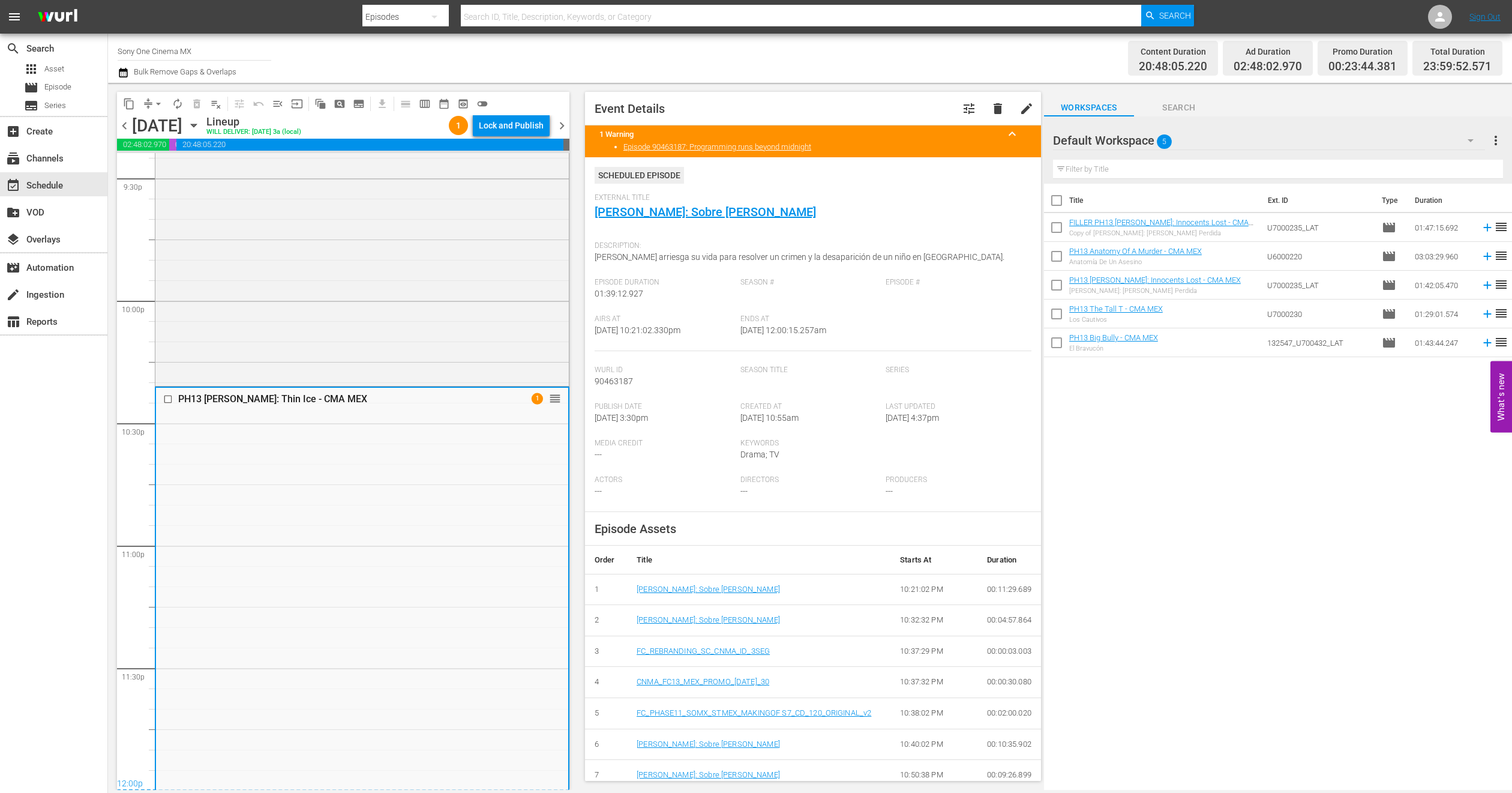
scroll to position [5241, 0]
click at [201, 132] on icon "button" at bounding box center [194, 126] width 13 height 13
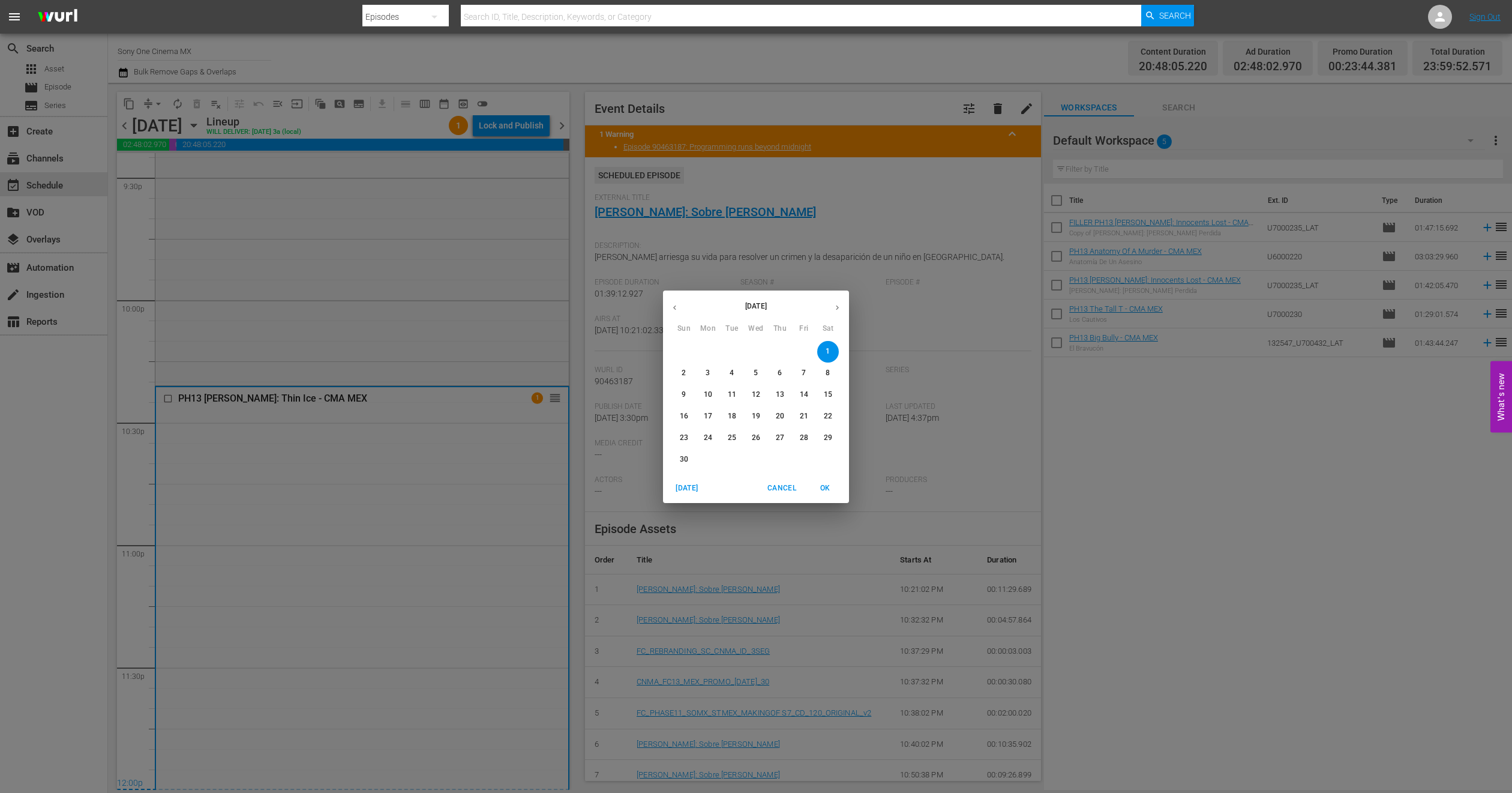
click at [682, 373] on p "2" at bounding box center [684, 373] width 4 height 10
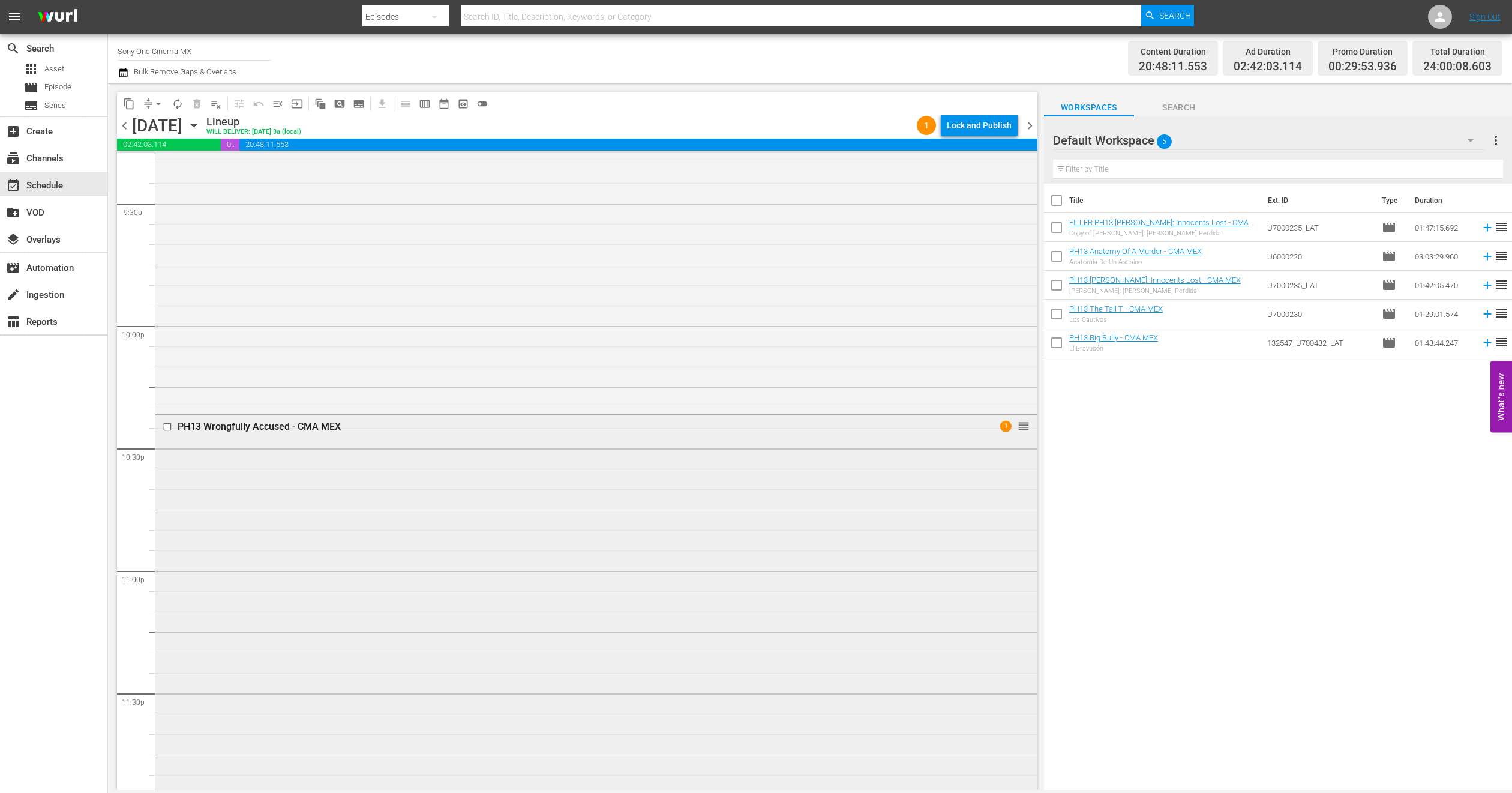
scroll to position [5241, 0]
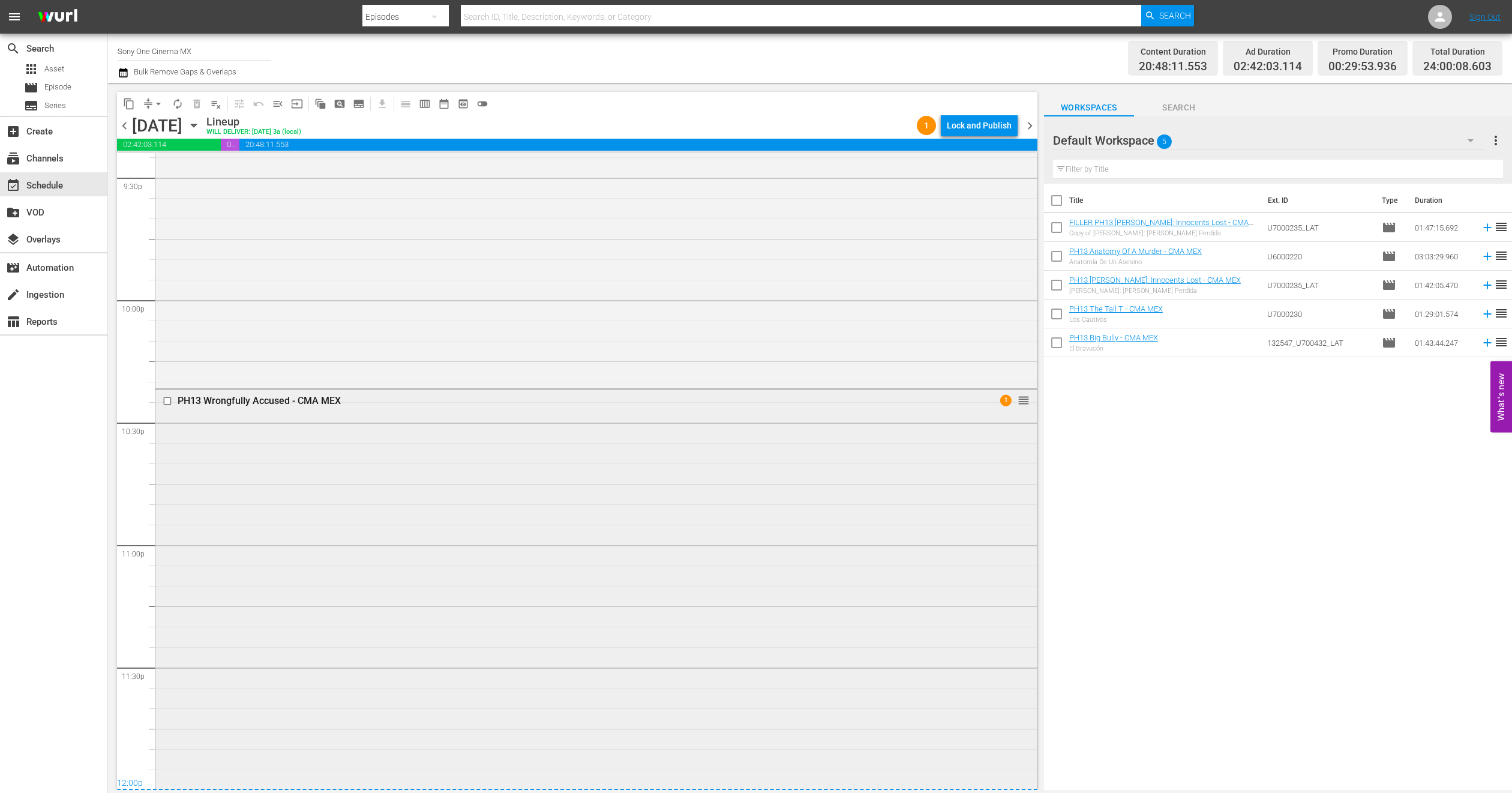
click at [380, 481] on div "PH13 Wrongfully Accused - CMA MEX 1 reorder" at bounding box center [596, 589] width 881 height 398
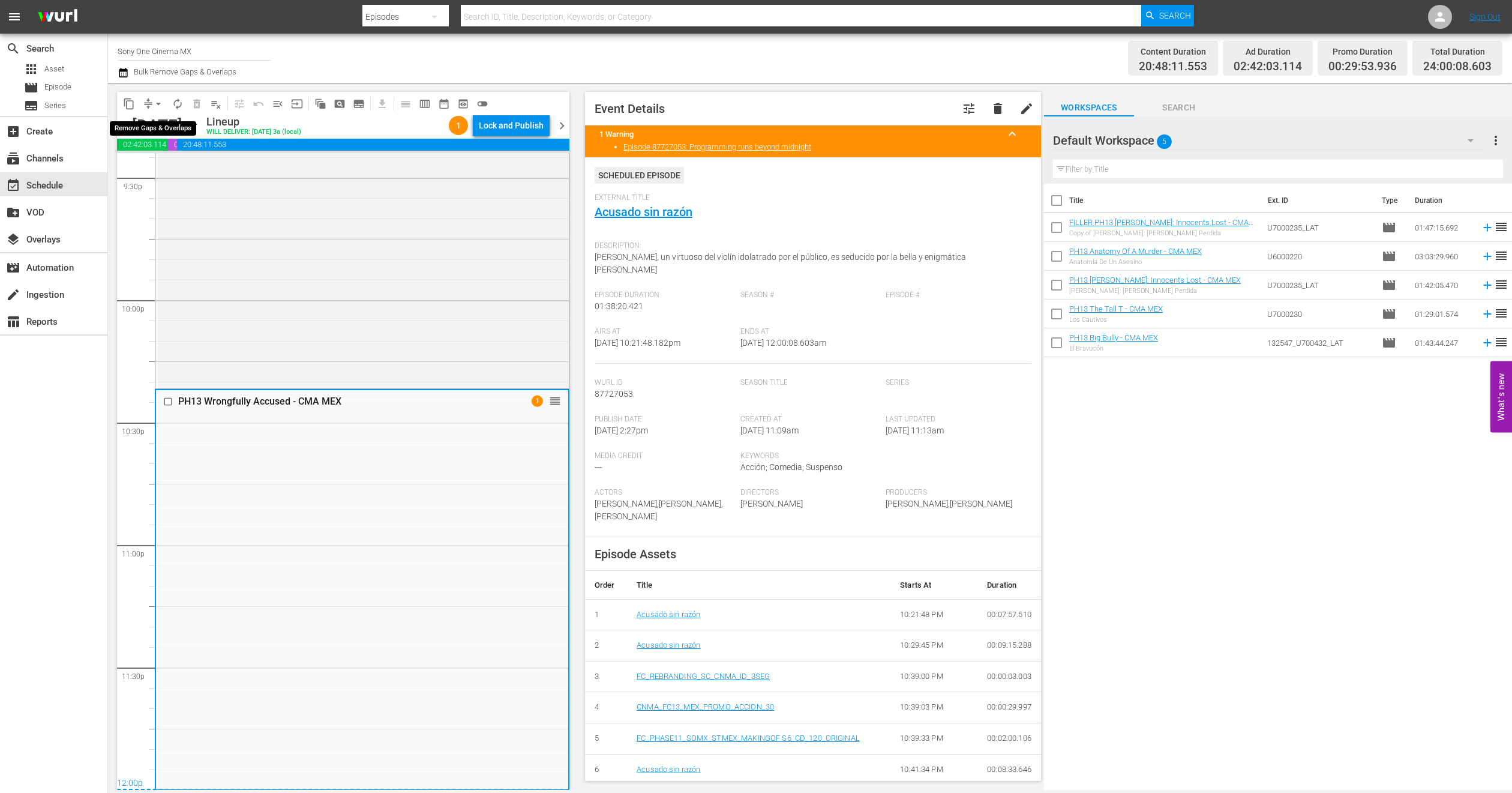
click at [159, 106] on span "arrow_drop_down" at bounding box center [158, 104] width 12 height 12
click at [185, 170] on li "Align to End of Previous Day" at bounding box center [158, 166] width 126 height 20
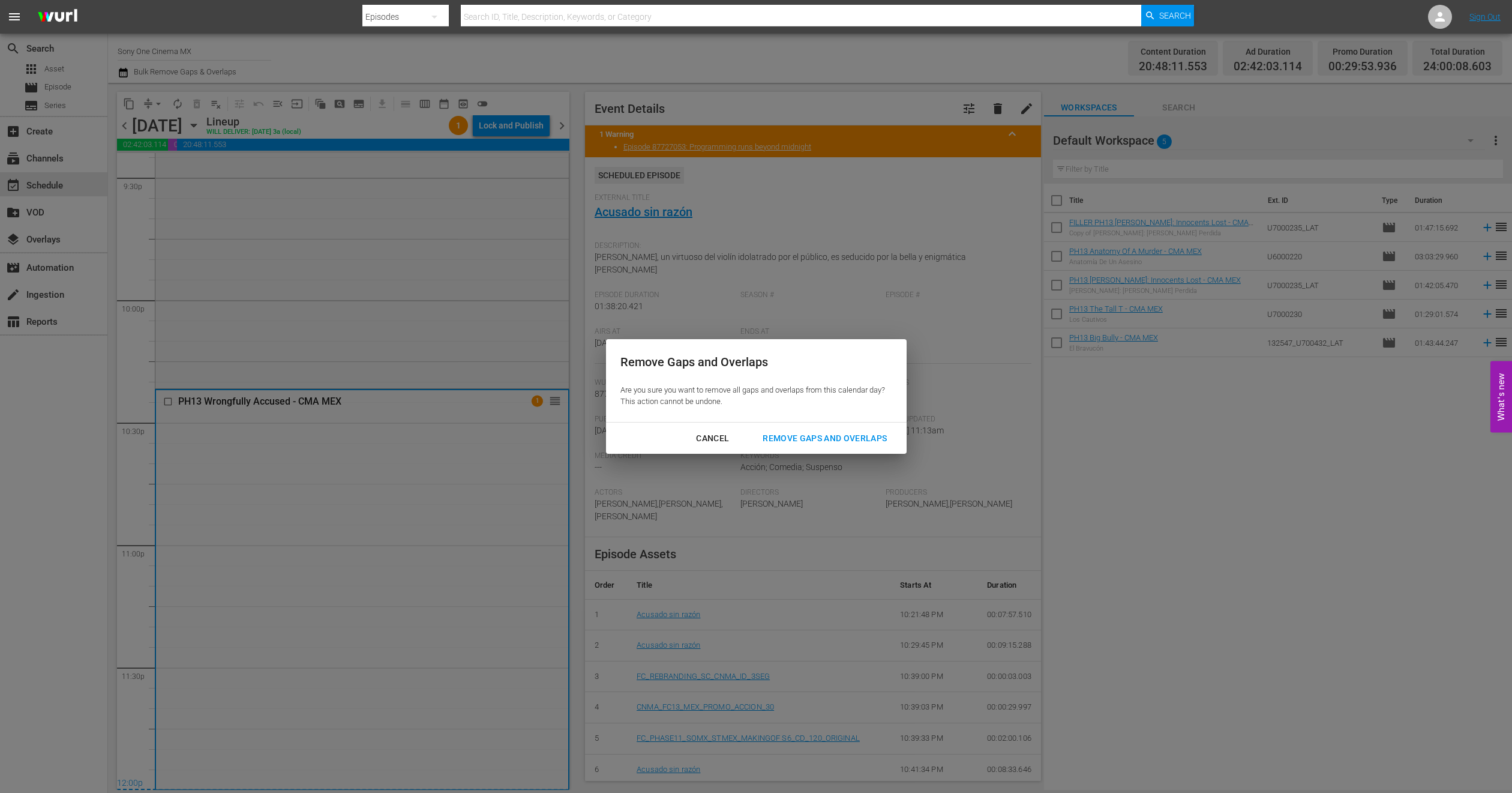
click at [800, 443] on div "Remove Gaps and Overlaps" at bounding box center [825, 438] width 143 height 15
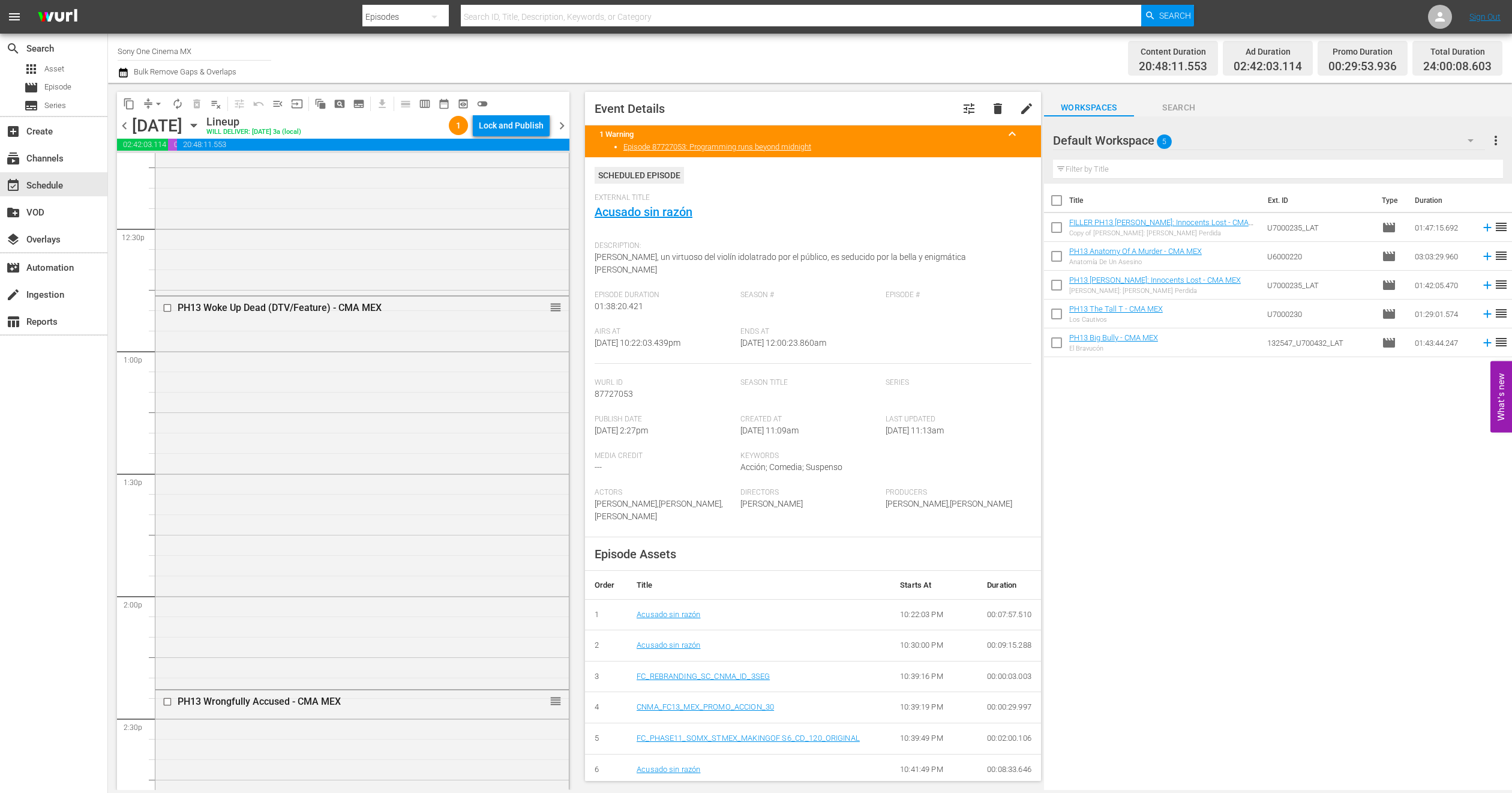
scroll to position [2992, 0]
click at [443, 102] on span "date_range_outlined" at bounding box center [444, 104] width 12 height 12
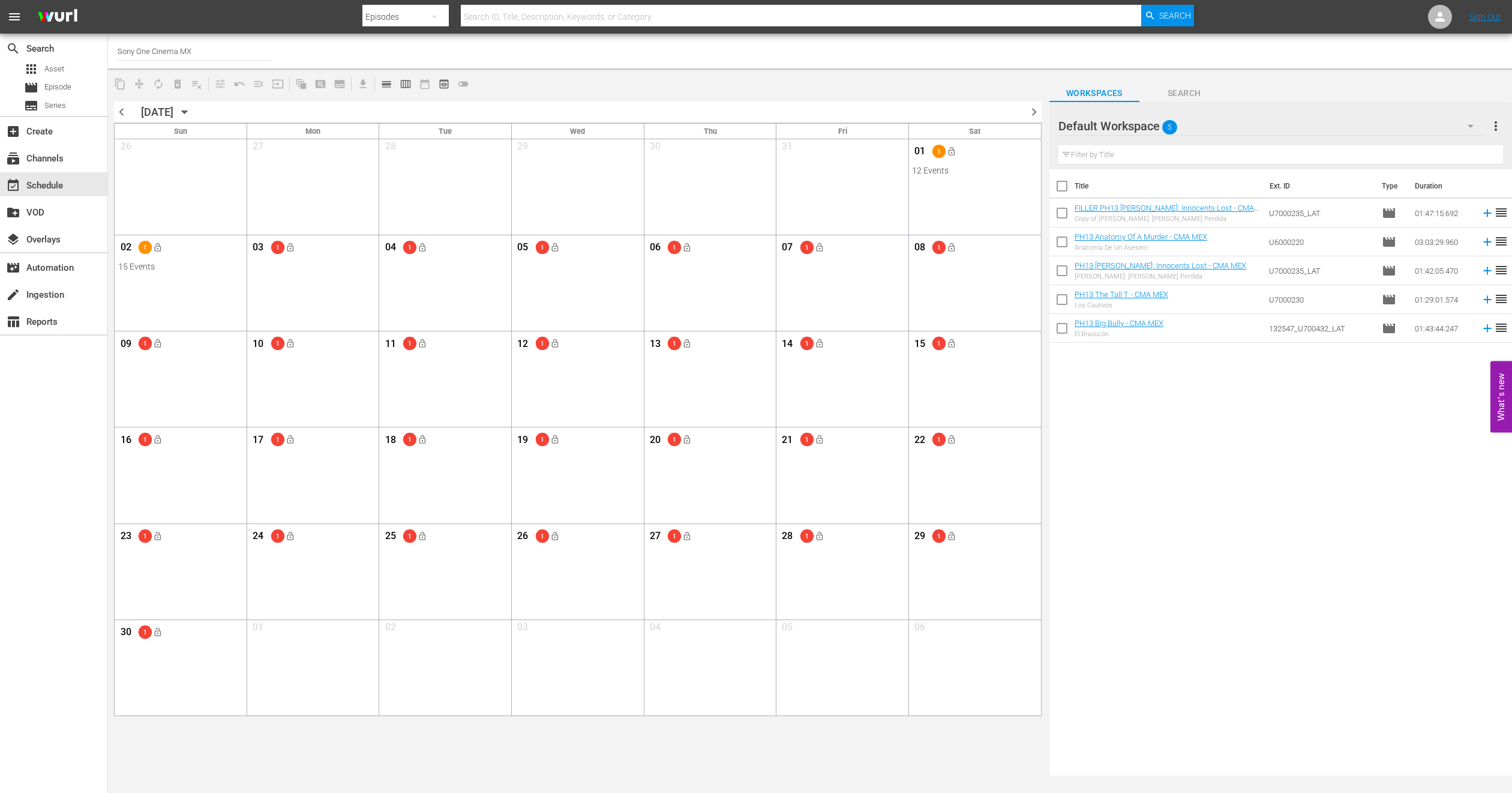
click at [191, 110] on icon "button" at bounding box center [185, 112] width 13 height 13
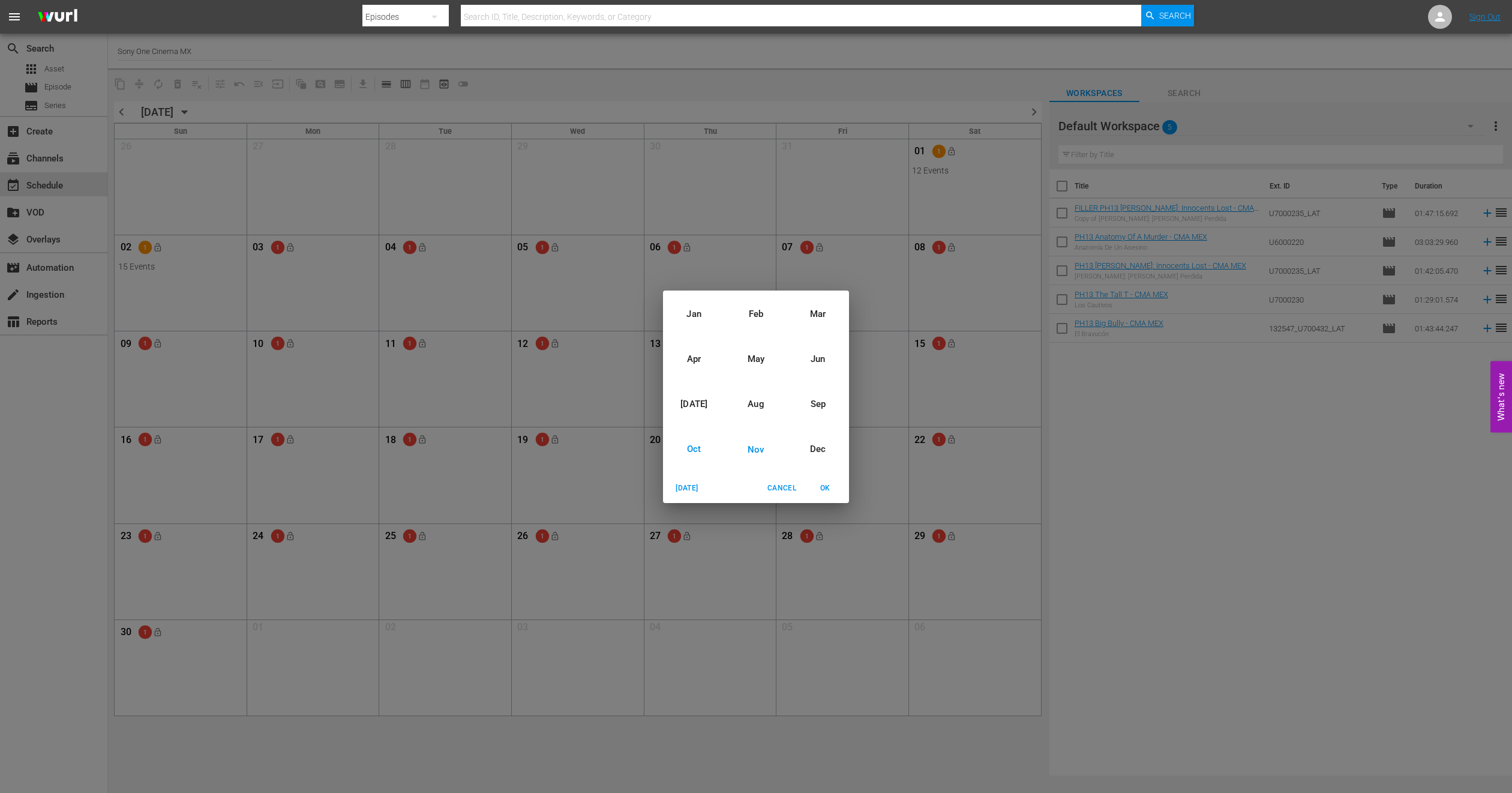
click at [687, 446] on div "Oct" at bounding box center [694, 449] width 62 height 45
click at [820, 486] on span "OK" at bounding box center [825, 488] width 29 height 12
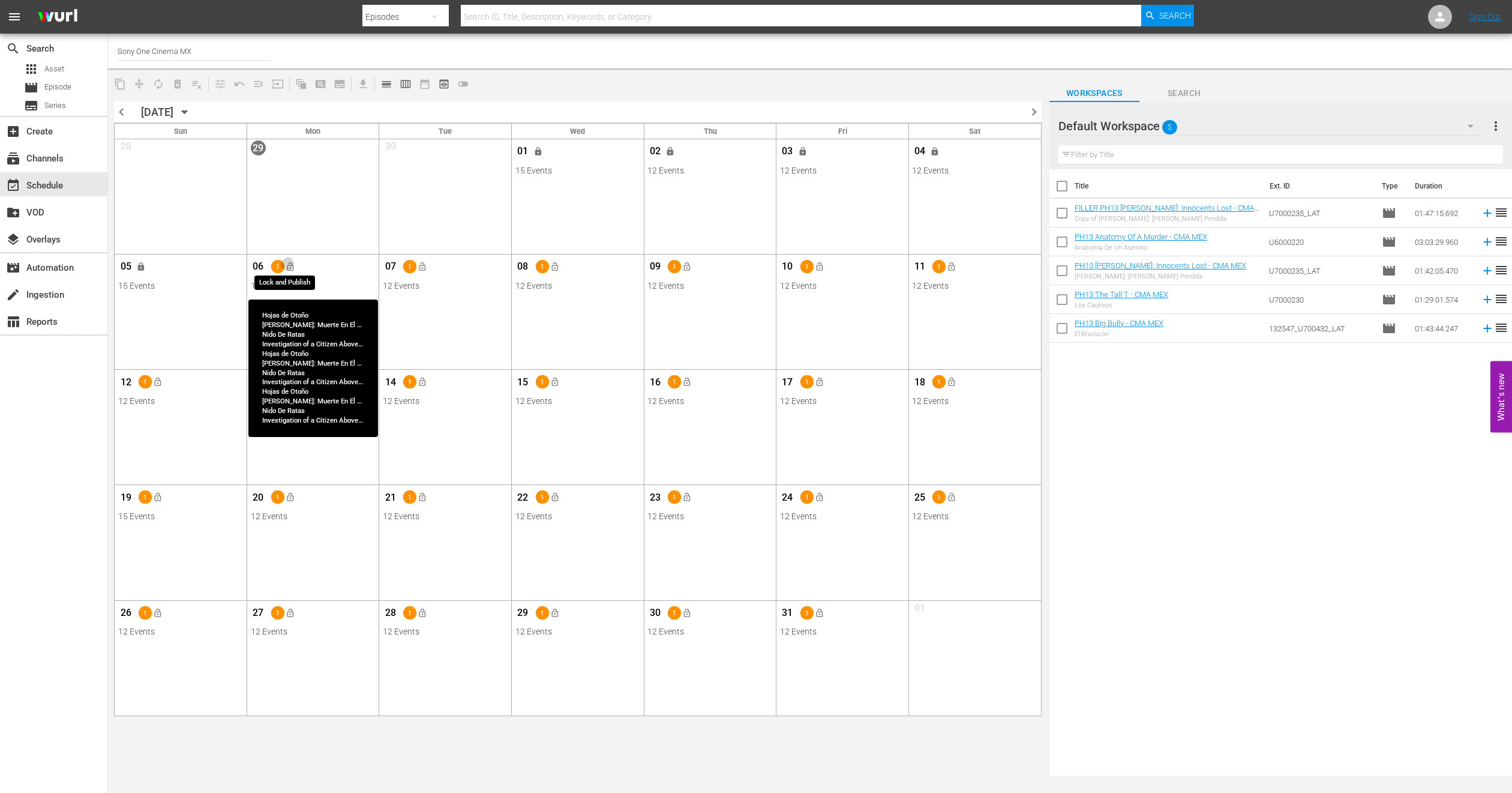
click at [288, 264] on span "lock_open" at bounding box center [289, 267] width 9 height 9
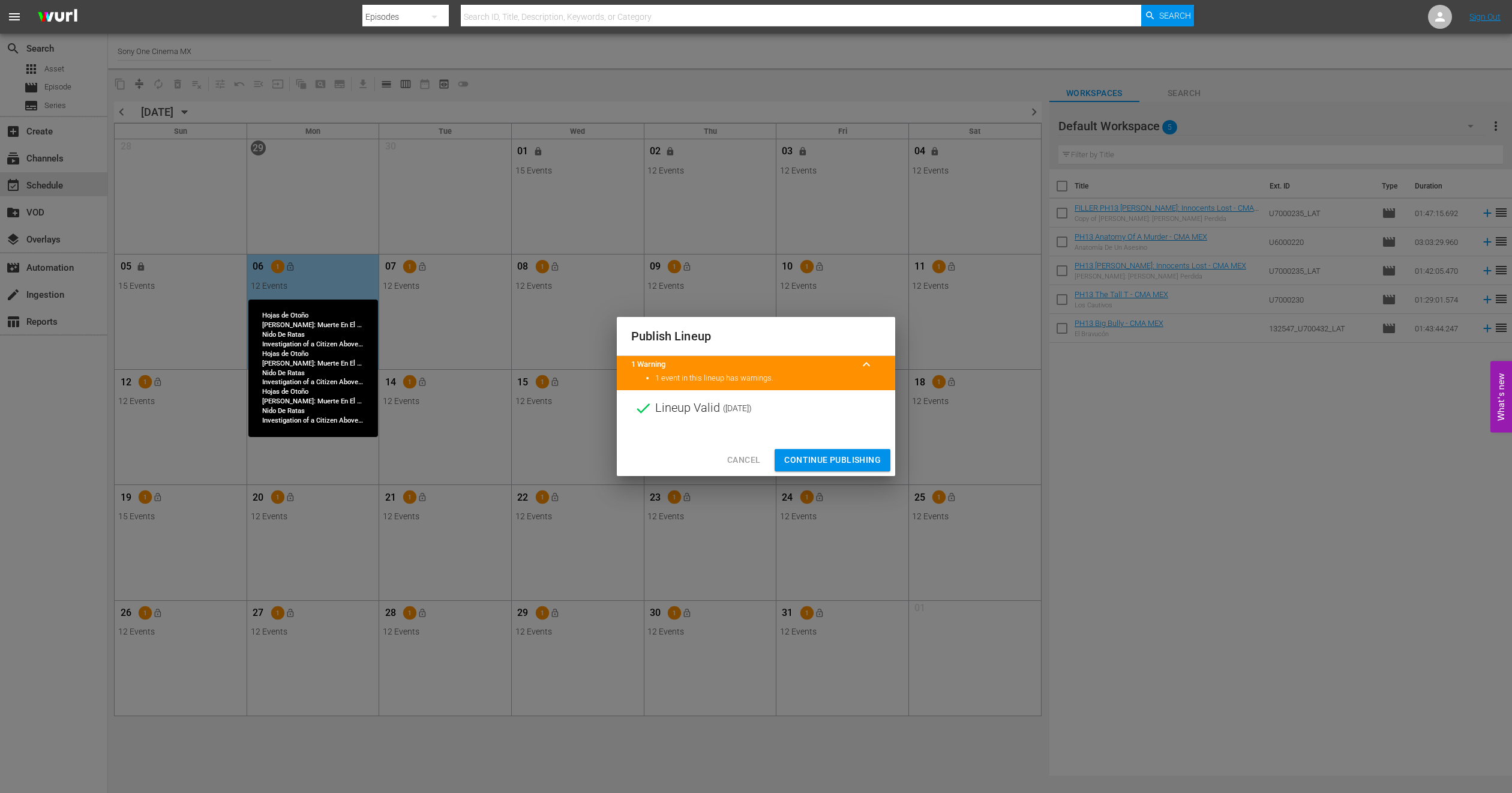
click at [728, 458] on span "Cancel" at bounding box center [743, 460] width 33 height 15
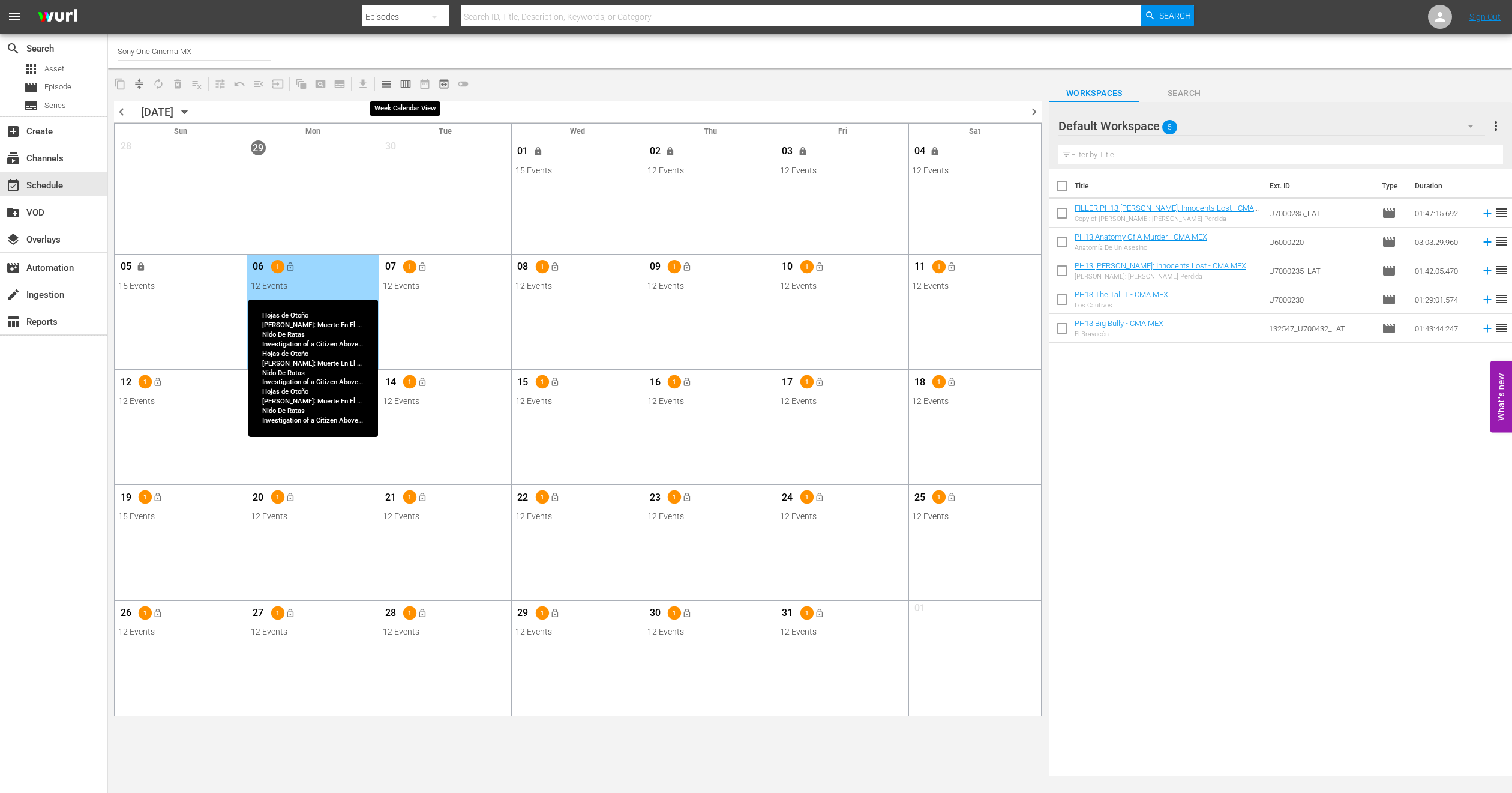
click at [408, 88] on span "calendar_view_week_outlined" at bounding box center [405, 84] width 12 height 12
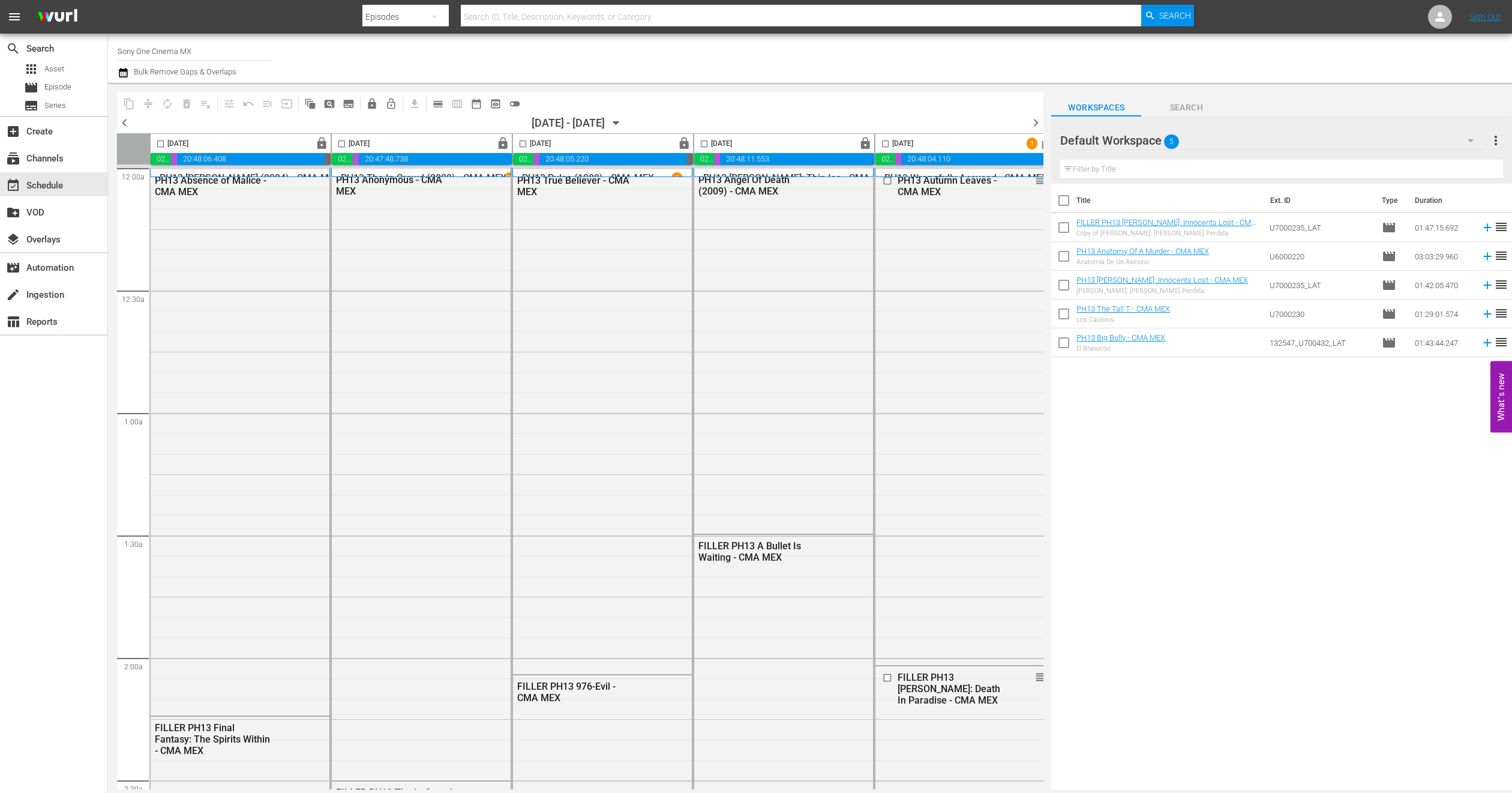
click at [623, 124] on icon "button" at bounding box center [616, 123] width 13 height 13
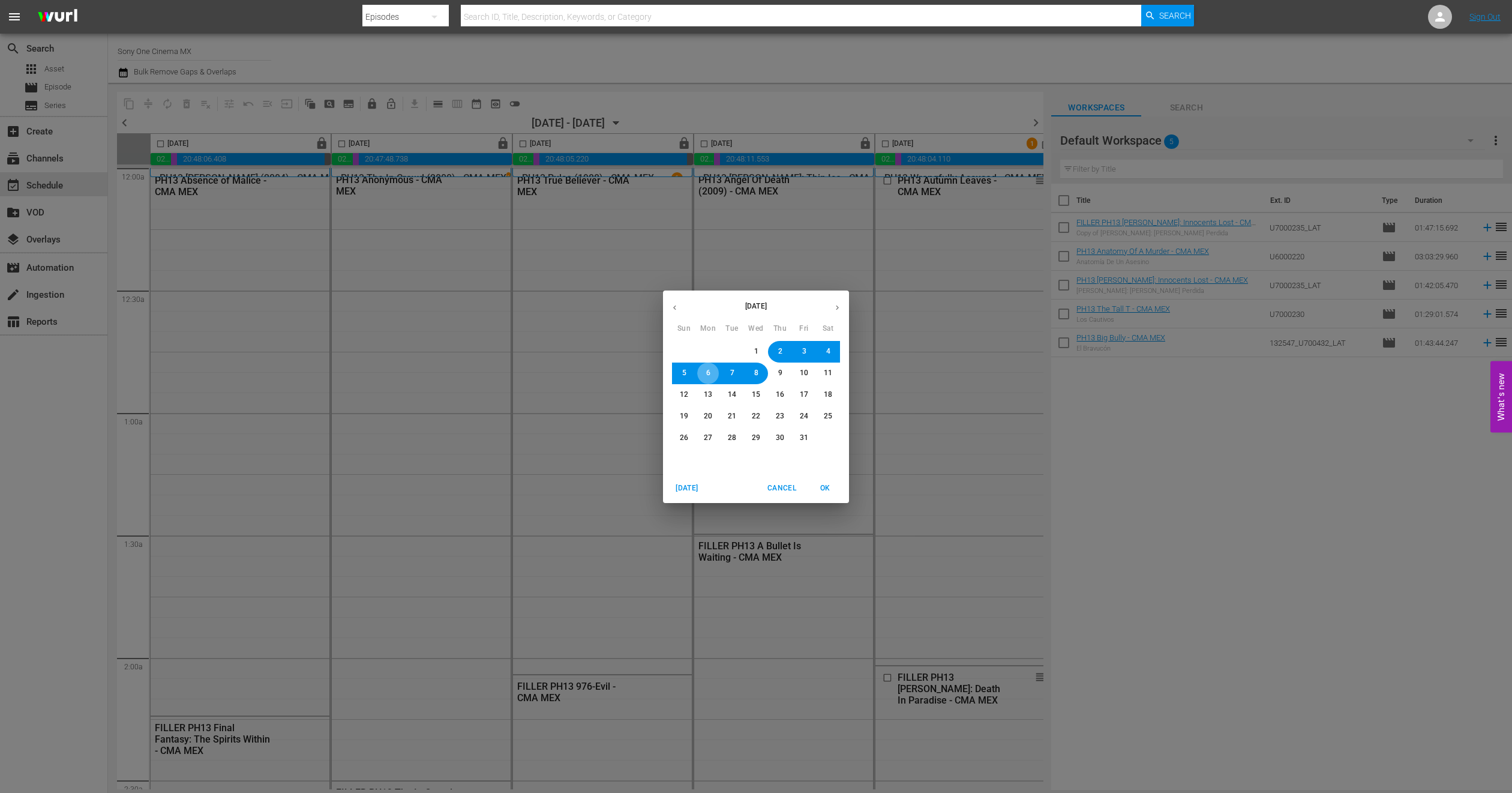
click at [712, 373] on button "6" at bounding box center [708, 374] width 22 height 22
click at [830, 485] on span "OK" at bounding box center [825, 488] width 29 height 12
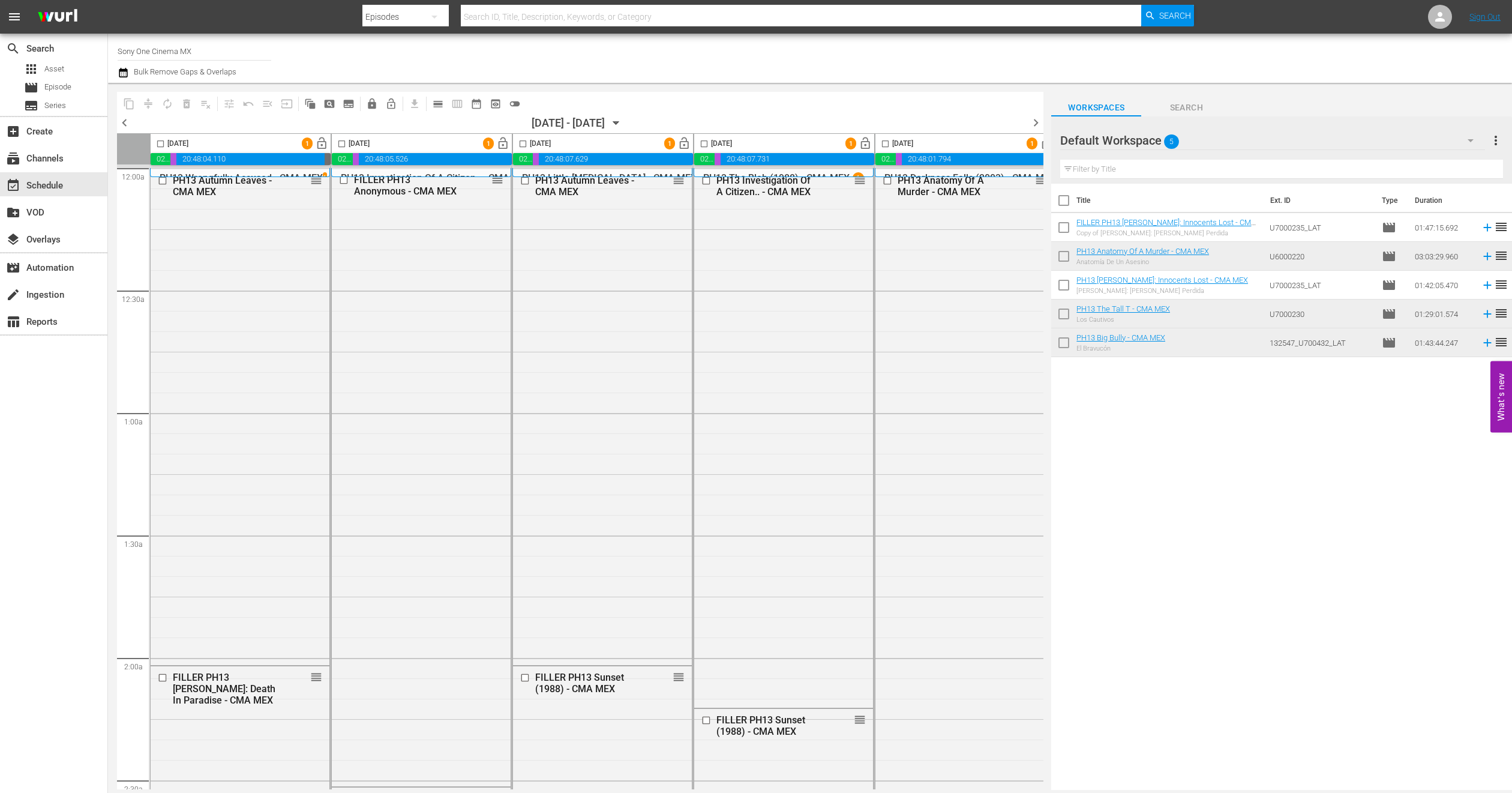
click at [162, 148] on input "checkbox" at bounding box center [160, 146] width 14 height 14
checkbox input "true"
click at [342, 141] on input "checkbox" at bounding box center [341, 146] width 14 height 14
checkbox input "true"
click at [526, 146] on input "checkbox" at bounding box center [522, 146] width 14 height 14
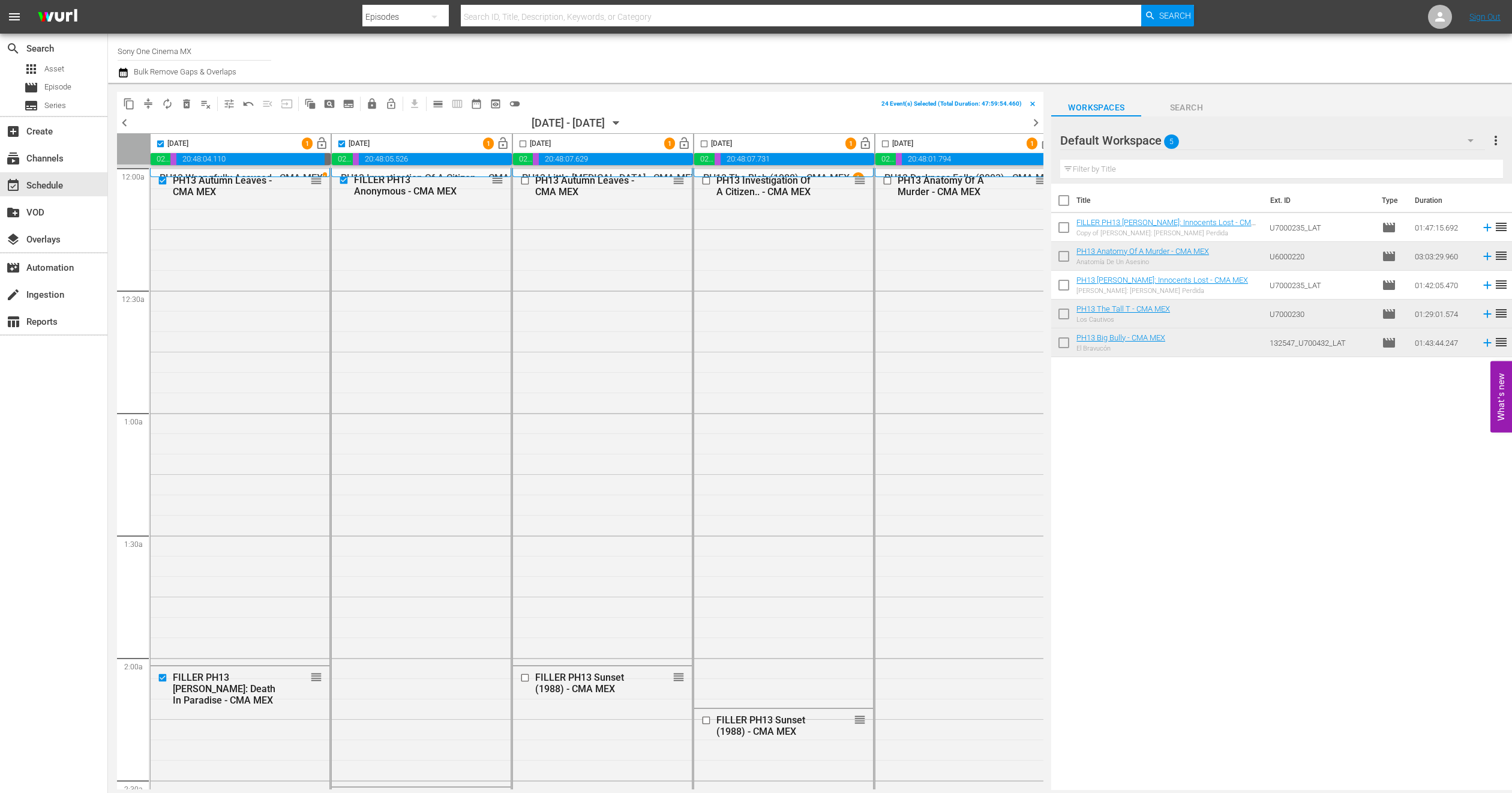
checkbox input "true"
click at [706, 146] on input "checkbox" at bounding box center [704, 146] width 14 height 14
checkbox input "true"
click at [888, 142] on input "checkbox" at bounding box center [885, 146] width 14 height 14
checkbox input "true"
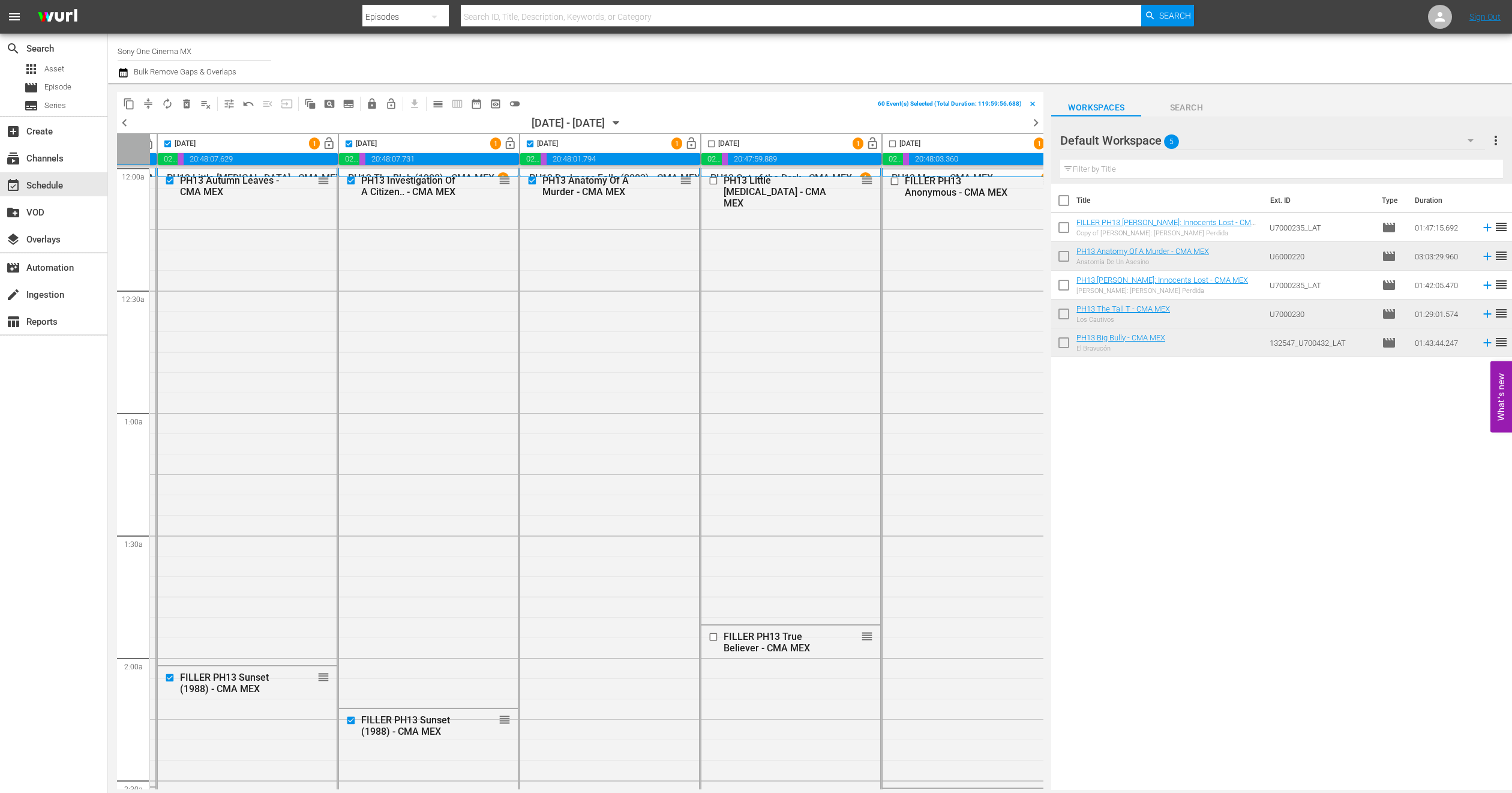
scroll to position [0, 384]
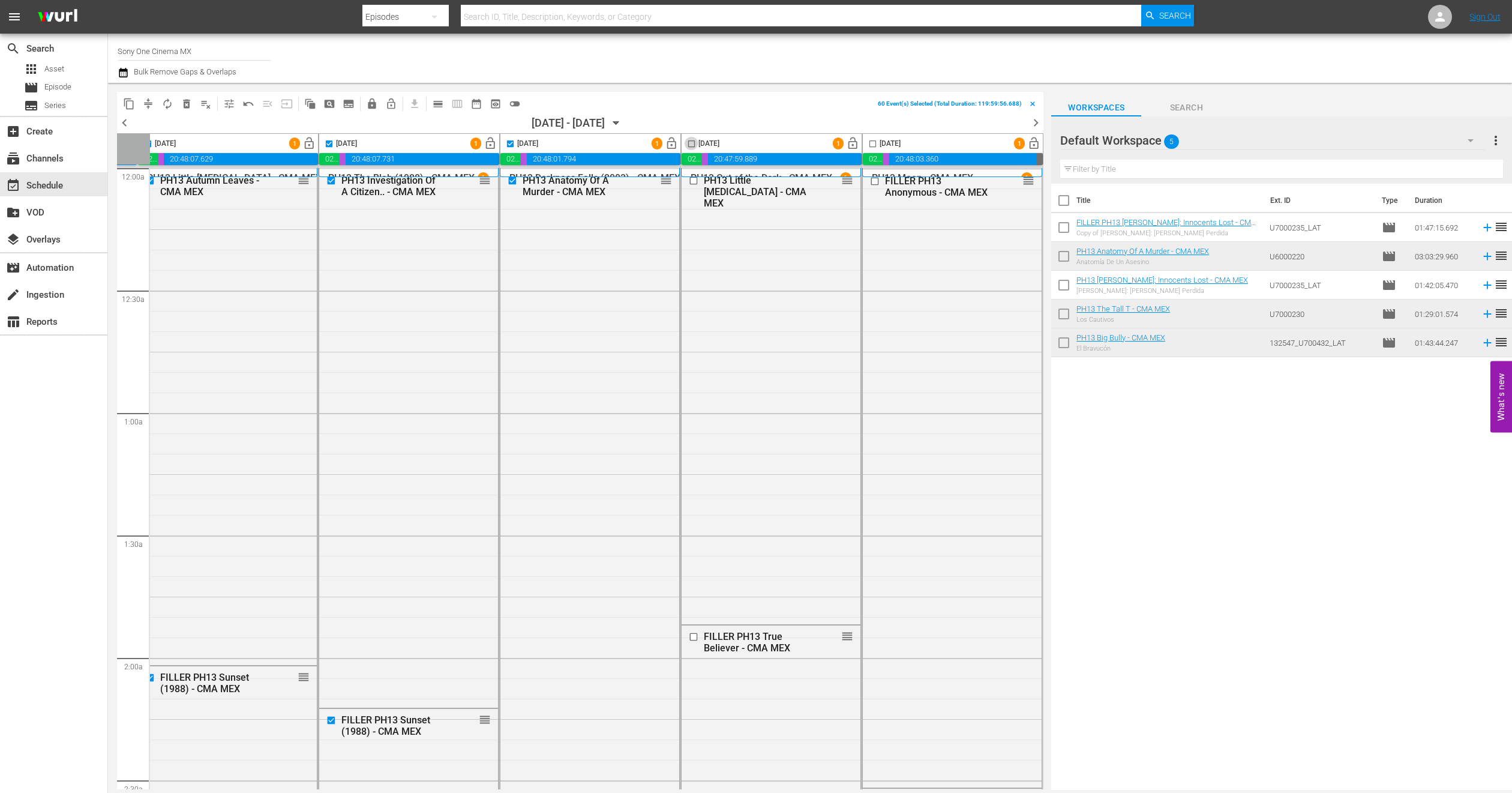
click at [684, 146] on input "checkbox" at bounding box center [691, 146] width 14 height 14
checkbox input "true"
click at [866, 142] on input "checkbox" at bounding box center [873, 146] width 14 height 14
checkbox input "true"
click at [374, 102] on span "lock" at bounding box center [372, 104] width 12 height 12
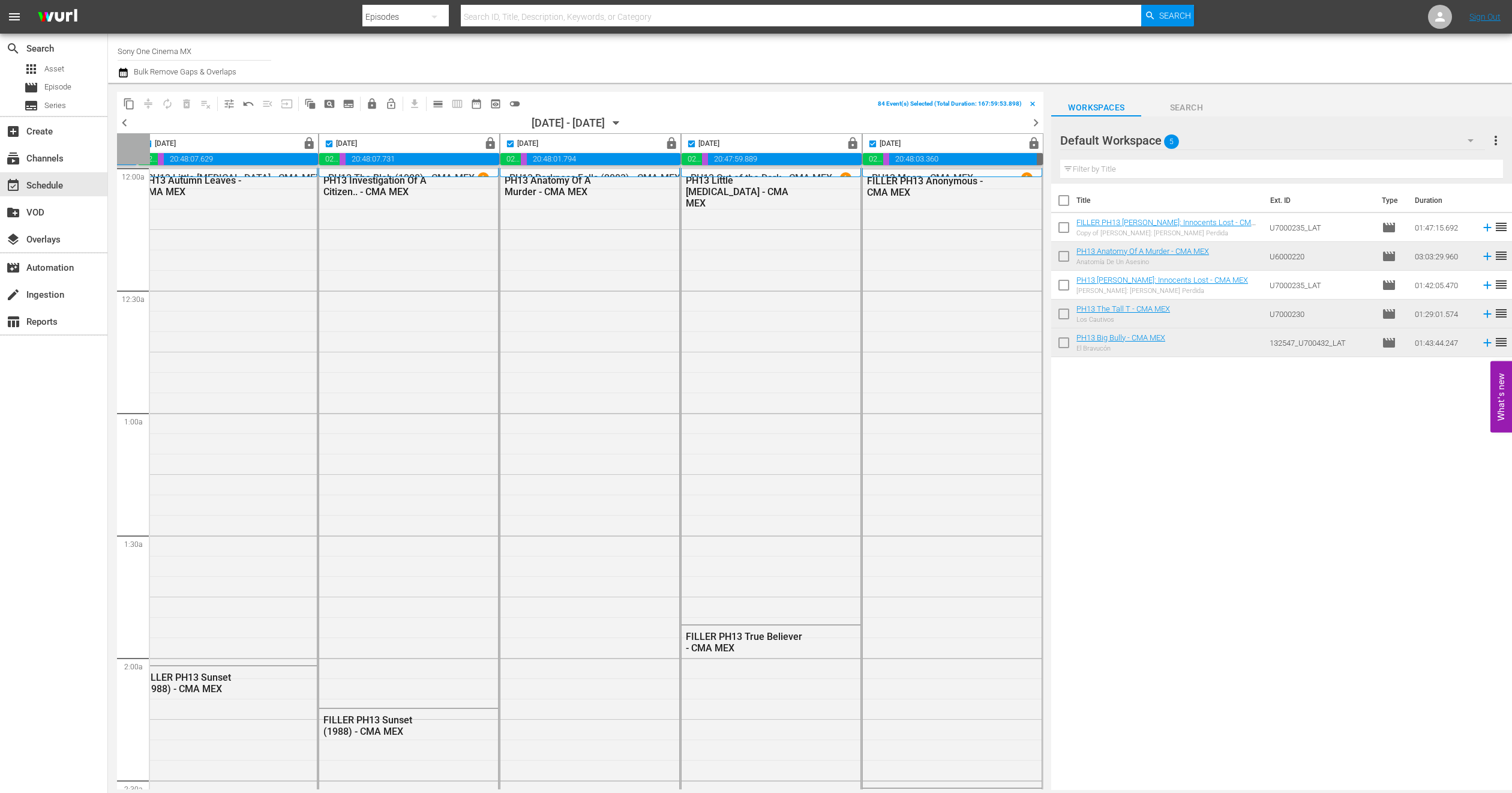
click at [119, 69] on icon "button" at bounding box center [124, 72] width 9 height 9
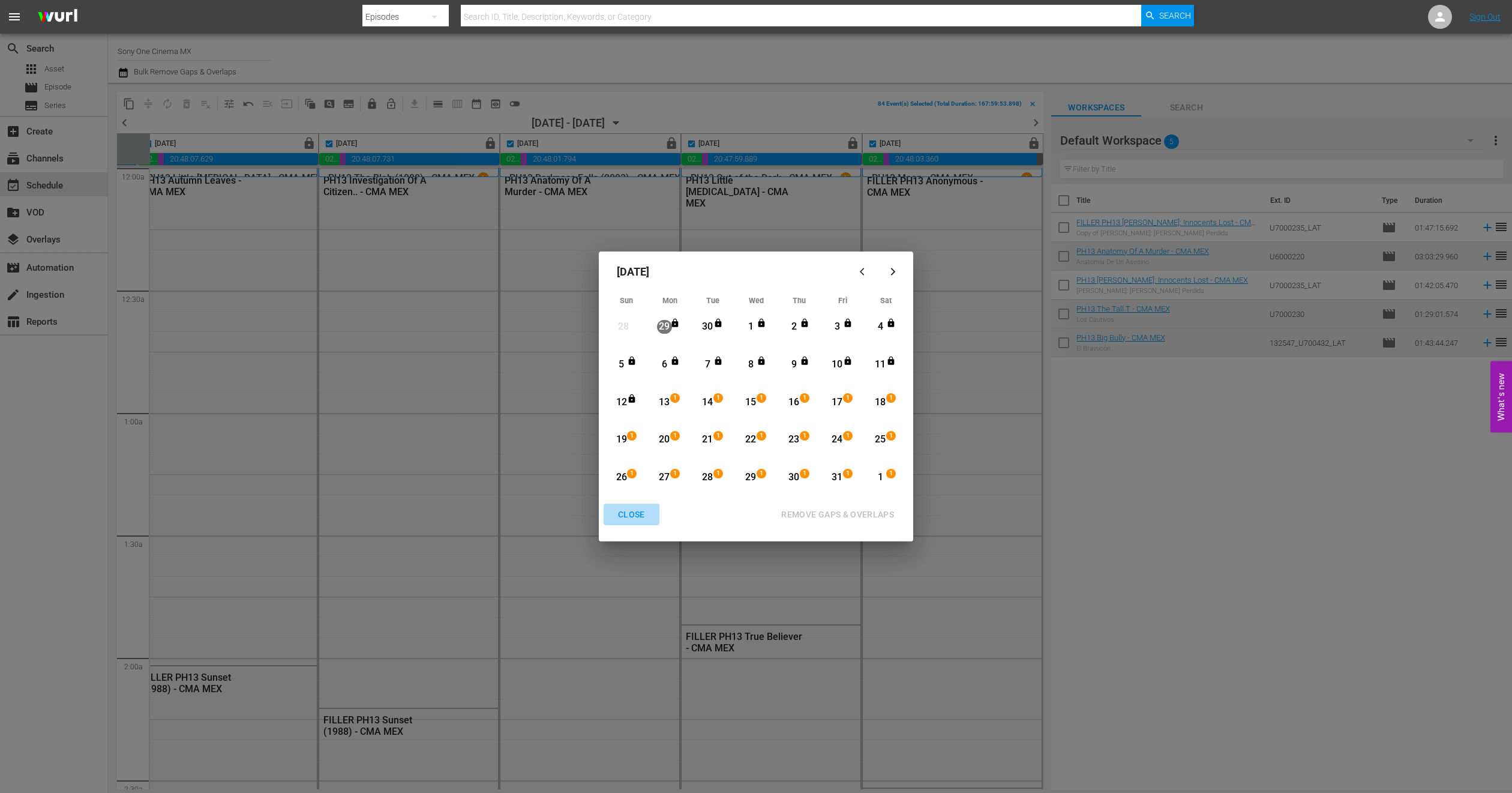
click at [638, 512] on div "CLOSE" at bounding box center [631, 515] width 47 height 15
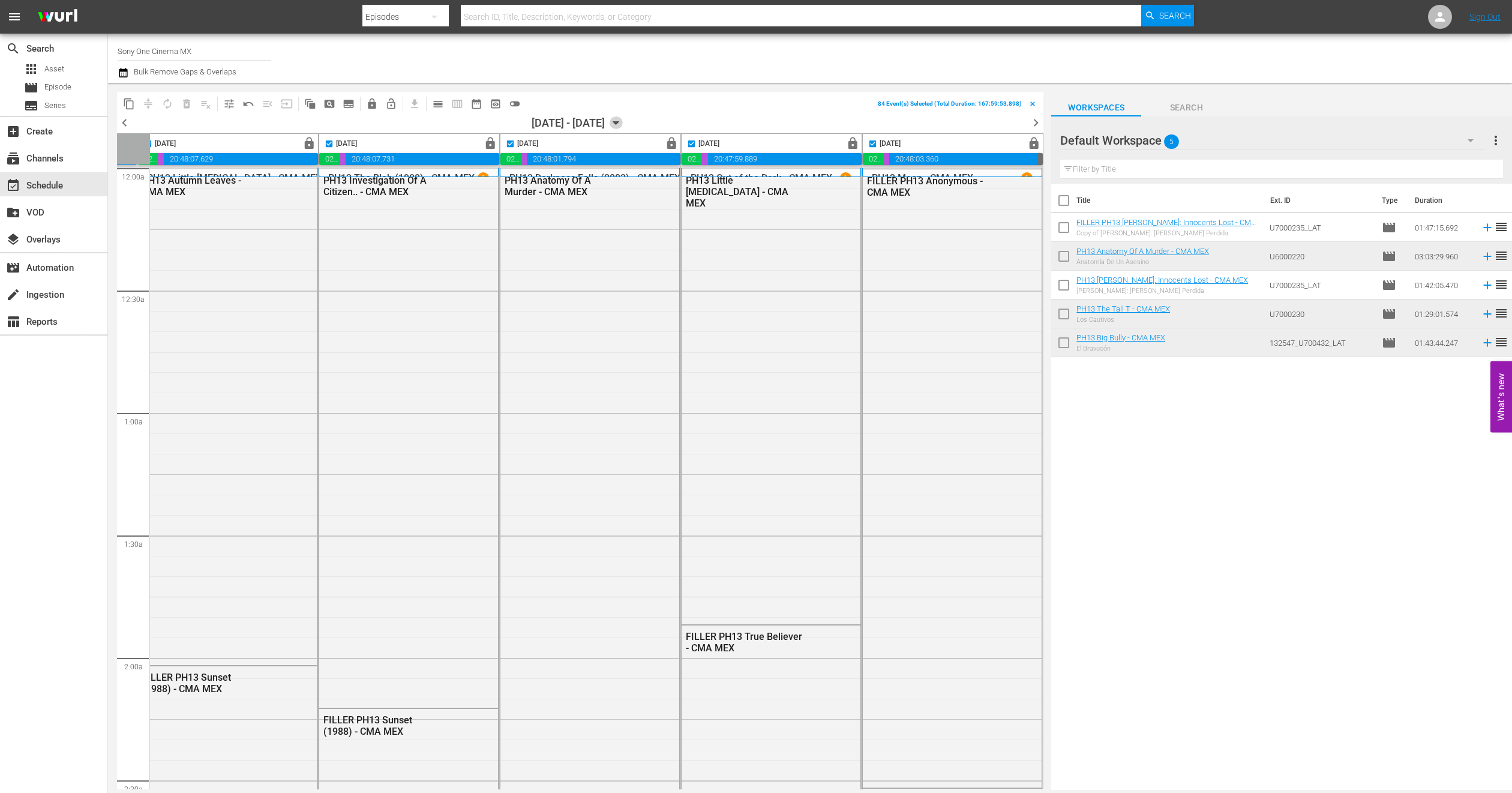
click at [623, 125] on icon "button" at bounding box center [616, 123] width 13 height 13
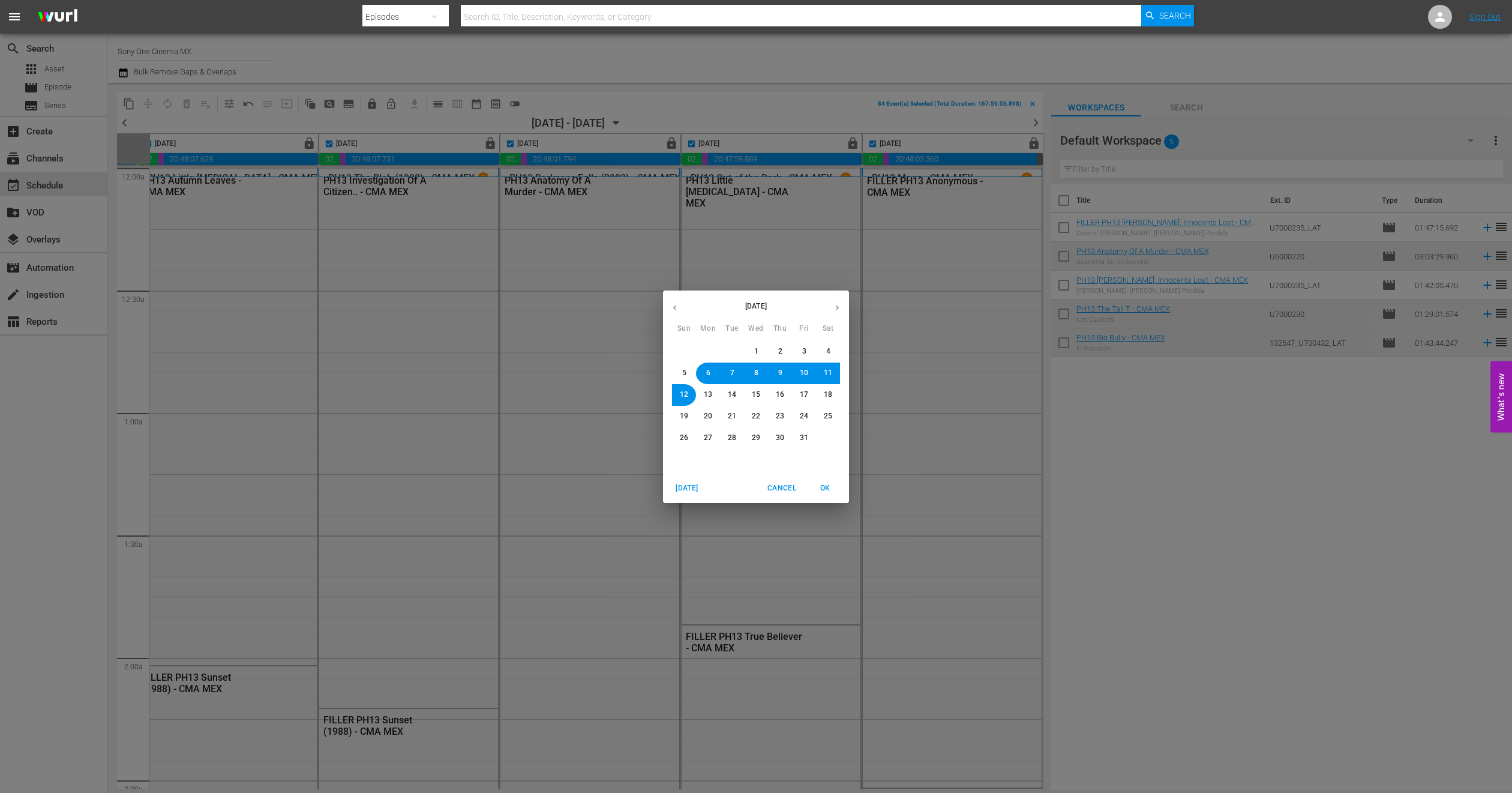
click at [713, 395] on button "13" at bounding box center [708, 395] width 22 height 22
drag, startPoint x: 828, startPoint y: 490, endPoint x: 320, endPoint y: 388, distance: 518.1
click at [828, 488] on span "OK" at bounding box center [825, 488] width 29 height 12
checkbox input "false"
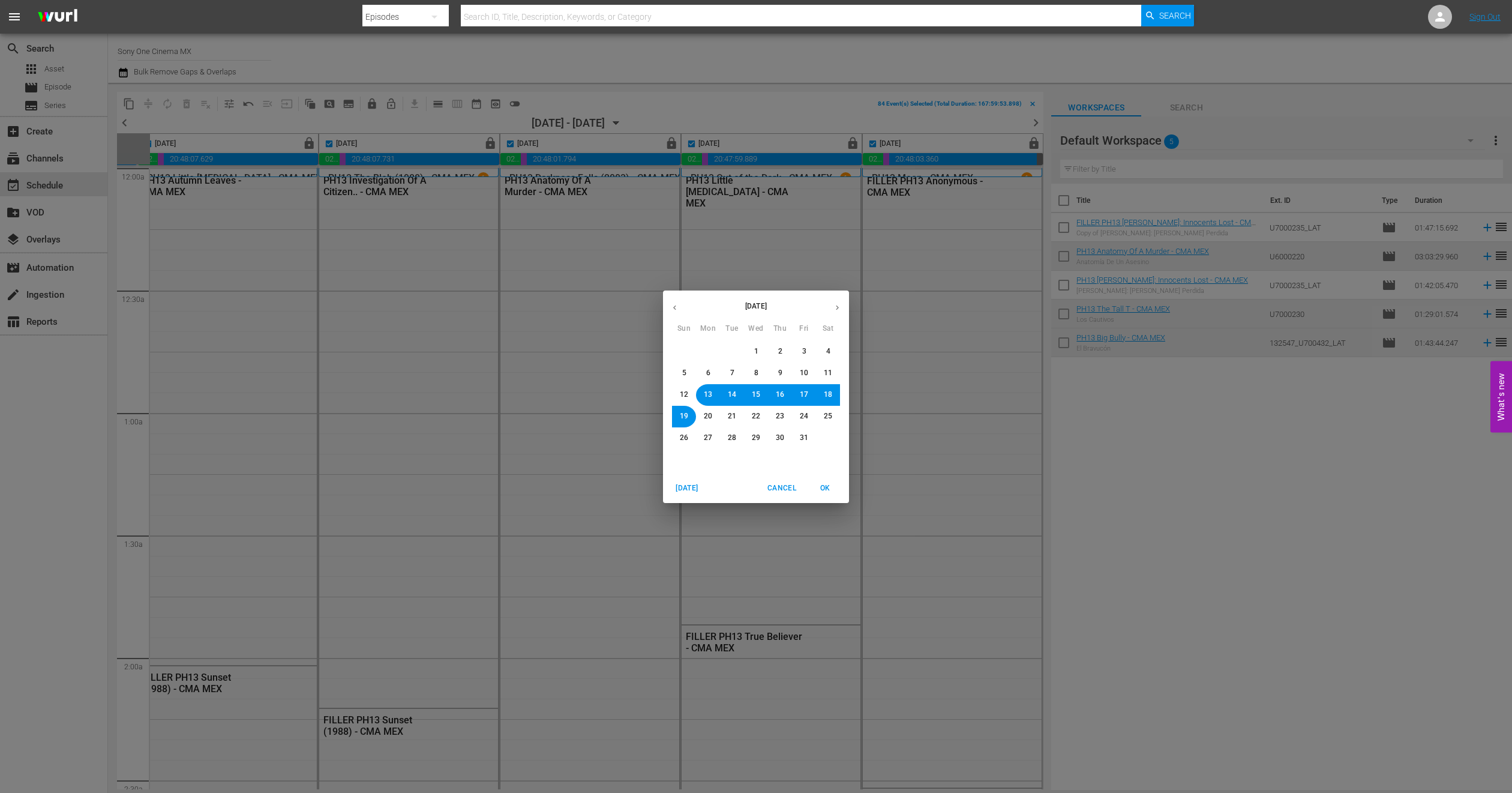
checkbox input "false"
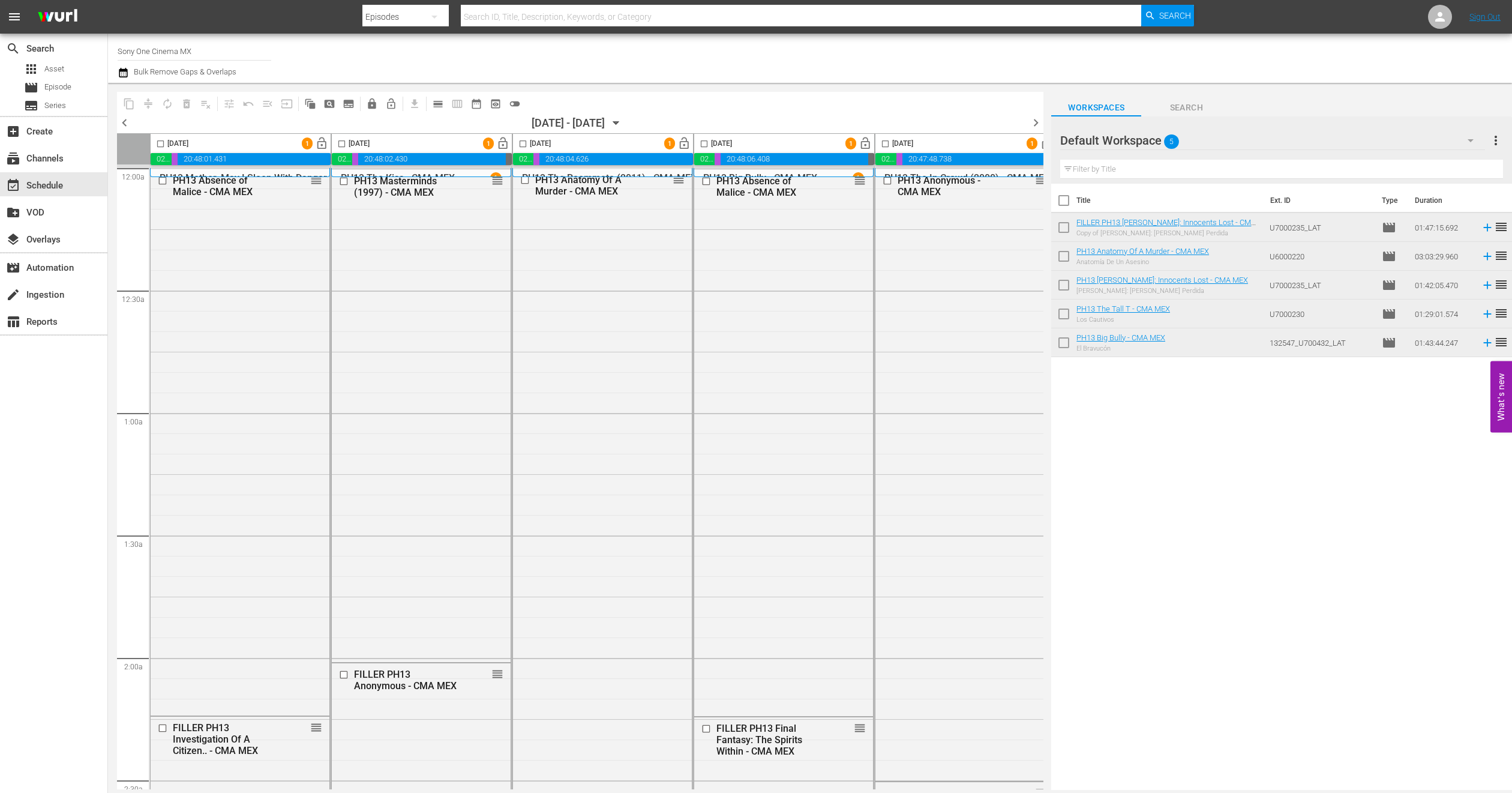
click at [163, 148] on input "checkbox" at bounding box center [160, 146] width 14 height 14
checkbox input "true"
click at [342, 144] on input "checkbox" at bounding box center [341, 146] width 14 height 14
checkbox input "true"
click at [526, 145] on input "checkbox" at bounding box center [522, 146] width 14 height 14
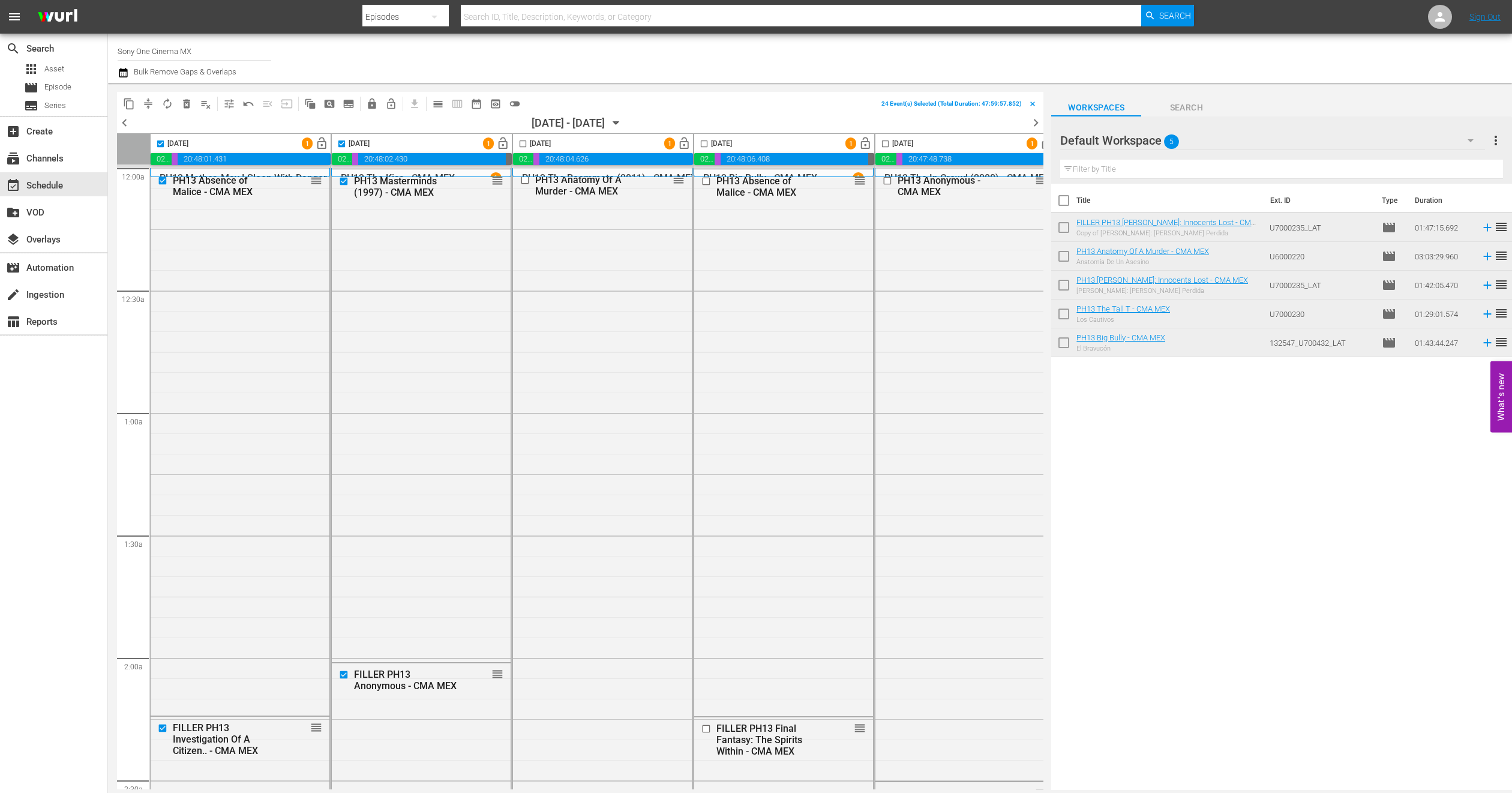
checkbox input "true"
click at [708, 146] on input "checkbox" at bounding box center [704, 146] width 14 height 14
checkbox input "true"
click at [886, 144] on input "checkbox" at bounding box center [885, 146] width 14 height 14
checkbox input "true"
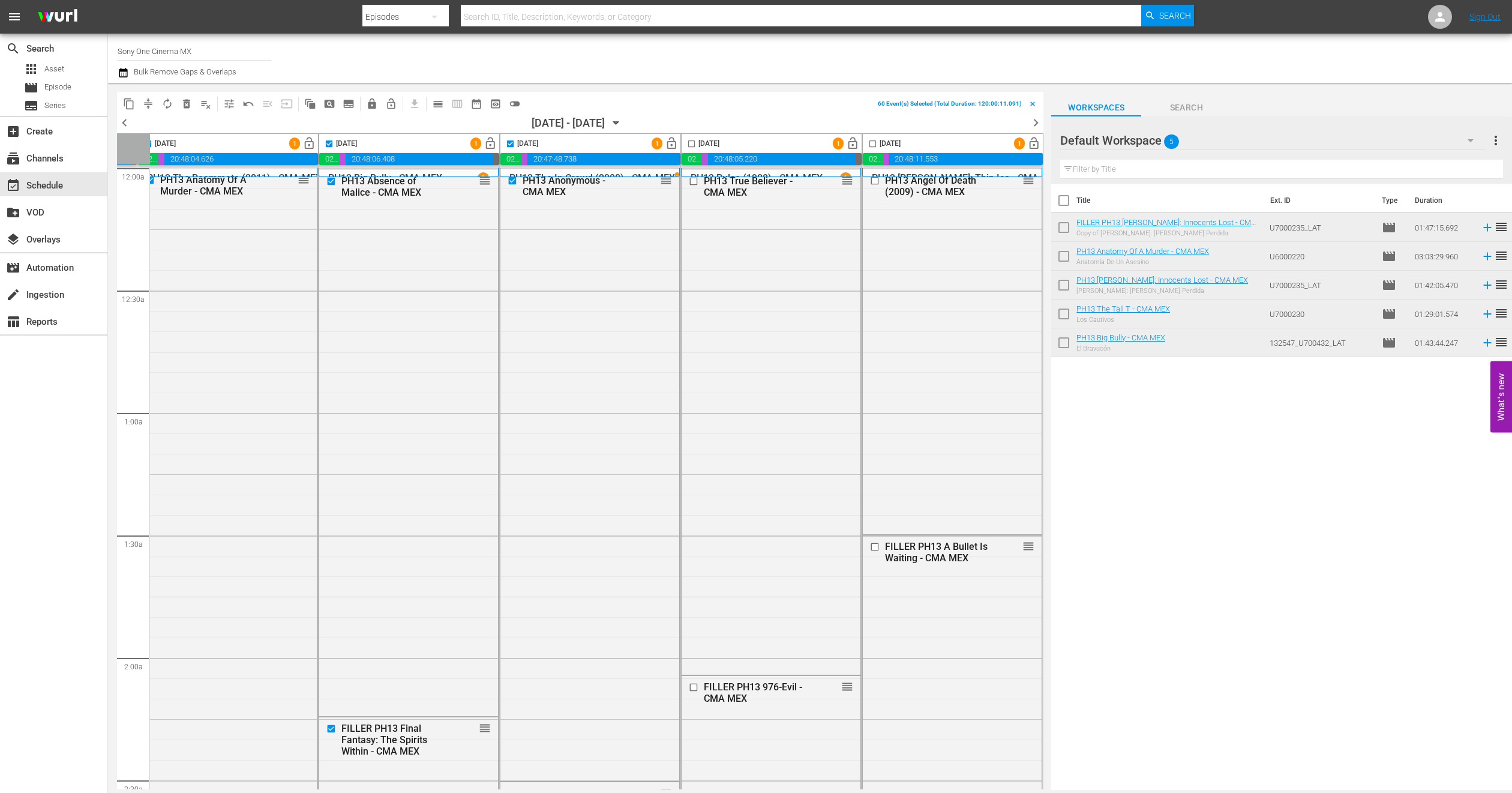
scroll to position [0, 384]
click at [686, 146] on input "checkbox" at bounding box center [691, 146] width 14 height 14
checkbox input "true"
click at [866, 141] on input "checkbox" at bounding box center [873, 146] width 14 height 14
checkbox input "true"
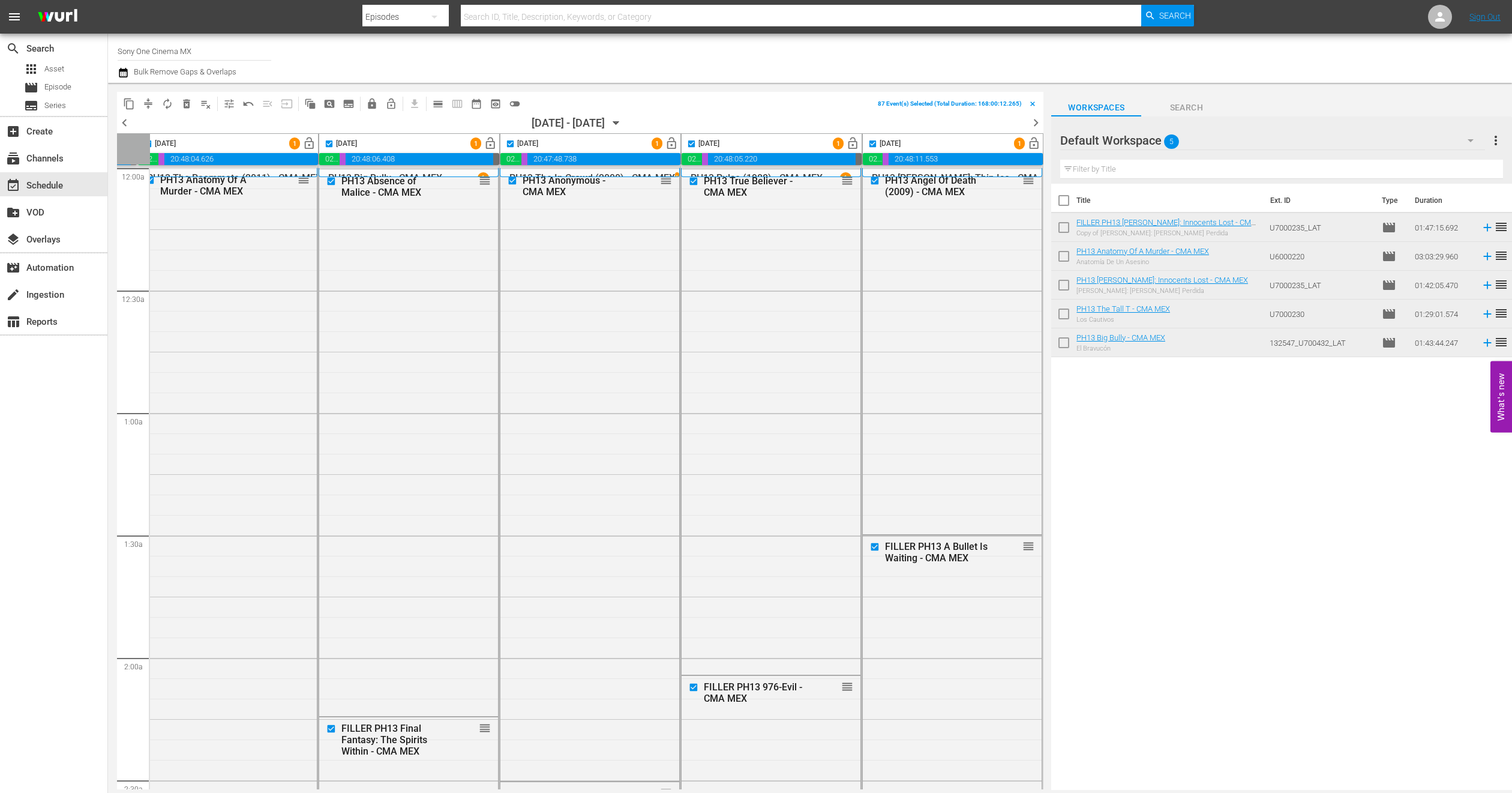
click at [371, 103] on span "lock" at bounding box center [372, 104] width 12 height 12
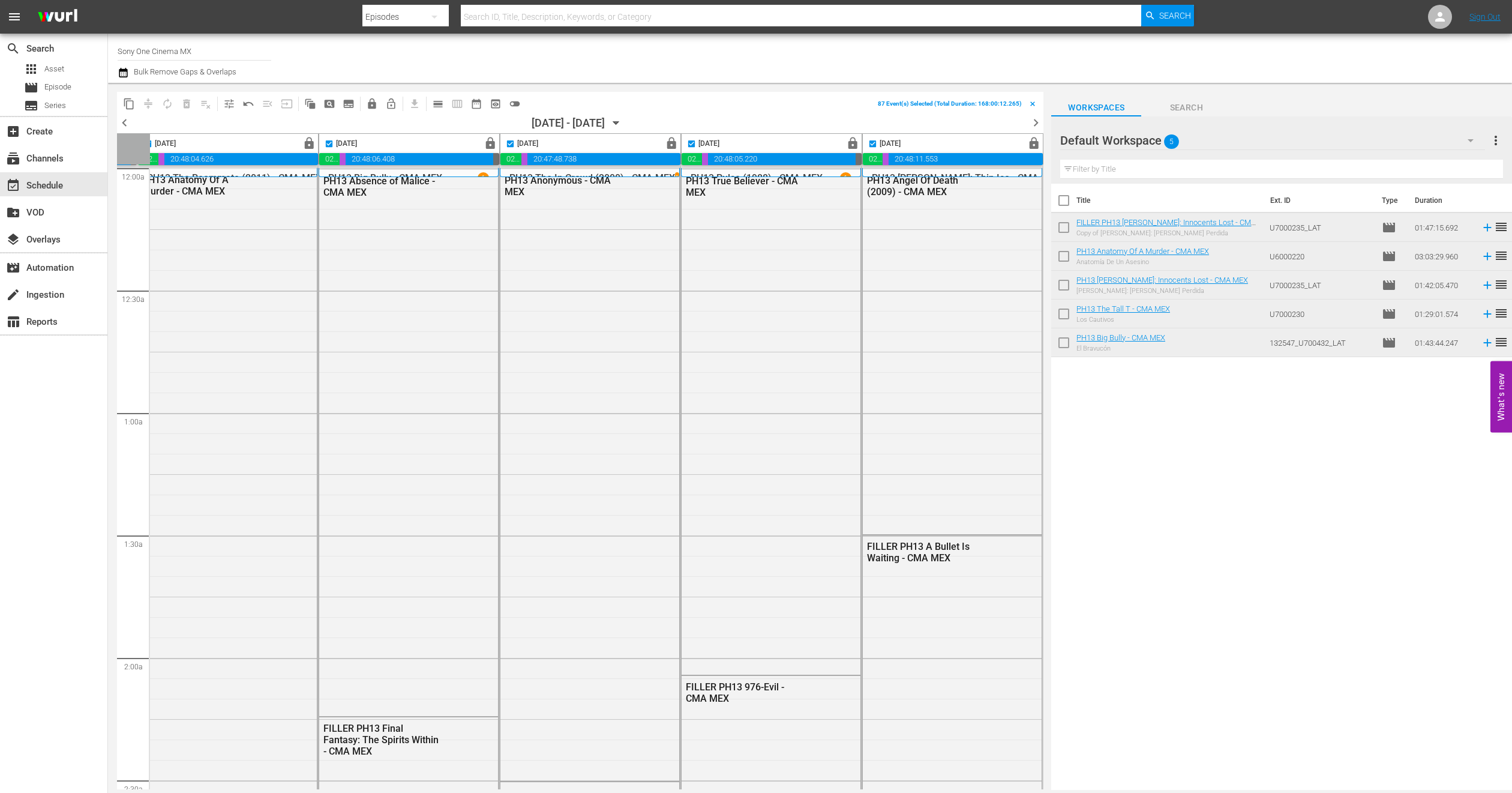
click at [623, 124] on icon "button" at bounding box center [616, 123] width 13 height 13
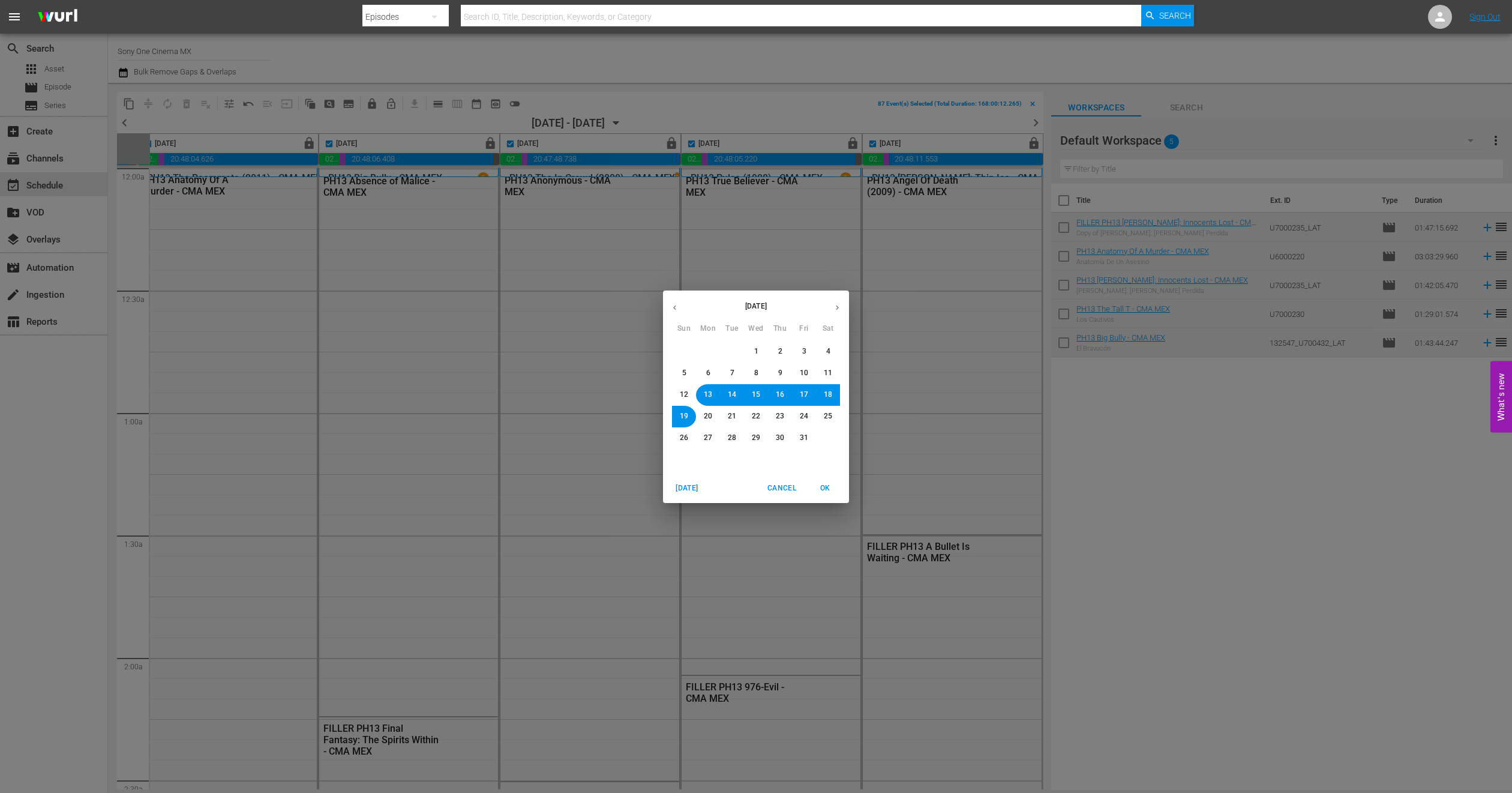
click at [713, 419] on button "20" at bounding box center [708, 416] width 22 height 22
click at [833, 485] on span "OK" at bounding box center [825, 488] width 29 height 12
checkbox input "false"
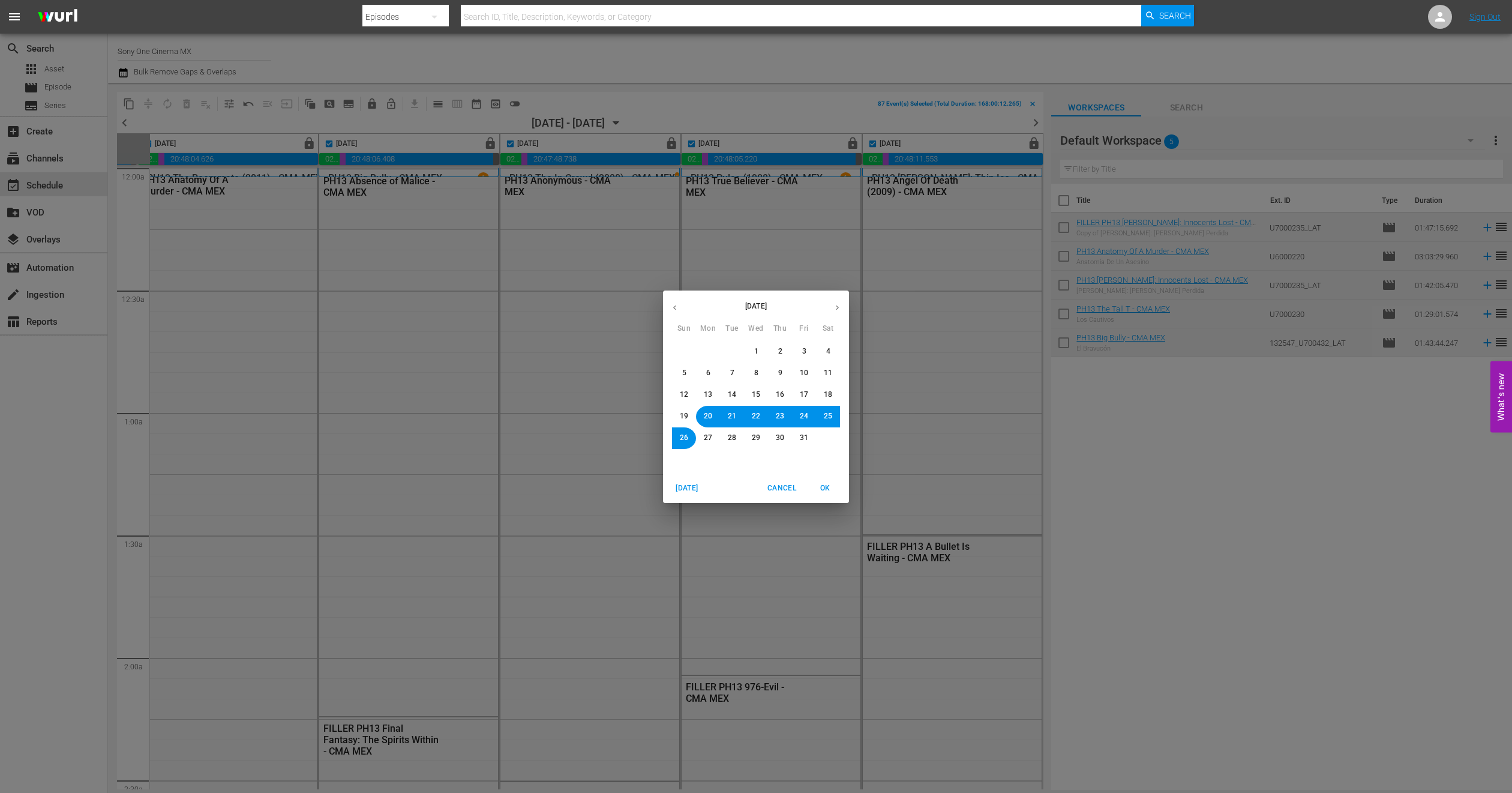
checkbox input "false"
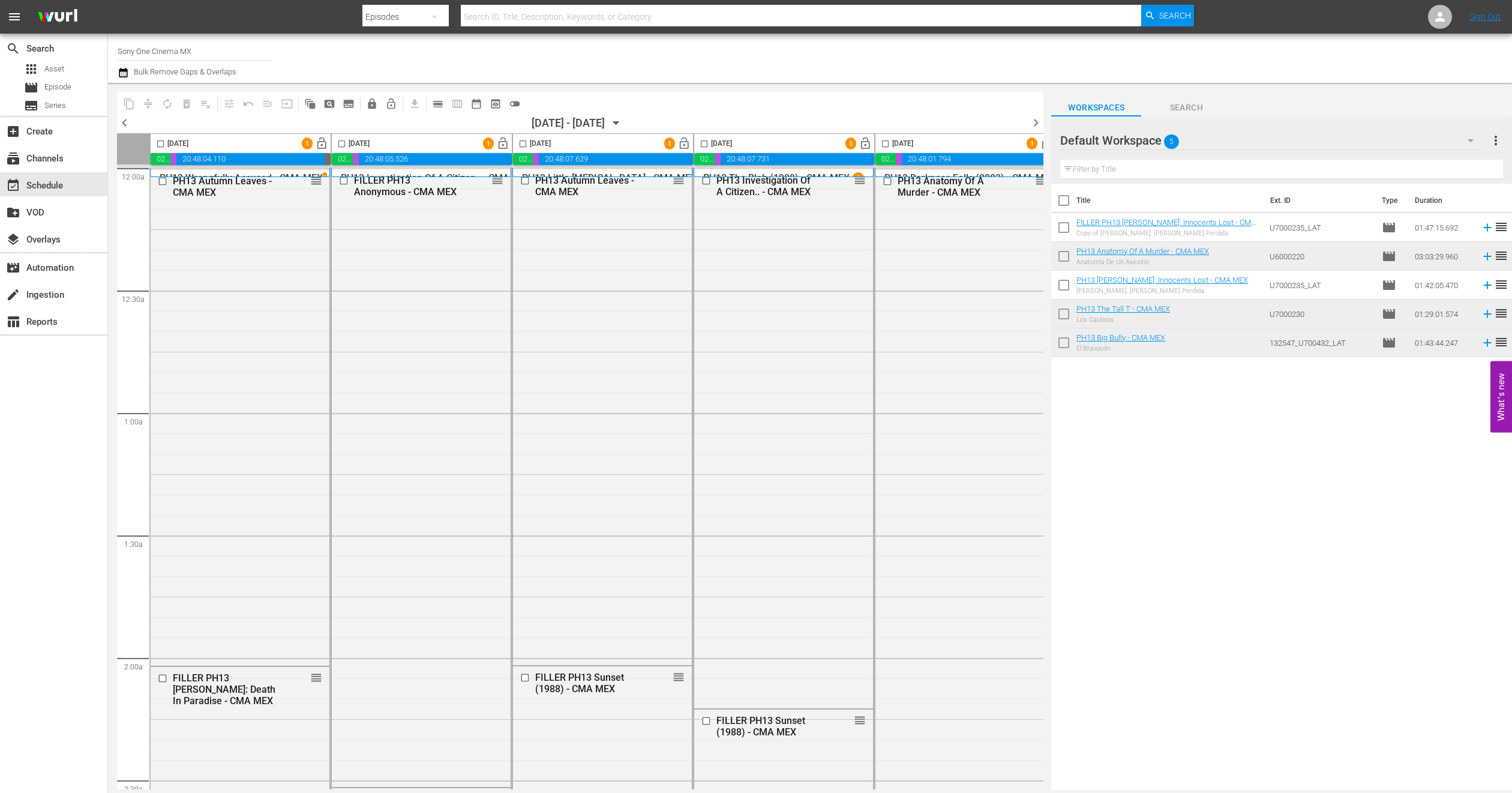
click at [158, 140] on input "checkbox" at bounding box center [160, 146] width 14 height 14
checkbox input "true"
click at [341, 146] on input "checkbox" at bounding box center [341, 146] width 14 height 14
checkbox input "true"
click at [526, 147] on input "checkbox" at bounding box center [522, 146] width 14 height 14
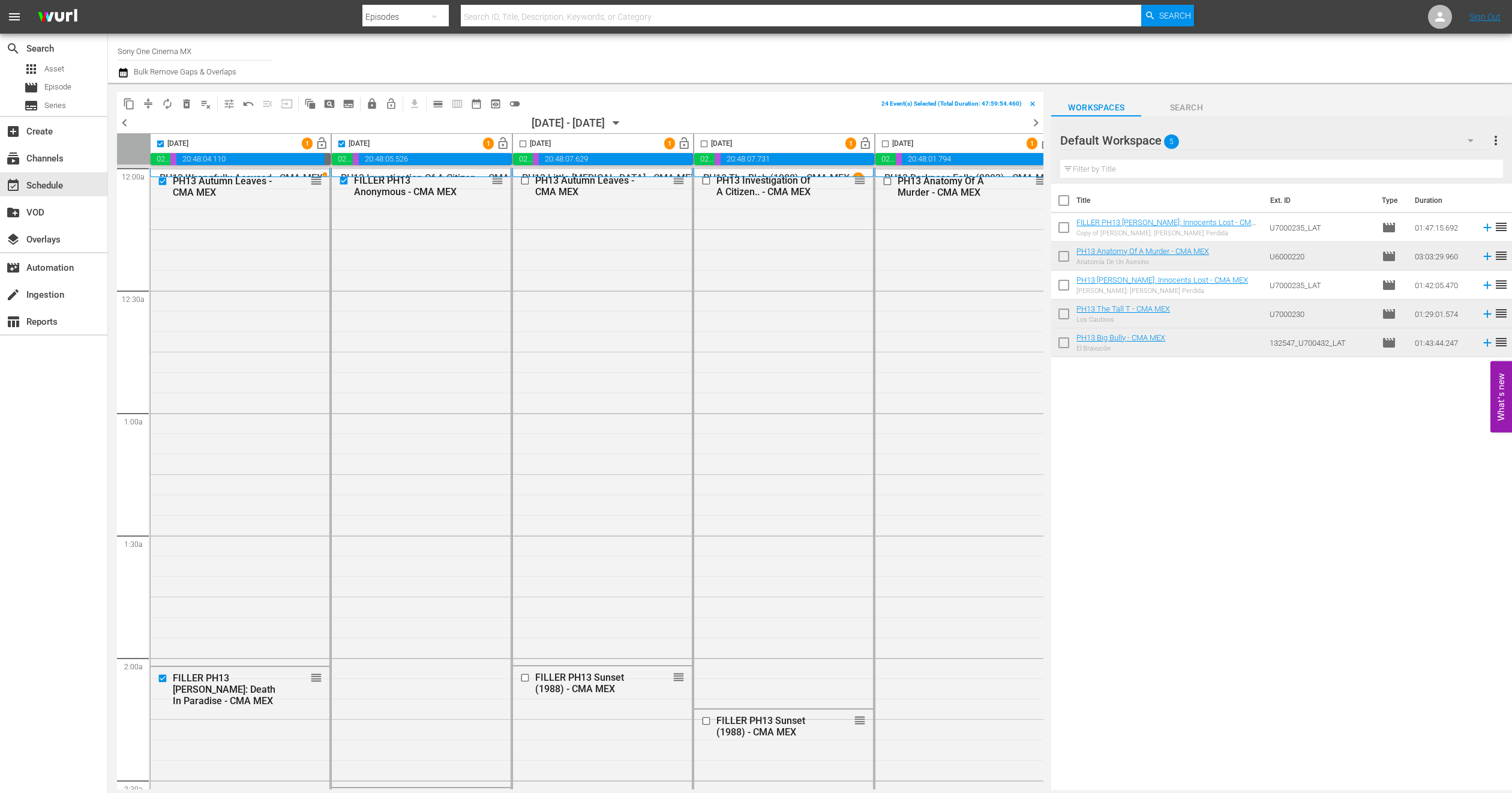
checkbox input "true"
click at [708, 142] on input "checkbox" at bounding box center [704, 146] width 14 height 14
checkbox input "true"
click at [888, 144] on input "checkbox" at bounding box center [885, 146] width 14 height 14
checkbox input "true"
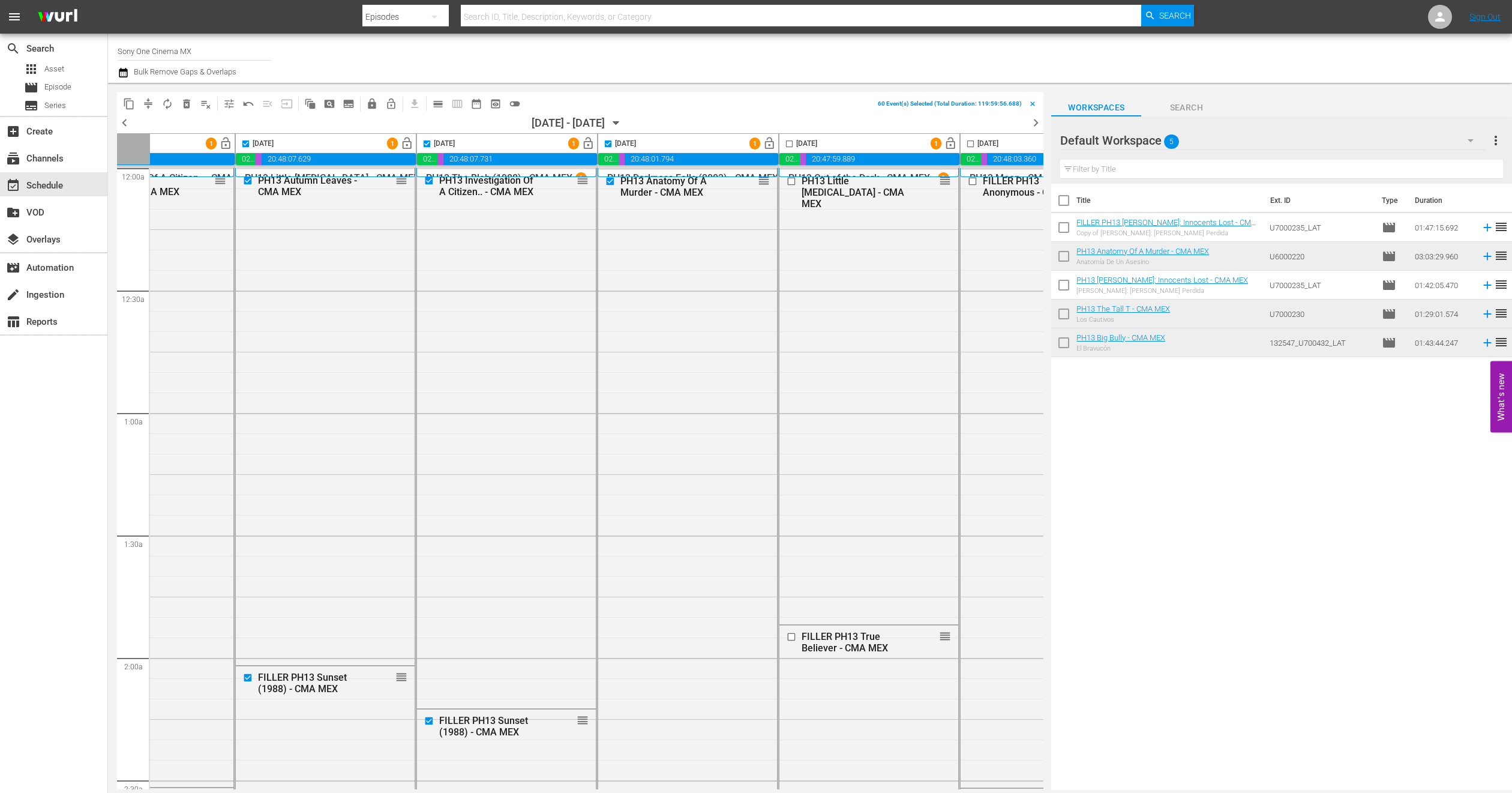
scroll to position [0, 384]
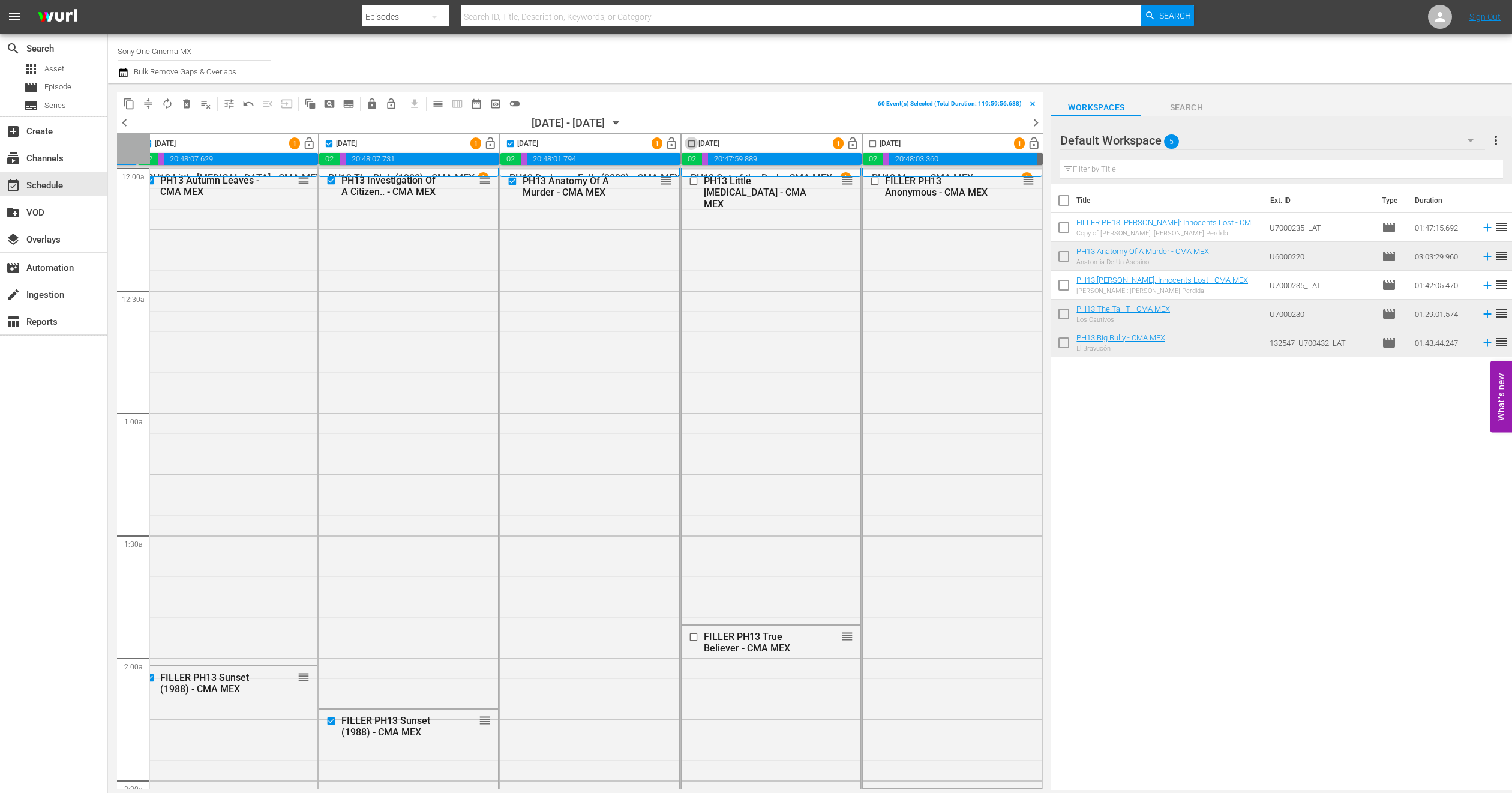
click at [684, 142] on input "checkbox" at bounding box center [691, 146] width 14 height 14
checkbox input "true"
click at [872, 144] on input "checkbox" at bounding box center [873, 146] width 14 height 14
checkbox input "true"
click at [371, 101] on span "lock" at bounding box center [372, 104] width 12 height 12
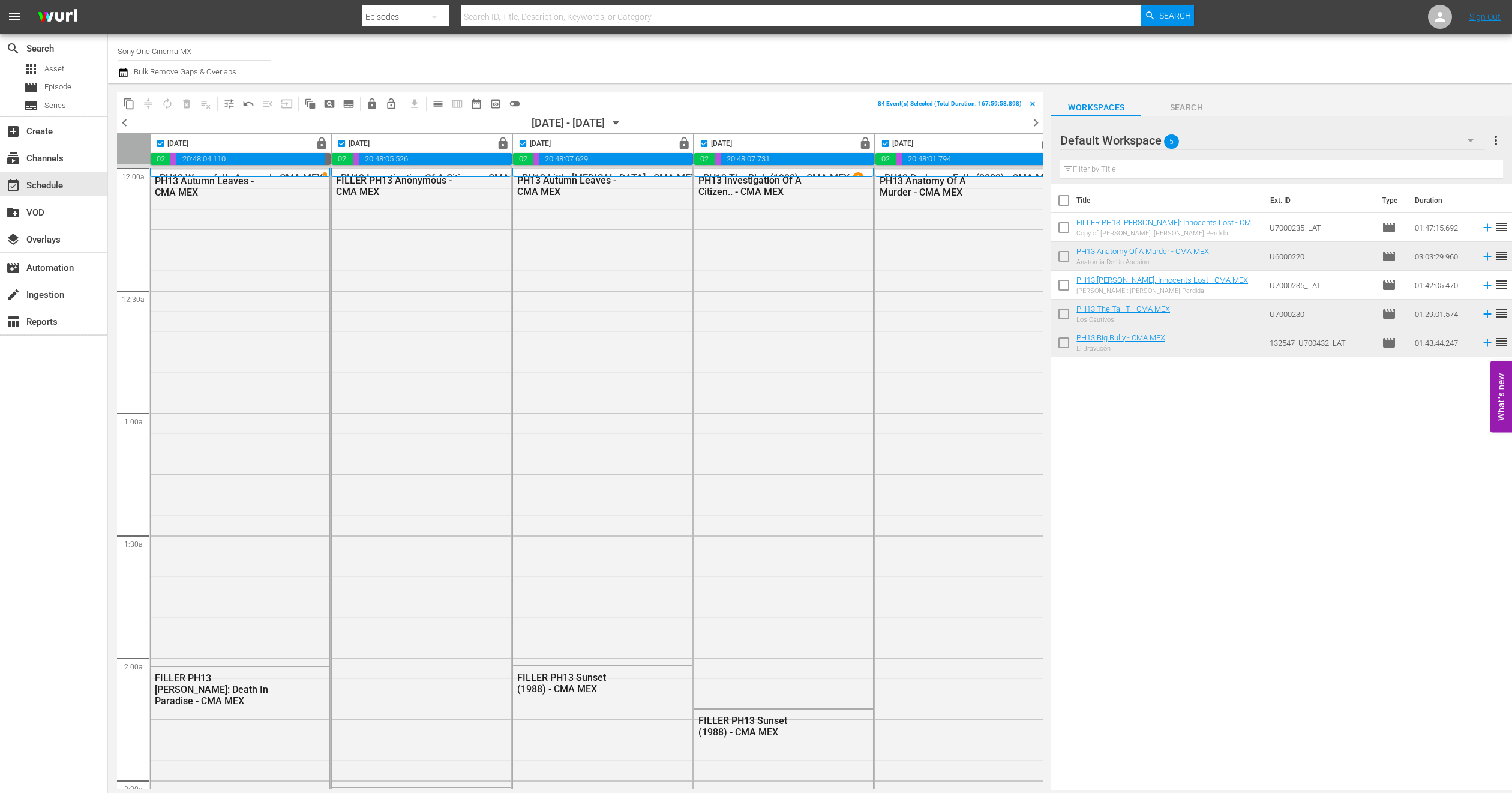
scroll to position [0, 384]
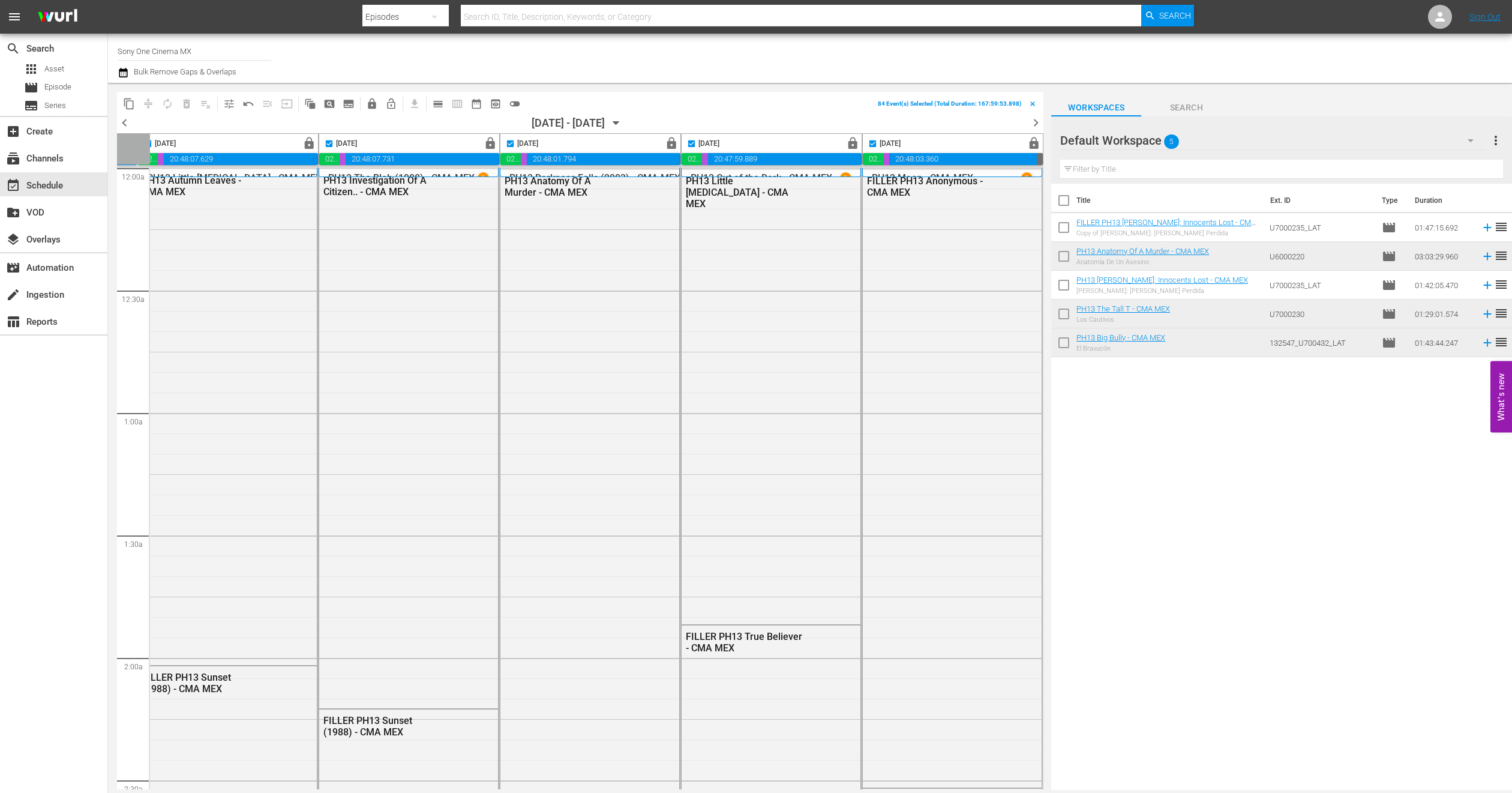
drag, startPoint x: 0, startPoint y: 0, endPoint x: 639, endPoint y: 126, distance: 651.3
click at [623, 126] on icon "button" at bounding box center [616, 123] width 13 height 13
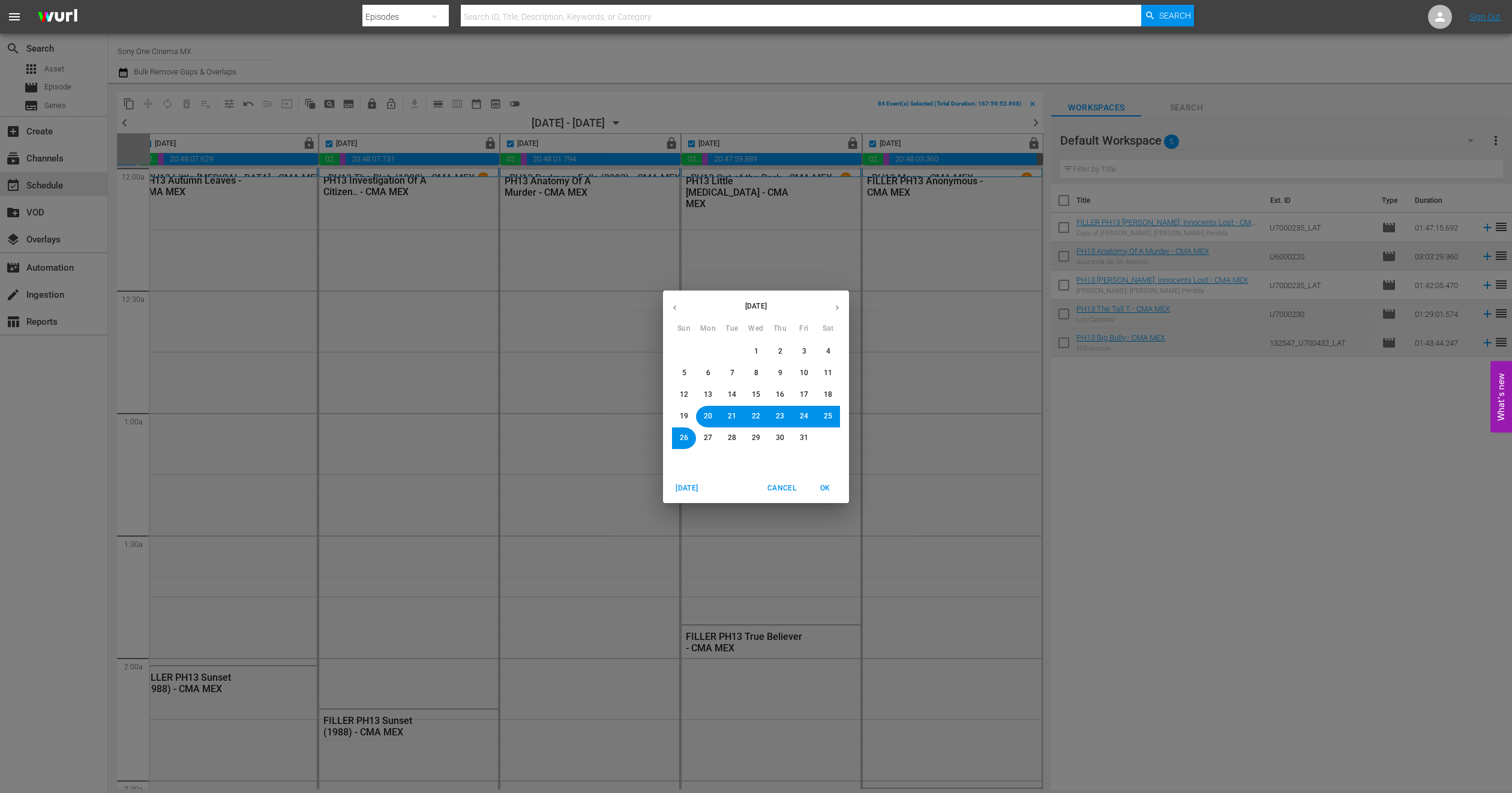
click at [710, 438] on span "27" at bounding box center [708, 438] width 9 height 10
click at [827, 486] on span "OK" at bounding box center [825, 488] width 29 height 12
checkbox input "false"
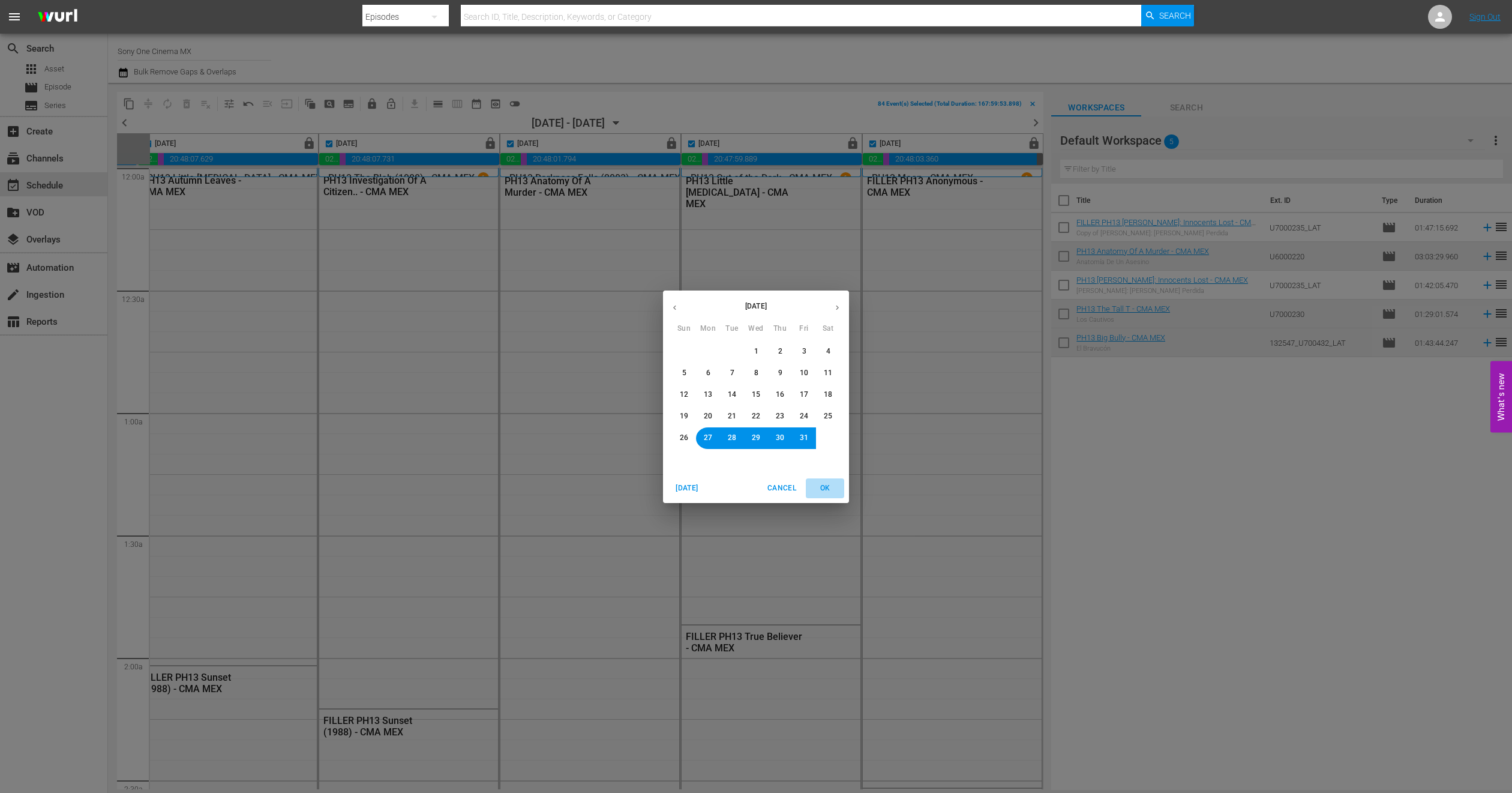
checkbox input "false"
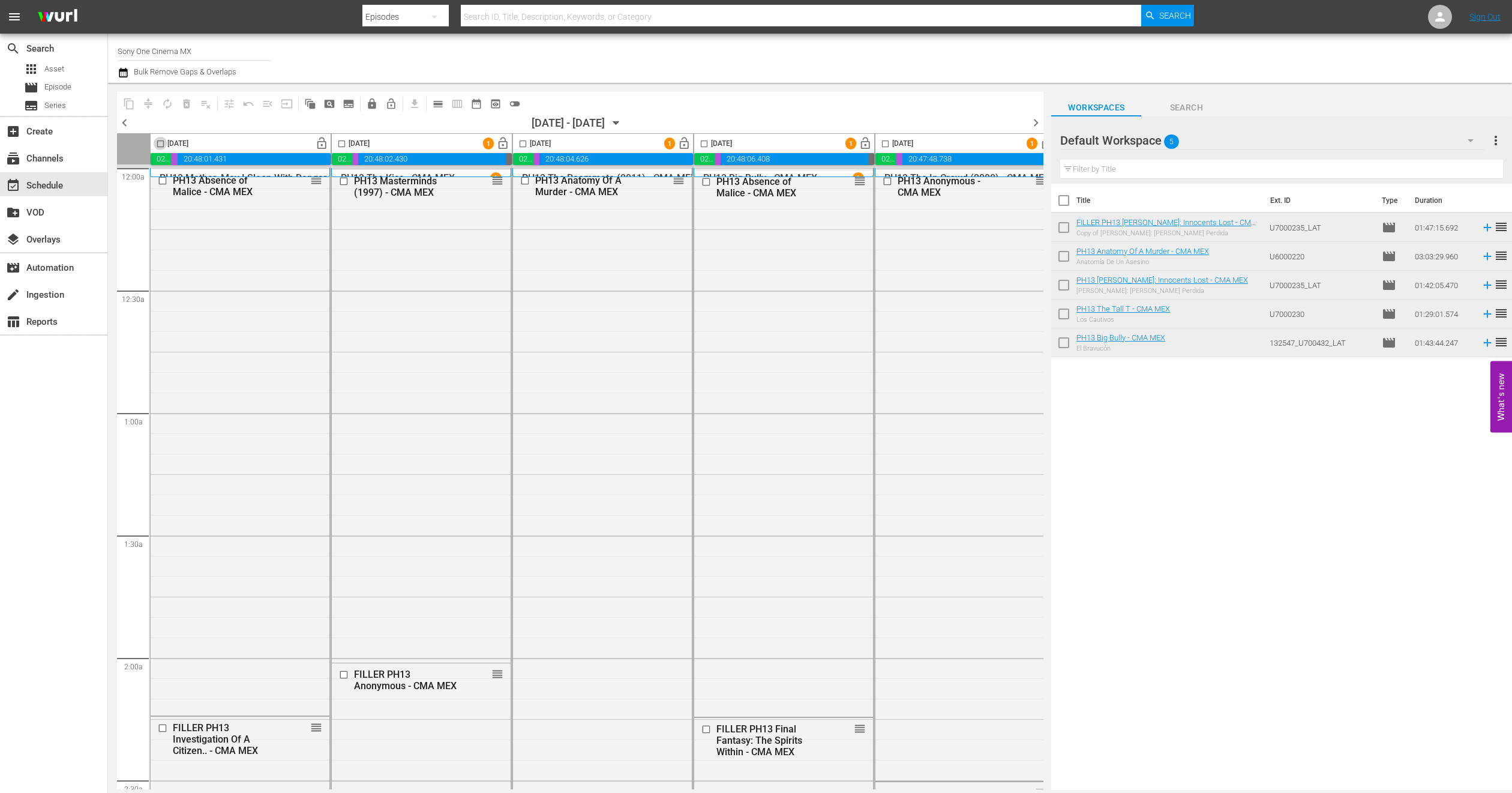
click at [163, 140] on input "checkbox" at bounding box center [160, 146] width 14 height 14
checkbox input "true"
click at [341, 144] on input "checkbox" at bounding box center [341, 146] width 14 height 14
checkbox input "true"
click at [522, 145] on input "checkbox" at bounding box center [522, 146] width 14 height 14
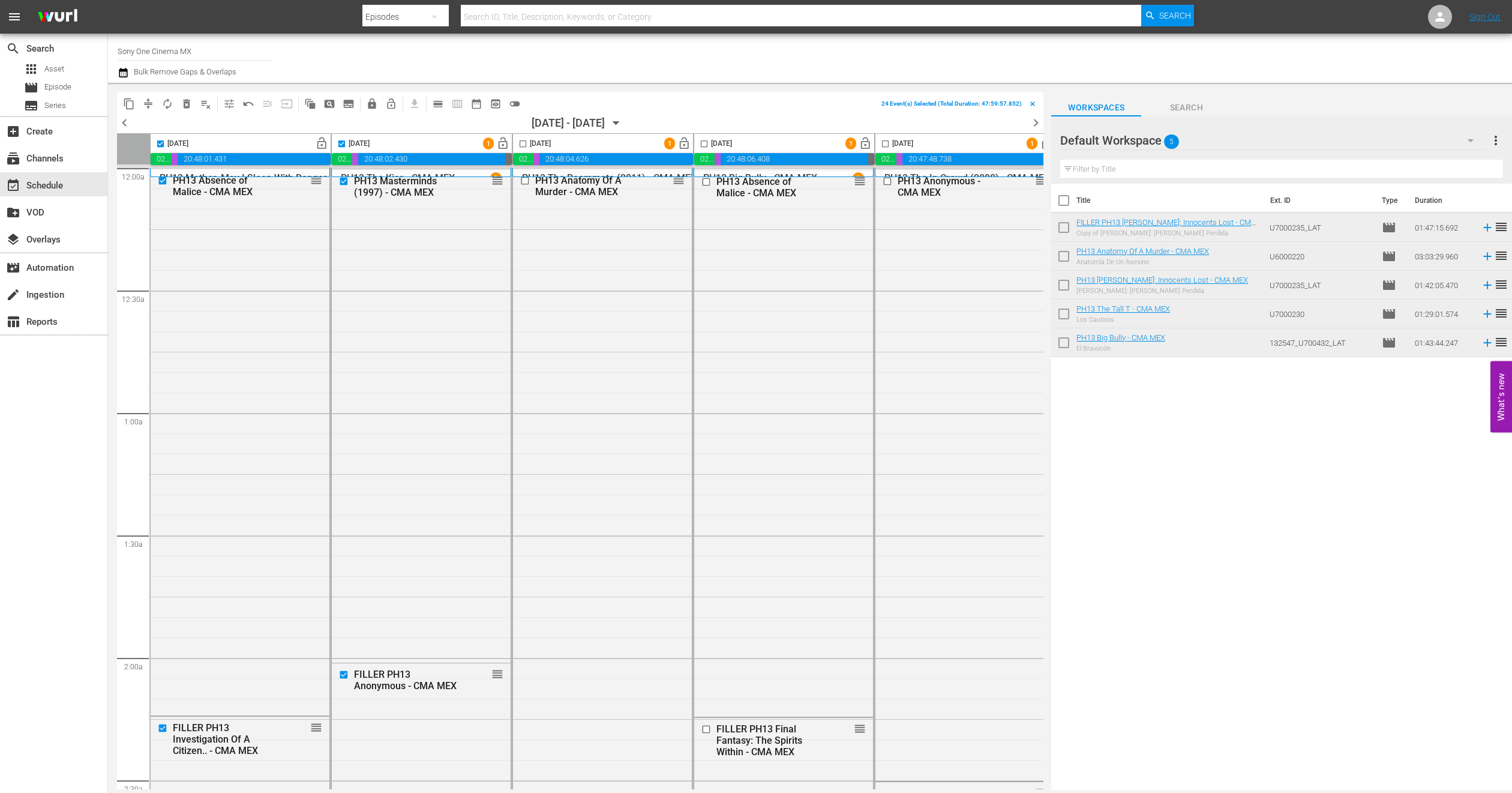
checkbox input "true"
click at [706, 144] on input "checkbox" at bounding box center [704, 146] width 14 height 14
checkbox input "true"
click at [888, 144] on input "checkbox" at bounding box center [885, 146] width 14 height 14
checkbox input "true"
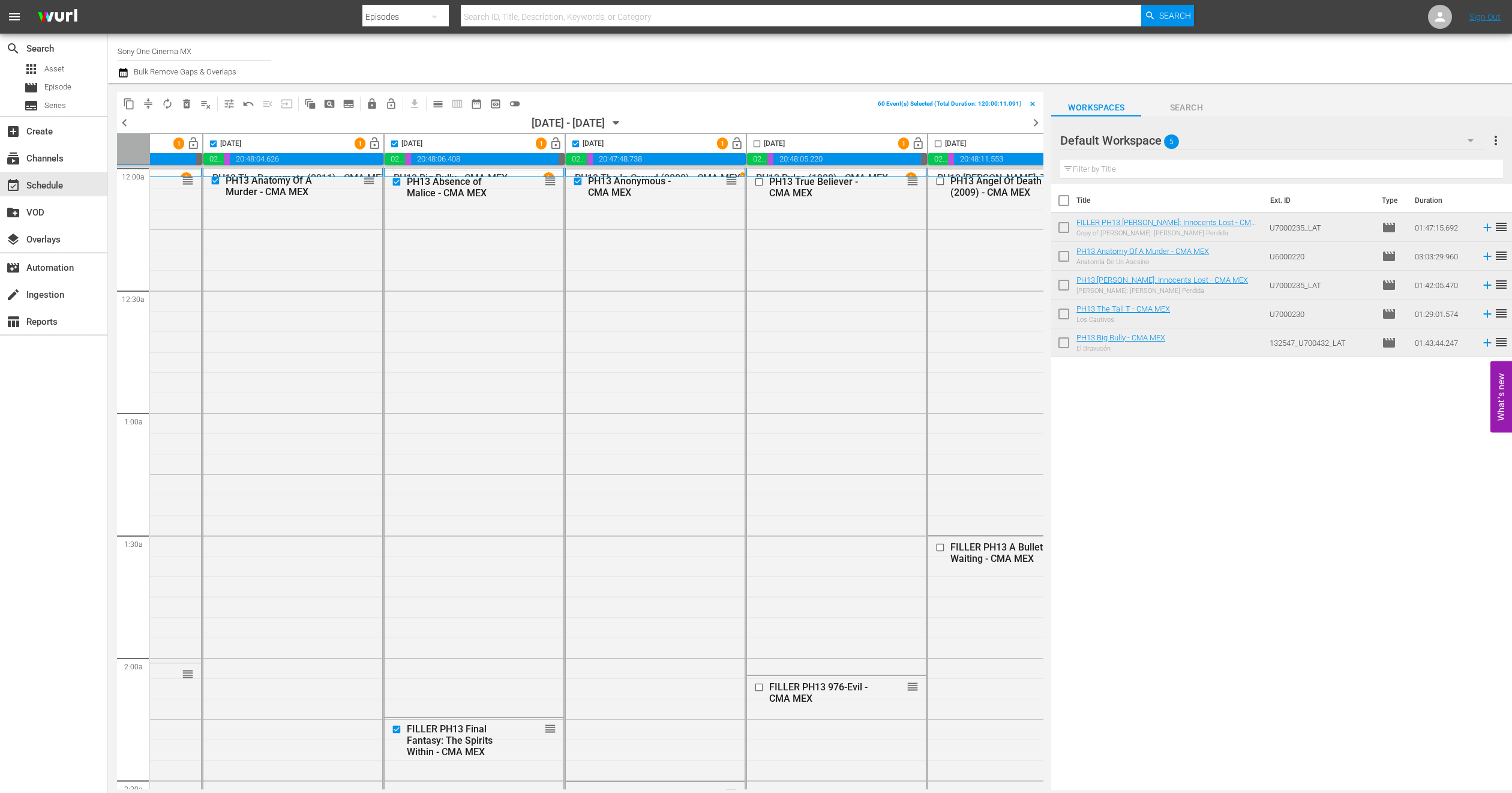
scroll to position [0, 384]
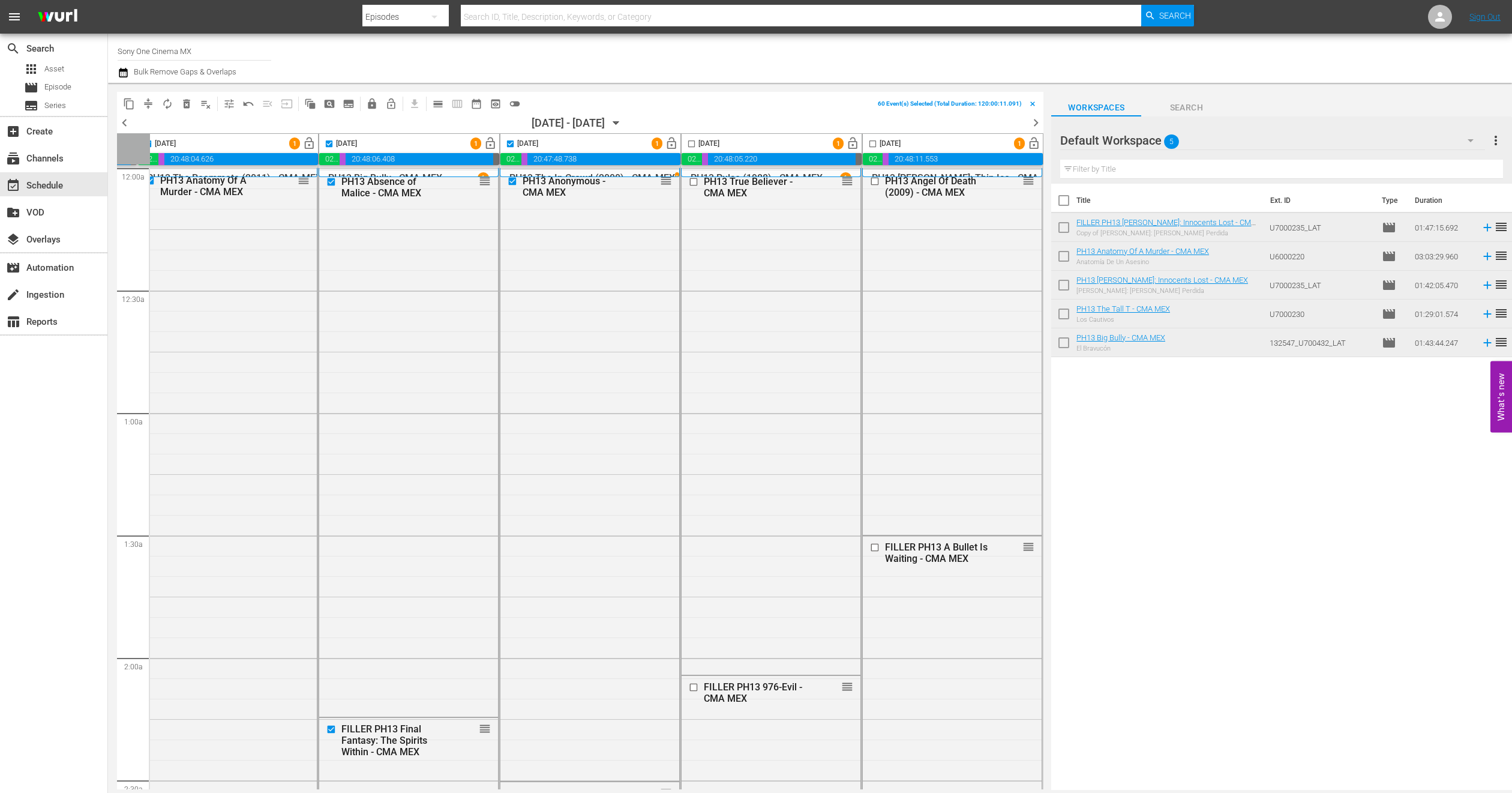
click at [687, 143] on input "checkbox" at bounding box center [691, 146] width 14 height 14
checkbox input "true"
click at [870, 145] on input "checkbox" at bounding box center [873, 146] width 14 height 14
checkbox input "true"
click at [370, 106] on span "lock" at bounding box center [372, 104] width 12 height 12
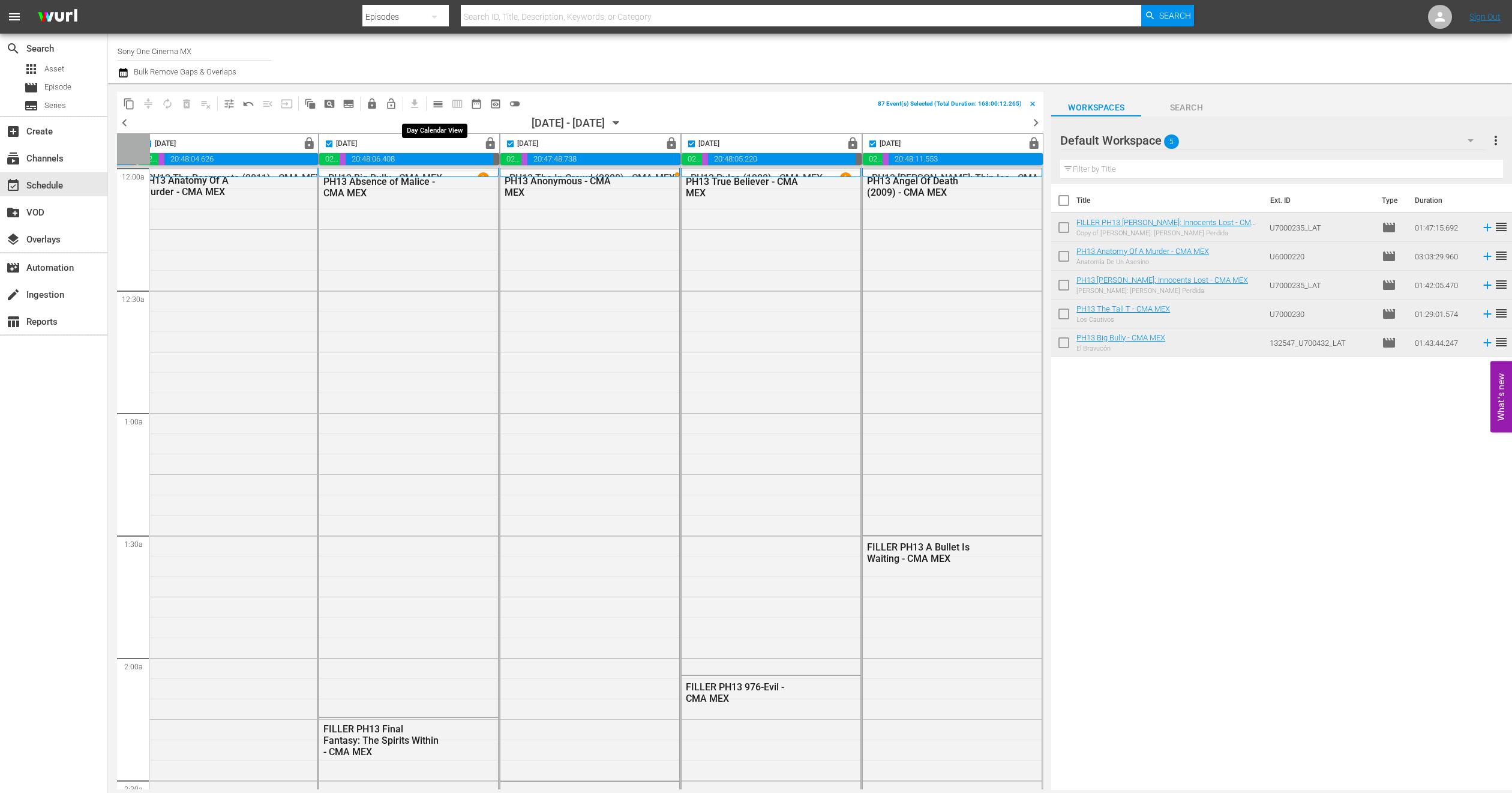
click at [441, 108] on span "calendar_view_day_outlined" at bounding box center [438, 104] width 12 height 12
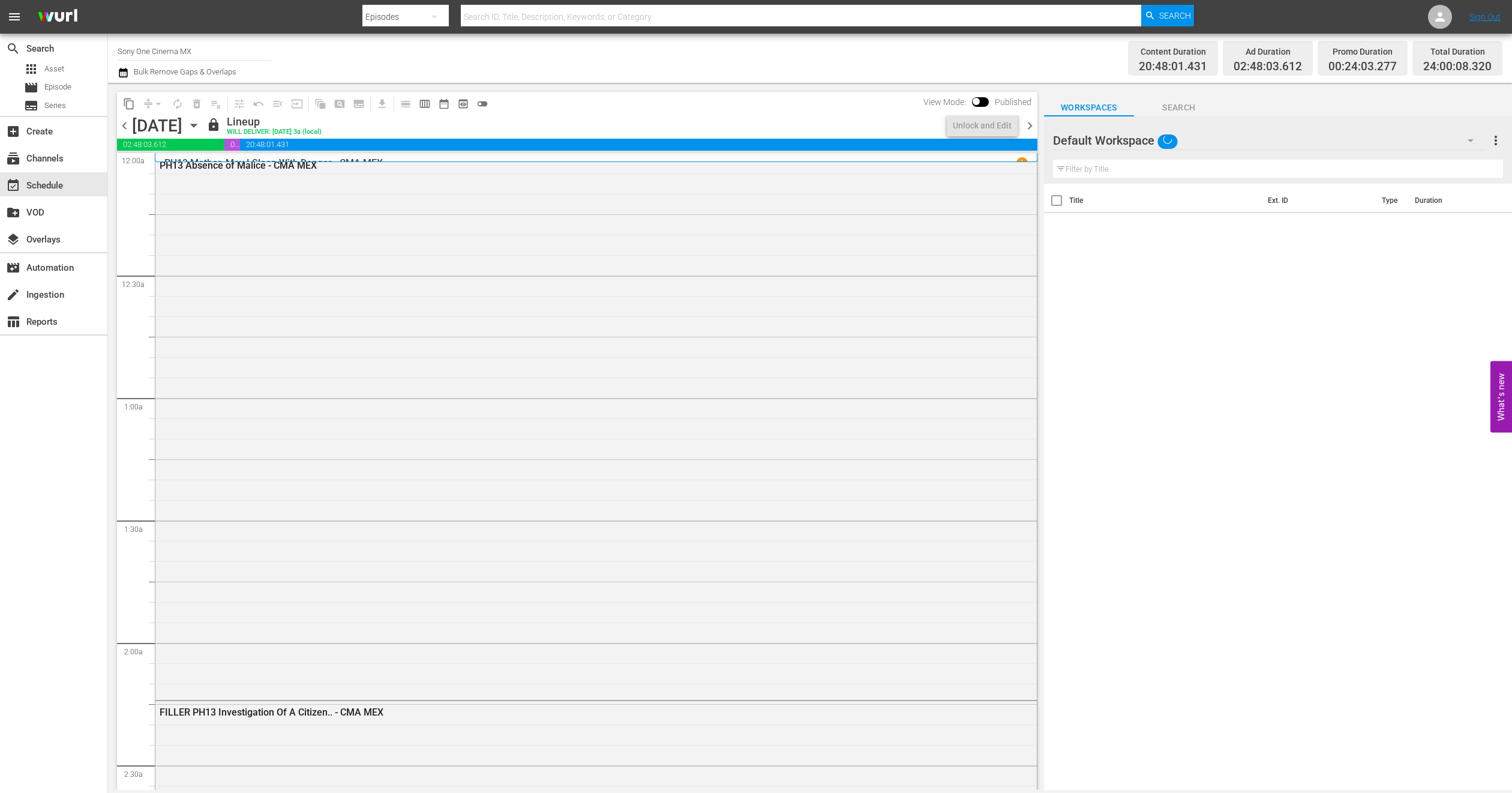
click at [125, 71] on icon "button" at bounding box center [124, 73] width 12 height 15
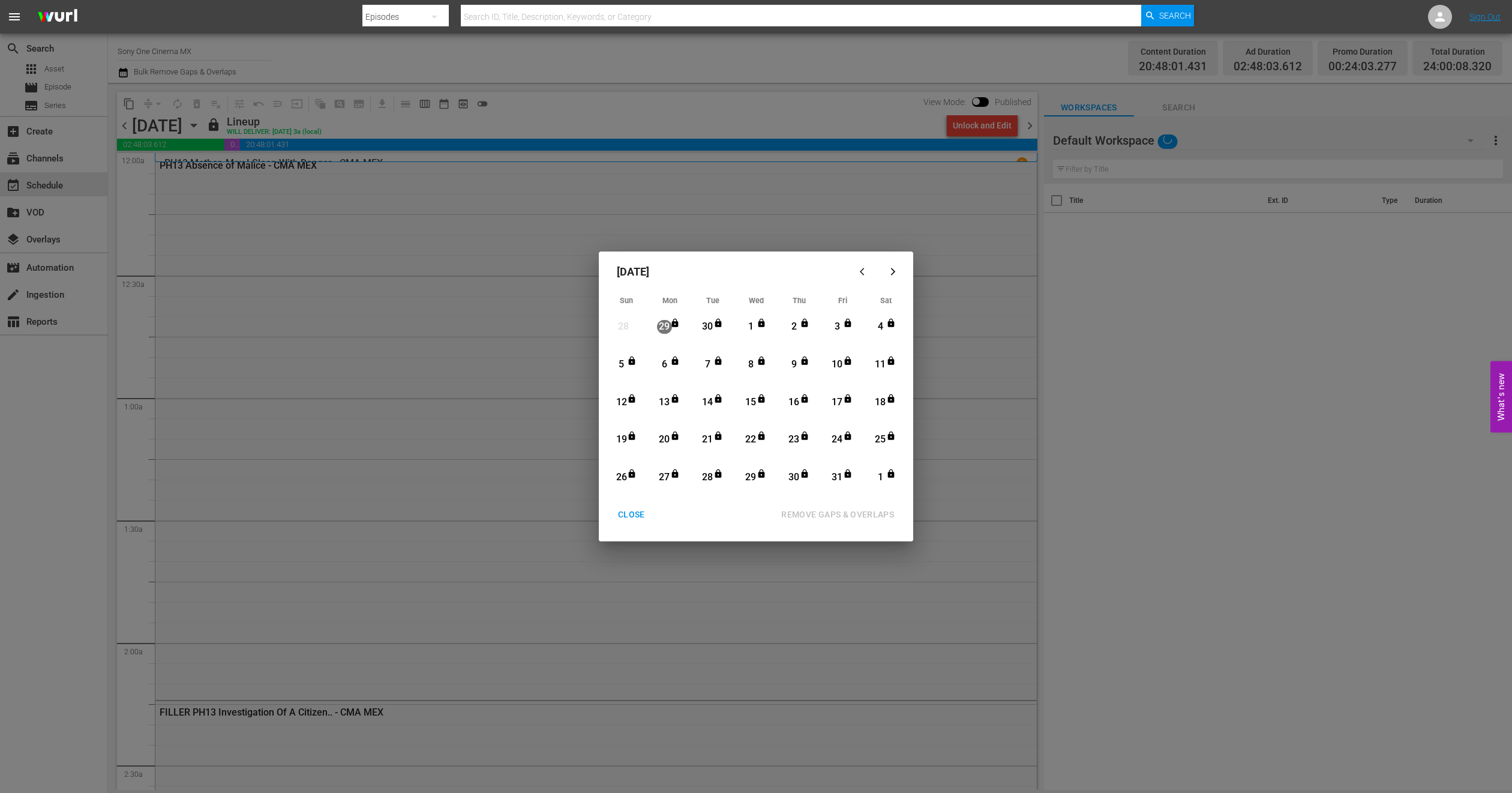
click at [889, 270] on icon "button" at bounding box center [893, 272] width 9 height 9
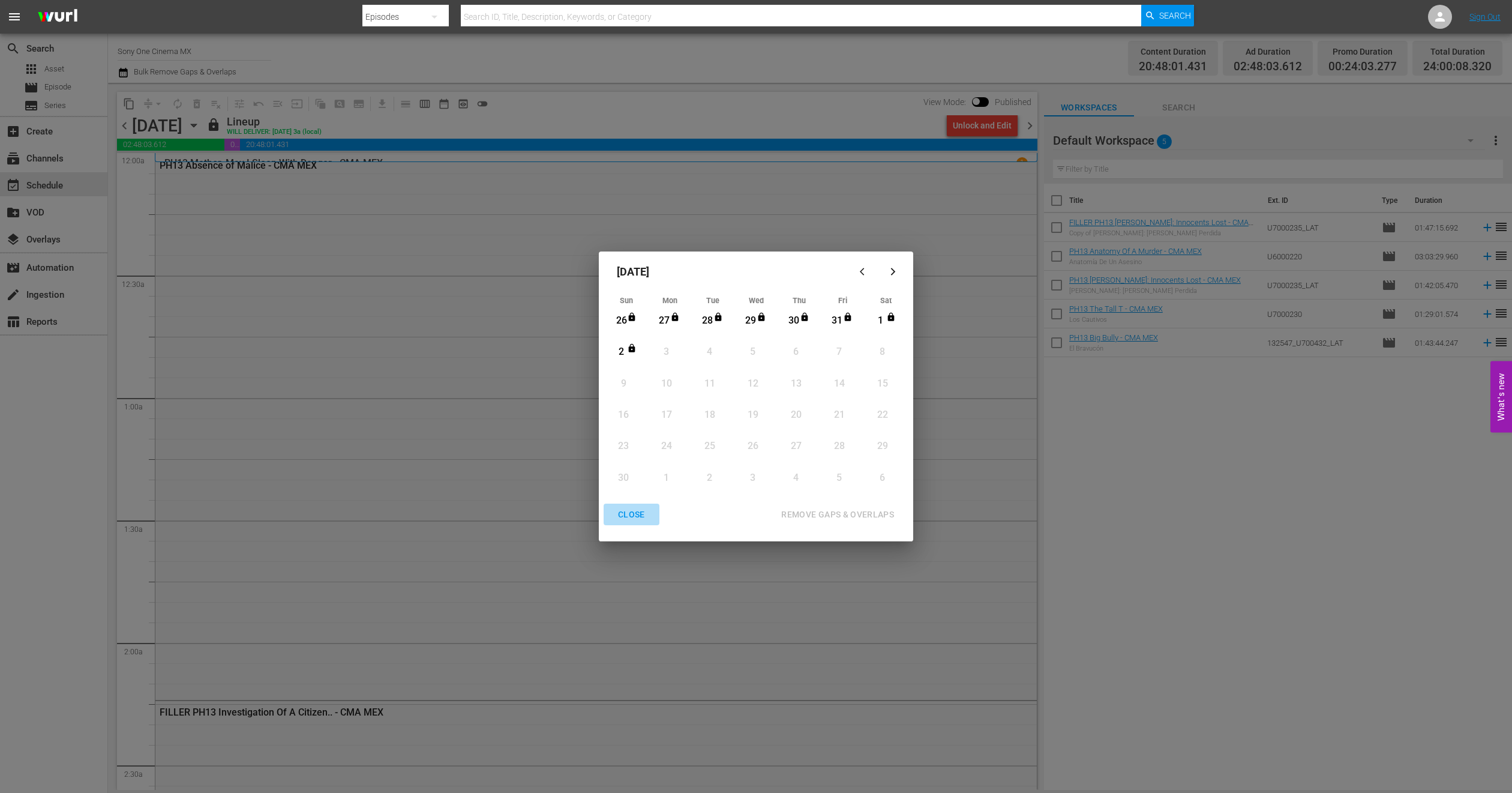
click at [622, 510] on div "CLOSE" at bounding box center [631, 515] width 47 height 15
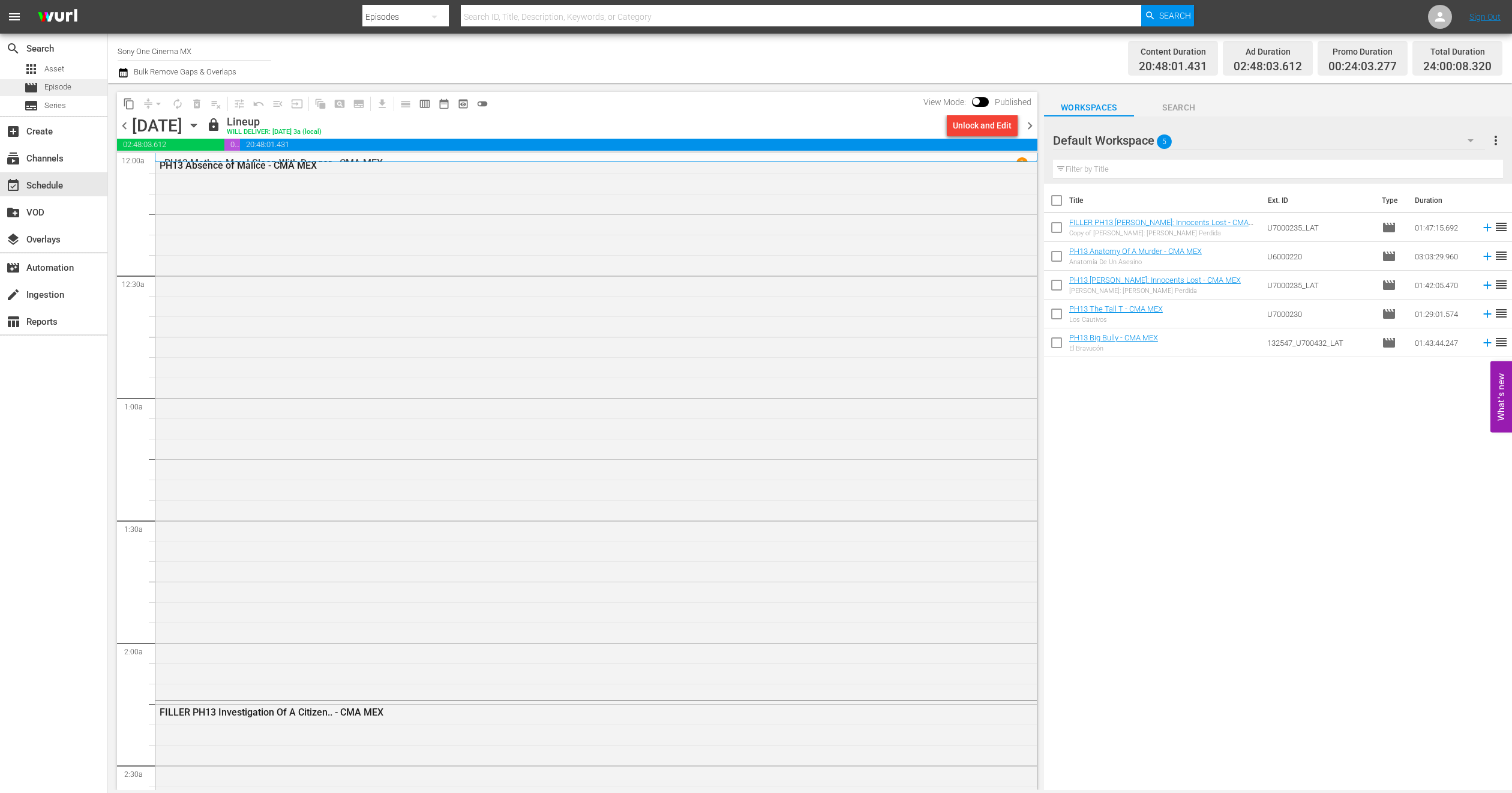
click at [81, 87] on div "movie Episode" at bounding box center [54, 87] width 108 height 17
